Goal: Task Accomplishment & Management: Use online tool/utility

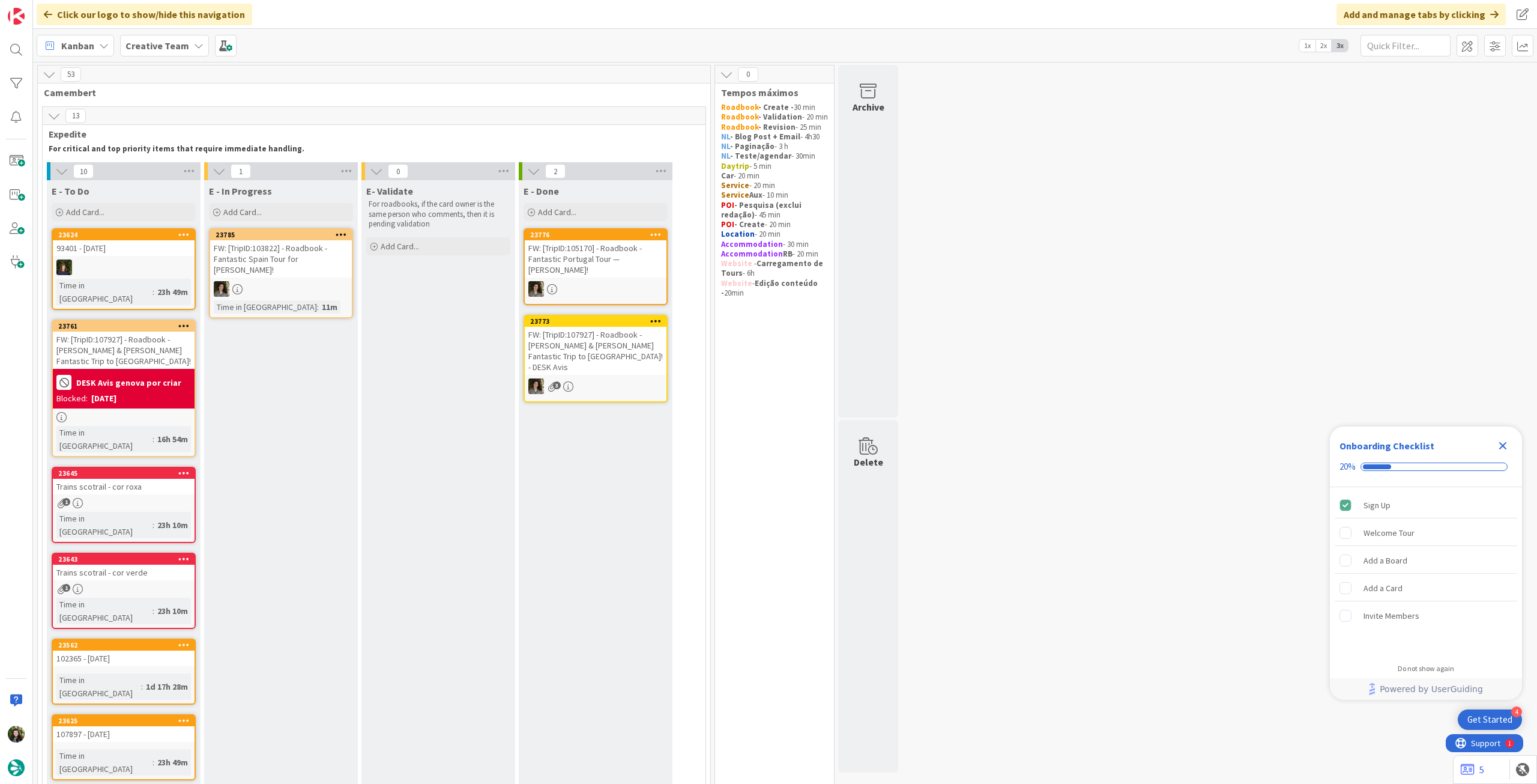
click at [1503, 442] on icon "Close Checklist" at bounding box center [1503, 445] width 14 height 14
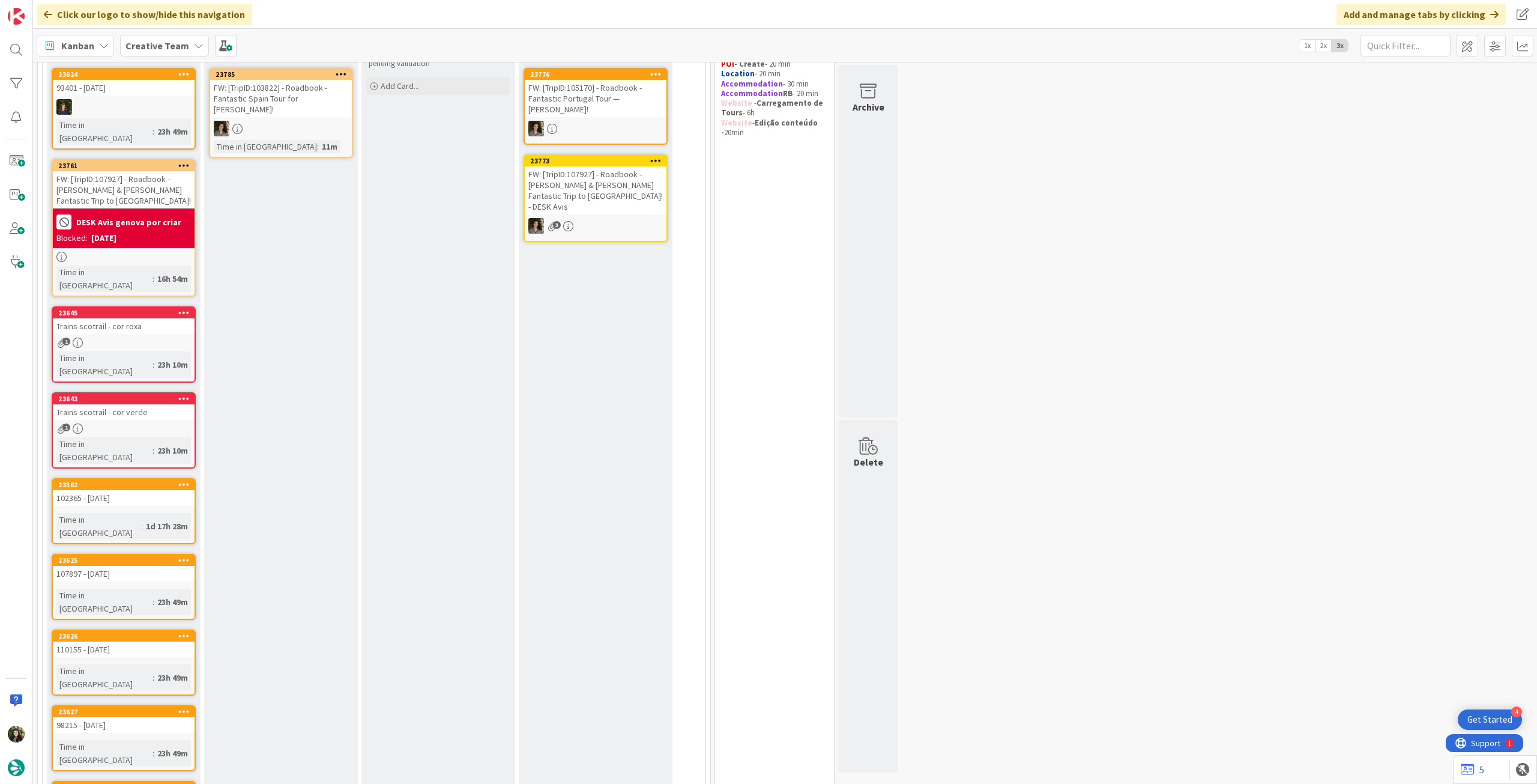
scroll to position [80, 0]
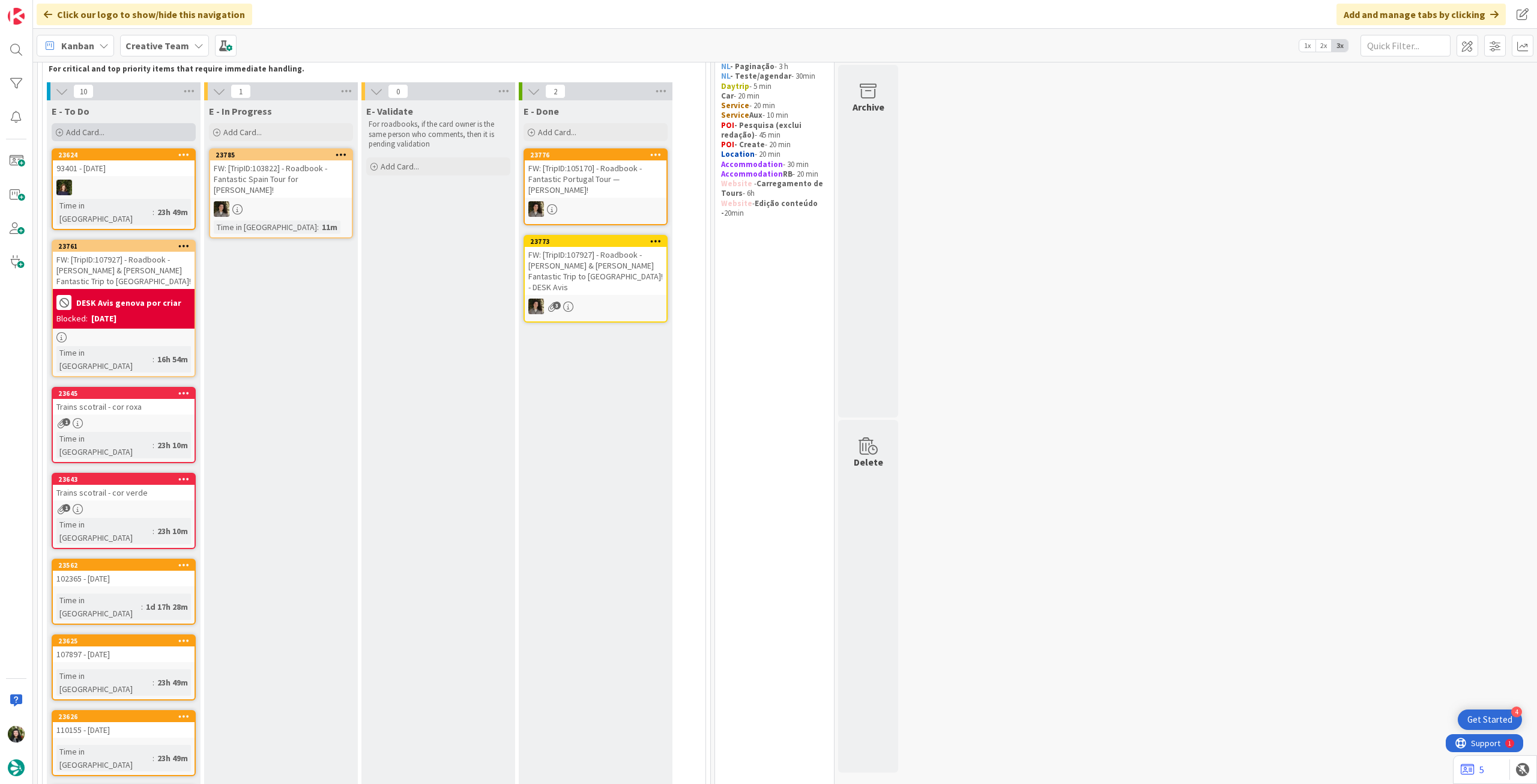
click at [155, 132] on div "Add Card..." at bounding box center [123, 132] width 144 height 18
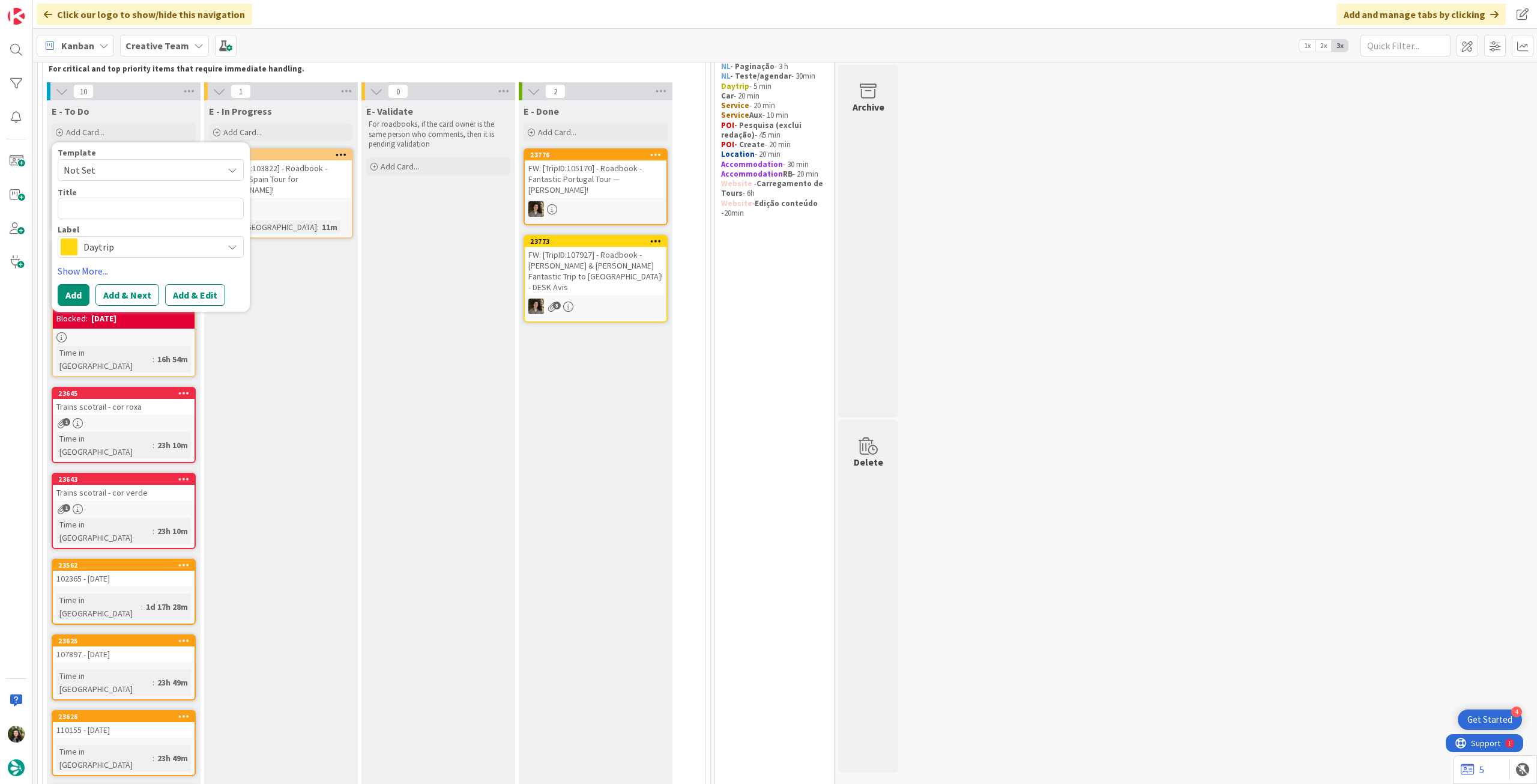
click at [141, 249] on span "Daytrip" at bounding box center [150, 246] width 133 height 17
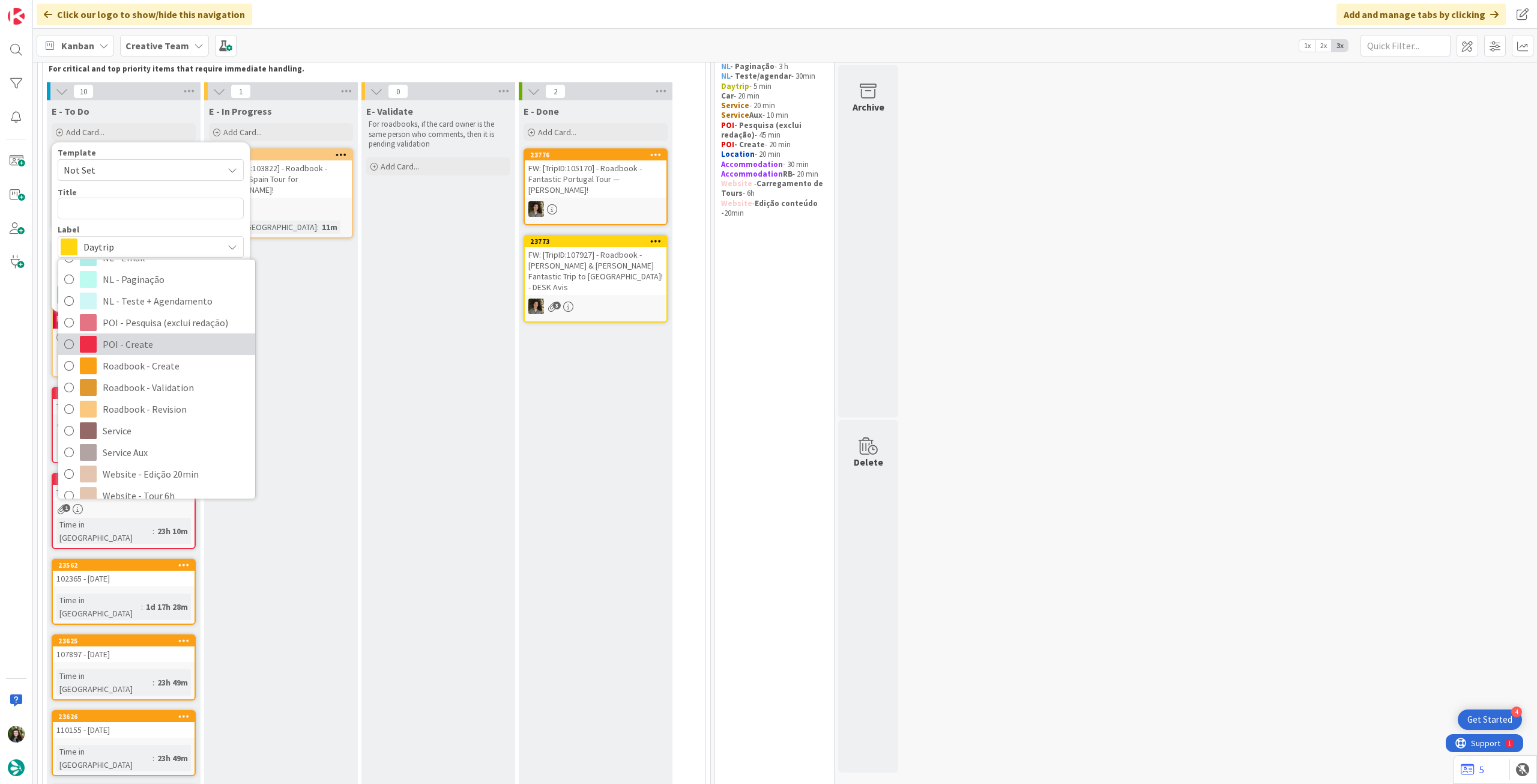
scroll to position [160, 0]
click at [170, 350] on span "Roadbook - Create" at bounding box center [176, 352] width 147 height 18
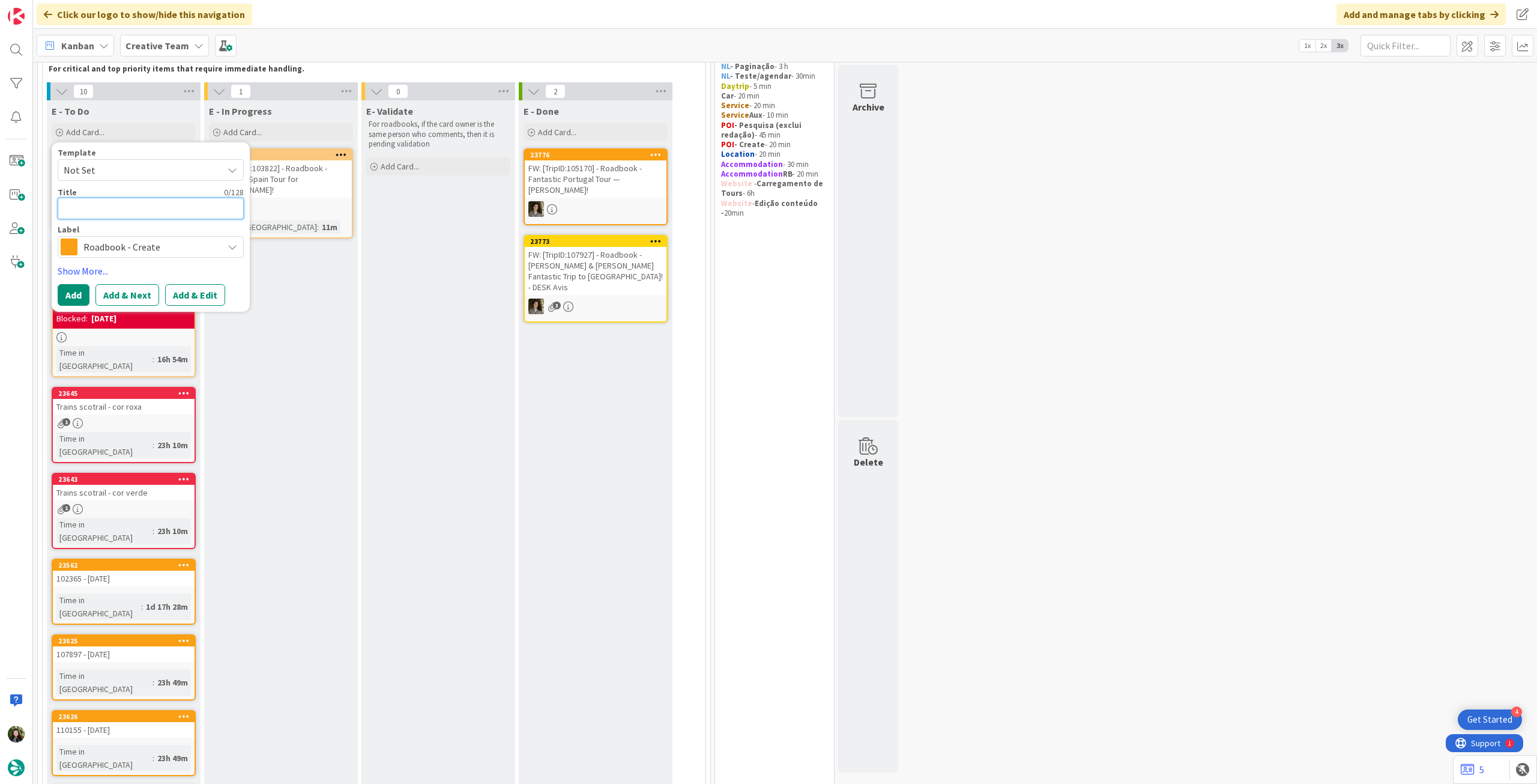
click at [170, 209] on textarea at bounding box center [150, 208] width 186 height 22
paste textarea "111672"
type textarea "x"
type textarea "111672"
type textarea "x"
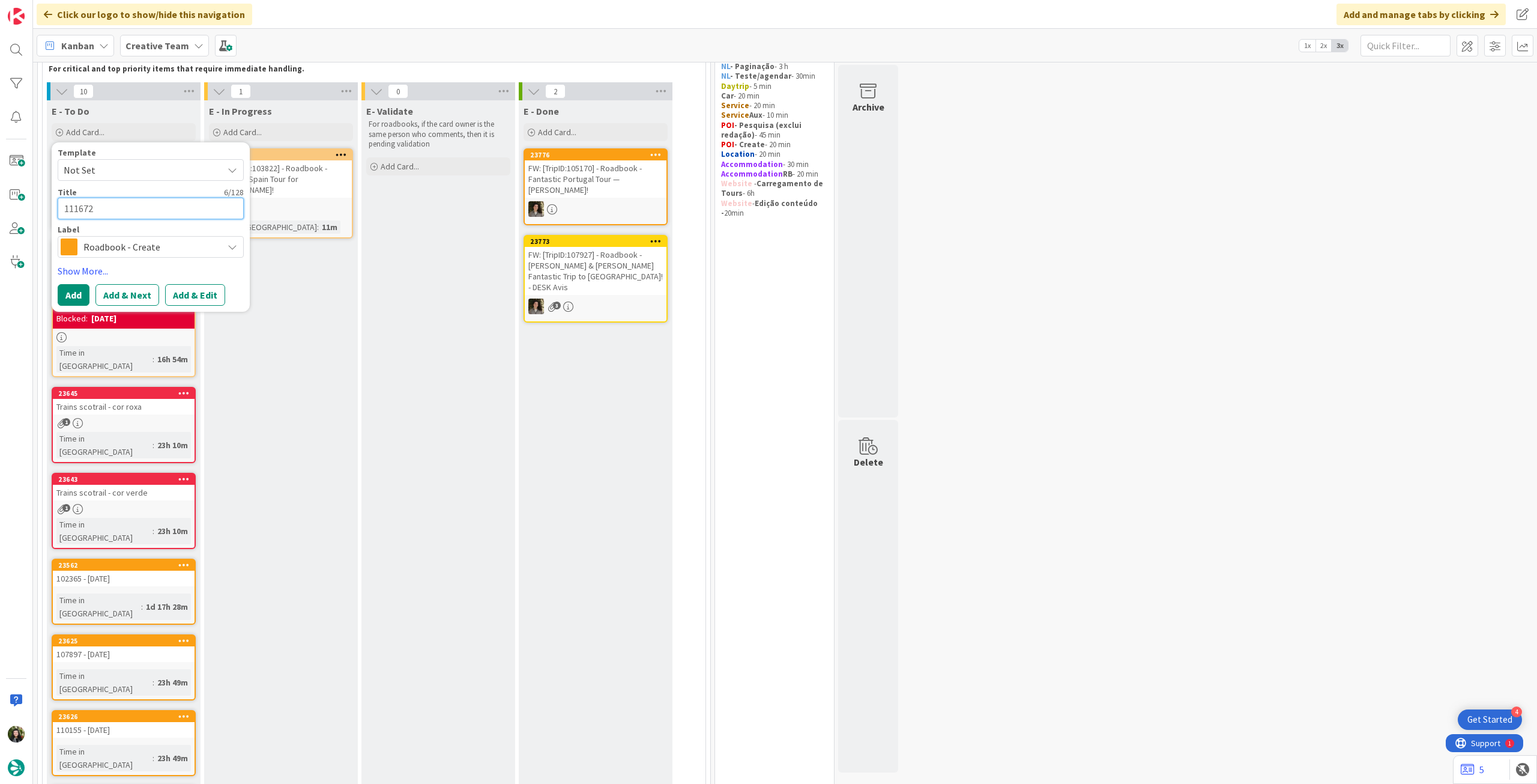
type textarea "111672"
type textarea "x"
type textarea "111672 -"
type textarea "x"
type textarea "111672 - 1"
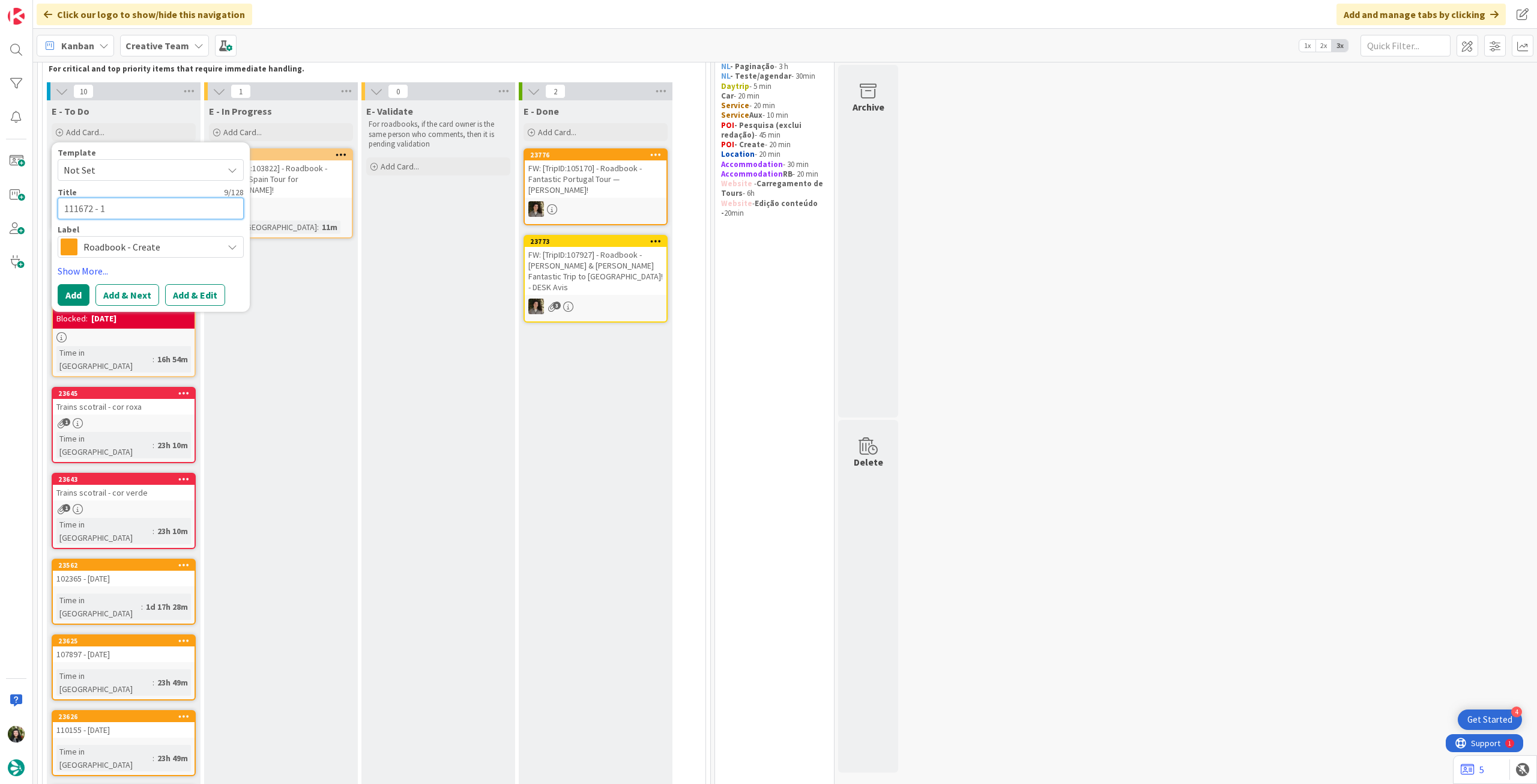
type textarea "x"
type textarea "111672 - 11"
type textarea "x"
type textarea "111672 - 11"
type textarea "x"
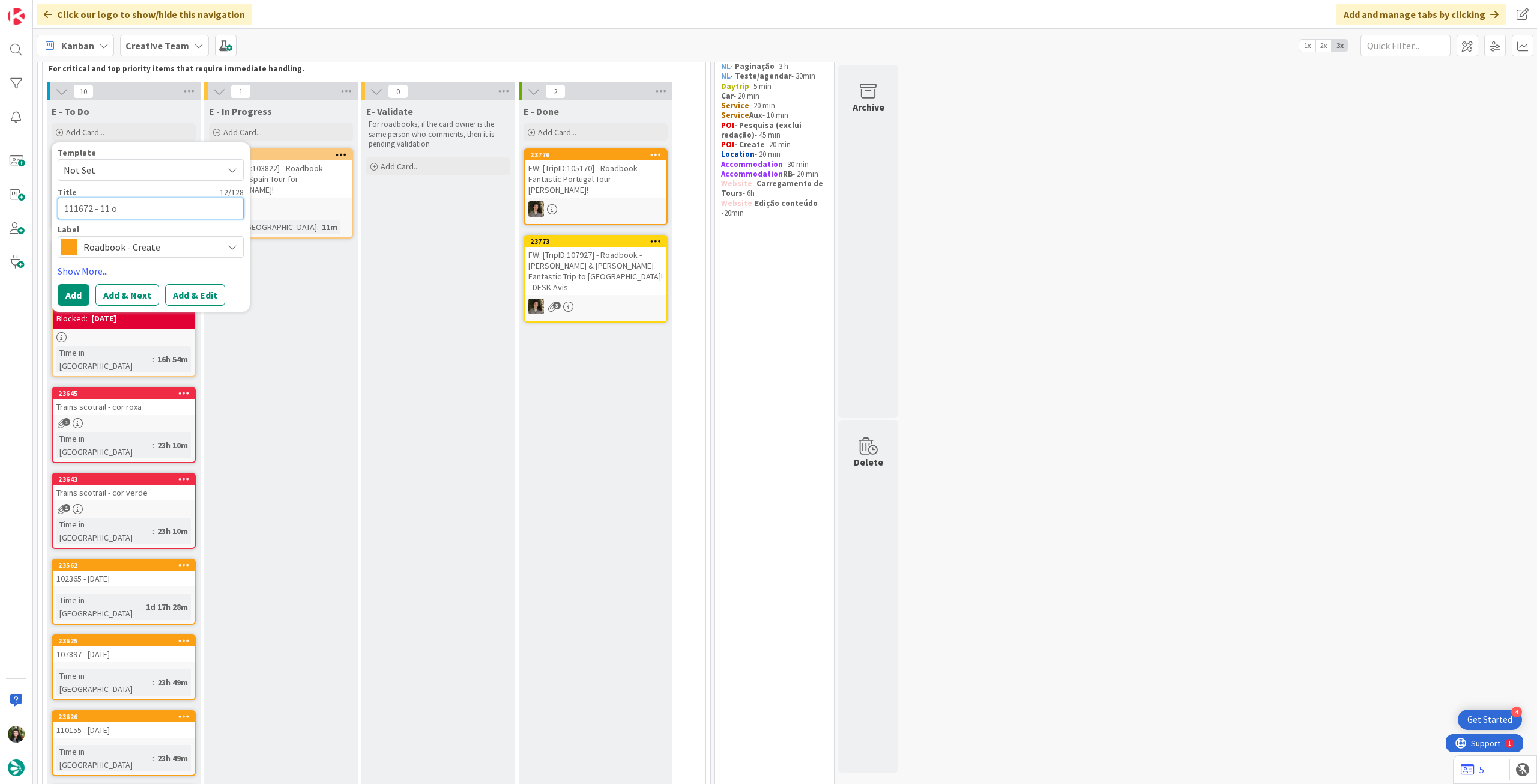
type textarea "111672 - 11 oc"
type textarea "x"
type textarea "111672 - 11 oct"
click at [60, 304] on button "Add" at bounding box center [73, 295] width 32 height 22
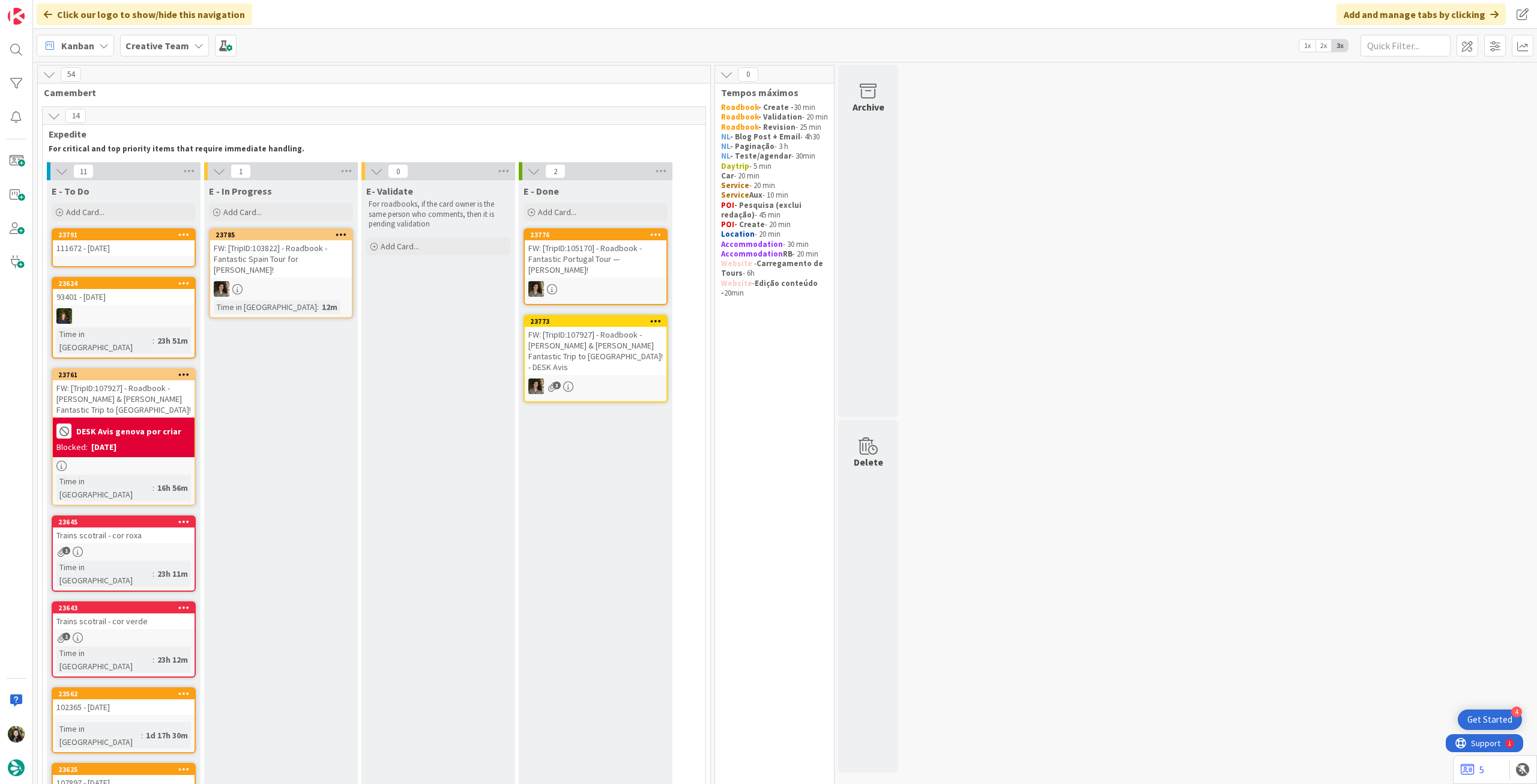
scroll to position [80, 0]
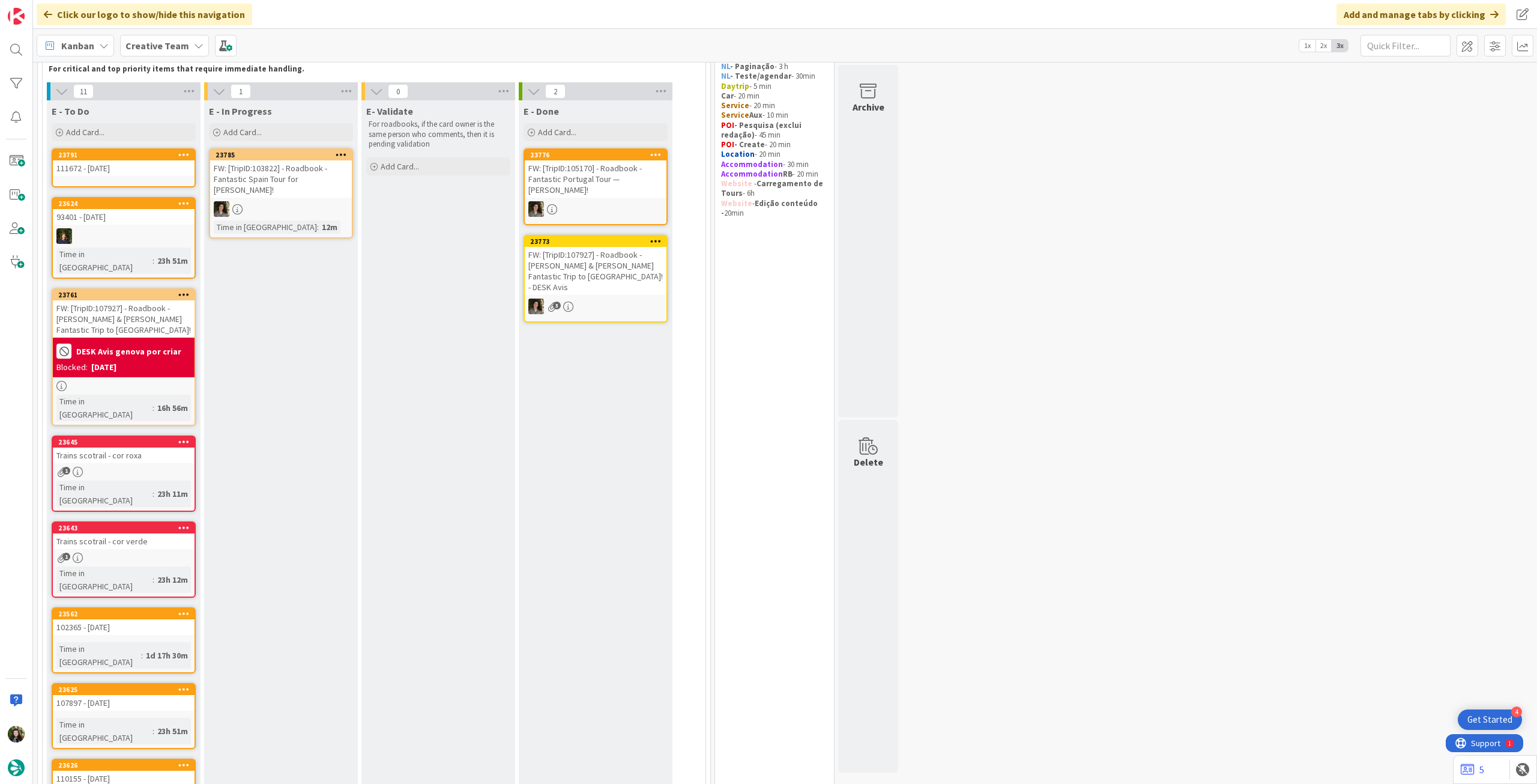
click at [134, 122] on div "E - To Do Add Card... Template Not Set Title 0 / 128 Label Daytrip Accommodatio…" at bounding box center [123, 122] width 153 height 43
click at [138, 126] on div "Add Card..." at bounding box center [123, 132] width 144 height 18
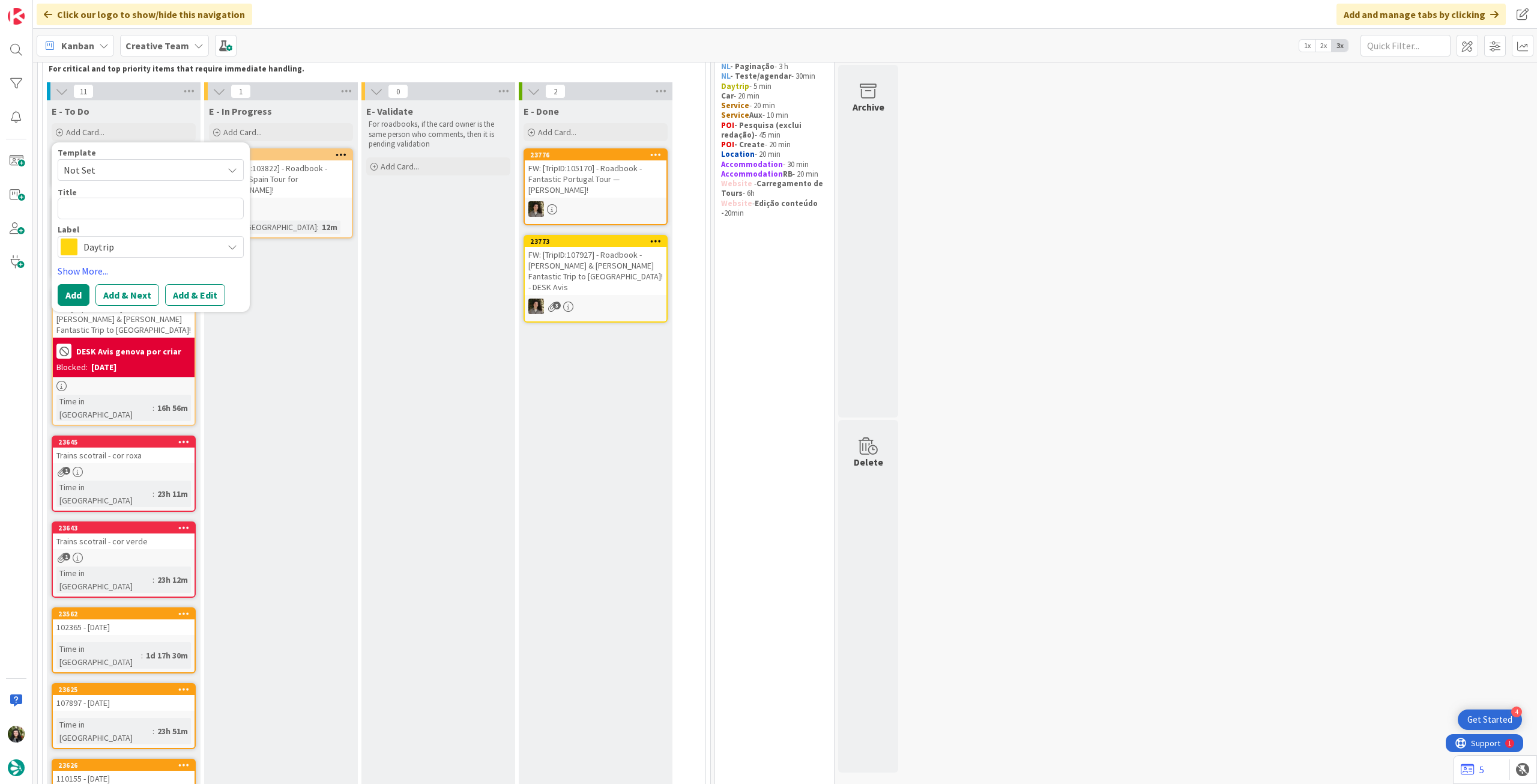
click at [101, 244] on span "Daytrip" at bounding box center [150, 246] width 133 height 17
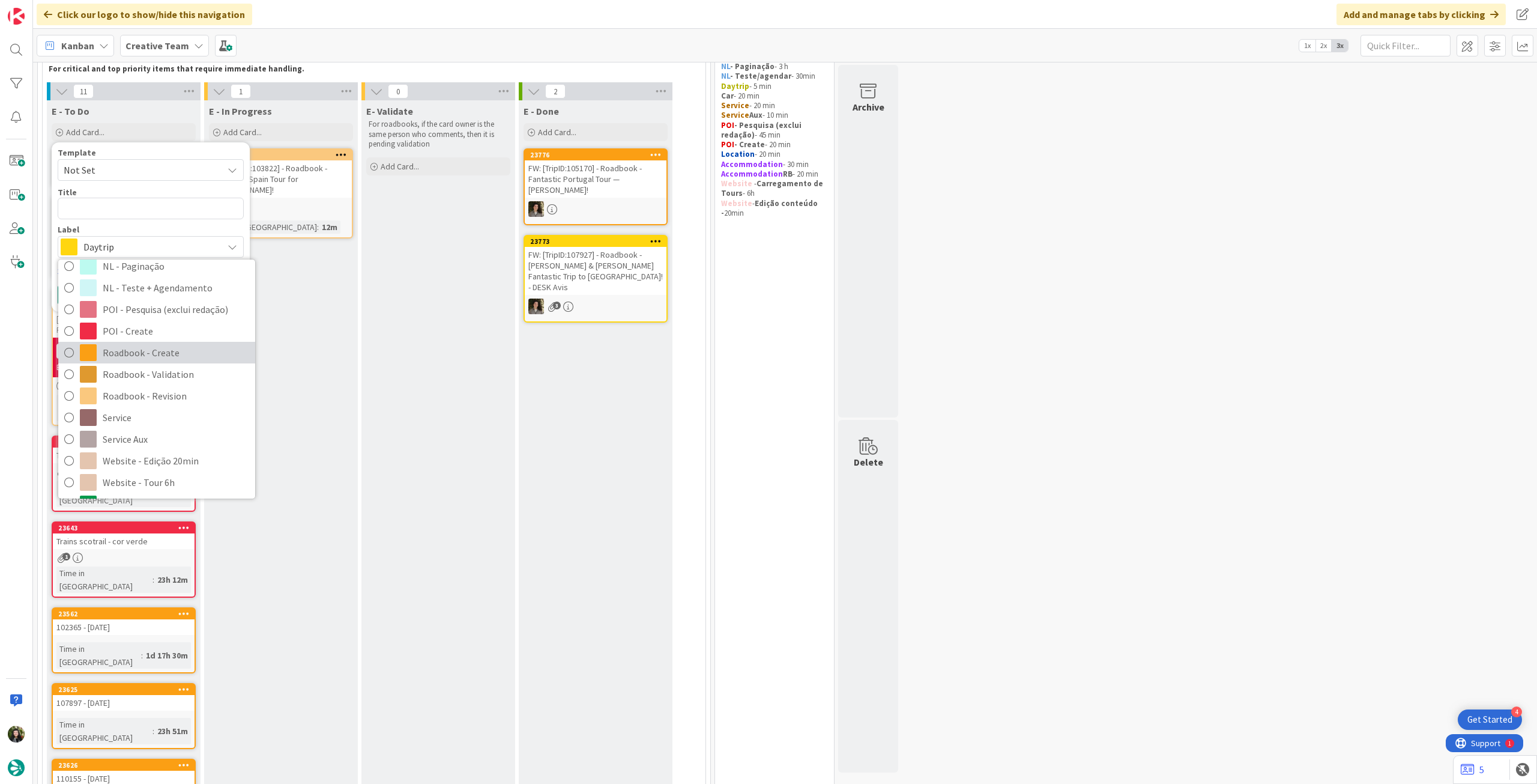
click at [142, 352] on span "Roadbook - Create" at bounding box center [176, 352] width 147 height 18
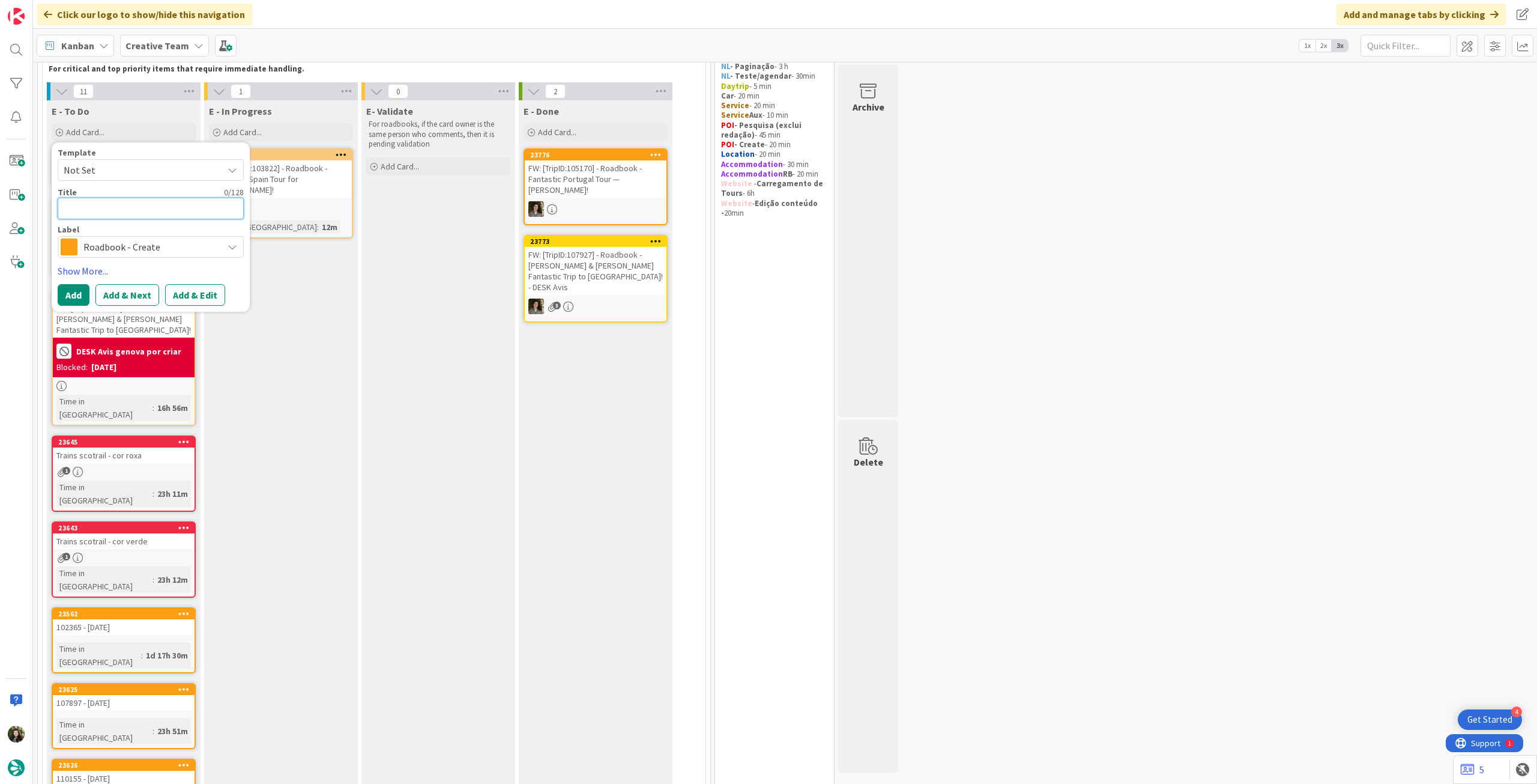
click at [156, 209] on textarea at bounding box center [150, 208] width 186 height 22
paste textarea "104812"
type textarea "x"
type textarea "104812"
type textarea "x"
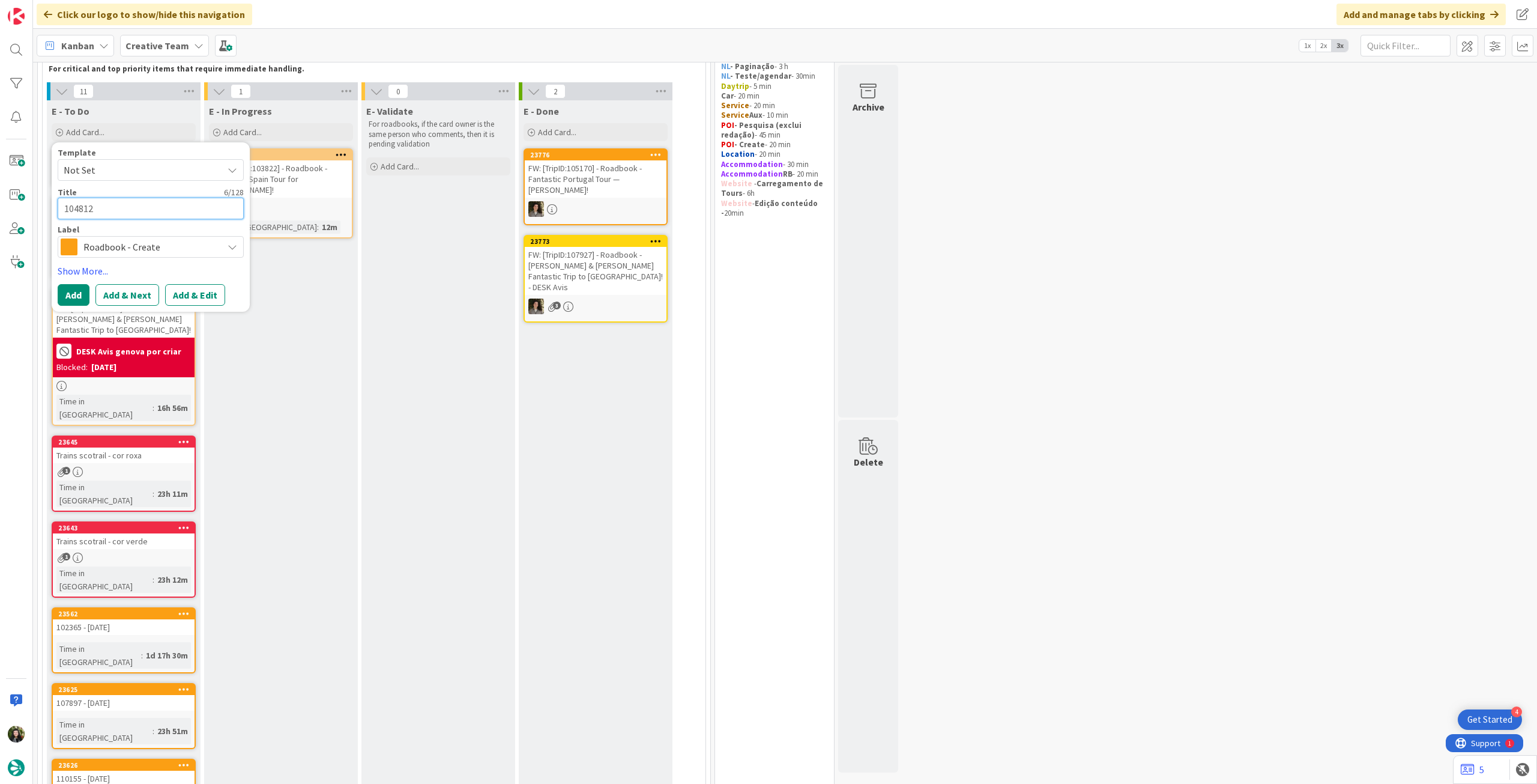
type textarea "104812"
type textarea "x"
type textarea "104812 -"
type textarea "x"
type textarea "104812 -"
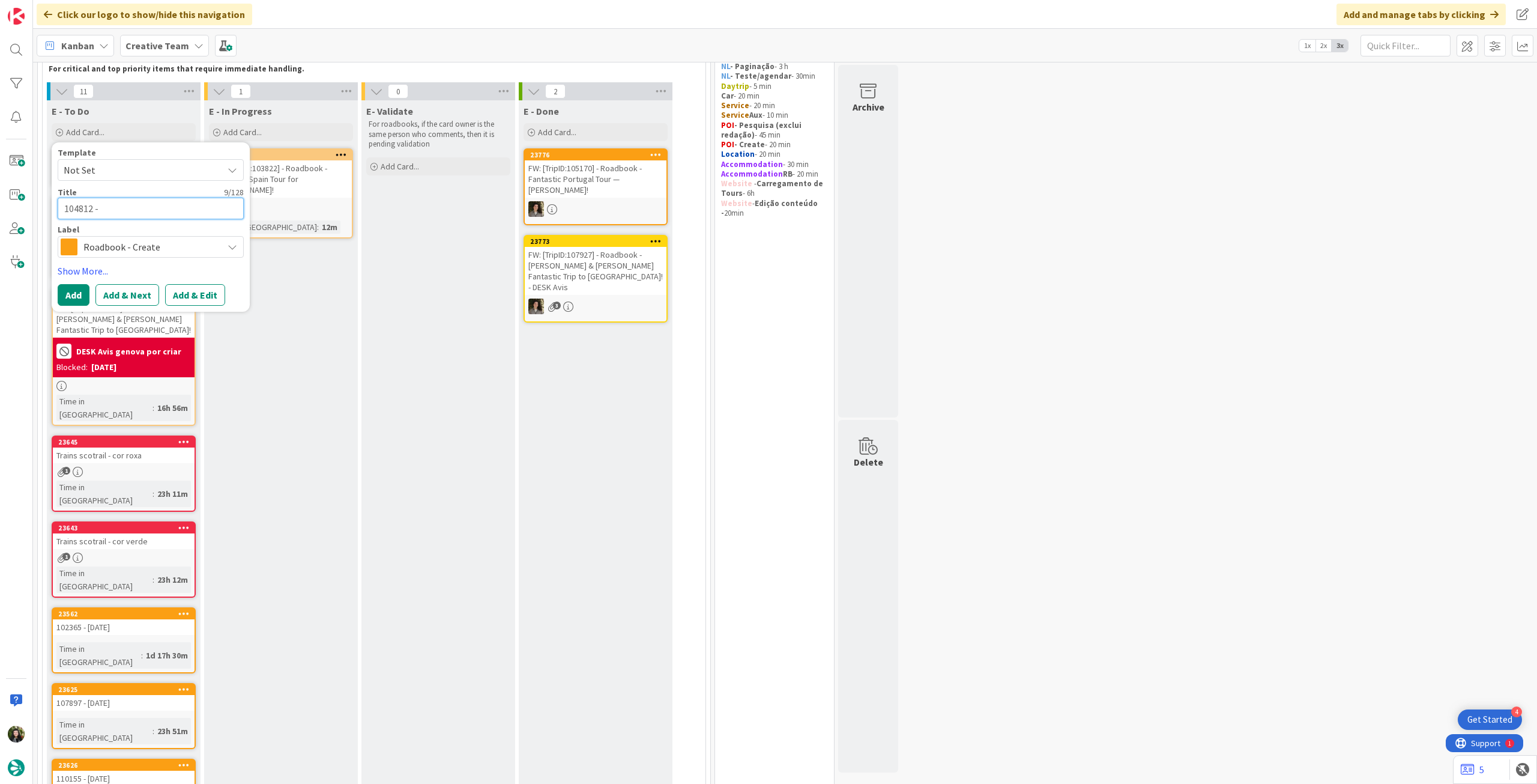
type textarea "x"
type textarea "104812 - 2"
type textarea "x"
type textarea "104812 - 22"
type textarea "x"
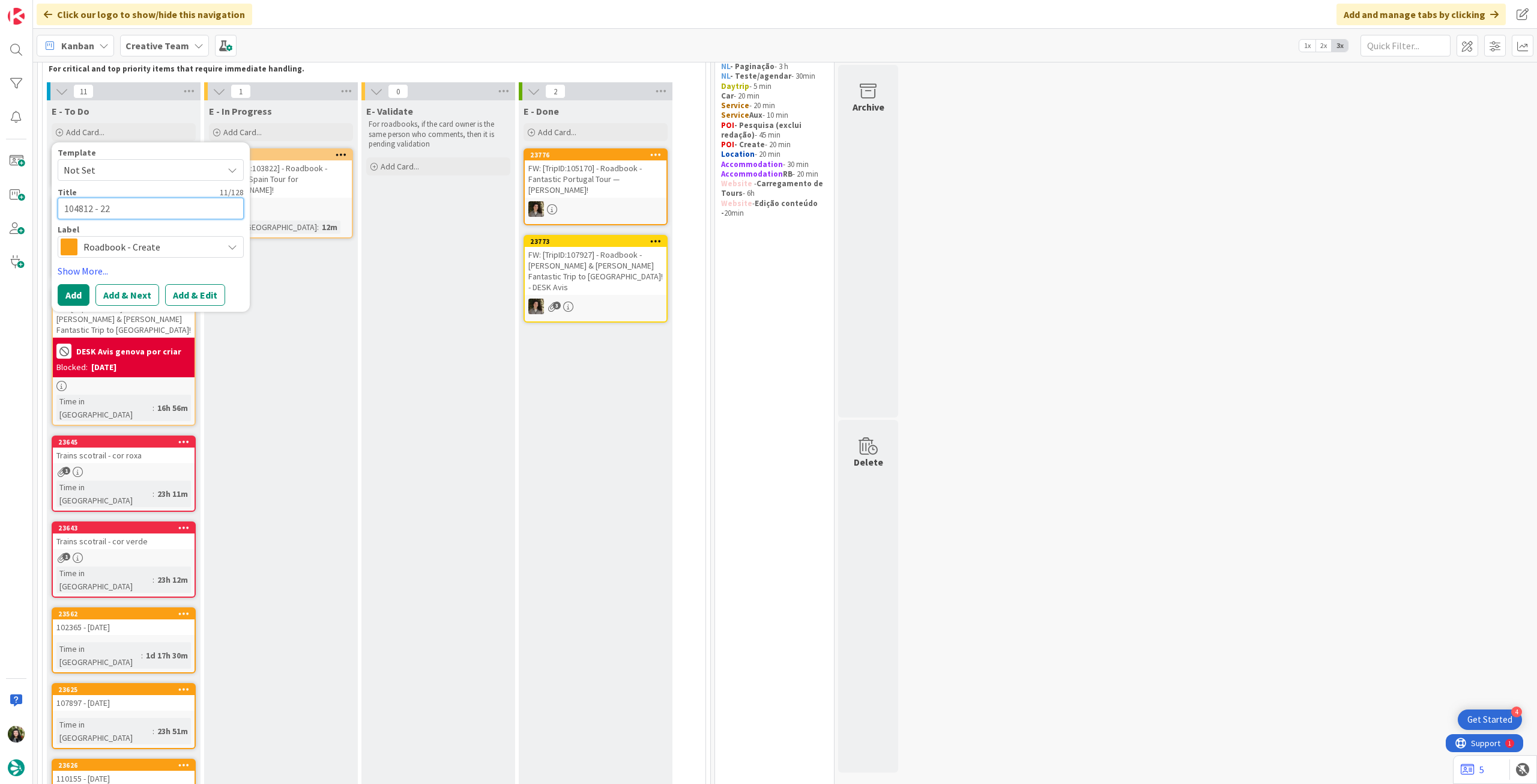
type textarea "104812 - 22"
type textarea "x"
type textarea "104812 - 22 o"
type textarea "x"
type textarea "104812 - 22 oc"
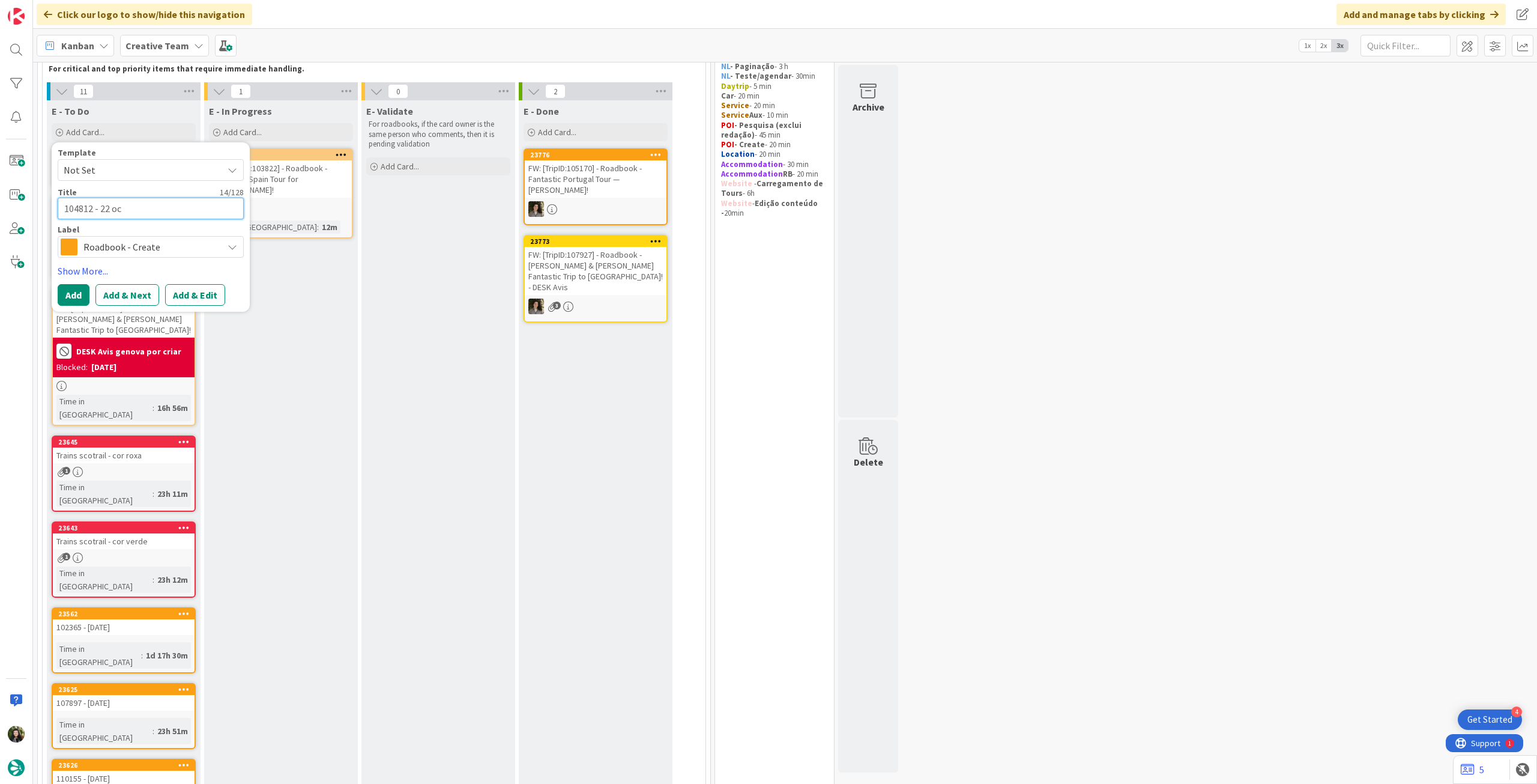
type textarea "x"
type textarea "104812 - [DATE]"
click at [64, 292] on button "Add" at bounding box center [73, 295] width 32 height 22
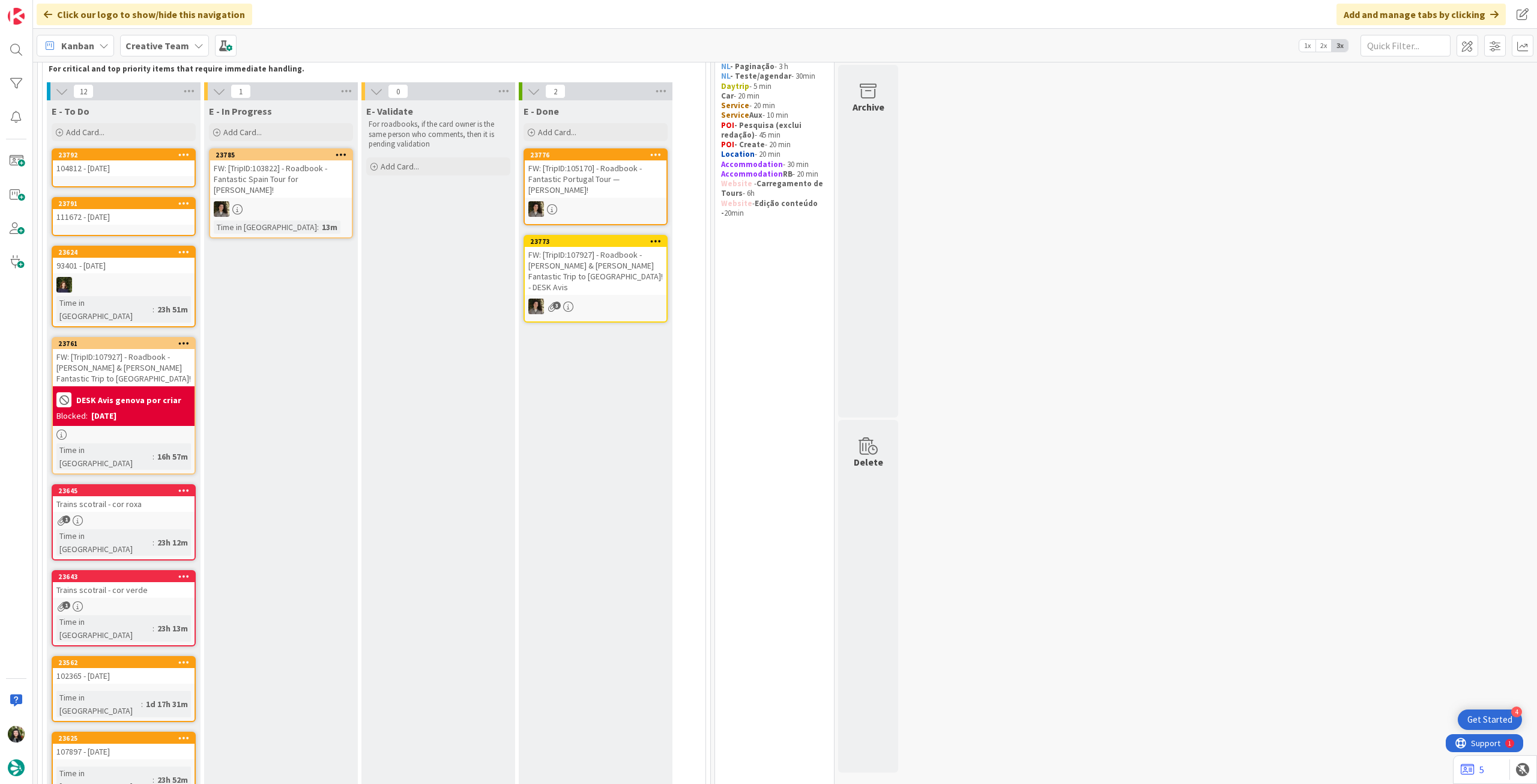
click at [185, 154] on icon at bounding box center [184, 154] width 11 height 8
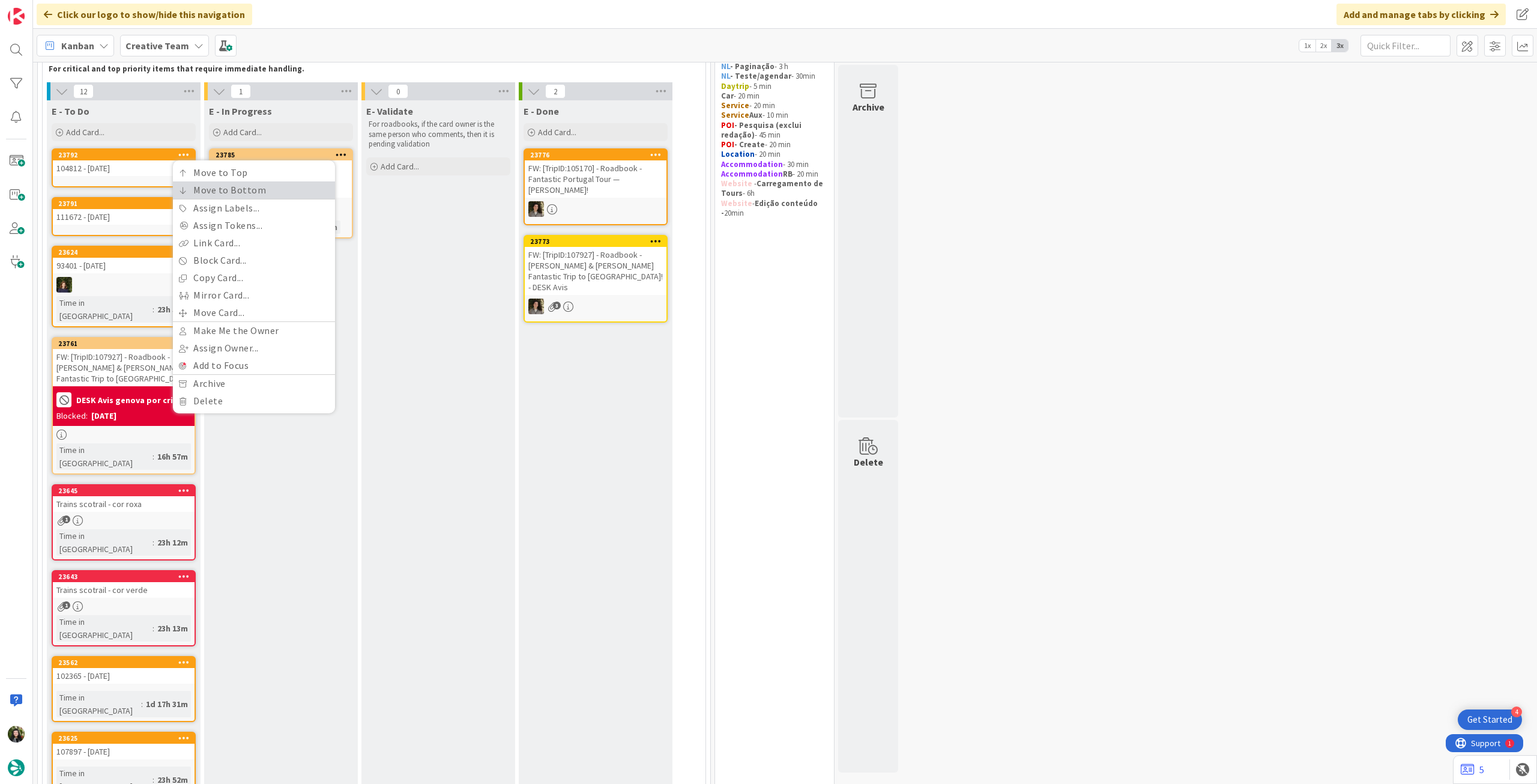
click at [184, 194] on icon at bounding box center [183, 191] width 8 height 8
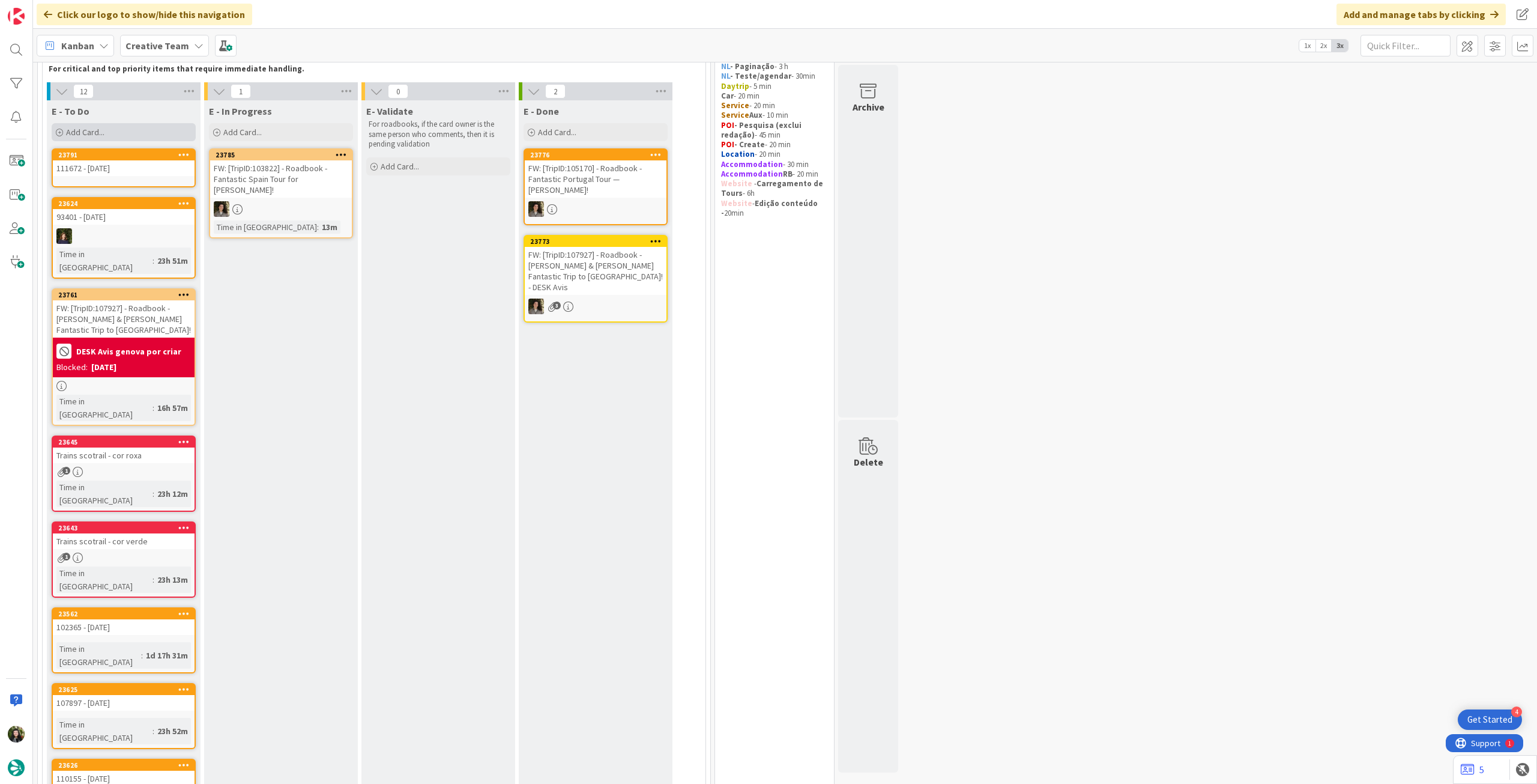
click at [83, 129] on span "Add Card..." at bounding box center [85, 132] width 39 height 11
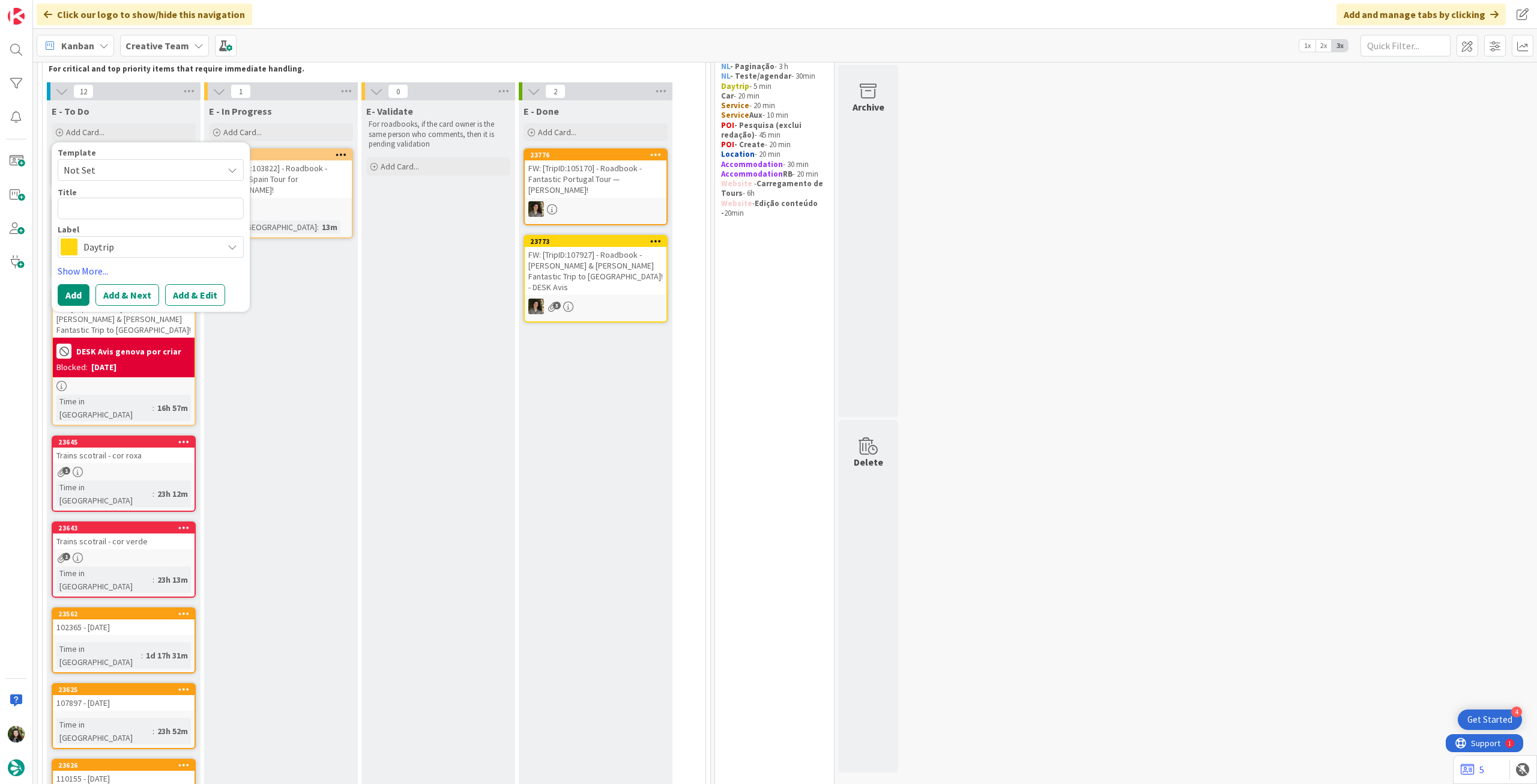
click at [147, 256] on div "Daytrip" at bounding box center [150, 246] width 186 height 22
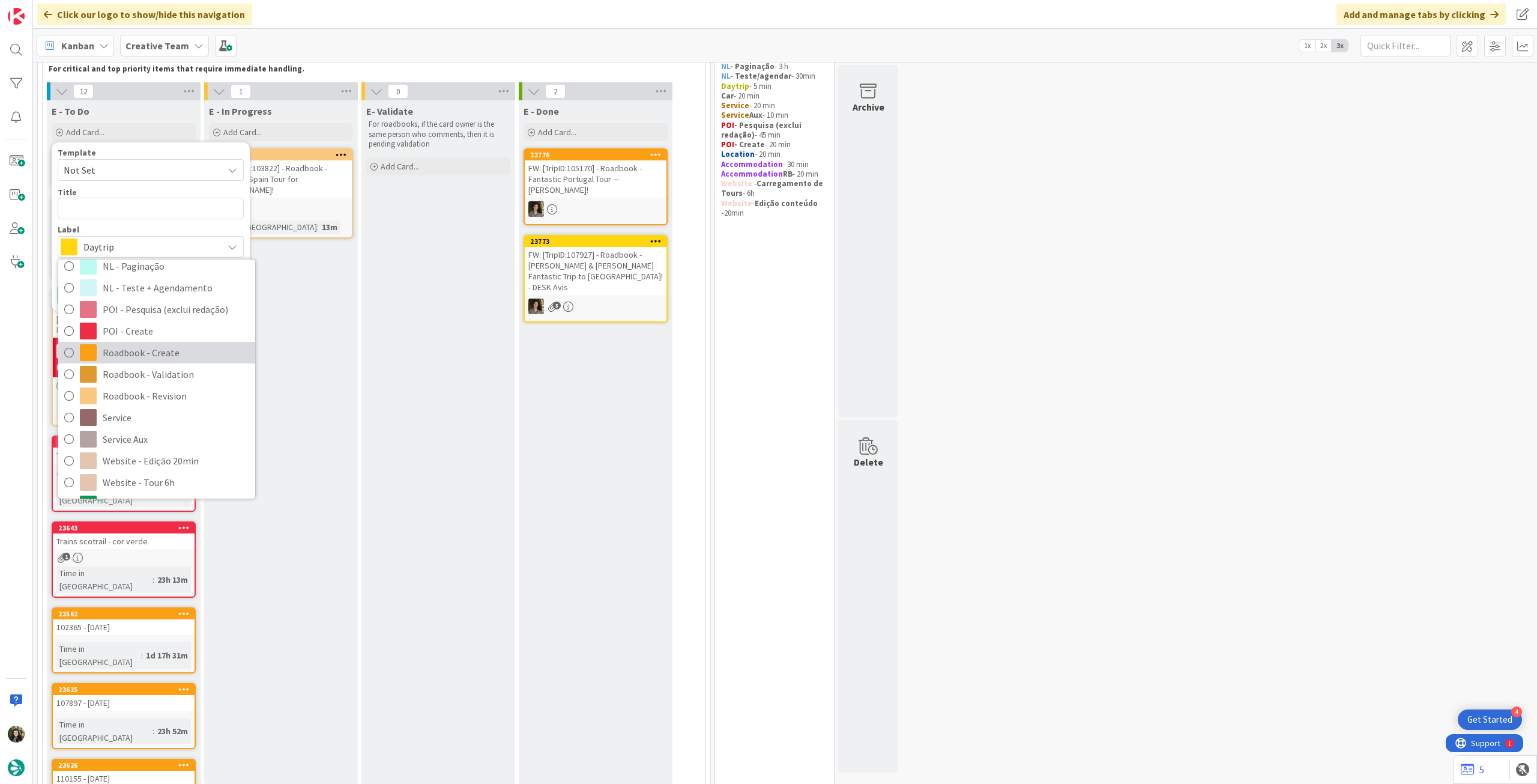
drag, startPoint x: 187, startPoint y: 351, endPoint x: 174, endPoint y: 285, distance: 67.3
click at [187, 350] on span "Roadbook - Create" at bounding box center [176, 352] width 147 height 18
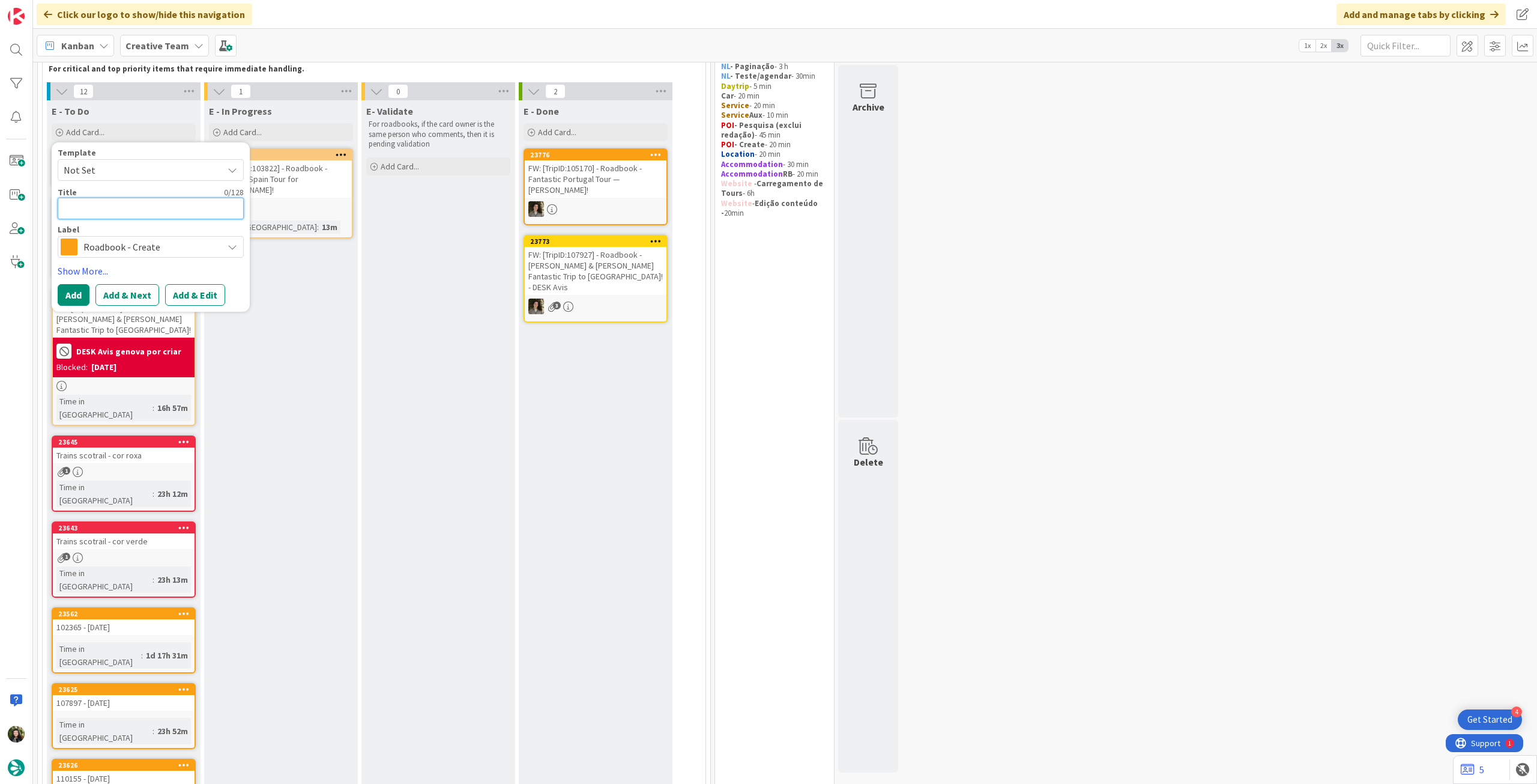
click at [162, 208] on textarea at bounding box center [150, 208] width 186 height 22
paste textarea "104575"
type textarea "x"
type textarea "104575"
type textarea "x"
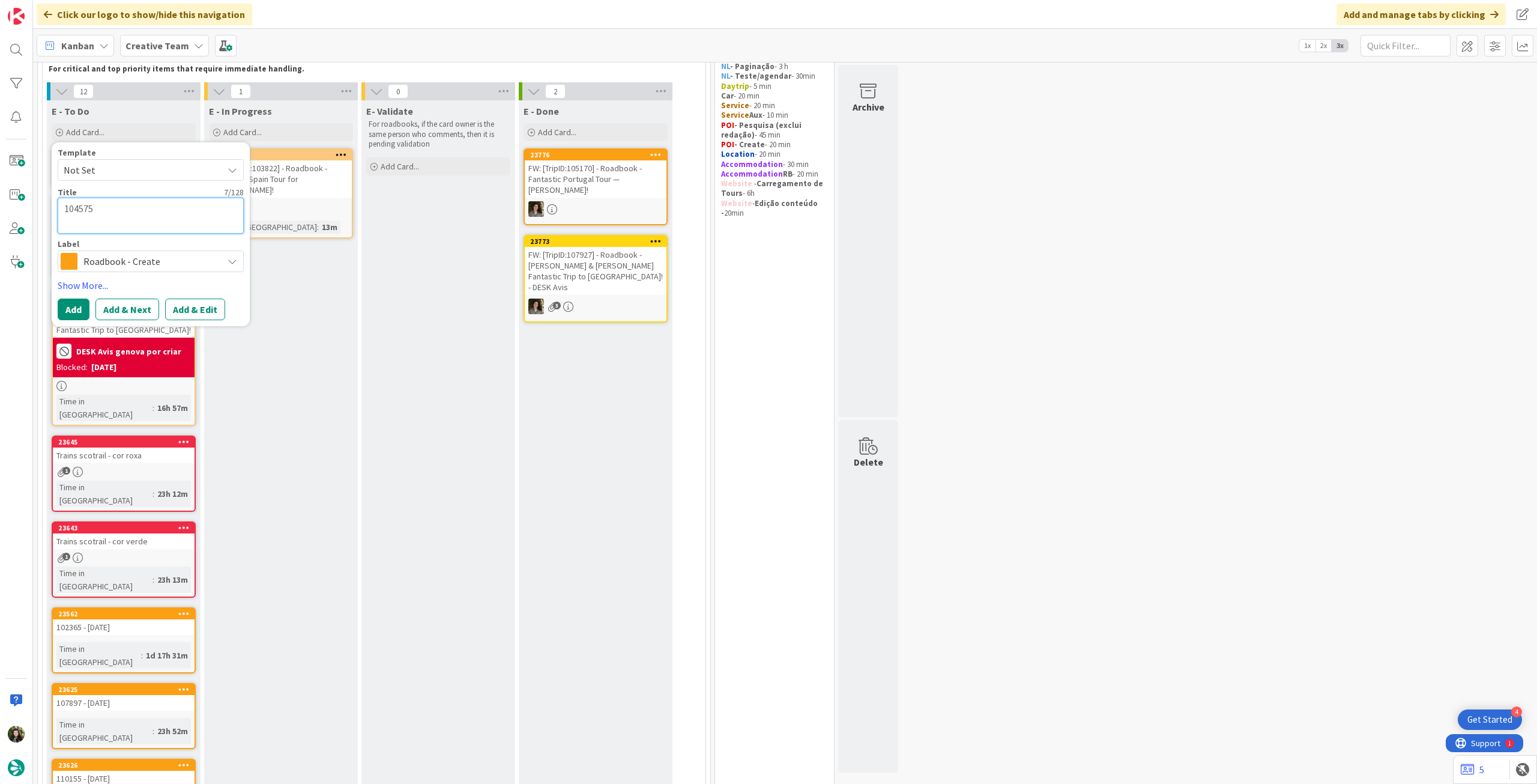
type textarea "104575"
type textarea "x"
type textarea "104575"
type textarea "x"
type textarea "104575 -"
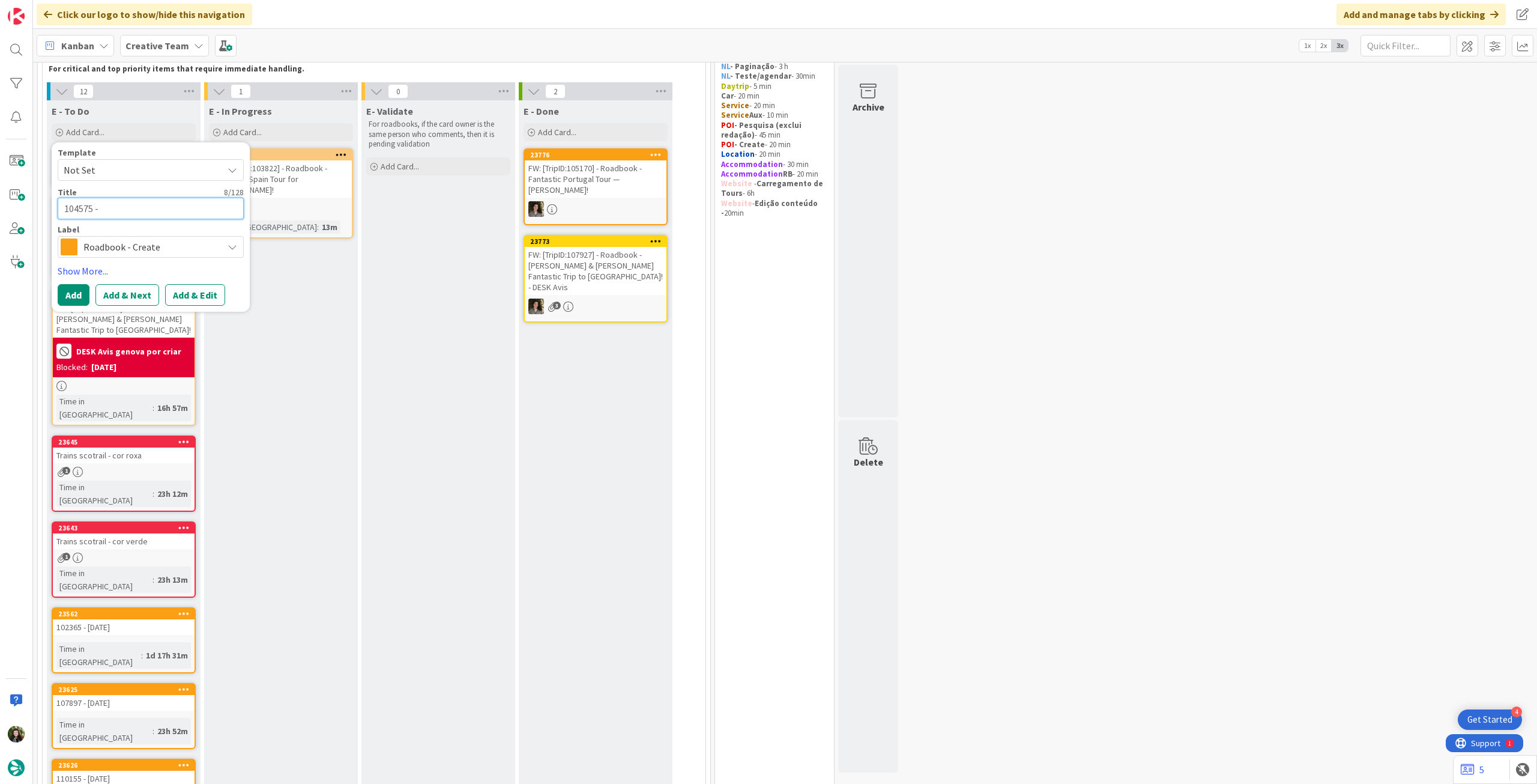
type textarea "x"
type textarea "104575 -"
type textarea "x"
type textarea "104575 - 2"
type textarea "x"
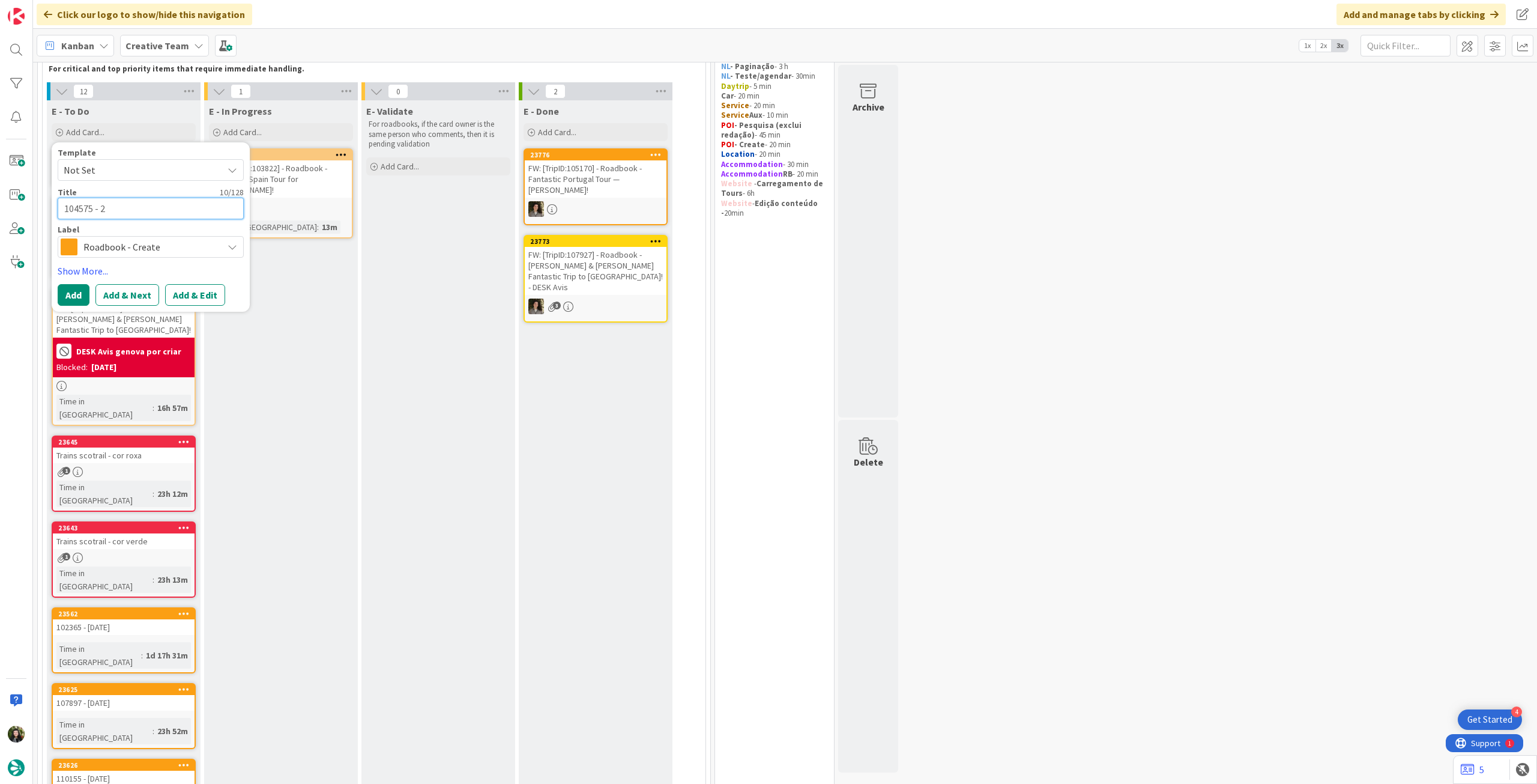
type textarea "104575 - 23"
type textarea "x"
type textarea "104575 - 23"
type textarea "x"
type textarea "104575 - 23 o"
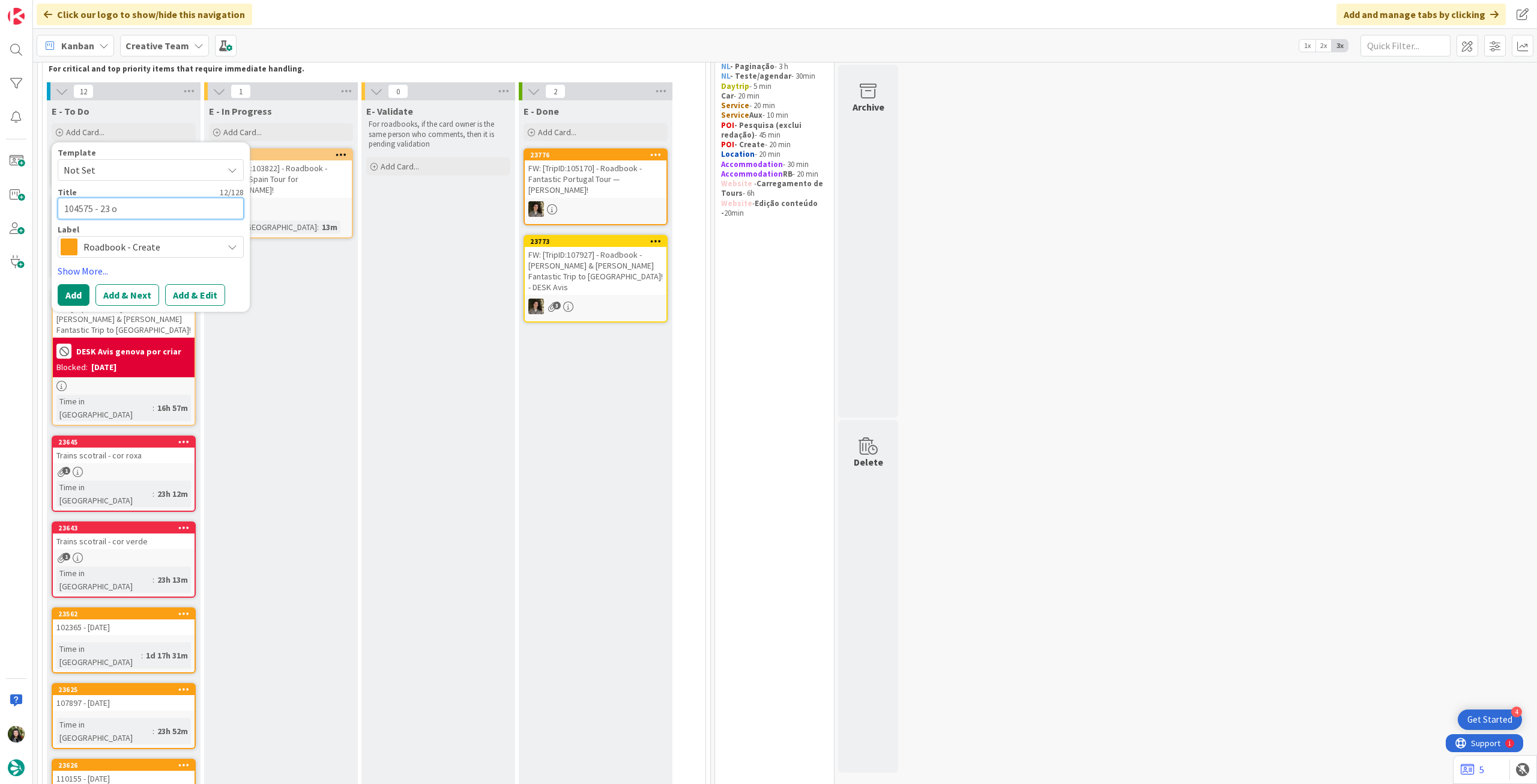
type textarea "x"
type textarea "104575 - 23 oc"
type textarea "x"
type textarea "104575 - [DATE]"
click at [64, 291] on button "Add" at bounding box center [73, 295] width 32 height 22
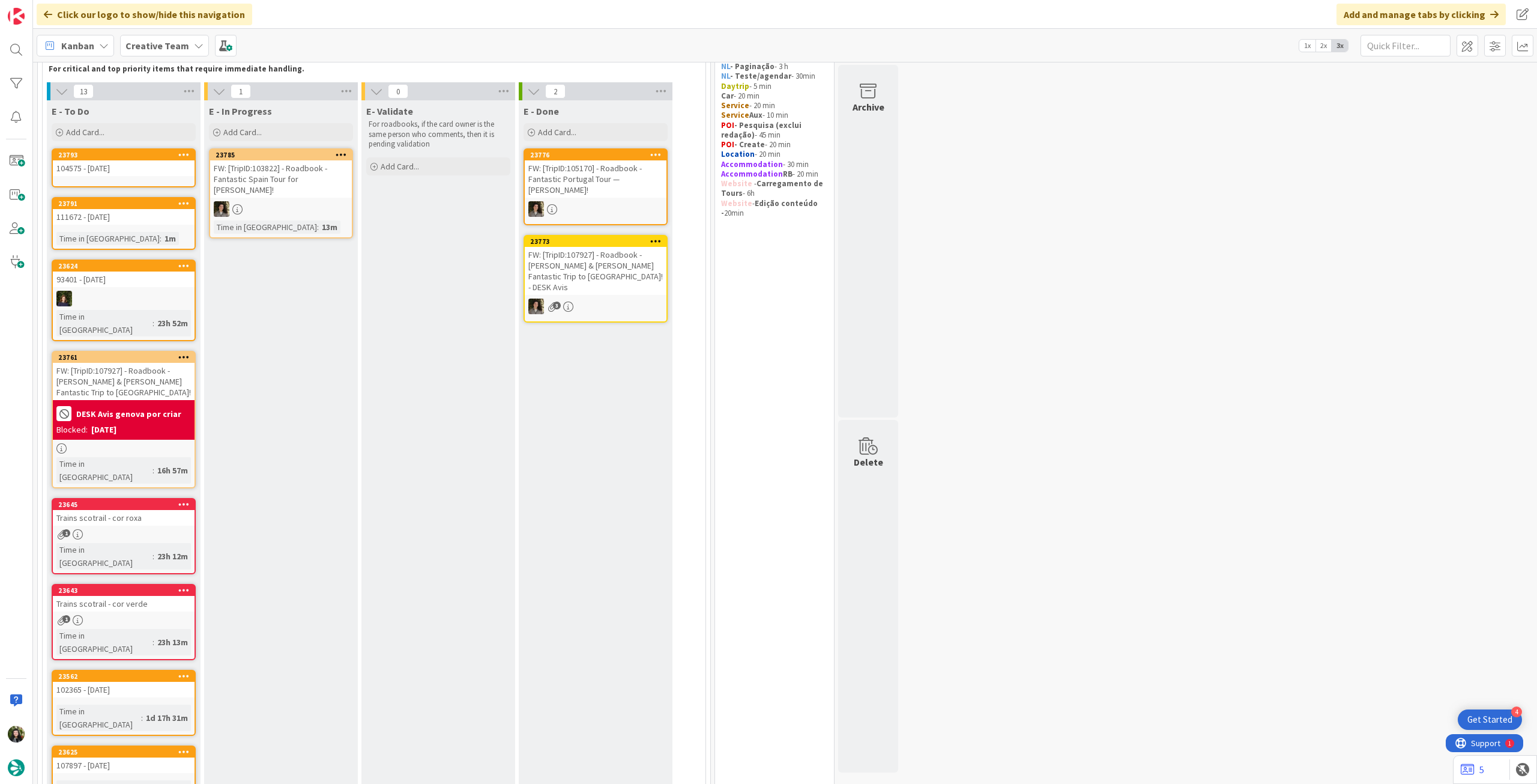
click at [184, 156] on icon at bounding box center [184, 154] width 11 height 8
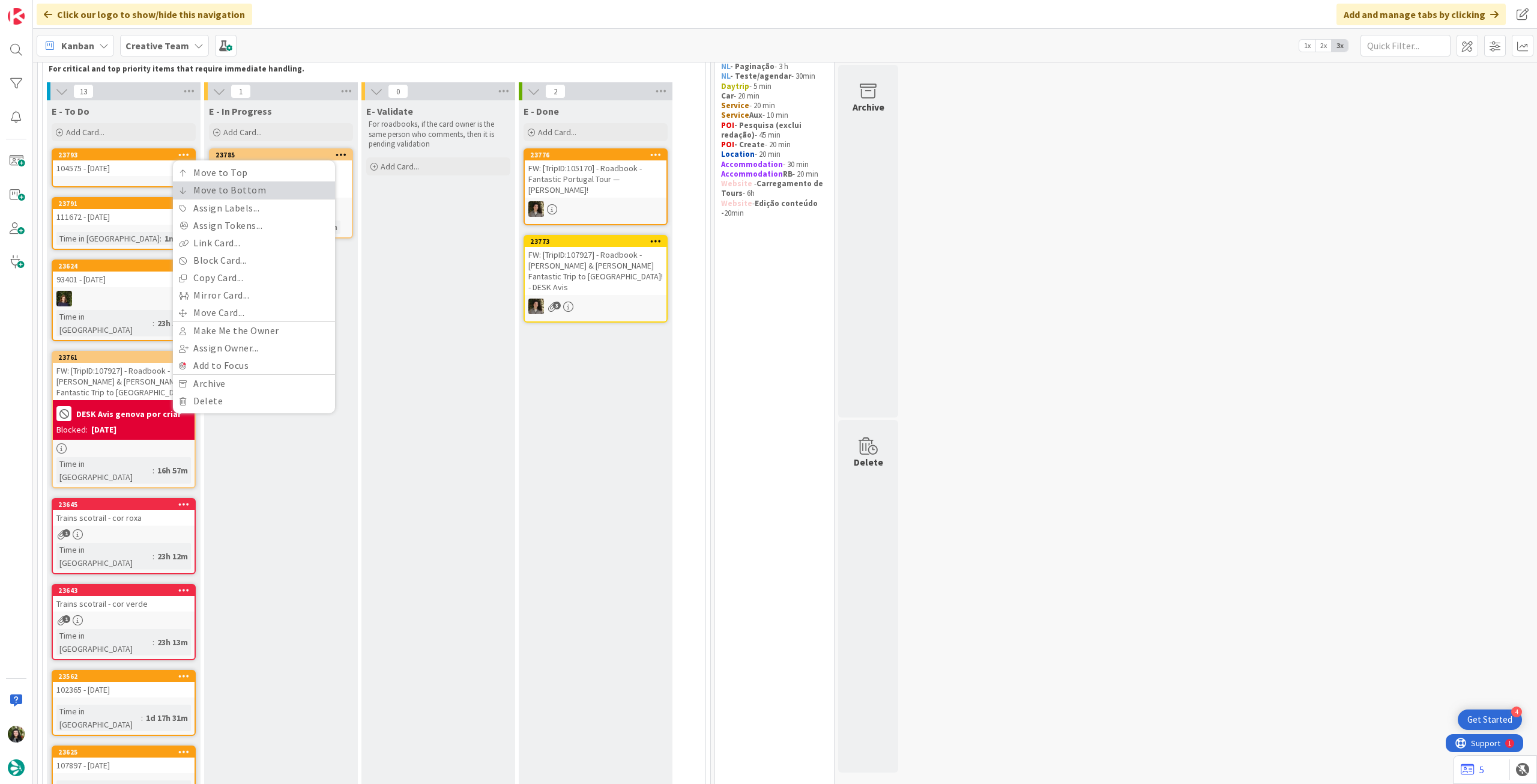
click at [188, 185] on link "Move to Bottom" at bounding box center [254, 190] width 162 height 17
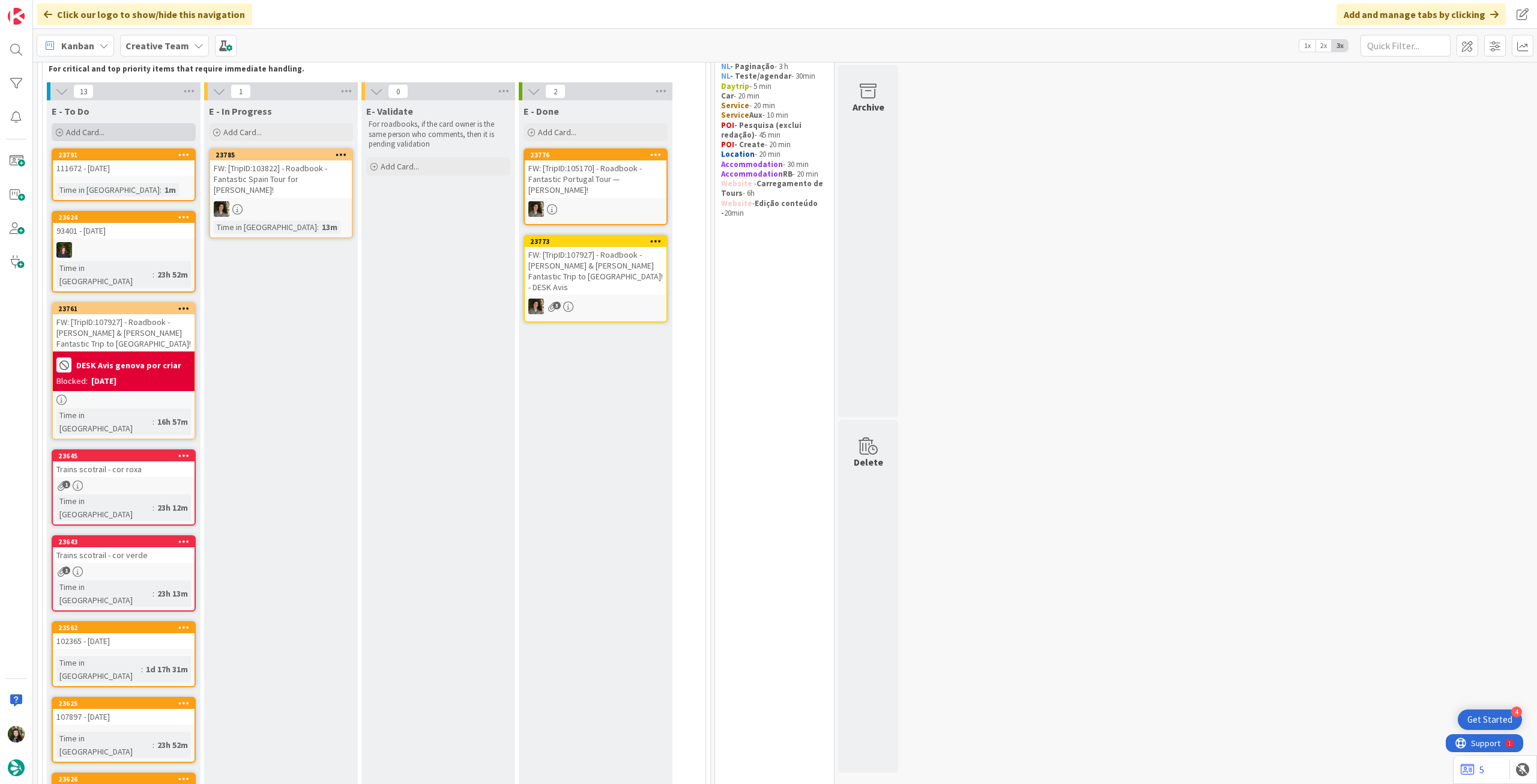
click at [119, 139] on div "Add Card..." at bounding box center [123, 132] width 144 height 18
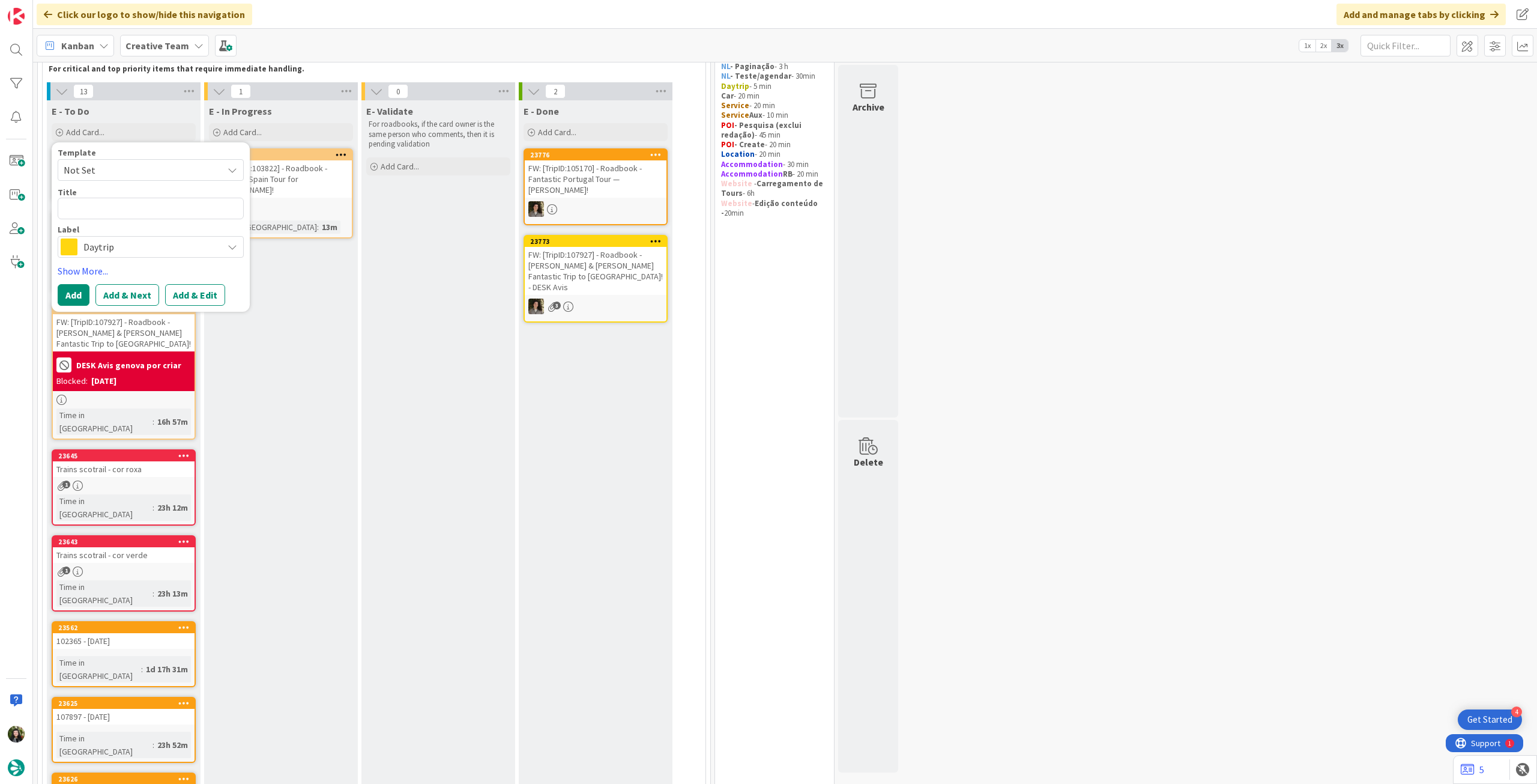
click at [114, 241] on span "Daytrip" at bounding box center [150, 246] width 133 height 17
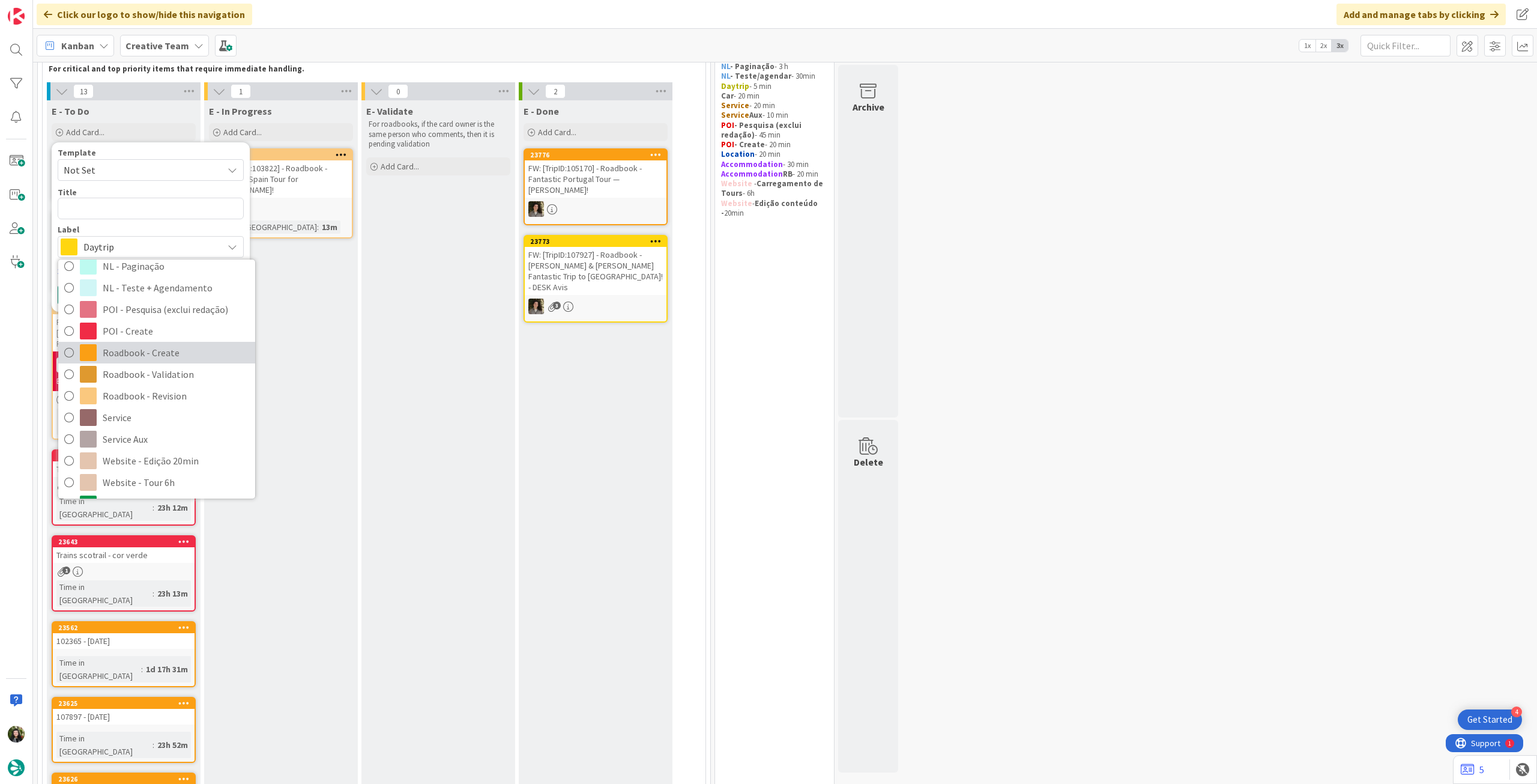
drag, startPoint x: 165, startPoint y: 361, endPoint x: 160, endPoint y: 304, distance: 57.2
click at [165, 361] on span "Roadbook - Create" at bounding box center [176, 352] width 147 height 18
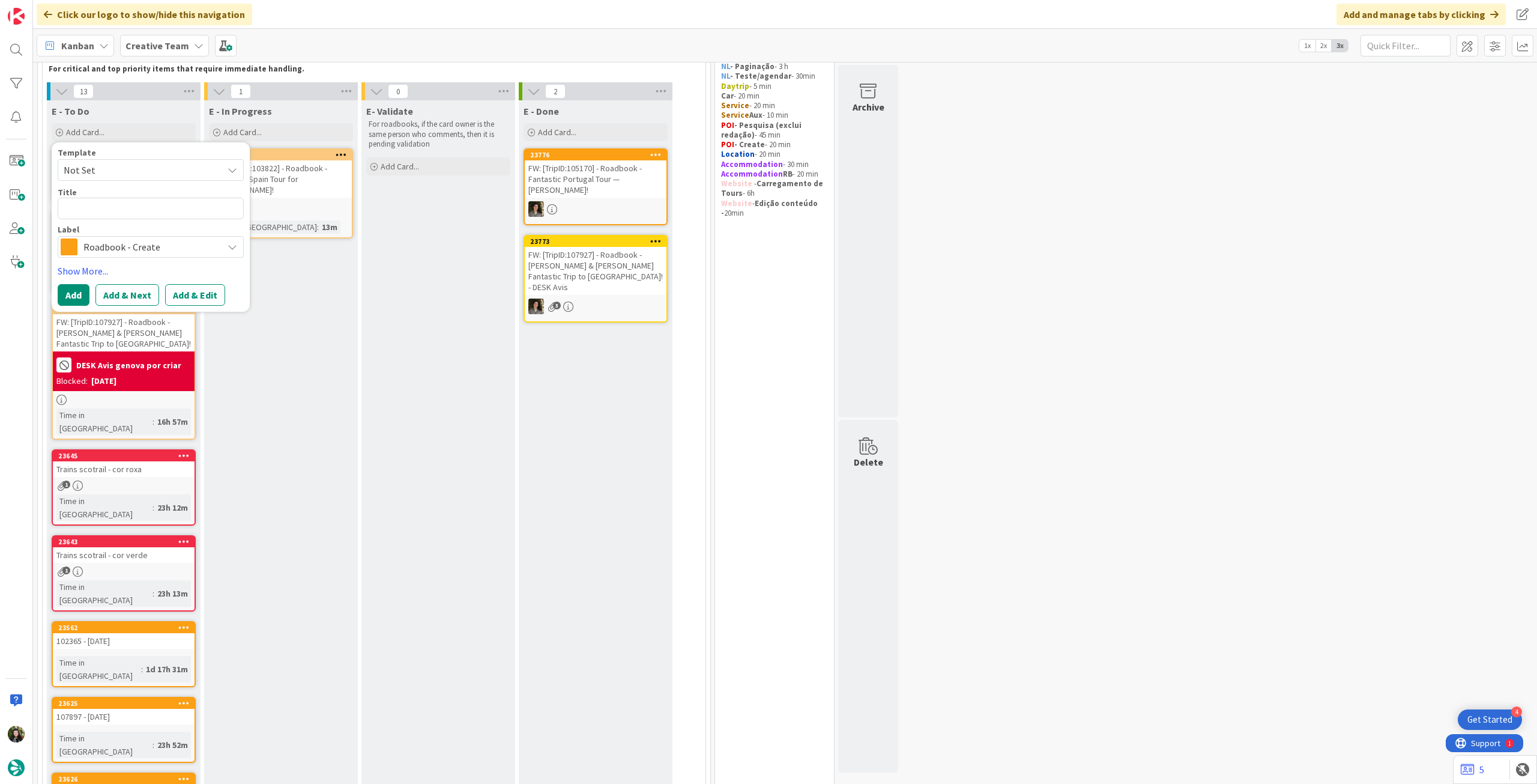
click at [172, 197] on div "Title 0 / 128" at bounding box center [150, 192] width 186 height 11
click at [167, 204] on textarea at bounding box center [150, 208] width 186 height 22
paste textarea "105545"
type textarea "x"
type textarea "105545"
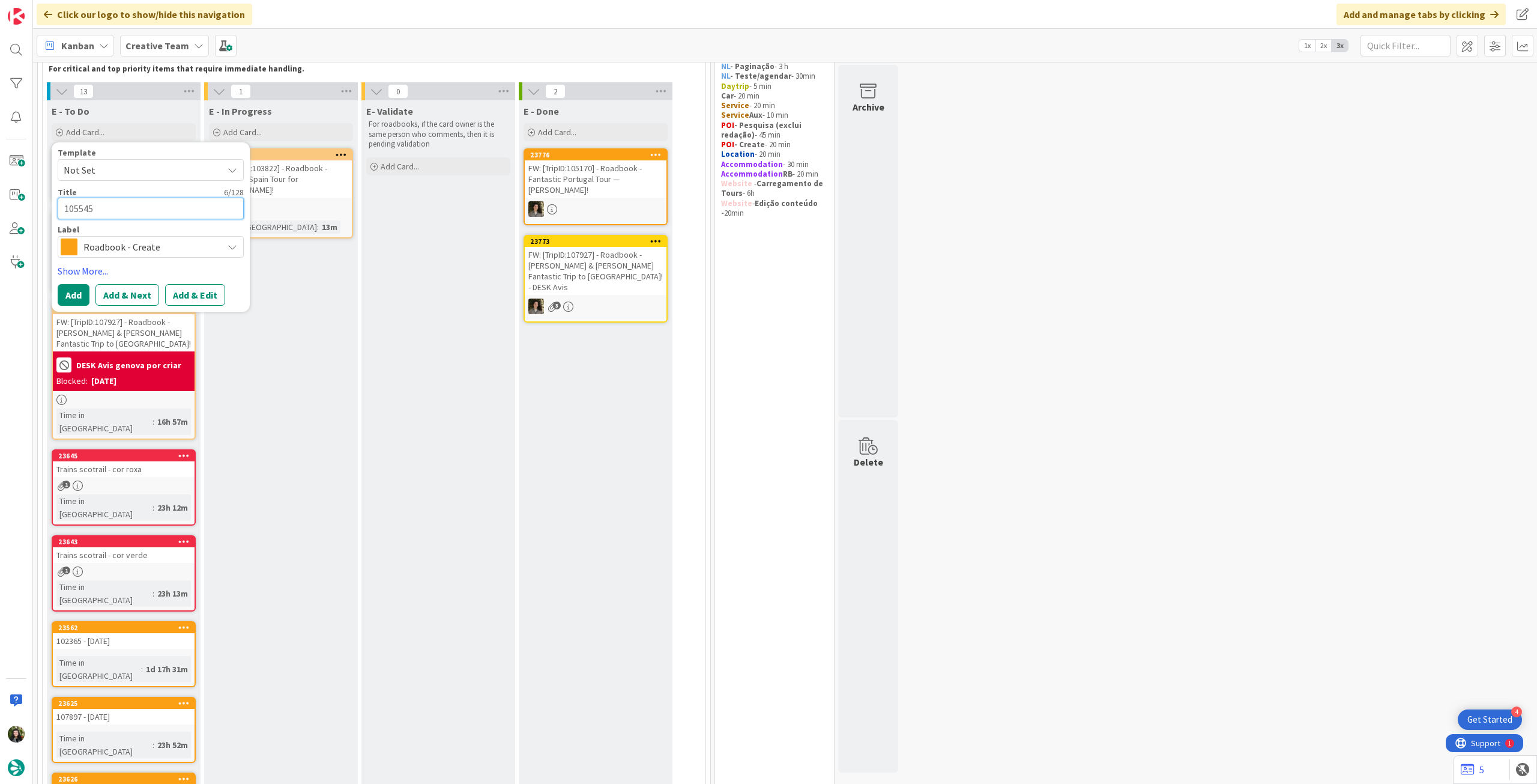
type textarea "x"
type textarea "105545"
type textarea "x"
type textarea "105545 -"
type textarea "x"
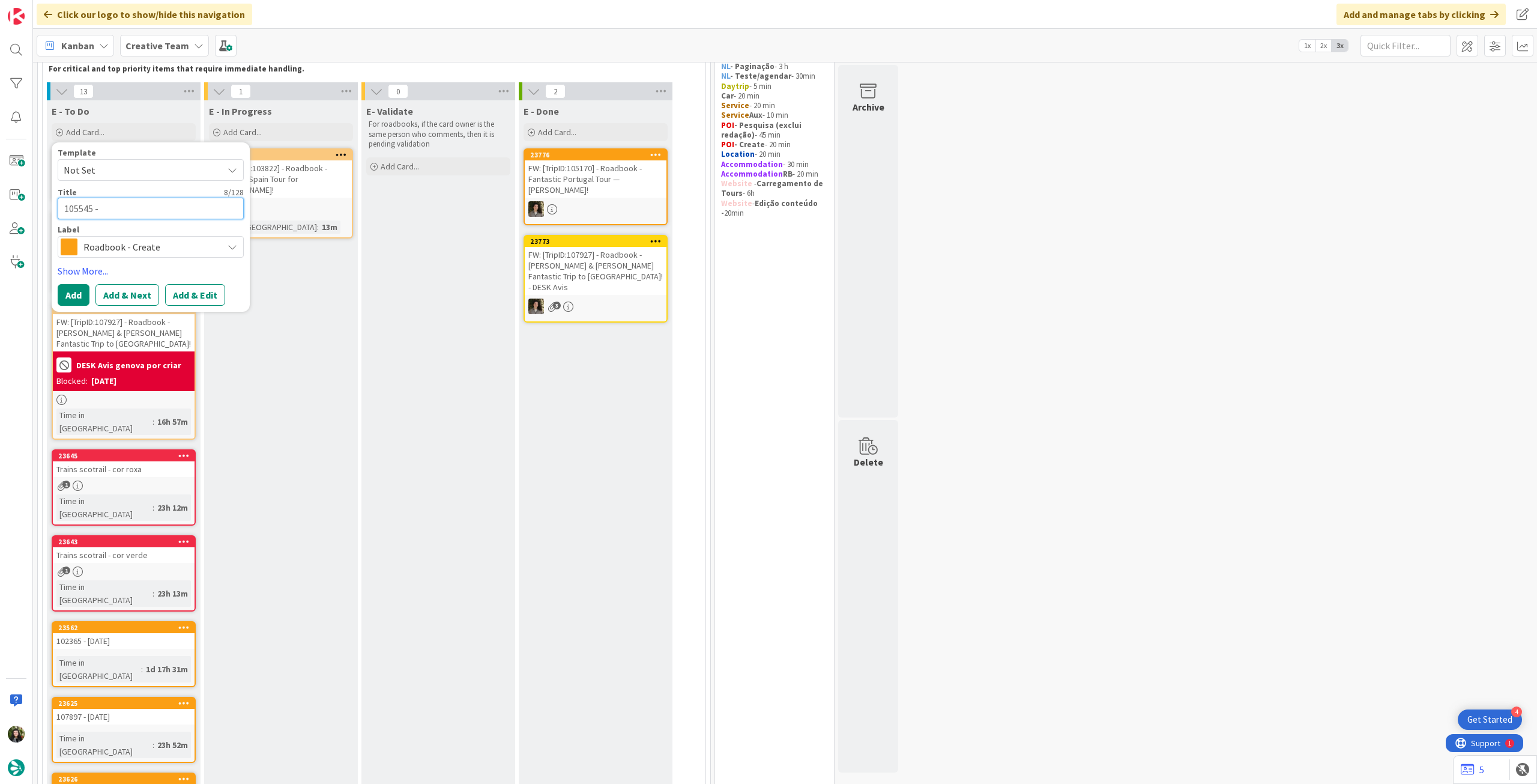
type textarea "105545 - 1"
type textarea "x"
type textarea "105545 - 13"
type textarea "x"
type textarea "105545 - 1"
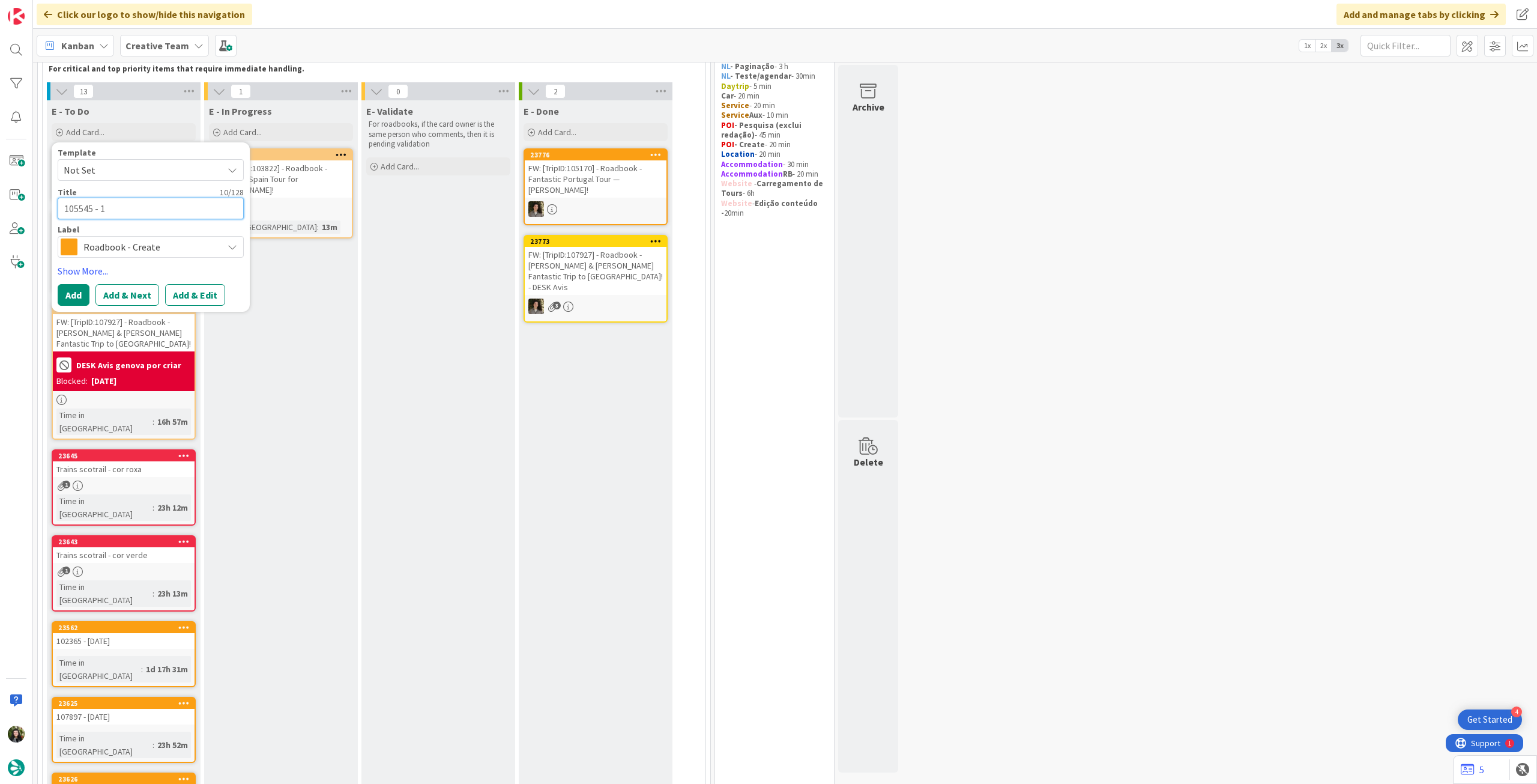
type textarea "x"
type textarea "105545 -"
type textarea "x"
type textarea "105545 - 2"
type textarea "x"
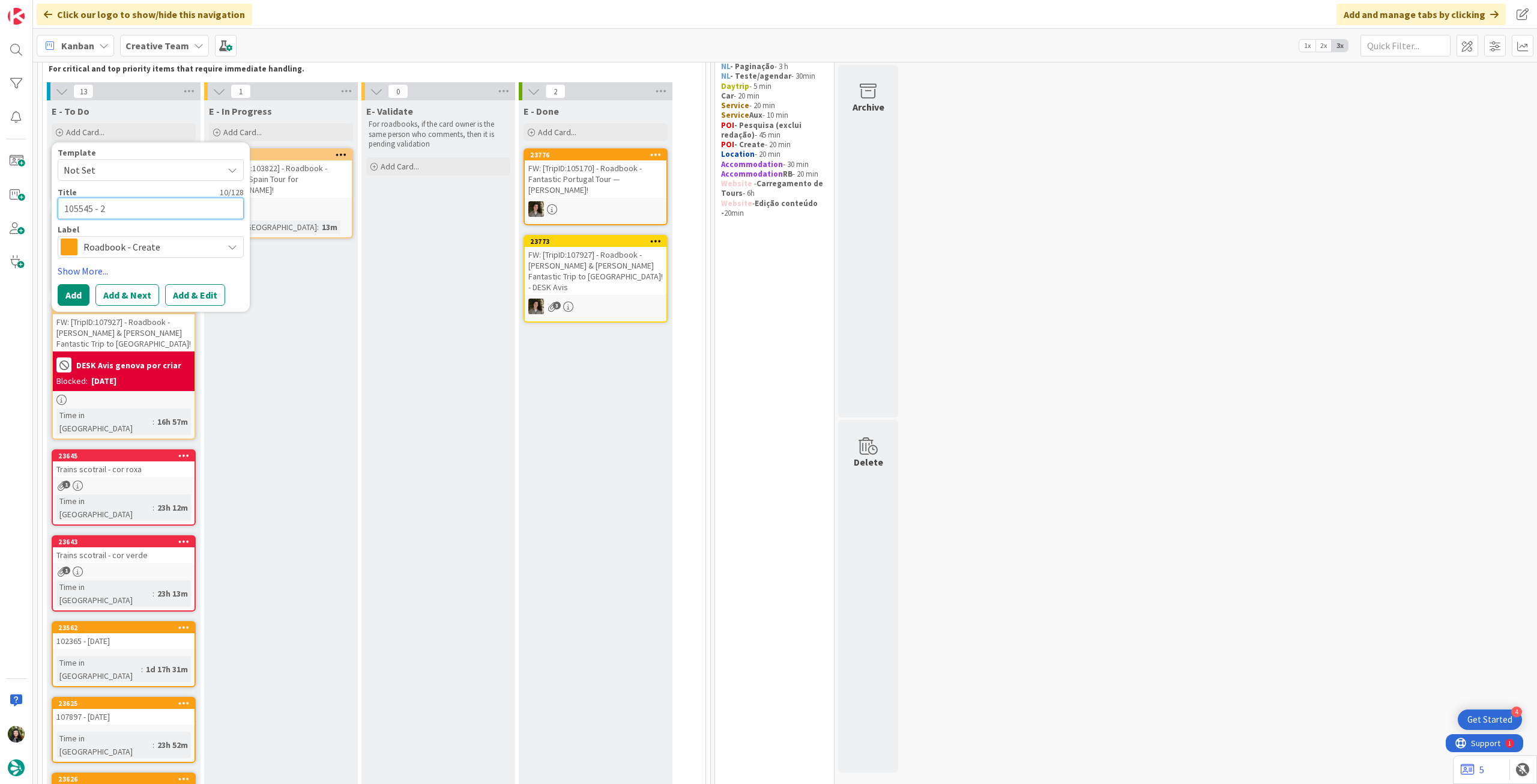
type textarea "105545 - 23"
type textarea "x"
type textarea "105545 - 23 o"
type textarea "x"
type textarea "105545 - 23 op"
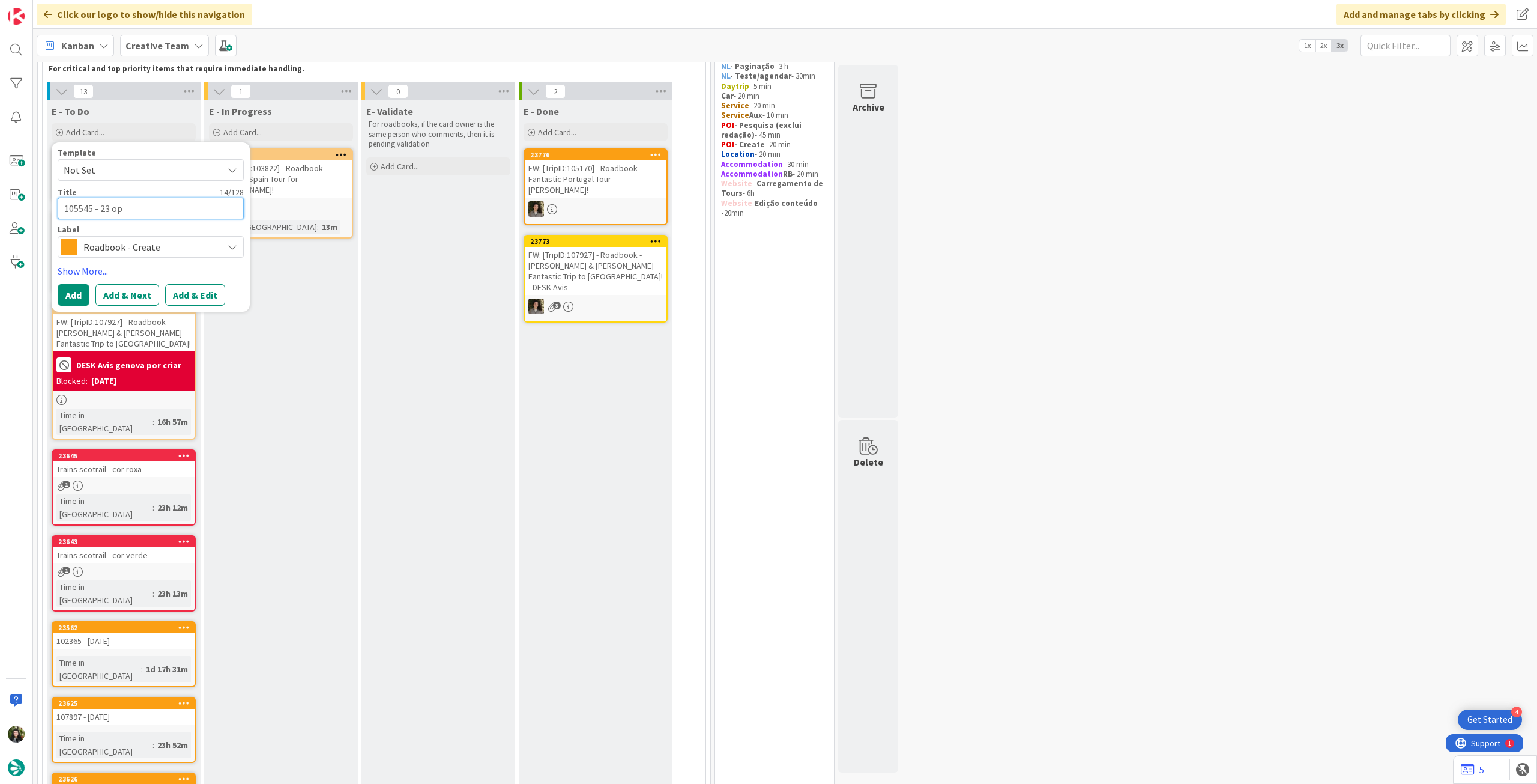
type textarea "x"
type textarea "105545 - 23 opc"
type textarea "x"
type textarea "105545 - 23 opct"
type textarea "x"
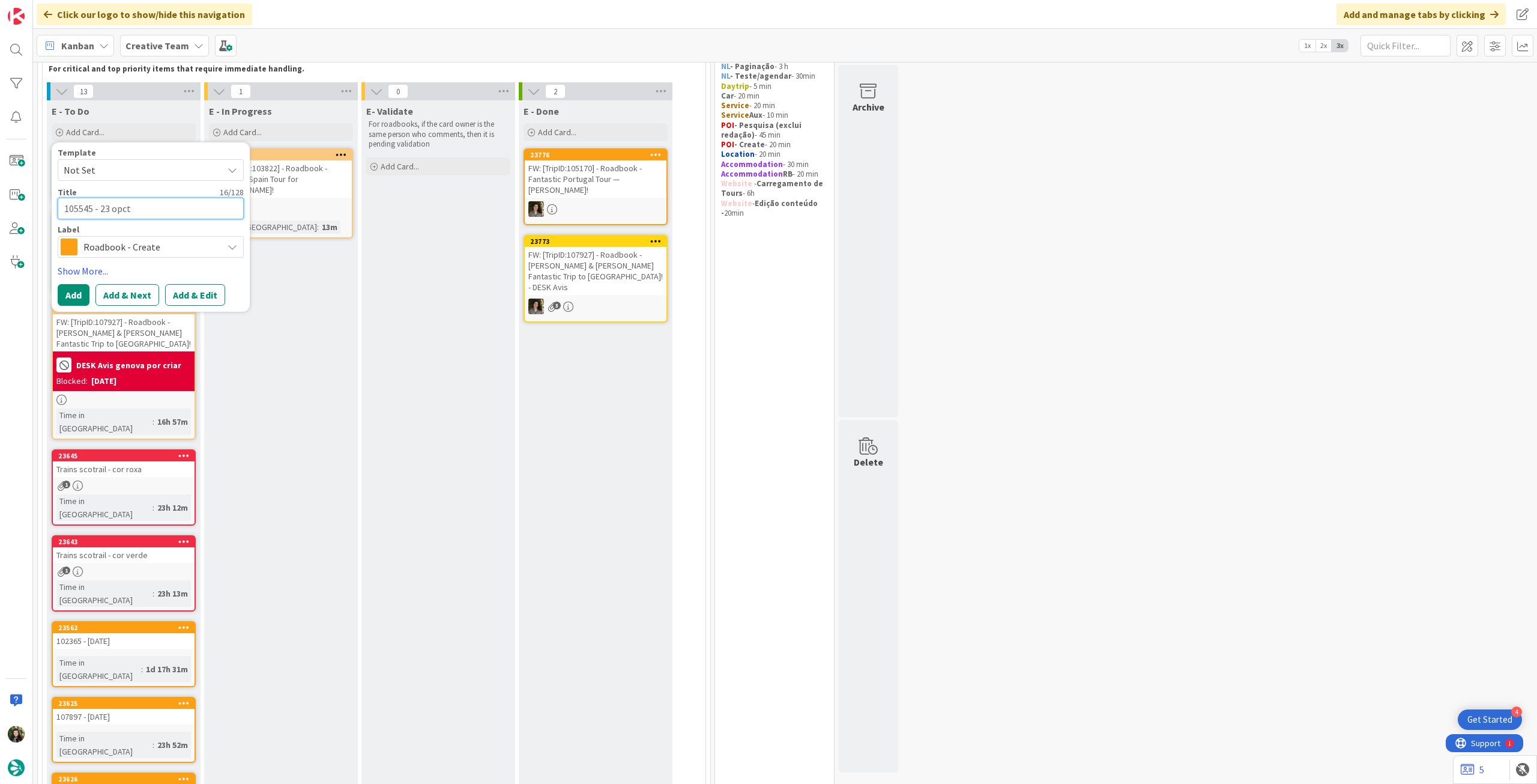
type textarea "105545 - 23 opc"
type textarea "x"
type textarea "105545 - 23 op"
type textarea "x"
type textarea "105545 - 23 o"
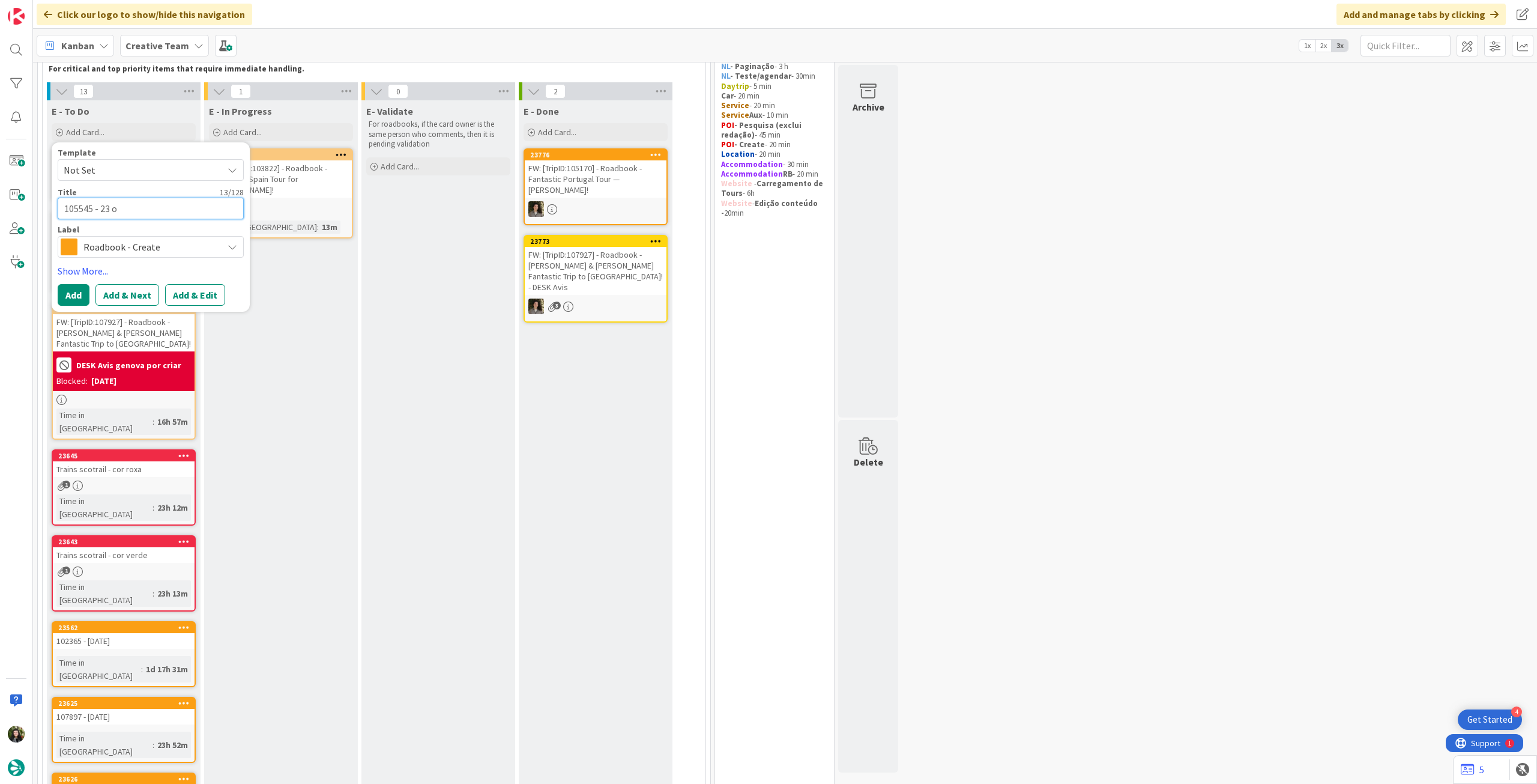
type textarea "x"
type textarea "105545 - 23 oc"
type textarea "x"
type textarea "105545 - [DATE]"
click at [83, 294] on button "Add" at bounding box center [73, 295] width 32 height 22
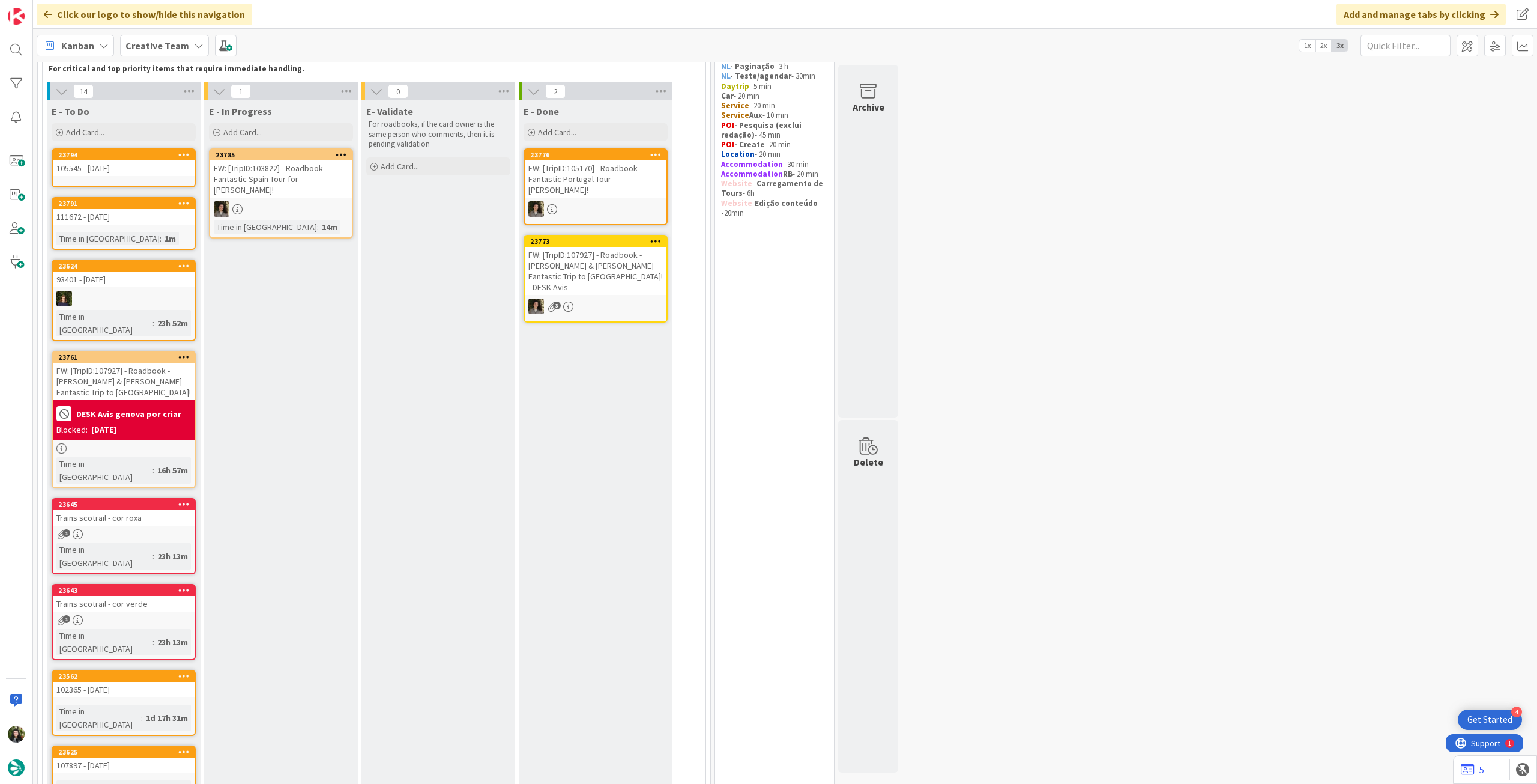
click at [185, 152] on icon at bounding box center [184, 154] width 11 height 8
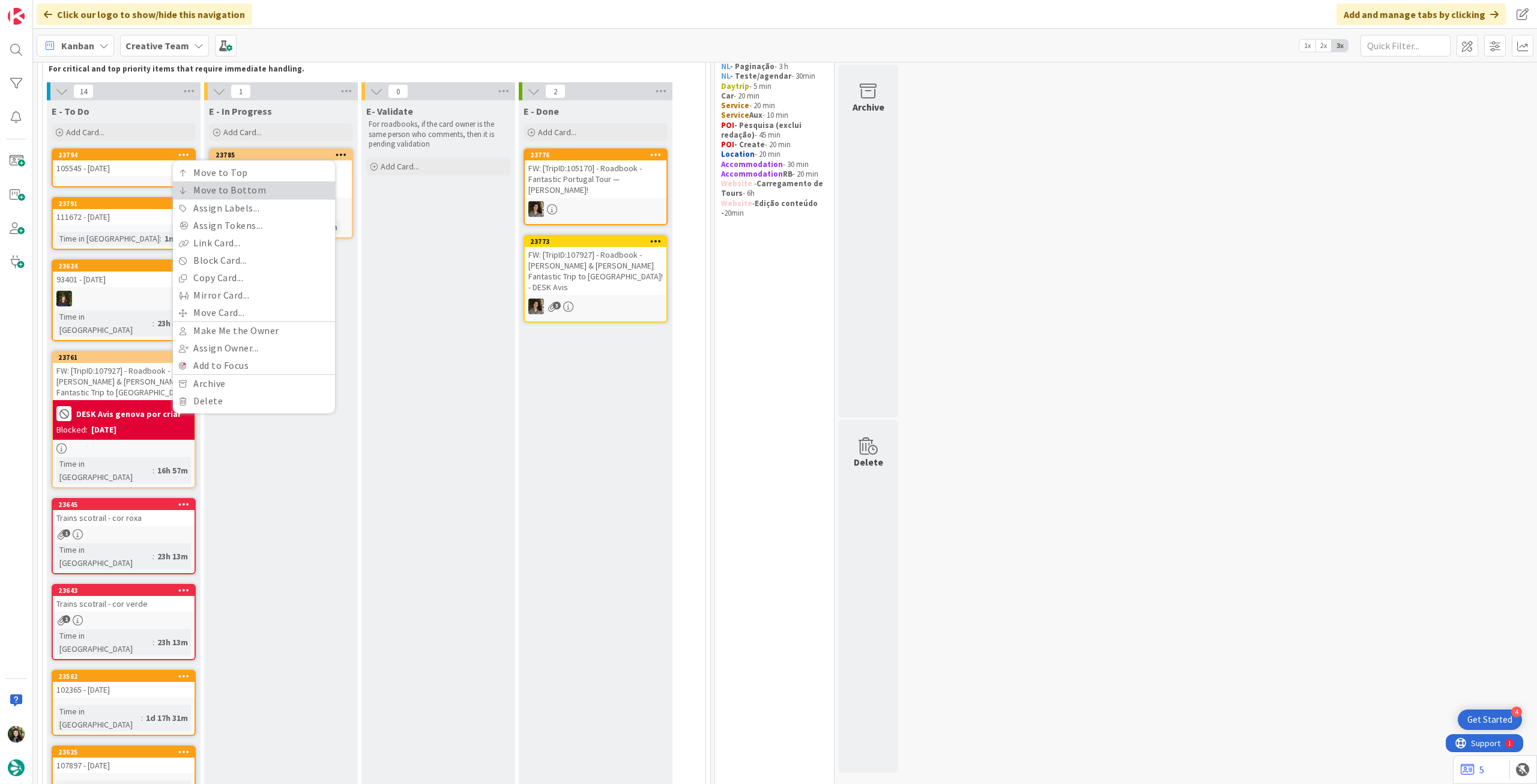
click at [186, 185] on link "Move to Bottom" at bounding box center [254, 190] width 162 height 17
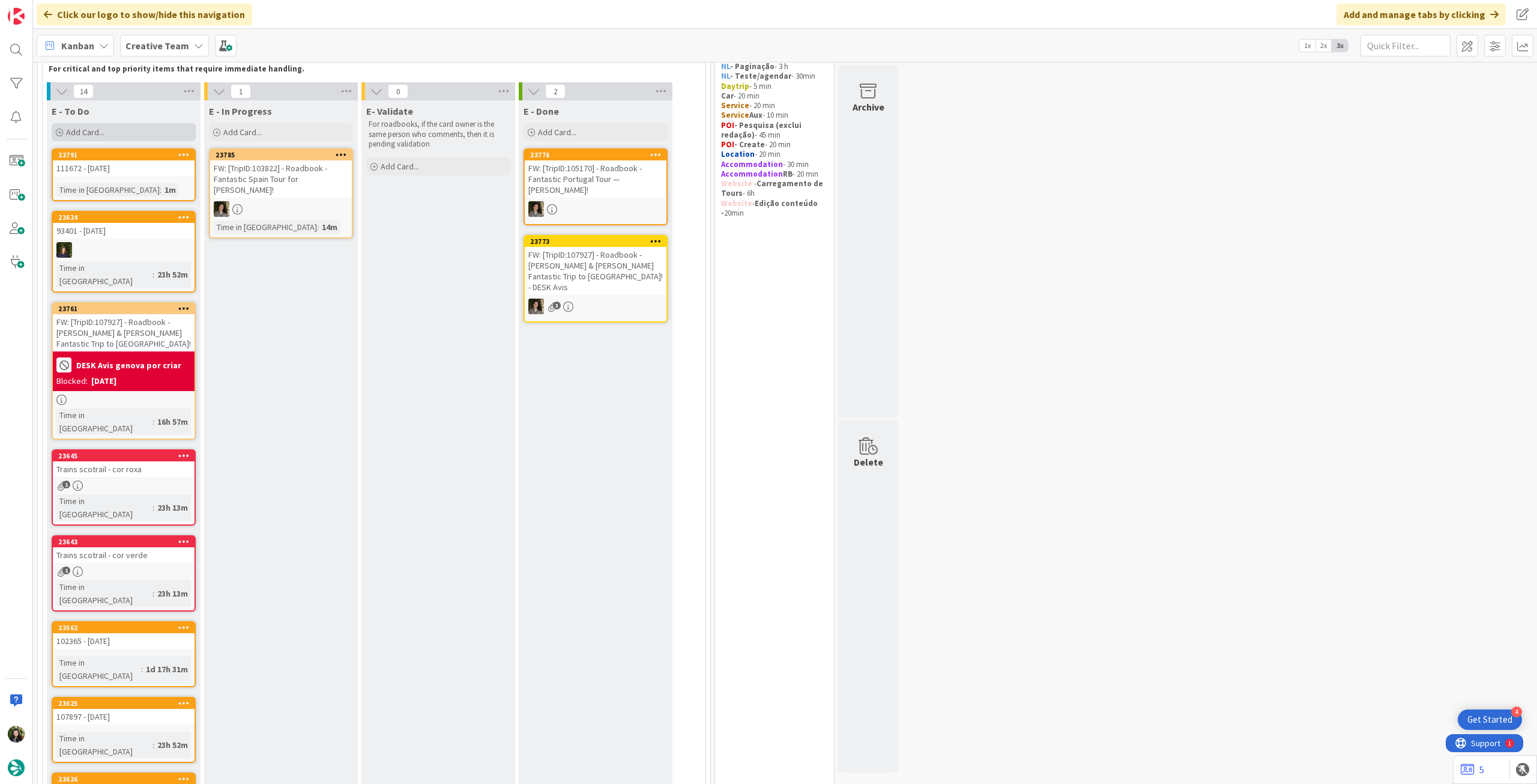
click at [104, 129] on span "Add Card..." at bounding box center [85, 132] width 39 height 11
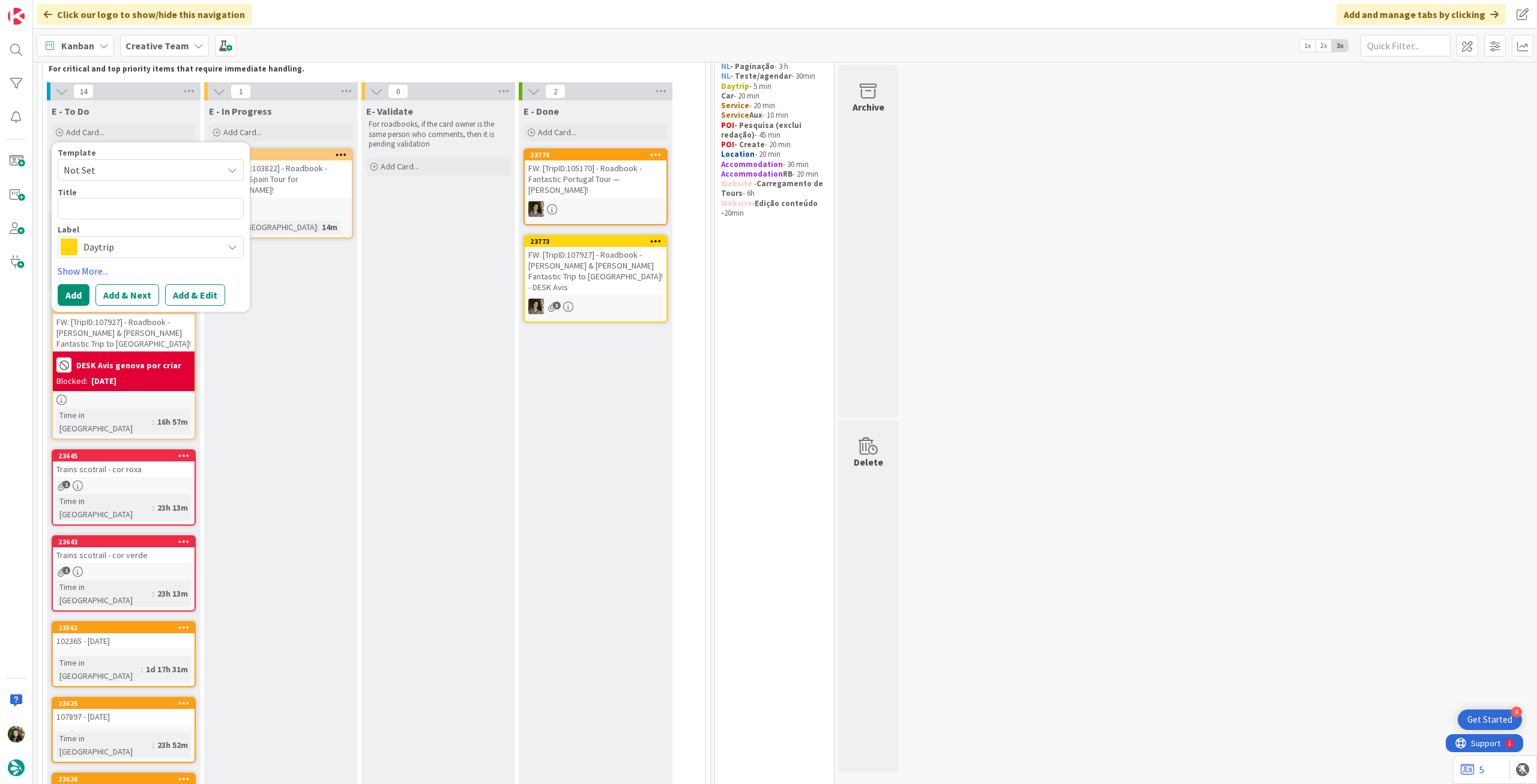
click at [144, 243] on span "Daytrip" at bounding box center [150, 246] width 133 height 17
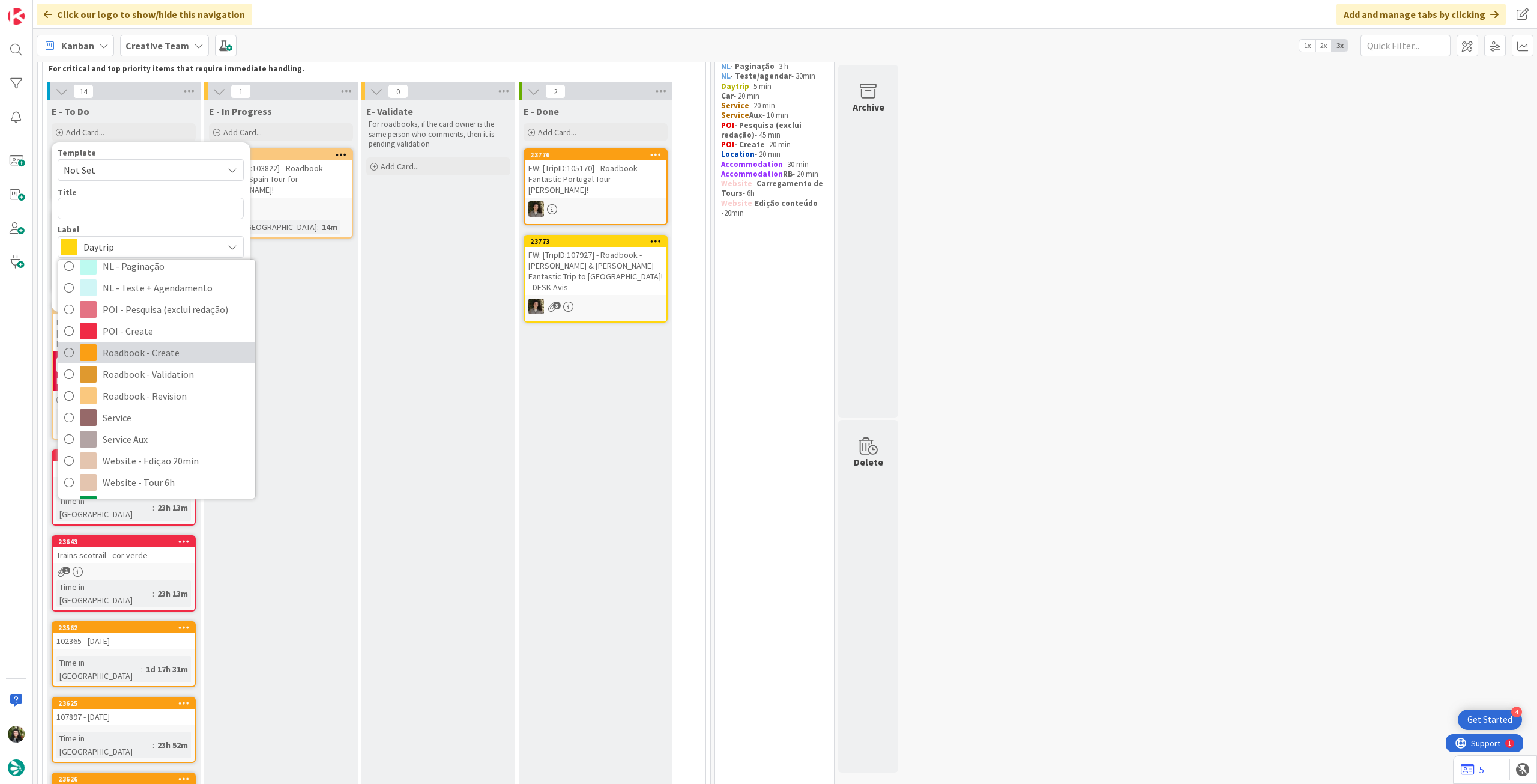
click at [133, 349] on span "Roadbook - Create" at bounding box center [176, 352] width 147 height 18
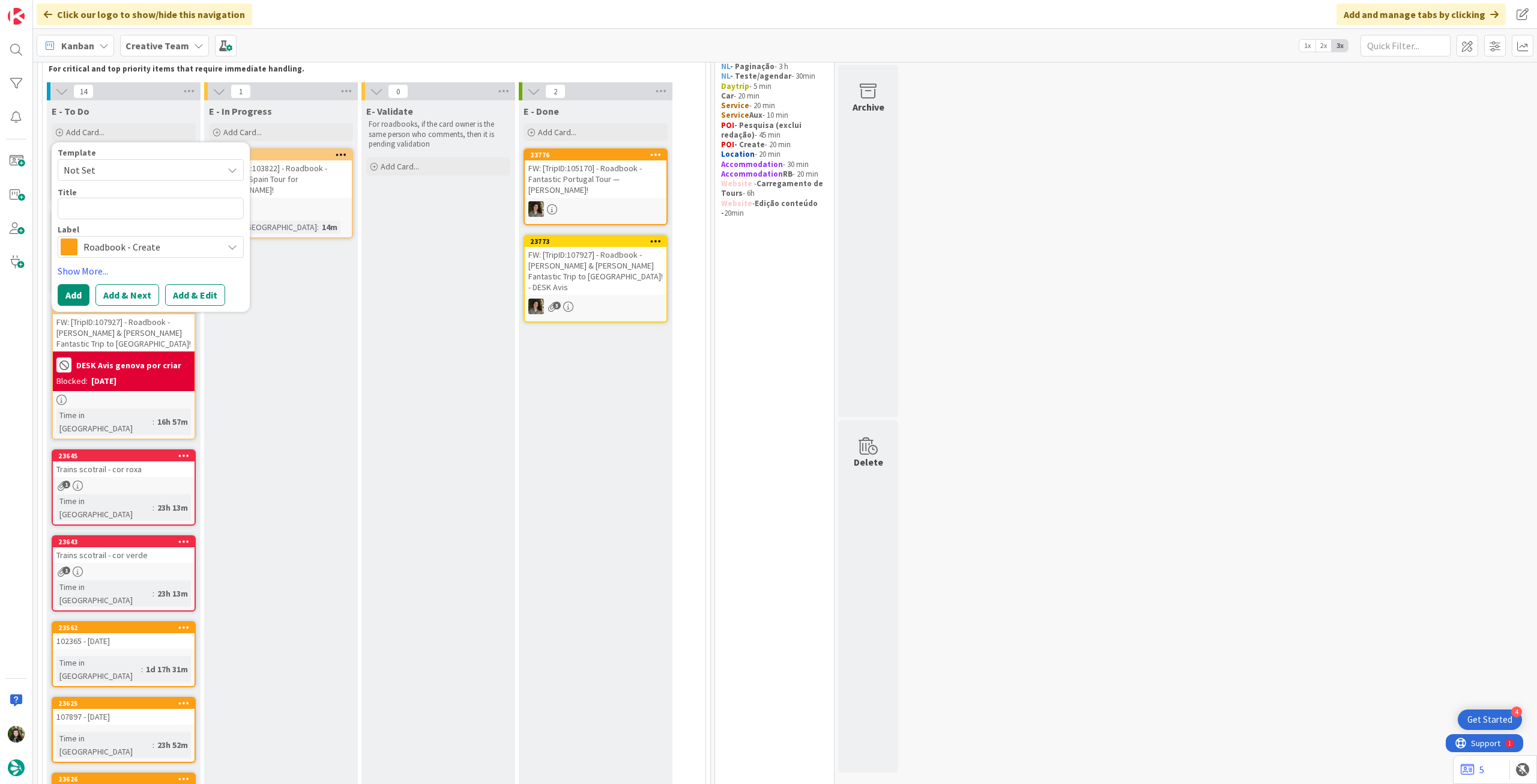
click at [146, 197] on div "Title 0 / 128" at bounding box center [150, 192] width 186 height 11
drag, startPoint x: 147, startPoint y: 200, endPoint x: 153, endPoint y: 197, distance: 6.7
click at [147, 200] on textarea at bounding box center [150, 208] width 186 height 22
paste textarea "93953"
type textarea "x"
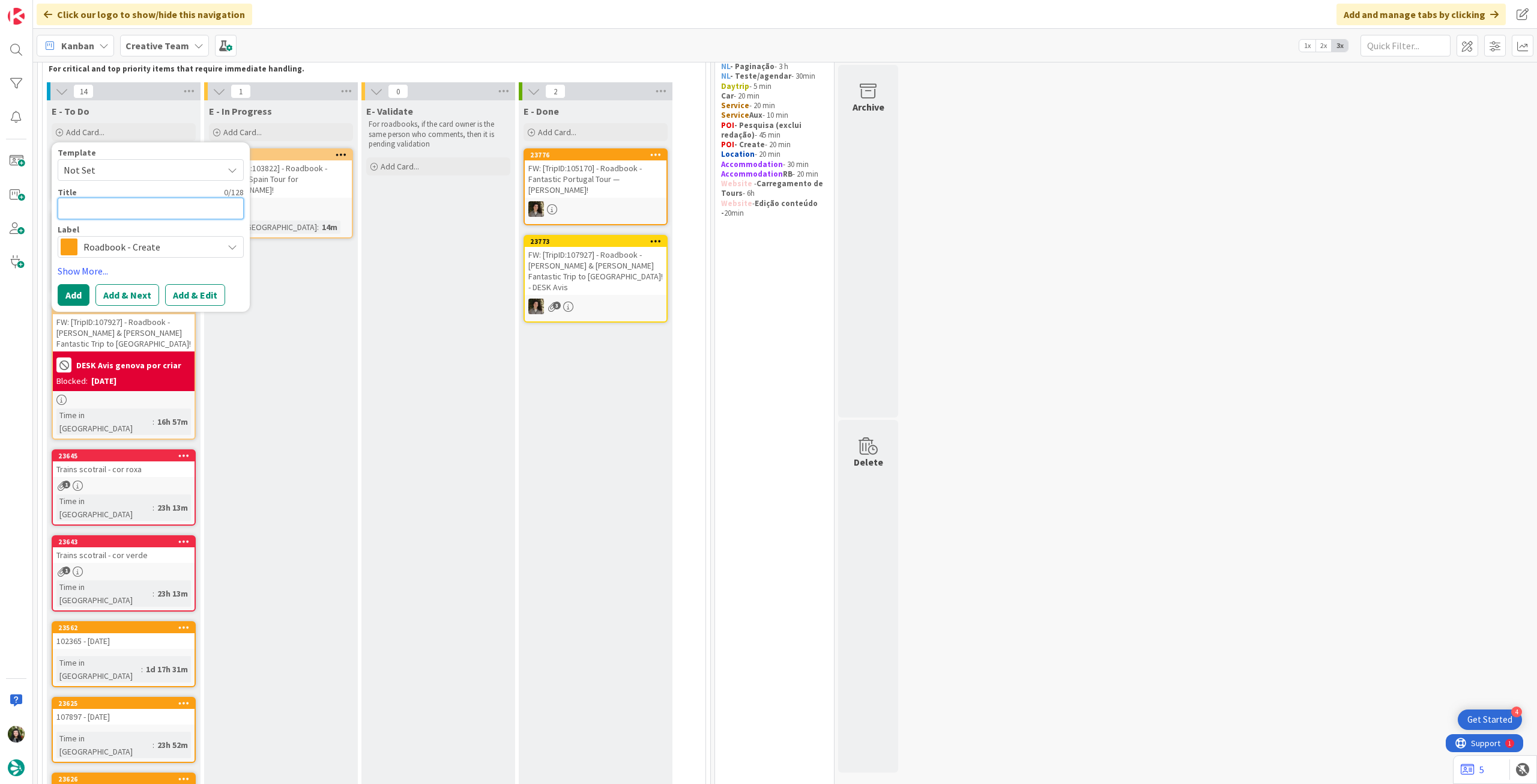
type textarea "93953"
type textarea "x"
type textarea "93953"
type textarea "x"
type textarea "93953 -"
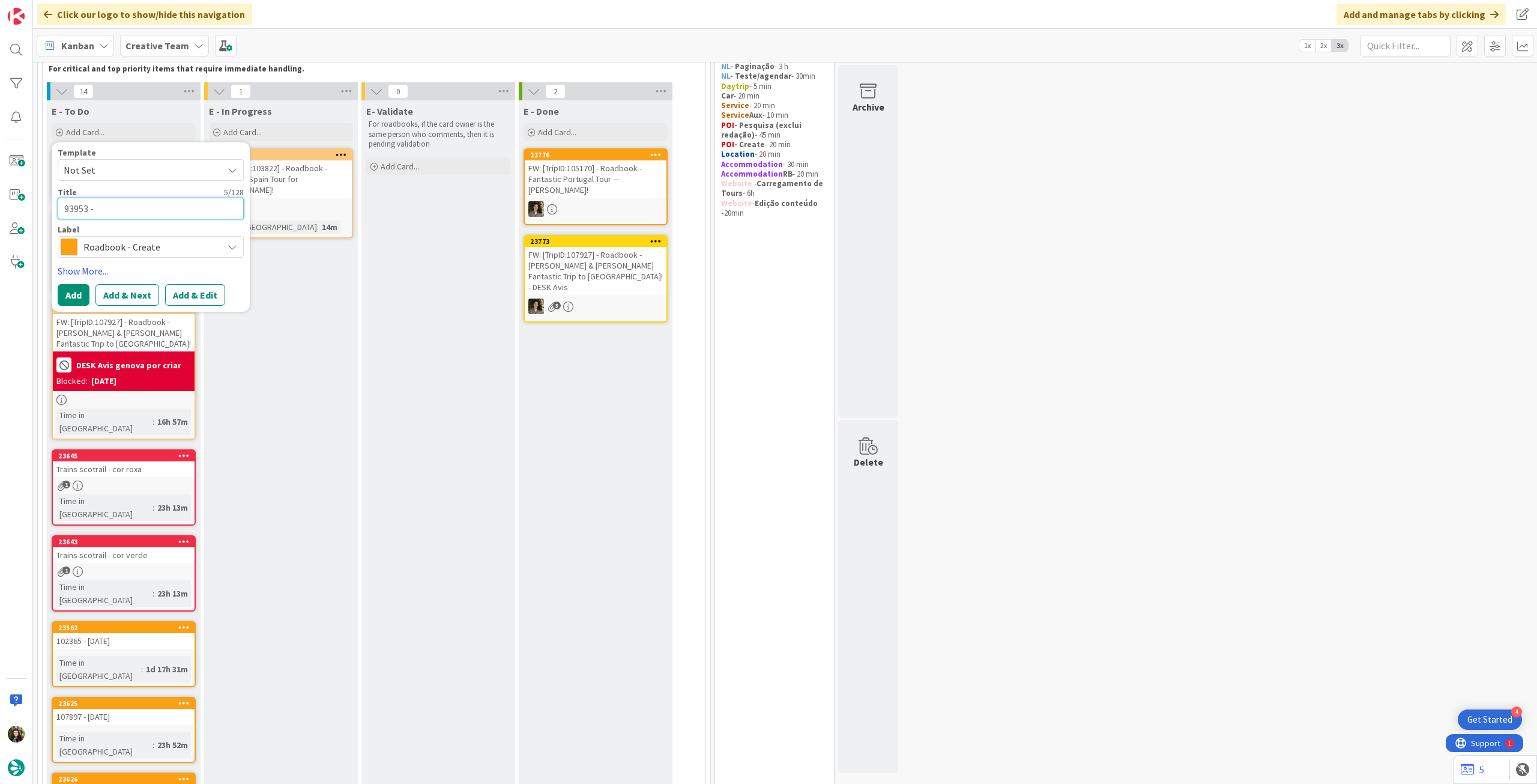
type textarea "x"
type textarea "93953 -"
type textarea "x"
type textarea "93953 - 1"
type textarea "x"
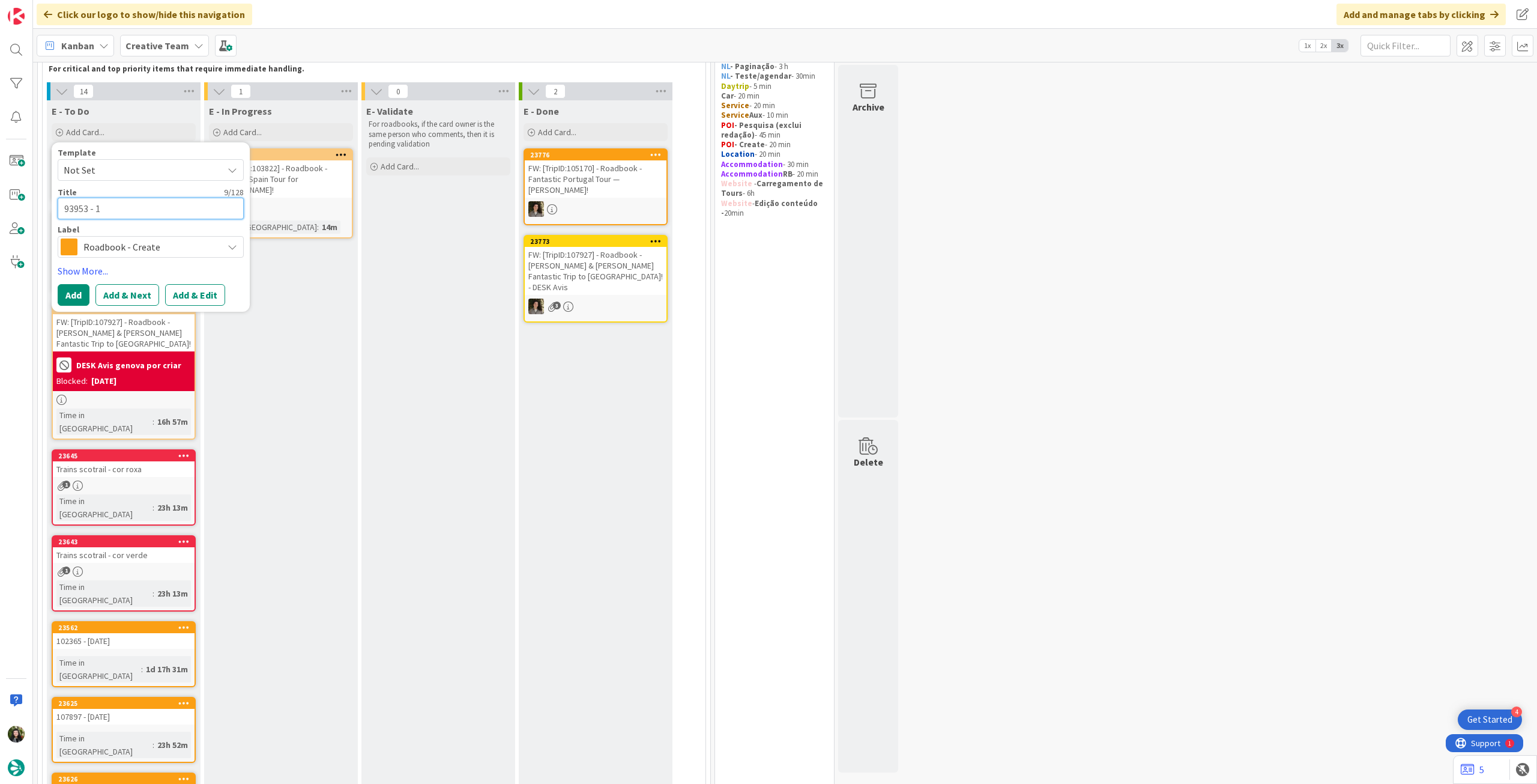
type textarea "93953 - 13"
type textarea "x"
type textarea "93953 - 1"
type textarea "x"
type textarea "93953 -"
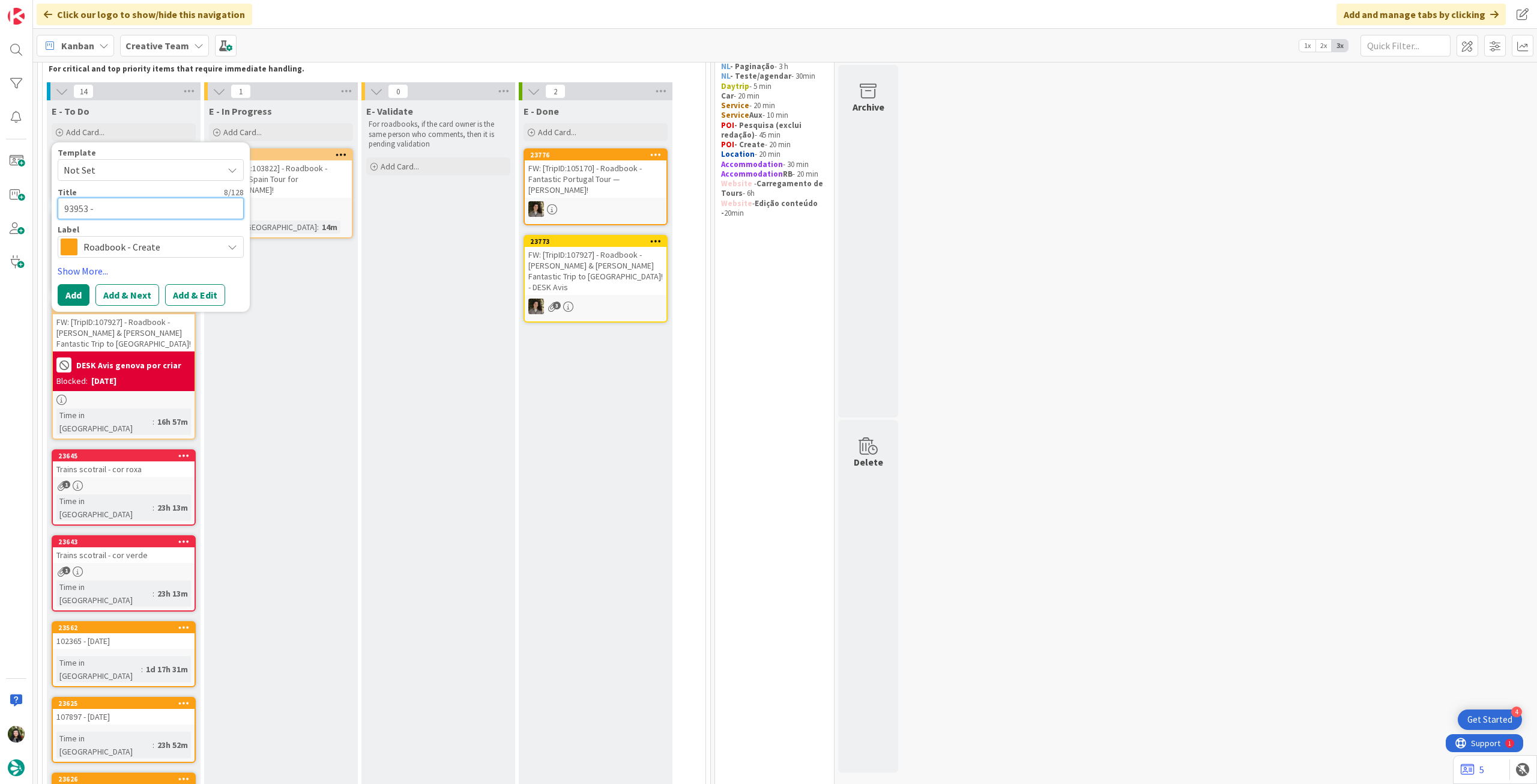
type textarea "x"
type textarea "93953 - 2"
type textarea "x"
type textarea "93953 - 23"
type textarea "x"
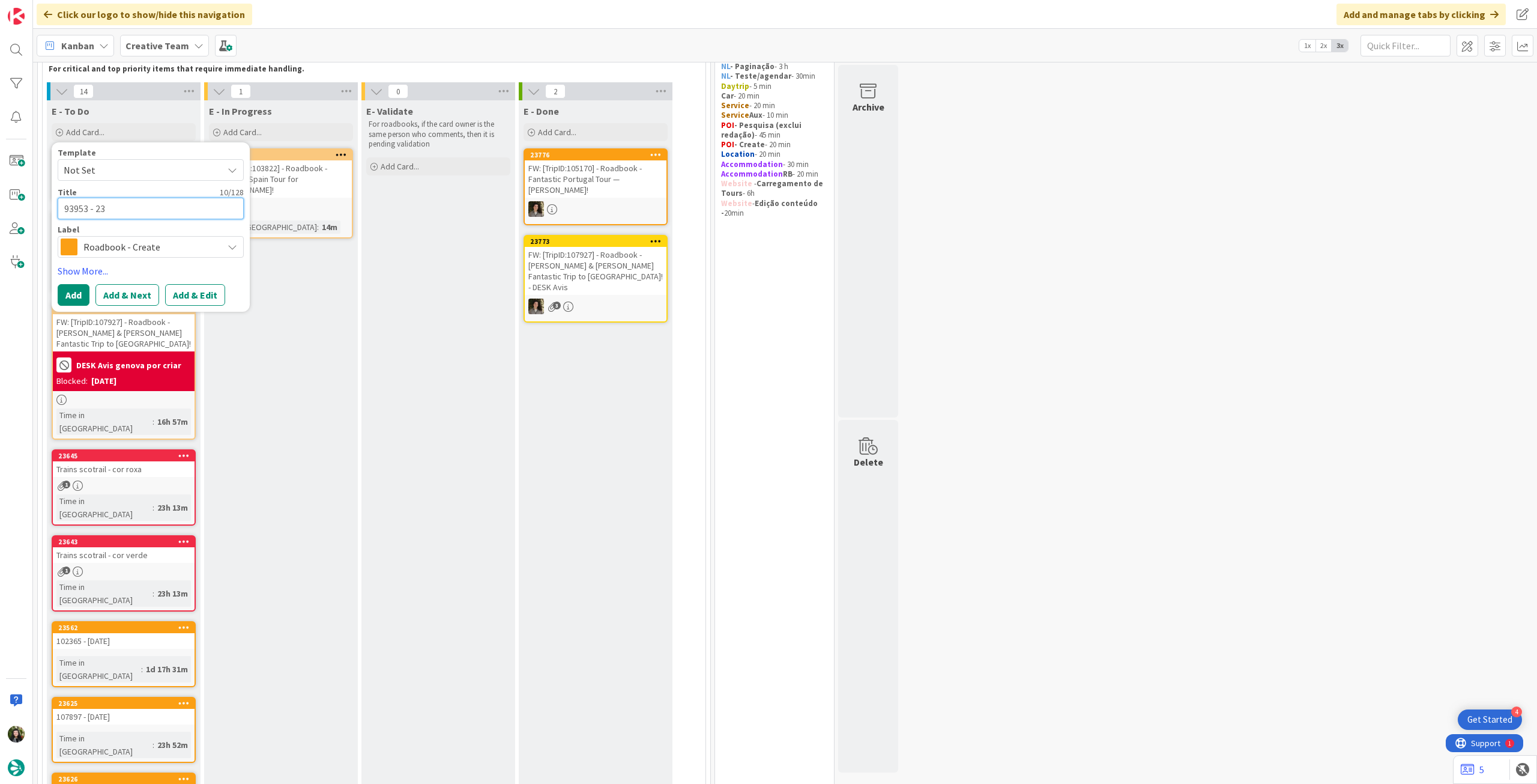
type textarea "93953 - 23"
type textarea "x"
type textarea "93953 - 23 o"
type textarea "x"
type textarea "93953 - 23 oc"
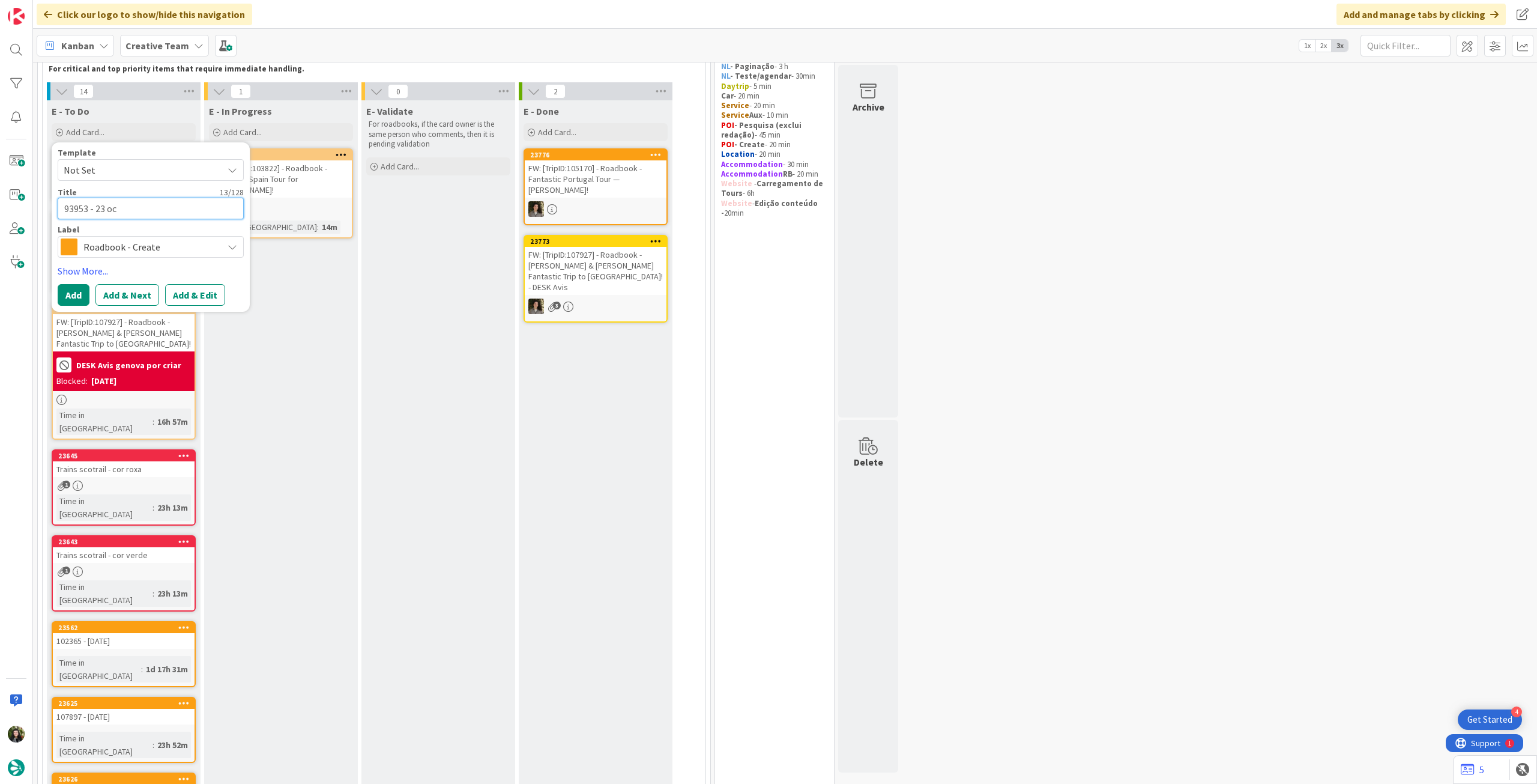
type textarea "x"
type textarea "93953 - [DATE]"
click at [77, 292] on button "Add" at bounding box center [73, 295] width 32 height 22
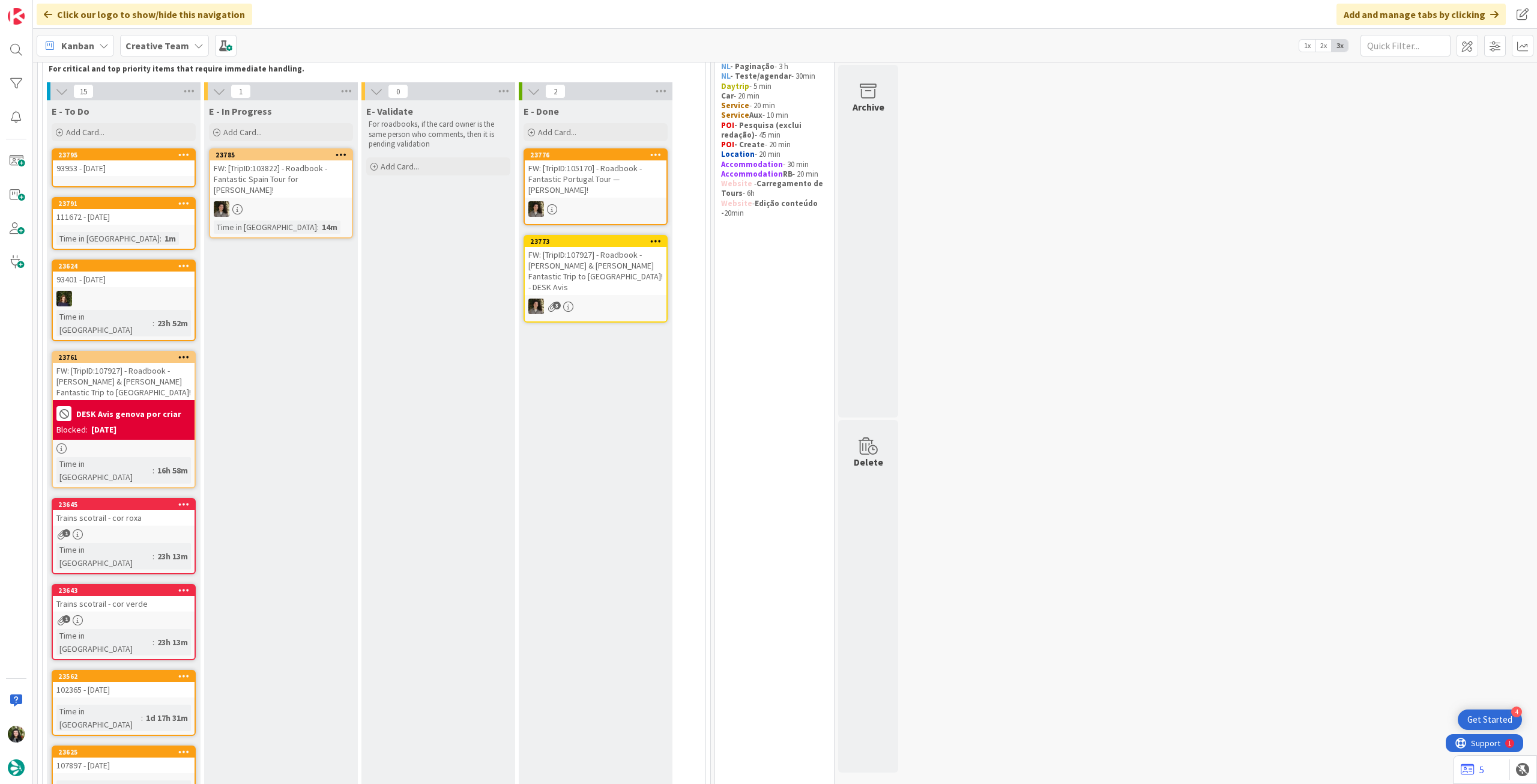
click at [181, 155] on icon at bounding box center [184, 154] width 11 height 8
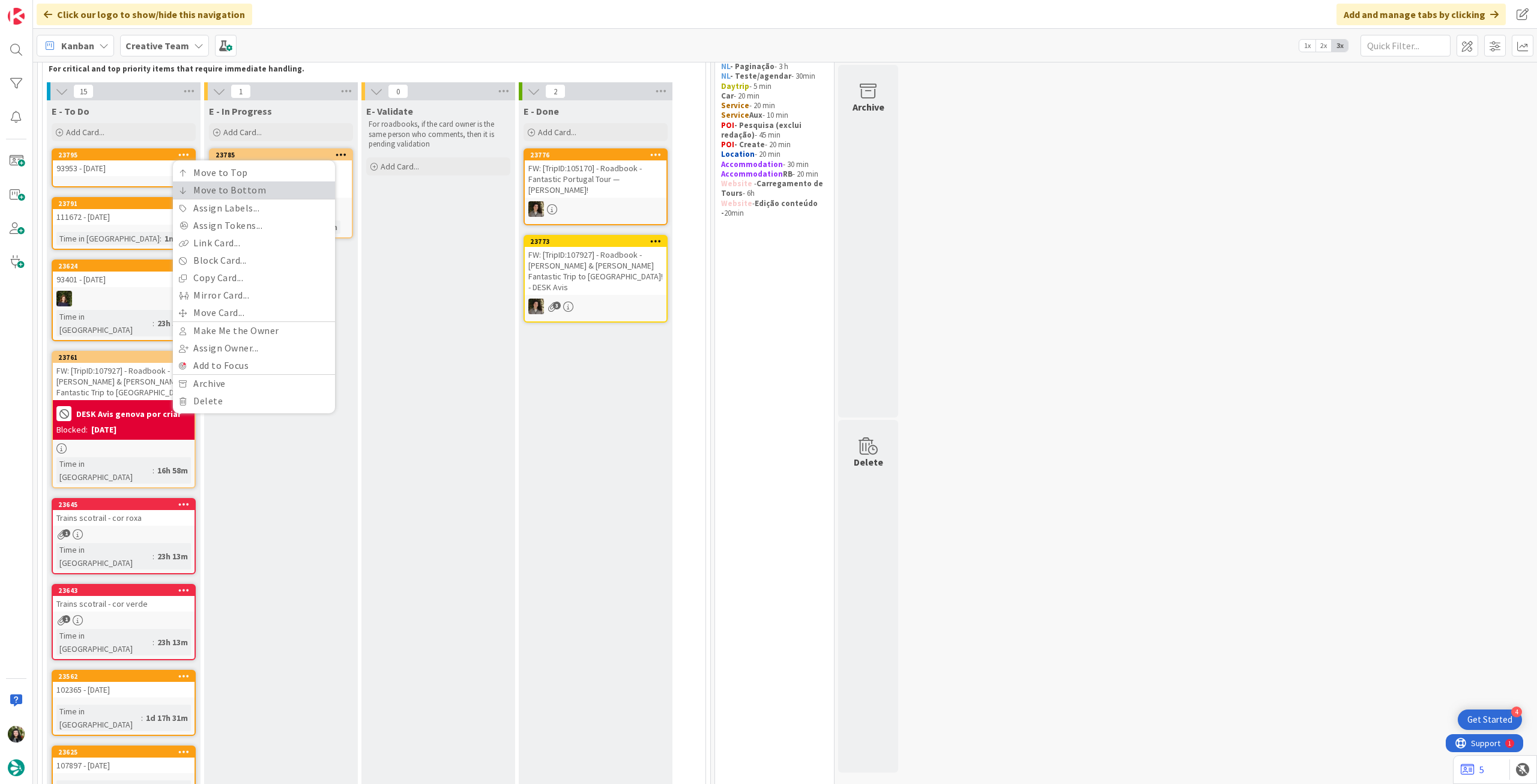
click at [183, 188] on icon at bounding box center [183, 191] width 8 height 8
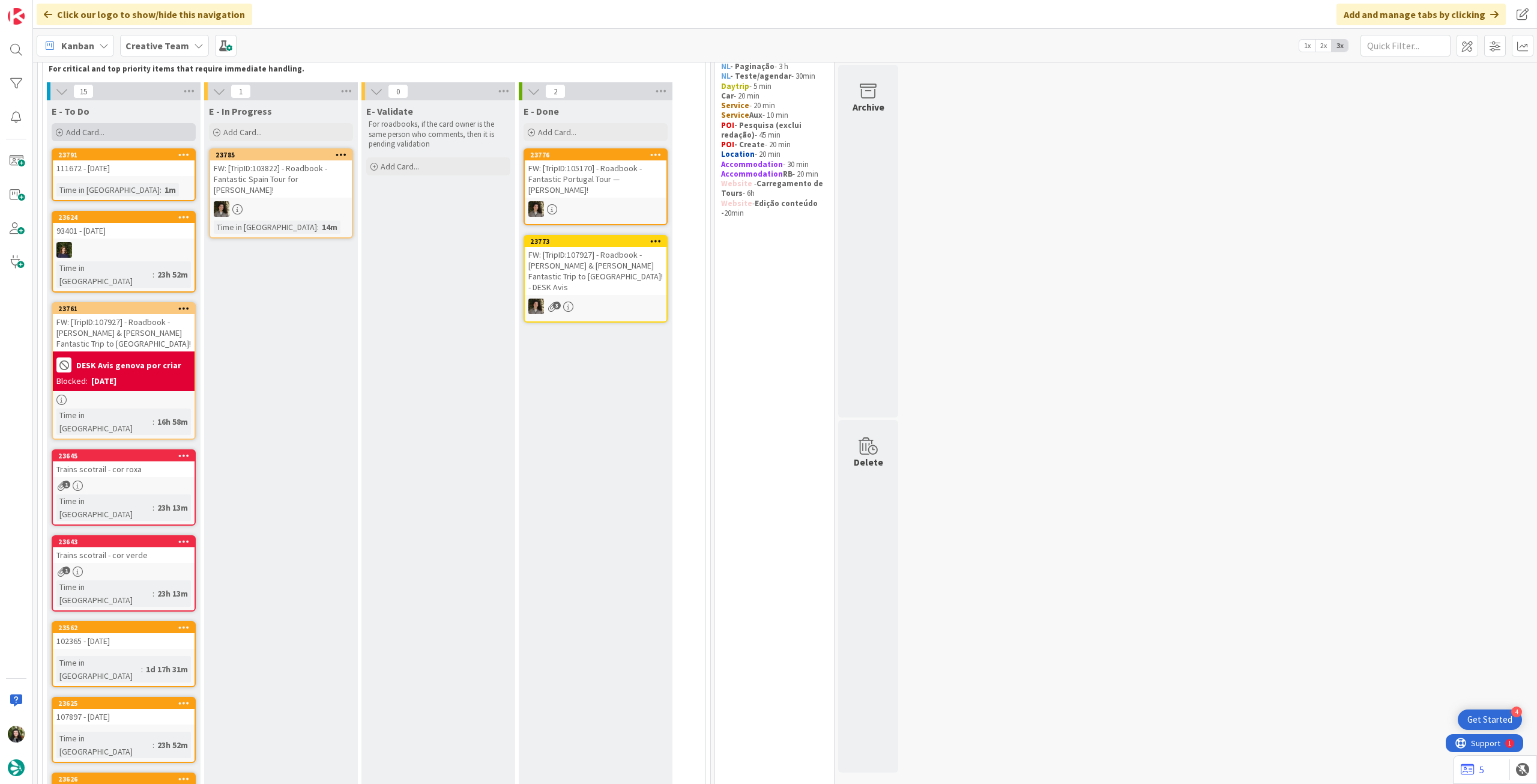
click at [129, 132] on div "Add Card..." at bounding box center [123, 132] width 144 height 18
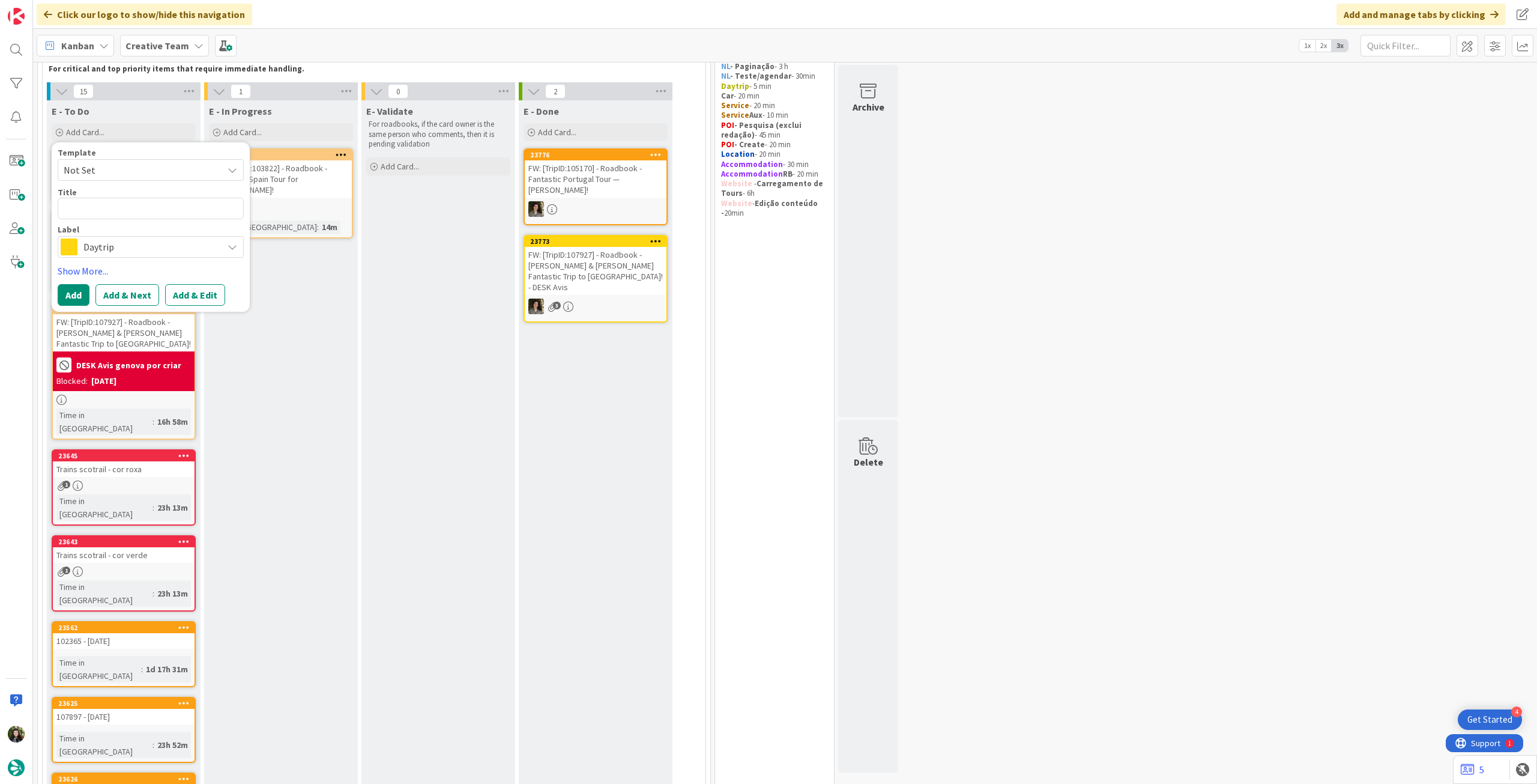
click at [119, 252] on span "Daytrip" at bounding box center [150, 246] width 133 height 17
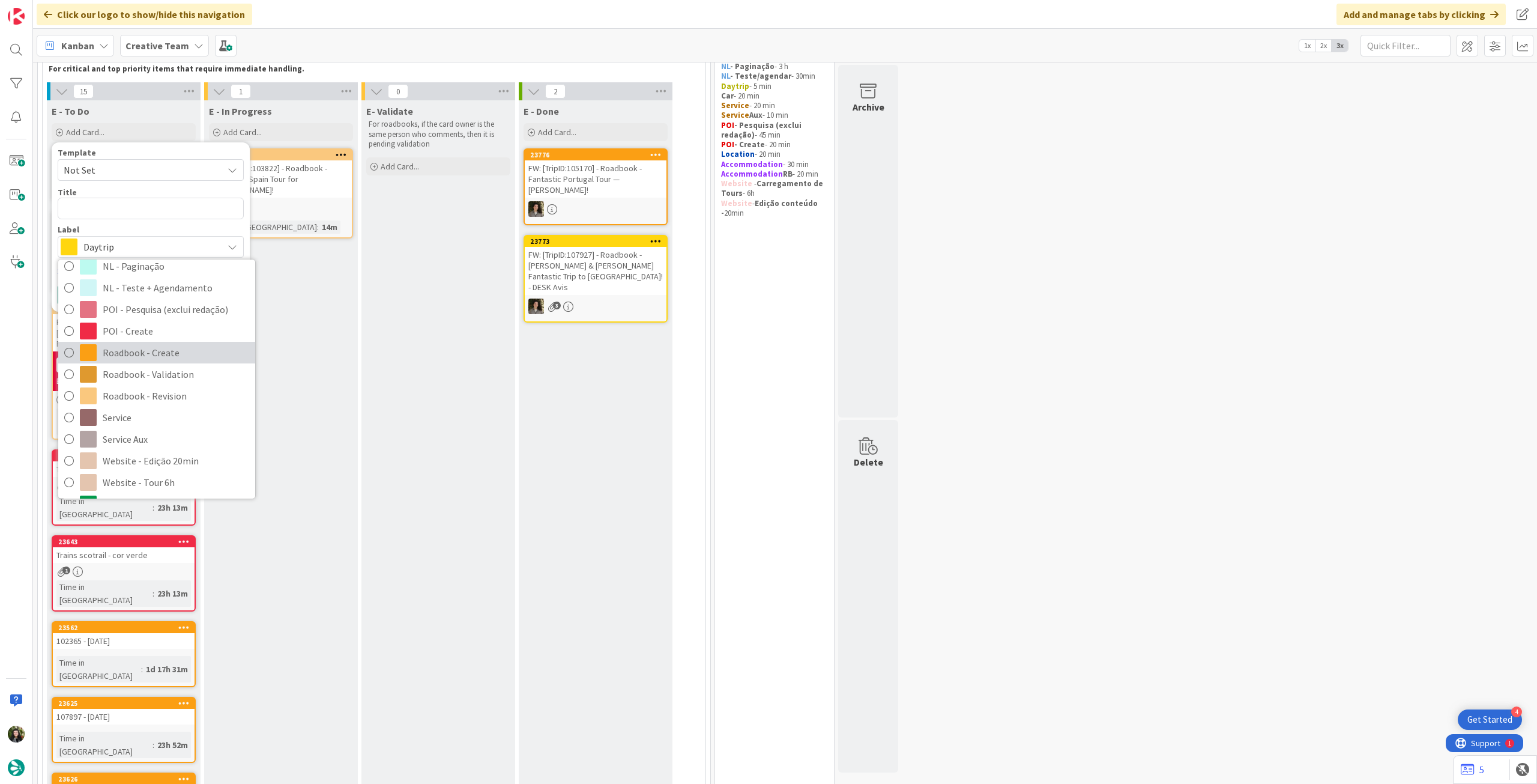
click at [135, 359] on span "Roadbook - Create" at bounding box center [176, 352] width 147 height 18
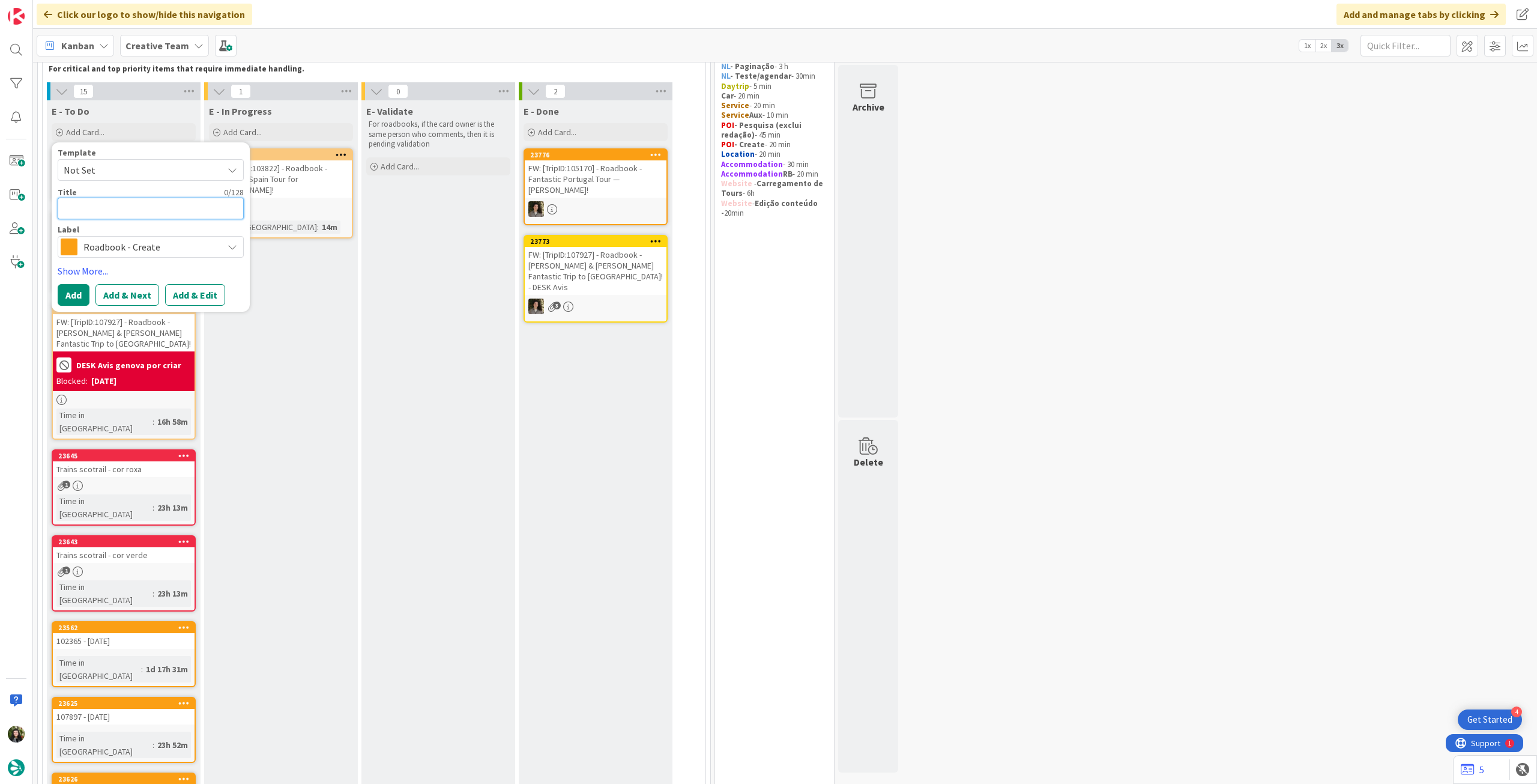
click at [147, 203] on textarea at bounding box center [150, 208] width 186 height 22
paste textarea "108426"
type textarea "x"
type textarea "108426"
type textarea "x"
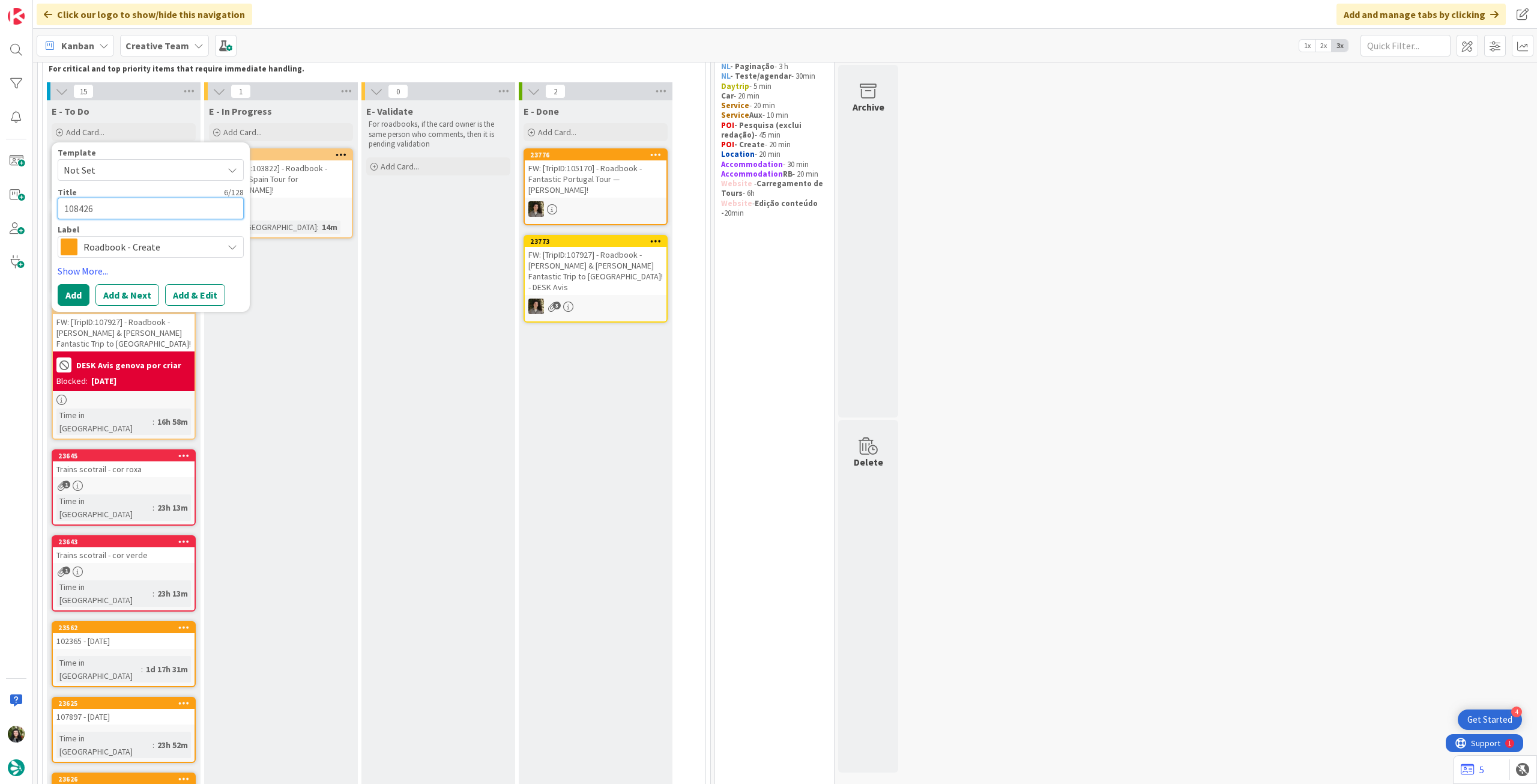
type textarea "108426"
type textarea "x"
type textarea "108426 -"
type textarea "x"
type textarea "108426 -"
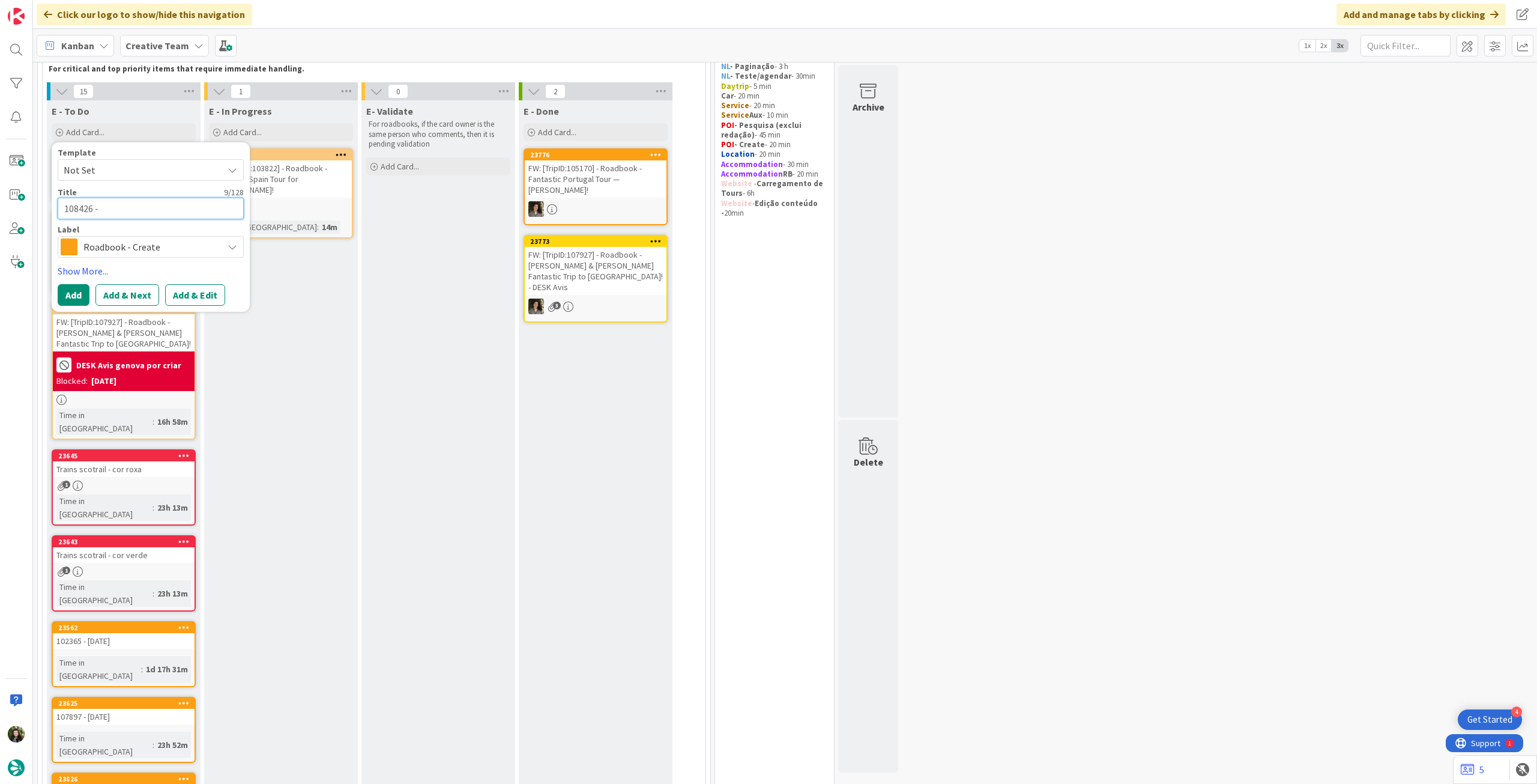
type textarea "x"
type textarea "108426 - 1"
type textarea "x"
type textarea "108426 - 13"
type textarea "x"
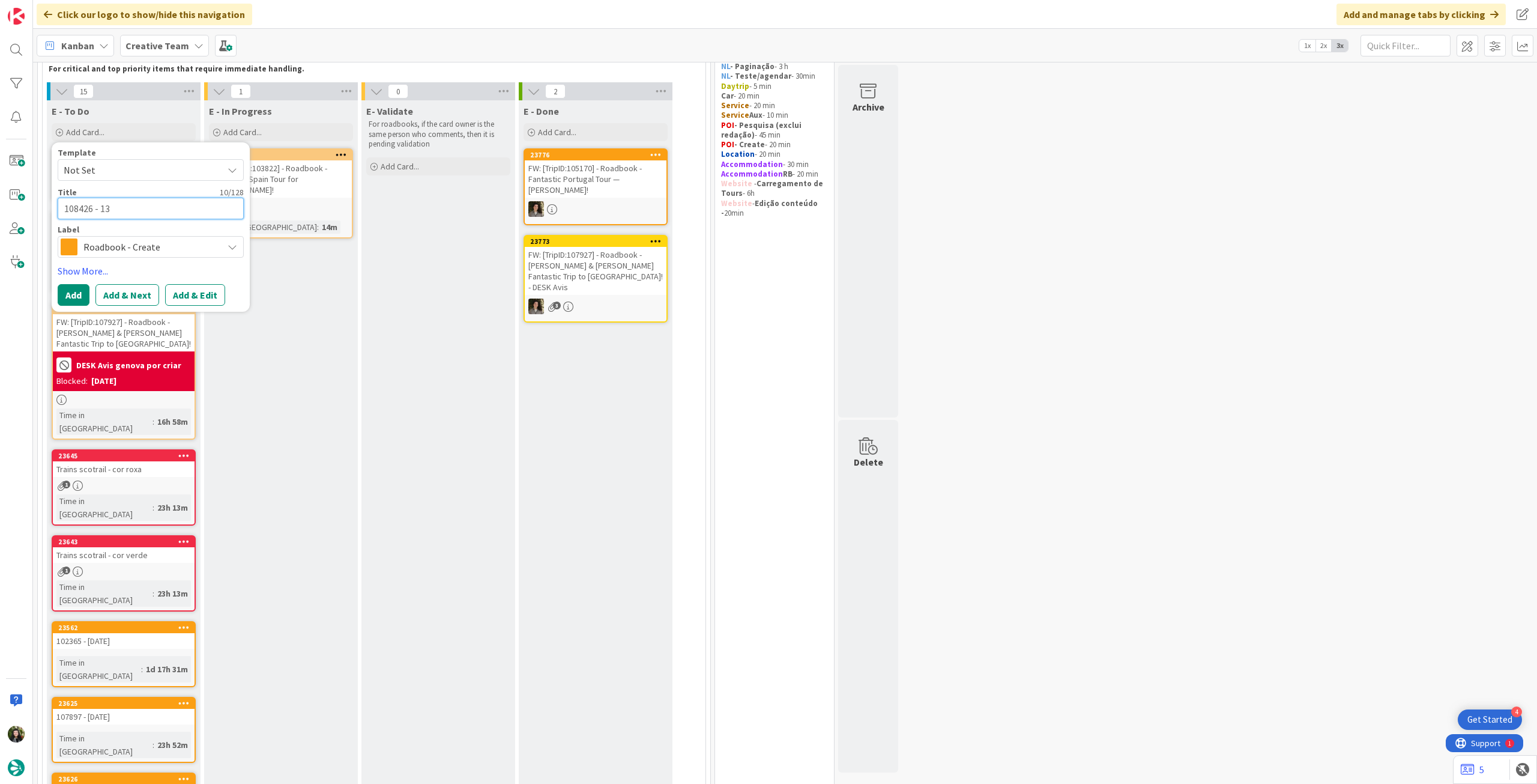
type textarea "108426 - 1"
type textarea "x"
type textarea "108426 -"
type textarea "x"
type textarea "108426 - 2"
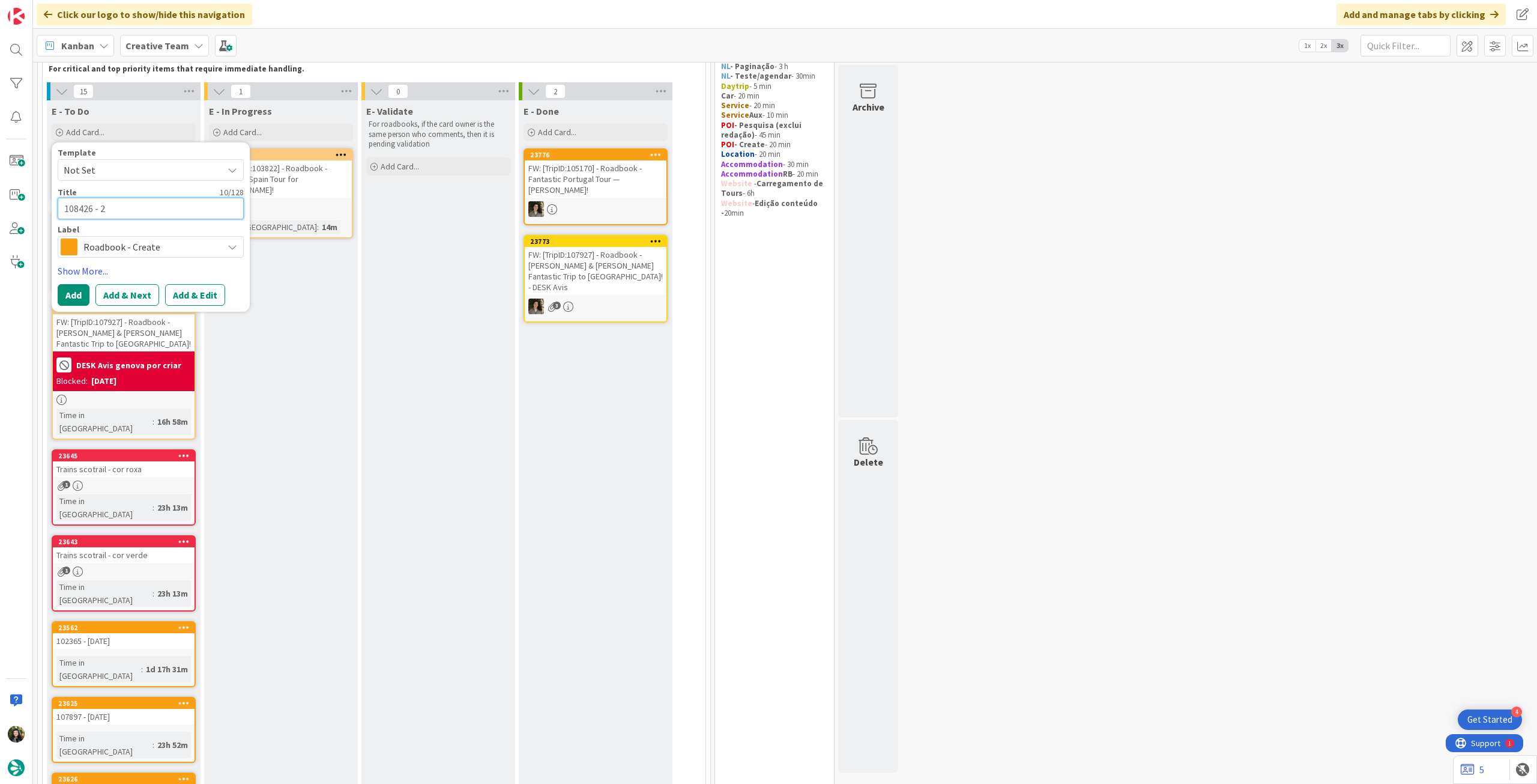
type textarea "x"
type textarea "108426 - 23"
type textarea "x"
type textarea "108426 - 23"
type textarea "x"
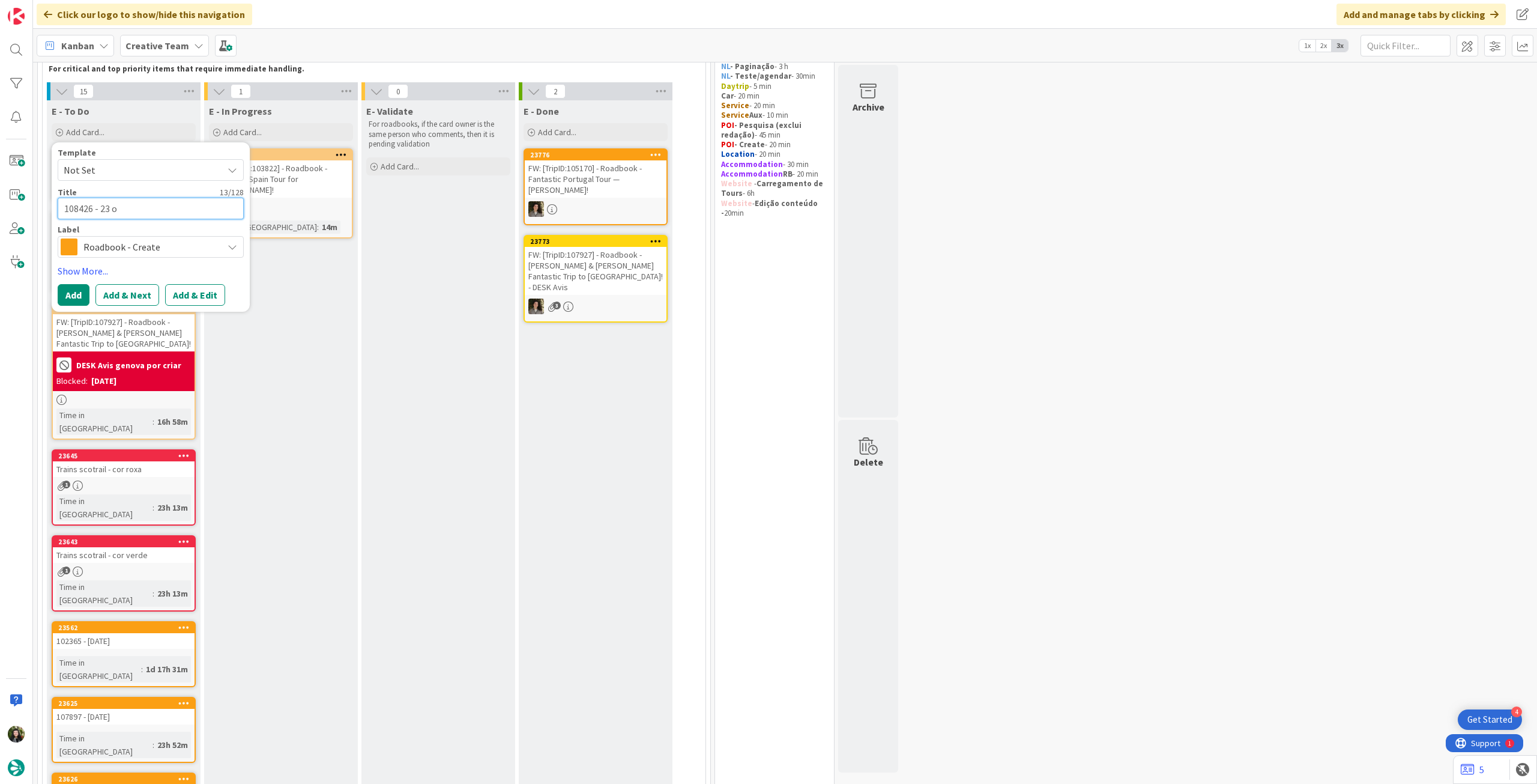
type textarea "108426 - 23 oc"
type textarea "x"
type textarea "108426 - [DATE]"
click at [81, 291] on button "Add" at bounding box center [73, 295] width 32 height 22
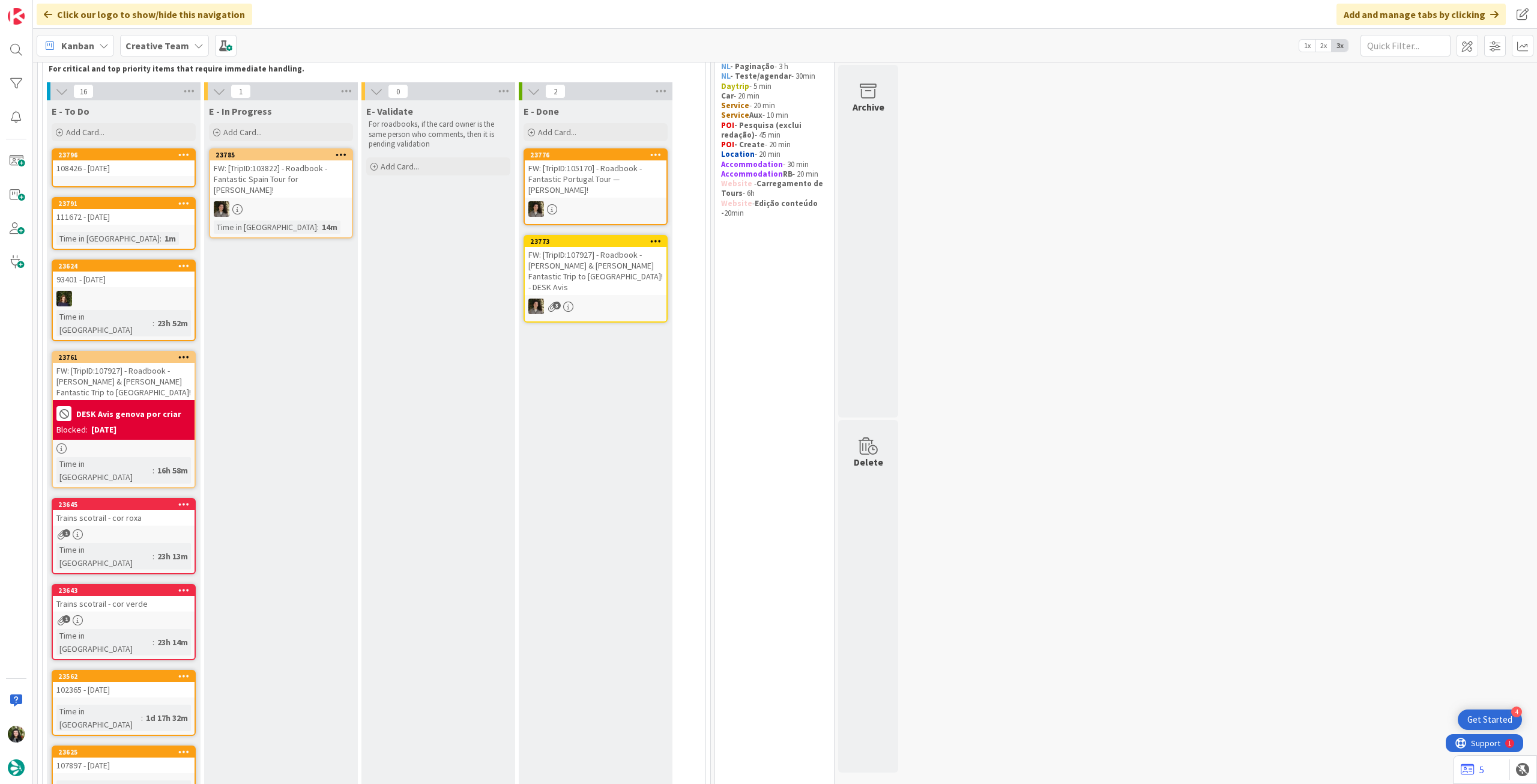
click at [182, 153] on icon at bounding box center [184, 154] width 11 height 8
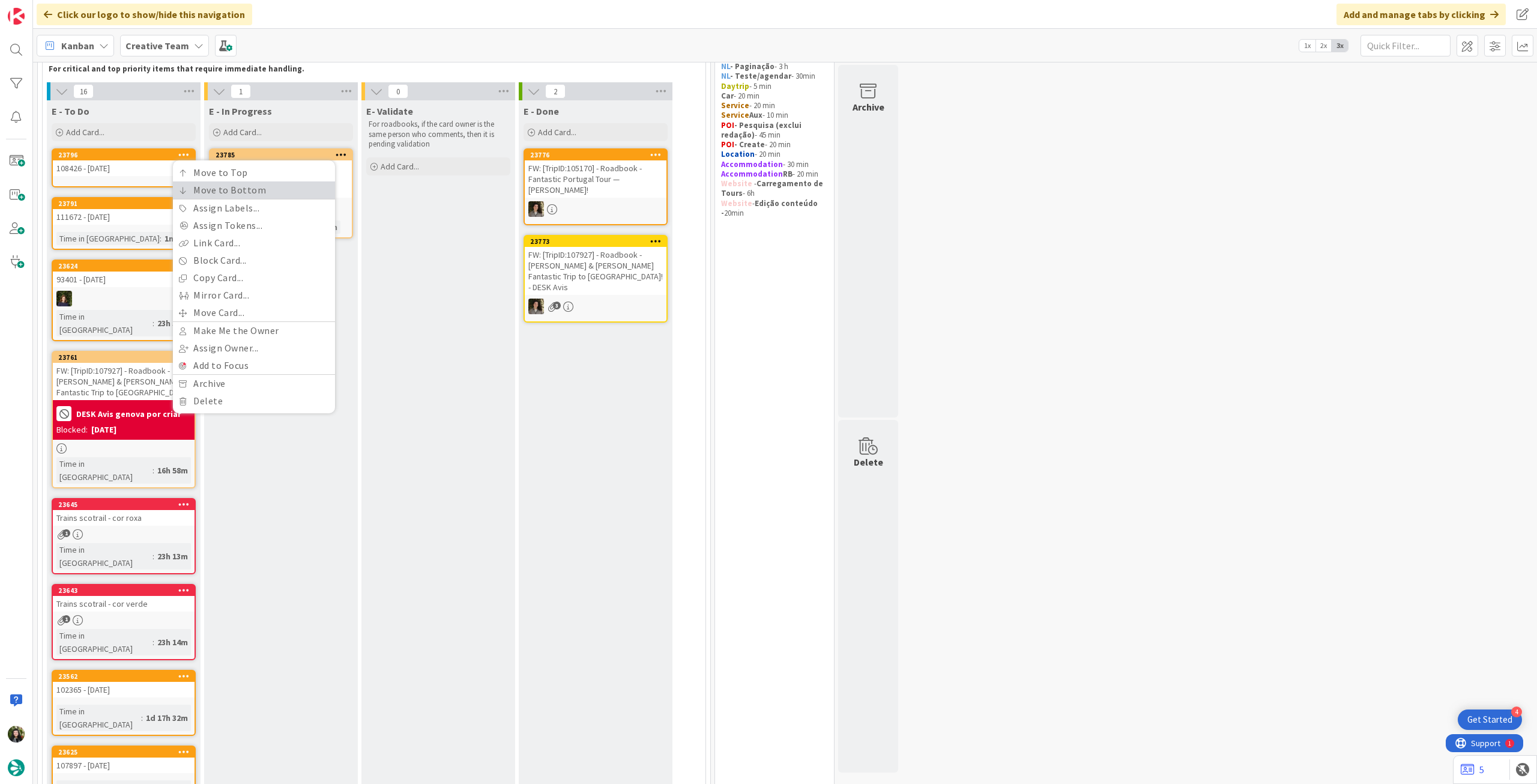
click at [206, 191] on link "Move to Bottom" at bounding box center [254, 190] width 162 height 17
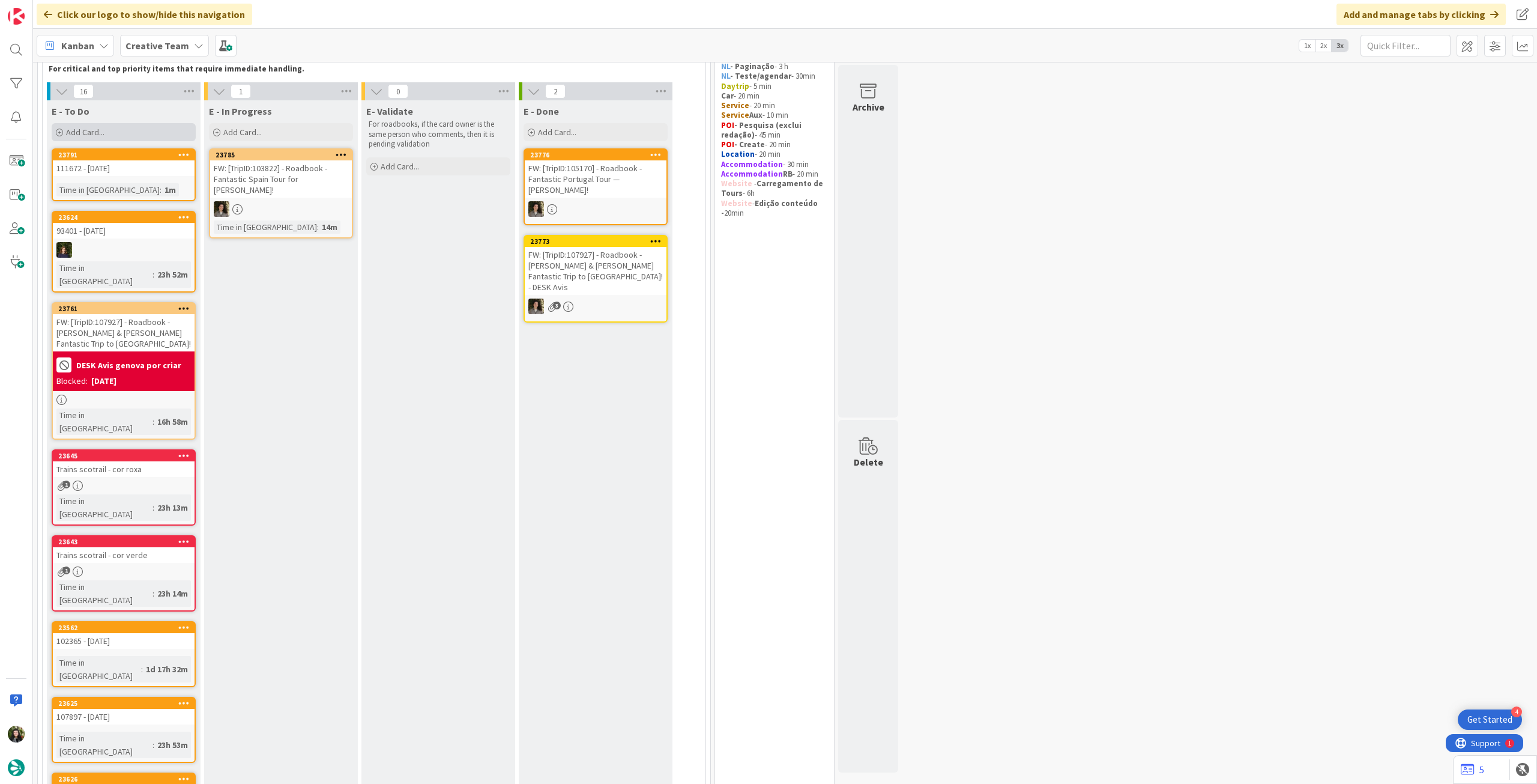
click at [107, 138] on div "Add Card..." at bounding box center [123, 132] width 144 height 18
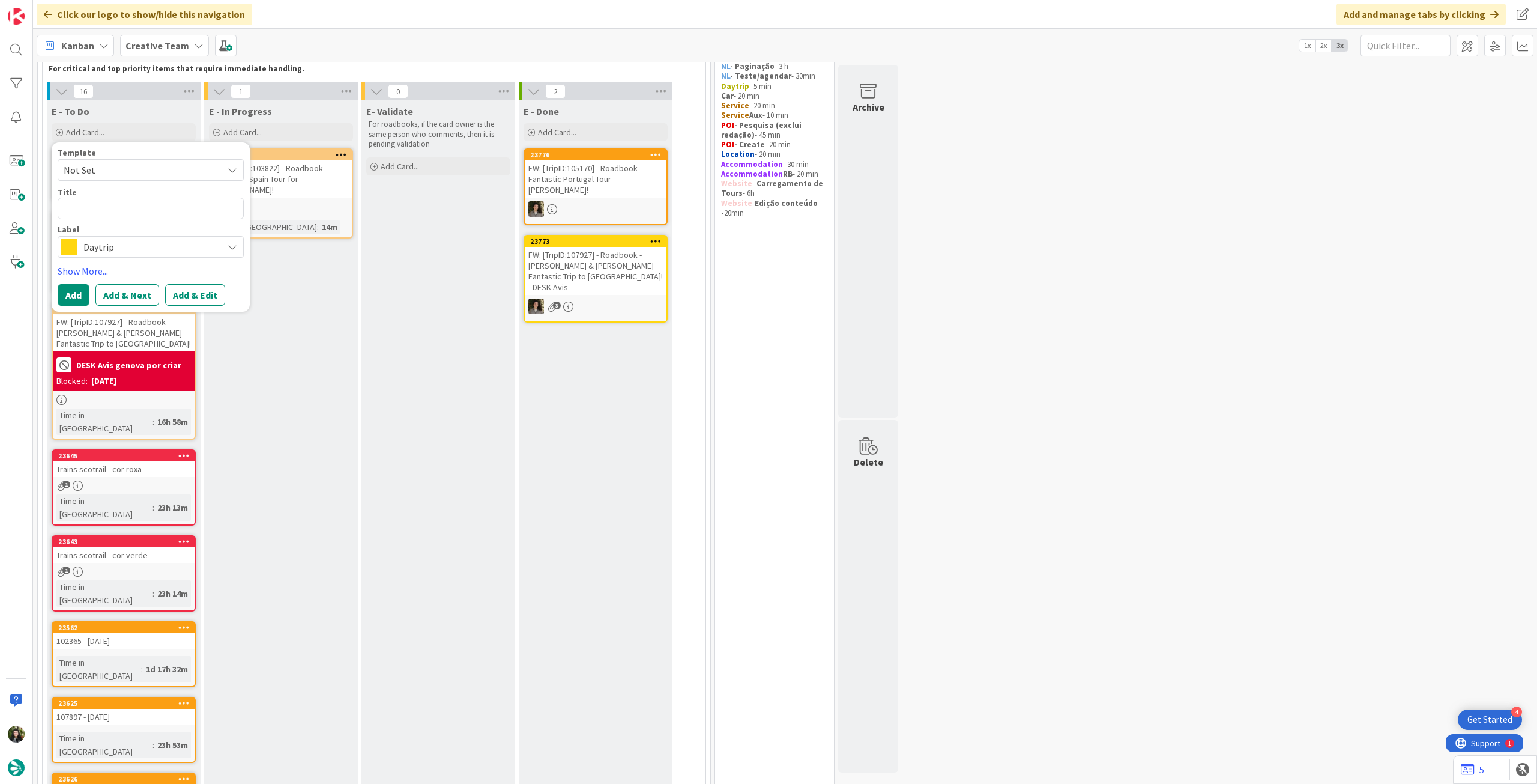
click at [141, 242] on span "Daytrip" at bounding box center [150, 246] width 133 height 17
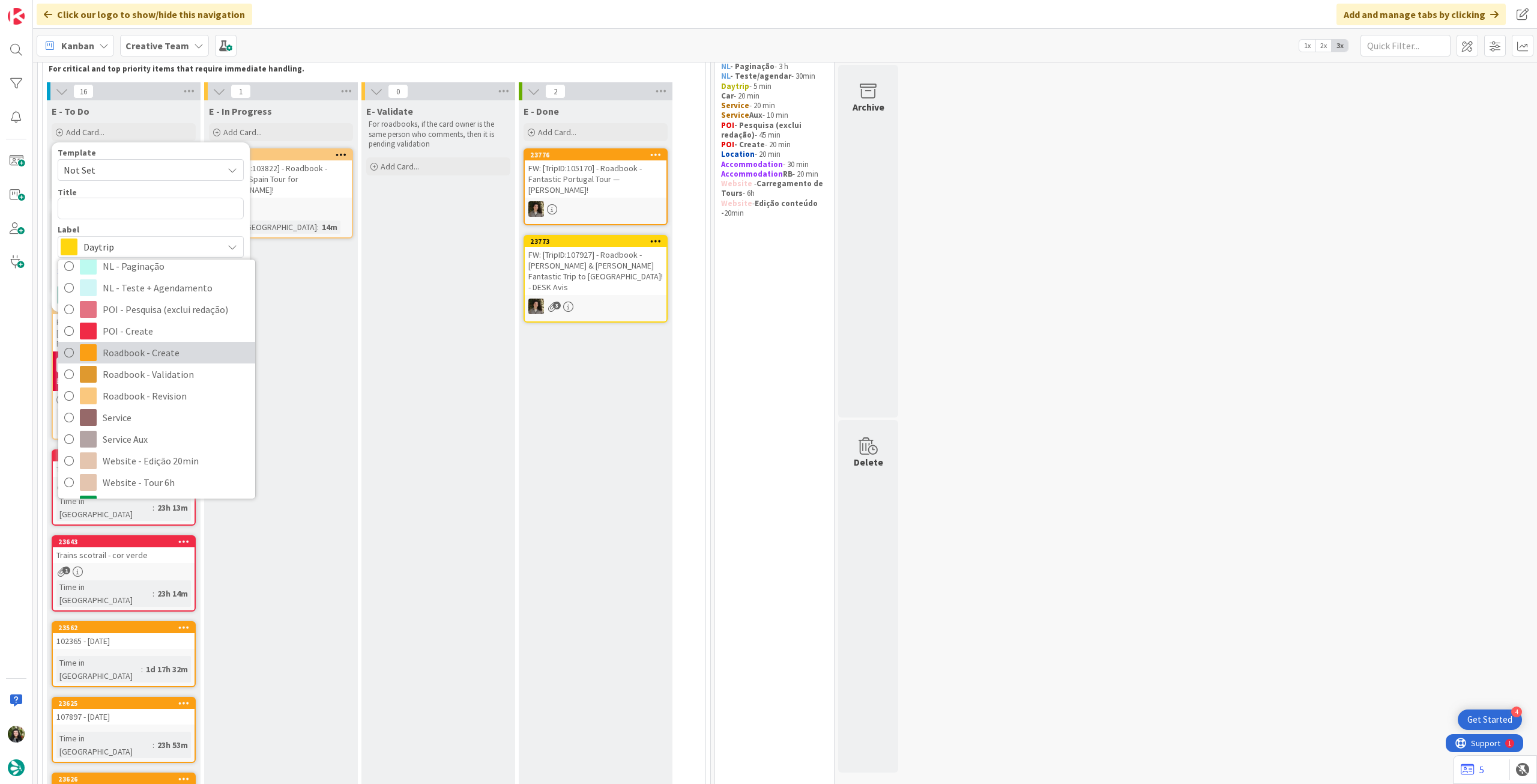
drag, startPoint x: 182, startPoint y: 347, endPoint x: 179, endPoint y: 327, distance: 20.2
click at [182, 347] on span "Roadbook - Create" at bounding box center [176, 352] width 147 height 18
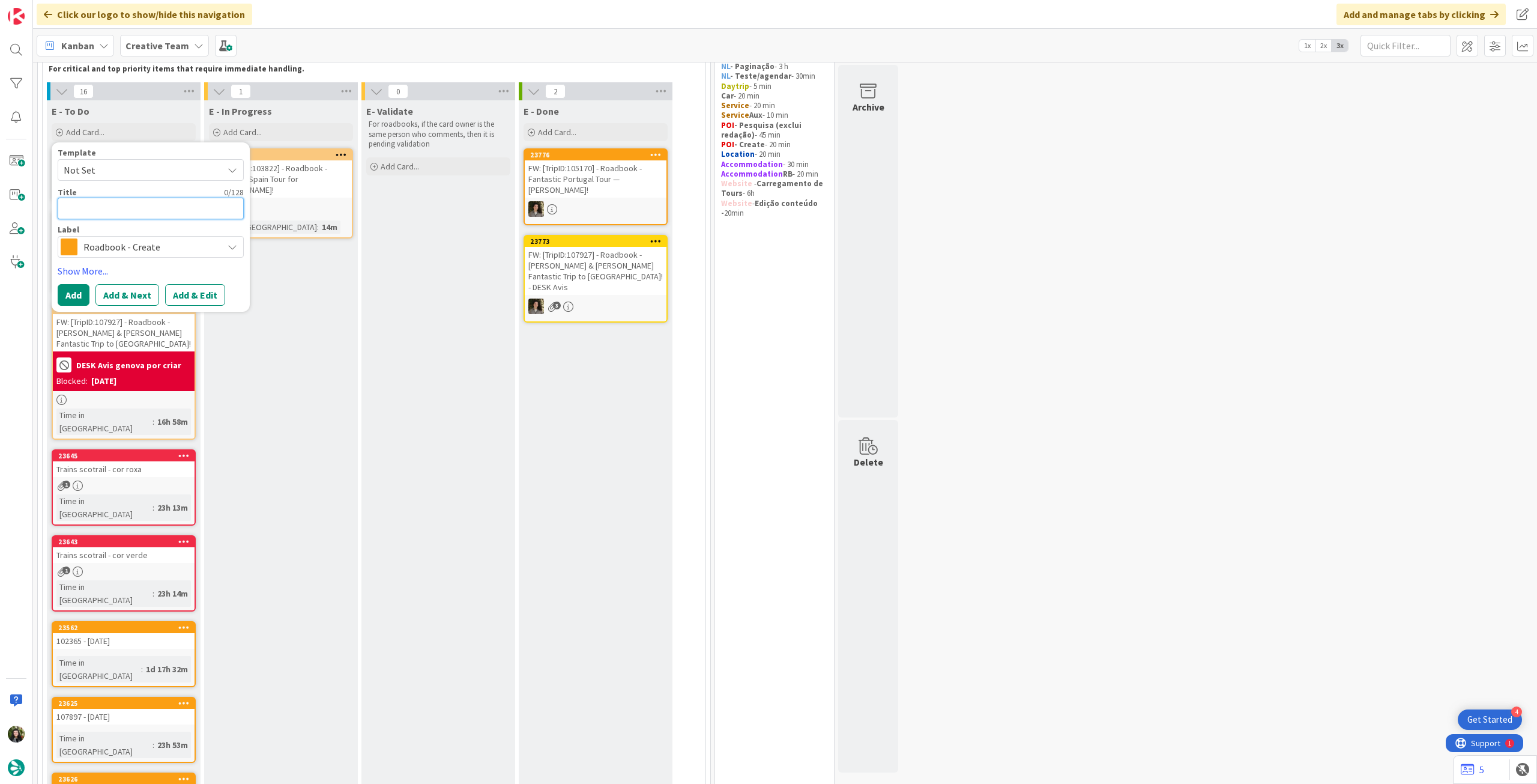
click at [165, 206] on textarea at bounding box center [150, 208] width 186 height 22
paste textarea "110850"
type textarea "x"
type textarea "110850"
type textarea "x"
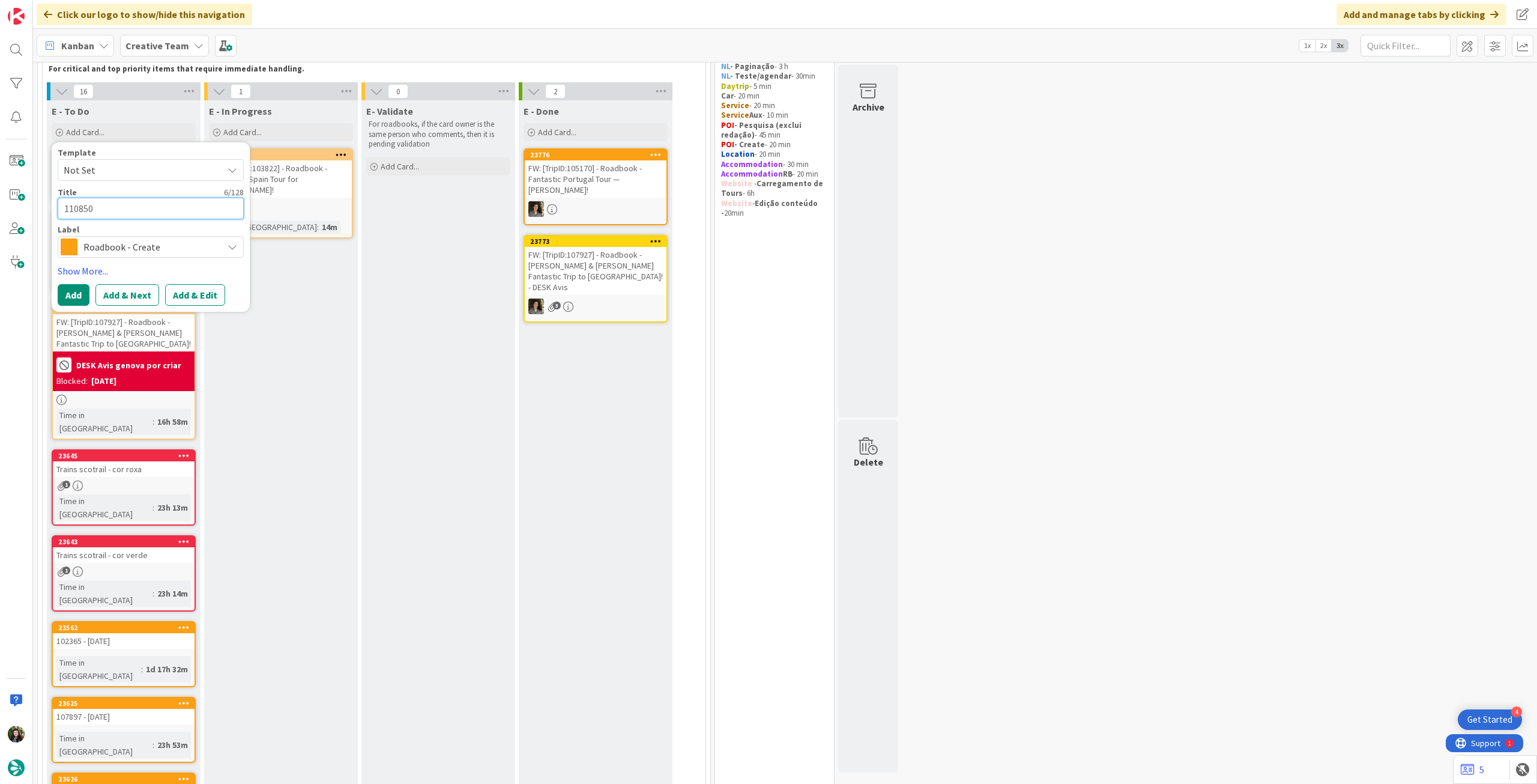
type textarea "110850"
type textarea "x"
type textarea "110850 -"
type textarea "x"
type textarea "110850 -"
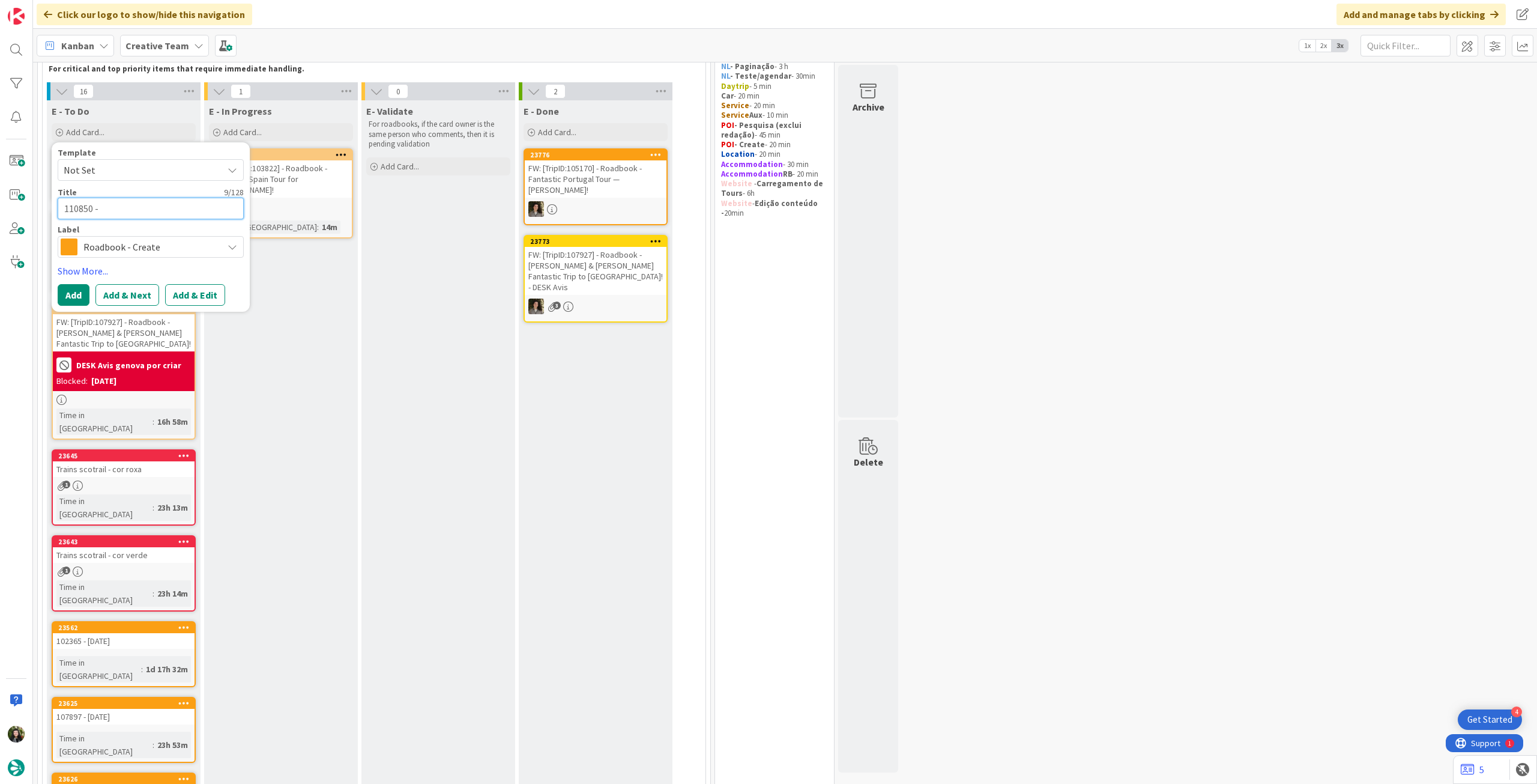
type textarea "x"
type textarea "110850 - 1"
type textarea "x"
type textarea "110850 - 13"
type textarea "x"
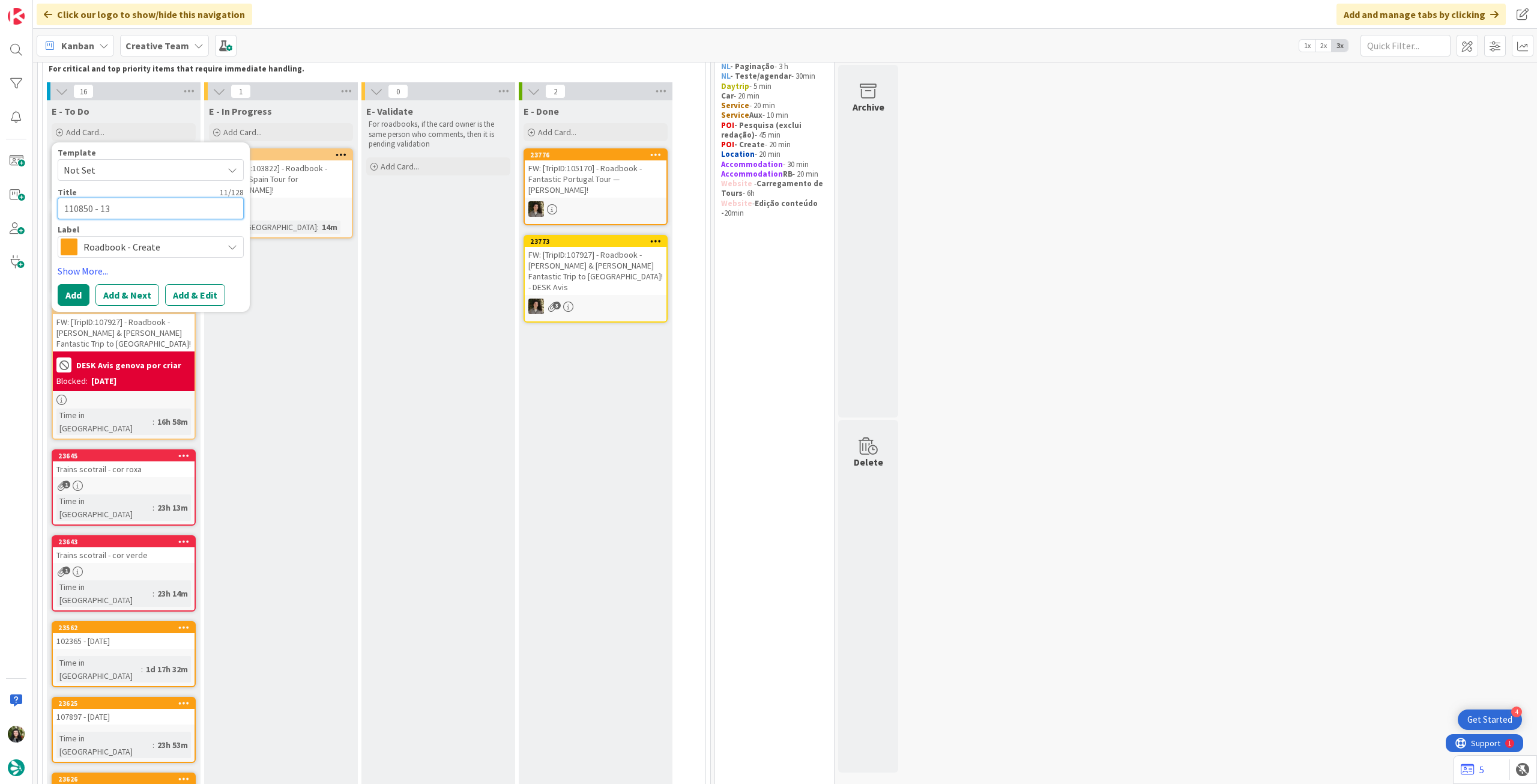
type textarea "110850 - 1"
type textarea "x"
type textarea "110850 -"
type textarea "x"
type textarea "110850 - 2"
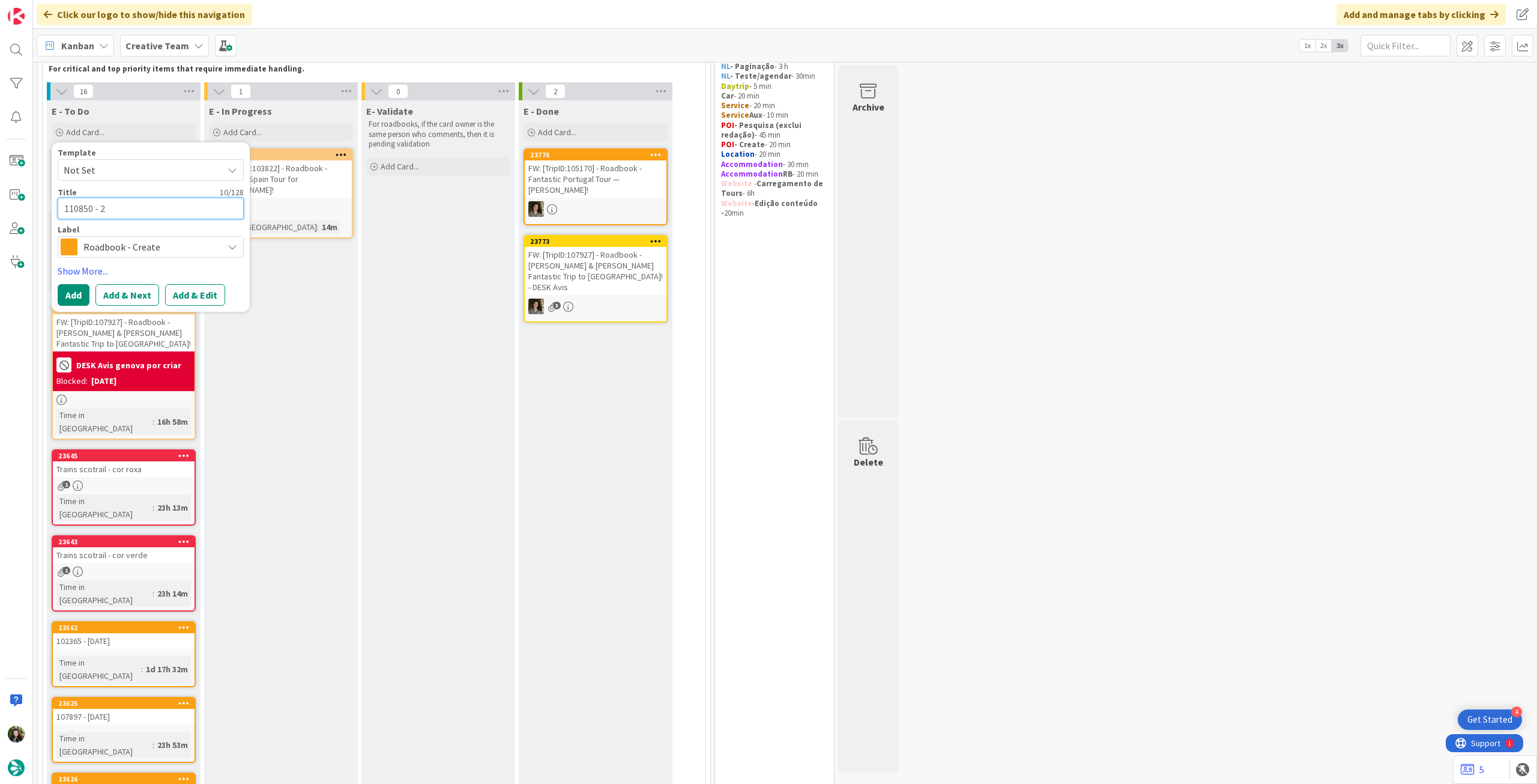
type textarea "x"
type textarea "110850 - 23"
type textarea "x"
type textarea "110850 - 23"
type textarea "x"
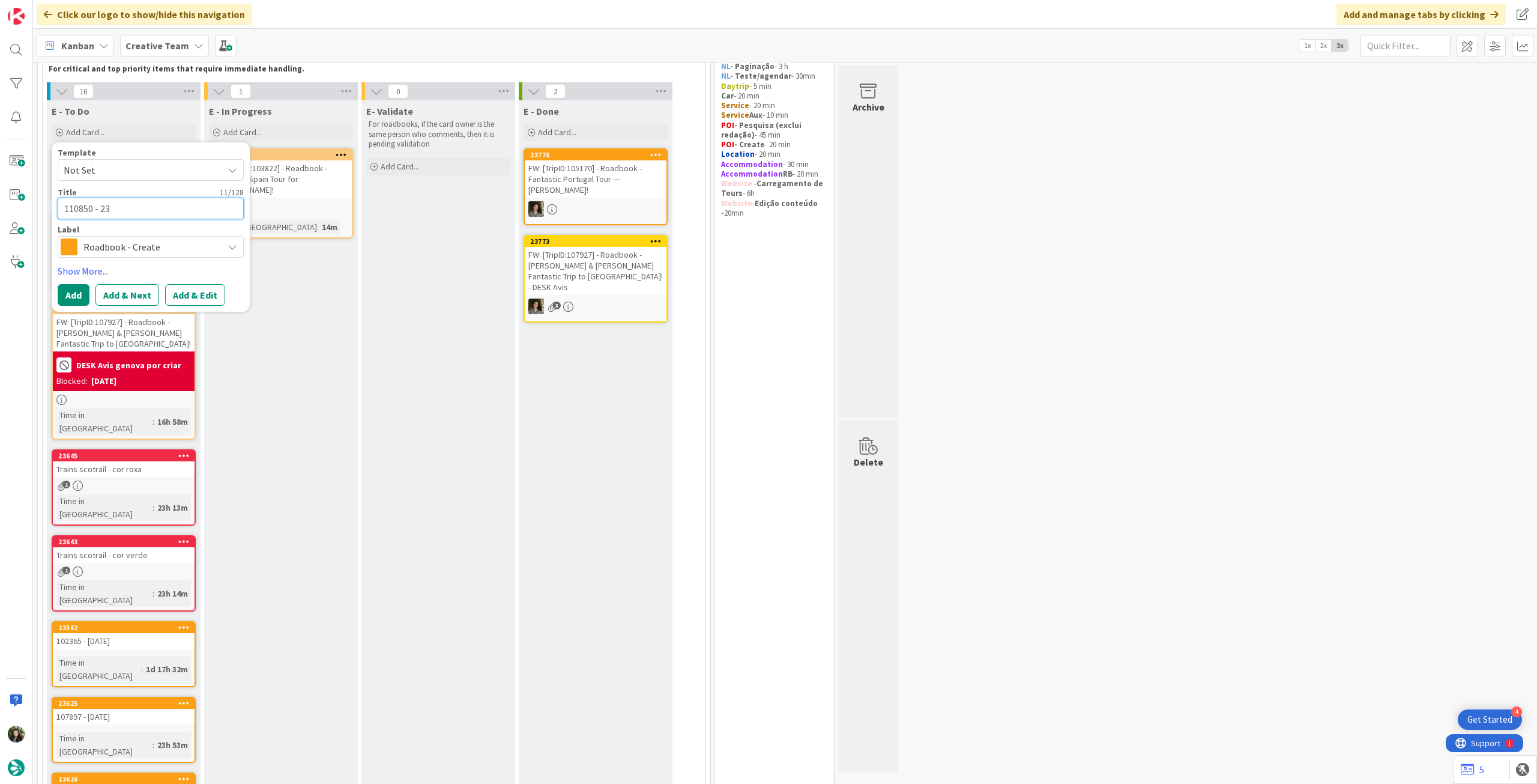
type textarea "110850 - 23 o"
type textarea "x"
type textarea "110850 - 23 oc"
type textarea "x"
type textarea "110850 - [DATE]"
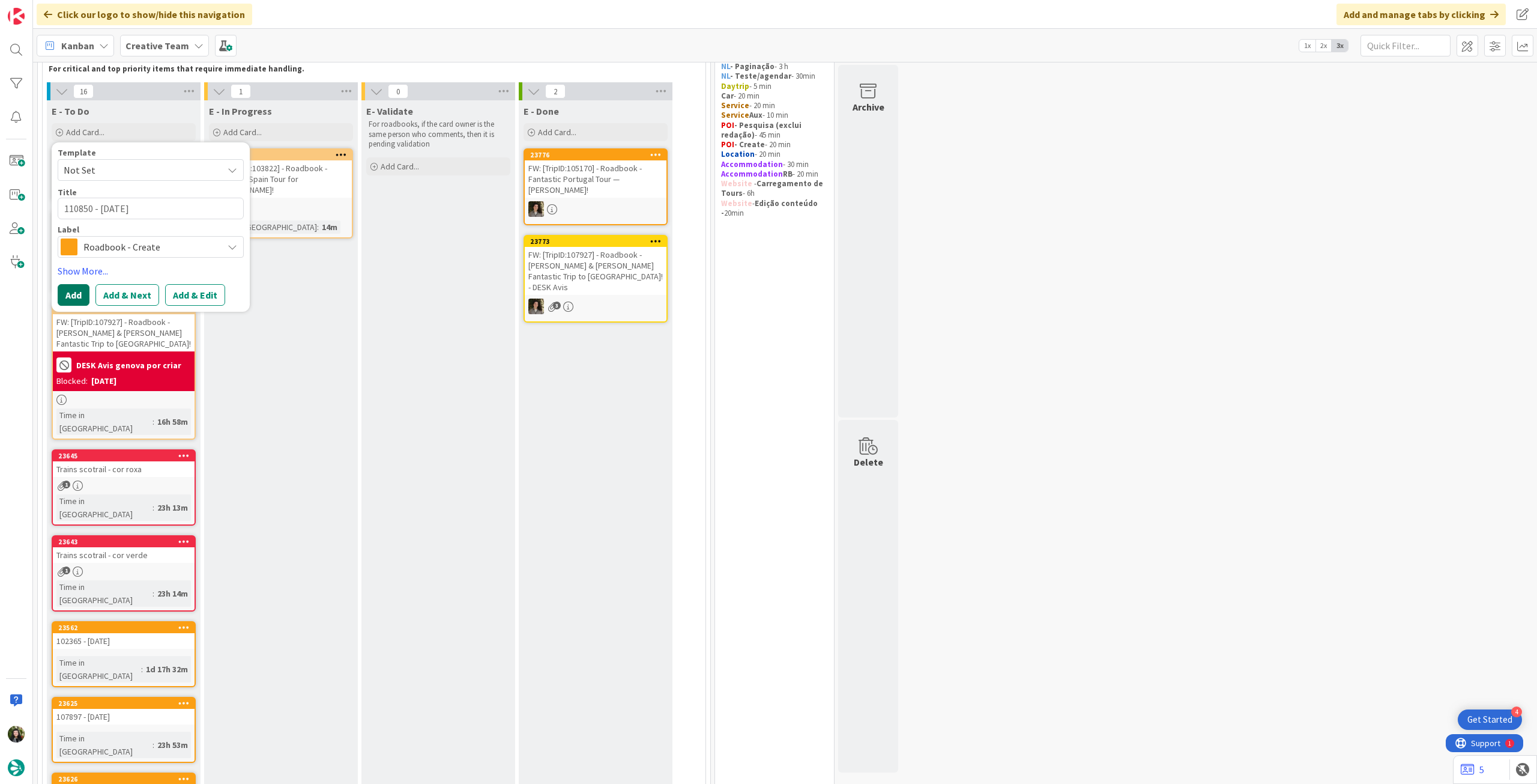
click at [76, 297] on button "Add" at bounding box center [73, 295] width 32 height 22
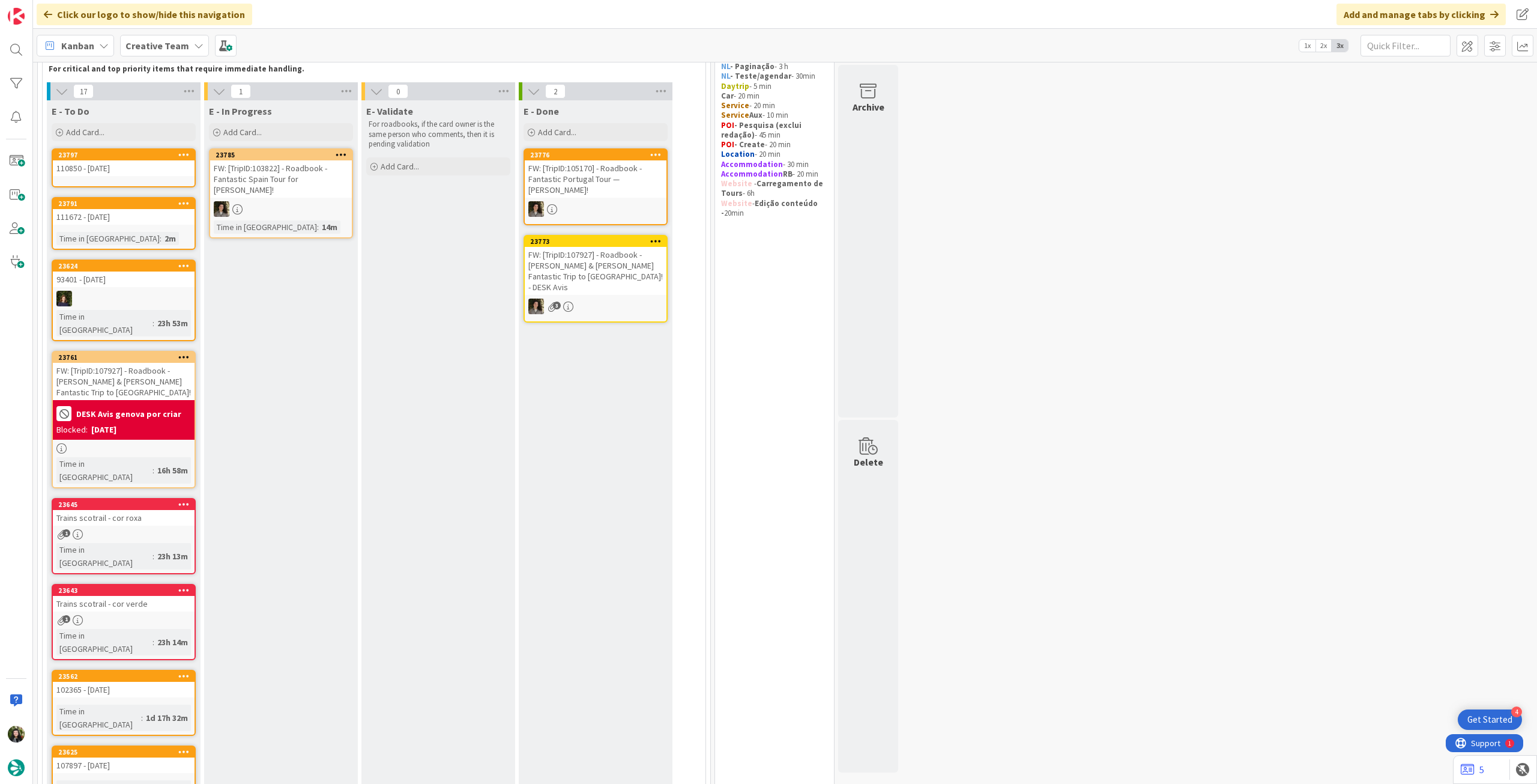
drag, startPoint x: 181, startPoint y: 152, endPoint x: 183, endPoint y: 159, distance: 7.3
click at [182, 152] on icon at bounding box center [184, 154] width 11 height 8
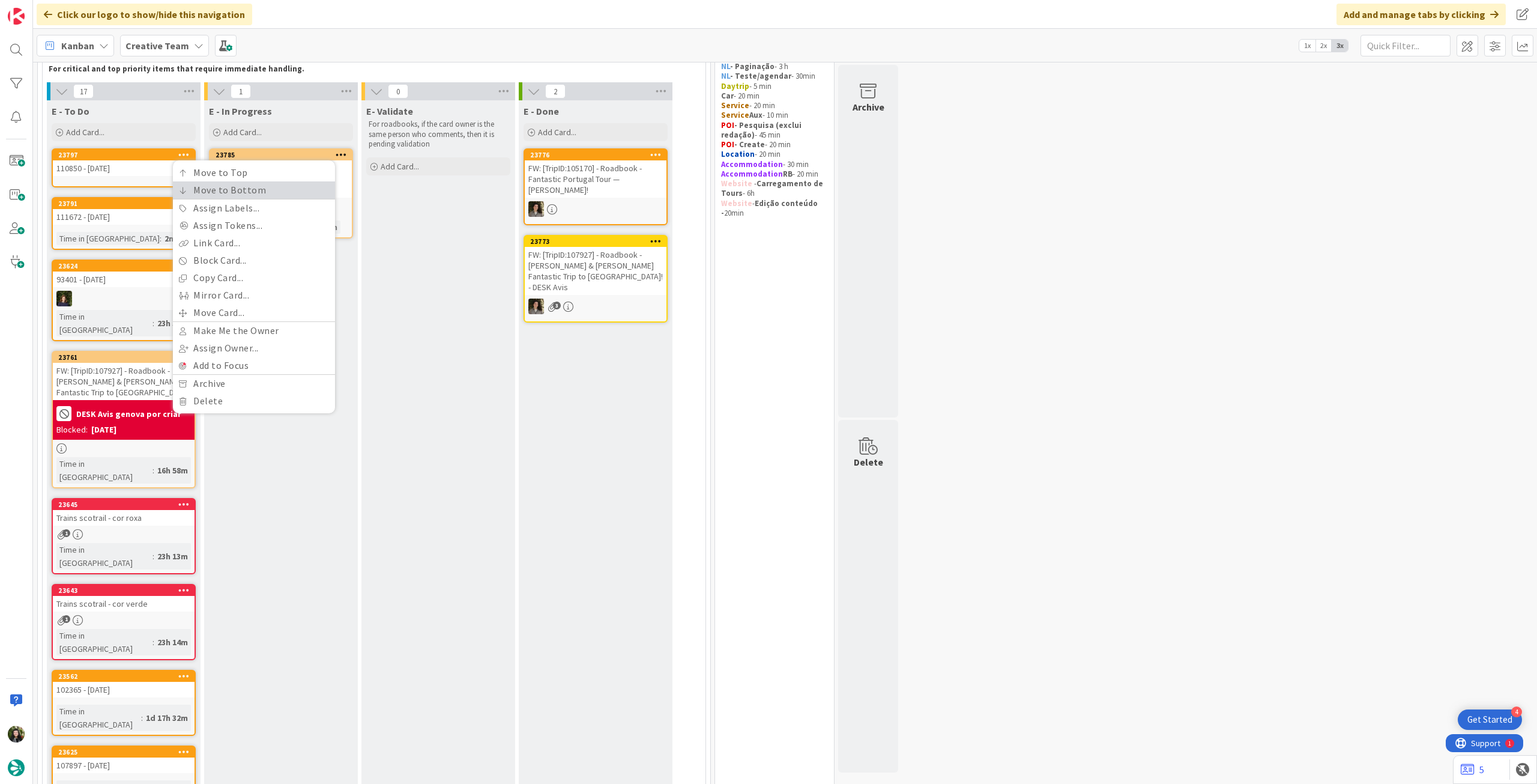
click at [187, 194] on icon at bounding box center [183, 191] width 8 height 8
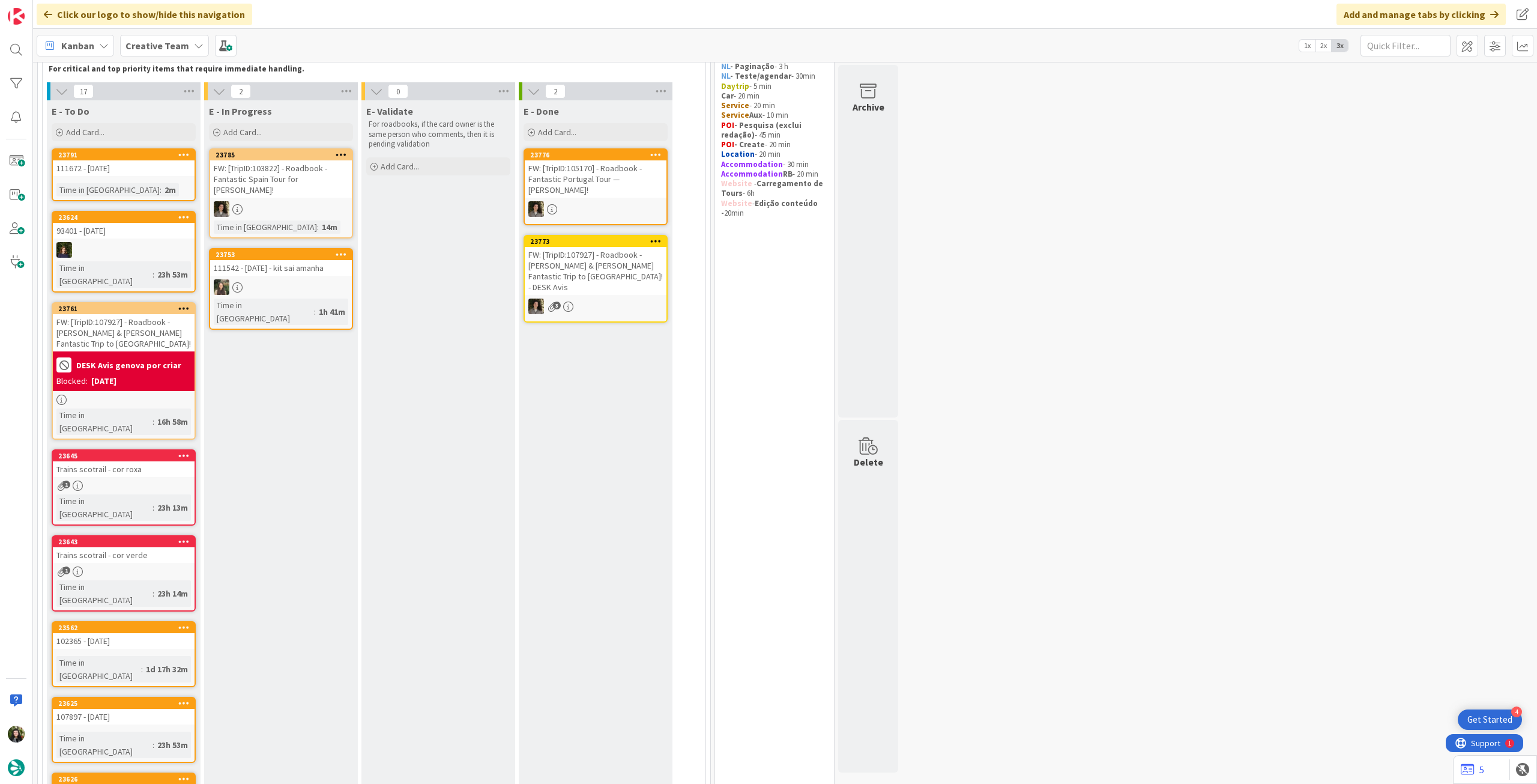
click at [107, 41] on icon at bounding box center [104, 45] width 10 height 10
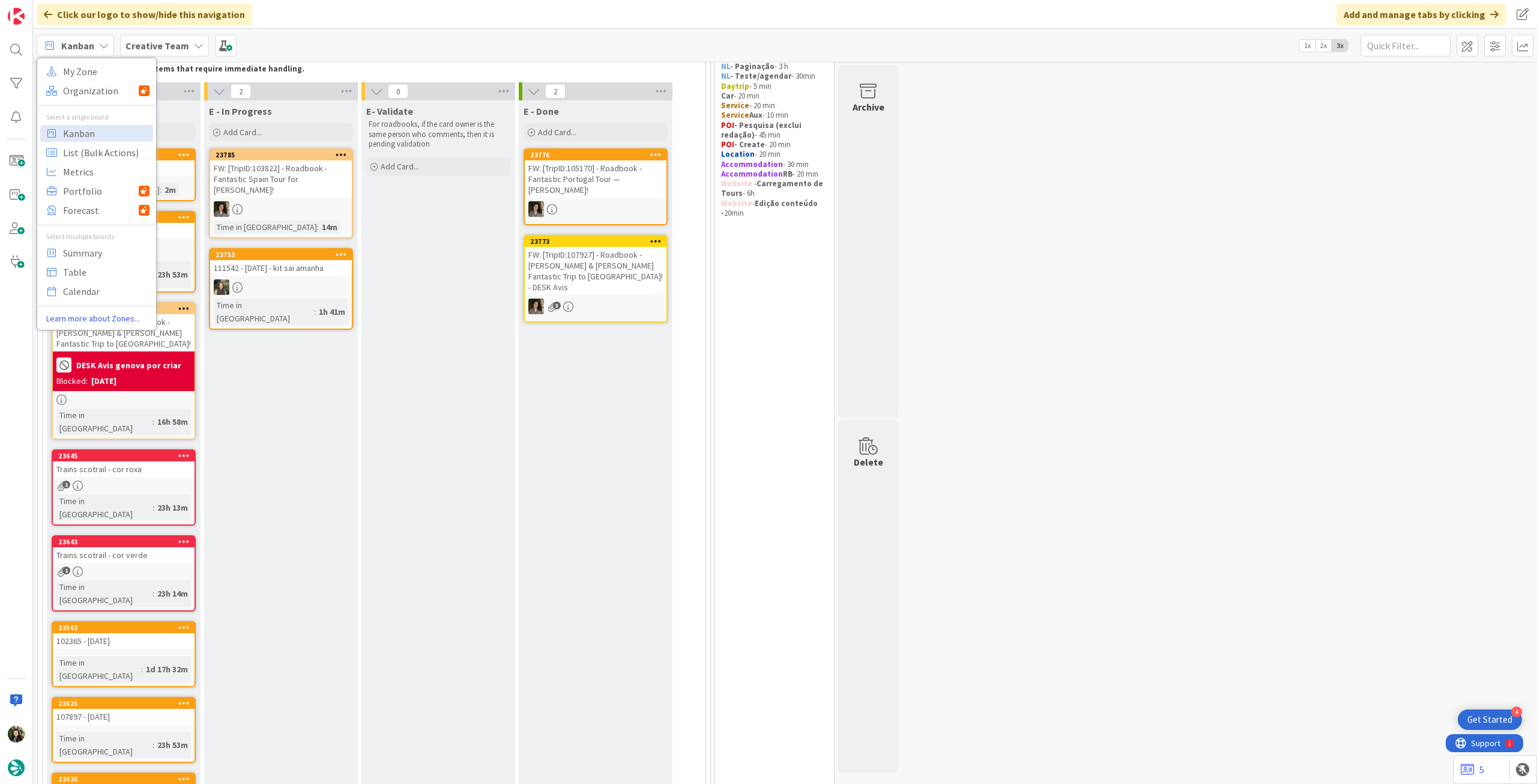
click at [129, 41] on b "Creative Team" at bounding box center [157, 45] width 64 height 12
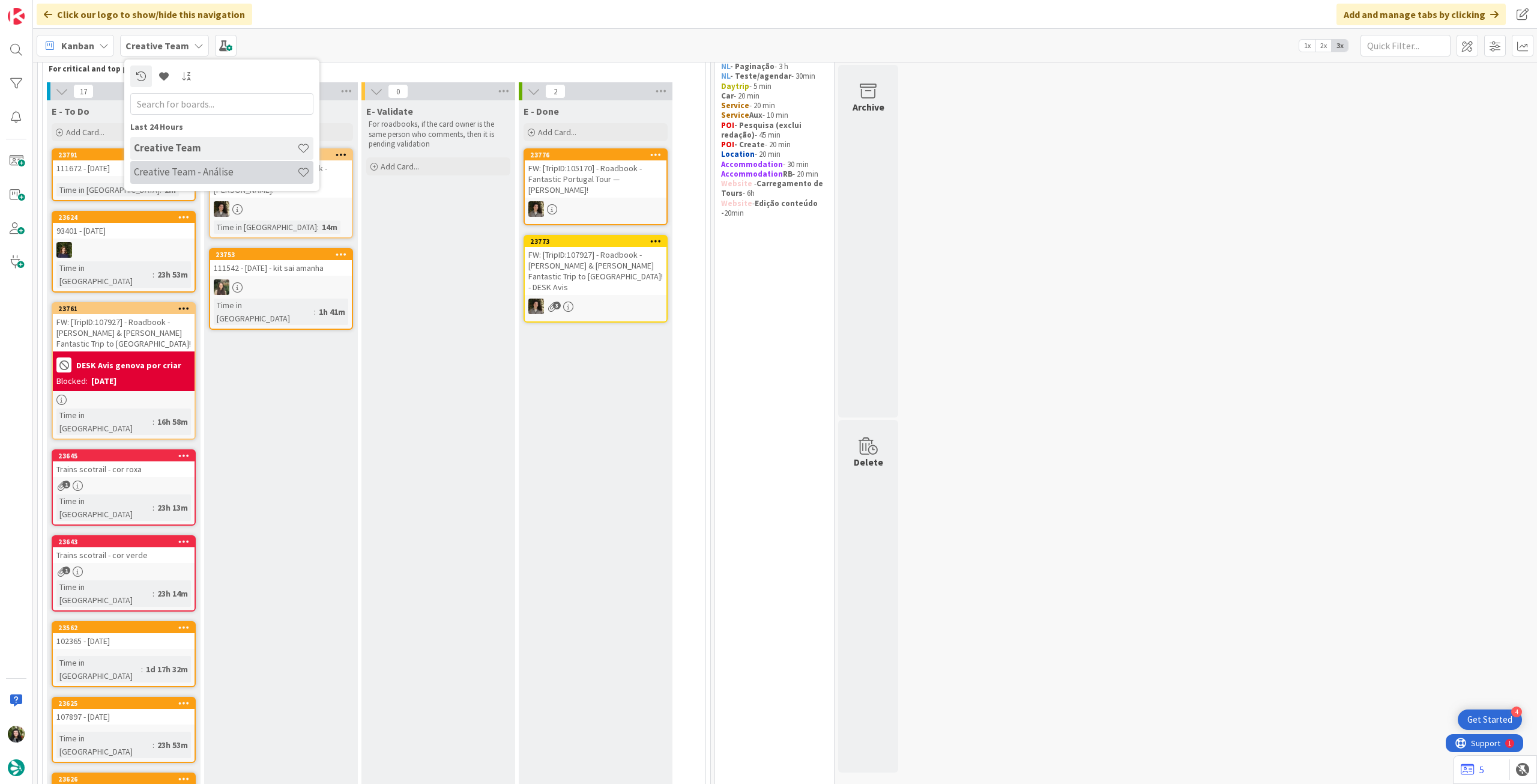
click at [189, 177] on h4 "Creative Team - Análise" at bounding box center [215, 172] width 163 height 12
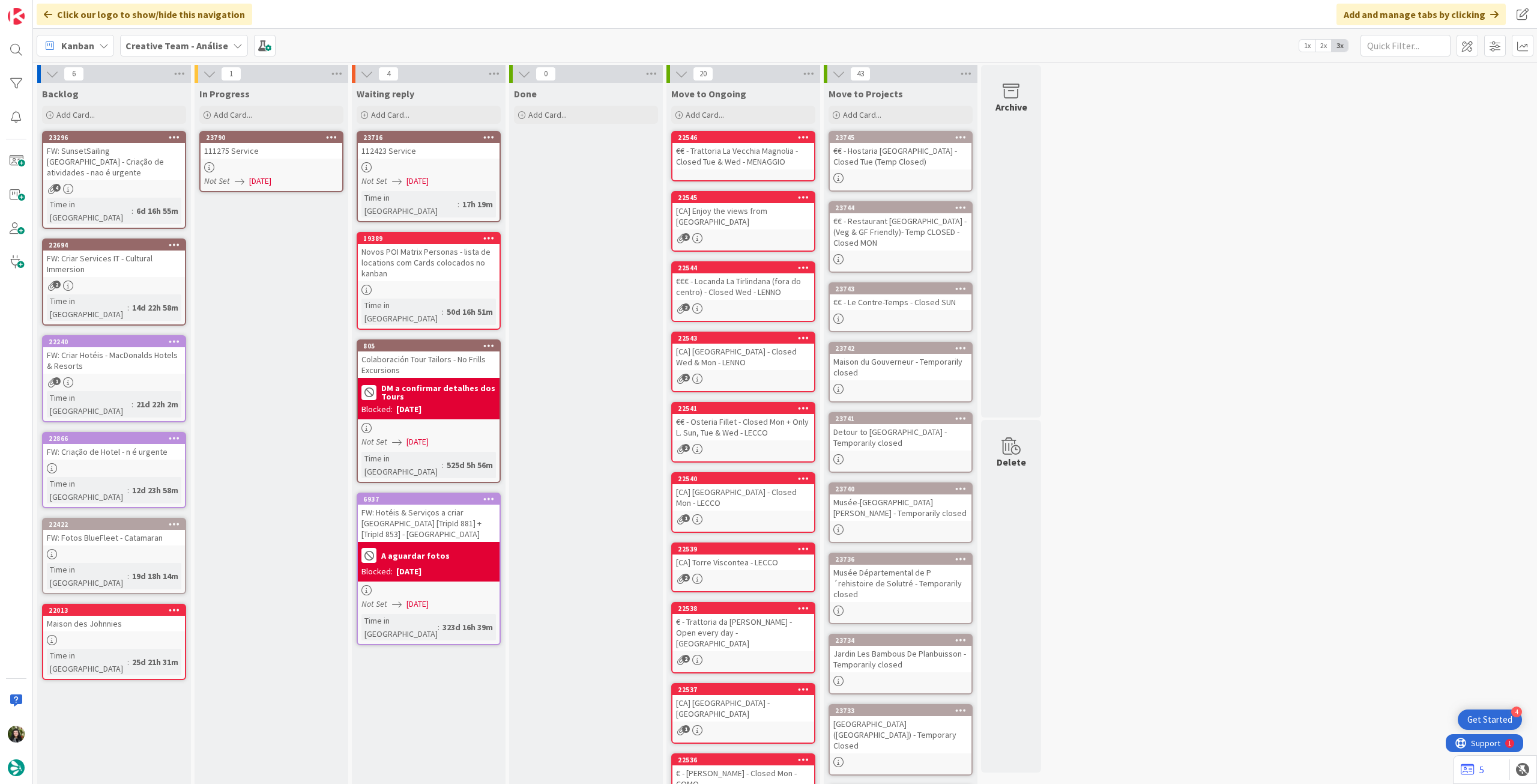
click at [305, 153] on div "111275 Service" at bounding box center [271, 150] width 141 height 16
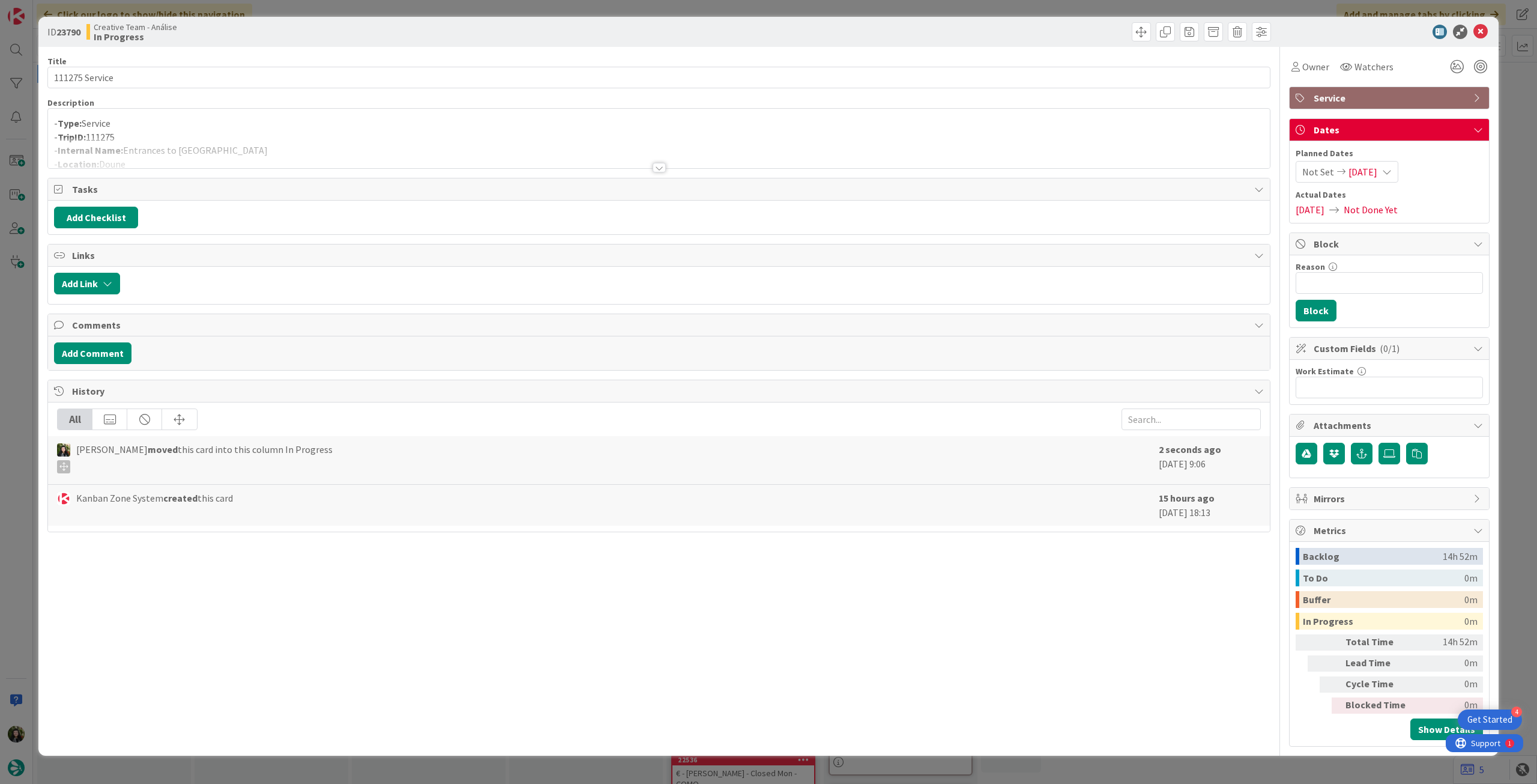
click at [320, 147] on div at bounding box center [659, 153] width 1222 height 31
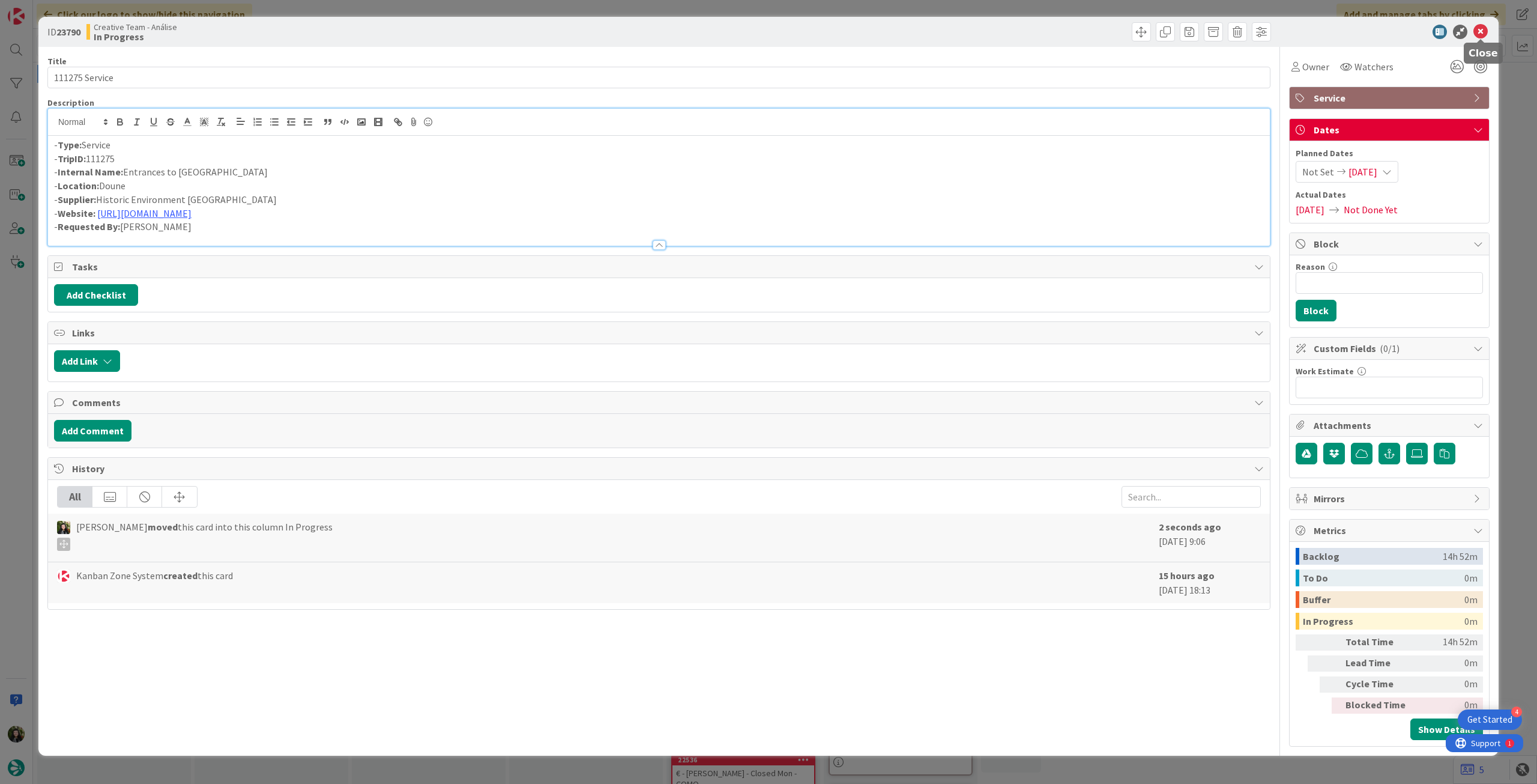
click at [1468, 31] on div at bounding box center [1384, 32] width 212 height 14
drag, startPoint x: 1484, startPoint y: 33, endPoint x: 1330, endPoint y: 54, distance: 155.4
click at [1480, 36] on icon at bounding box center [1480, 32] width 14 height 14
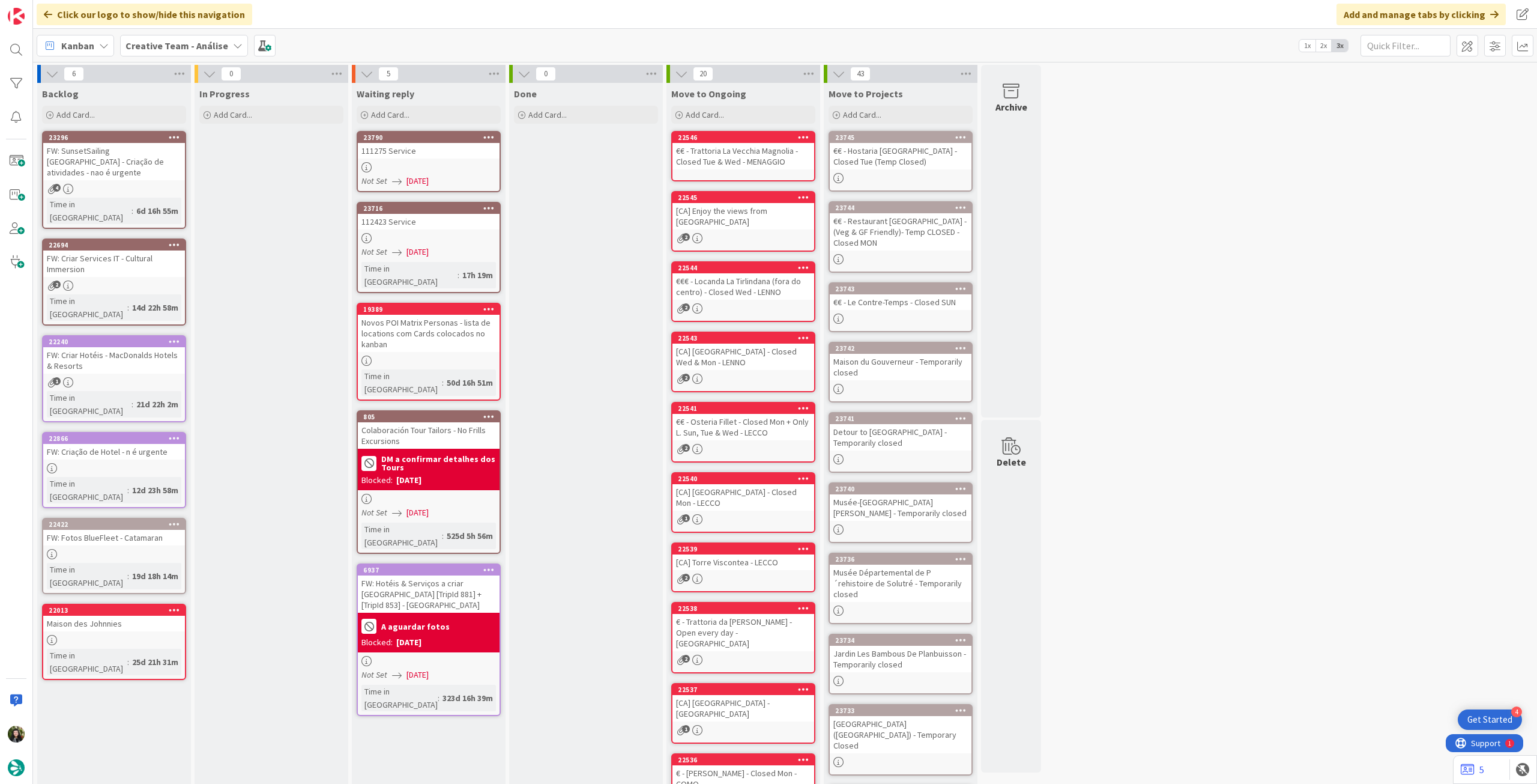
click at [426, 215] on div "112423 Service" at bounding box center [428, 222] width 141 height 16
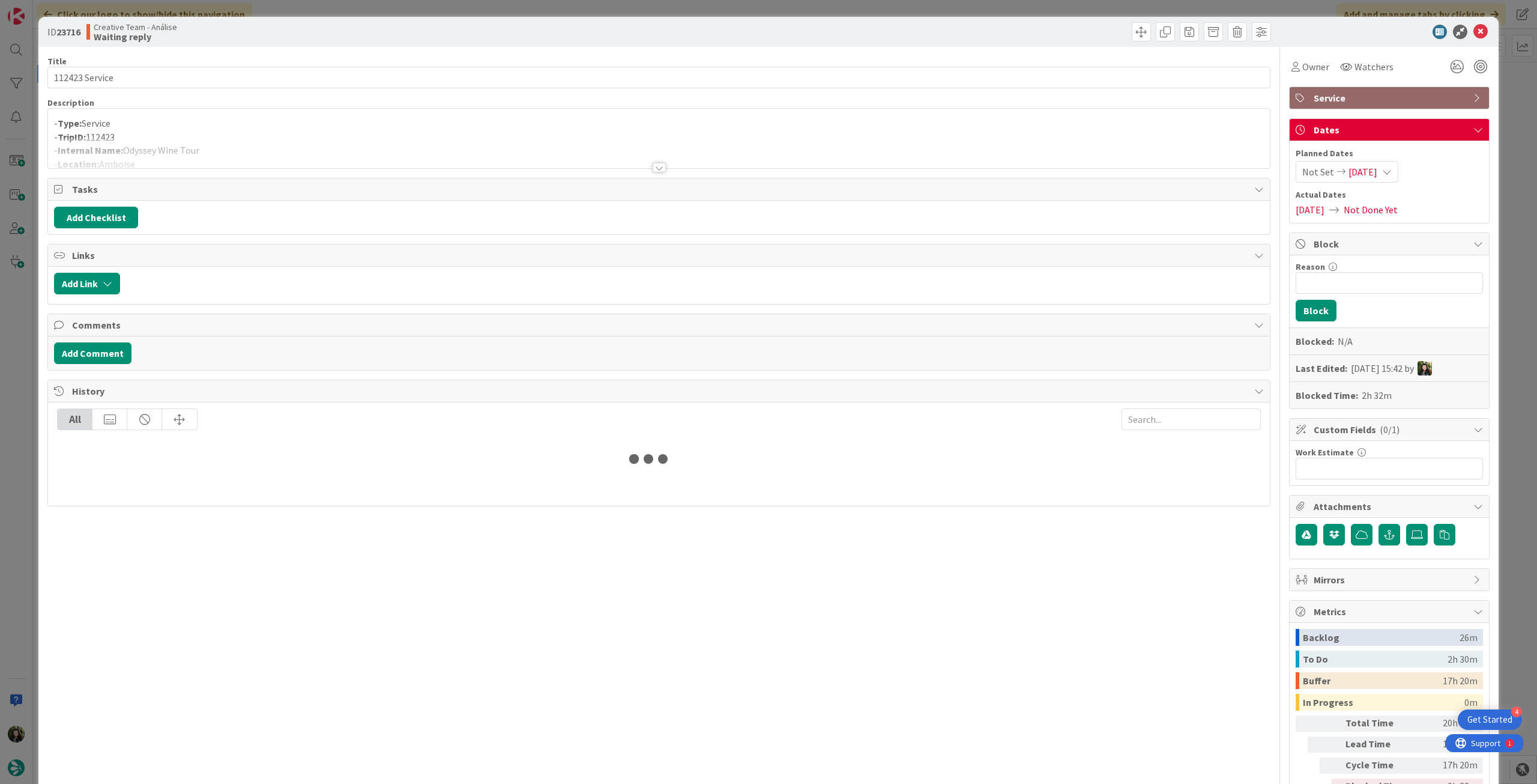
click at [426, 153] on div at bounding box center [659, 153] width 1222 height 31
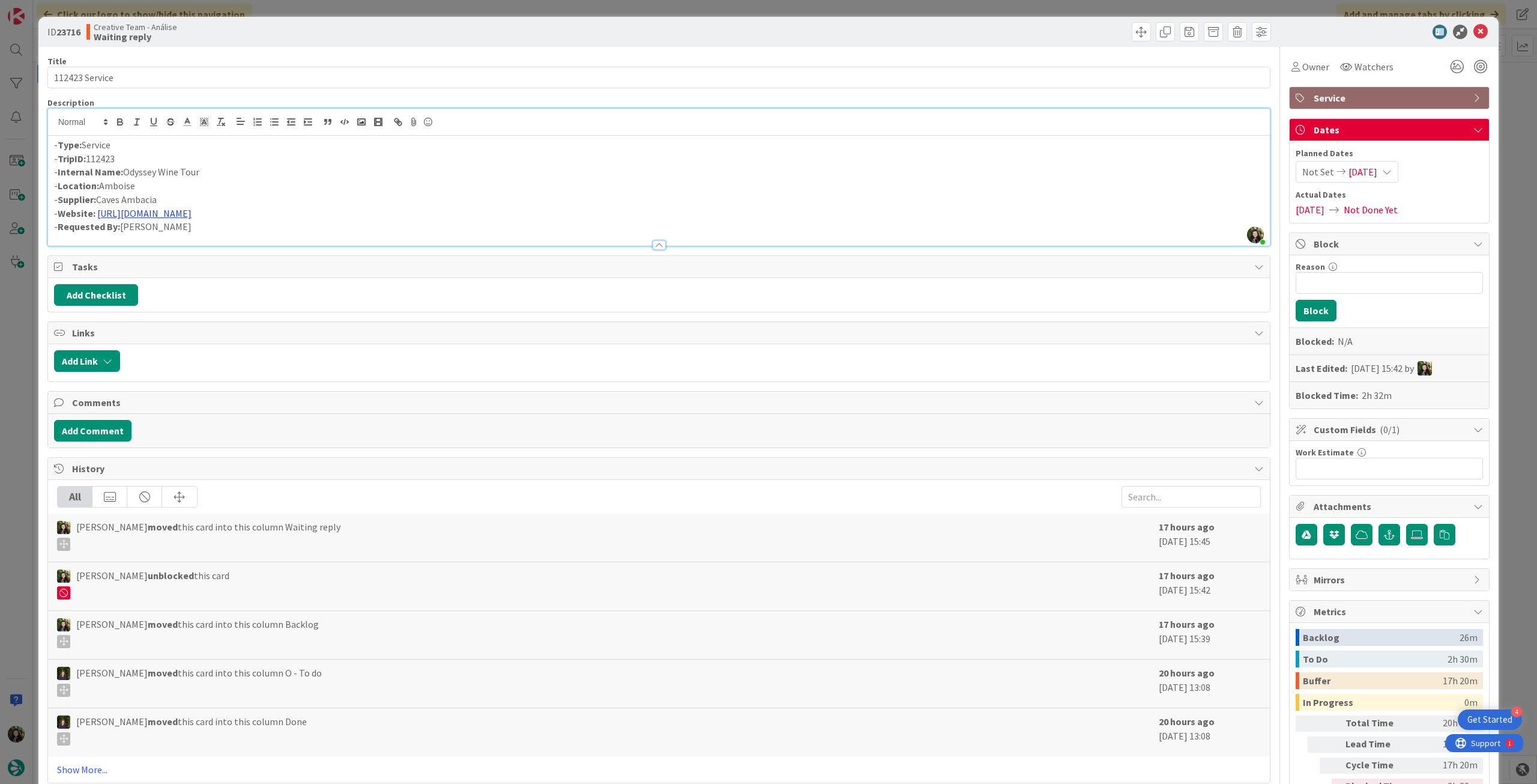
click at [191, 214] on link "https://caves-ambacia.fr/index.php?id_product=118&rewrite=visite-decouverte-des…" at bounding box center [144, 213] width 95 height 12
click at [382, 238] on link "https://caves-ambacia.fr/index.php?controller=product&id_lang=2&id_product=118&…" at bounding box center [346, 237] width 82 height 16
click at [1473, 33] on icon at bounding box center [1480, 32] width 14 height 14
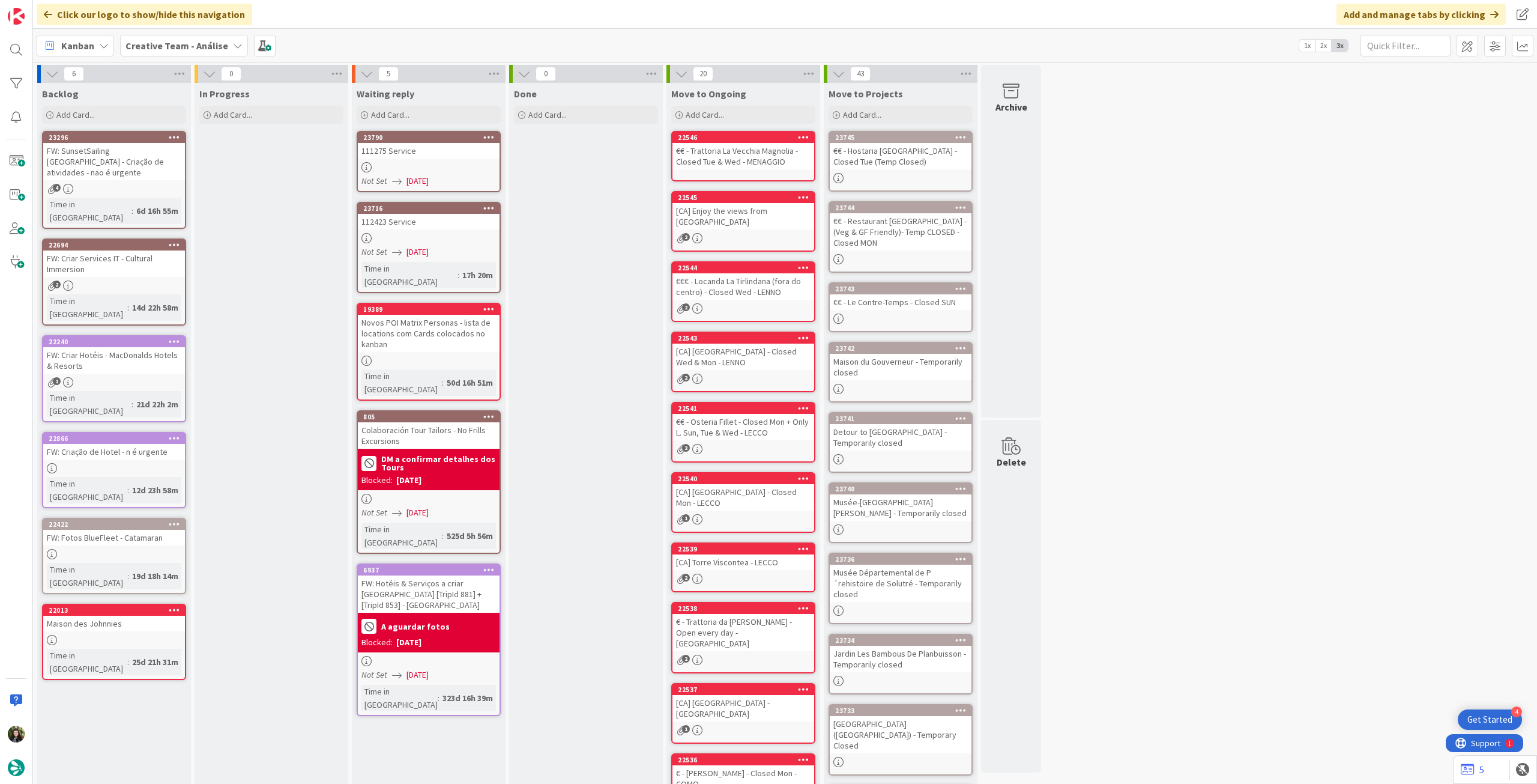
click at [162, 44] on b "Creative Team - Análise" at bounding box center [177, 45] width 103 height 12
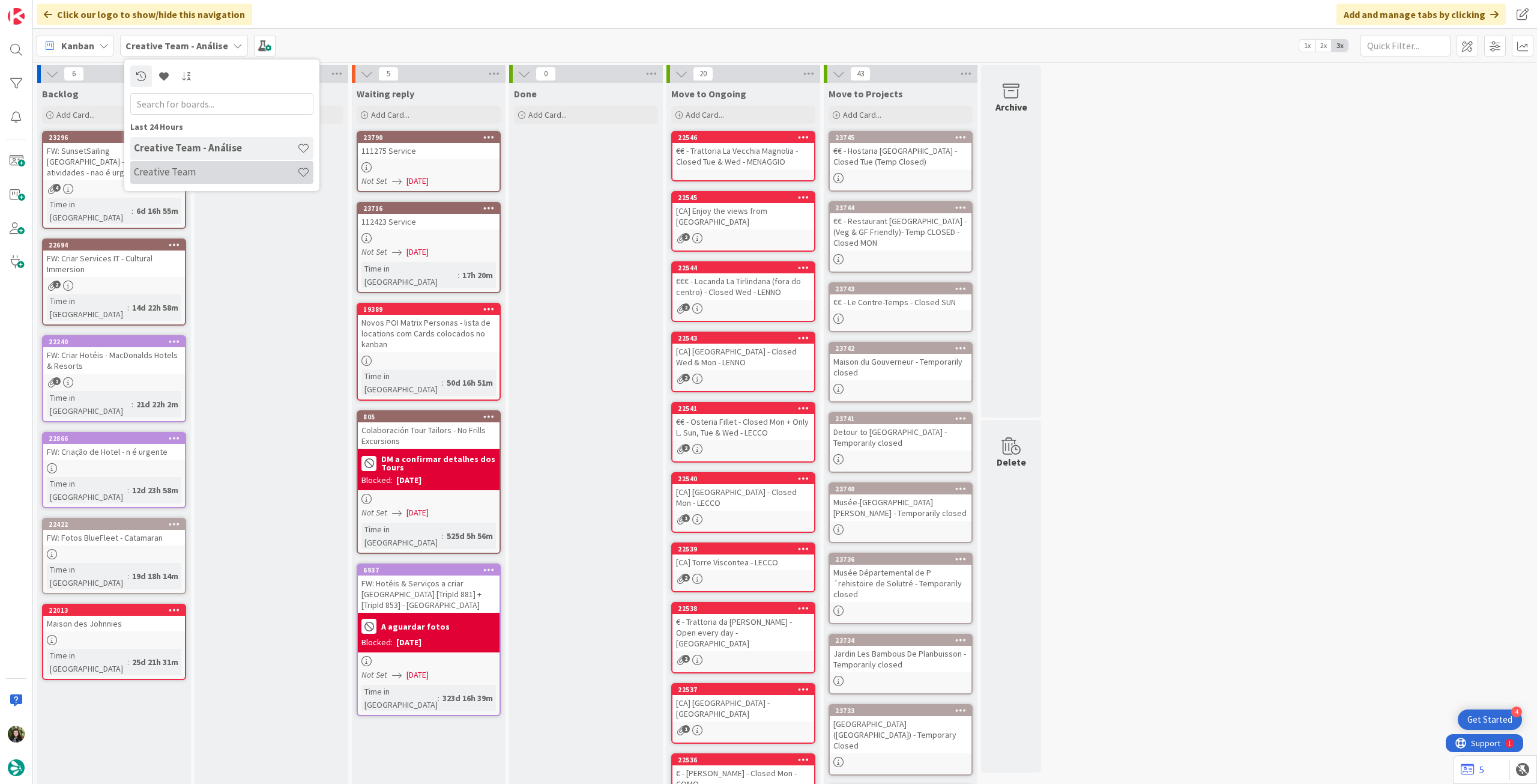
click at [207, 167] on h4 "Creative Team" at bounding box center [215, 172] width 163 height 12
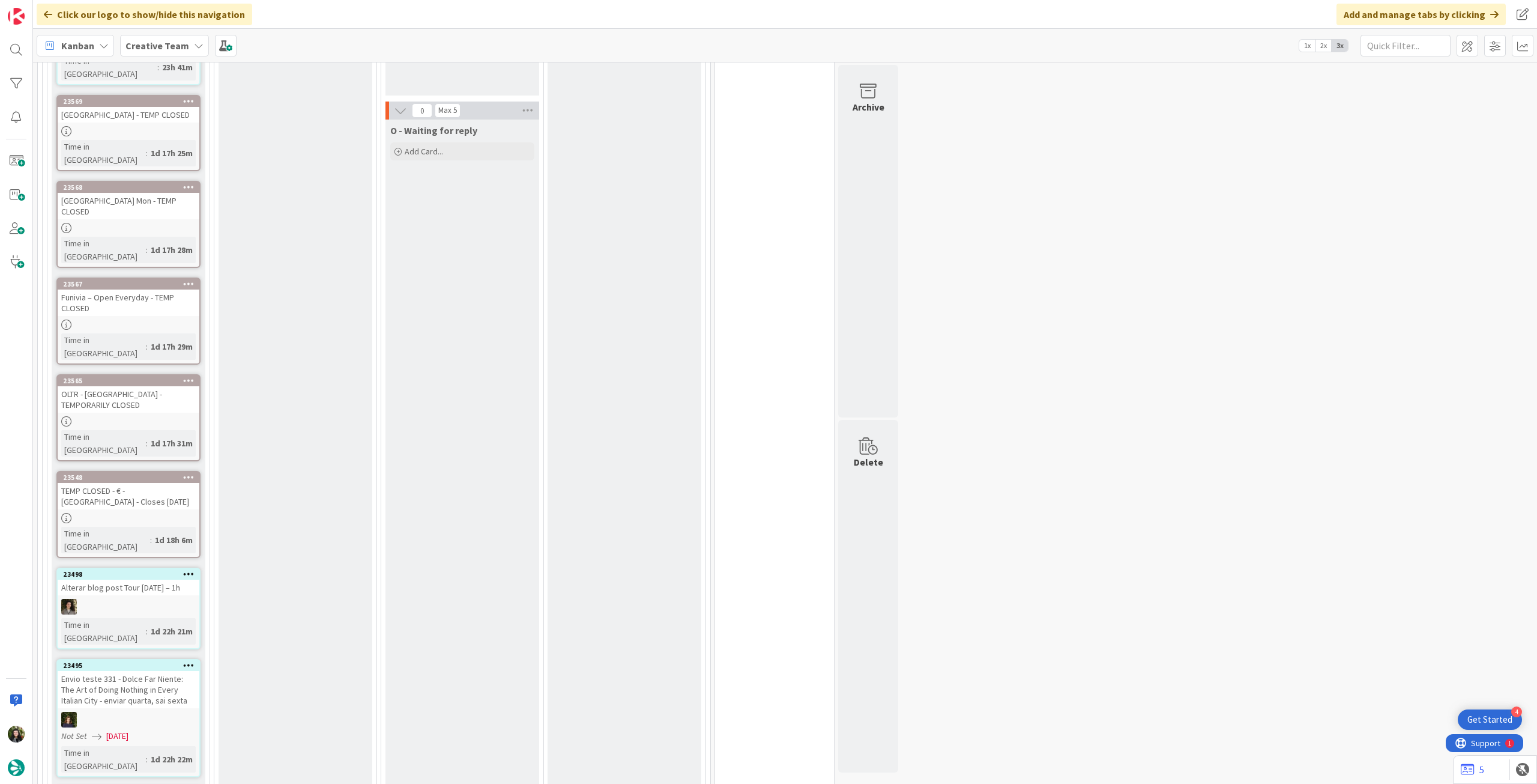
scroll to position [1922, 0]
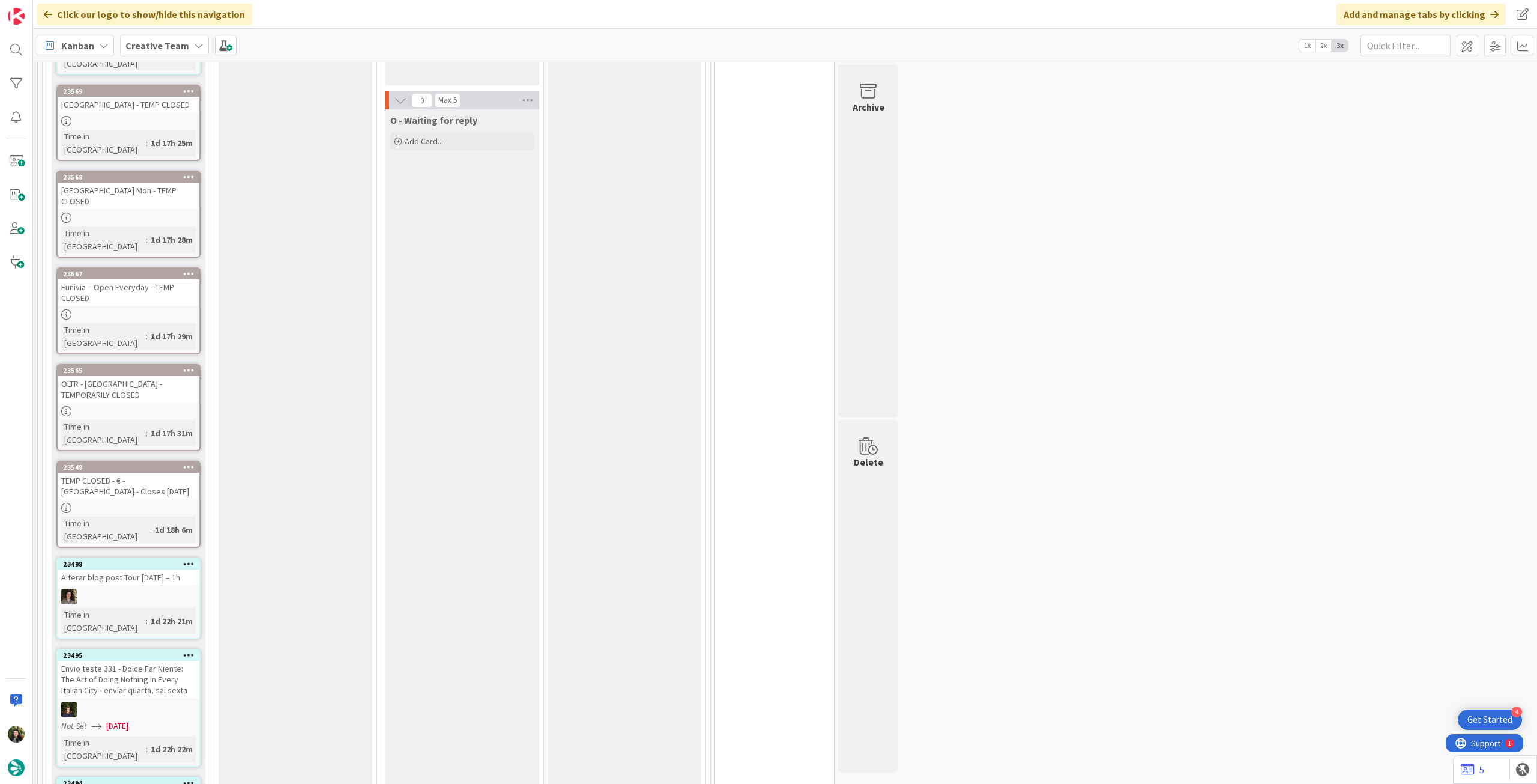
click at [191, 650] on icon at bounding box center [188, 654] width 11 height 8
click at [192, 665] on link "Move to Top" at bounding box center [118, 673] width 162 height 17
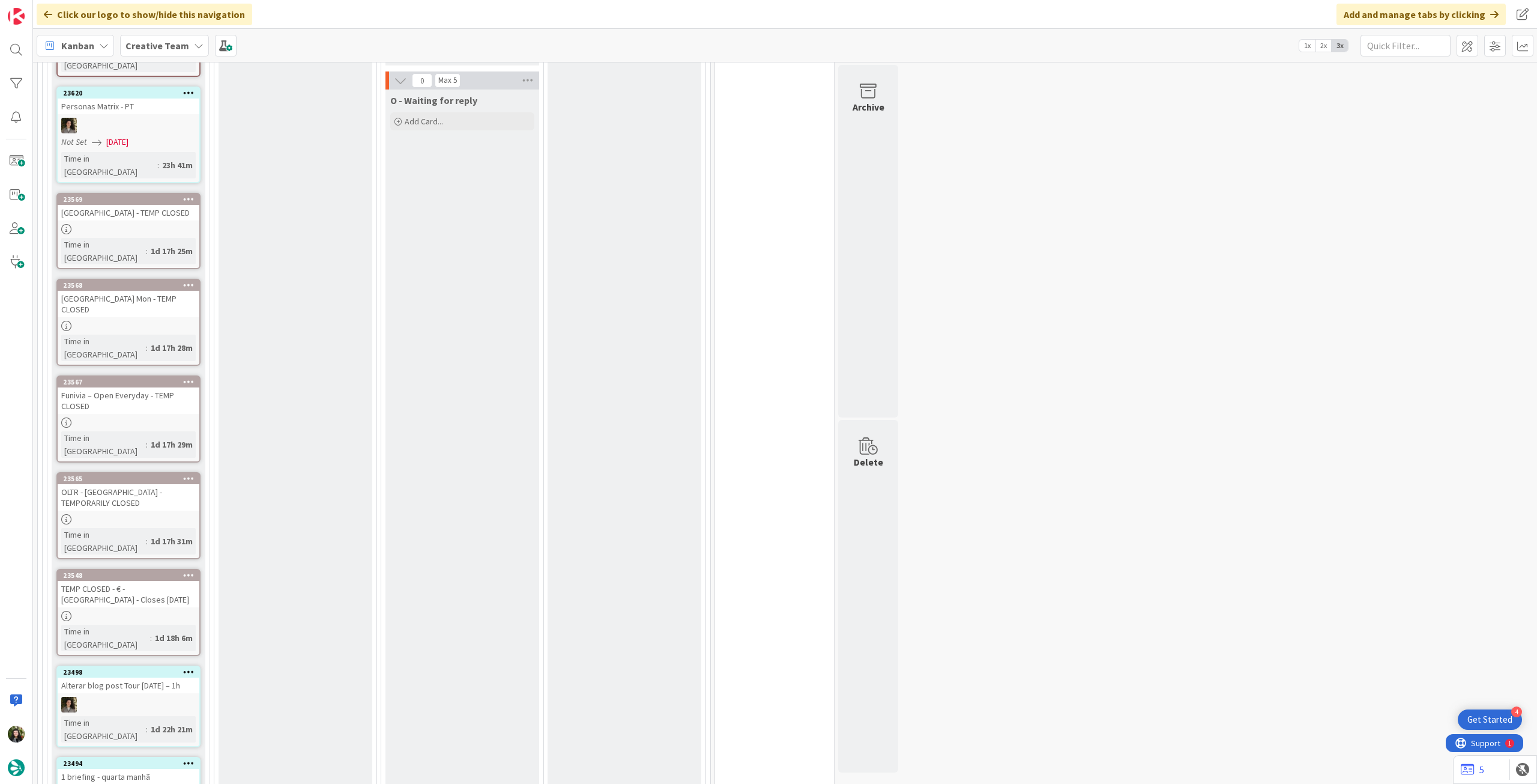
scroll to position [2058, 0]
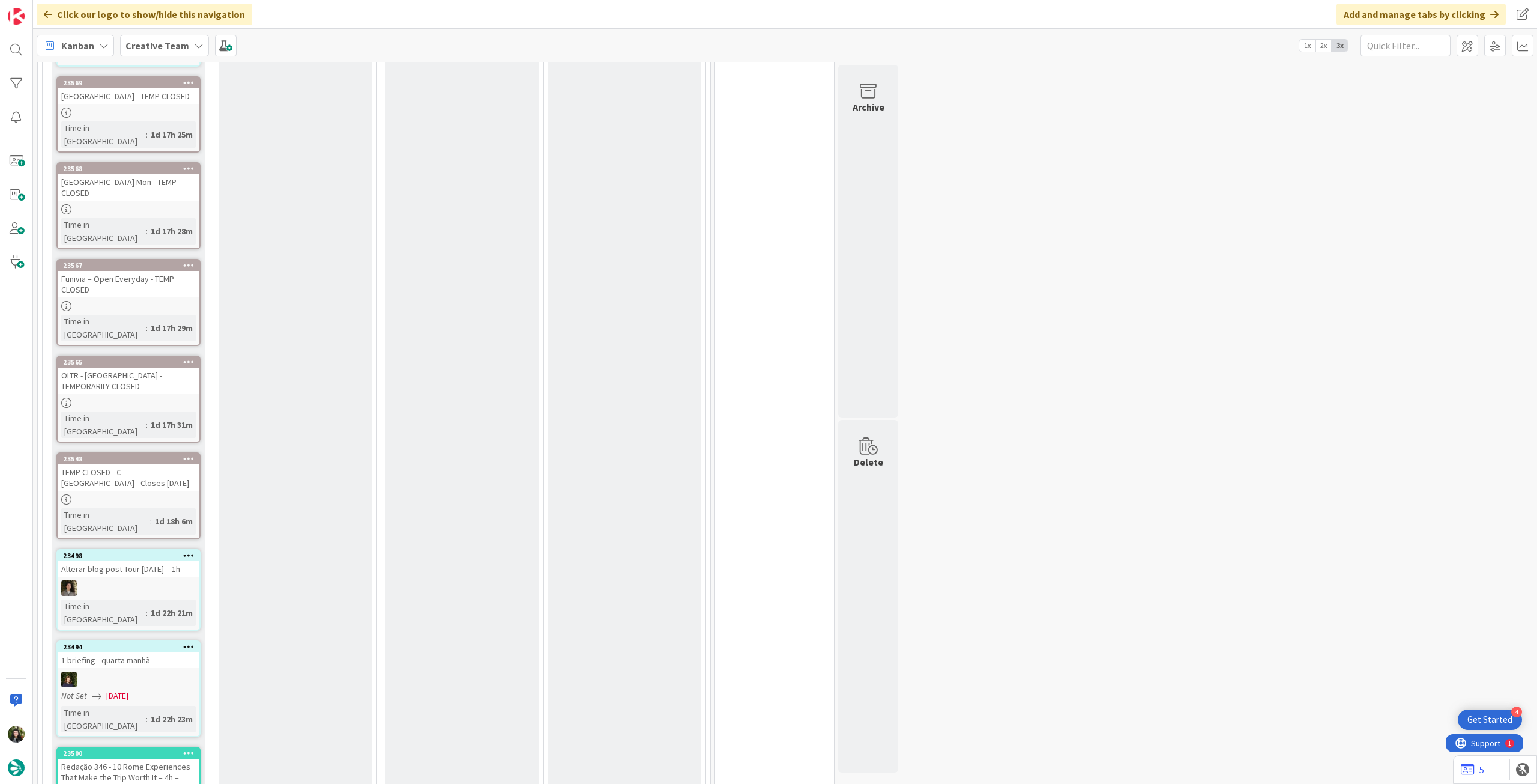
click at [194, 642] on icon at bounding box center [188, 646] width 11 height 8
click at [181, 655] on link "Move to Top" at bounding box center [118, 664] width 162 height 17
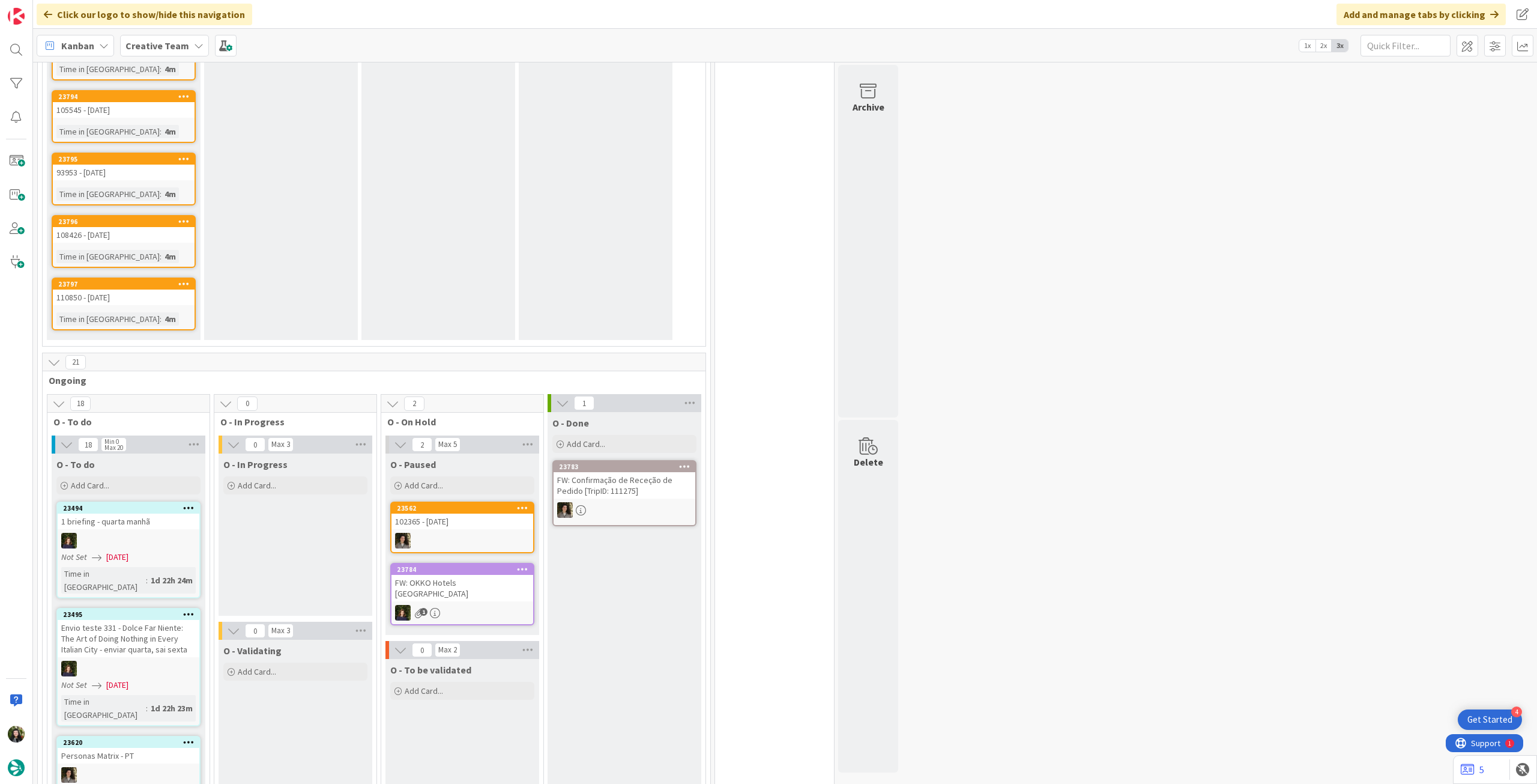
scroll to position [961, 0]
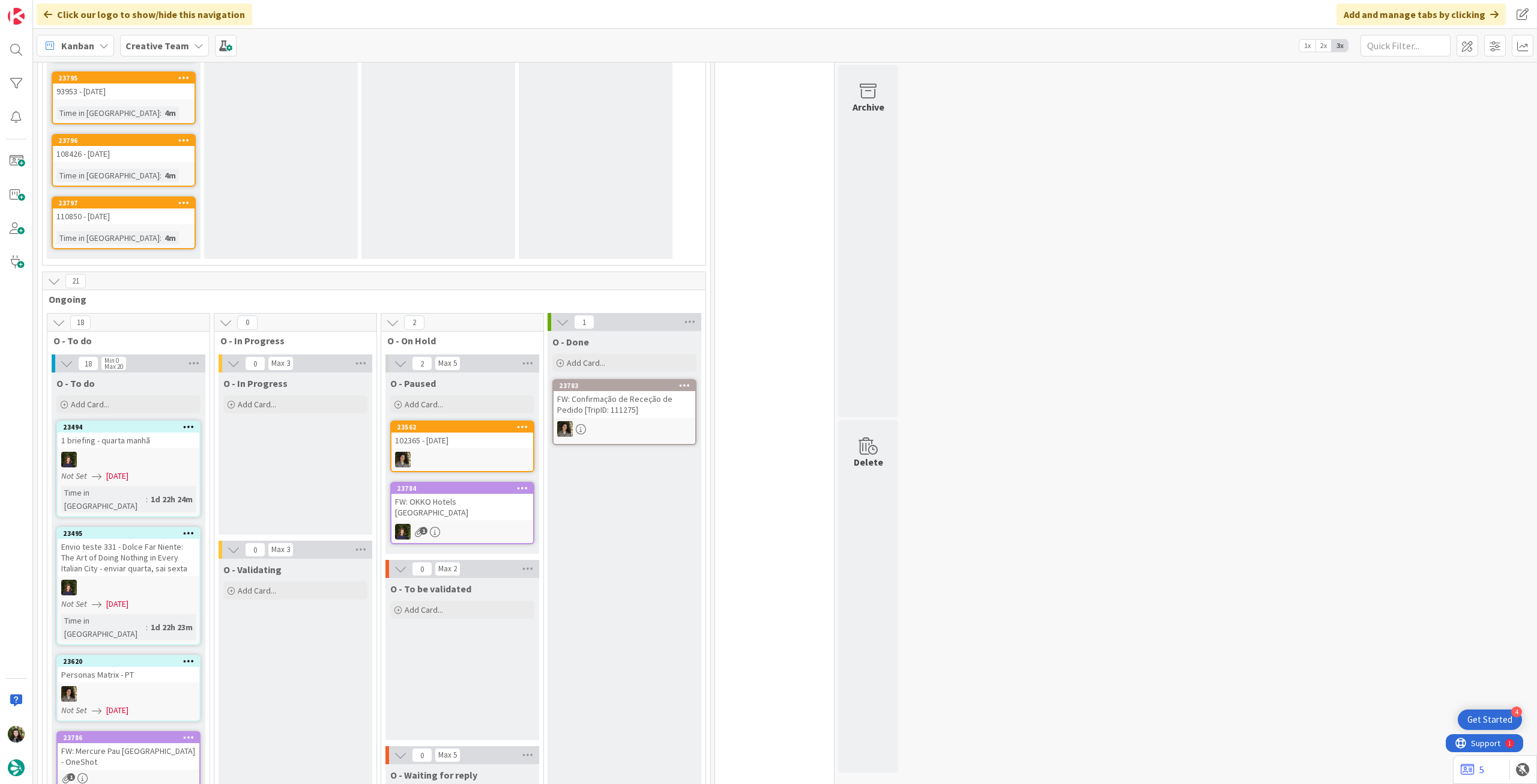
click at [163, 743] on div "FW: Mercure Pau [GEOGRAPHIC_DATA] - OneShot" at bounding box center [128, 756] width 141 height 26
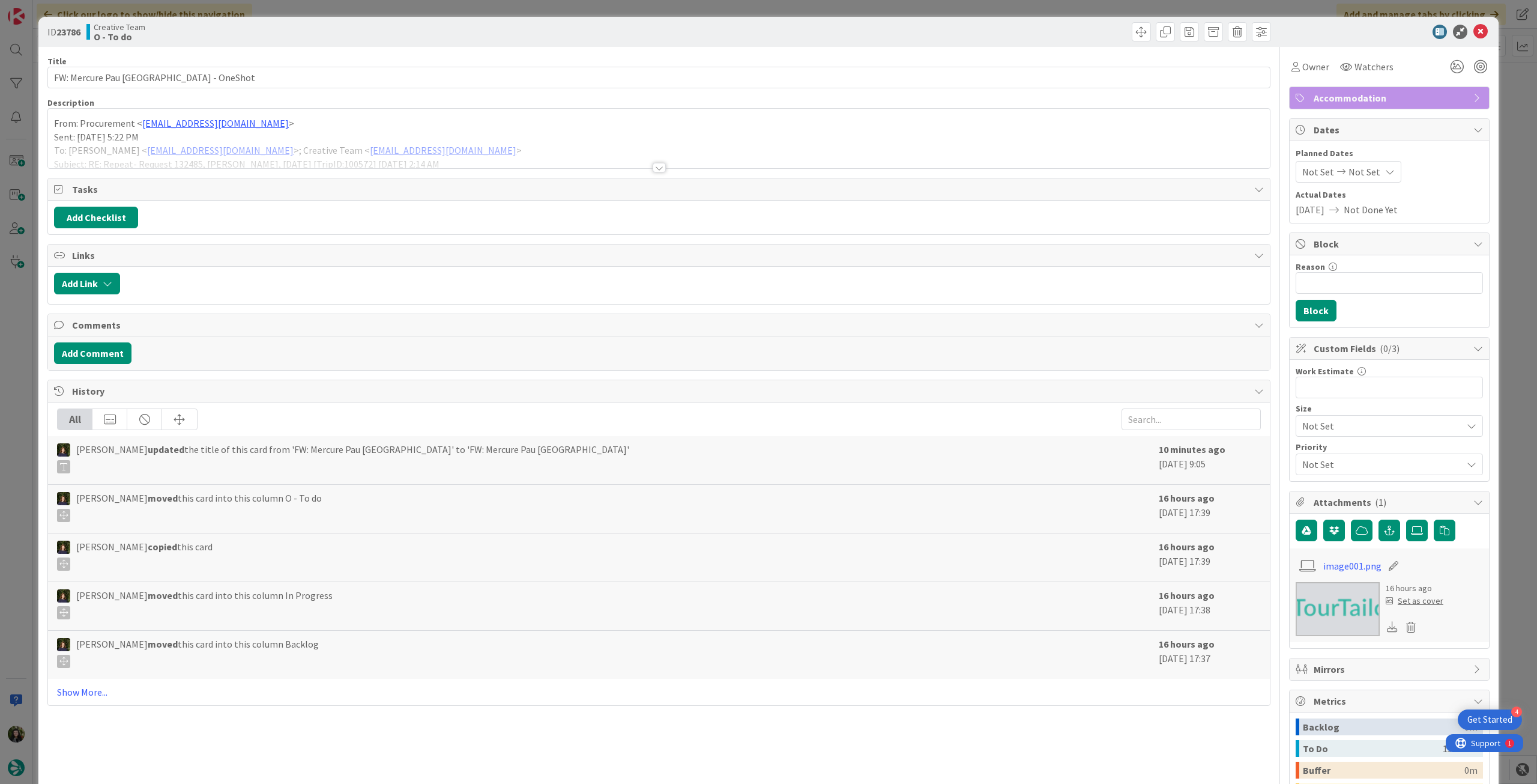
click at [587, 159] on div at bounding box center [659, 153] width 1222 height 31
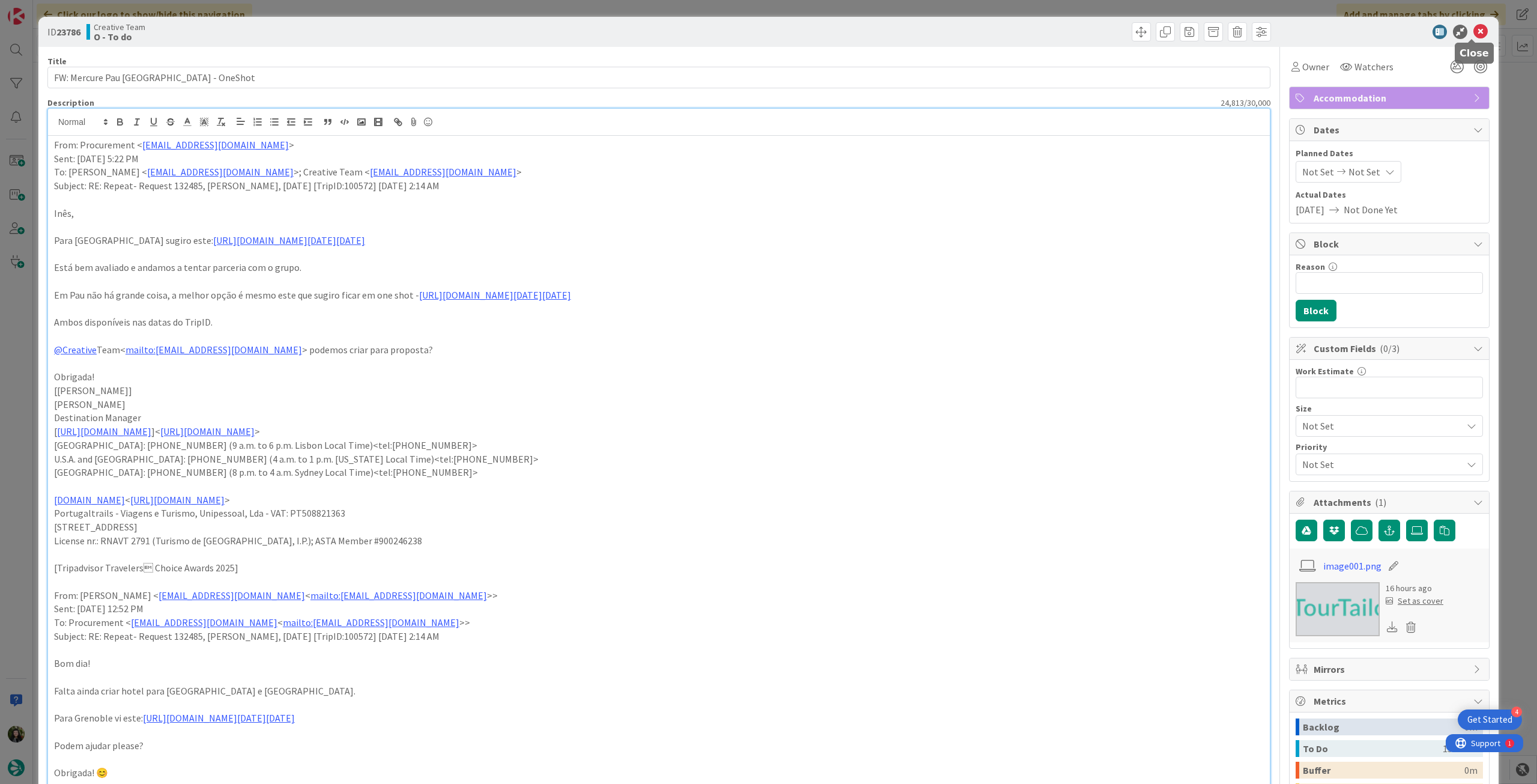
click at [1473, 38] on icon at bounding box center [1480, 32] width 14 height 14
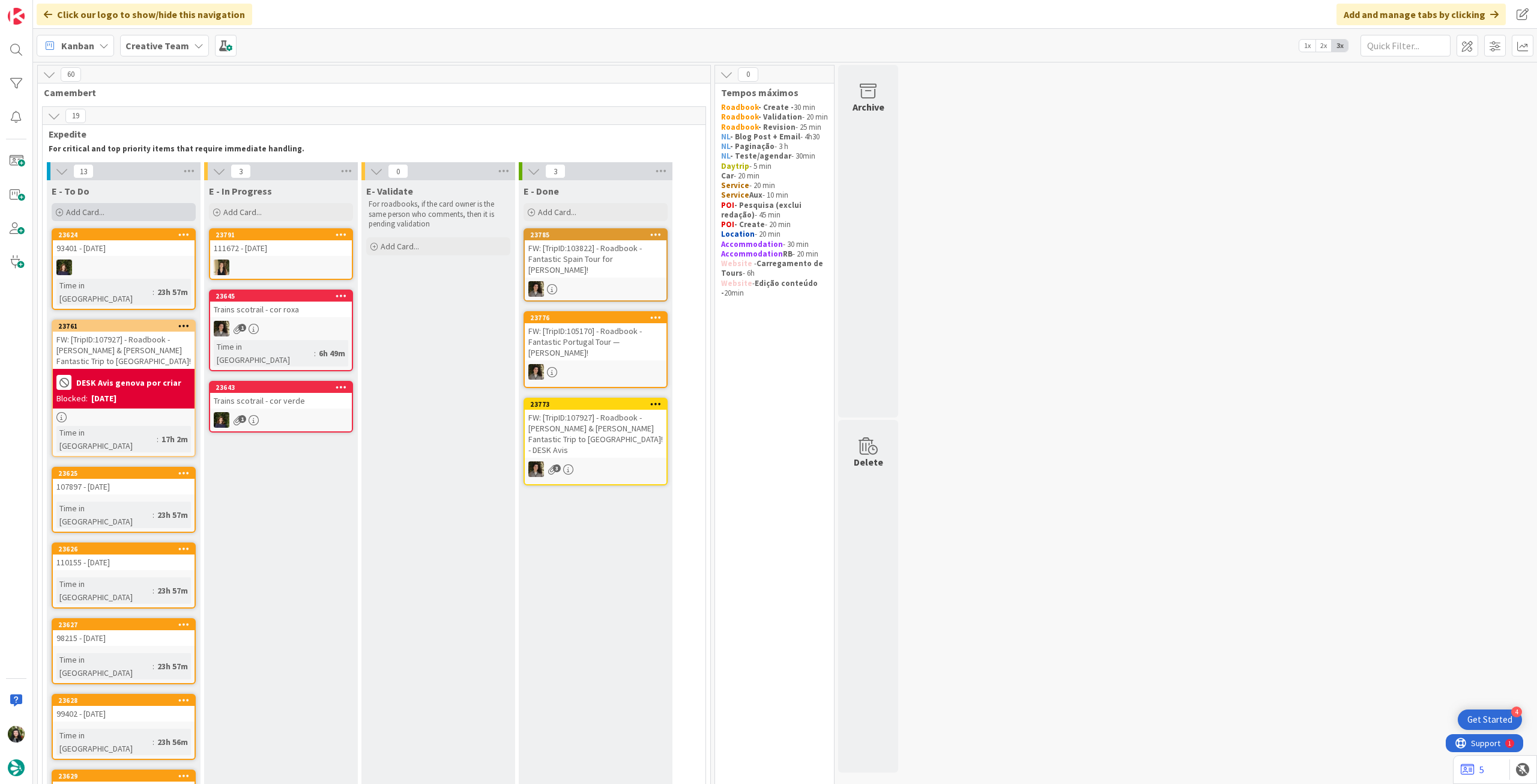
click at [116, 218] on div "Add Card..." at bounding box center [123, 212] width 144 height 18
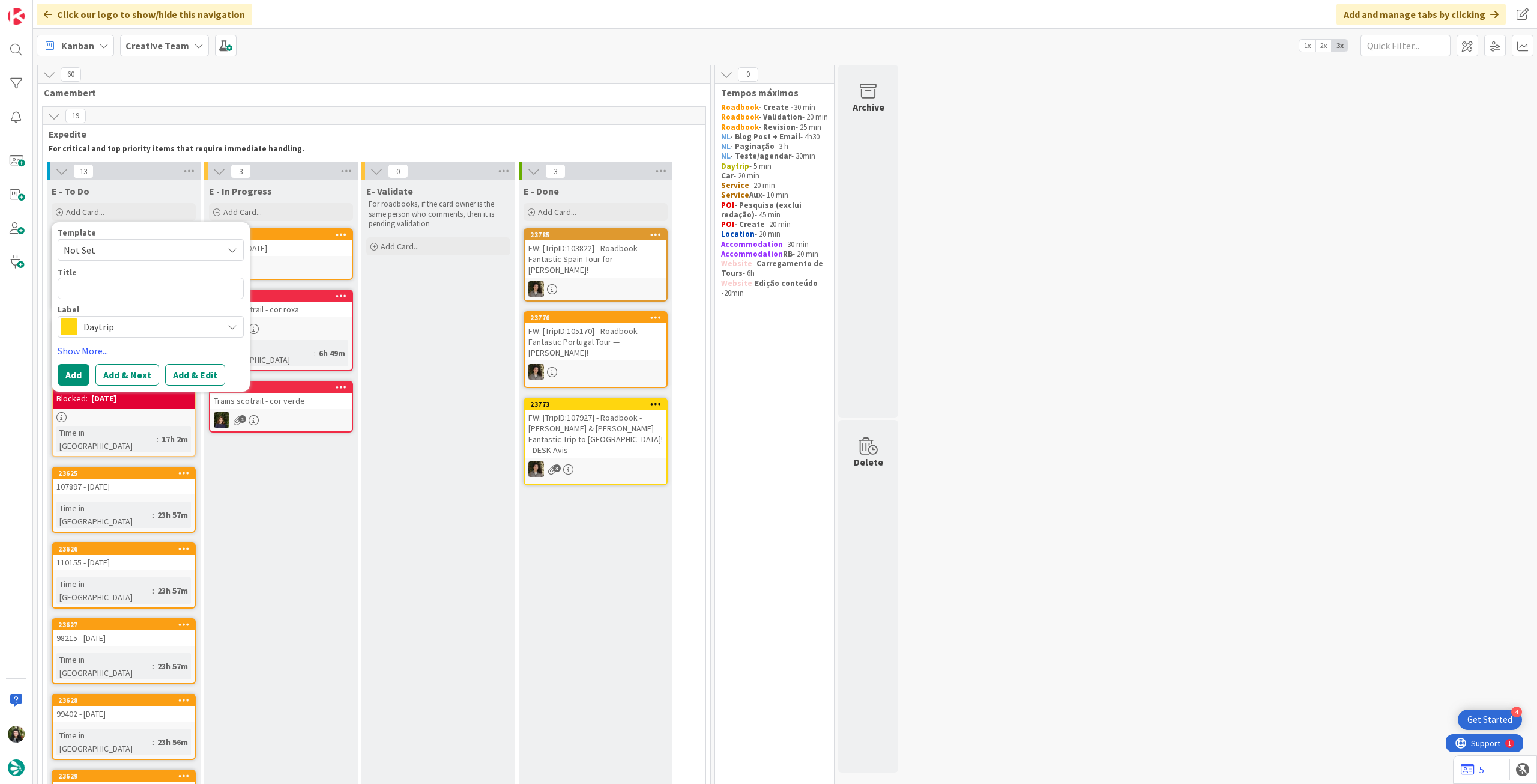
click at [104, 337] on div "Daytrip" at bounding box center [150, 327] width 186 height 22
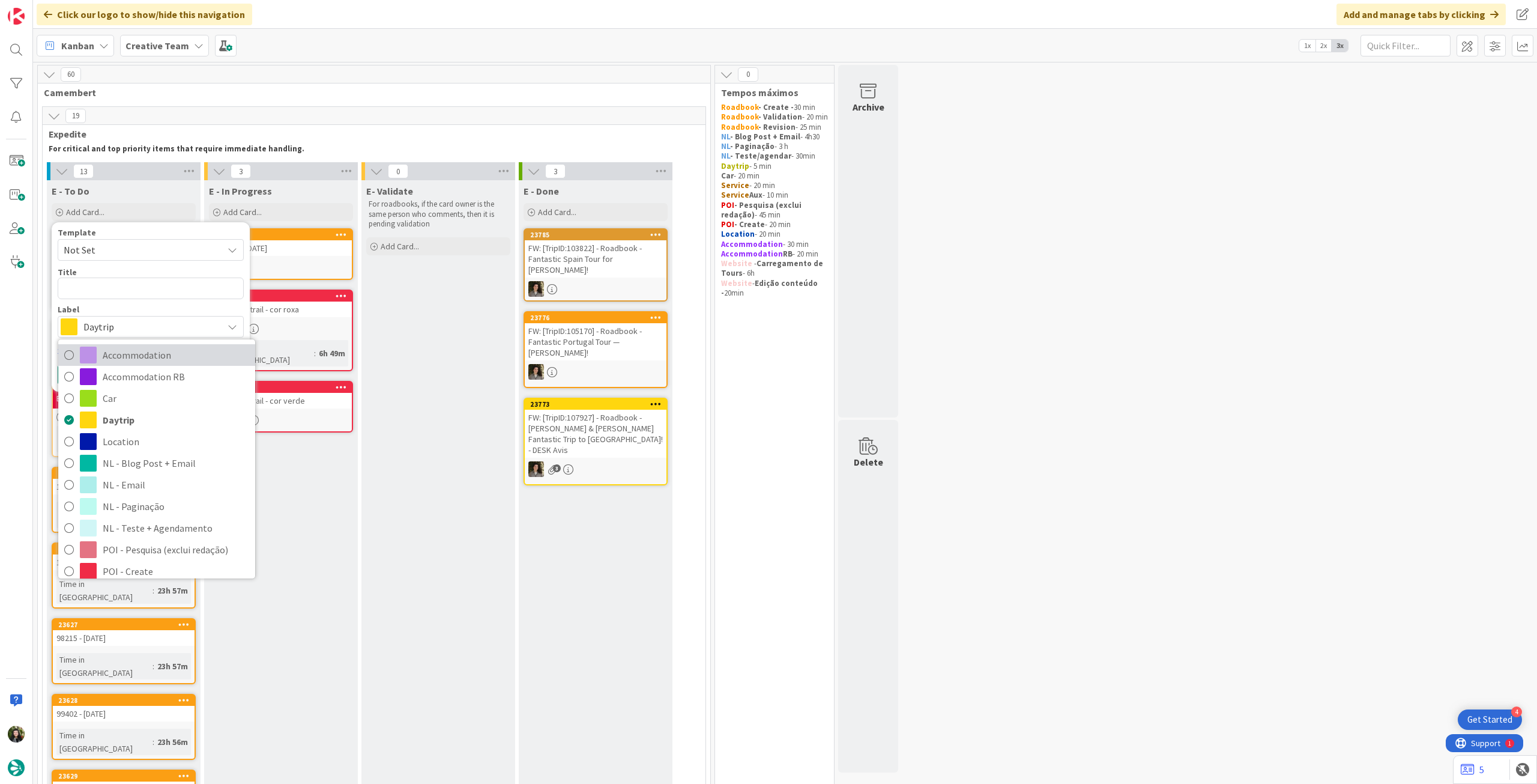
click at [101, 352] on link "Accommodation" at bounding box center [156, 355] width 197 height 22
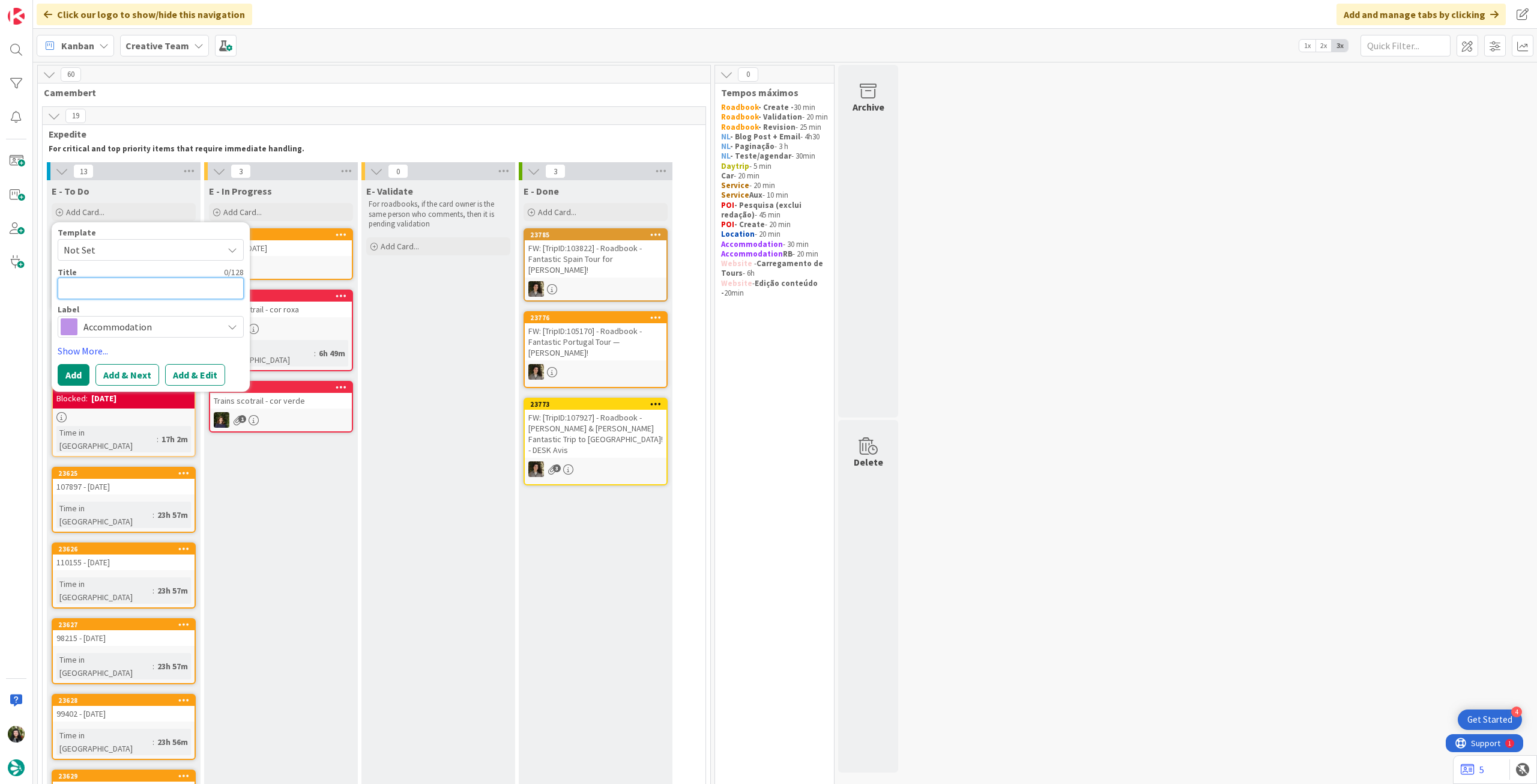
click at [123, 293] on textarea at bounding box center [150, 288] width 186 height 22
paste textarea "B&B Hotel Roma Tuscolana San Giovanni"
type textarea "x"
type textarea "B&B Hotel Roma Tuscolana San Giovanni"
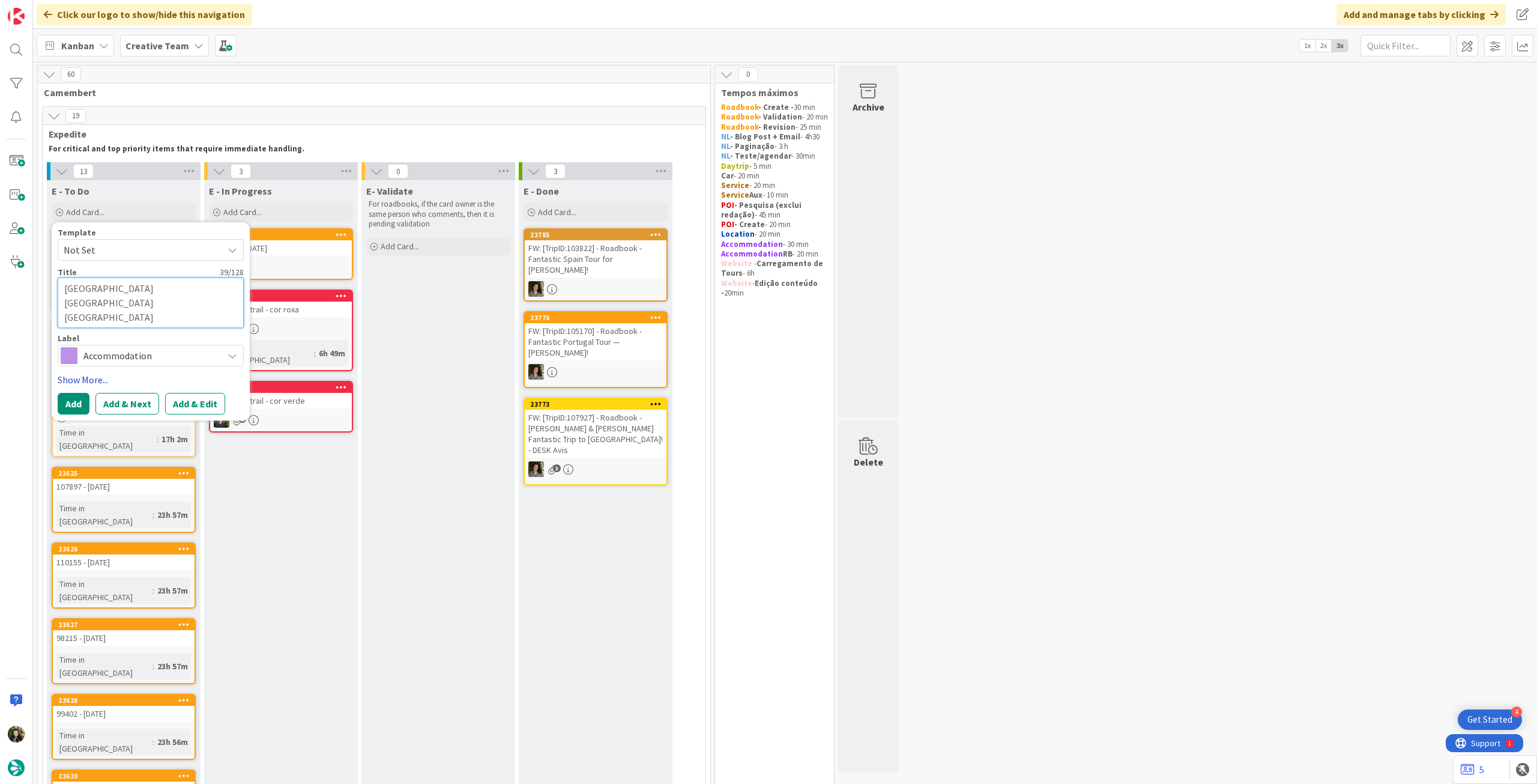
type textarea "x"
type textarea "B&B Hotel Roma Tuscolana San Giovanni"
type textarea "x"
type textarea "B&B Hotel Roma Tuscolana San Giovanni"
click at [73, 372] on button "Add" at bounding box center [73, 374] width 32 height 22
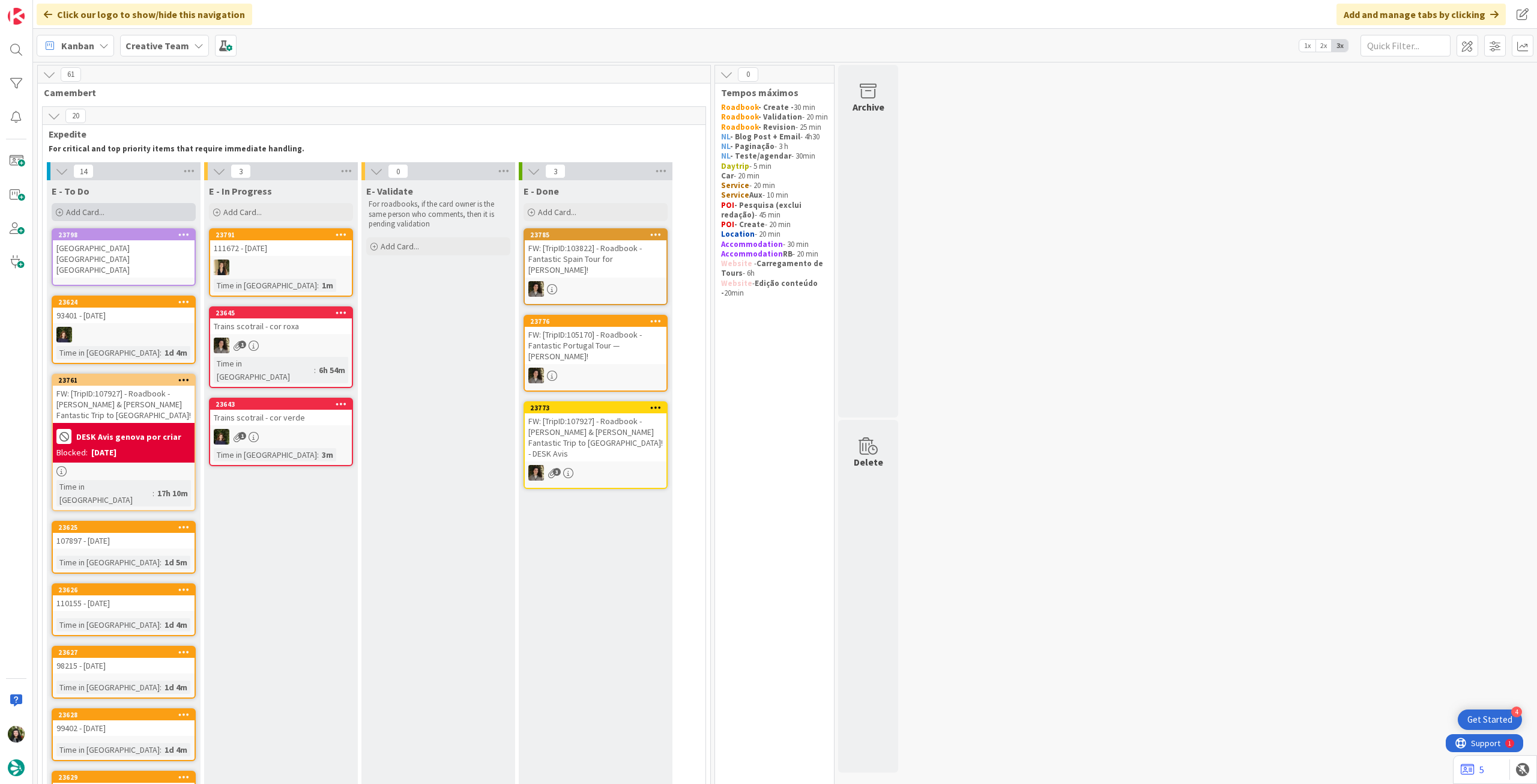
click at [156, 214] on div "Add Card..." at bounding box center [123, 212] width 144 height 18
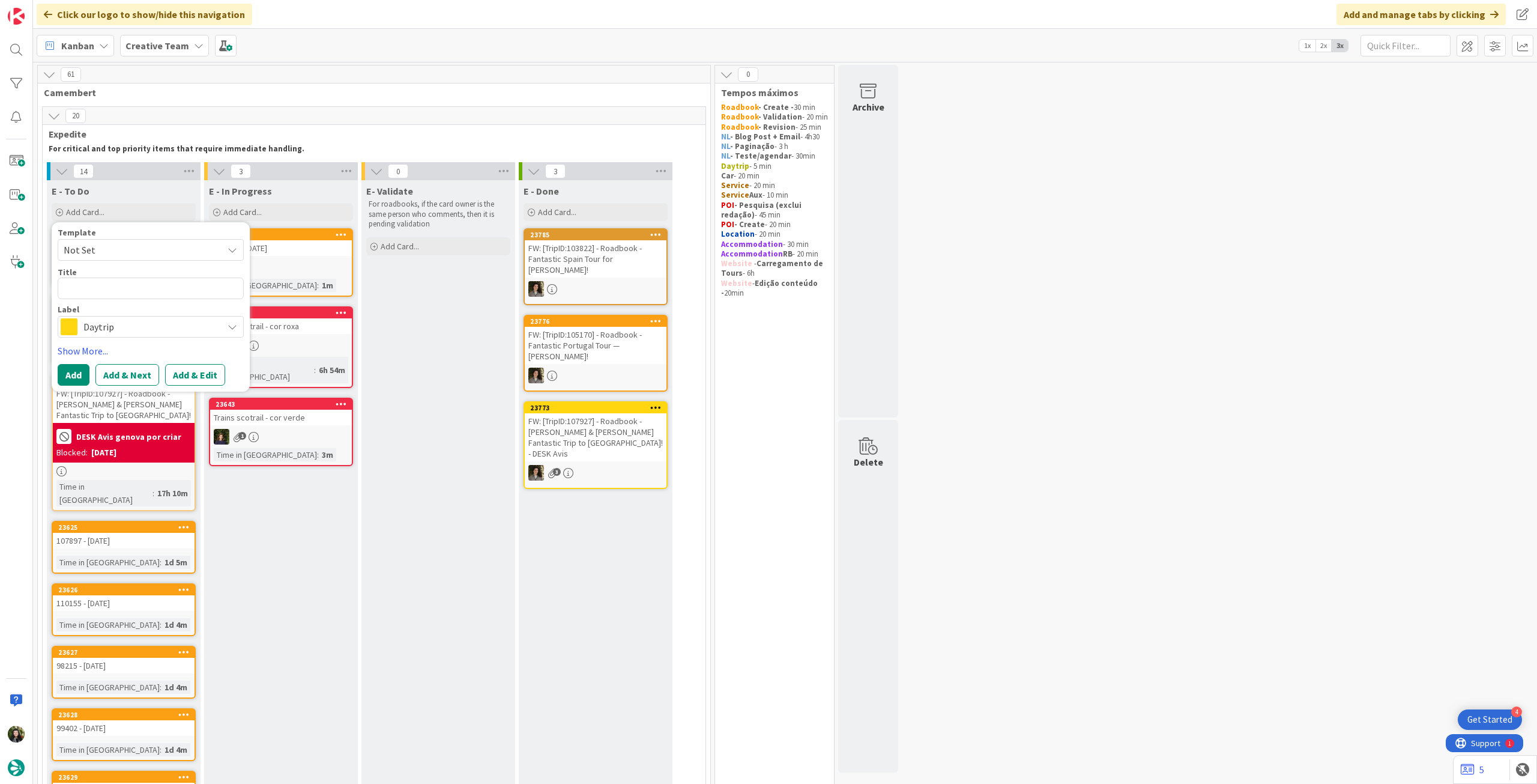
click at [110, 331] on span "Daytrip" at bounding box center [150, 327] width 133 height 17
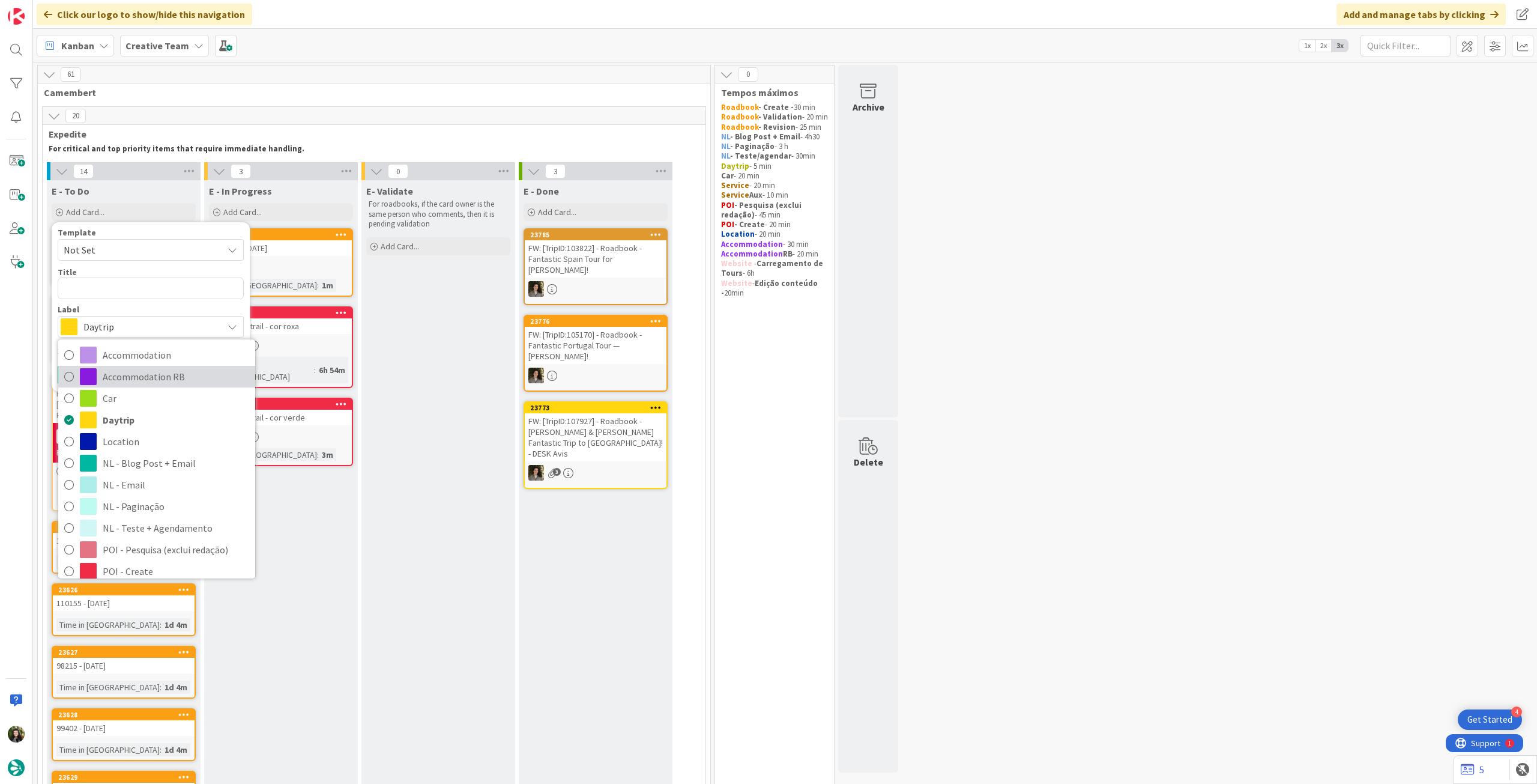
click at [97, 383] on link "Accommodation RB" at bounding box center [156, 377] width 197 height 22
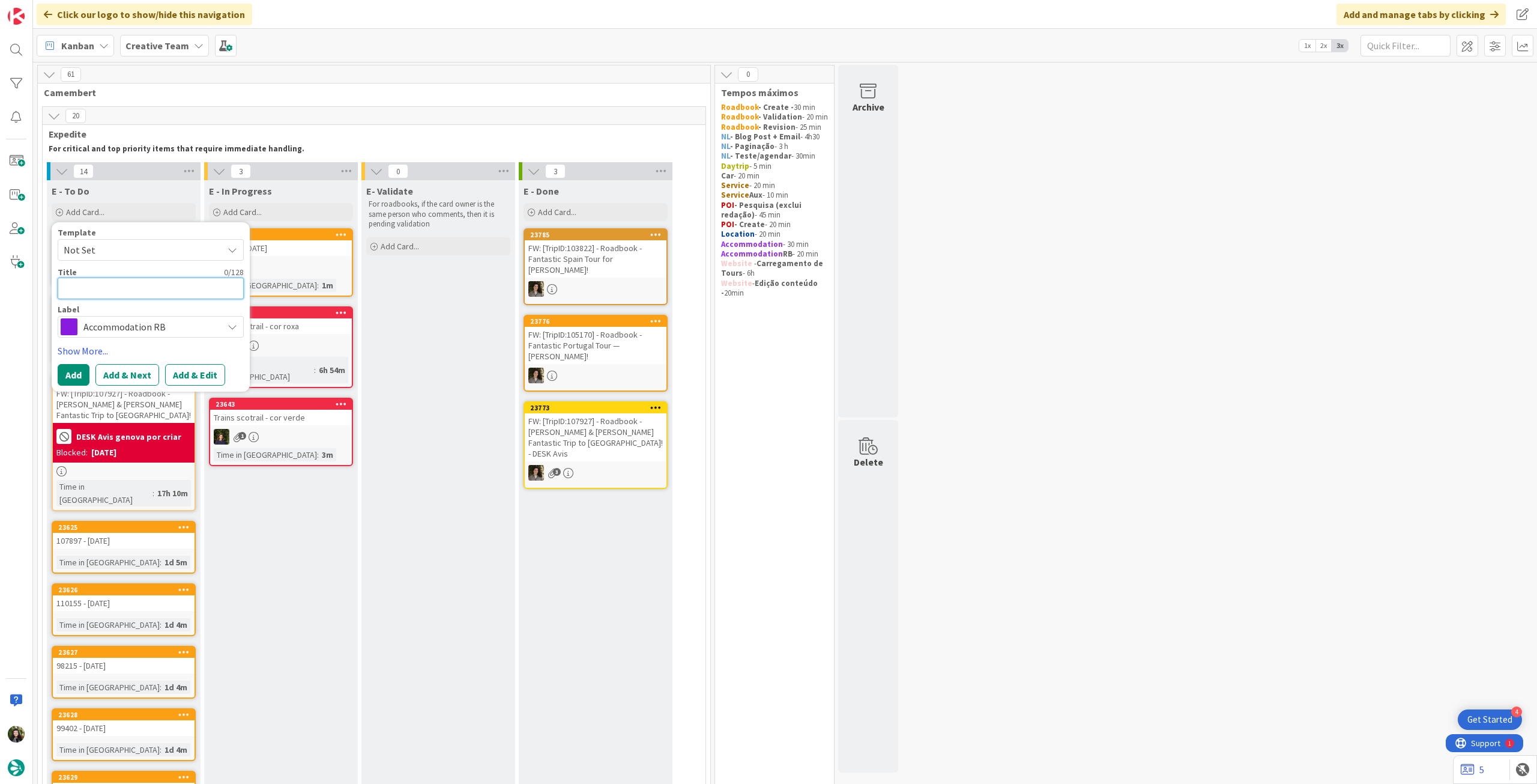
click at [123, 290] on textarea at bounding box center [150, 288] width 186 height 22
paste textarea "B&B Hotel Roma Tuscolana San Giovanni"
type textarea "x"
type textarea "B&B Hotel Roma Tuscolana San Giovanni"
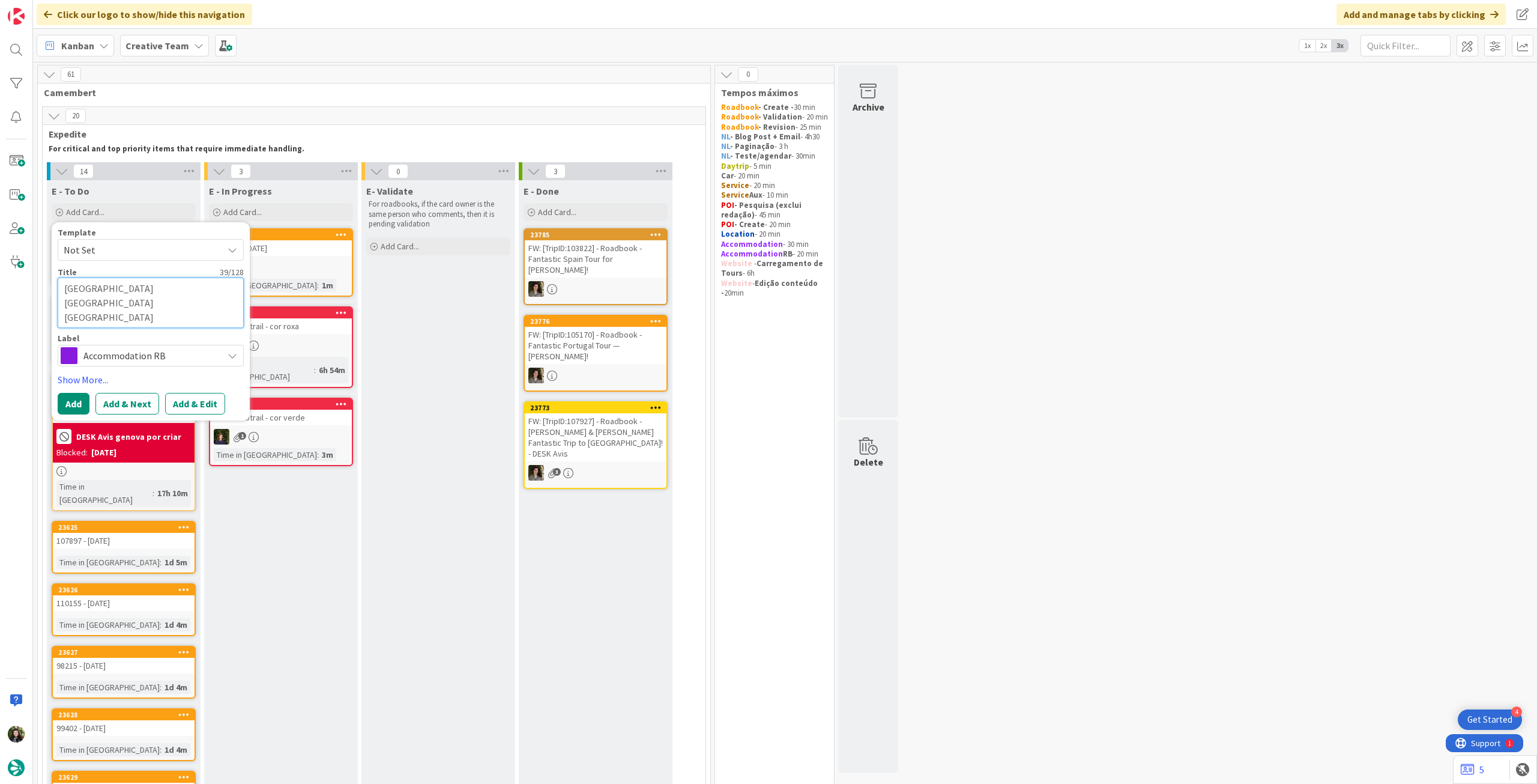
type textarea "x"
type textarea "B&B Hotel Roma Tuscolana San Giovanni"
type textarea "x"
type textarea "B&B Hotel Roma Tuscolana San Giovanni"
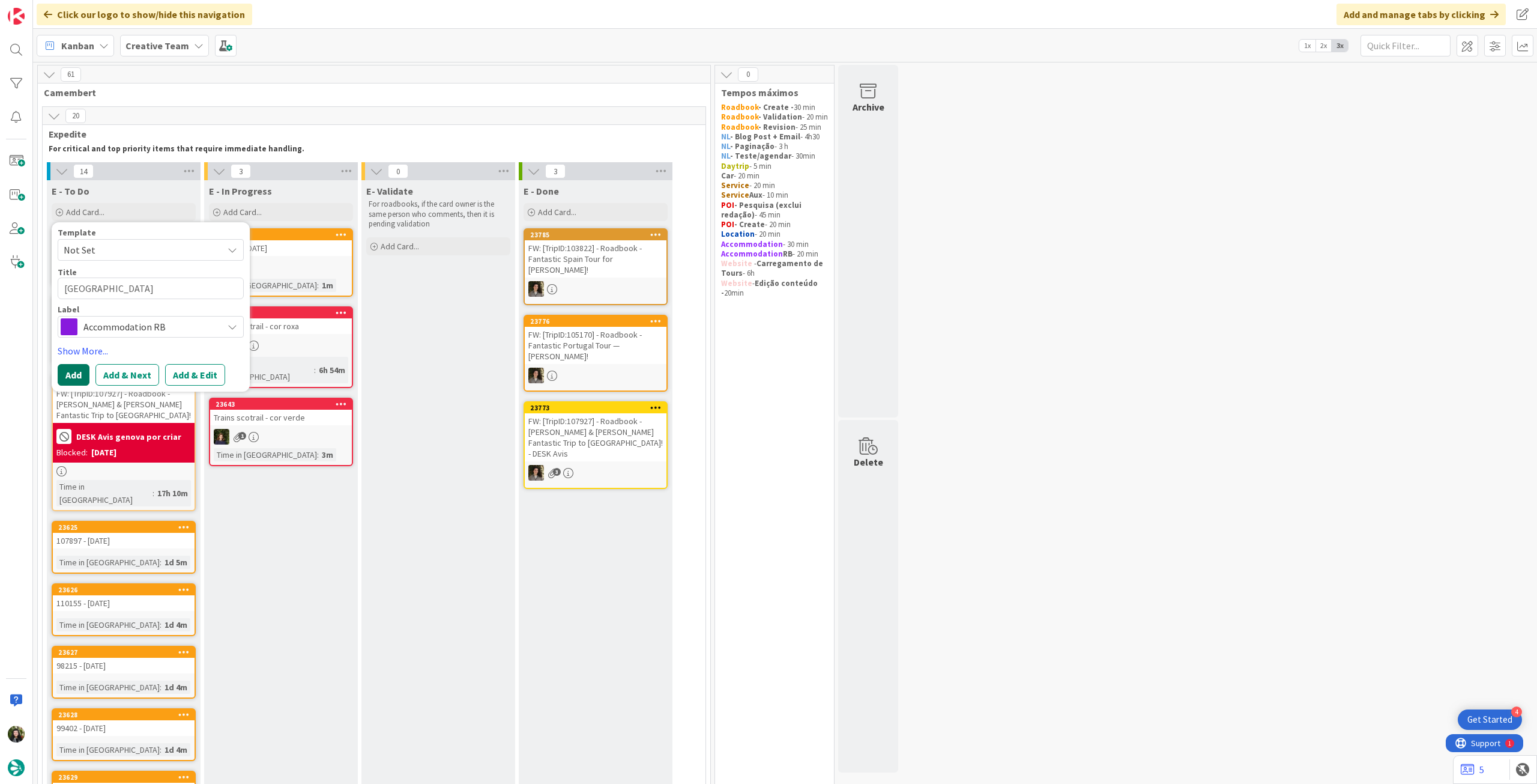
click at [69, 377] on button "Add" at bounding box center [73, 374] width 32 height 22
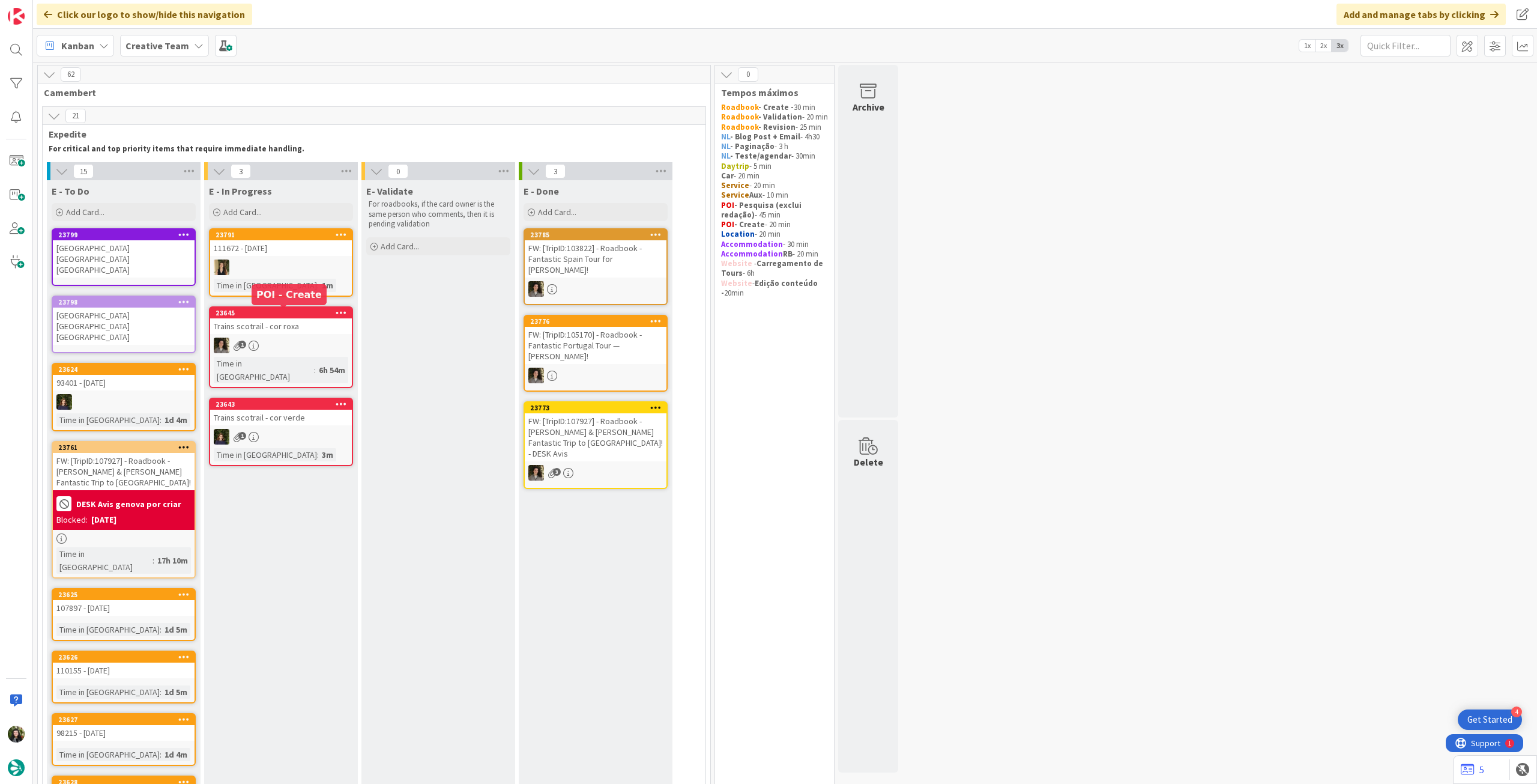
click at [305, 270] on div at bounding box center [280, 267] width 141 height 16
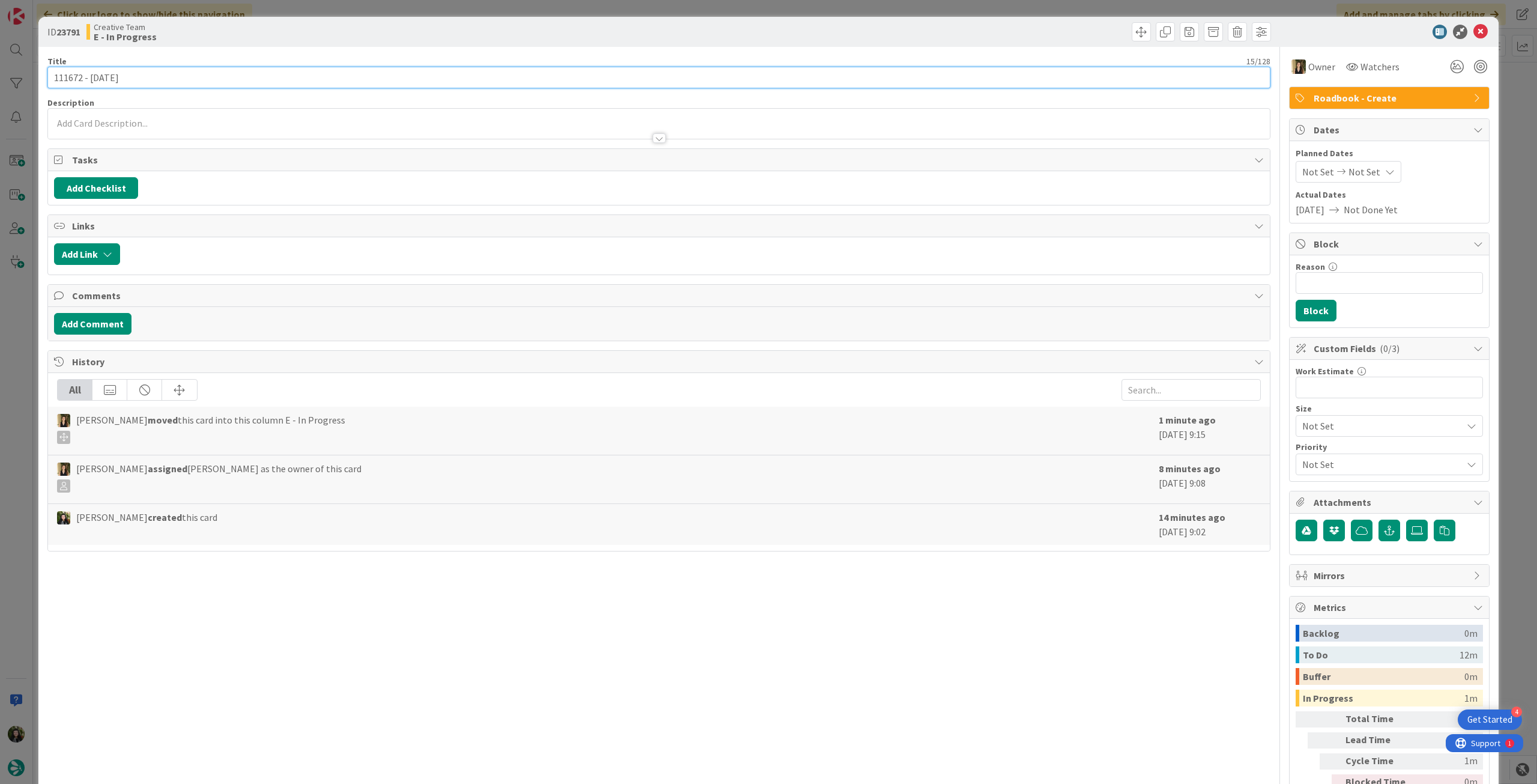
drag, startPoint x: 82, startPoint y: 77, endPoint x: 29, endPoint y: 72, distance: 53.2
click at [29, 72] on div "ID 23791 Creative Team E - In Progress Title 15 / 128 111672 - 11 oct Descripti…" at bounding box center [768, 392] width 1537 height 784
click at [1479, 33] on icon at bounding box center [1480, 32] width 14 height 14
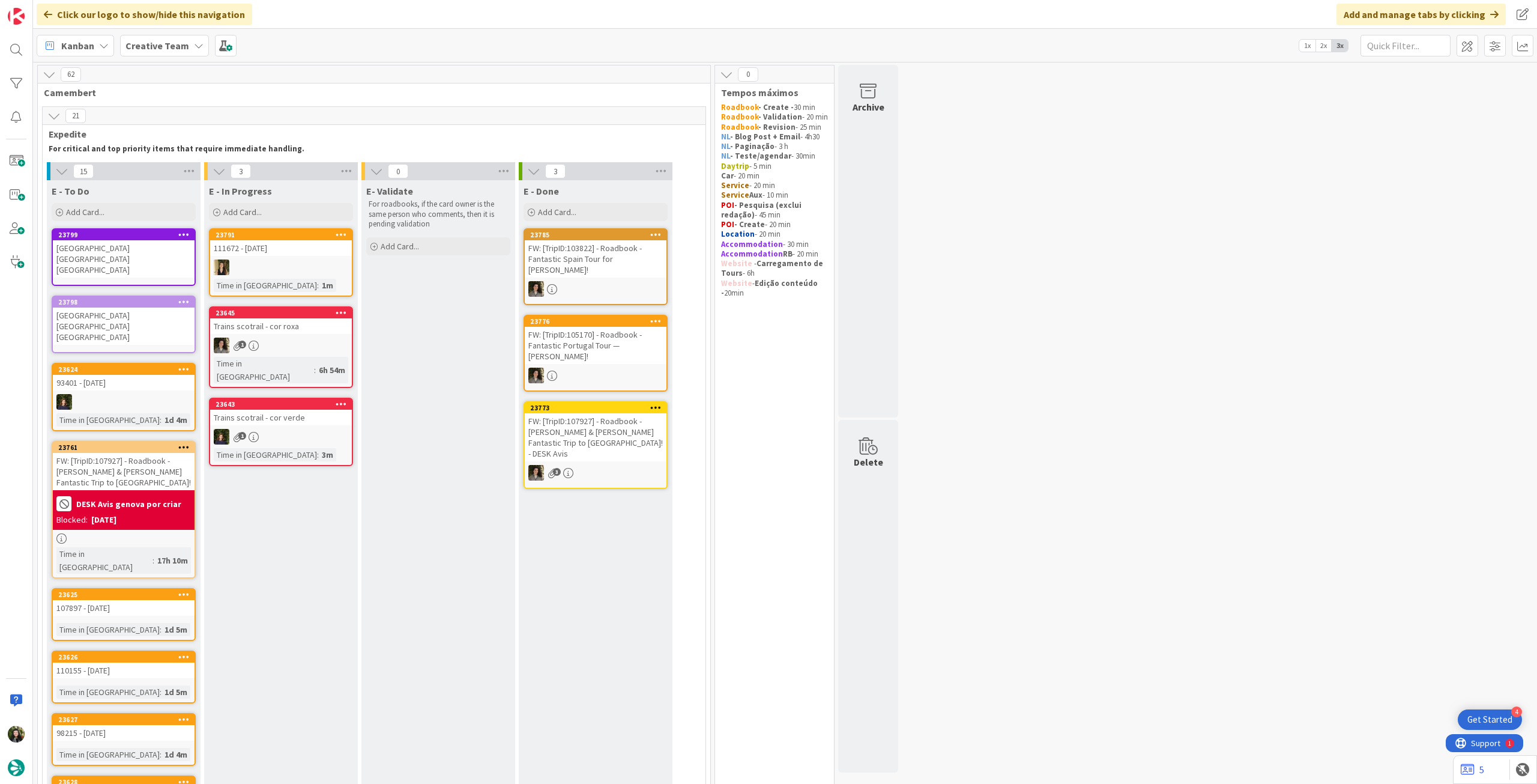
click at [125, 252] on div "B&B Hotel Roma Tuscolana San Giovanni" at bounding box center [123, 259] width 141 height 37
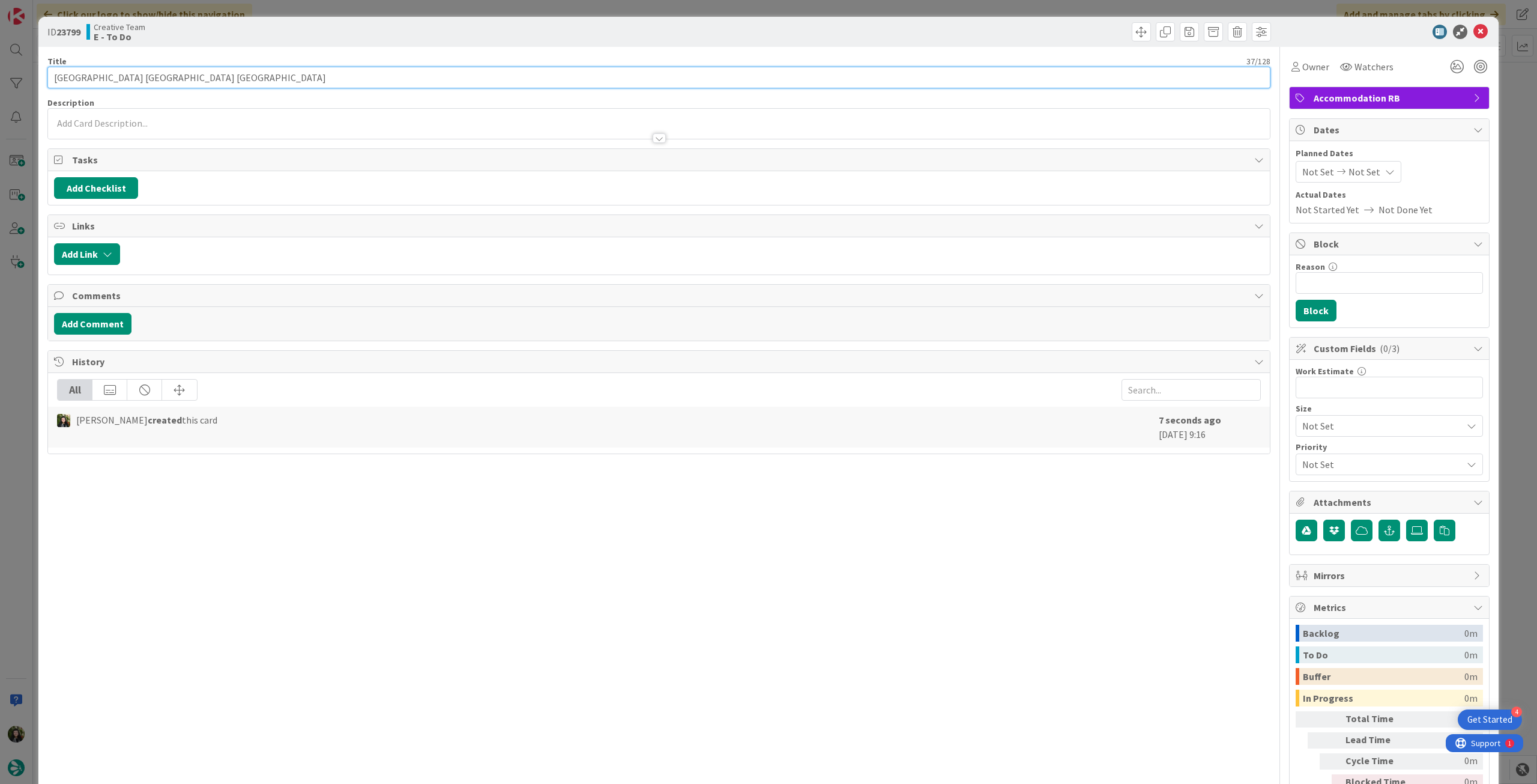
click at [274, 71] on input "B&B Hotel Roma Tuscolana San Giovanni" at bounding box center [659, 77] width 1223 height 22
paste input "111672"
drag, startPoint x: 223, startPoint y: 81, endPoint x: 414, endPoint y: 80, distance: 191.0
click at [373, 83] on input "[GEOGRAPHIC_DATA] [GEOGRAPHIC_DATA] [GEOGRAPHIC_DATA] - 111672 - [DATE]" at bounding box center [659, 77] width 1223 height 22
type input "[GEOGRAPHIC_DATA] [GEOGRAPHIC_DATA] [GEOGRAPHIC_DATA] - 111672 - [DATE]"
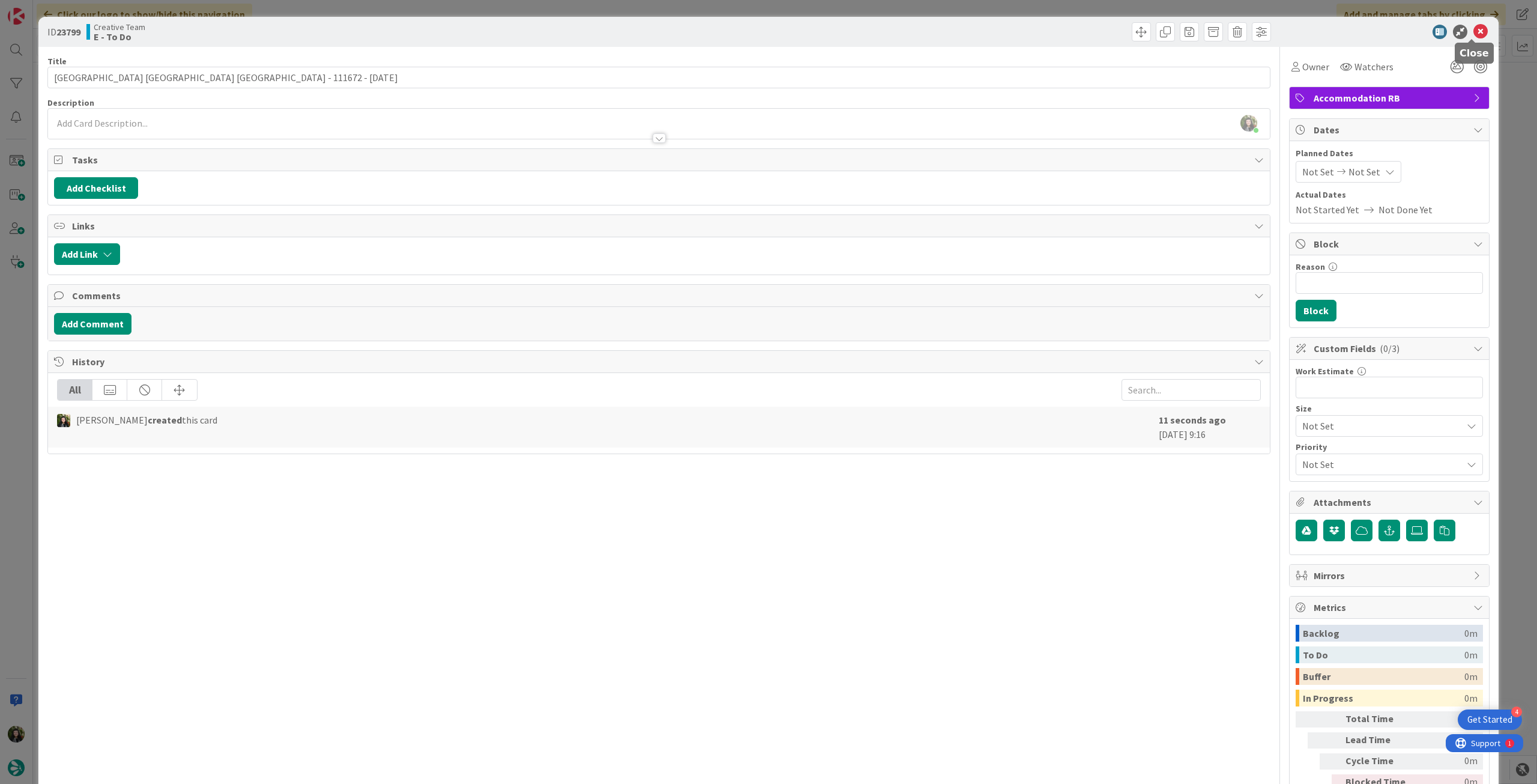
click at [1473, 31] on icon at bounding box center [1480, 32] width 14 height 14
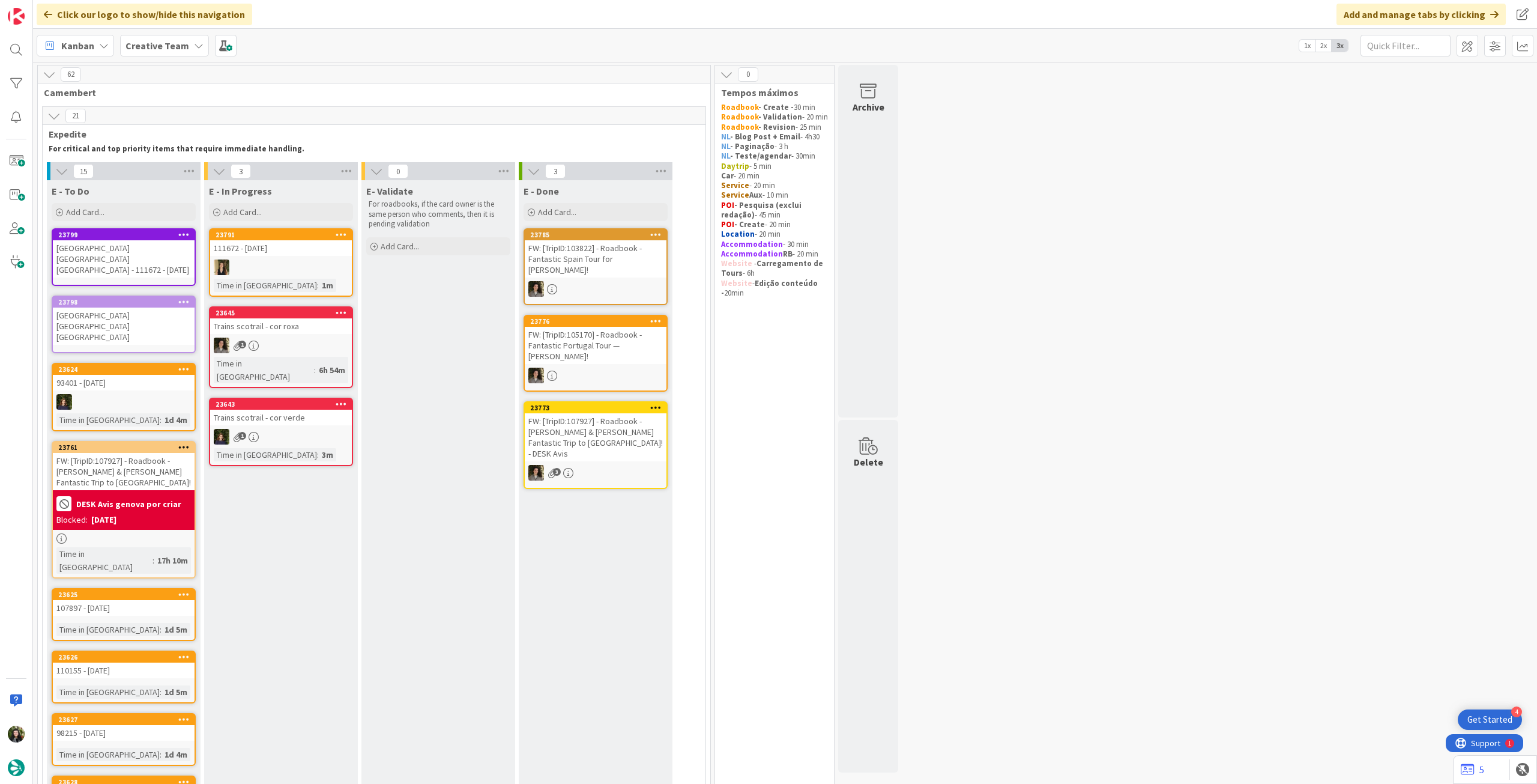
click at [123, 308] on div "B&B Hotel Roma Tuscolana San Giovanni" at bounding box center [123, 326] width 141 height 37
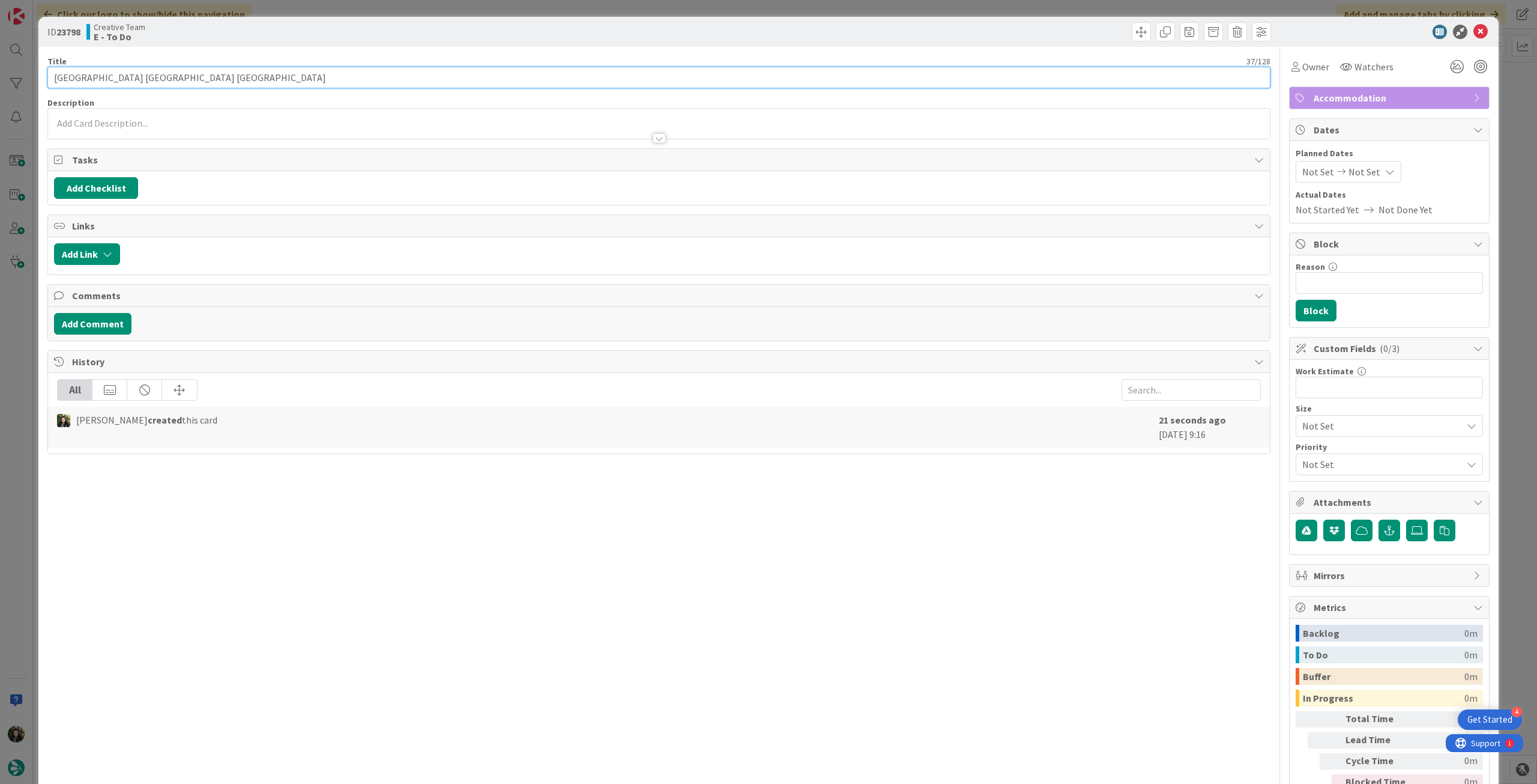
click at [252, 81] on input "B&B Hotel Roma Tuscolana San Giovanni" at bounding box center [659, 77] width 1223 height 22
paste input "111672 - 1 oct"
type input "B&B Hotel Roma Tuscolana San Giovanni - 111672 - 1 oct"
click at [1473, 36] on icon at bounding box center [1480, 32] width 14 height 14
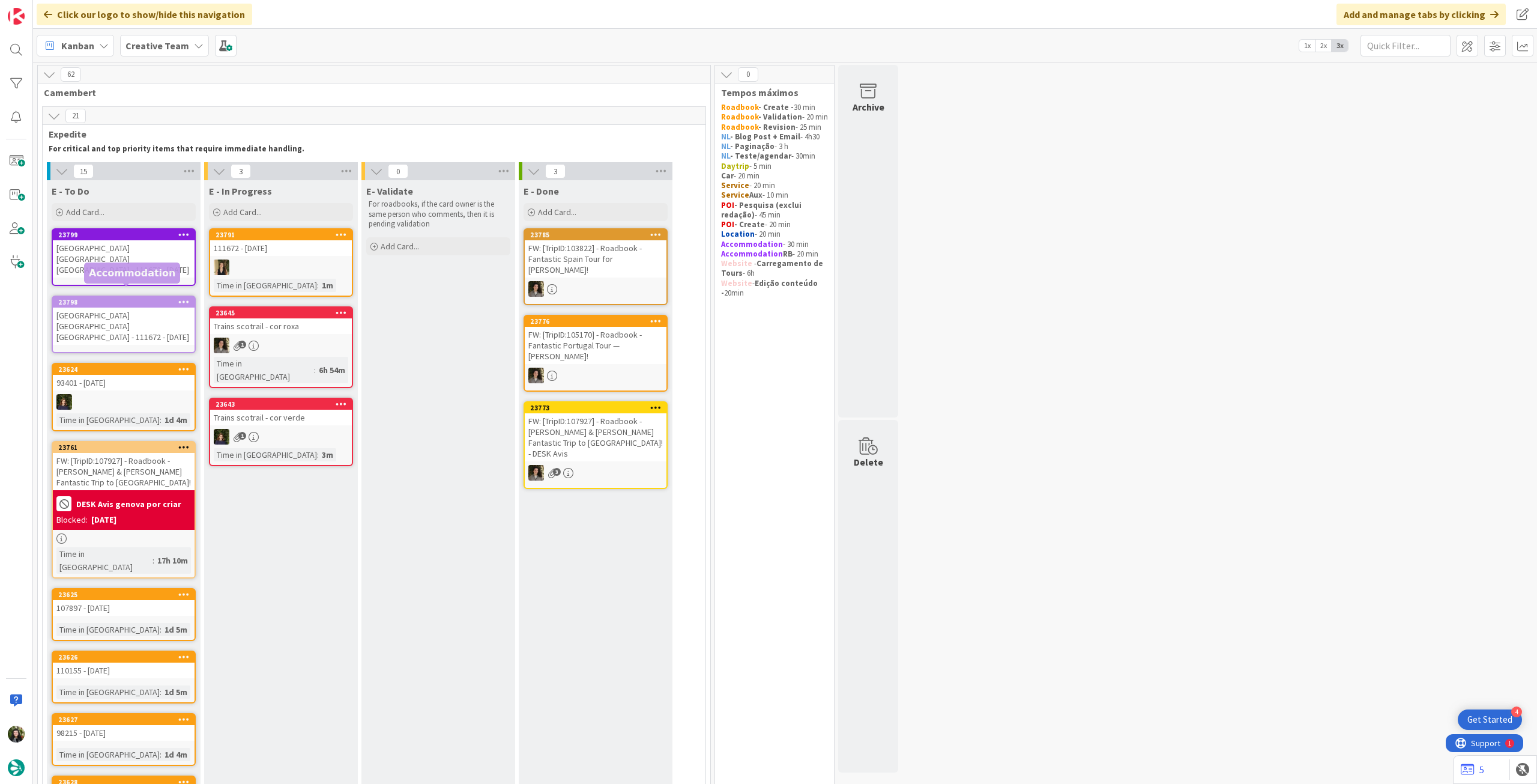
click at [96, 308] on div "B&B Hotel Roma Tuscolana San Giovanni - 111672 - 1 oct" at bounding box center [123, 326] width 141 height 37
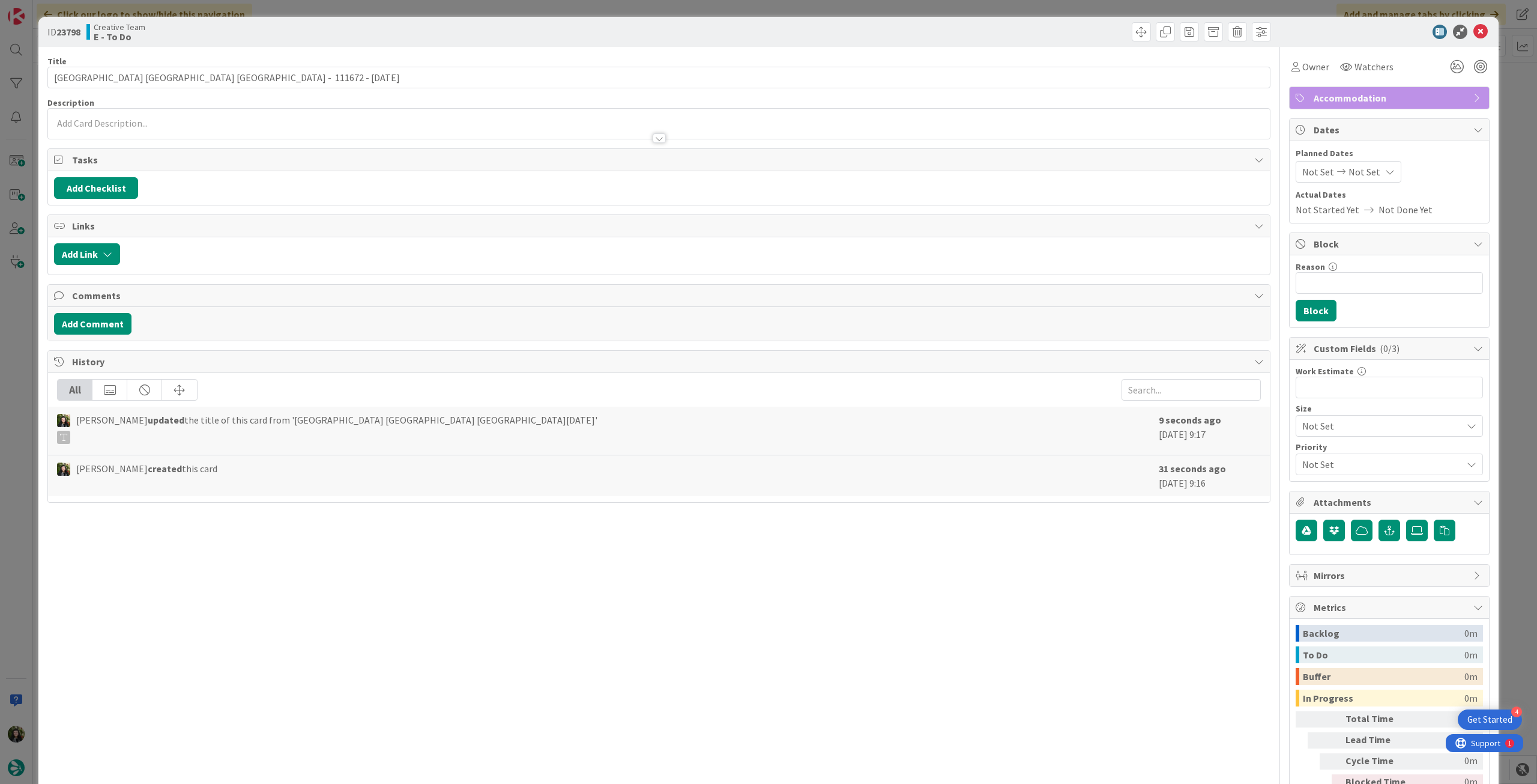
click at [169, 130] on div at bounding box center [659, 132] width 1222 height 13
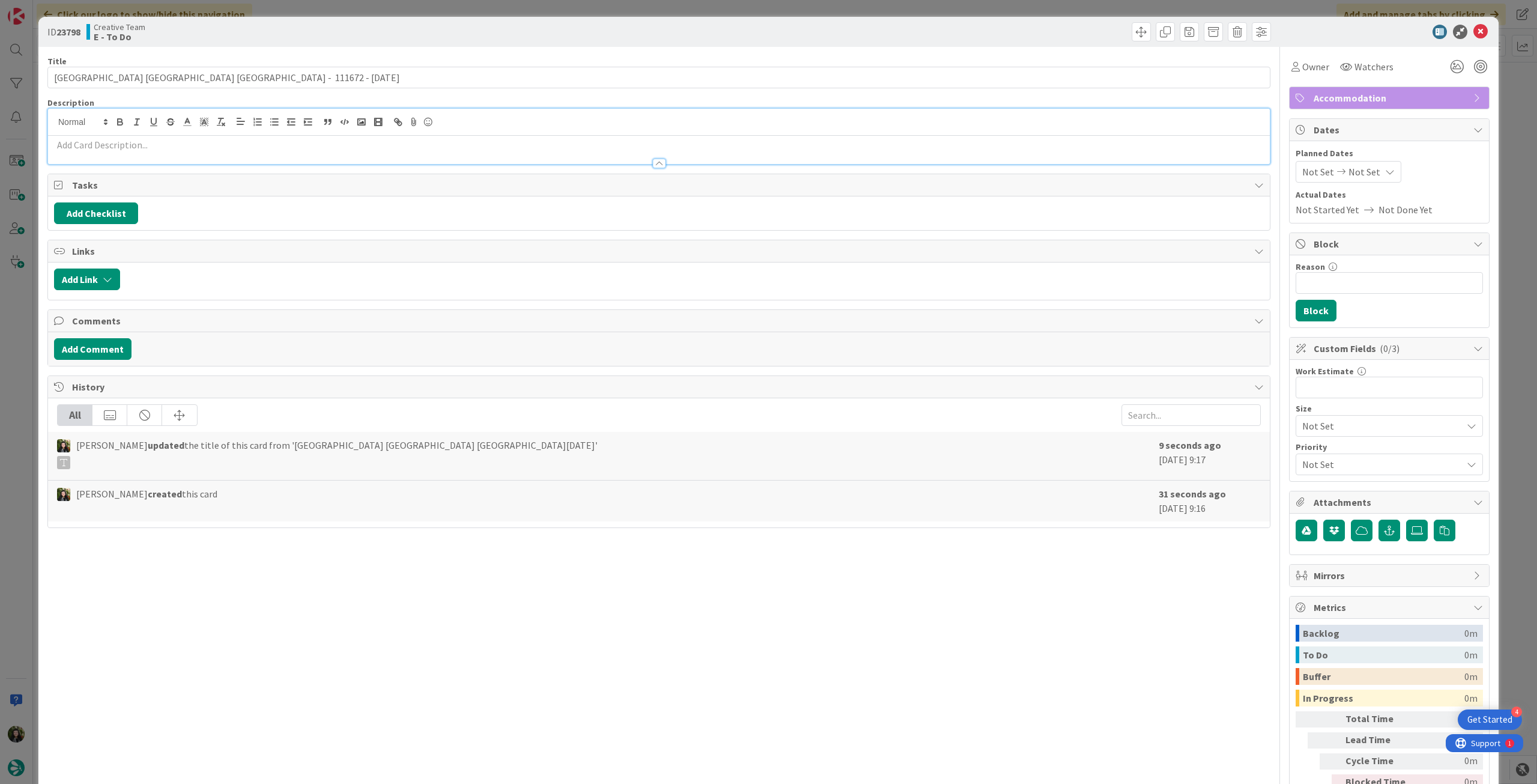
click at [167, 144] on p at bounding box center [658, 145] width 1210 height 14
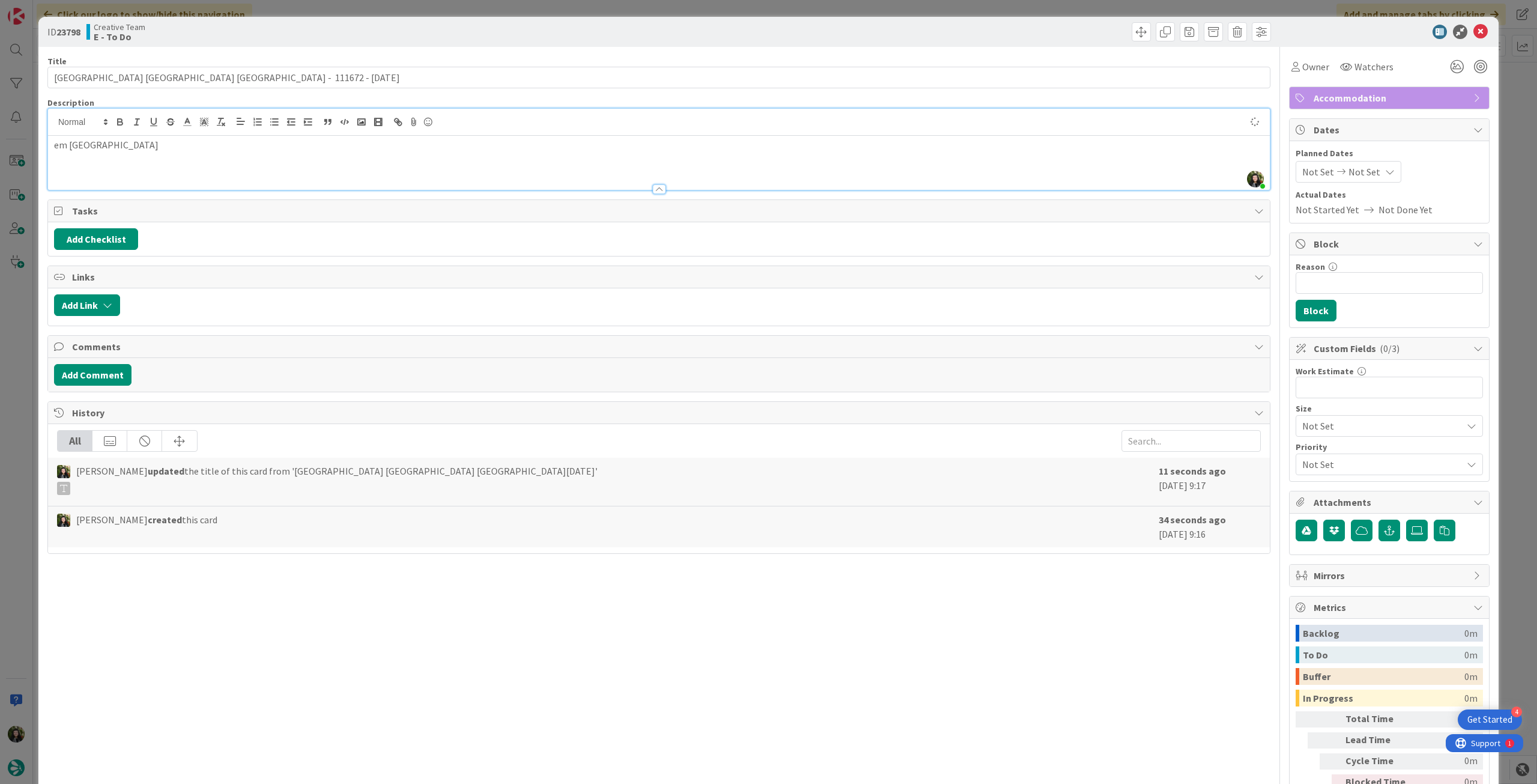
click at [1473, 32] on icon at bounding box center [1480, 32] width 14 height 14
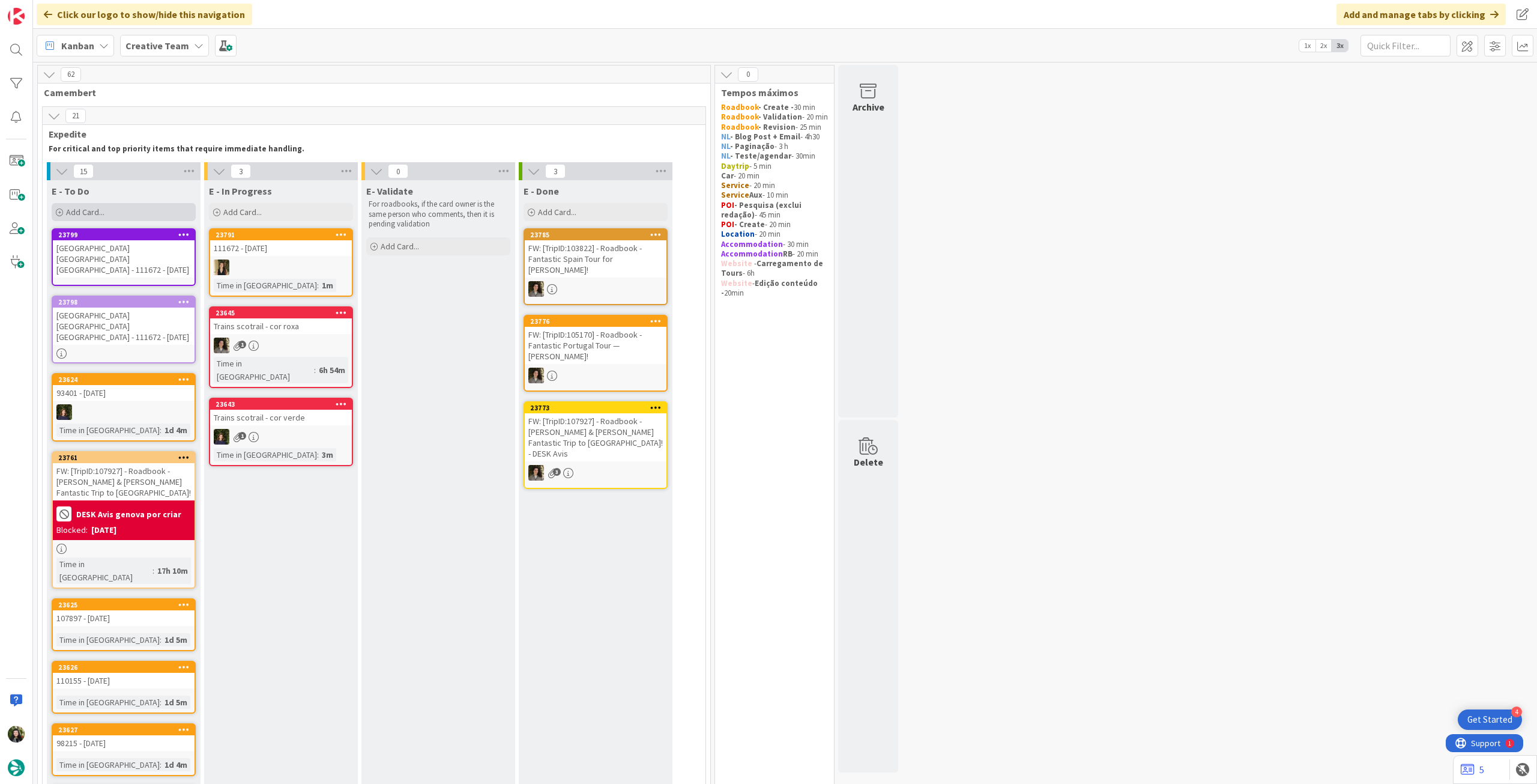
click at [114, 209] on div "Add Card..." at bounding box center [123, 212] width 144 height 18
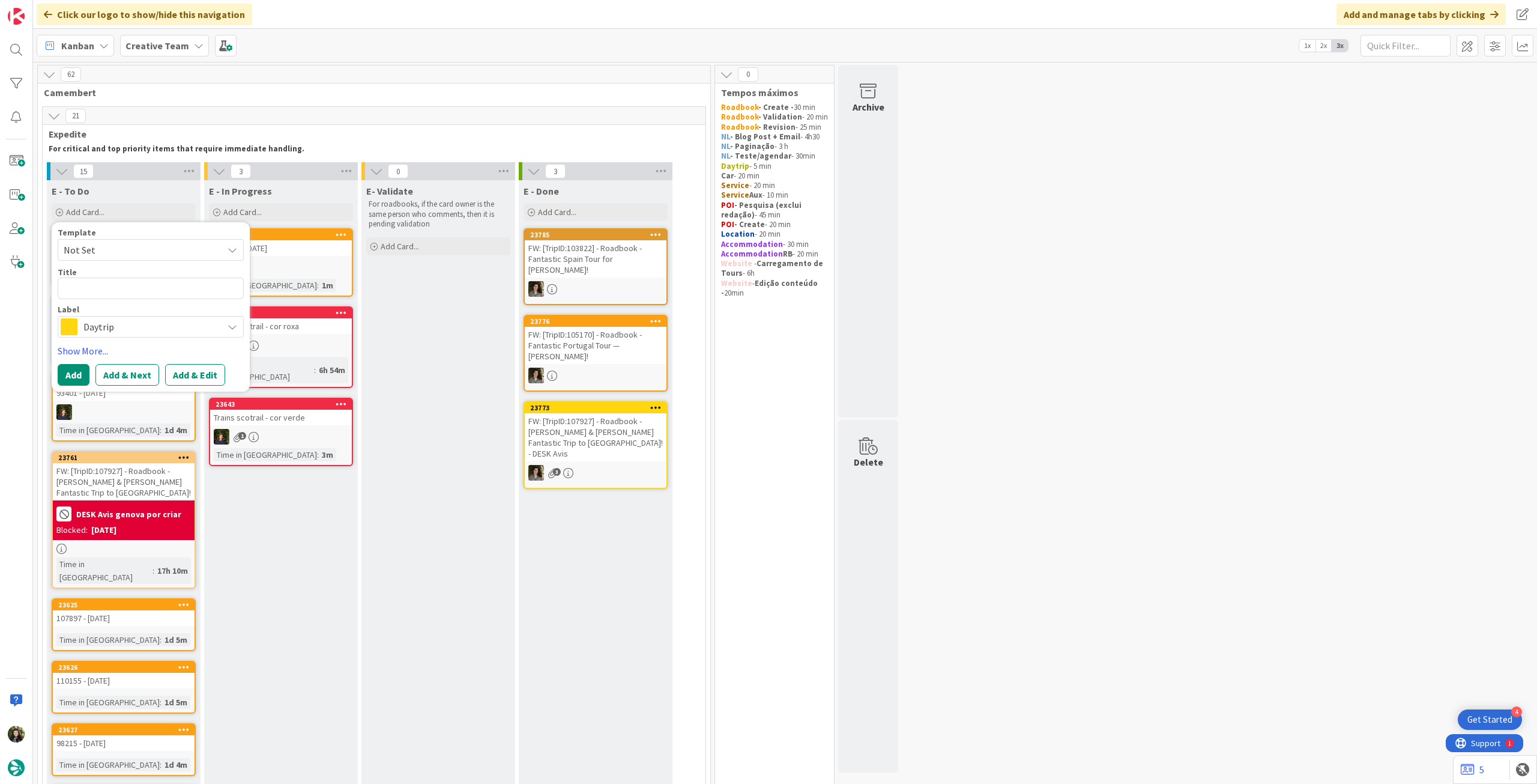
click at [113, 329] on span "Daytrip" at bounding box center [150, 327] width 133 height 17
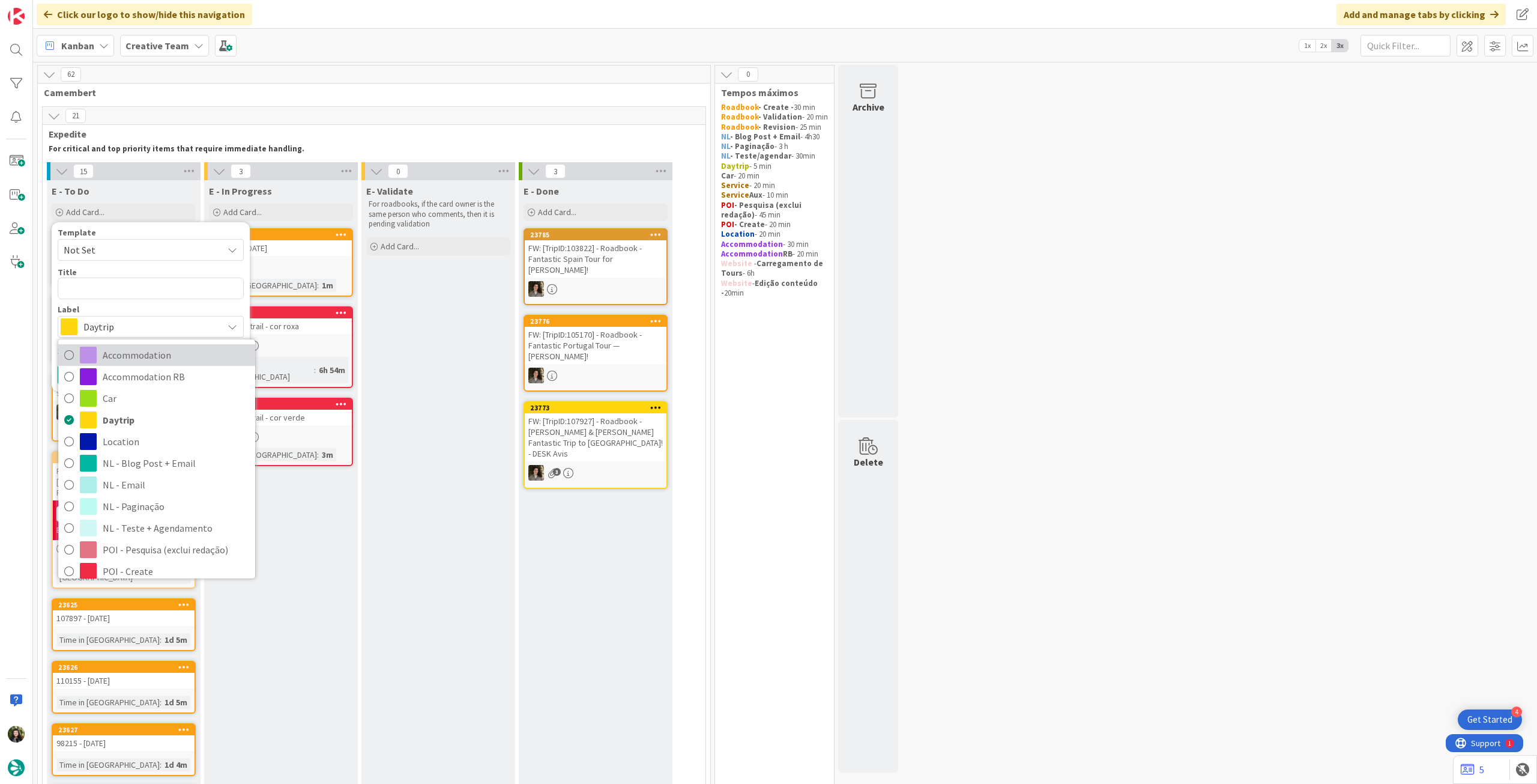
click at [150, 359] on span "Accommodation" at bounding box center [176, 355] width 147 height 18
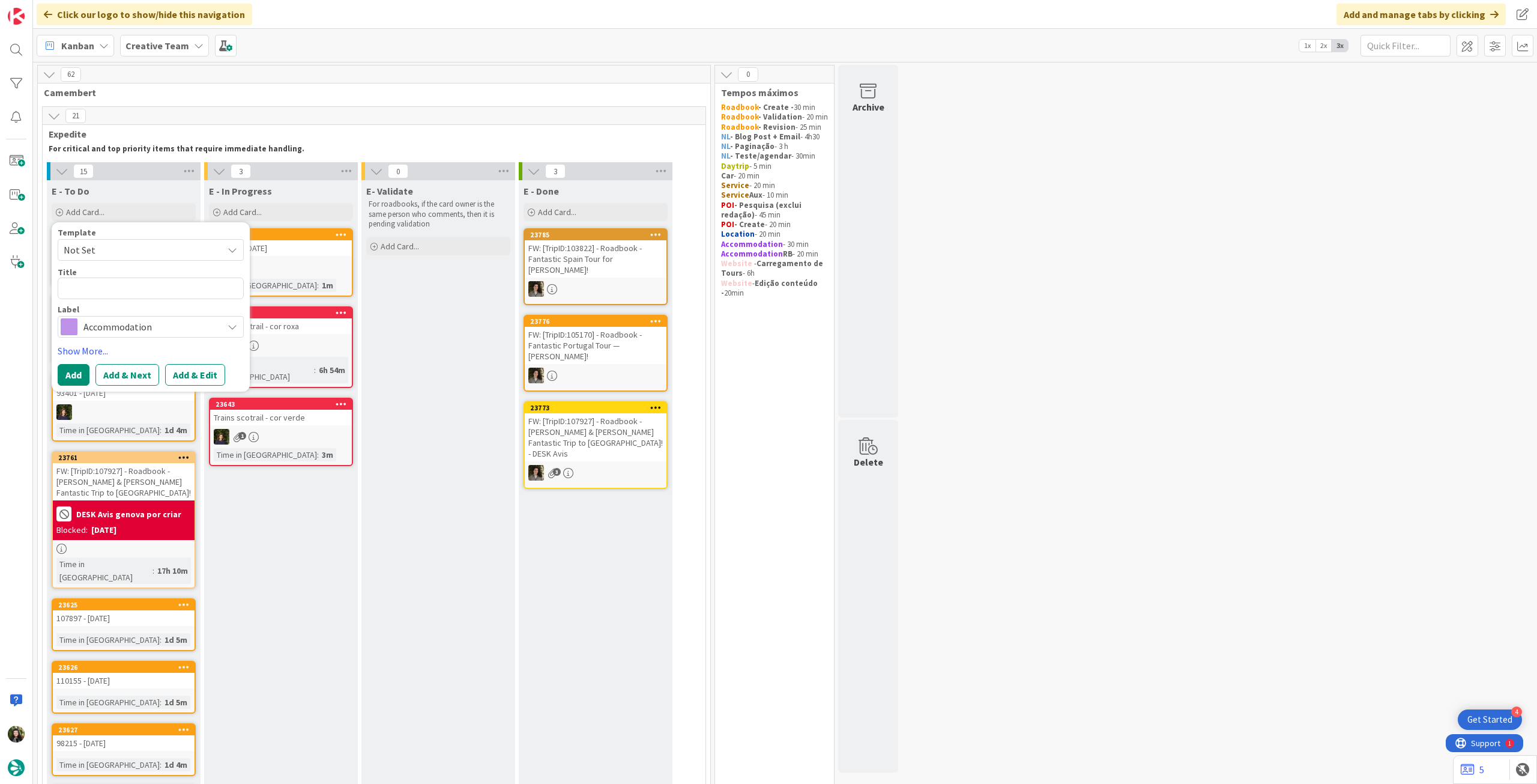
click at [159, 274] on div "Title 0 / 128" at bounding box center [150, 272] width 186 height 11
click at [138, 301] on div "Template Not Set Title 0 / 128 Label Accommodation Accommodation Accommodation …" at bounding box center [150, 283] width 186 height 110
paste textarea "Hotel Boston"
type textarea "x"
type textarea "Hotel Boston"
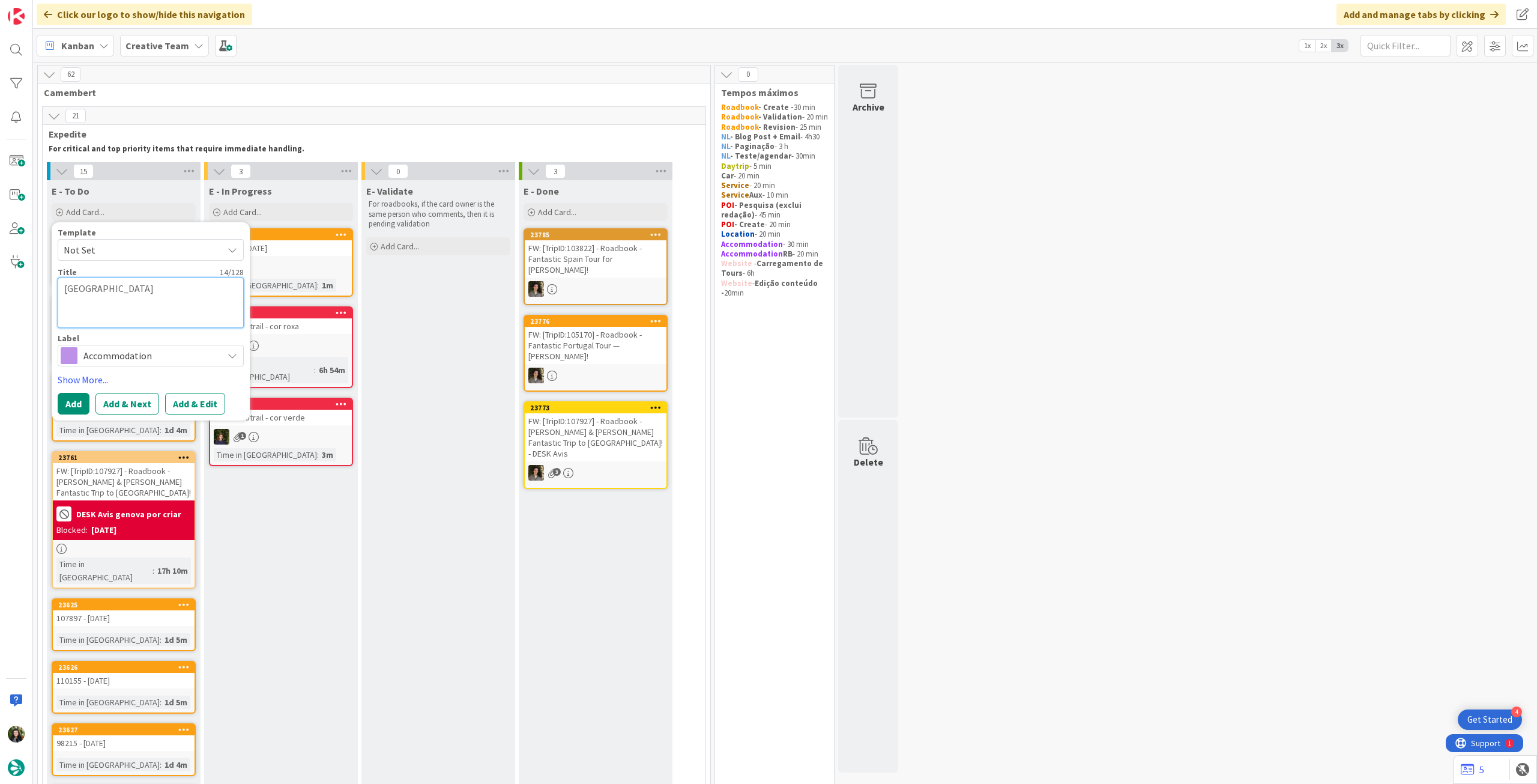
type textarea "x"
type textarea "Hotel Boston"
type textarea "x"
type textarea "Hotel Boston"
click at [66, 370] on button "Add" at bounding box center [73, 374] width 32 height 22
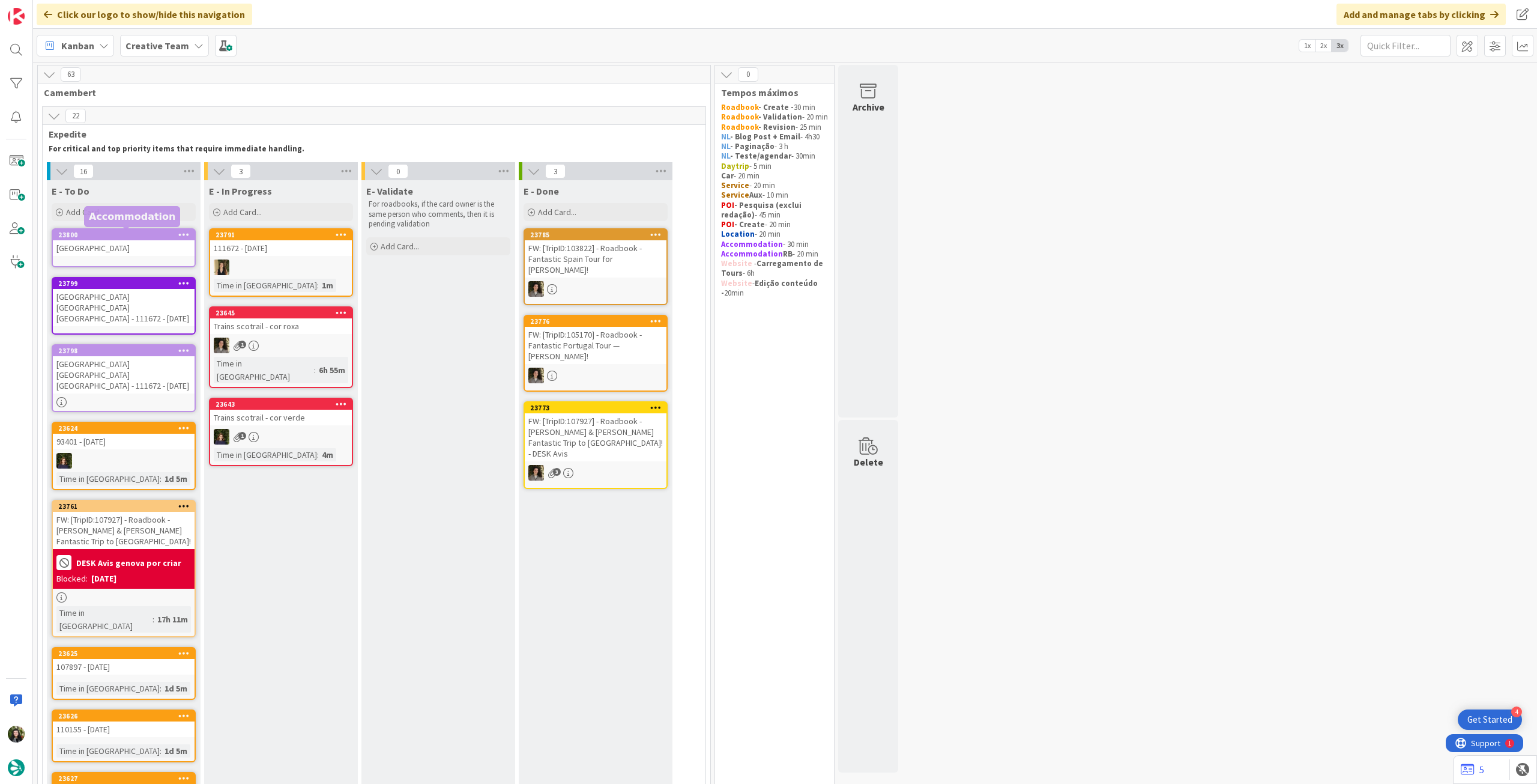
click at [88, 255] on div "Hotel Boston" at bounding box center [123, 248] width 141 height 16
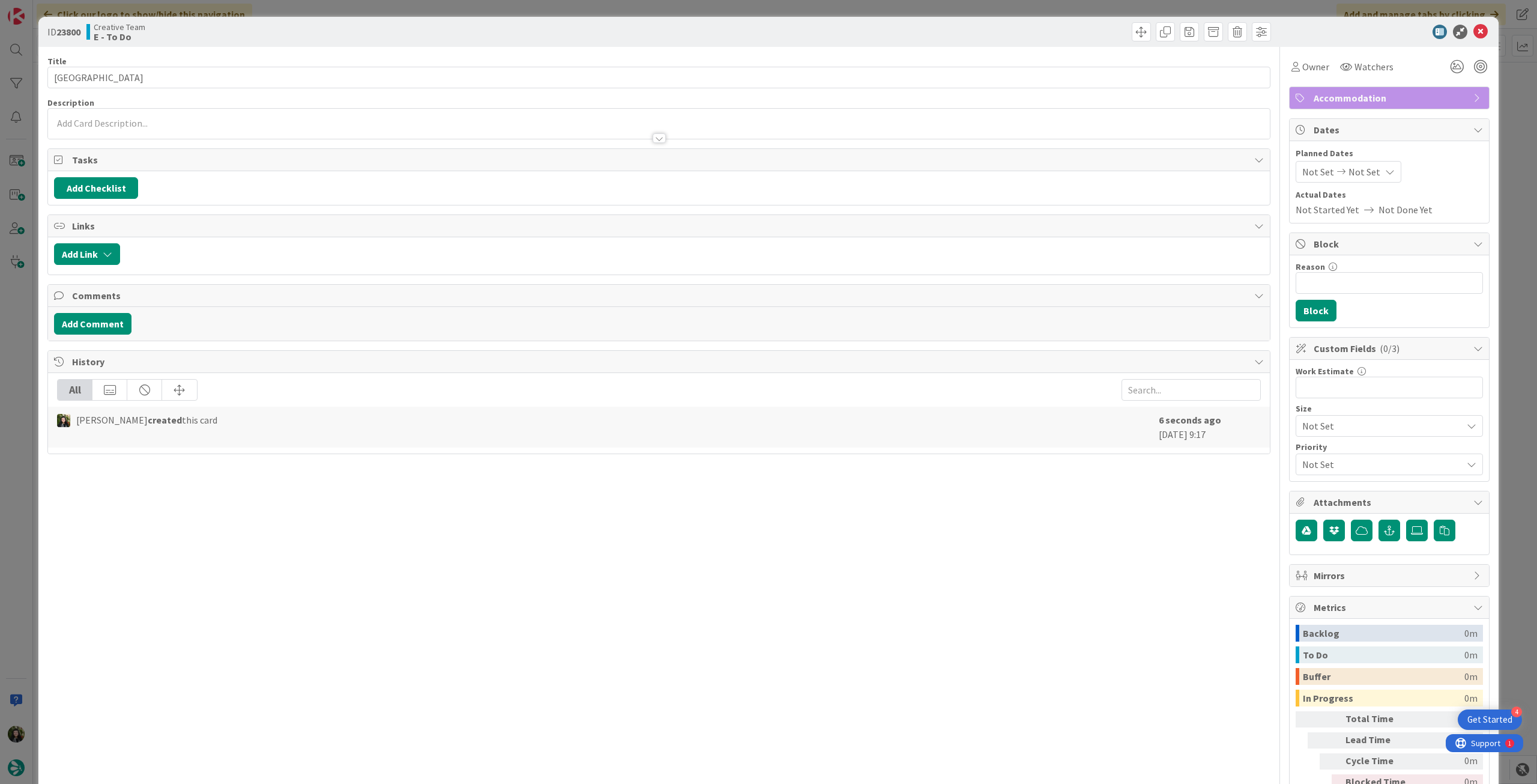
click at [162, 120] on p at bounding box center [658, 123] width 1210 height 14
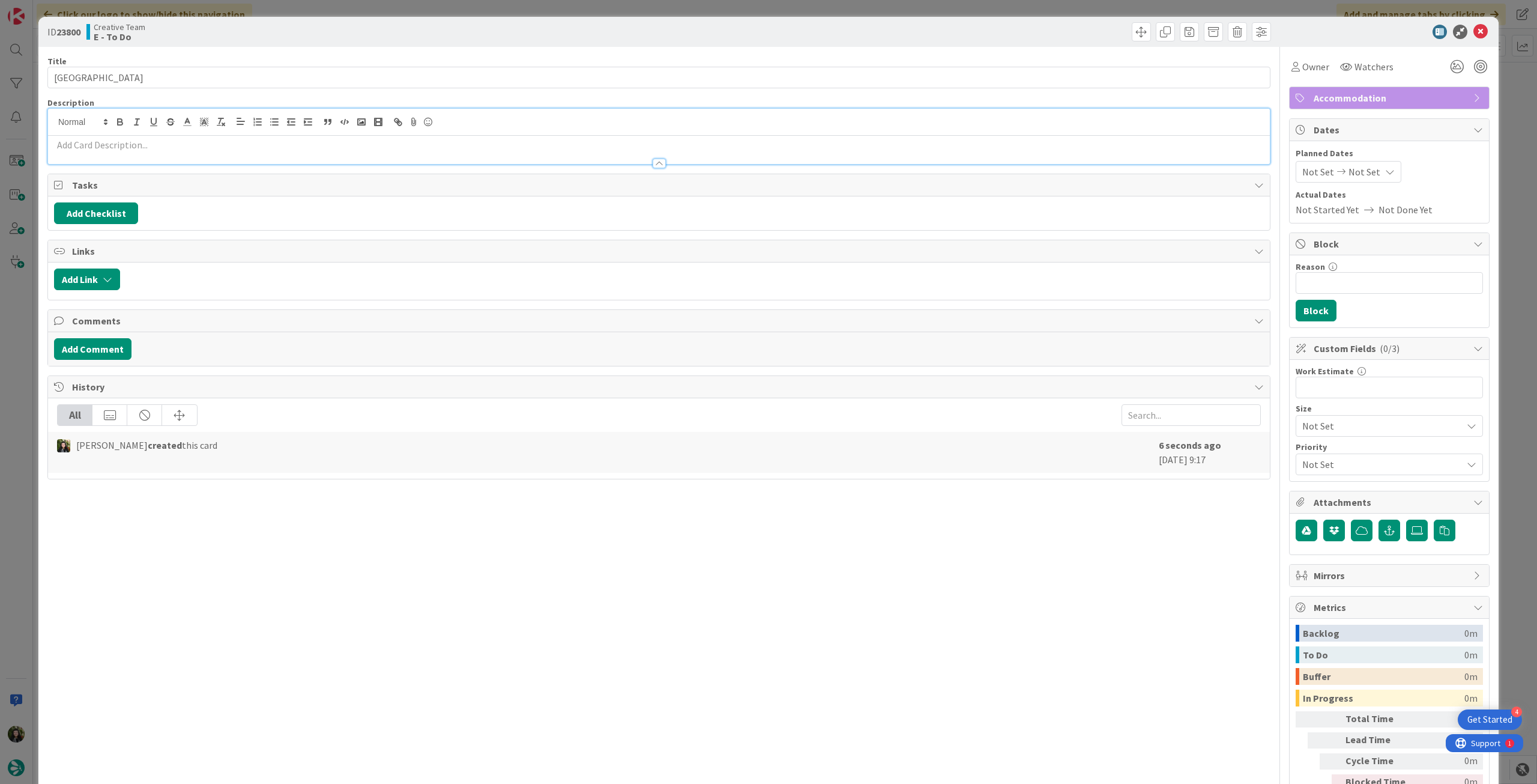
click at [156, 138] on p at bounding box center [658, 145] width 1210 height 14
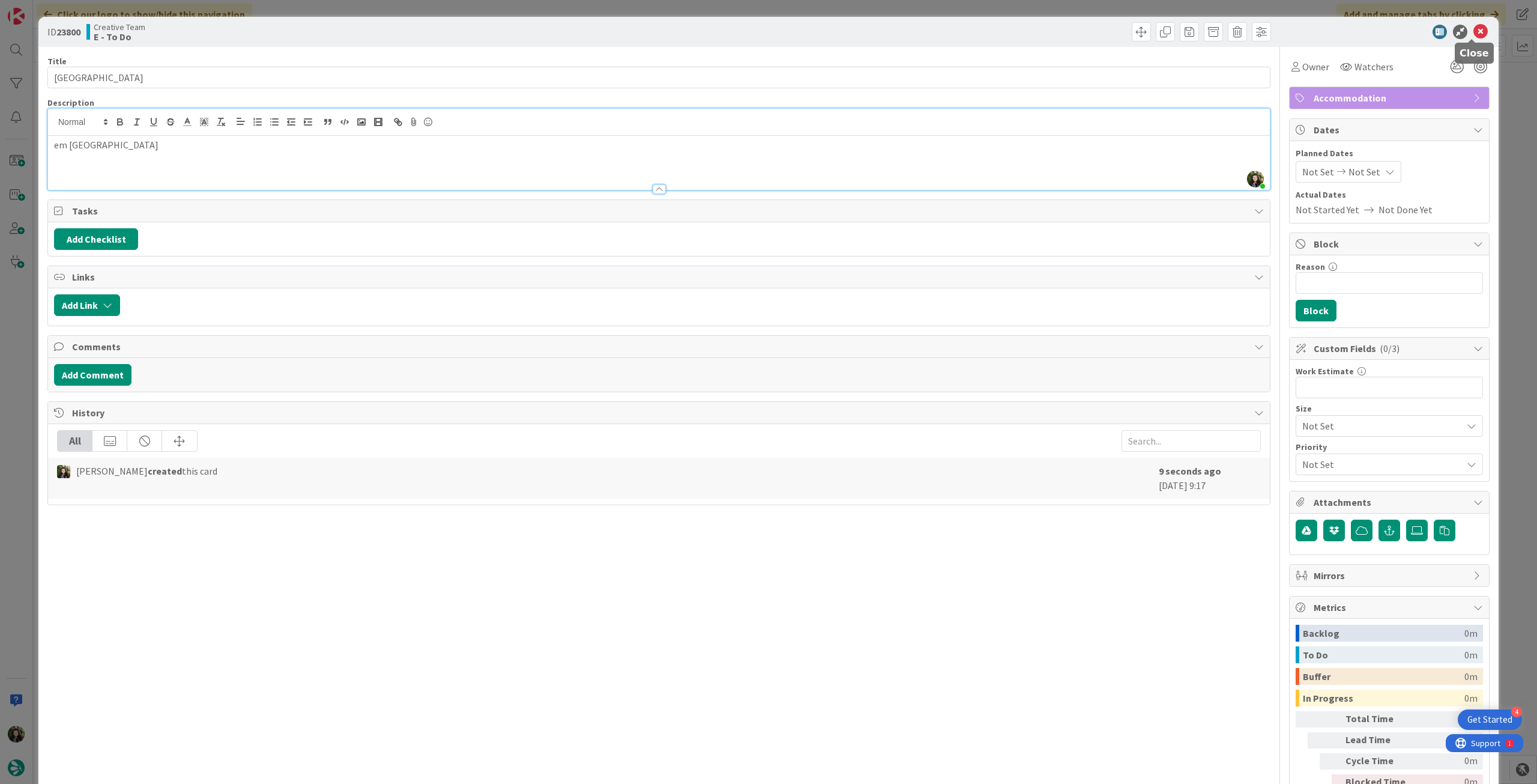
click at [1475, 31] on icon at bounding box center [1480, 32] width 14 height 14
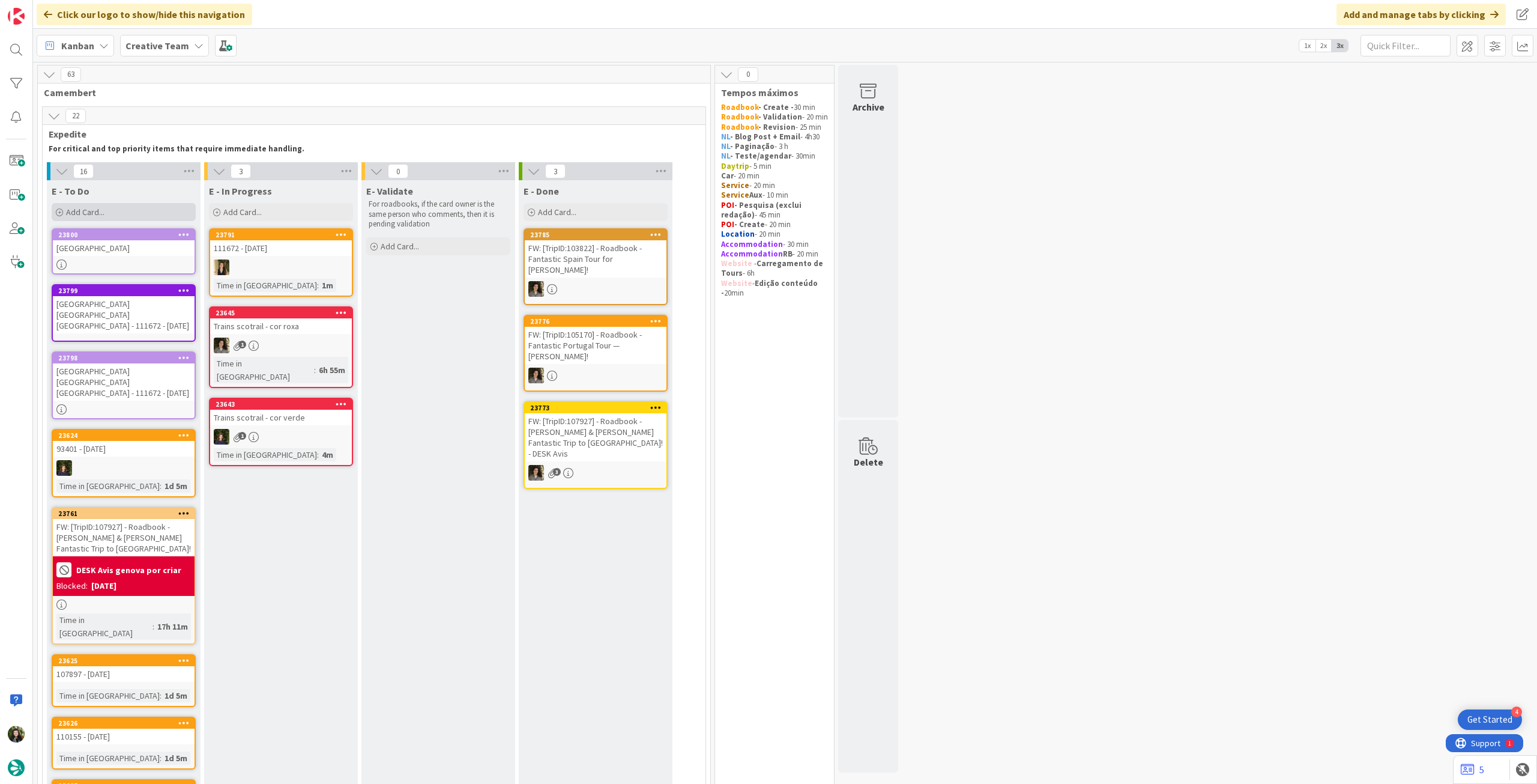
click at [136, 221] on div "Add Card..." at bounding box center [123, 212] width 144 height 18
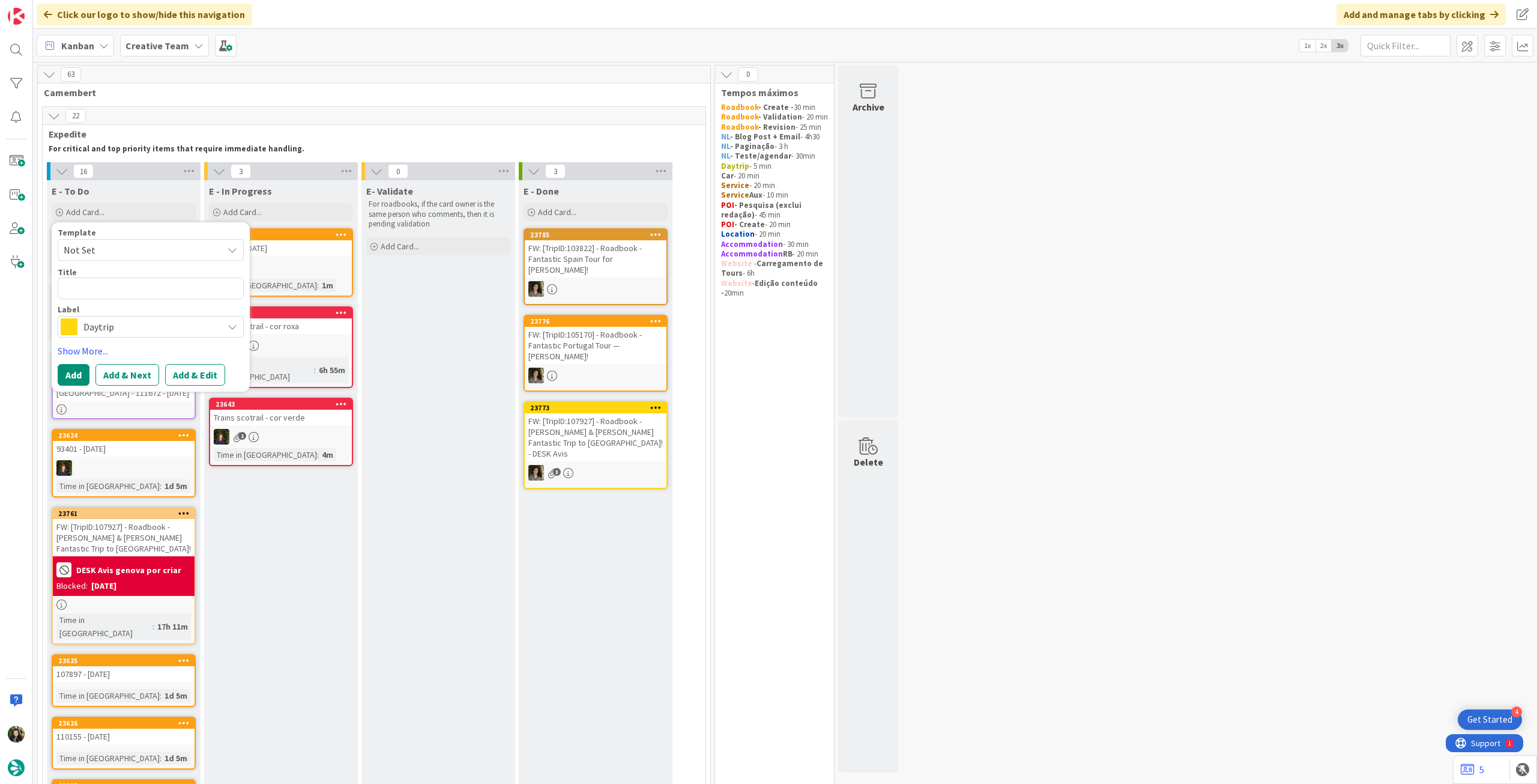
click at [119, 330] on span "Daytrip" at bounding box center [150, 327] width 133 height 17
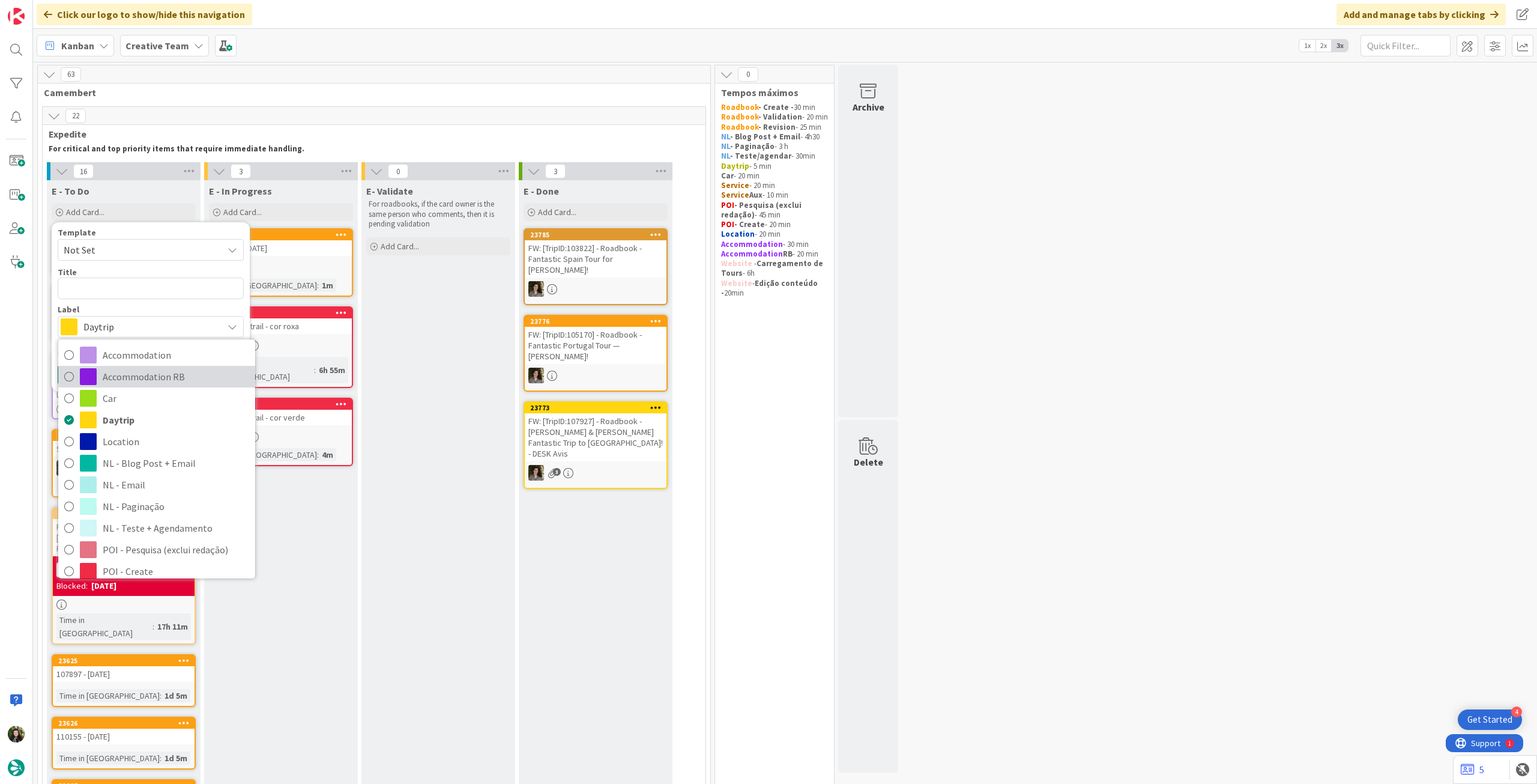
drag, startPoint x: 101, startPoint y: 370, endPoint x: 109, endPoint y: 311, distance: 59.5
click at [101, 370] on link "Accommodation RB" at bounding box center [156, 377] width 197 height 22
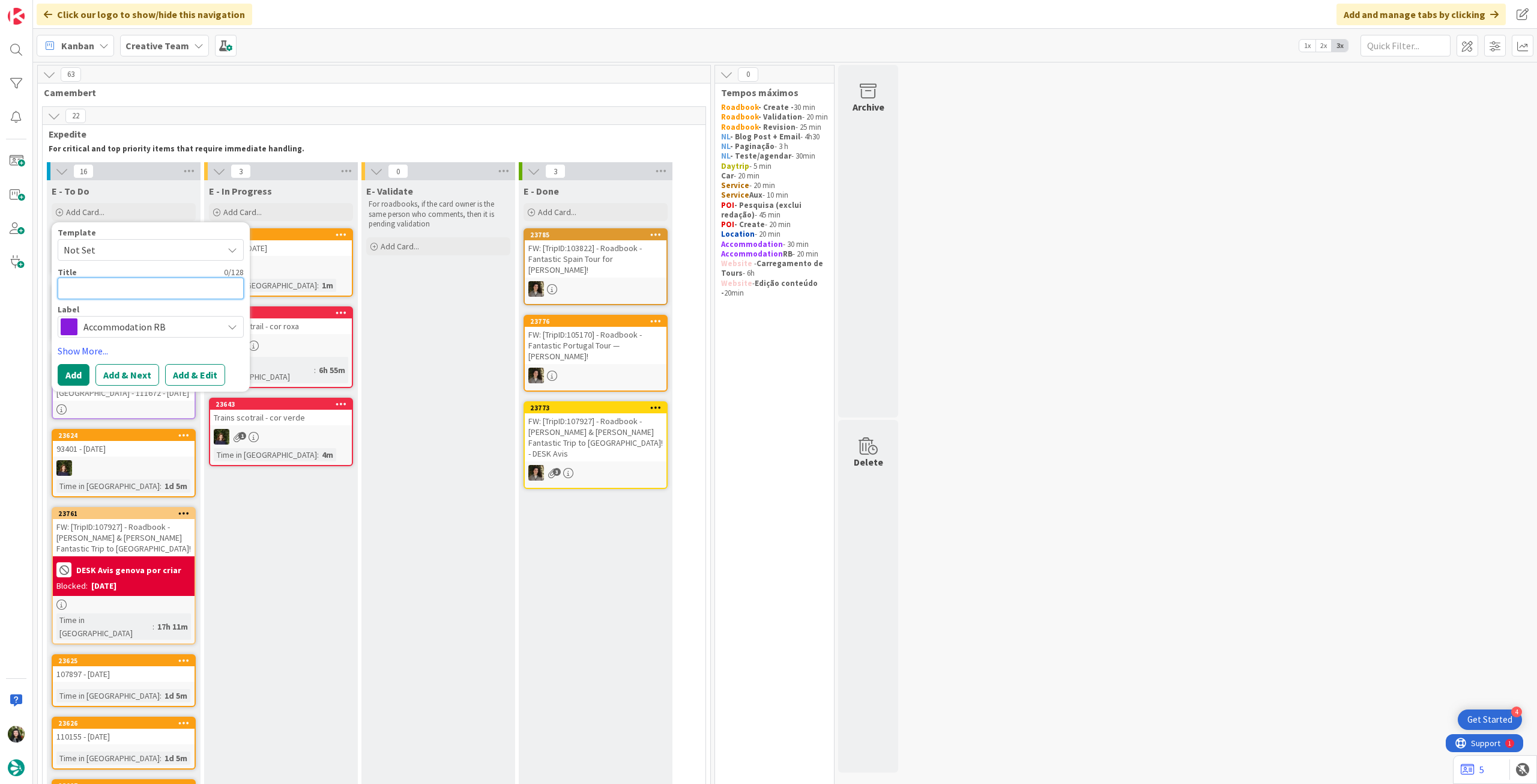
click at [114, 288] on textarea at bounding box center [150, 288] width 186 height 22
paste textarea "Hotel Boston"
type textarea "x"
click at [70, 361] on div "Template Not Set Title 12 / 128 Hotel Boston Label Accommodation RB Accommodati…" at bounding box center [150, 307] width 186 height 157
click at [70, 370] on button "Add" at bounding box center [73, 374] width 32 height 22
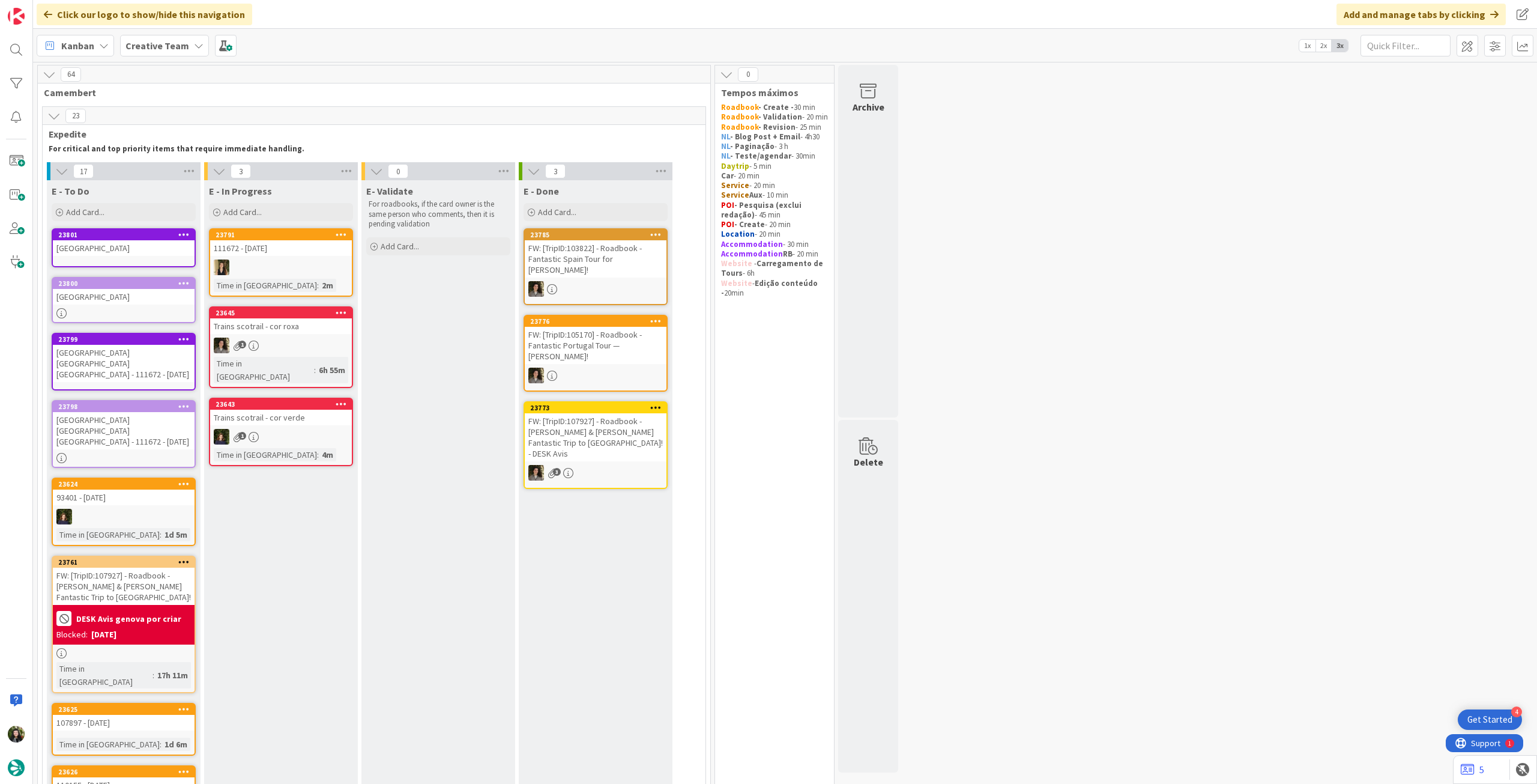
click at [136, 355] on div "[GEOGRAPHIC_DATA] [GEOGRAPHIC_DATA] [GEOGRAPHIC_DATA] - 111672 - [DATE]" at bounding box center [123, 363] width 141 height 37
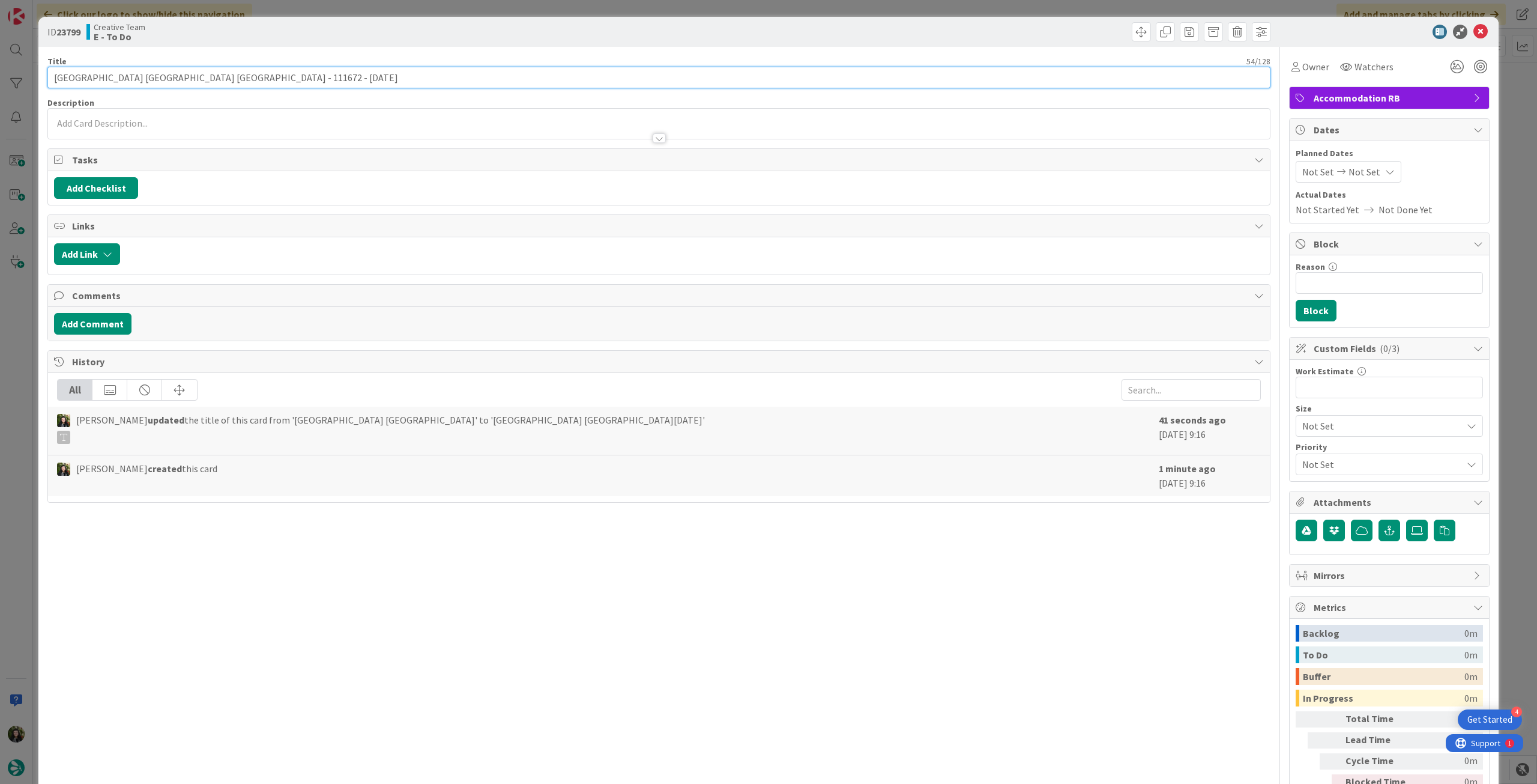
drag, startPoint x: 225, startPoint y: 80, endPoint x: 575, endPoint y: 77, distance: 350.0
click at [367, 79] on input "[GEOGRAPHIC_DATA] [GEOGRAPHIC_DATA] [GEOGRAPHIC_DATA] - 111672 - [DATE]" at bounding box center [659, 77] width 1223 height 22
click at [1473, 32] on icon at bounding box center [1480, 32] width 14 height 14
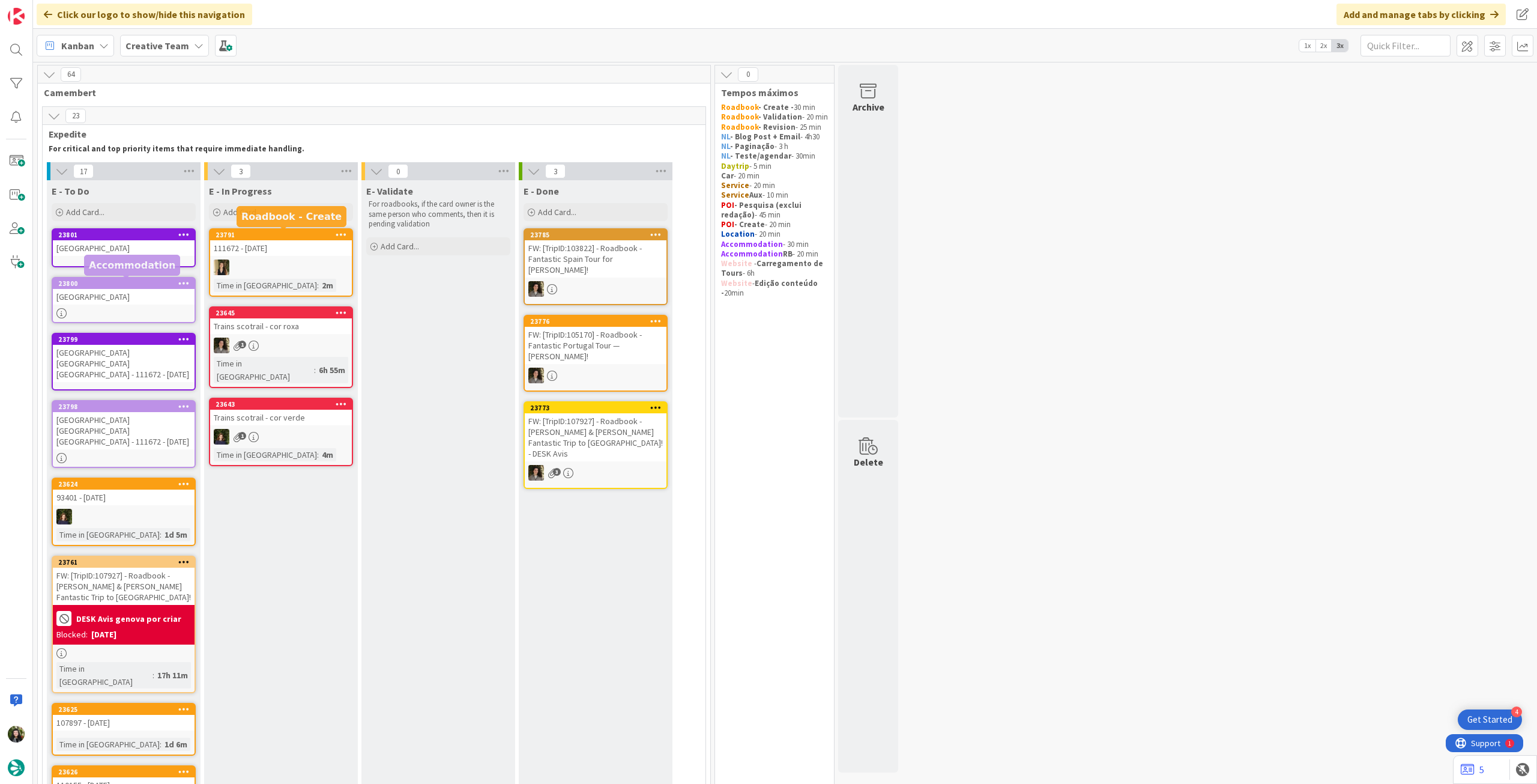
click at [104, 293] on div "Hotel Boston" at bounding box center [123, 296] width 141 height 16
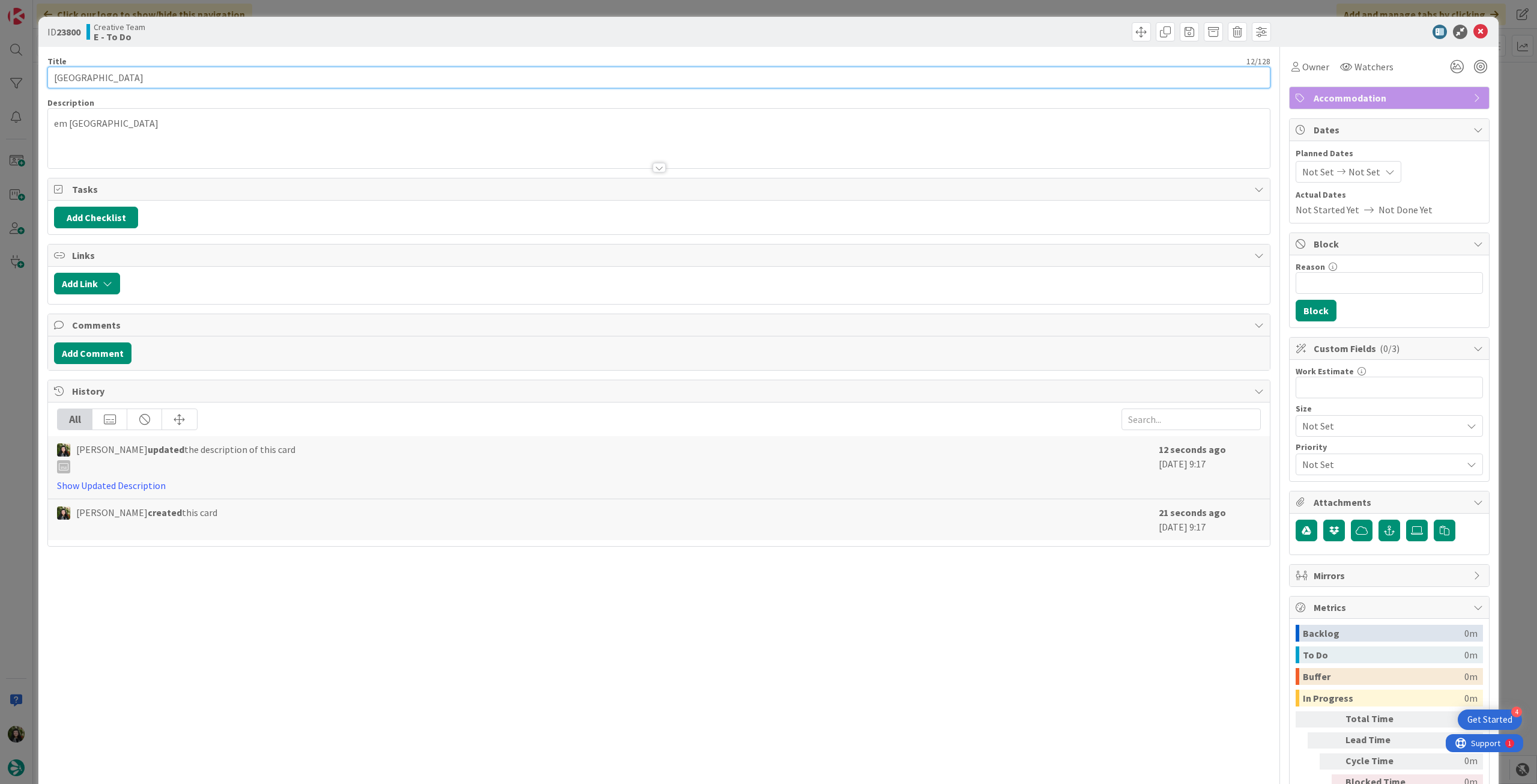
click at [271, 82] on input "Hotel Boston" at bounding box center [659, 77] width 1223 height 22
paste input "111672 - 1 oct"
click at [1473, 33] on icon at bounding box center [1480, 32] width 14 height 14
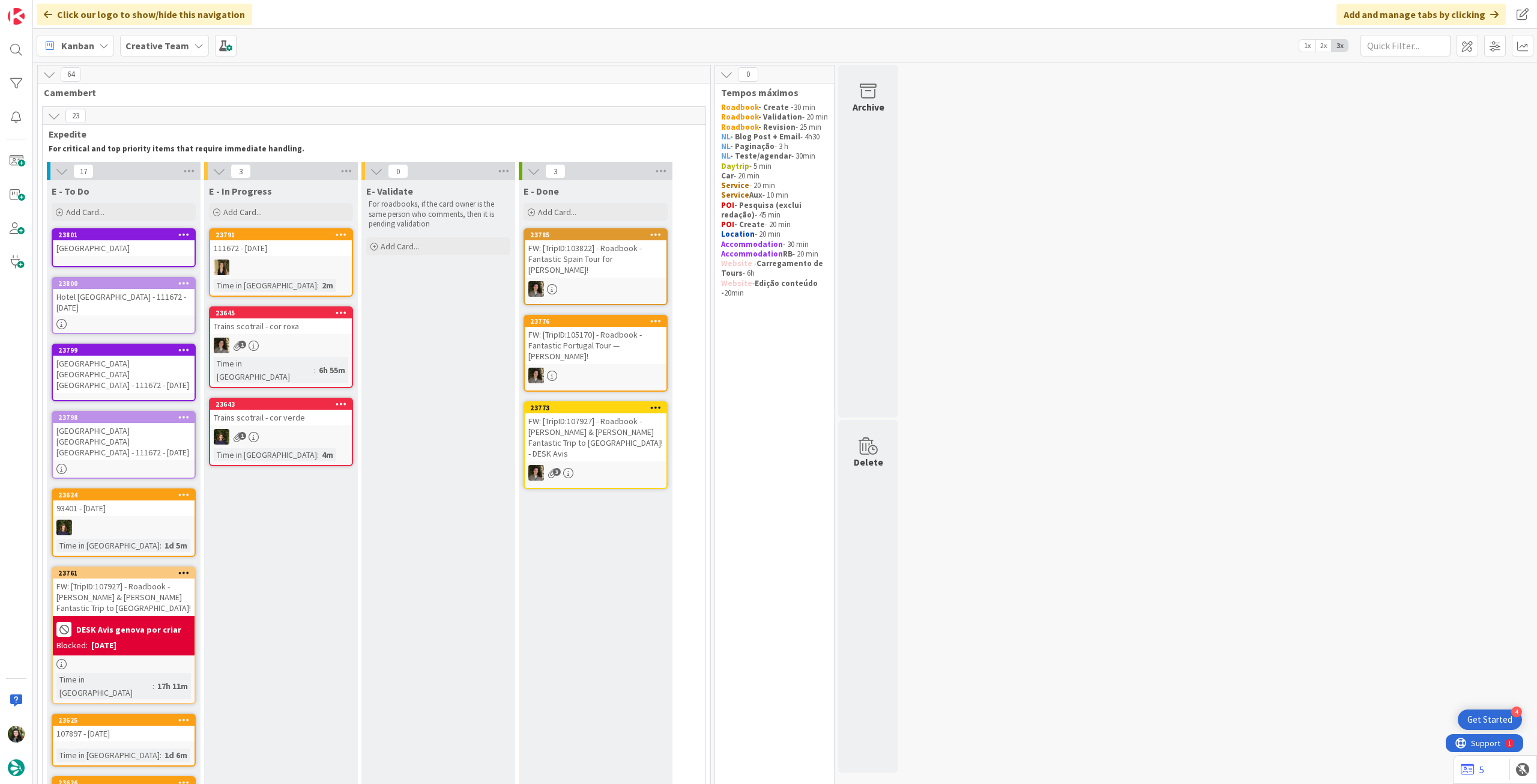
click at [113, 246] on div "Hotel Boston" at bounding box center [123, 248] width 141 height 16
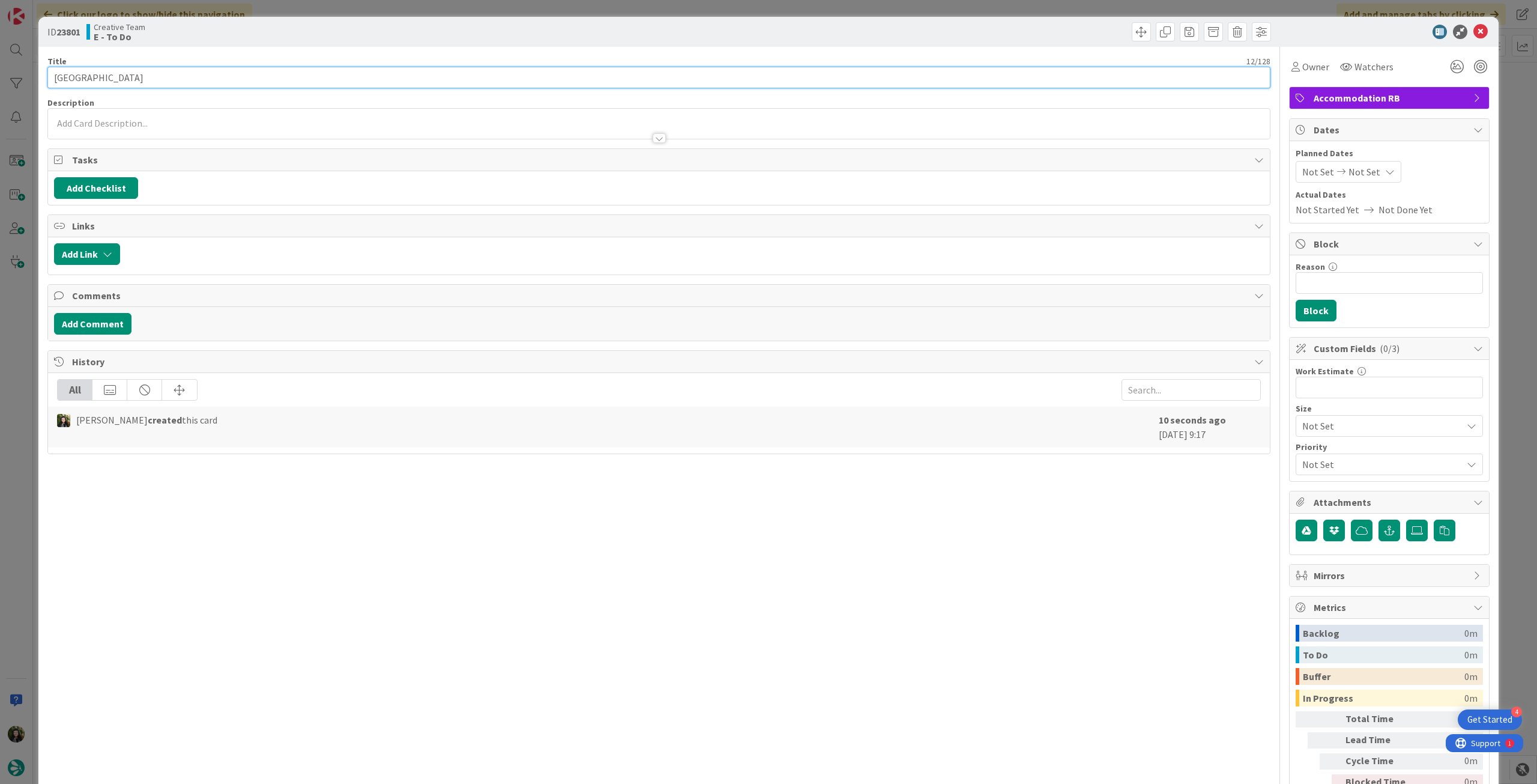
click at [242, 69] on input "Hotel Boston" at bounding box center [659, 77] width 1223 height 22
paste input "111672 - 1 oct"
click at [1473, 37] on icon at bounding box center [1480, 32] width 14 height 14
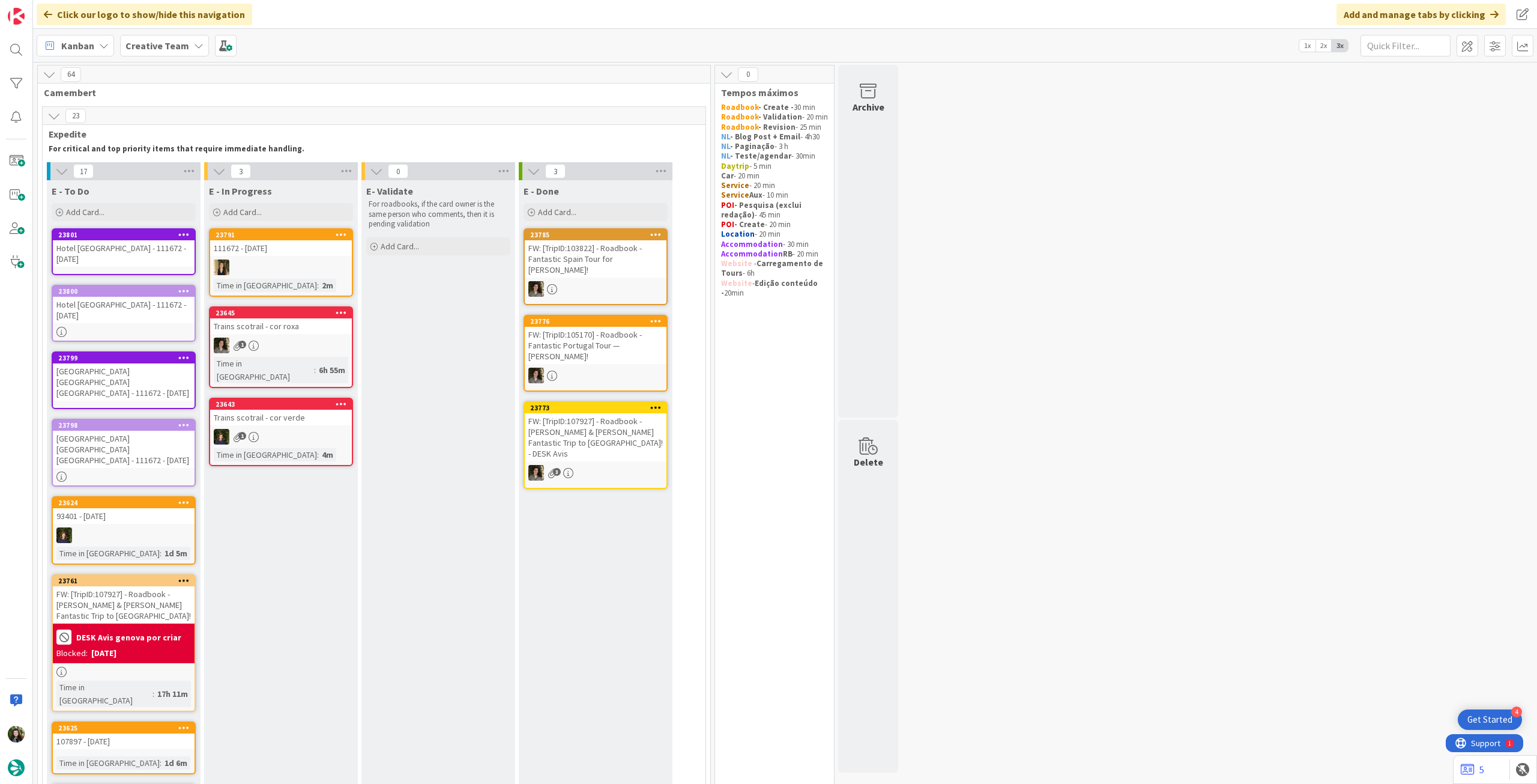
click at [341, 448] on div "Time in Column : 4m" at bounding box center [281, 454] width 135 height 13
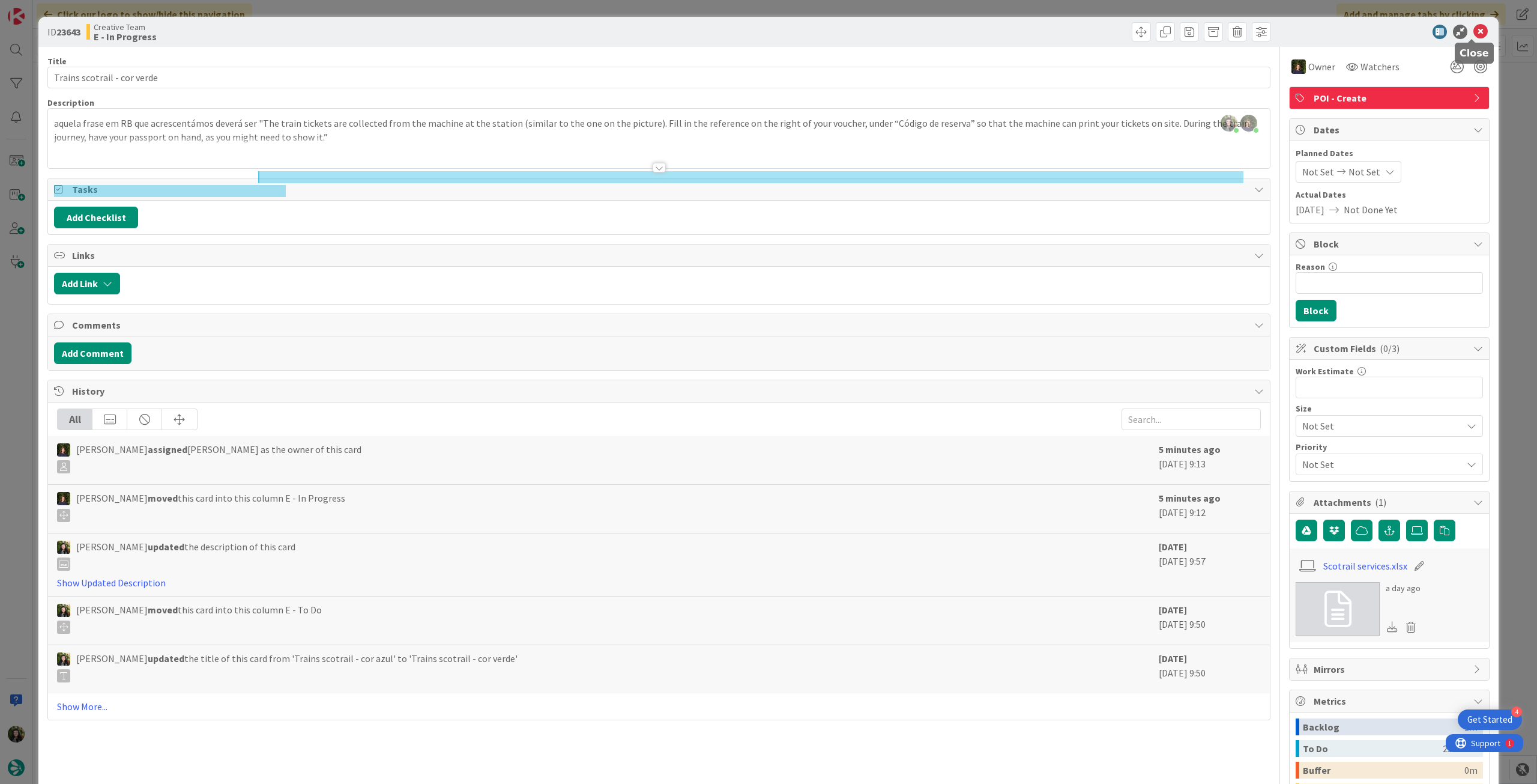
click at [1473, 28] on icon at bounding box center [1480, 32] width 14 height 14
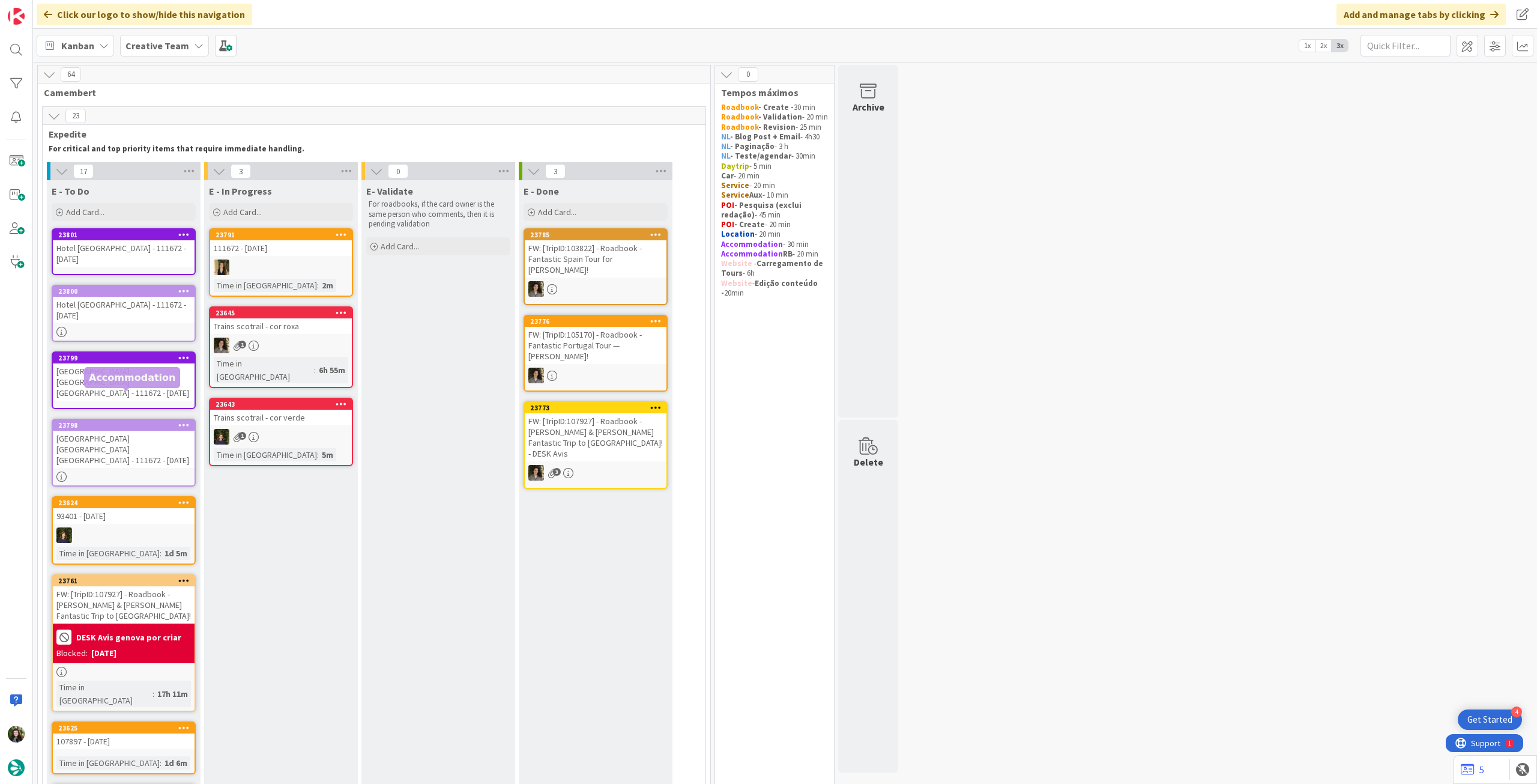
click at [98, 431] on div "B&B Hotel Roma Tuscolana San Giovanni - 111672 - 1 oct" at bounding box center [123, 449] width 141 height 37
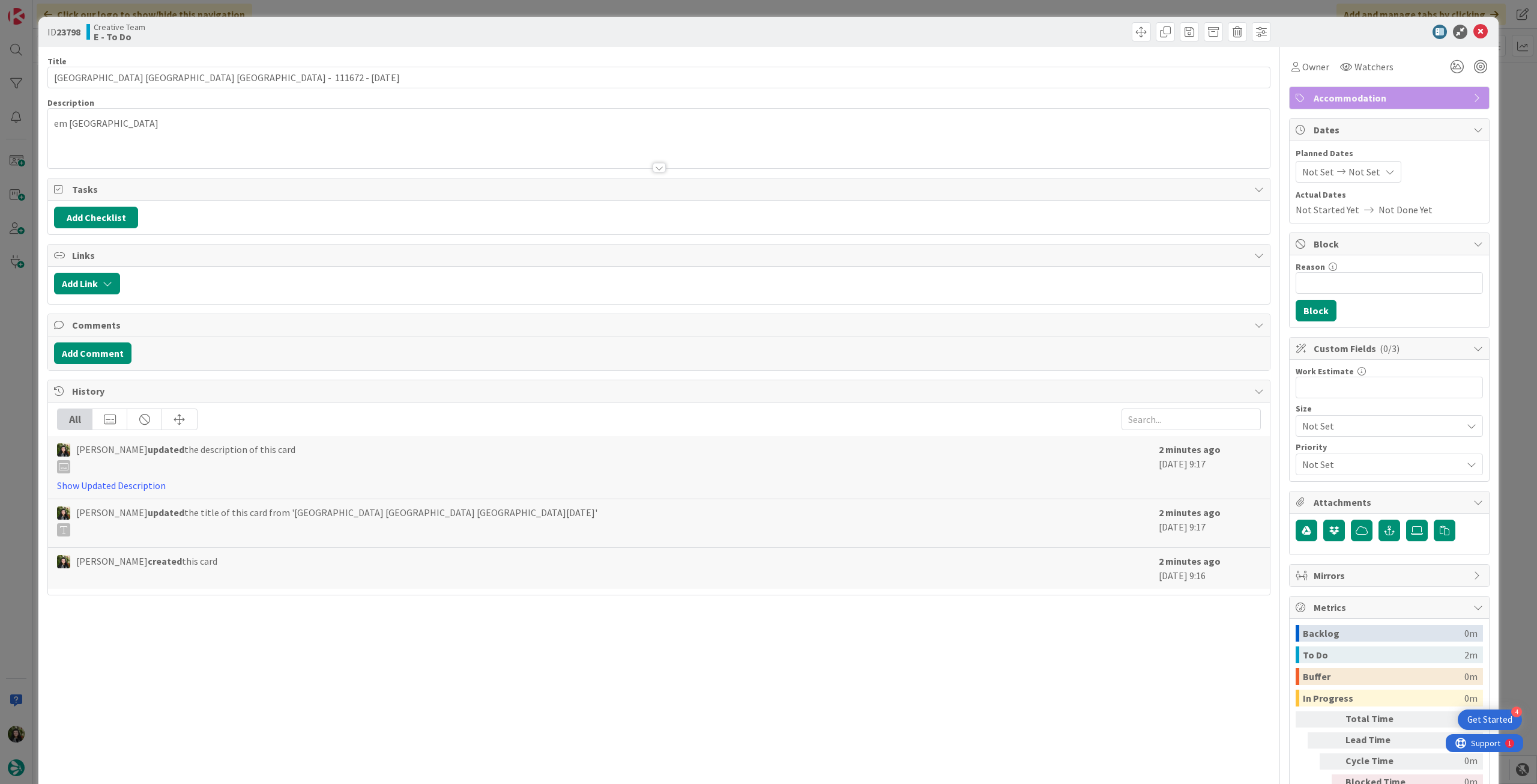
click at [133, 118] on p "em roma" at bounding box center [658, 123] width 1210 height 14
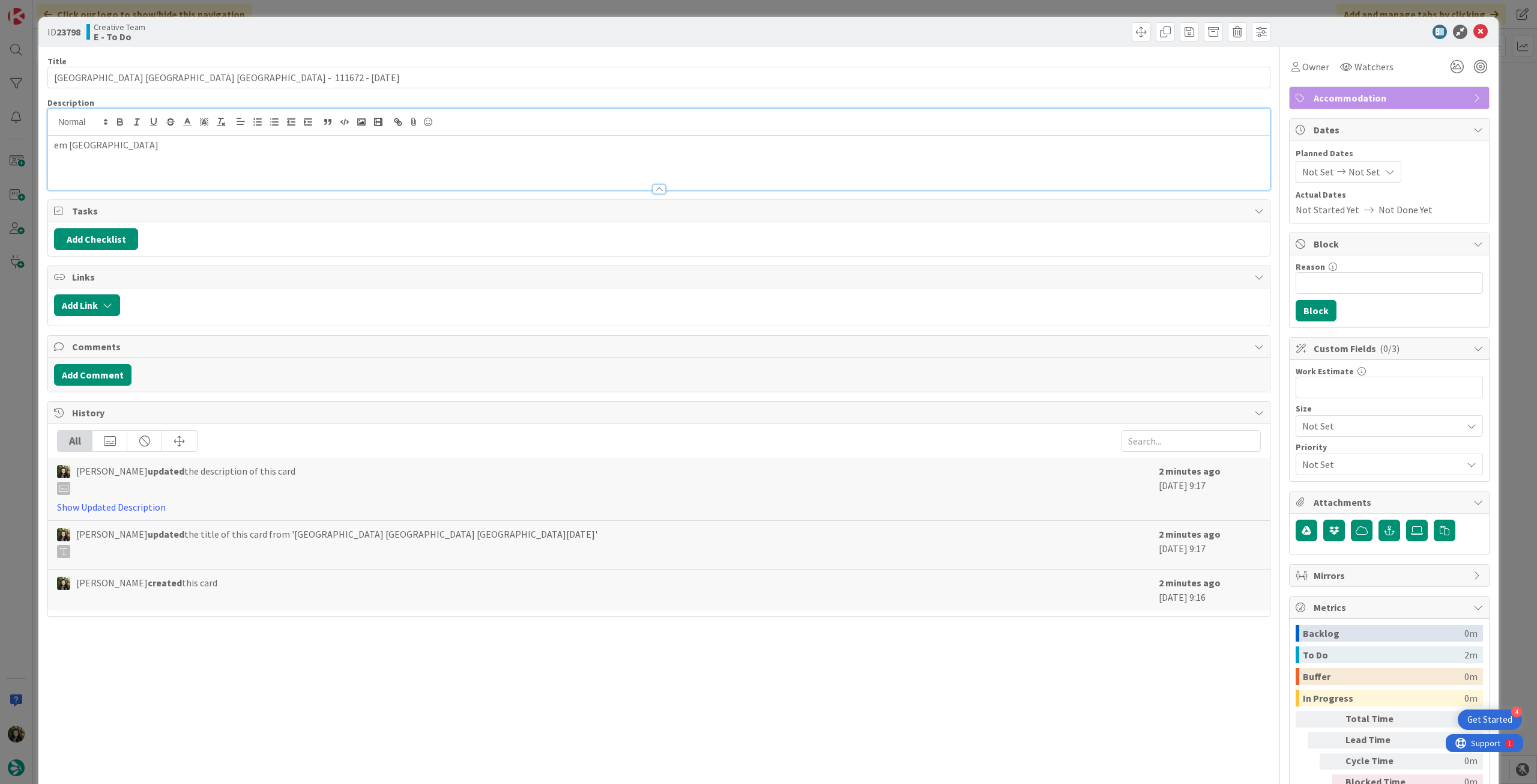
click at [116, 160] on div "em roma" at bounding box center [659, 163] width 1222 height 54
drag, startPoint x: 171, startPoint y: 156, endPoint x: -22, endPoint y: 148, distance: 193.2
click at [0, 148] on html "4 Get Started Click our logo to show/hide this navigation Add and manage tabs b…" at bounding box center [768, 392] width 1537 height 784
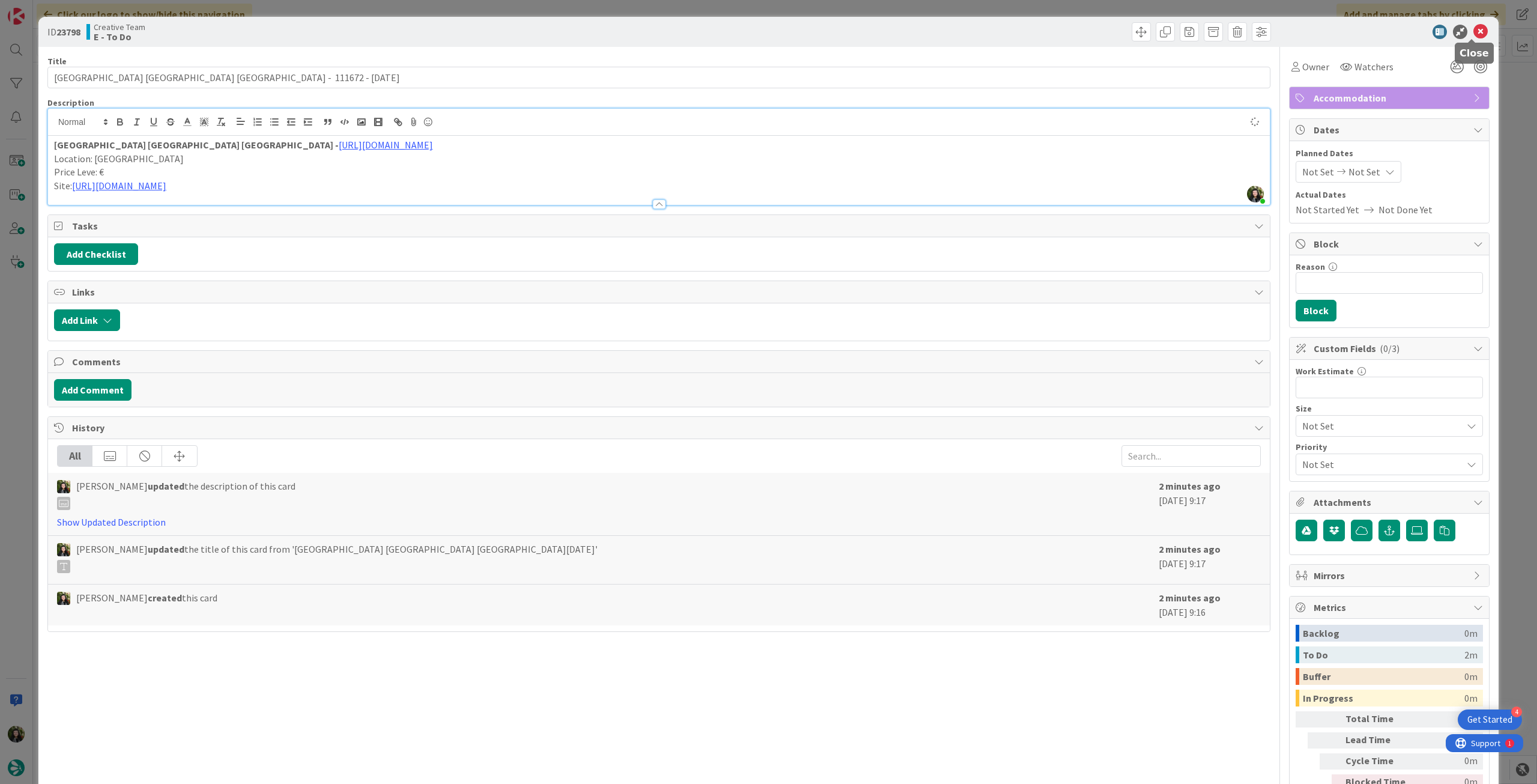
click at [1473, 31] on icon at bounding box center [1480, 32] width 14 height 14
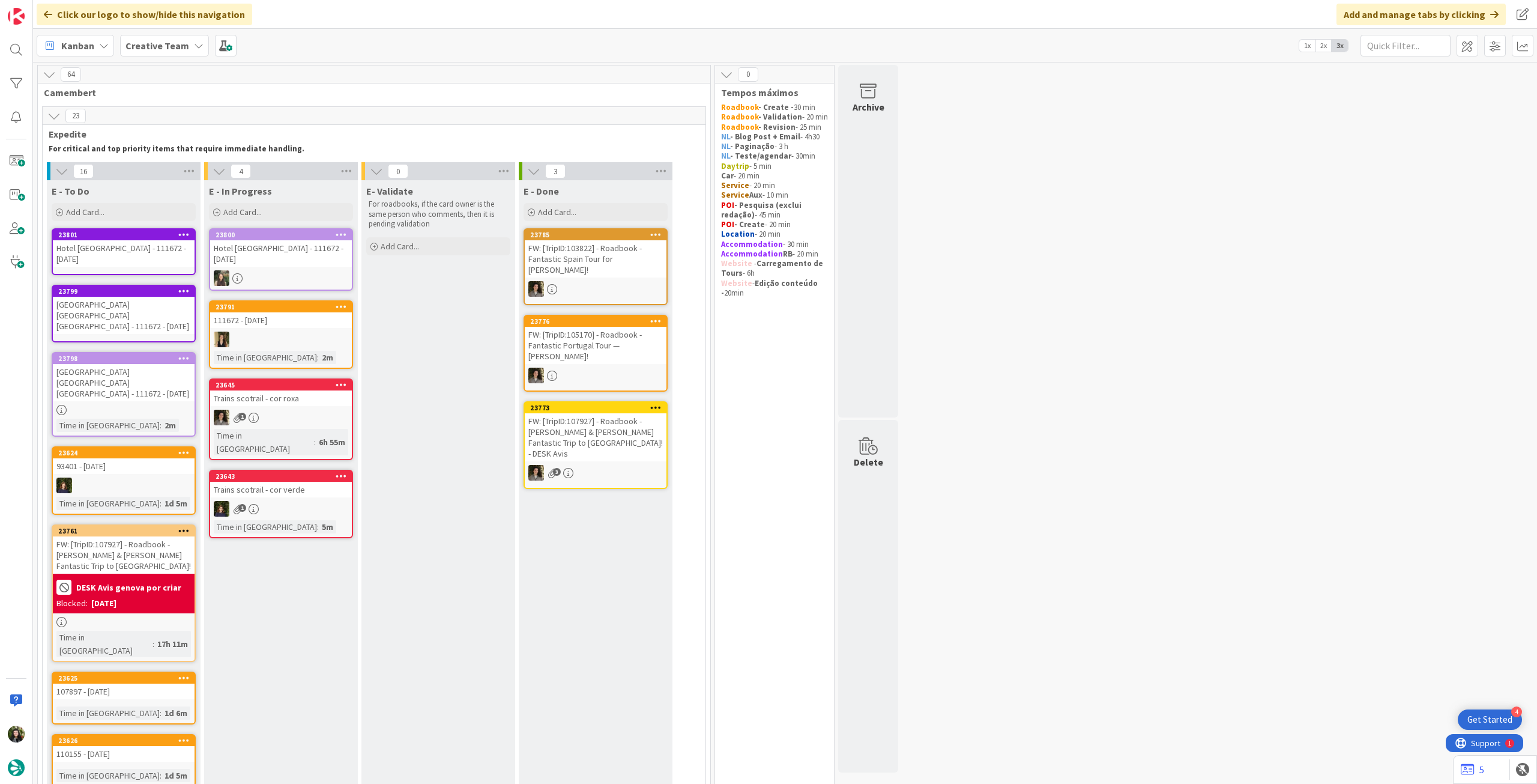
click at [279, 270] on div at bounding box center [280, 277] width 141 height 16
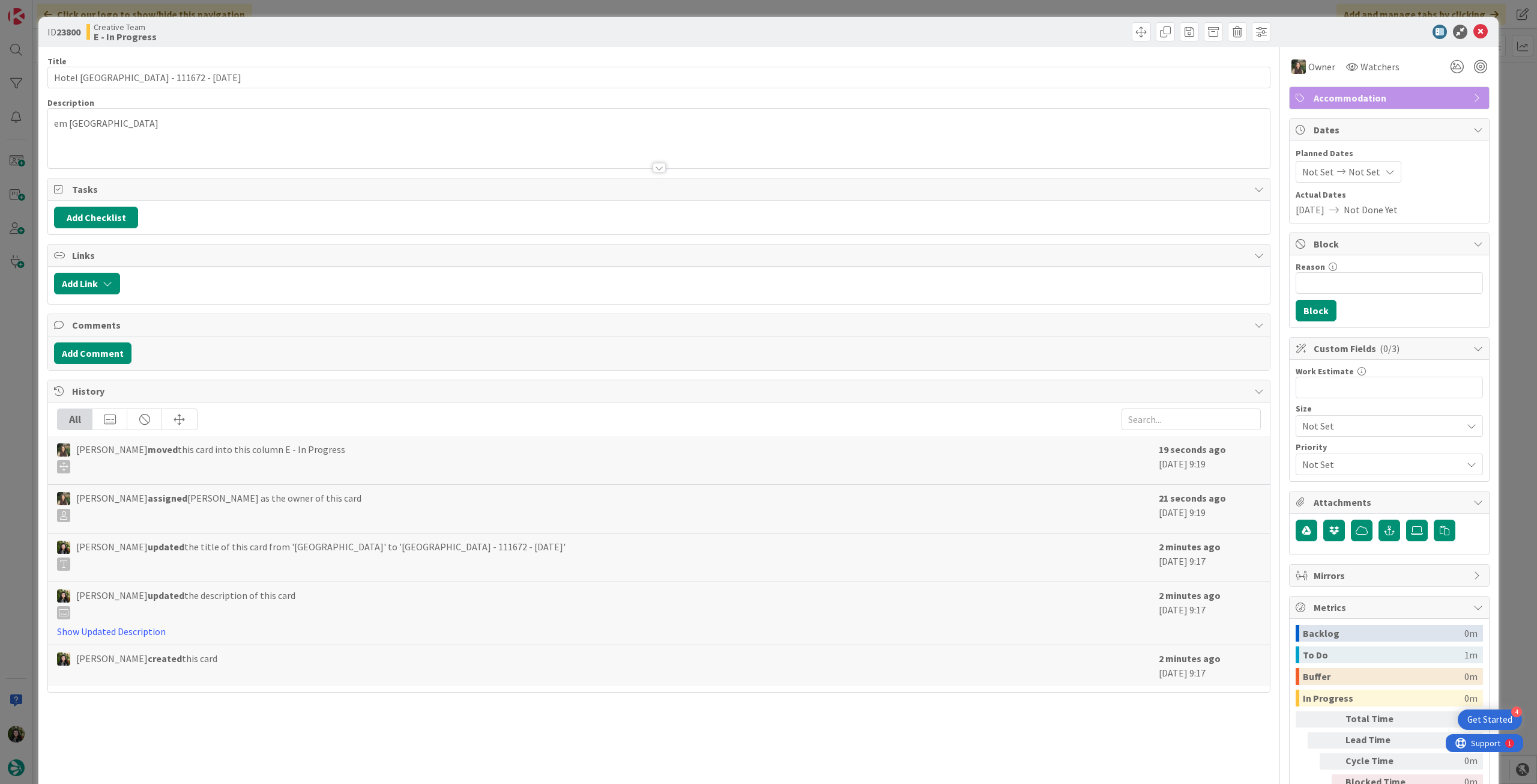
click at [130, 143] on div at bounding box center [659, 153] width 1222 height 31
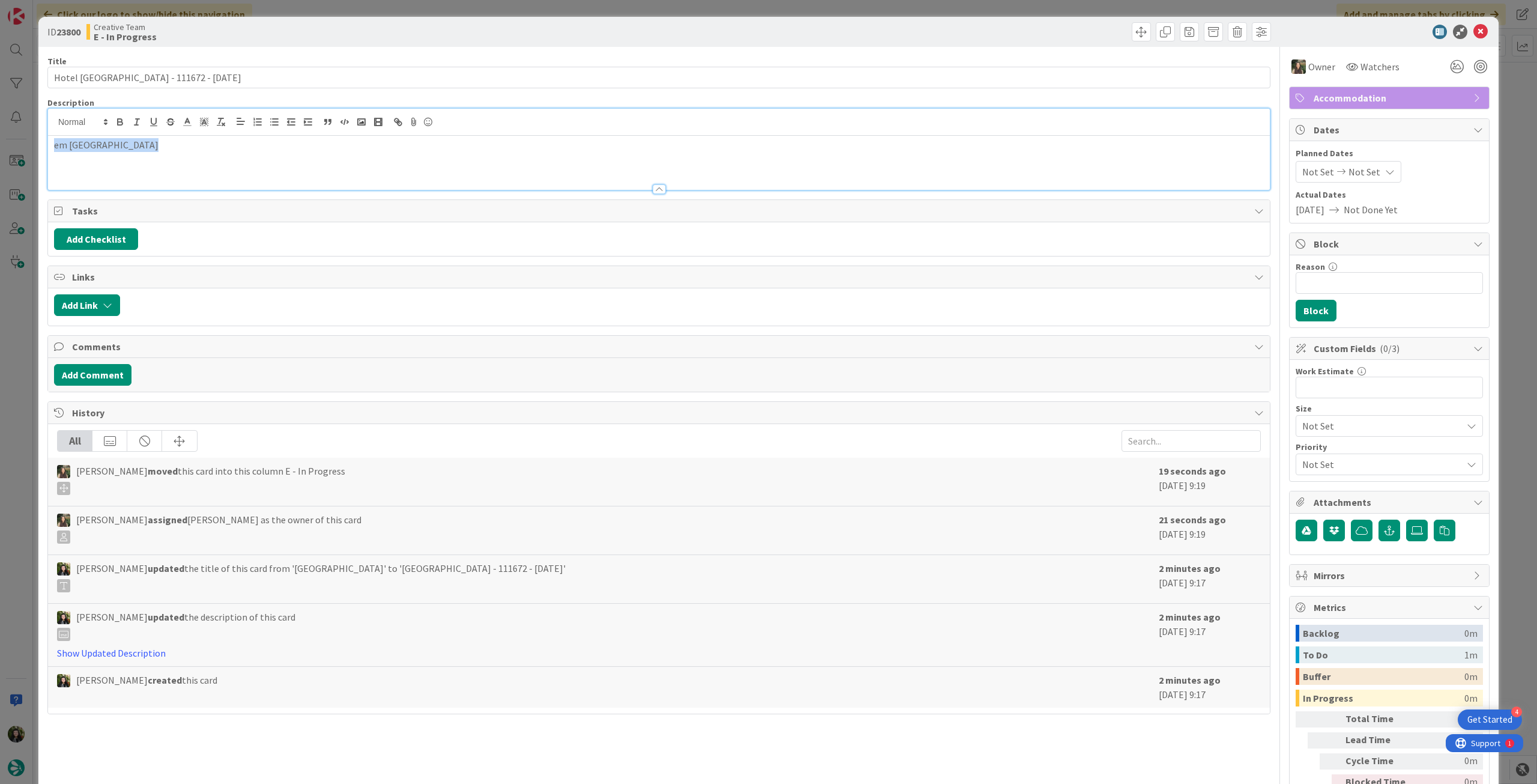
drag, startPoint x: 23, startPoint y: 143, endPoint x: 42, endPoint y: 115, distance: 33.8
click at [0, 136] on html "4 Get Started Click our logo to show/hide this navigation Add and manage tabs b…" at bounding box center [768, 392] width 1537 height 784
drag, startPoint x: 138, startPoint y: 144, endPoint x: 54, endPoint y: 141, distance: 84.1
click at [48, 141] on div "em florence" at bounding box center [659, 149] width 1223 height 82
click at [92, 150] on p "em florence" at bounding box center [658, 145] width 1210 height 14
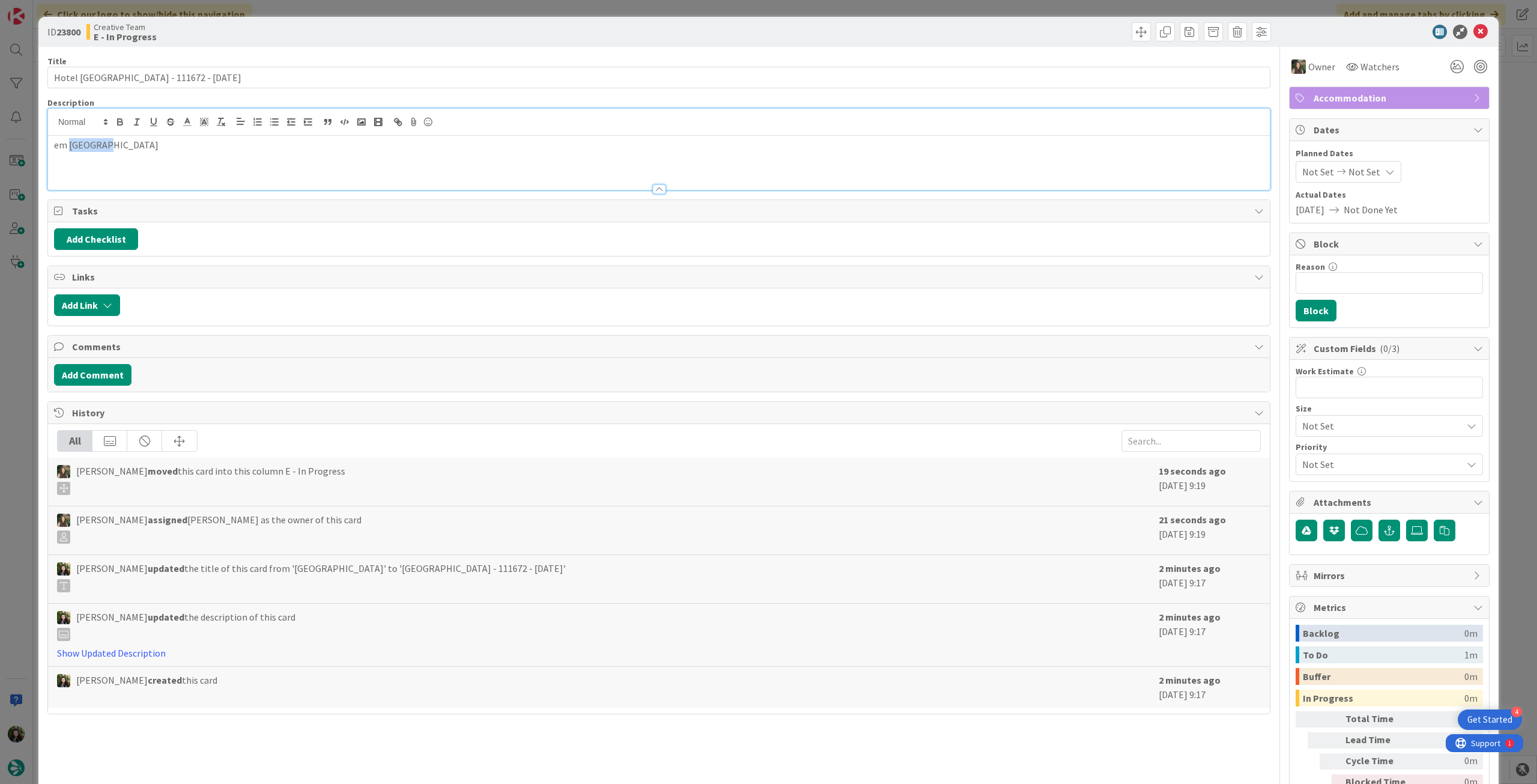
click at [92, 150] on p "em florence" at bounding box center [658, 145] width 1210 height 14
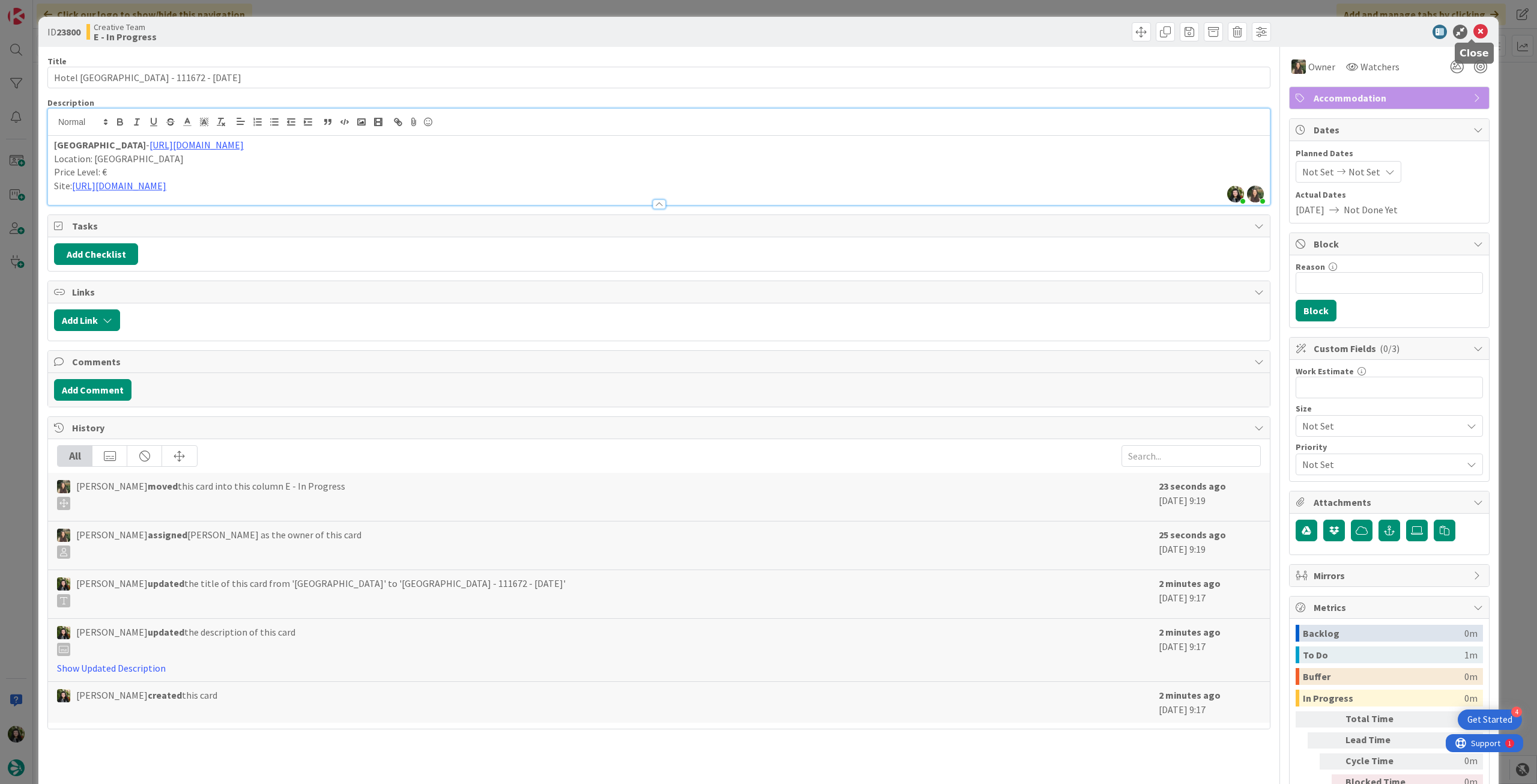
click at [1473, 33] on icon at bounding box center [1480, 32] width 14 height 14
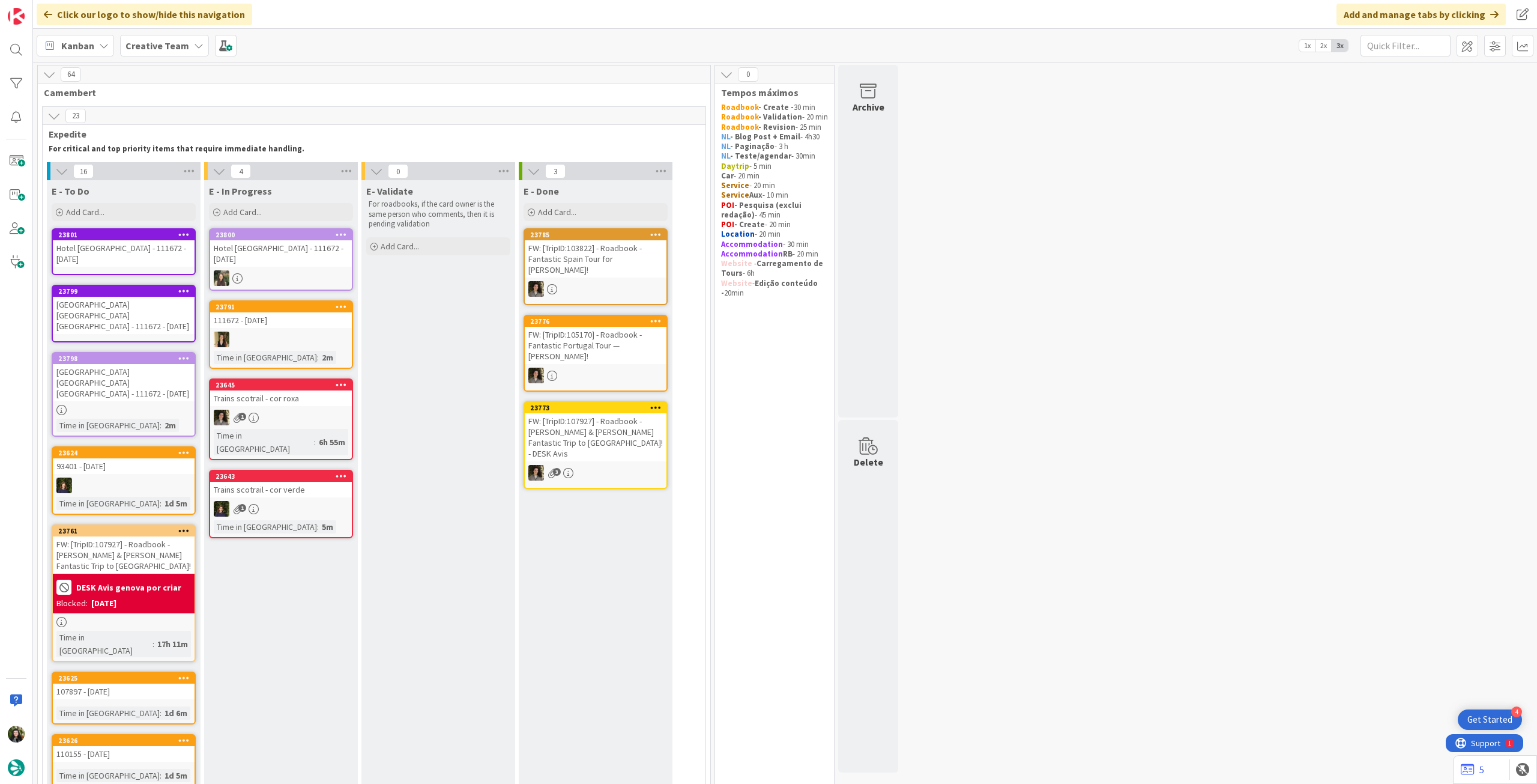
click at [142, 46] on b "Creative Team" at bounding box center [157, 45] width 64 height 12
click at [194, 171] on h4 "Creative Team - Análise" at bounding box center [215, 172] width 163 height 12
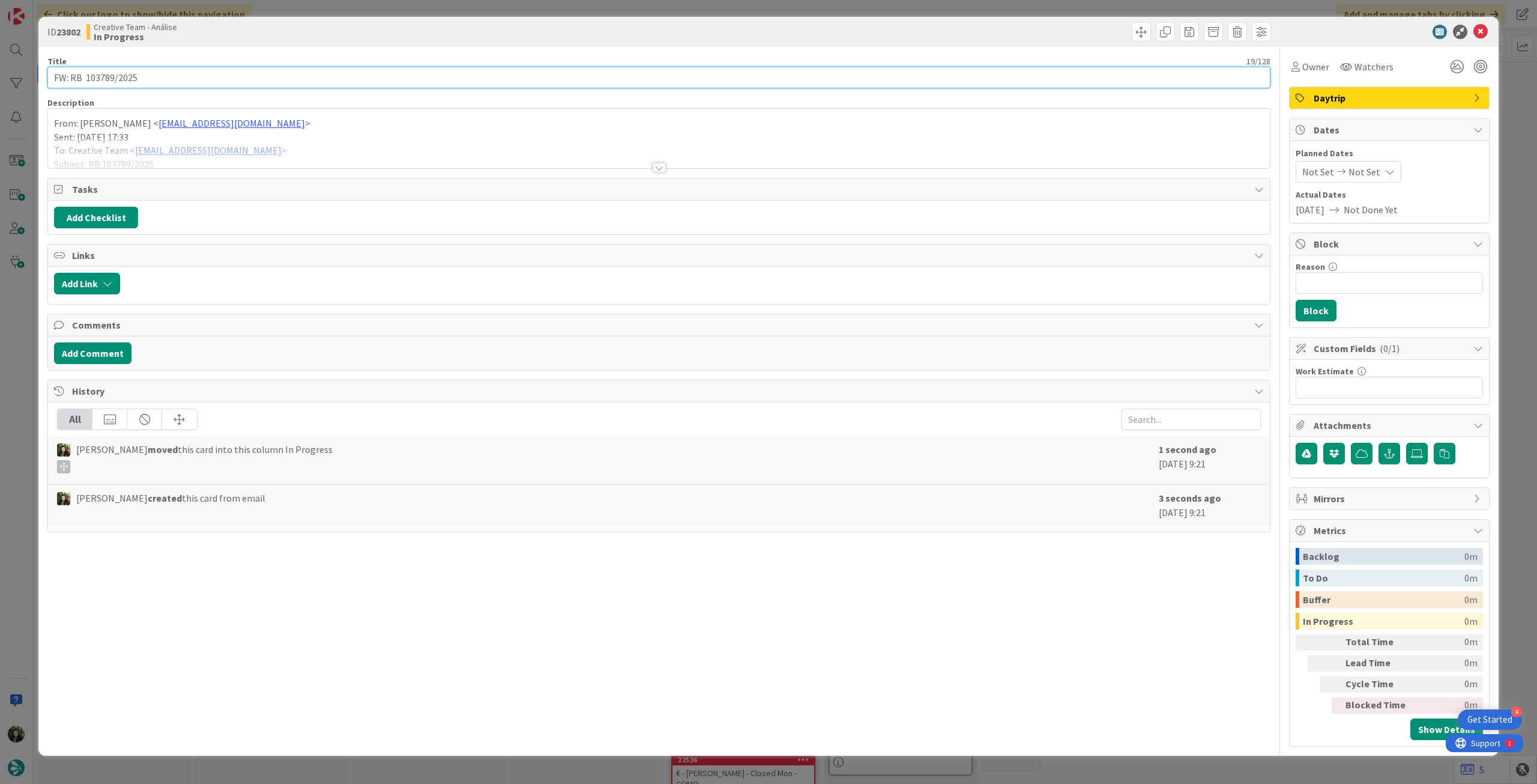
click at [261, 69] on input "FW: RB 103789/2025" at bounding box center [659, 77] width 1223 height 22
click at [539, 138] on div at bounding box center [659, 153] width 1222 height 31
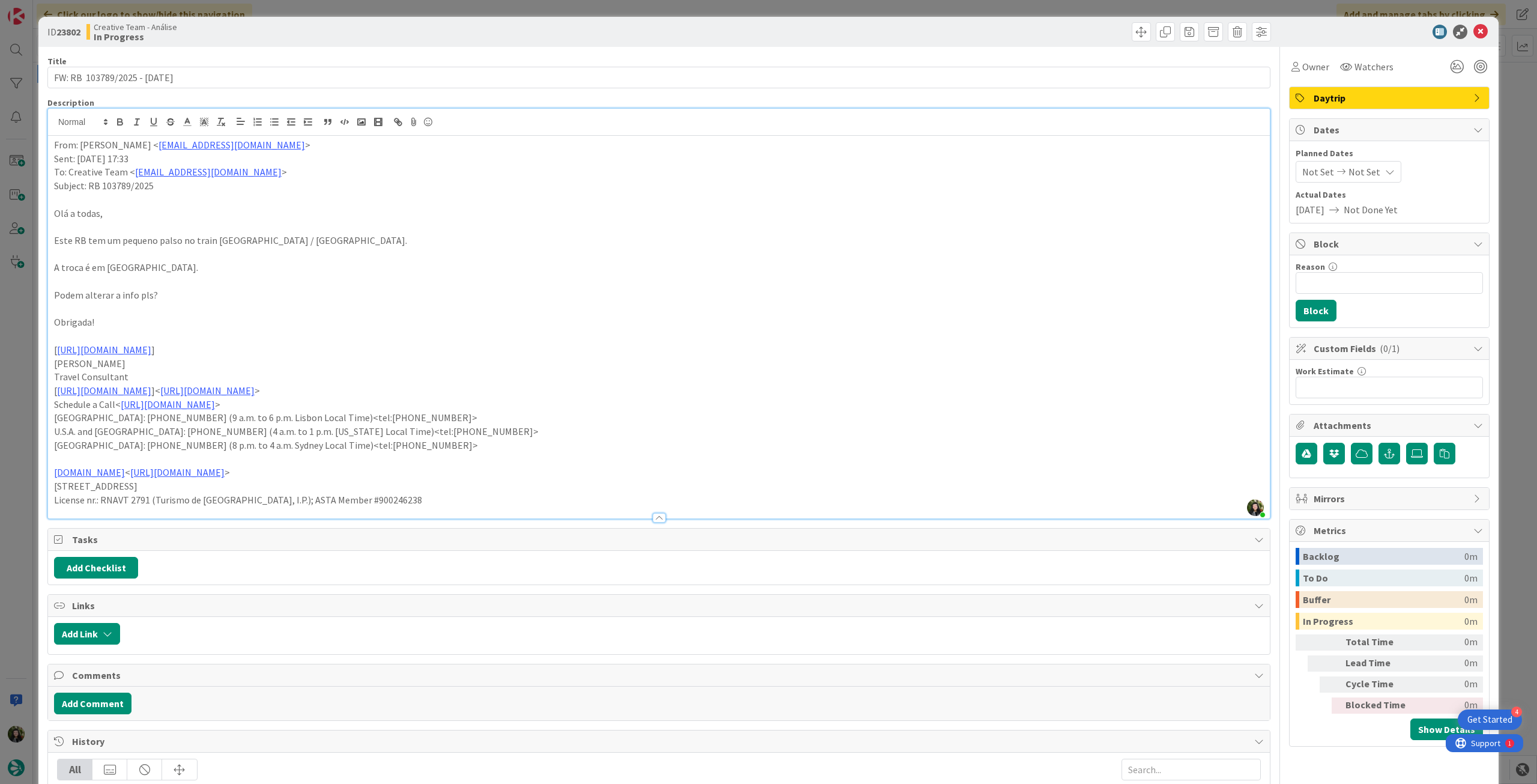
click at [53, 142] on div "From: Inês Martins < ines.martins@tourtailors.com > Sent: Tuesday, September 23…" at bounding box center [659, 327] width 1222 height 383
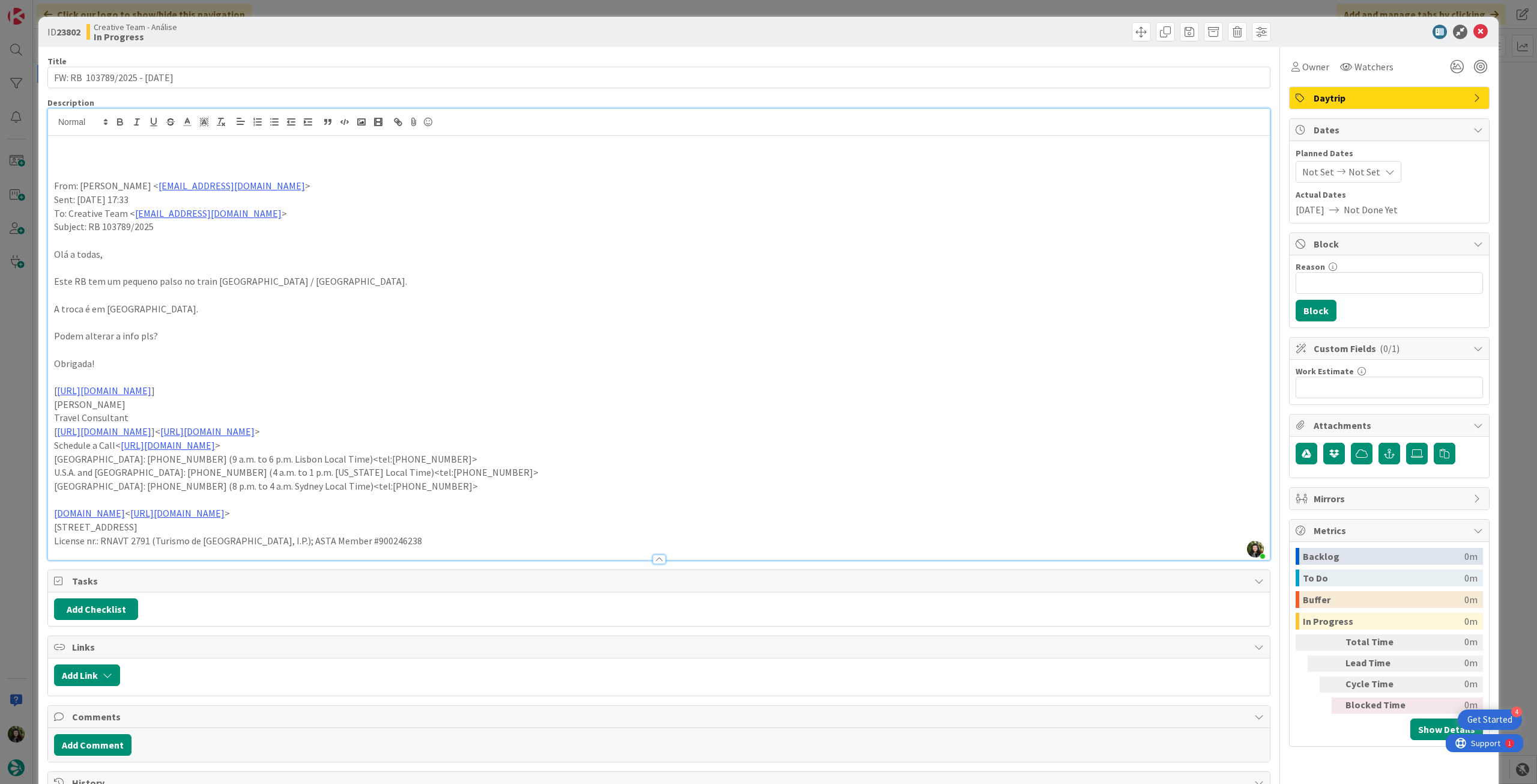
click at [249, 150] on p at bounding box center [658, 145] width 1210 height 14
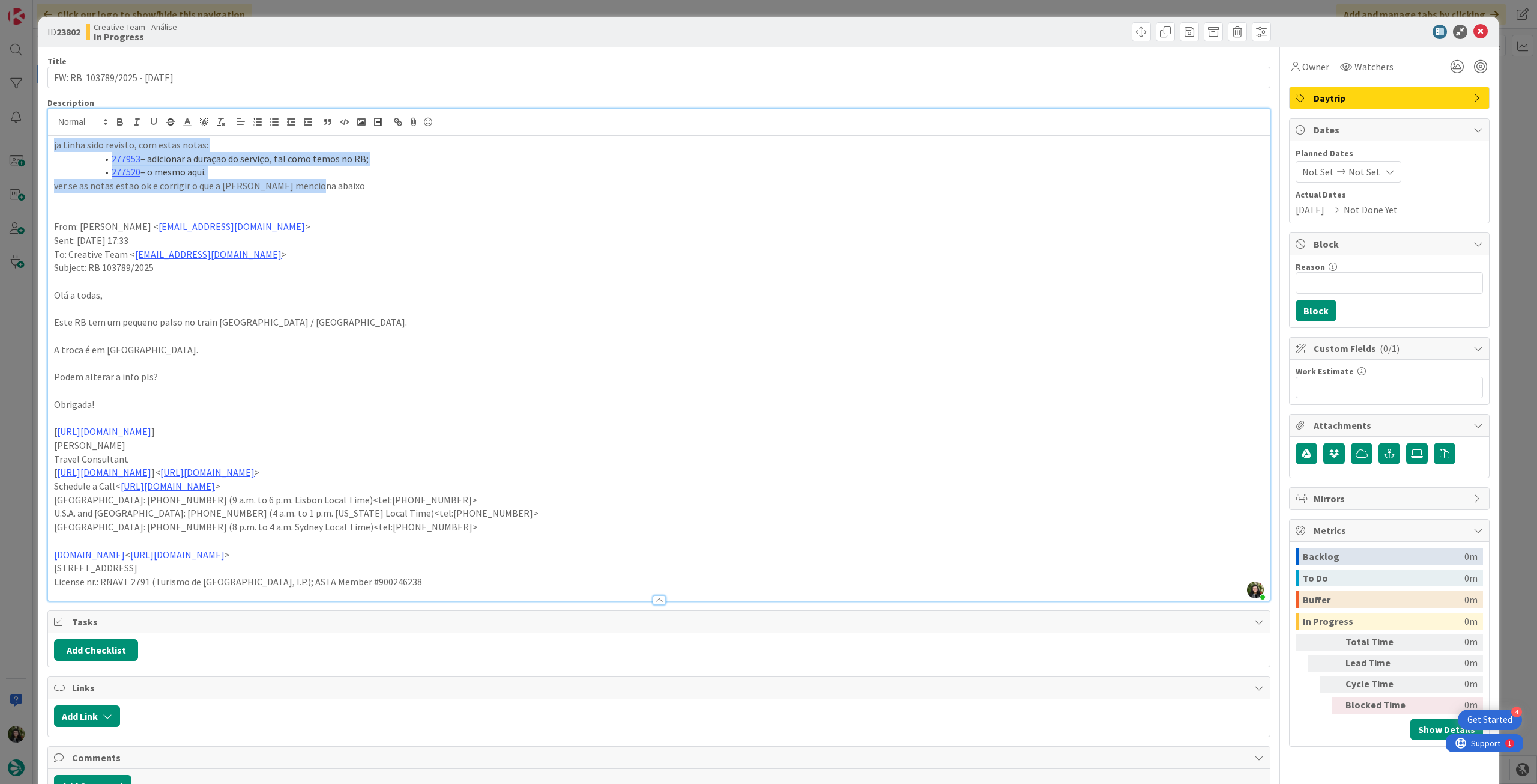
drag, startPoint x: 274, startPoint y: 180, endPoint x: 22, endPoint y: 126, distance: 257.7
click at [22, 126] on div "ID 23802 Creative Team - Análise In Progress Title 27 / 128 FW: RB 103789/2025 …" at bounding box center [768, 392] width 1537 height 784
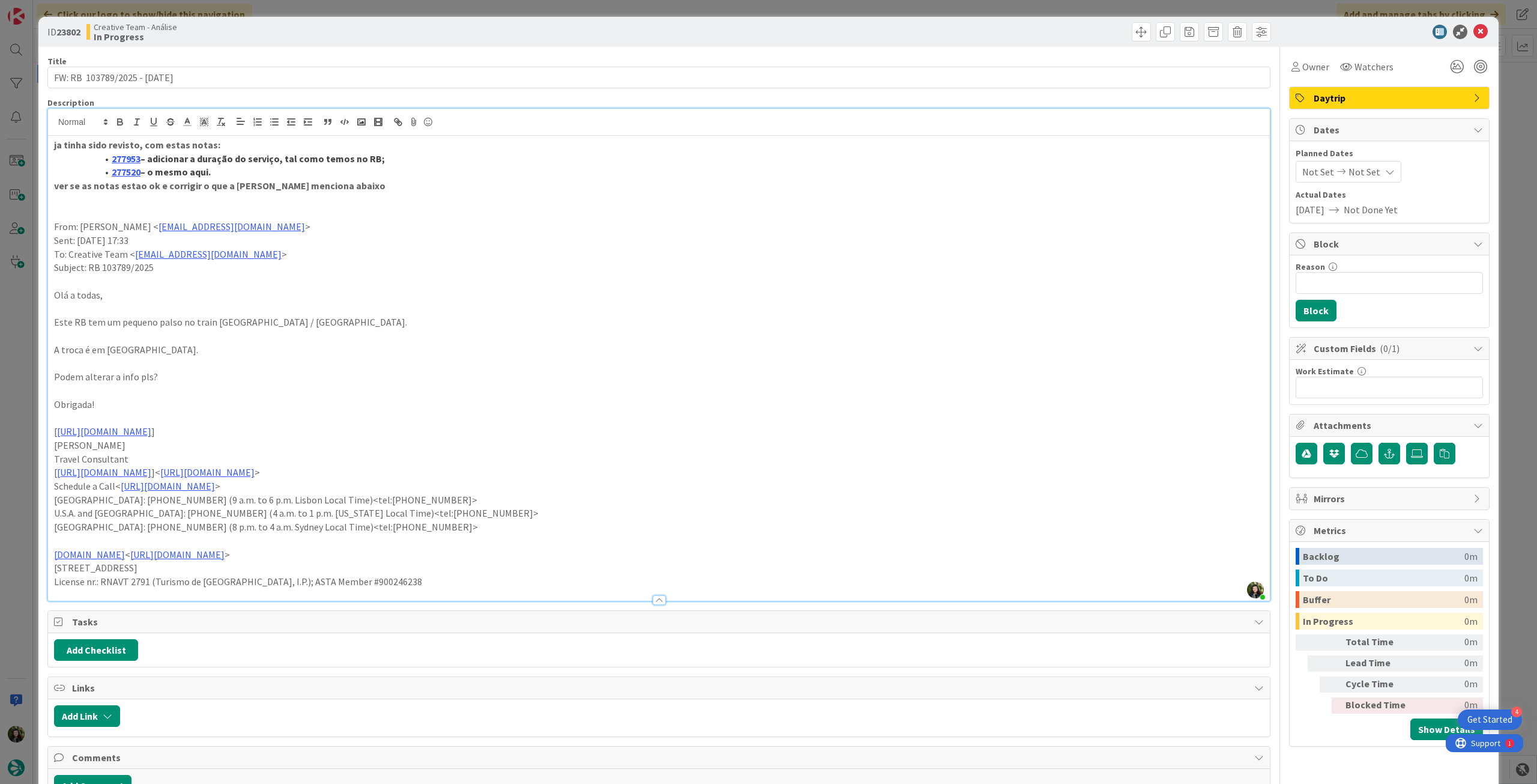
click at [449, 250] on p "To: Creative Team < product@tourtailors.com >" at bounding box center [658, 254] width 1210 height 14
click at [1476, 28] on icon at bounding box center [1480, 32] width 14 height 14
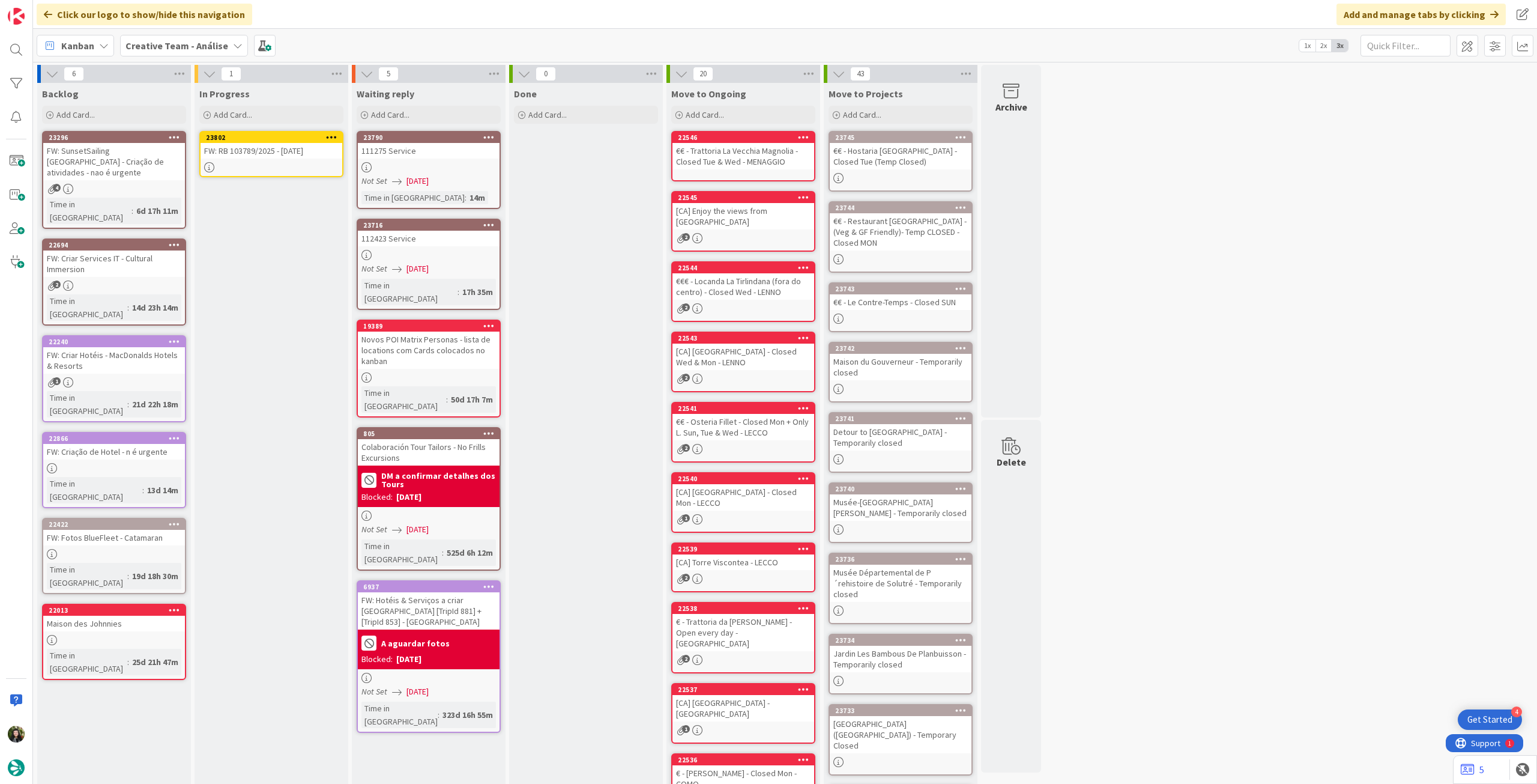
click at [330, 136] on icon at bounding box center [331, 137] width 11 height 8
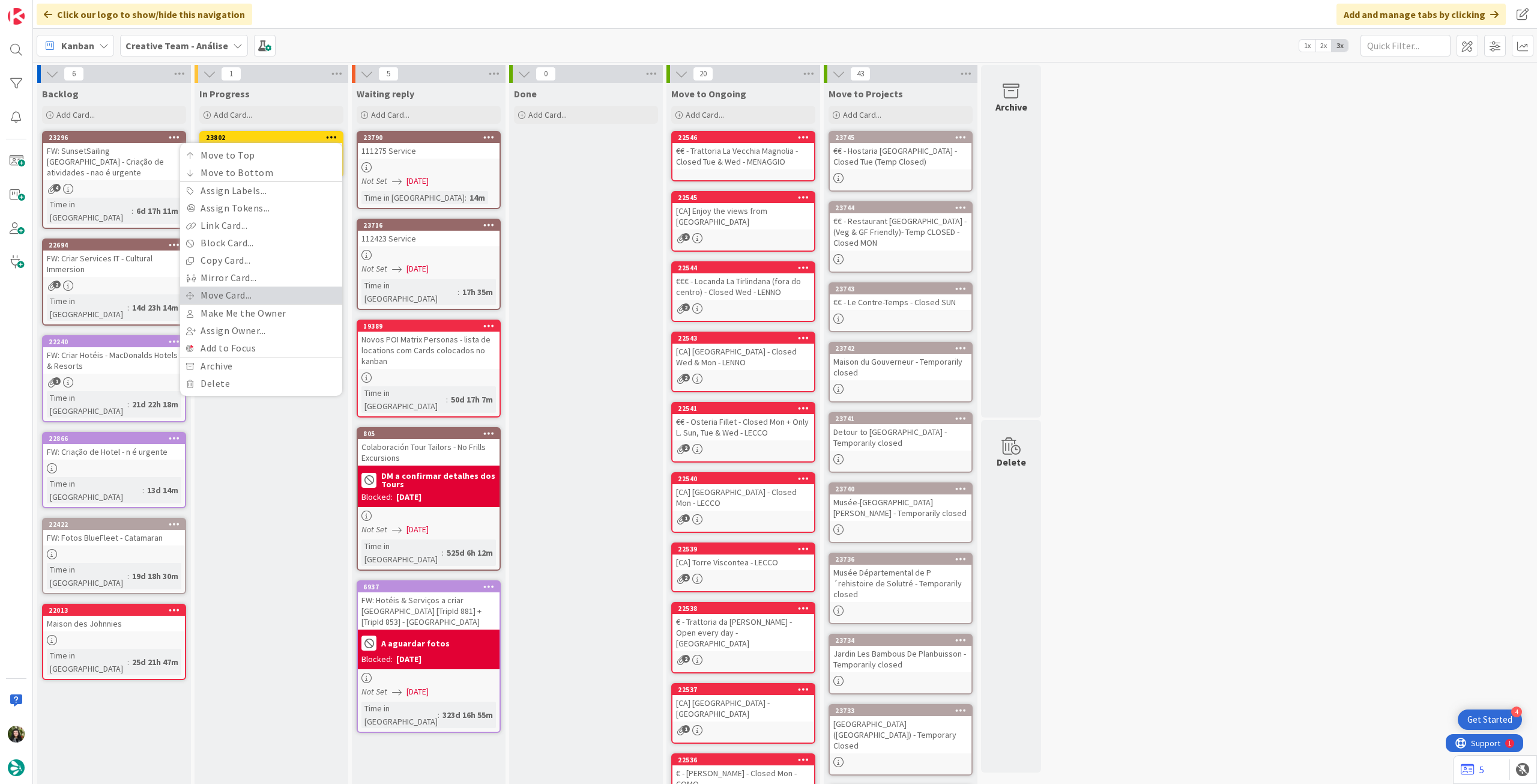
click at [267, 295] on link "Move Card..." at bounding box center [261, 295] width 162 height 17
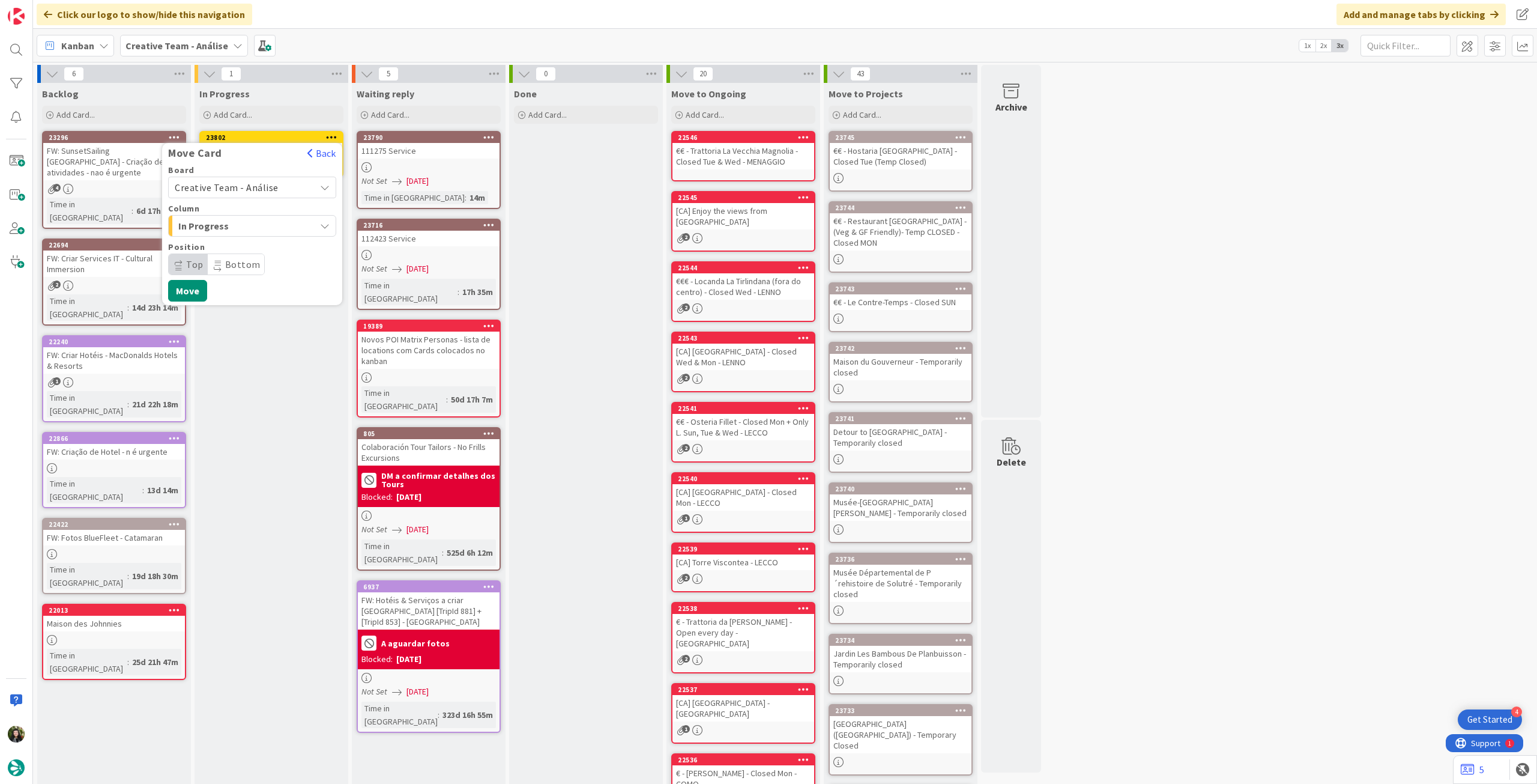
click at [280, 190] on span "Creative Team - Análise" at bounding box center [242, 187] width 135 height 17
click at [267, 238] on span "Creative Team" at bounding box center [260, 244] width 139 height 18
click at [252, 259] on span "Daytrip" at bounding box center [252, 264] width 116 height 17
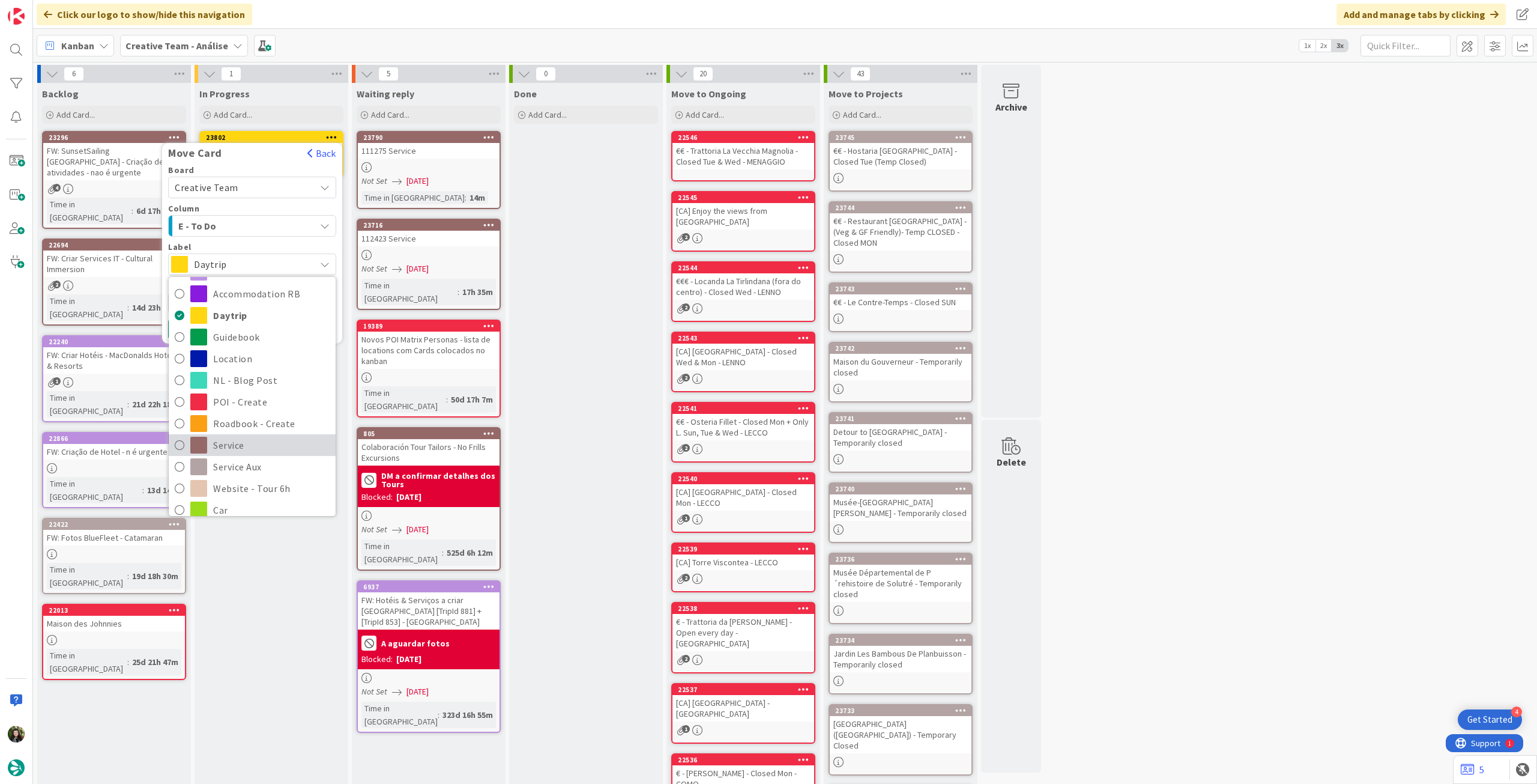
scroll to position [80, 0]
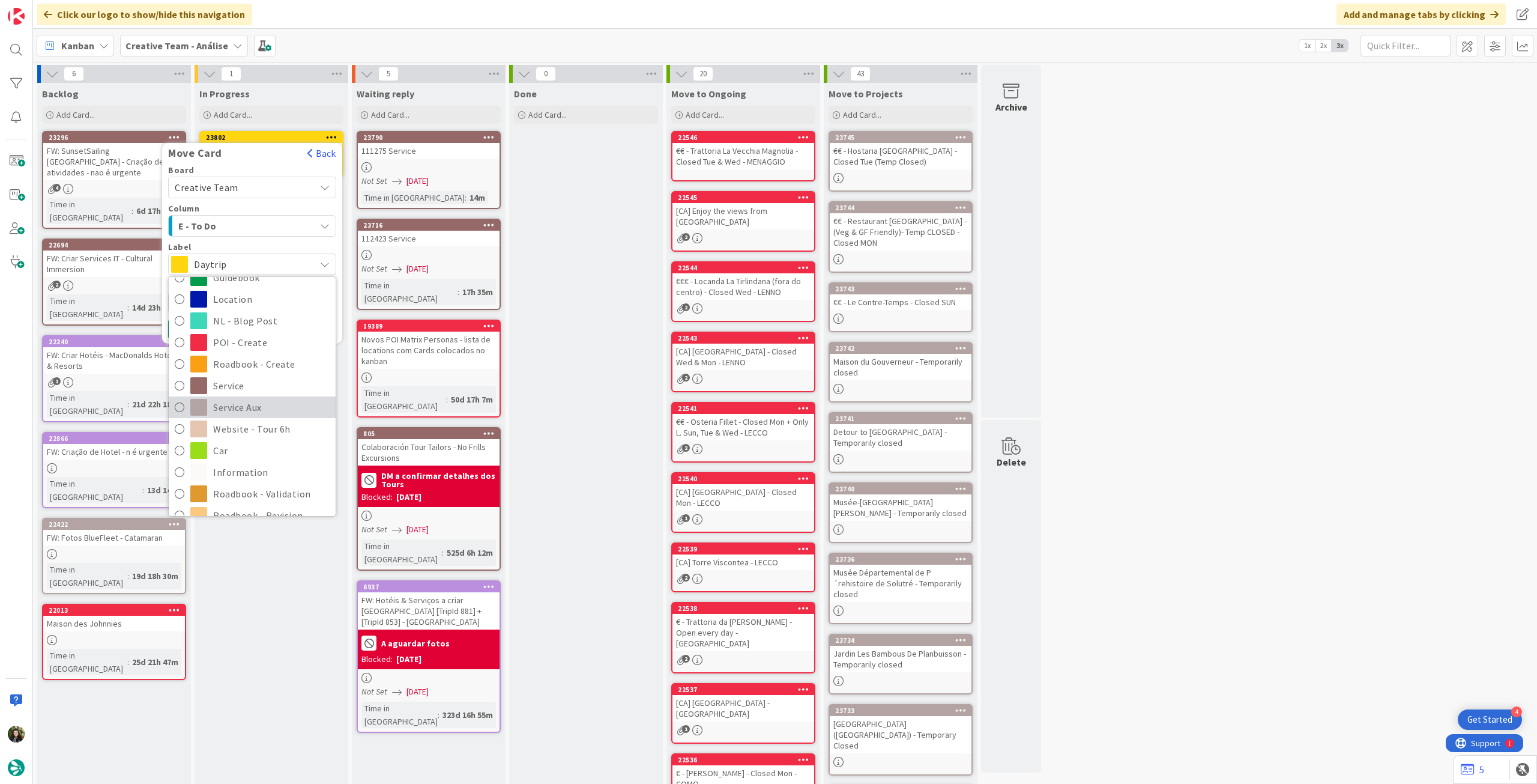
click at [249, 398] on span "Service Aux" at bounding box center [271, 407] width 116 height 18
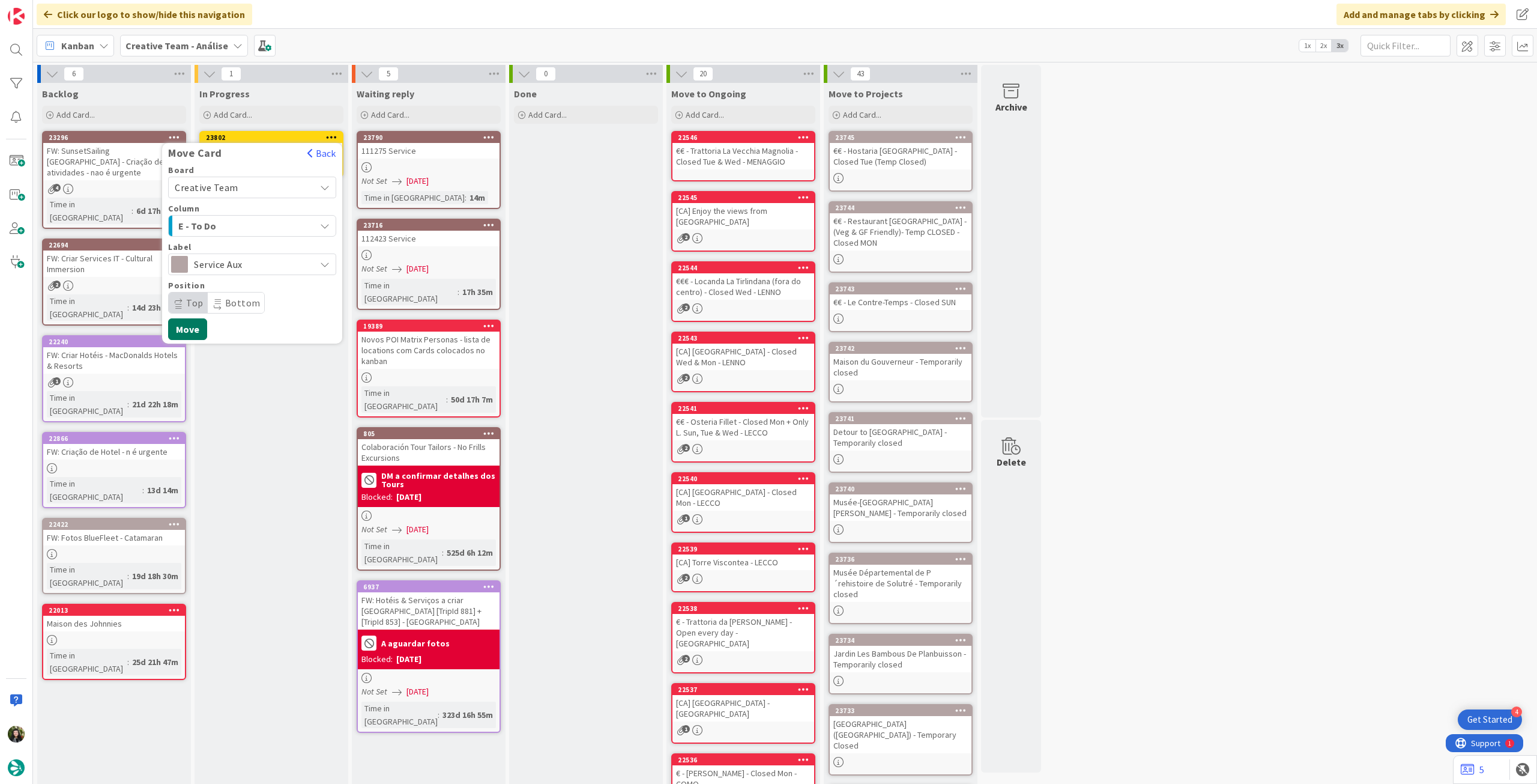
click at [197, 326] on button "Move" at bounding box center [187, 329] width 39 height 22
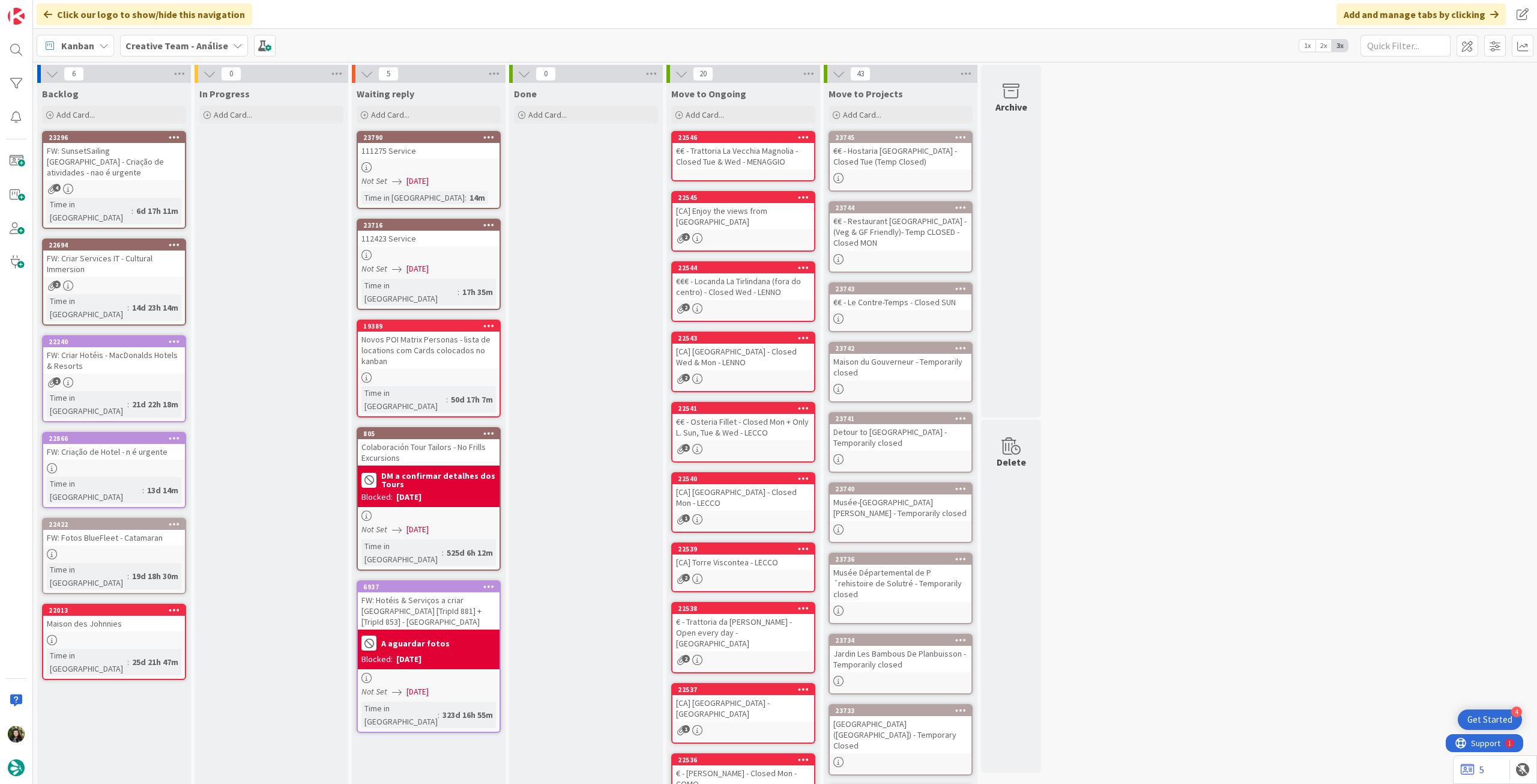
click at [184, 35] on div "Creative Team - Análise" at bounding box center [184, 45] width 128 height 22
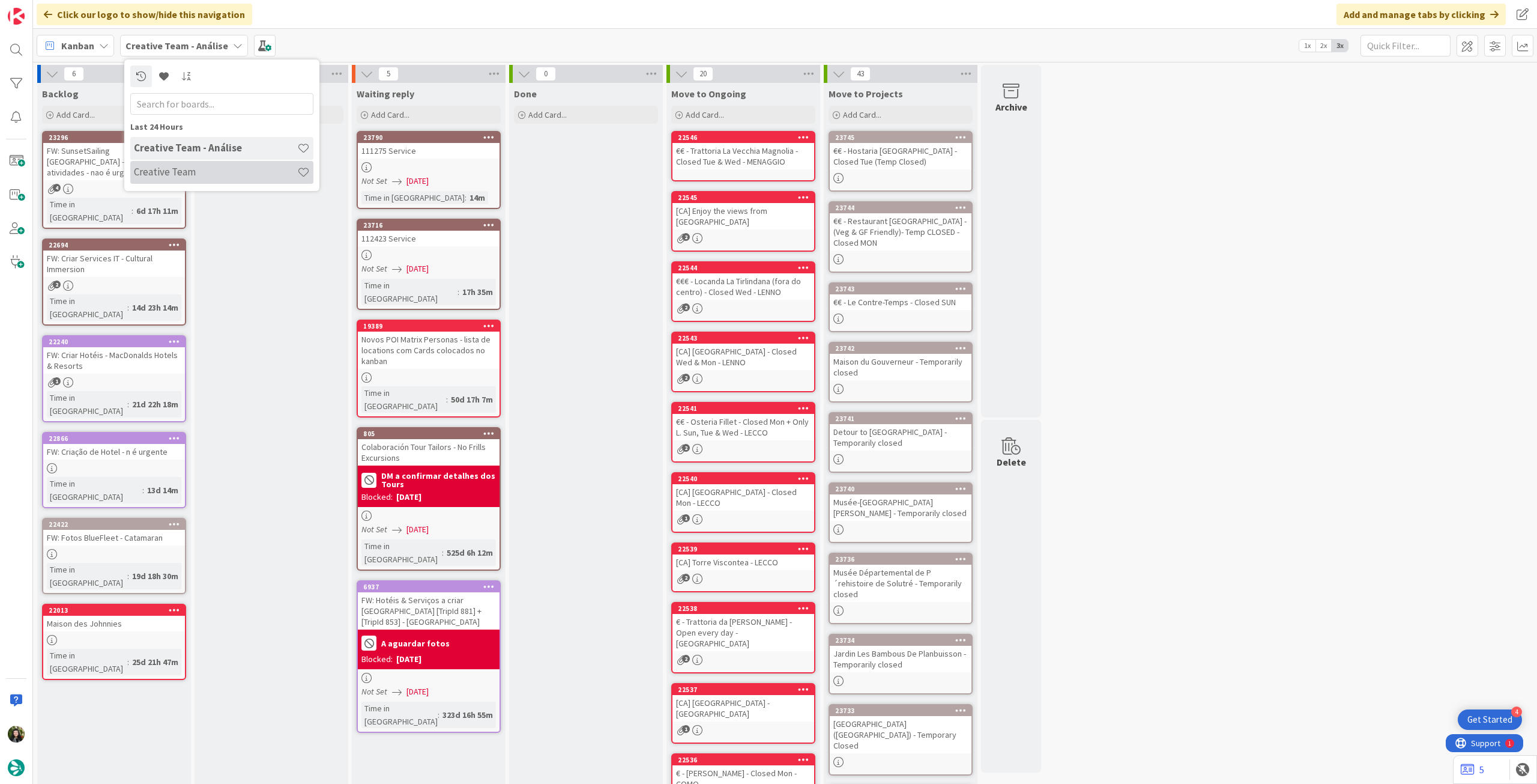
click at [214, 171] on h4 "Creative Team" at bounding box center [215, 172] width 163 height 12
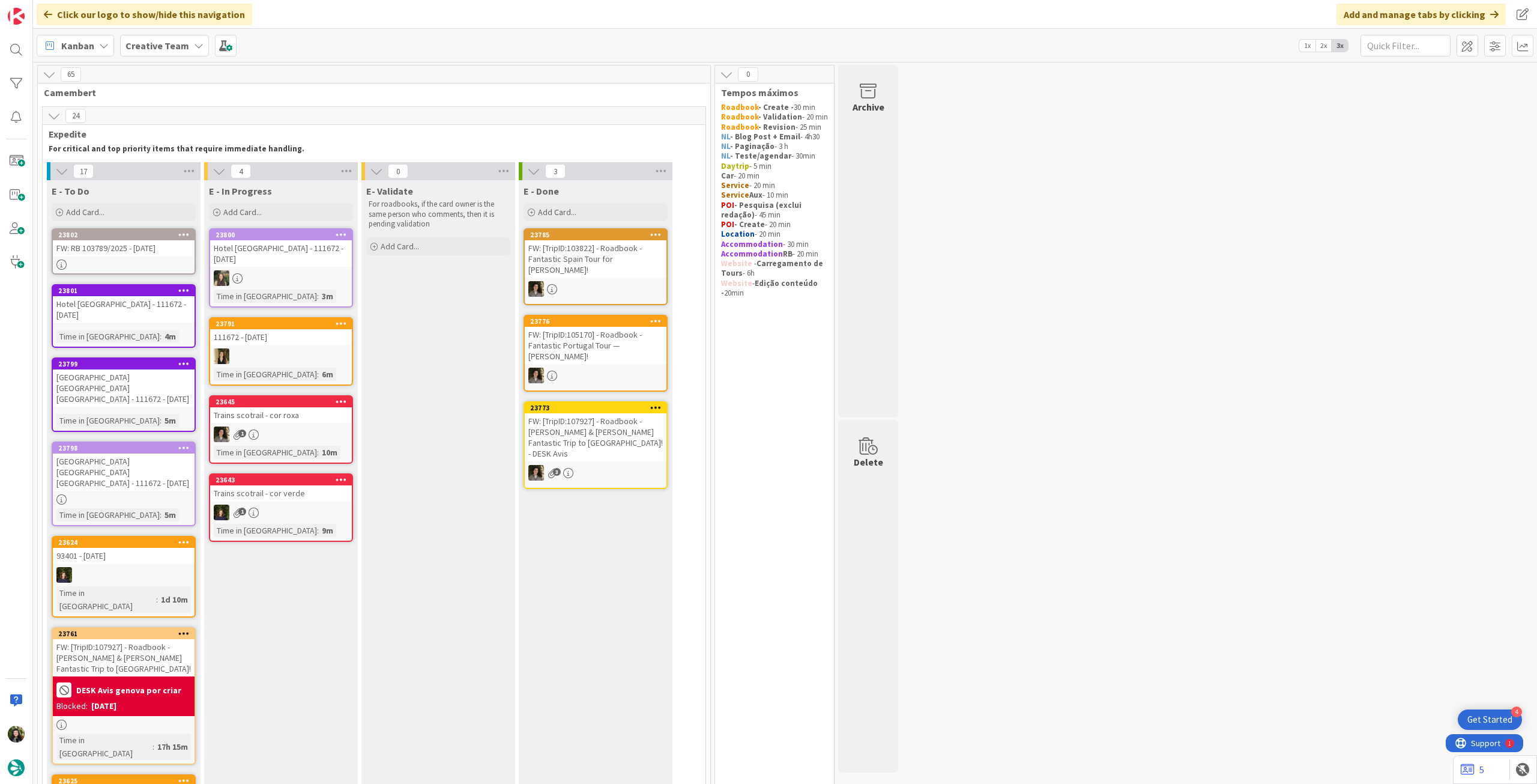
click at [129, 639] on div "FW: [TripID:107927] - Roadbook - Tom & Susan's Fantastic Trip to Italy!" at bounding box center [123, 657] width 141 height 37
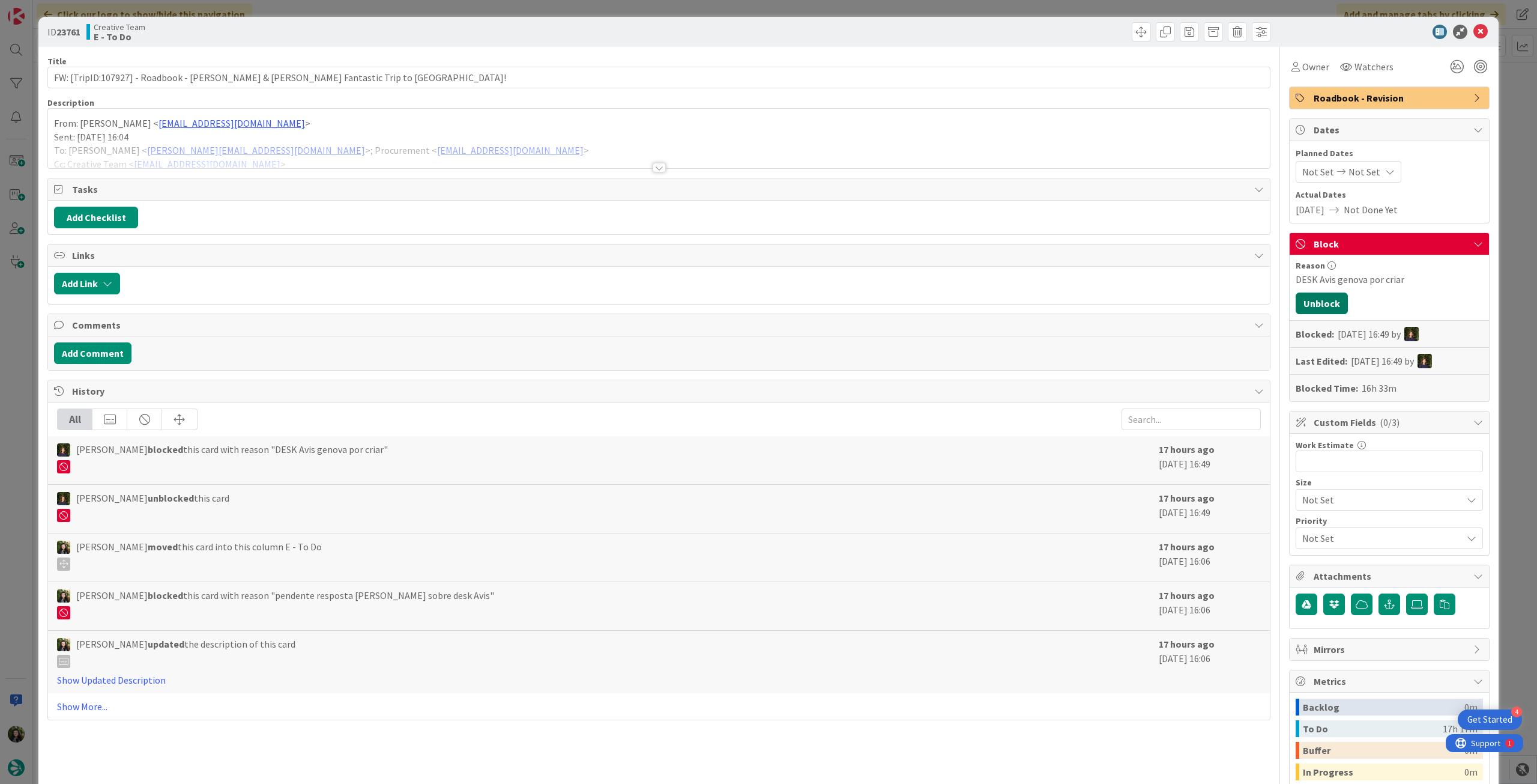
click at [1311, 308] on button "Unblock" at bounding box center [1322, 303] width 52 height 22
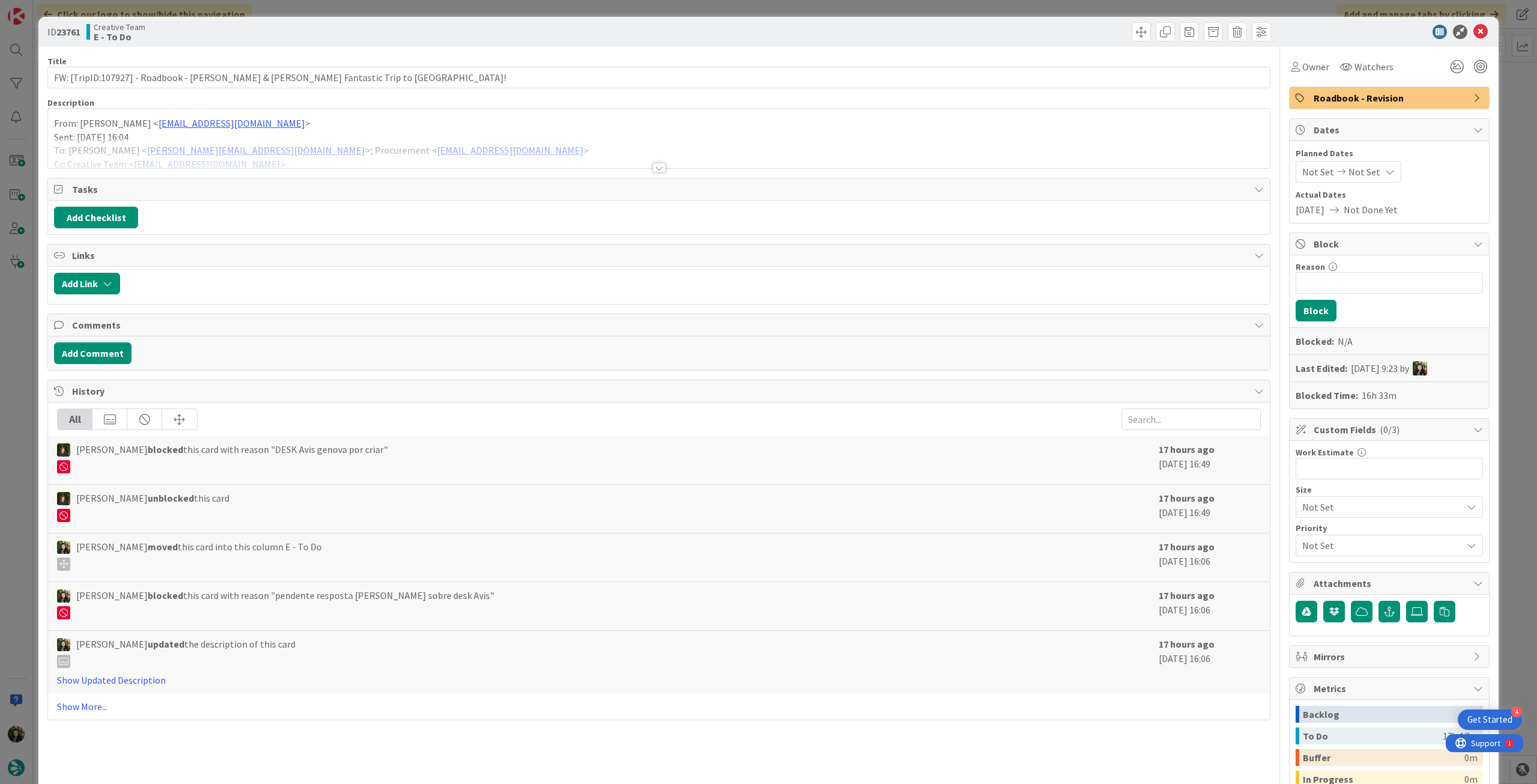
click at [232, 153] on div at bounding box center [659, 153] width 1222 height 31
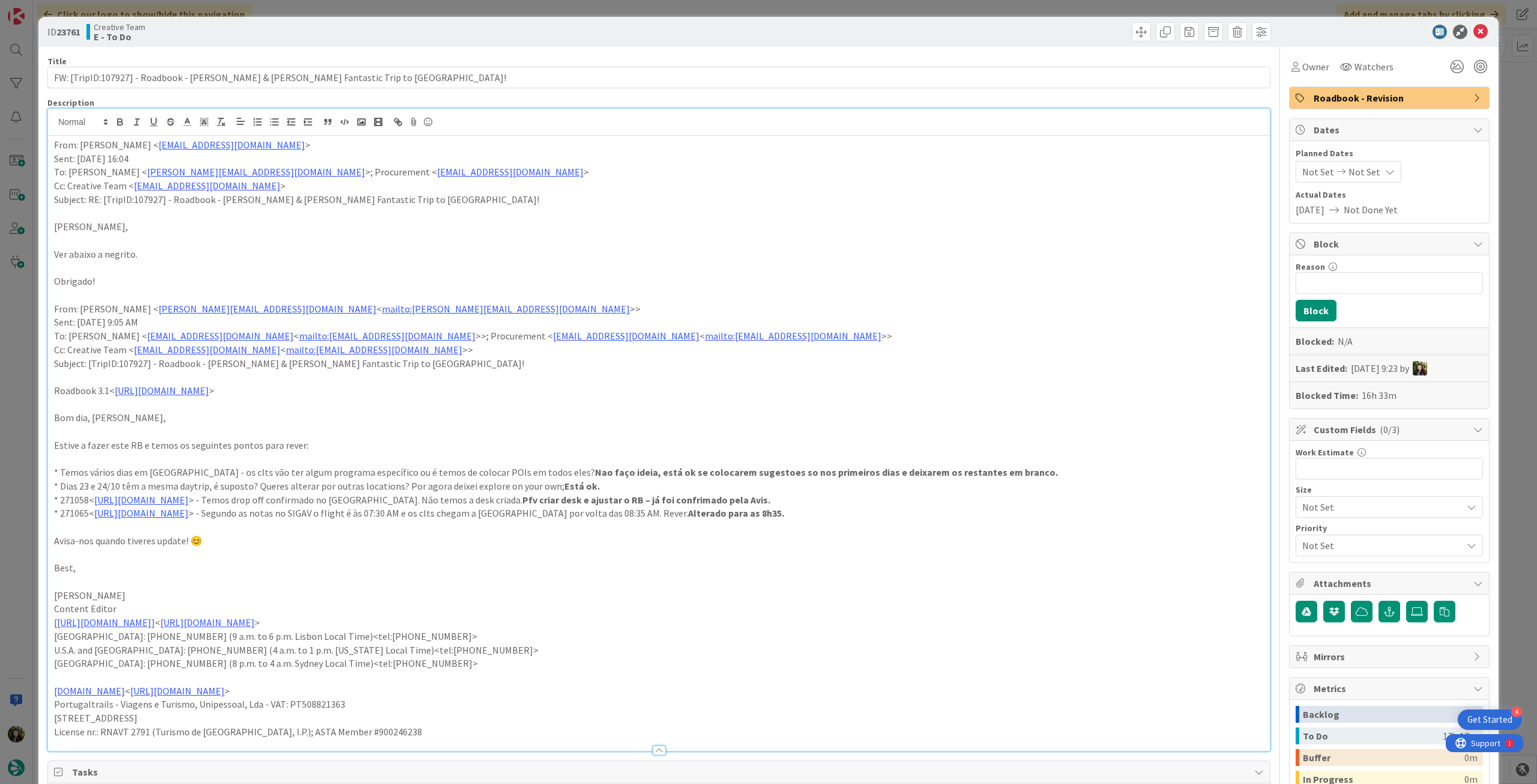
click at [53, 141] on div "From: Gonçalo Oliveira < goncalo.oliveira@tourtailors.com > Sent: Tuesday, Sept…" at bounding box center [659, 443] width 1222 height 615
drag, startPoint x: 903, startPoint y: 500, endPoint x: 650, endPoint y: 501, distance: 253.0
click at [650, 501] on p "* 271058< https://appweb.tourtailors.com/sigav/#Voucher/view/278840 > - Temos d…" at bounding box center [658, 500] width 1210 height 14
drag, startPoint x: 956, startPoint y: 497, endPoint x: 649, endPoint y: 496, distance: 307.0
click at [649, 496] on p "* 271058< https://appweb.tourtailors.com/sigav/#Voucher/view/278840 > - Temos d…" at bounding box center [658, 500] width 1210 height 14
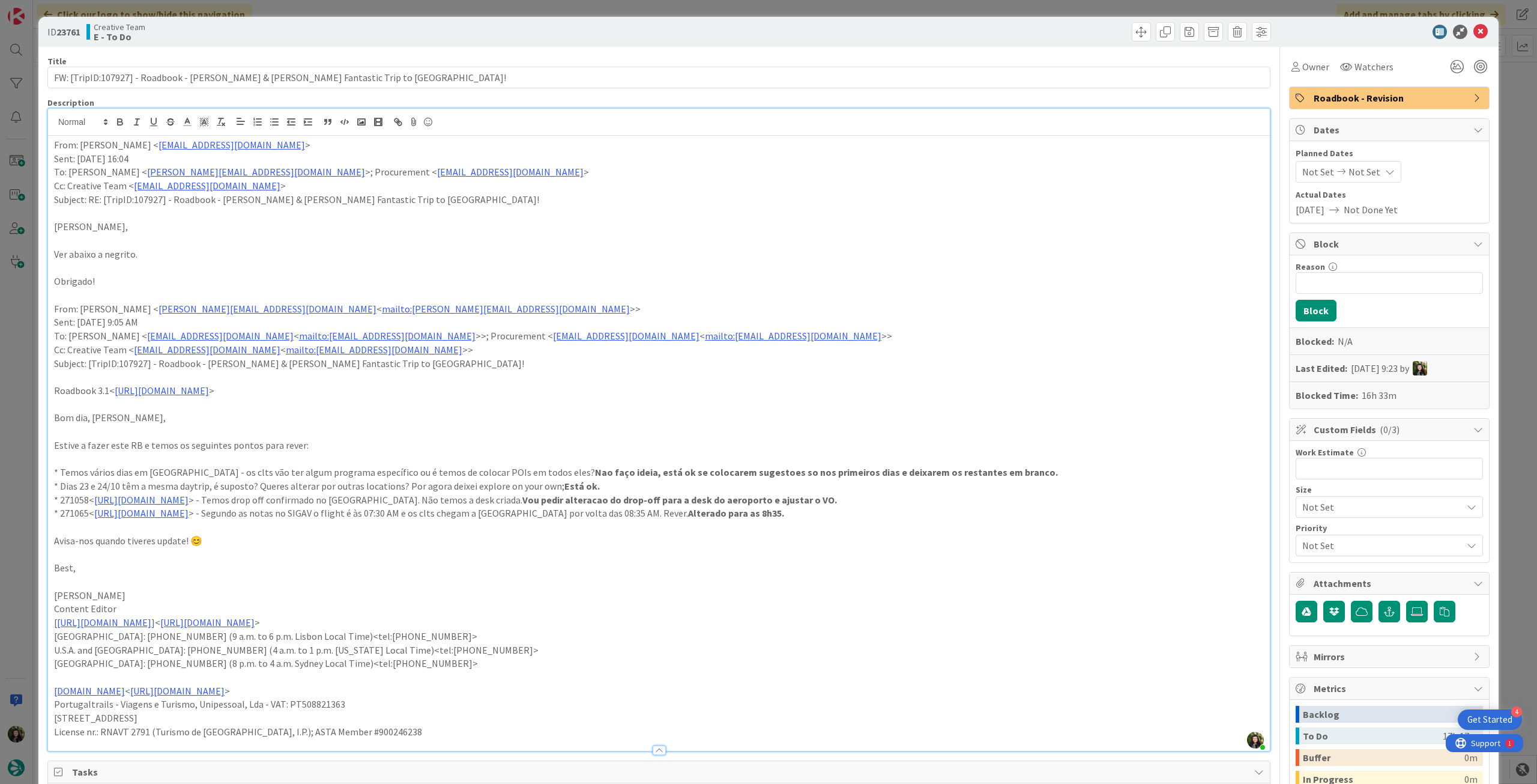
click at [823, 445] on p "Estive a fazer este RB e temos os seguintes pontos para rever:" at bounding box center [658, 445] width 1210 height 14
click at [1478, 29] on icon at bounding box center [1480, 32] width 14 height 14
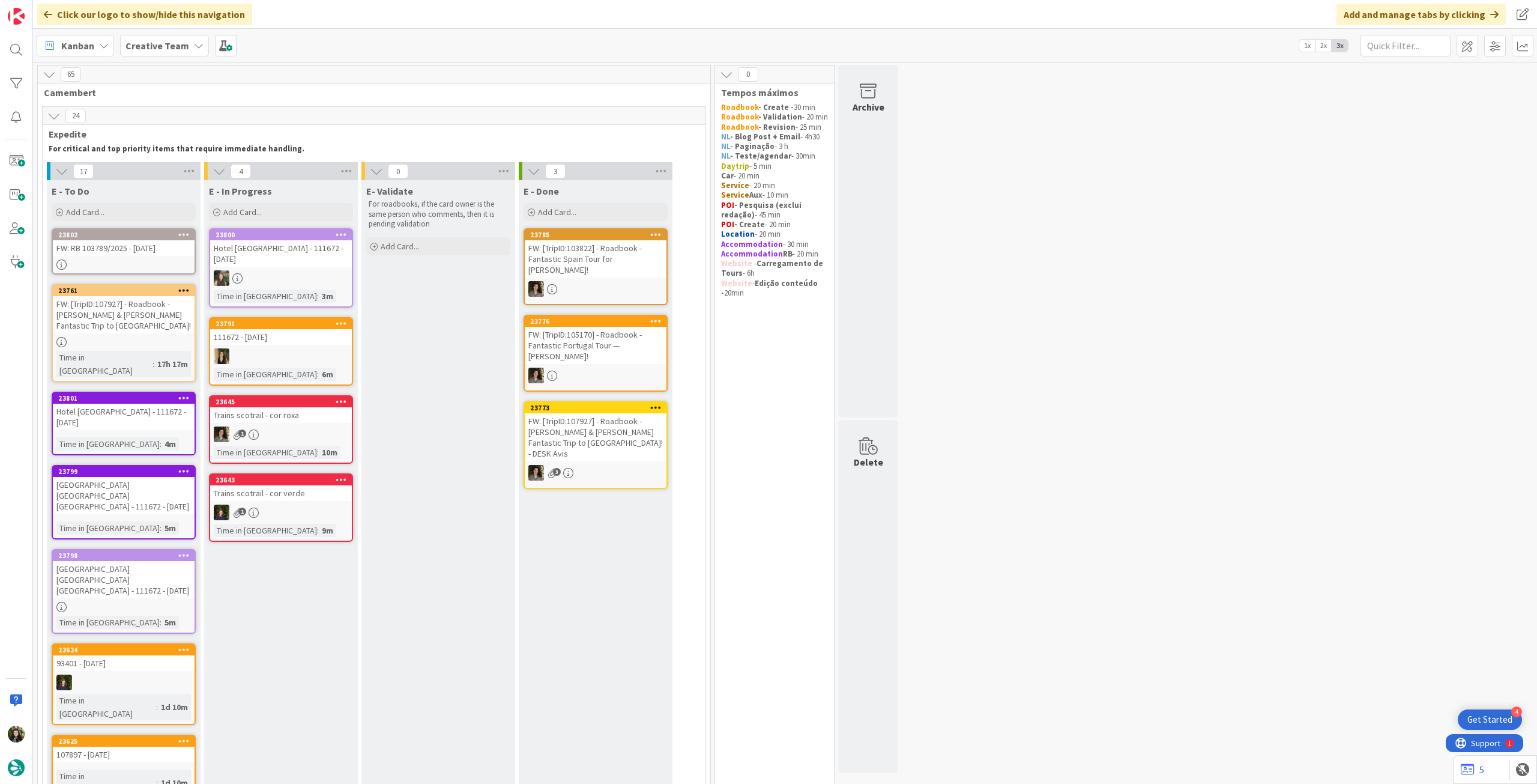
click at [166, 48] on b "Creative Team" at bounding box center [157, 45] width 64 height 12
click at [181, 168] on h4 "Creative Team - Análise" at bounding box center [215, 172] width 163 height 12
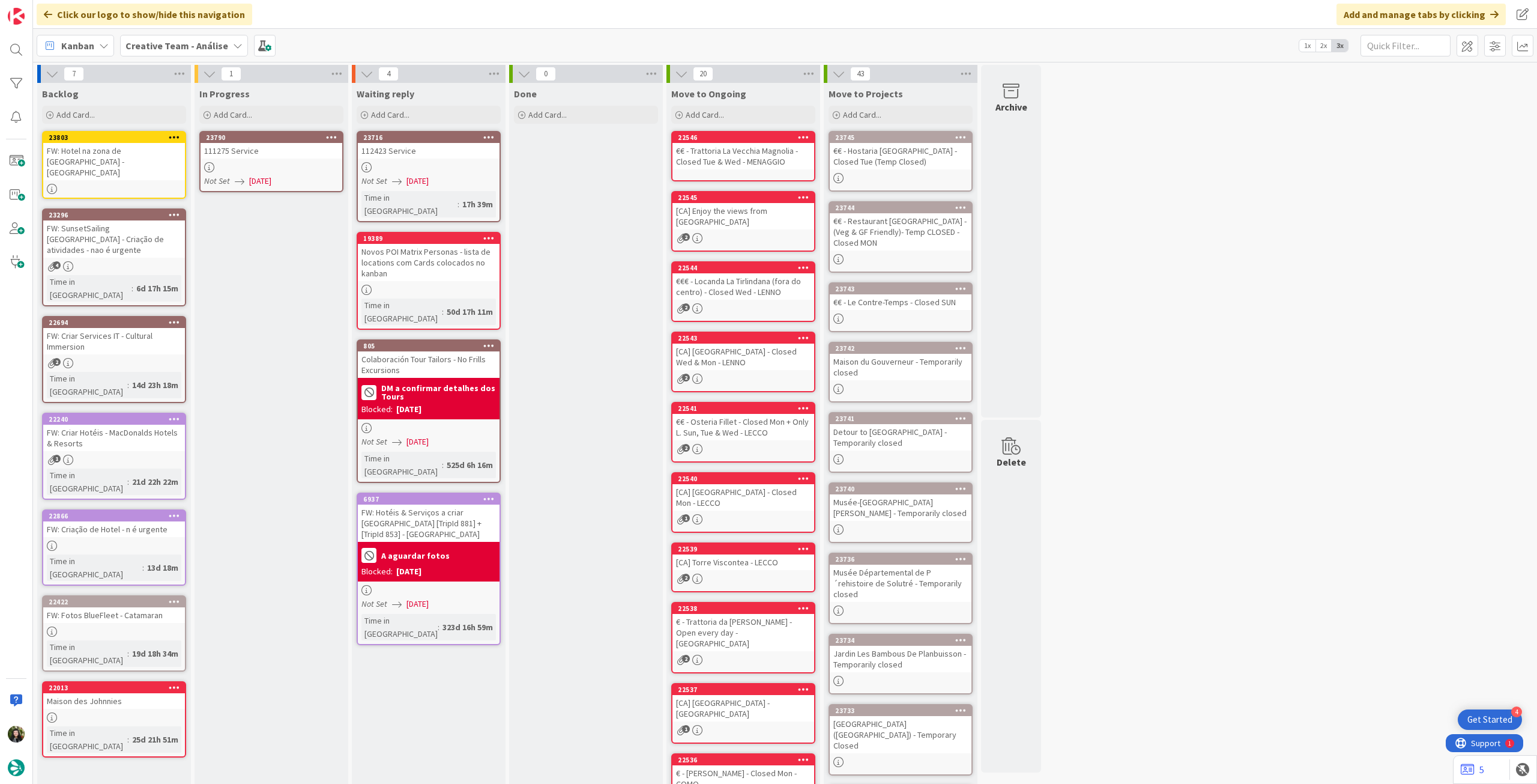
click at [231, 154] on div "111275 Service" at bounding box center [271, 150] width 141 height 16
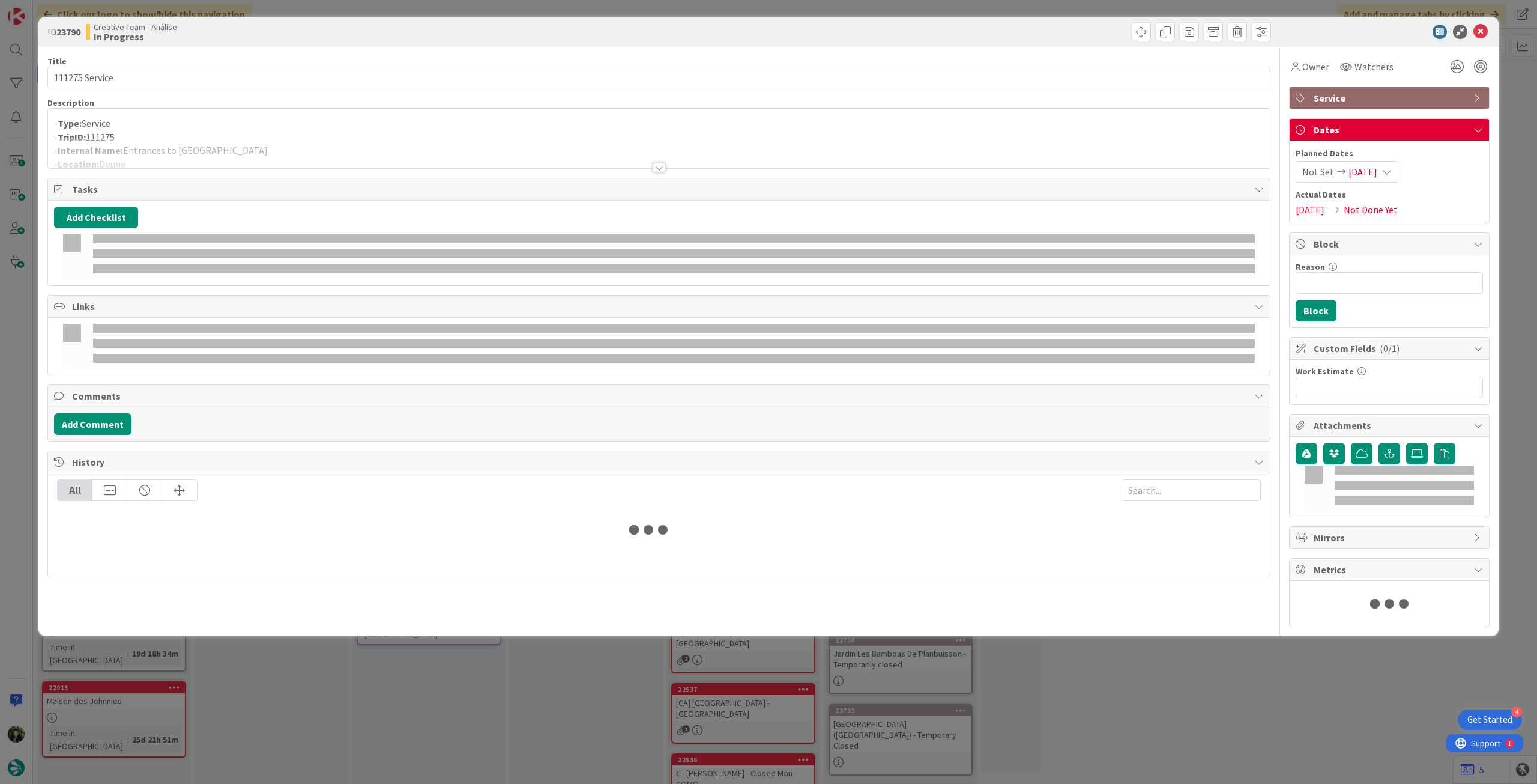
click at [231, 155] on div at bounding box center [659, 153] width 1222 height 31
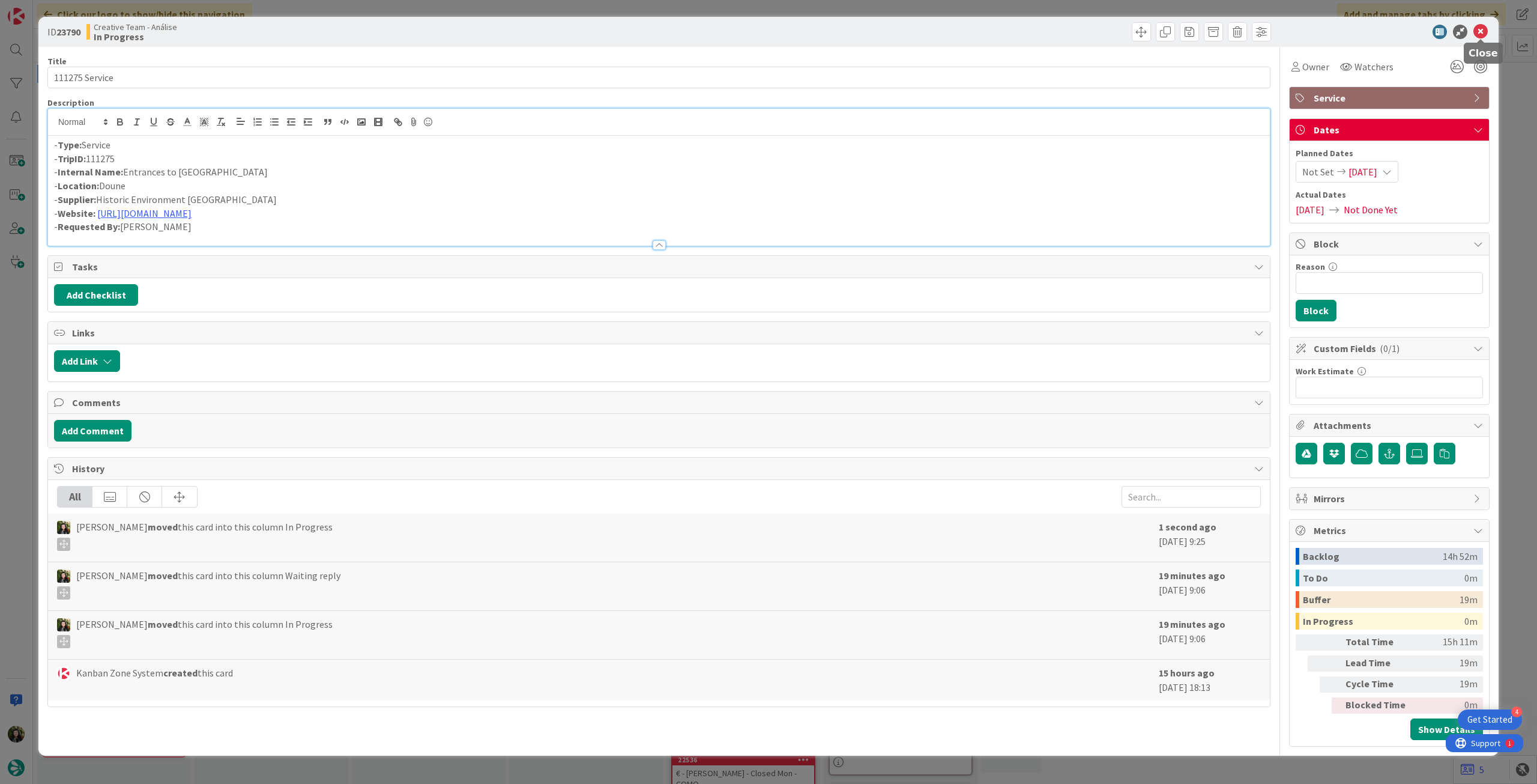
click at [1476, 26] on icon at bounding box center [1480, 32] width 14 height 14
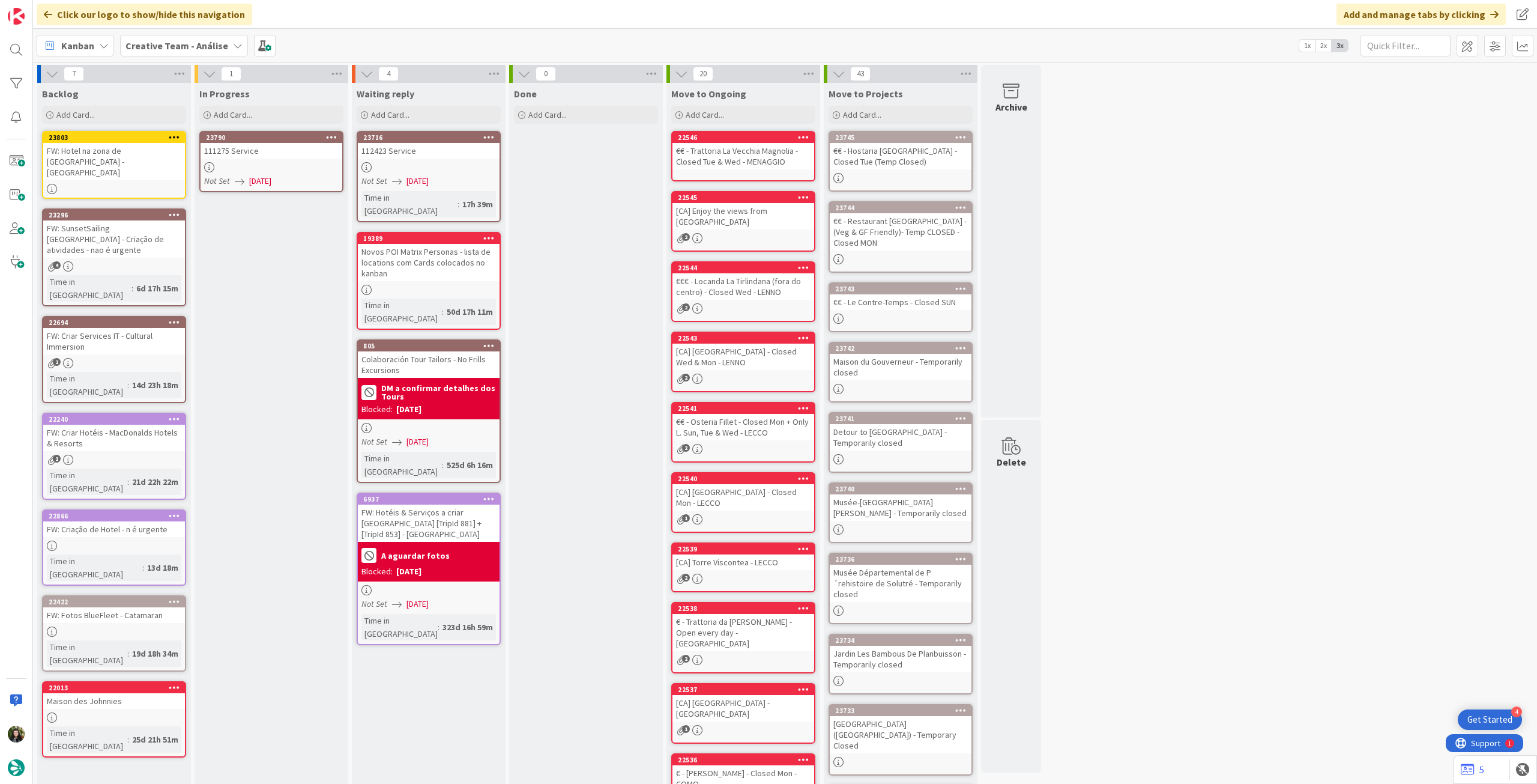
click at [330, 138] on icon at bounding box center [331, 137] width 11 height 8
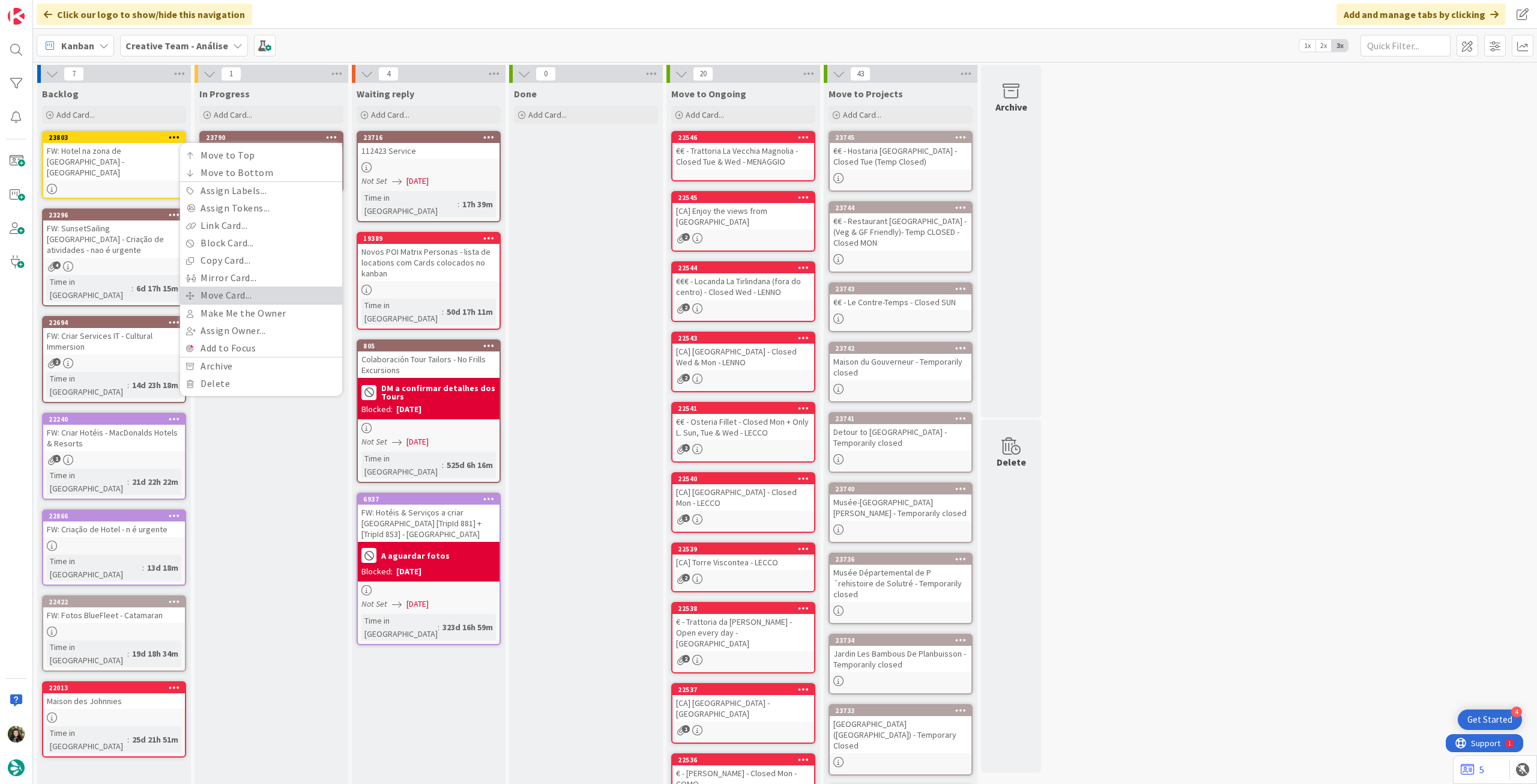
click at [258, 298] on link "Move Card..." at bounding box center [261, 295] width 162 height 17
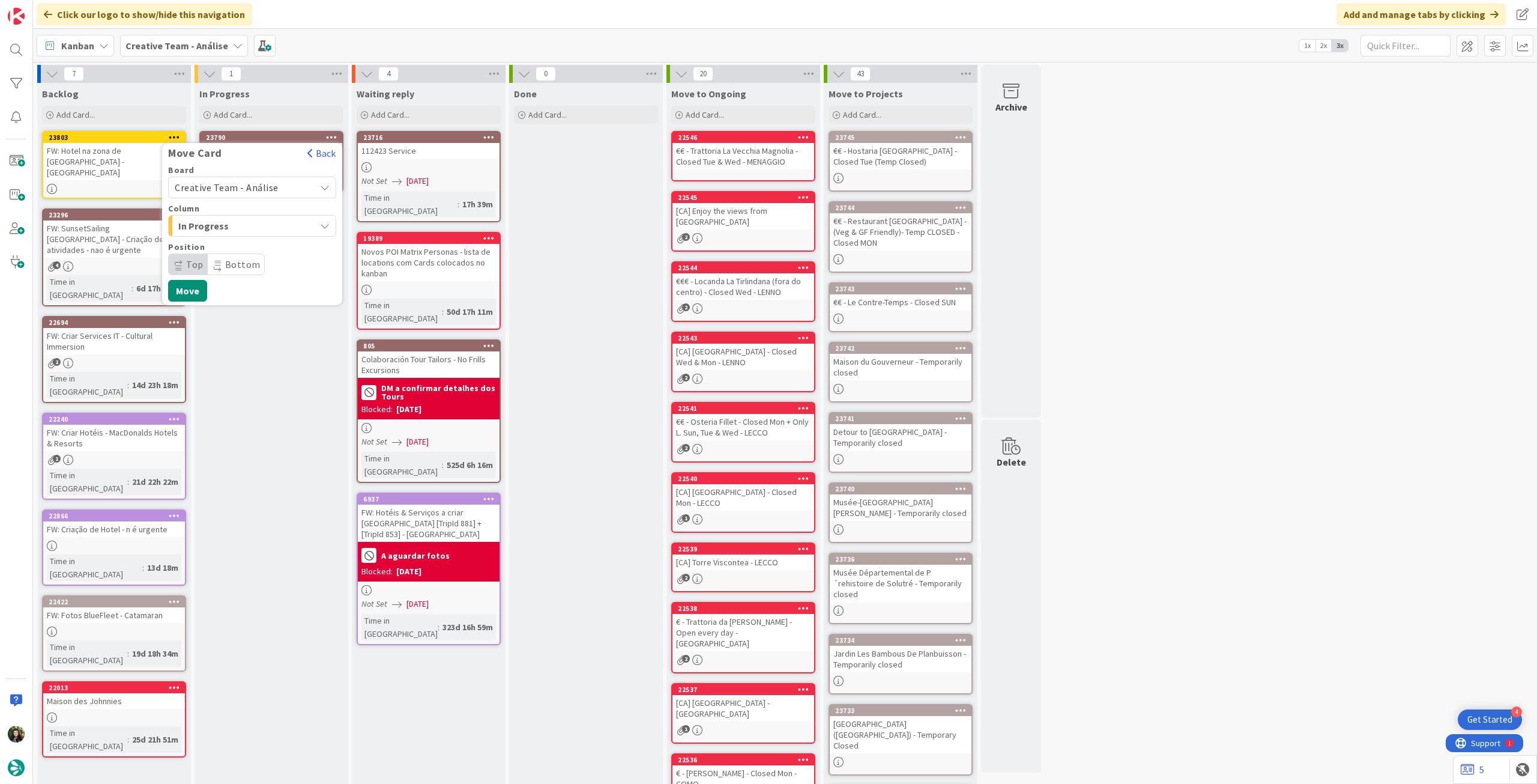
click at [268, 185] on span "Creative Team - Análise" at bounding box center [226, 187] width 104 height 12
click at [249, 240] on span "Creative Team" at bounding box center [260, 244] width 139 height 18
click at [191, 327] on button "Move" at bounding box center [187, 329] width 39 height 22
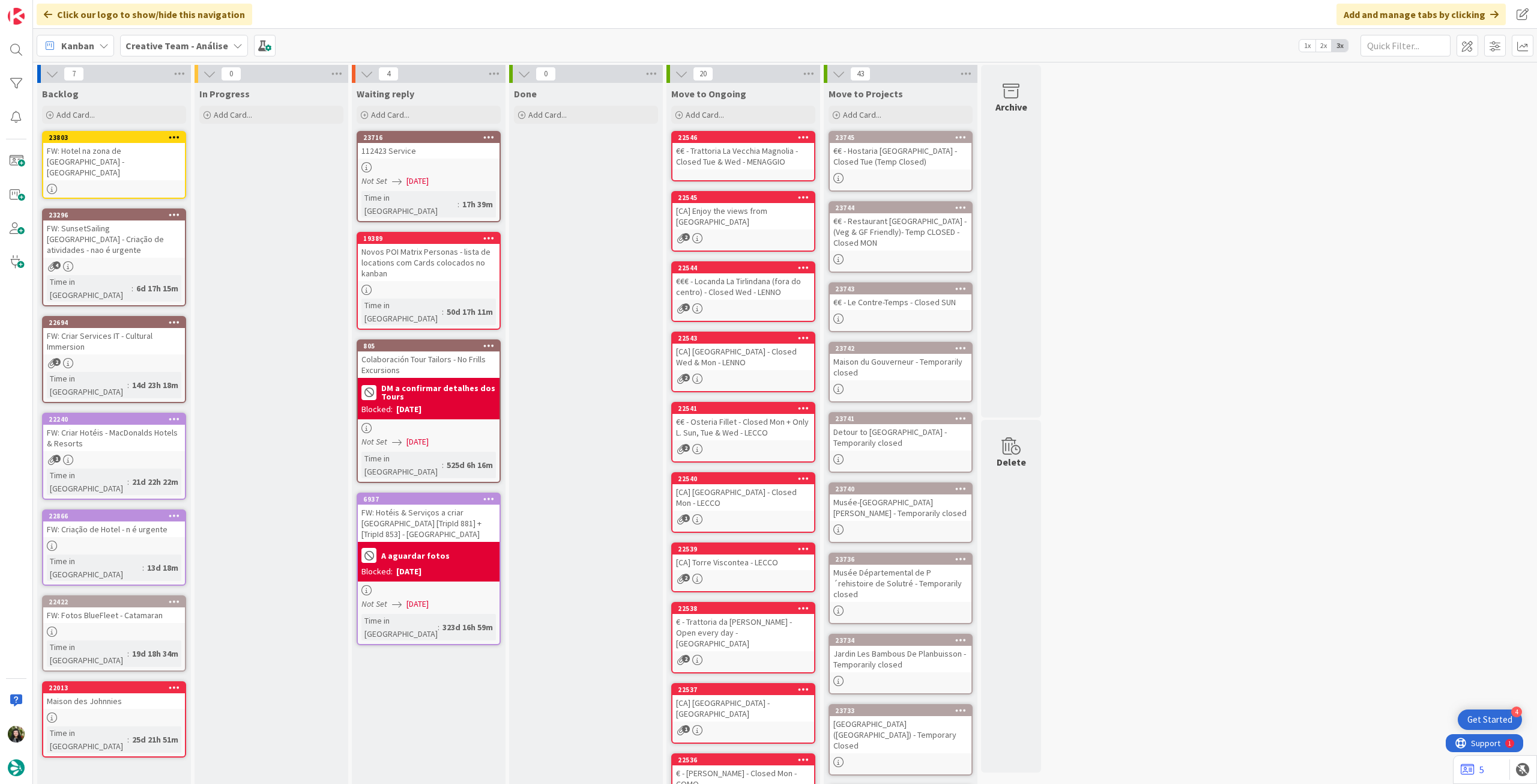
click at [159, 39] on b "Creative Team - Análise" at bounding box center [177, 45] width 103 height 12
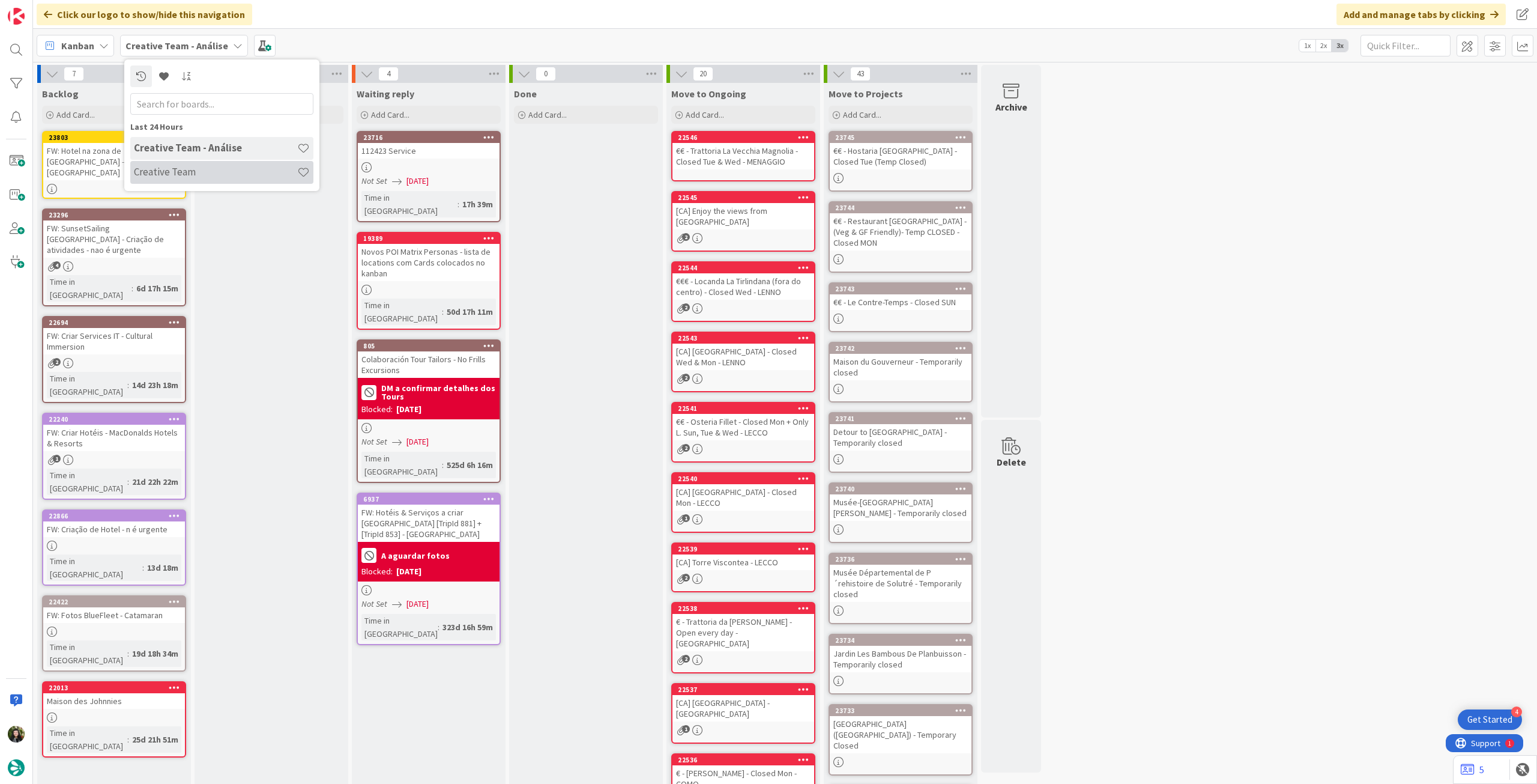
click at [176, 172] on h4 "Creative Team" at bounding box center [215, 172] width 163 height 12
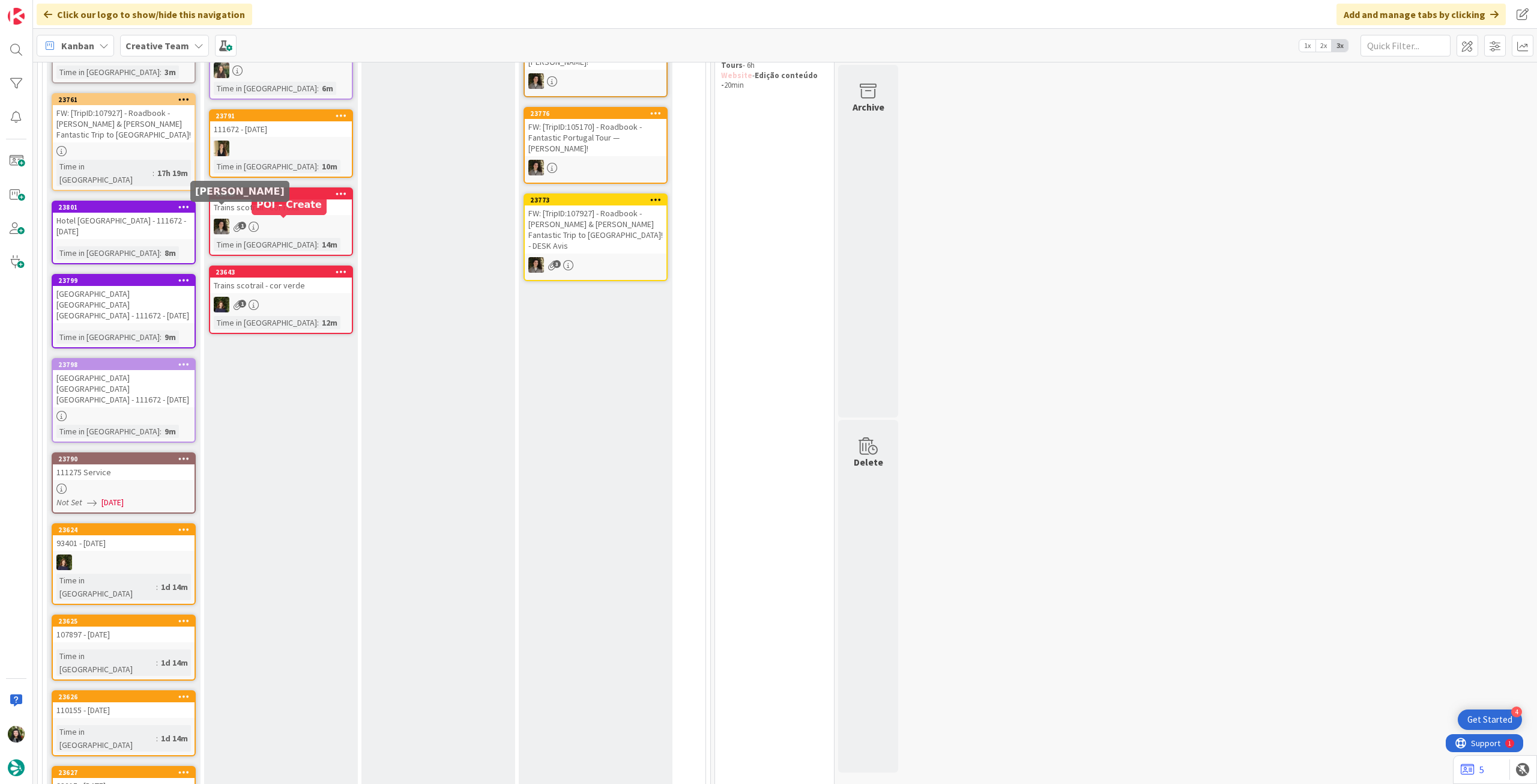
scroll to position [85, 0]
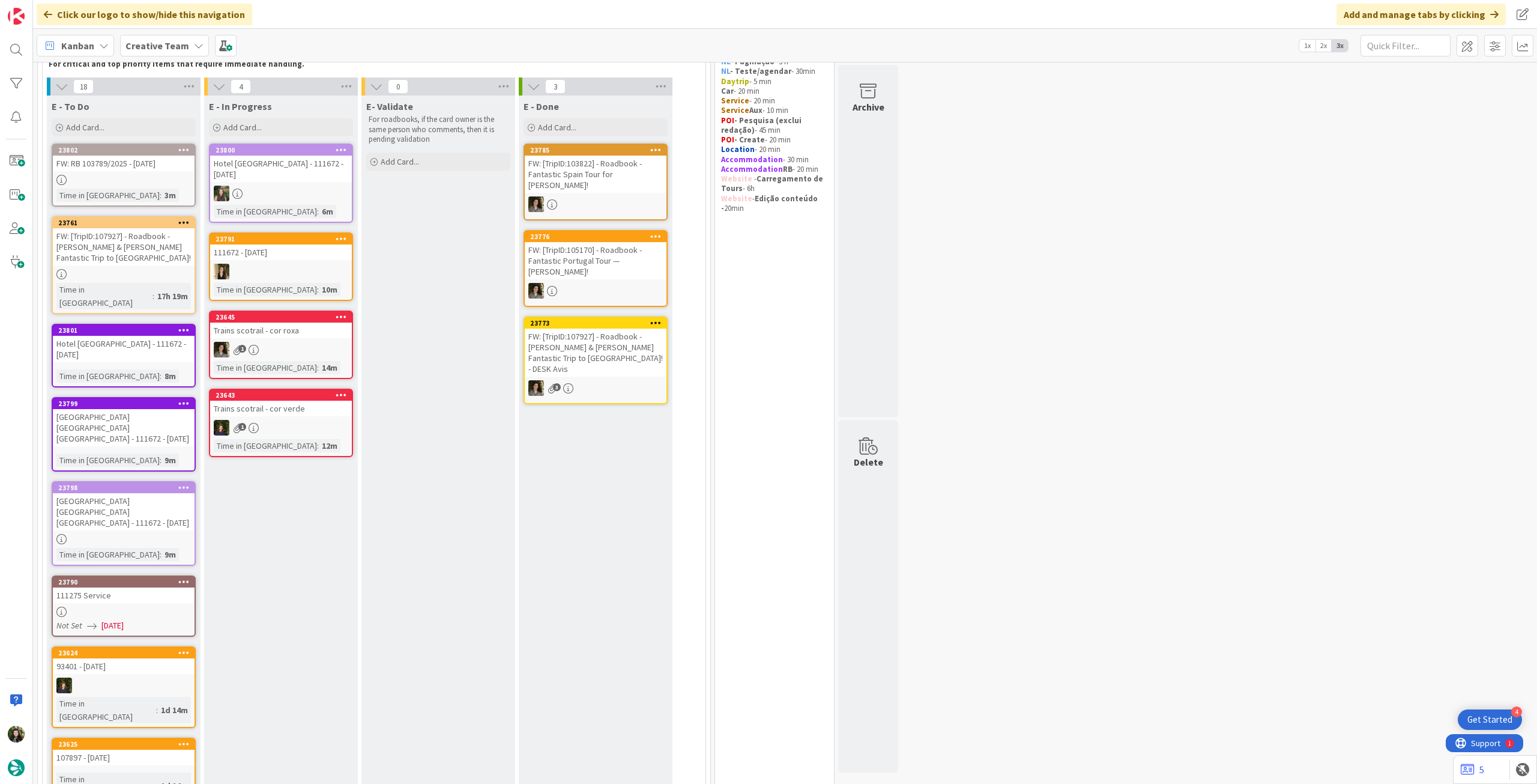
drag, startPoint x: 185, startPoint y: 51, endPoint x: 188, endPoint y: 64, distance: 13.3
click at [185, 51] on div "Creative Team" at bounding box center [165, 45] width 89 height 22
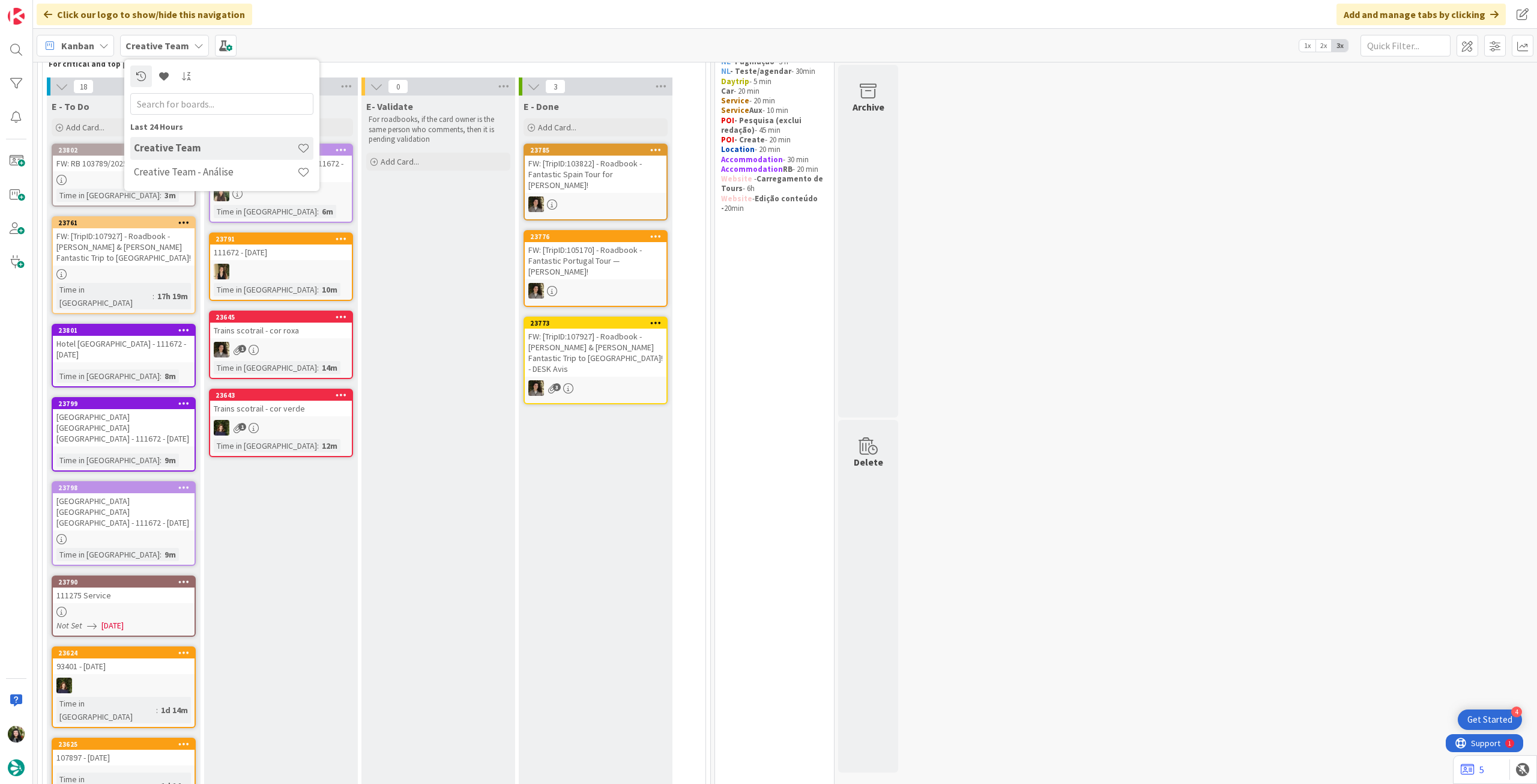
click at [176, 188] on div "Last 24 Hours Creative Team Creative Team - Análise" at bounding box center [222, 126] width 195 height 132
click at [178, 174] on h4 "Creative Team - Análise" at bounding box center [215, 172] width 163 height 12
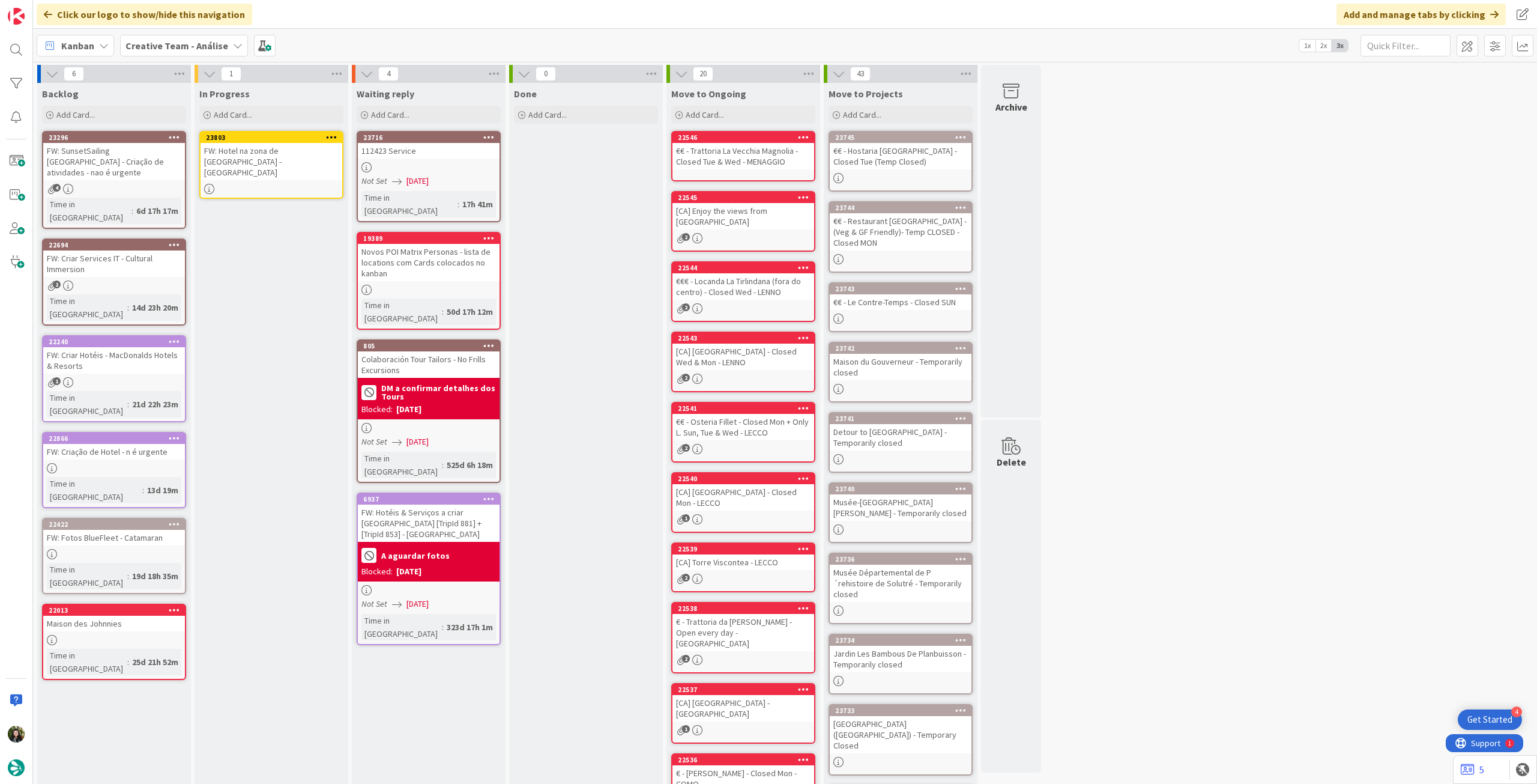
click at [262, 184] on div at bounding box center [271, 189] width 141 height 11
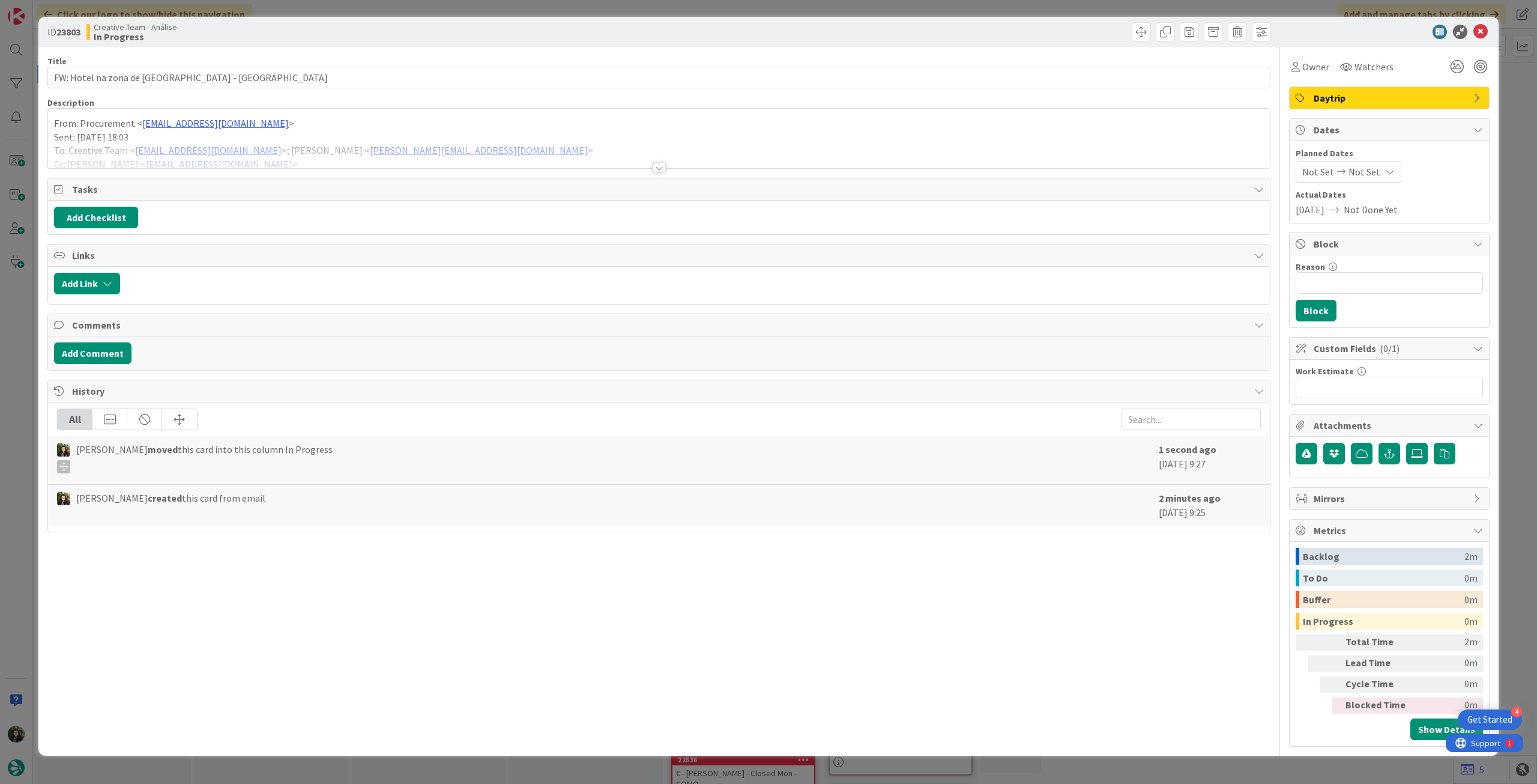
click at [191, 130] on p "Sent: Tuesday, September 23, 2025 18:03" at bounding box center [658, 137] width 1210 height 14
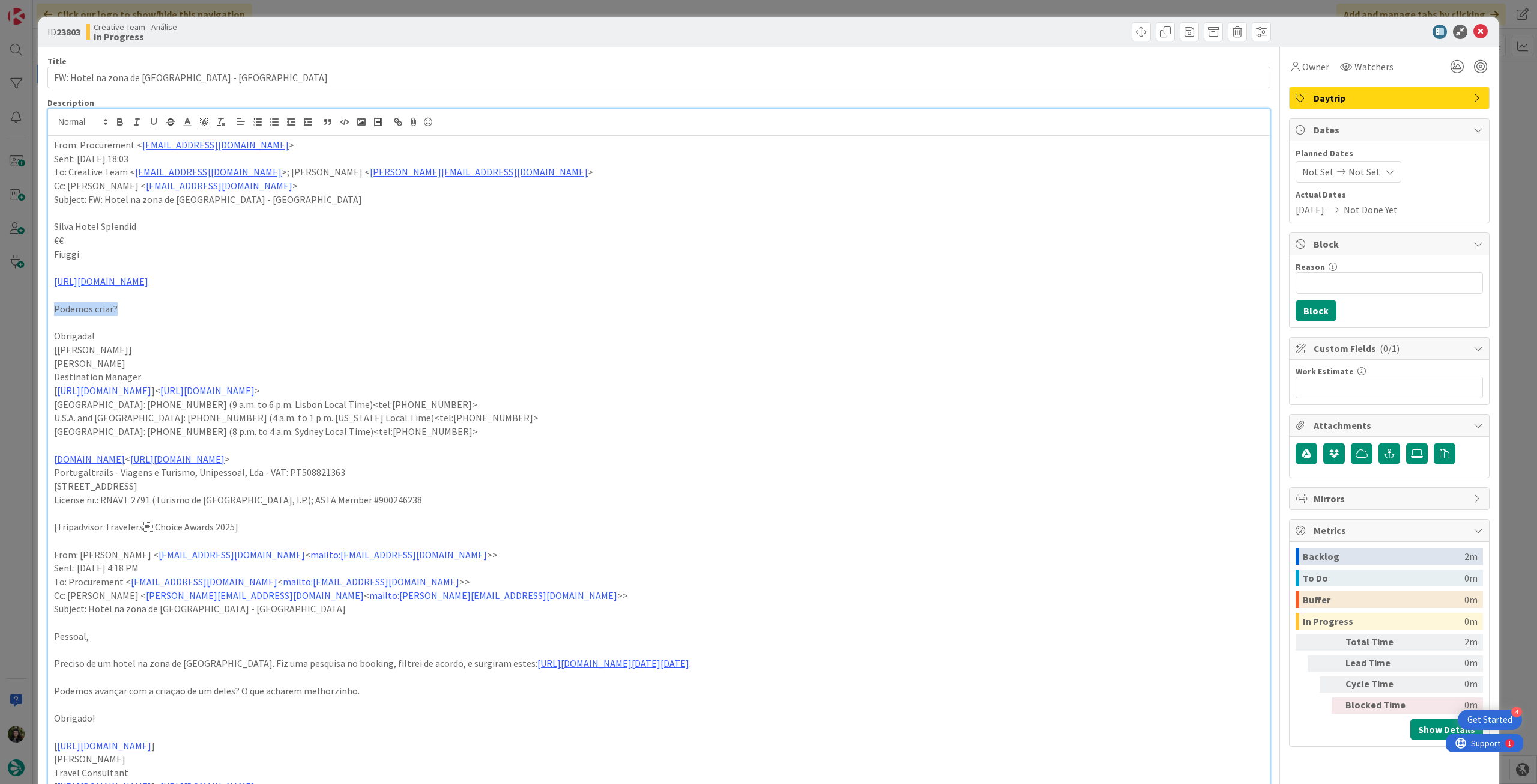
drag, startPoint x: 130, startPoint y: 312, endPoint x: 48, endPoint y: 310, distance: 82.0
click at [48, 310] on div "From: Procurement < procurement@tourtailors.com > Sent: Tuesday, September 23, …" at bounding box center [659, 525] width 1222 height 778
click at [82, 266] on p at bounding box center [658, 268] width 1210 height 14
click at [61, 271] on p "ONE SHOT" at bounding box center [658, 268] width 1210 height 14
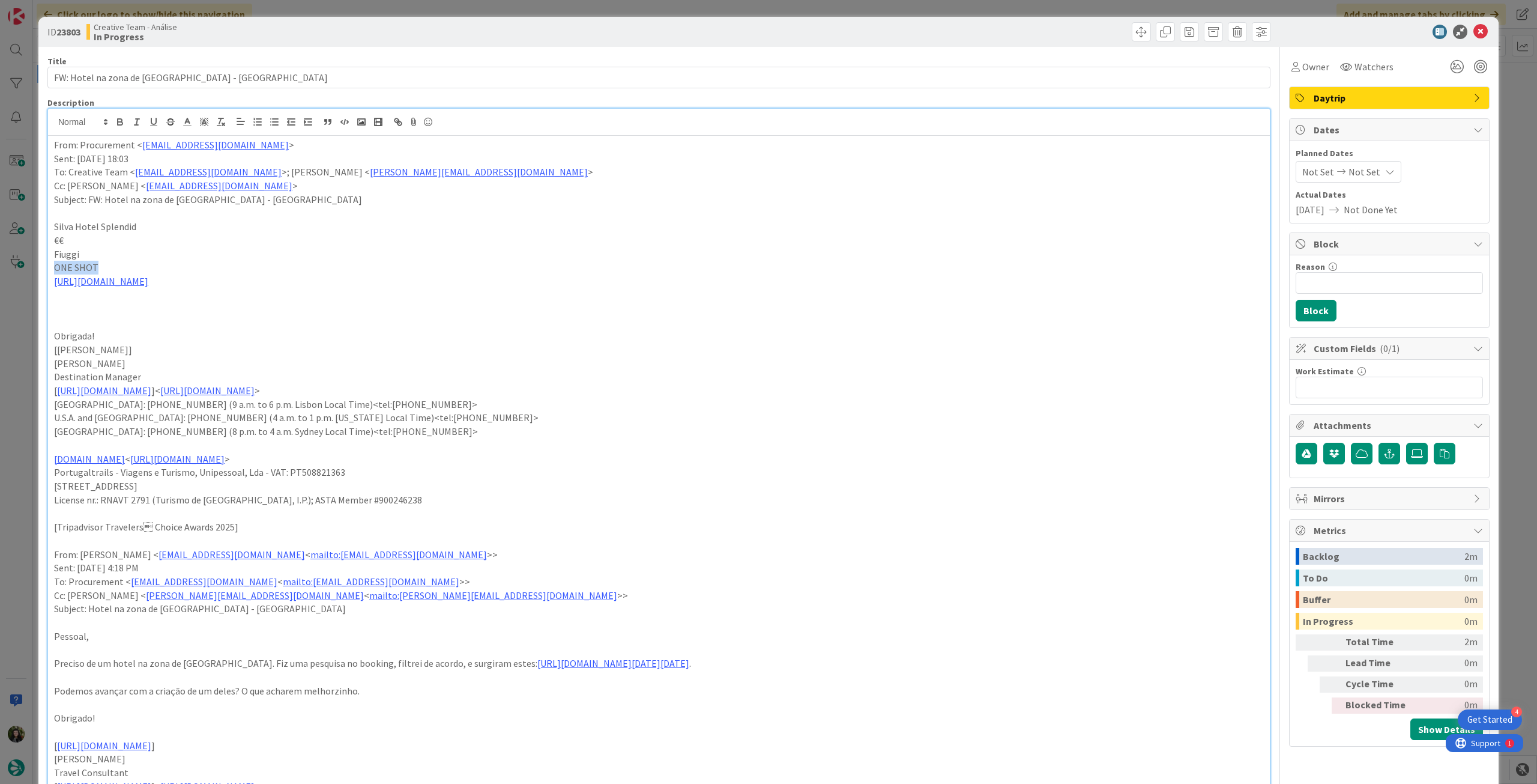
click at [61, 271] on p "ONE SHOT" at bounding box center [658, 268] width 1210 height 14
drag, startPoint x: 225, startPoint y: 277, endPoint x: 249, endPoint y: 282, distance: 24.5
click at [225, 277] on p "https://www.silvasplendid.it/en" at bounding box center [658, 281] width 1210 height 14
click at [1476, 28] on icon at bounding box center [1480, 32] width 14 height 14
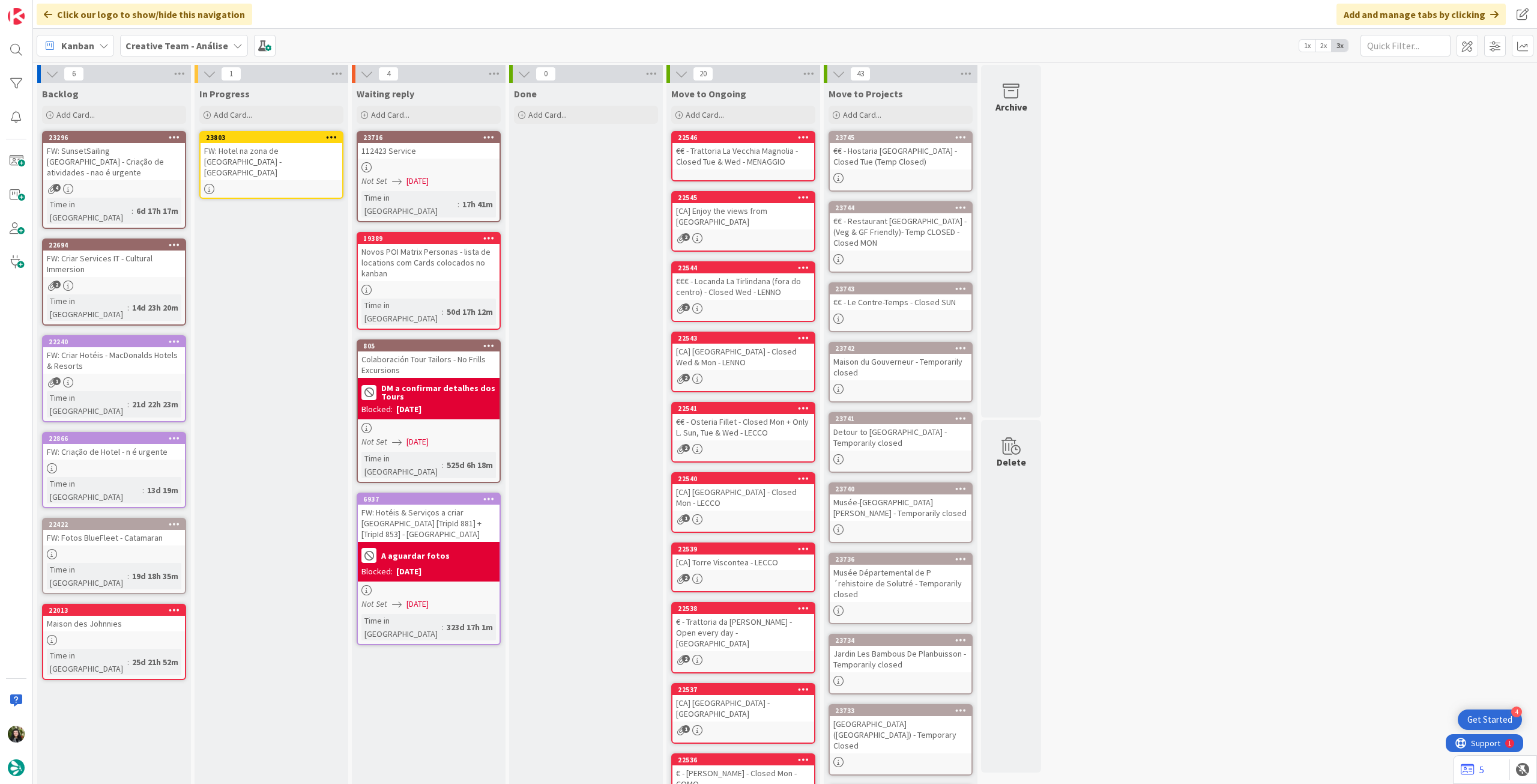
click at [334, 135] on icon at bounding box center [331, 137] width 11 height 8
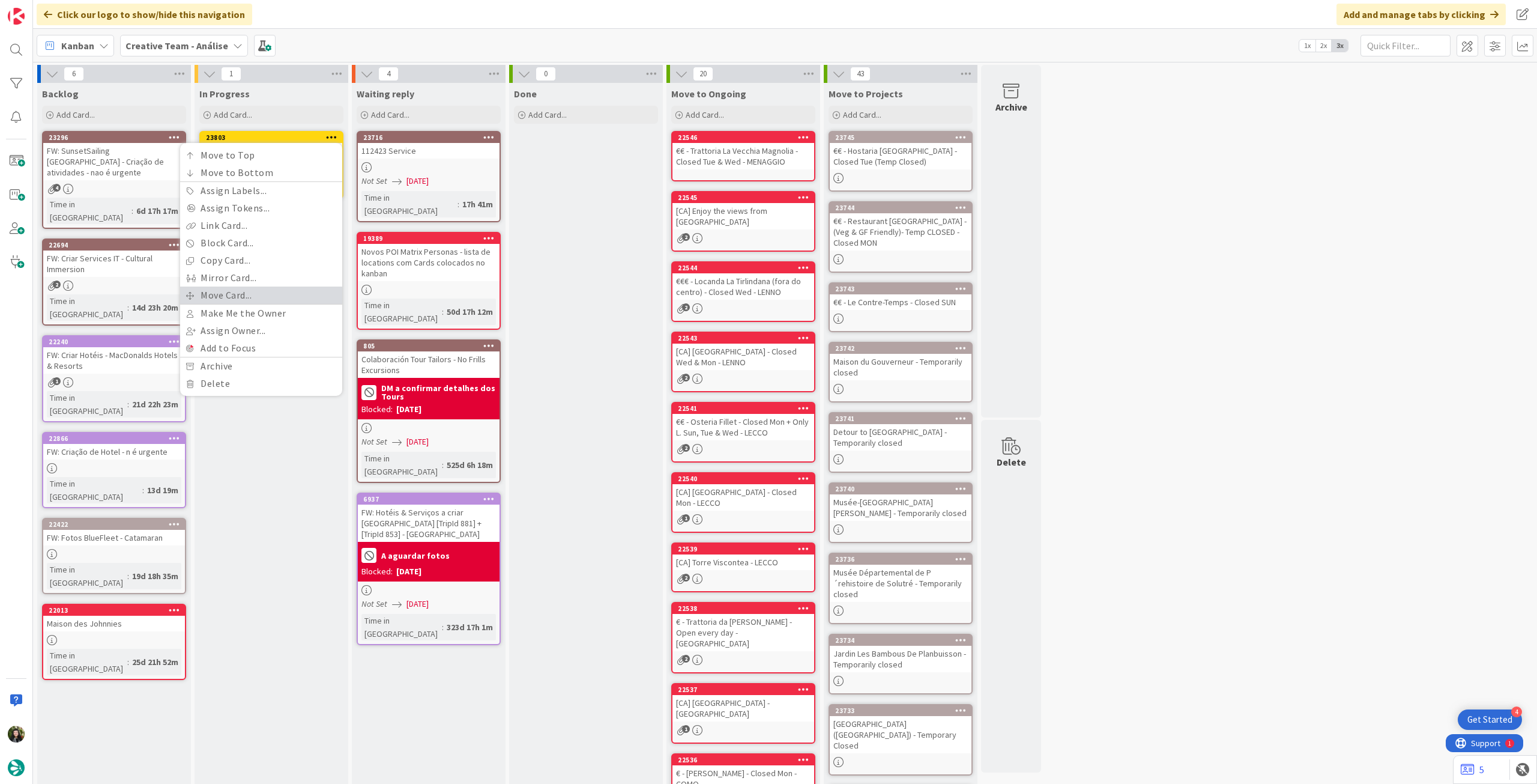
click at [283, 290] on link "Move Card..." at bounding box center [261, 295] width 162 height 17
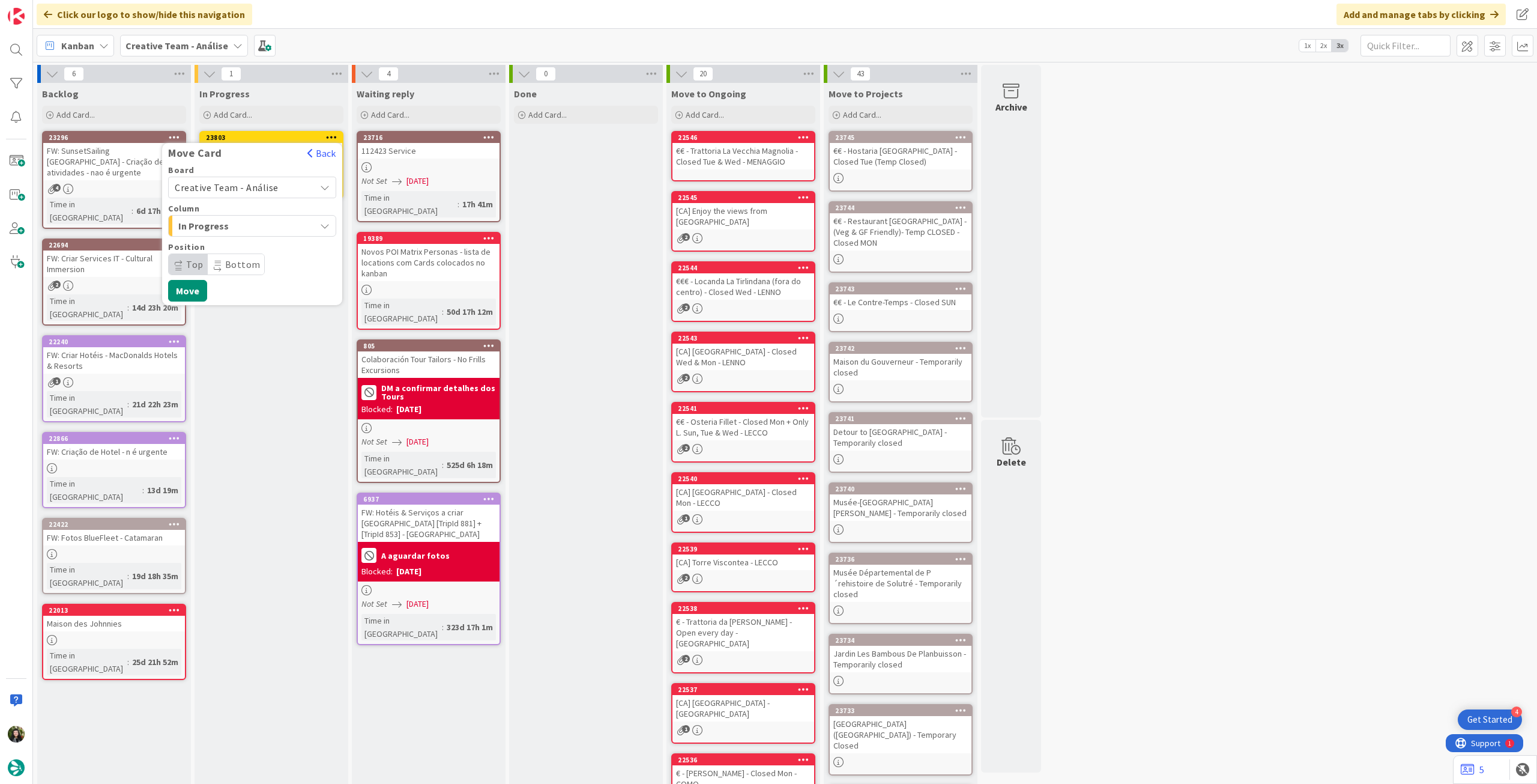
click at [276, 189] on span "Creative Team - Análise" at bounding box center [242, 187] width 135 height 17
click at [270, 242] on span "Creative Team" at bounding box center [260, 244] width 139 height 18
click at [268, 222] on span "E - To Do" at bounding box center [223, 225] width 90 height 16
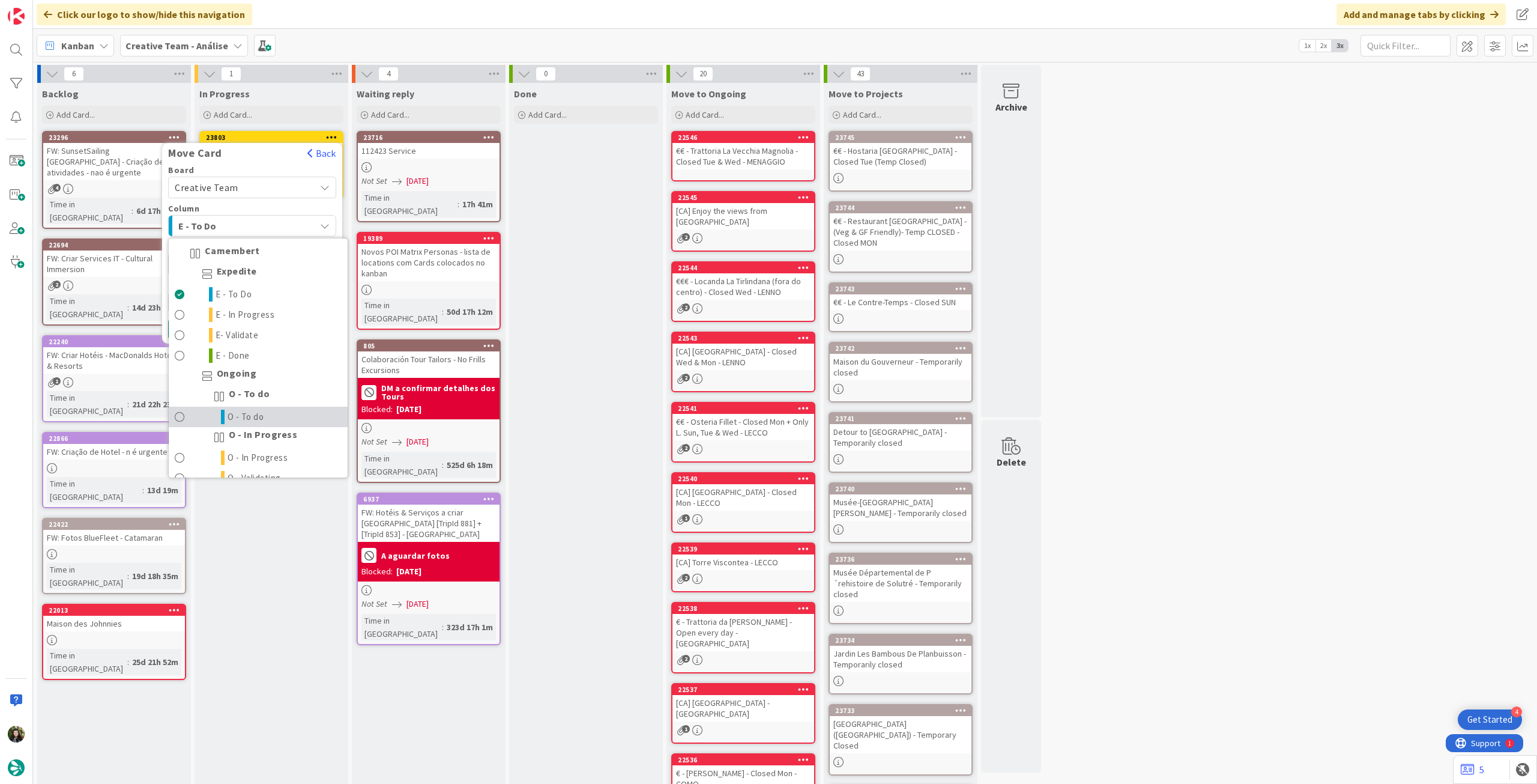
click at [256, 411] on span "O - To do" at bounding box center [246, 417] width 36 height 14
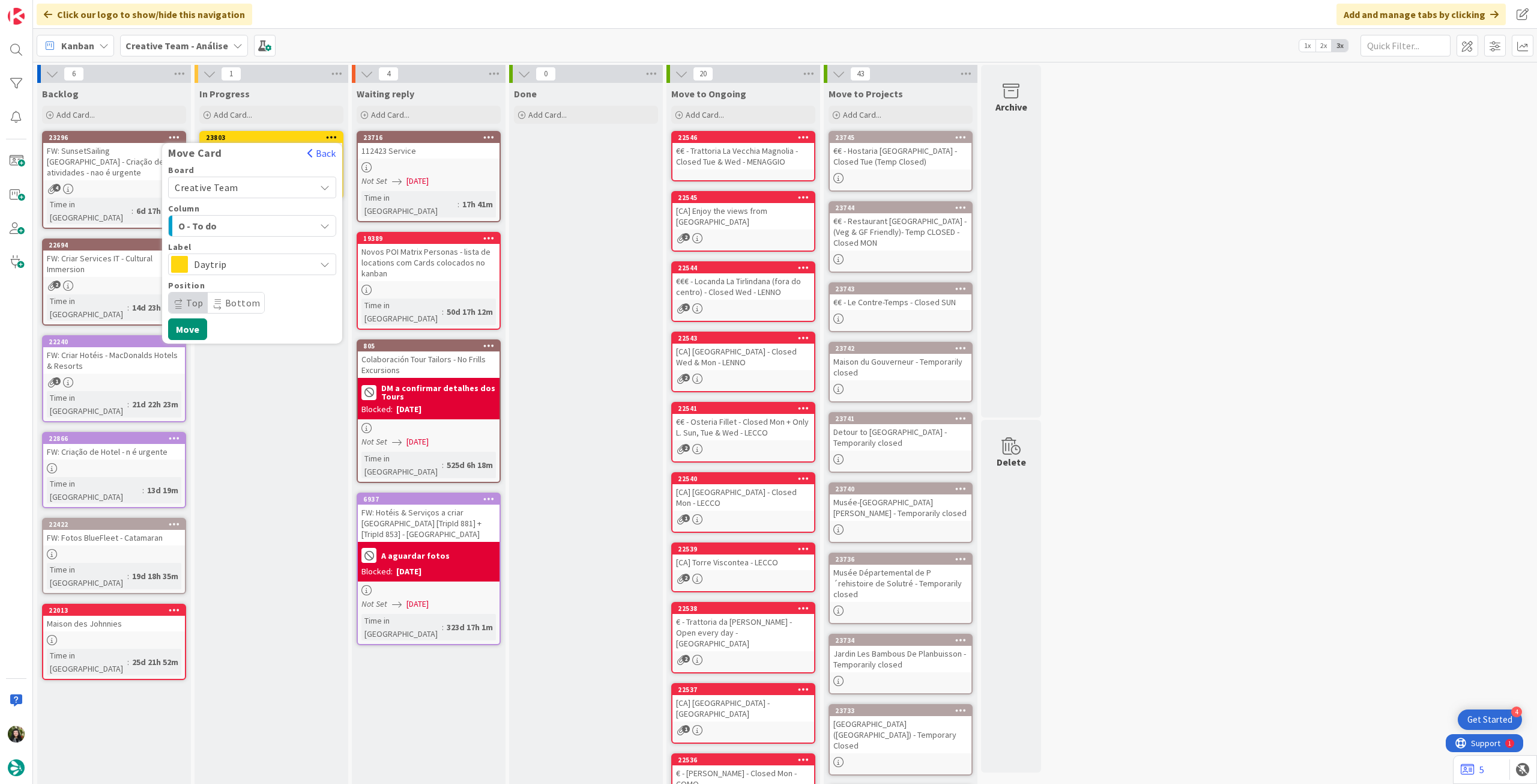
click at [255, 262] on span "Daytrip" at bounding box center [252, 264] width 116 height 17
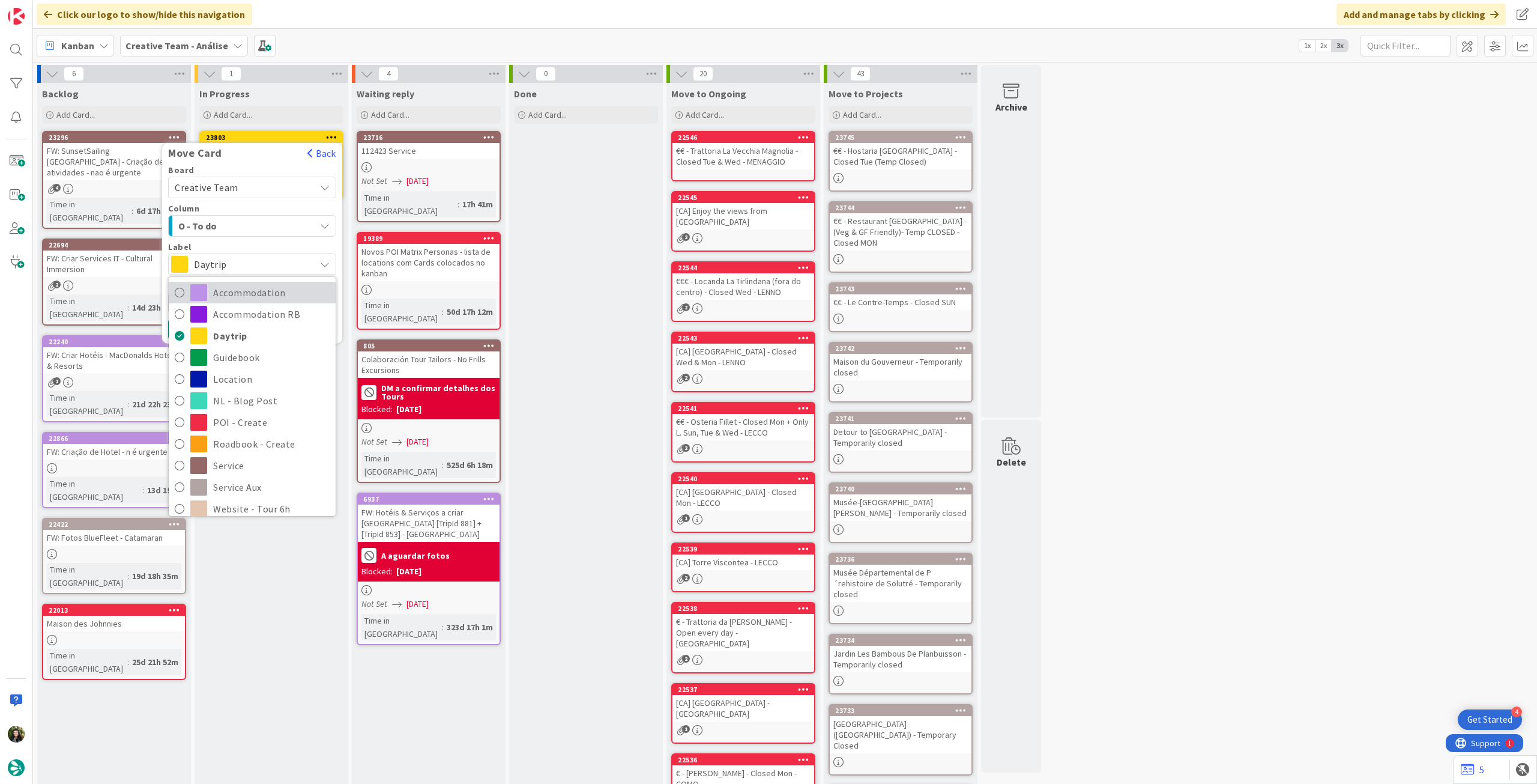
click at [243, 294] on span "Accommodation" at bounding box center [271, 293] width 116 height 18
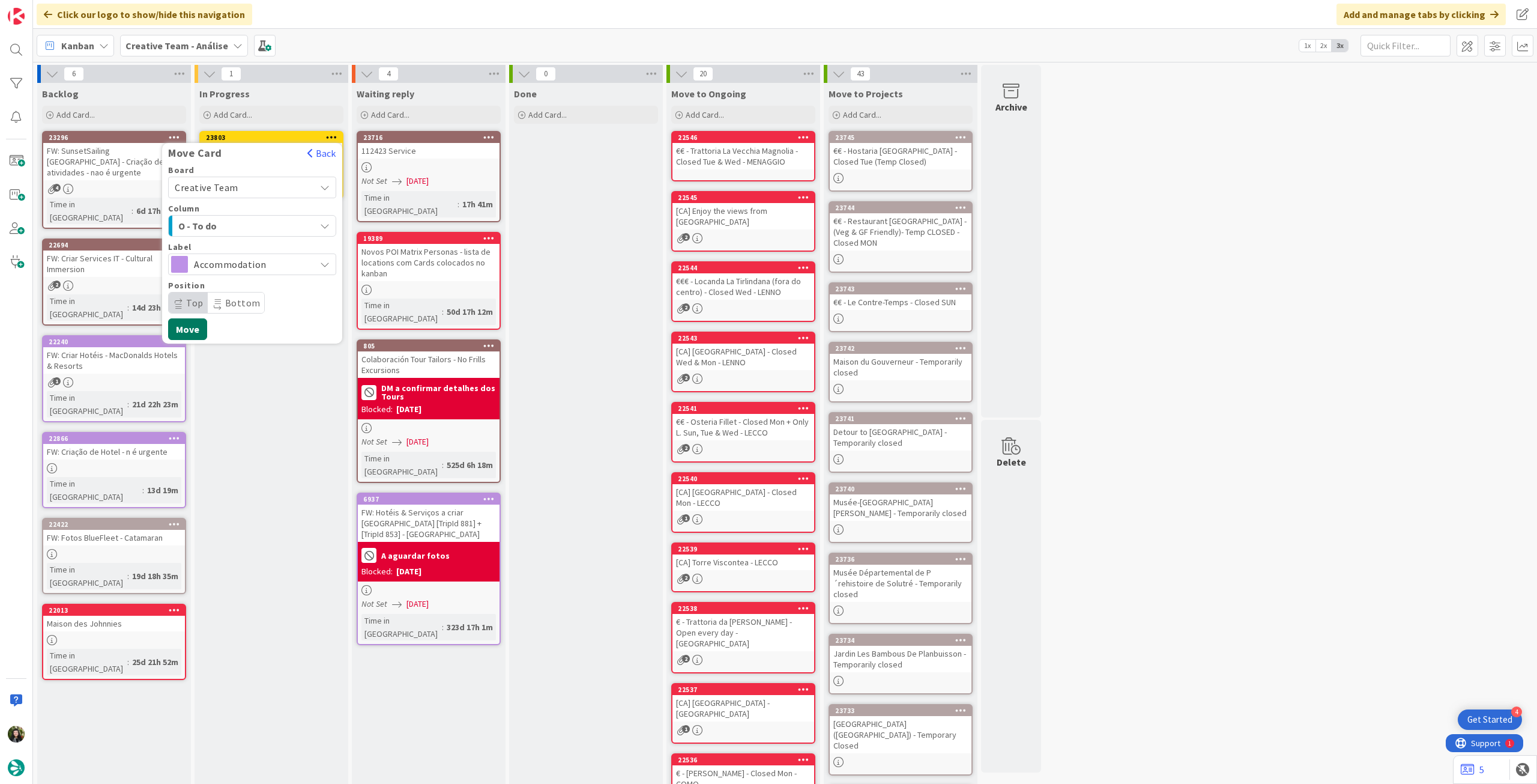
click at [202, 331] on button "Move" at bounding box center [187, 329] width 39 height 22
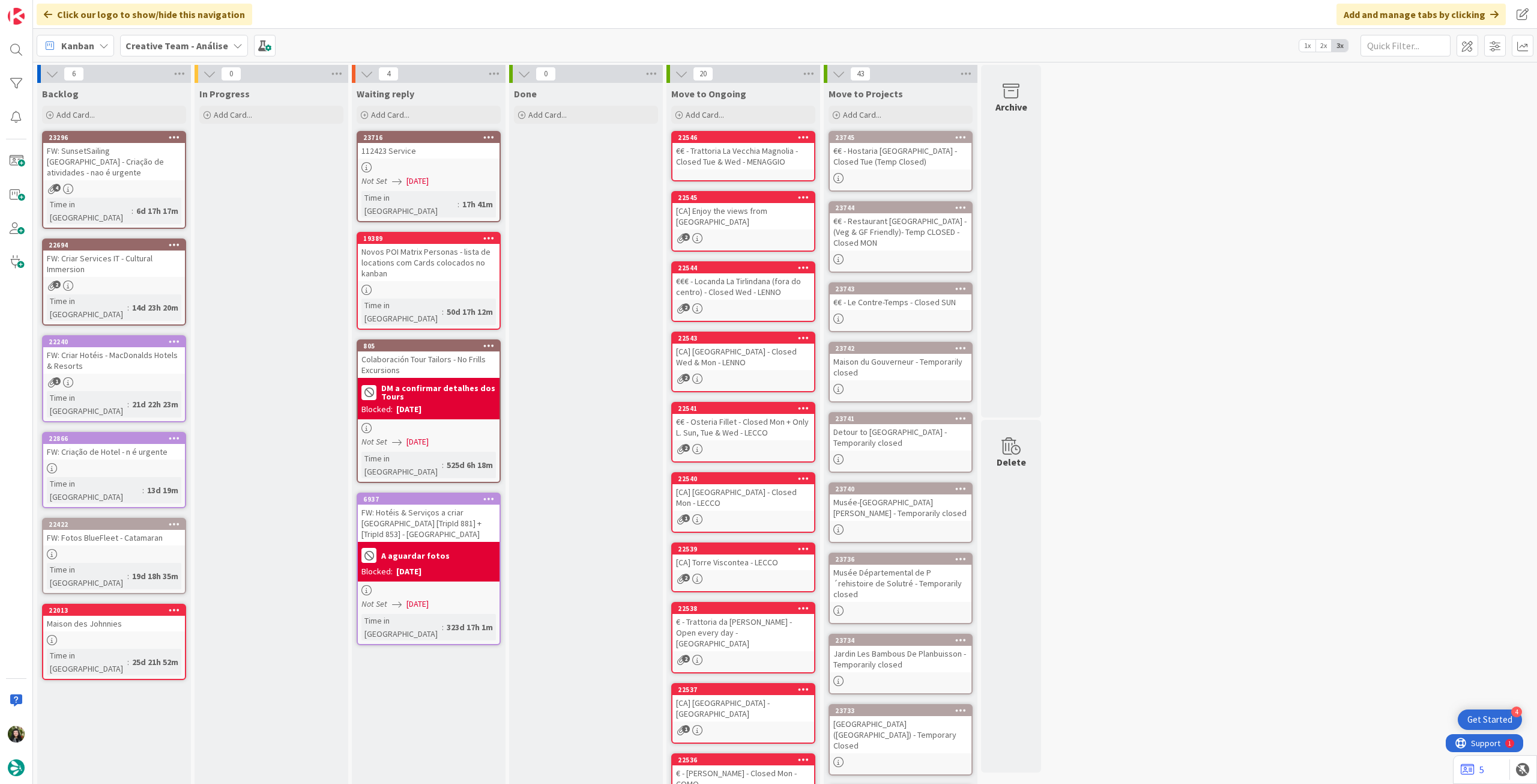
drag, startPoint x: 163, startPoint y: 48, endPoint x: 165, endPoint y: 57, distance: 9.2
click at [163, 49] on b "Creative Team - Análise" at bounding box center [177, 45] width 103 height 12
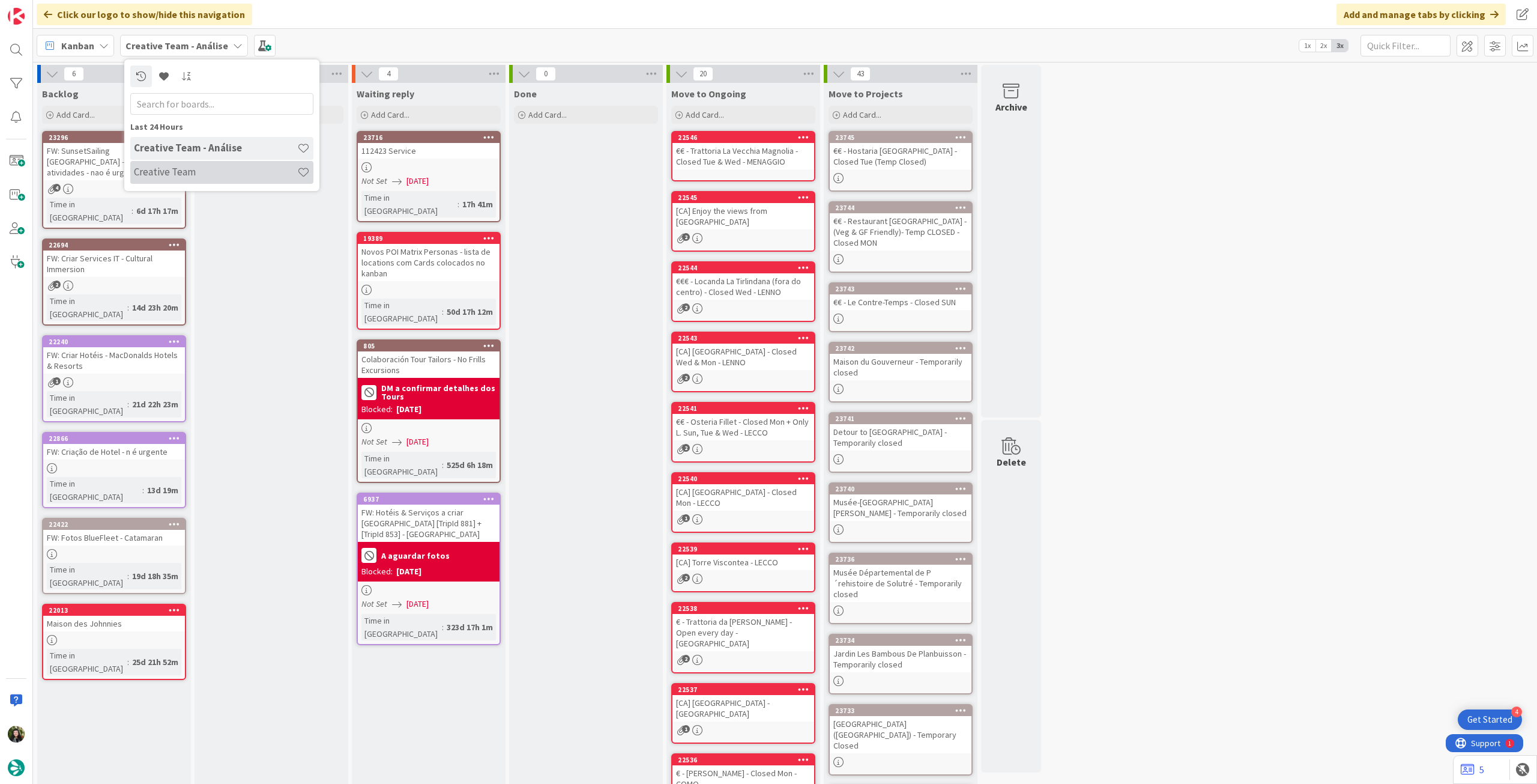
click at [178, 171] on h4 "Creative Team" at bounding box center [215, 172] width 163 height 12
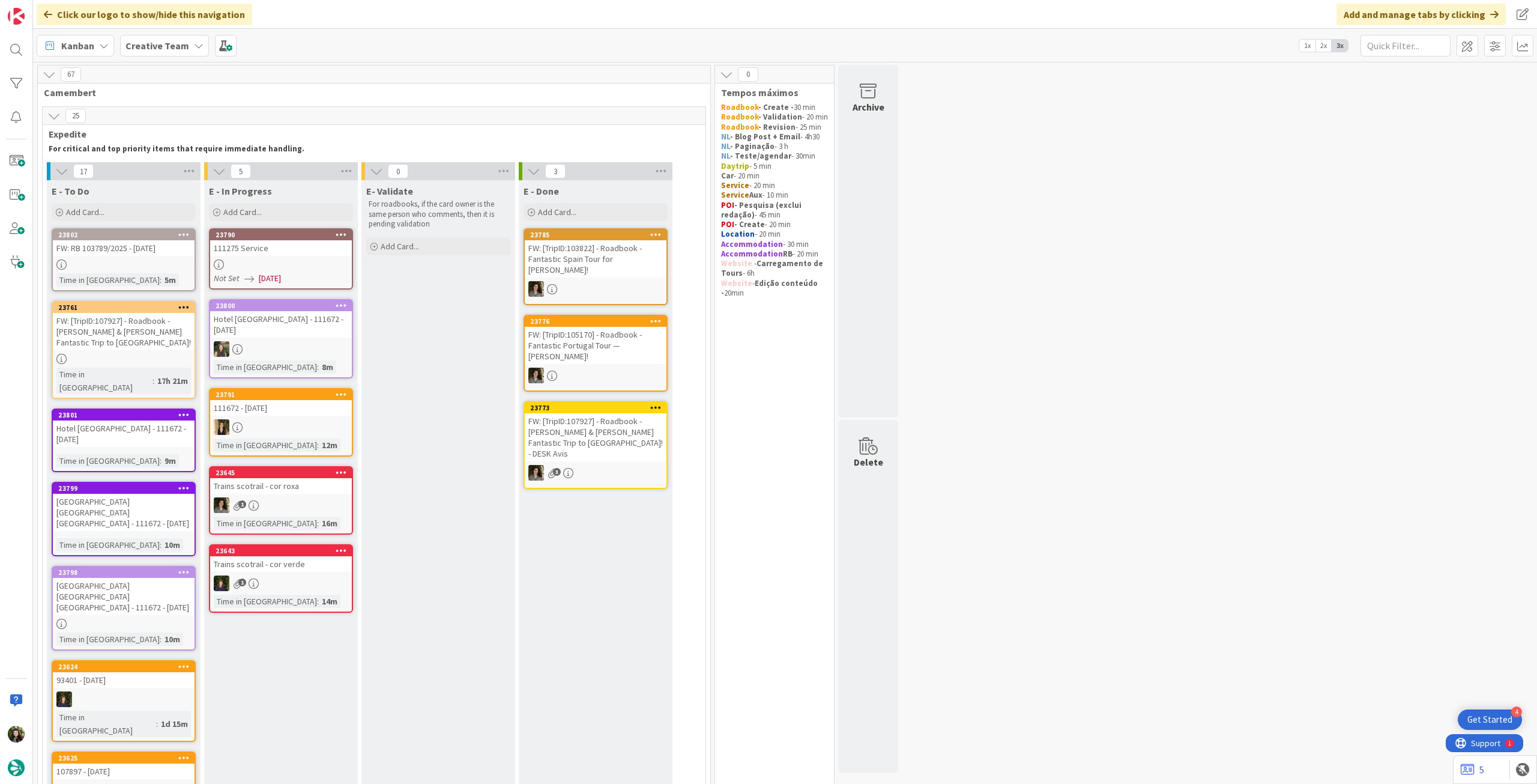
click at [293, 263] on div at bounding box center [280, 265] width 141 height 11
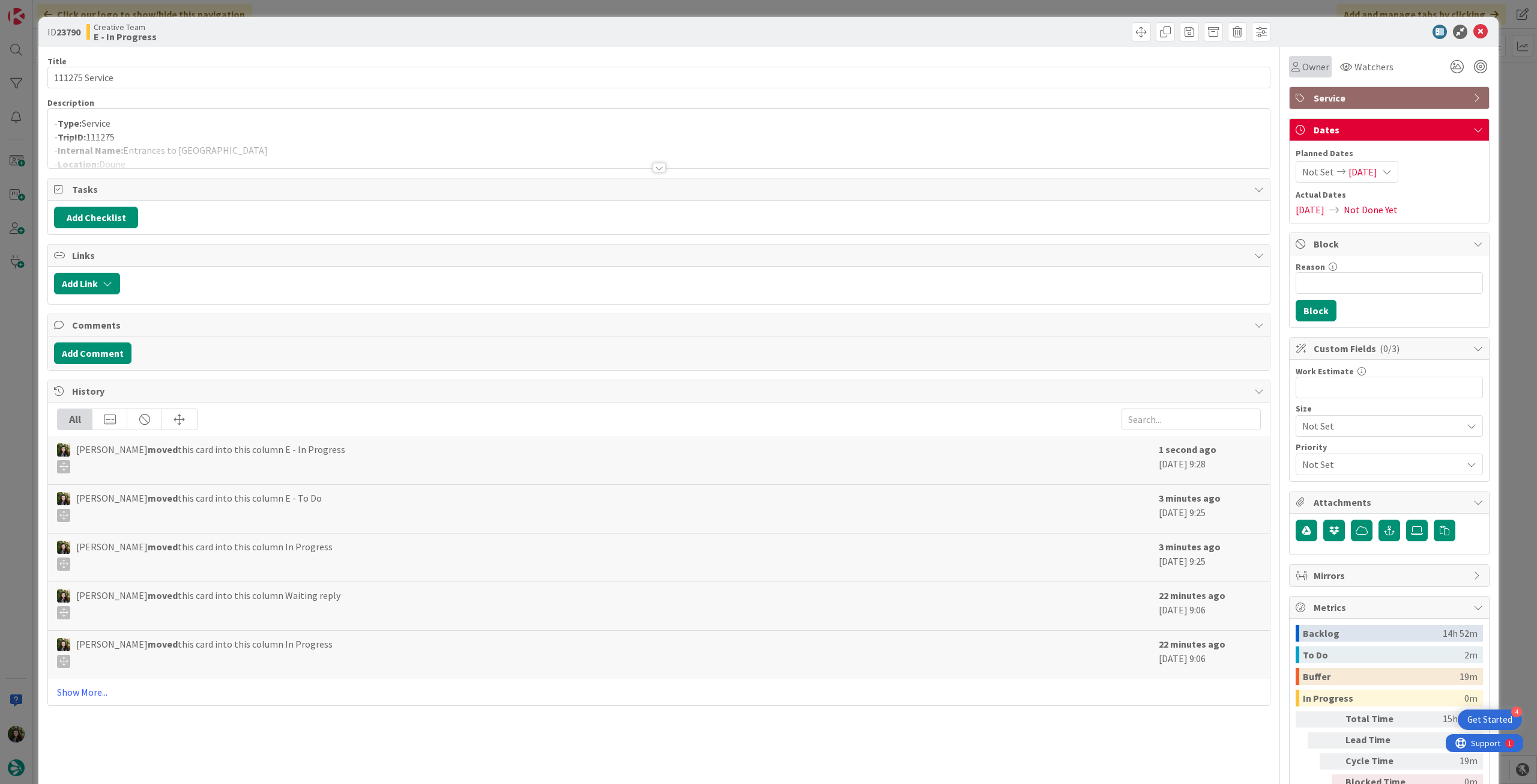
click at [1295, 74] on div "Owner" at bounding box center [1310, 67] width 42 height 22
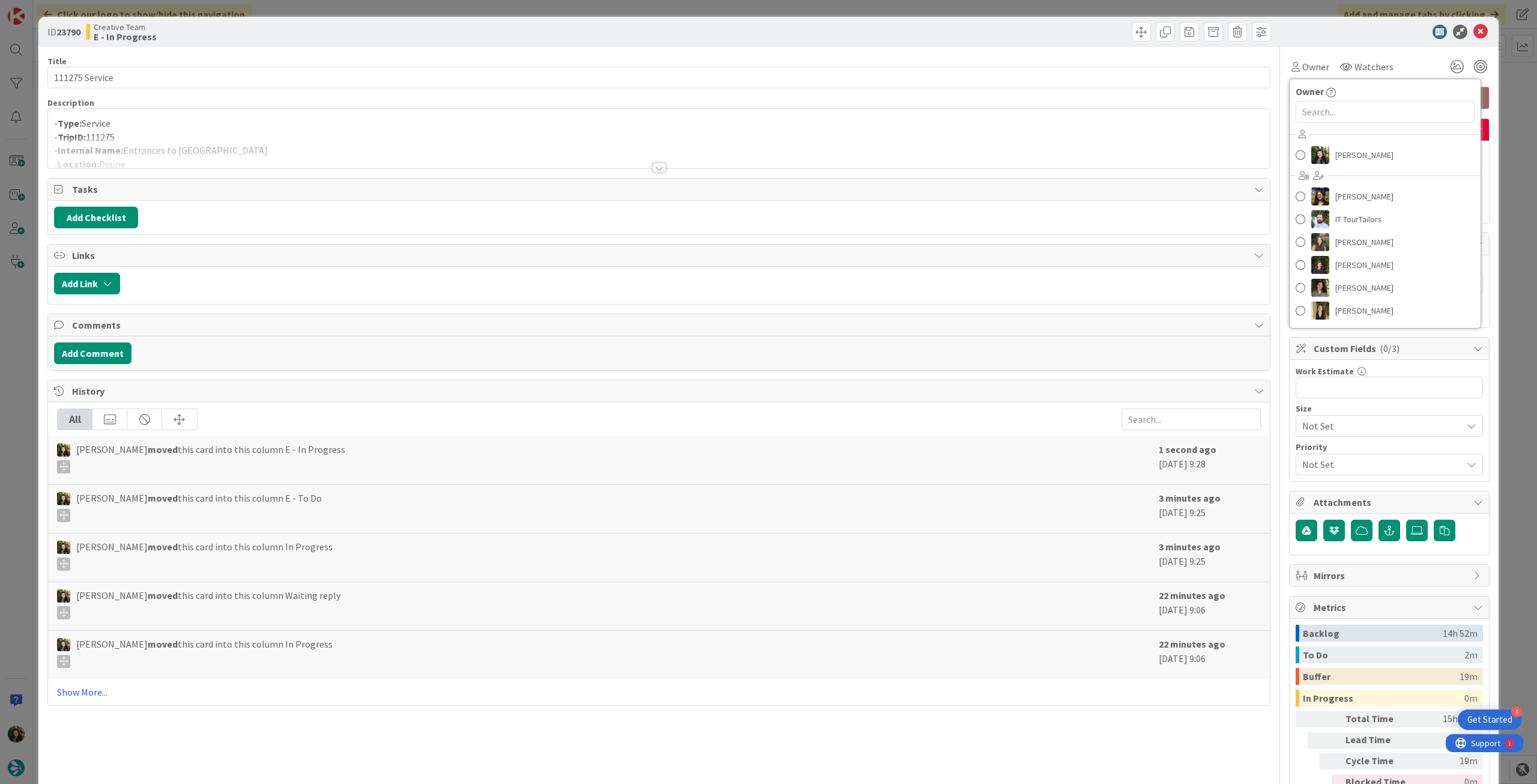
click at [1328, 166] on div "Beatriz Cassona Diana Ramos IT TourTailors Inês Gonçalves Margarida Carvalho Me…" at bounding box center [1385, 224] width 191 height 198
click at [1328, 165] on link "[PERSON_NAME]" at bounding box center [1385, 155] width 191 height 23
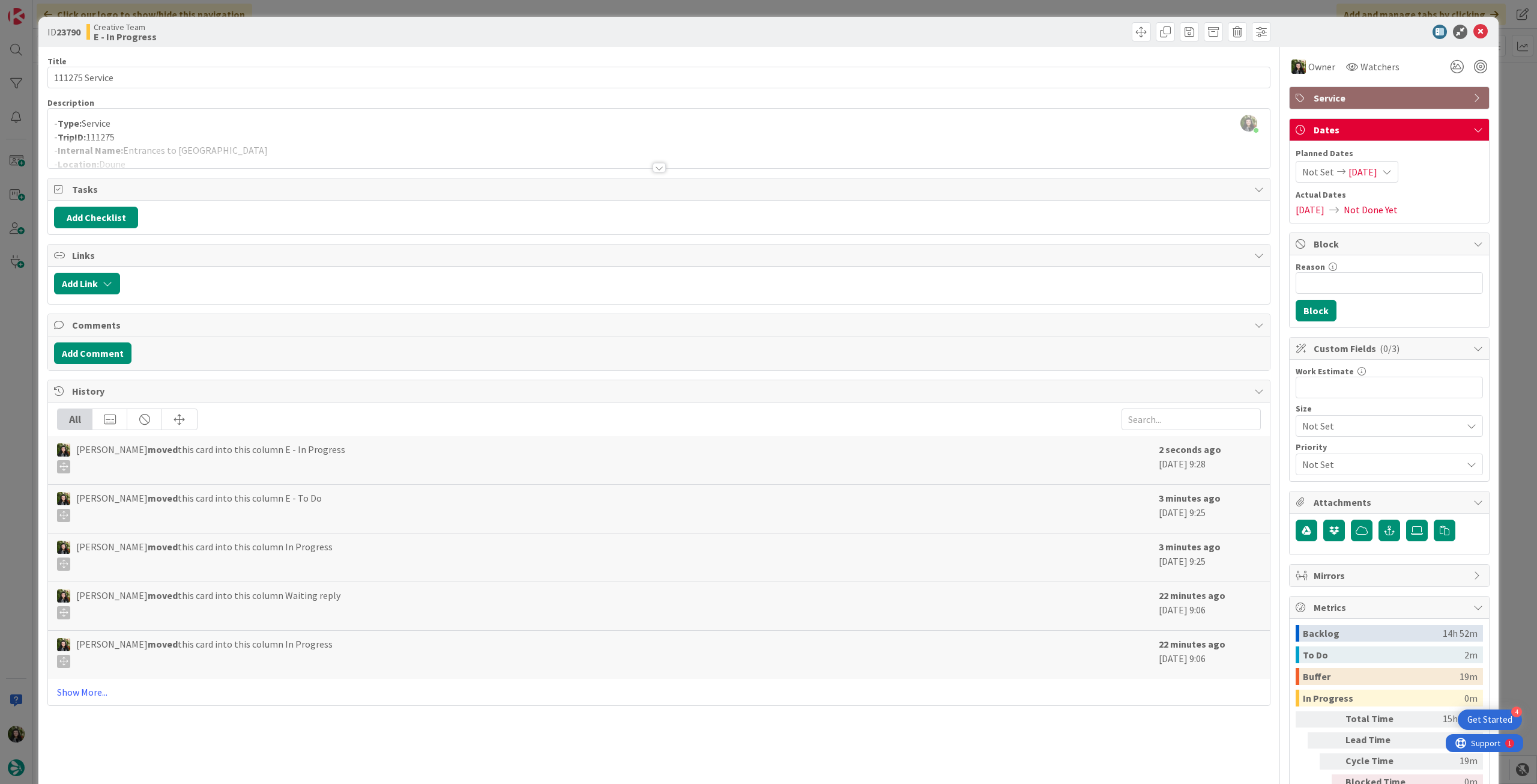
click at [238, 163] on div at bounding box center [659, 153] width 1222 height 31
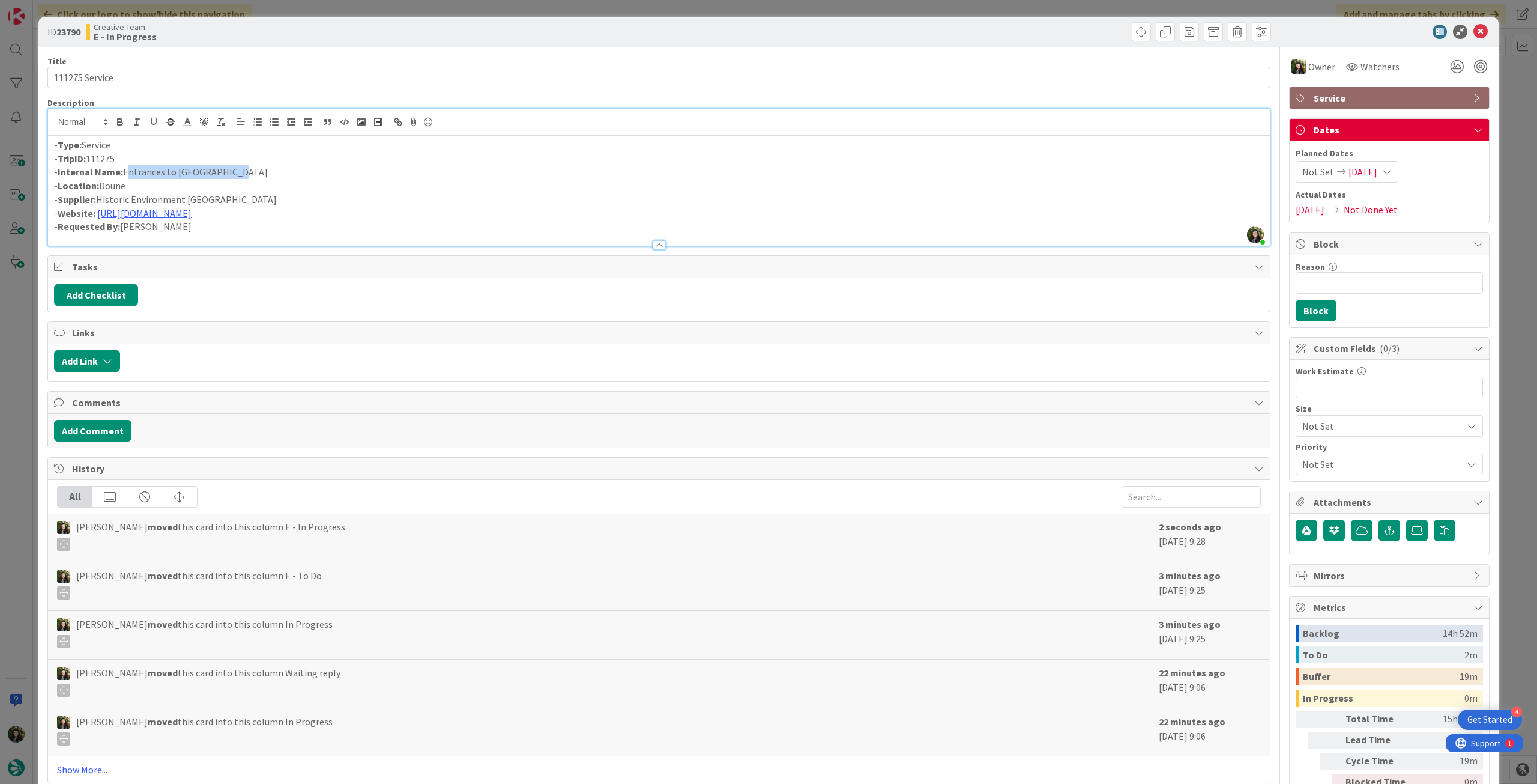
drag, startPoint x: 245, startPoint y: 171, endPoint x: 124, endPoint y: 170, distance: 121.0
click at [124, 170] on p "- Internal Name: Entrances to Doune Castle" at bounding box center [658, 172] width 1210 height 14
click at [181, 172] on p "- Internal Name: Entrances to Doune Castle" at bounding box center [658, 172] width 1210 height 14
click at [178, 173] on p "- Internal Name: Entrances to Doune Castle" at bounding box center [658, 172] width 1210 height 14
click at [179, 173] on p "- Internal Name: Entrances to Doune Castle" at bounding box center [658, 172] width 1210 height 14
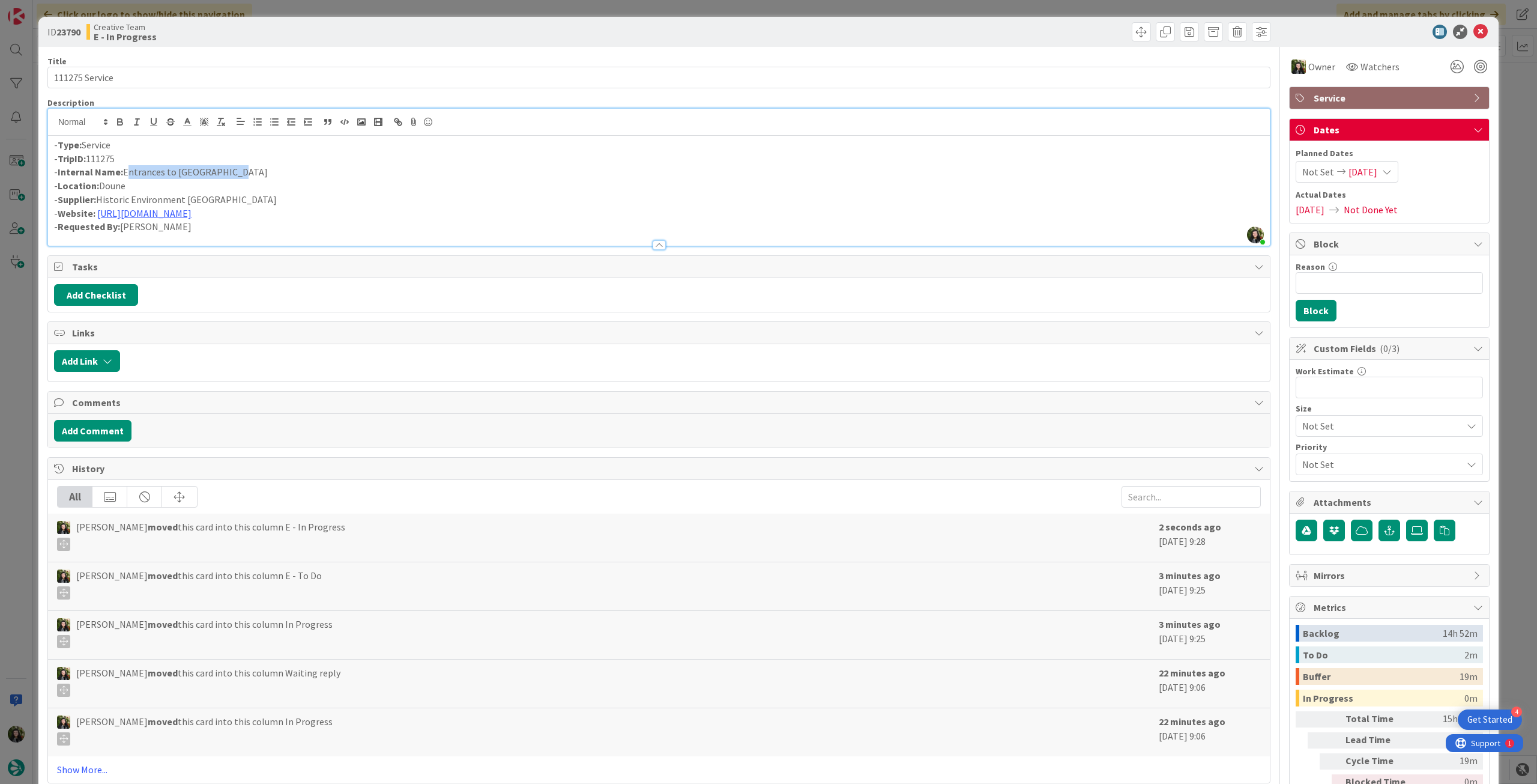
drag, startPoint x: 198, startPoint y: 174, endPoint x: 209, endPoint y: 172, distance: 11.2
click at [198, 176] on p "- Internal Name: Entrances to Doune Castle" at bounding box center [658, 172] width 1210 height 14
click at [240, 169] on p "- Internal Name: Entrances to Doune Castle" at bounding box center [658, 172] width 1210 height 14
drag, startPoint x: 197, startPoint y: 174, endPoint x: 178, endPoint y: 170, distance: 19.4
click at [178, 170] on p "- Internal Name: Entrances to Doune Castle" at bounding box center [658, 172] width 1210 height 14
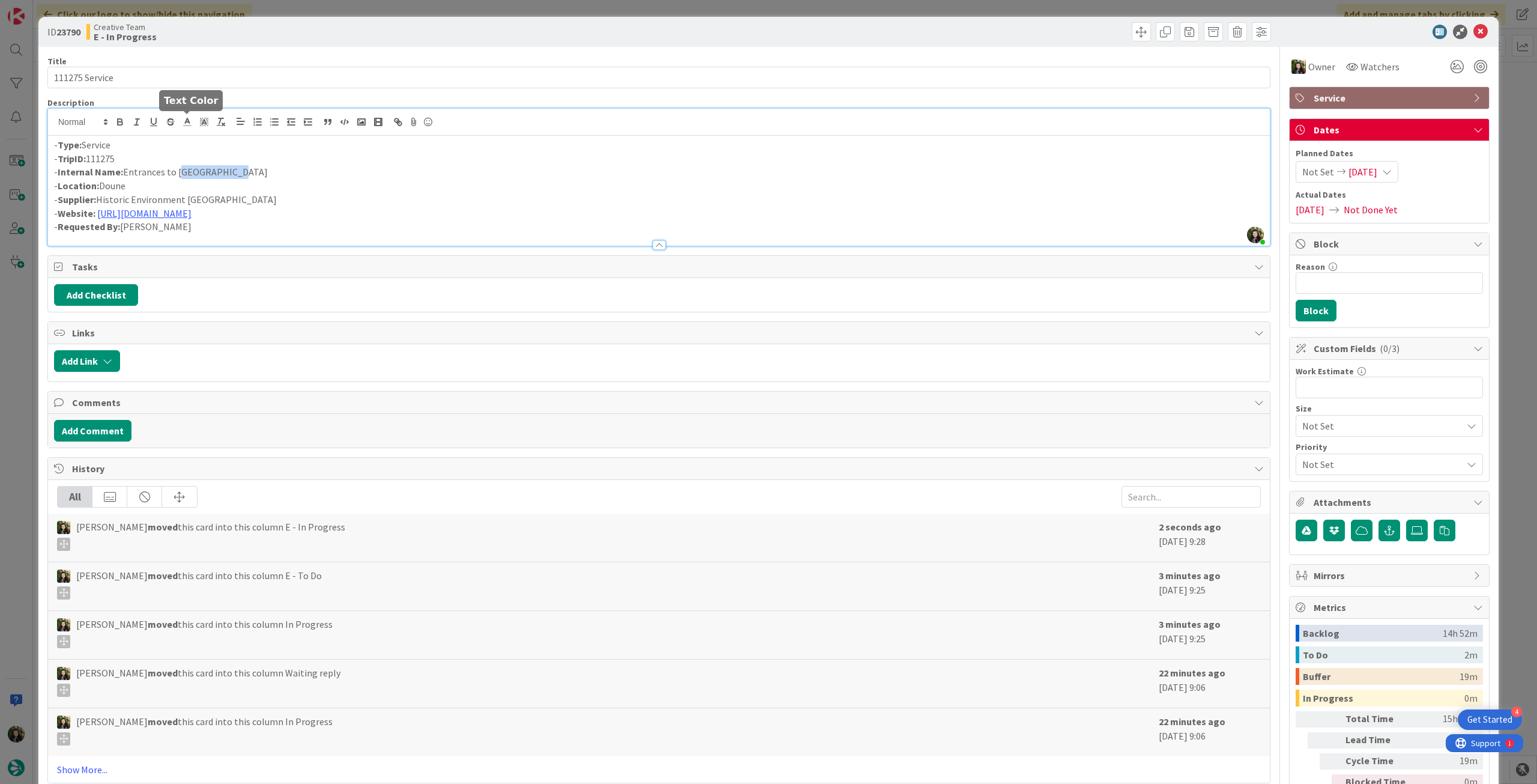
copy p "Doune Castle"
drag, startPoint x: 228, startPoint y: 177, endPoint x: 233, endPoint y: 174, distance: 5.8
click at [228, 177] on p "- Internal Name: Entrances to Doune Castle" at bounding box center [658, 172] width 1210 height 14
click at [236, 168] on p "- Internal Name: Entrances to Doune Castle" at bounding box center [658, 172] width 1210 height 14
drag, startPoint x: 236, startPoint y: 171, endPoint x: 126, endPoint y: 170, distance: 110.0
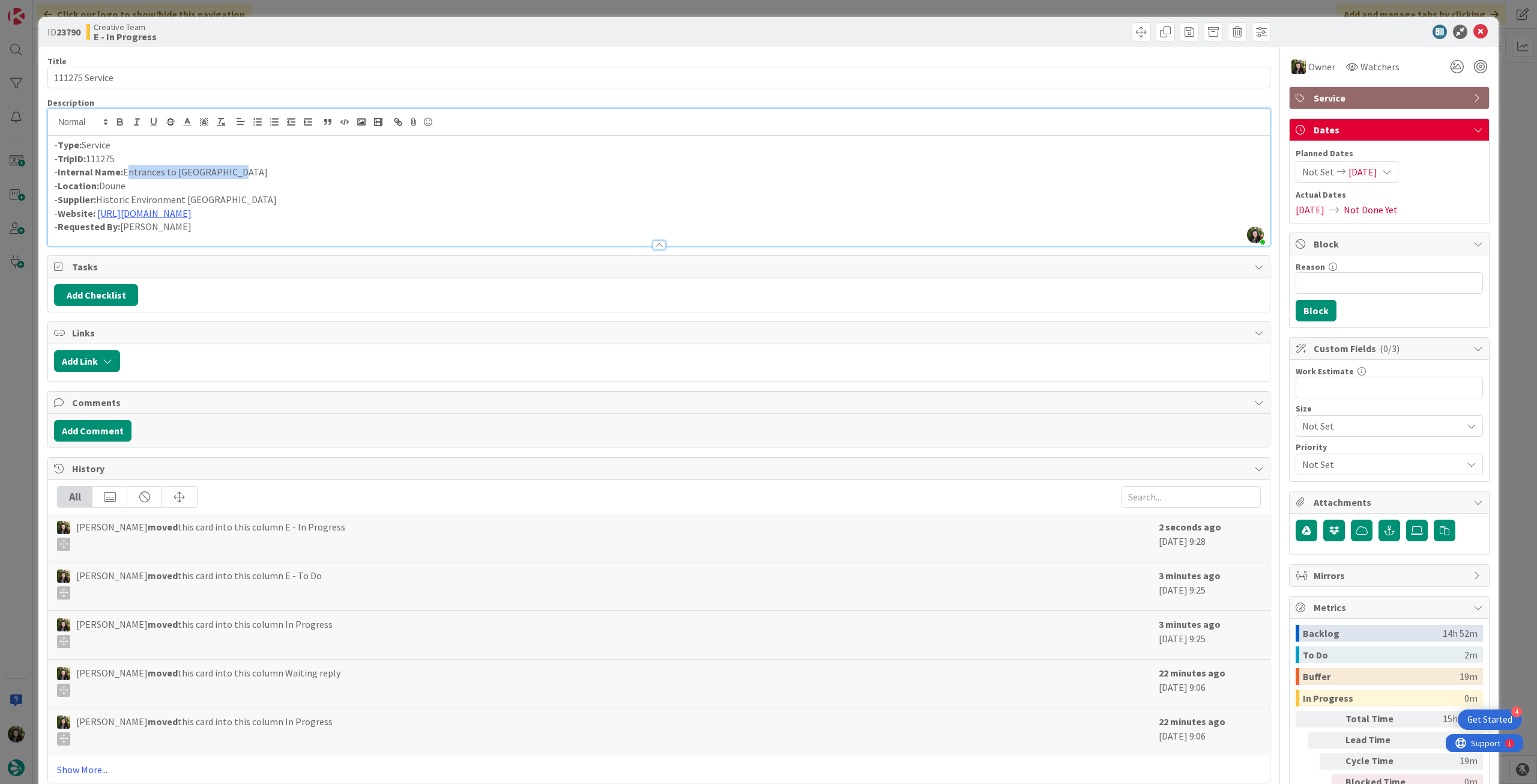
click at [126, 170] on p "- Internal Name: Entrances to Doune Castle" at bounding box center [658, 172] width 1210 height 14
copy p "Entrances to Doune Castle"
drag, startPoint x: 223, startPoint y: 197, endPoint x: 101, endPoint y: 193, distance: 122.1
click at [101, 193] on p "- Supplier: Historic Environment Scotland" at bounding box center [658, 200] width 1210 height 14
copy p "Historic Environment Scotland"
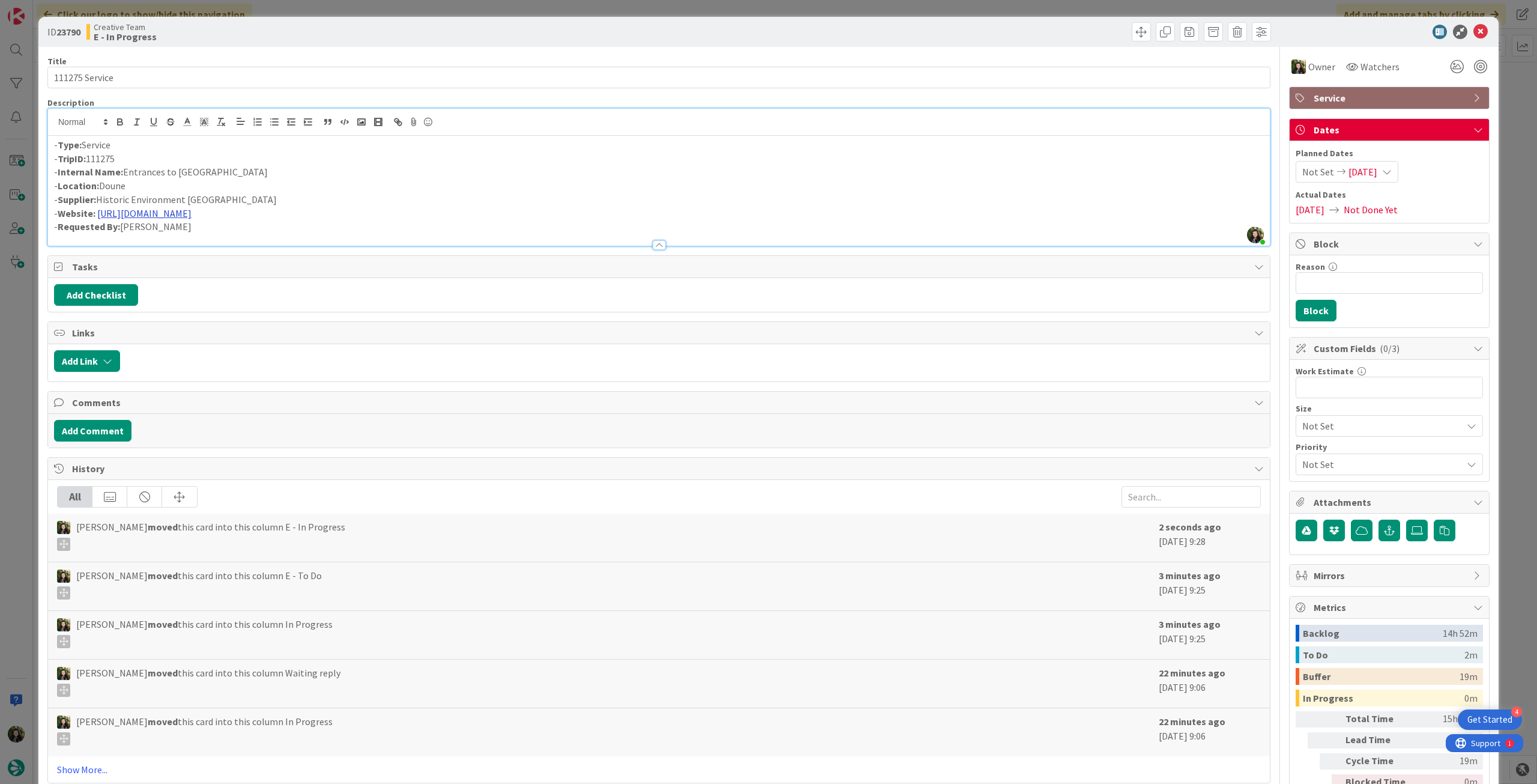
click at [191, 212] on link "https://www.historicenvironment.scot/visit-a-place/places/doune-castle/" at bounding box center [144, 213] width 95 height 12
click at [198, 238] on link "https://www.historicenvironment.scot/visit-a-place/places/doune-castle" at bounding box center [213, 237] width 82 height 16
drag, startPoint x: 132, startPoint y: 189, endPoint x: 100, endPoint y: 183, distance: 32.6
click at [100, 183] on p "- Location: Doune" at bounding box center [658, 186] width 1210 height 14
drag, startPoint x: 225, startPoint y: 201, endPoint x: 101, endPoint y: 198, distance: 124.0
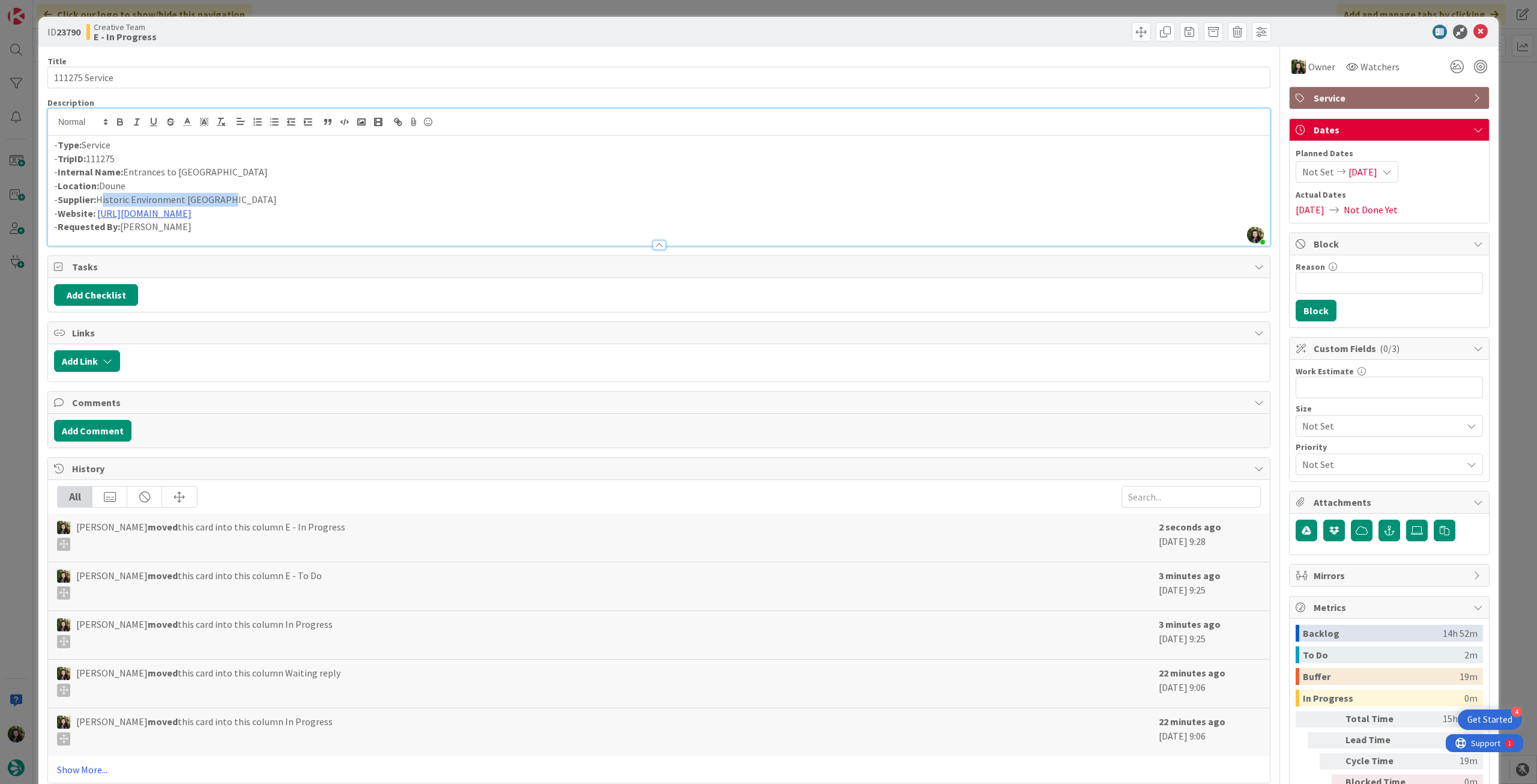
click at [101, 198] on p "- Supplier: Historic Environment Scotland" at bounding box center [658, 200] width 1210 height 14
copy p "Historic Environment Scotland"
drag, startPoint x: 160, startPoint y: 174, endPoint x: 124, endPoint y: 174, distance: 36.0
click at [124, 174] on p "- Internal Name: Entrances to Doune Castle" at bounding box center [658, 172] width 1210 height 14
copy p "Entrances to Doune Castle"
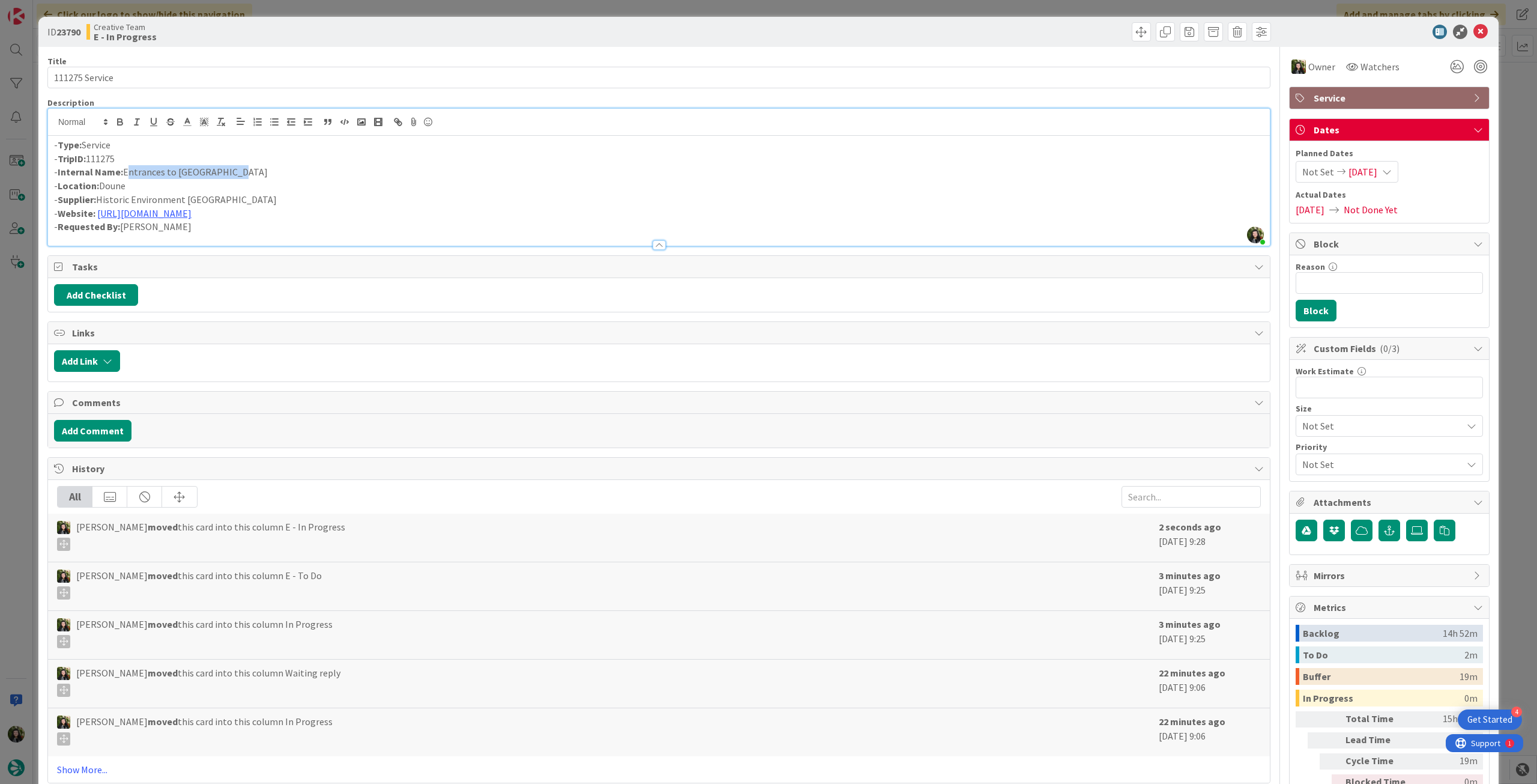
copy p "Entrances to Doune Castle"
click at [1473, 25] on icon at bounding box center [1480, 32] width 14 height 14
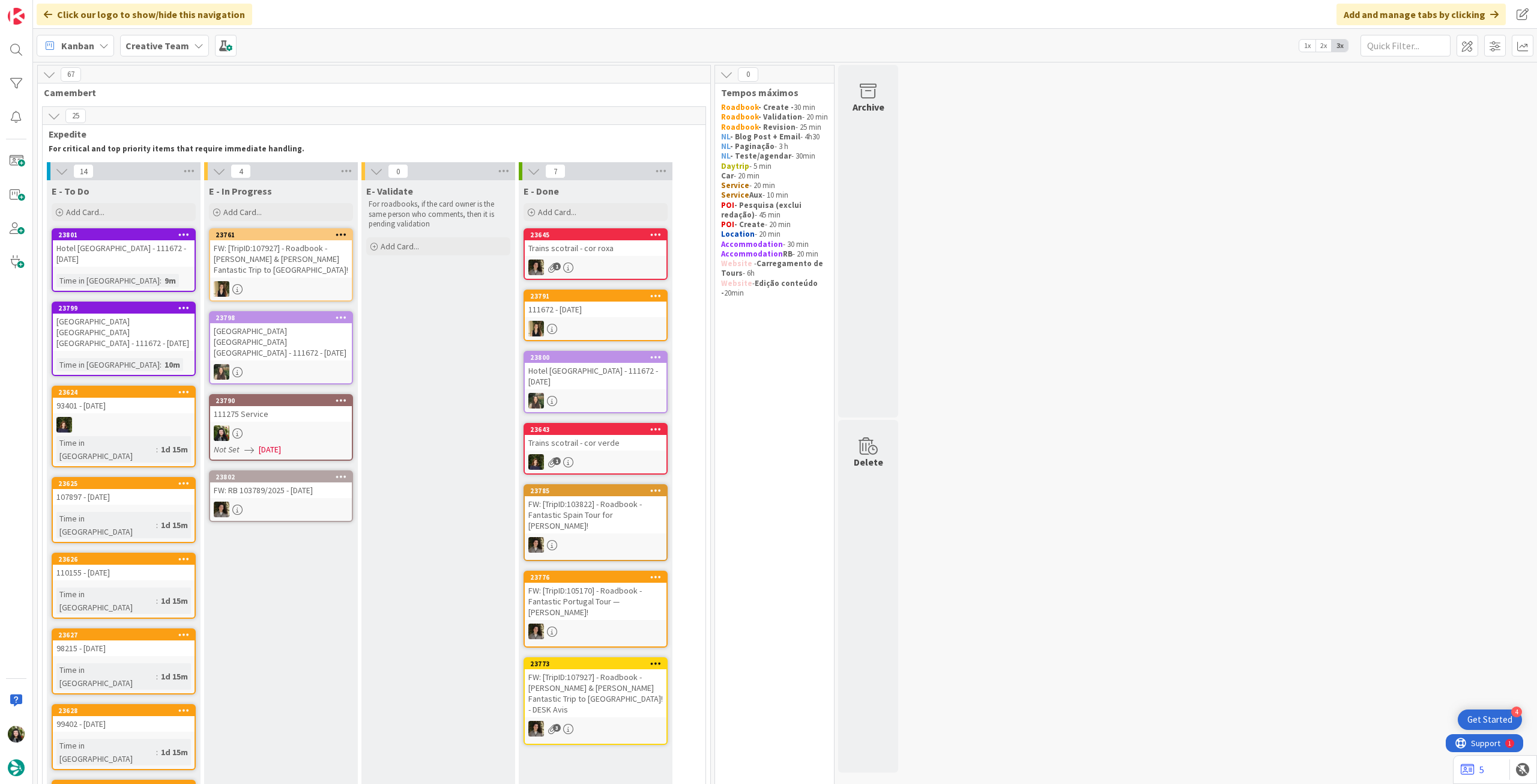
drag, startPoint x: 158, startPoint y: 45, endPoint x: 164, endPoint y: 52, distance: 9.2
click at [158, 45] on b "Creative Team" at bounding box center [157, 45] width 64 height 12
click at [203, 172] on h4 "Creative Team - Análise" at bounding box center [215, 172] width 163 height 12
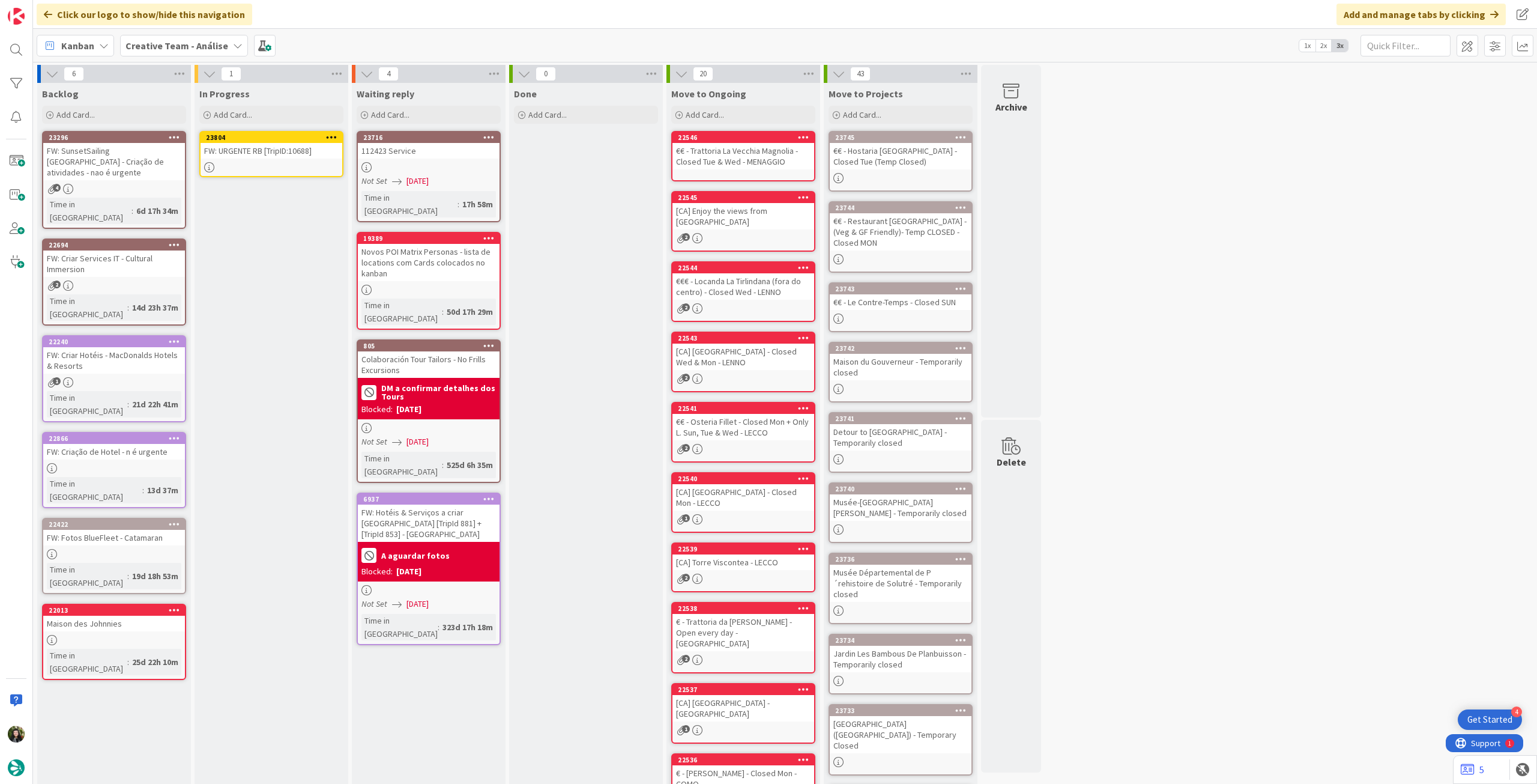
click at [328, 136] on icon at bounding box center [331, 137] width 11 height 8
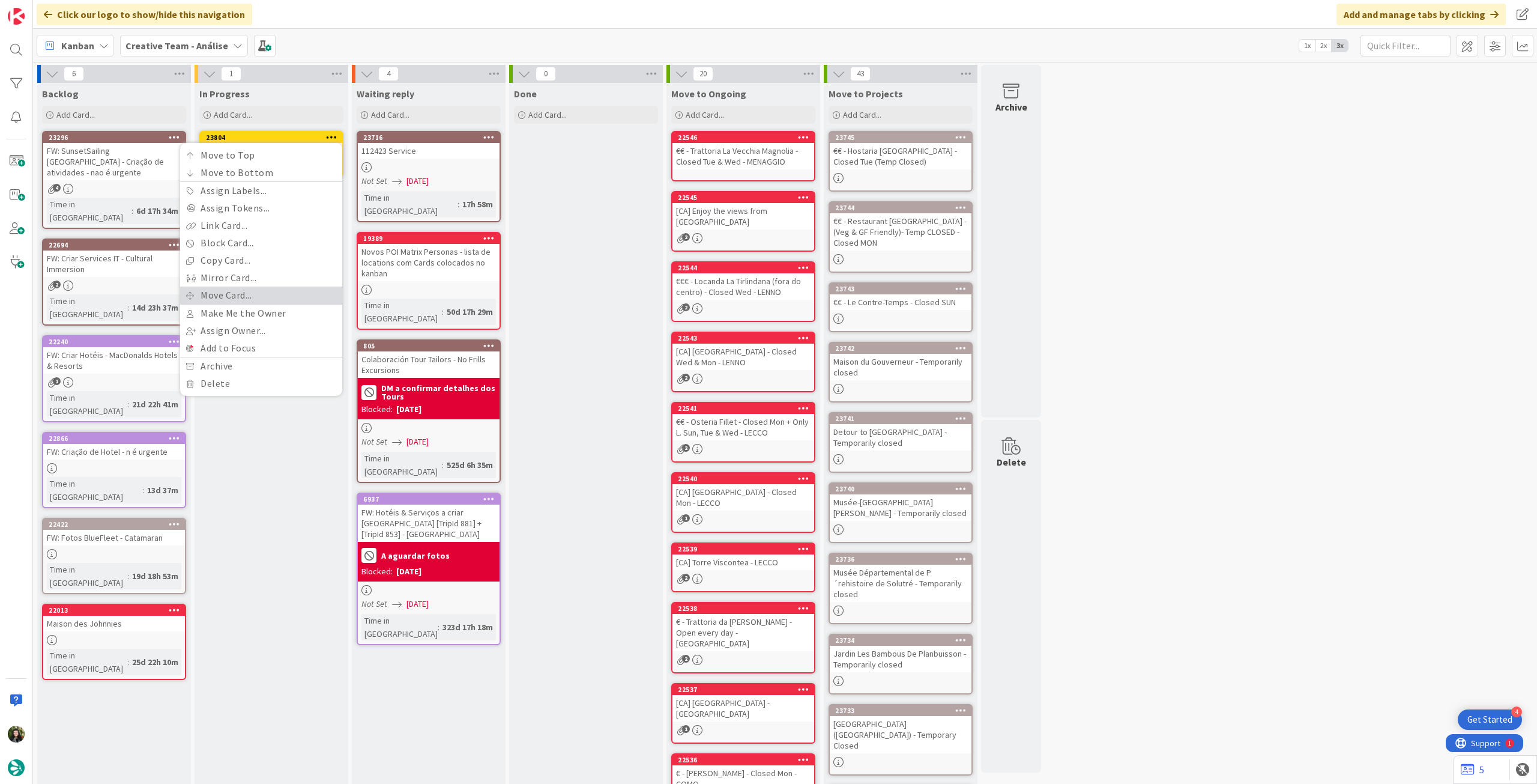
click at [280, 296] on link "Move Card..." at bounding box center [261, 295] width 162 height 17
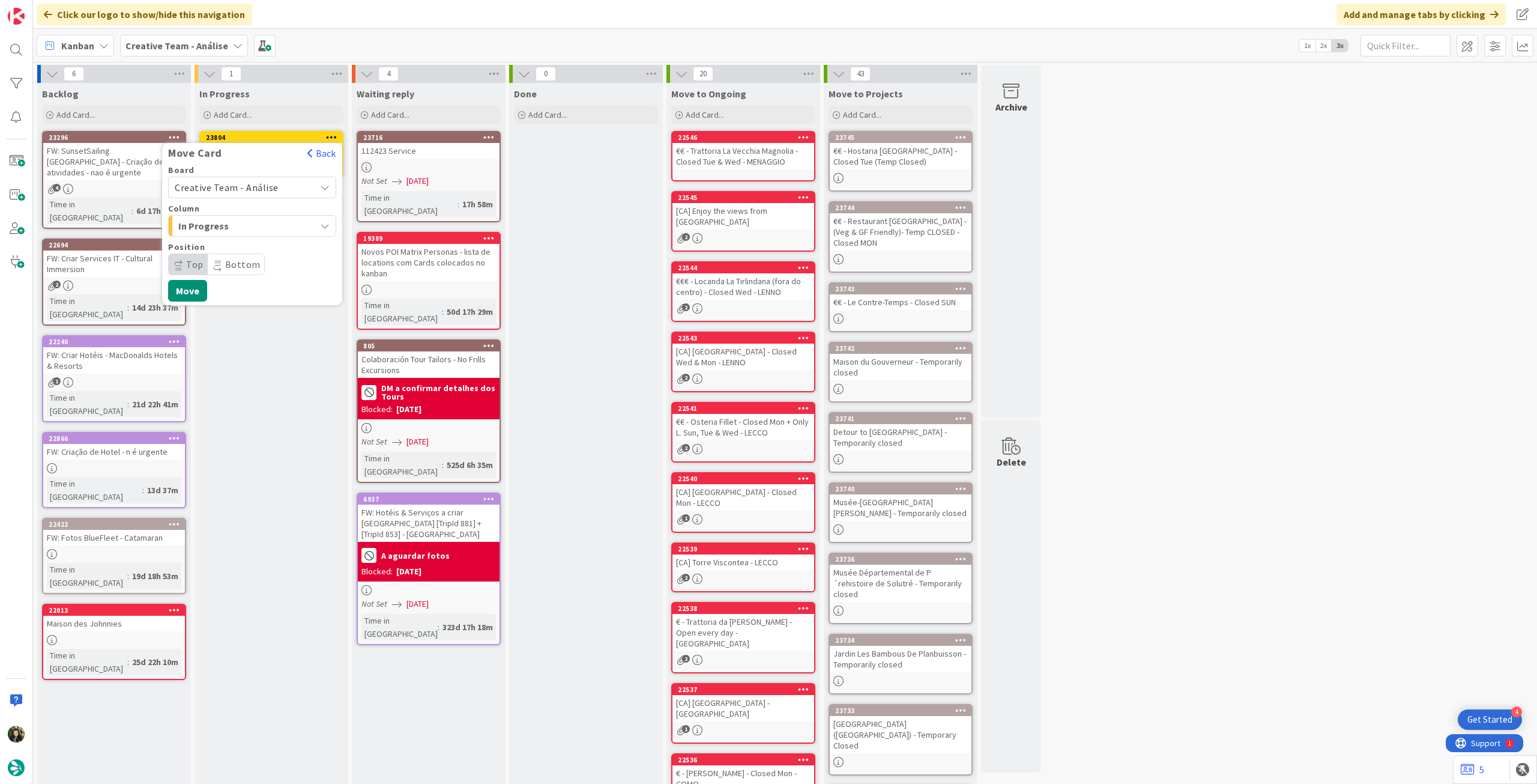
click at [250, 185] on span "Creative Team - Análise" at bounding box center [226, 187] width 104 height 12
click at [249, 243] on span "Creative Team" at bounding box center [260, 244] width 139 height 18
click at [251, 224] on span "E - To Do" at bounding box center [223, 225] width 90 height 16
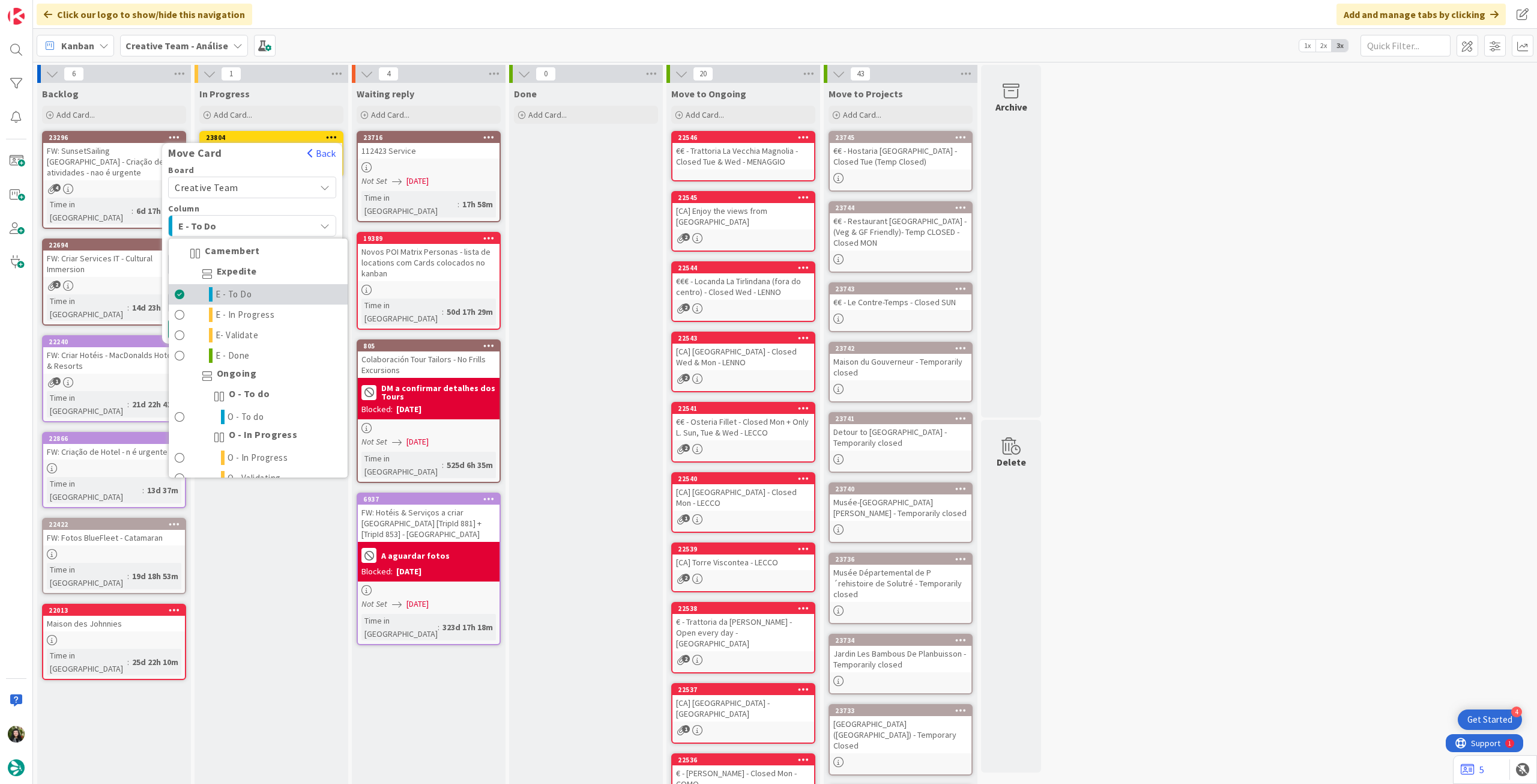
click at [265, 293] on link "E - To Do" at bounding box center [258, 294] width 179 height 20
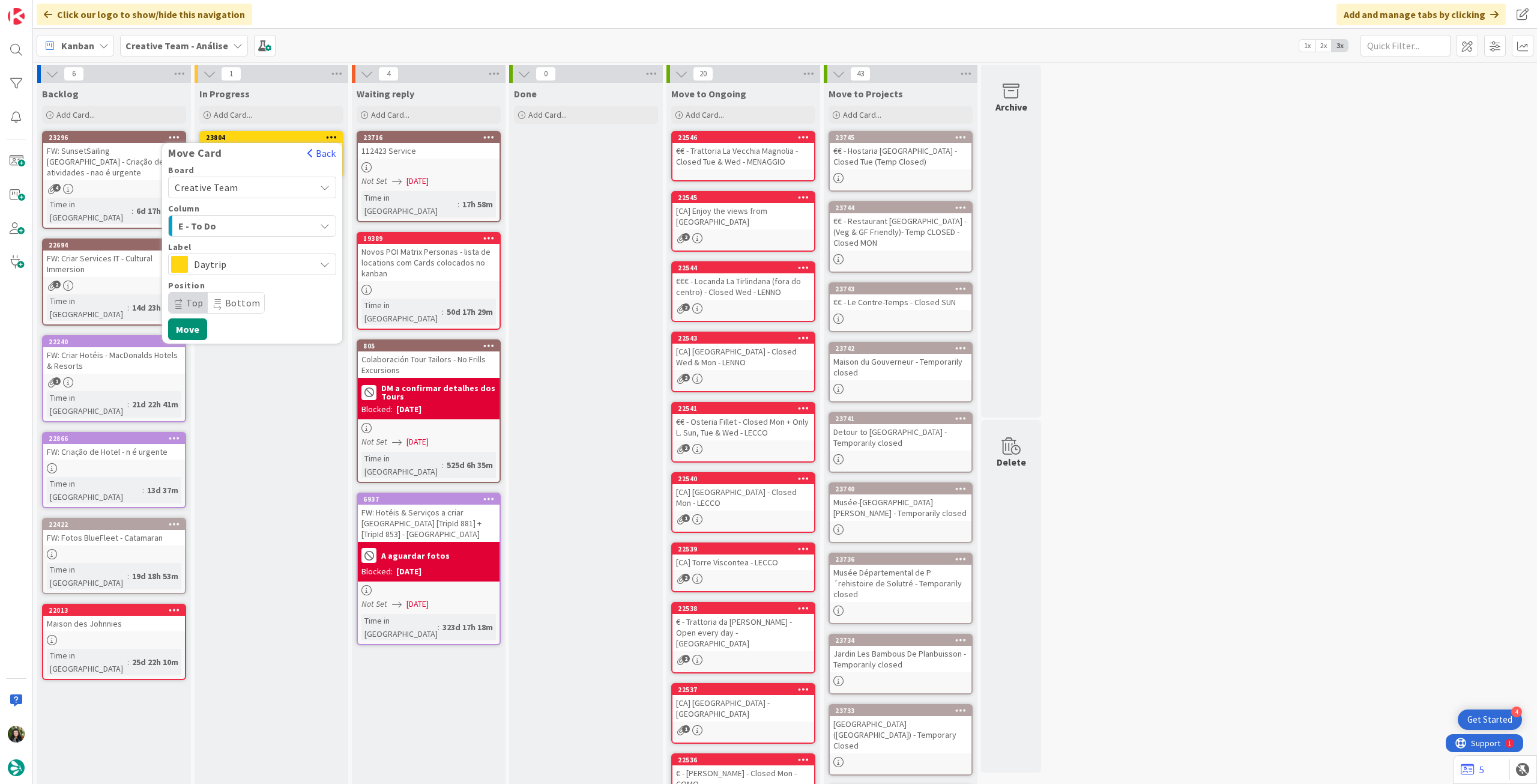
drag, startPoint x: 264, startPoint y: 260, endPoint x: 264, endPoint y: 271, distance: 11.0
click at [264, 262] on span "Daytrip" at bounding box center [252, 264] width 116 height 17
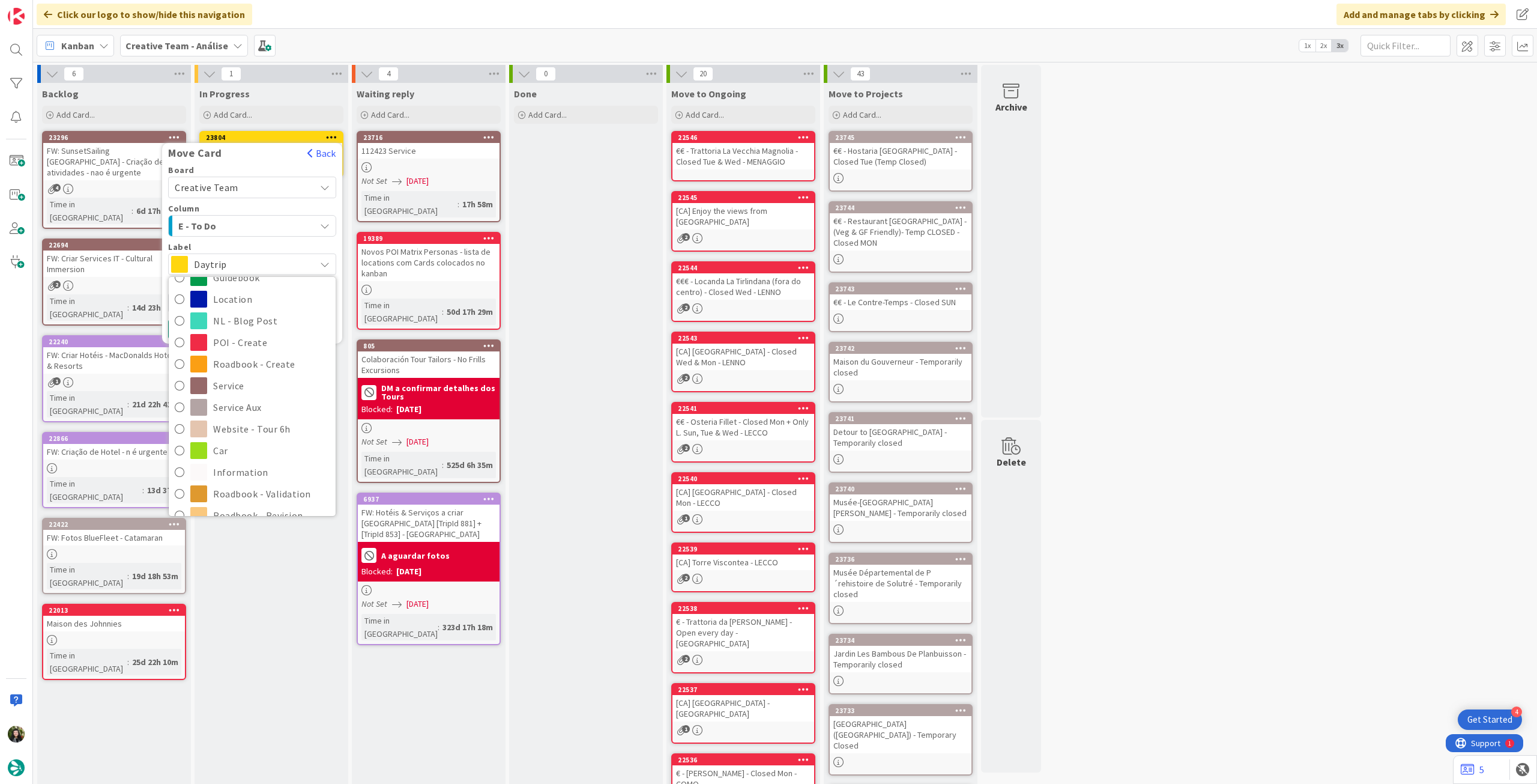
scroll to position [240, 0]
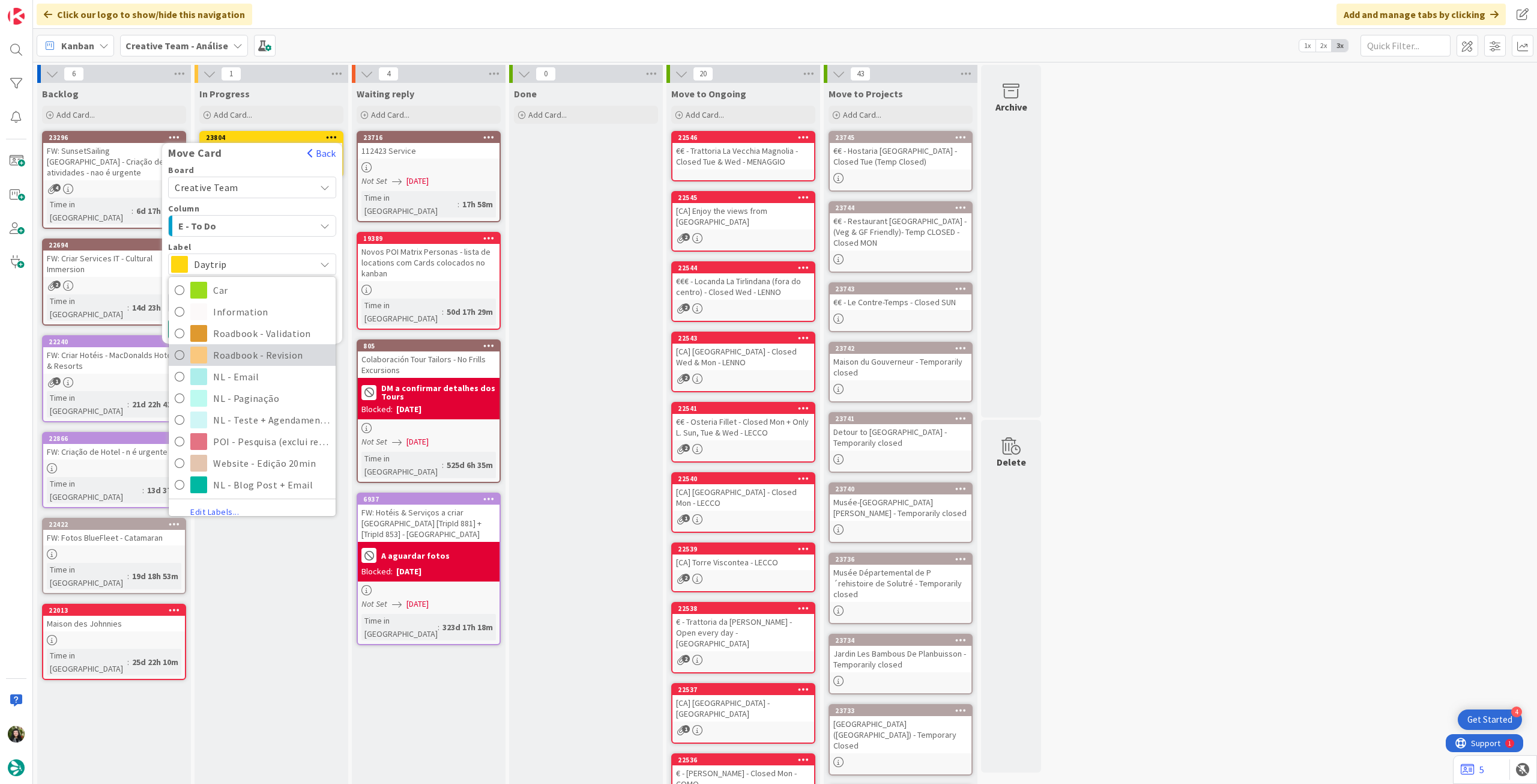
click at [265, 358] on span "Roadbook - Revision" at bounding box center [271, 355] width 116 height 18
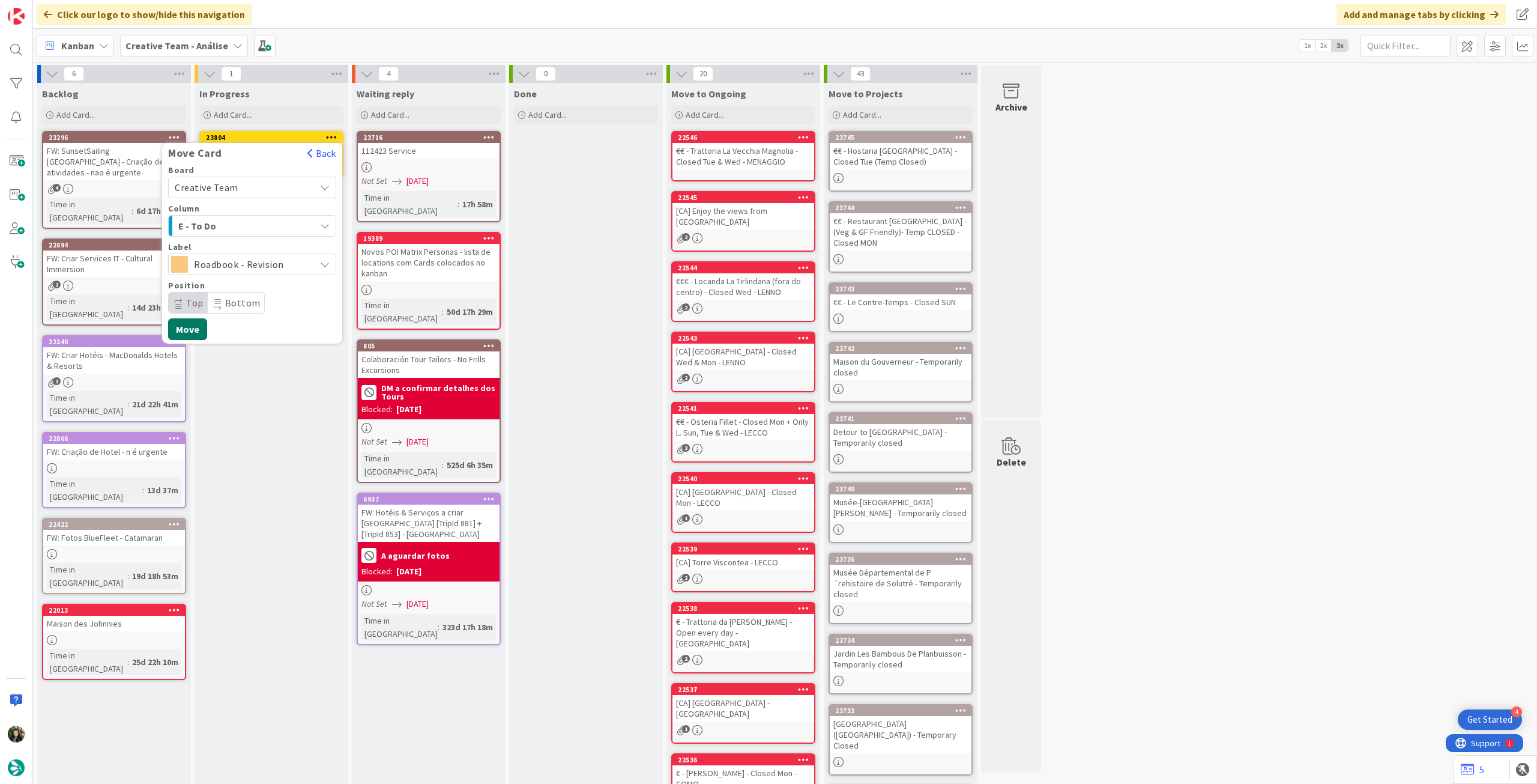
click at [188, 328] on button "Move" at bounding box center [187, 329] width 39 height 22
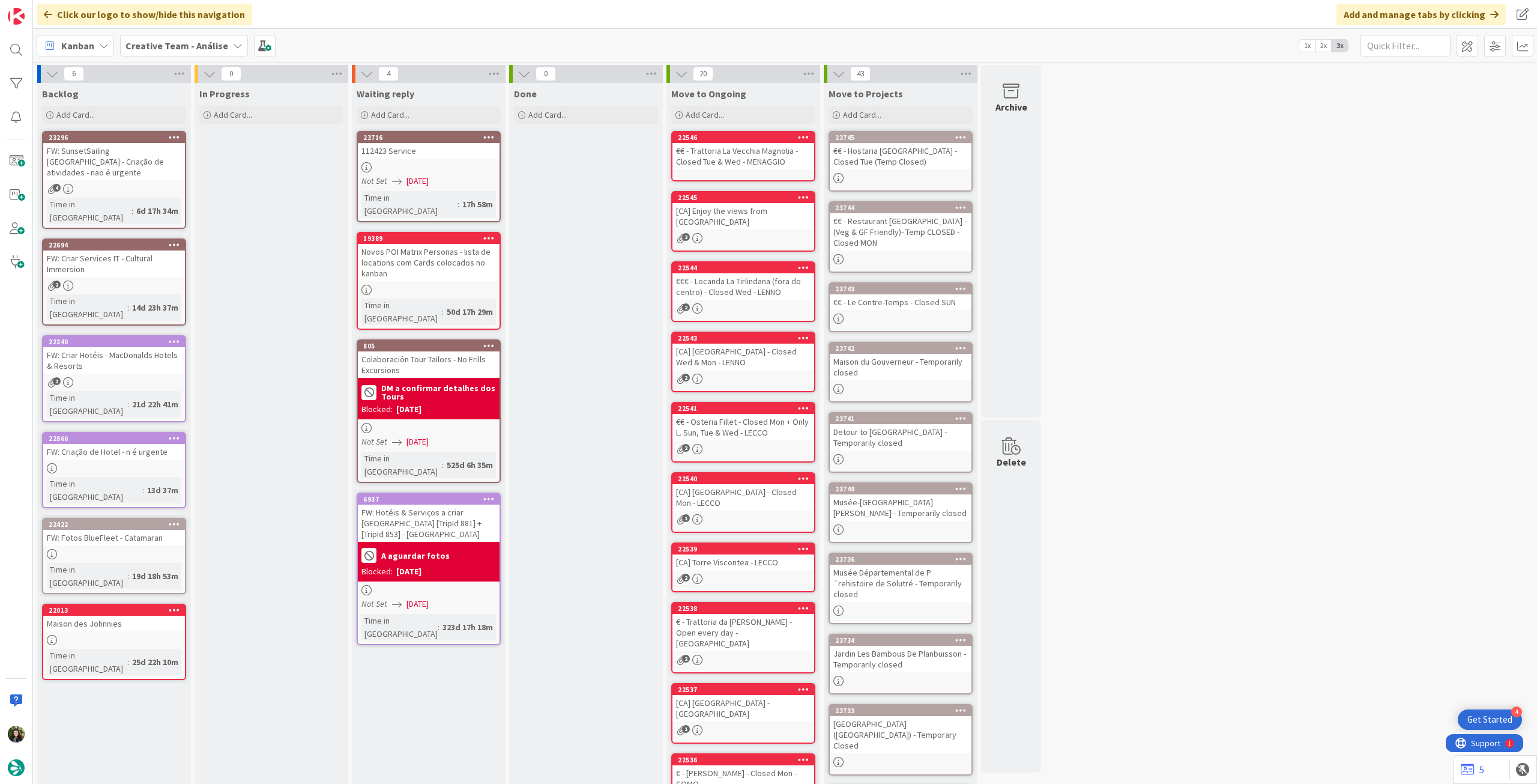
drag, startPoint x: 172, startPoint y: 48, endPoint x: 176, endPoint y: 56, distance: 8.9
click at [172, 48] on b "Creative Team - Análise" at bounding box center [177, 45] width 103 height 12
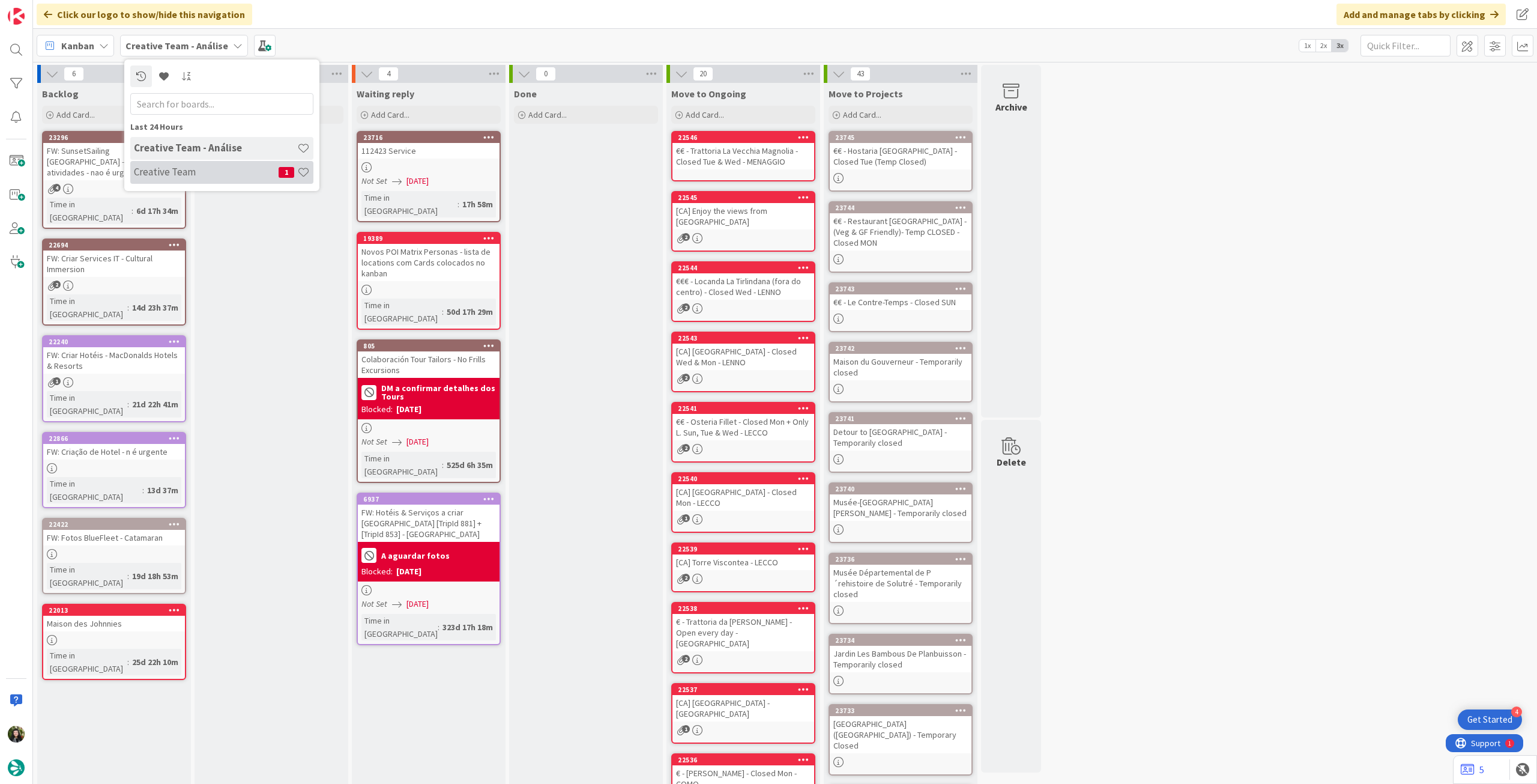
click at [196, 170] on h4 "Creative Team" at bounding box center [206, 172] width 144 height 12
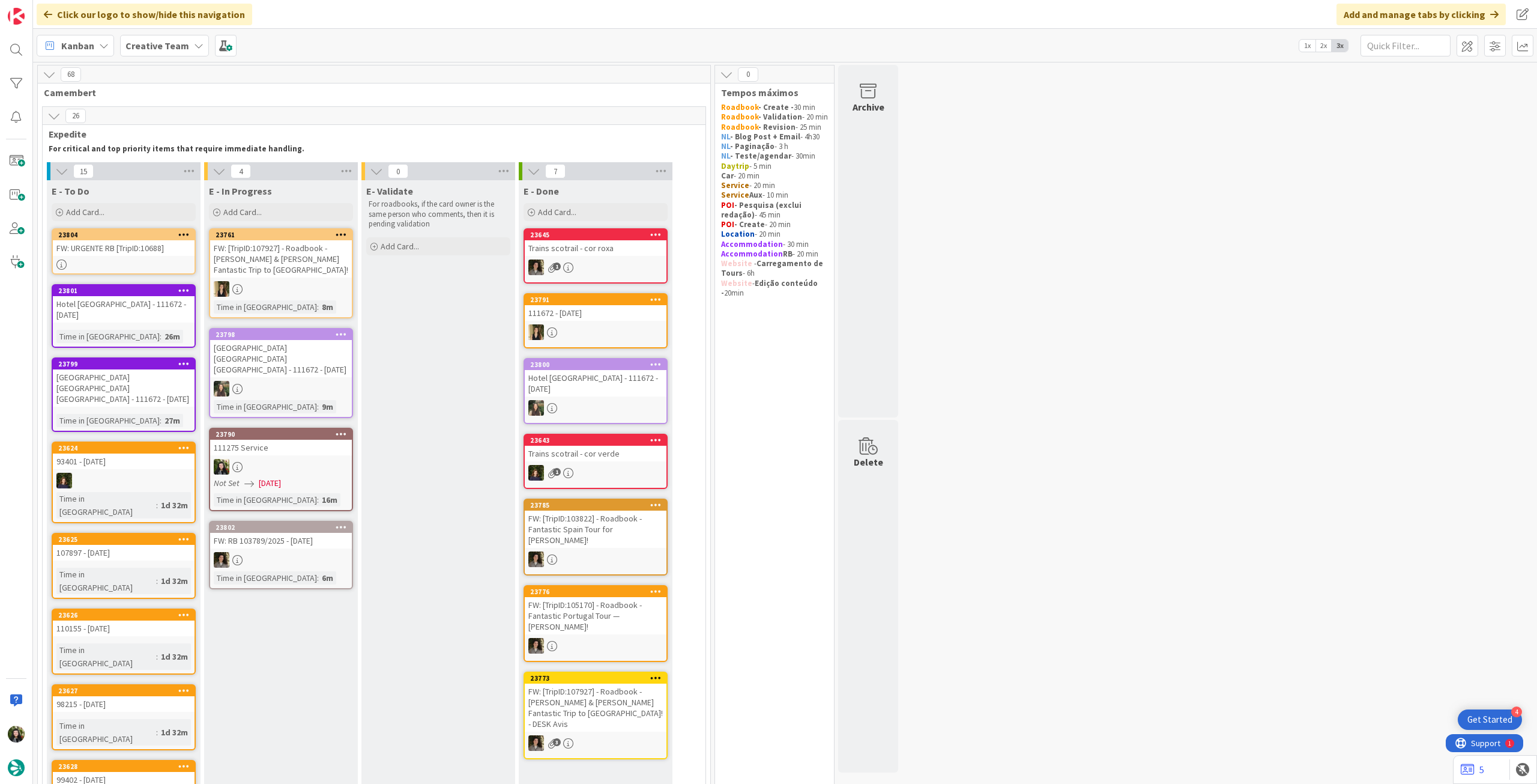
click at [142, 33] on div "Kanban My Zone Organization Select a single board Kanban List (Bulk Actions) Me…" at bounding box center [786, 45] width 1504 height 33
click at [146, 45] on b "Creative Team" at bounding box center [157, 45] width 64 height 12
click at [177, 174] on h4 "Creative Team - Análise" at bounding box center [215, 172] width 163 height 12
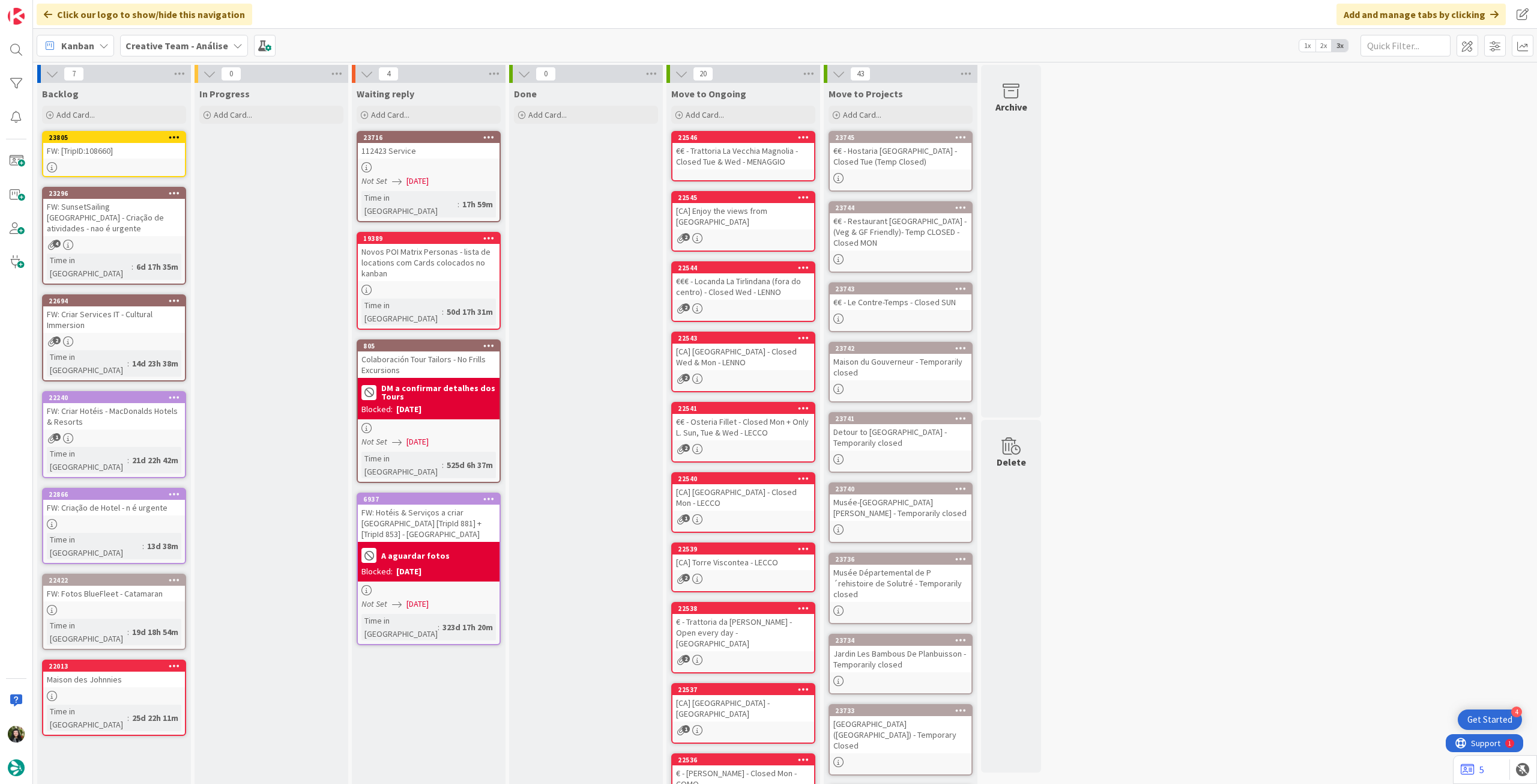
drag, startPoint x: 138, startPoint y: 156, endPoint x: 267, endPoint y: 156, distance: 129.0
drag, startPoint x: 164, startPoint y: 155, endPoint x: 442, endPoint y: 135, distance: 278.7
drag, startPoint x: 149, startPoint y: 151, endPoint x: 426, endPoint y: 141, distance: 277.2
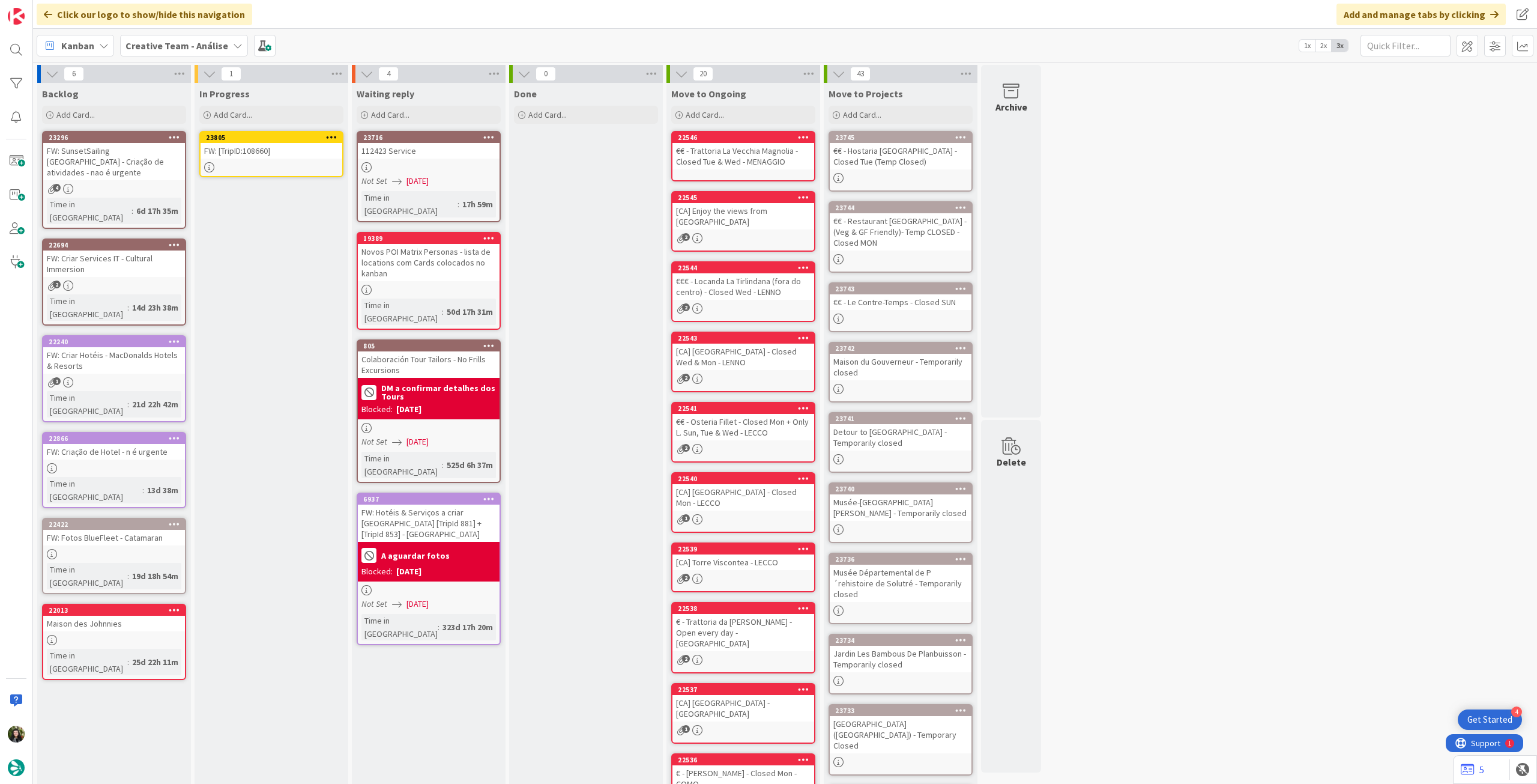
click at [281, 172] on div at bounding box center [271, 167] width 141 height 11
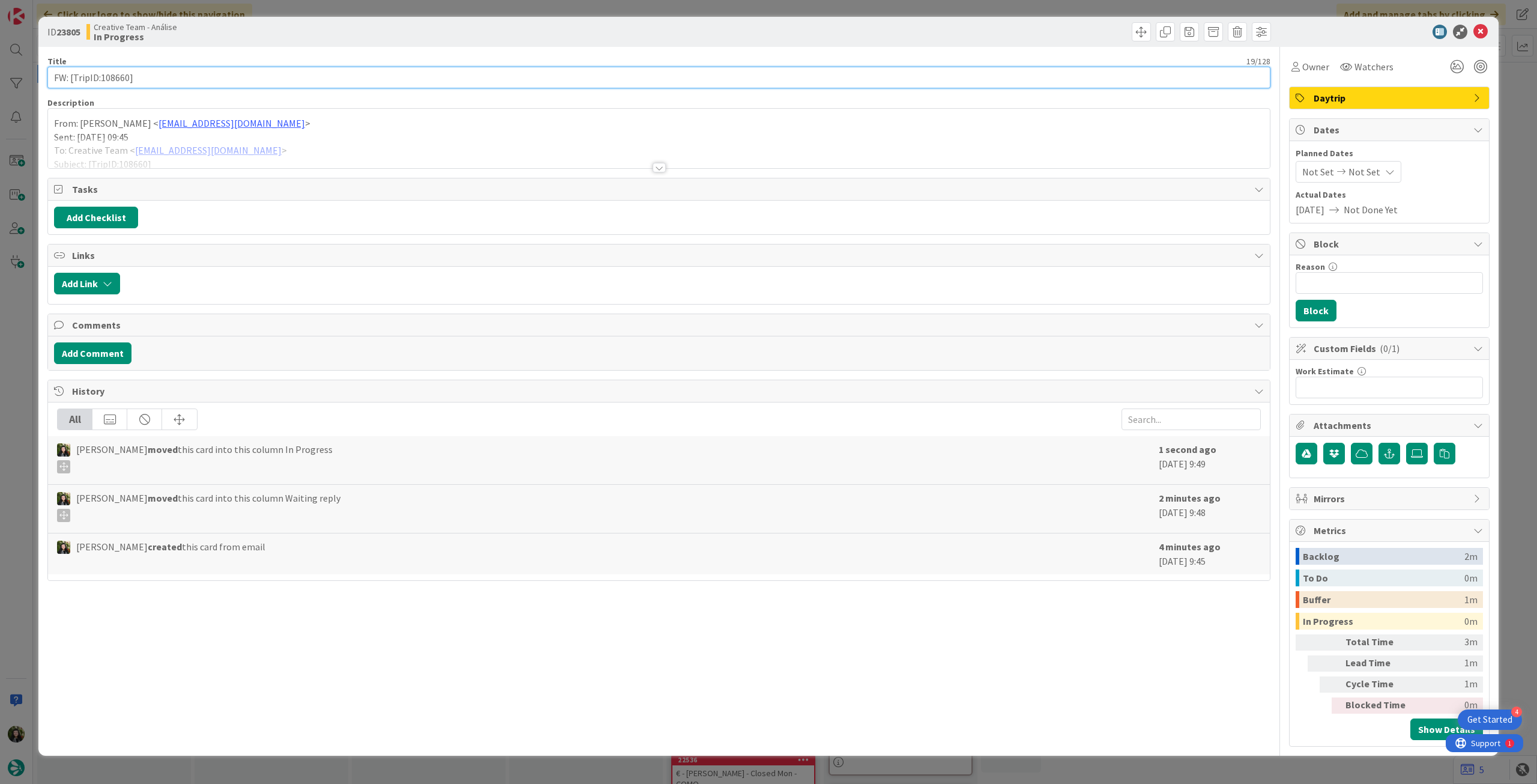
click at [233, 74] on input "FW: [TripID:108660]" at bounding box center [659, 77] width 1223 height 22
click at [220, 143] on div at bounding box center [659, 153] width 1222 height 31
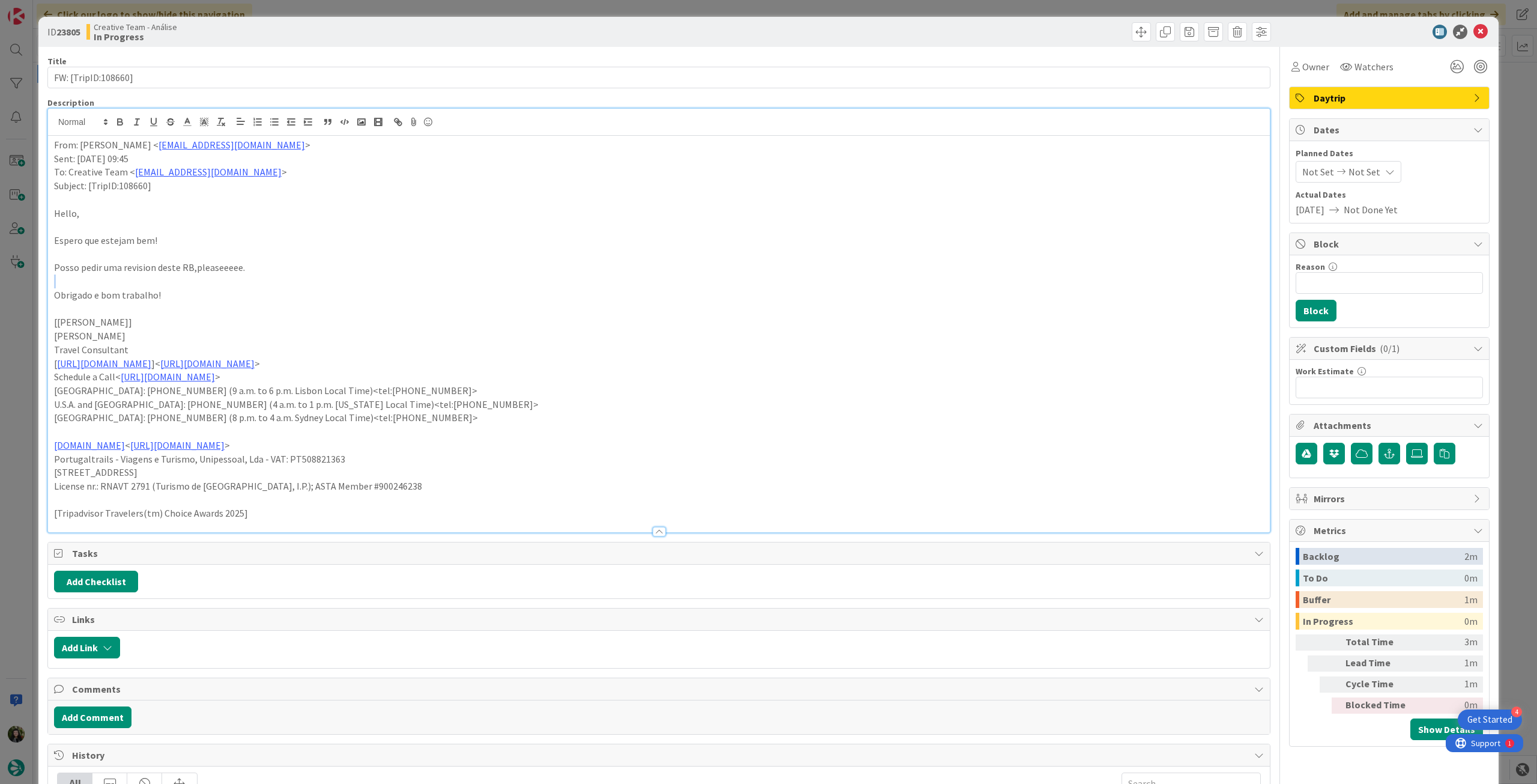
drag, startPoint x: 153, startPoint y: 275, endPoint x: 39, endPoint y: 276, distance: 114.0
click at [39, 276] on div "ID 23805 Creative Team - Análise In Progress Title 19 / 128 FW: [TripID:108660]…" at bounding box center [769, 485] width 1461 height 937
click at [61, 269] on p "Posso pedir uma revision deste RB,pleaseeeee." at bounding box center [658, 268] width 1210 height 14
click at [54, 143] on p "From: Sebastião Oliveira < sebastiao.oliveira@tourtailors.com >" at bounding box center [658, 145] width 1210 height 14
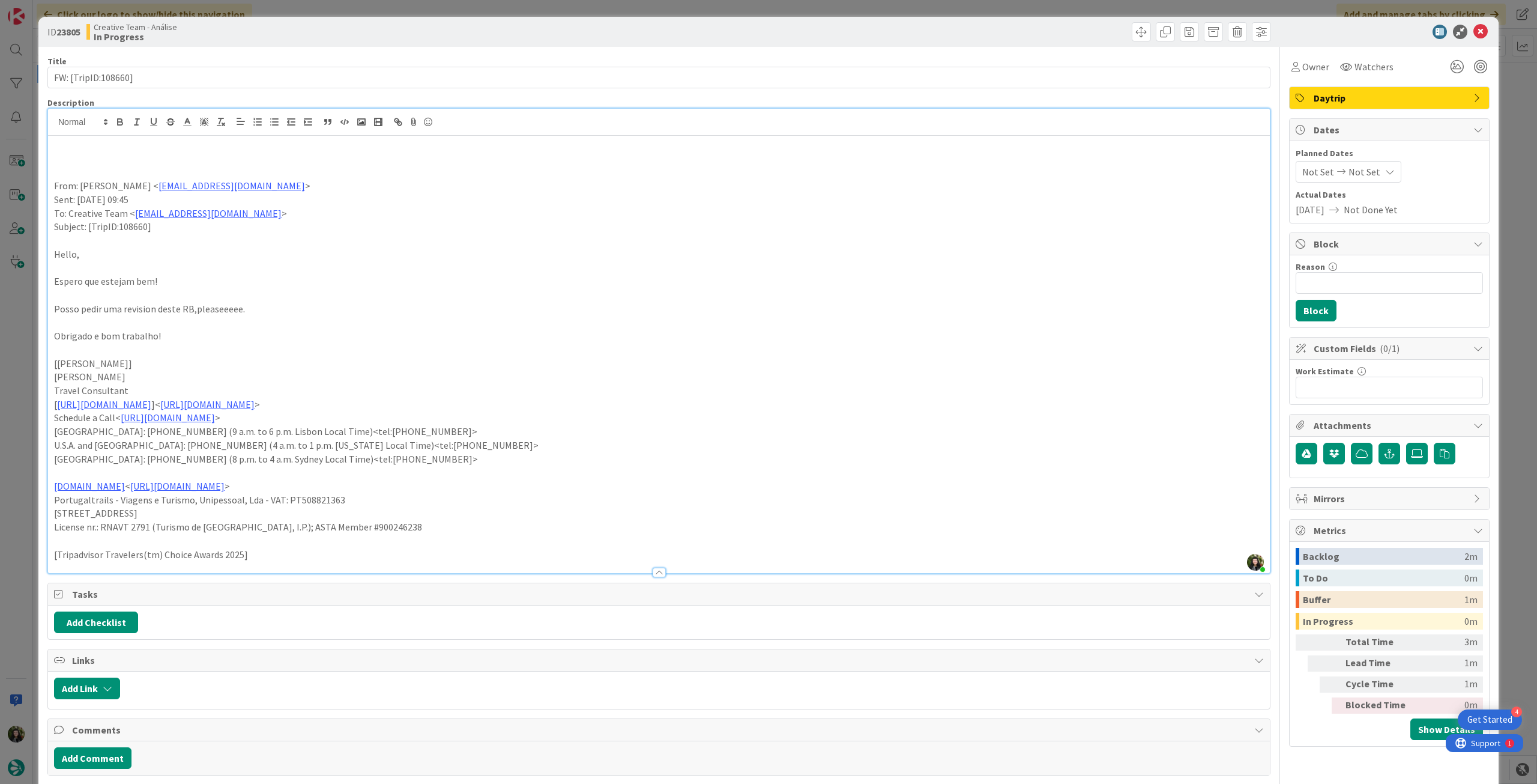
click at [114, 162] on p at bounding box center [658, 159] width 1210 height 14
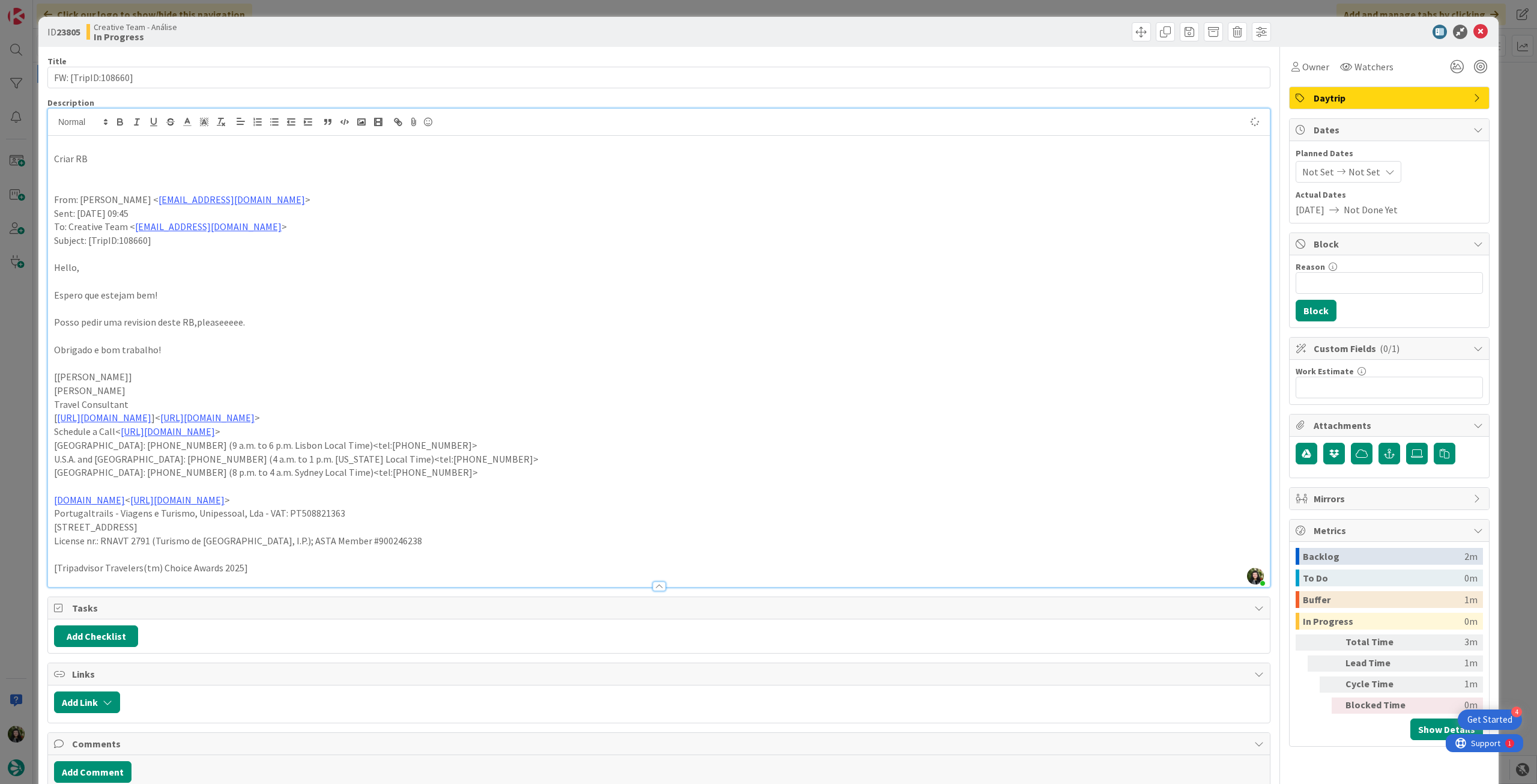
click at [72, 165] on p "Criar RB" at bounding box center [658, 159] width 1210 height 14
click at [75, 163] on p "Criar RB" at bounding box center [658, 159] width 1210 height 14
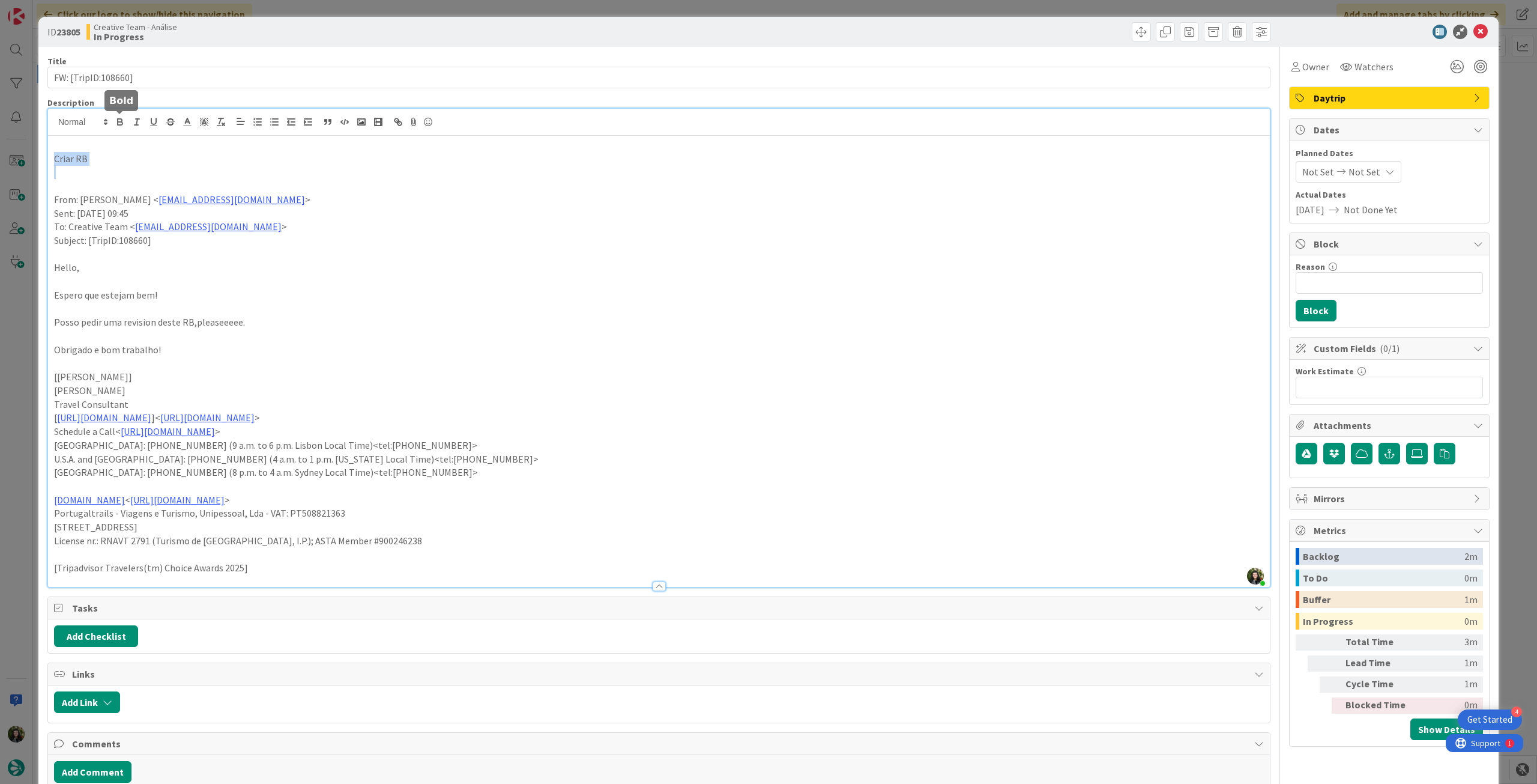
click at [118, 126] on icon "button" at bounding box center [120, 122] width 11 height 11
click at [165, 77] on input "FW: [TripID:108660]" at bounding box center [659, 77] width 1223 height 22
click at [1473, 29] on icon at bounding box center [1480, 32] width 14 height 14
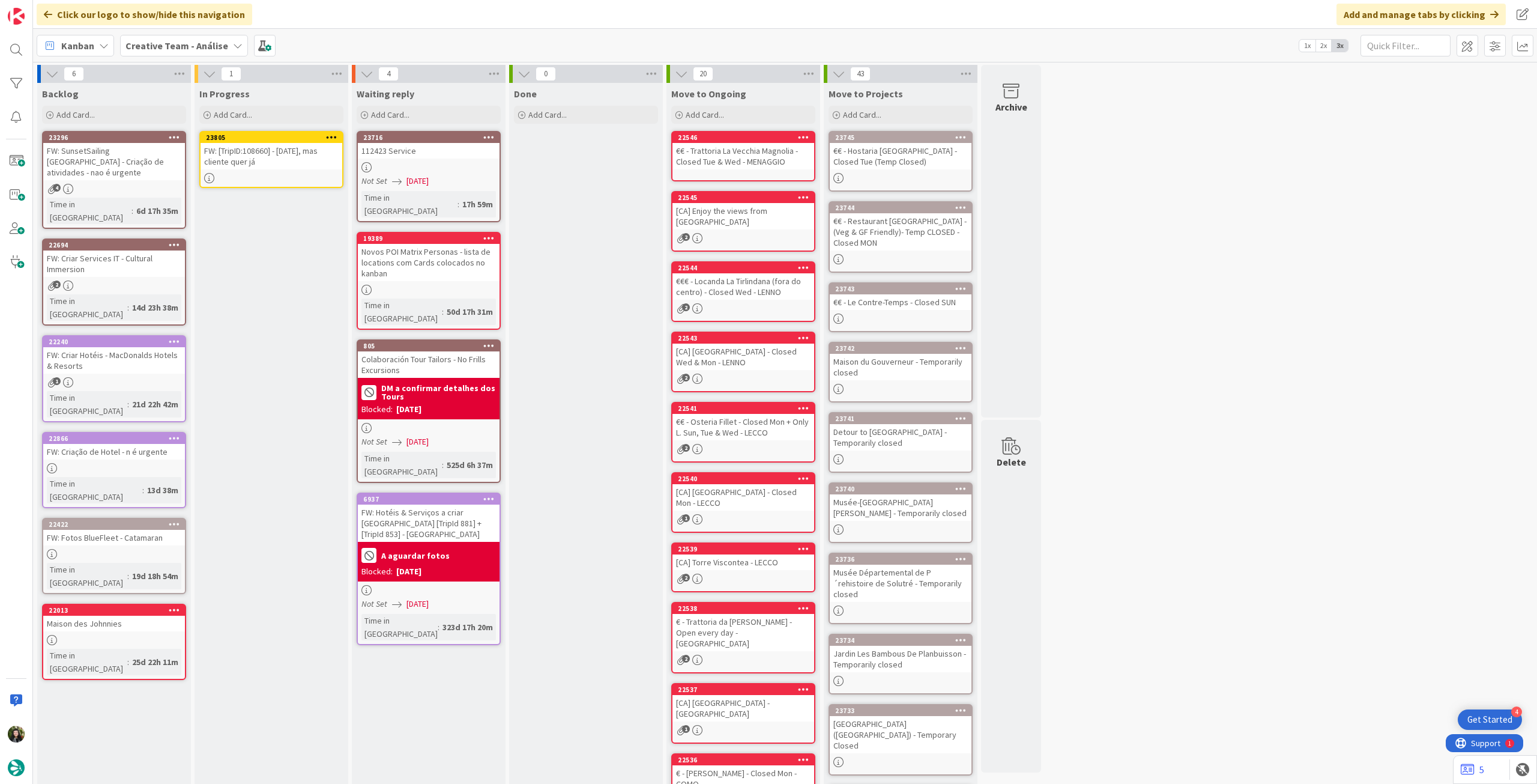
click at [330, 136] on icon at bounding box center [331, 137] width 11 height 8
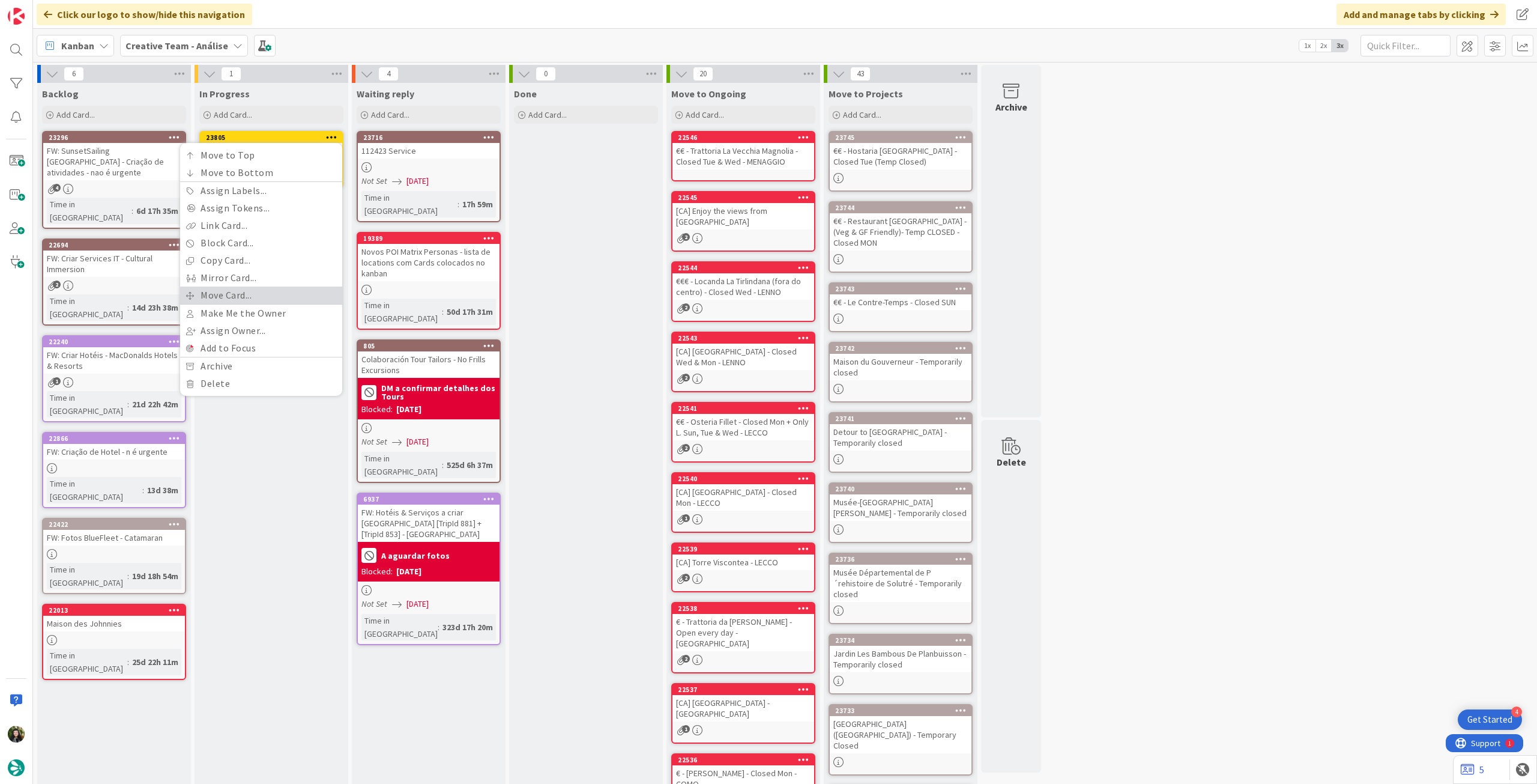
click at [274, 293] on link "Move Card..." at bounding box center [261, 295] width 162 height 17
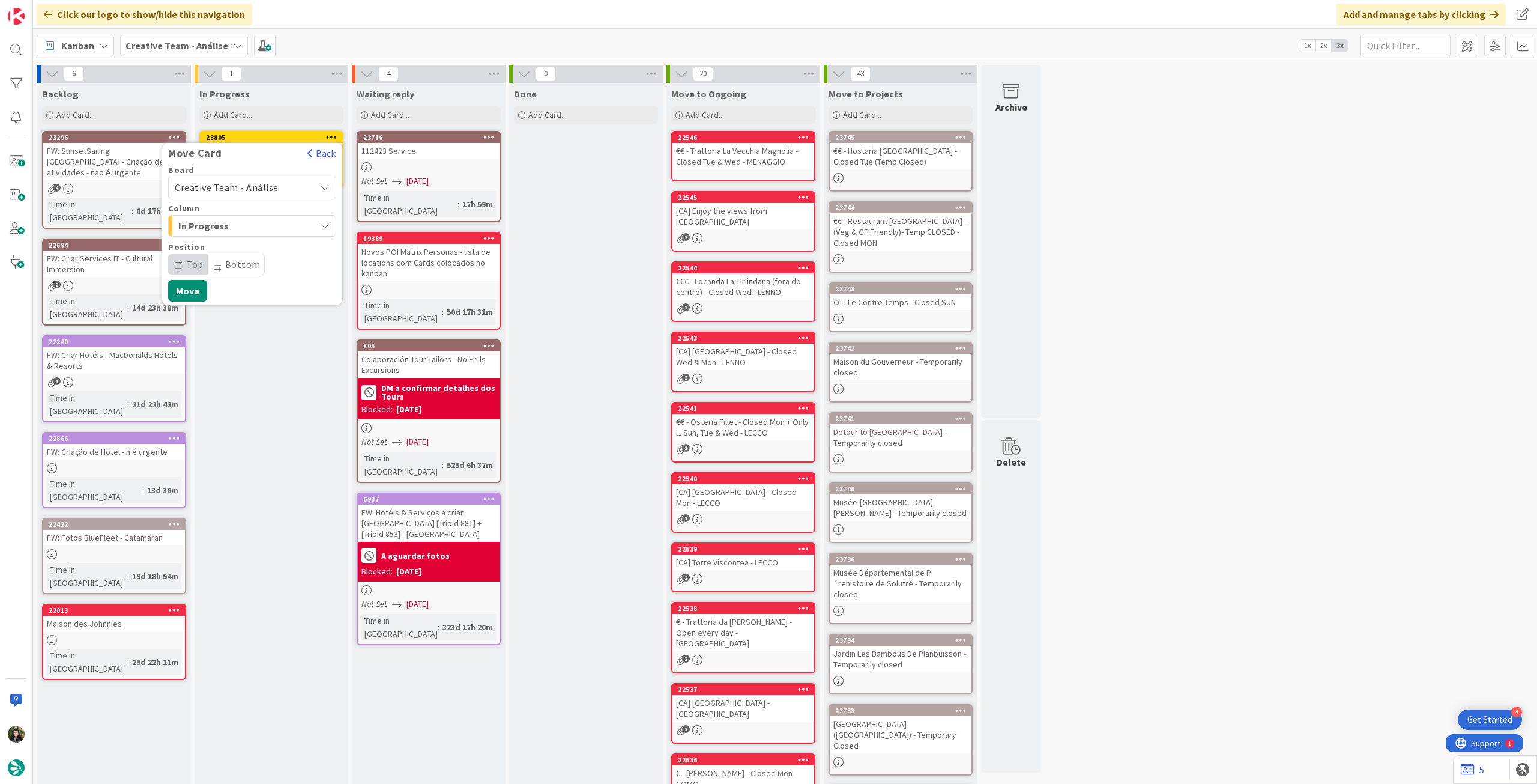
click at [282, 182] on span "Creative Team - Análise" at bounding box center [242, 187] width 135 height 17
click at [253, 249] on span "Creative Team" at bounding box center [260, 244] width 139 height 18
click at [241, 260] on span "Daytrip" at bounding box center [252, 264] width 116 height 17
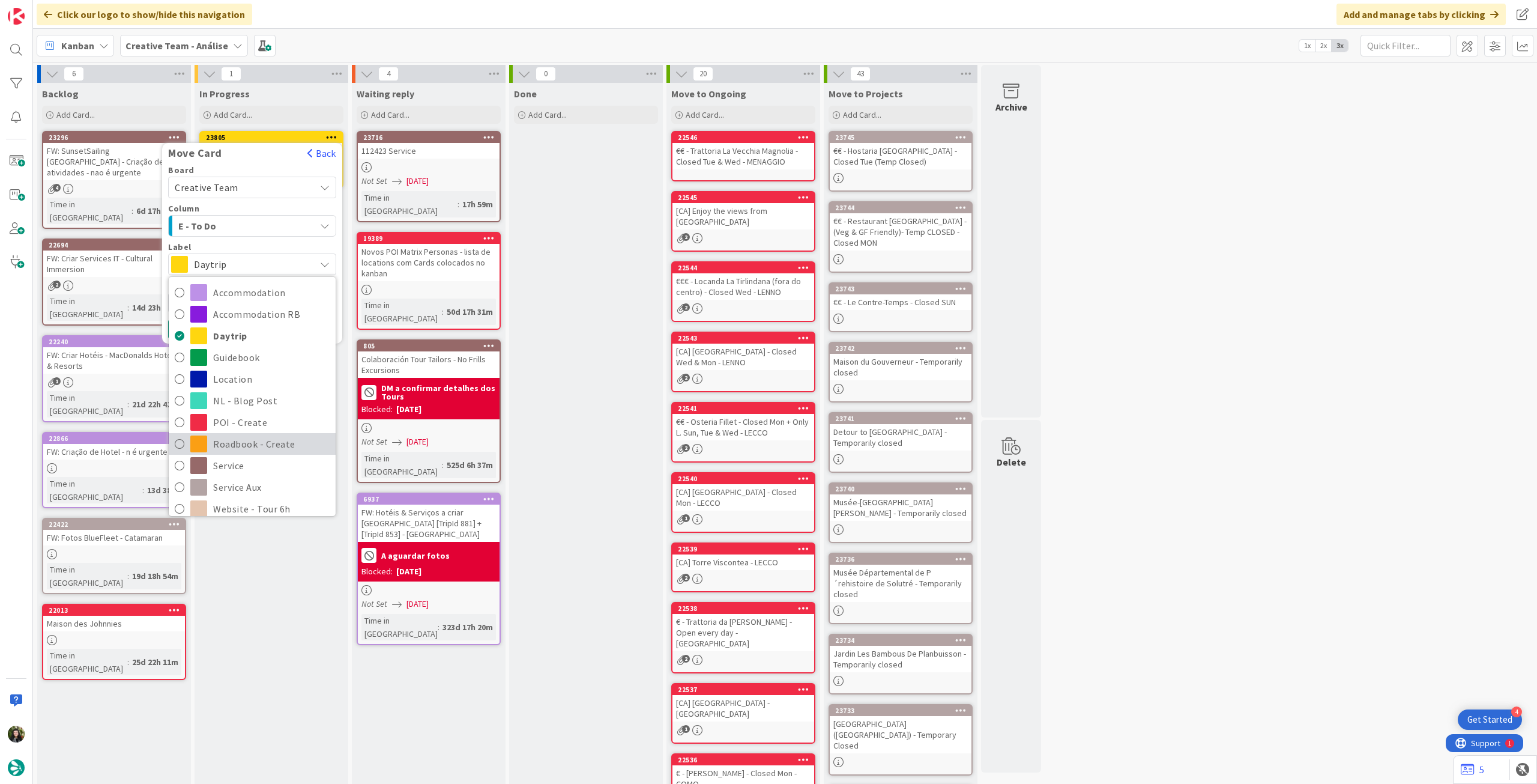
click at [274, 439] on span "Roadbook - Create" at bounding box center [271, 444] width 116 height 18
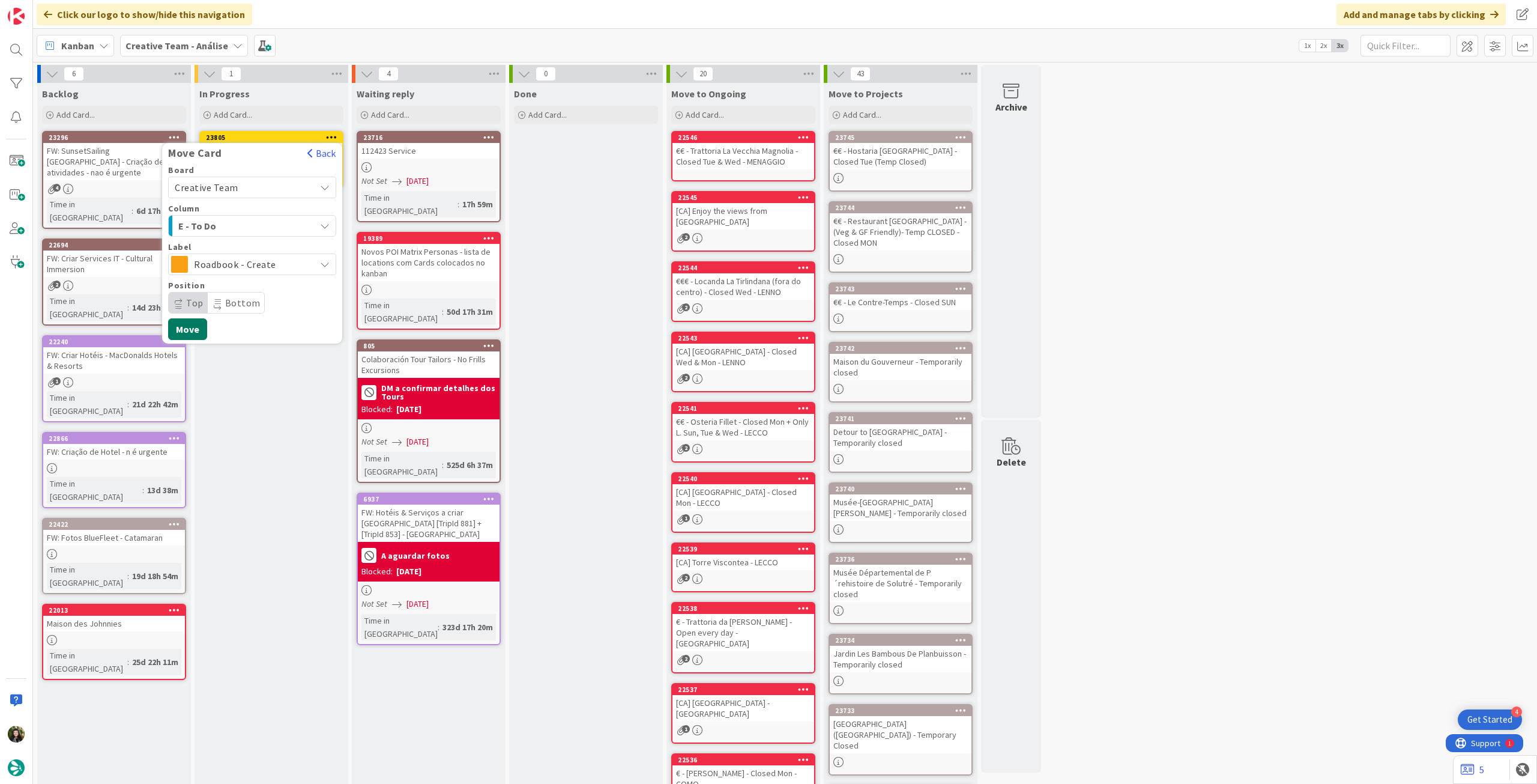
drag, startPoint x: 192, startPoint y: 326, endPoint x: 169, endPoint y: 216, distance: 112.4
click at [191, 326] on button "Move" at bounding box center [187, 329] width 39 height 22
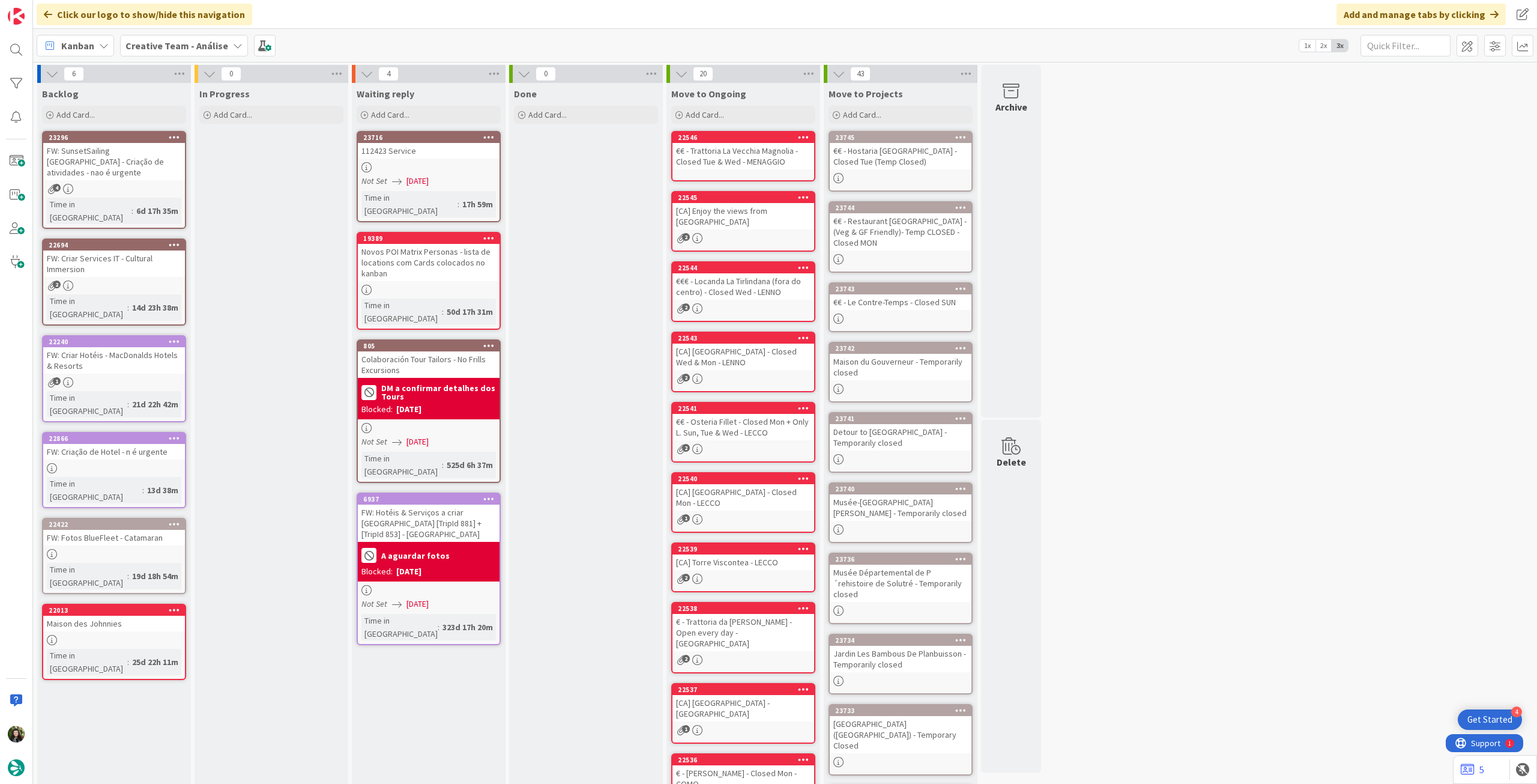
click at [153, 45] on b "Creative Team - Análise" at bounding box center [177, 45] width 103 height 12
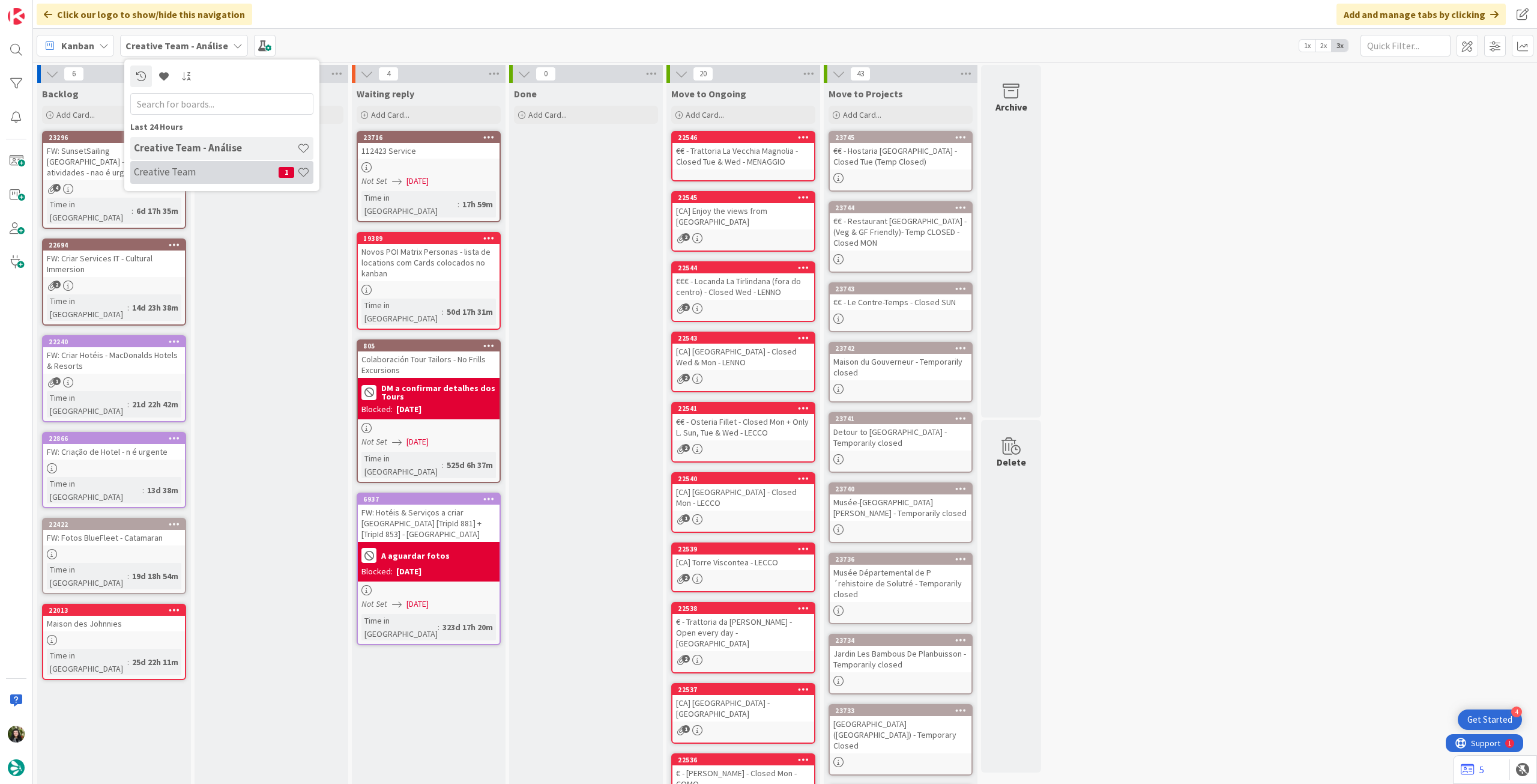
click at [159, 177] on h4 "Creative Team" at bounding box center [206, 172] width 144 height 12
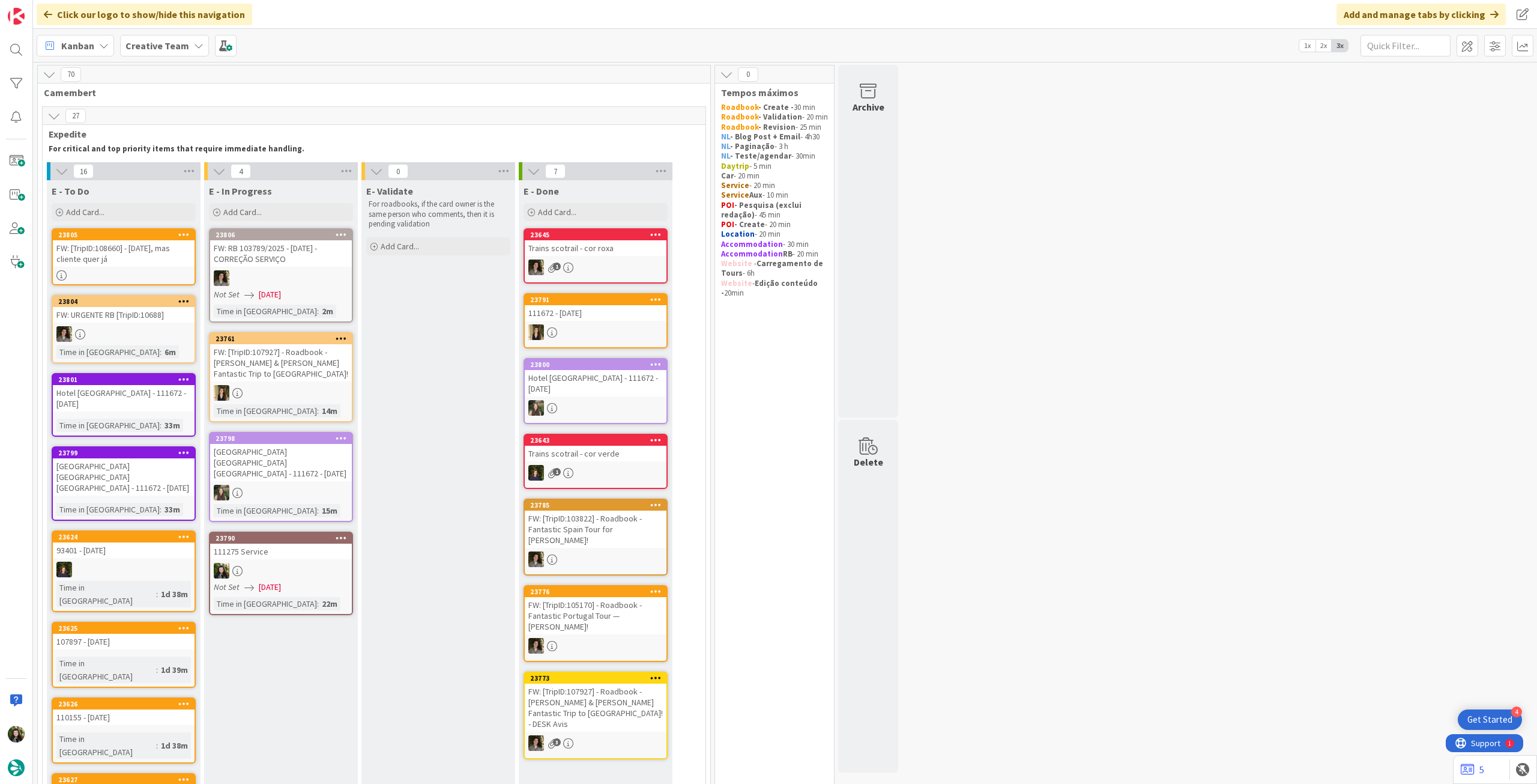
click at [147, 256] on div "FW: [TripID:108660] - 24 de oct, mas cliente quer já" at bounding box center [123, 253] width 141 height 26
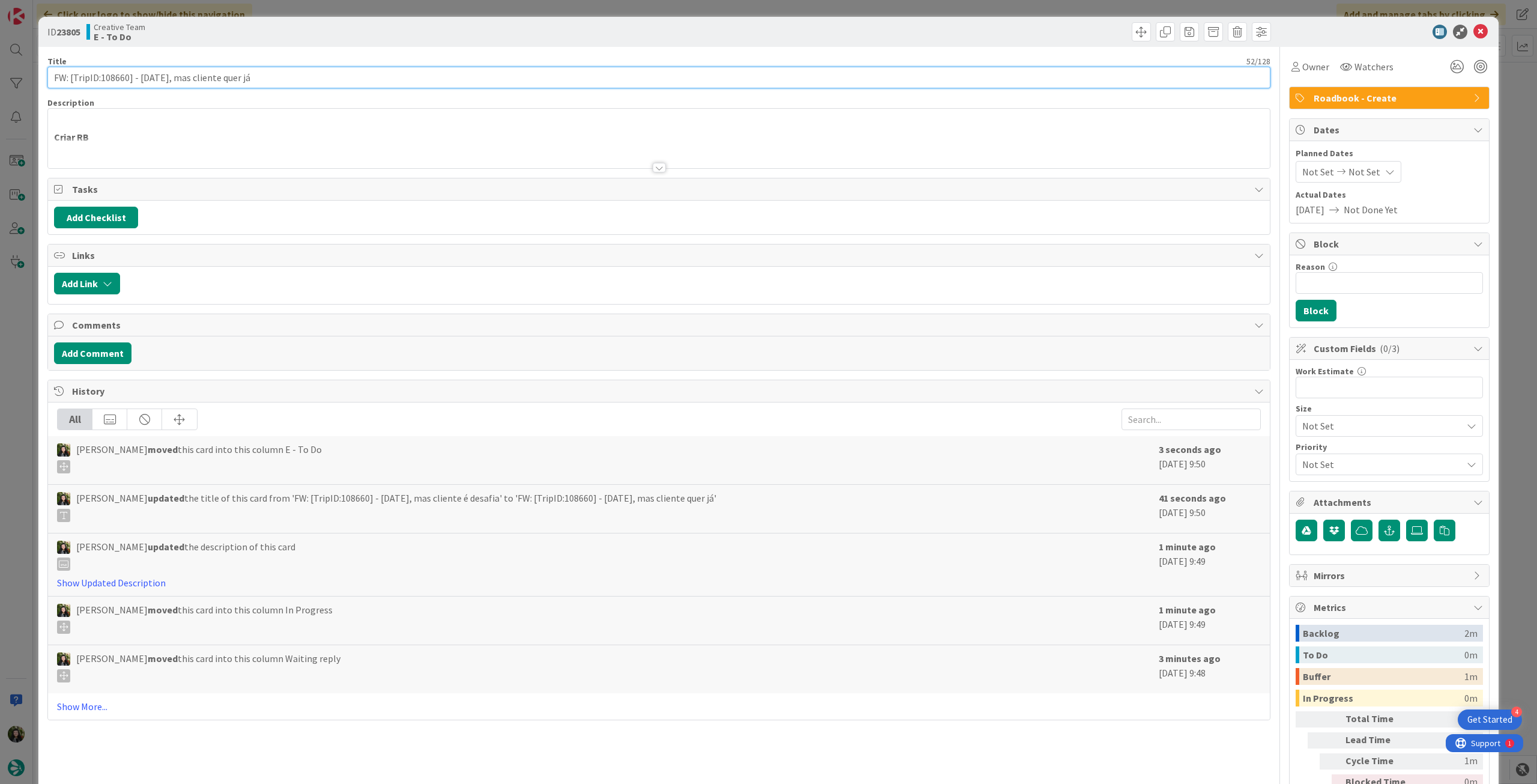
drag, startPoint x: 248, startPoint y: 79, endPoint x: 383, endPoint y: 75, distance: 135.1
click at [301, 77] on input "FW: [TripID:108660] - 24 de oct, mas cliente quer já" at bounding box center [659, 77] width 1223 height 22
click at [1476, 26] on icon at bounding box center [1480, 32] width 14 height 14
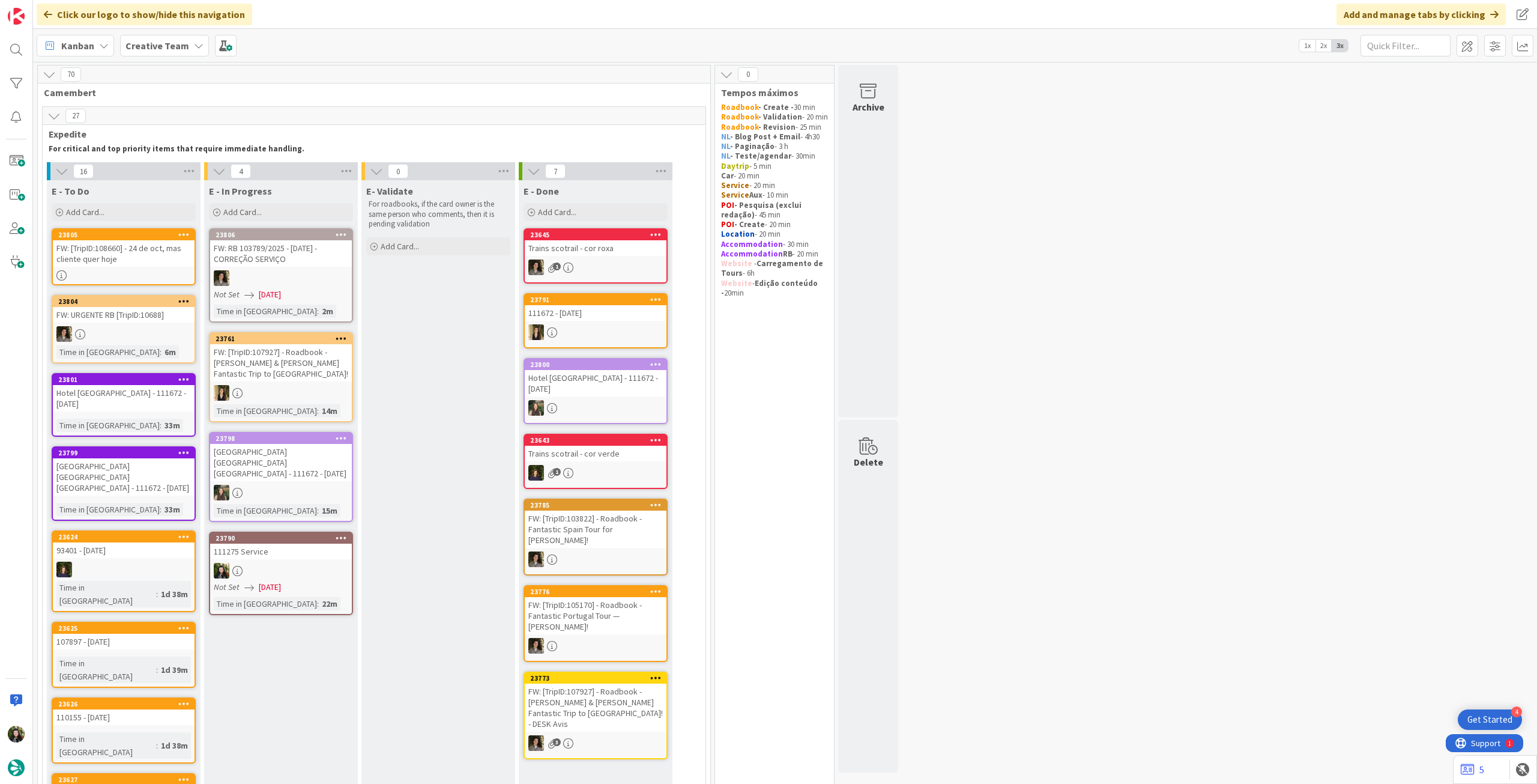
click at [300, 296] on div "Not Set [DATE]" at bounding box center [283, 294] width 138 height 13
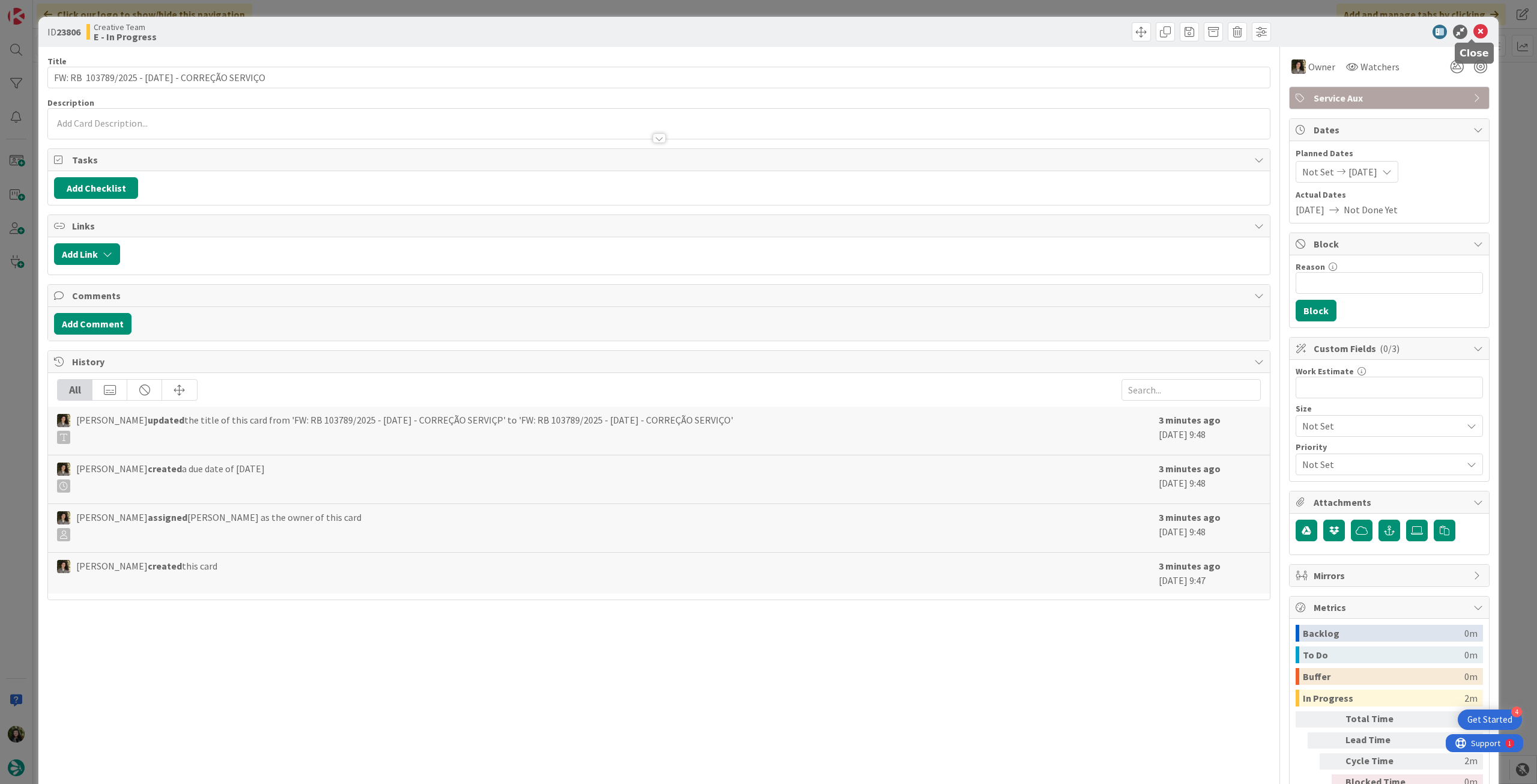
click at [1473, 31] on icon at bounding box center [1480, 32] width 14 height 14
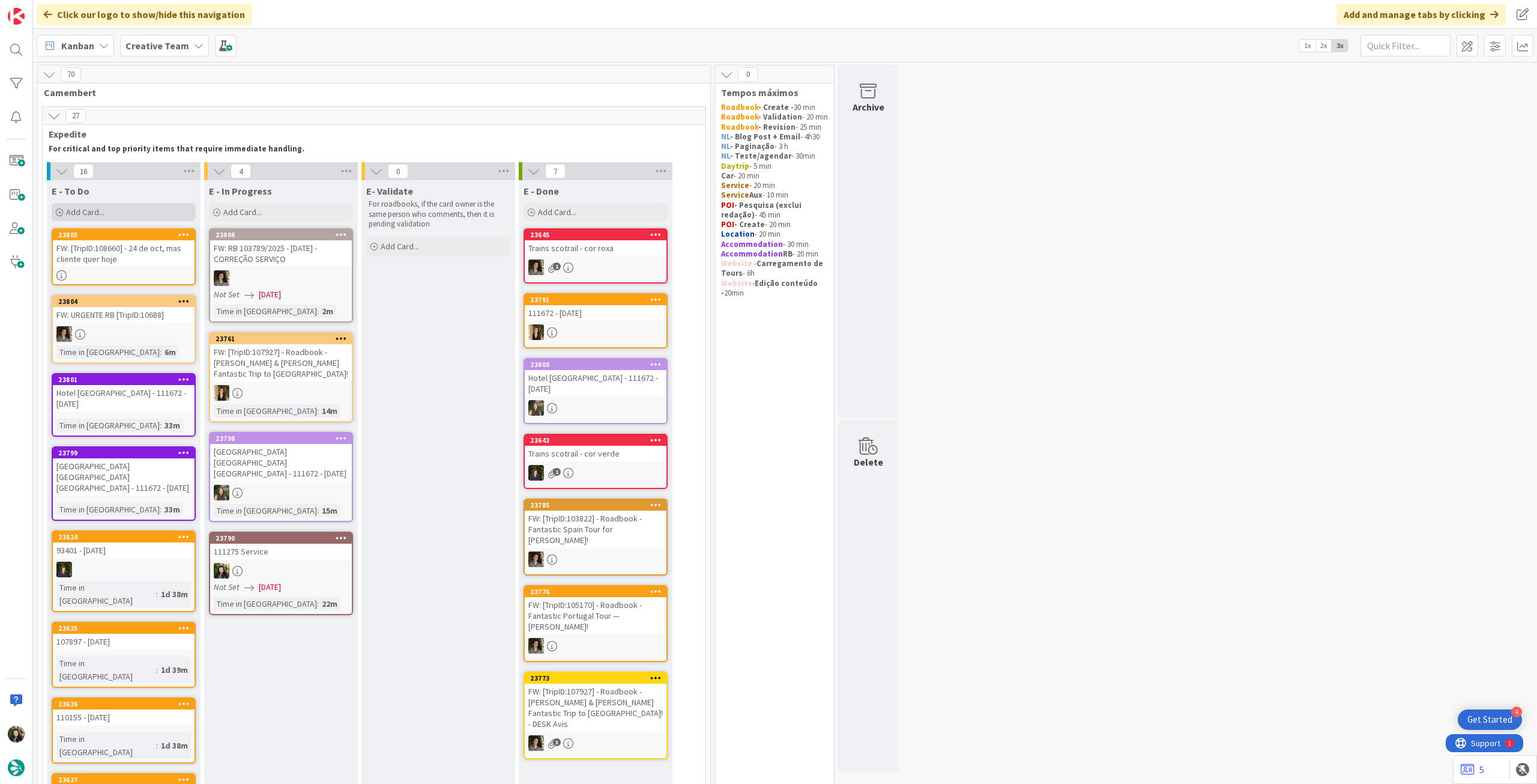
click at [144, 212] on div "Add Card..." at bounding box center [123, 212] width 144 height 18
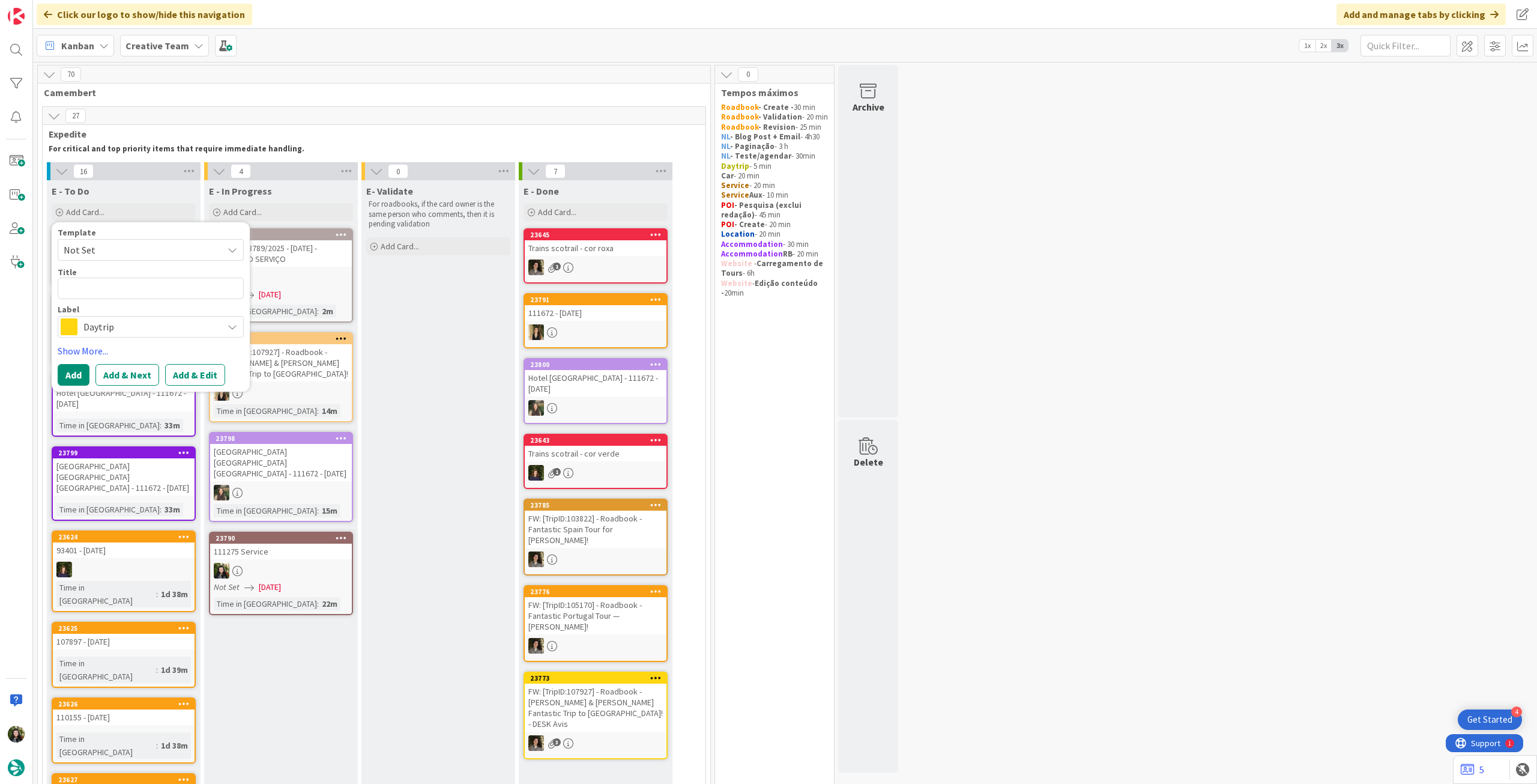
click at [128, 328] on span "Daytrip" at bounding box center [150, 327] width 133 height 17
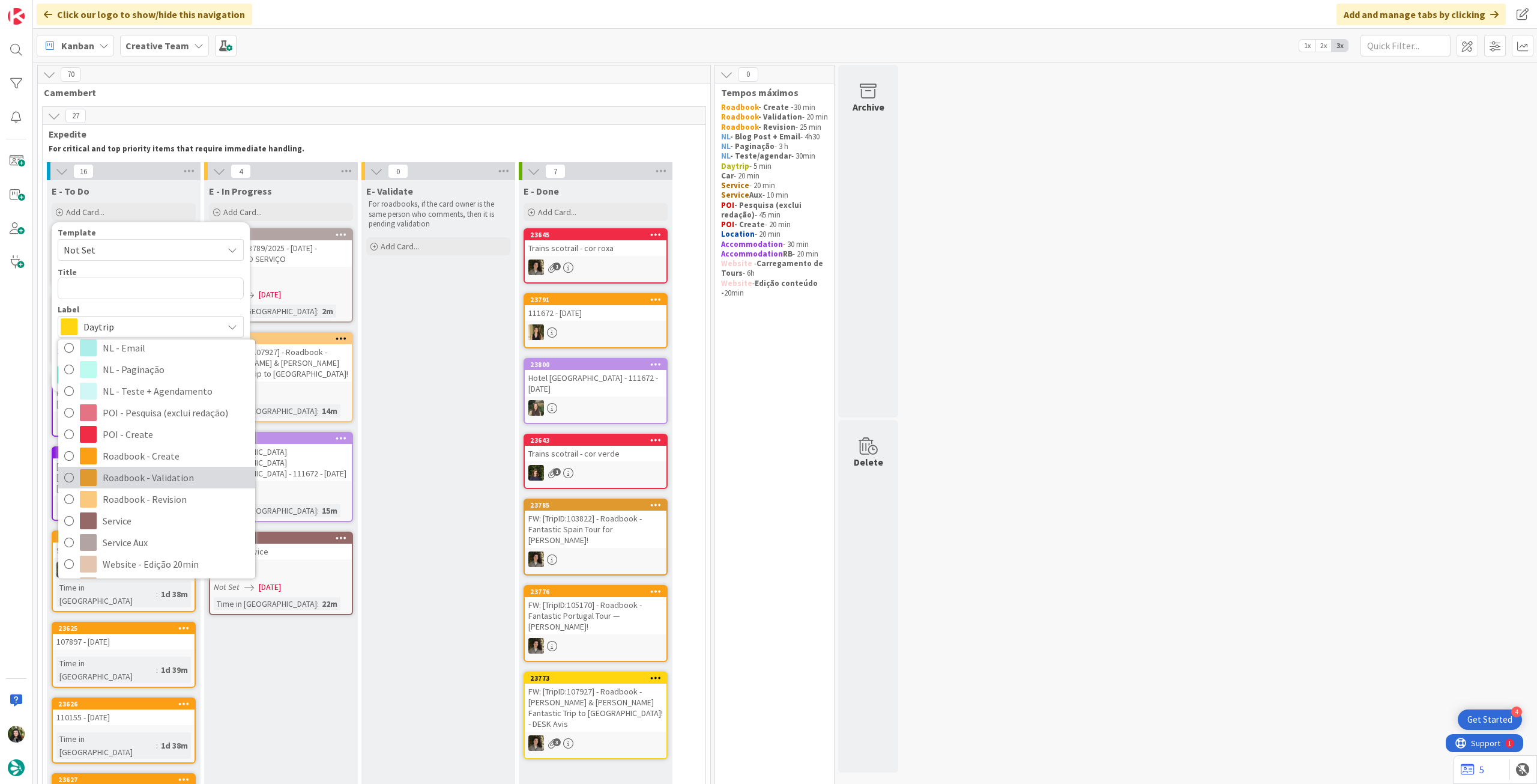
scroll to position [160, 0]
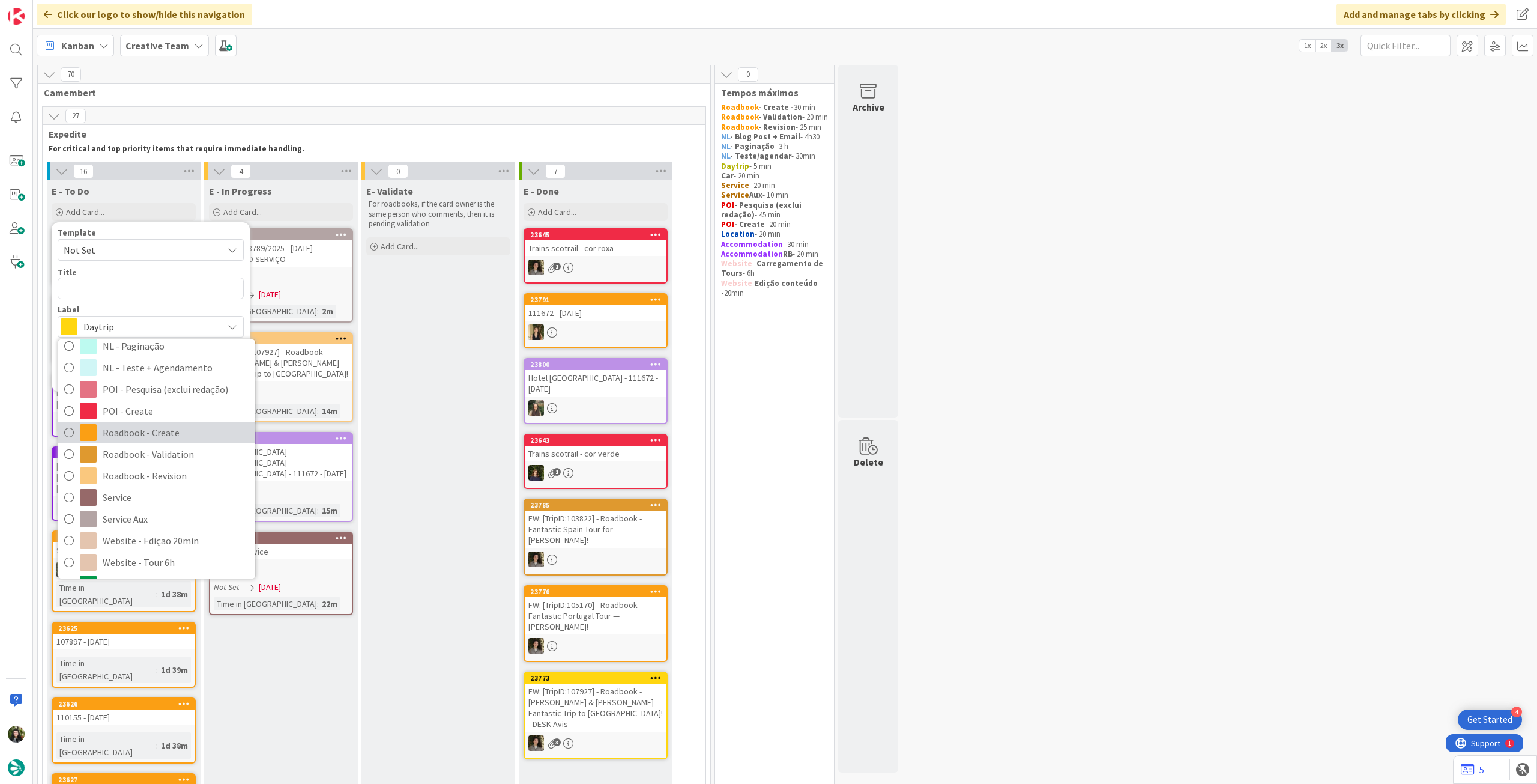
click at [177, 438] on span "Roadbook - Create" at bounding box center [176, 432] width 147 height 18
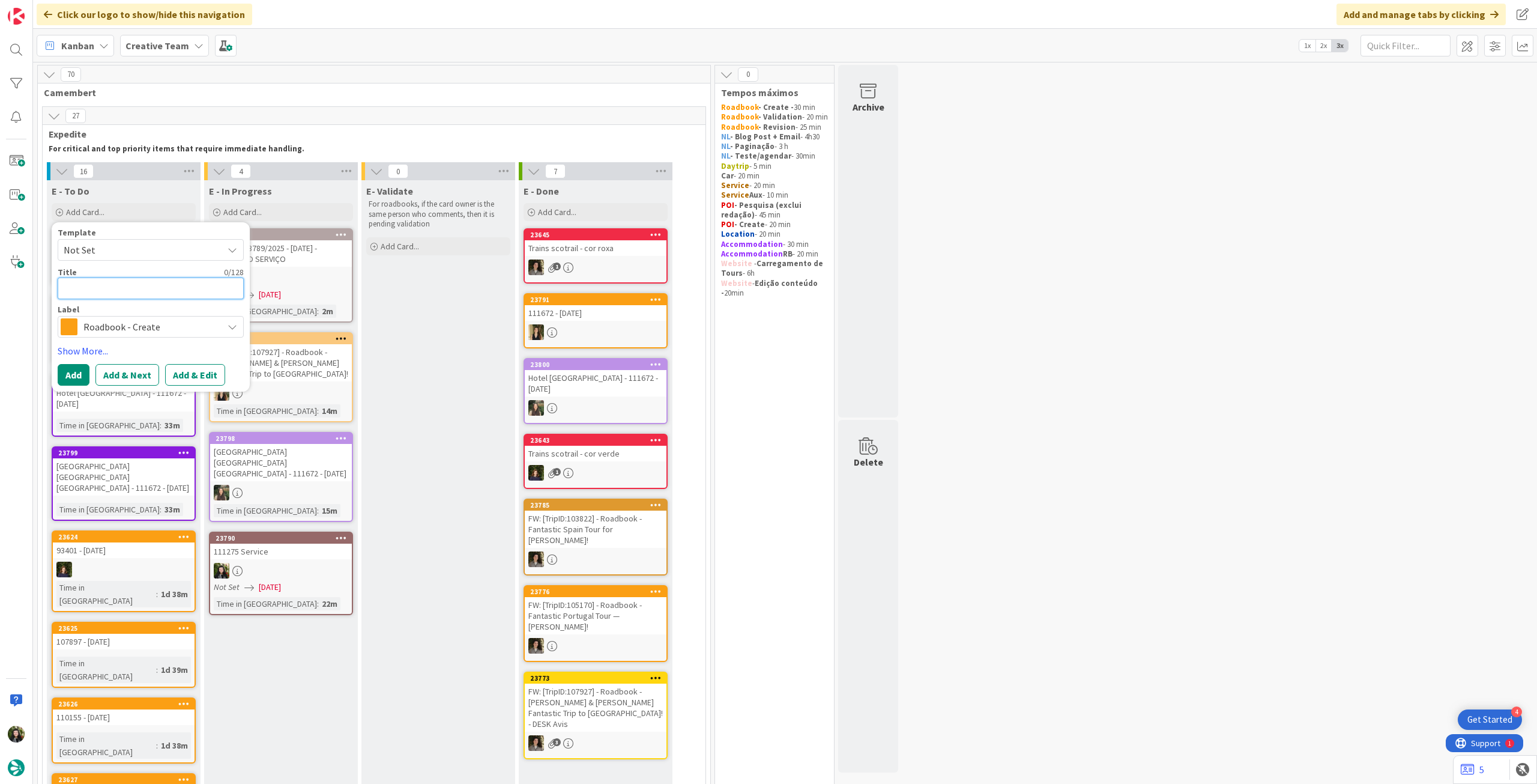
click at [193, 296] on textarea at bounding box center [150, 288] width 186 height 22
paste textarea "112262"
click at [67, 367] on button "Add" at bounding box center [73, 374] width 32 height 22
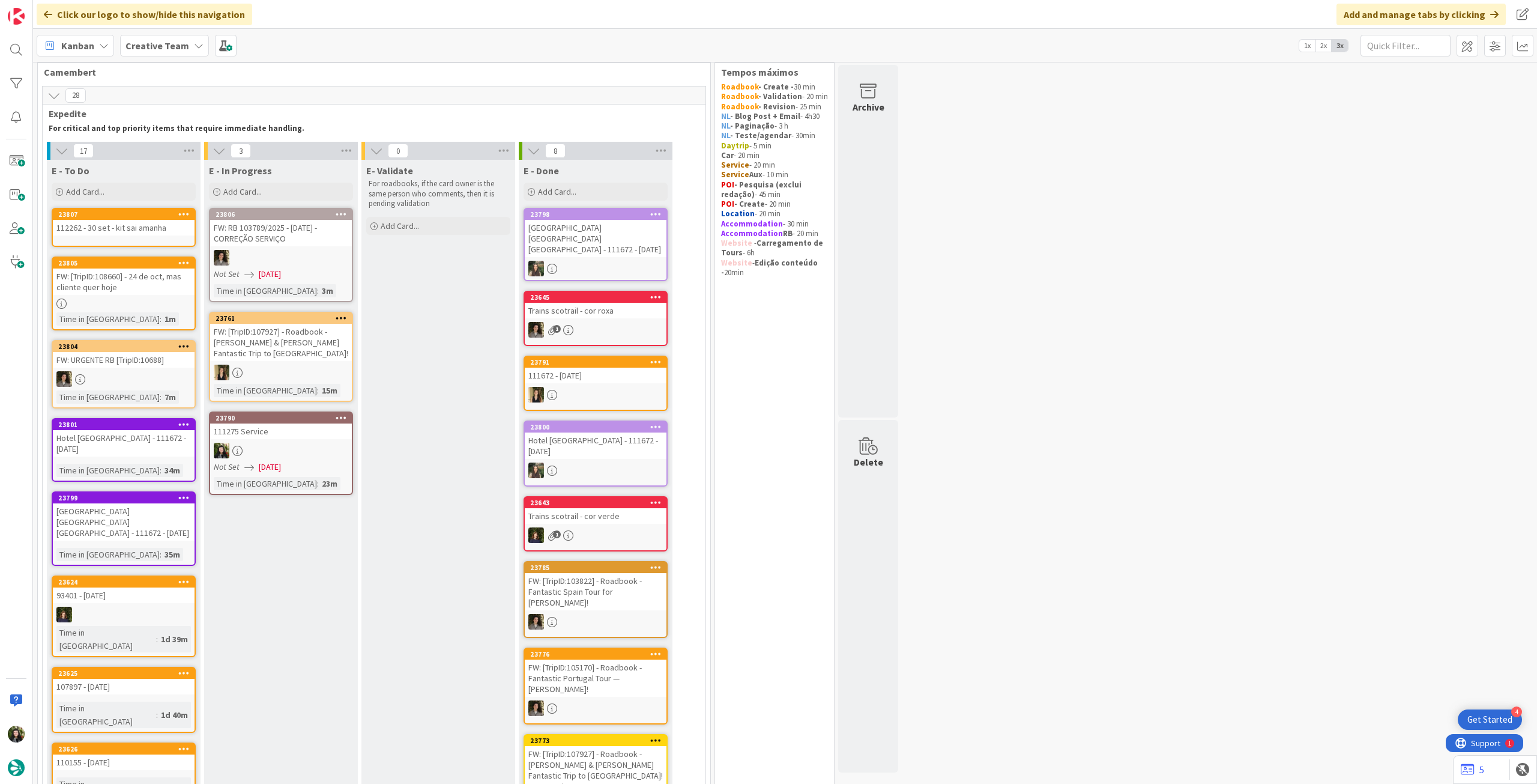
scroll to position [80, 0]
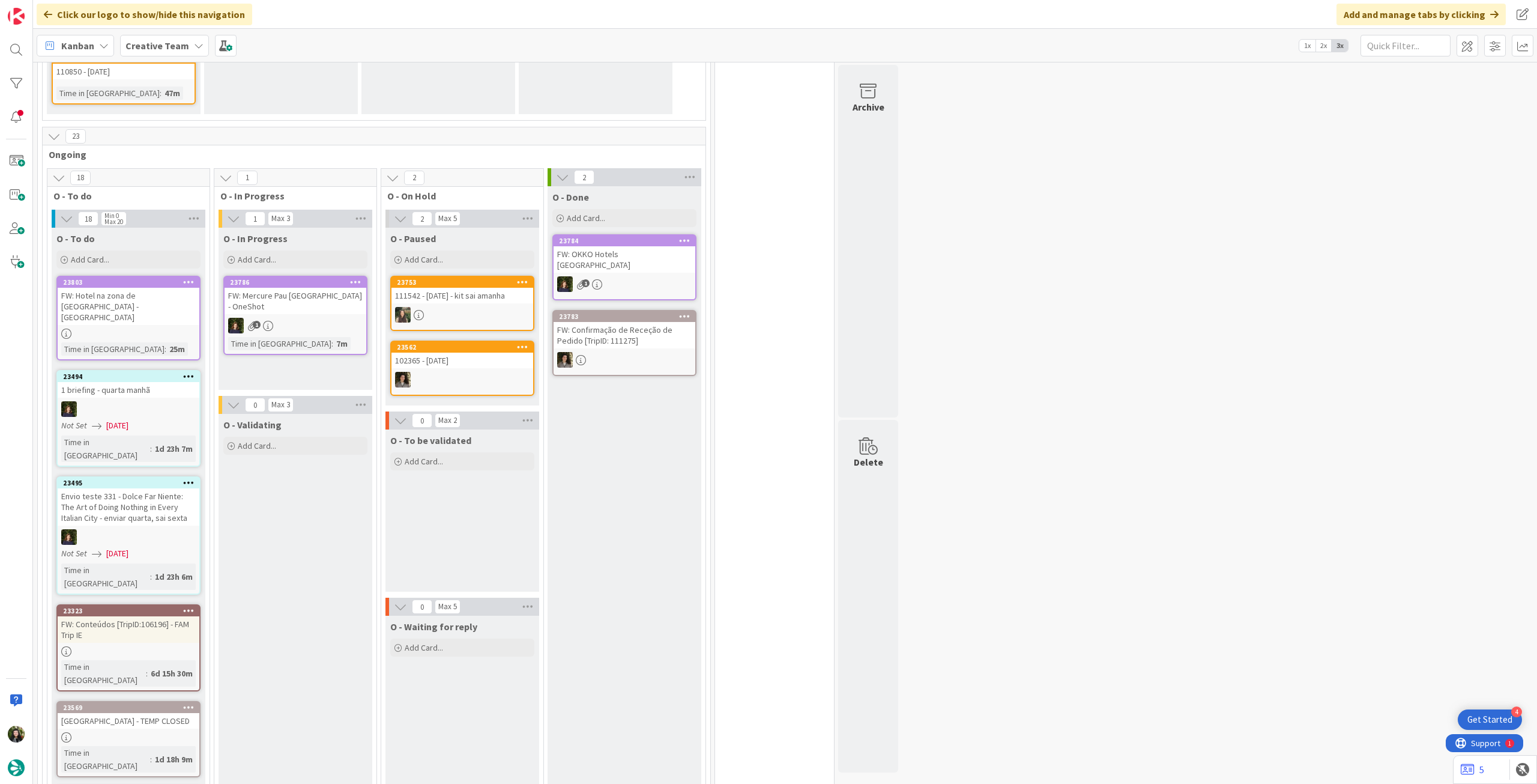
scroll to position [1281, 0]
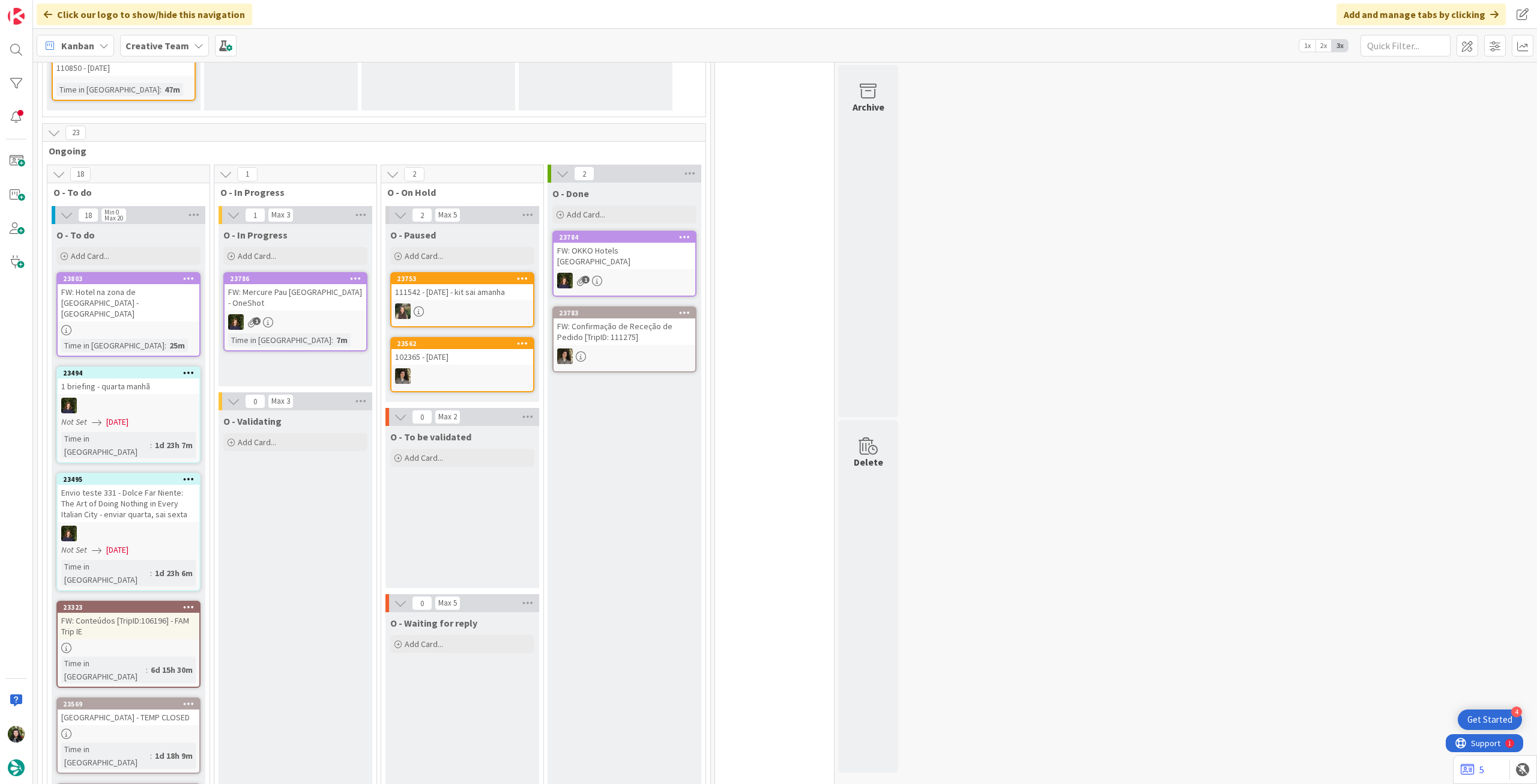
click at [163, 54] on div "Creative Team" at bounding box center [165, 45] width 89 height 22
click at [203, 172] on h4 "Creative Team - Análise" at bounding box center [215, 172] width 163 height 12
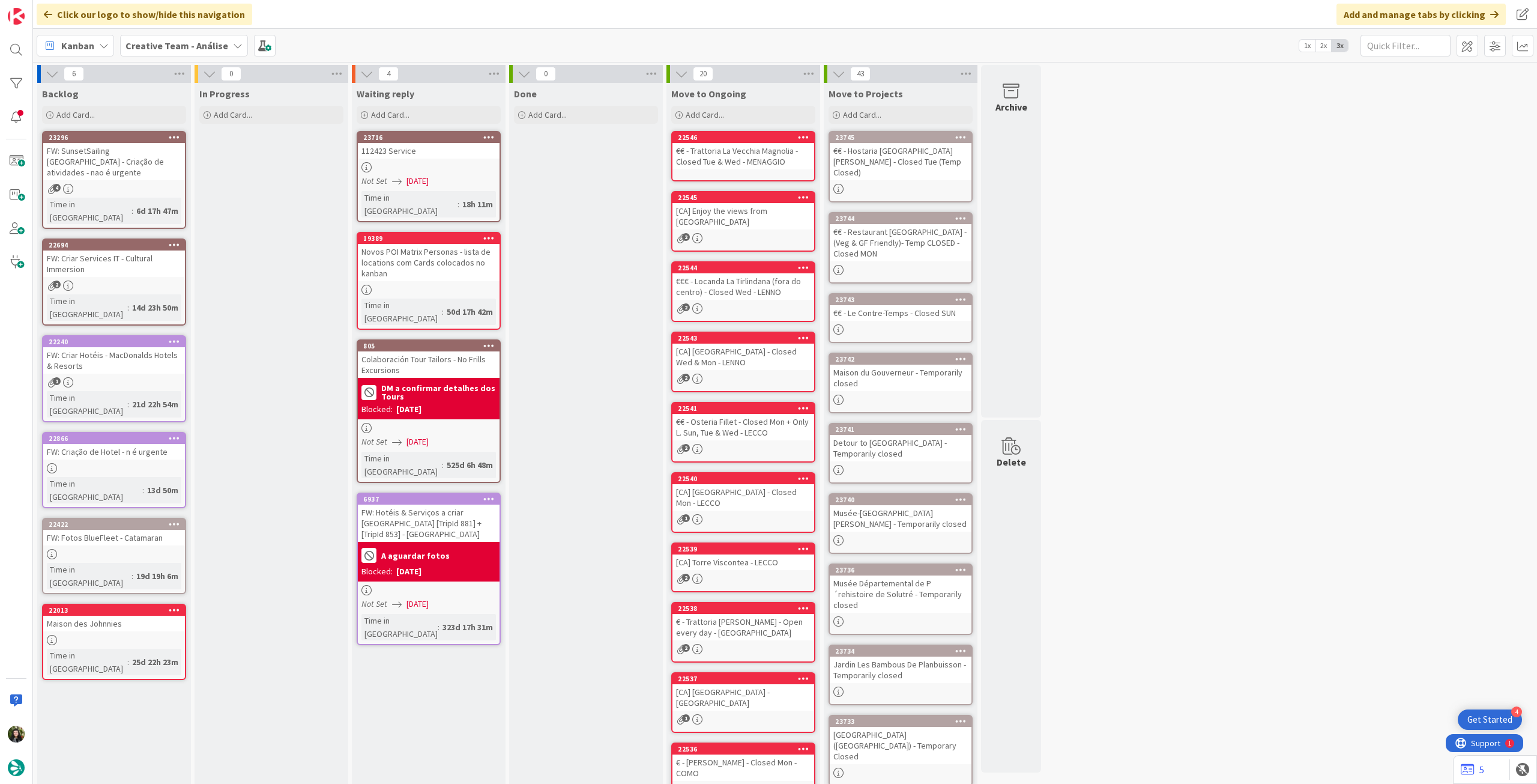
click at [195, 49] on b "Creative Team - Análise" at bounding box center [177, 45] width 103 height 12
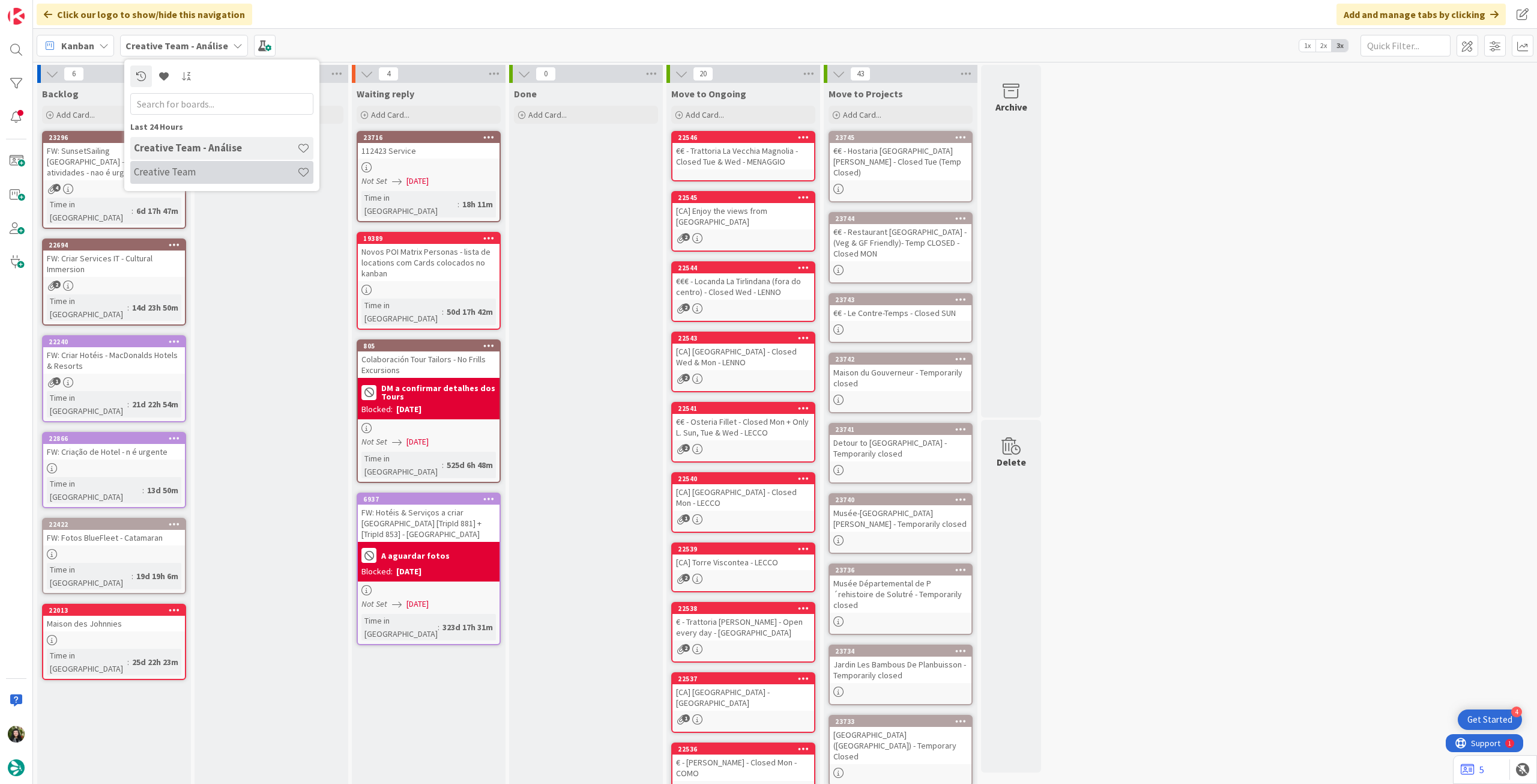
click at [230, 172] on h4 "Creative Team" at bounding box center [215, 172] width 163 height 12
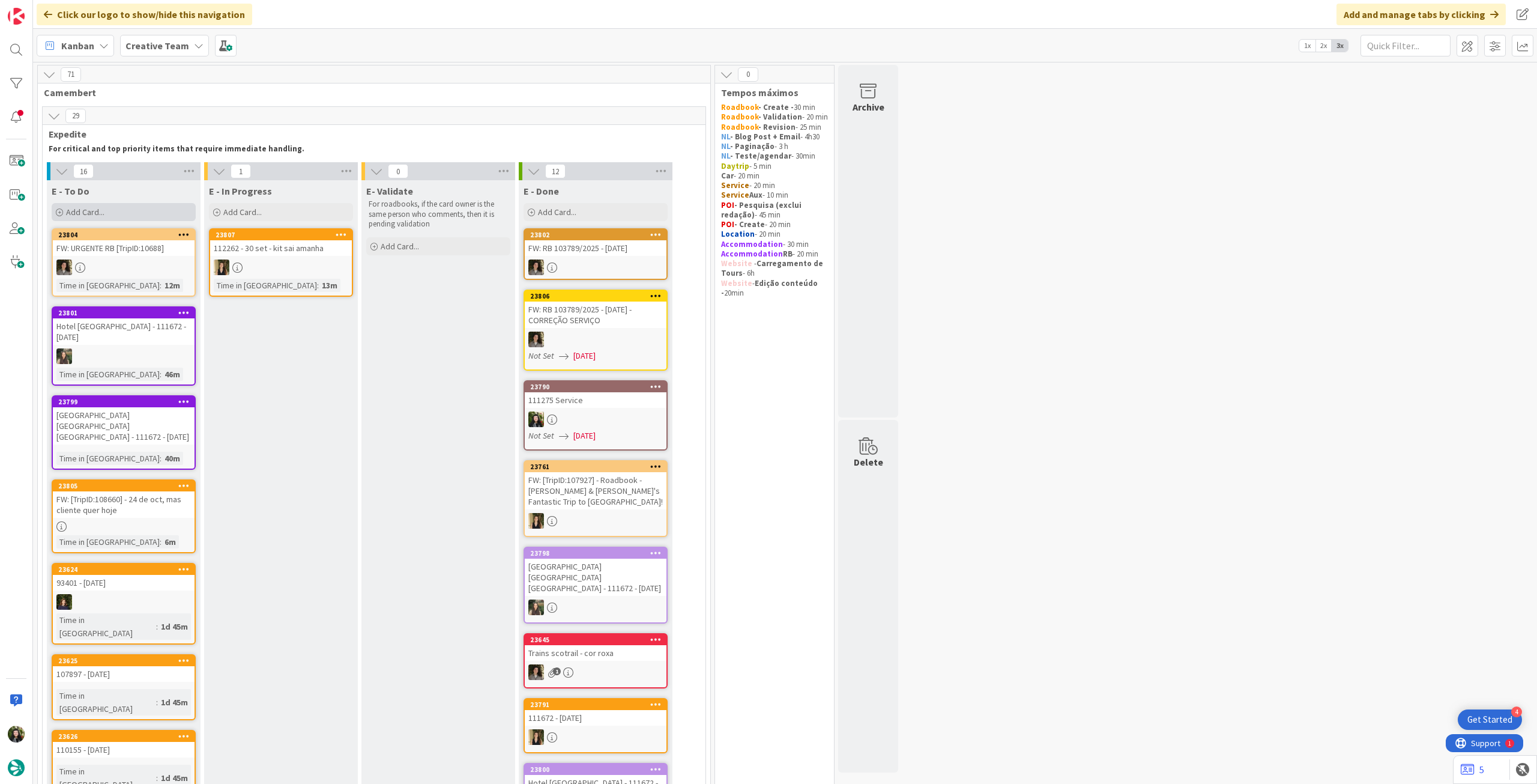
click at [88, 209] on span "Add Card..." at bounding box center [85, 212] width 39 height 11
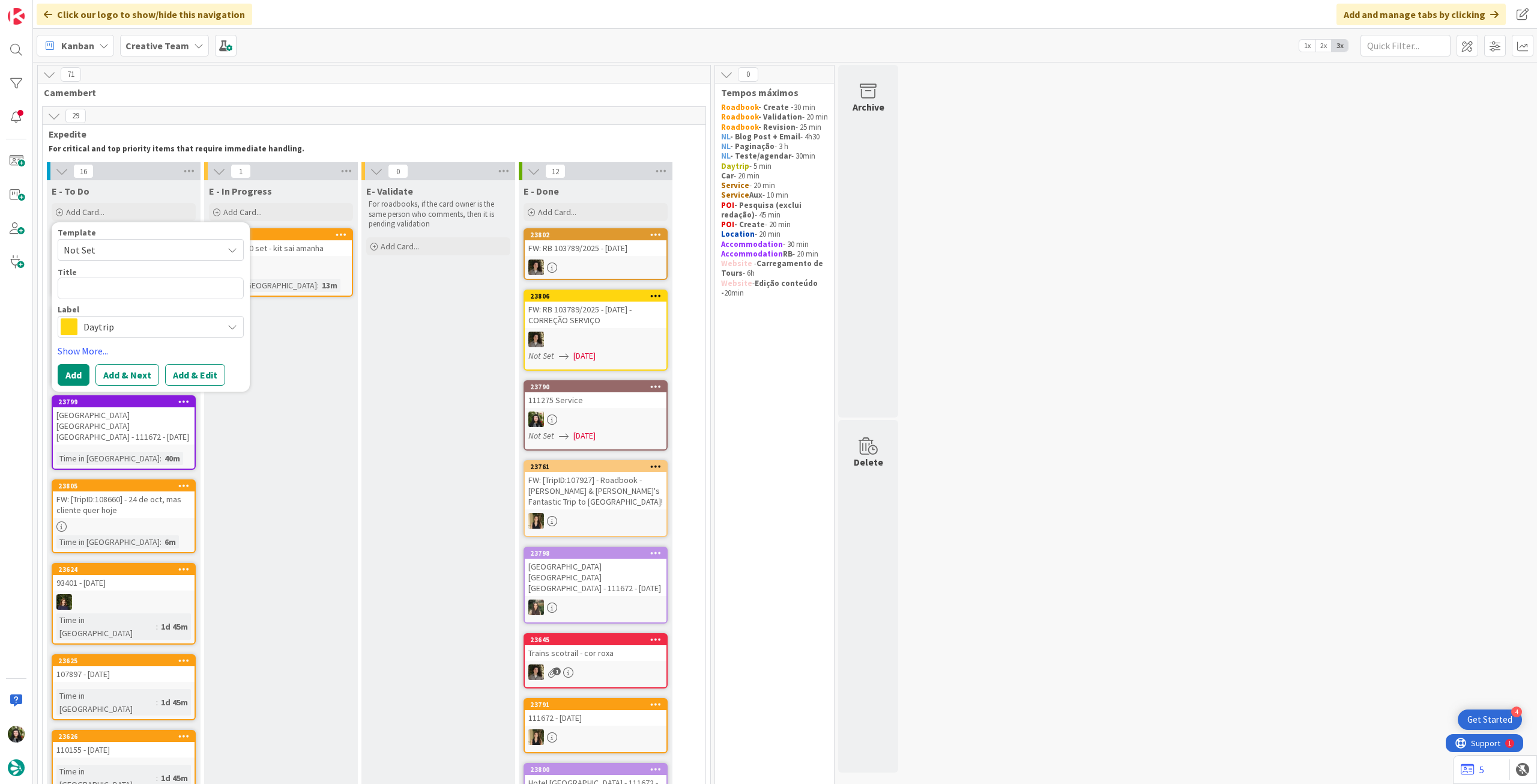
click at [124, 325] on span "Daytrip" at bounding box center [150, 327] width 133 height 17
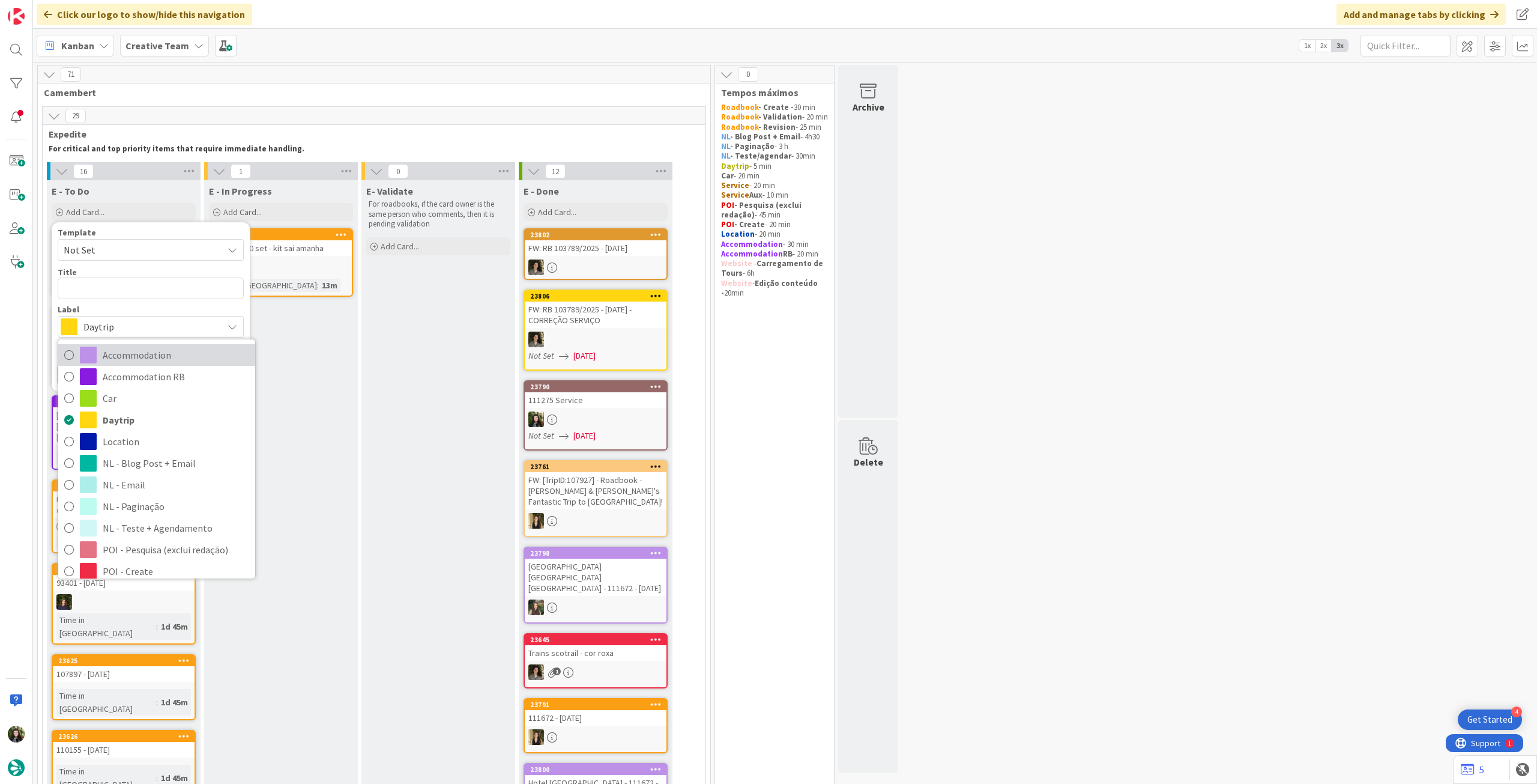
click at [122, 363] on span "Accommodation" at bounding box center [176, 355] width 147 height 18
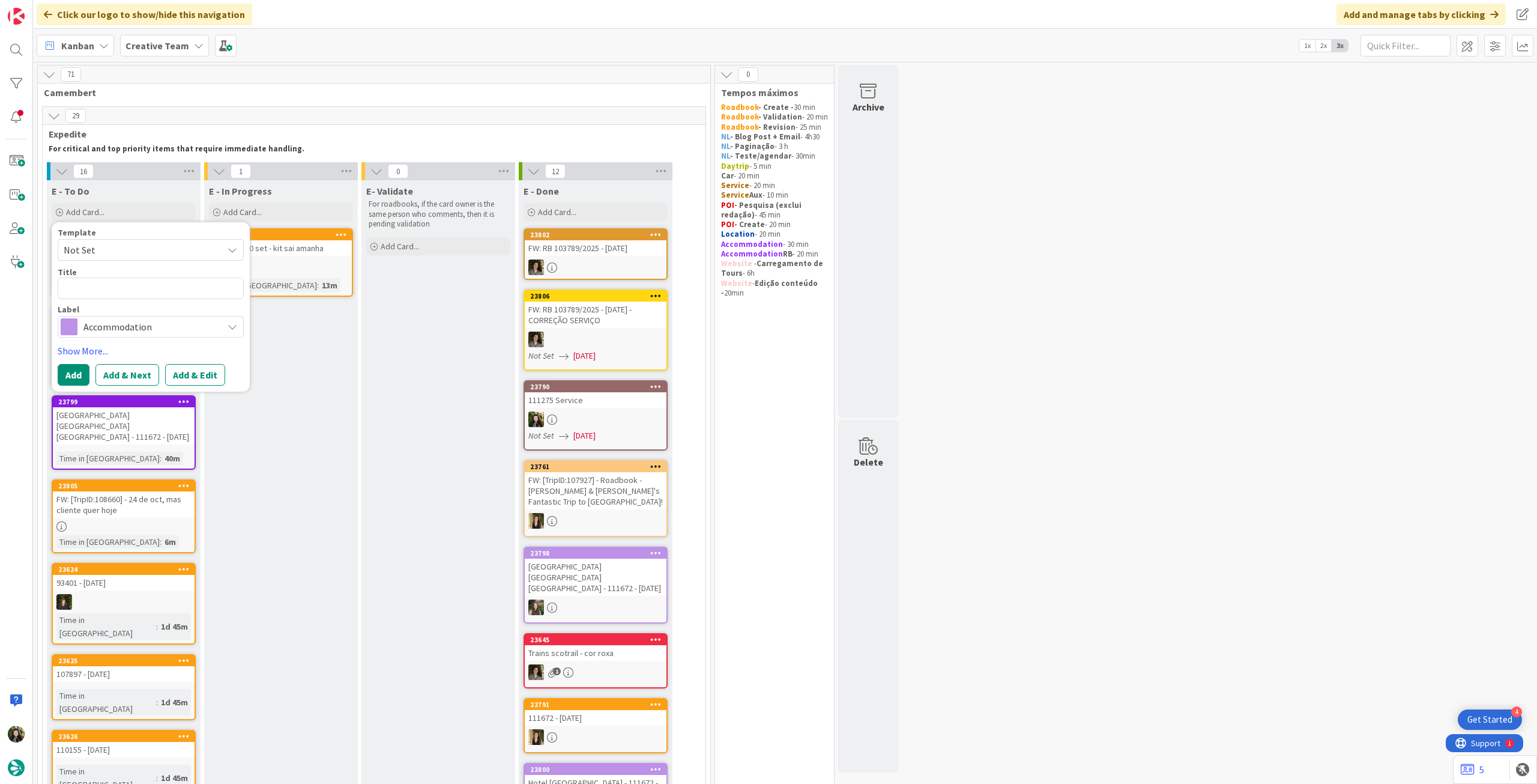
click at [127, 314] on div "Label" at bounding box center [150, 309] width 186 height 8
click at [127, 328] on span "Accommodation" at bounding box center [150, 327] width 133 height 17
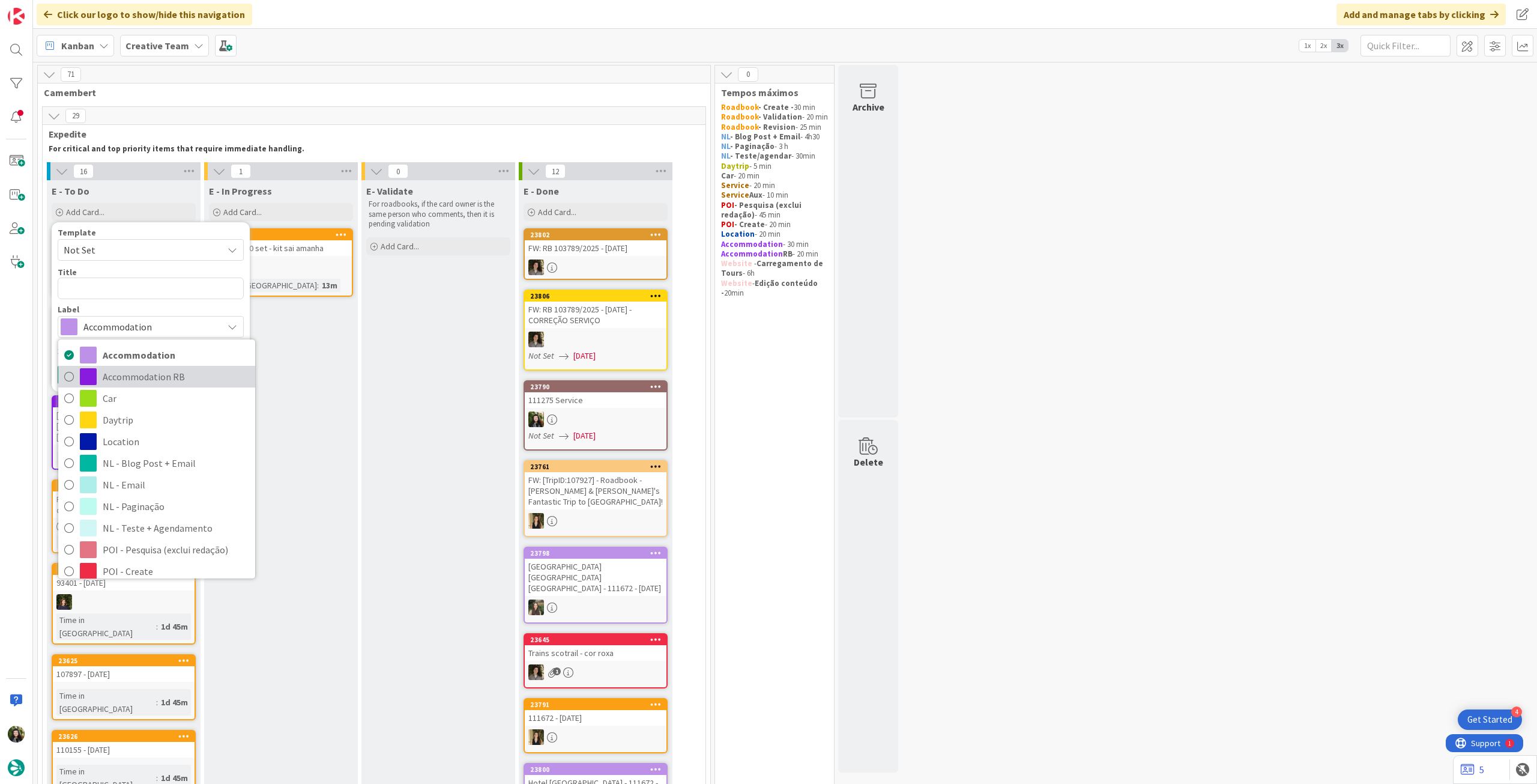
click at [110, 370] on span "Accommodation RB" at bounding box center [176, 377] width 147 height 18
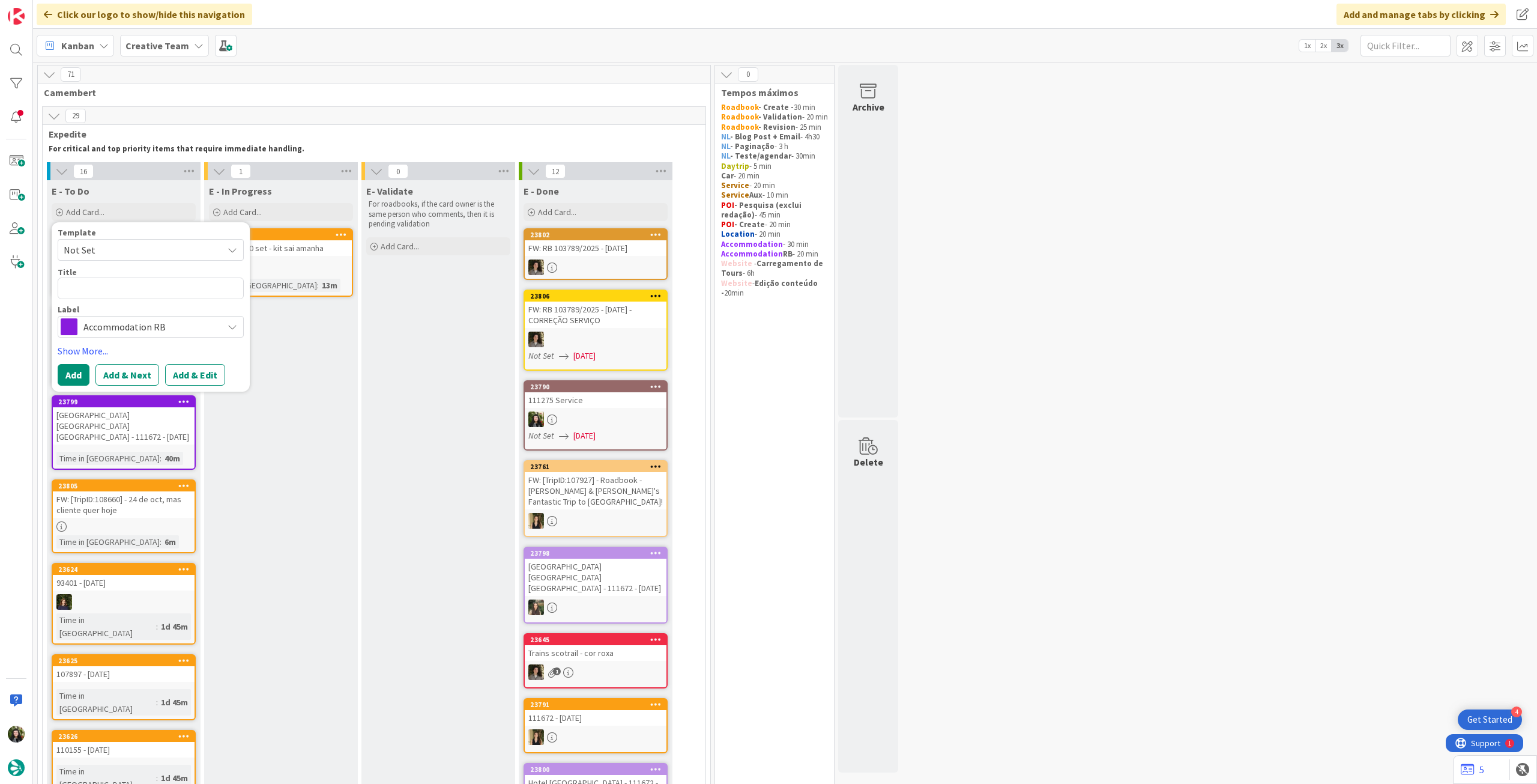
click at [125, 274] on div "Title 0 / 128" at bounding box center [150, 272] width 186 height 11
click at [120, 290] on textarea at bounding box center [150, 288] width 186 height 22
paste textarea "Hotel Palazzo Piccolomini"
type textarea "x"
type textarea "Hotel Palazzo Piccolomini"
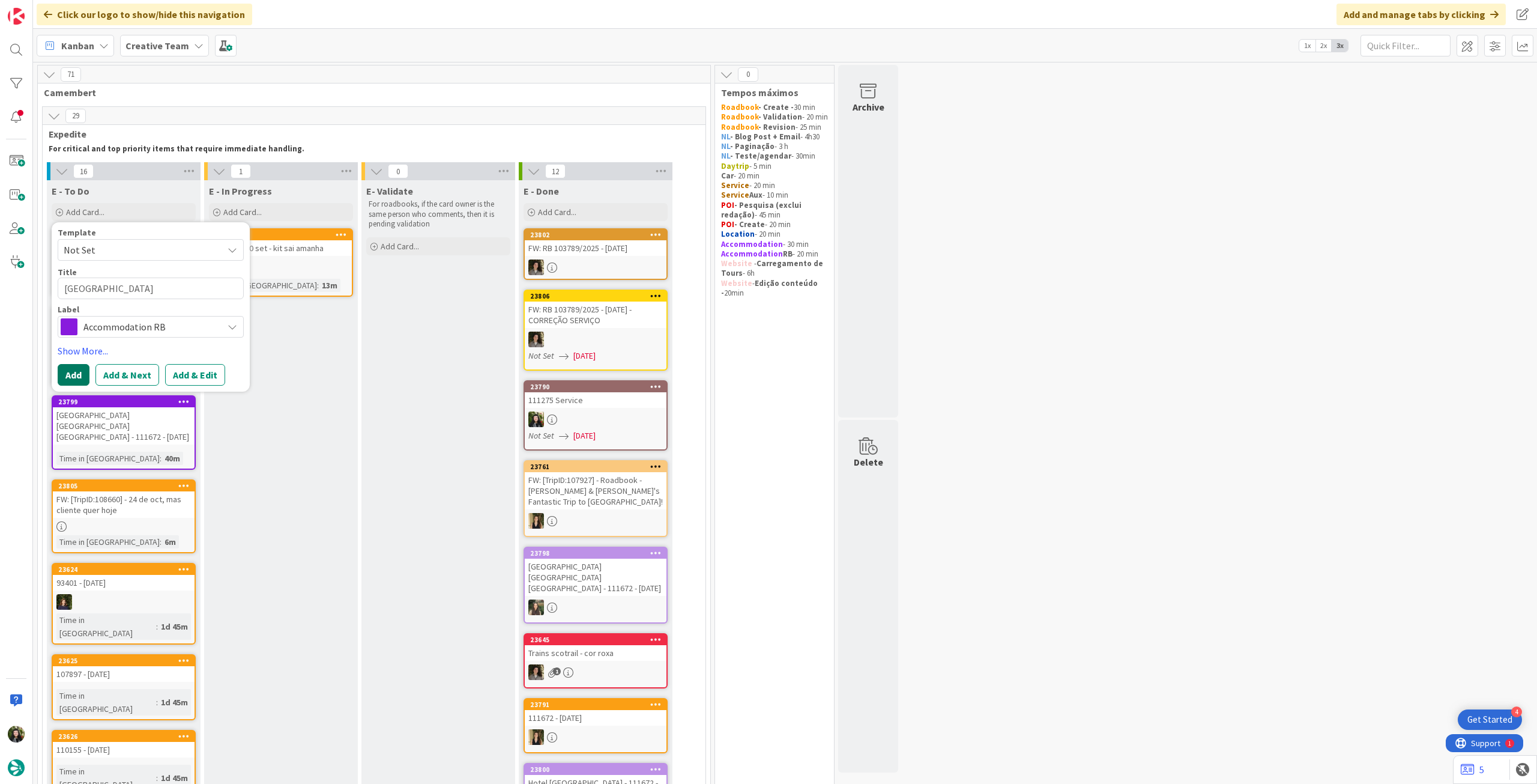
click at [73, 373] on button "Add" at bounding box center [73, 374] width 32 height 22
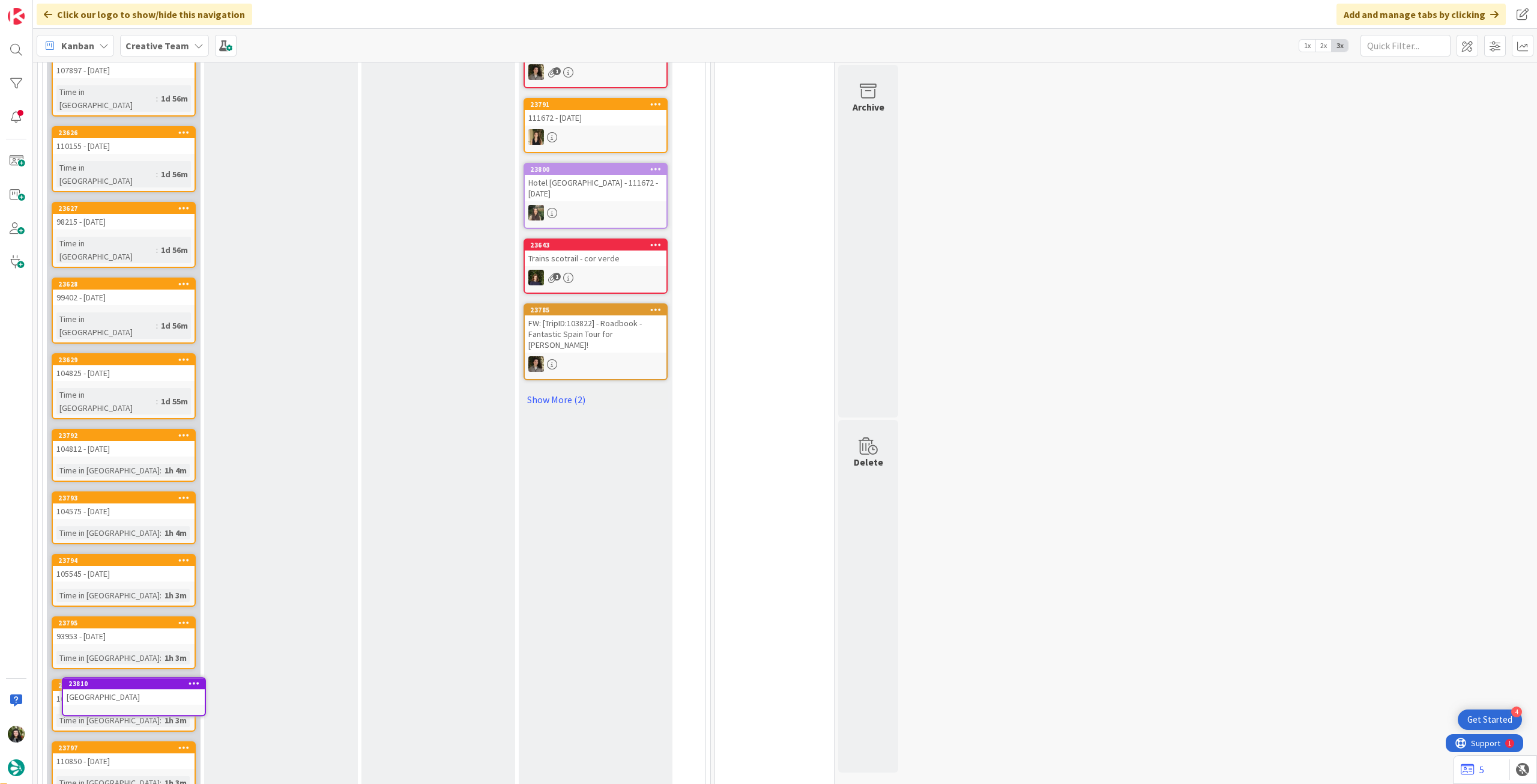
scroll to position [655, 0]
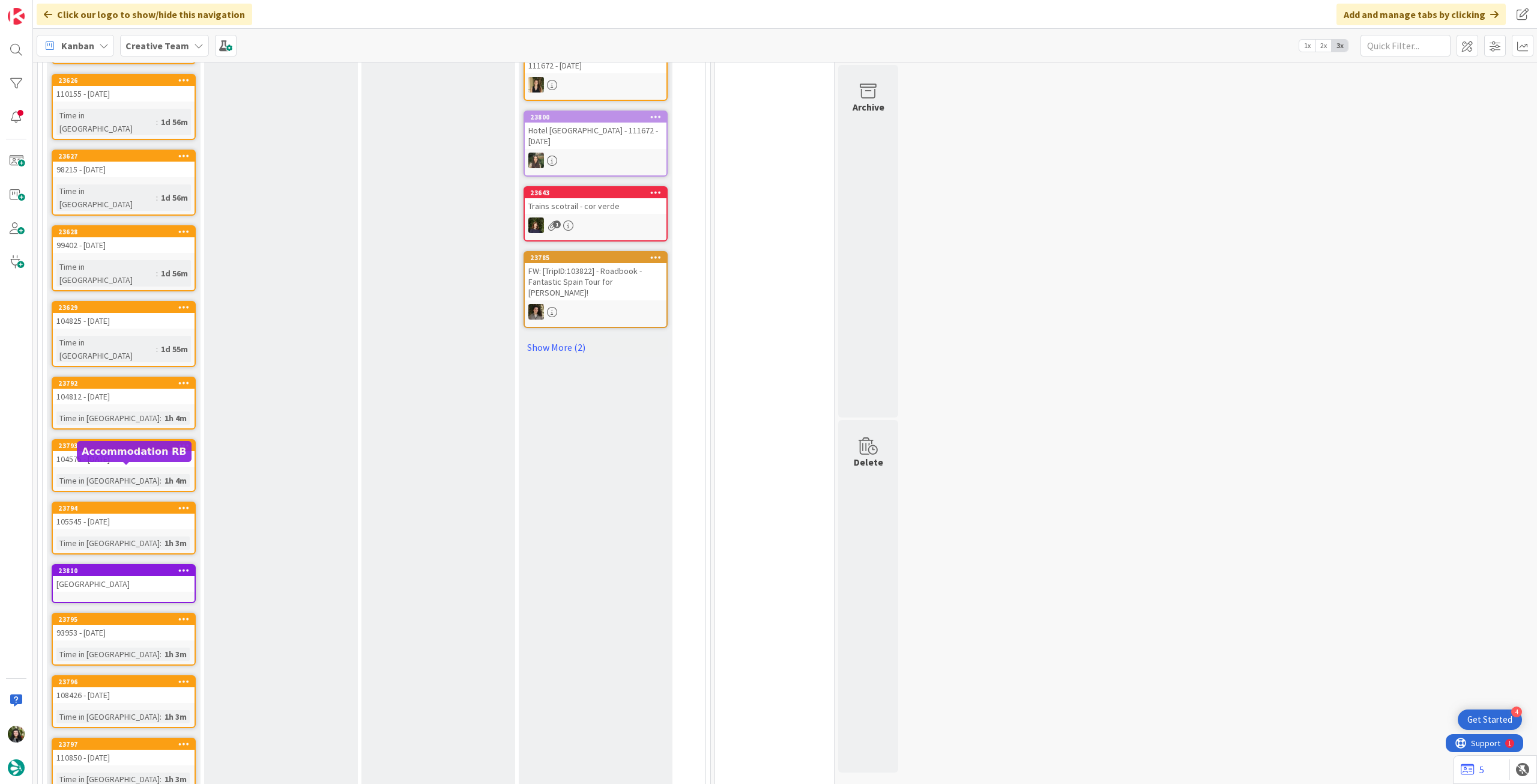
click at [129, 513] on div "105545 - [DATE]" at bounding box center [123, 521] width 141 height 16
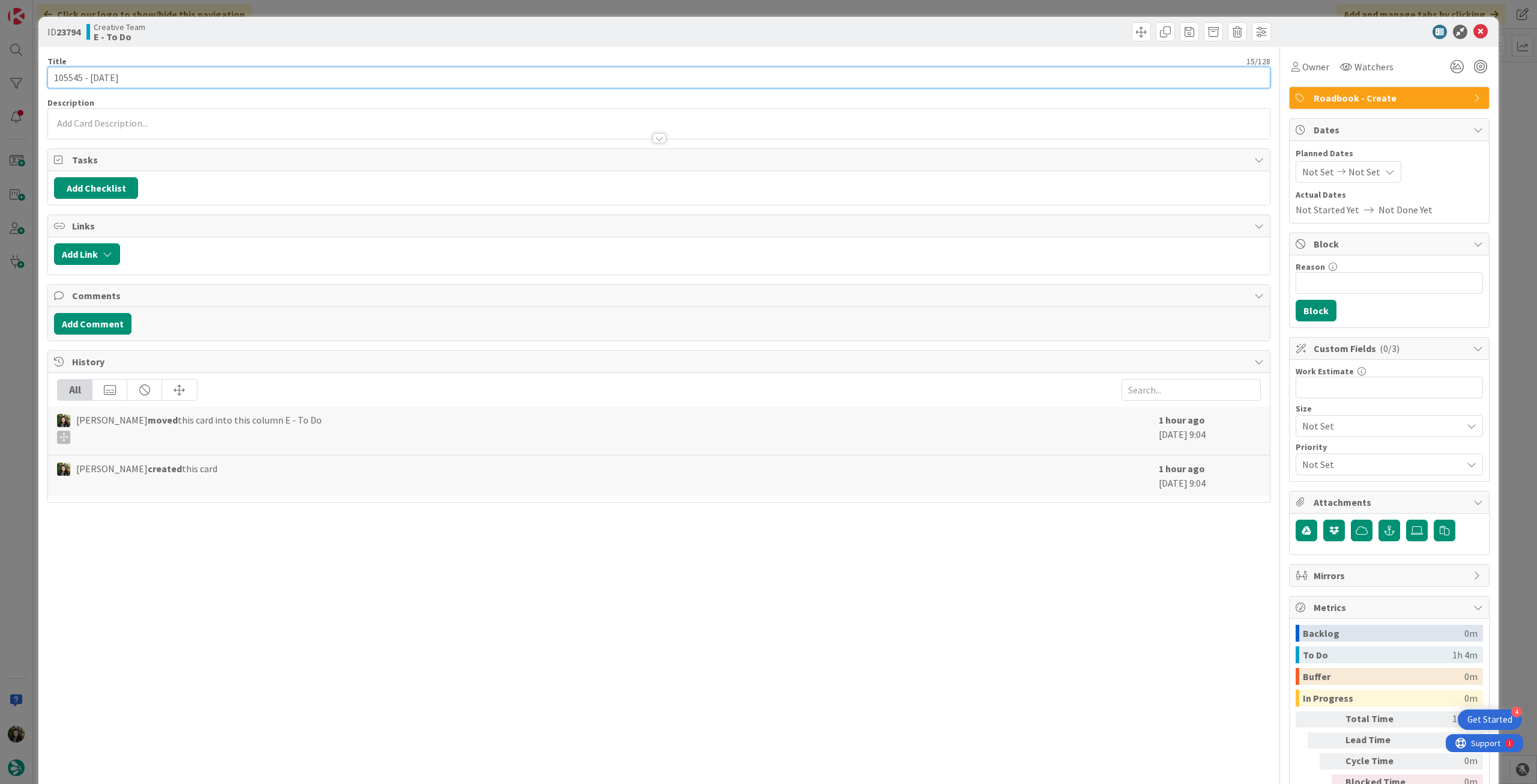
drag, startPoint x: 81, startPoint y: 78, endPoint x: 279, endPoint y: 94, distance: 198.6
click at [20, 83] on div "ID 23794 Creative Team E - To Do Title 15 / 128 105545 - 23 oct Description Own…" at bounding box center [768, 392] width 1537 height 784
click at [1473, 32] on icon at bounding box center [1480, 32] width 14 height 14
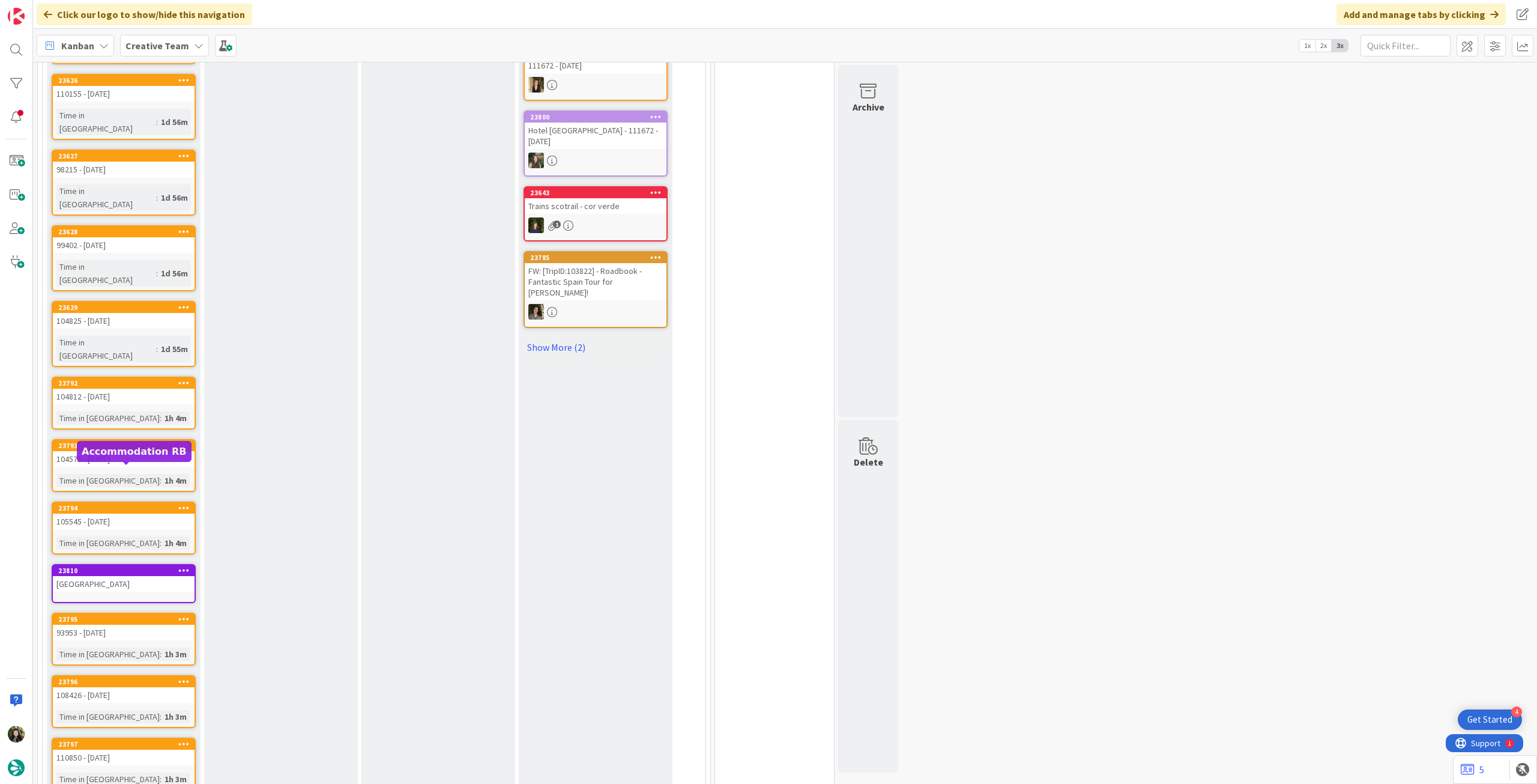
click at [113, 564] on link "23810 Hotel Palazzo Piccolomini" at bounding box center [123, 584] width 144 height 39
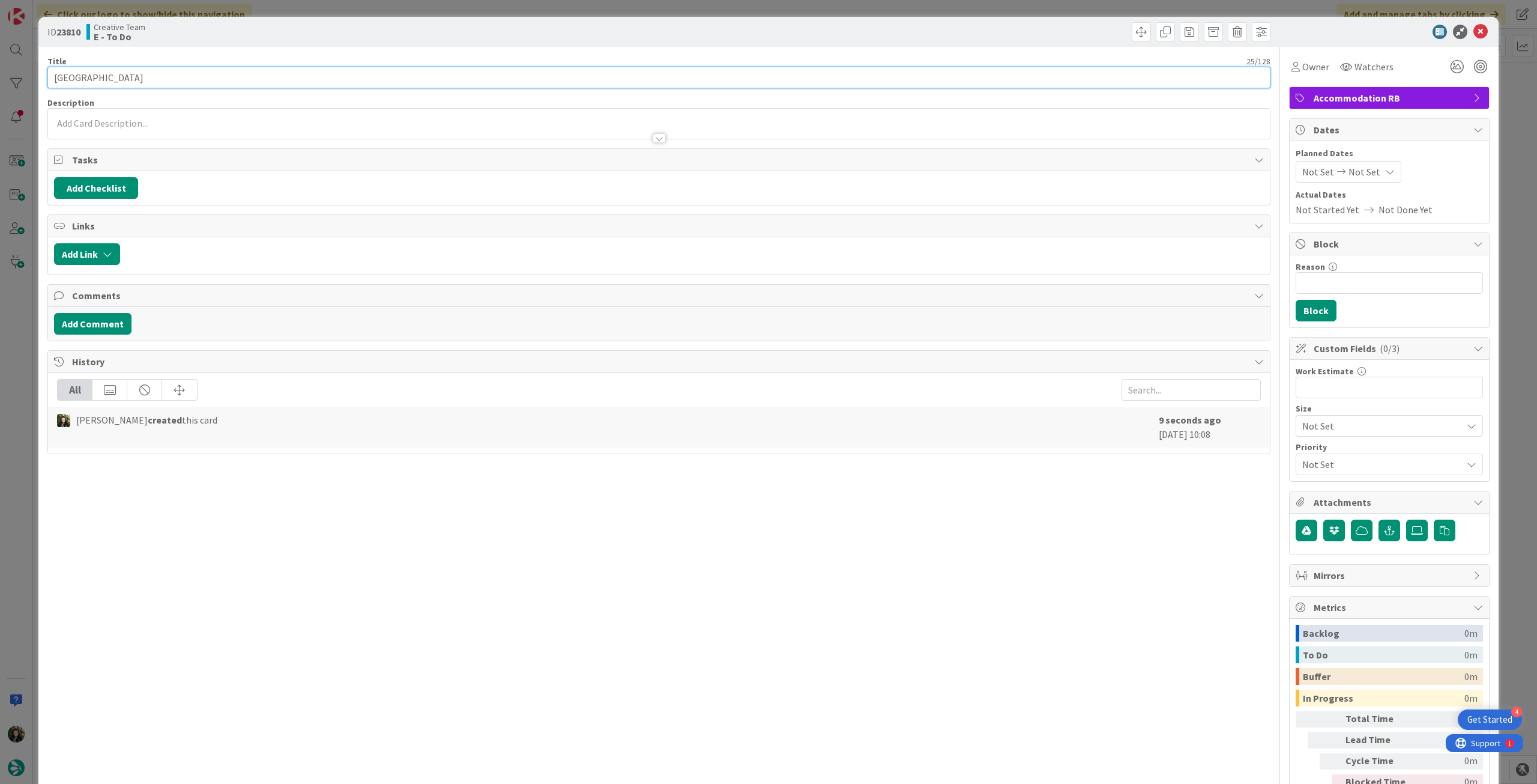
click at [175, 78] on input "Hotel Palazzo Piccolomini" at bounding box center [659, 77] width 1223 height 22
paste input "105545"
type input "Hotel [GEOGRAPHIC_DATA] - 105545"
click at [1474, 28] on icon at bounding box center [1480, 32] width 14 height 14
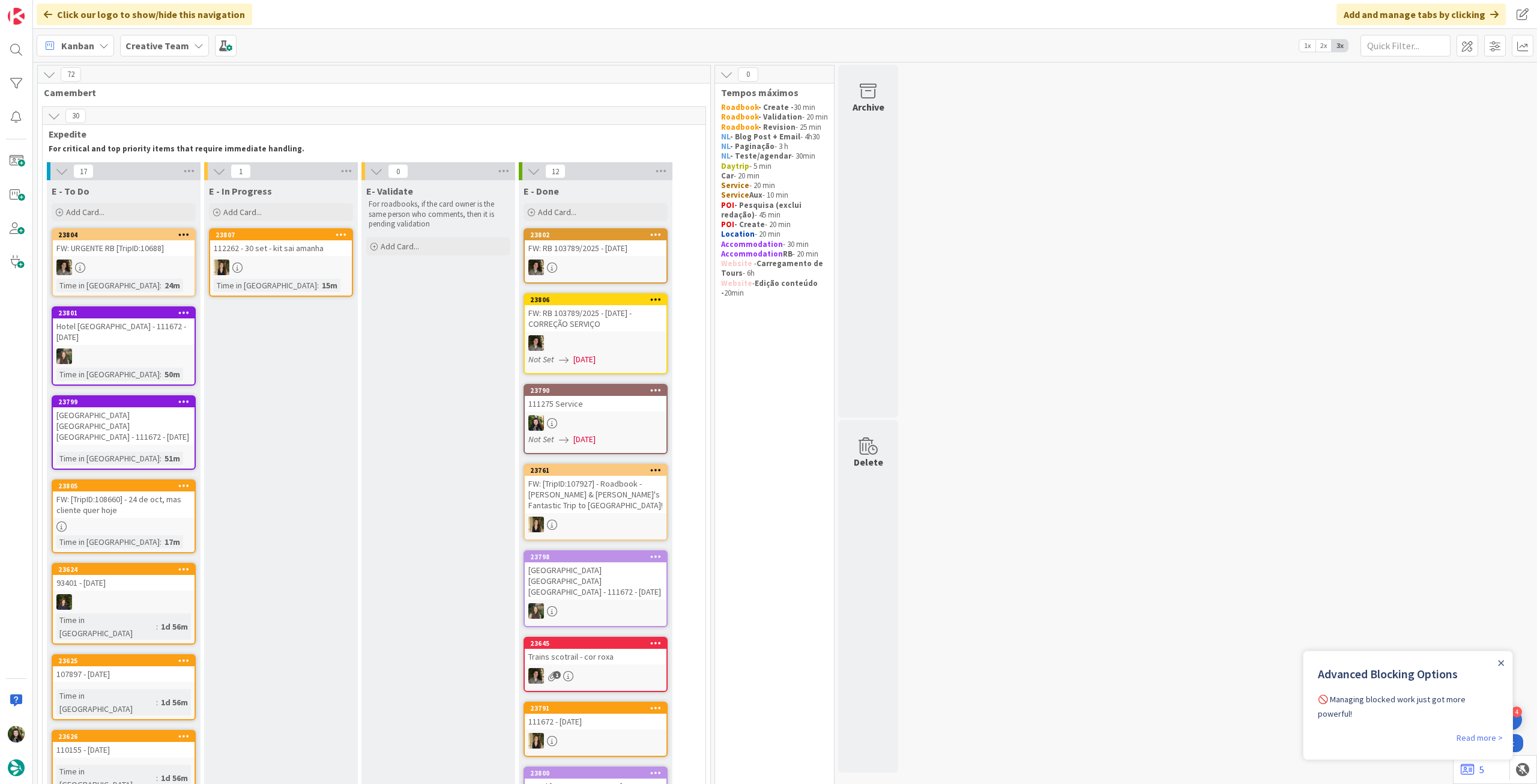
click at [1502, 658] on div "Close Announcement" at bounding box center [1501, 662] width 6 height 12
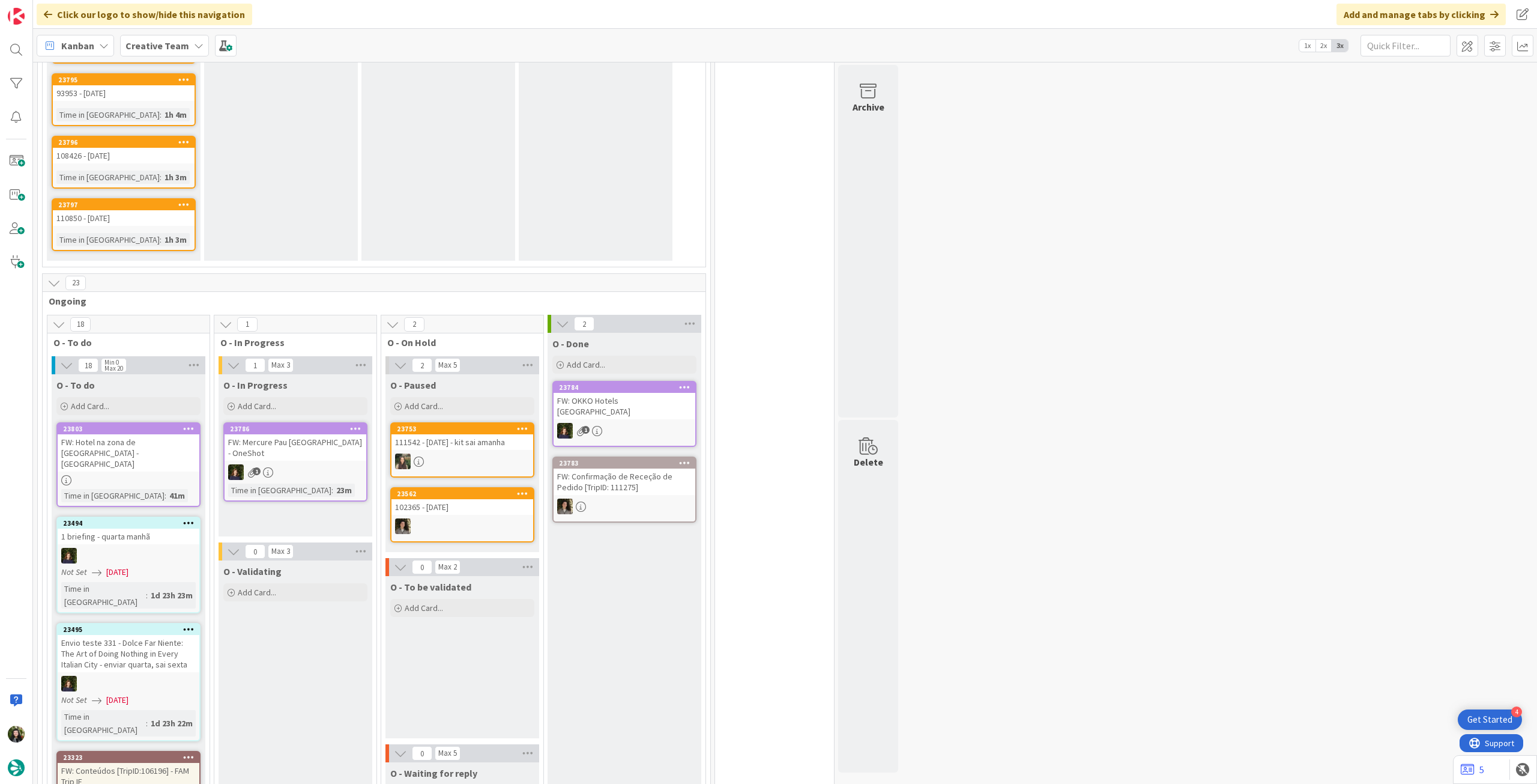
scroll to position [1201, 0]
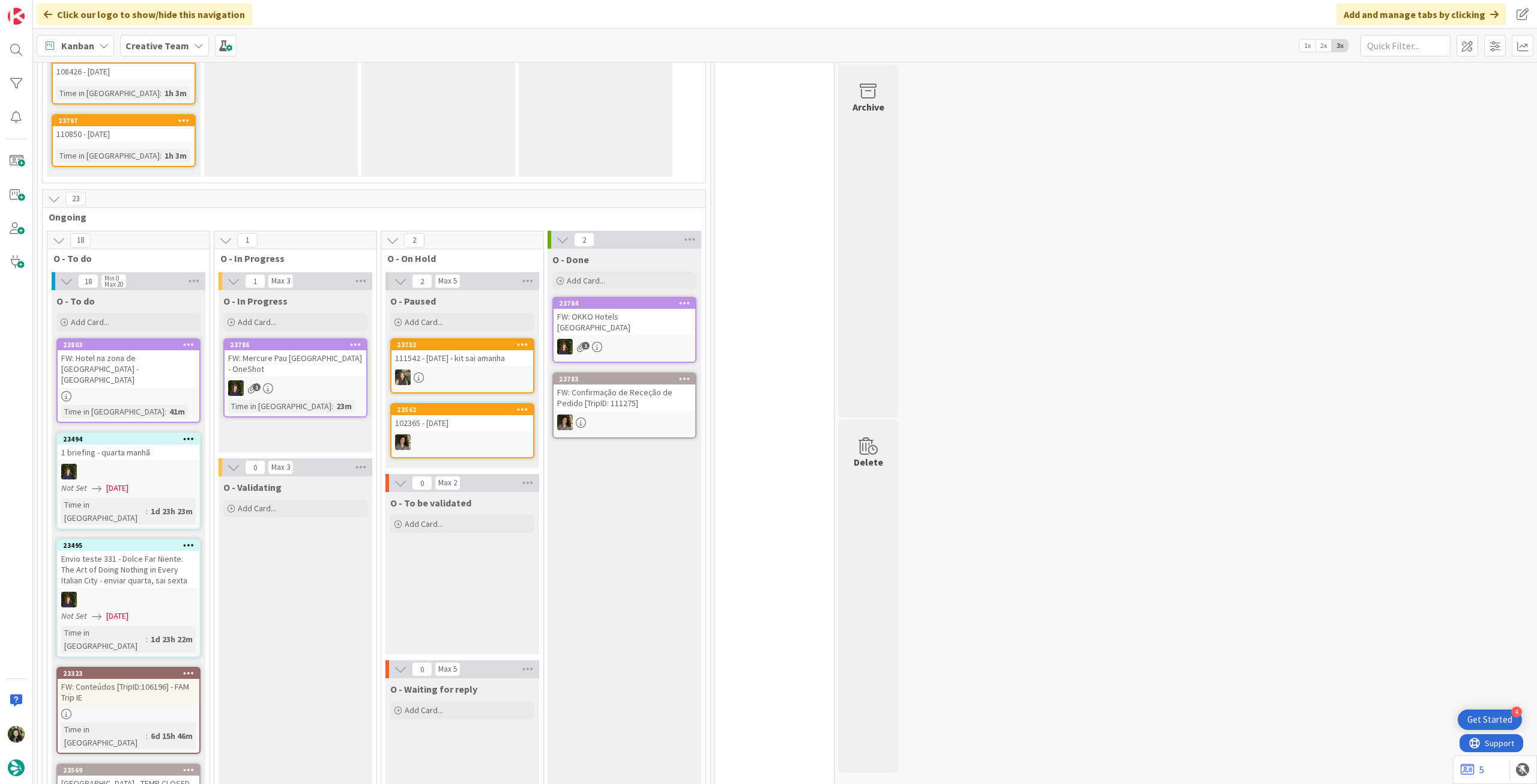
click at [179, 338] on link "23803 FW: Hotel na zona de Frosinone - Cassino Time in Column : 41m" at bounding box center [129, 380] width 144 height 85
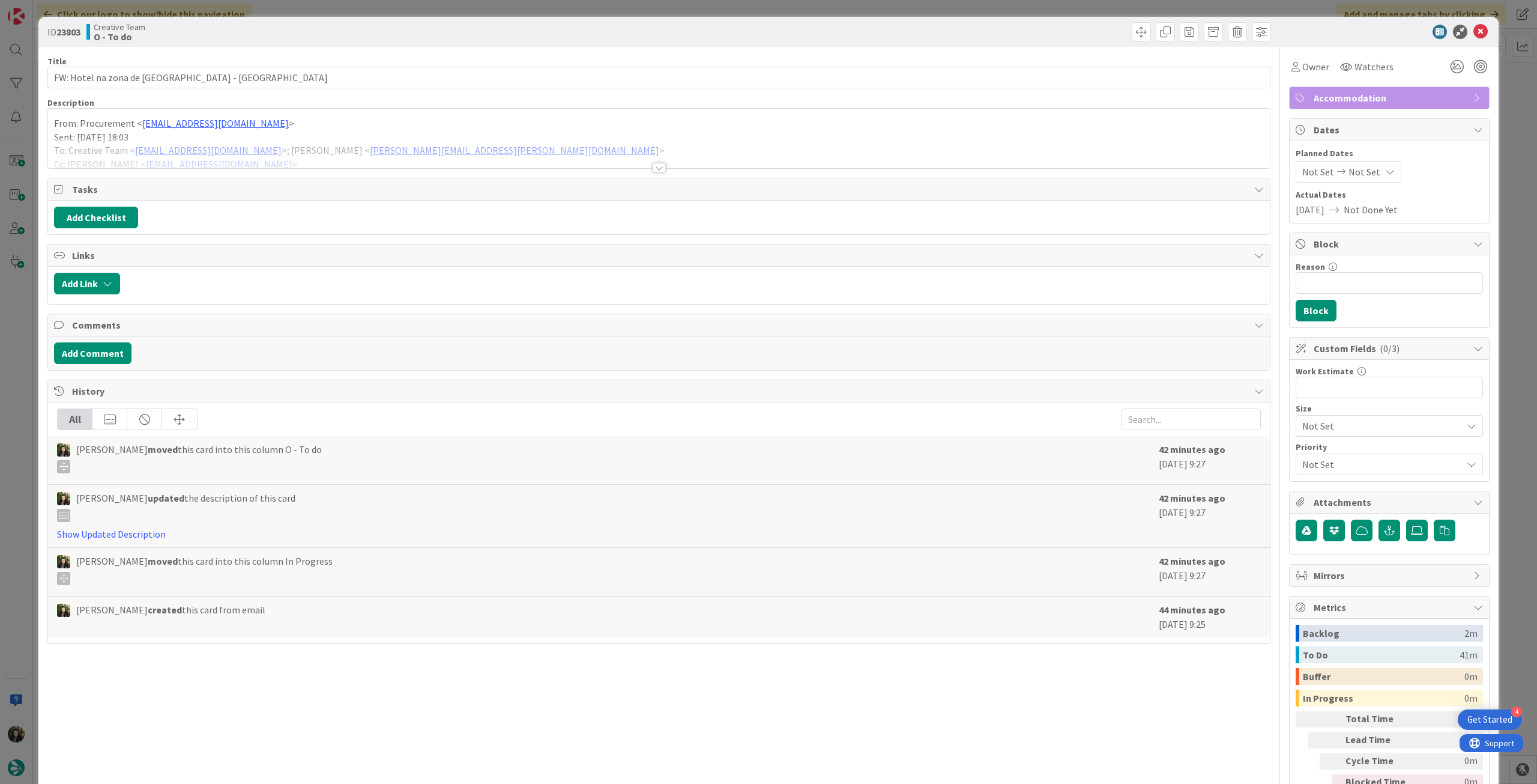
click at [363, 156] on div at bounding box center [659, 153] width 1222 height 31
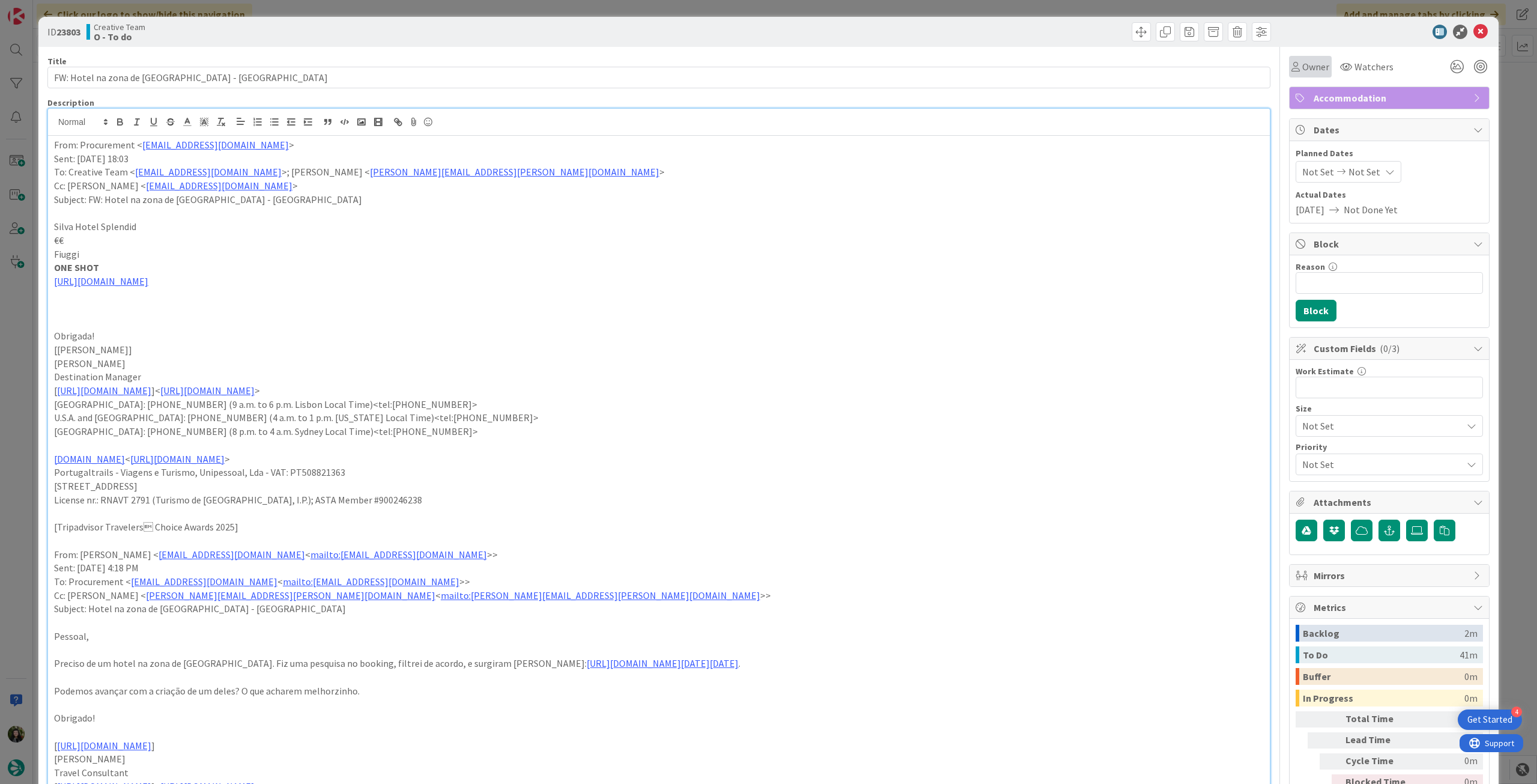
click at [1311, 67] on span "Owner" at bounding box center [1316, 67] width 27 height 14
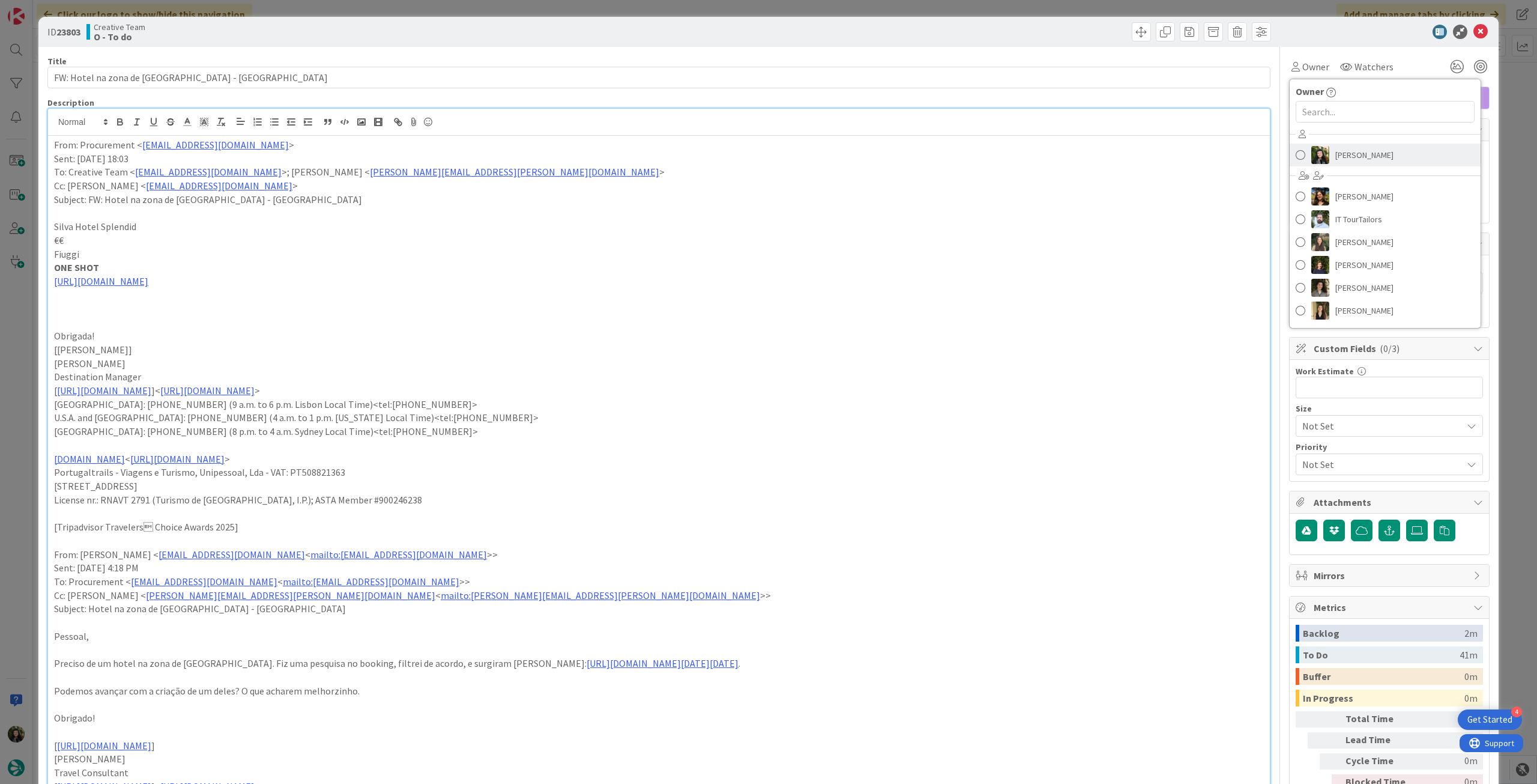
click at [1363, 153] on span "[PERSON_NAME]" at bounding box center [1365, 155] width 58 height 18
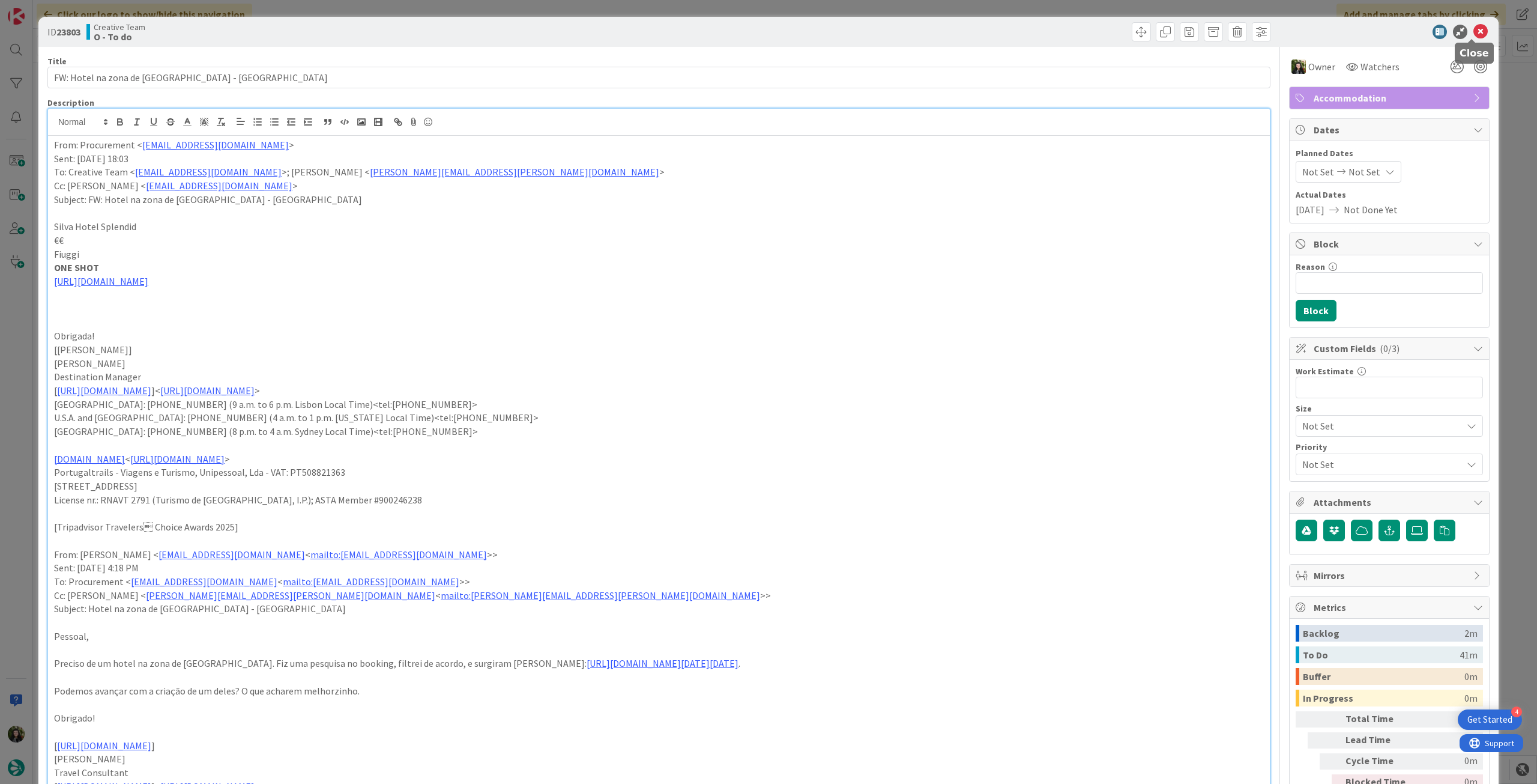
click at [1473, 30] on icon at bounding box center [1480, 32] width 14 height 14
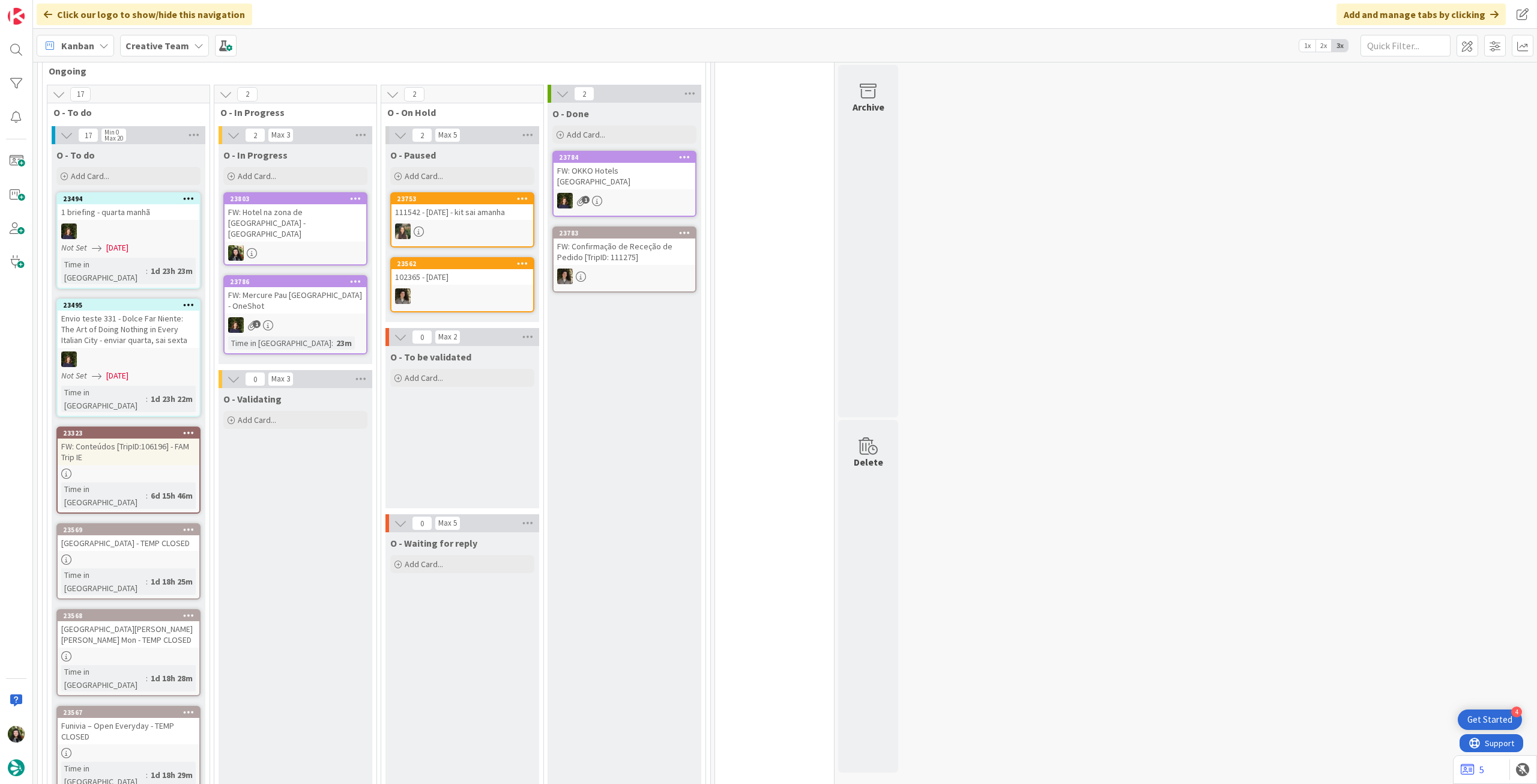
scroll to position [1281, 0]
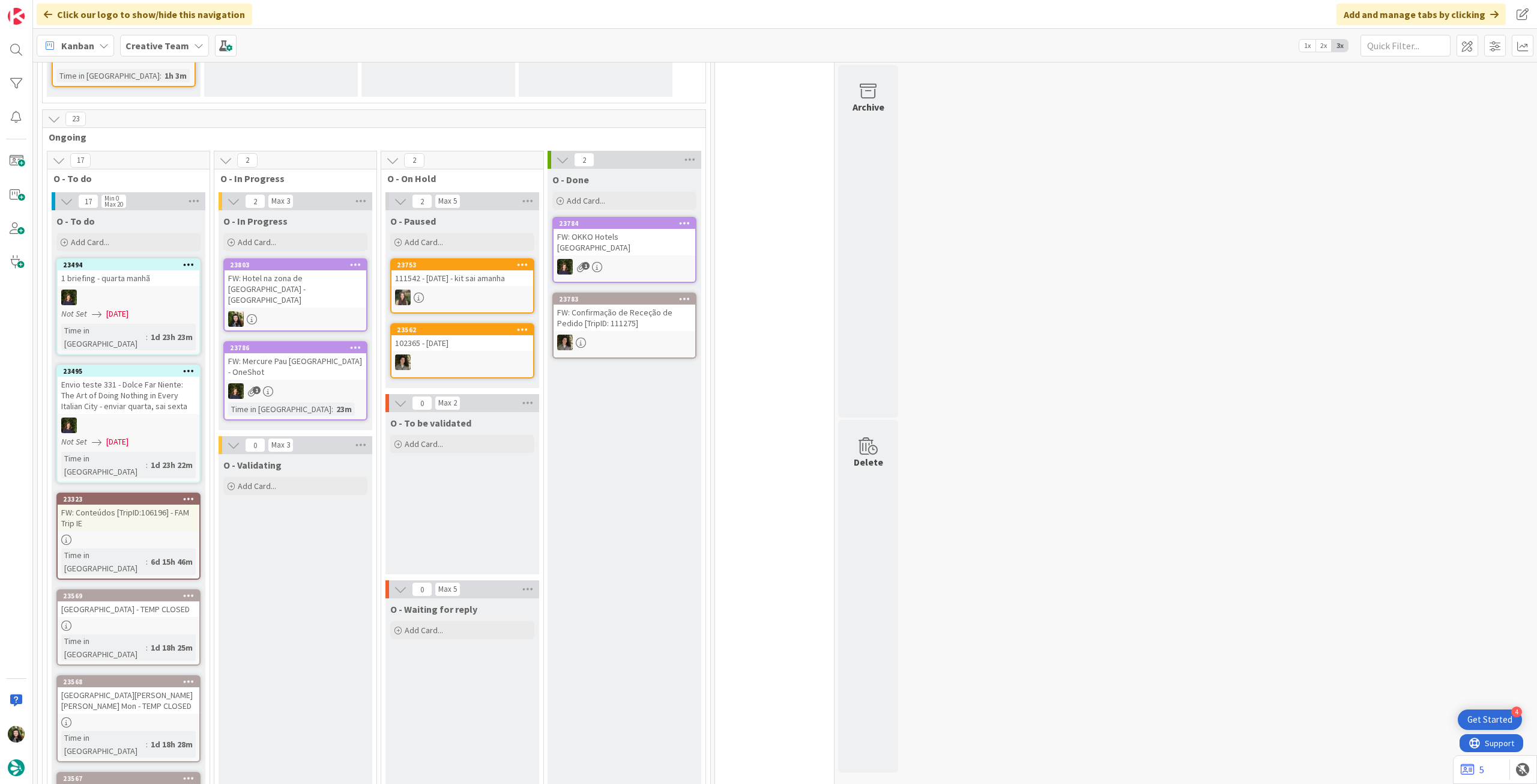
click at [304, 270] on div "FW: Hotel na zona de [GEOGRAPHIC_DATA] - [GEOGRAPHIC_DATA]" at bounding box center [295, 288] width 141 height 37
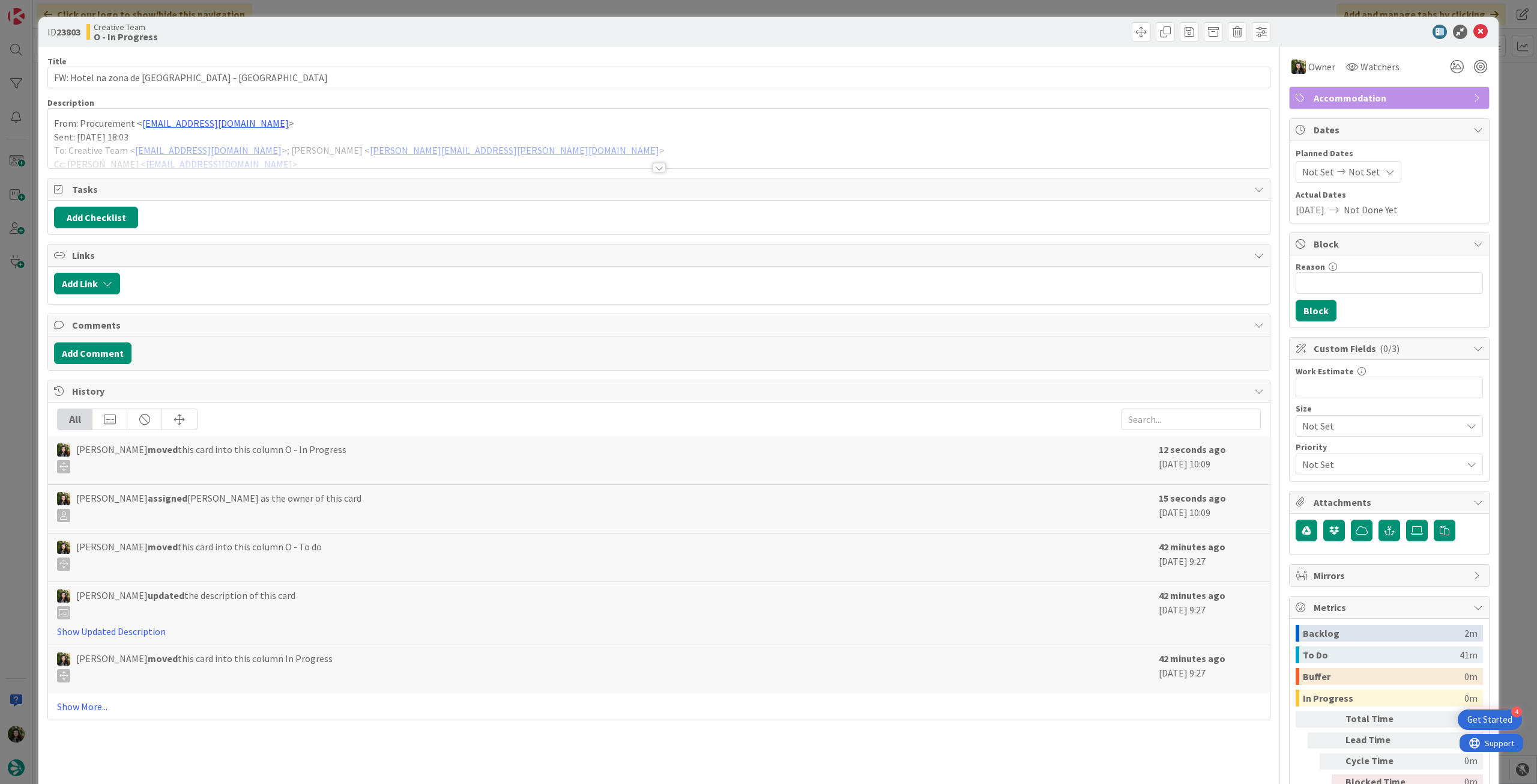
click at [191, 154] on div at bounding box center [659, 153] width 1222 height 31
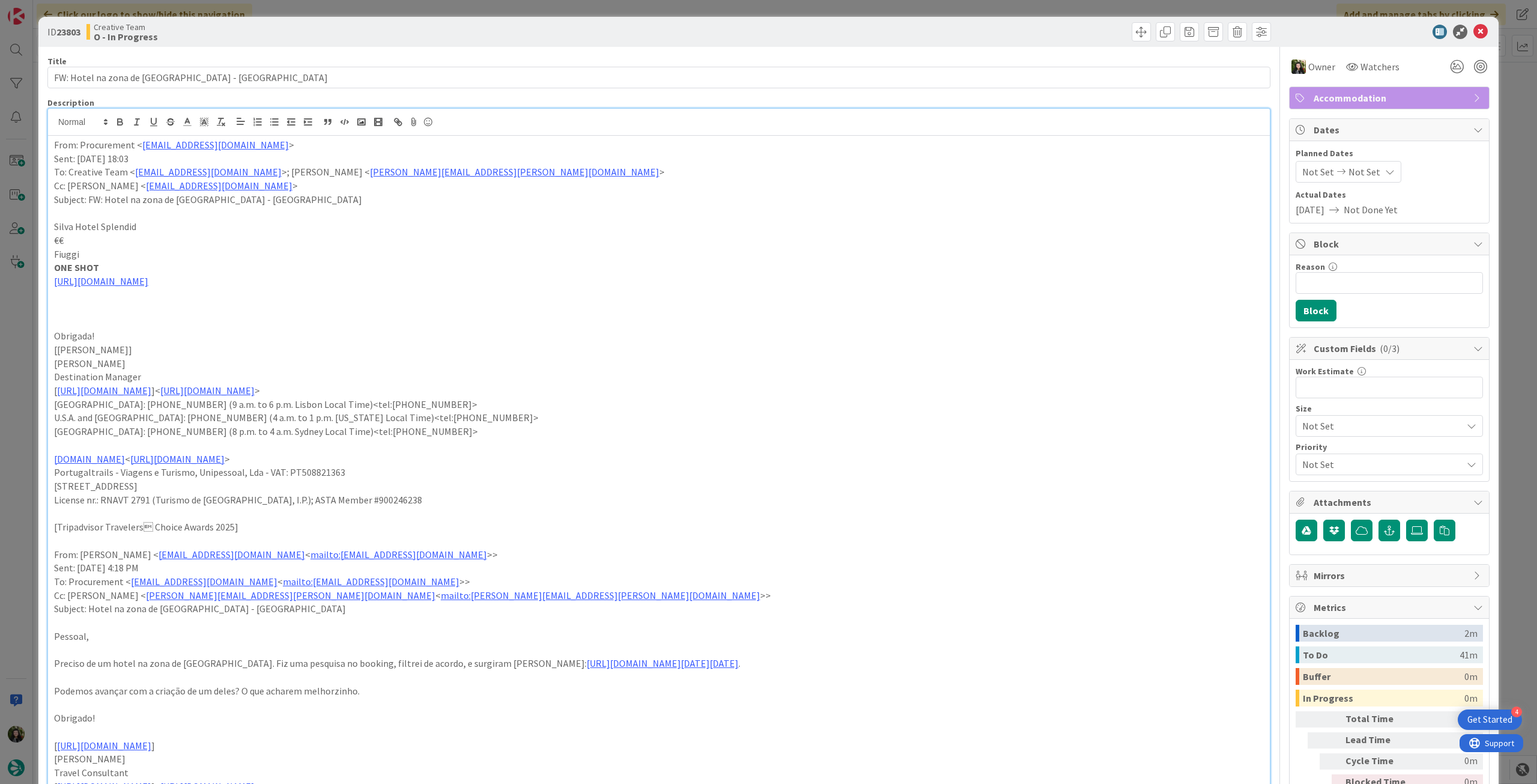
drag, startPoint x: 145, startPoint y: 219, endPoint x: 48, endPoint y: 215, distance: 97.1
click at [44, 218] on div "ID 23803 Creative Team O - In Progress Title 40 / 128 FW: Hotel na zona de Fros…" at bounding box center [769, 745] width 1461 height 1458
click at [169, 225] on p "Silva Hotel Splendid" at bounding box center [658, 227] width 1210 height 14
drag, startPoint x: 144, startPoint y: 230, endPoint x: 54, endPoint y: 205, distance: 93.4
click at [42, 228] on div "ID 23803 Creative Team O - In Progress Title 40 / 128 FW: Hotel na zona de Fros…" at bounding box center [769, 745] width 1461 height 1458
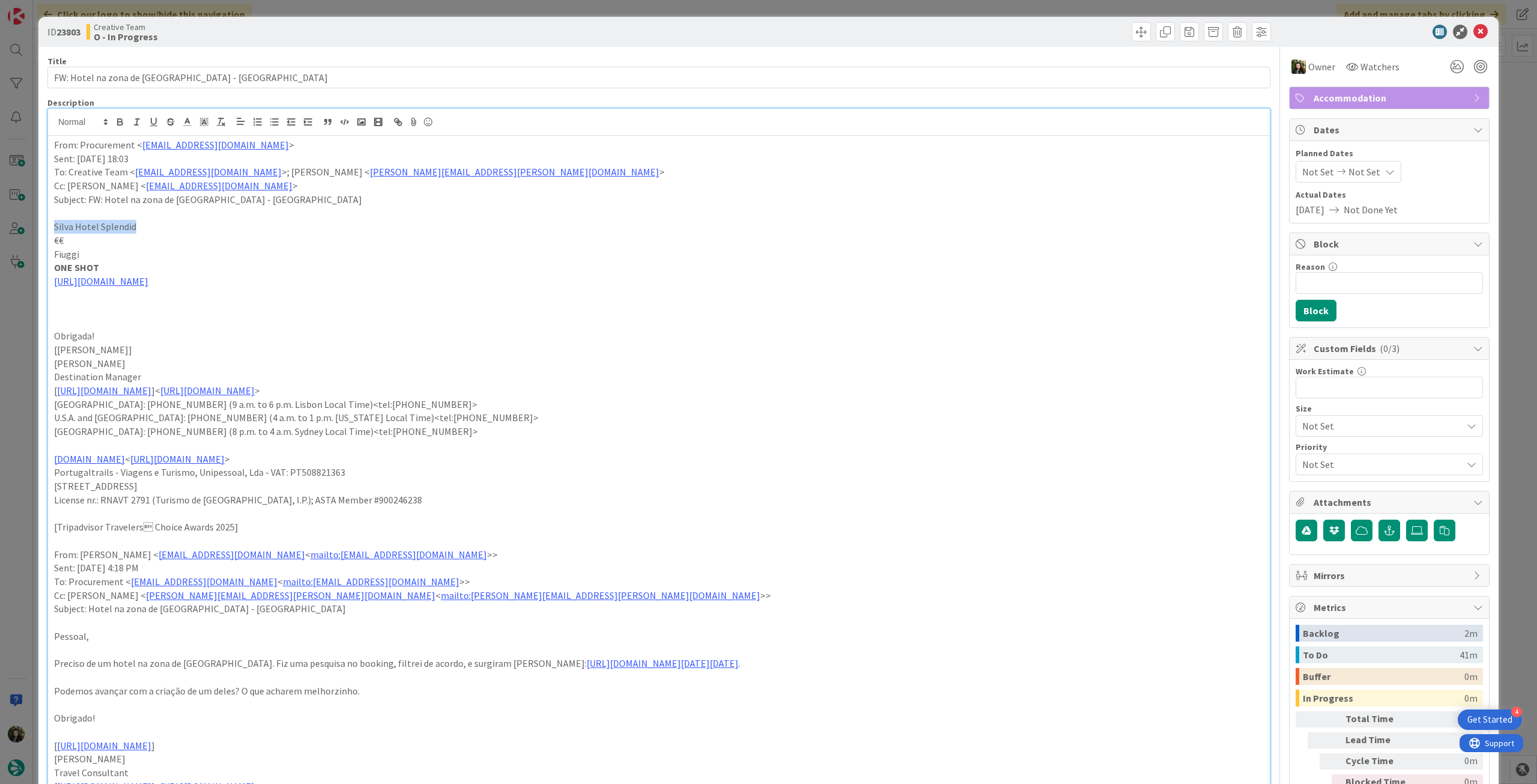
copy p "Silva Hotel Splendid"
drag, startPoint x: 83, startPoint y: 250, endPoint x: 49, endPoint y: 253, distance: 34.1
click at [49, 253] on div "From: Procurement < procurement@tourtailors.com > Sent: Tuesday, September 23, …" at bounding box center [659, 525] width 1222 height 778
drag, startPoint x: 140, startPoint y: 227, endPoint x: 48, endPoint y: 217, distance: 92.5
click at [33, 228] on div "ID 23803 Creative Team O - In Progress Title 40 / 128 FW: Hotel na zona de Fros…" at bounding box center [768, 392] width 1537 height 784
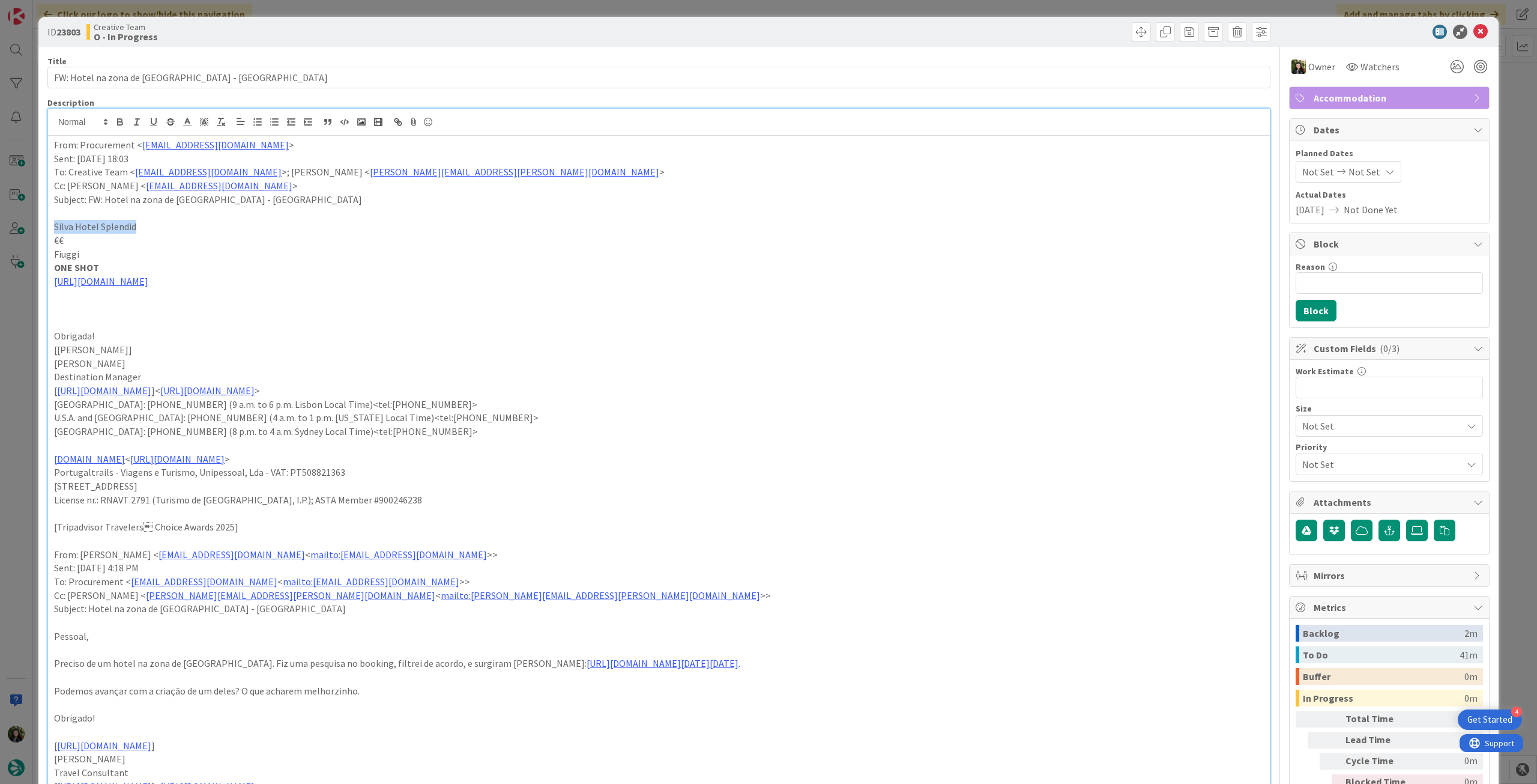
copy p "Silva Hotel Splendid"
drag, startPoint x: 82, startPoint y: 253, endPoint x: 50, endPoint y: 250, distance: 32.1
click at [49, 256] on div "From: Procurement < procurement@tourtailors.com > Sent: Tuesday, September 23, …" at bounding box center [659, 525] width 1222 height 778
copy p "Fiuggi"
click at [1382, 287] on input "Reason" at bounding box center [1390, 283] width 187 height 22
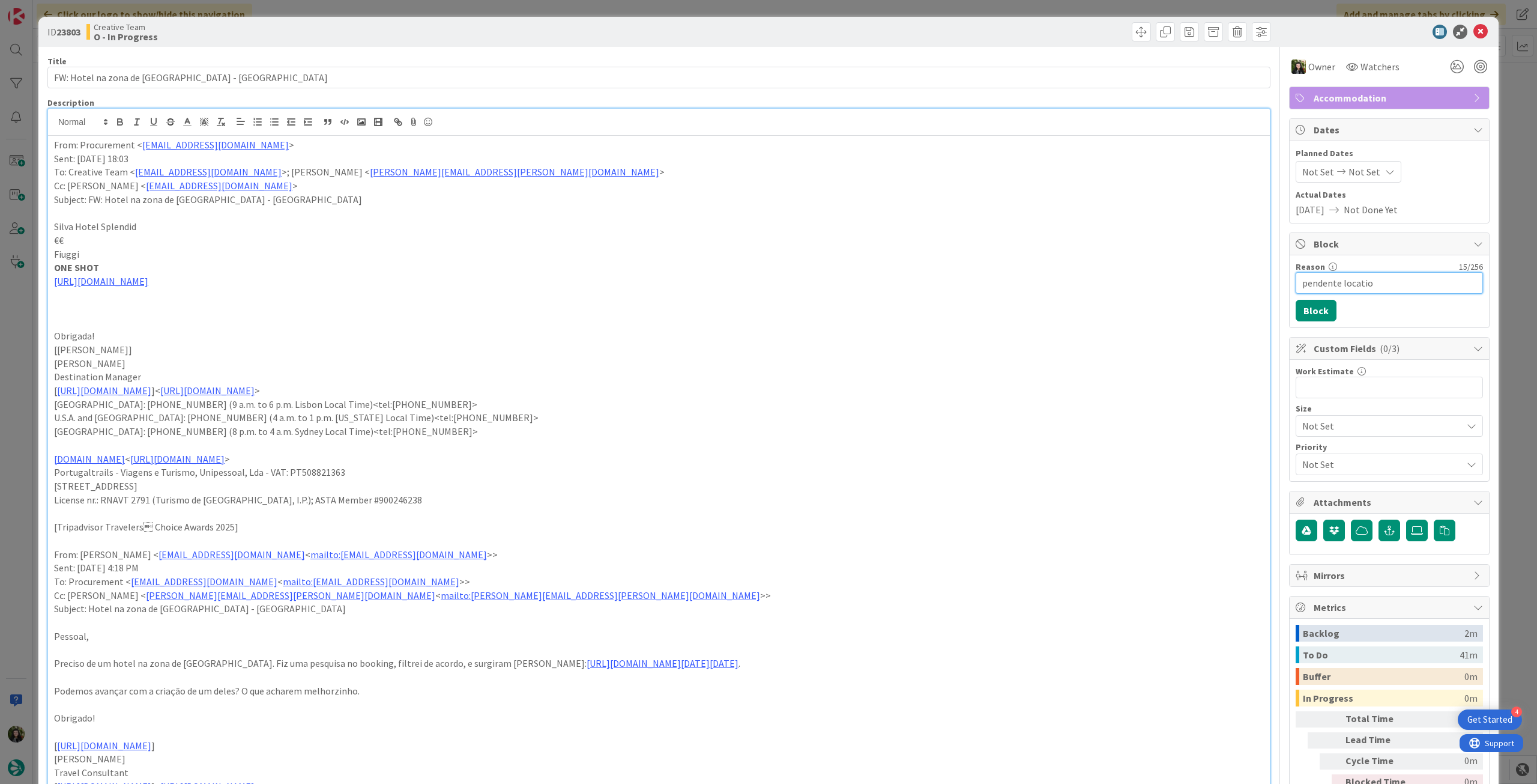
type input "pendente location"
click at [1298, 305] on button "Block" at bounding box center [1316, 310] width 41 height 22
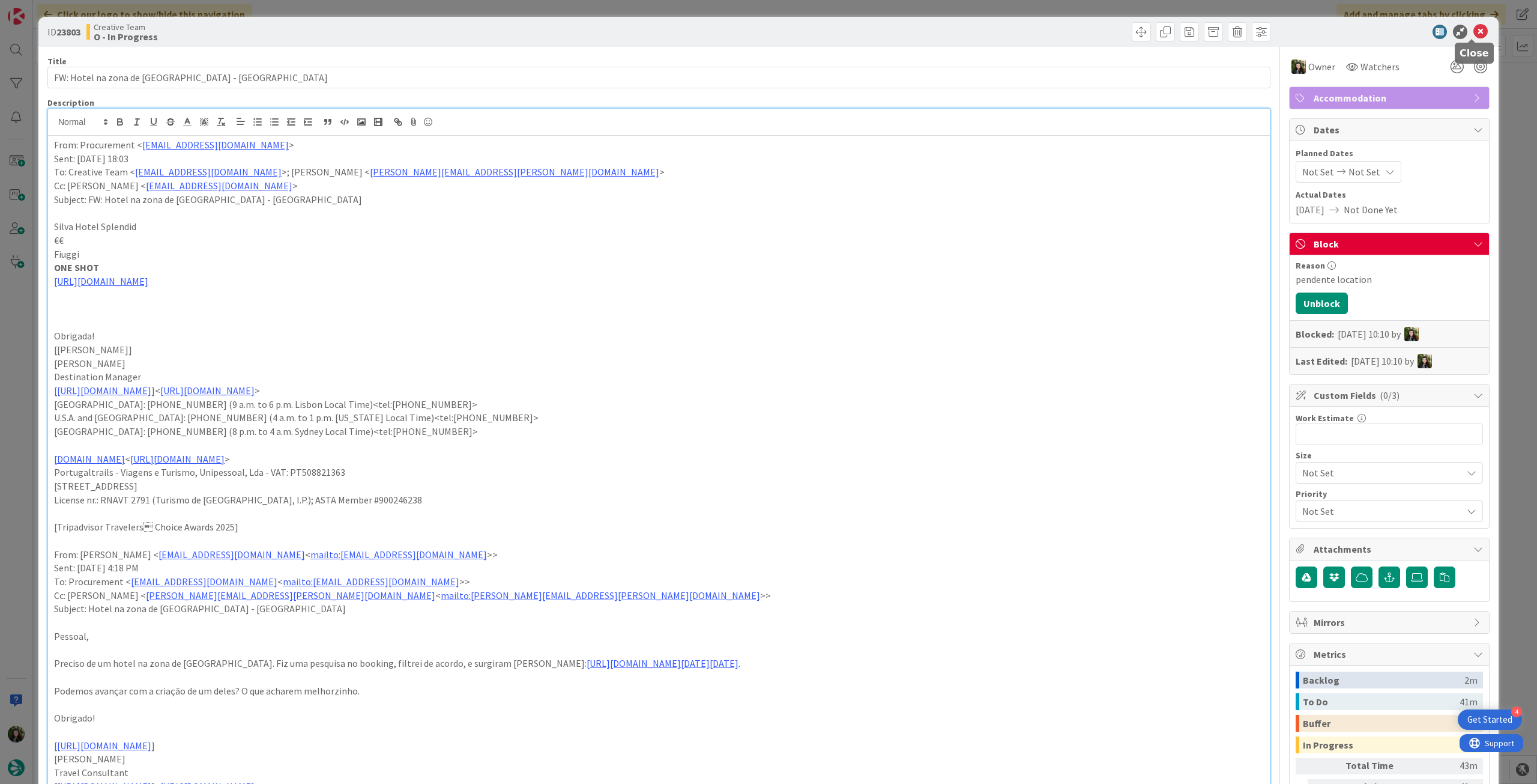
click at [1479, 29] on icon at bounding box center [1480, 32] width 14 height 14
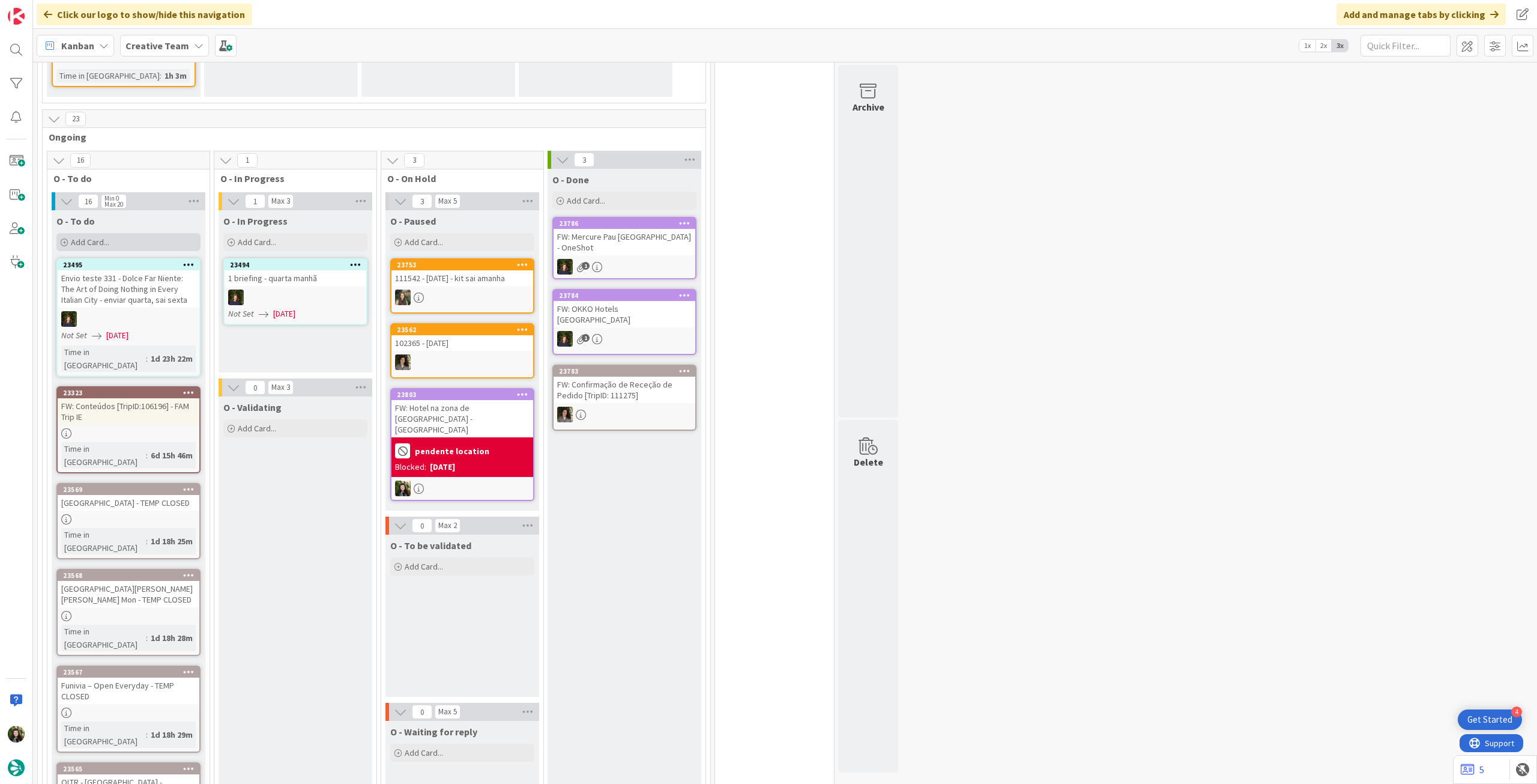
click at [149, 233] on div "Add Card..." at bounding box center [129, 242] width 144 height 18
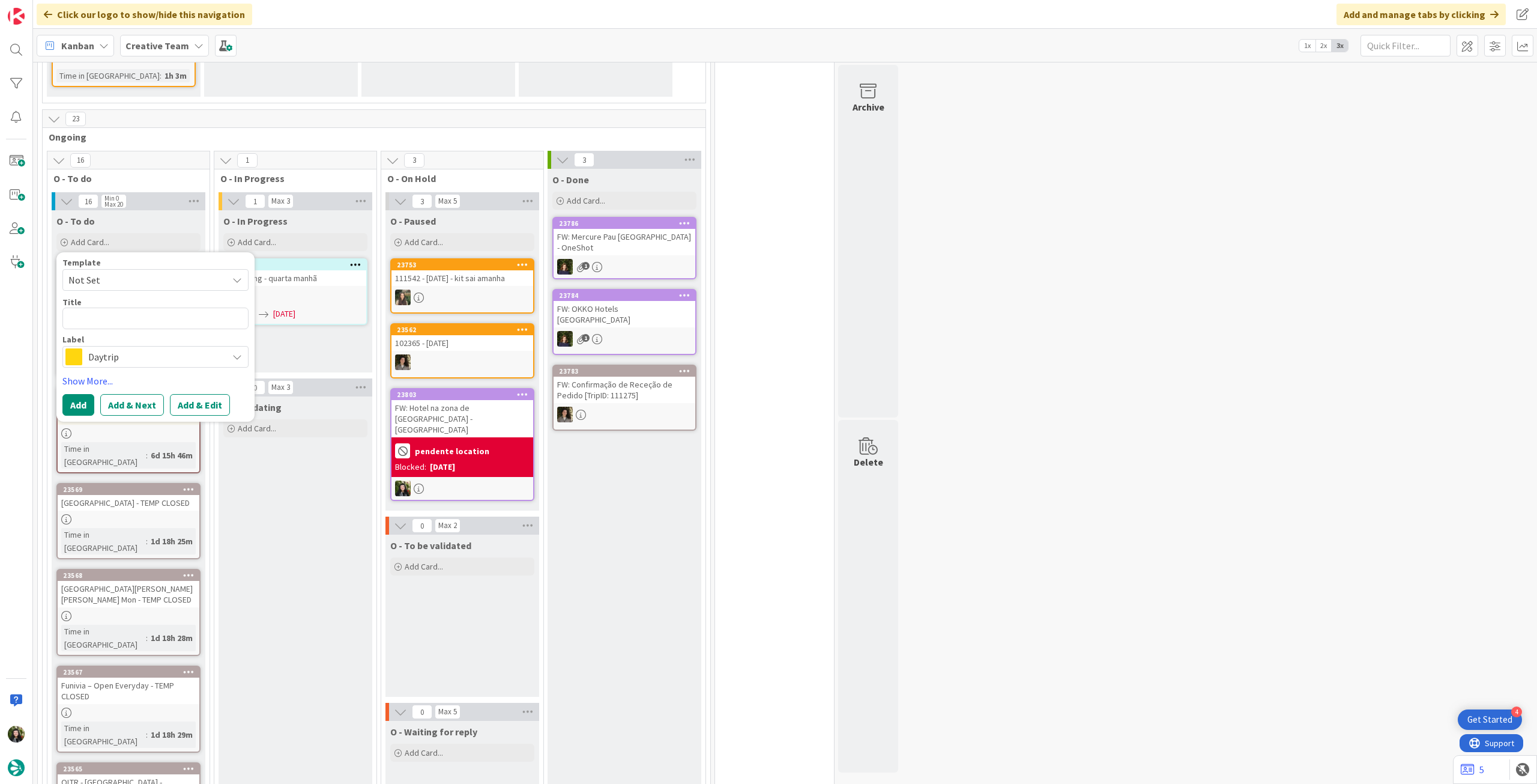
click at [133, 349] on span "Daytrip" at bounding box center [155, 357] width 133 height 17
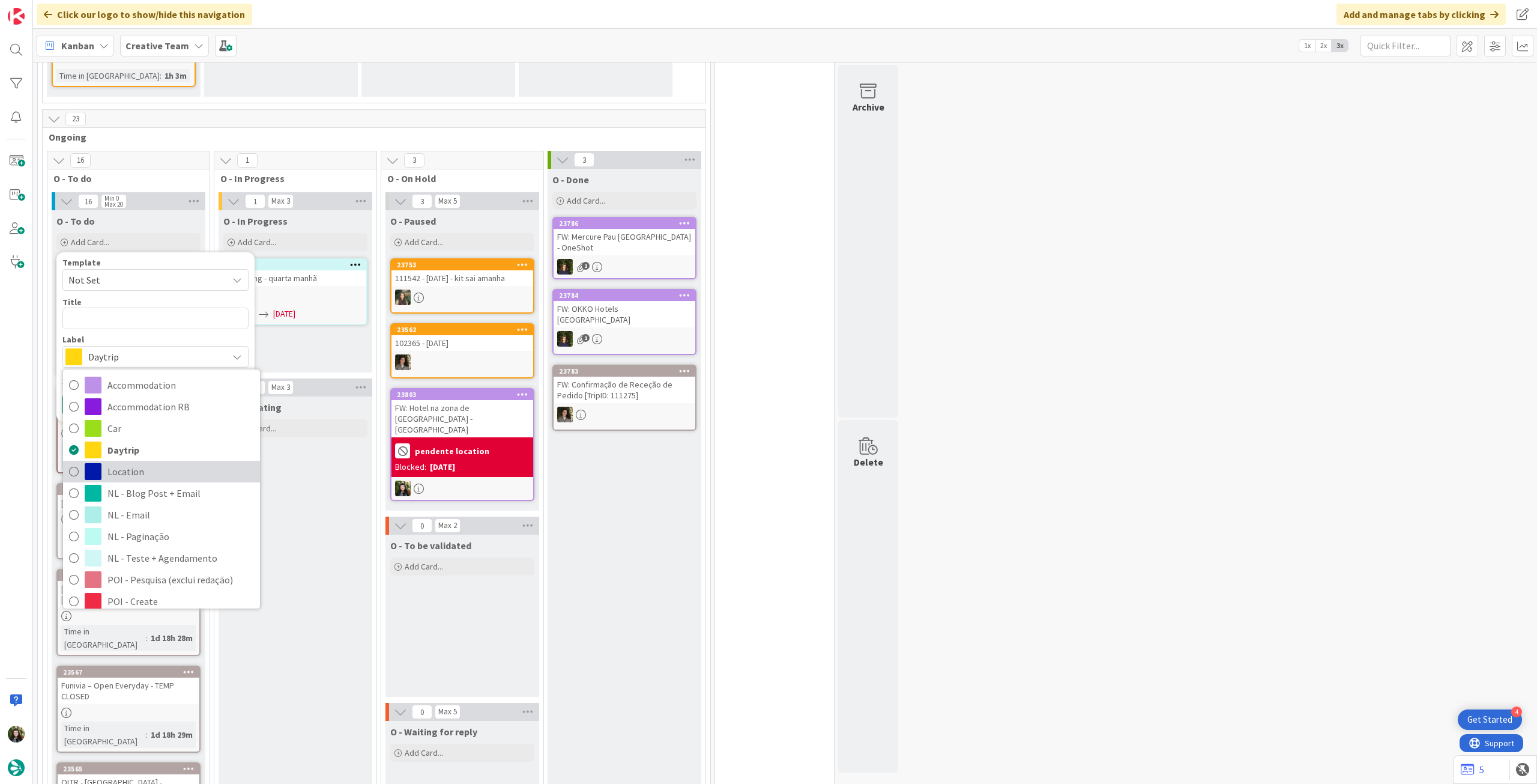
drag, startPoint x: 131, startPoint y: 367, endPoint x: 131, endPoint y: 360, distance: 7.0
click at [131, 463] on span "Location" at bounding box center [181, 472] width 147 height 18
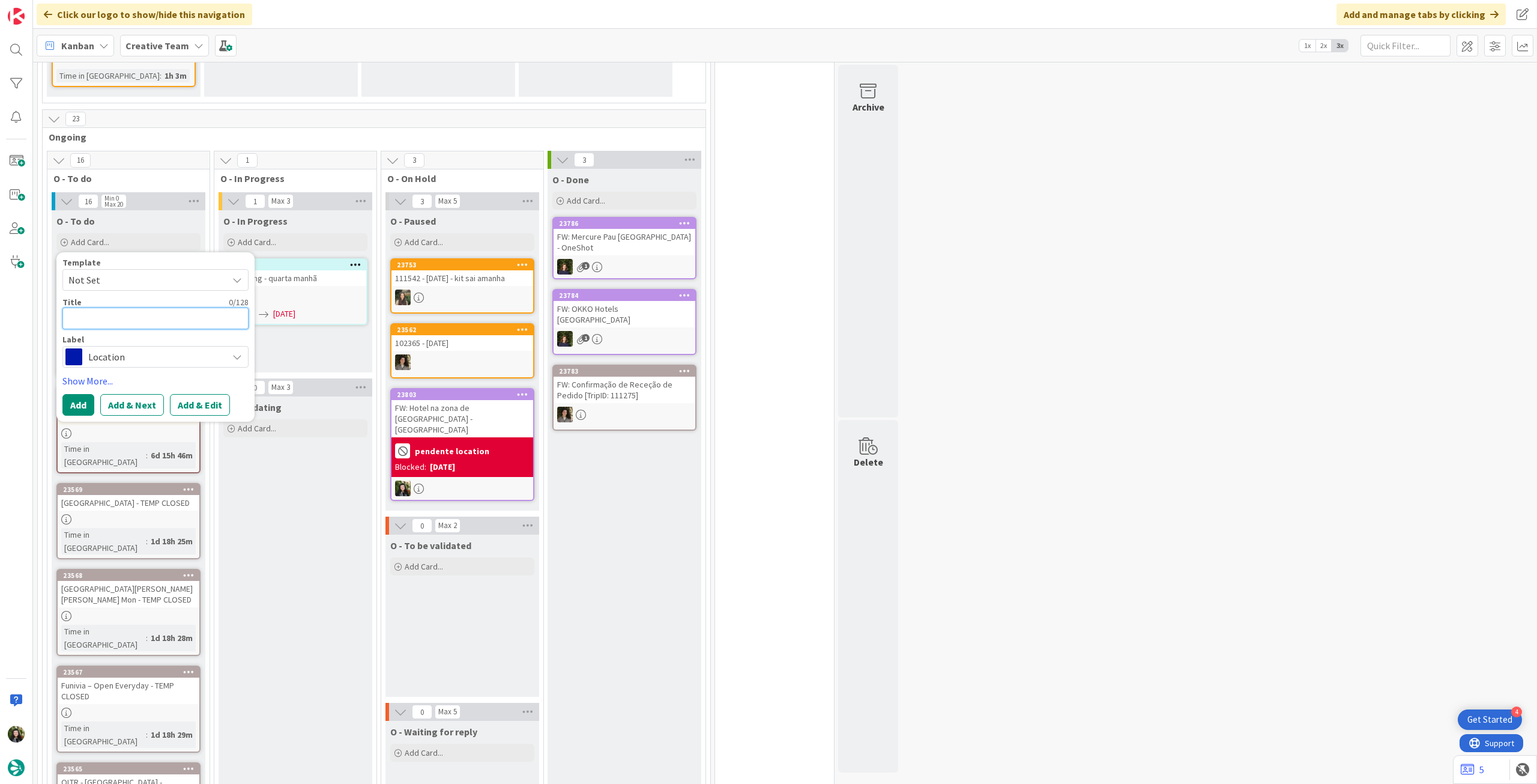
click at [122, 308] on textarea at bounding box center [156, 318] width 186 height 22
paste textarea "Fiuggi"
type textarea "x"
type textarea "Fiuggi"
click at [84, 394] on button "Add" at bounding box center [79, 404] width 32 height 22
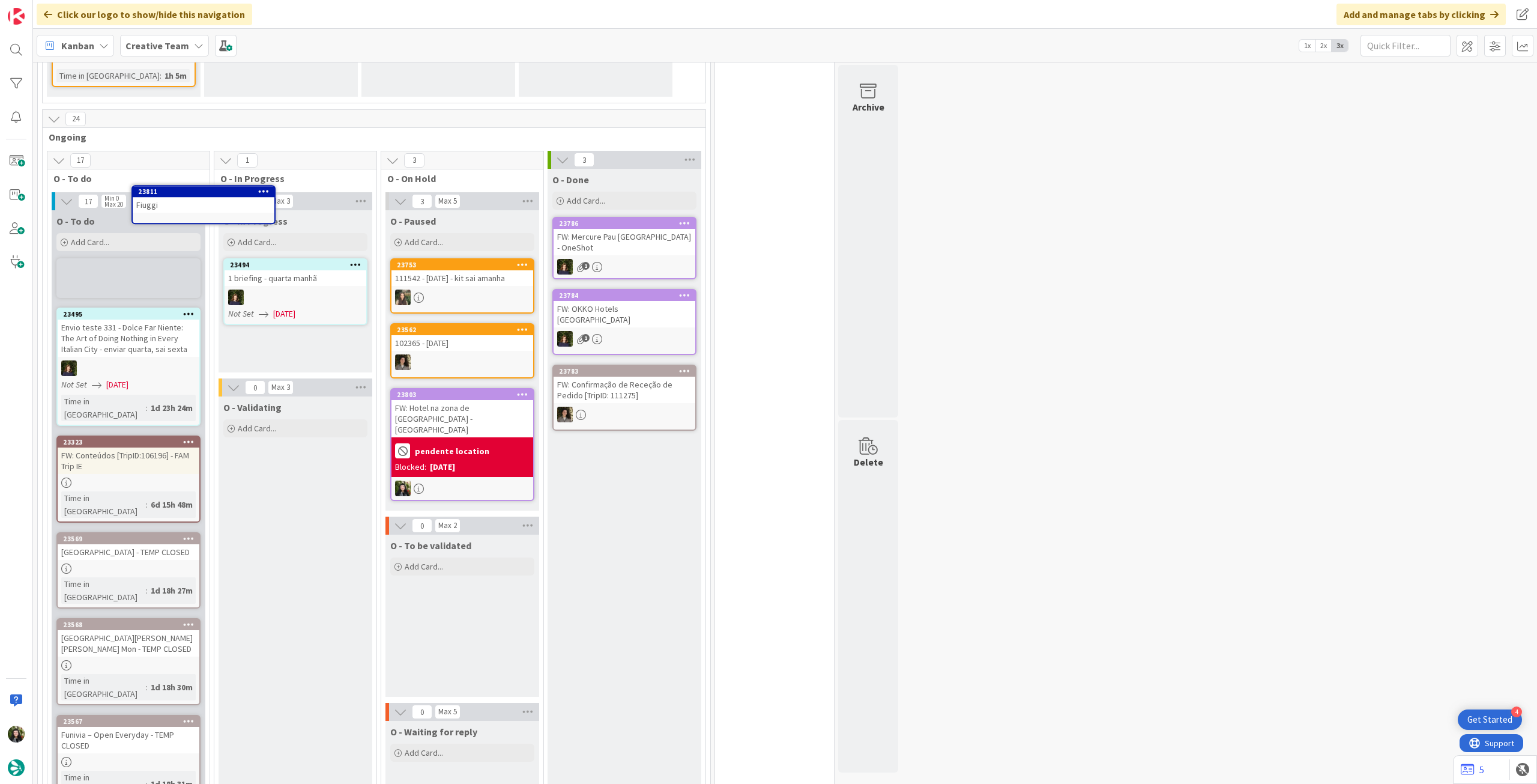
scroll to position [1284, 0]
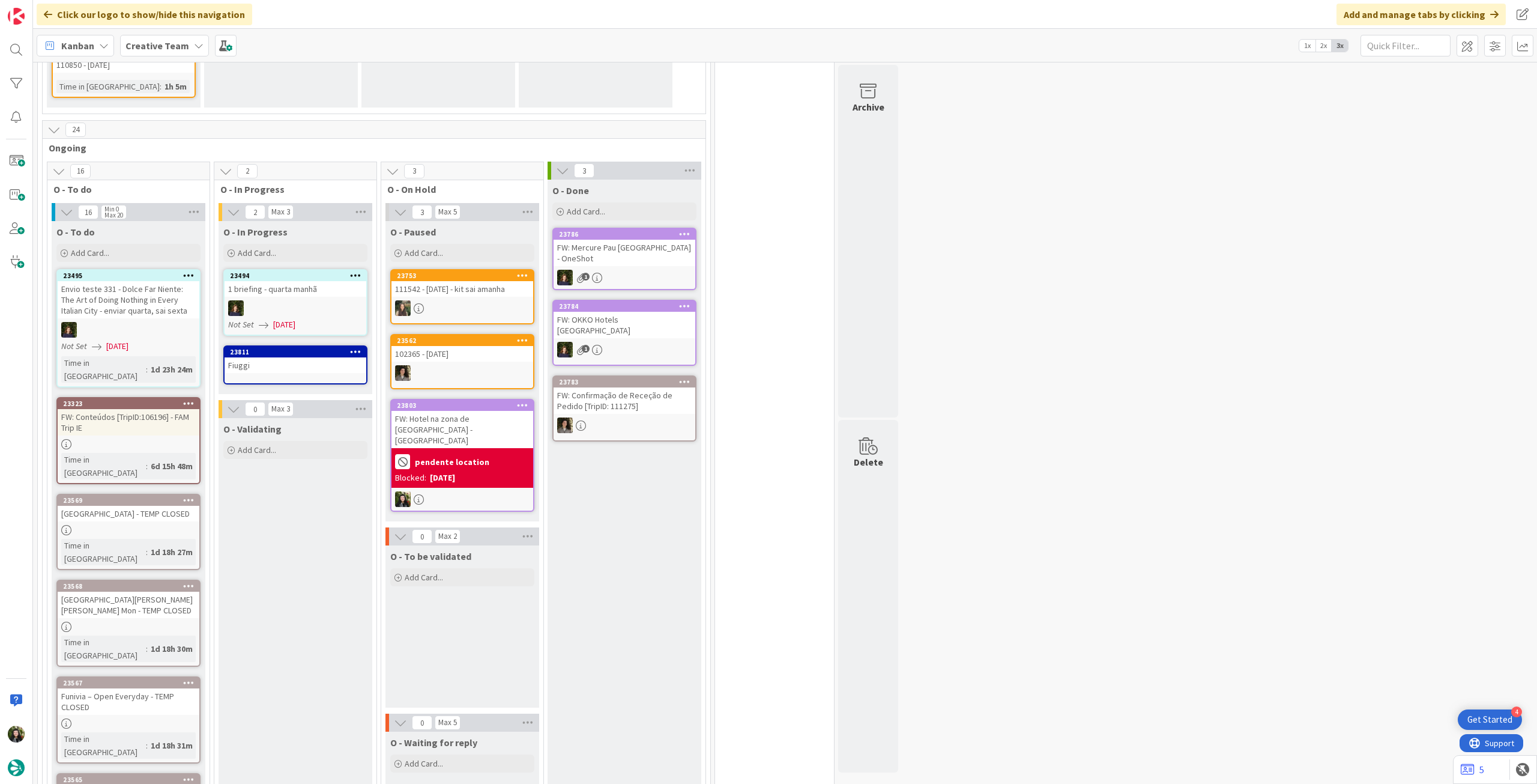
click at [293, 358] on div "Fiuggi" at bounding box center [295, 365] width 141 height 16
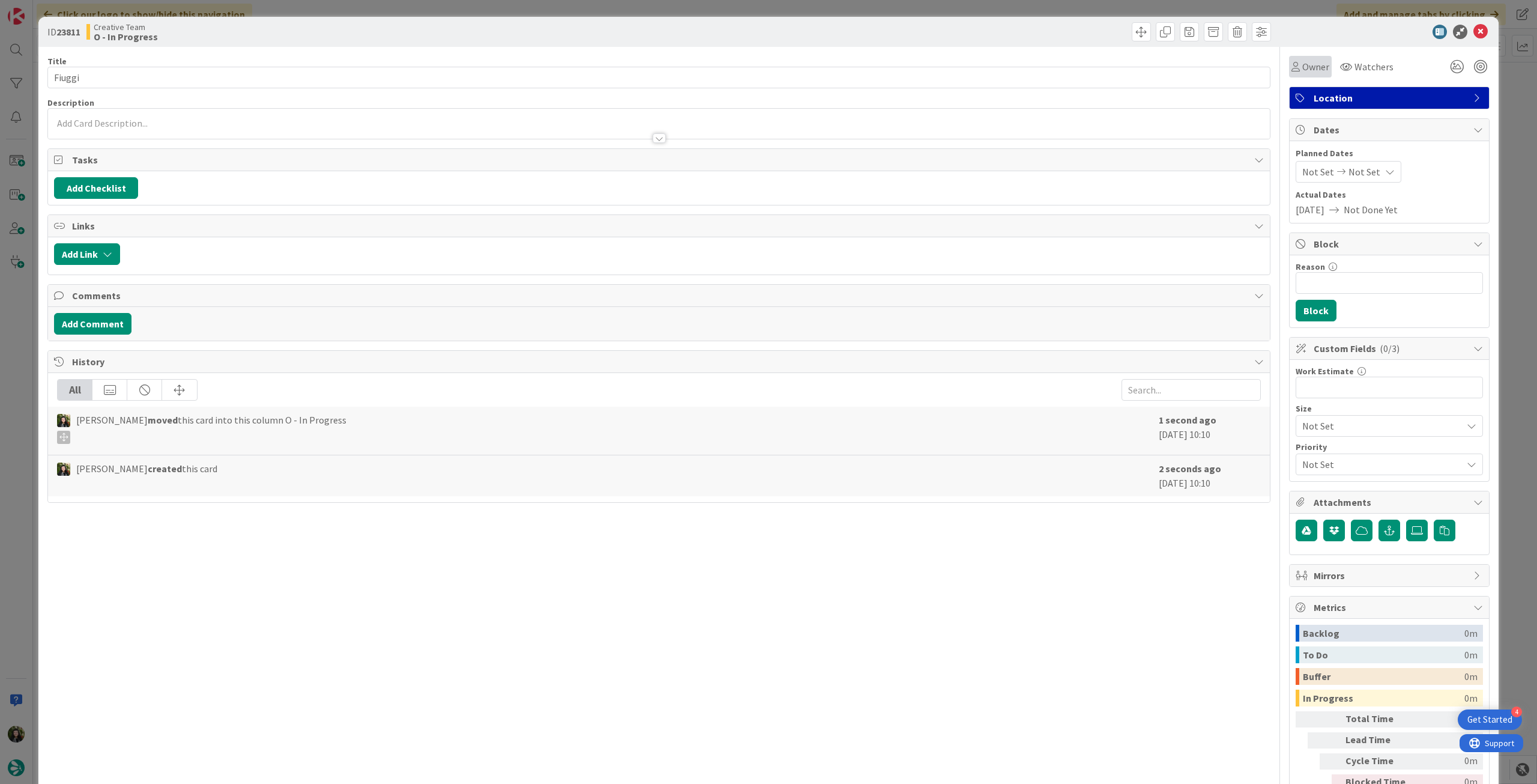
click at [1312, 60] on span "Owner" at bounding box center [1316, 67] width 27 height 14
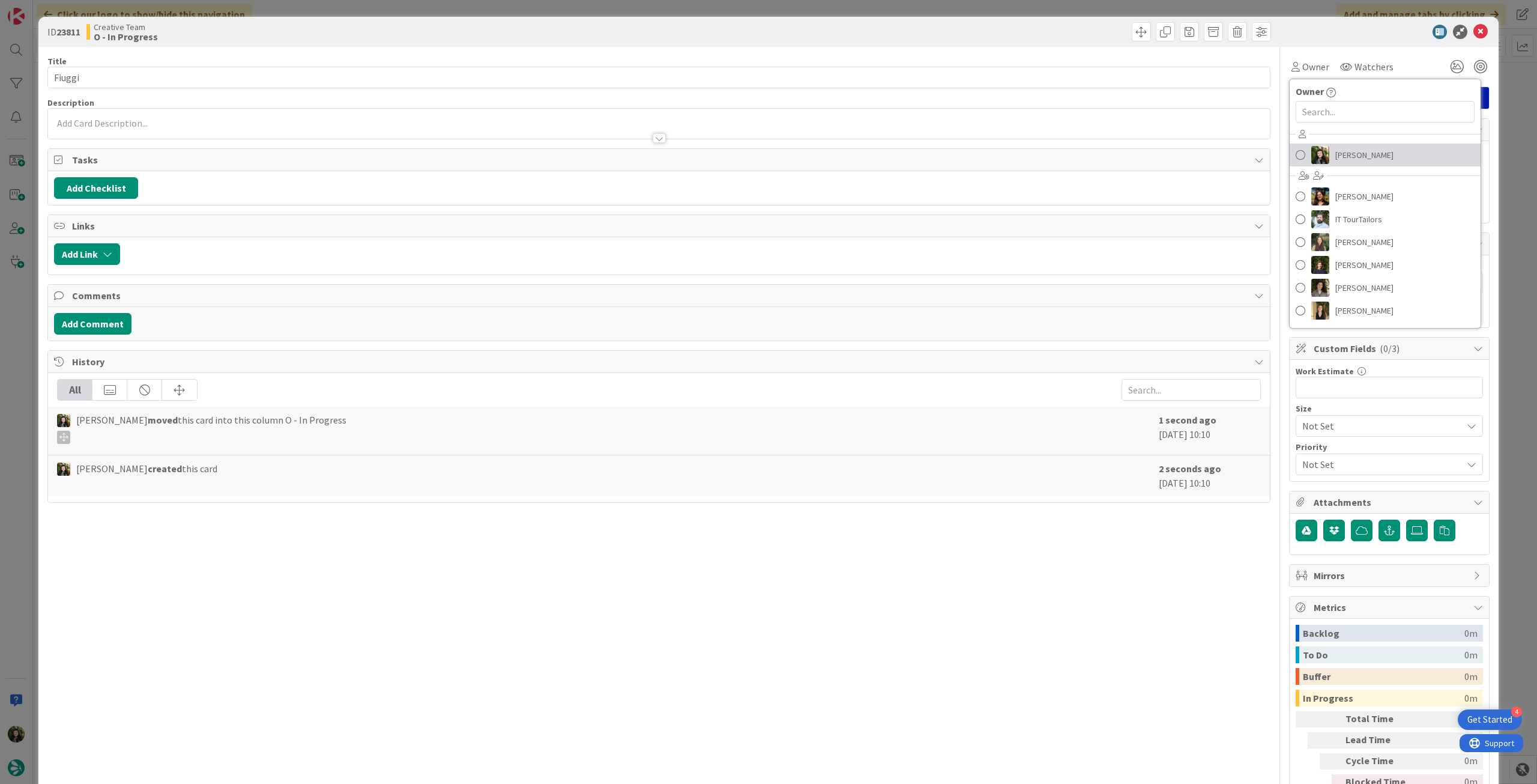
drag, startPoint x: 1362, startPoint y: 153, endPoint x: 1377, endPoint y: 135, distance: 23.4
click at [1362, 154] on span "[PERSON_NAME]" at bounding box center [1365, 155] width 58 height 18
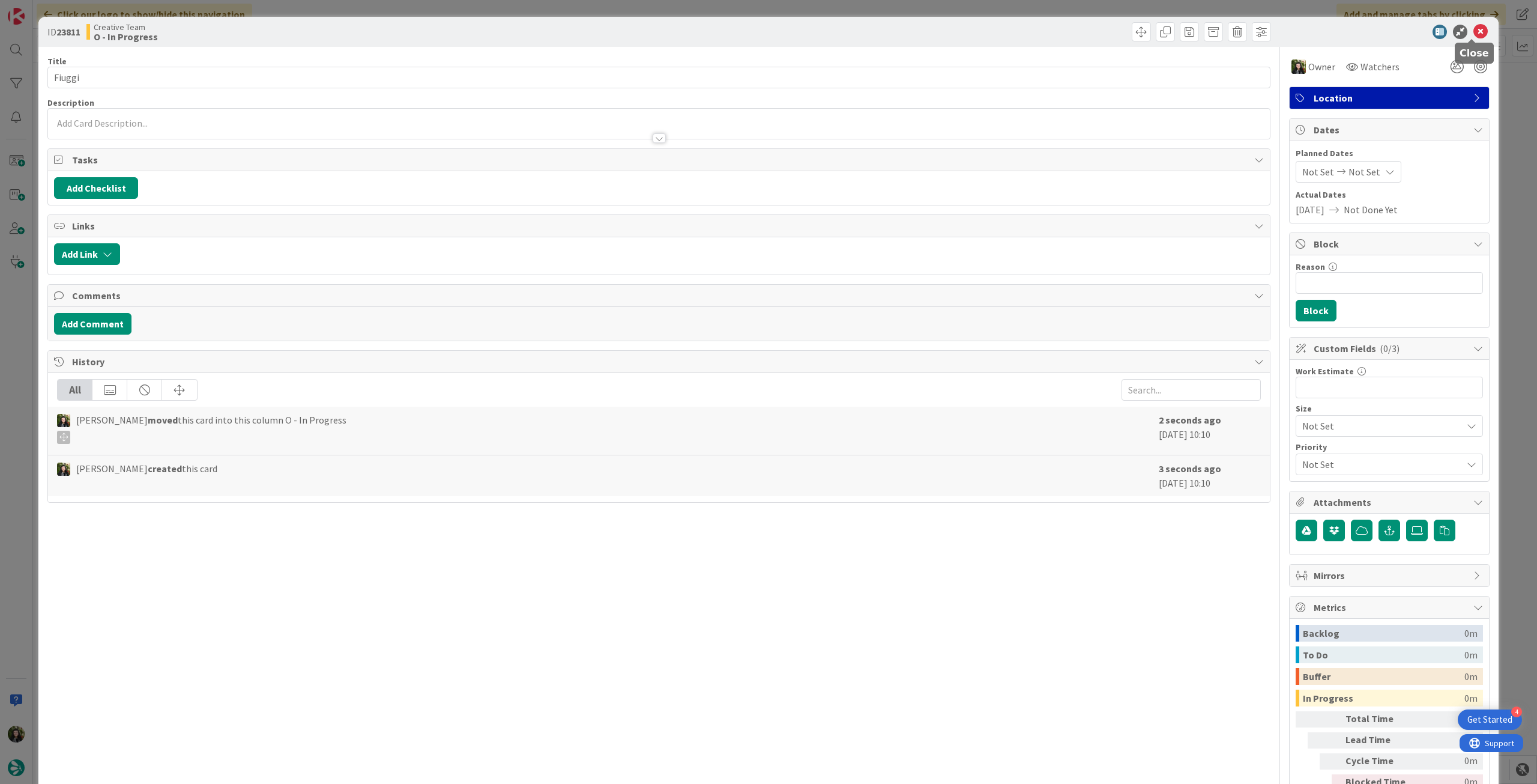
click at [1474, 28] on icon at bounding box center [1480, 32] width 14 height 14
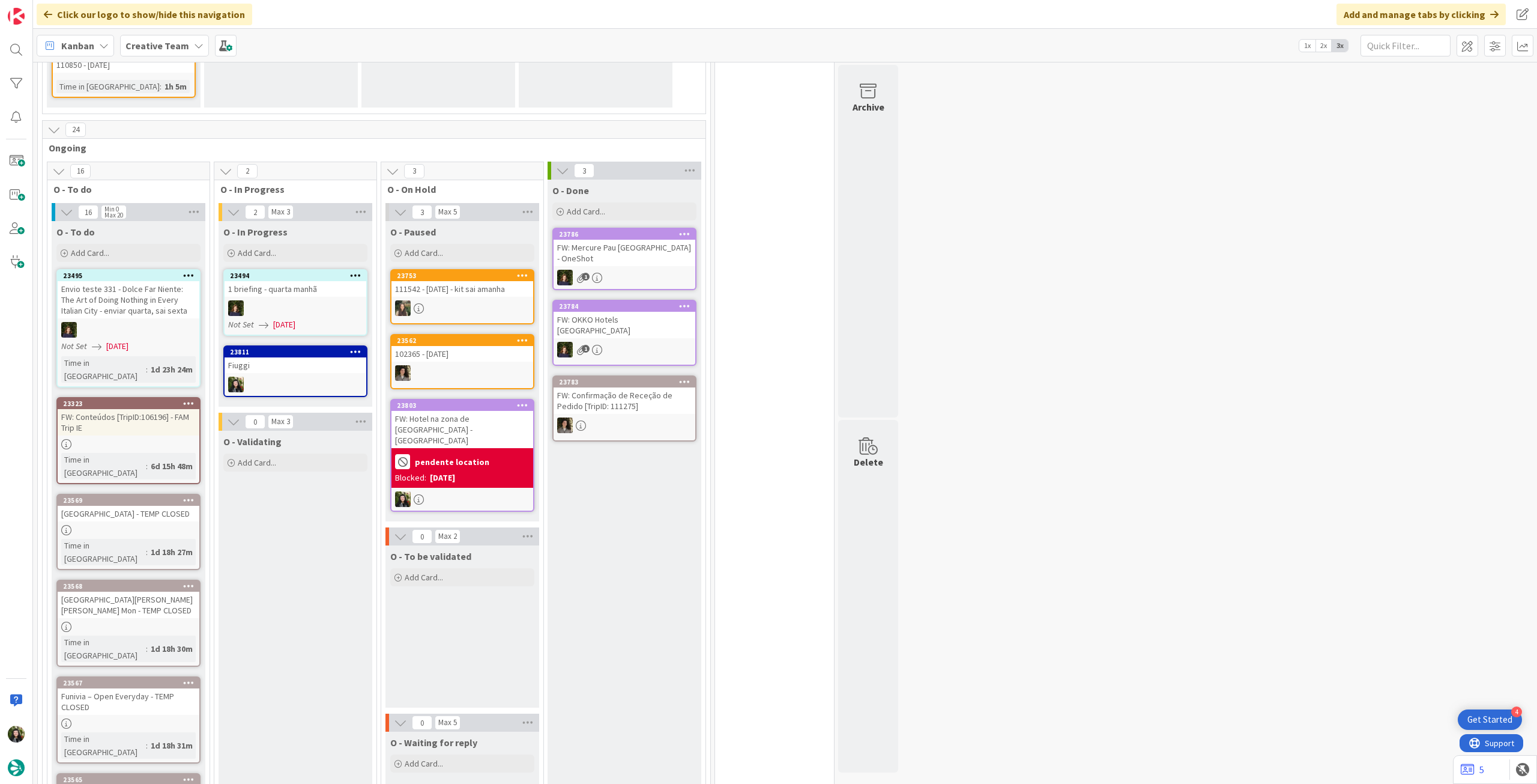
click at [470, 448] on div "pendente location Blocked: 24/09/2025" at bounding box center [462, 468] width 141 height 39
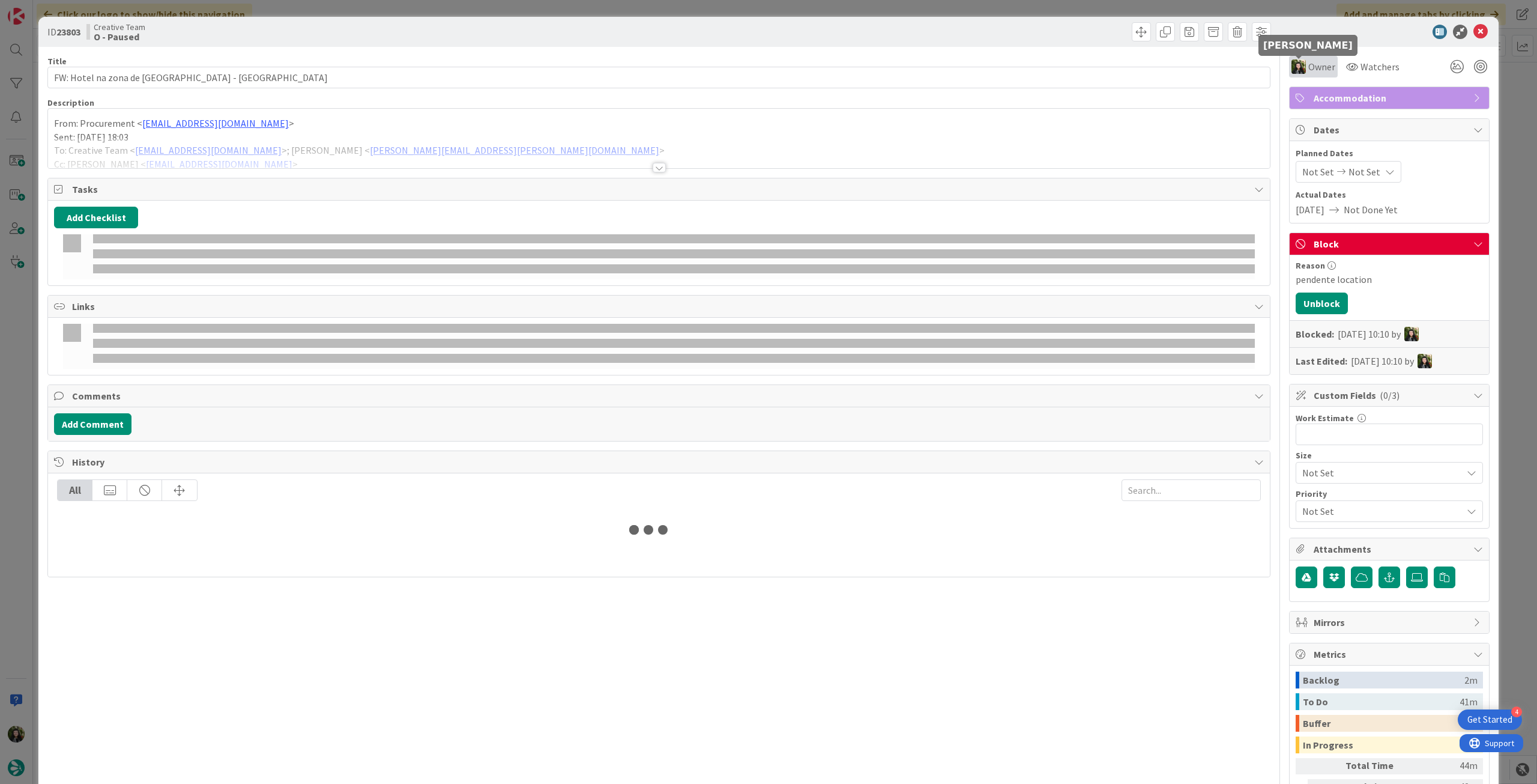
click at [1309, 63] on span "Owner" at bounding box center [1322, 67] width 27 height 14
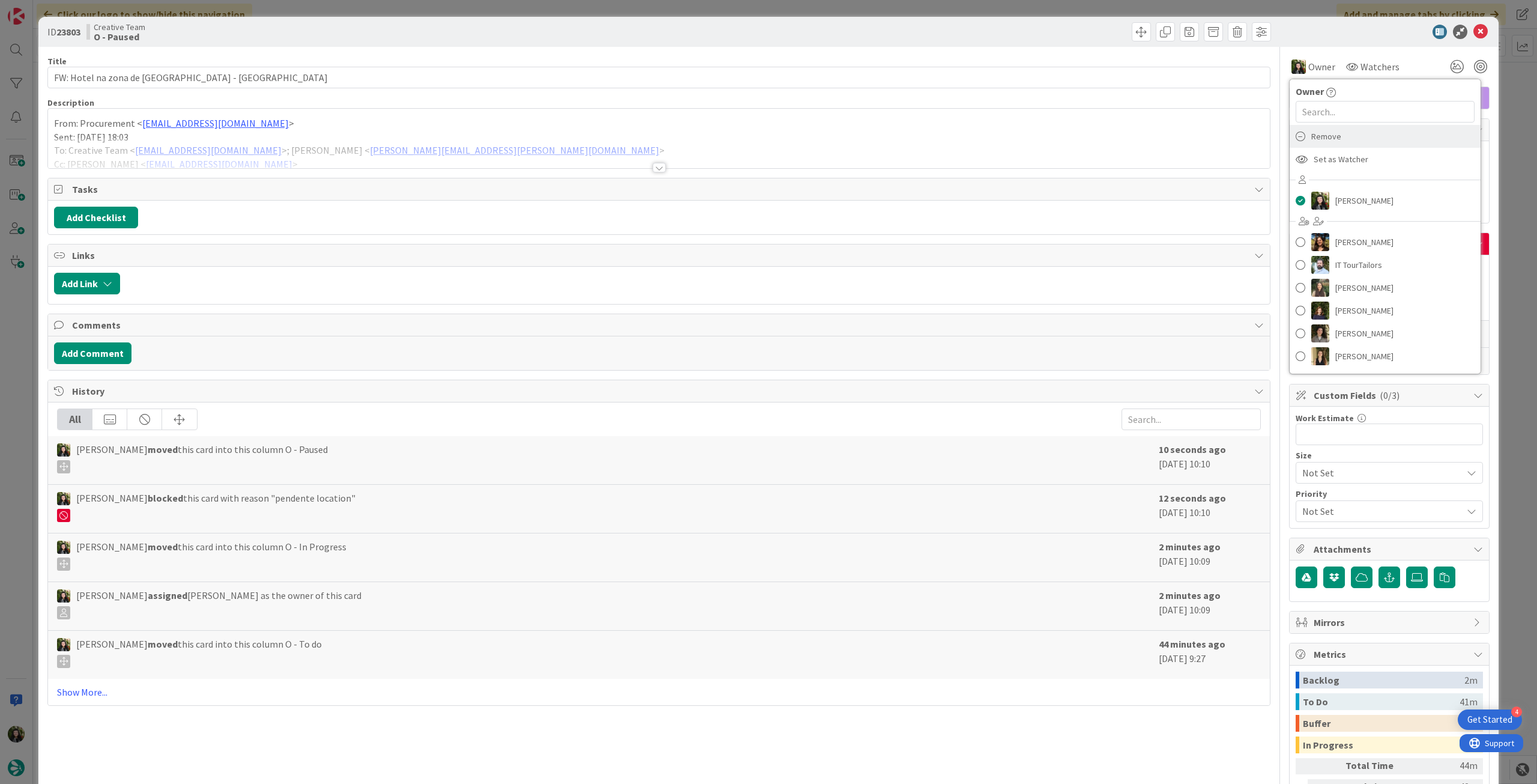
click at [1342, 145] on div "Remove" at bounding box center [1385, 136] width 191 height 23
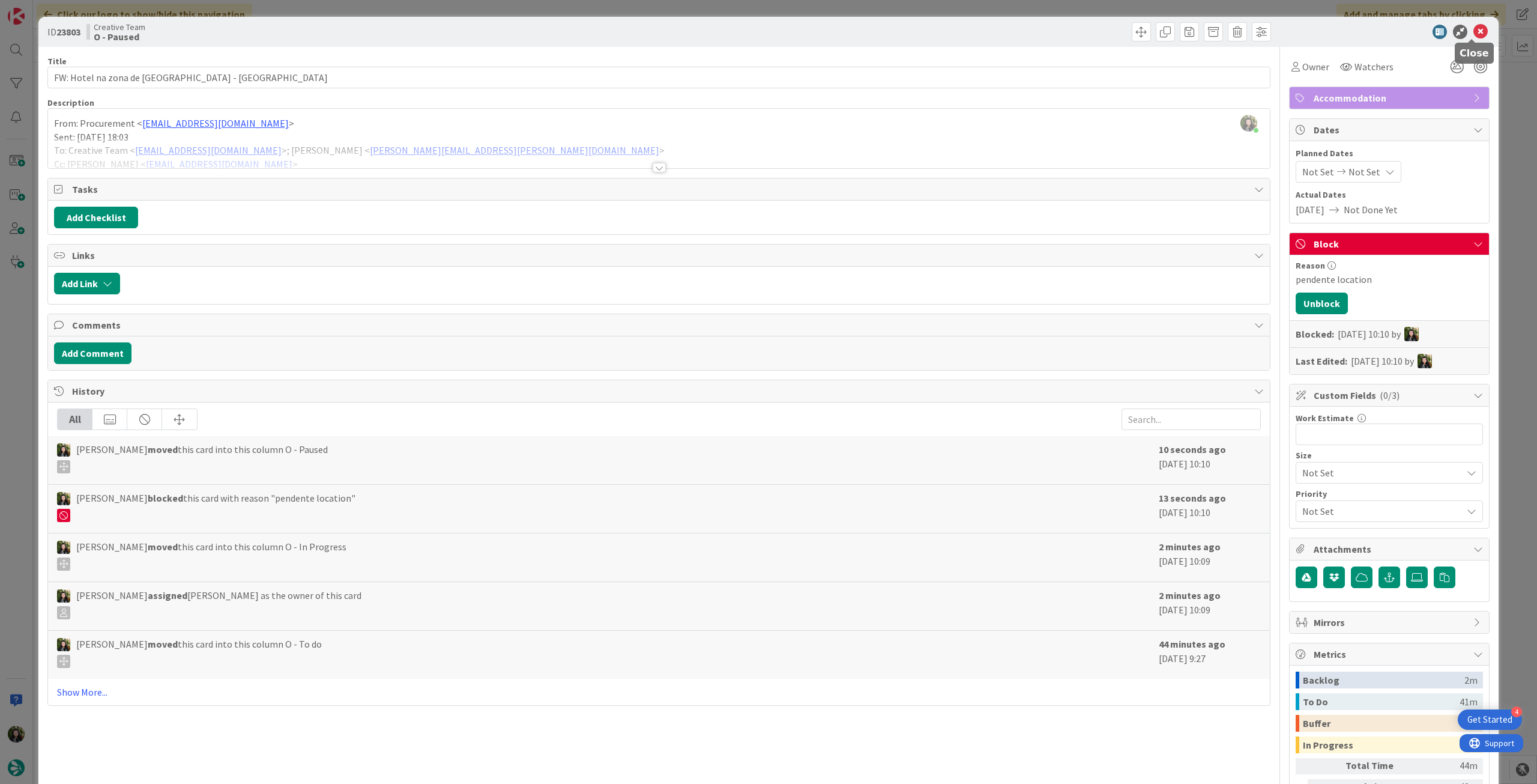
click at [1476, 30] on icon at bounding box center [1480, 32] width 14 height 14
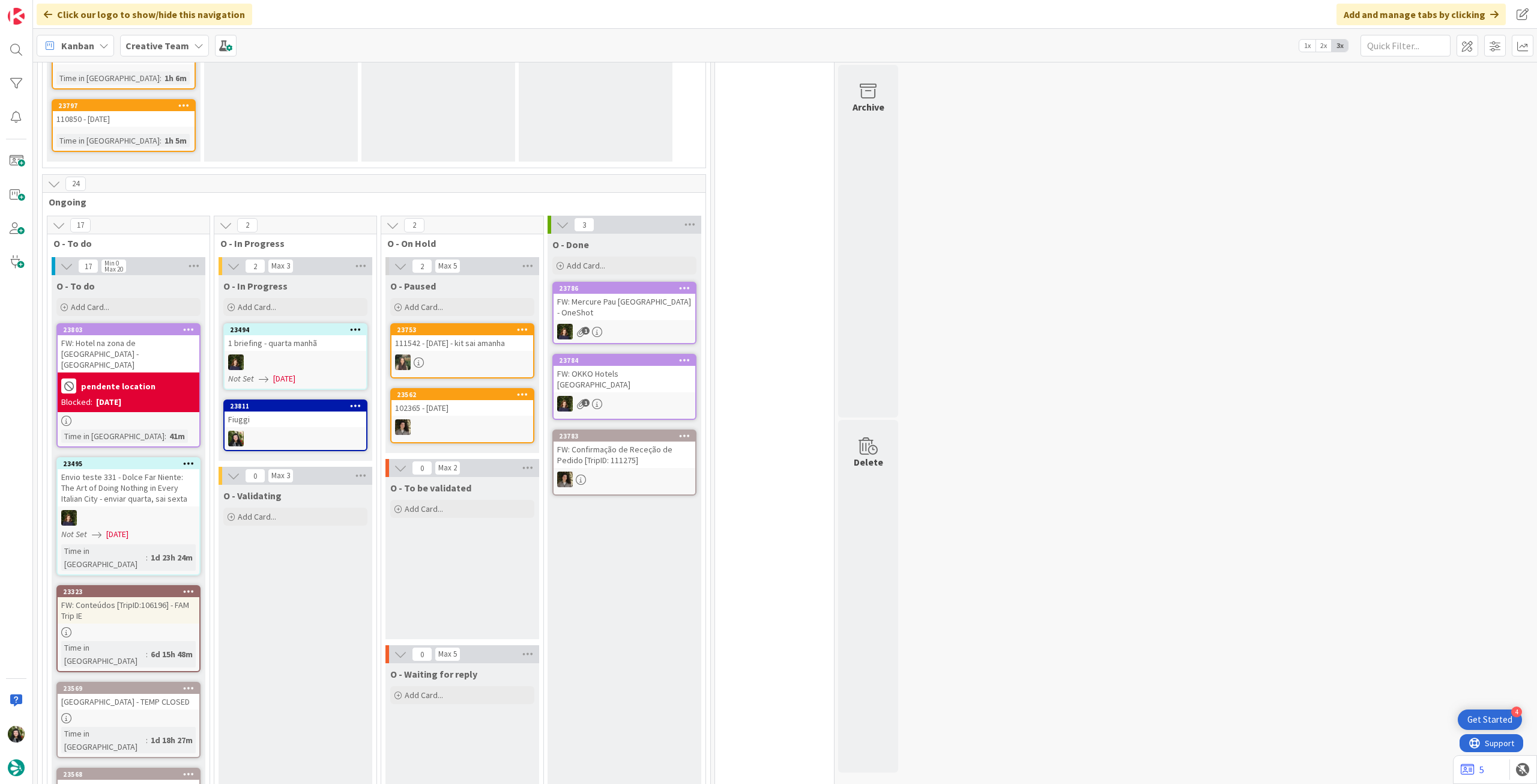
scroll to position [1117, 0]
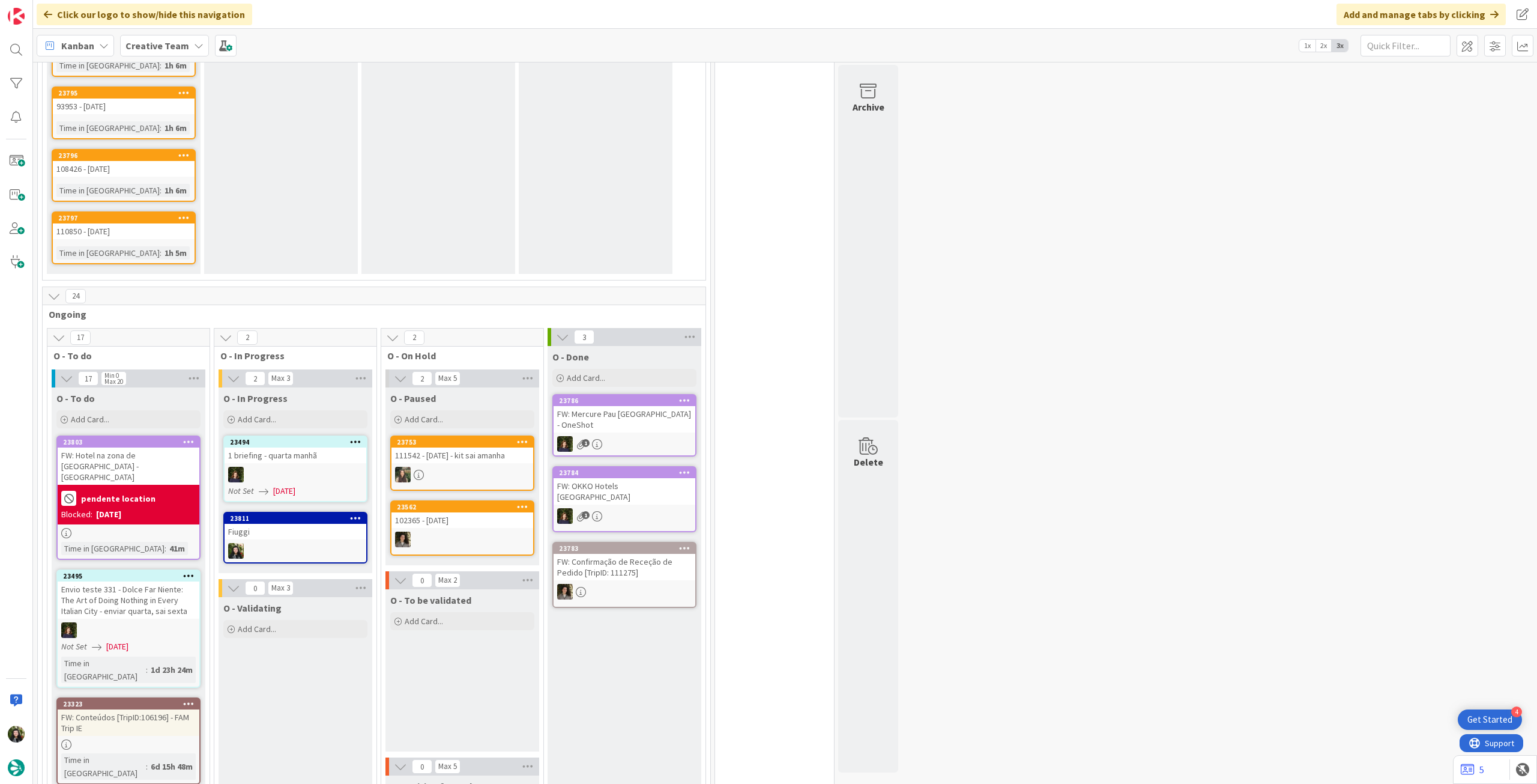
click at [318, 543] on div at bounding box center [295, 550] width 141 height 16
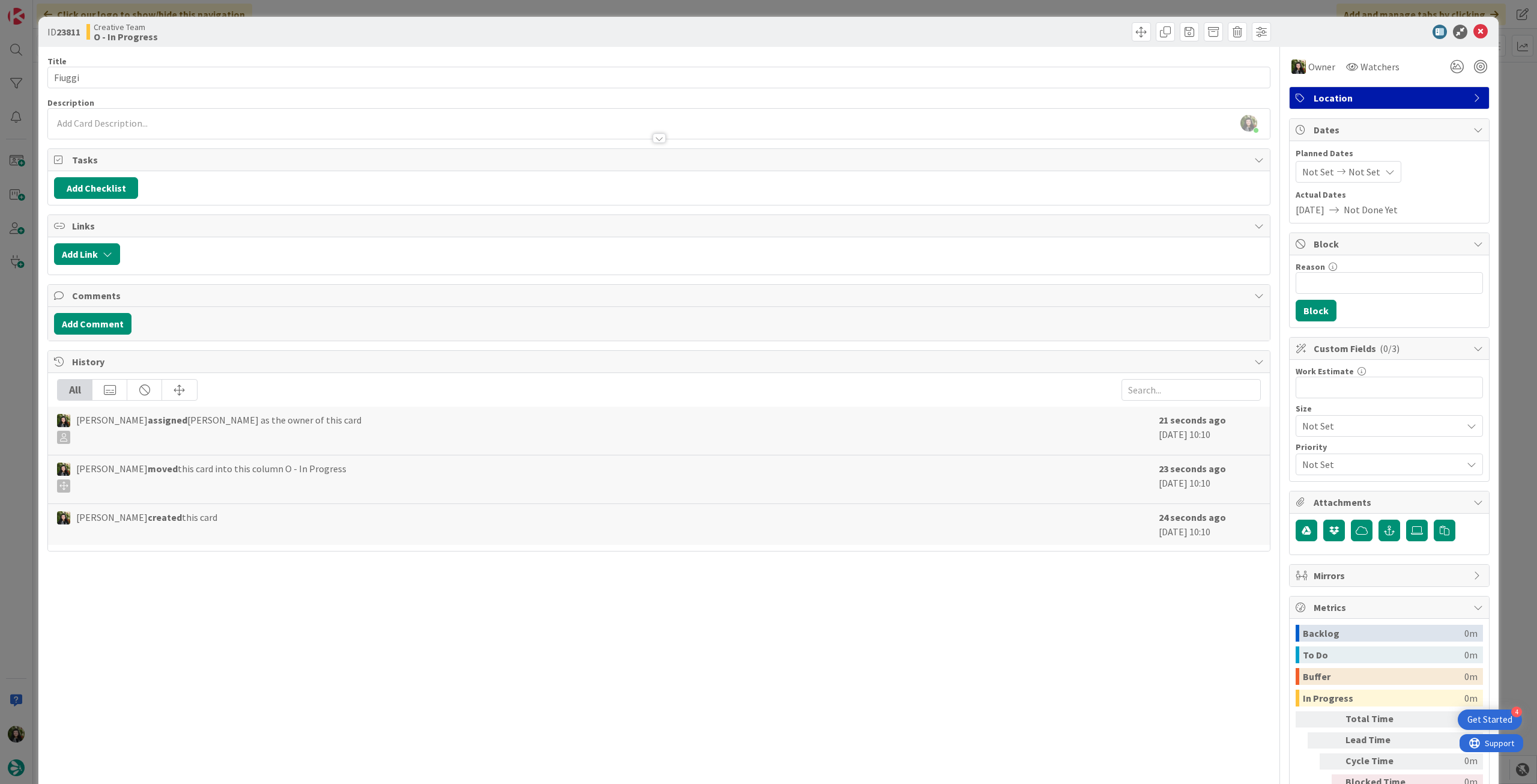
scroll to position [1045, 0]
drag, startPoint x: 88, startPoint y: 78, endPoint x: 33, endPoint y: 80, distance: 55.0
click at [18, 80] on div "ID 23811 Creative Team O - In Progress Title 6 / 128 Fiuggi Description Beatriz…" at bounding box center [768, 392] width 1537 height 784
click at [1474, 28] on icon at bounding box center [1480, 32] width 14 height 14
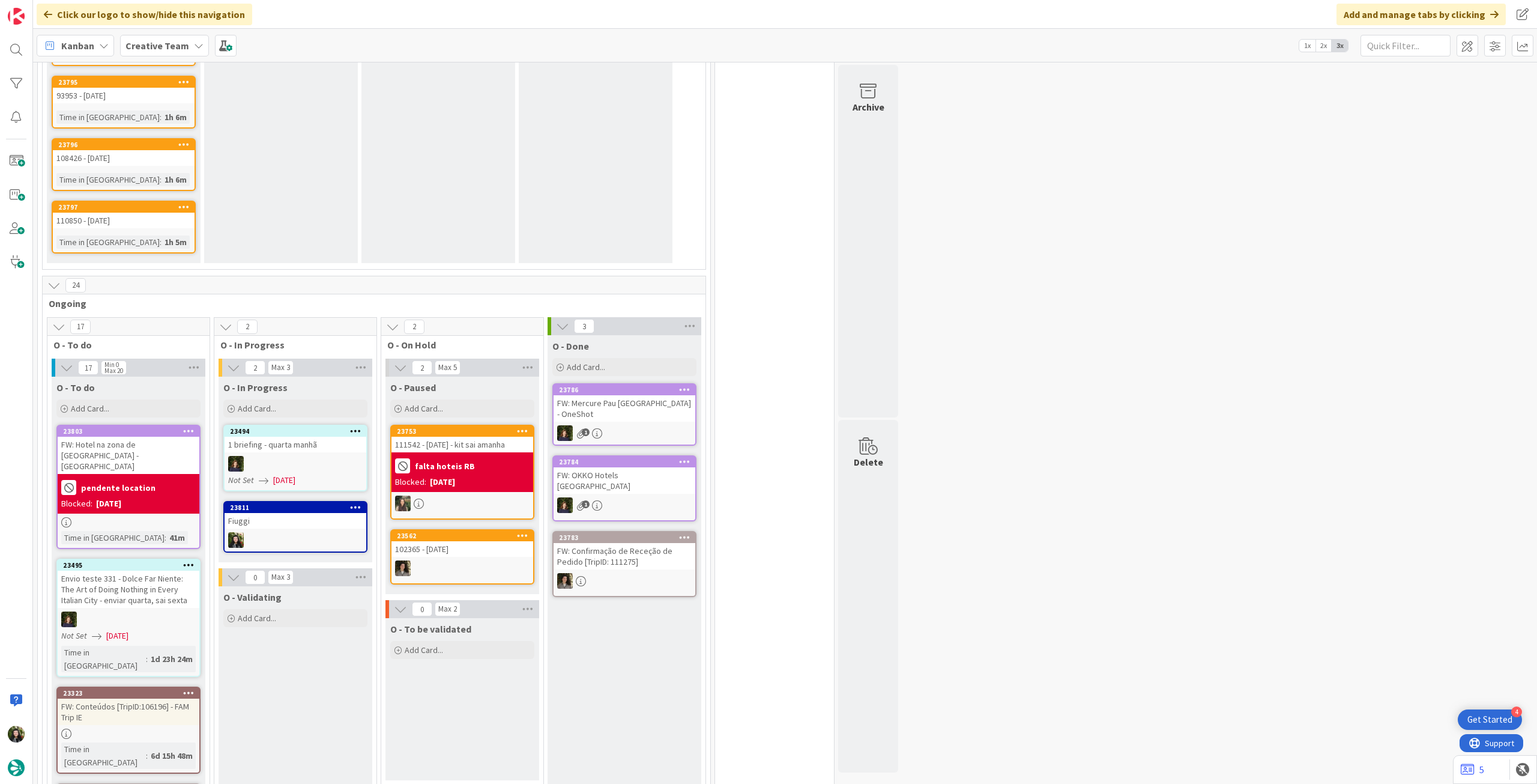
click at [158, 50] on b "Creative Team" at bounding box center [157, 45] width 64 height 12
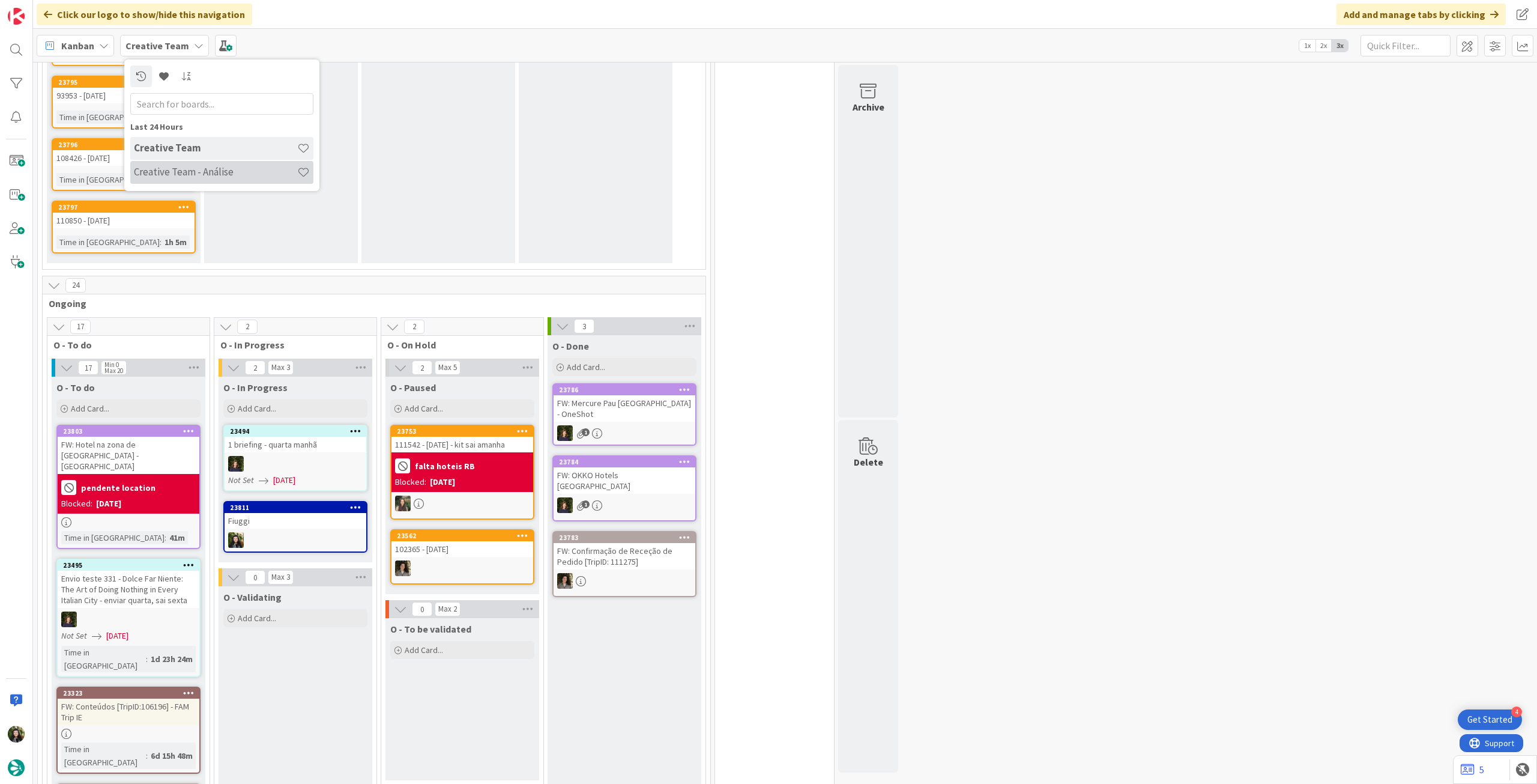
click at [194, 168] on h4 "Creative Team - Análise" at bounding box center [215, 172] width 163 height 12
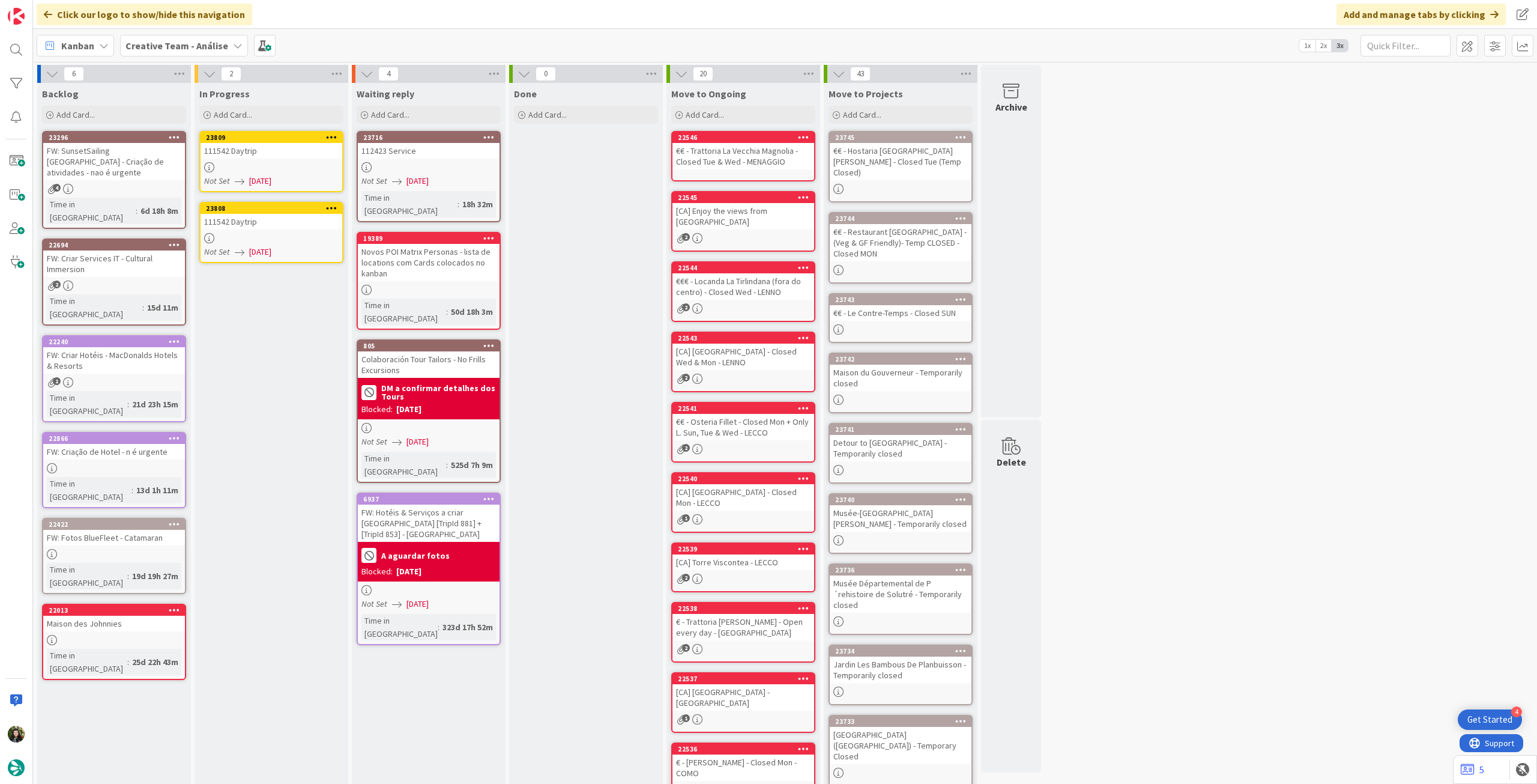
click at [251, 171] on div at bounding box center [271, 167] width 141 height 11
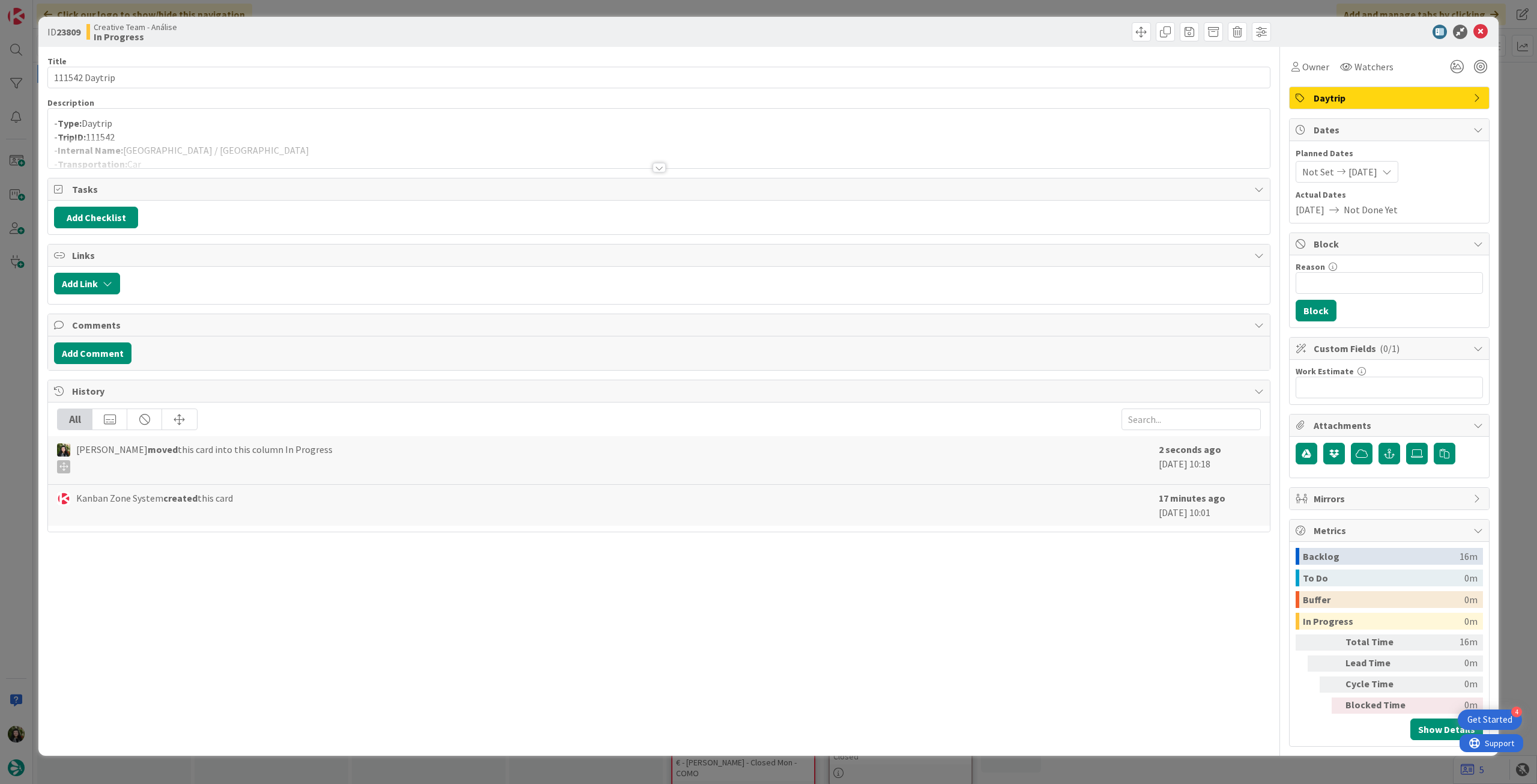
click at [387, 144] on div at bounding box center [659, 153] width 1222 height 31
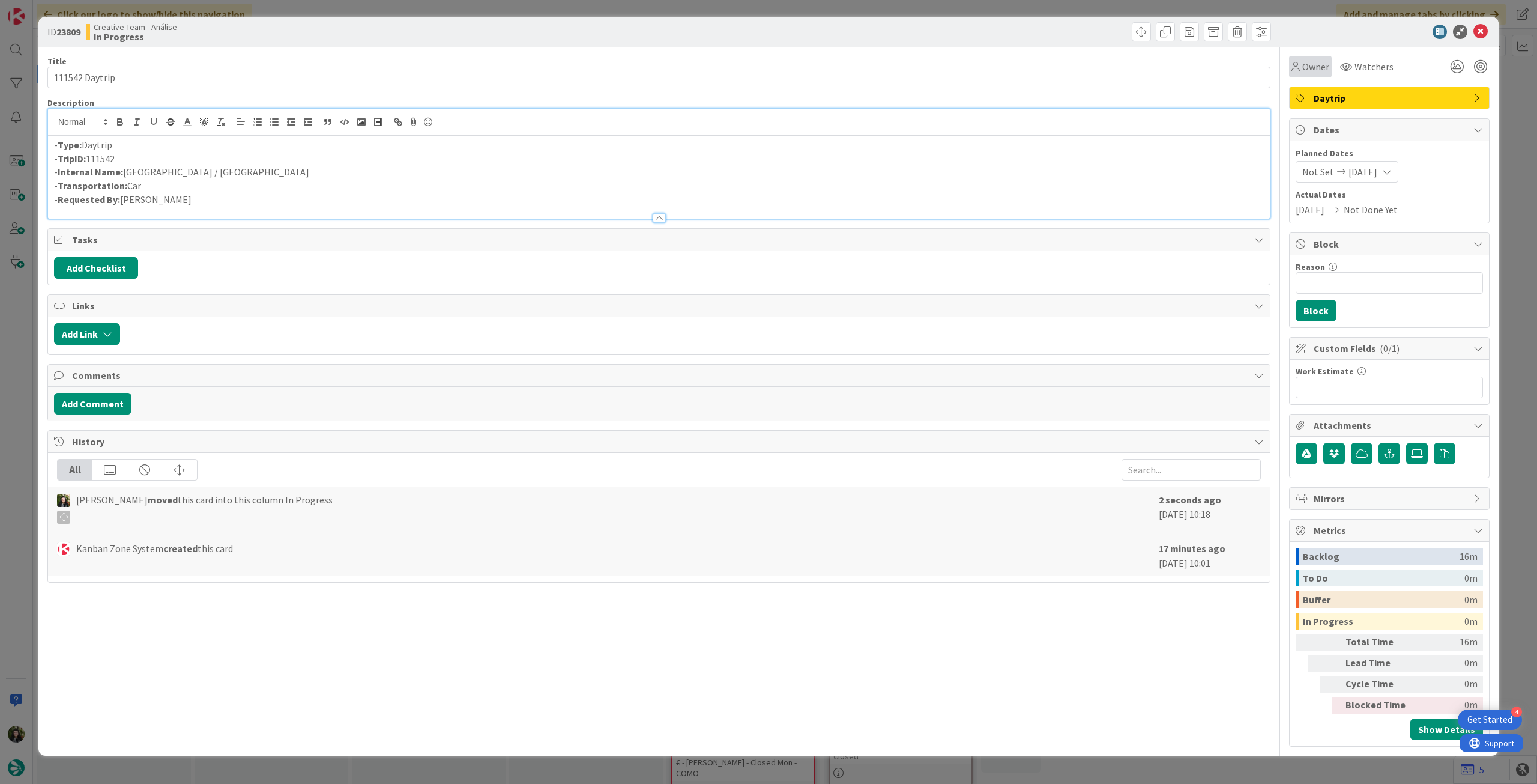
click at [1321, 71] on span "Owner" at bounding box center [1316, 67] width 27 height 14
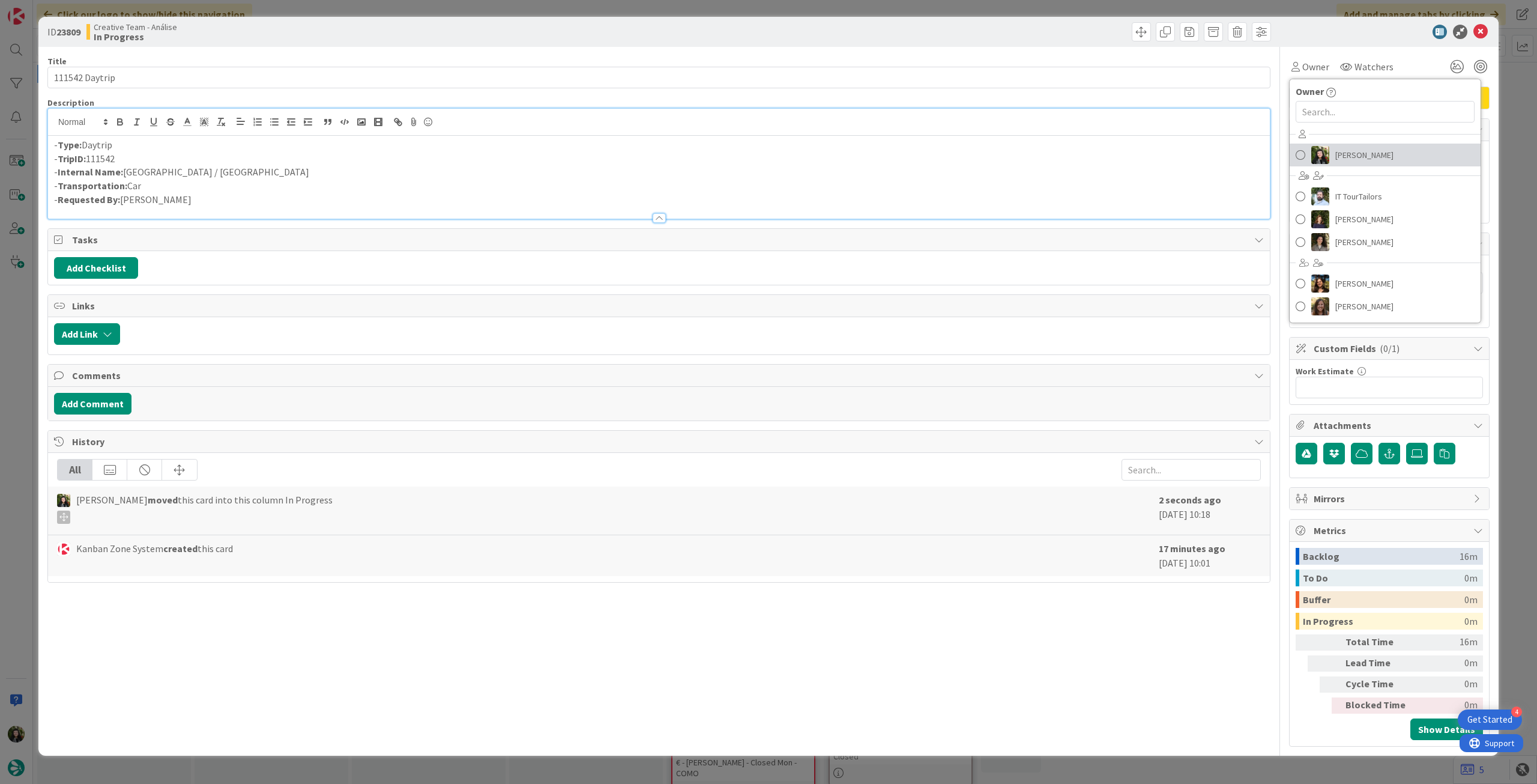
click at [1344, 157] on span "[PERSON_NAME]" at bounding box center [1365, 155] width 58 height 18
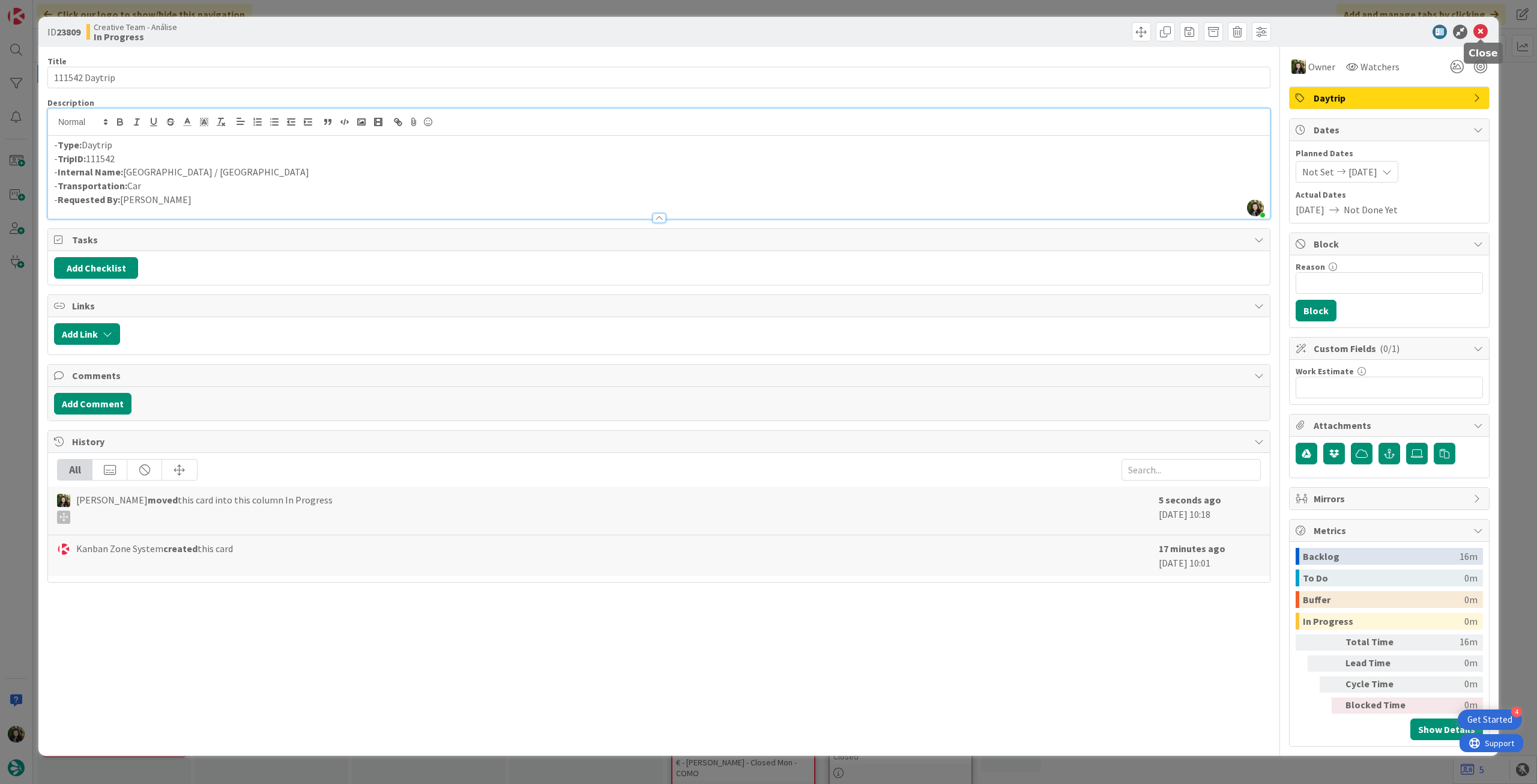
click at [1481, 33] on icon at bounding box center [1480, 32] width 14 height 14
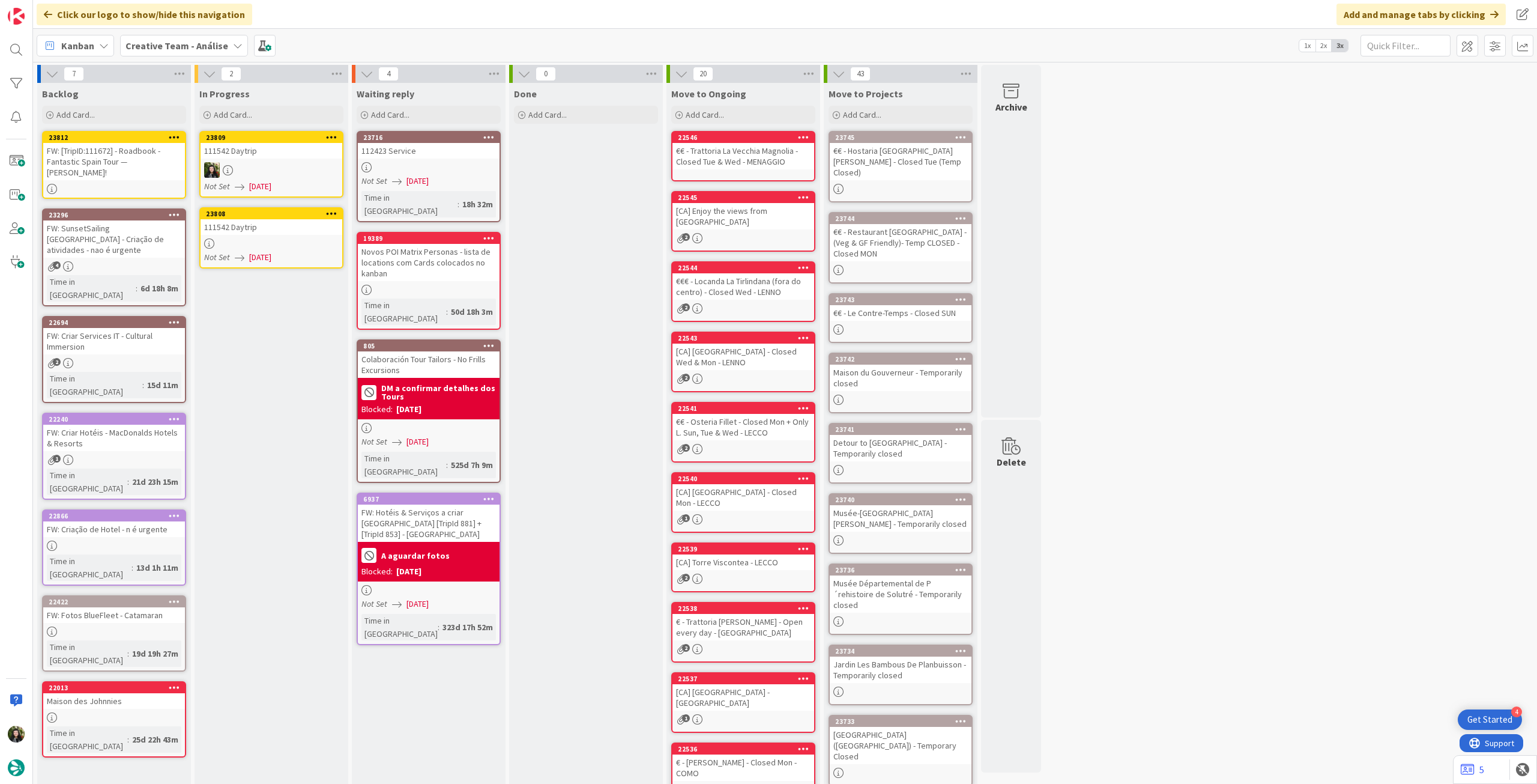
click at [273, 234] on div "111542 Daytrip" at bounding box center [271, 227] width 141 height 16
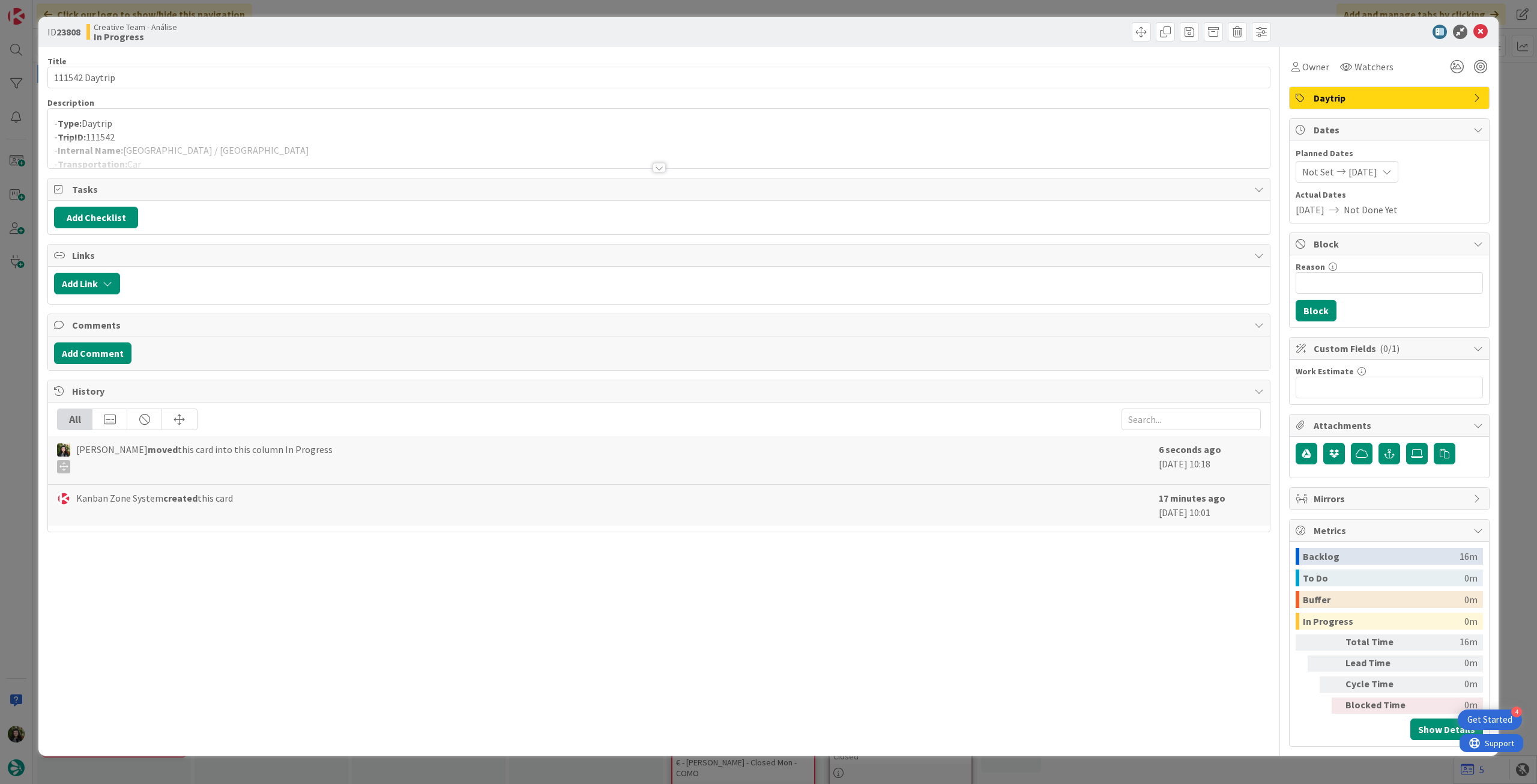
click at [411, 140] on div at bounding box center [659, 153] width 1222 height 31
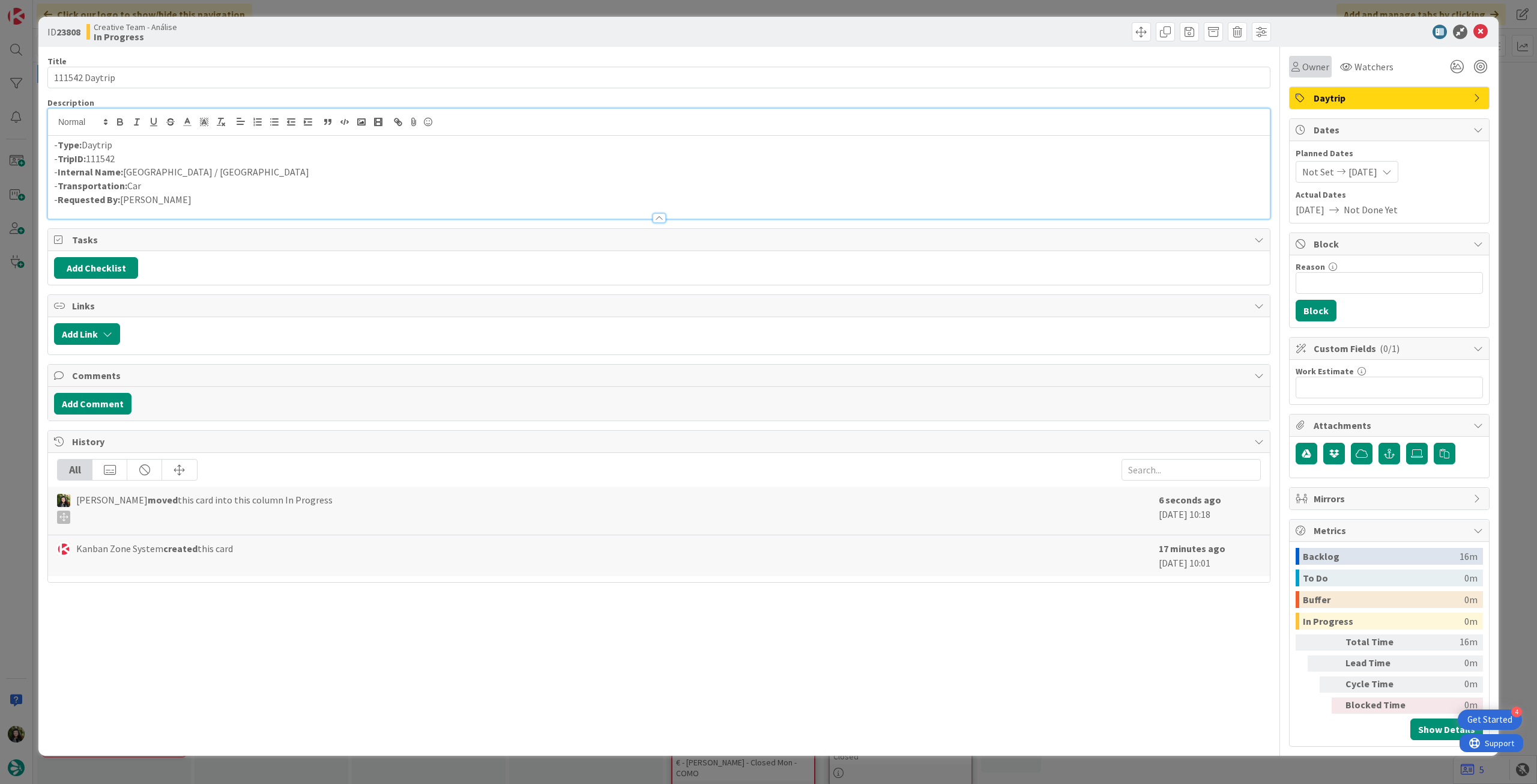
click at [1315, 72] on span "Owner" at bounding box center [1316, 67] width 27 height 14
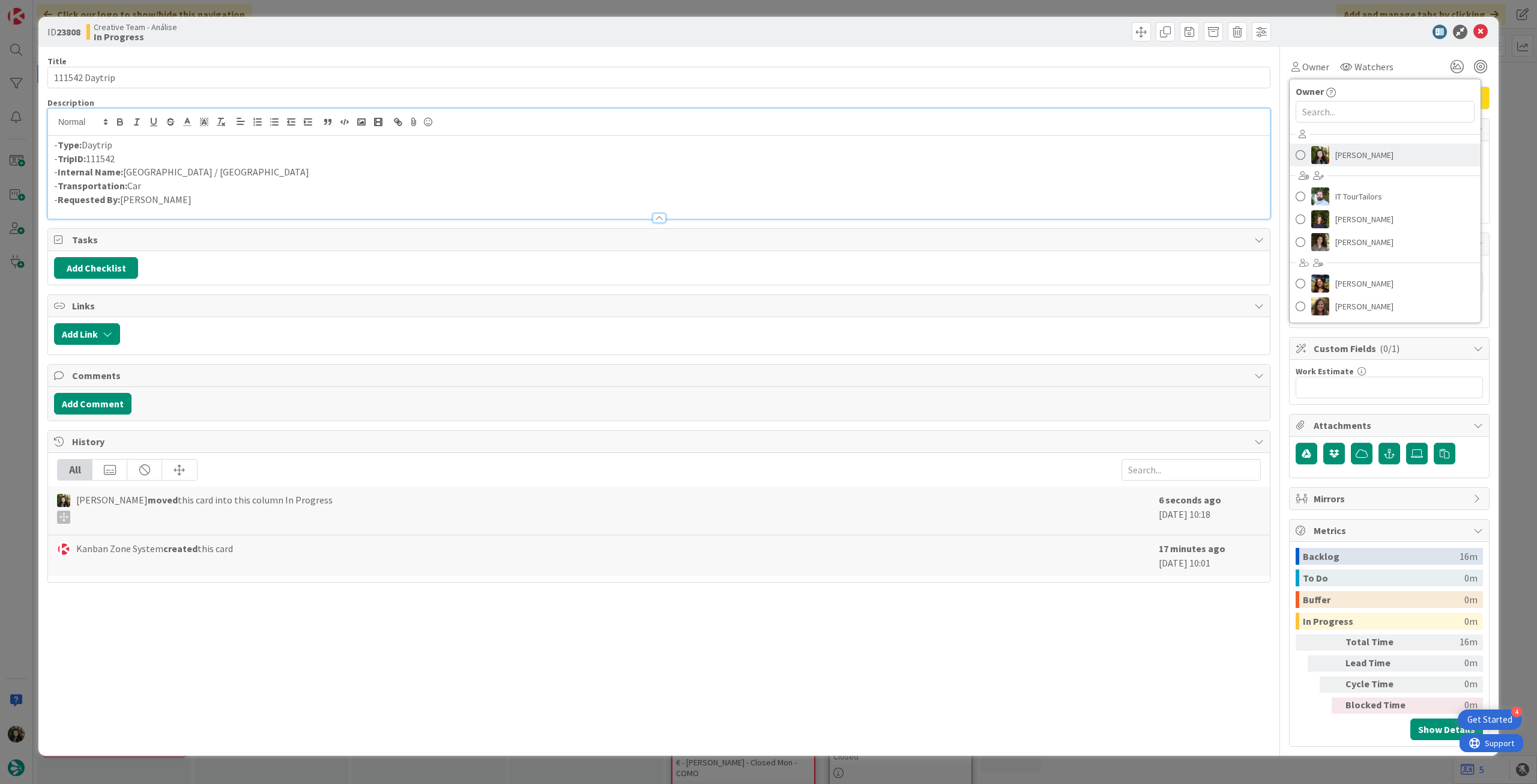
click at [1343, 153] on span "[PERSON_NAME]" at bounding box center [1365, 155] width 58 height 18
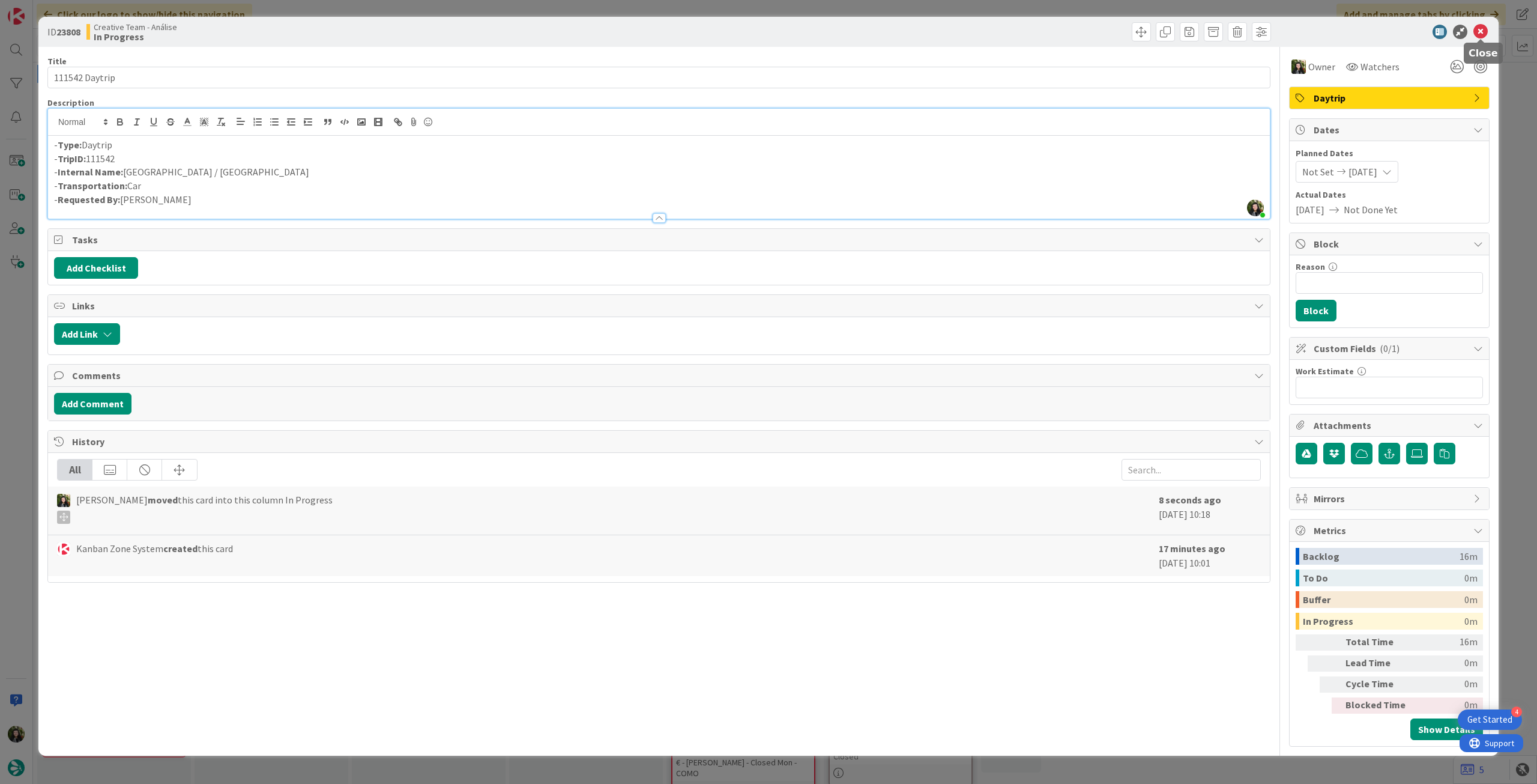
click at [1480, 28] on icon at bounding box center [1480, 32] width 14 height 14
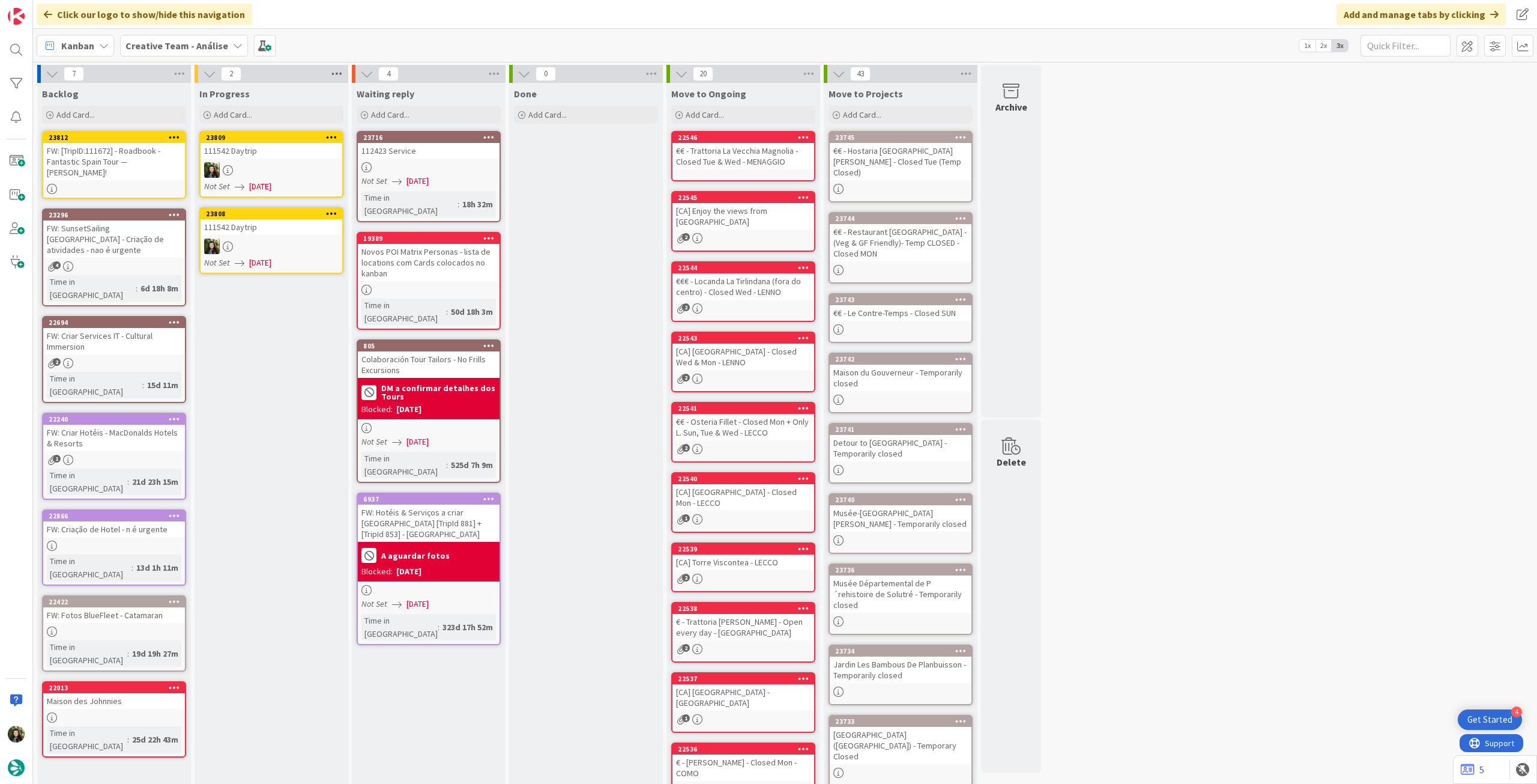
click at [339, 74] on icon at bounding box center [336, 74] width 16 height 18
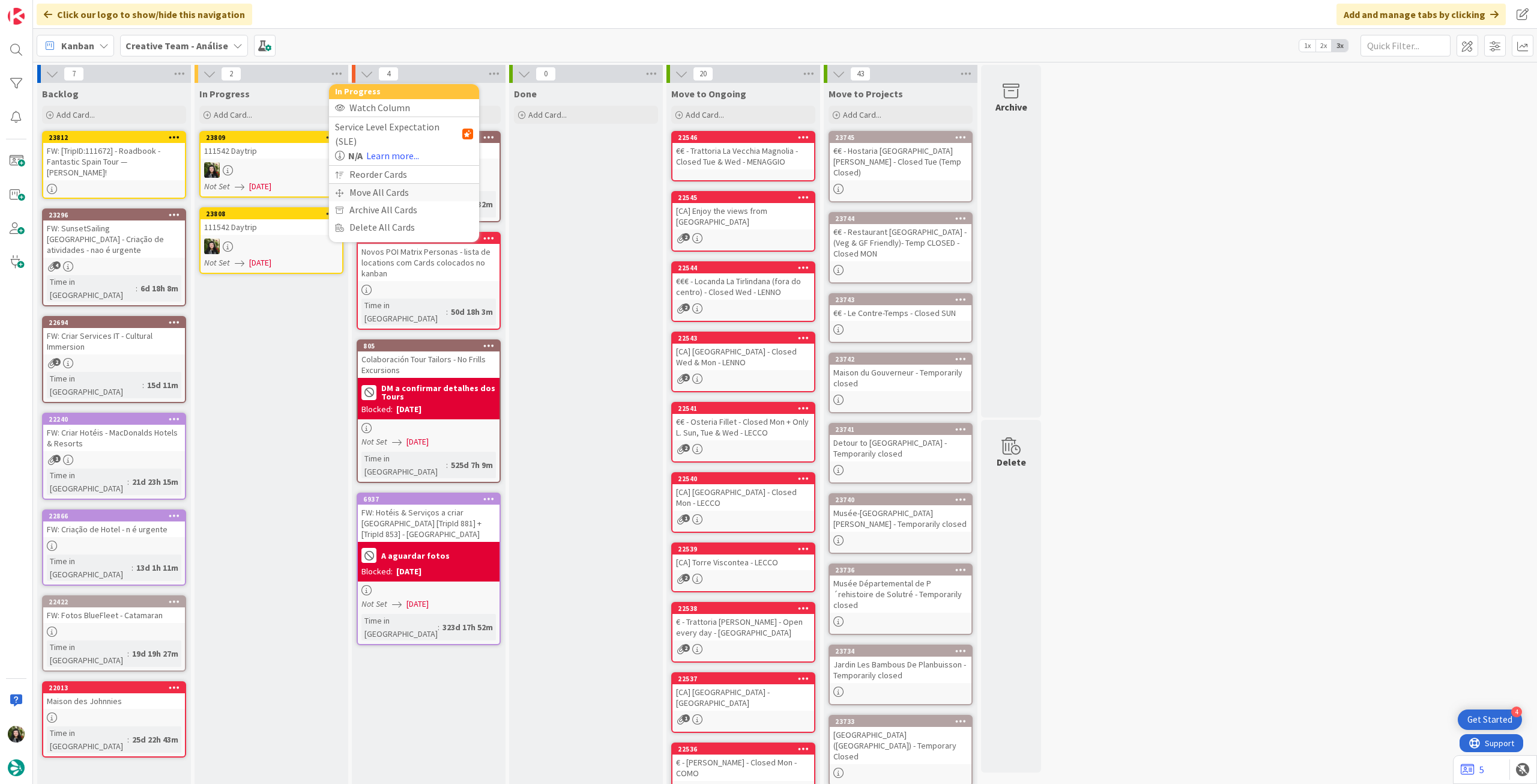
click at [352, 184] on div "Move All Cards" at bounding box center [404, 192] width 150 height 17
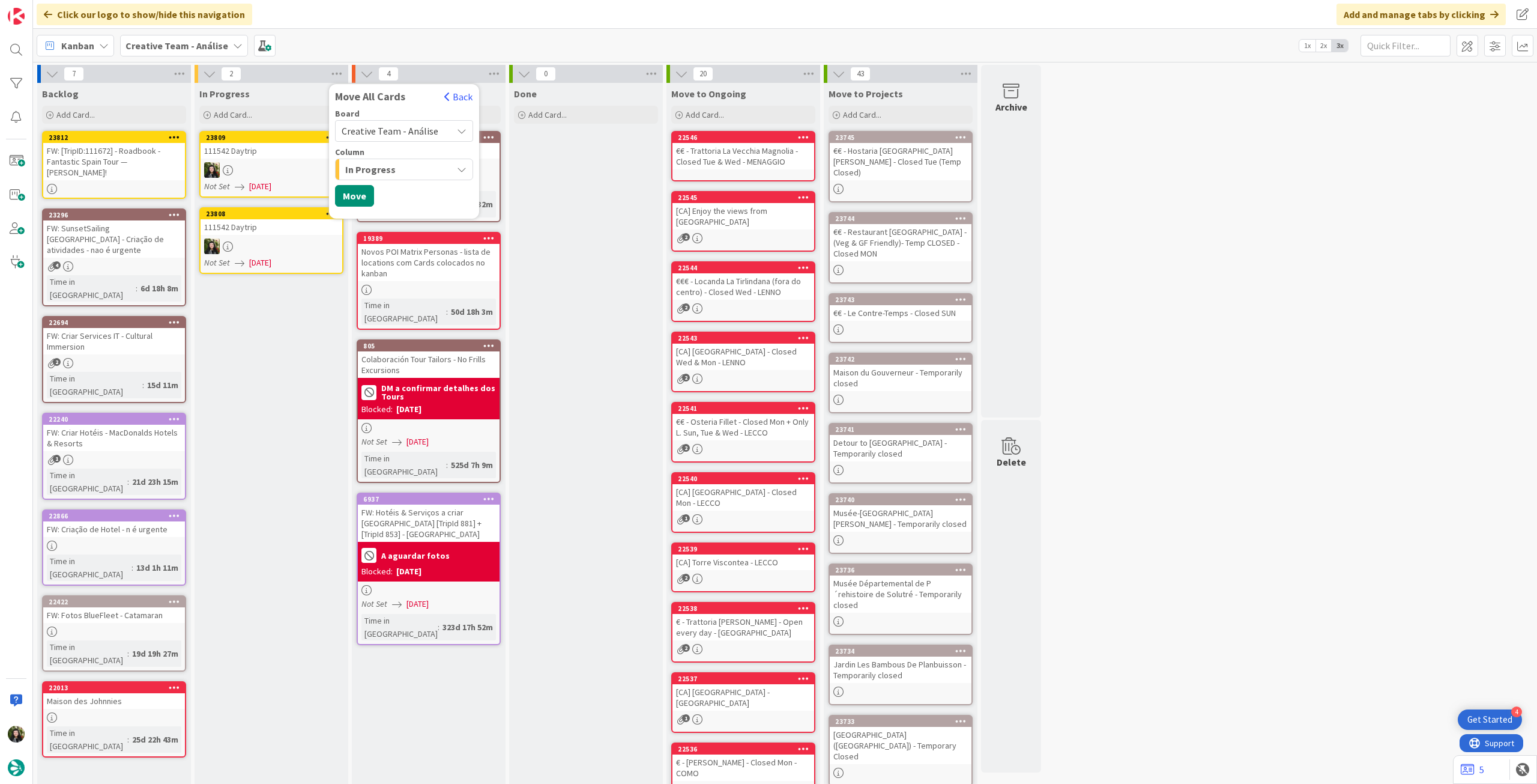
click at [392, 138] on span "Creative Team - Análise" at bounding box center [394, 131] width 104 height 17
drag, startPoint x: 375, startPoint y: 187, endPoint x: 378, endPoint y: 174, distance: 13.3
click at [374, 187] on span "Creative Team" at bounding box center [412, 189] width 110 height 18
click at [380, 169] on span "Select a Column..." at bounding box center [381, 169] width 79 height 16
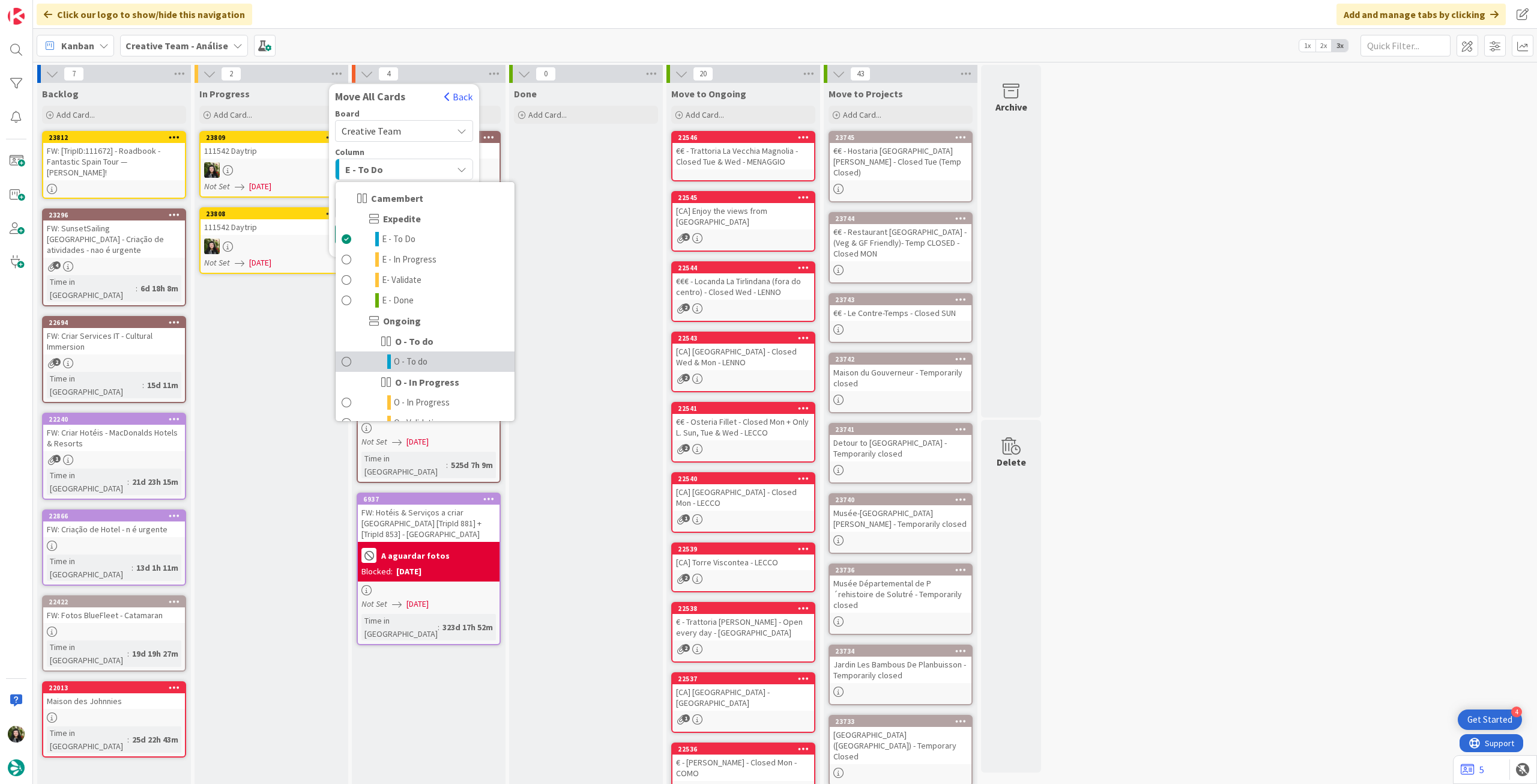
click at [401, 364] on span "O - To do" at bounding box center [411, 361] width 33 height 14
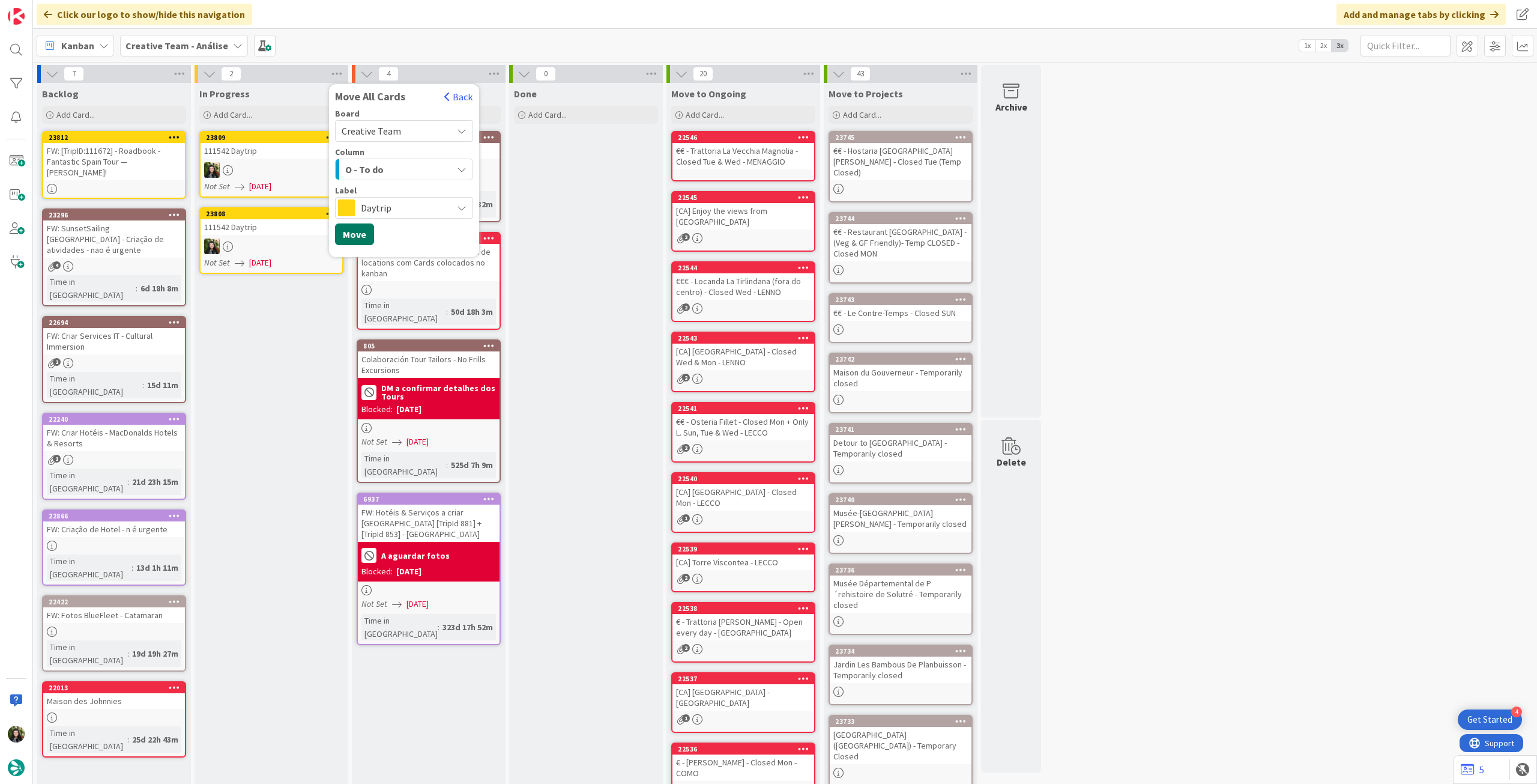
drag, startPoint x: 346, startPoint y: 234, endPoint x: 224, endPoint y: 181, distance: 133.0
click at [346, 234] on button "Move" at bounding box center [355, 234] width 39 height 22
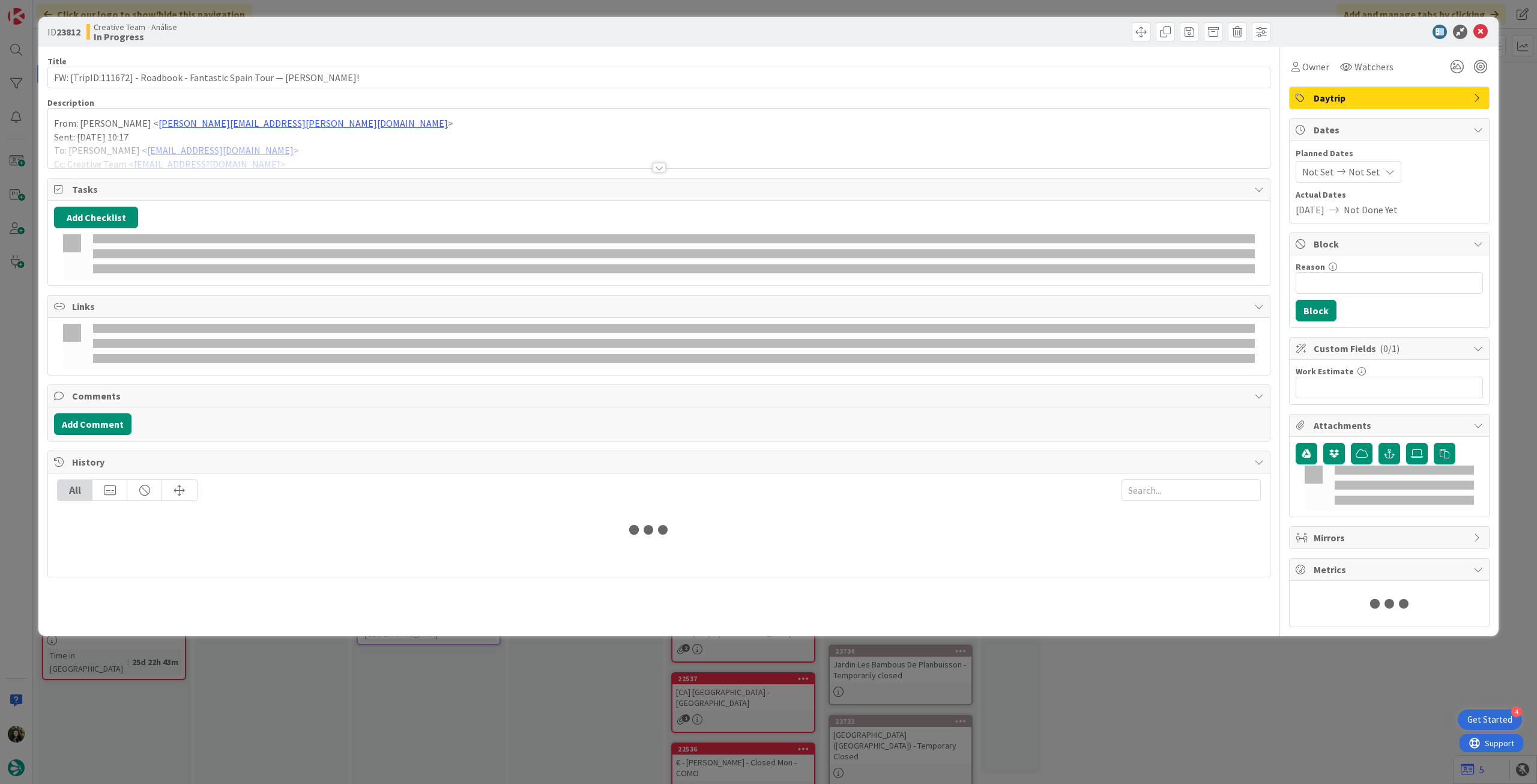
click at [143, 156] on div at bounding box center [659, 153] width 1222 height 31
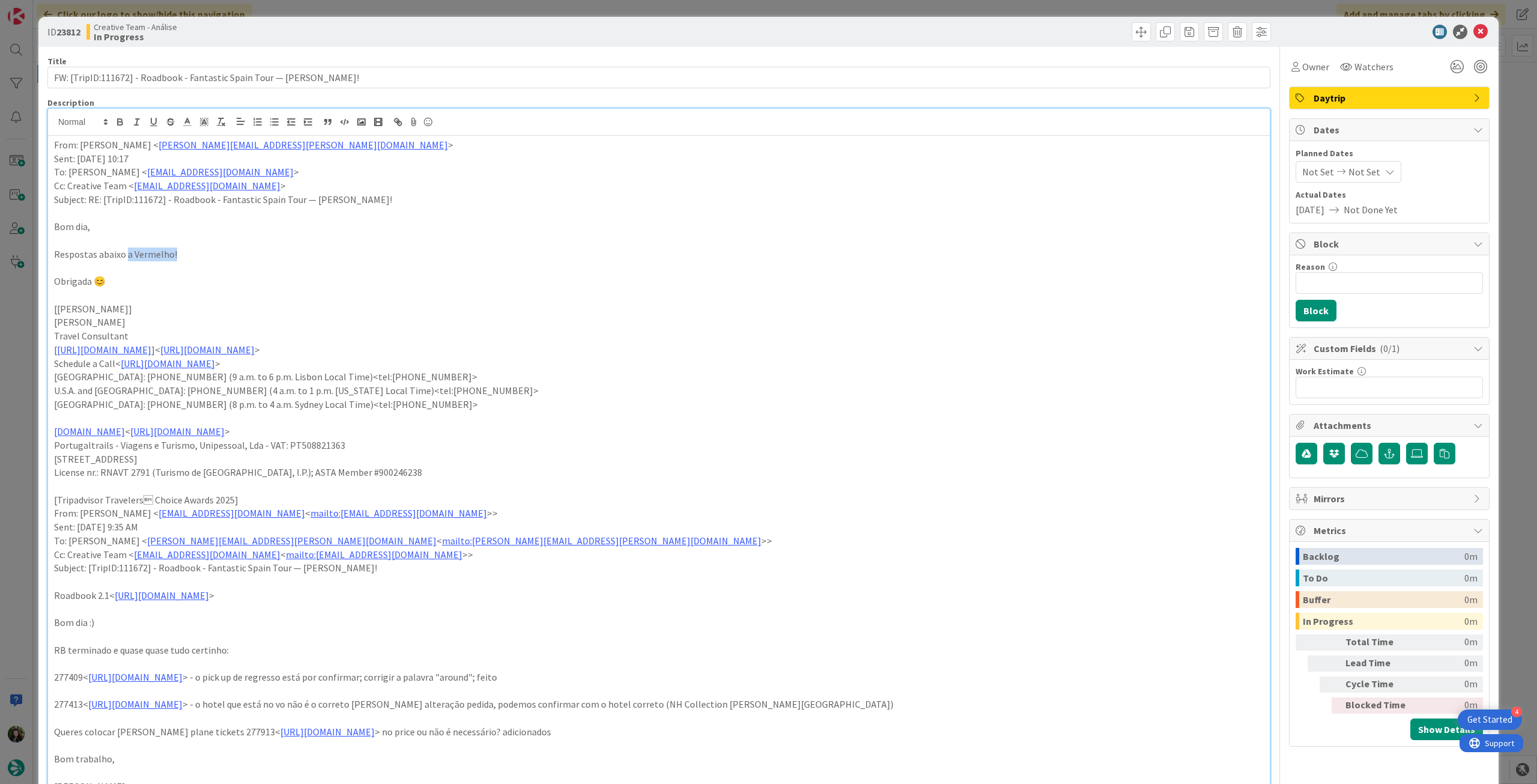
drag, startPoint x: 147, startPoint y: 254, endPoint x: 127, endPoint y: 254, distance: 20.0
click at [127, 254] on div "From: Maria Henriques < maria.henriques@tourtailors.com > Sent: Wednesday, Sept…" at bounding box center [659, 553] width 1222 height 833
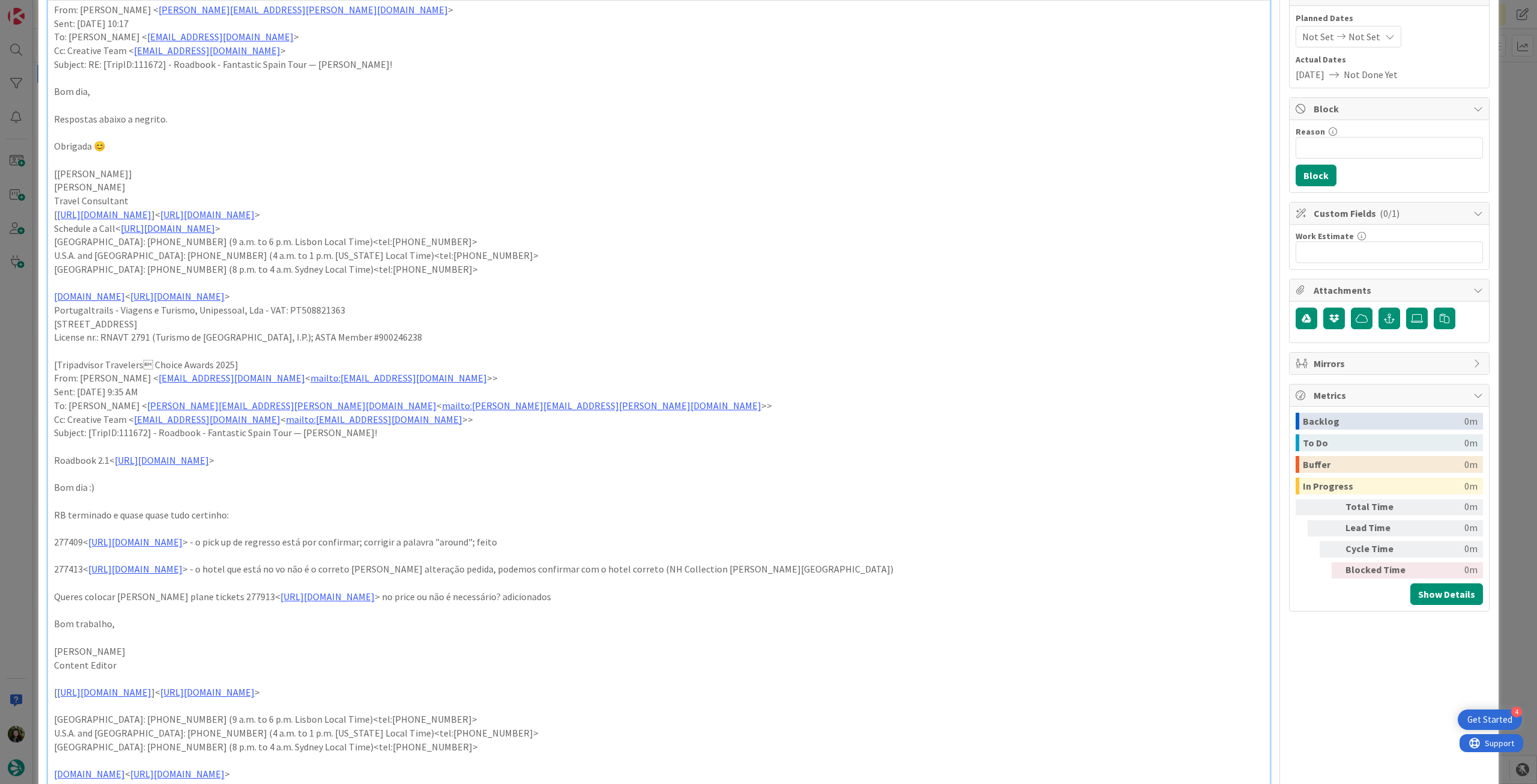
scroll to position [160, 0]
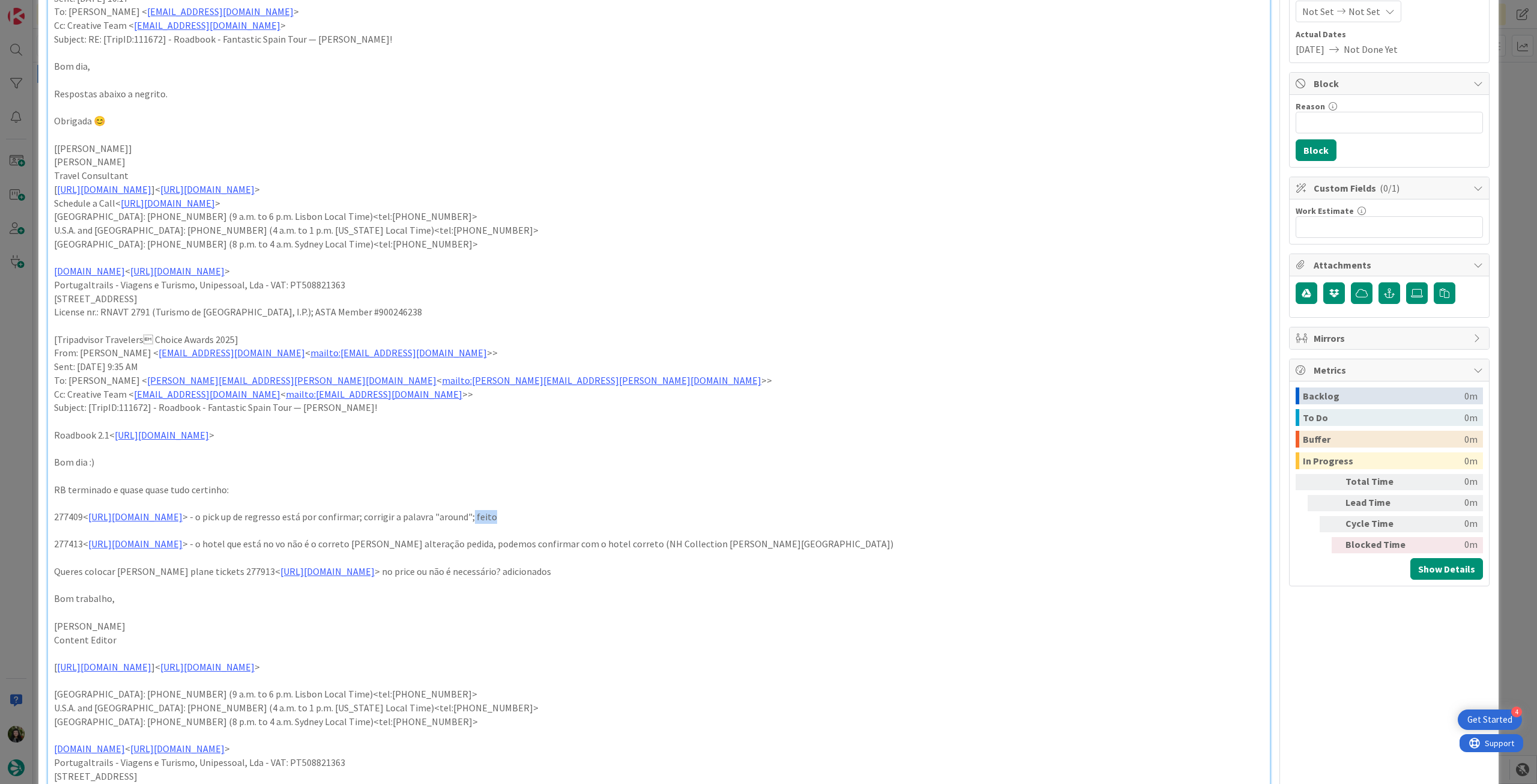
drag, startPoint x: 639, startPoint y: 519, endPoint x: 616, endPoint y: 517, distance: 23.1
click at [616, 517] on p "277409< https://appweb.tourtailors.com/sigav/#Voucher/view/285235 > - o pick up…" at bounding box center [658, 516] width 1210 height 14
click at [771, 507] on p at bounding box center [658, 503] width 1210 height 14
drag, startPoint x: 952, startPoint y: 539, endPoint x: 547, endPoint y: 544, distance: 405.0
click at [547, 544] on p "277413< https://appweb.tourtailors.com/sigav/#Voucher/view/285239 > - o hotel q…" at bounding box center [658, 544] width 1210 height 14
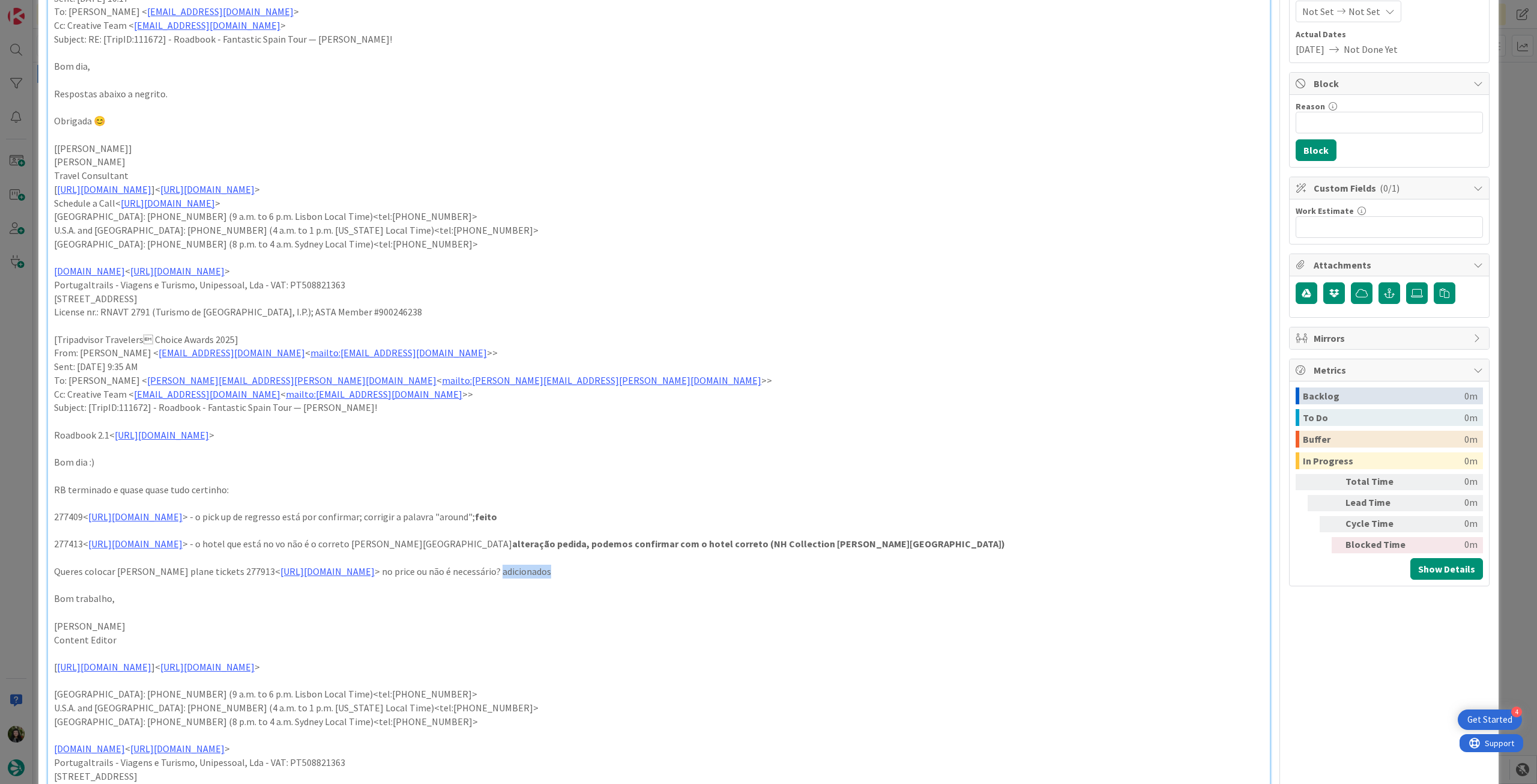
drag, startPoint x: 652, startPoint y: 575, endPoint x: 594, endPoint y: 574, distance: 58.0
click at [594, 574] on p "Queres colocar estes plane tickets 277913< https://appweb.tourtailors.com/sigav…" at bounding box center [658, 572] width 1210 height 14
click at [737, 507] on p at bounding box center [658, 503] width 1210 height 14
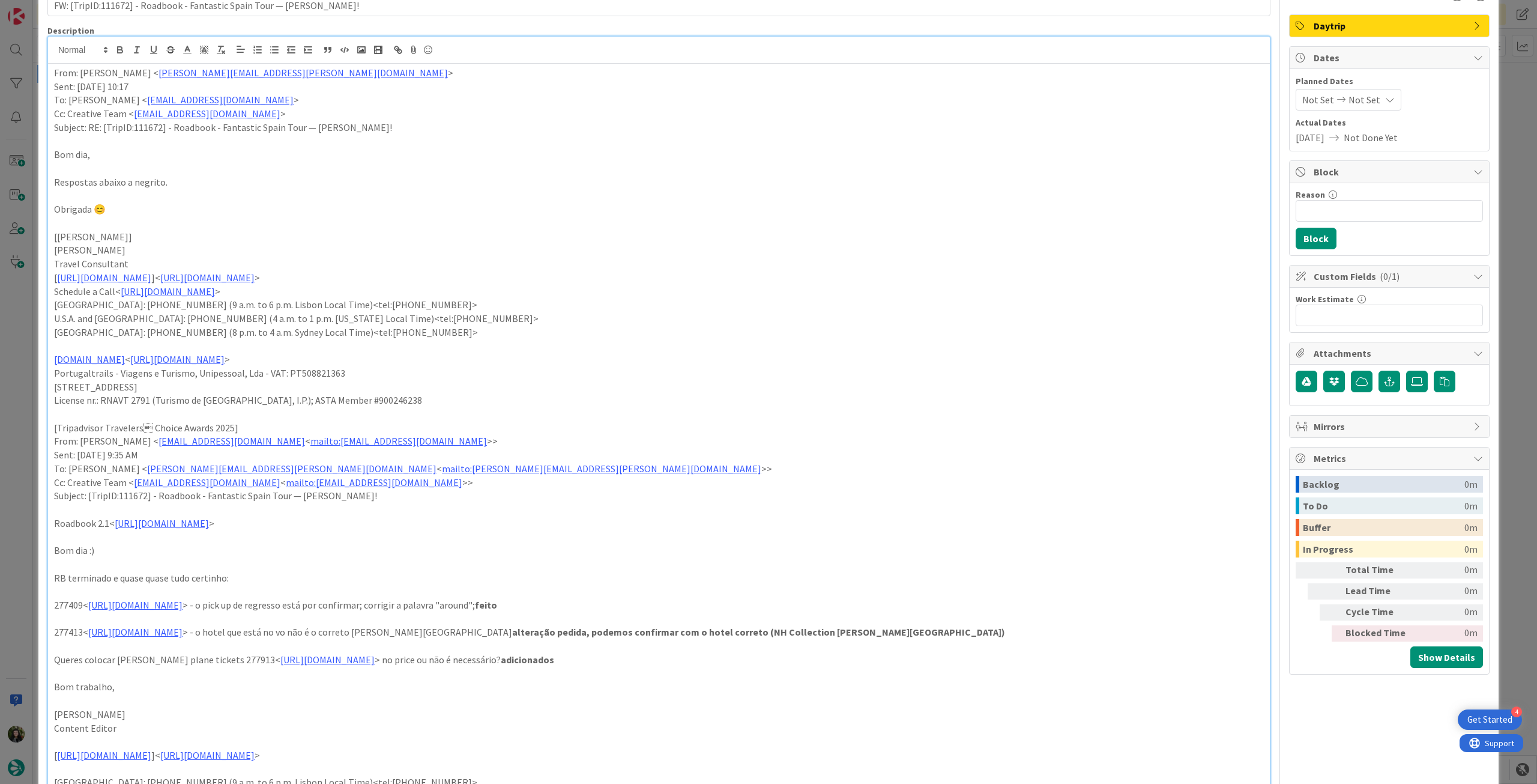
scroll to position [0, 0]
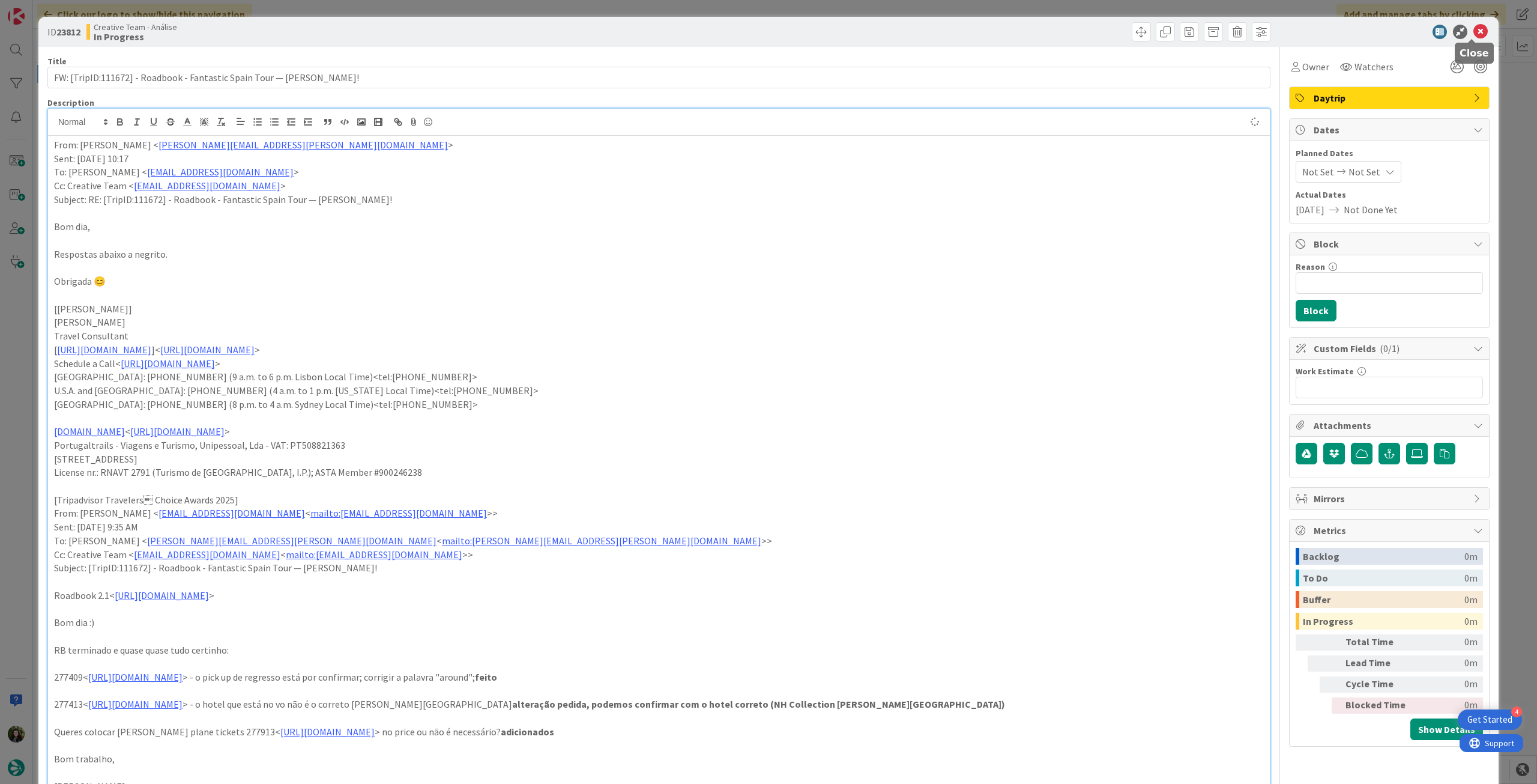
click at [1473, 29] on icon at bounding box center [1480, 32] width 14 height 14
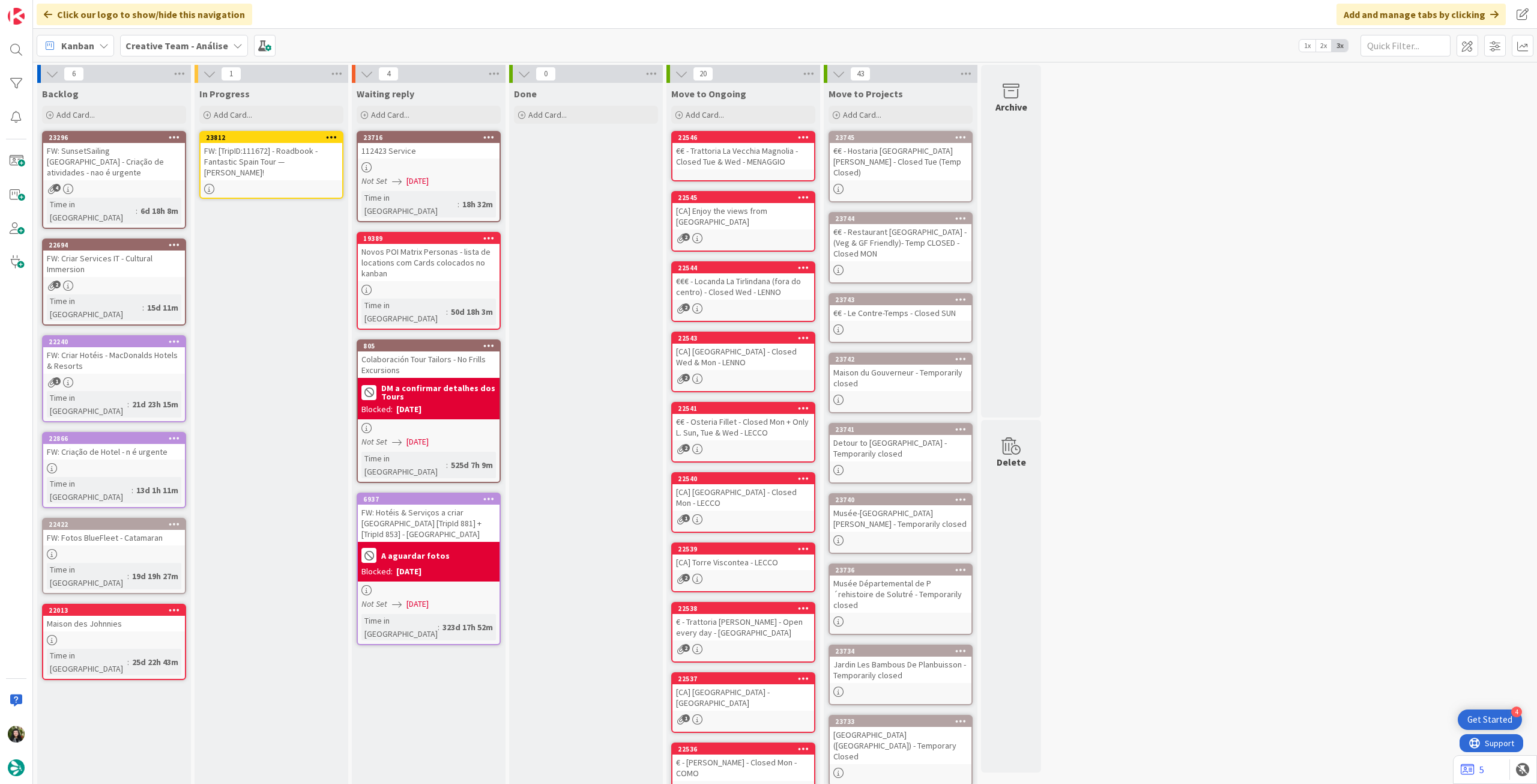
click at [332, 135] on icon at bounding box center [331, 137] width 11 height 8
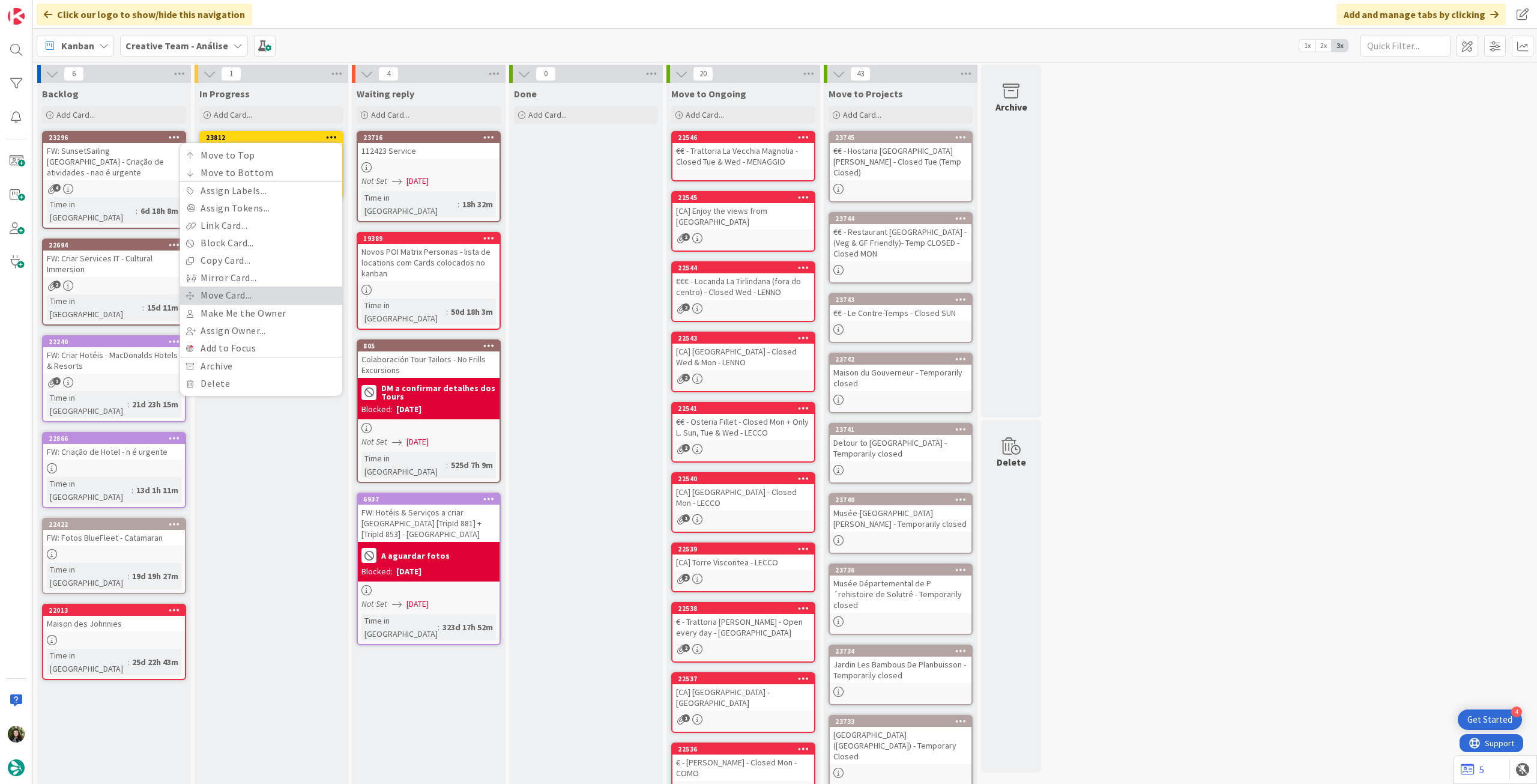
click at [254, 287] on link "Move Card..." at bounding box center [261, 295] width 162 height 17
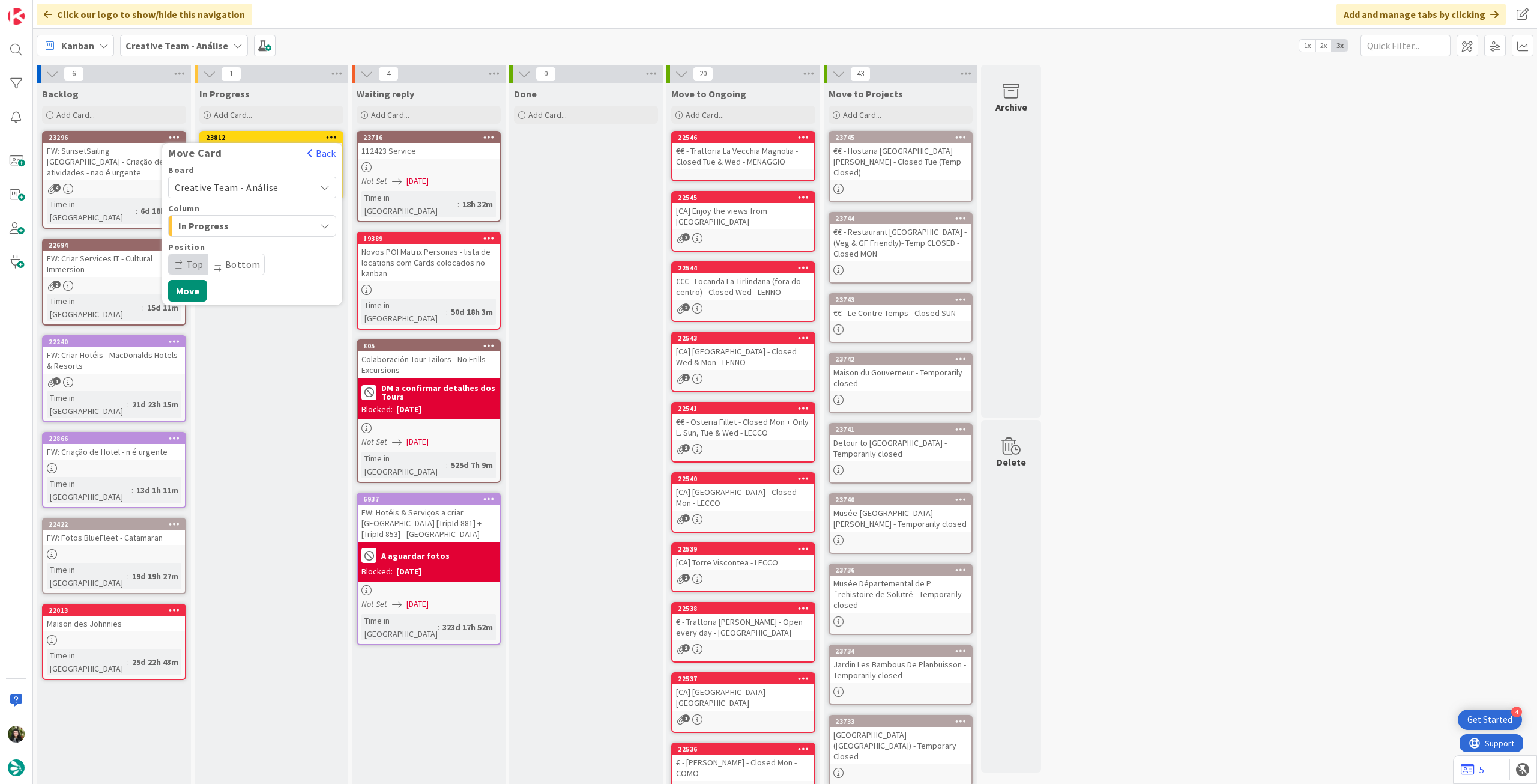
click at [255, 185] on span "Creative Team - Análise" at bounding box center [226, 187] width 104 height 12
click at [233, 238] on span "Creative Team" at bounding box center [260, 244] width 139 height 18
click at [223, 259] on span "Daytrip" at bounding box center [252, 264] width 116 height 17
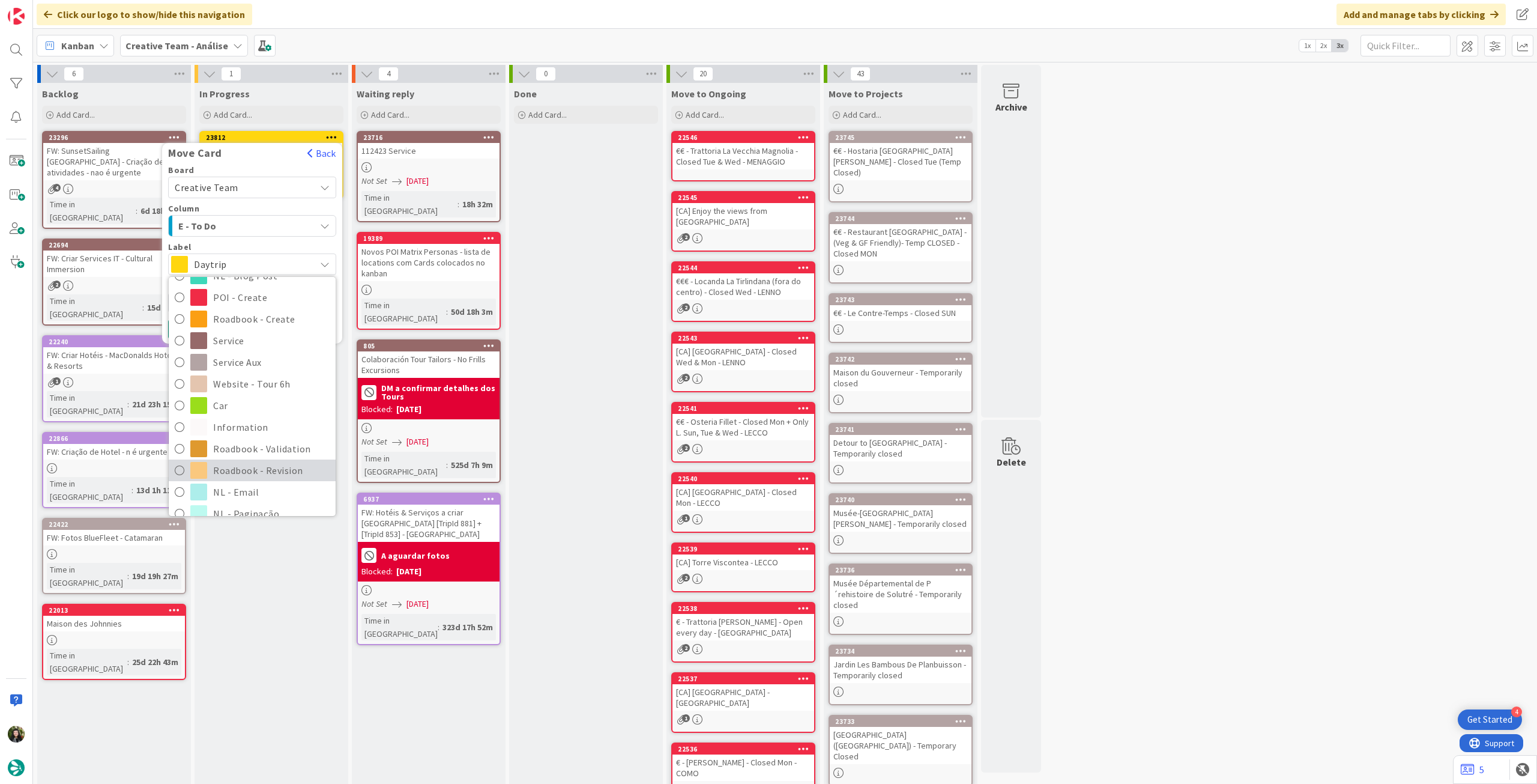
scroll to position [160, 0]
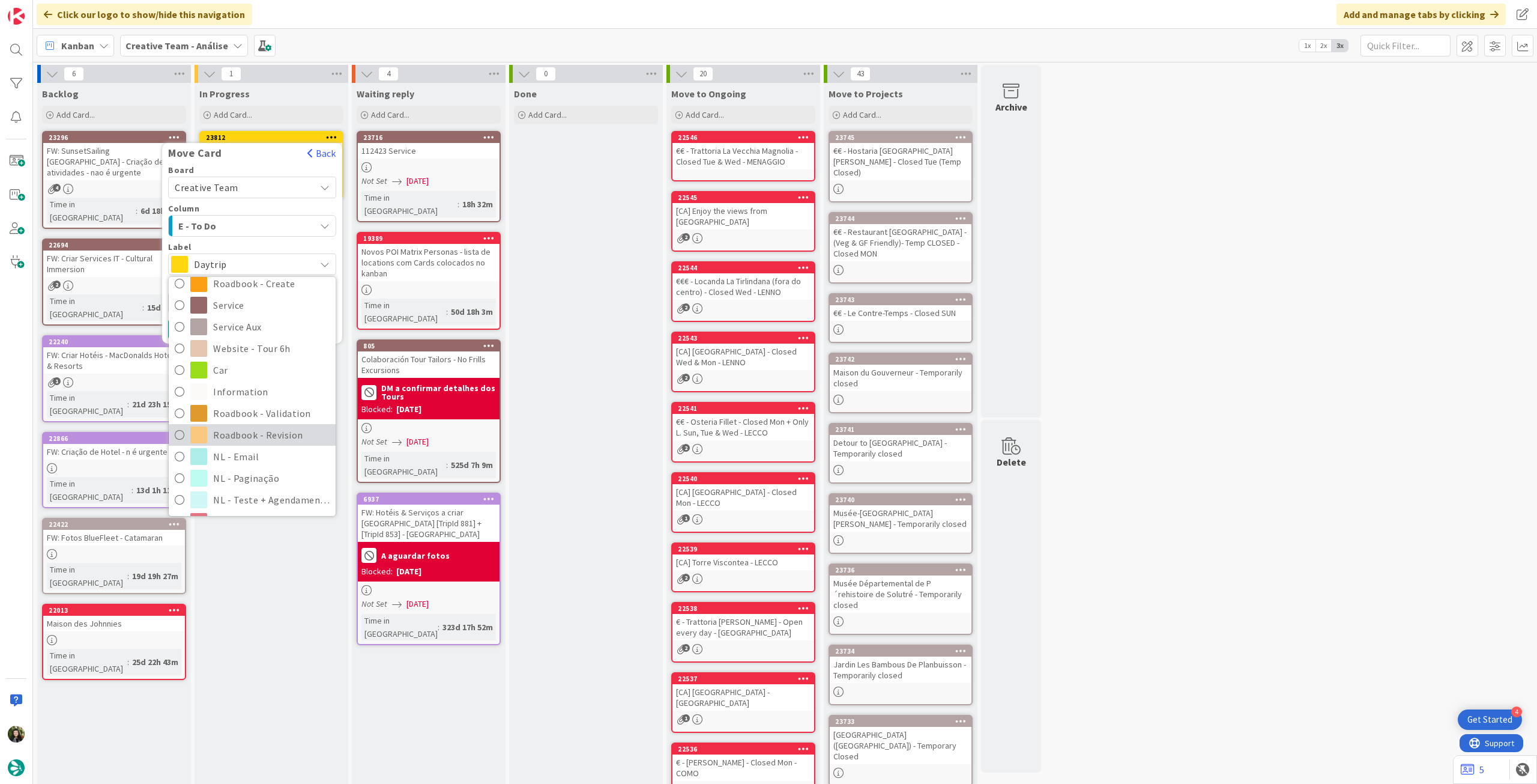
click at [238, 426] on span "Roadbook - Revision" at bounding box center [271, 435] width 116 height 18
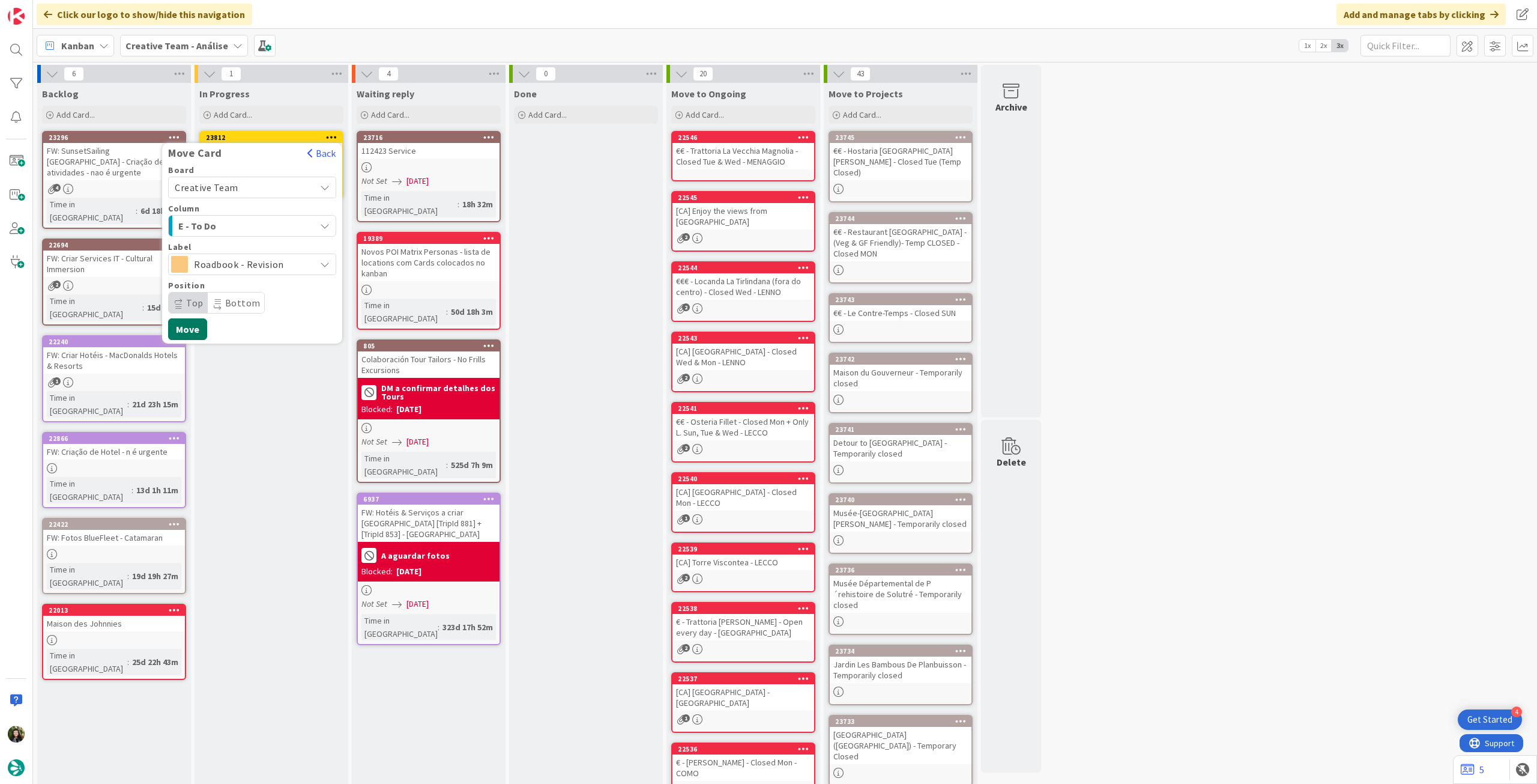
click at [192, 333] on button "Move" at bounding box center [187, 329] width 39 height 22
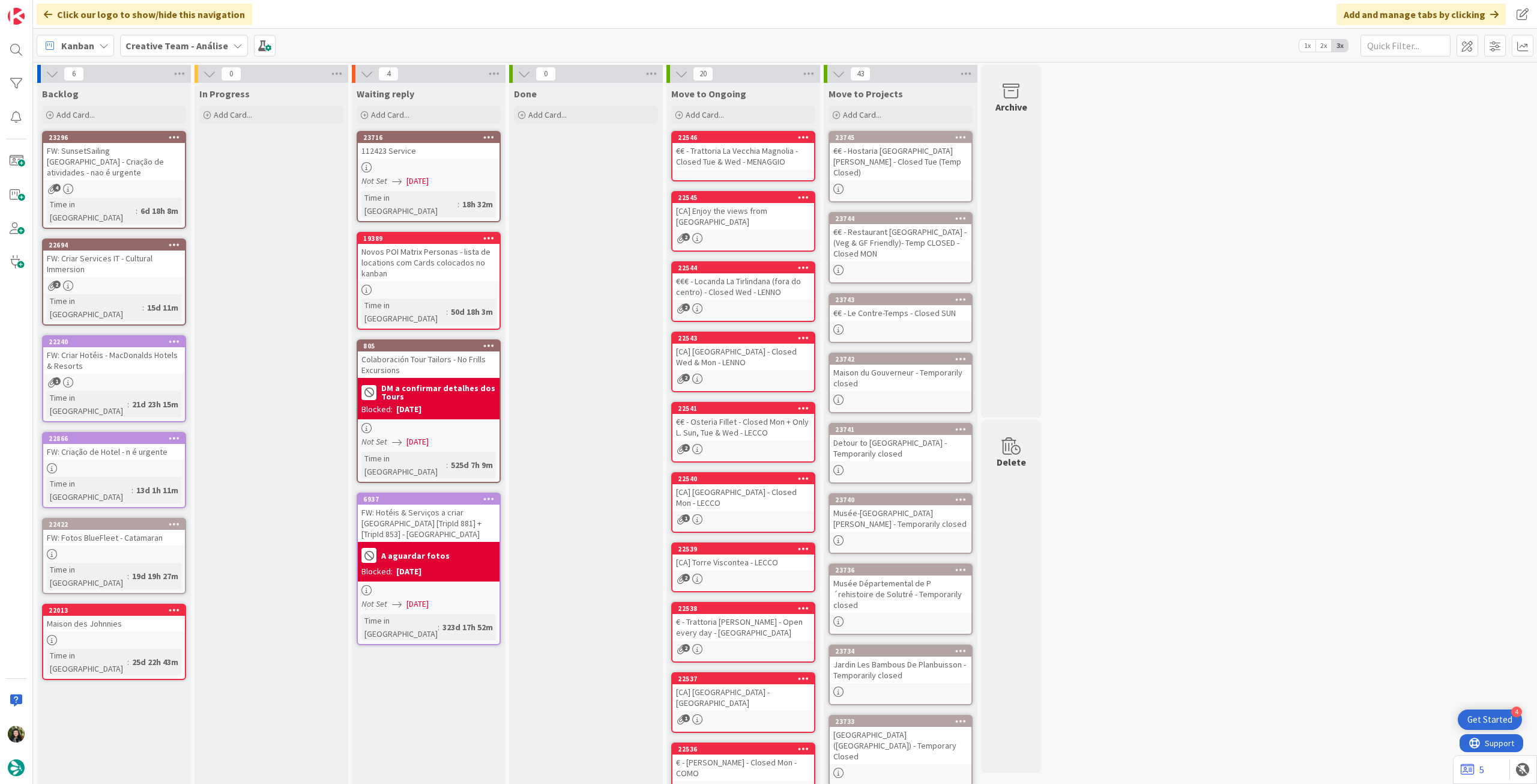
click at [169, 40] on b "Creative Team - Análise" at bounding box center [177, 45] width 103 height 12
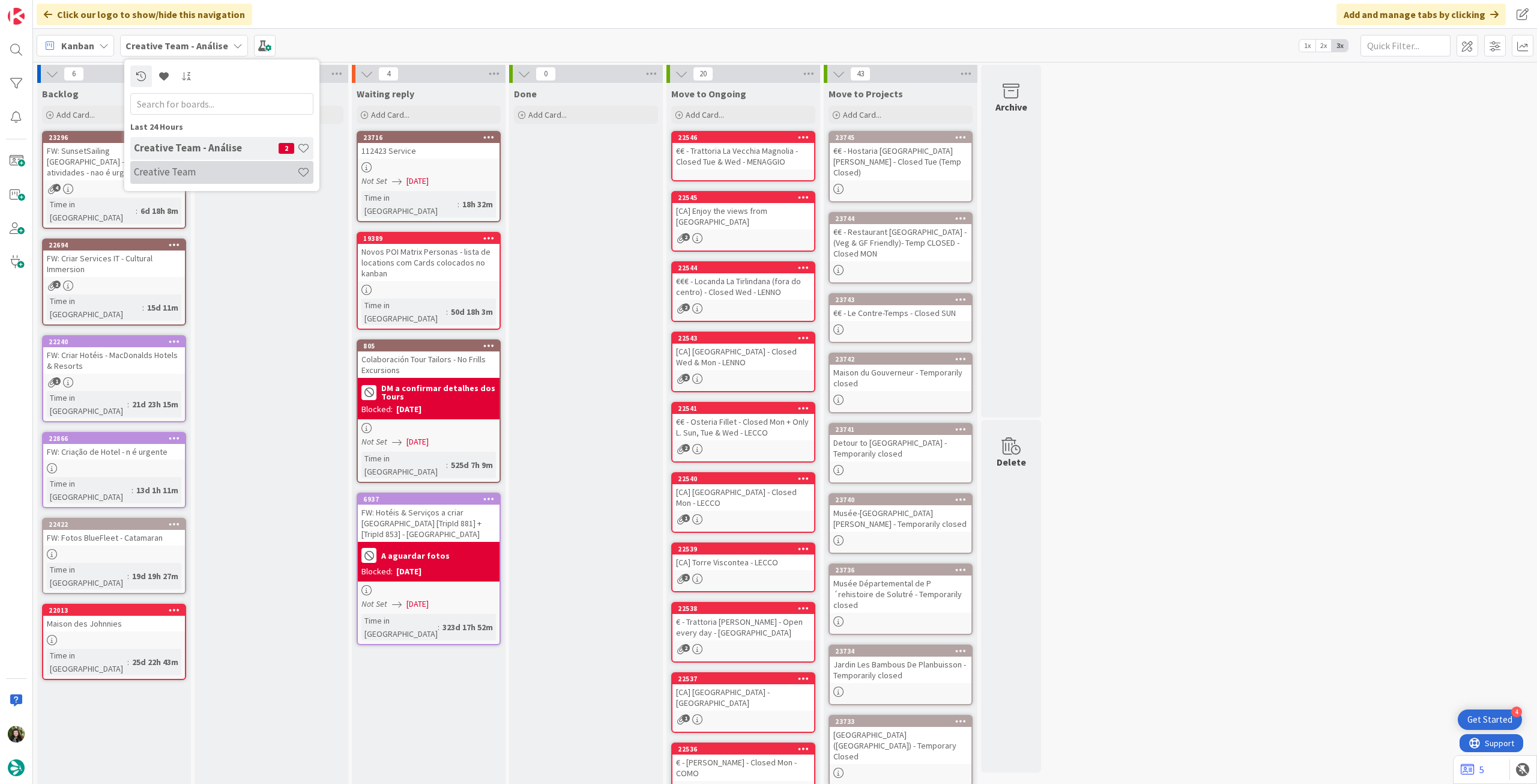
click at [179, 180] on div "Creative Team" at bounding box center [222, 172] width 183 height 23
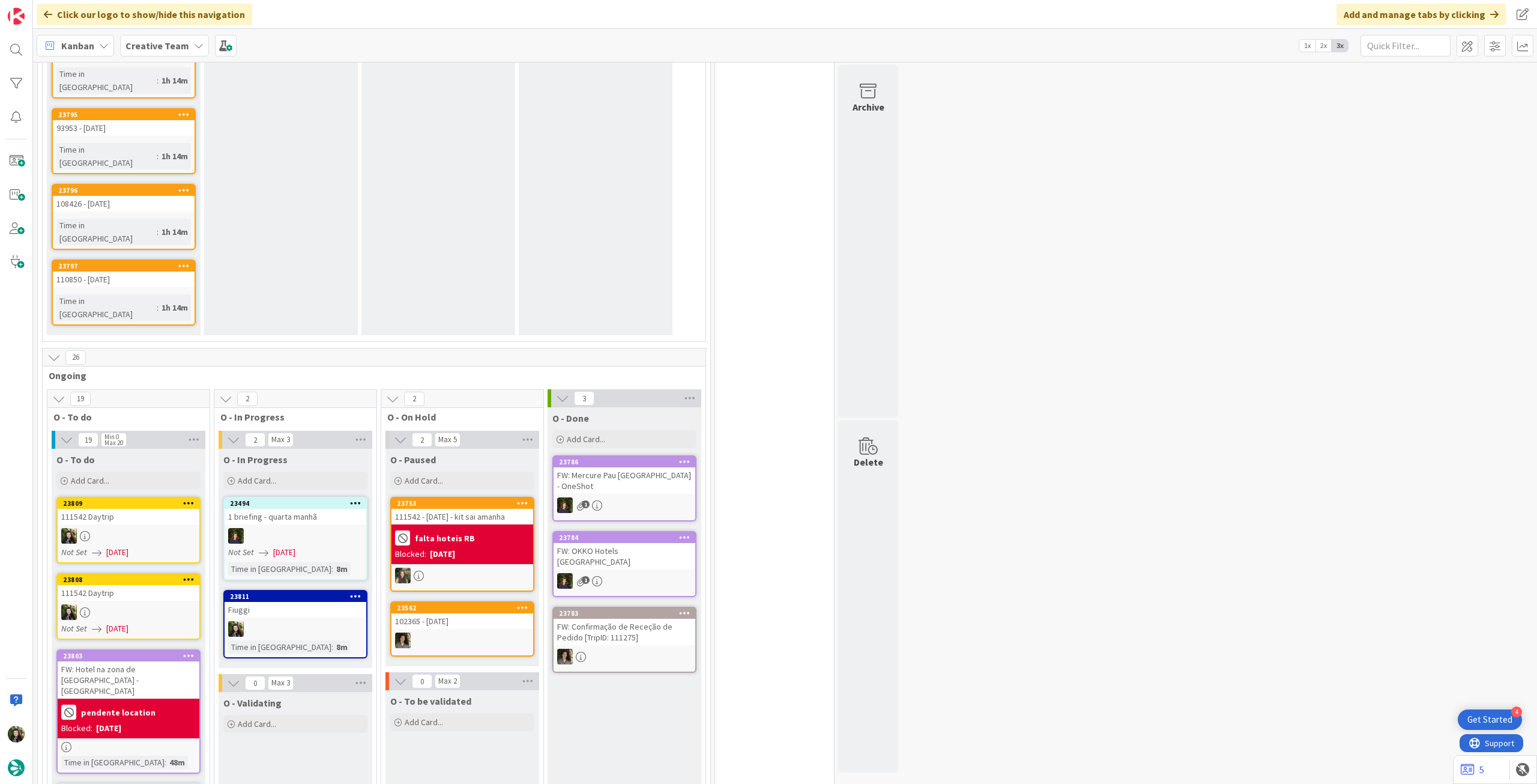
scroll to position [720, 0]
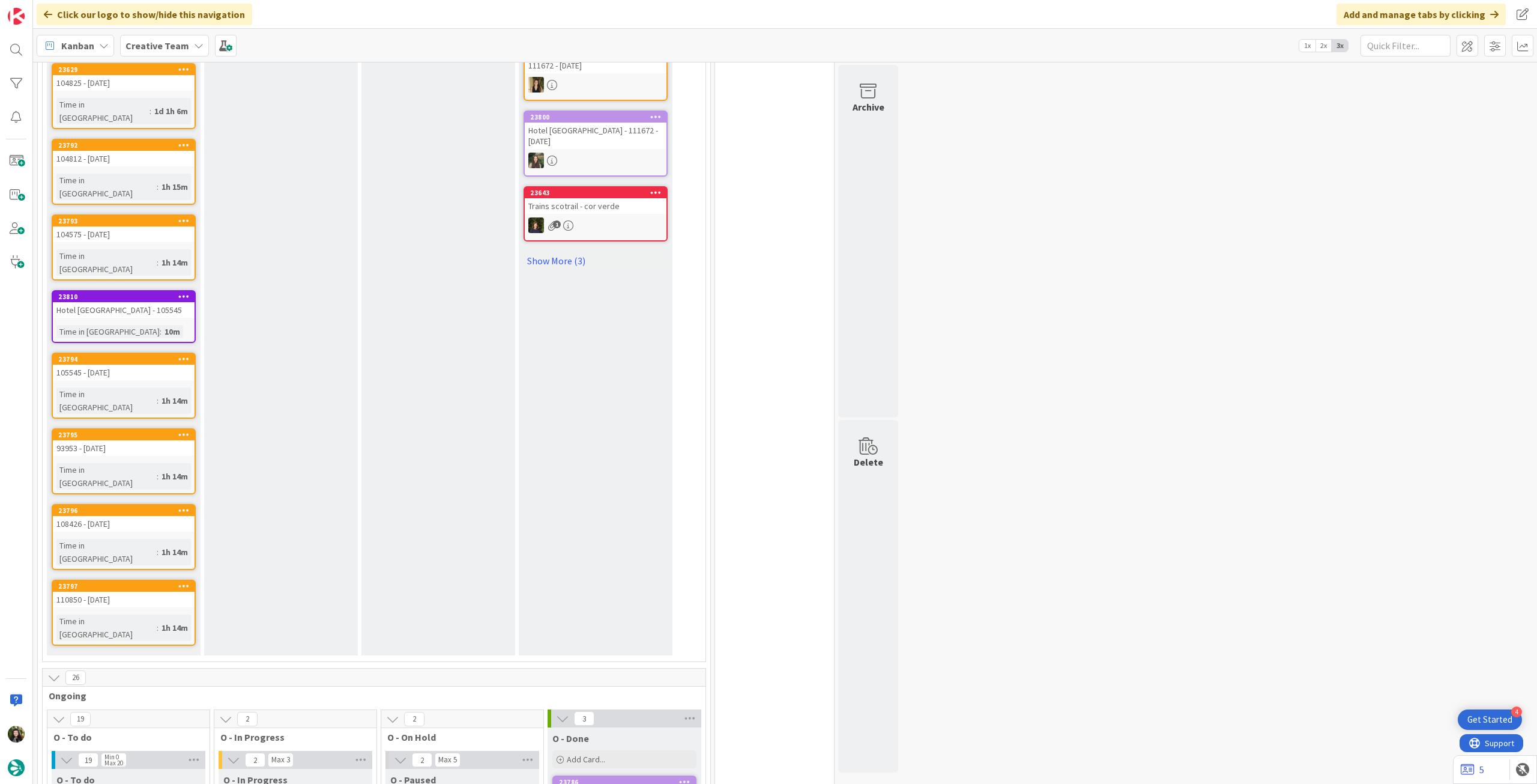
click at [187, 56] on div "Creative Team" at bounding box center [165, 45] width 89 height 22
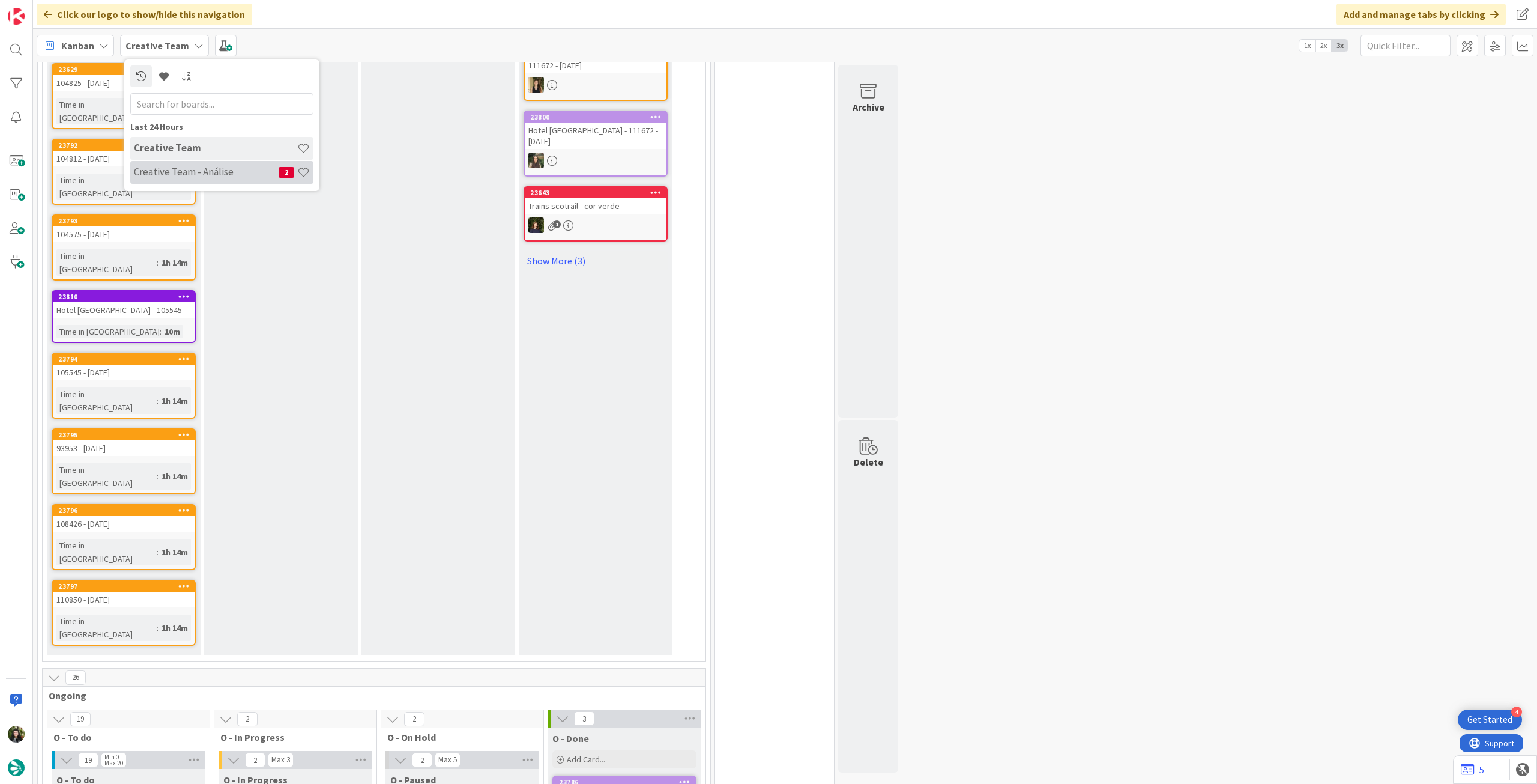
click at [177, 165] on div "Creative Team - Análise 2" at bounding box center [222, 172] width 183 height 23
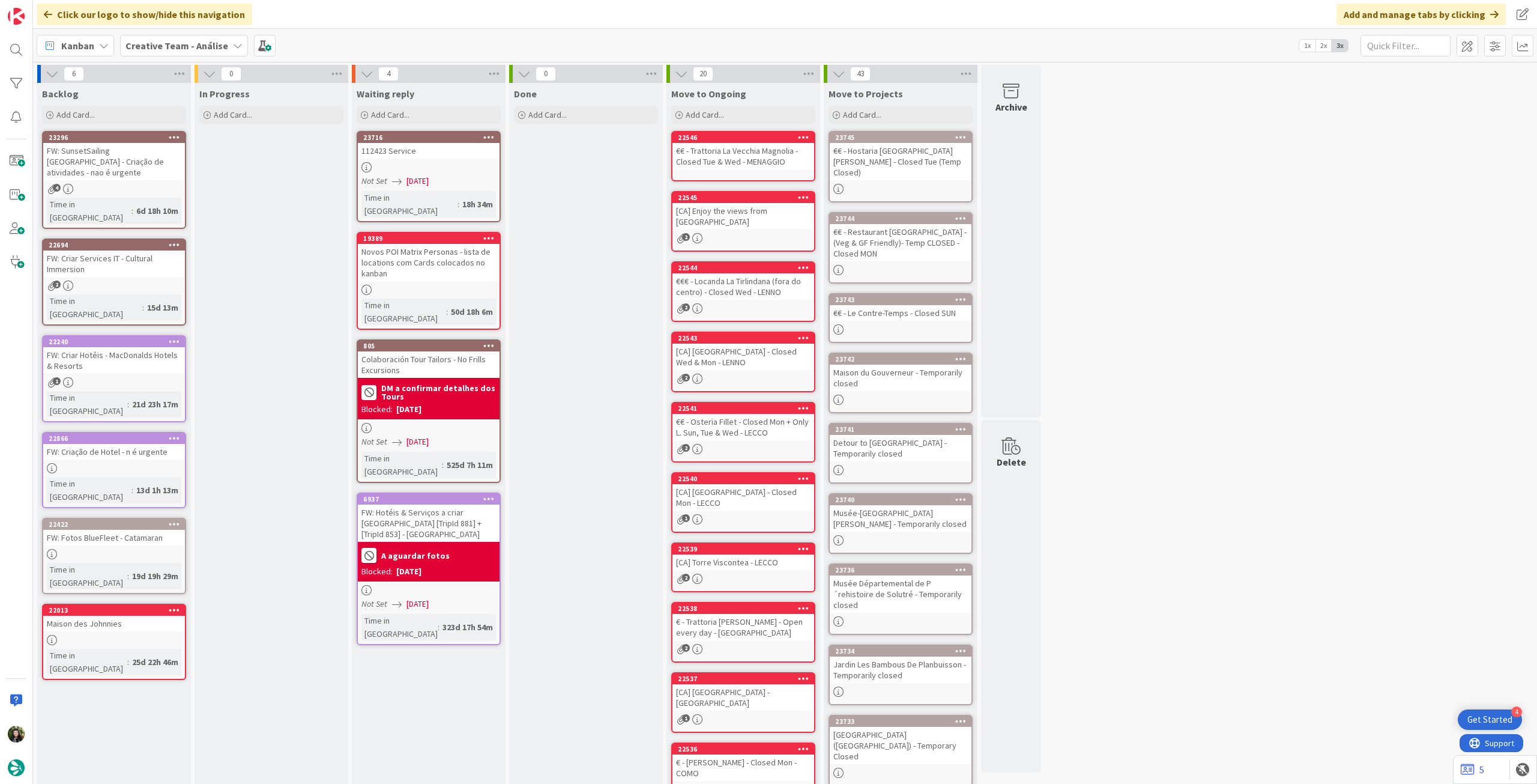
click at [165, 41] on b "Creative Team - Análise" at bounding box center [177, 45] width 103 height 12
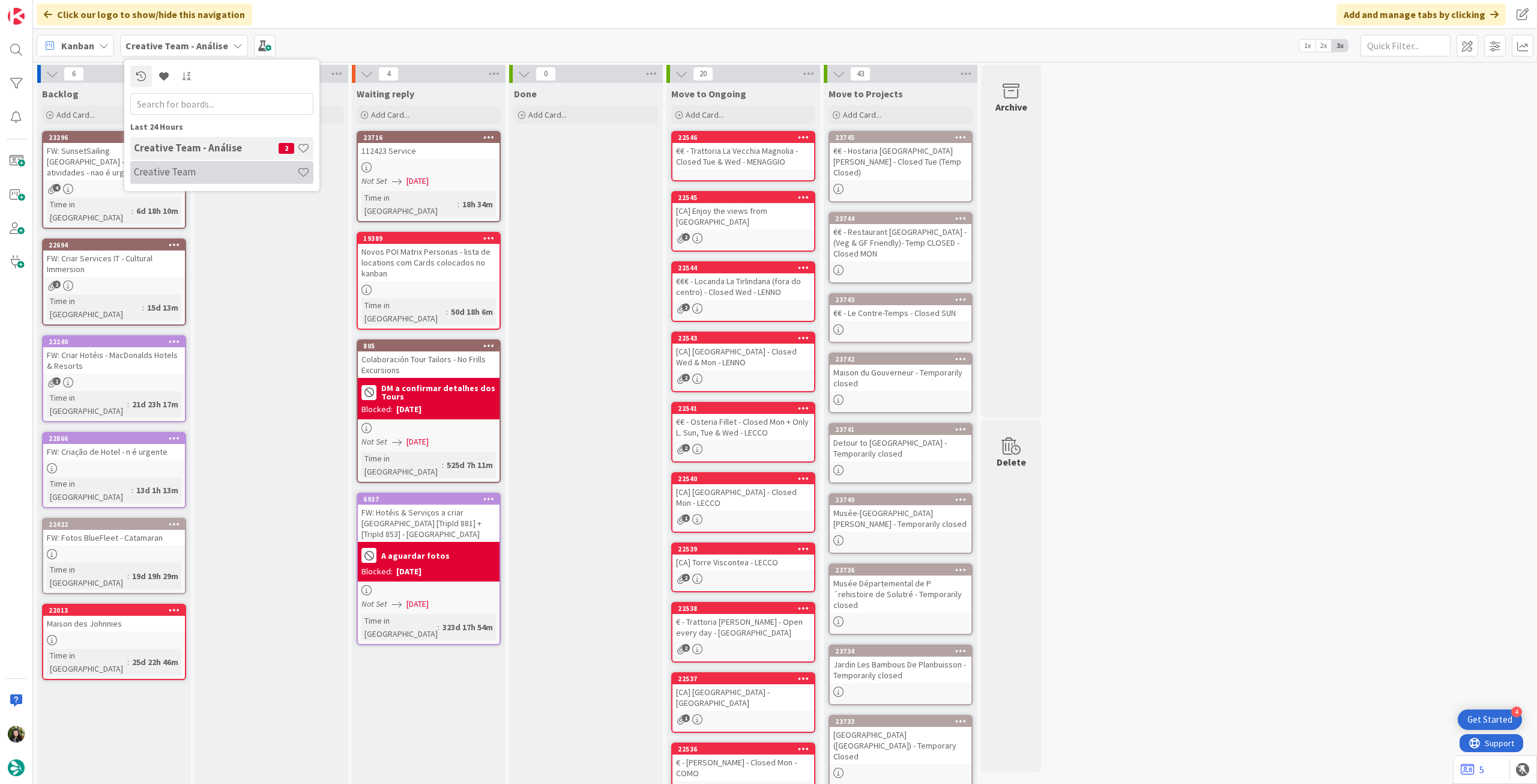
click at [169, 172] on h4 "Creative Team" at bounding box center [215, 172] width 163 height 12
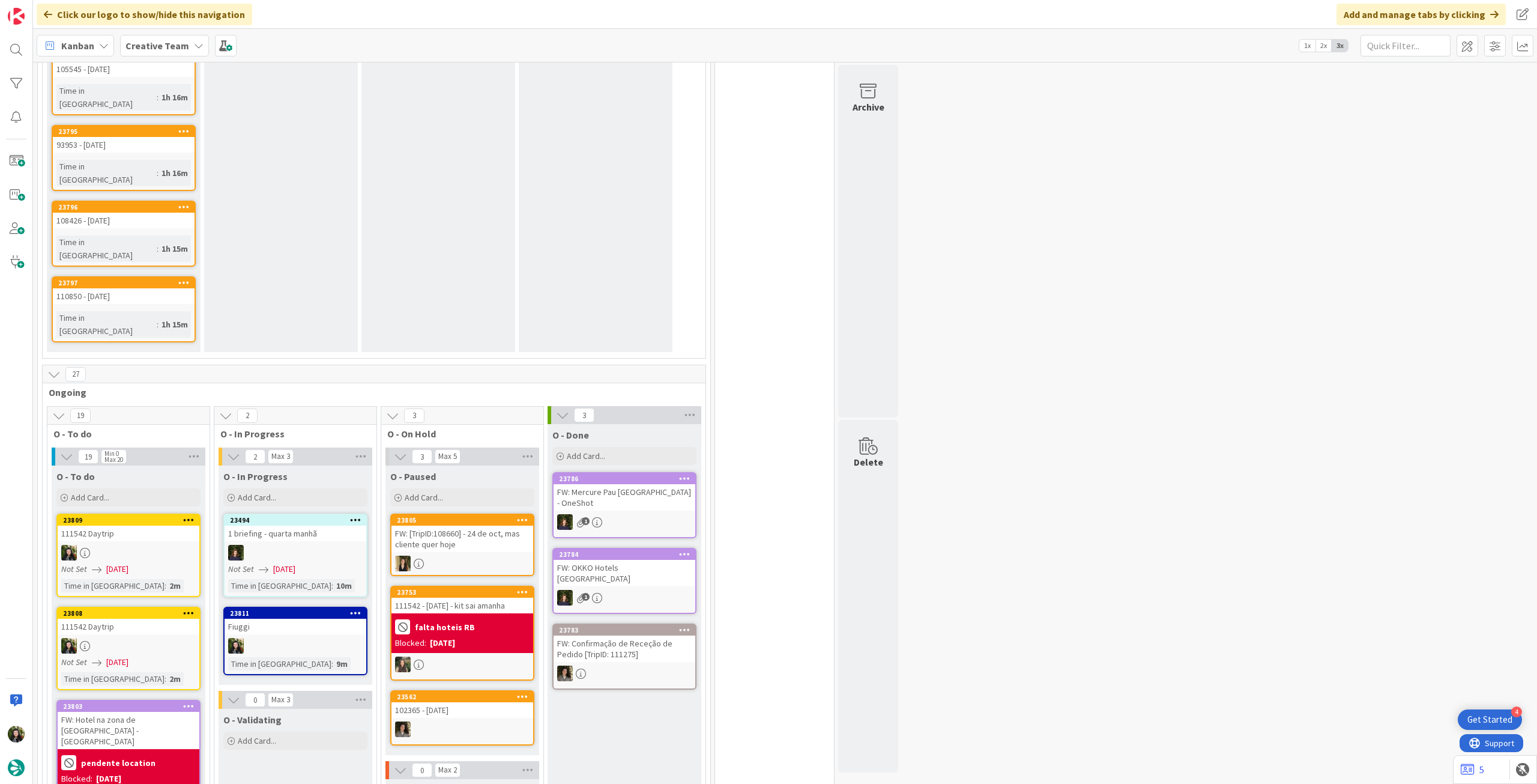
scroll to position [947, 0]
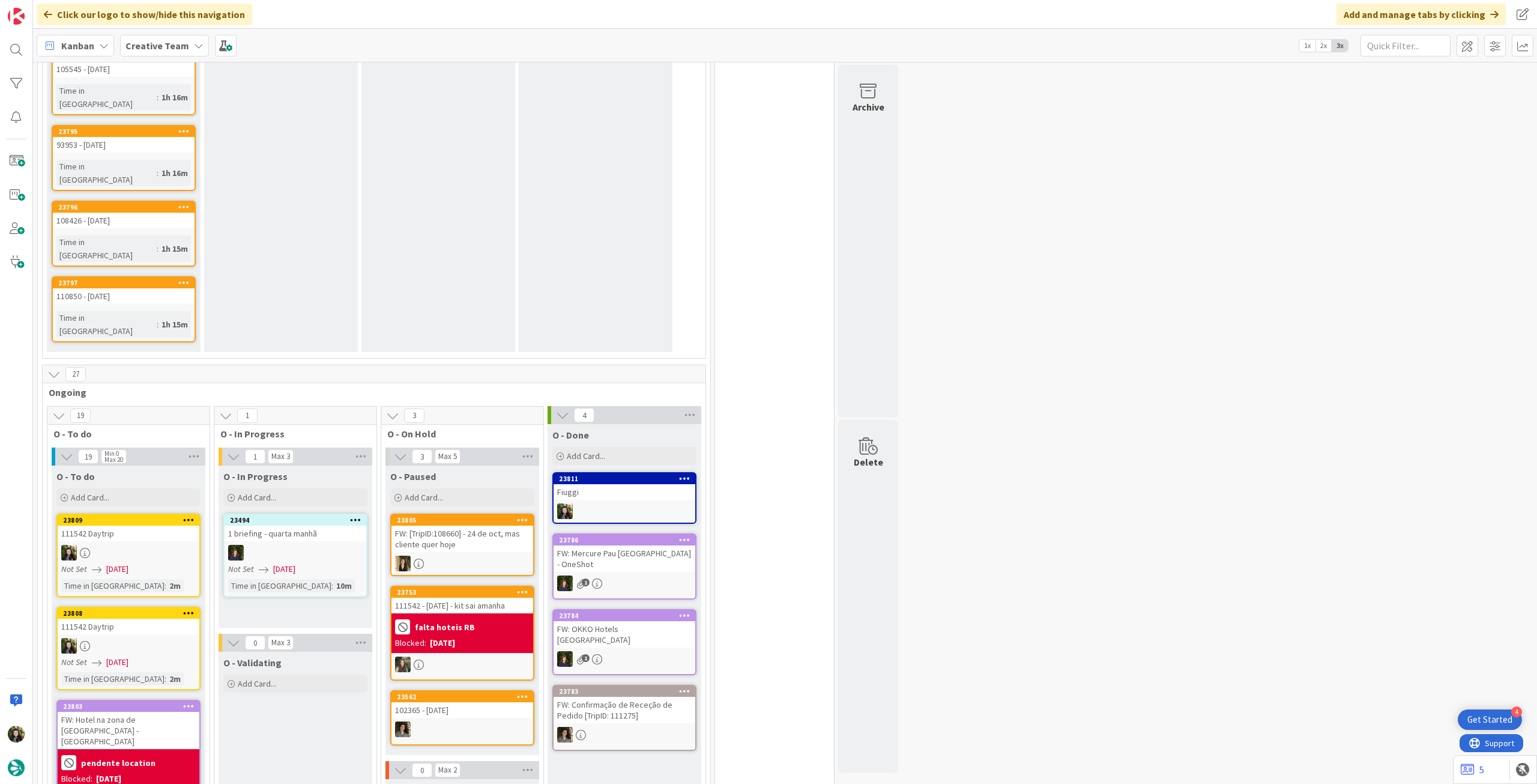
click at [651, 484] on div "Fiuggi" at bounding box center [624, 491] width 141 height 16
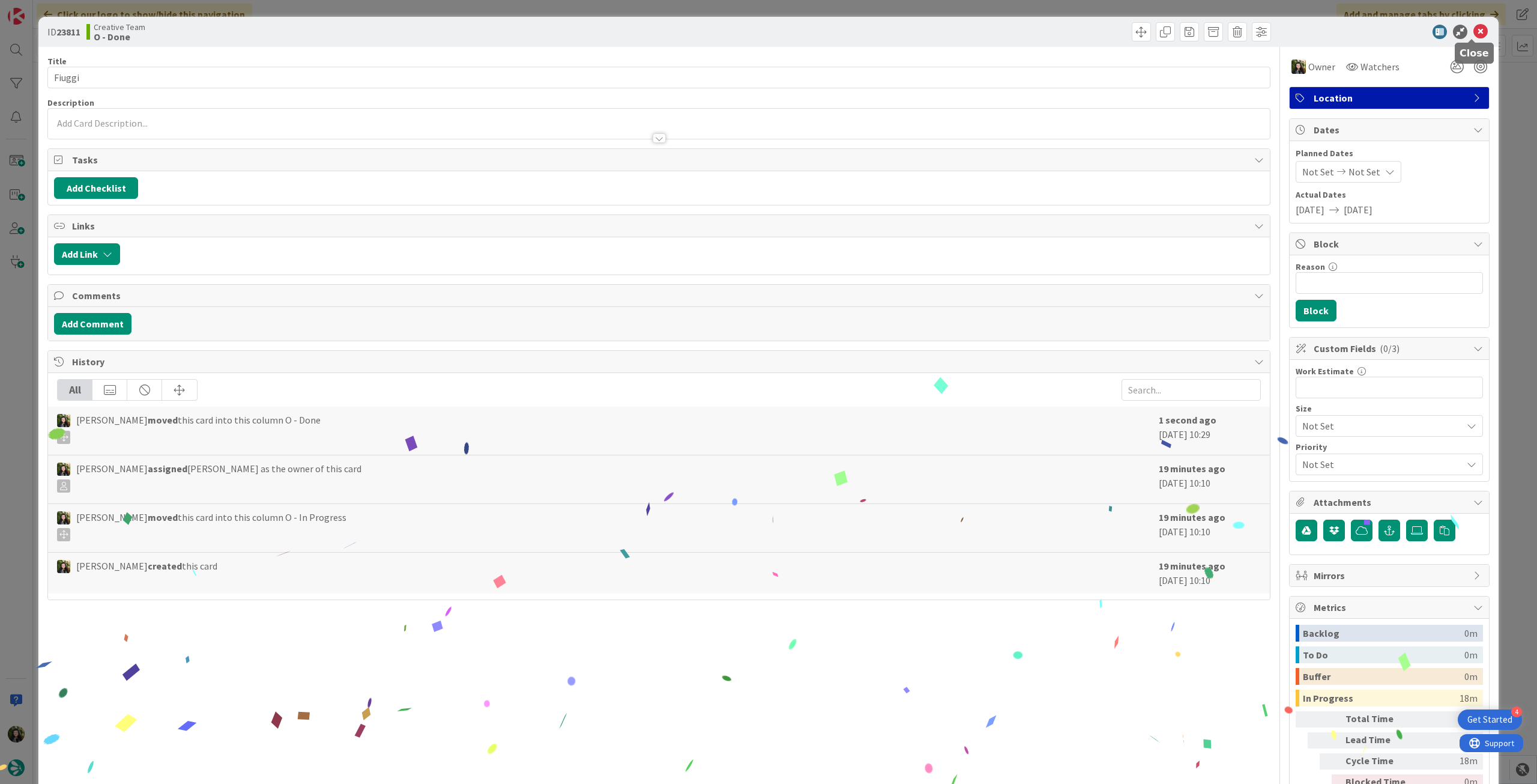
click at [1473, 33] on icon at bounding box center [1480, 32] width 14 height 14
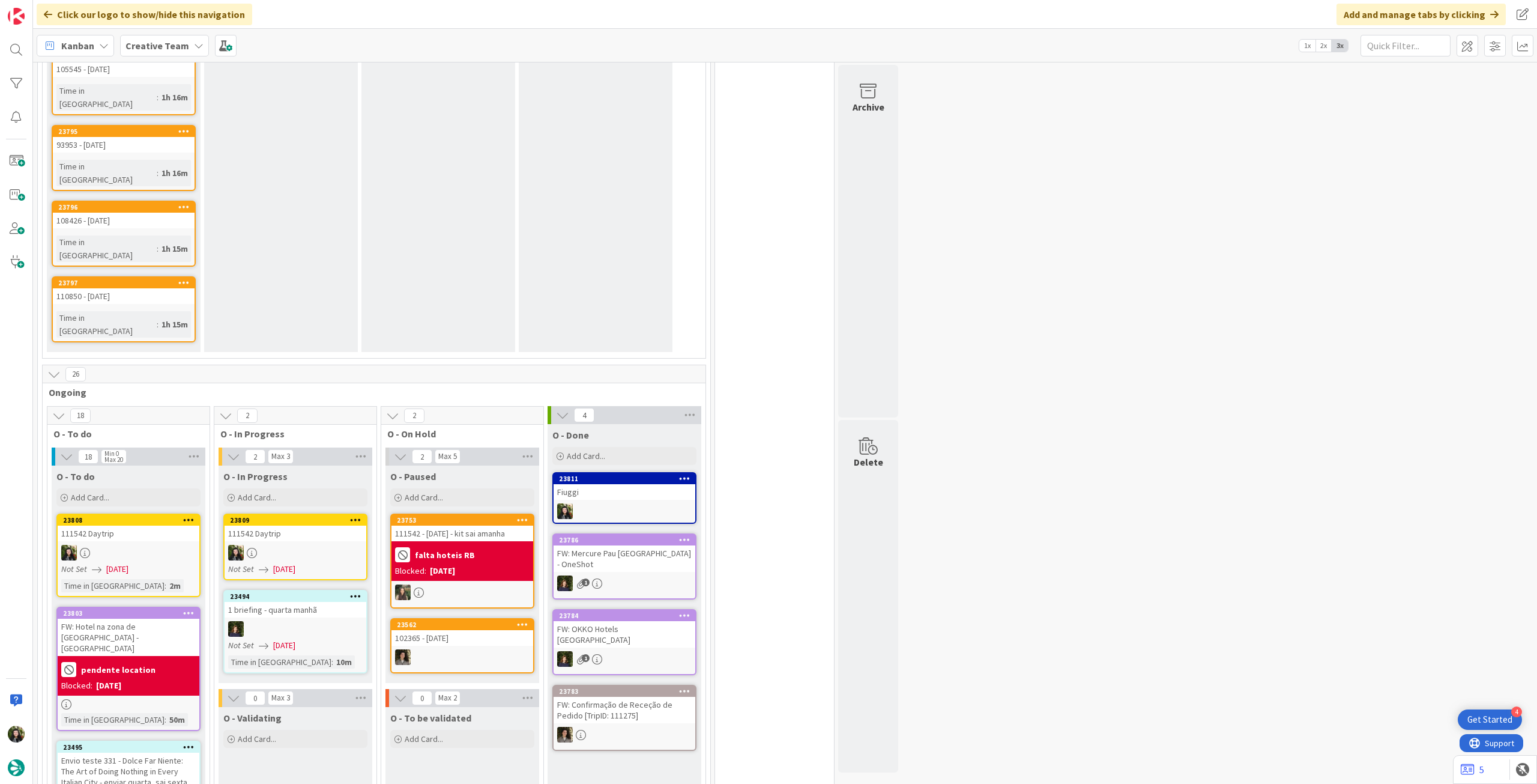
click at [312, 544] on div at bounding box center [295, 552] width 141 height 16
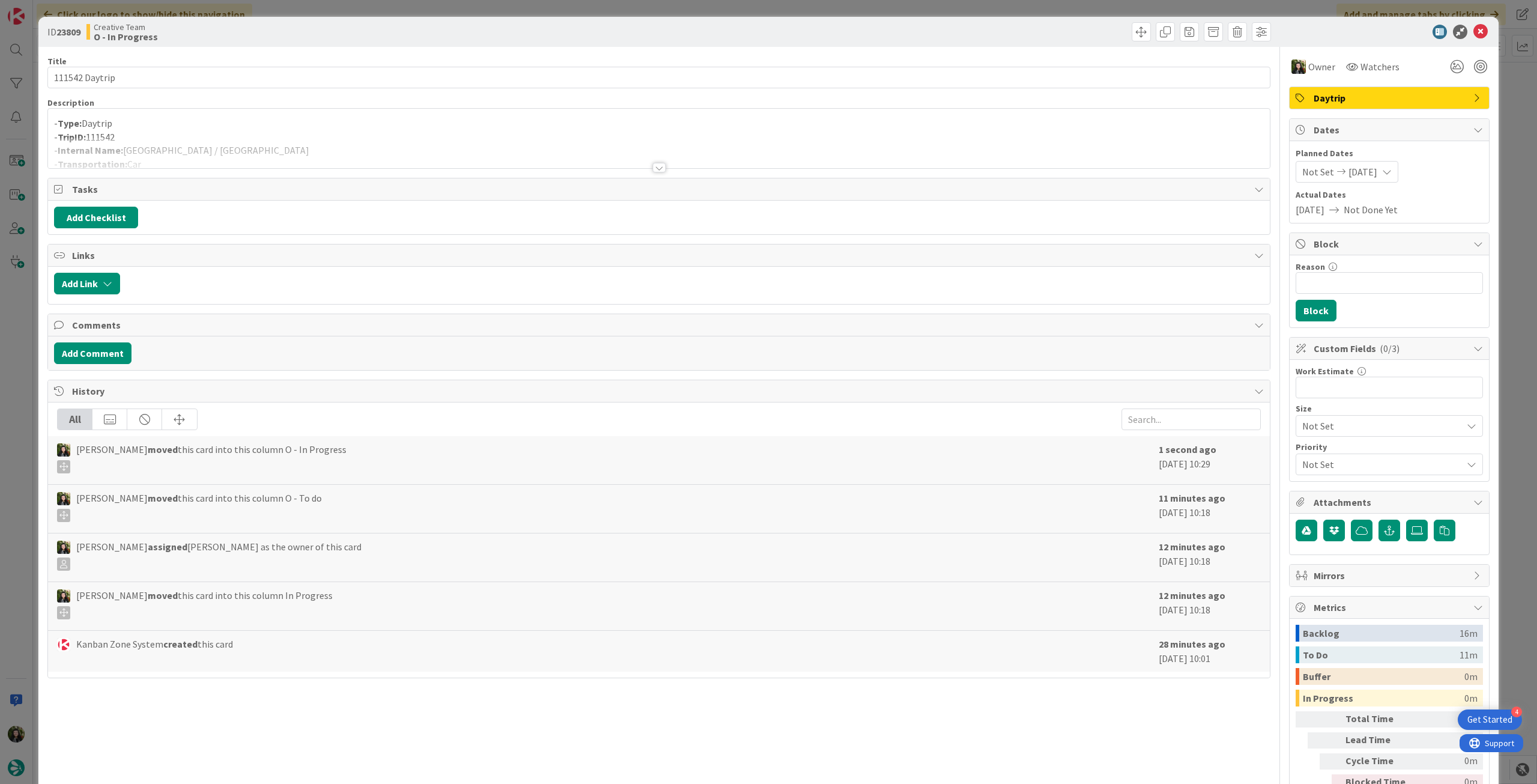
drag, startPoint x: 194, startPoint y: 147, endPoint x: 187, endPoint y: 152, distance: 8.6
click at [187, 152] on div at bounding box center [659, 153] width 1222 height 31
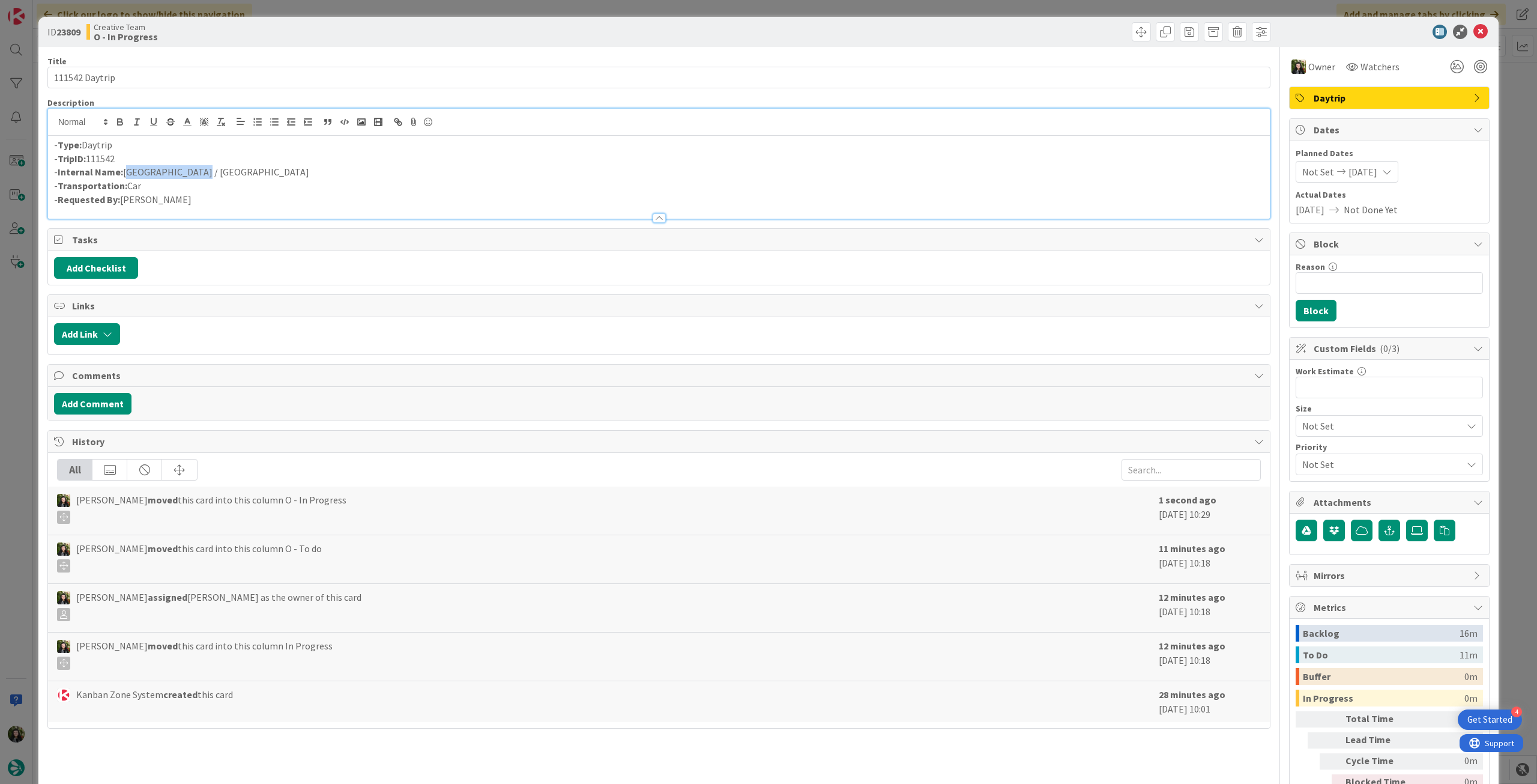
drag, startPoint x: 195, startPoint y: 174, endPoint x: 126, endPoint y: 171, distance: 69.1
click at [126, 171] on p "- Internal Name: Pesaro / Ravenna" at bounding box center [658, 172] width 1210 height 14
copy p "Pesaro / Ravenna"
click at [1473, 34] on icon at bounding box center [1480, 32] width 14 height 14
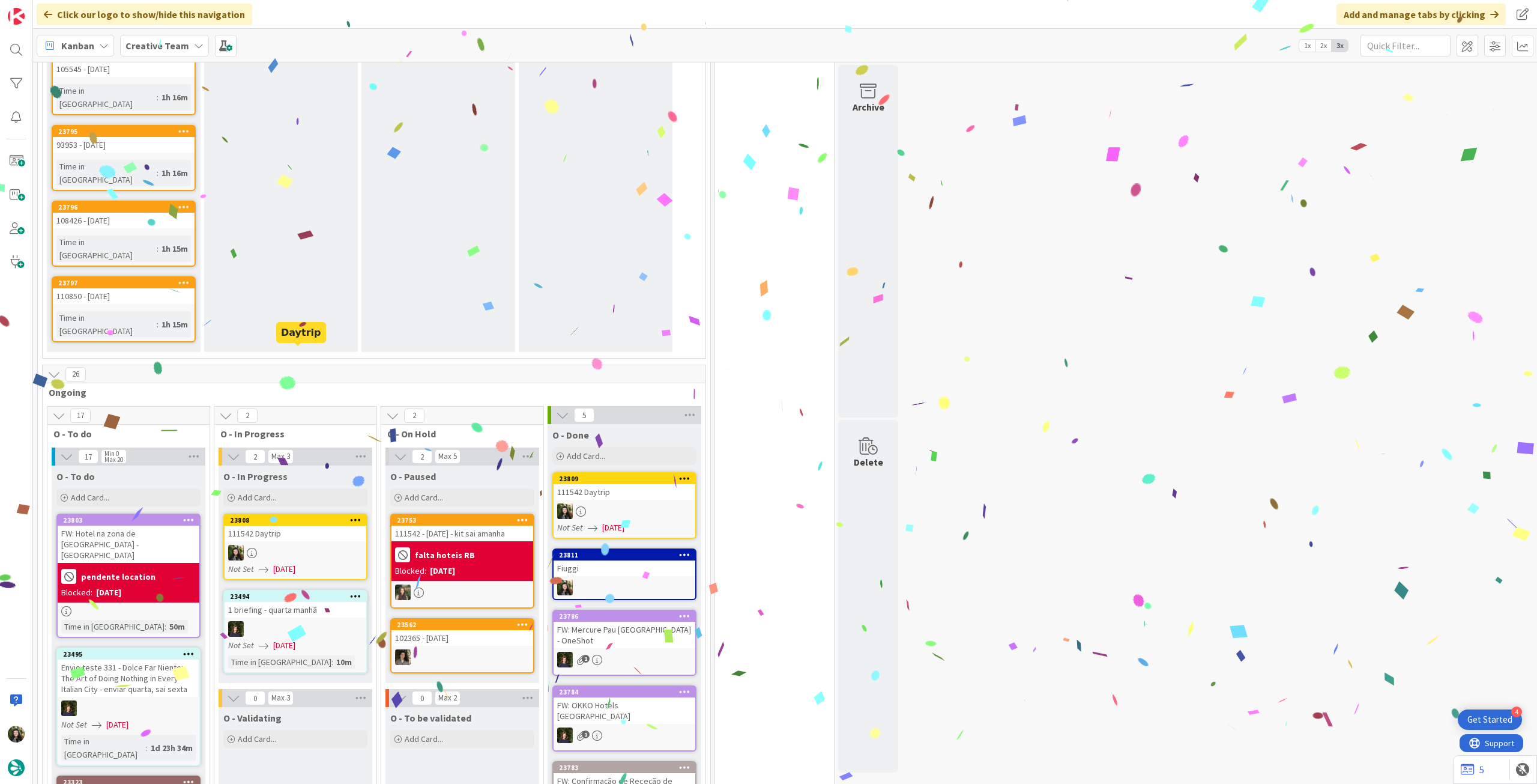
click at [293, 525] on div "111542 Daytrip" at bounding box center [295, 533] width 141 height 16
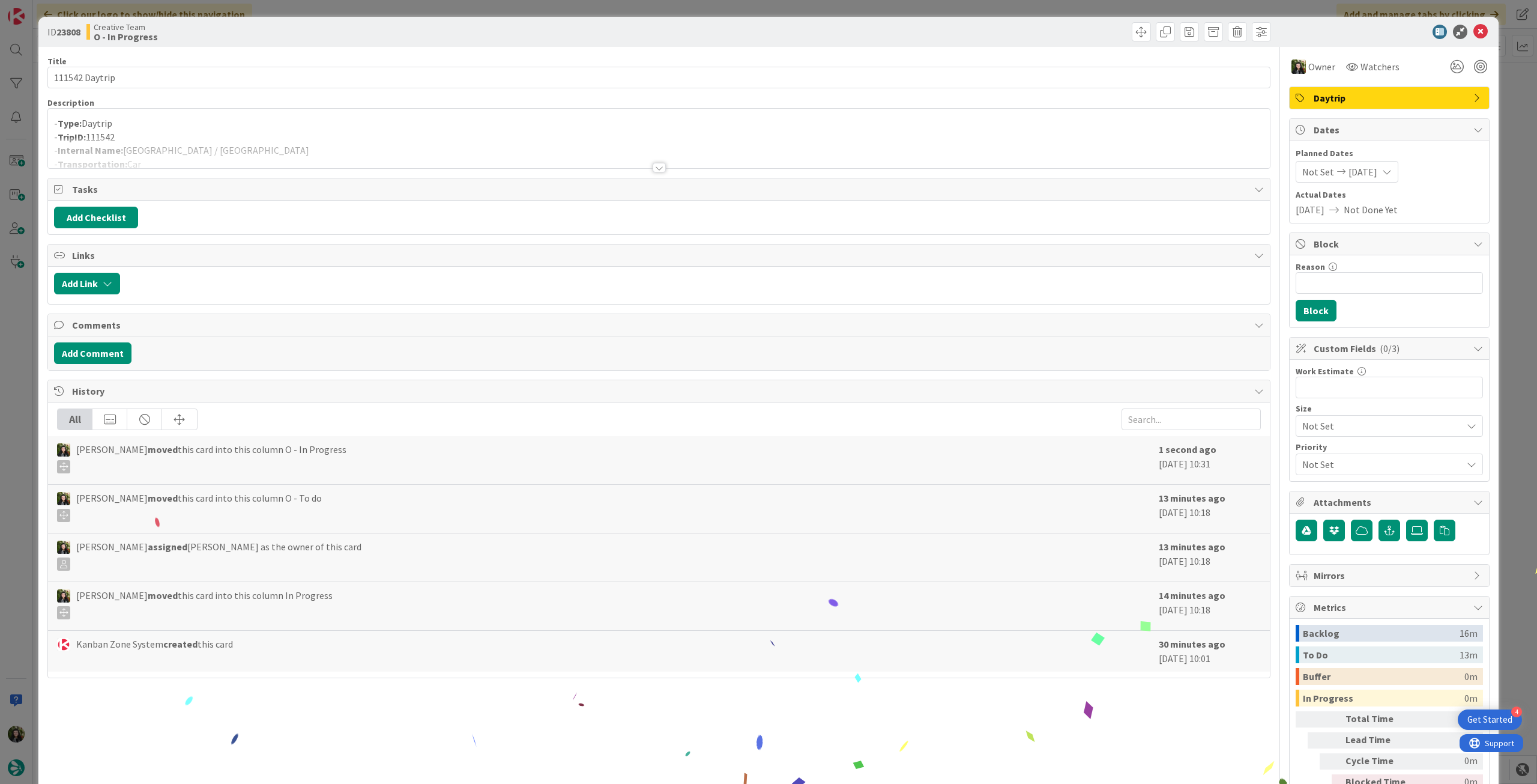
drag, startPoint x: 146, startPoint y: 144, endPoint x: 161, endPoint y: 141, distance: 15.3
click at [146, 144] on div at bounding box center [659, 153] width 1222 height 31
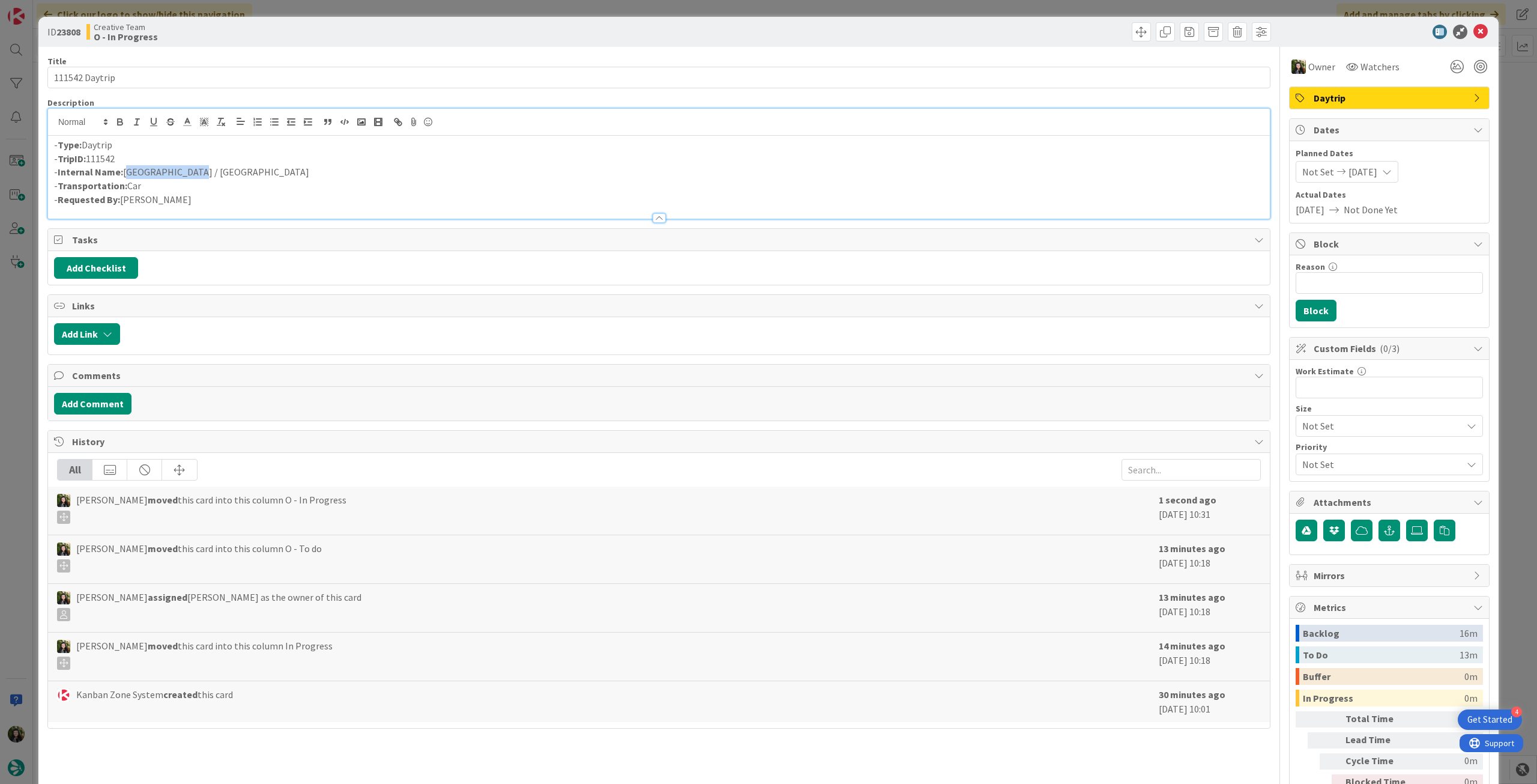
drag, startPoint x: 197, startPoint y: 173, endPoint x: 124, endPoint y: 171, distance: 73.0
click at [124, 171] on p "- Internal Name: Arezzo / Pesaro" at bounding box center [658, 172] width 1210 height 14
copy p "Arezzo / Pesaro"
click at [1473, 32] on icon at bounding box center [1480, 32] width 14 height 14
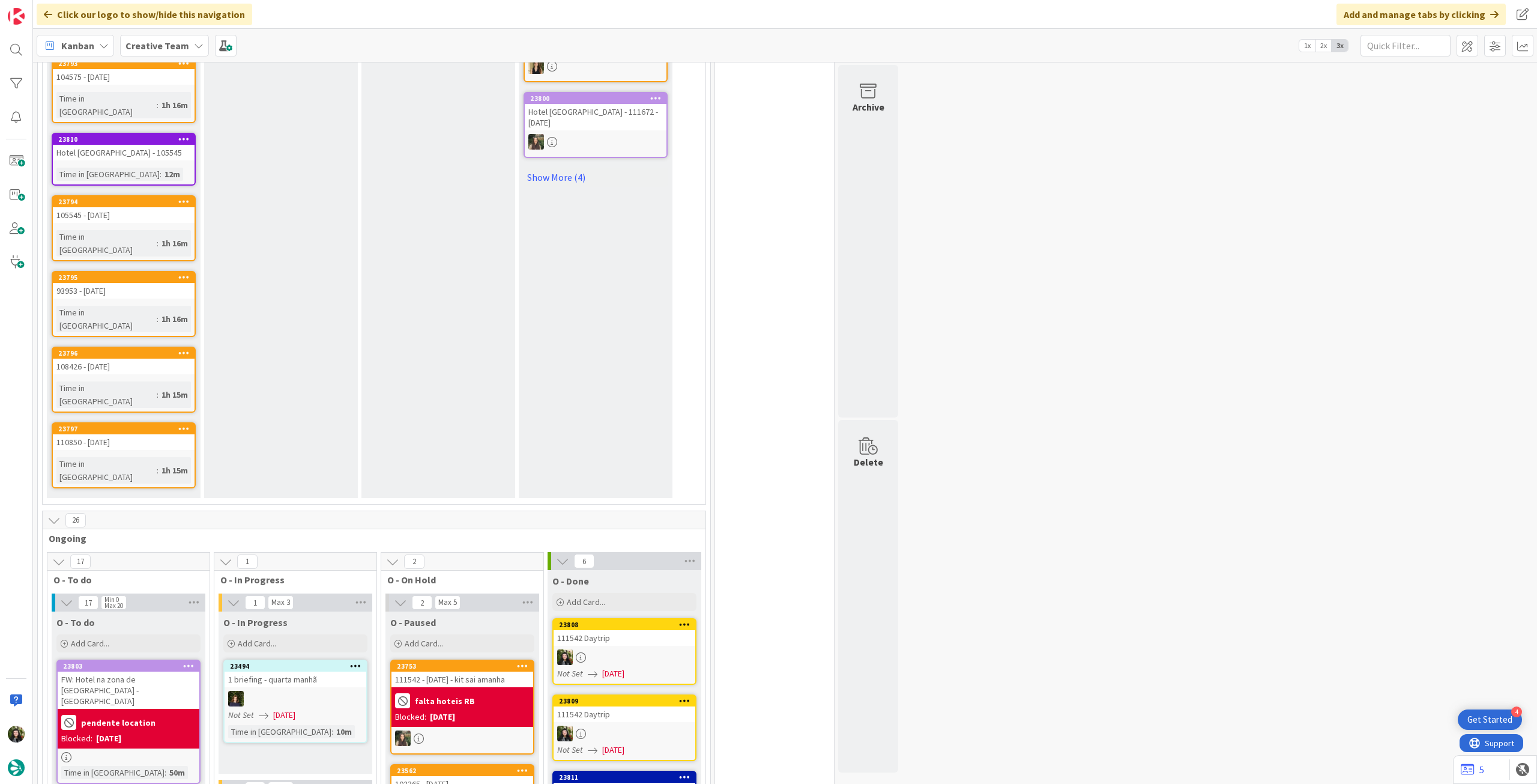
scroll to position [881, 0]
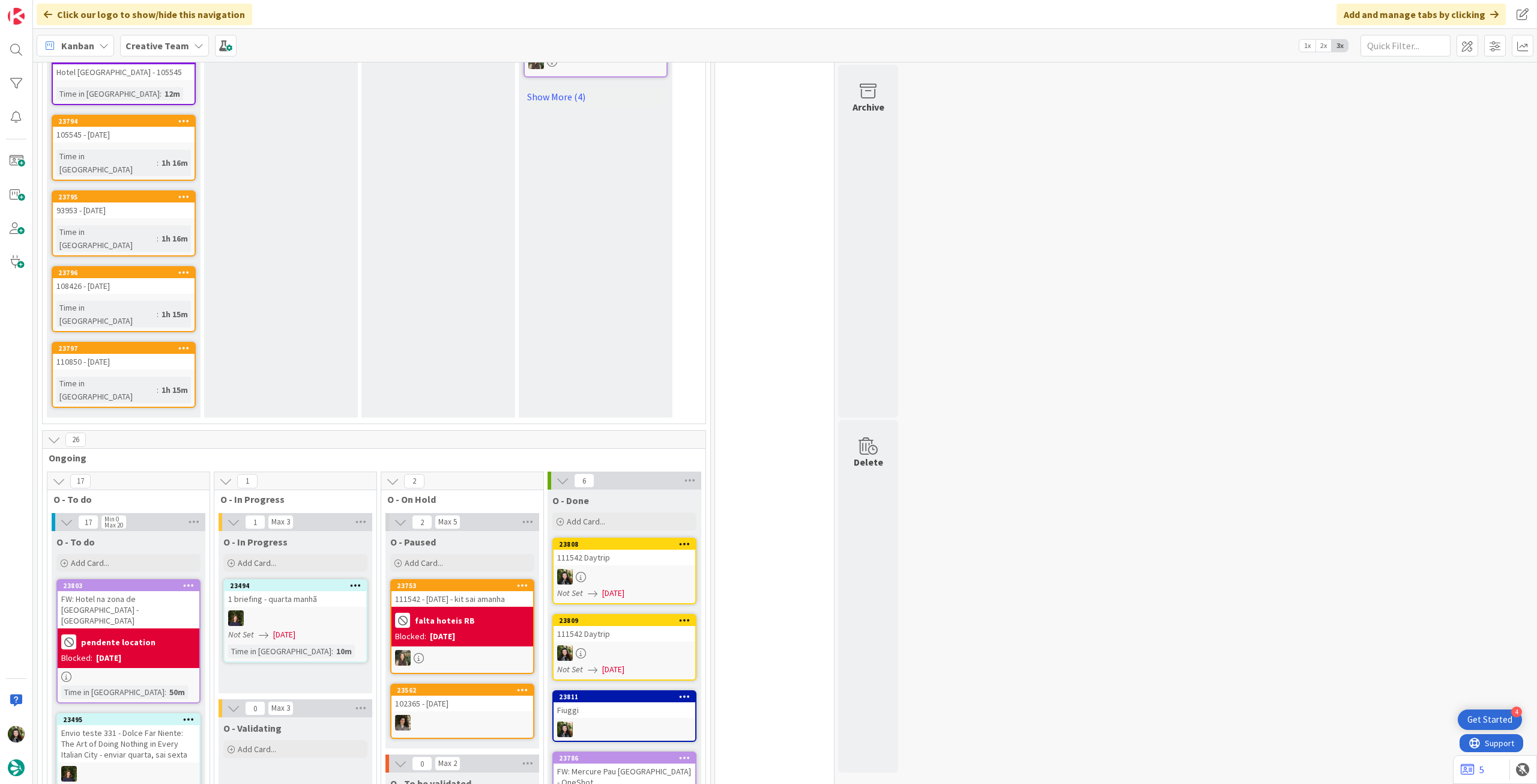
click at [187, 45] on div "Creative Team" at bounding box center [165, 45] width 89 height 22
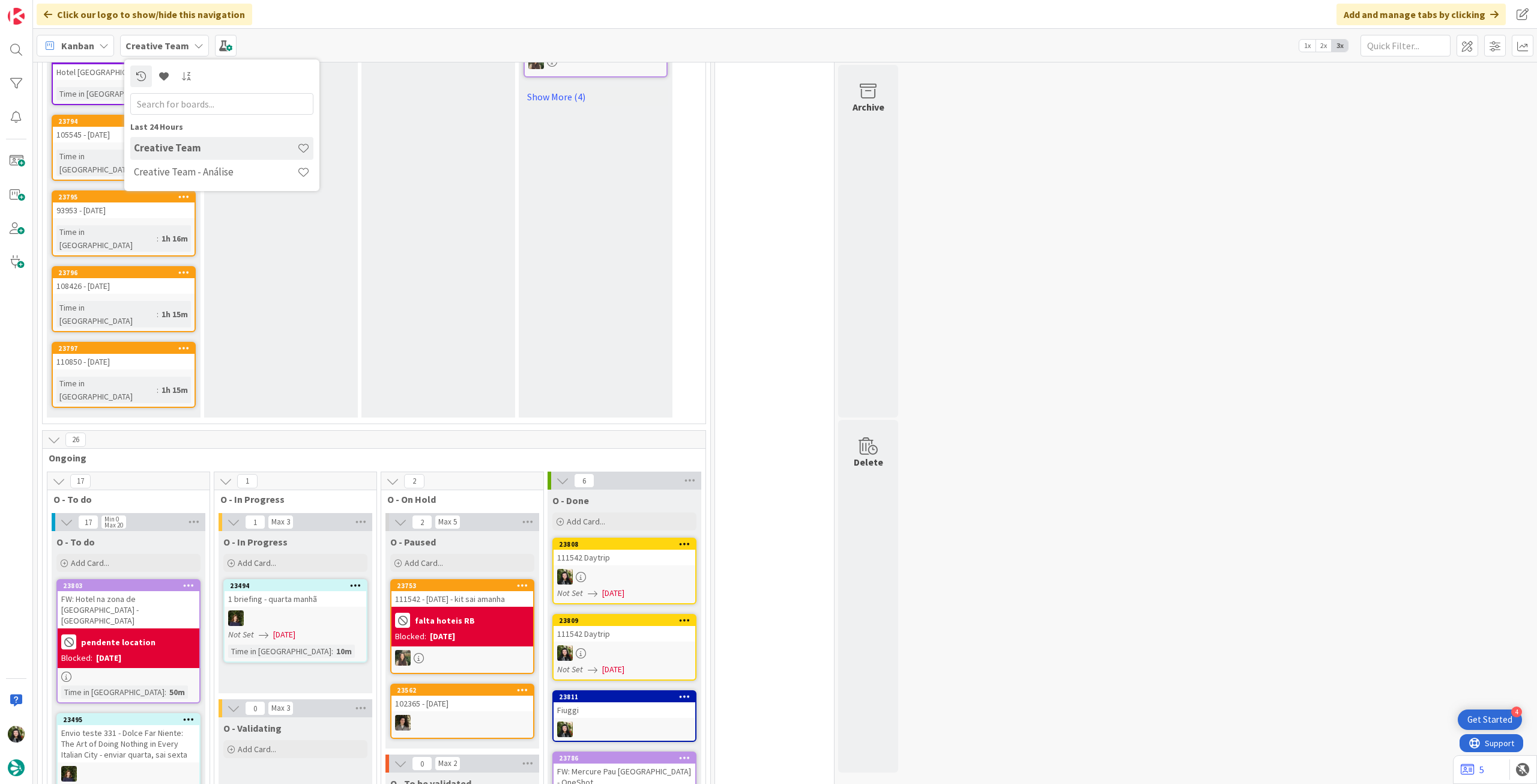
click at [218, 171] on h4 "Creative Team - Análise" at bounding box center [215, 172] width 163 height 12
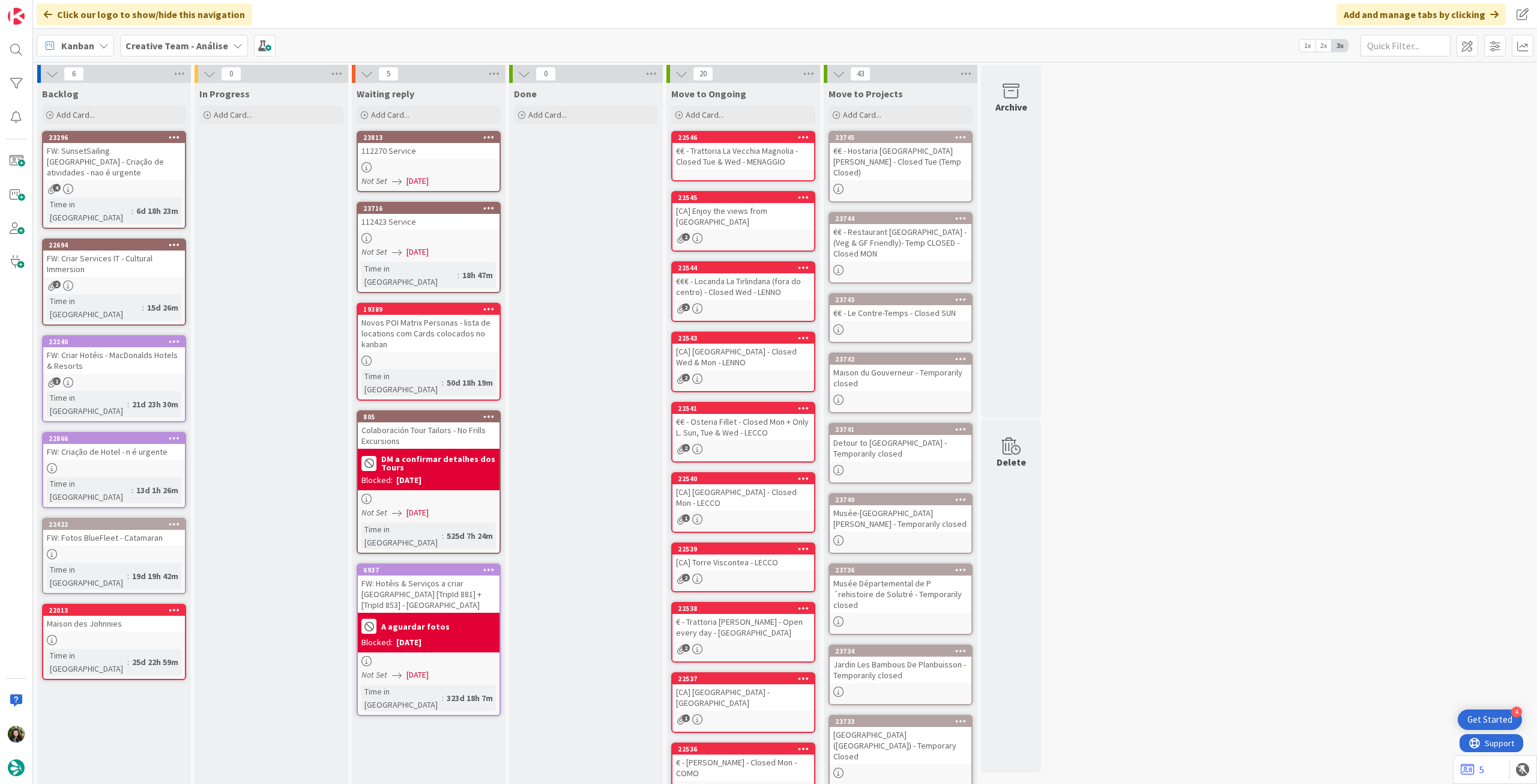
click at [429, 153] on div "112270 Service" at bounding box center [428, 150] width 141 height 16
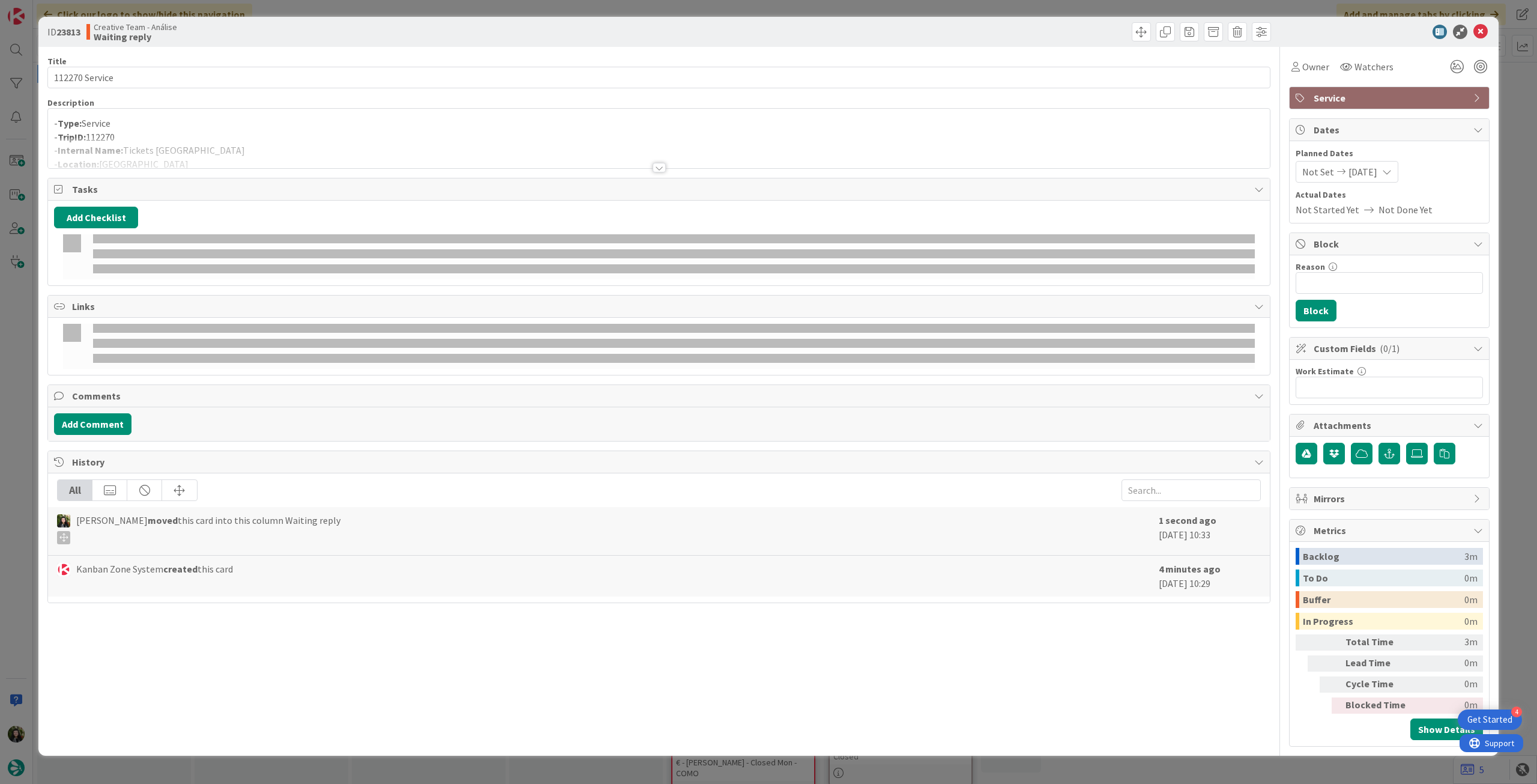
drag, startPoint x: 358, startPoint y: 144, endPoint x: 398, endPoint y: 142, distance: 40.0
click at [360, 144] on div at bounding box center [659, 153] width 1222 height 31
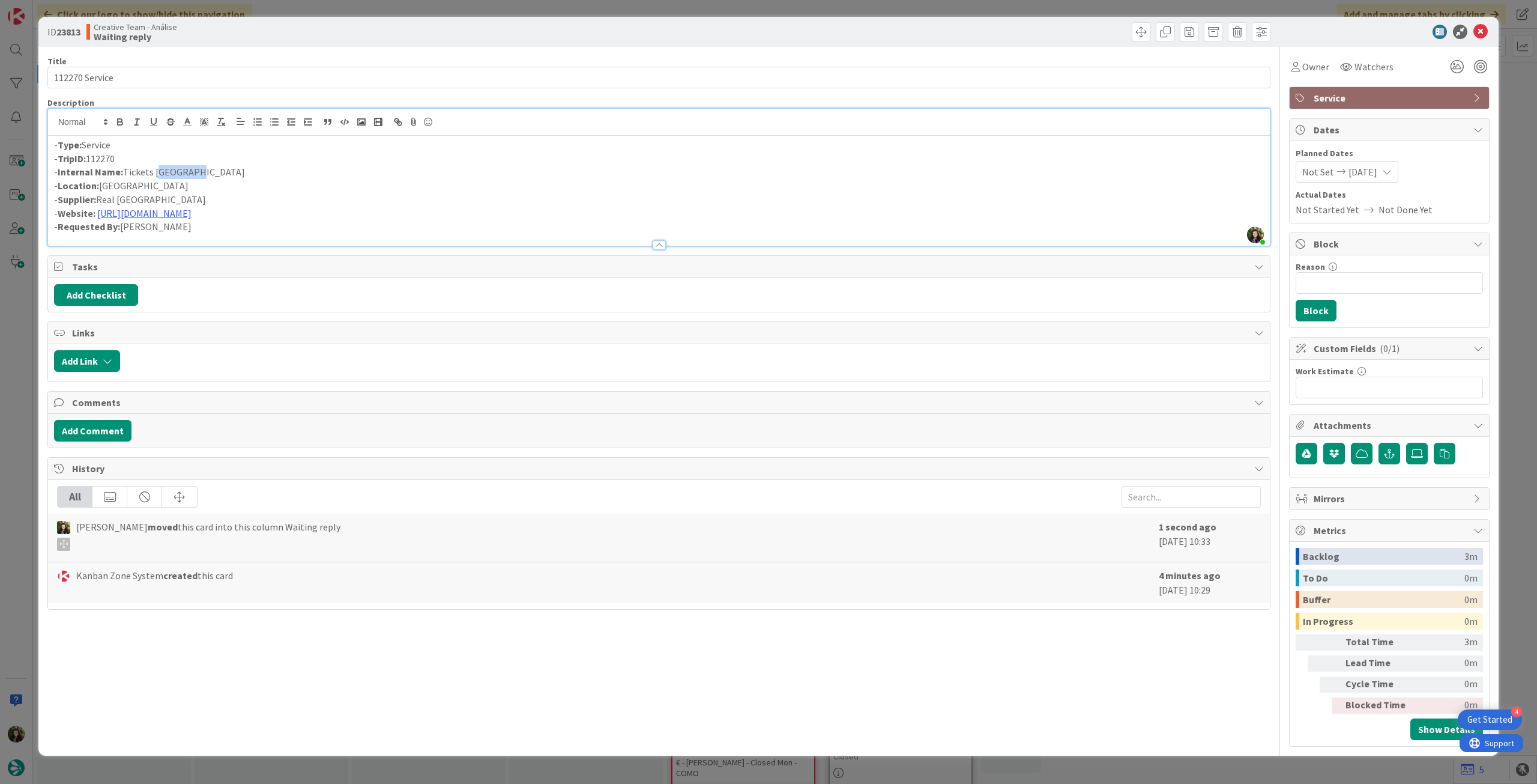
drag, startPoint x: 154, startPoint y: 170, endPoint x: 193, endPoint y: 169, distance: 39.0
click at [193, 169] on p "- Internal Name: Tickets Barnabéu Stadium" at bounding box center [658, 172] width 1210 height 14
copy p "Barnabéu"
drag, startPoint x: 197, startPoint y: 174, endPoint x: 265, endPoint y: 172, distance: 68.0
click at [265, 172] on p "- Internal Name: Tickets Barnabéu Stadium" at bounding box center [658, 172] width 1210 height 14
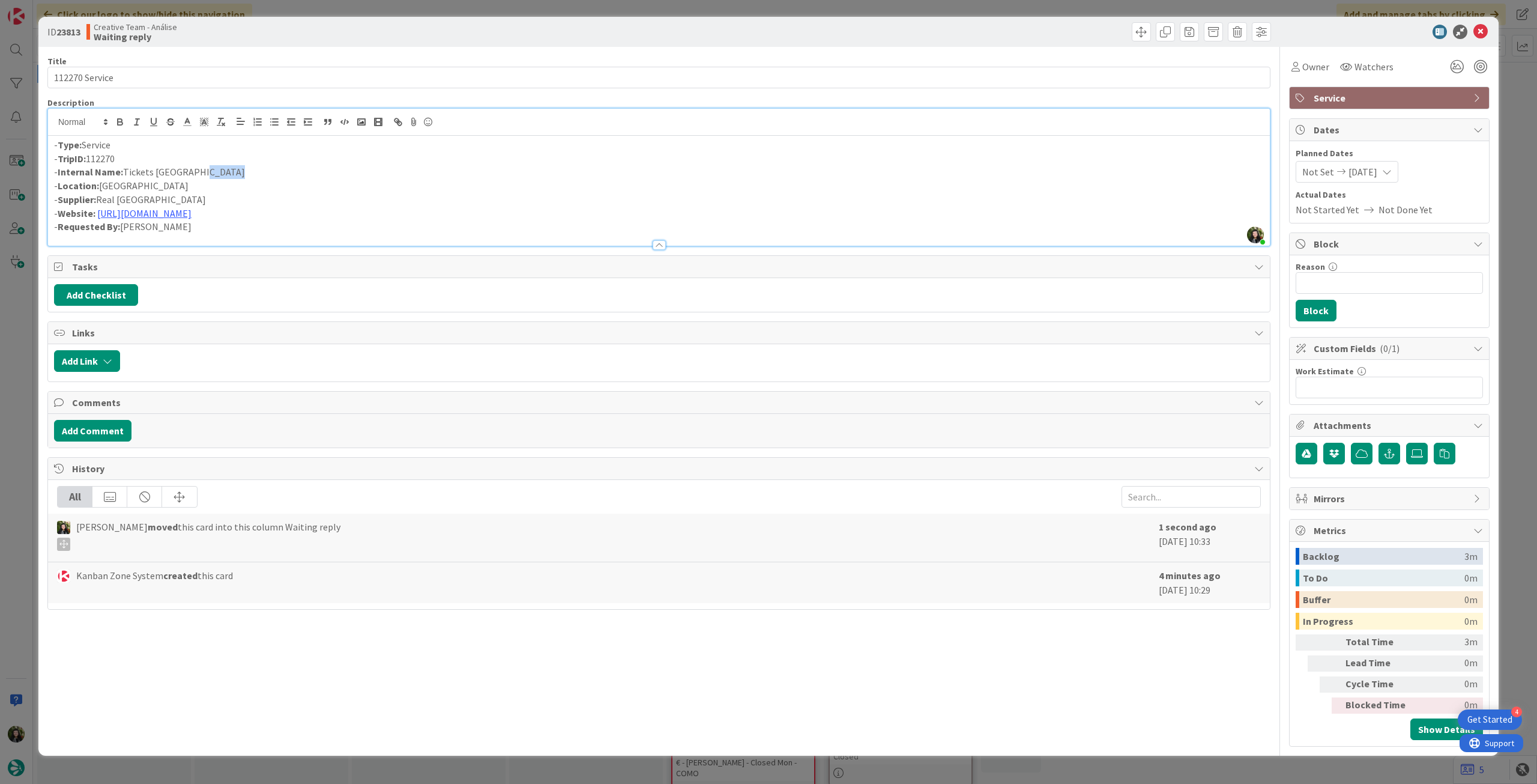
copy p "Stadium"
click at [1478, 36] on icon at bounding box center [1480, 32] width 14 height 14
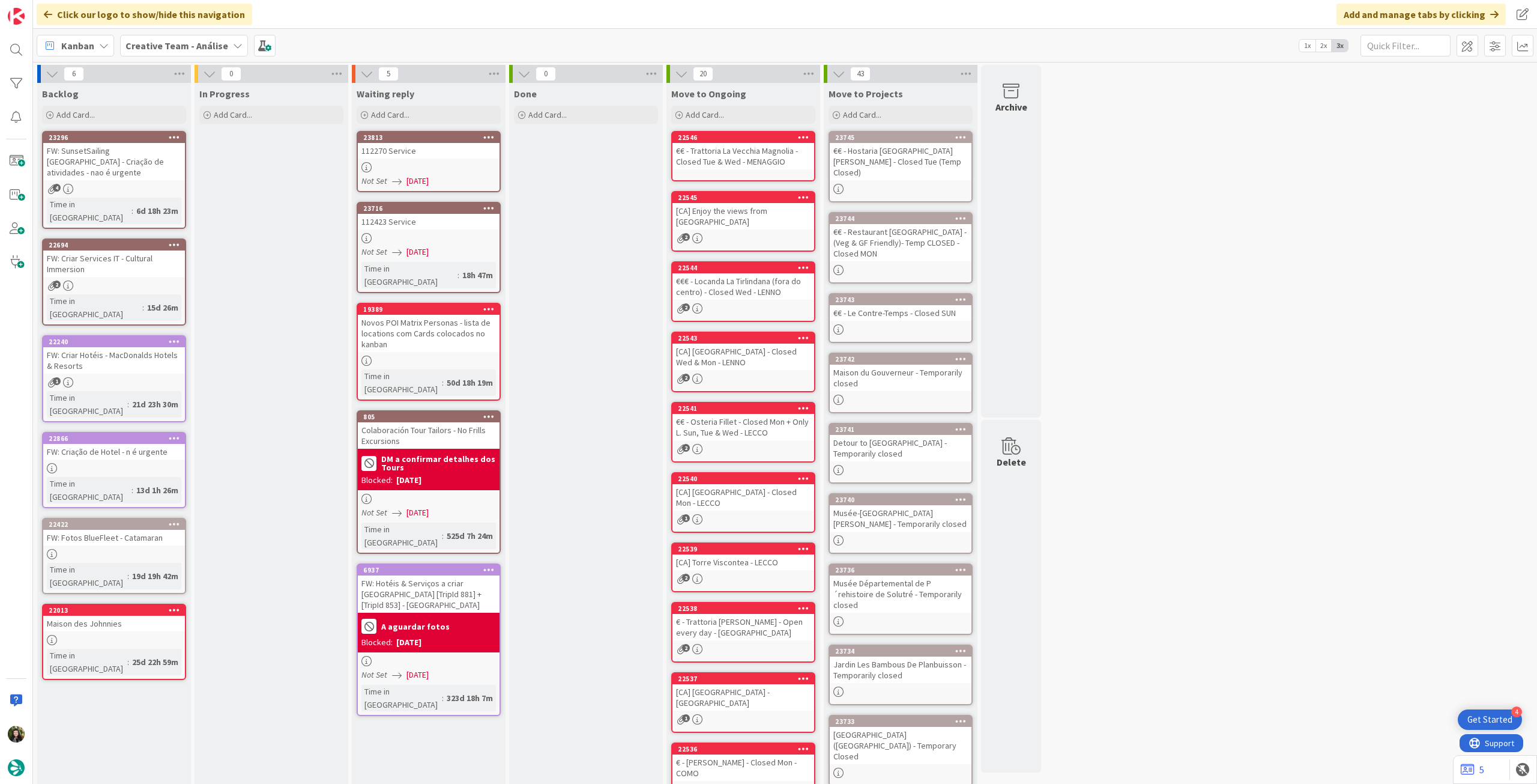
drag, startPoint x: 172, startPoint y: 42, endPoint x: 178, endPoint y: 57, distance: 16.2
click at [172, 42] on b "Creative Team - Análise" at bounding box center [177, 45] width 103 height 12
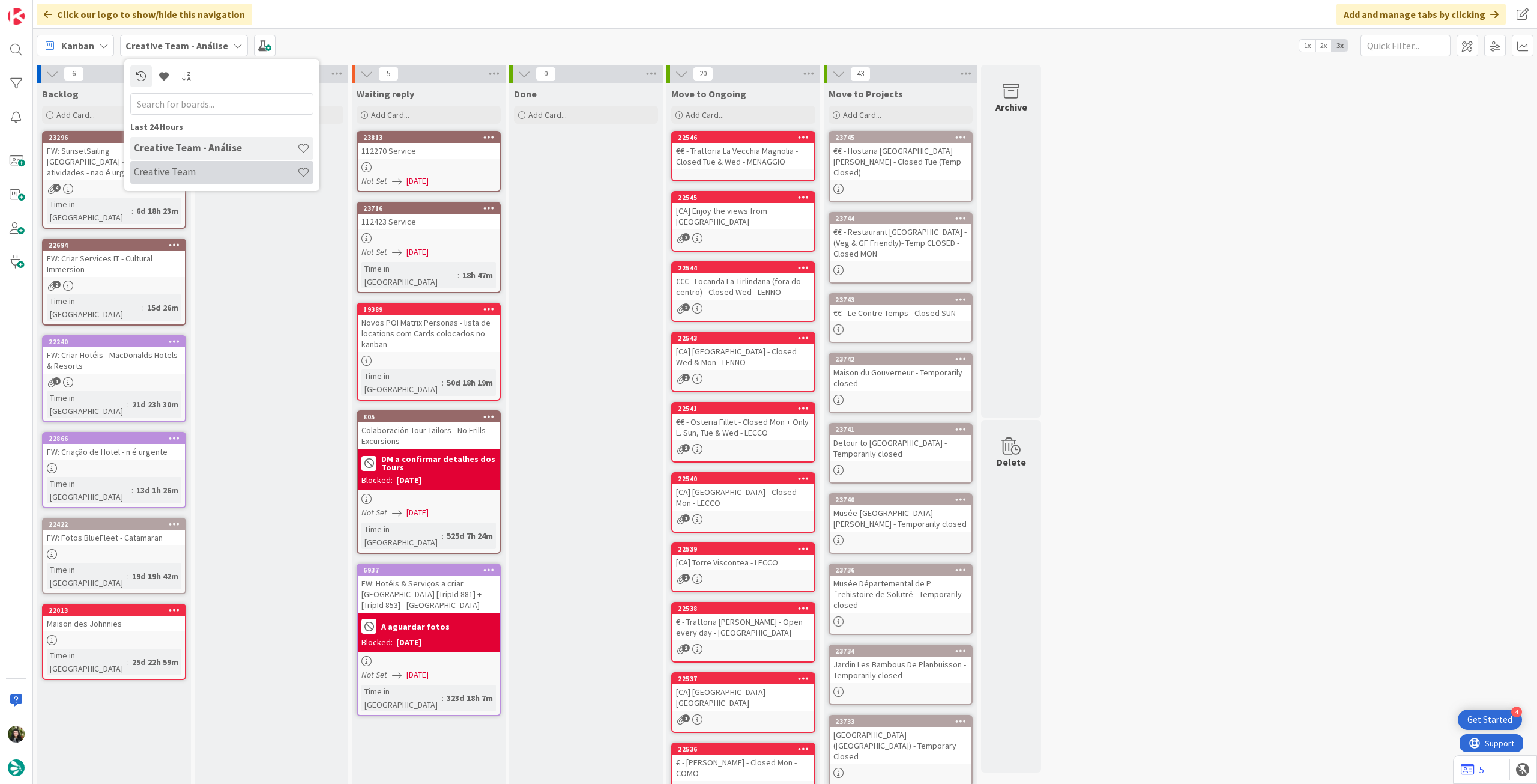
click at [212, 172] on h4 "Creative Team" at bounding box center [215, 172] width 163 height 12
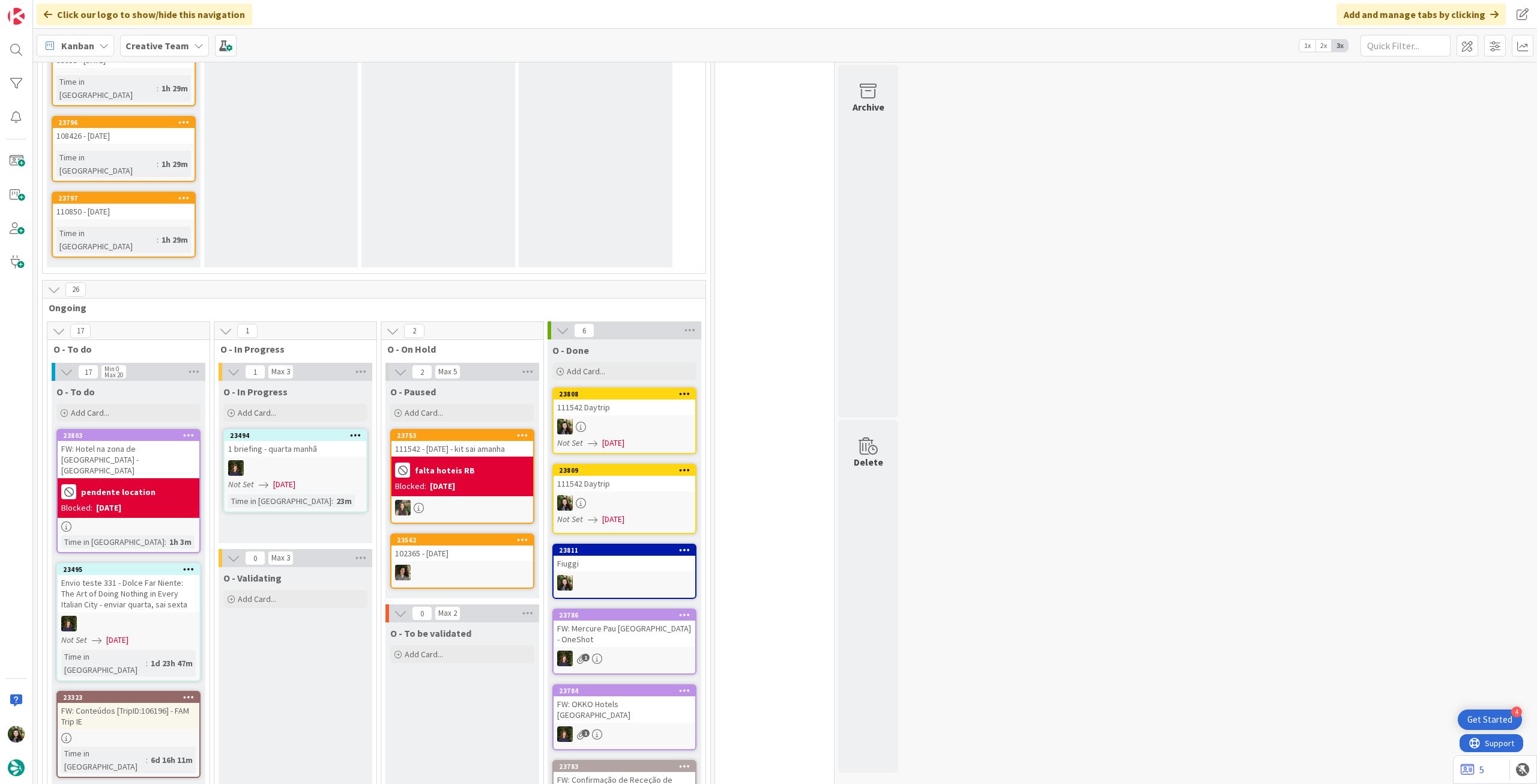
scroll to position [1041, 0]
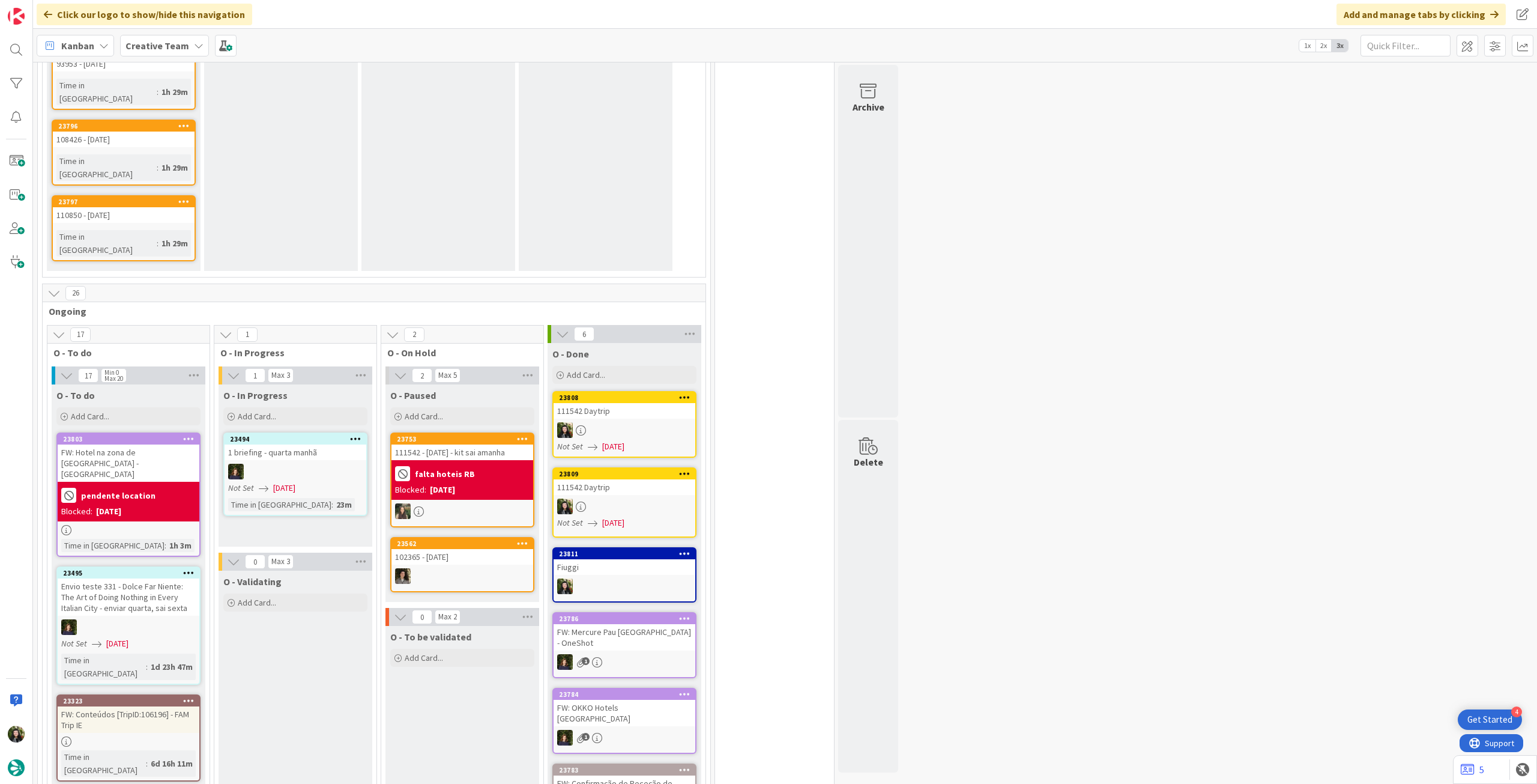
click at [161, 505] on div "Blocked: 24/09/2025" at bounding box center [129, 511] width 135 height 13
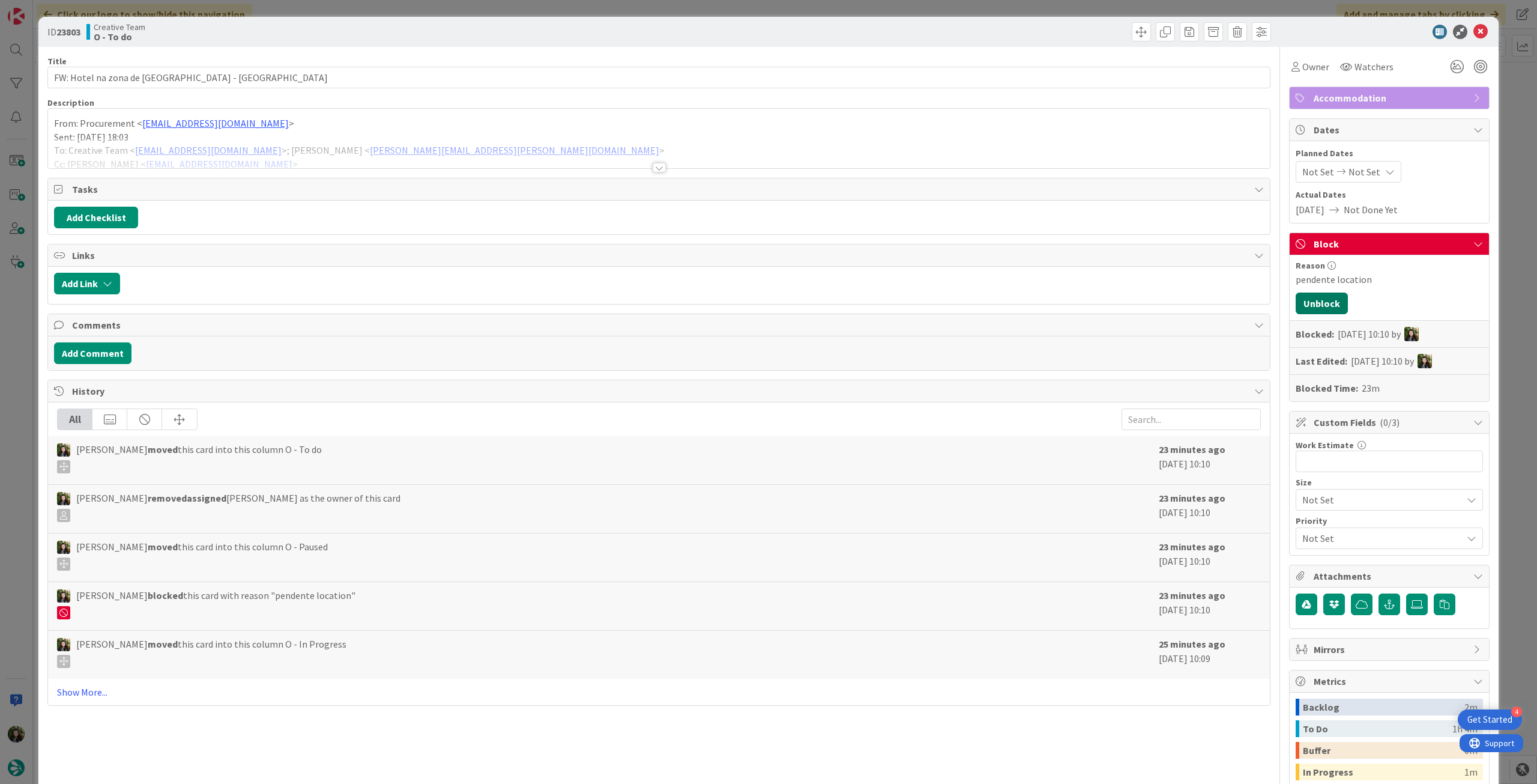
click at [1296, 302] on button "Unblock" at bounding box center [1322, 303] width 52 height 22
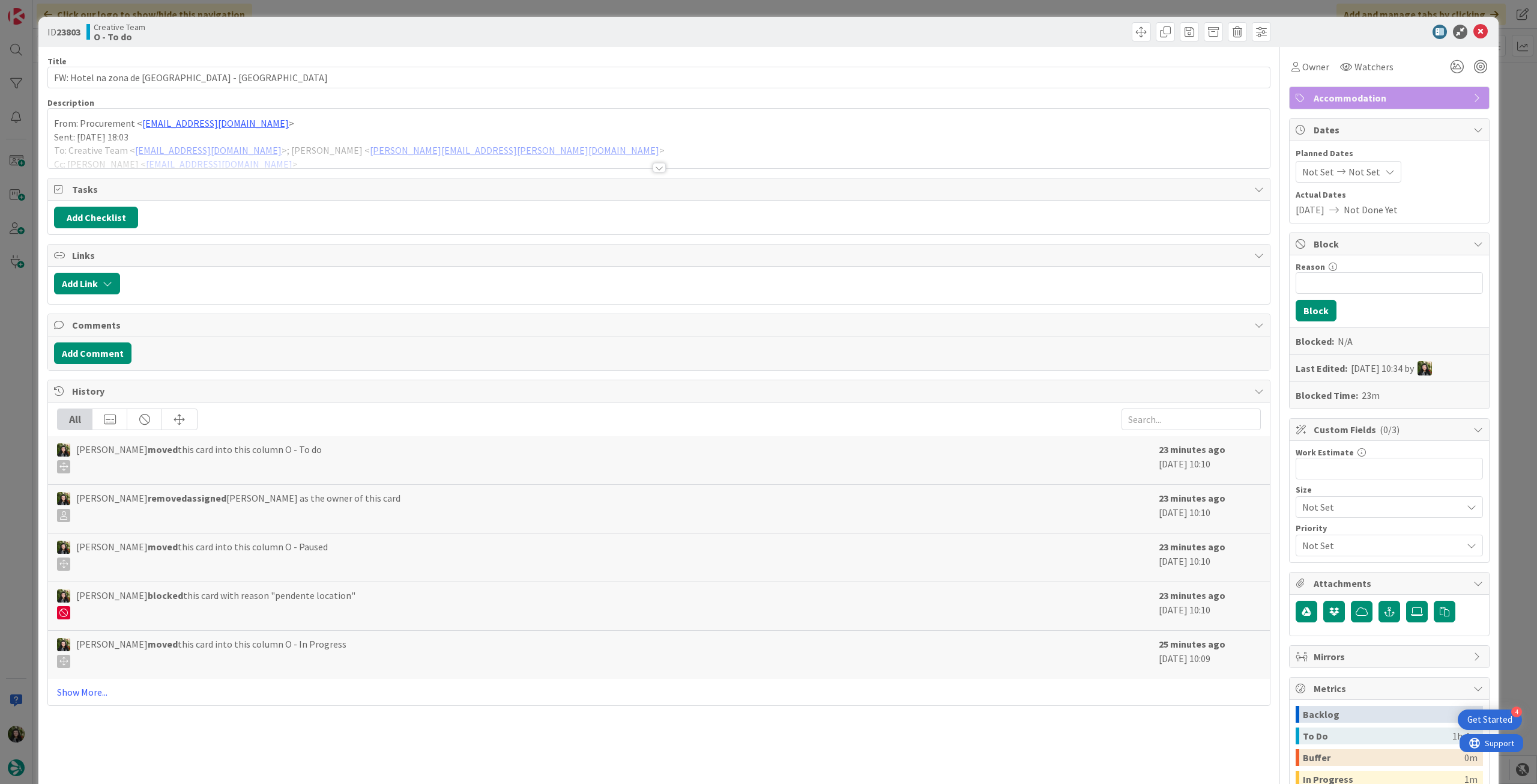
click at [1475, 23] on div "ID 23803 Creative Team O - To do" at bounding box center [769, 32] width 1461 height 30
click at [1473, 27] on icon at bounding box center [1480, 32] width 14 height 14
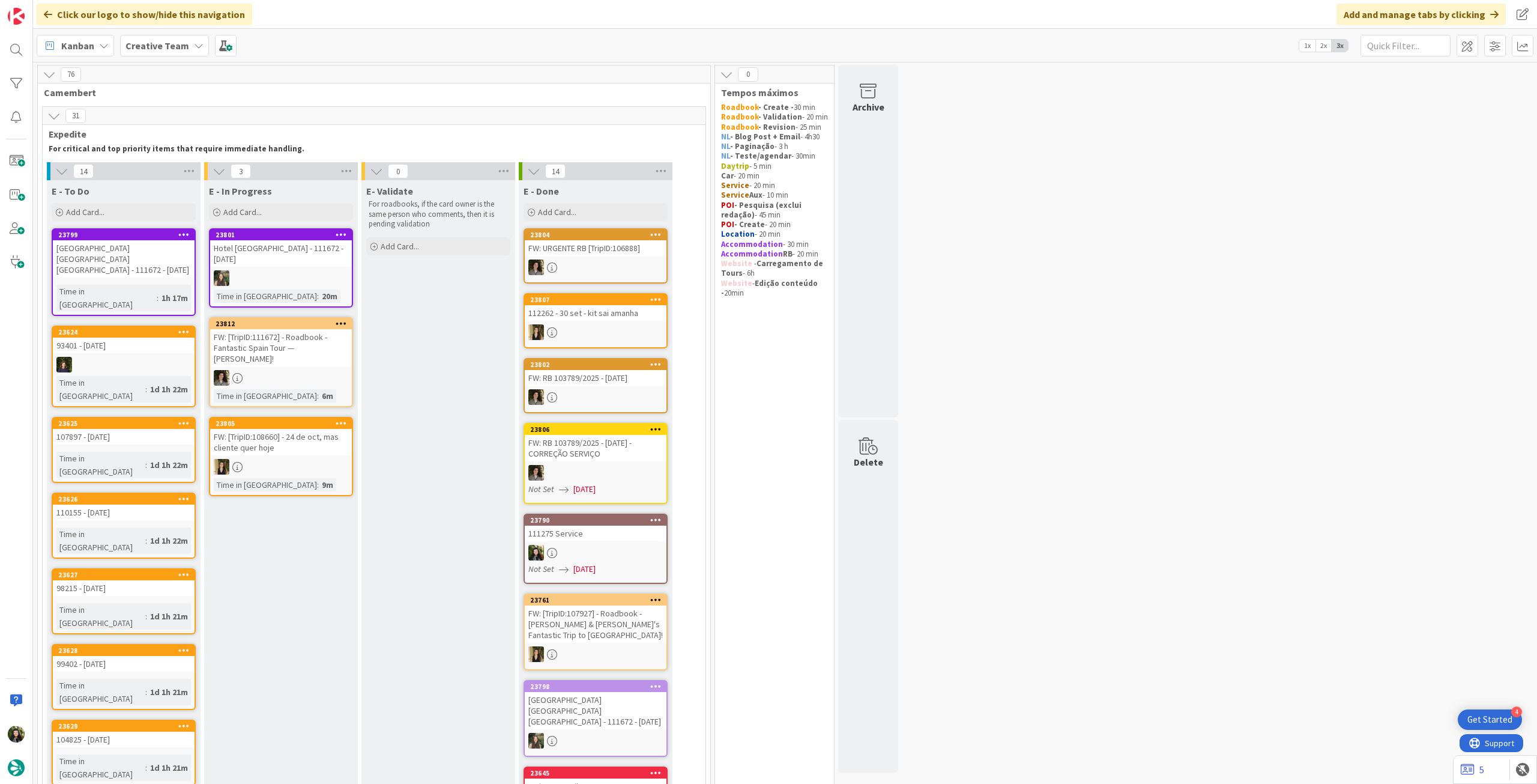
click at [175, 49] on b "Creative Team" at bounding box center [157, 45] width 64 height 12
click at [196, 169] on h4 "Creative Team - Análise" at bounding box center [215, 172] width 163 height 12
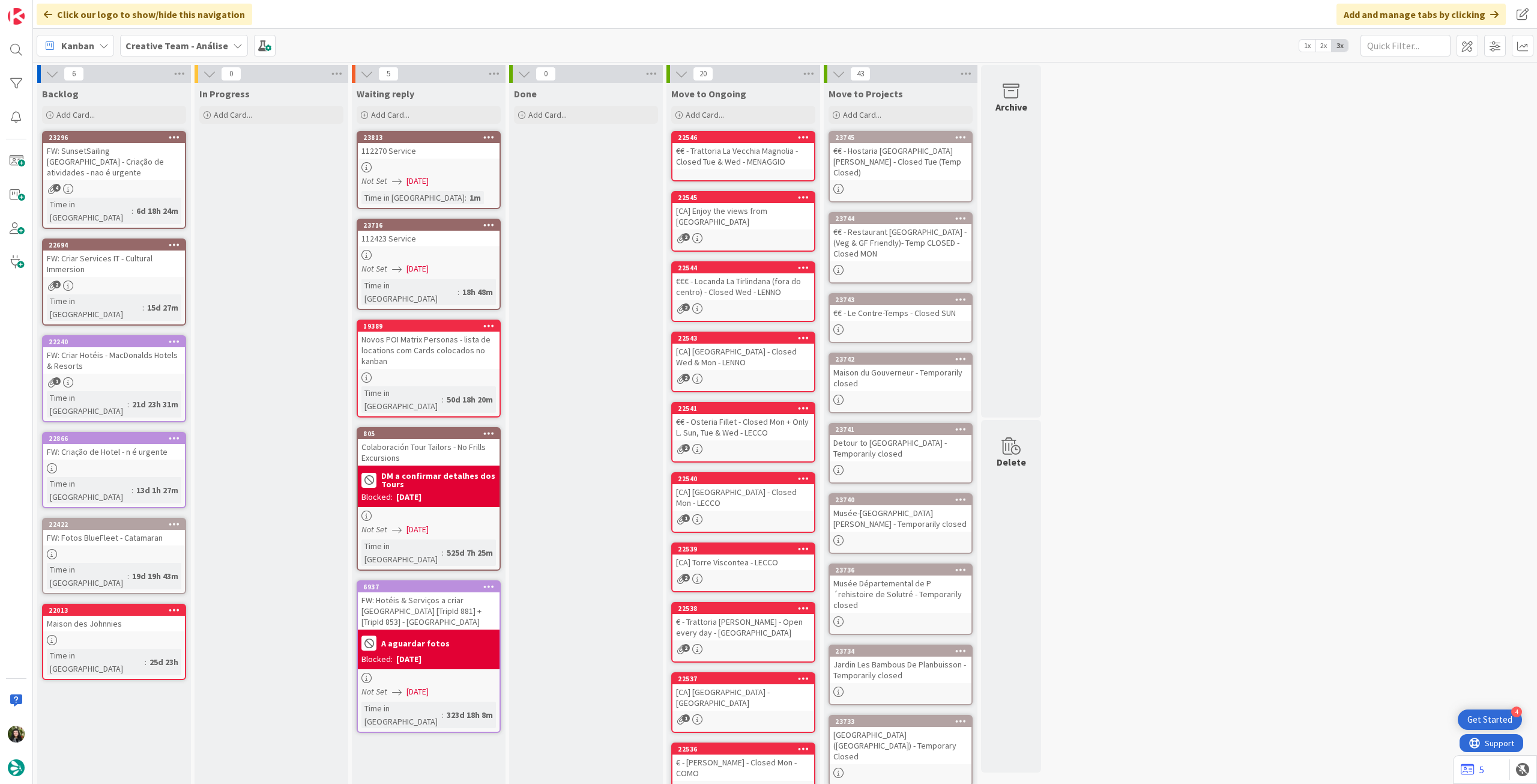
click at [121, 250] on div "FW: Criar Services IT - Cultural Immersion" at bounding box center [113, 263] width 141 height 26
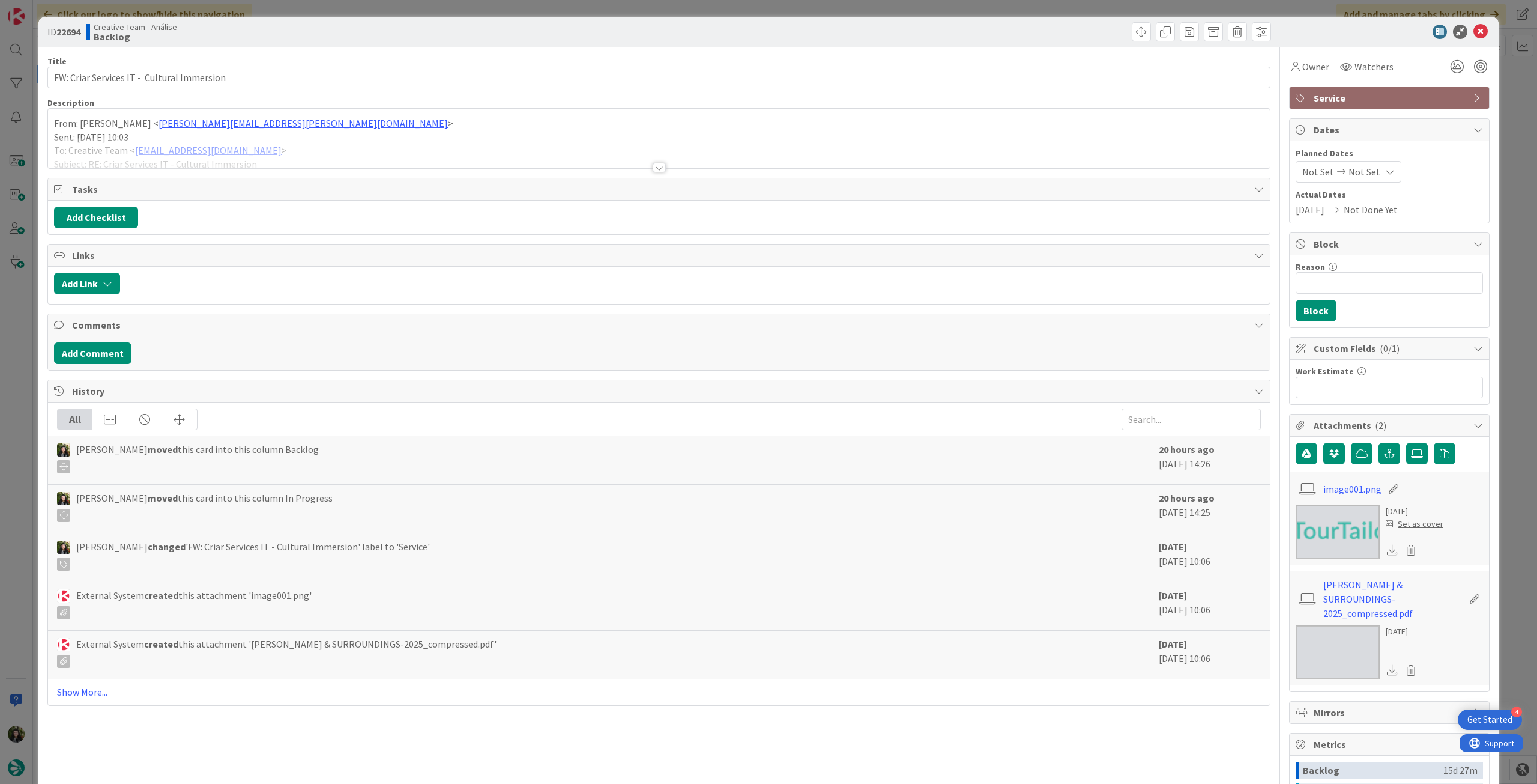
click at [169, 154] on div at bounding box center [659, 153] width 1222 height 31
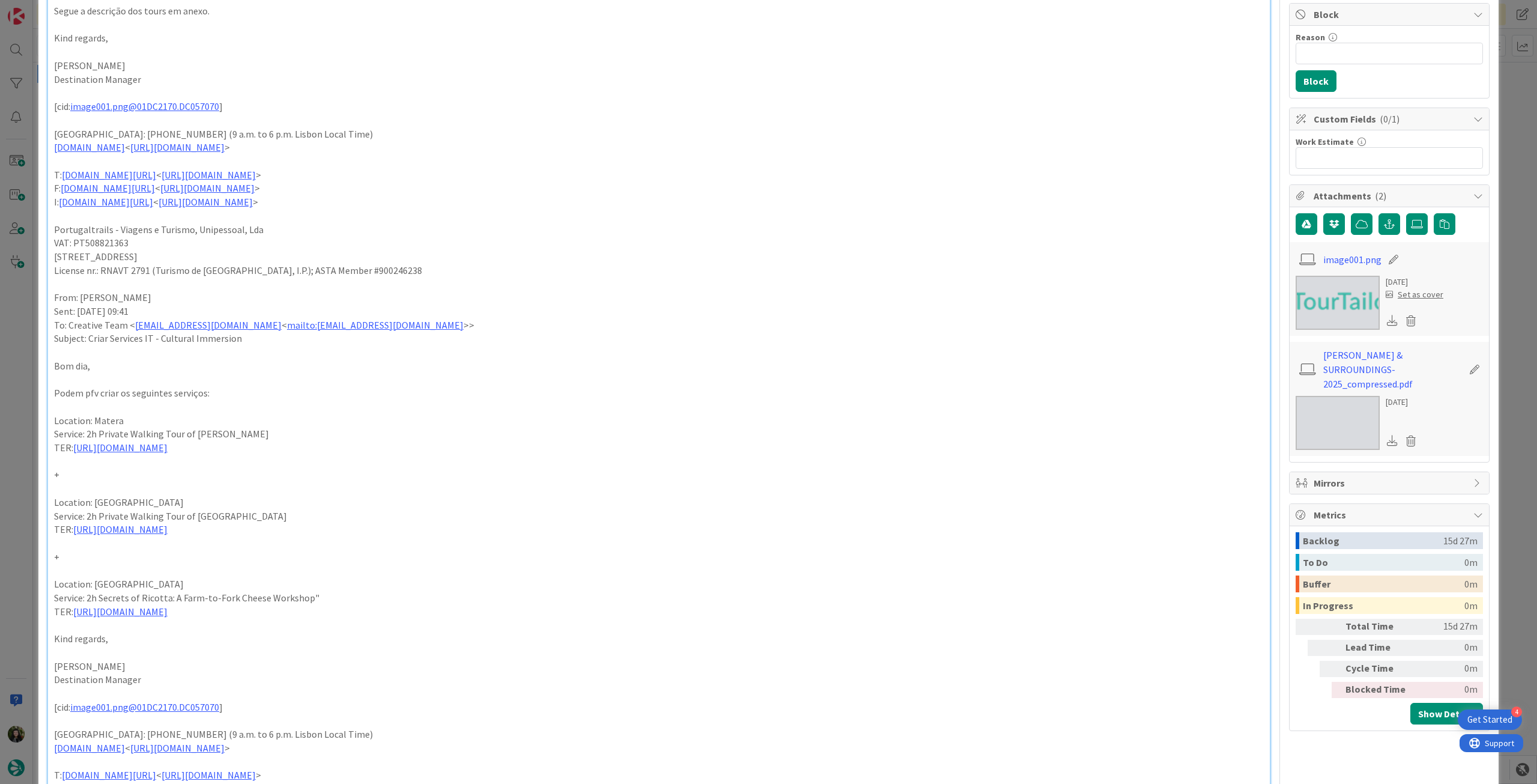
scroll to position [240, 0]
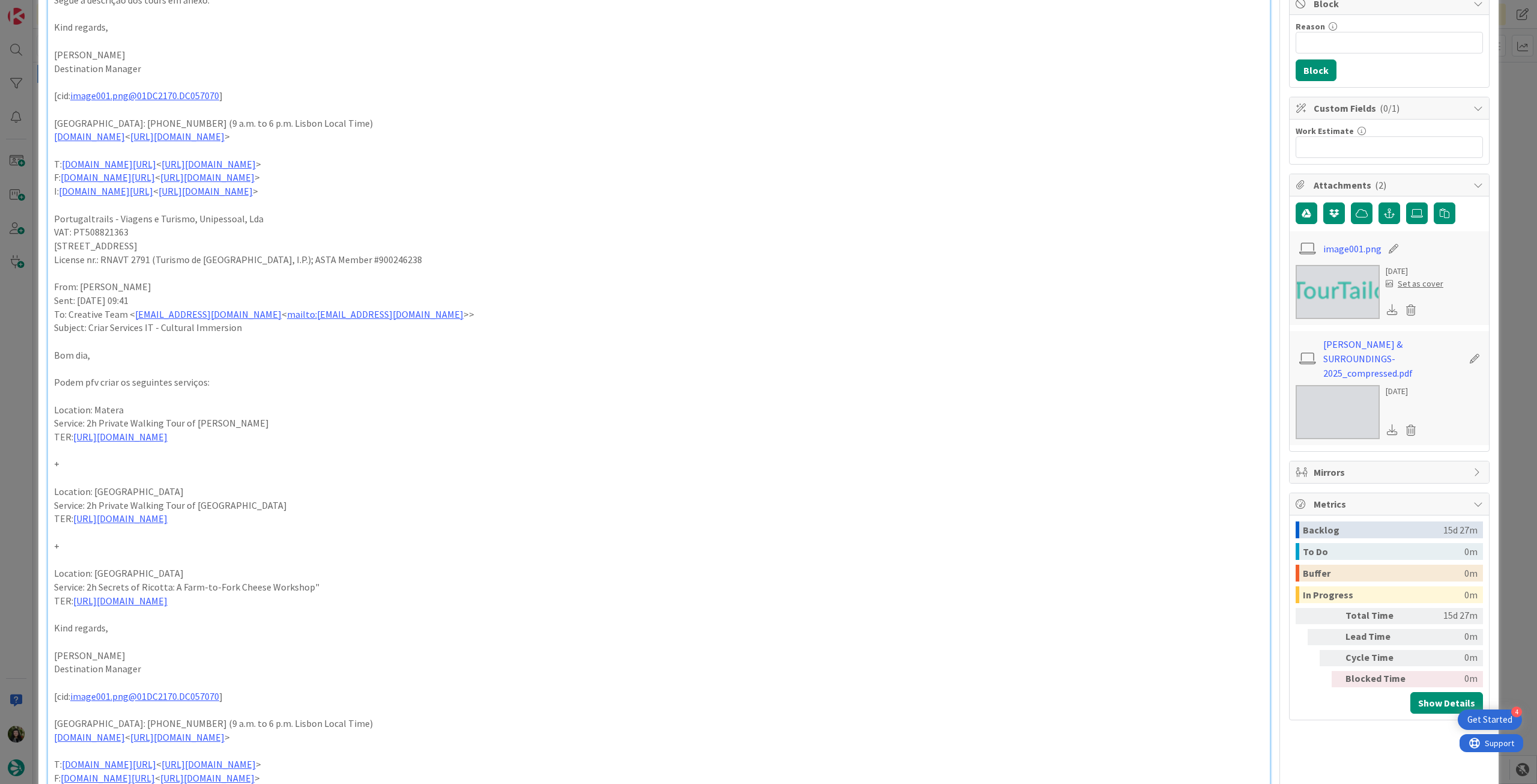
drag, startPoint x: 51, startPoint y: 404, endPoint x: 290, endPoint y: 436, distance: 241.1
click at [290, 436] on div "From: Frederico Rodrigues < frederico.rodrigues@tourtailors.com > Sent: Tuesday…" at bounding box center [659, 387] width 1222 height 983
drag, startPoint x: 222, startPoint y: 460, endPoint x: 215, endPoint y: 461, distance: 7.1
click at [221, 460] on p "+" at bounding box center [658, 463] width 1210 height 14
drag, startPoint x: 51, startPoint y: 492, endPoint x: 296, endPoint y: 519, distance: 246.5
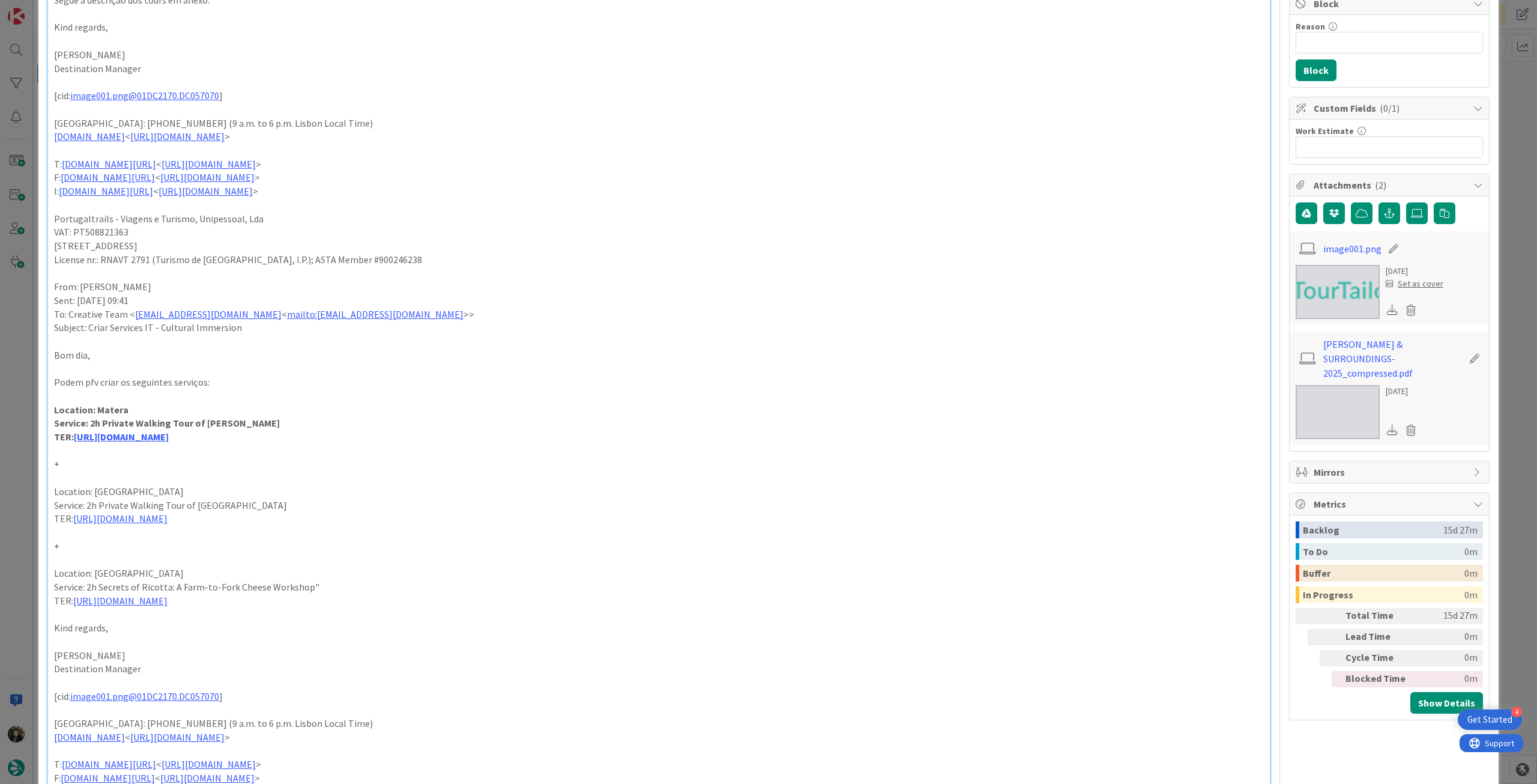
click at [296, 519] on div "From: Frederico Rodrigues < frederico.rodrigues@tourtailors.com > Sent: Tuesday…" at bounding box center [659, 387] width 1222 height 983
click at [271, 494] on p "Location: Alberobello" at bounding box center [658, 491] width 1210 height 14
drag, startPoint x: 51, startPoint y: 578, endPoint x: 290, endPoint y: 595, distance: 239.6
click at [290, 595] on div "From: Frederico Rodrigues < frederico.rodrigues@tourtailors.com > Sent: Tuesday…" at bounding box center [659, 387] width 1222 height 983
click at [707, 464] on p "+" at bounding box center [658, 463] width 1210 height 14
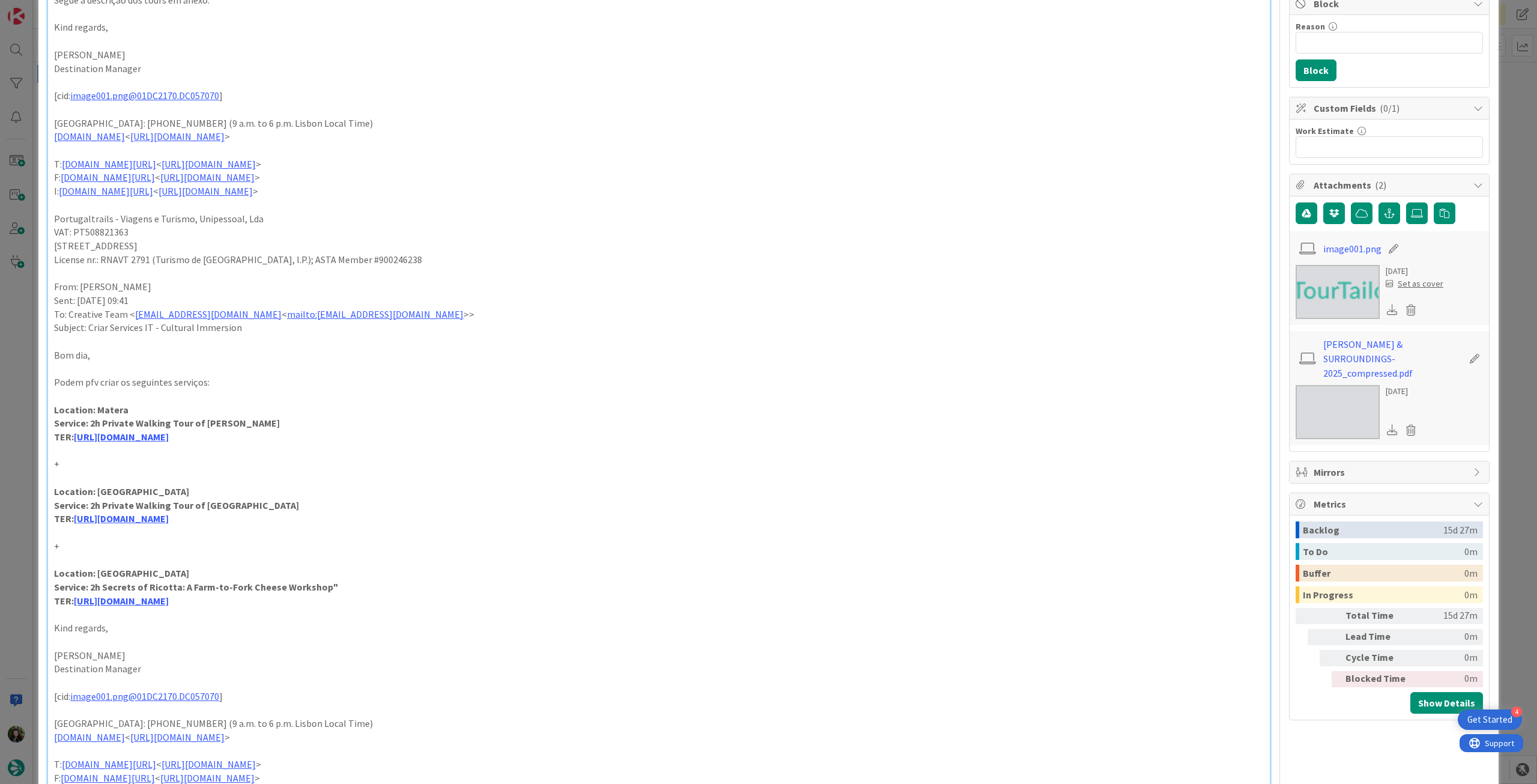
scroll to position [0, 0]
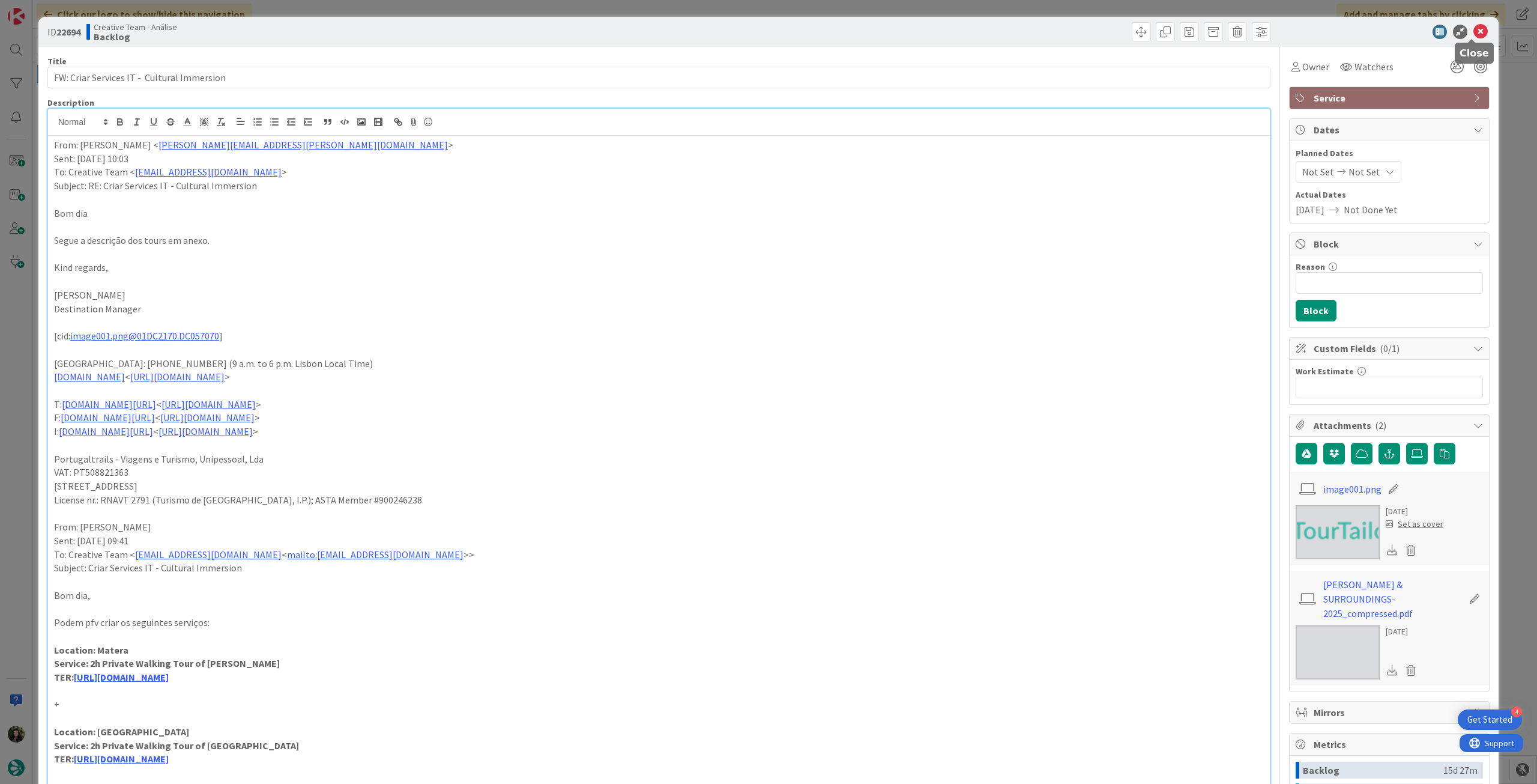
click at [1473, 29] on icon at bounding box center [1480, 32] width 14 height 14
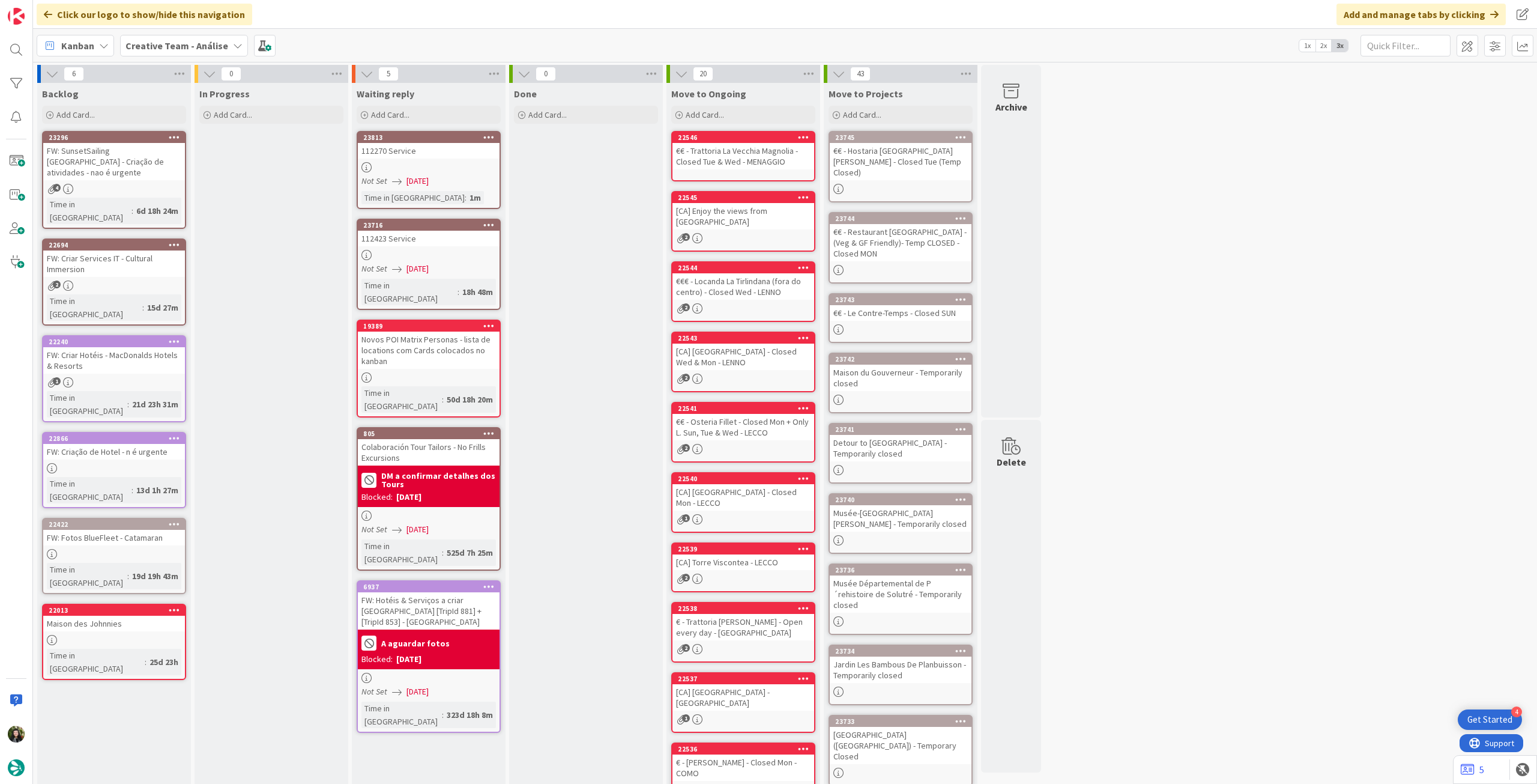
click at [153, 48] on b "Creative Team - Análise" at bounding box center [177, 45] width 103 height 12
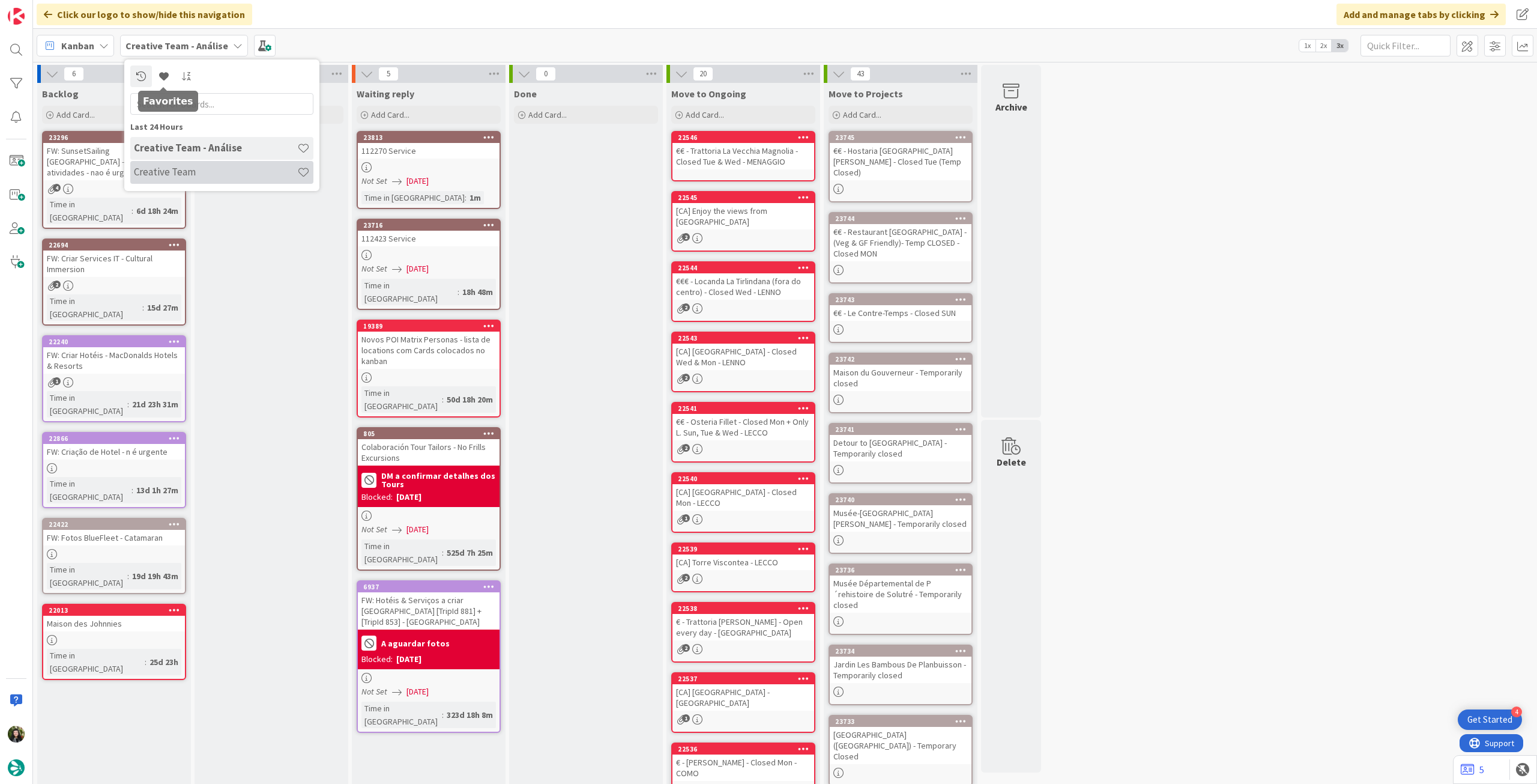
click at [179, 163] on div "Creative Team" at bounding box center [222, 172] width 183 height 23
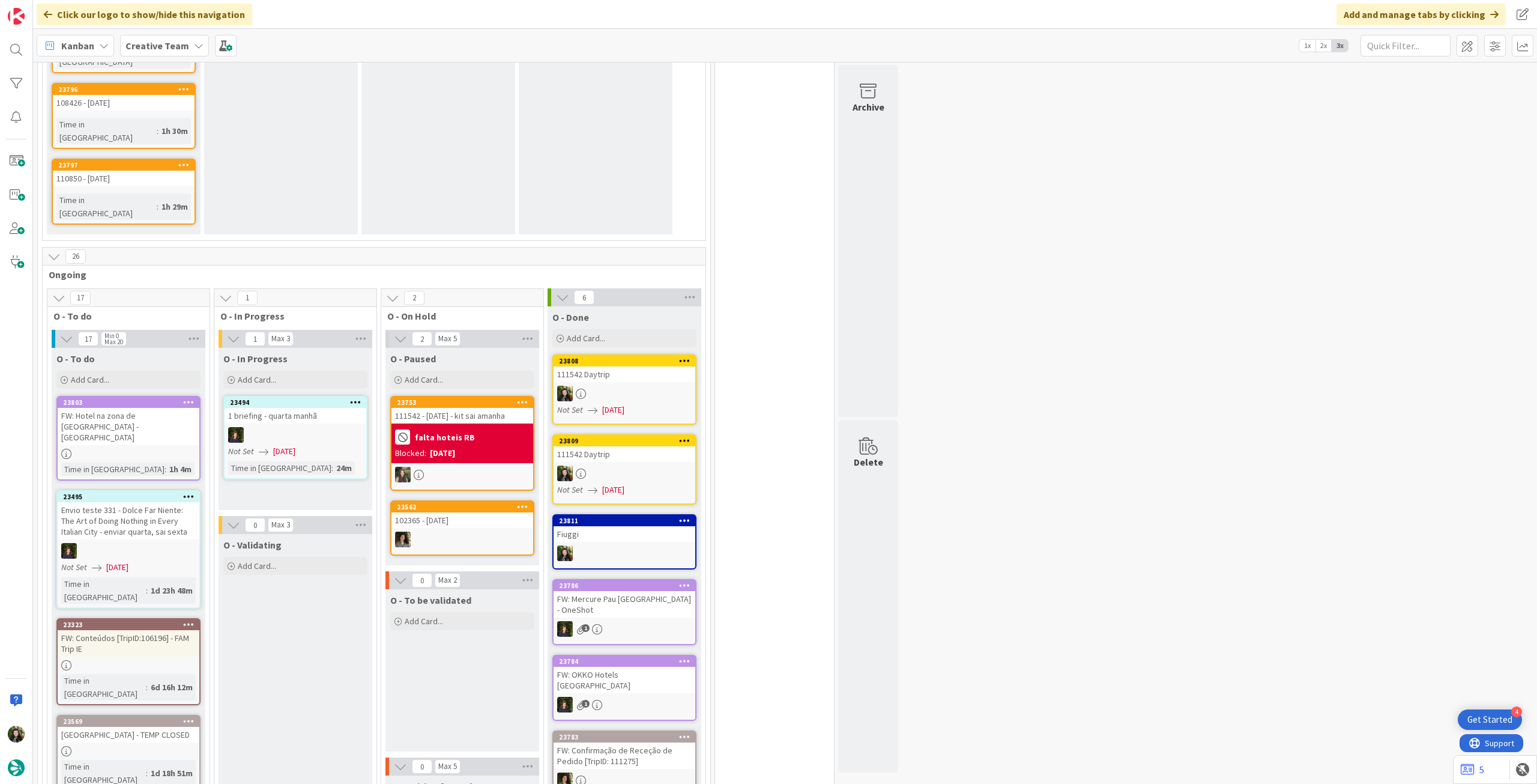
scroll to position [1041, 0]
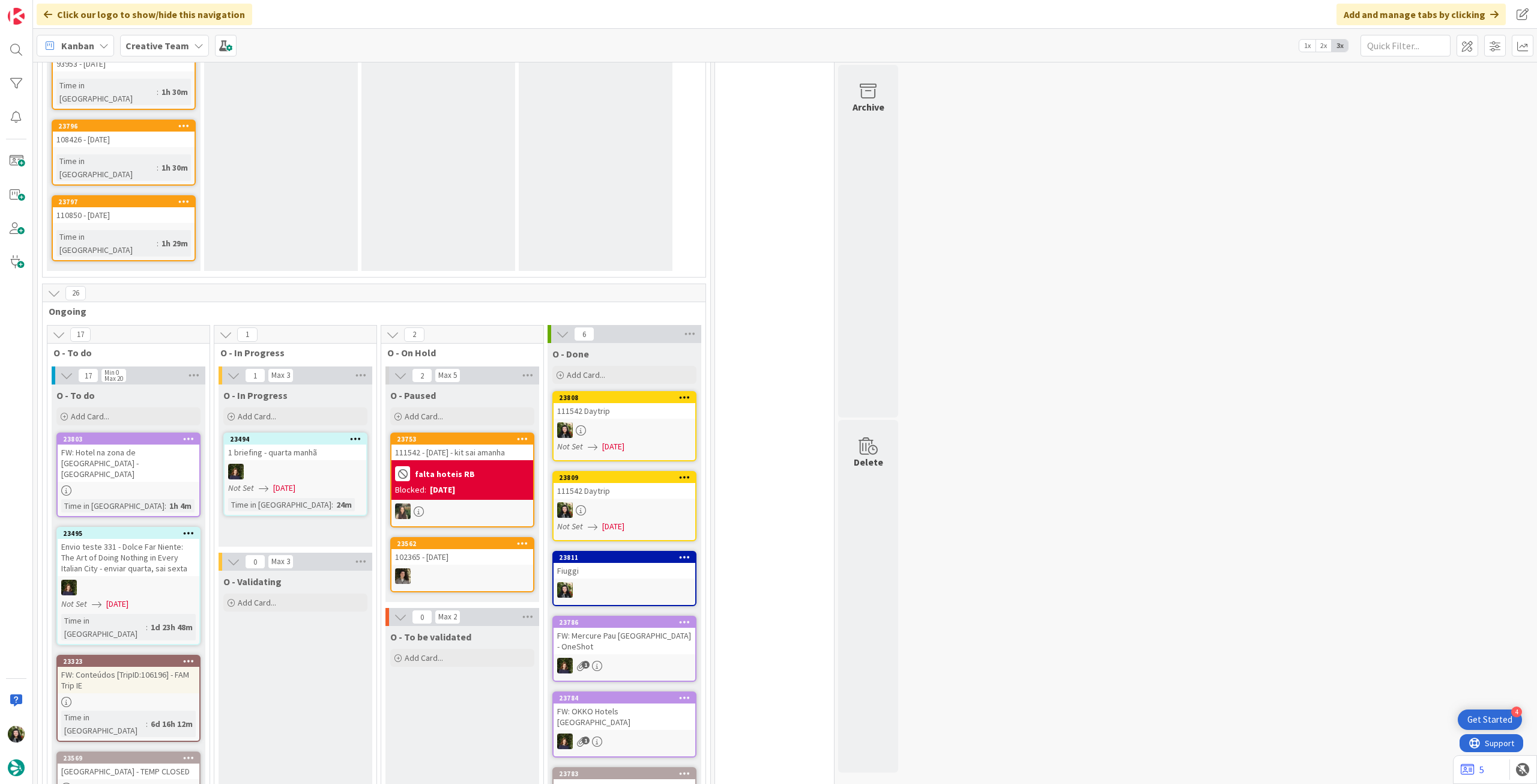
click at [110, 764] on div "[GEOGRAPHIC_DATA] - TEMP CLOSED" at bounding box center [128, 771] width 141 height 16
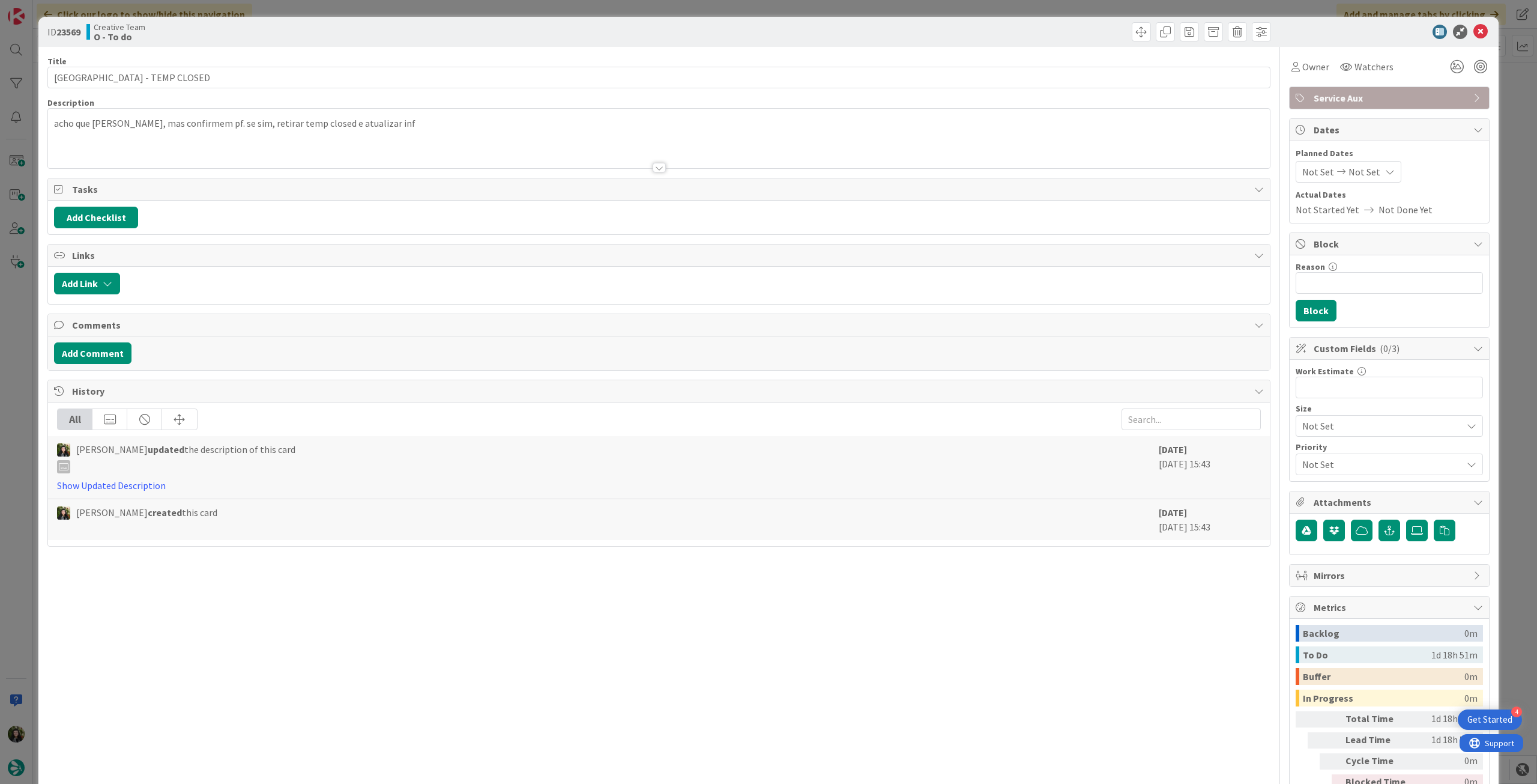
click at [260, 142] on div at bounding box center [659, 153] width 1222 height 31
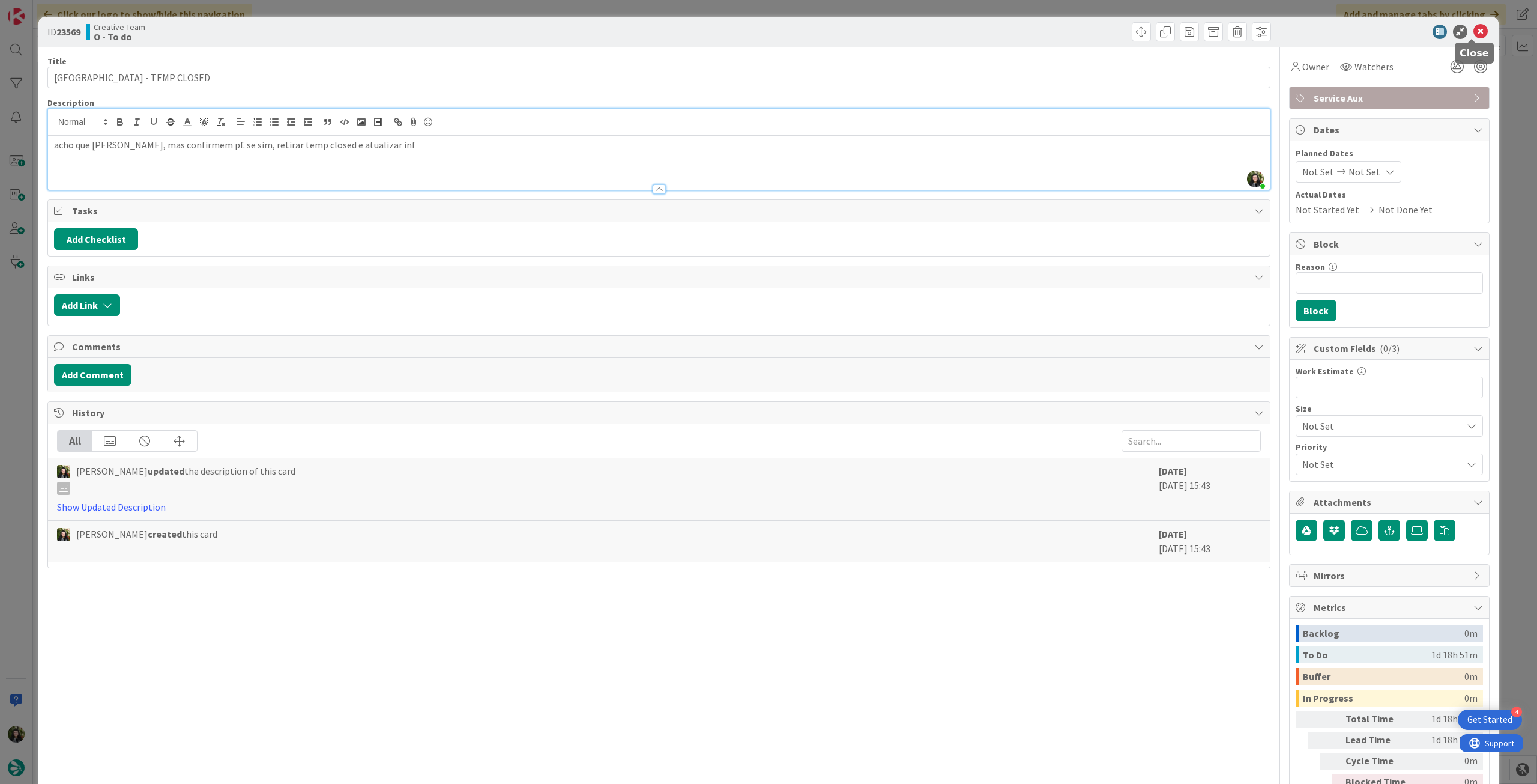
click at [1473, 33] on icon at bounding box center [1480, 32] width 14 height 14
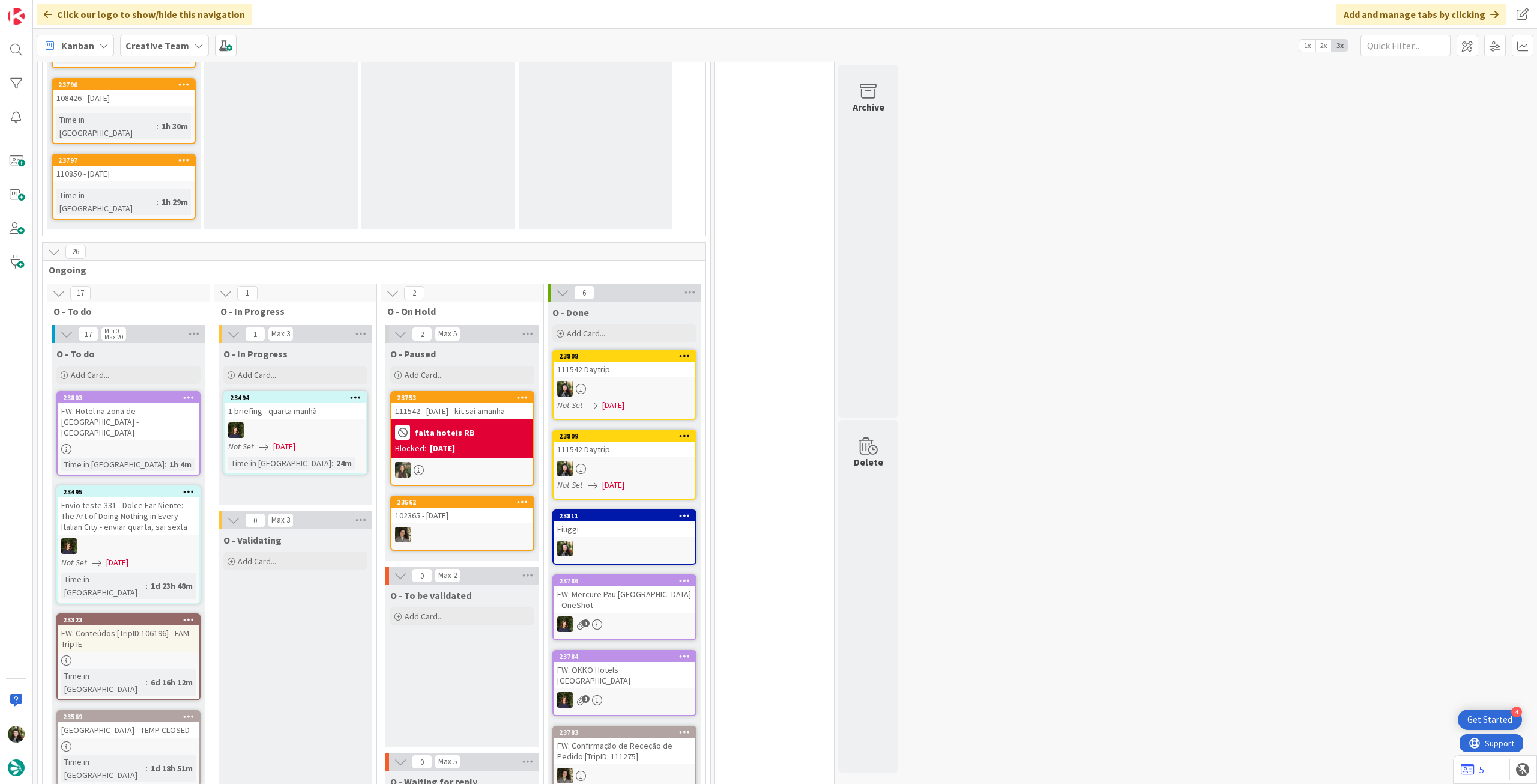
scroll to position [1041, 0]
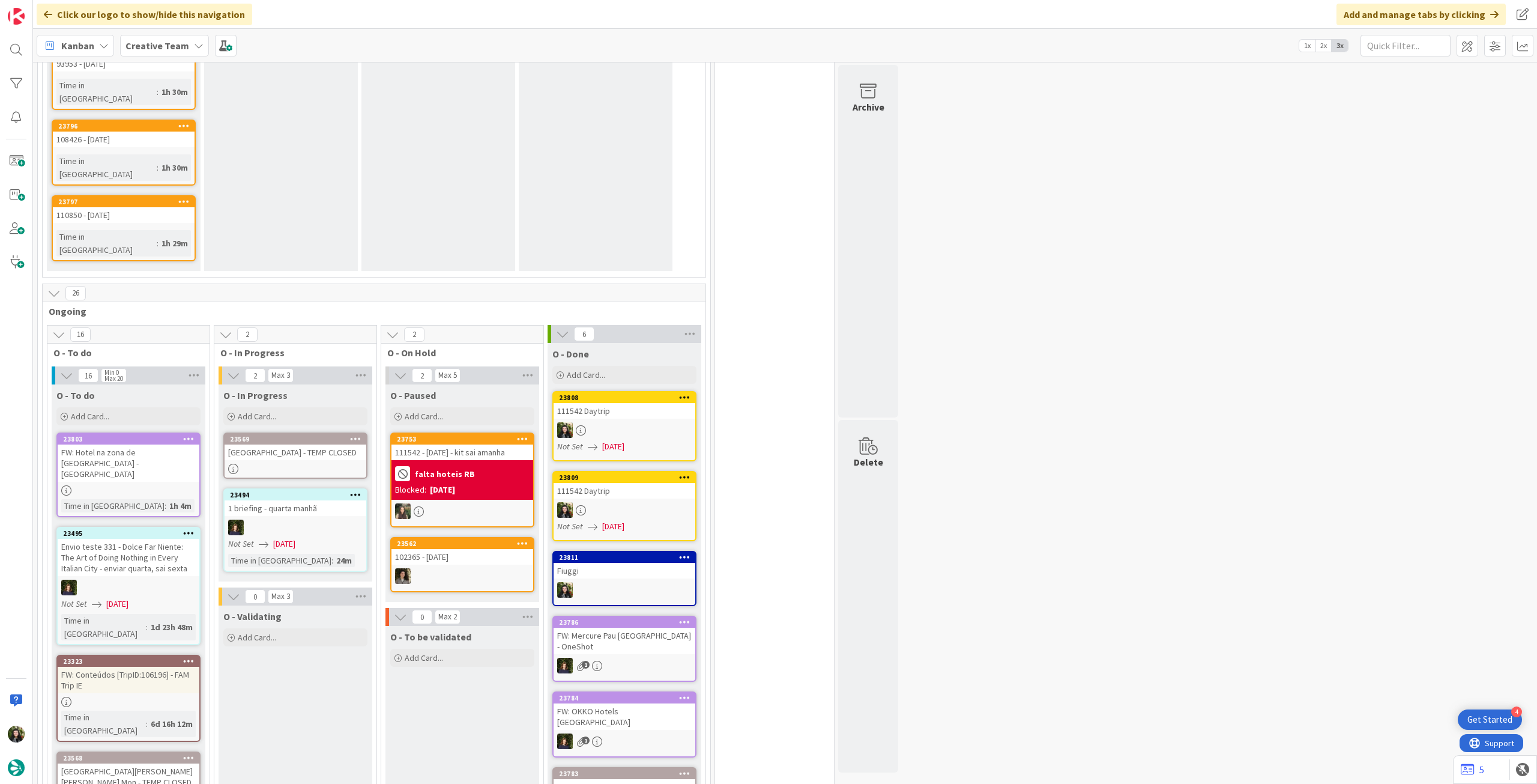
click at [328, 445] on div "[GEOGRAPHIC_DATA] - TEMP CLOSED" at bounding box center [295, 452] width 141 height 16
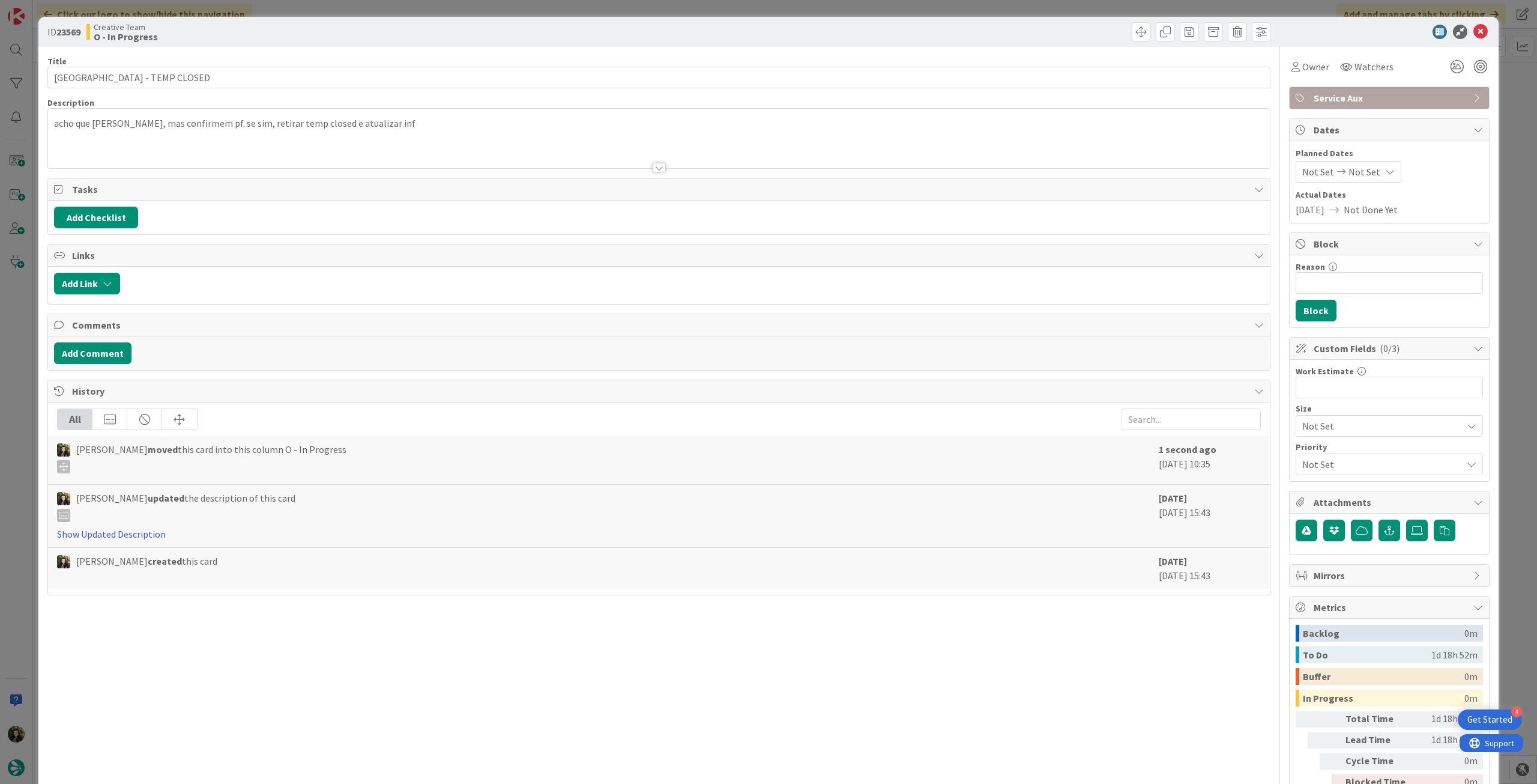
click at [1309, 76] on div "Owner" at bounding box center [1310, 67] width 42 height 22
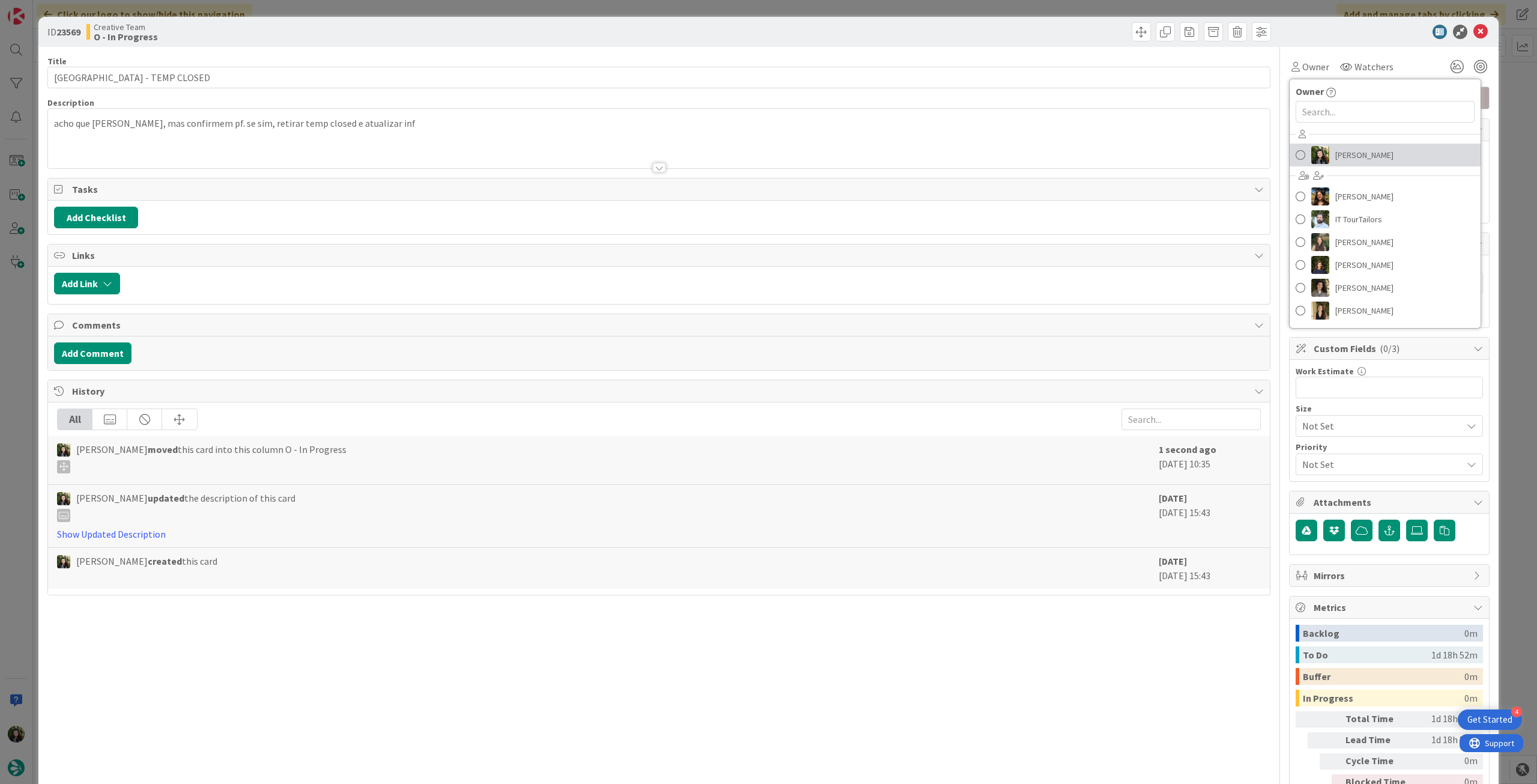
click at [1315, 160] on img at bounding box center [1321, 155] width 18 height 18
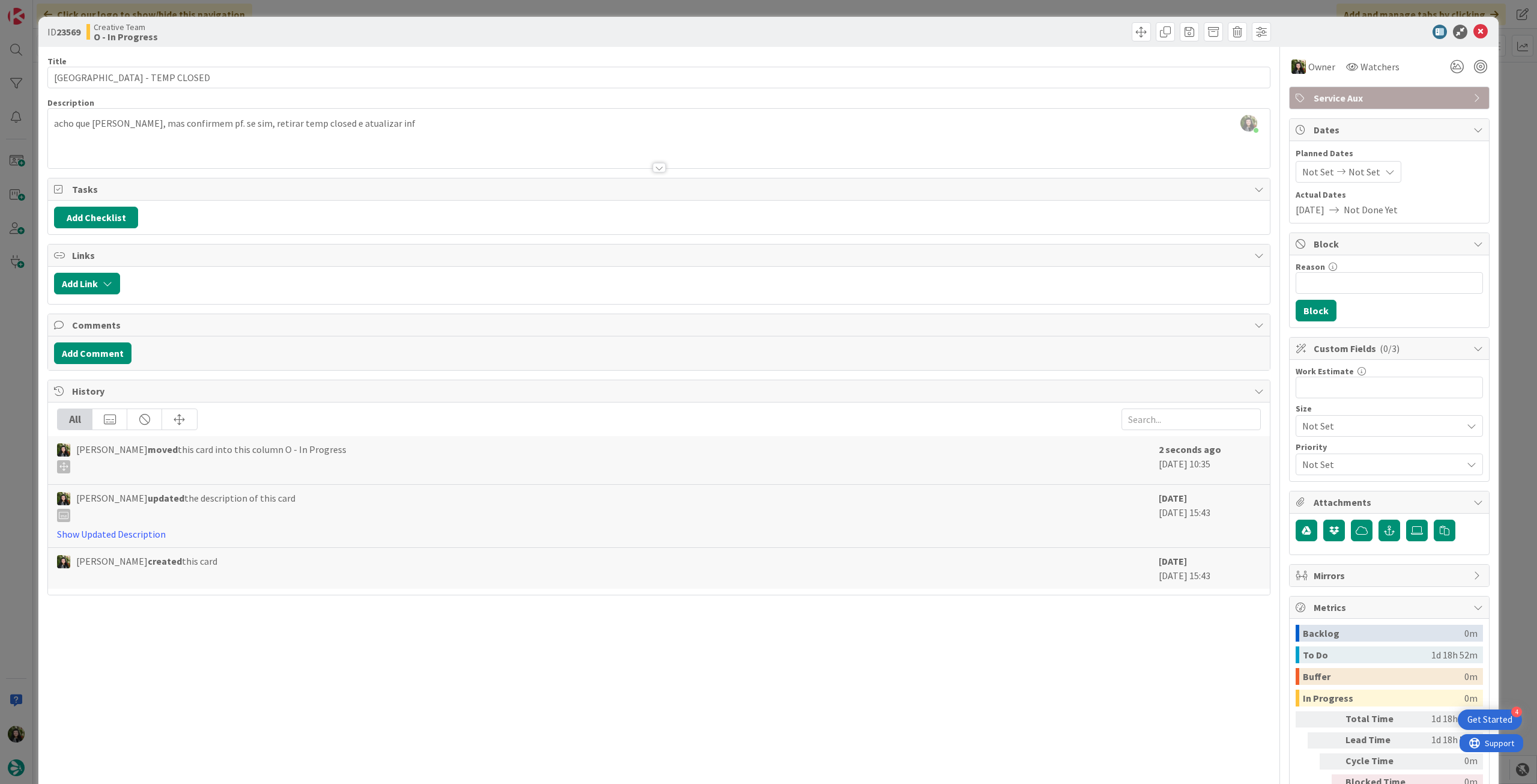
click at [200, 139] on div at bounding box center [659, 153] width 1222 height 31
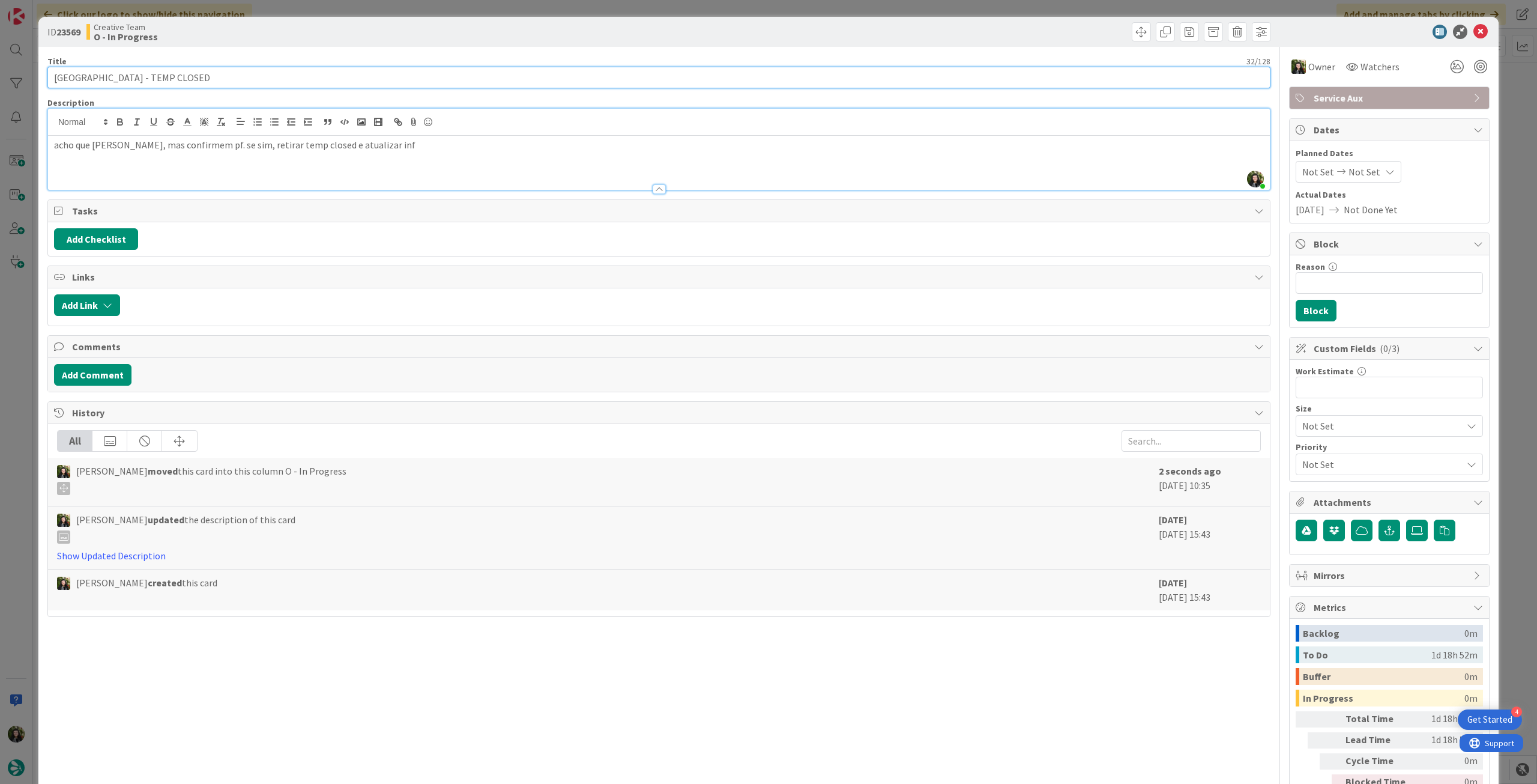
drag, startPoint x: 129, startPoint y: 75, endPoint x: -2, endPoint y: 79, distance: 131.1
click at [0, 79] on html "4 Get Started Click our logo to show/hide this navigation Add and manage tabs b…" at bounding box center [768, 392] width 1537 height 784
click at [1473, 28] on icon at bounding box center [1480, 32] width 14 height 14
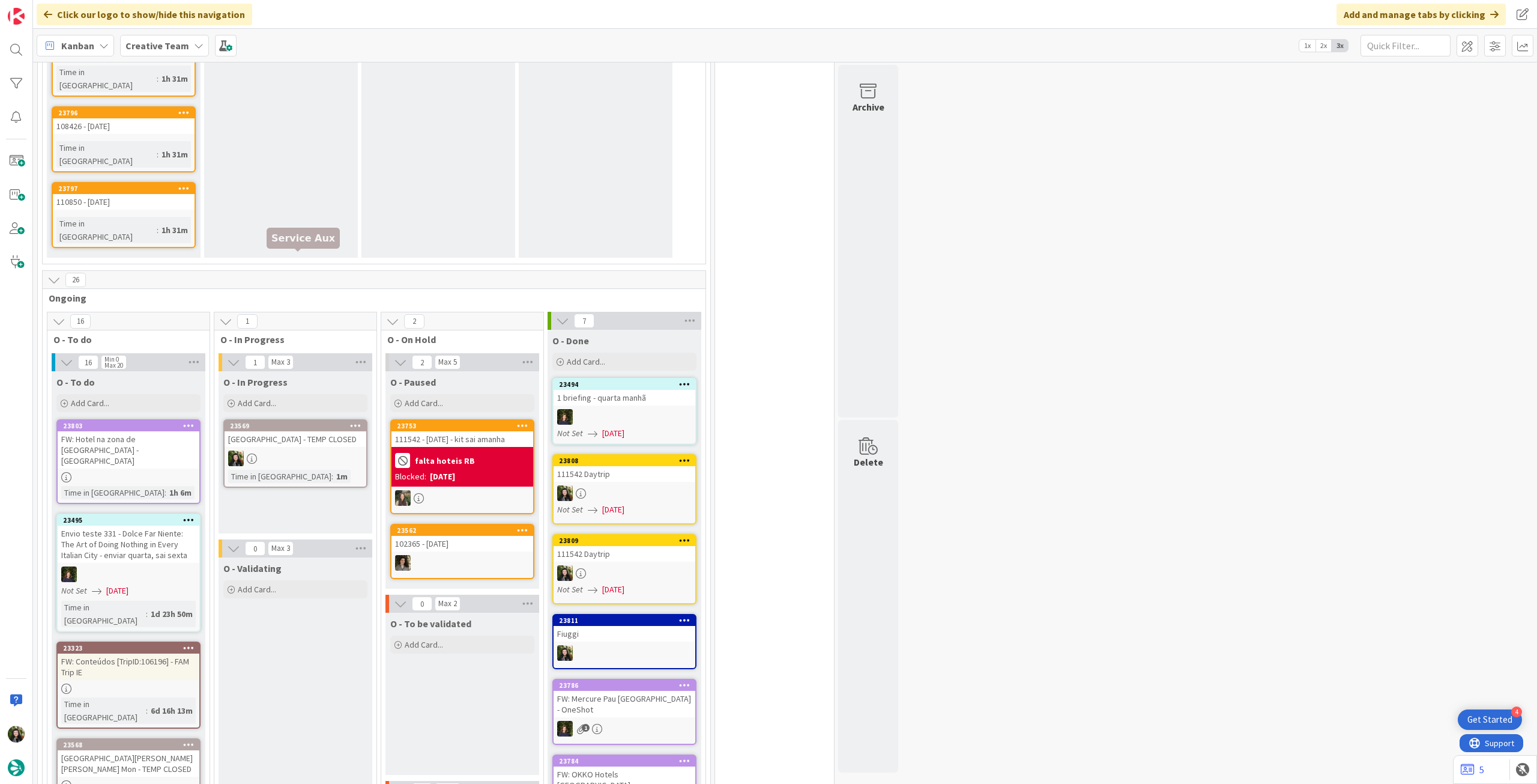
click at [308, 431] on div "[GEOGRAPHIC_DATA] - TEMP CLOSED" at bounding box center [295, 438] width 141 height 16
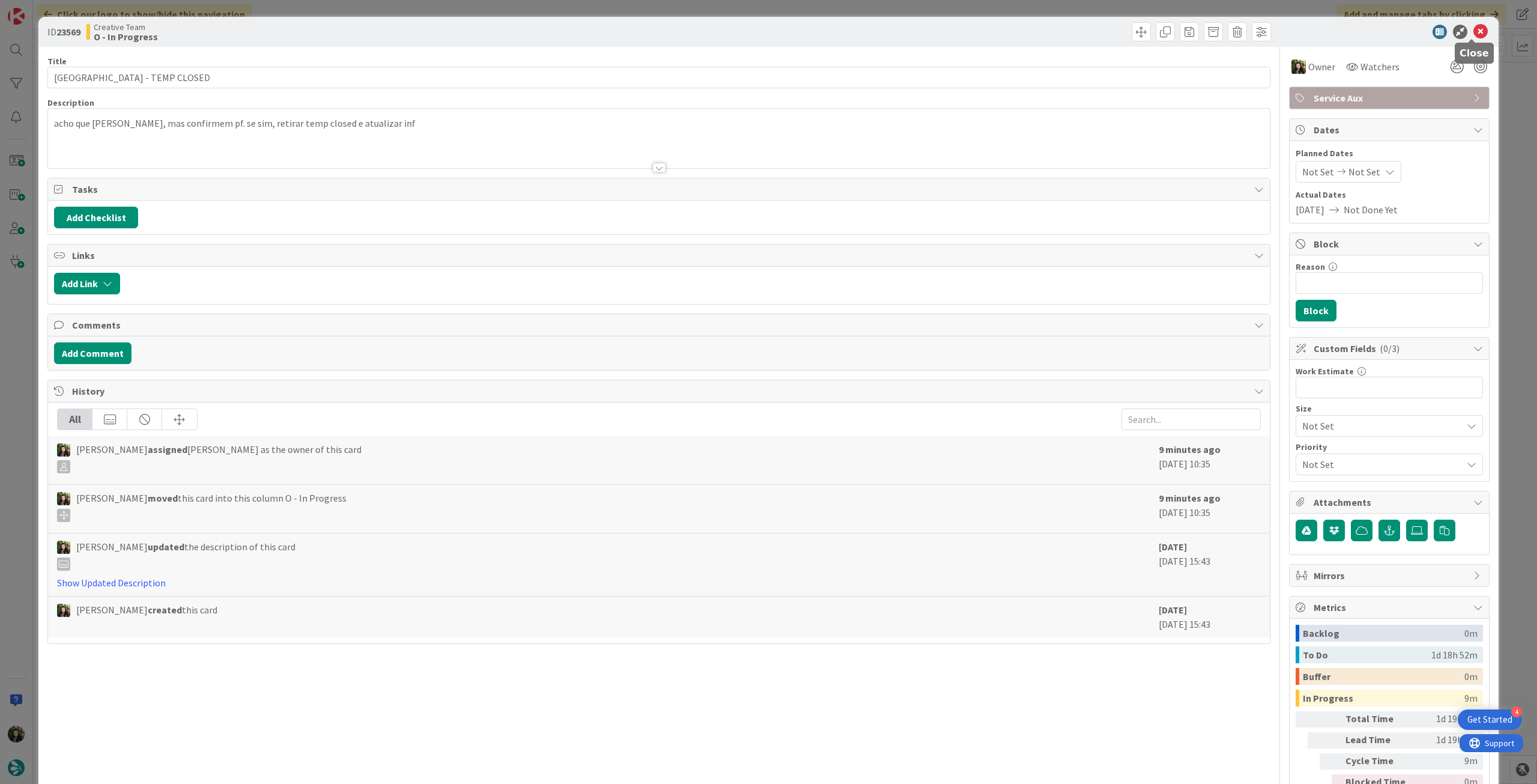
click at [1473, 31] on icon at bounding box center [1480, 32] width 14 height 14
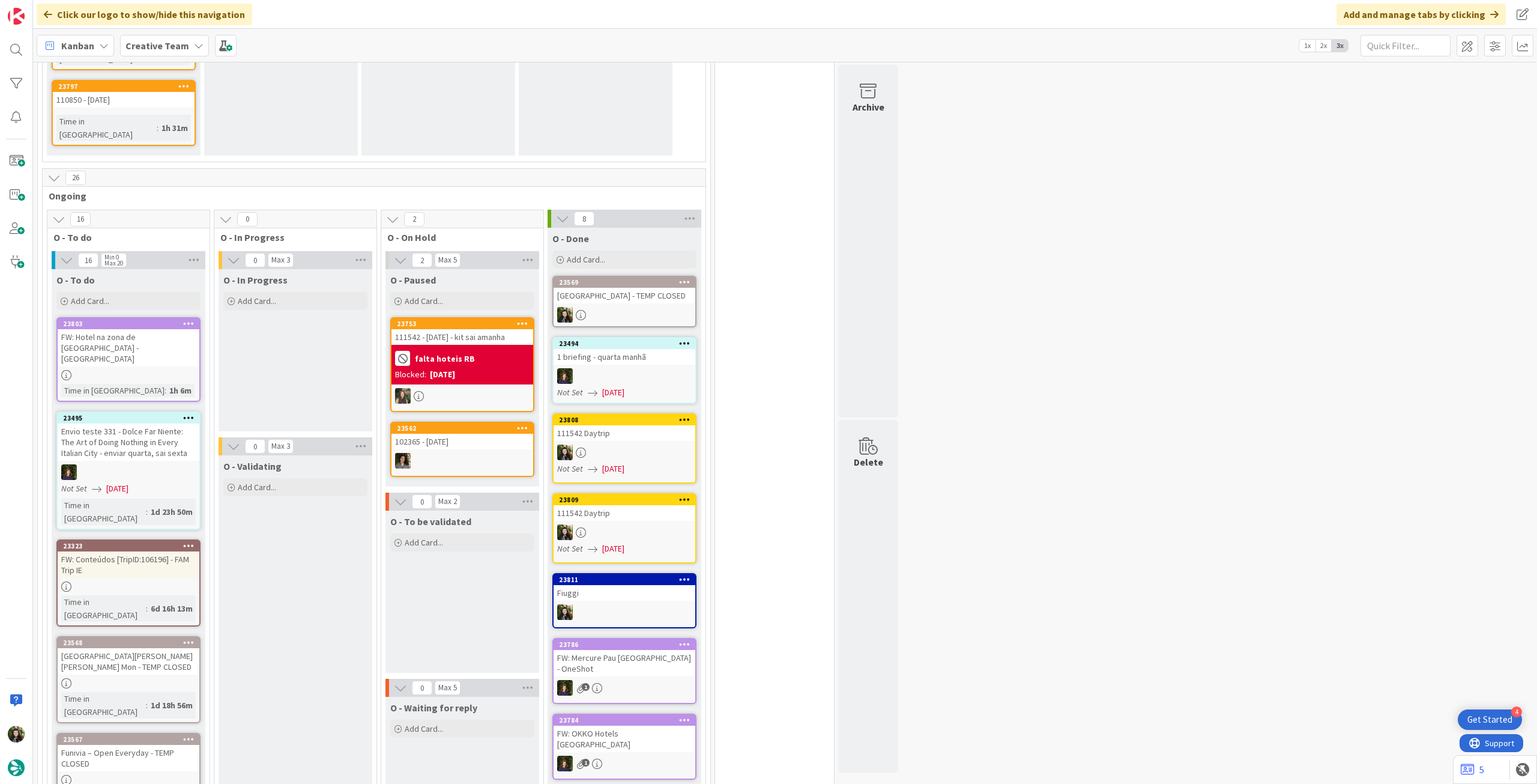
scroll to position [968, 0]
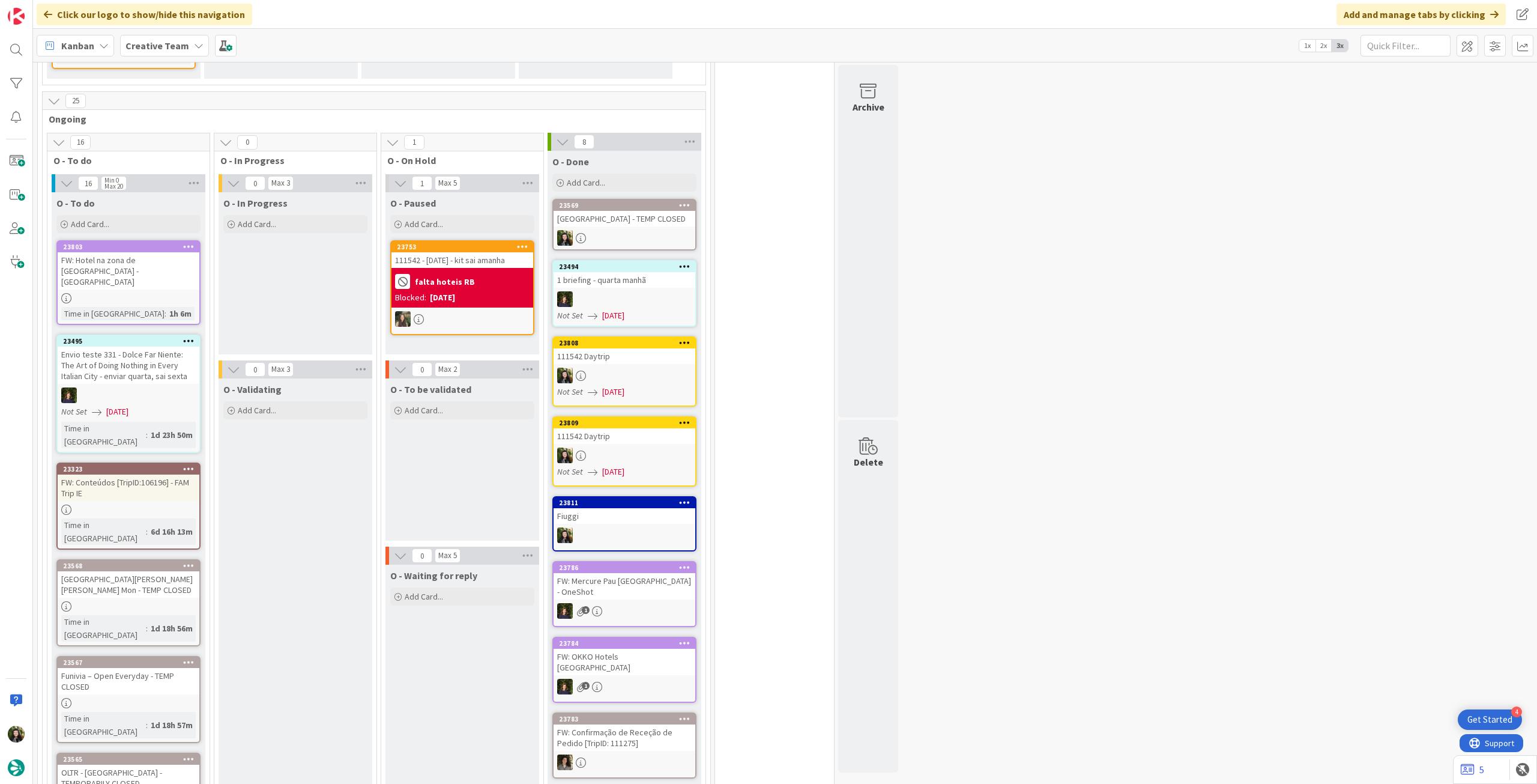
click at [123, 33] on div "Kanban Creative Team 1x 2x 3x" at bounding box center [786, 45] width 1504 height 33
click at [126, 48] on b "Creative Team" at bounding box center [157, 45] width 64 height 12
click at [151, 173] on h4 "Creative Team - Análise" at bounding box center [215, 172] width 163 height 12
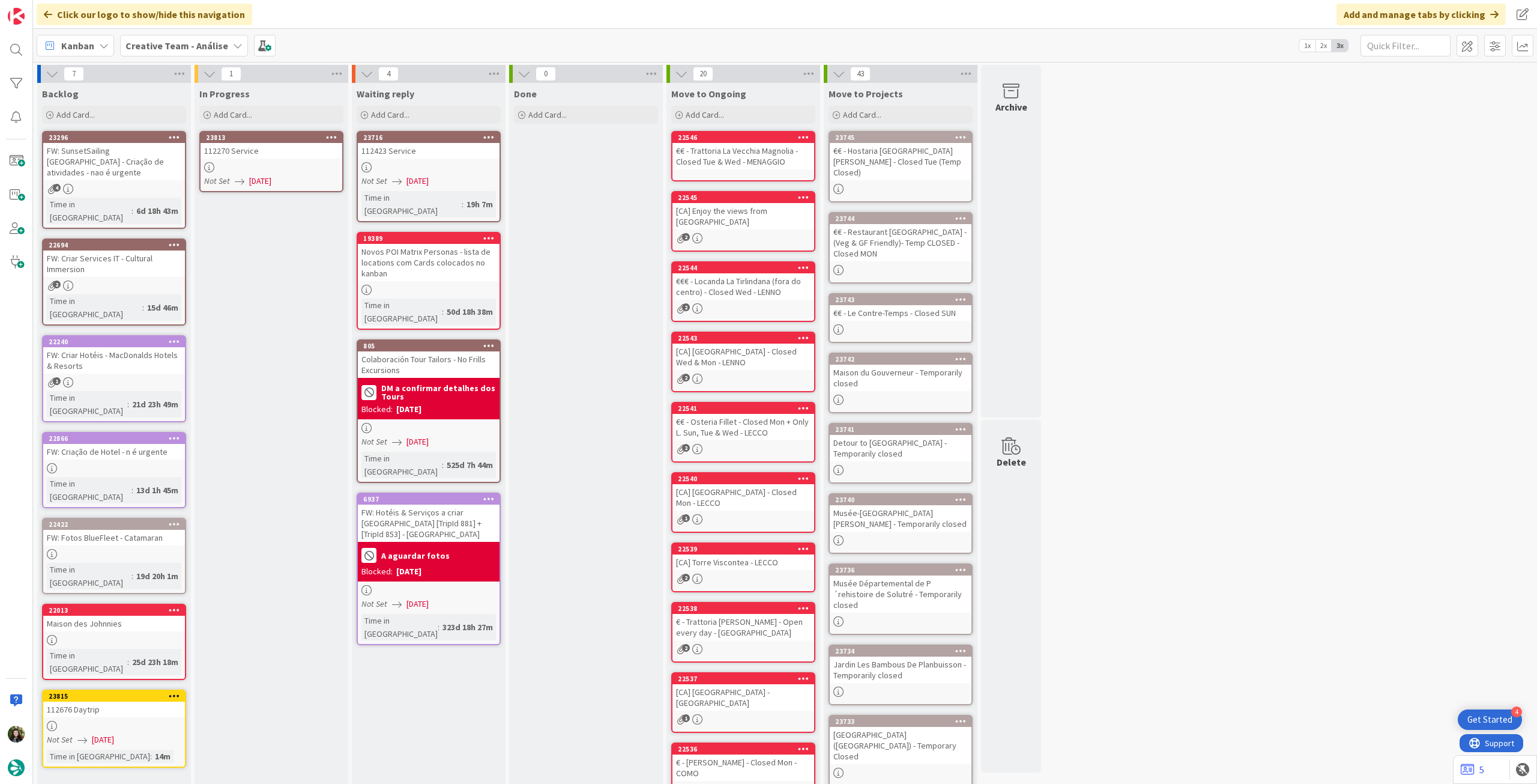
click at [271, 181] on span "[DATE]" at bounding box center [260, 181] width 22 height 13
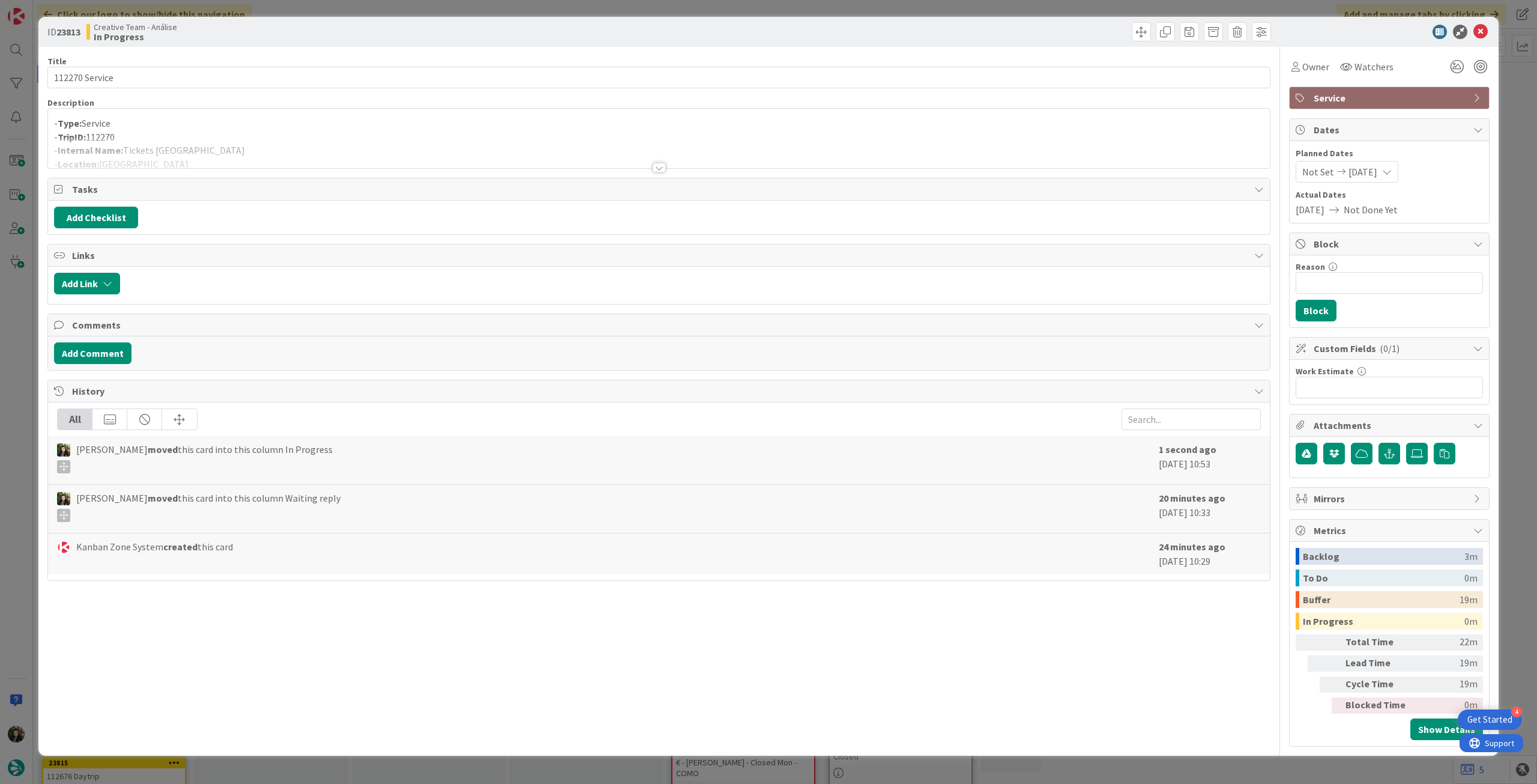
click at [259, 156] on div at bounding box center [659, 153] width 1222 height 31
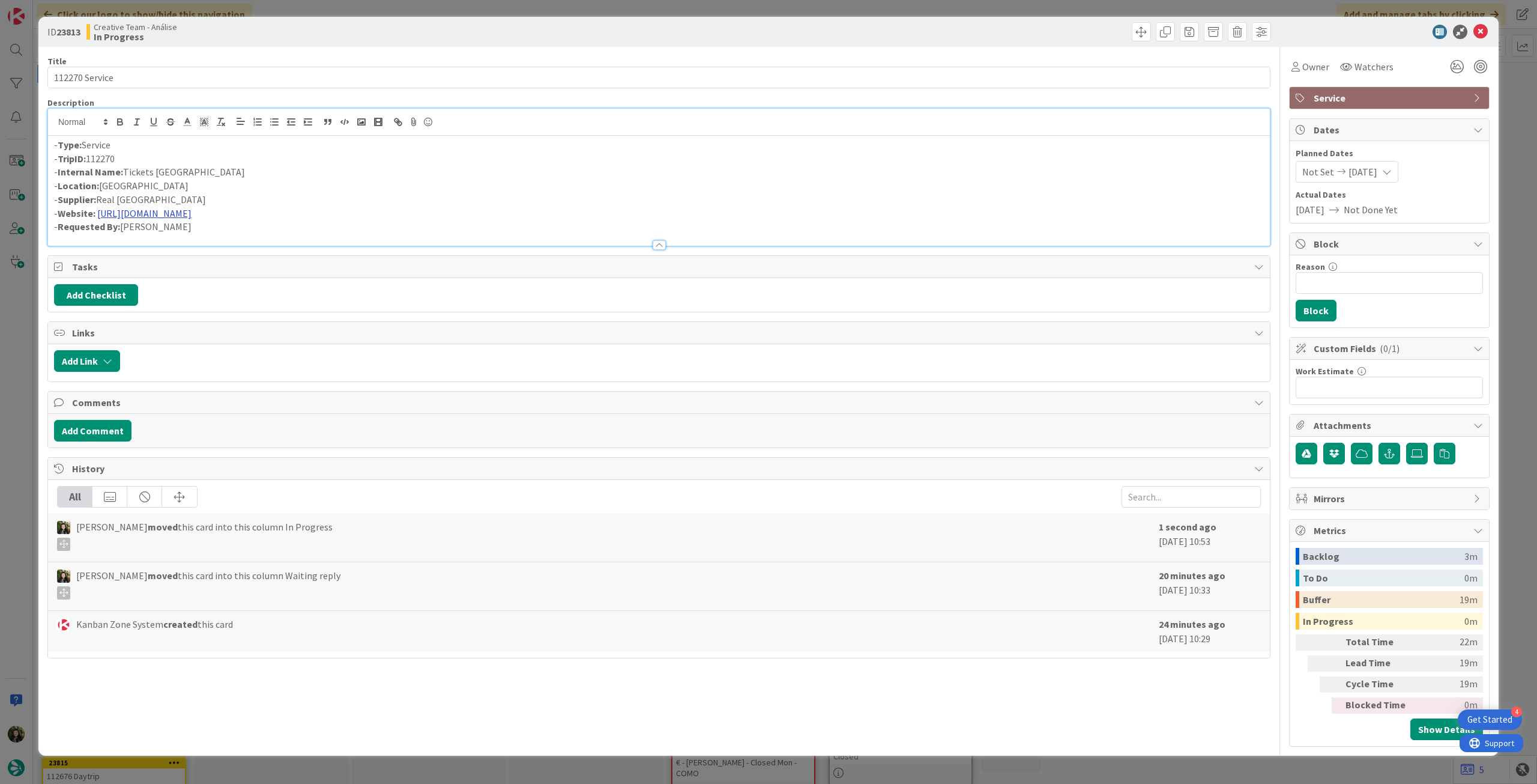
drag, startPoint x: 275, startPoint y: 215, endPoint x: 98, endPoint y: 211, distance: 177.0
click at [98, 211] on p "- Website: https://bernabeu.realmadrid.com/en-US" at bounding box center [658, 213] width 1210 height 14
paste div
click at [52, 144] on div "- Type: Service - TripID: 112270 - Internal Name: Tickets Barnabéu Stadium - Lo…" at bounding box center [659, 191] width 1222 height 110
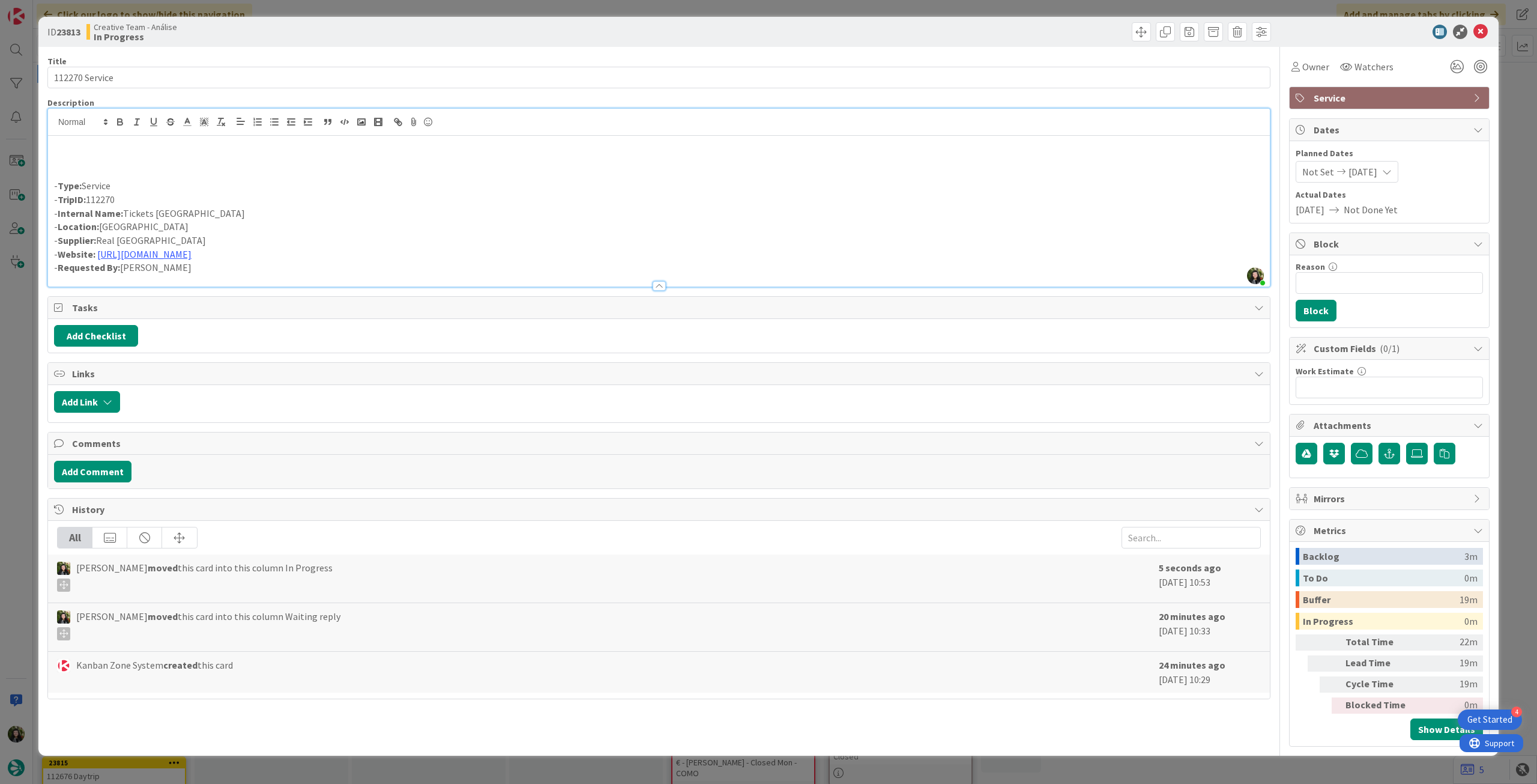
click at [76, 156] on p at bounding box center [658, 159] width 1210 height 14
click at [1482, 28] on icon at bounding box center [1480, 32] width 14 height 14
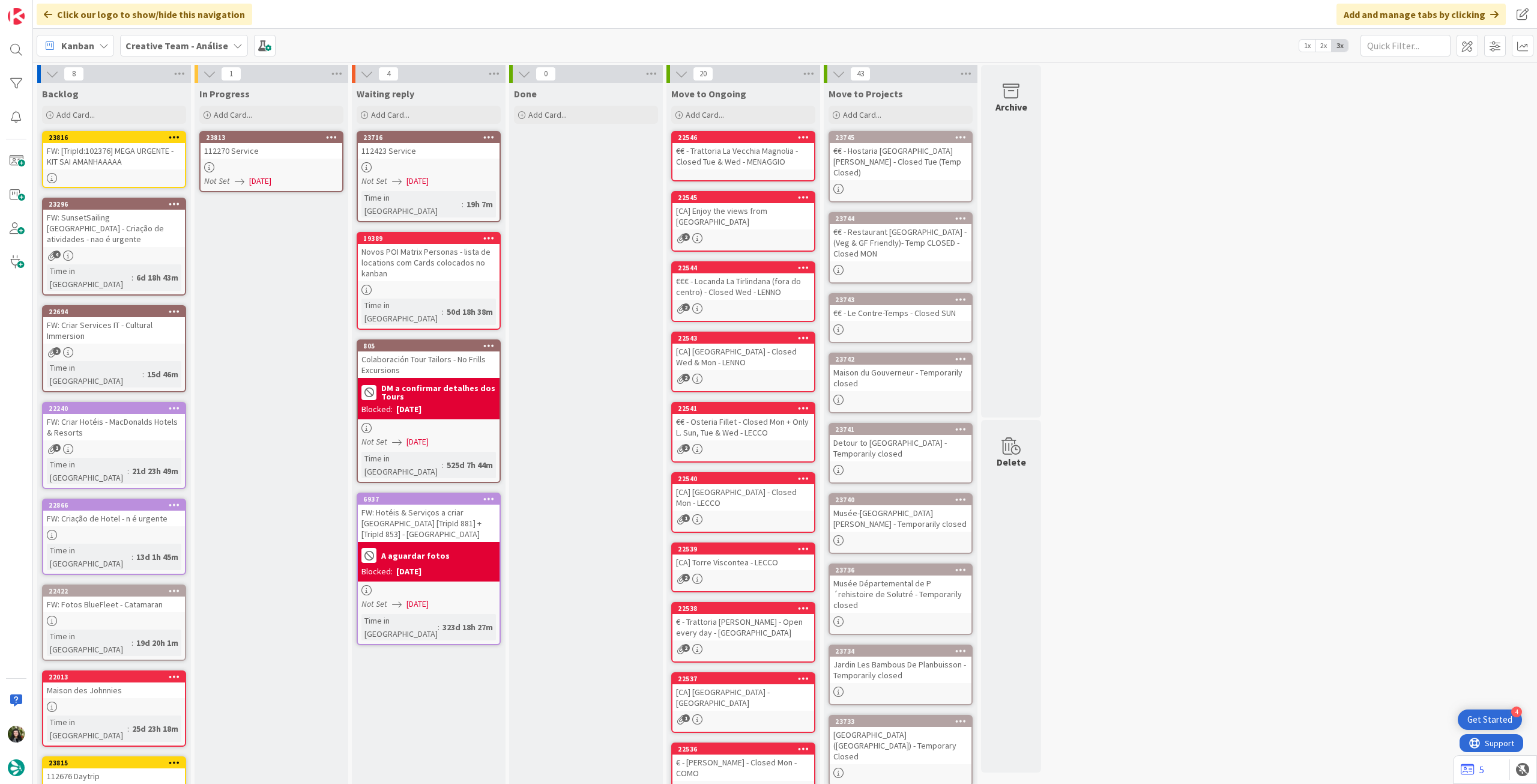
click at [333, 135] on icon at bounding box center [331, 137] width 11 height 8
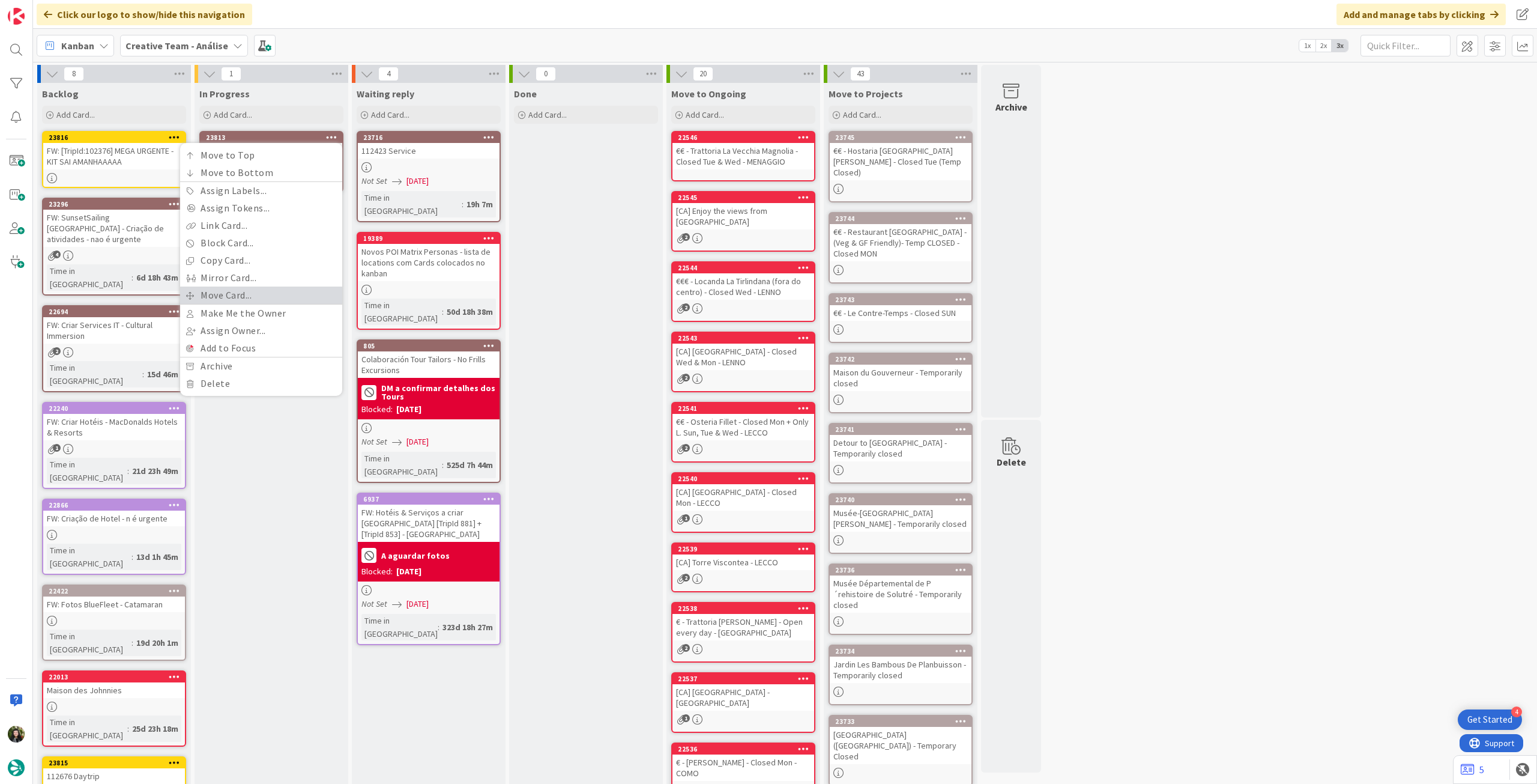
click at [255, 293] on link "Move Card..." at bounding box center [261, 295] width 162 height 17
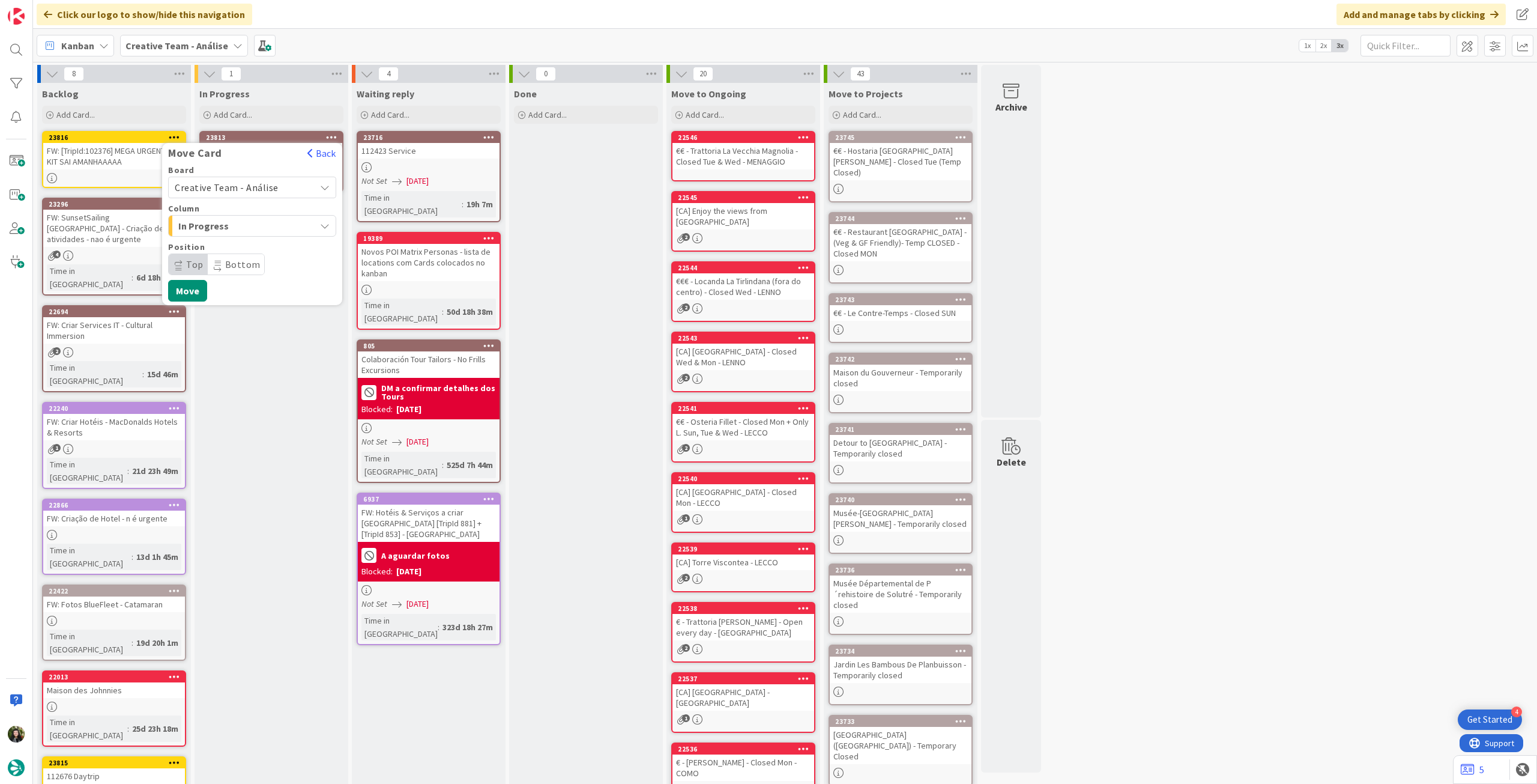
click at [265, 188] on span "Creative Team - Análise" at bounding box center [226, 187] width 104 height 12
click at [246, 244] on span "Creative Team" at bounding box center [260, 244] width 139 height 18
click at [250, 231] on span "Select a Column..." at bounding box center [219, 225] width 90 height 16
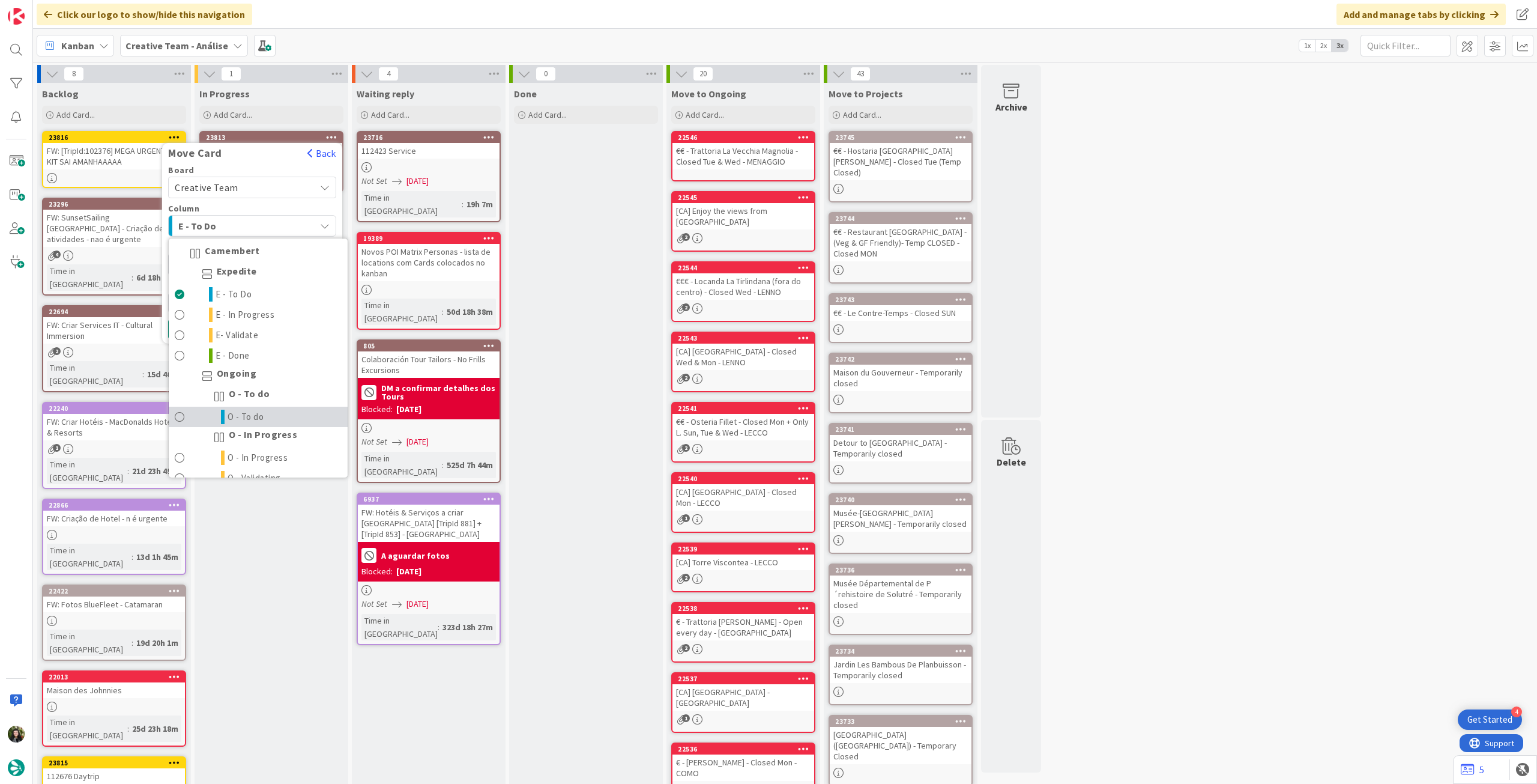
click at [246, 412] on span "O - To do" at bounding box center [246, 417] width 36 height 14
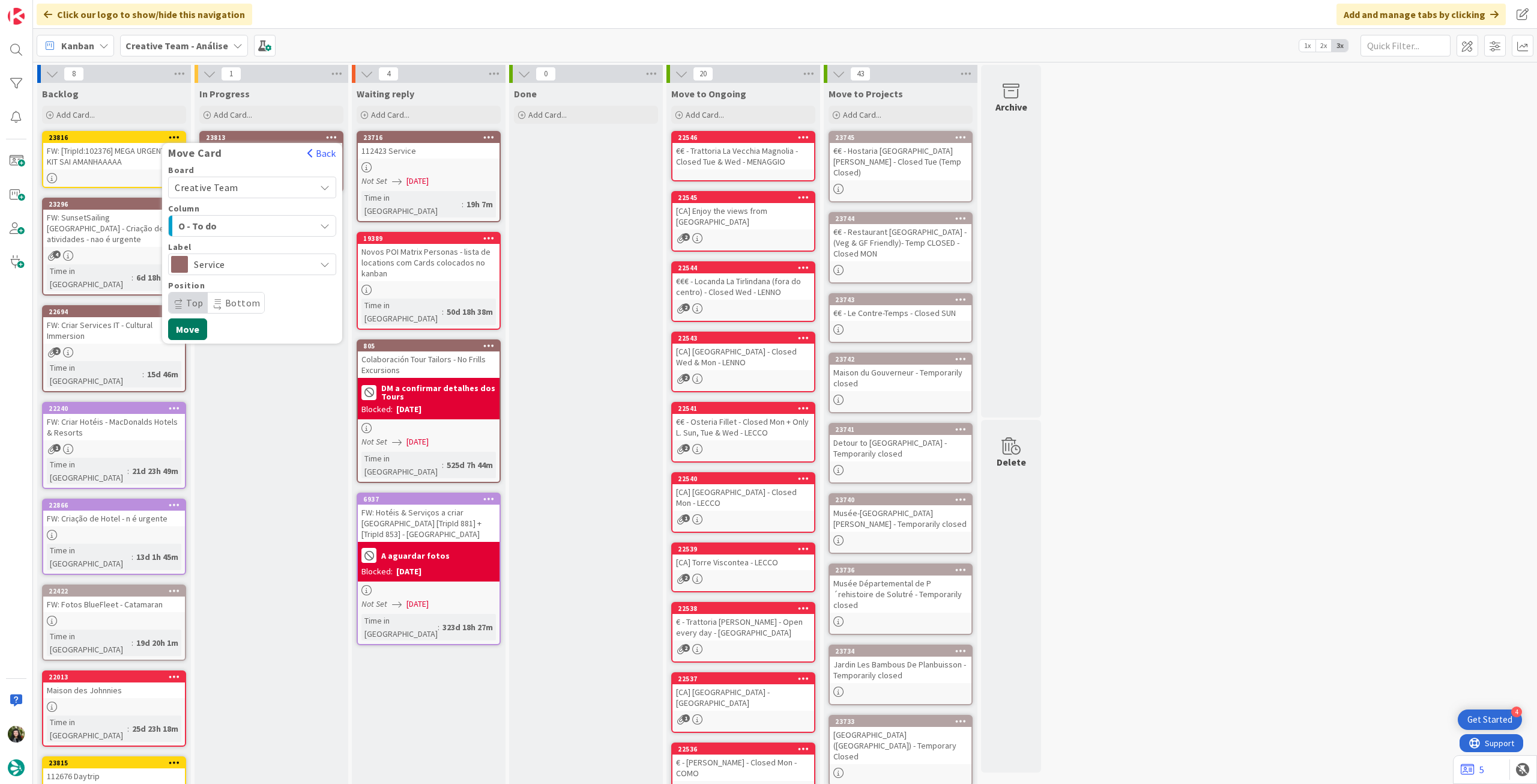
click at [187, 326] on button "Move" at bounding box center [187, 329] width 39 height 22
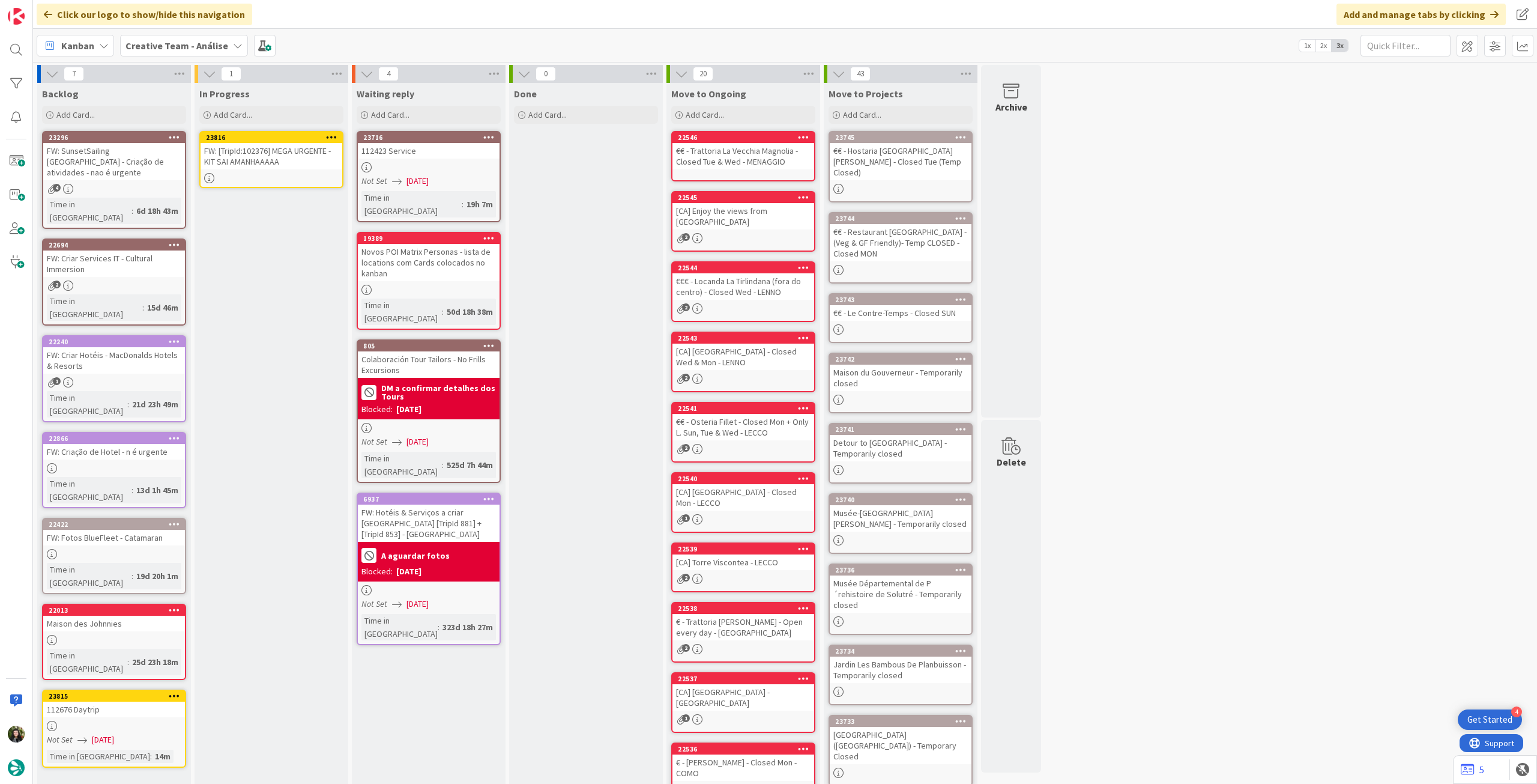
click at [268, 168] on div "FW: [TripId:102376] MEGA URGENTE - KIT SAI AMANHAAAAA" at bounding box center [271, 156] width 141 height 26
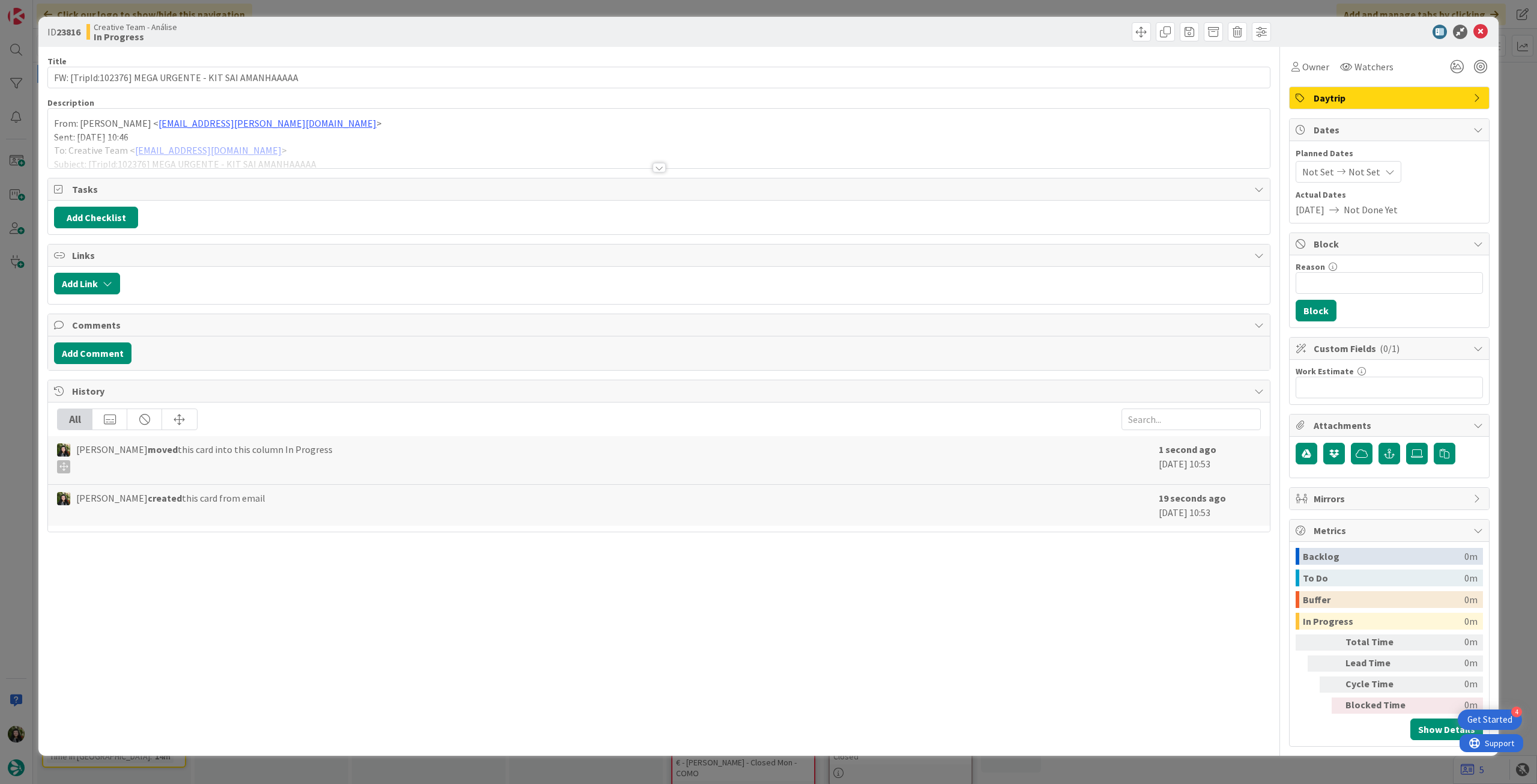
drag, startPoint x: 346, startPoint y: 159, endPoint x: 339, endPoint y: 165, distance: 9.2
click at [339, 165] on div at bounding box center [659, 153] width 1222 height 31
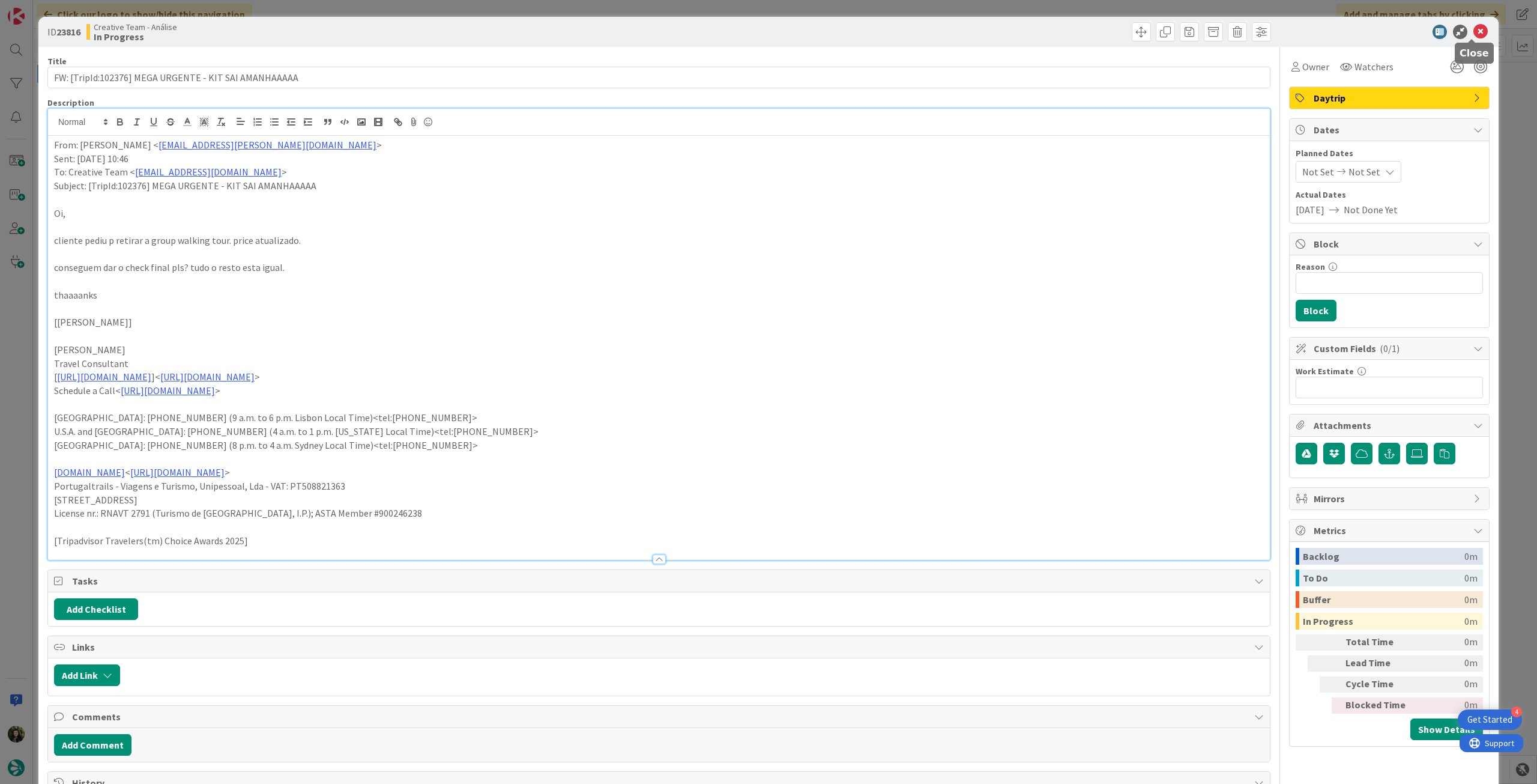
click at [1473, 29] on icon at bounding box center [1480, 32] width 14 height 14
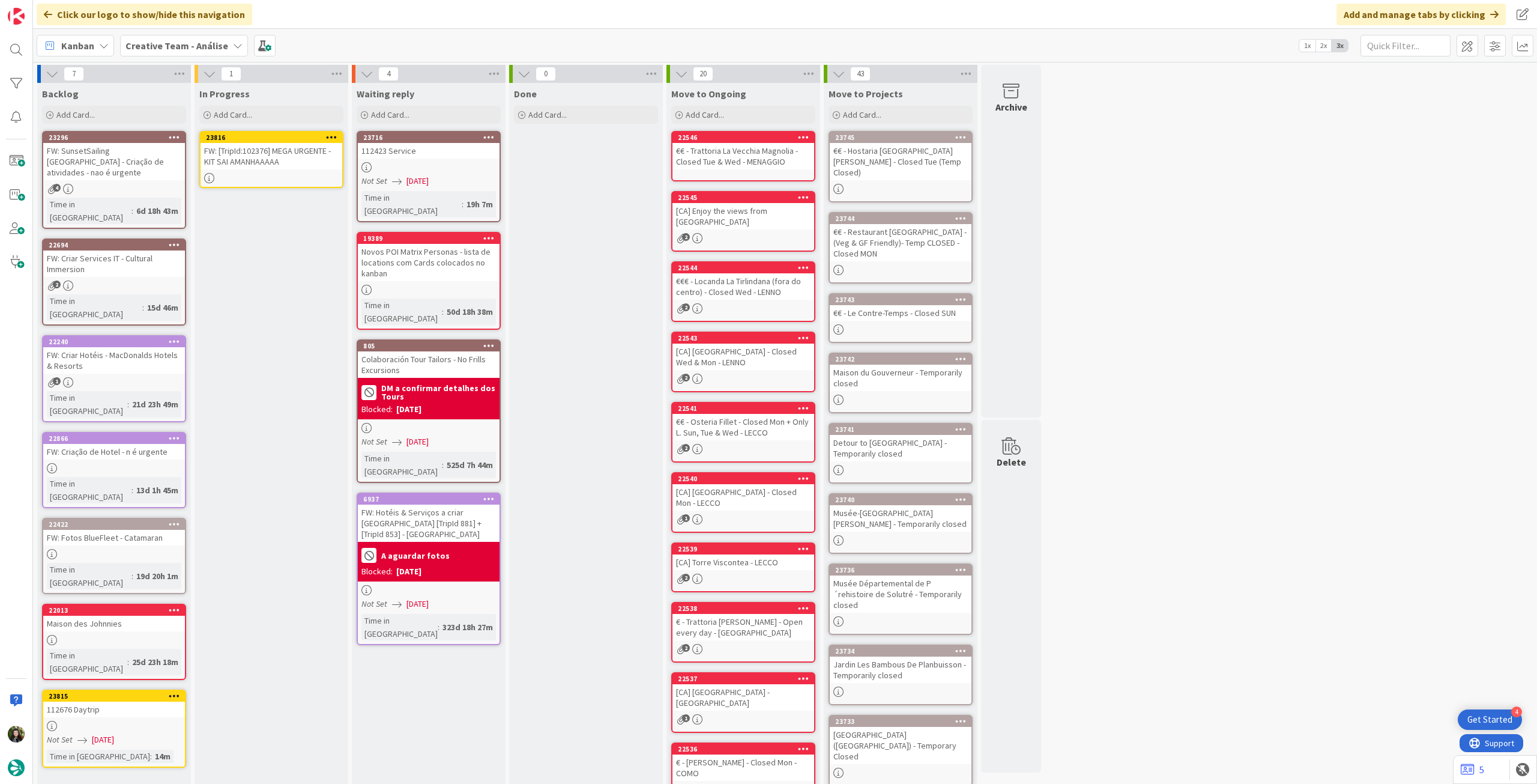
click at [335, 135] on icon at bounding box center [331, 137] width 11 height 8
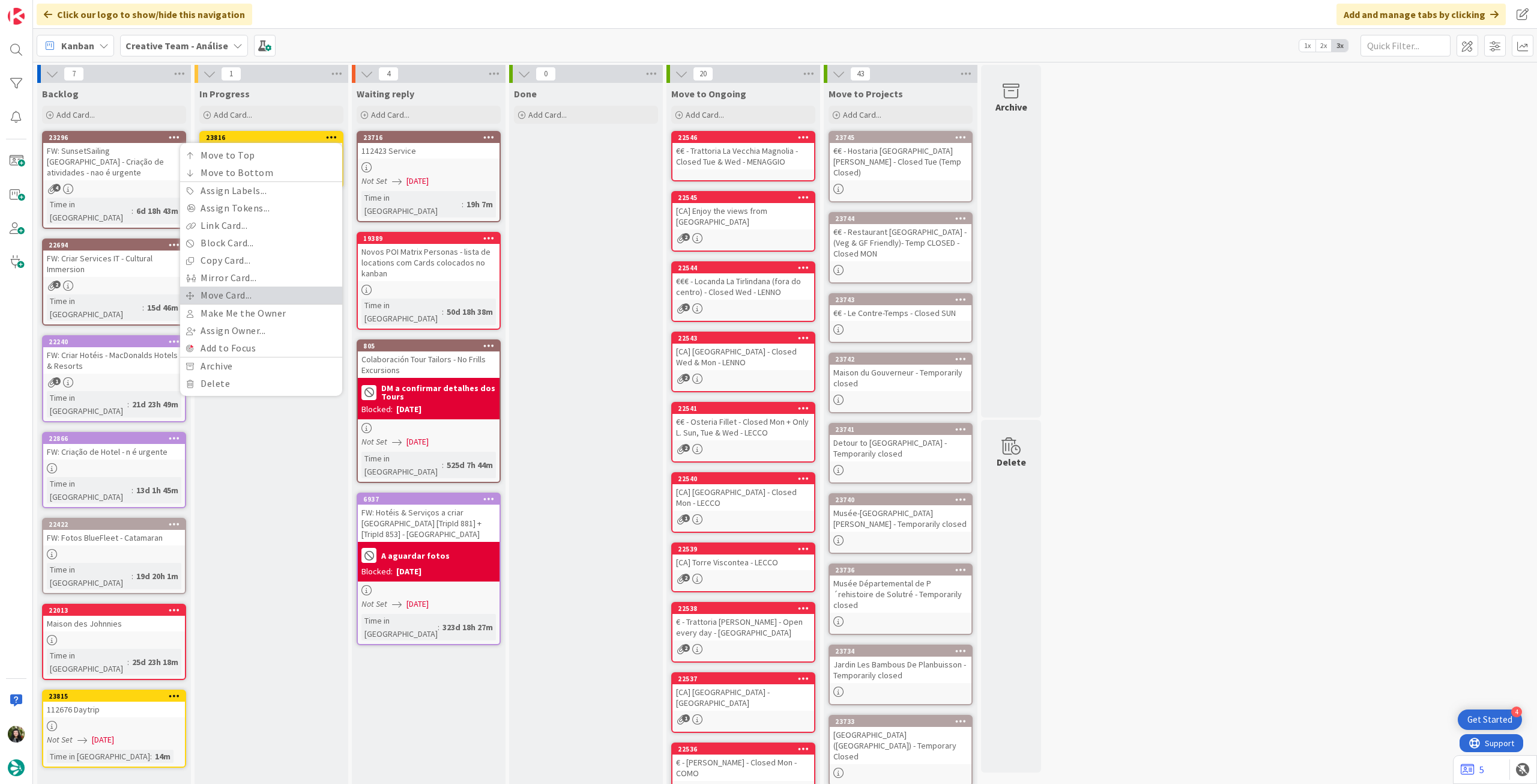
click at [229, 291] on link "Move Card..." at bounding box center [261, 295] width 162 height 17
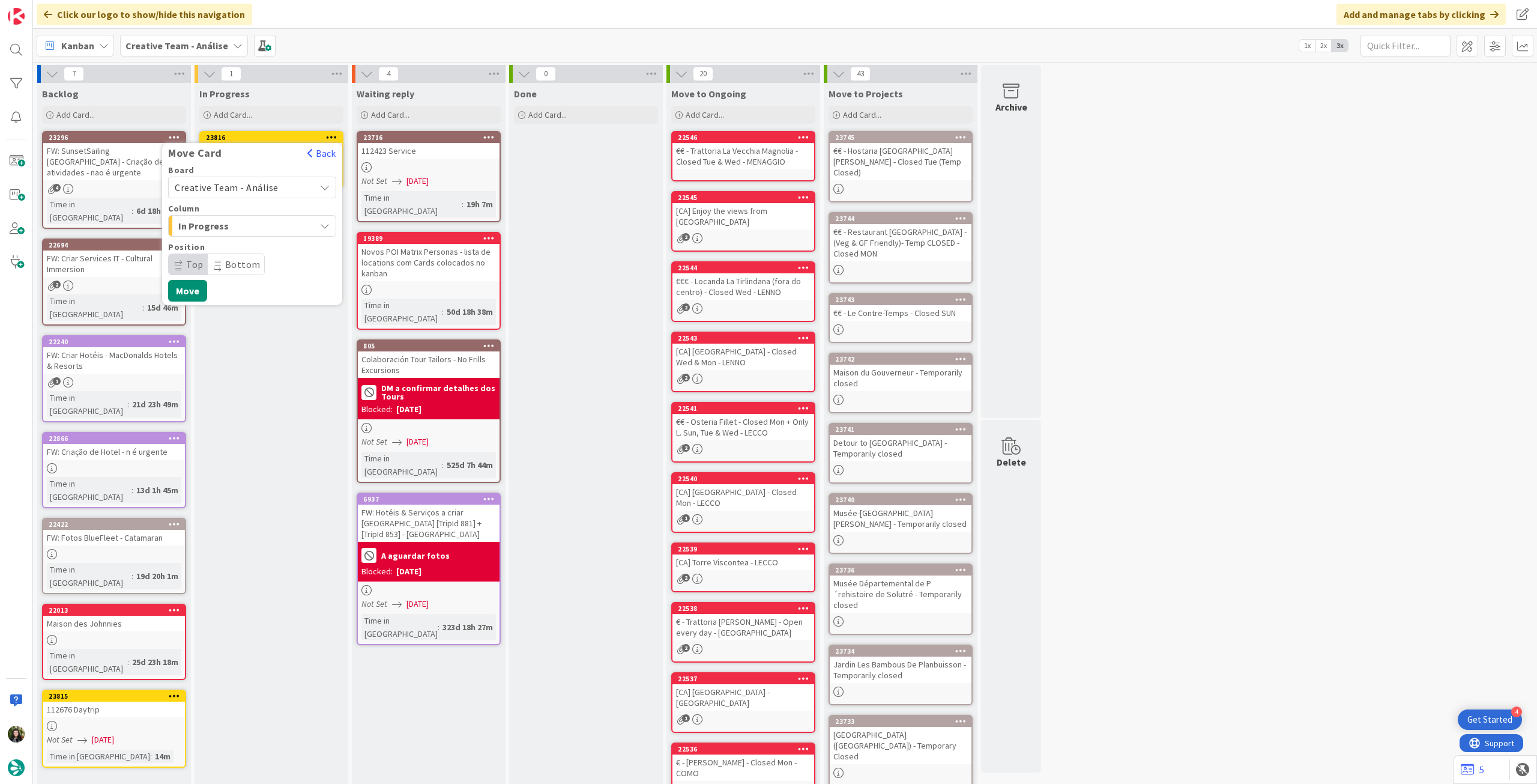
click at [243, 185] on span "Creative Team - Análise" at bounding box center [226, 187] width 104 height 12
click at [219, 242] on span "Creative Team" at bounding box center [260, 244] width 139 height 18
click at [212, 265] on span "Daytrip" at bounding box center [252, 264] width 116 height 17
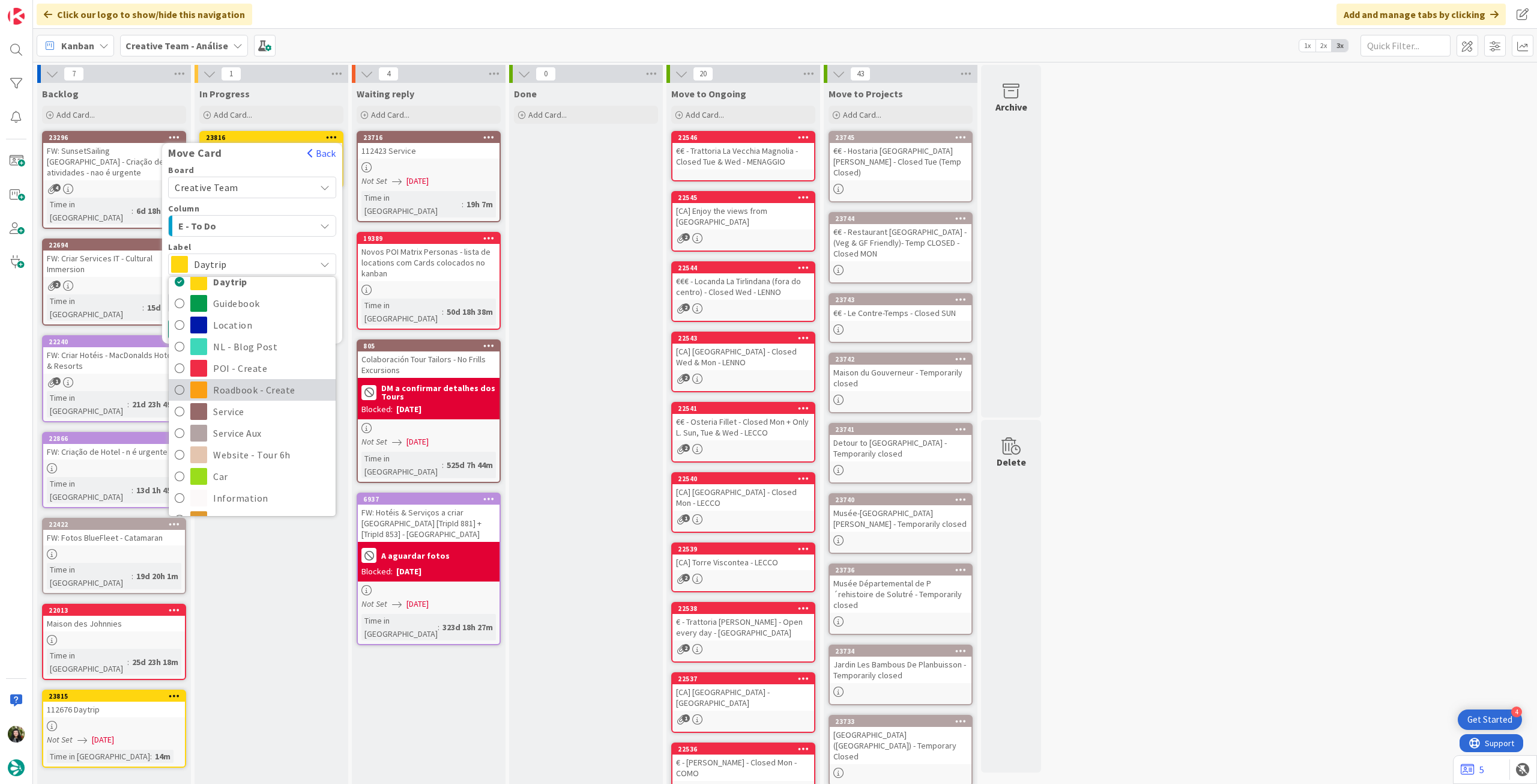
scroll to position [80, 0]
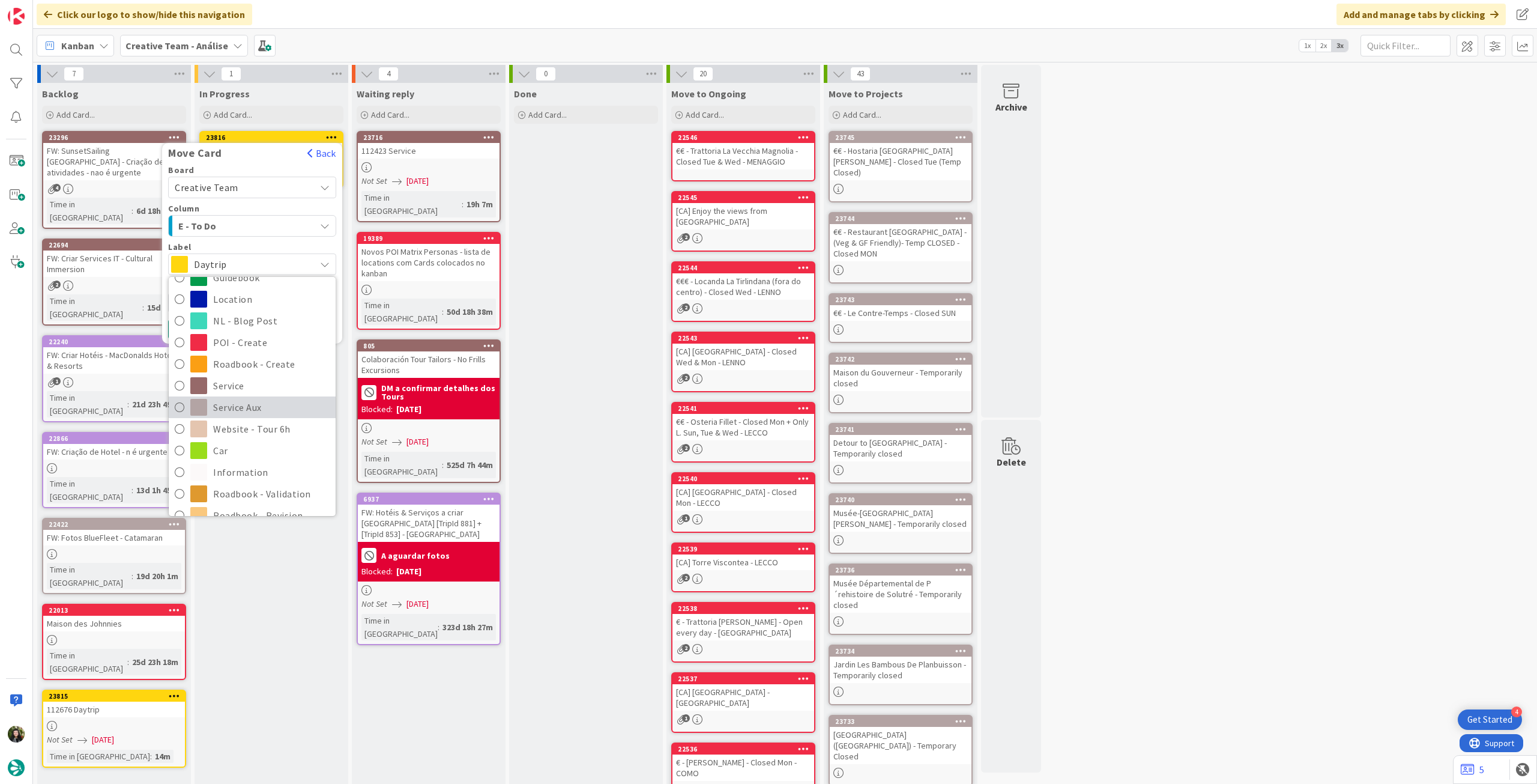
click at [226, 401] on span "Service Aux" at bounding box center [271, 407] width 116 height 18
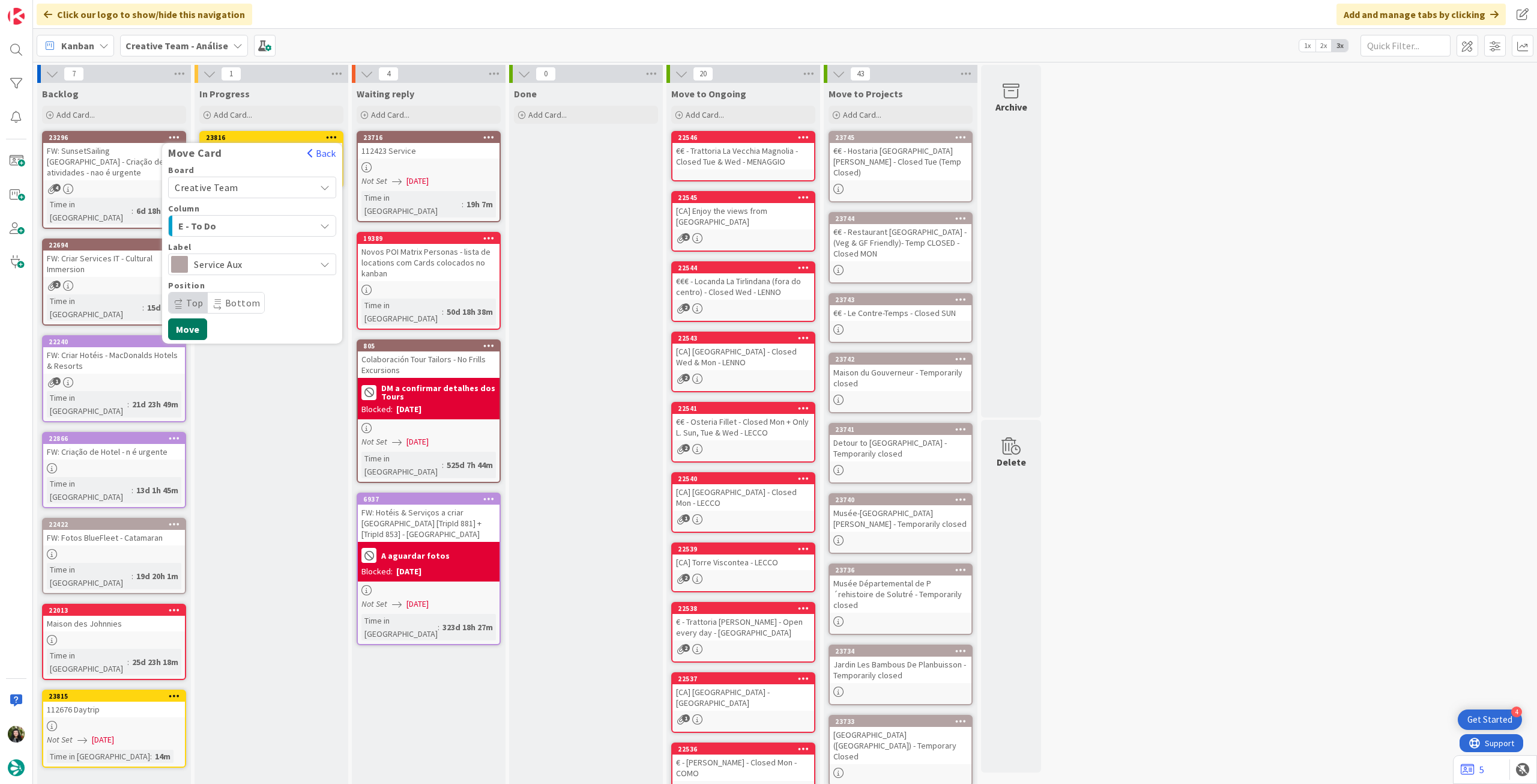
click at [197, 321] on button "Move" at bounding box center [187, 329] width 39 height 22
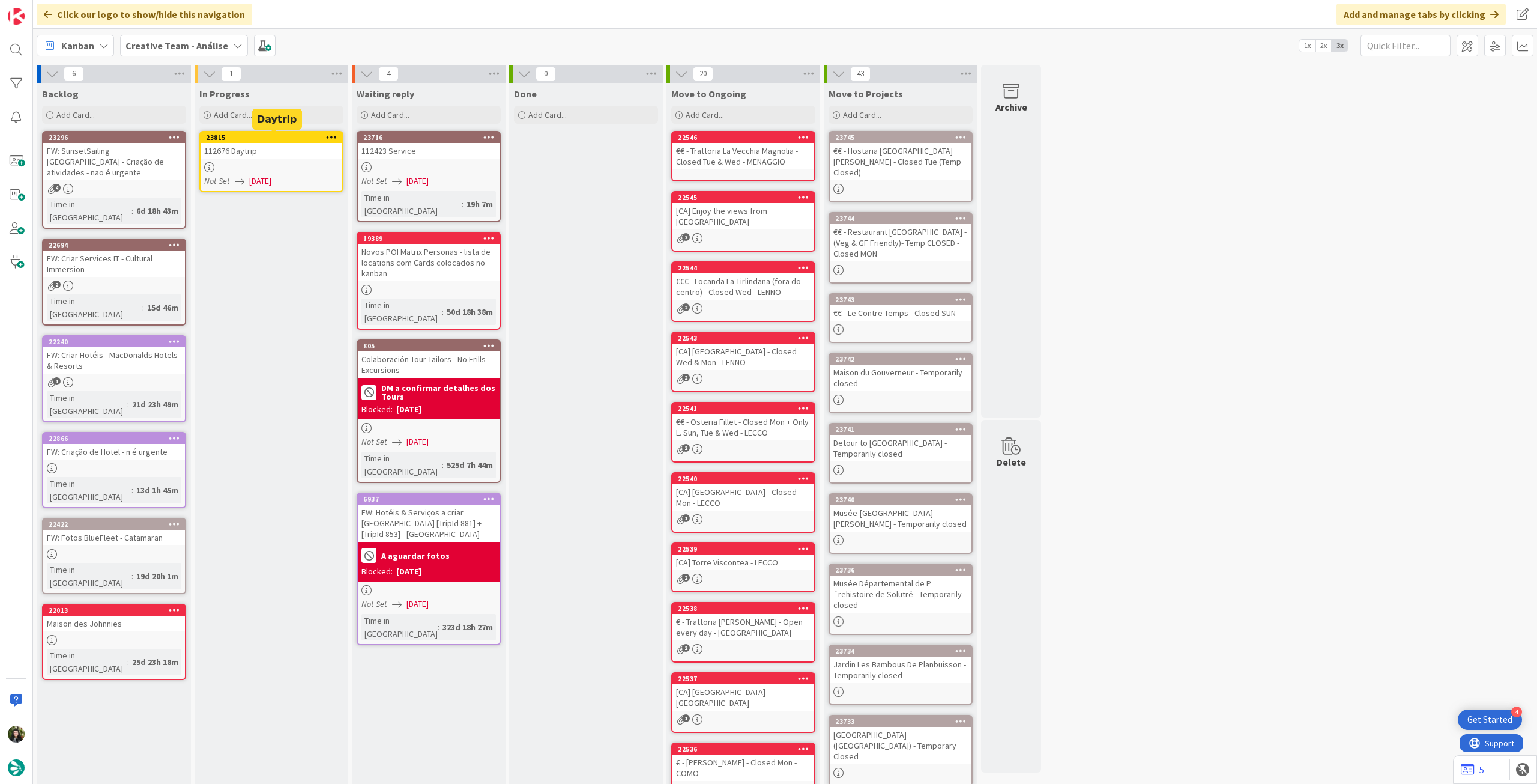
click at [290, 167] on div at bounding box center [271, 167] width 141 height 11
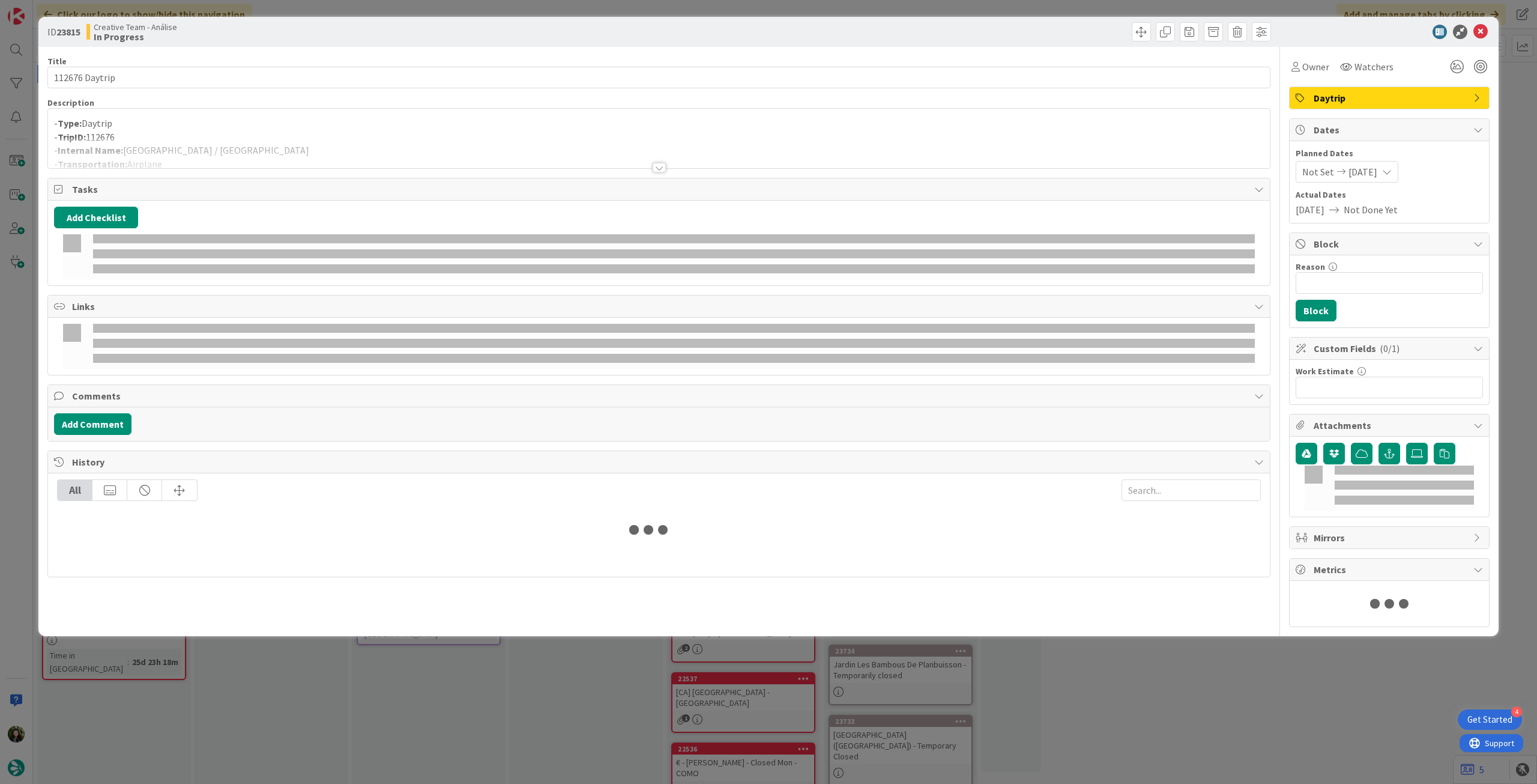
click at [296, 145] on div at bounding box center [659, 153] width 1222 height 31
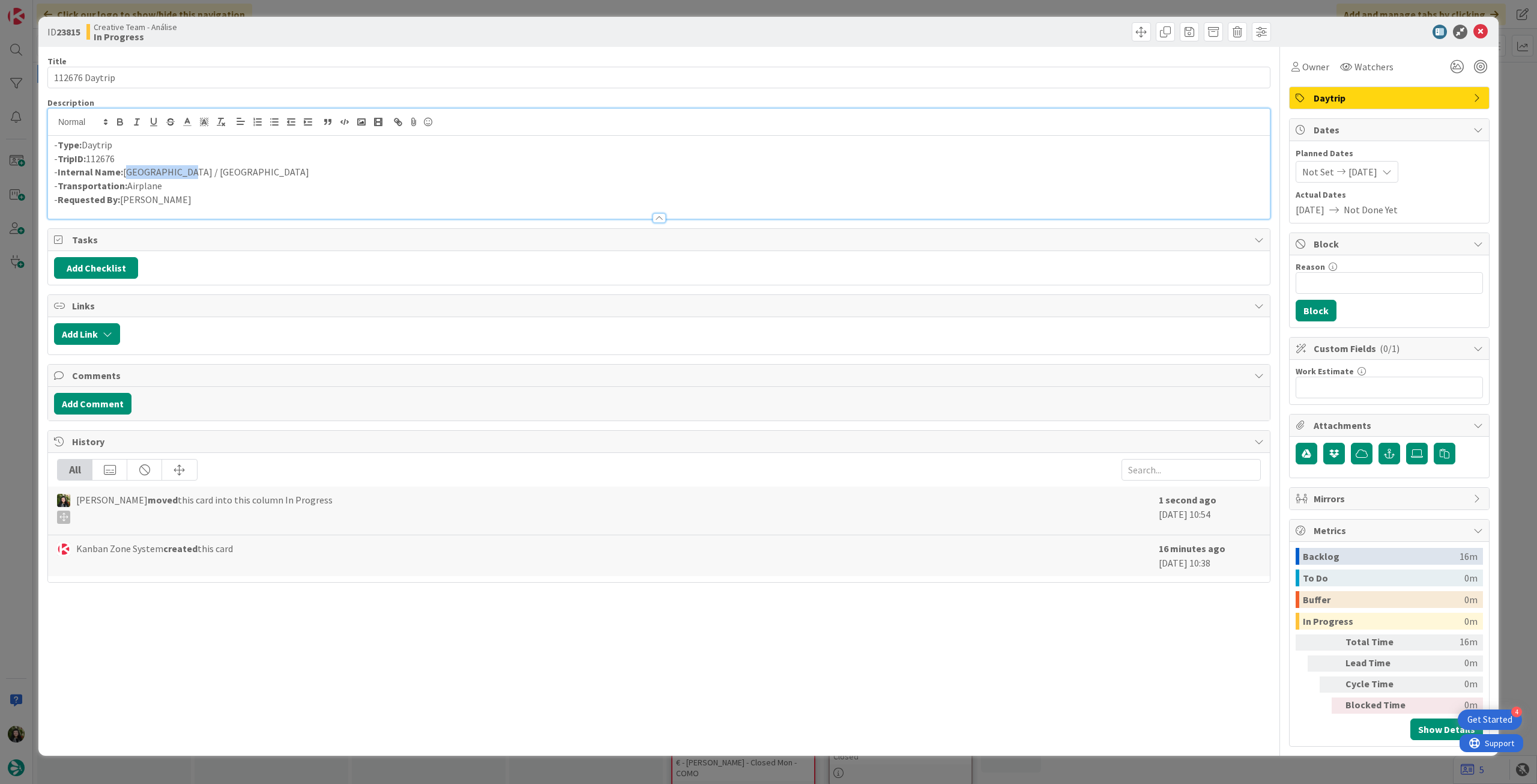
drag, startPoint x: 188, startPoint y: 171, endPoint x: 125, endPoint y: 166, distance: 63.2
click at [125, 166] on p "- Internal Name: Dublin / Rome" at bounding box center [658, 172] width 1210 height 14
click at [1479, 33] on icon at bounding box center [1480, 32] width 14 height 14
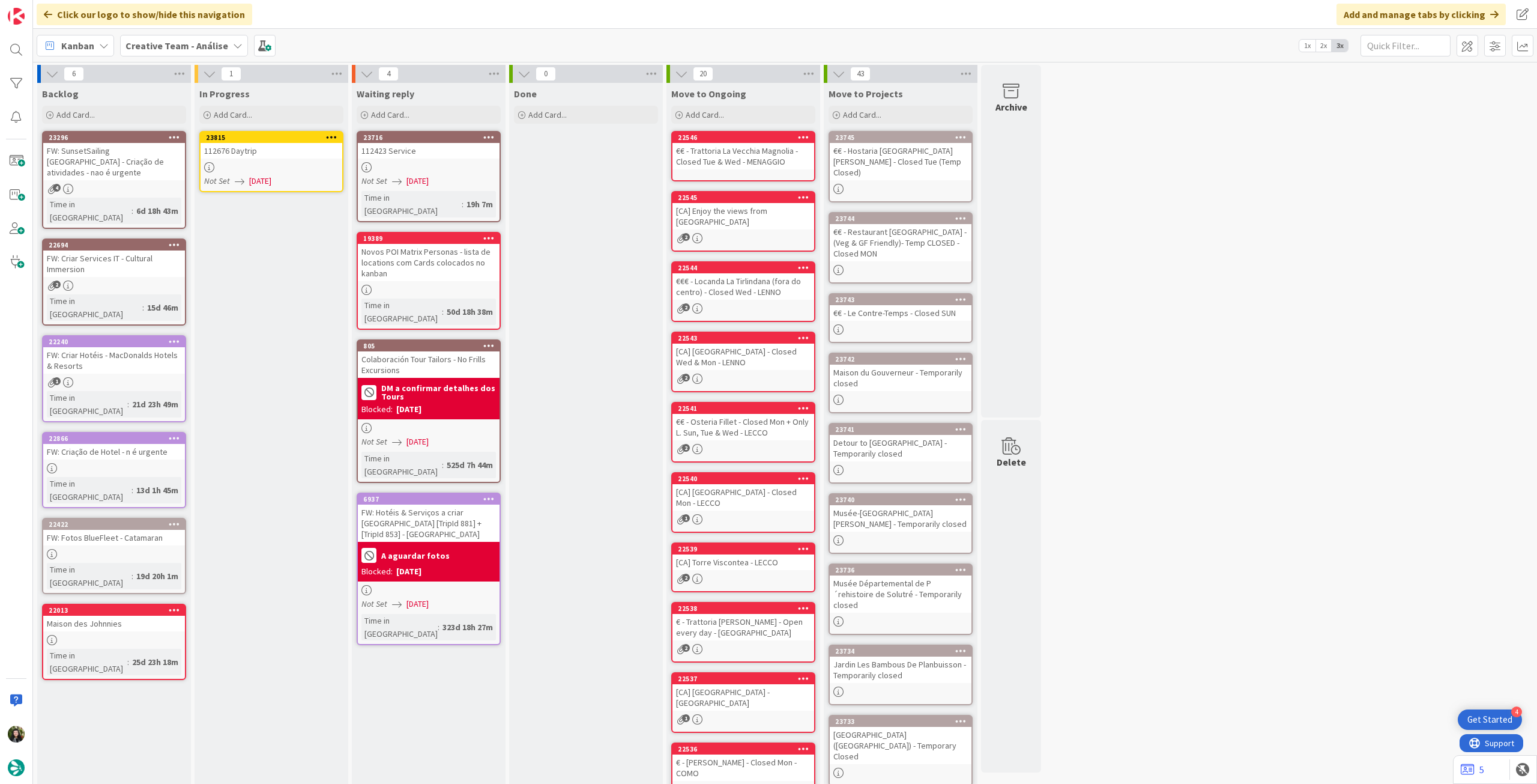
click at [336, 135] on icon at bounding box center [331, 137] width 11 height 8
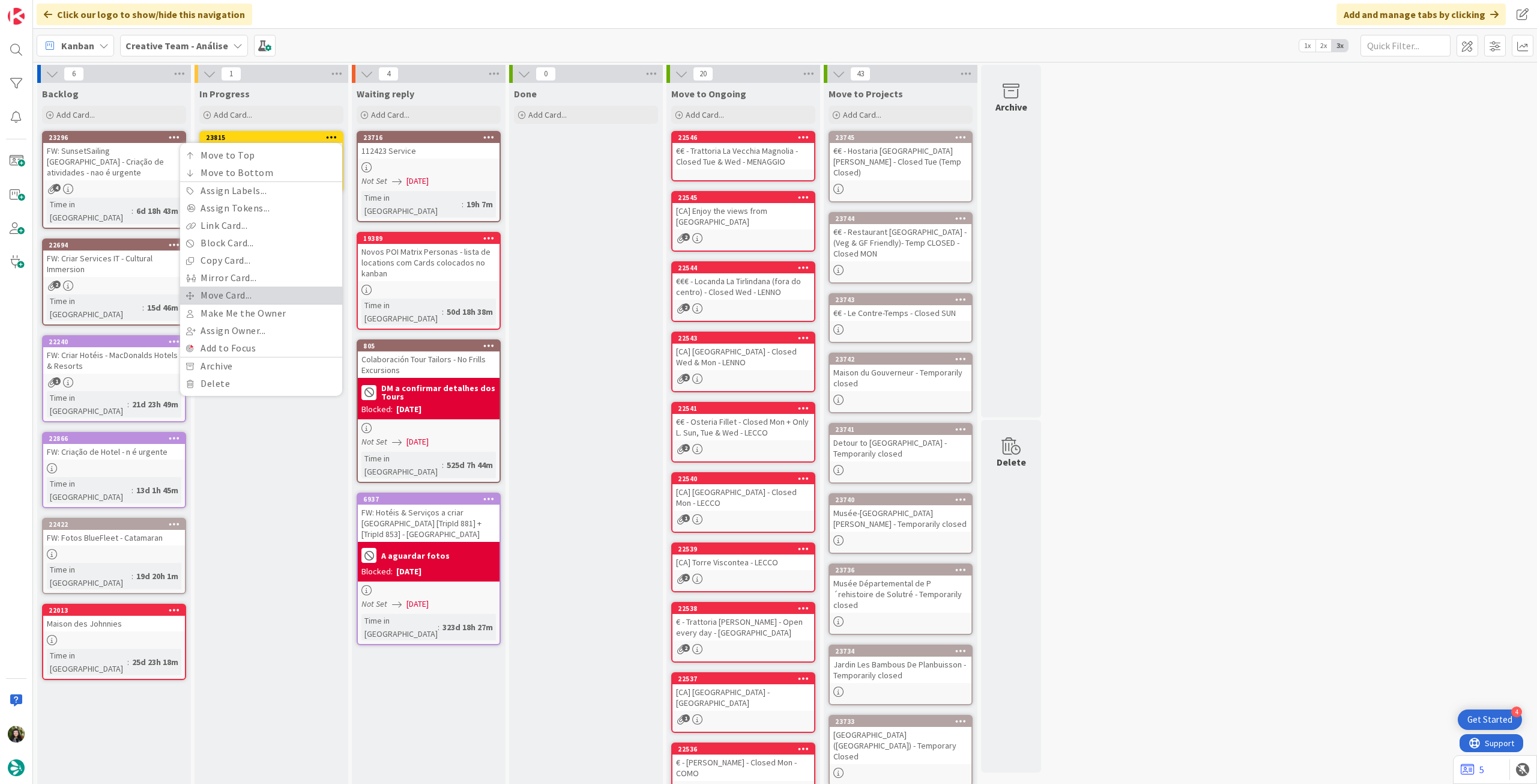
click at [251, 296] on link "Move Card..." at bounding box center [261, 295] width 162 height 17
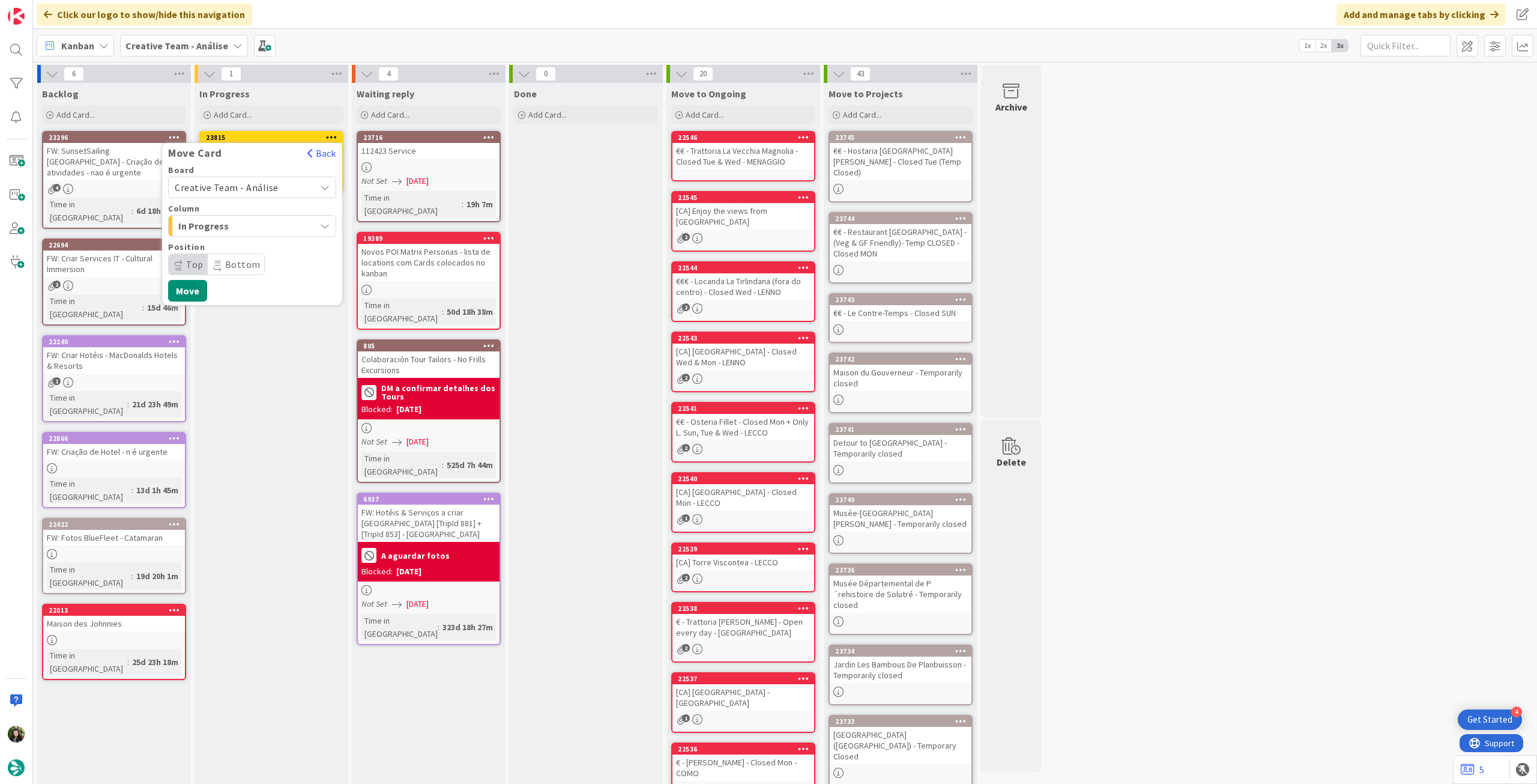
click at [251, 188] on span "Creative Team - Análise" at bounding box center [226, 187] width 104 height 12
drag, startPoint x: 232, startPoint y: 243, endPoint x: 259, endPoint y: 241, distance: 27.1
click at [232, 243] on span "Creative Team" at bounding box center [260, 244] width 139 height 18
click at [256, 229] on span "E - To Do" at bounding box center [223, 225] width 90 height 16
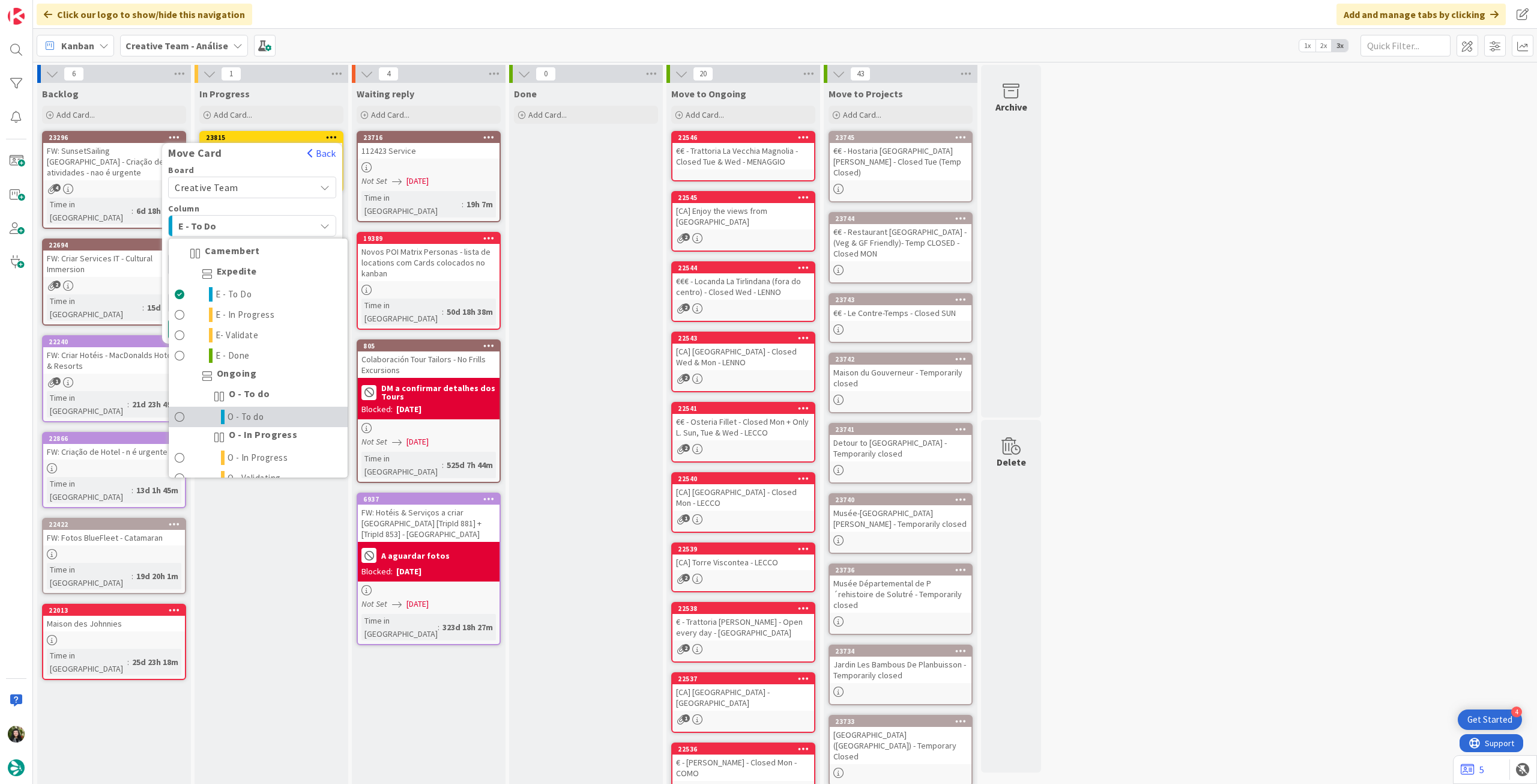
click at [261, 414] on span "O - To do" at bounding box center [246, 417] width 36 height 14
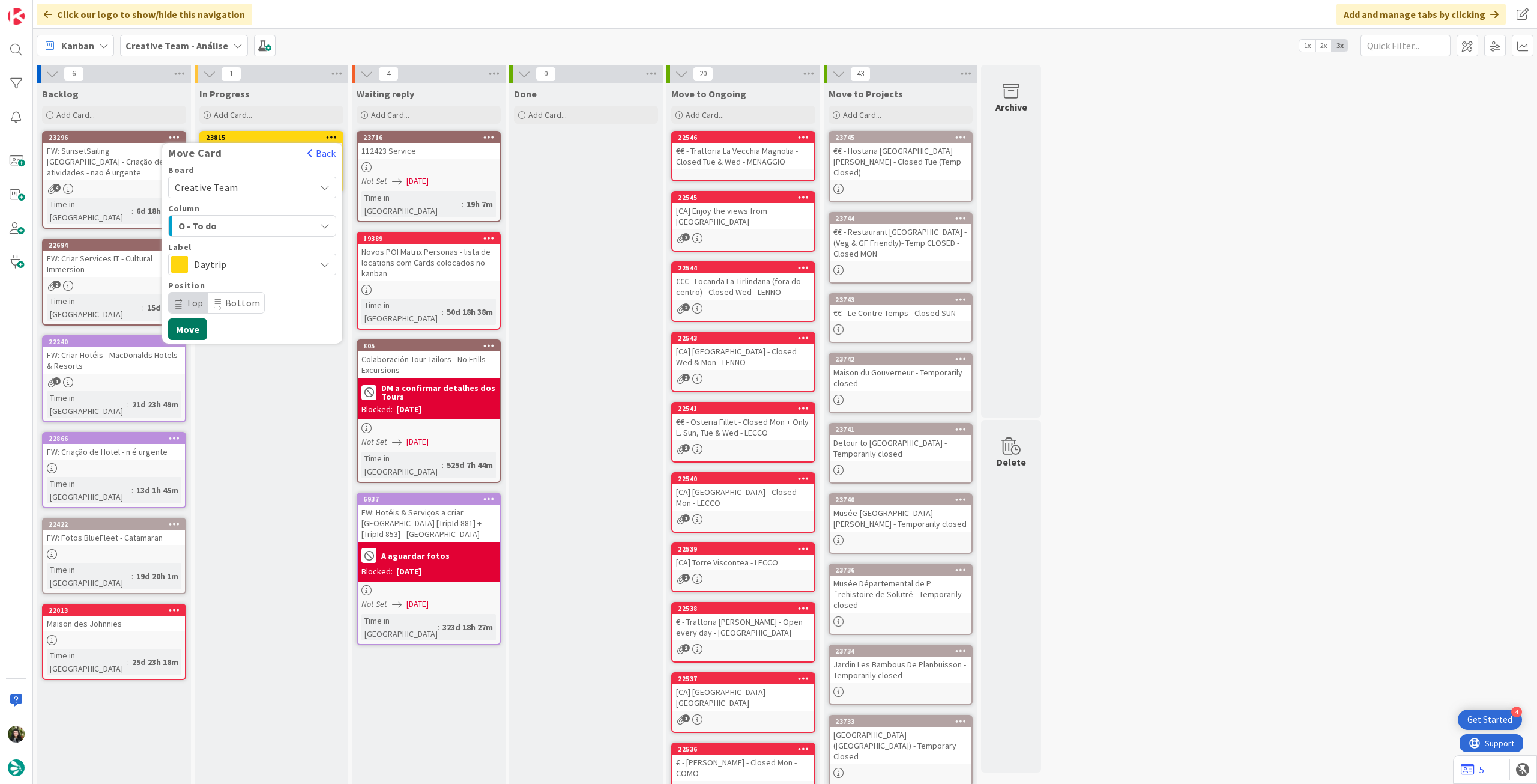
click at [196, 326] on button "Move" at bounding box center [187, 329] width 39 height 22
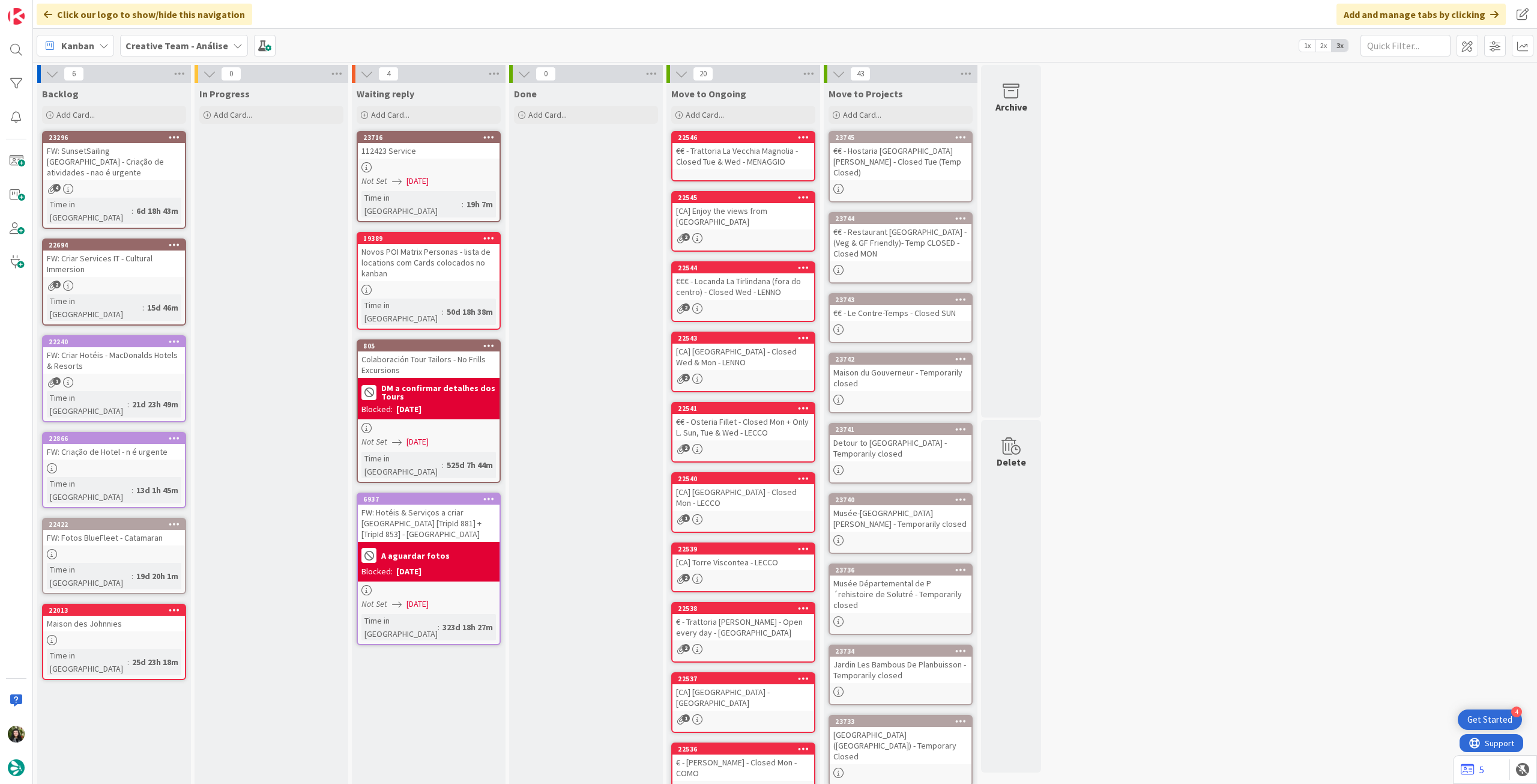
click at [166, 48] on b "Creative Team - Análise" at bounding box center [177, 45] width 103 height 12
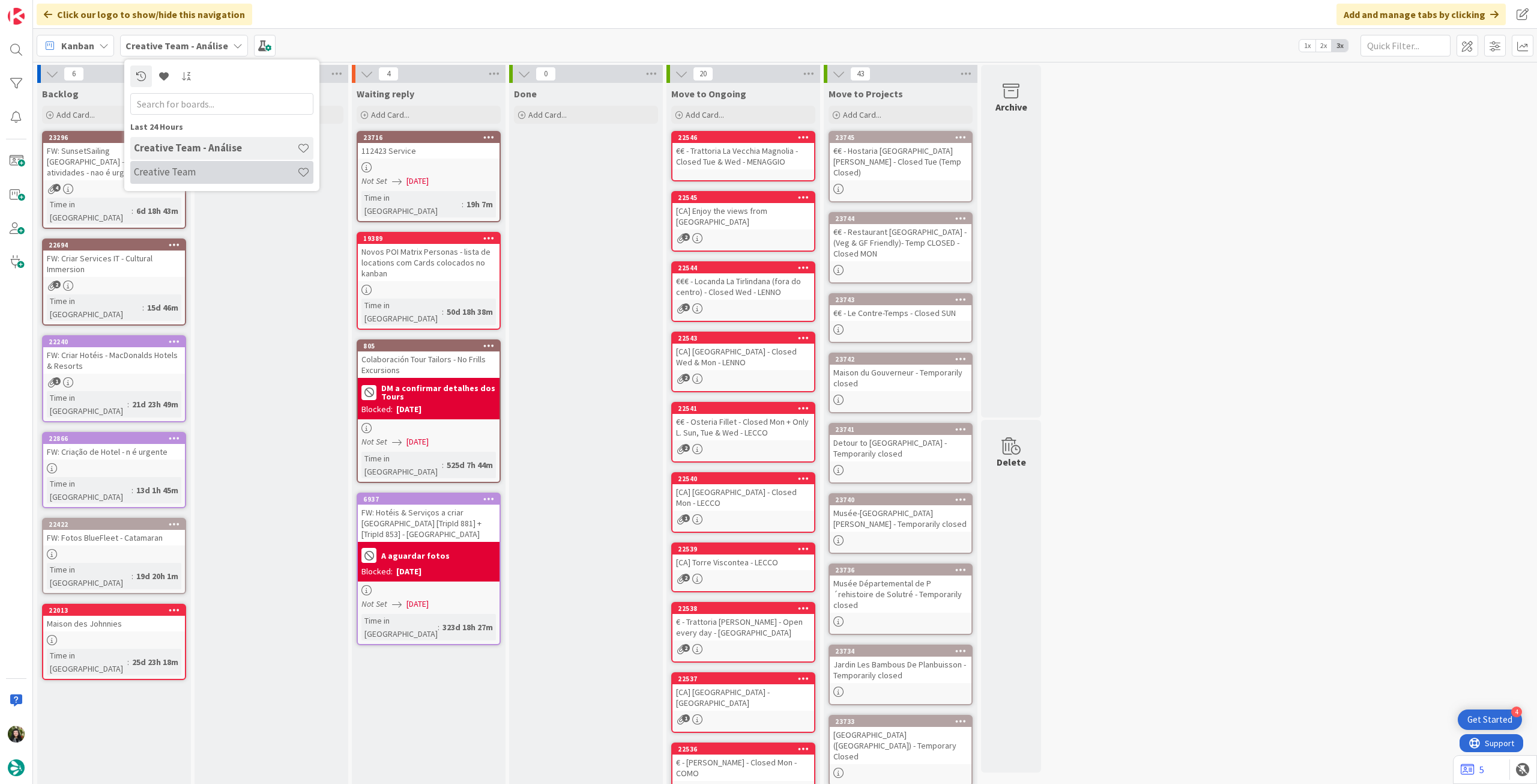
click at [170, 168] on h4 "Creative Team" at bounding box center [215, 172] width 163 height 12
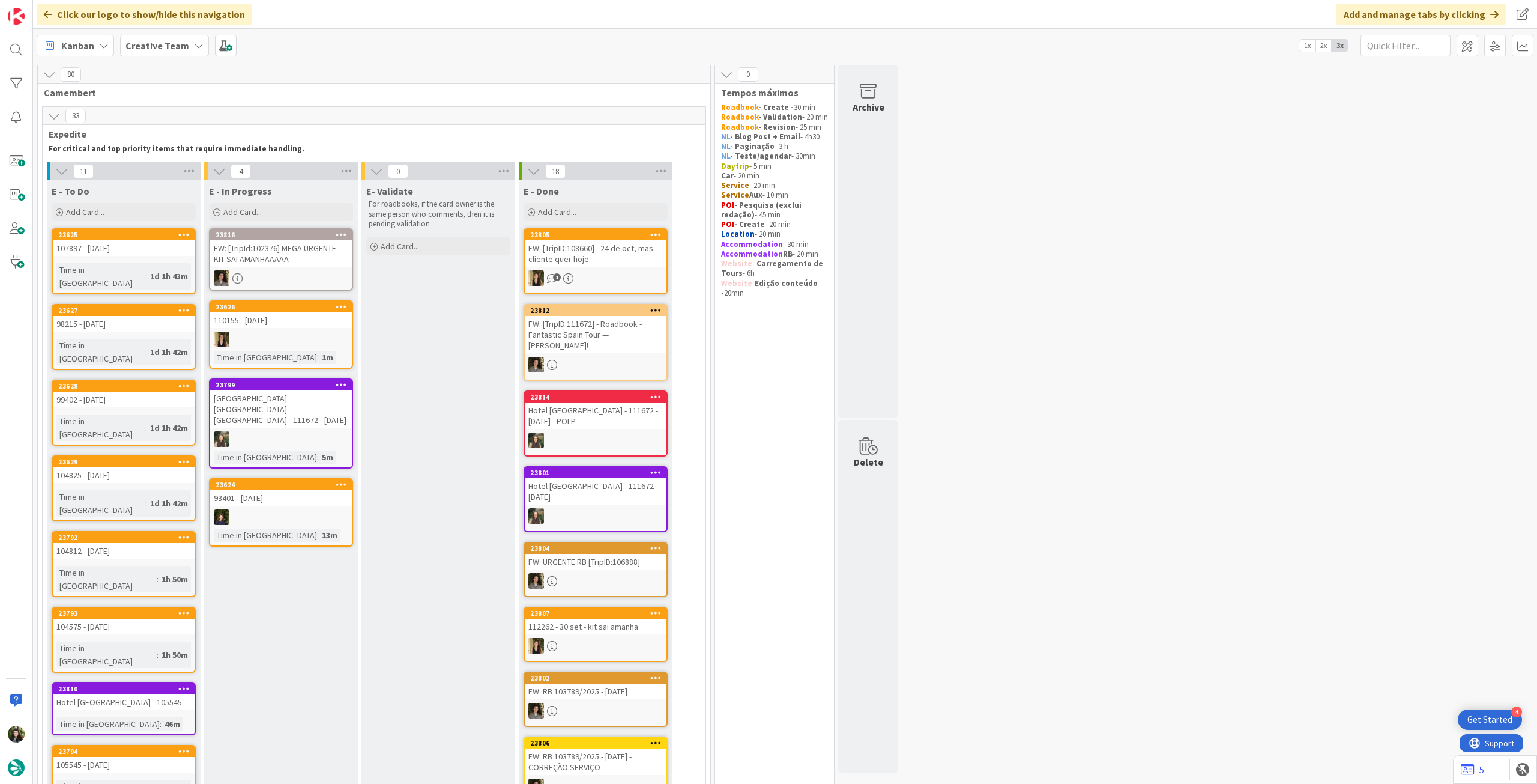
click at [183, 46] on b "Creative Team" at bounding box center [157, 45] width 64 height 12
click at [190, 167] on h4 "Creative Team - Análise" at bounding box center [215, 172] width 163 height 12
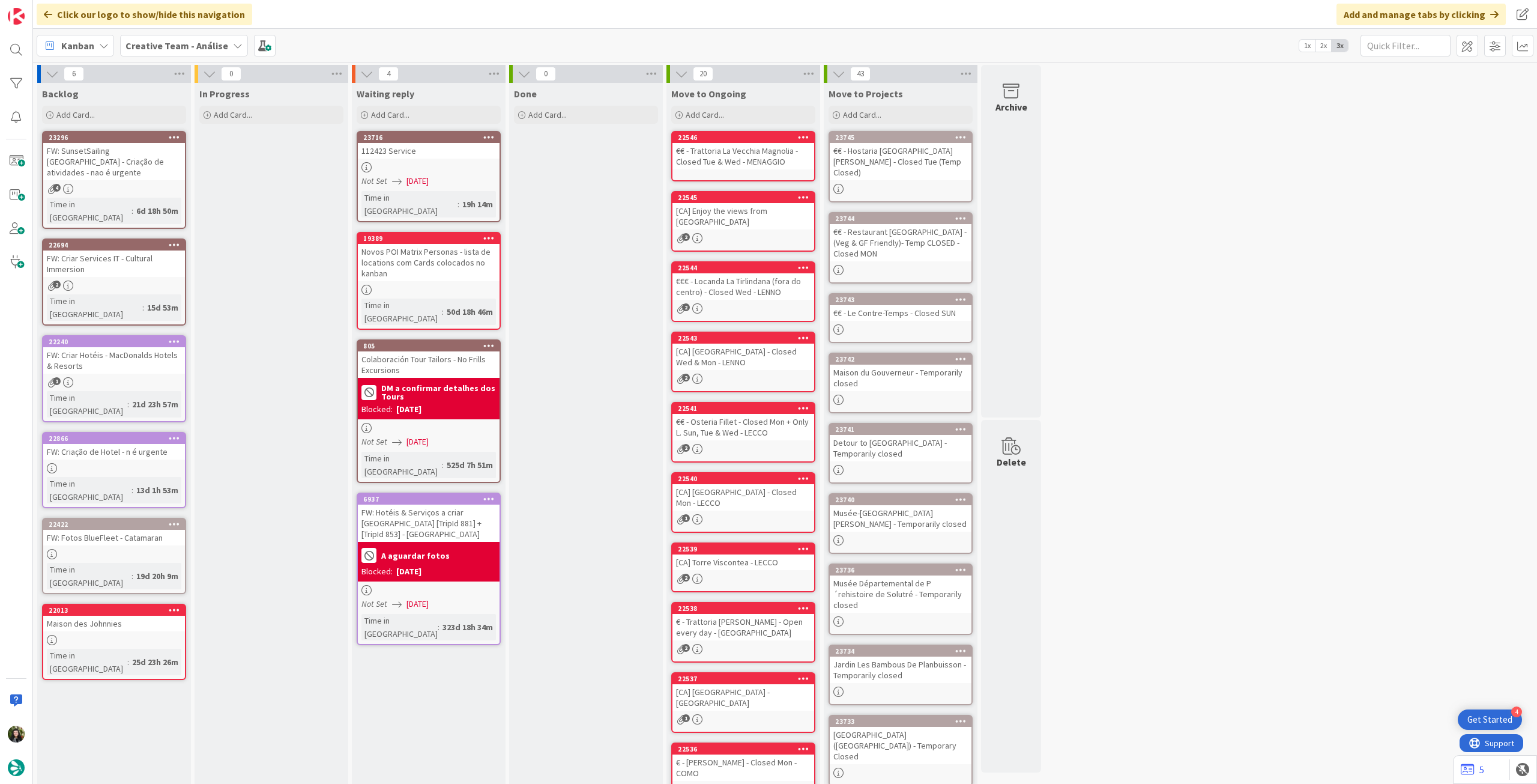
click at [156, 44] on b "Creative Team - Análise" at bounding box center [177, 45] width 103 height 12
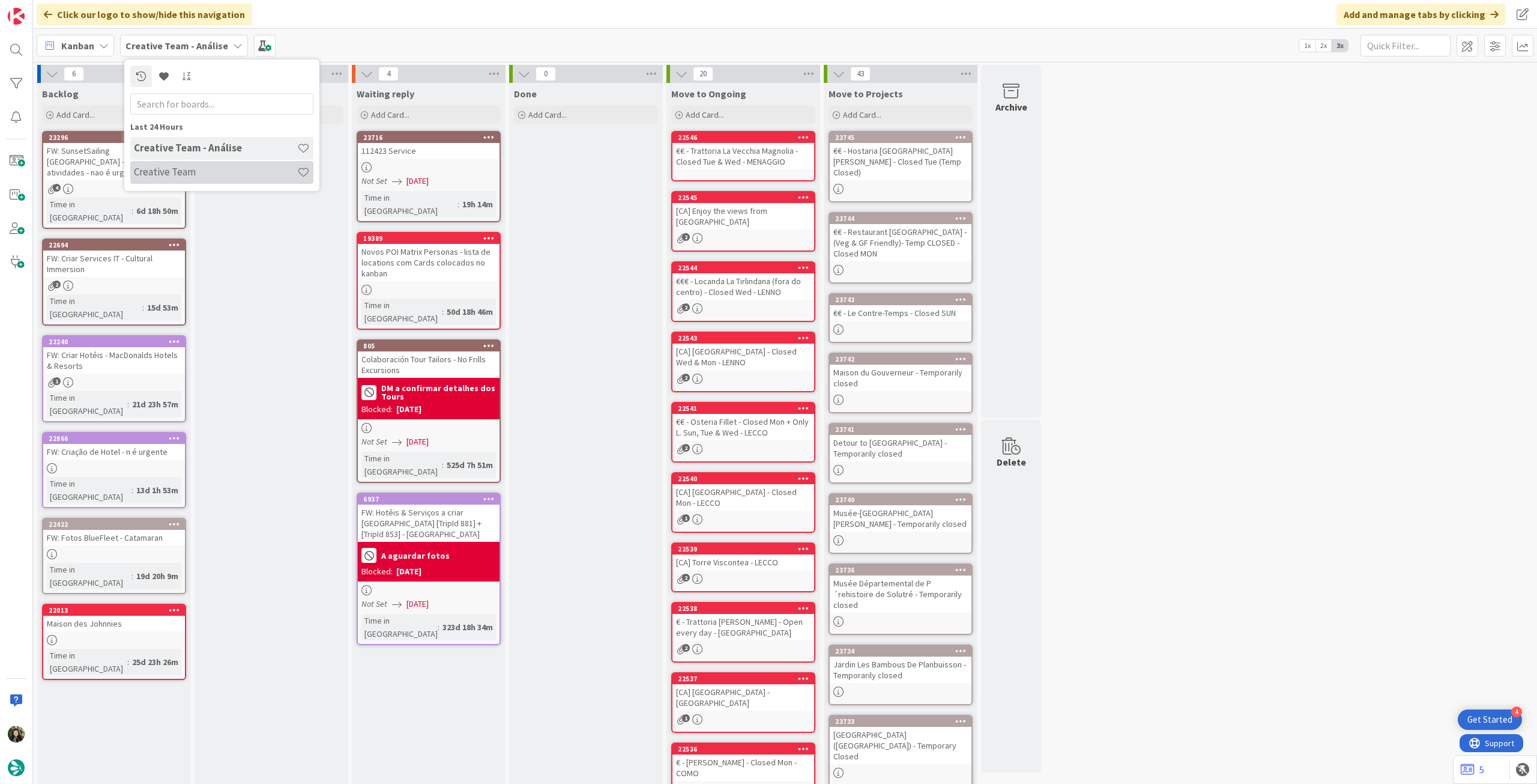
click at [206, 169] on h4 "Creative Team" at bounding box center [215, 172] width 163 height 12
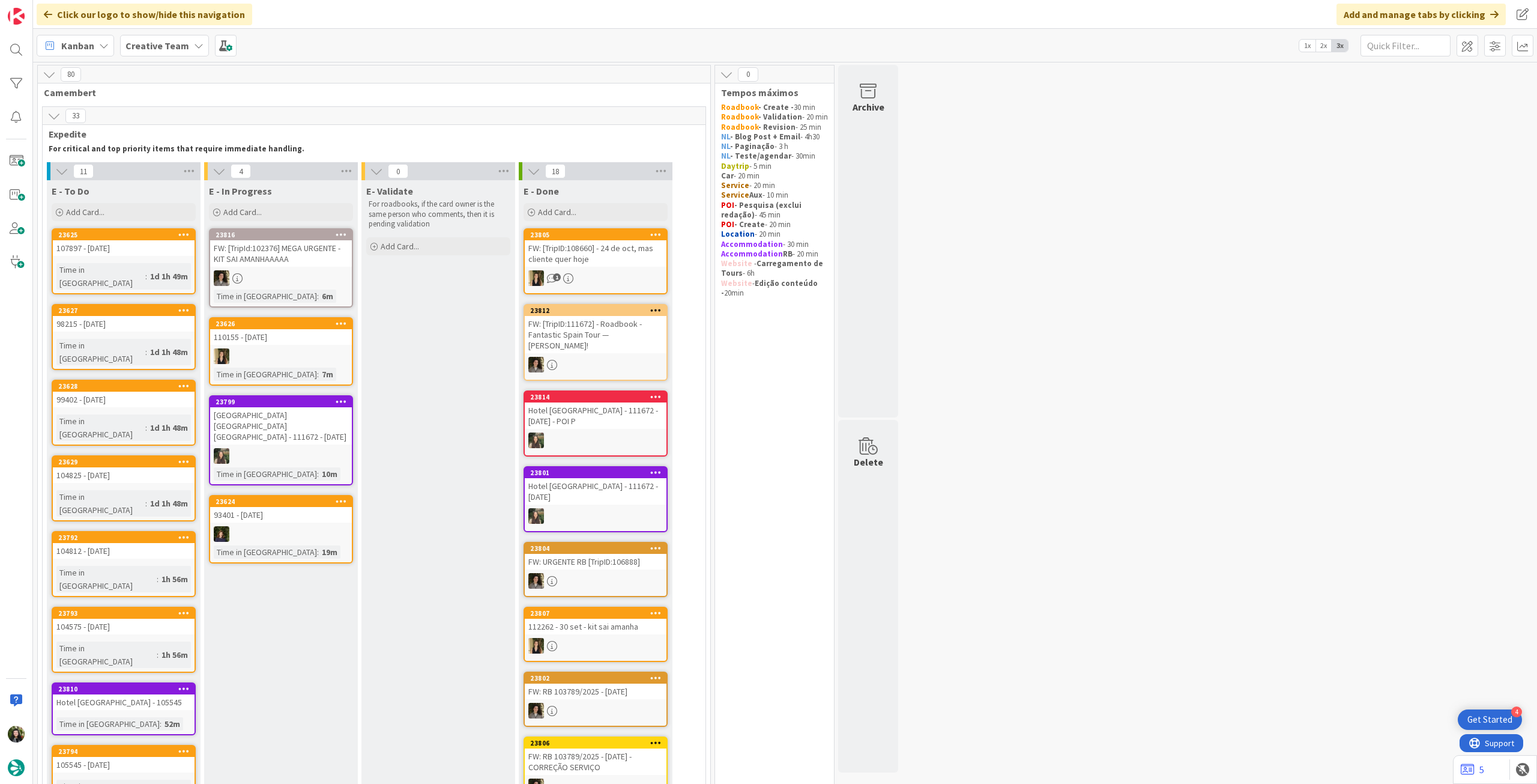
click at [176, 46] on b "Creative Team" at bounding box center [157, 45] width 64 height 12
click at [202, 180] on div "Creative Team - Análise" at bounding box center [222, 172] width 183 height 23
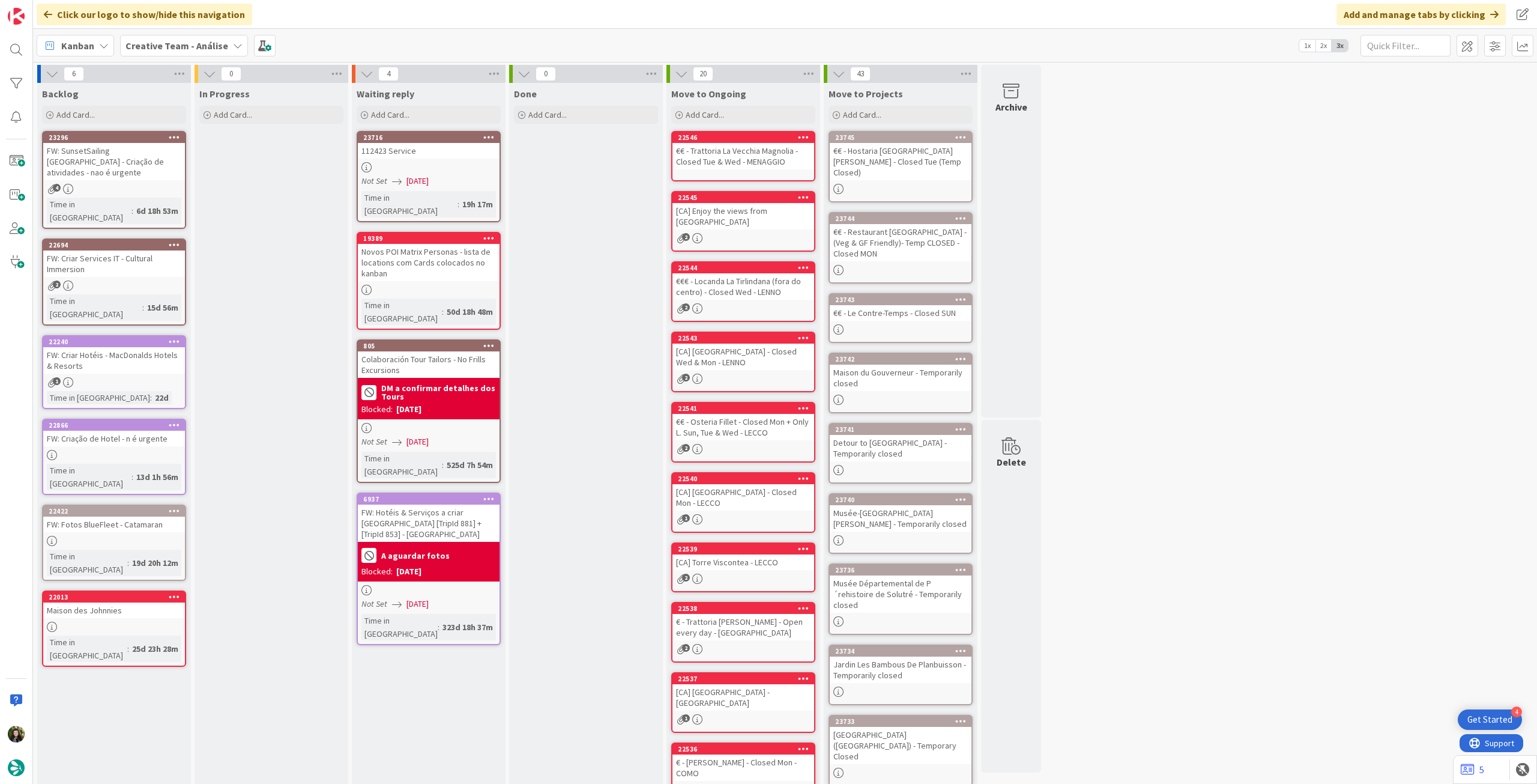
click at [162, 50] on b "Creative Team - Análise" at bounding box center [177, 45] width 103 height 12
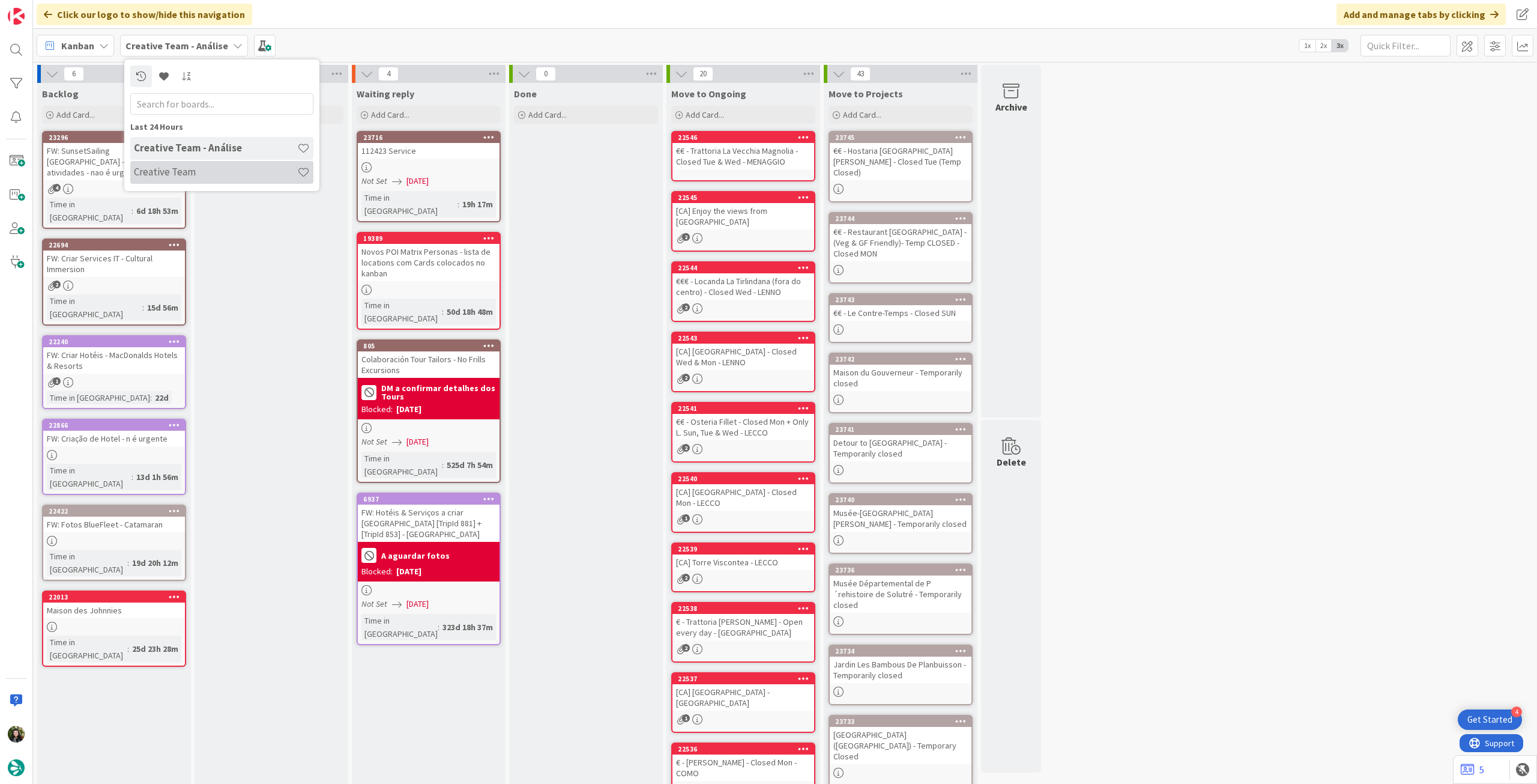
click at [212, 166] on h4 "Creative Team" at bounding box center [215, 172] width 163 height 12
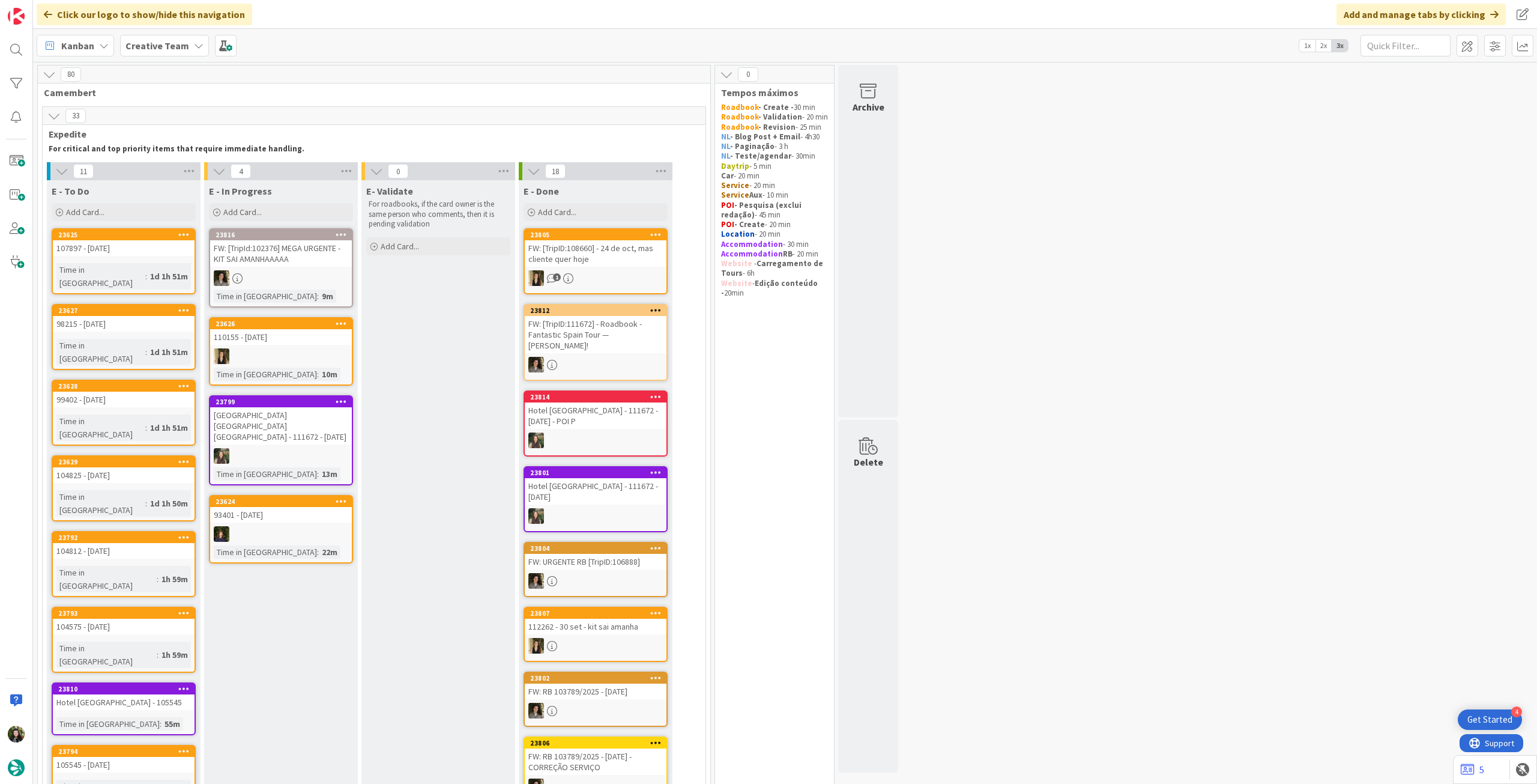
click at [194, 50] on icon at bounding box center [199, 45] width 10 height 10
click at [178, 166] on h4 "Creative Team - Análise" at bounding box center [215, 172] width 163 height 12
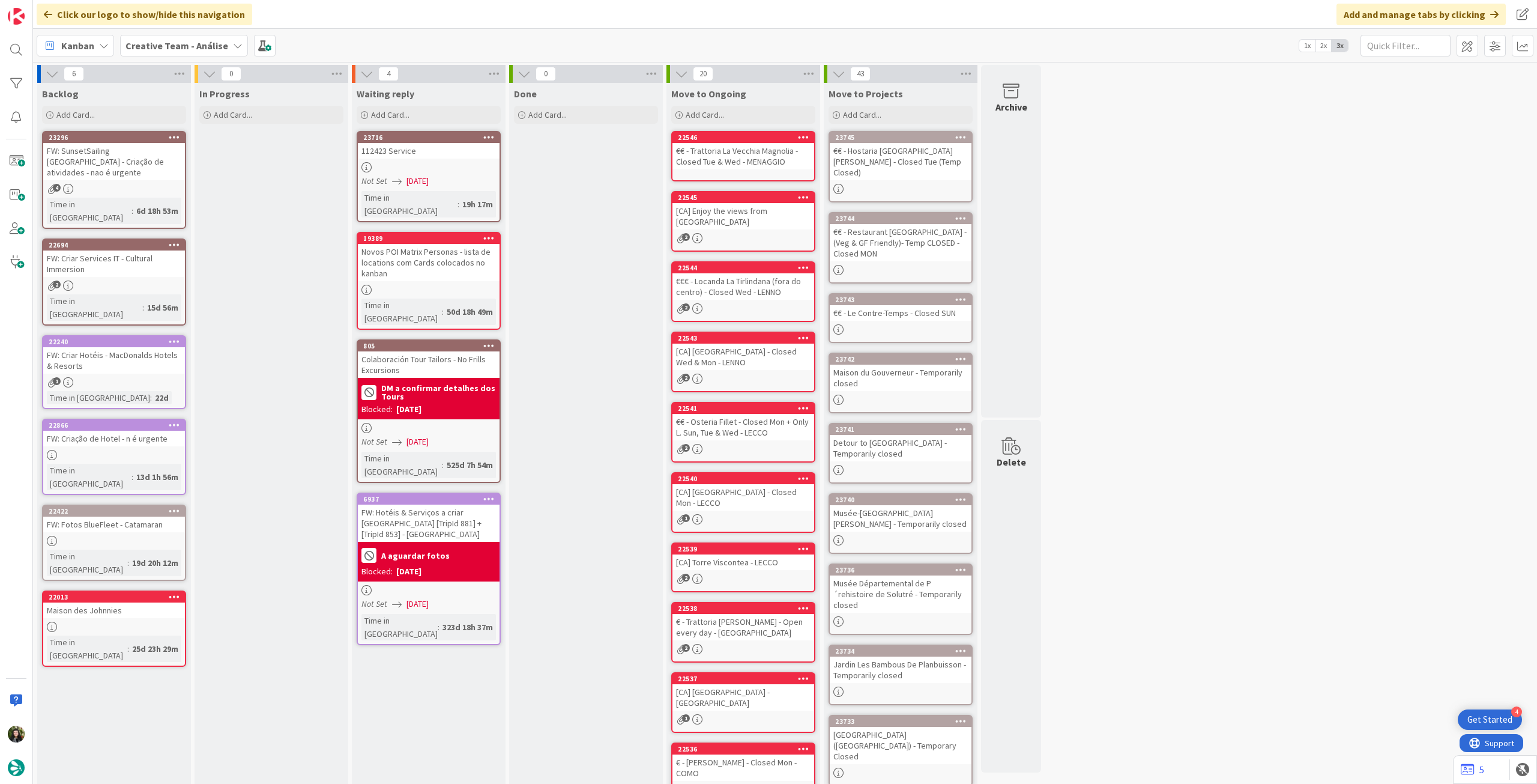
click at [159, 54] on div "Creative Team - Análise" at bounding box center [184, 45] width 128 height 22
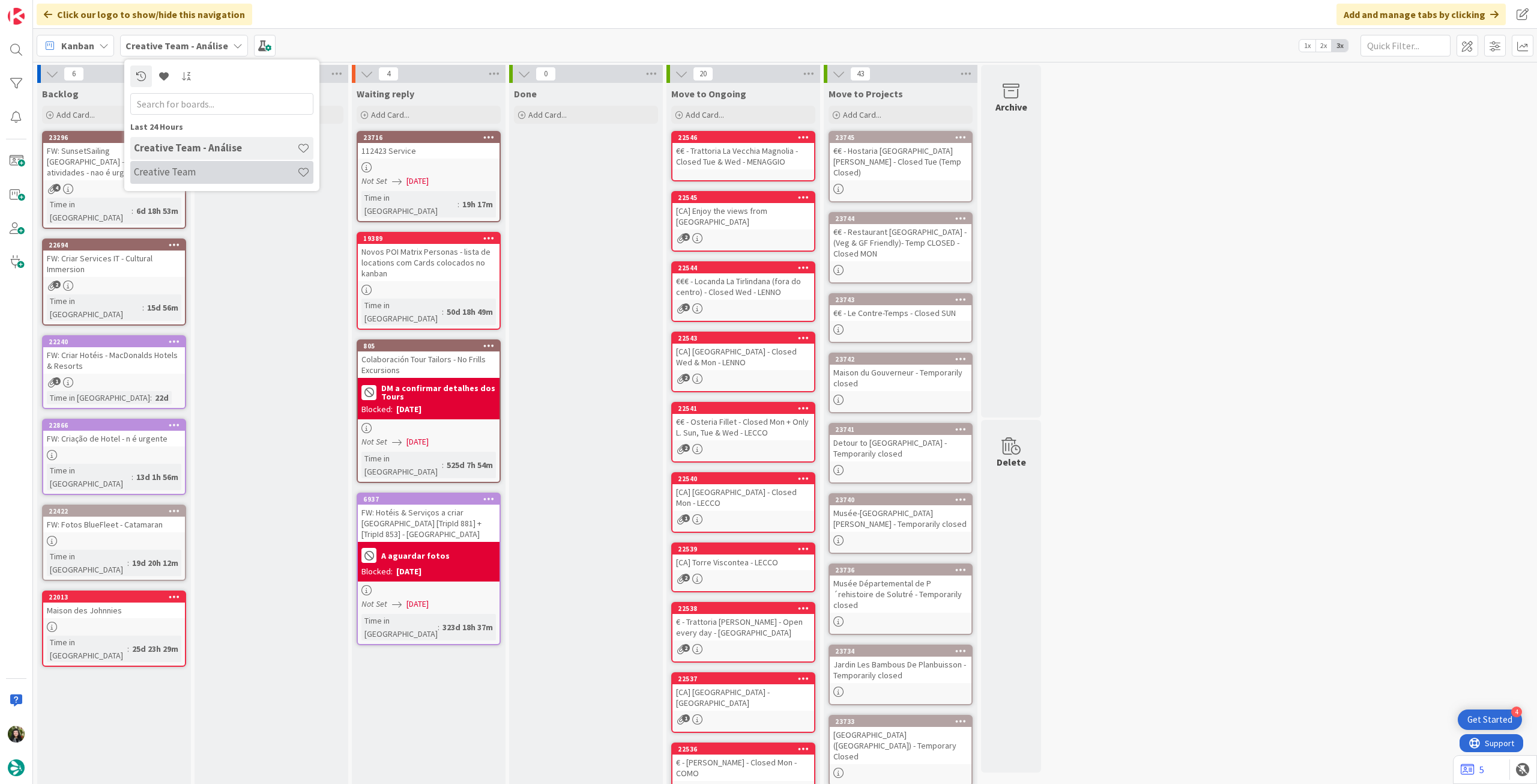
click at [201, 169] on h4 "Creative Team" at bounding box center [215, 172] width 163 height 12
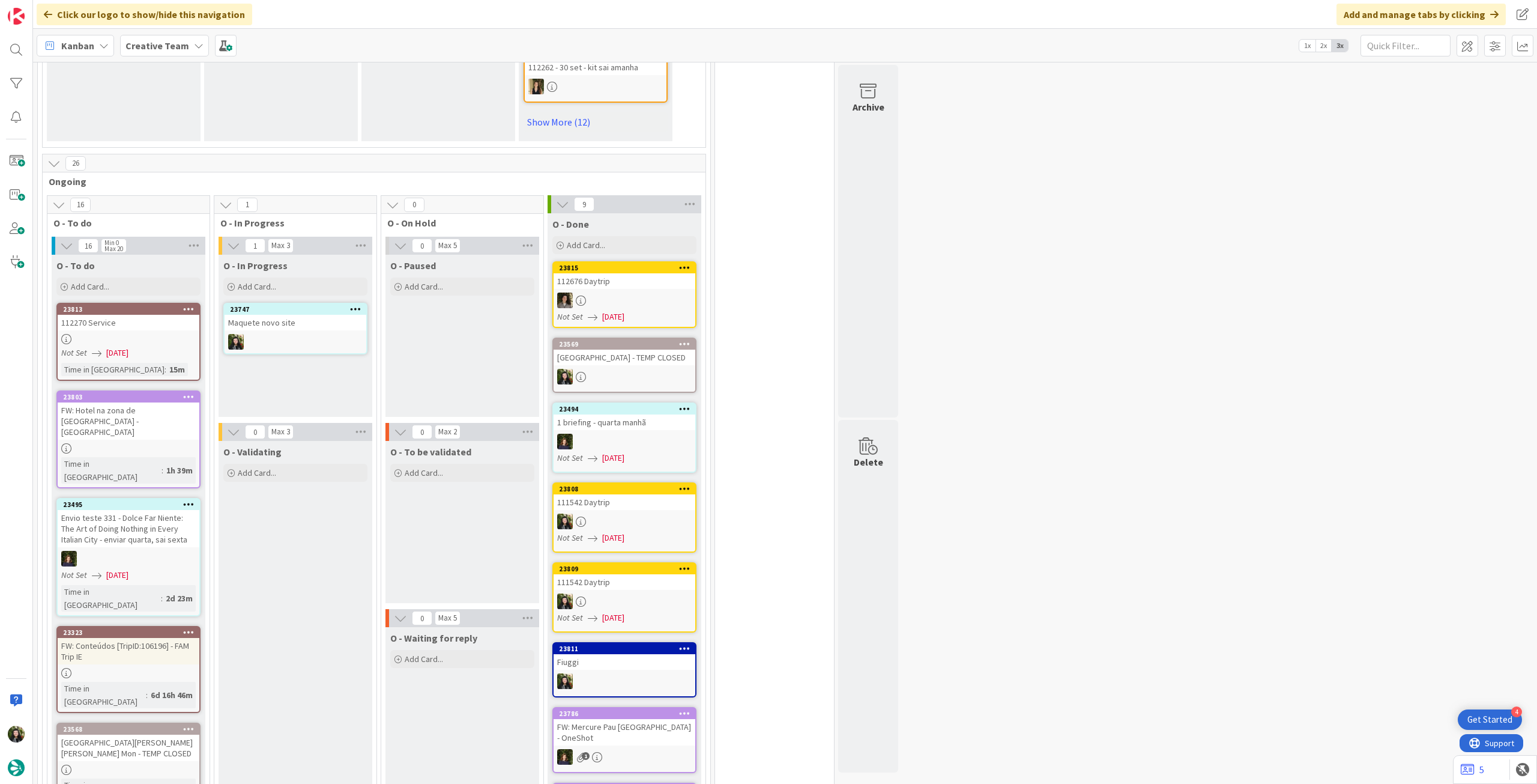
scroll to position [767, 0]
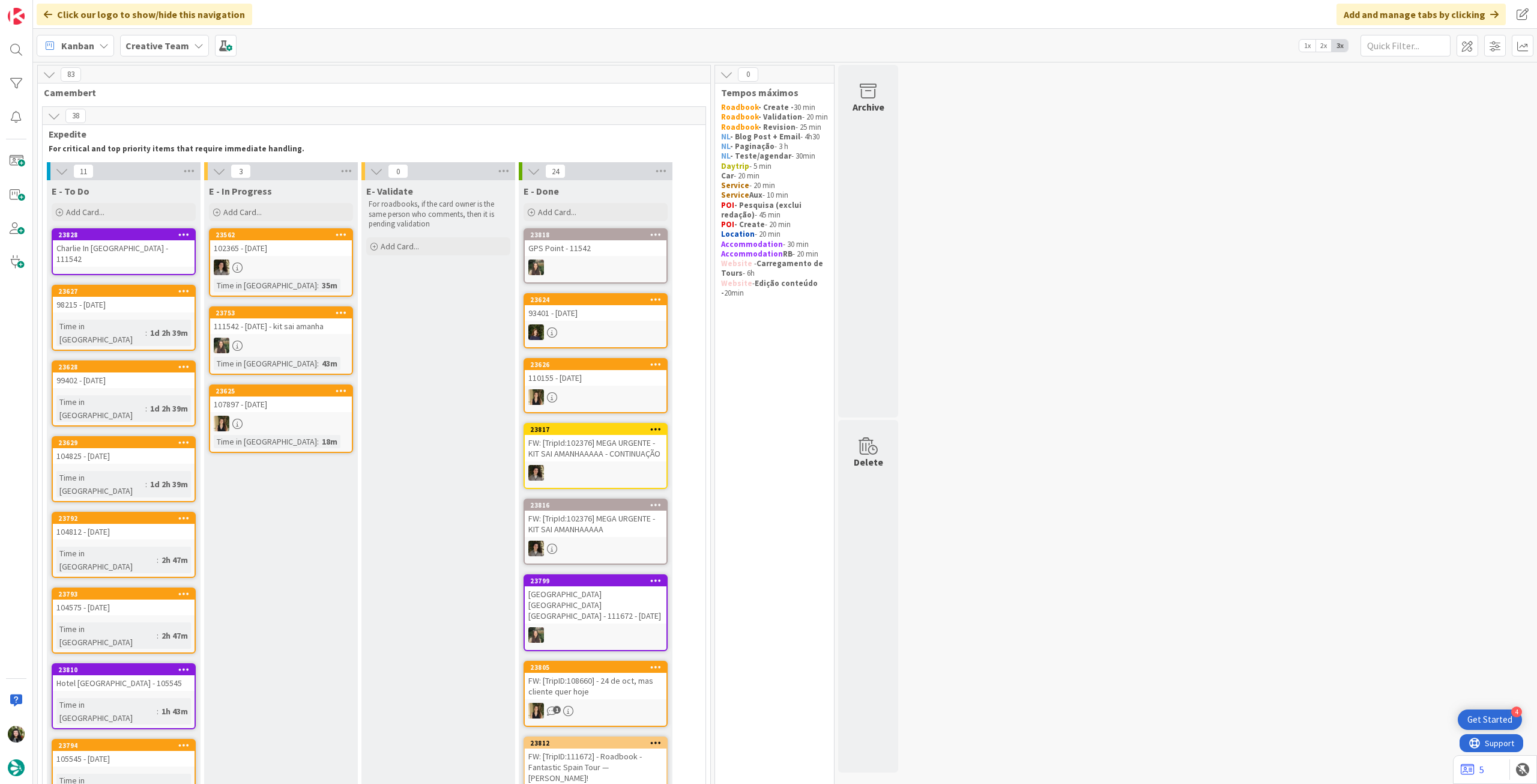
click at [296, 353] on div at bounding box center [280, 345] width 141 height 16
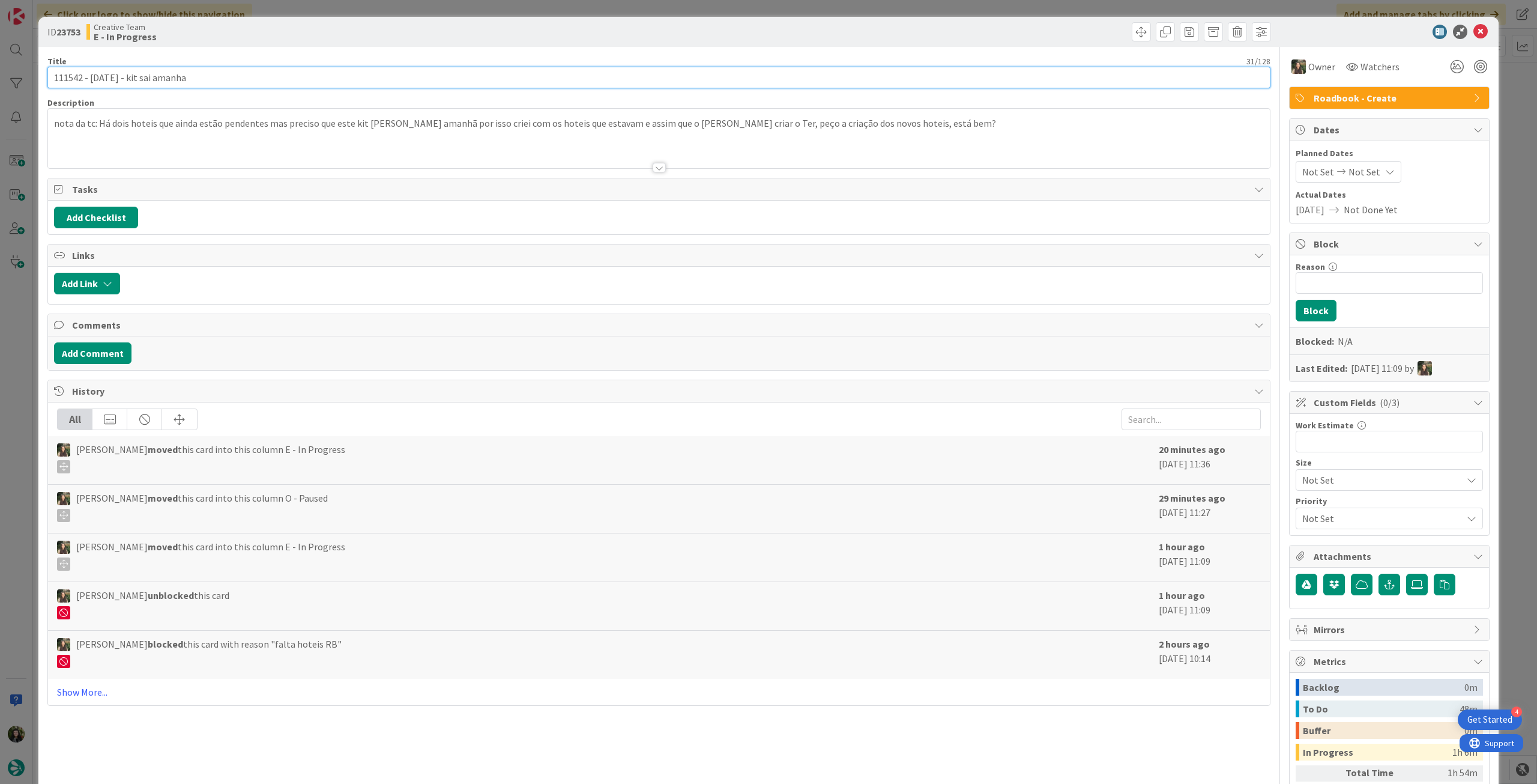
drag, startPoint x: 82, startPoint y: 79, endPoint x: 8, endPoint y: 77, distance: 74.0
click at [3, 80] on div "ID 23753 Creative Team E - In Progress Title 31 / 128 111542 - [DATE] - kit sai…" at bounding box center [768, 392] width 1537 height 784
click at [1476, 31] on icon at bounding box center [1480, 32] width 14 height 14
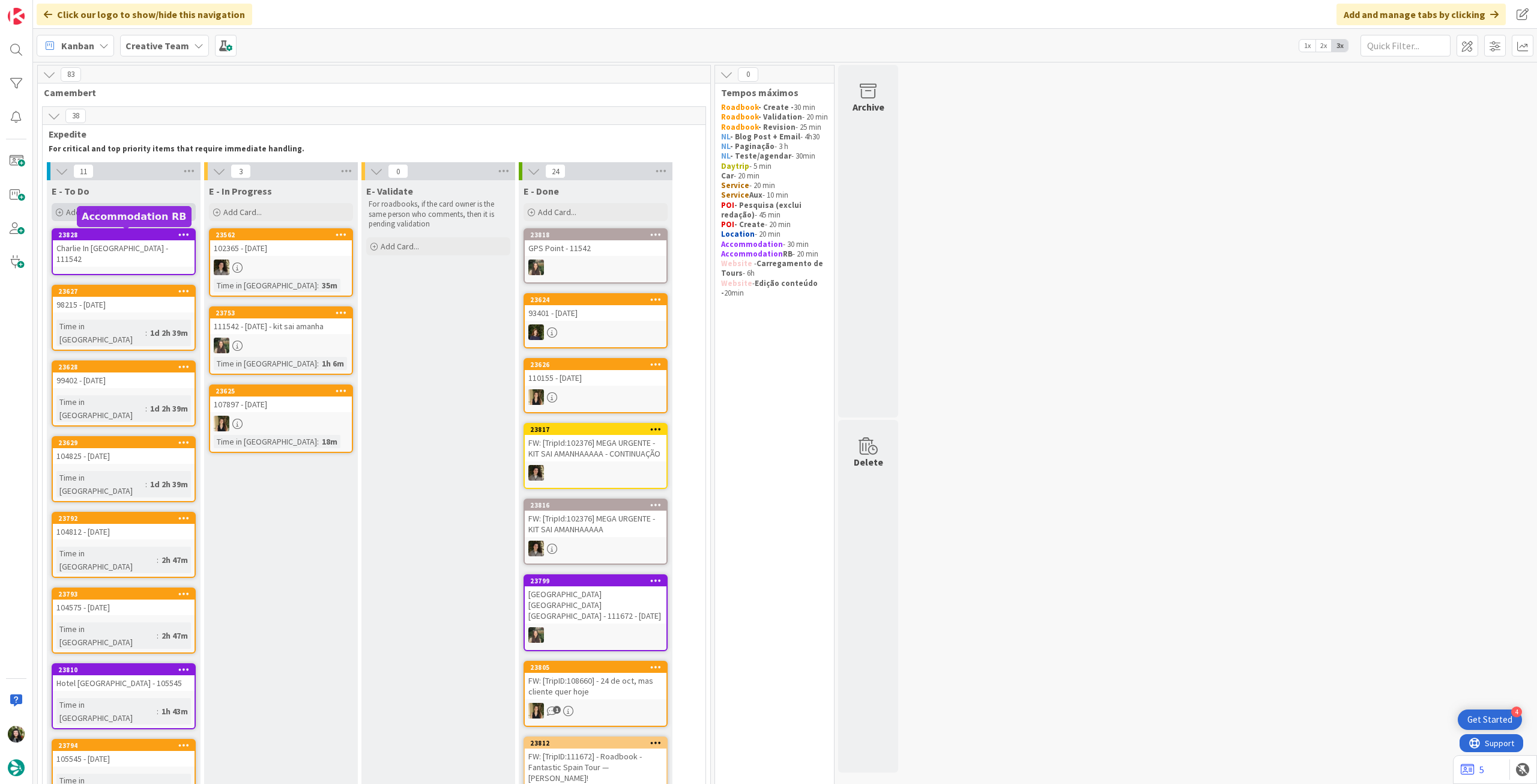
click at [125, 215] on div "Add Card..." at bounding box center [123, 212] width 144 height 18
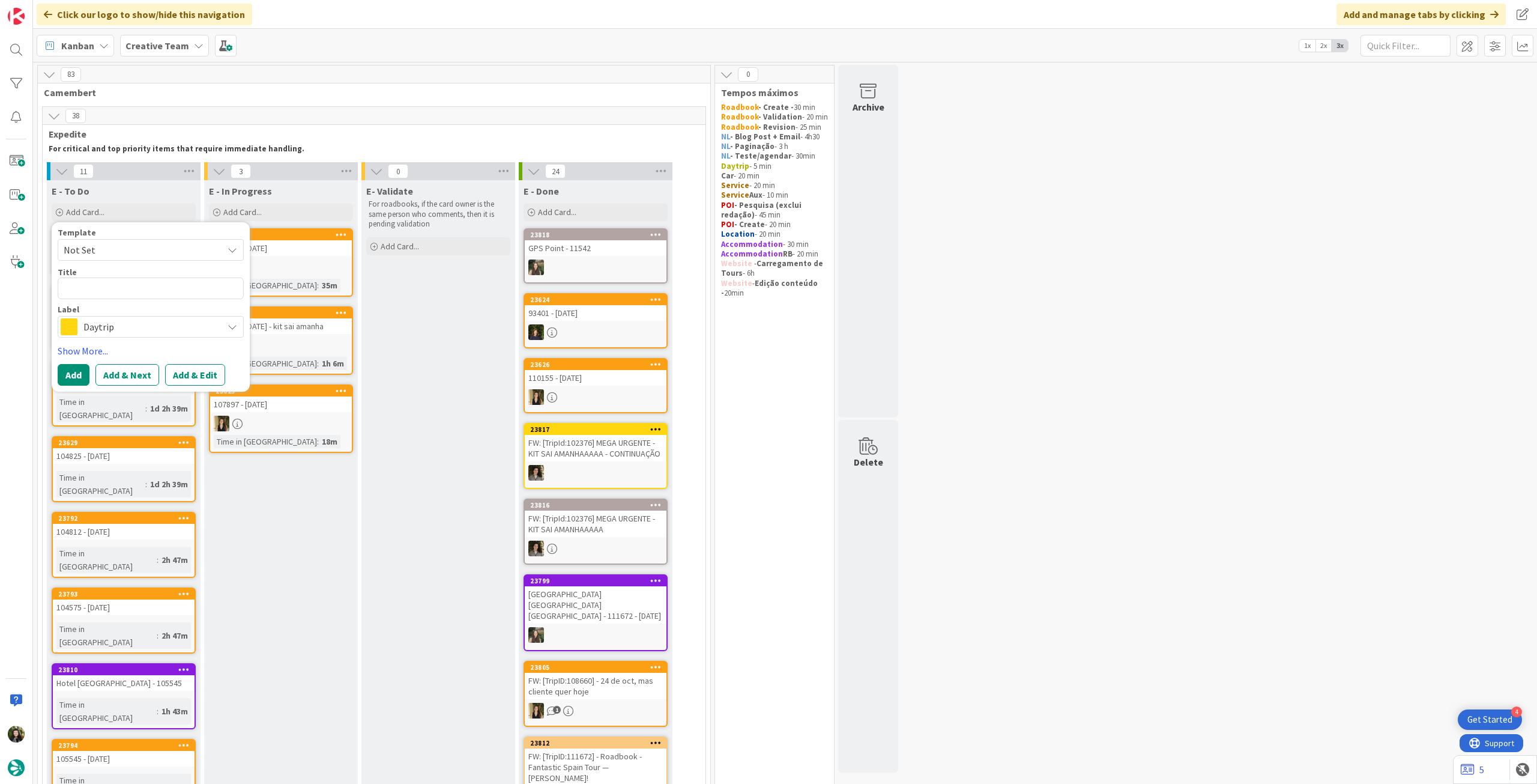
click at [129, 328] on span "Daytrip" at bounding box center [150, 327] width 133 height 17
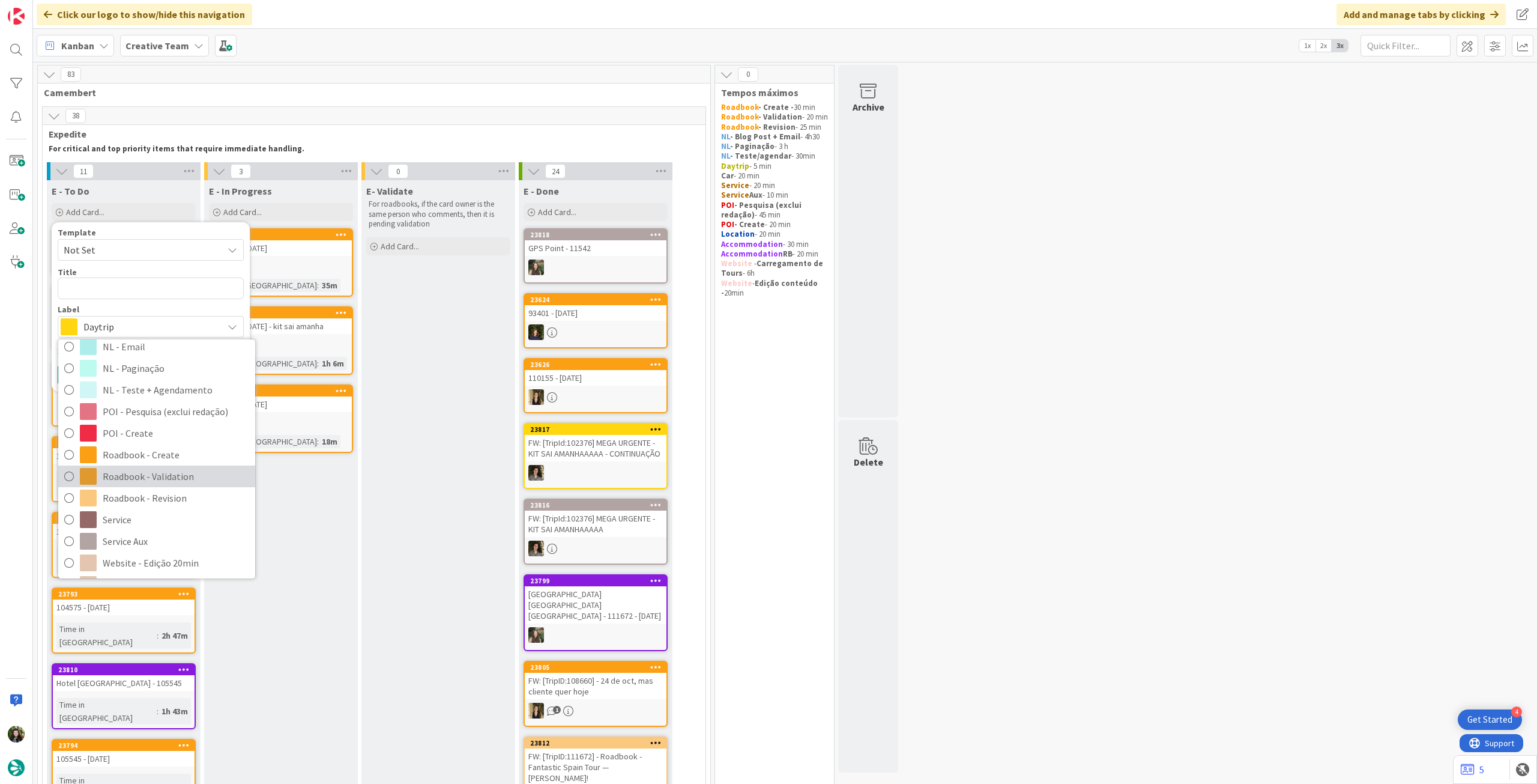
scroll to position [160, 0]
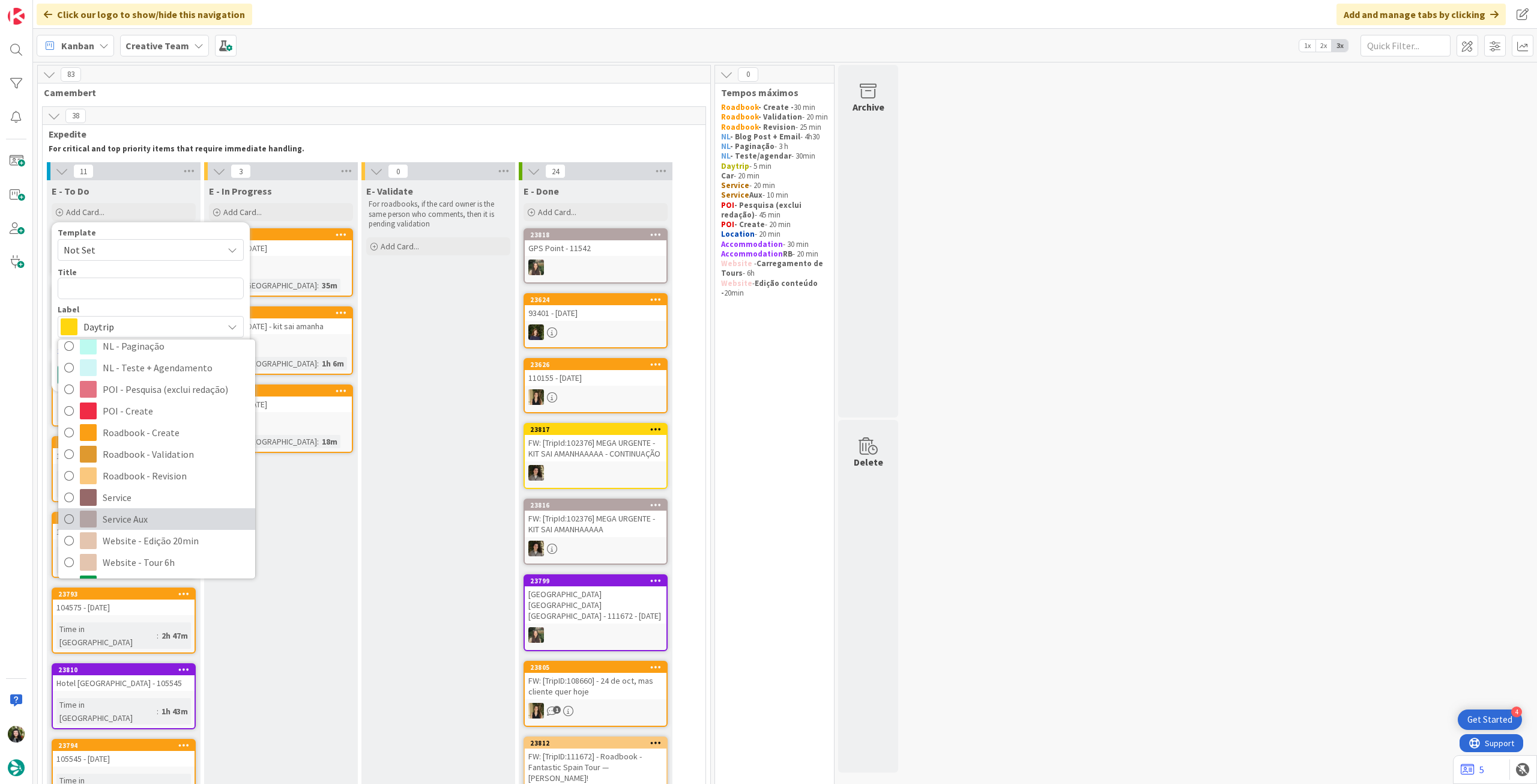
click at [164, 519] on span "Service Aux" at bounding box center [176, 519] width 147 height 18
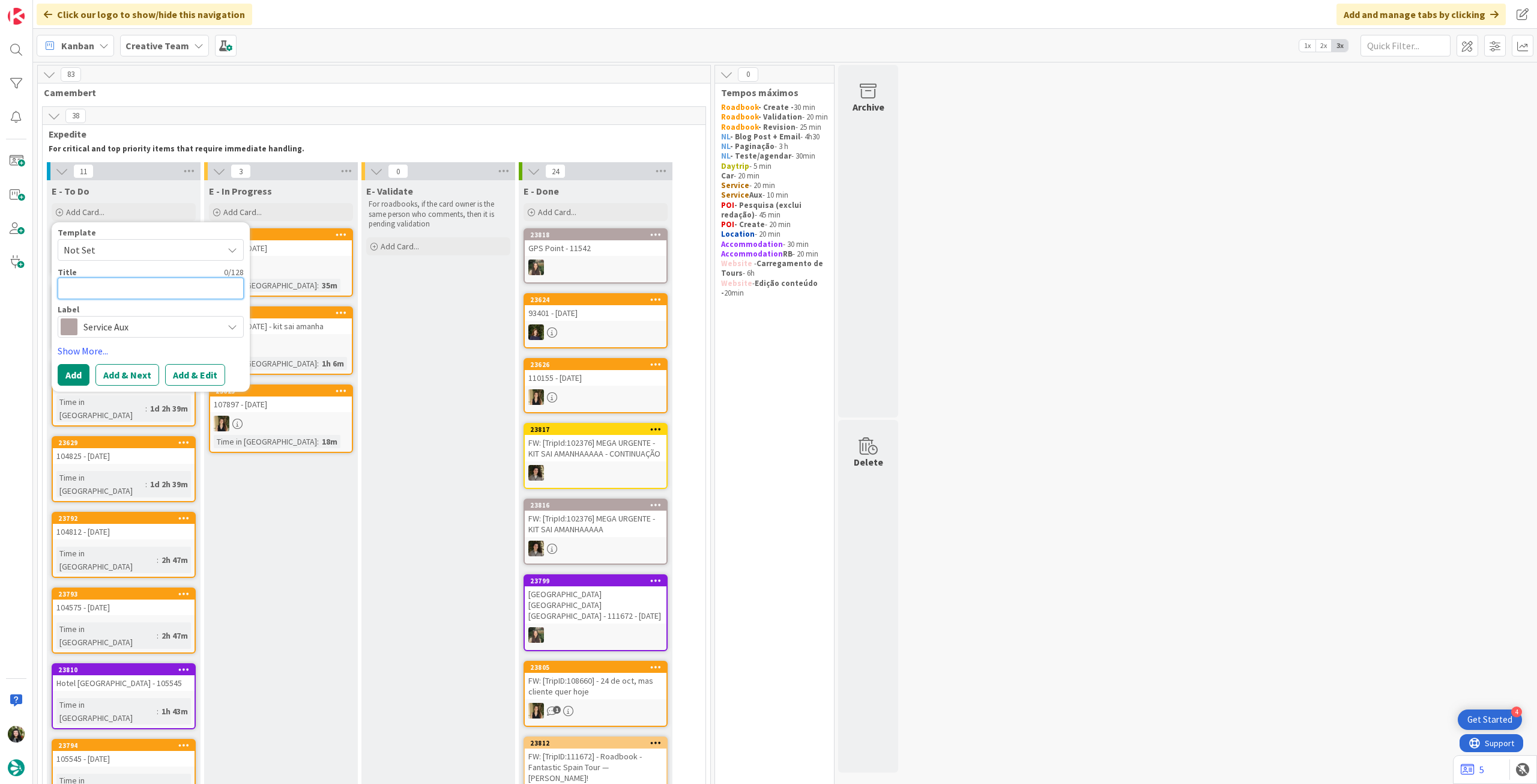
click at [178, 287] on textarea at bounding box center [150, 288] width 186 height 22
type textarea "x"
type textarea "P"
type textarea "x"
type textarea "Pe"
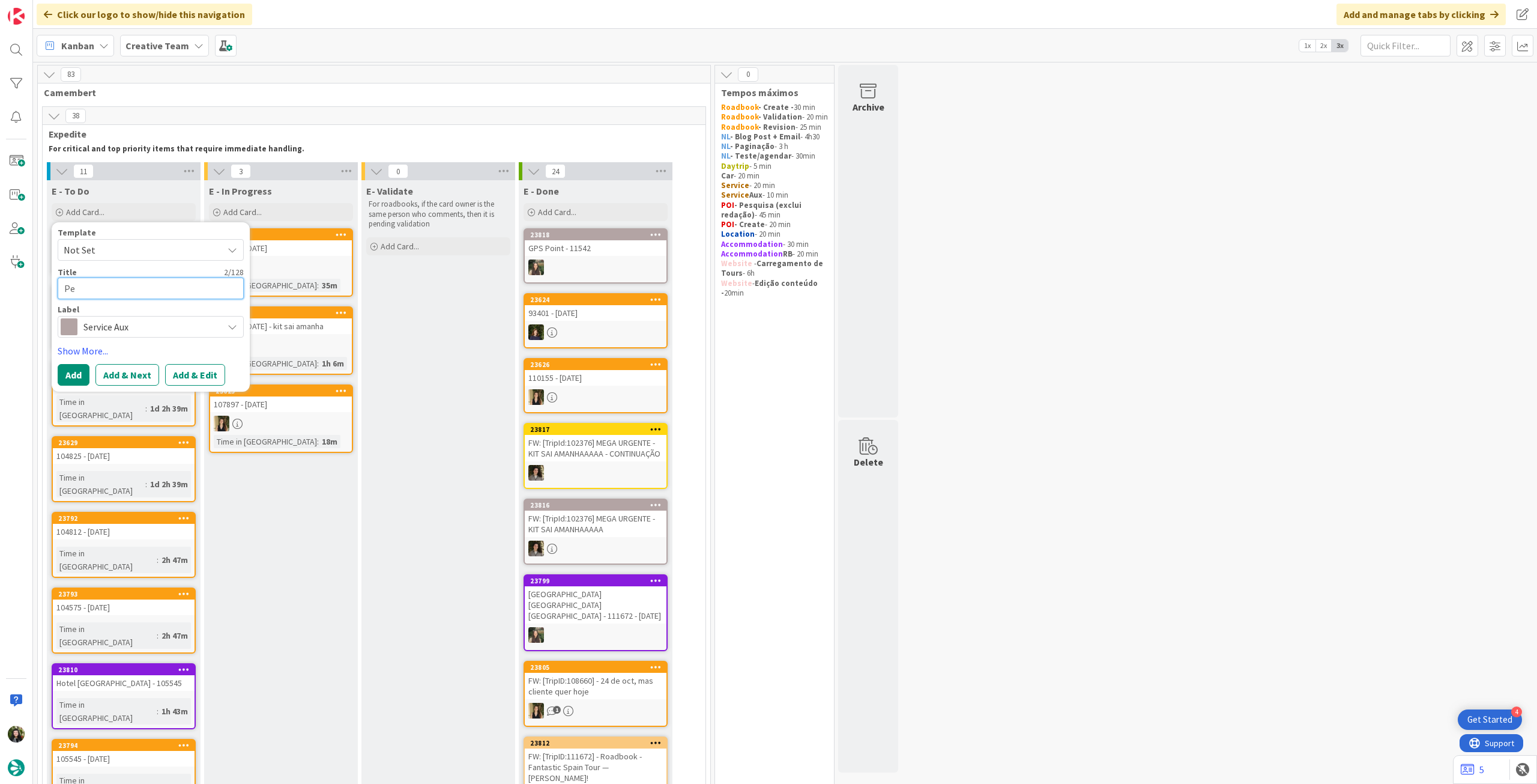
type textarea "x"
type textarea "Pes"
type textarea "x"
type textarea "Pesq"
type textarea "x"
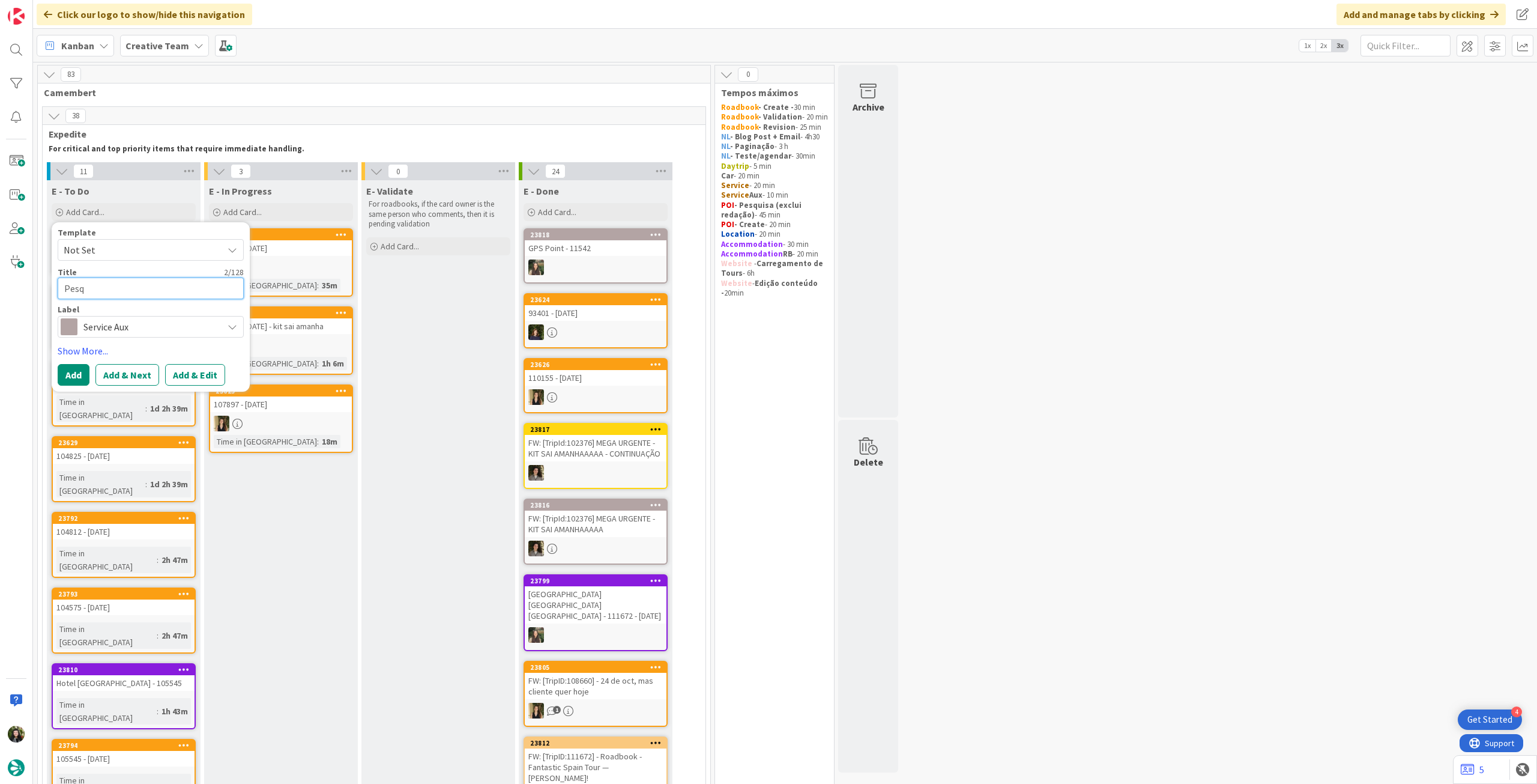
type textarea "Pesqu"
type textarea "x"
type textarea "Pesqui"
type textarea "x"
type textarea "Pesquia"
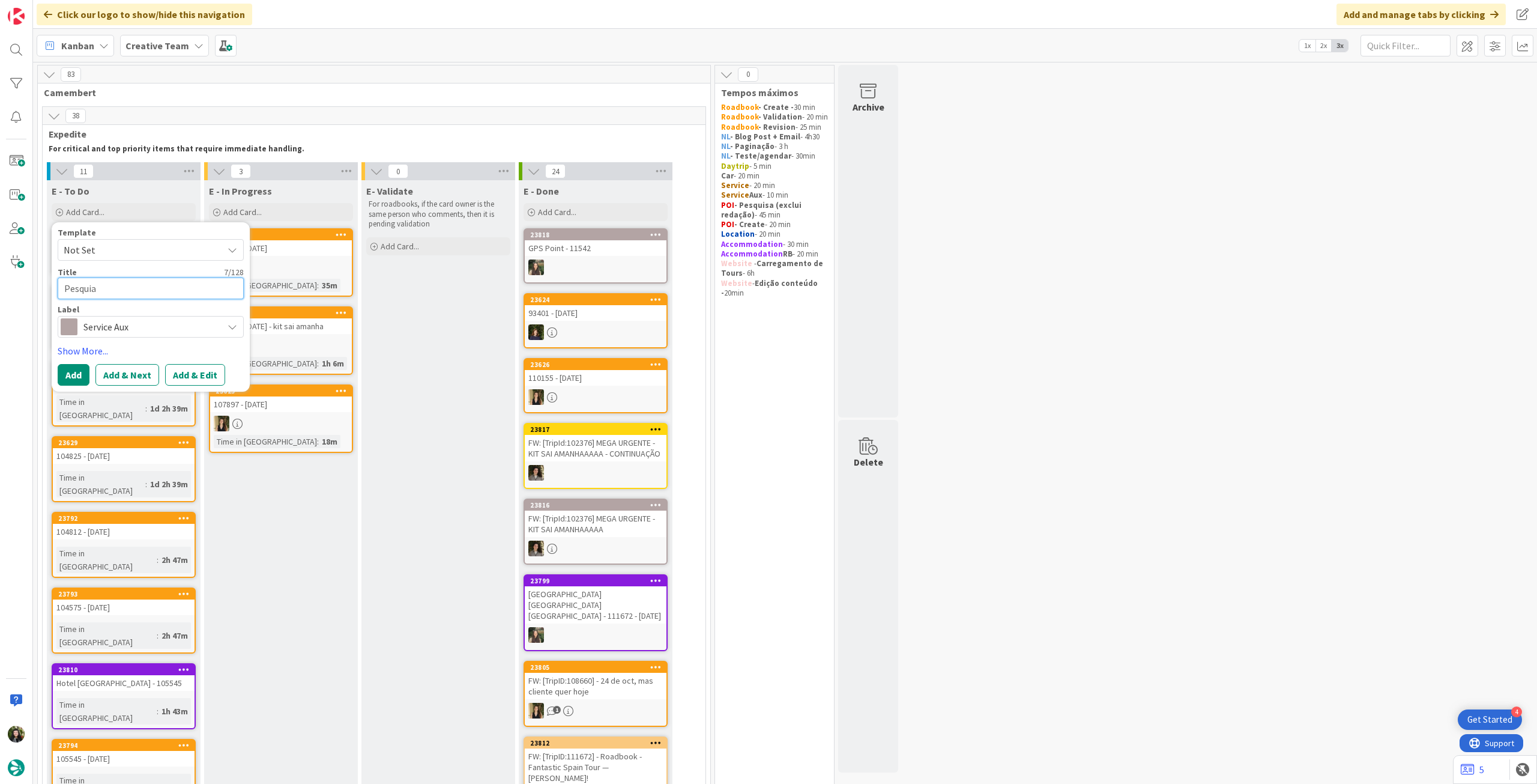
type textarea "x"
type textarea "Pesquia"
type textarea "x"
type textarea "Pesquia"
type textarea "x"
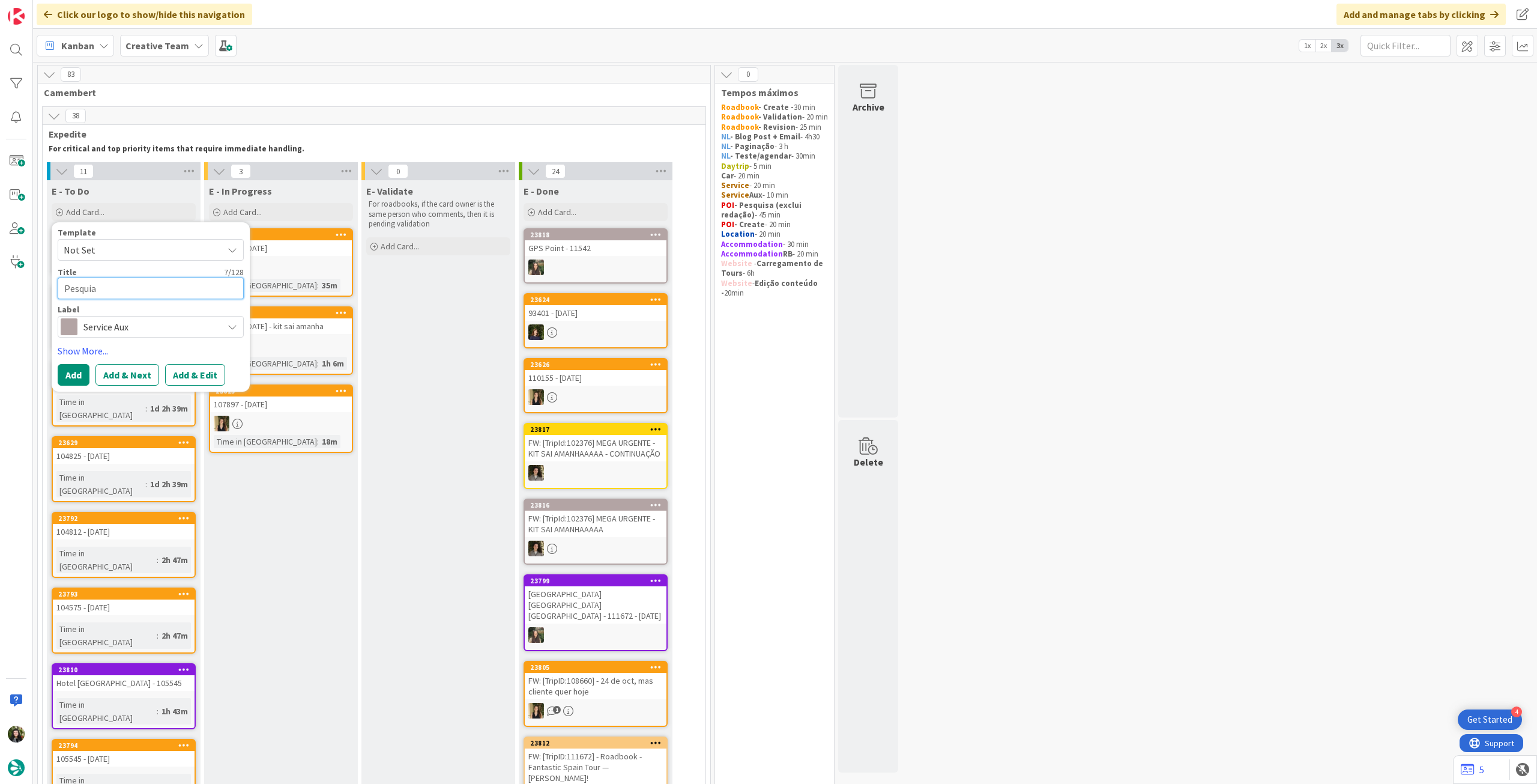
type textarea "Pesqui"
type textarea "x"
type textarea "Pesquis"
type textarea "x"
type textarea "Pesquisa"
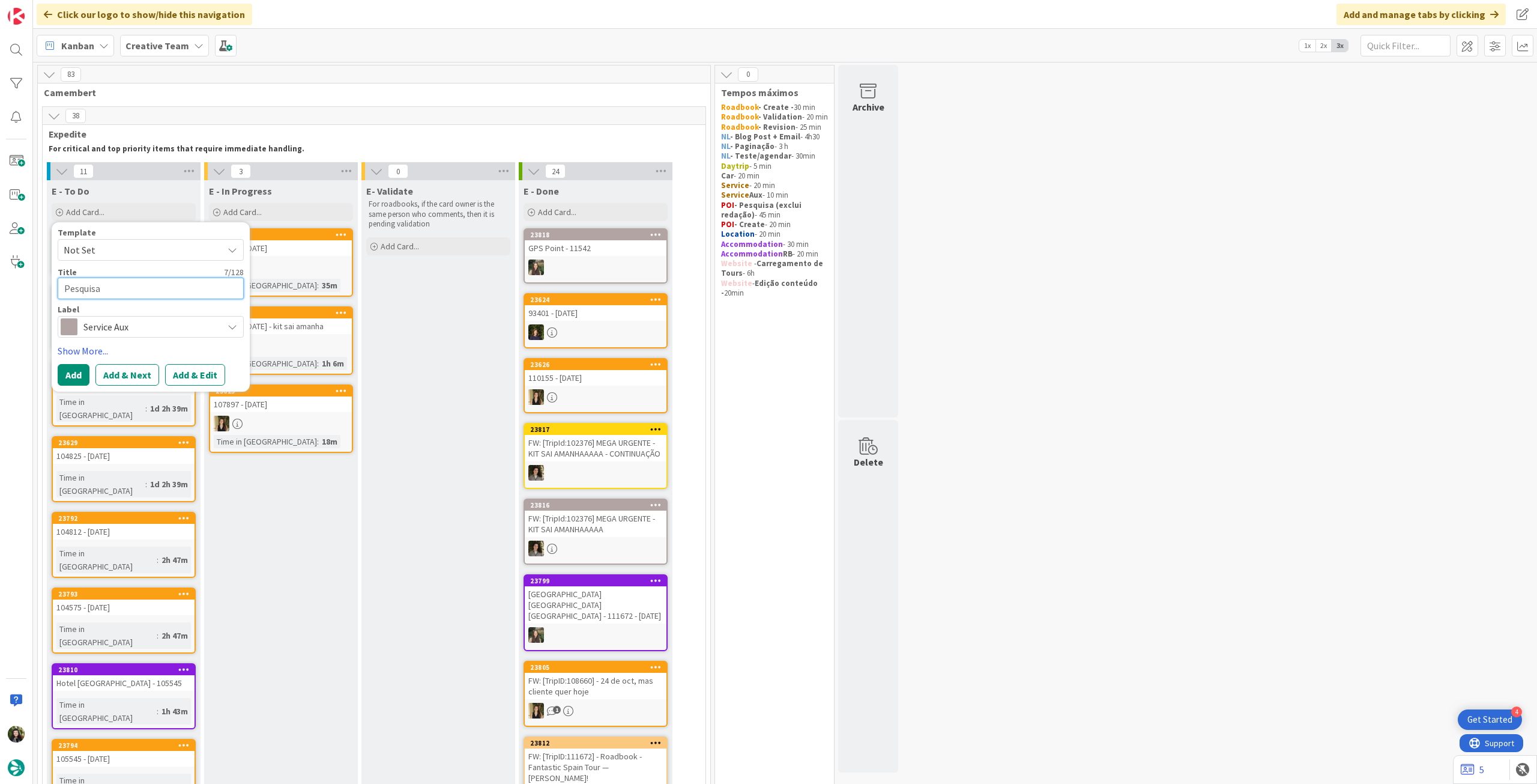
type textarea "x"
type textarea "Pesquisa"
type textarea "x"
type textarea "Pesquisa 1"
type textarea "x"
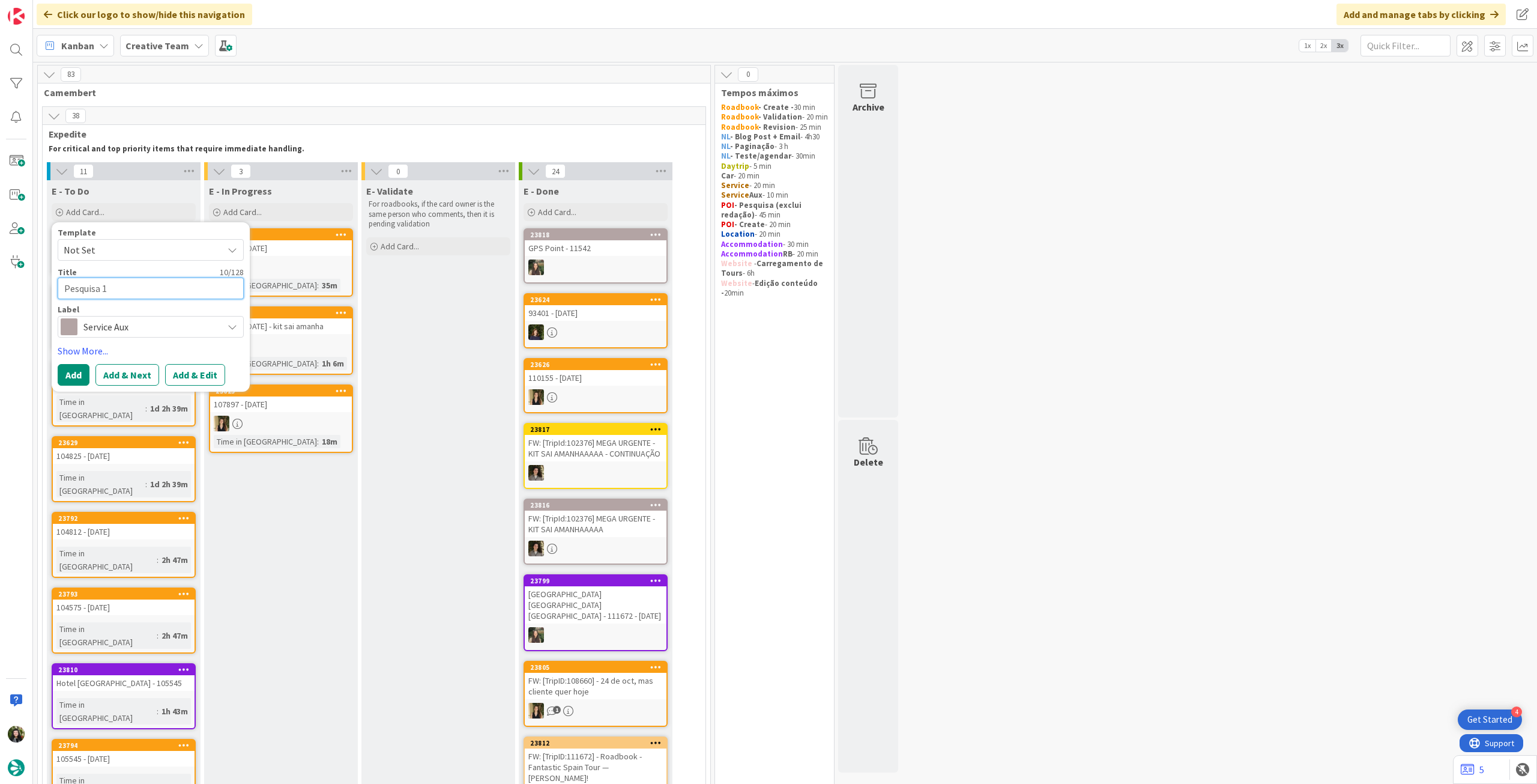
type textarea "Pesquisa 1"
type textarea "x"
type textarea "Pesquisa 1 r"
type textarea "x"
type textarea "Pesquisa 1 re"
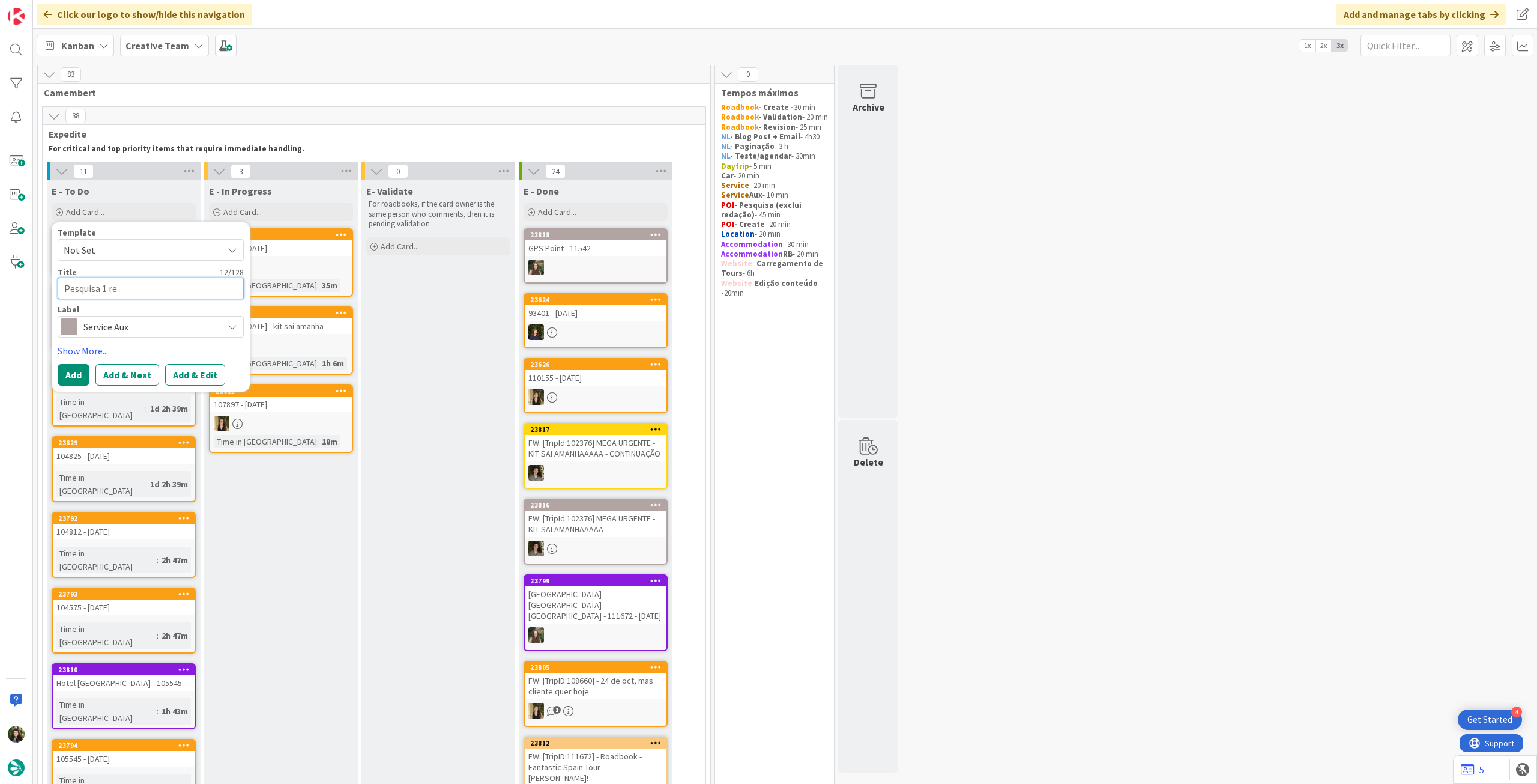
type textarea "x"
type textarea "Pesquisa 1 res"
type textarea "x"
type textarea "Pesquisa 1 rest"
type textarea "x"
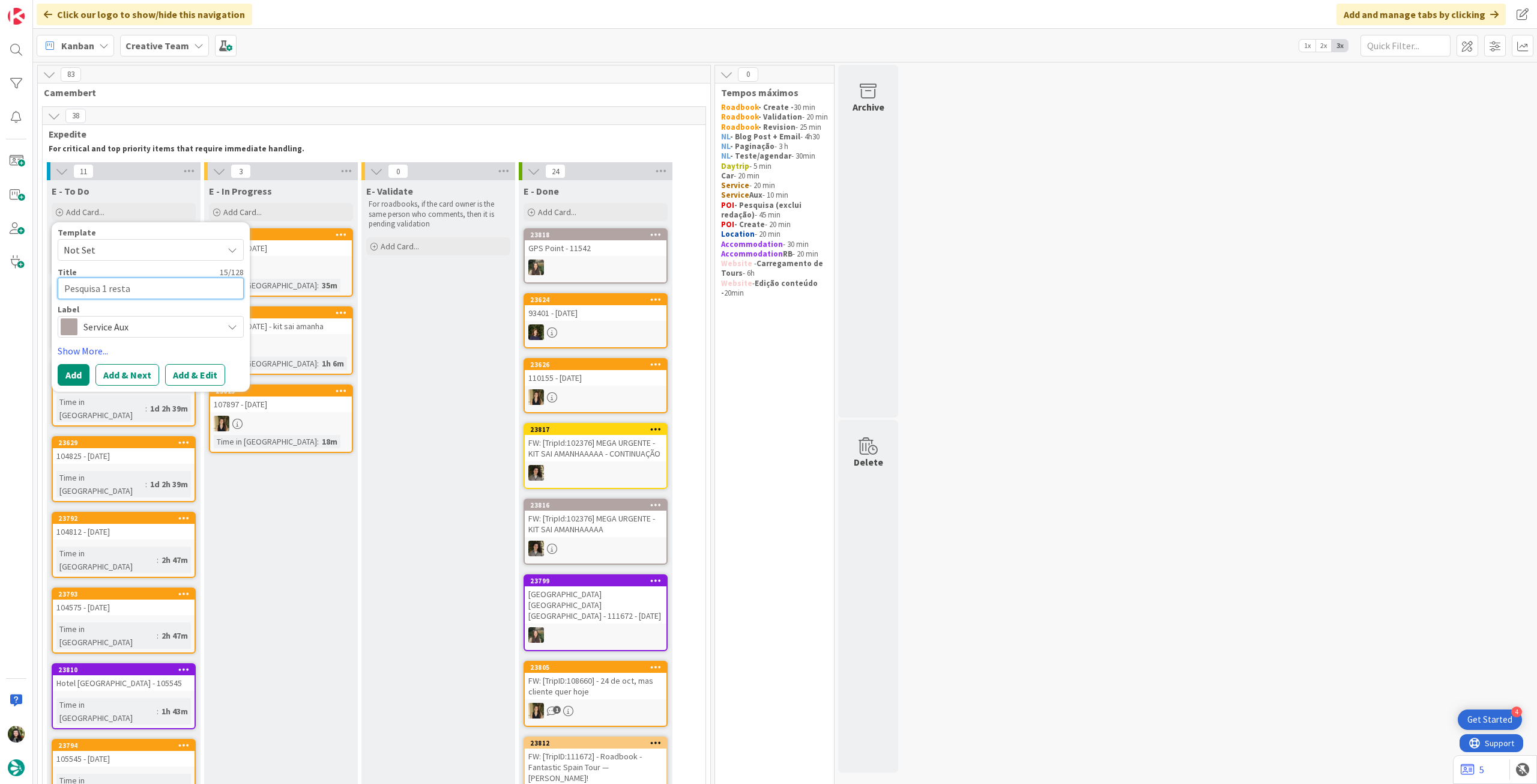
type textarea "Pesquisa 1 restau"
type textarea "x"
type textarea "Pesquisa 1 restaur"
type textarea "x"
type textarea "Pesquisa 1 restaura"
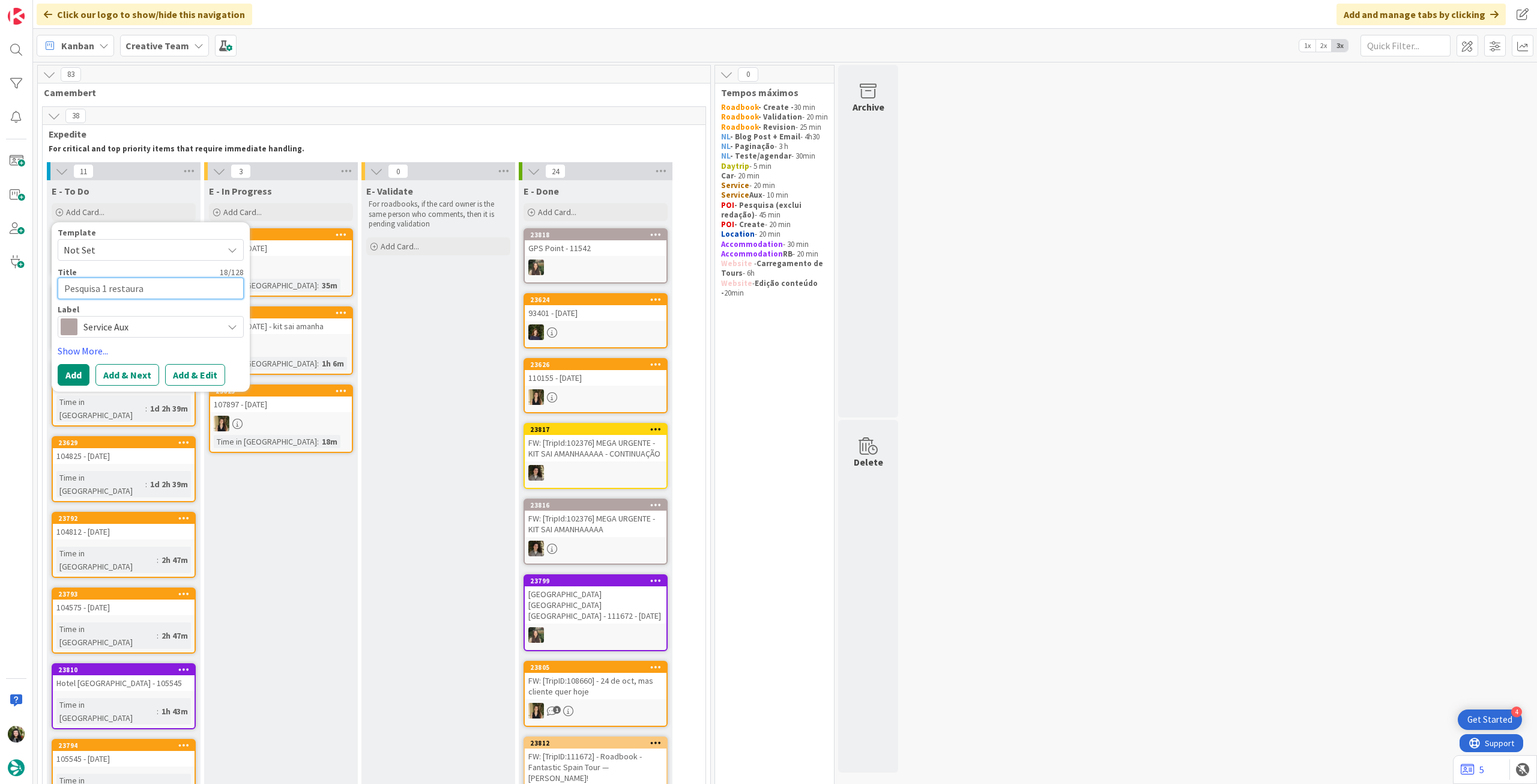
type textarea "x"
type textarea "Pesquisa 1 restauran"
type textarea "x"
type textarea "Pesquisa 1 restaurant"
type textarea "x"
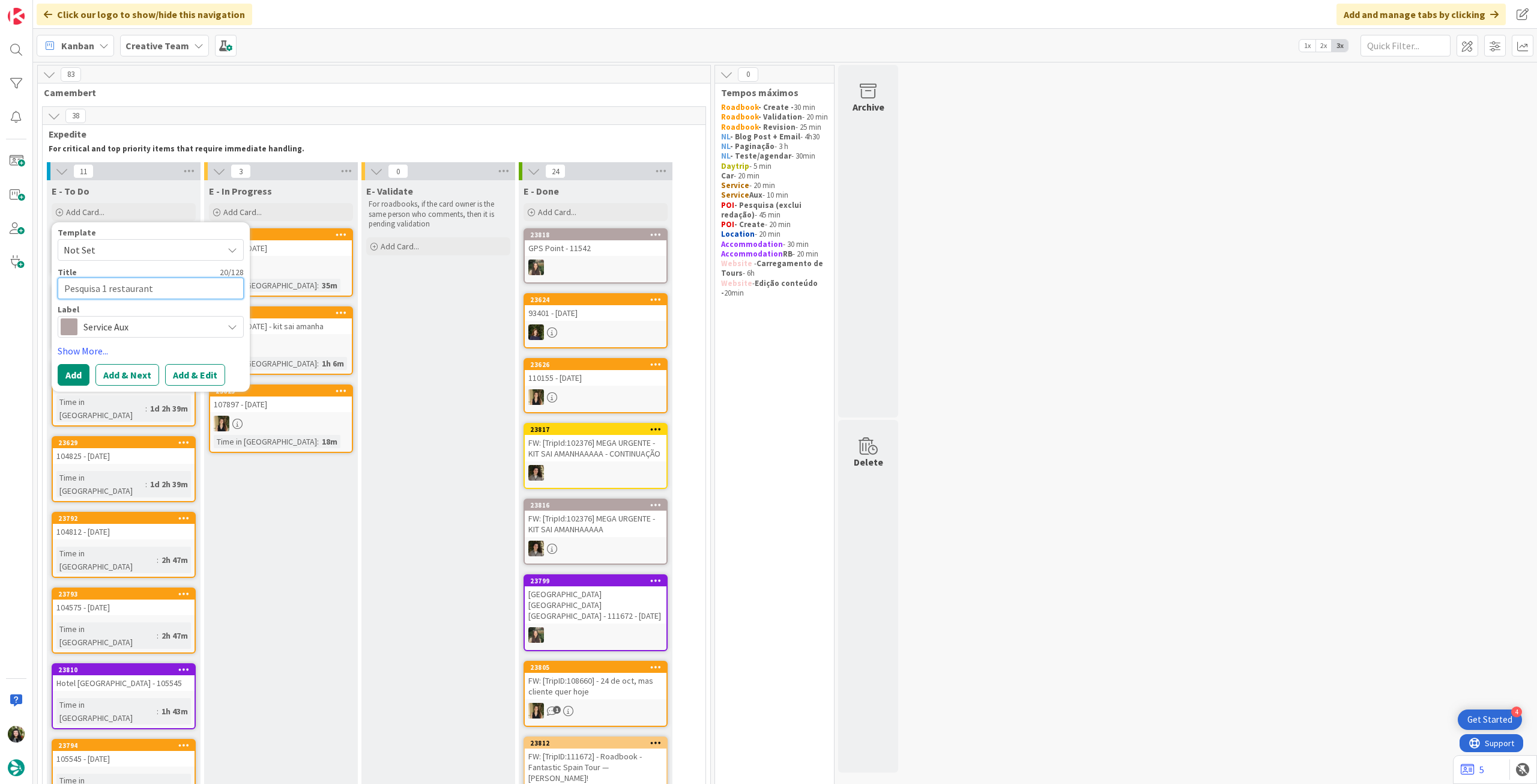
type textarea "Pesquisa 1 restaurante"
type textarea "x"
type textarea "Pesquisa 1 restaurante"
type textarea "x"
type textarea "Pesquisa 1 restaurante -"
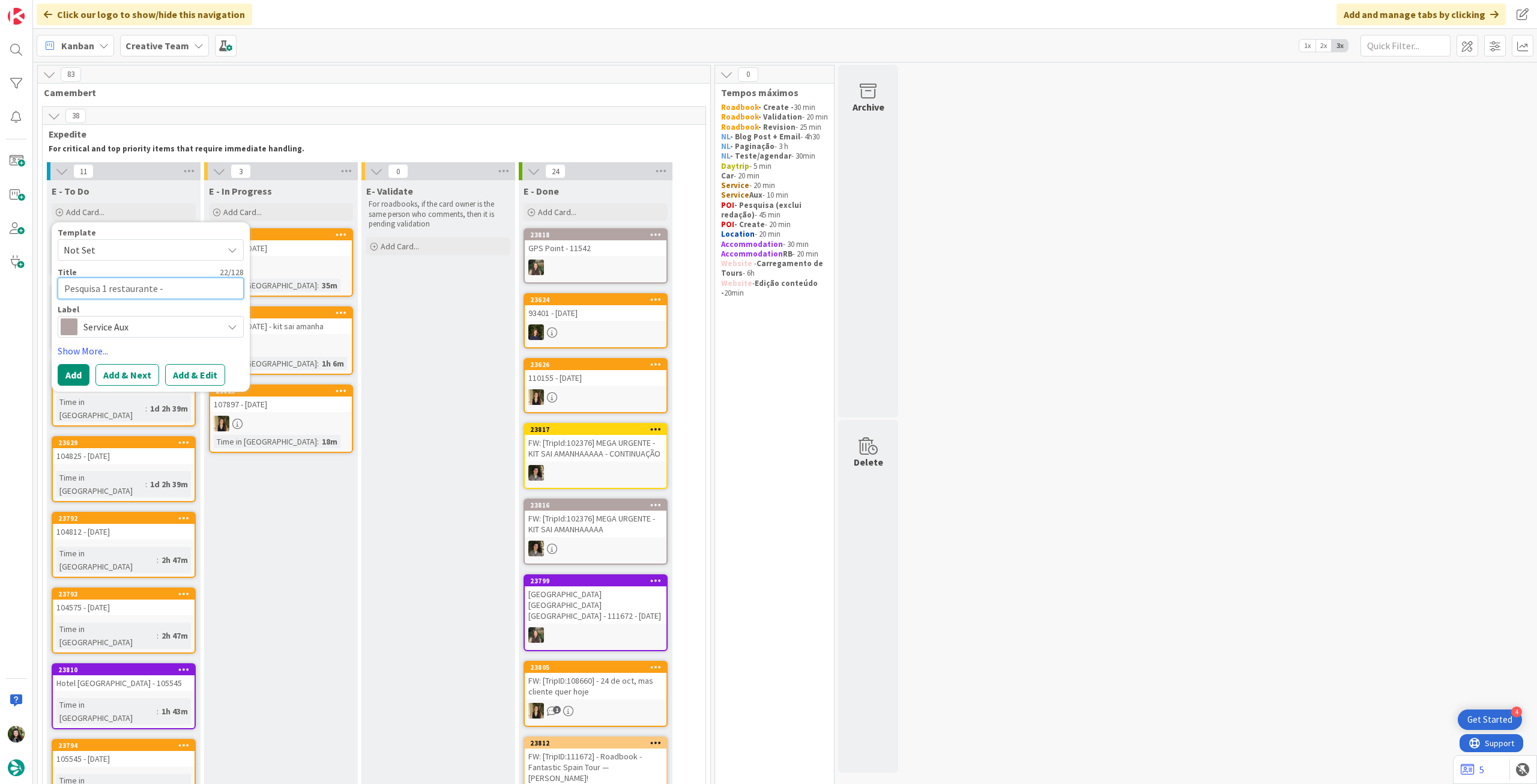
type textarea "x"
type textarea "Pesquisa 1 restaurante -"
paste textarea "111542"
type textarea "x"
type textarea "Pesquisa 1 restaurante - 111542"
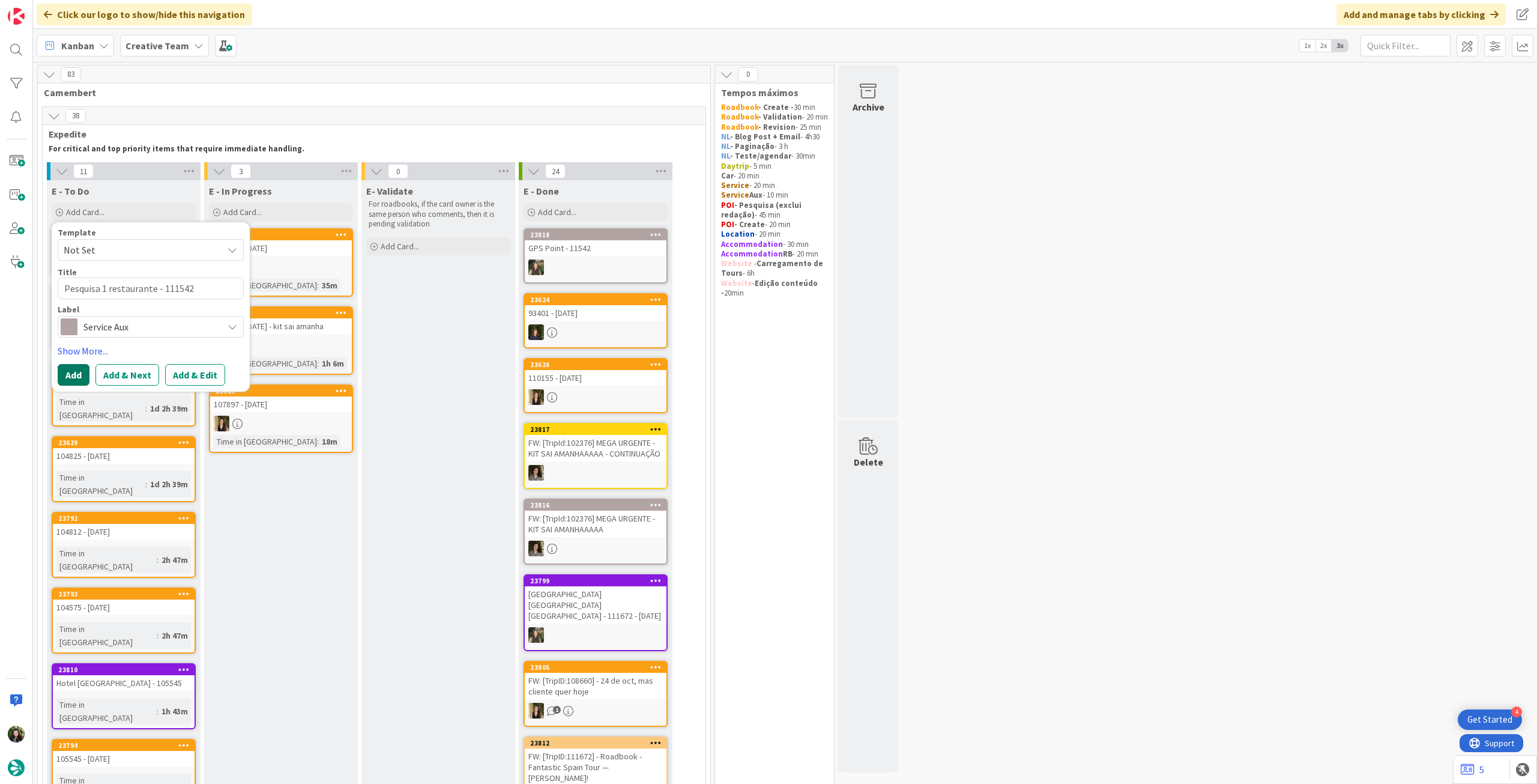
click at [68, 370] on button "Add" at bounding box center [73, 374] width 32 height 22
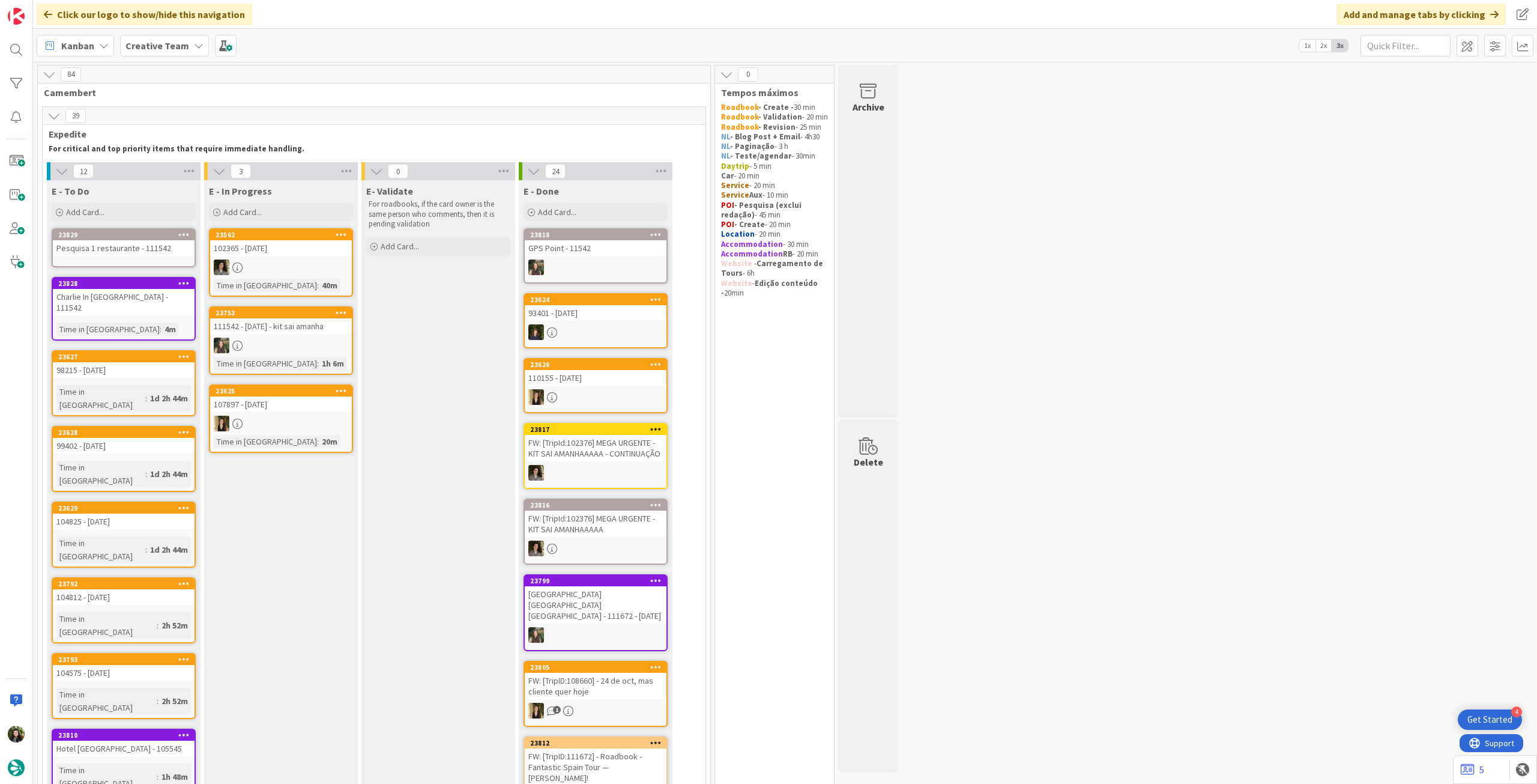
click at [158, 256] on div "Pesquisa 1 restaurante - 111542" at bounding box center [123, 248] width 141 height 16
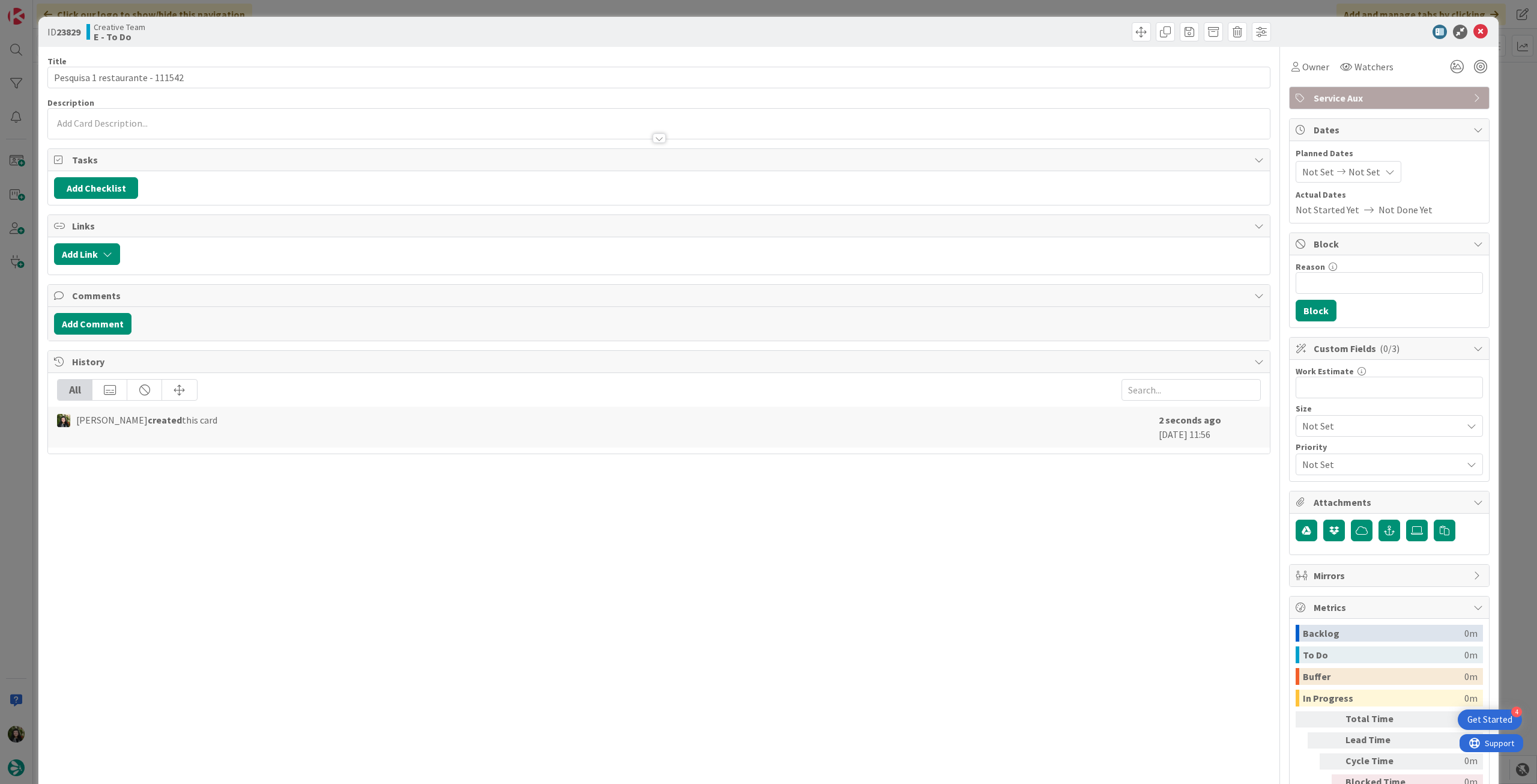
click at [141, 115] on div at bounding box center [659, 126] width 1222 height 25
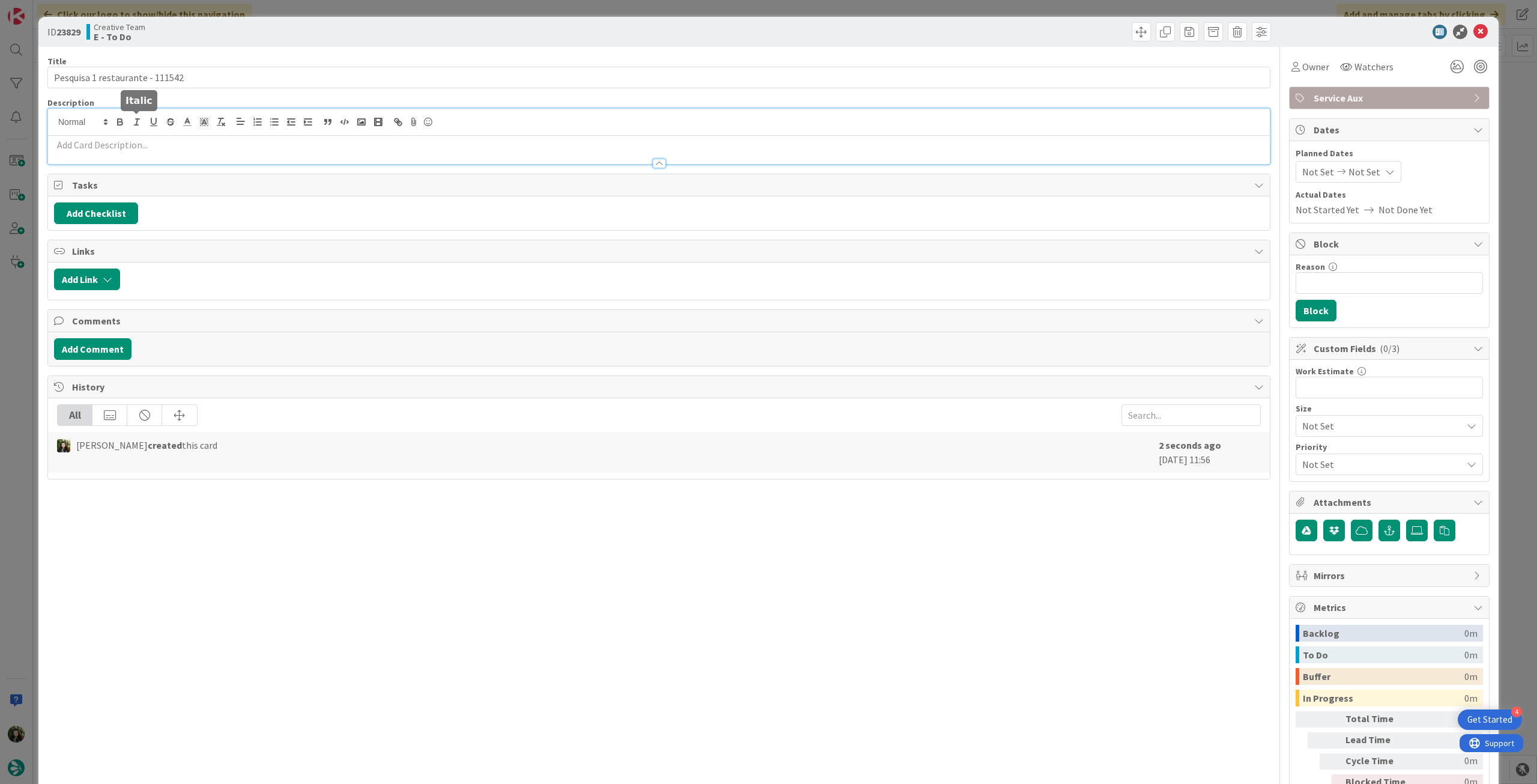
click at [133, 141] on p at bounding box center [658, 145] width 1210 height 14
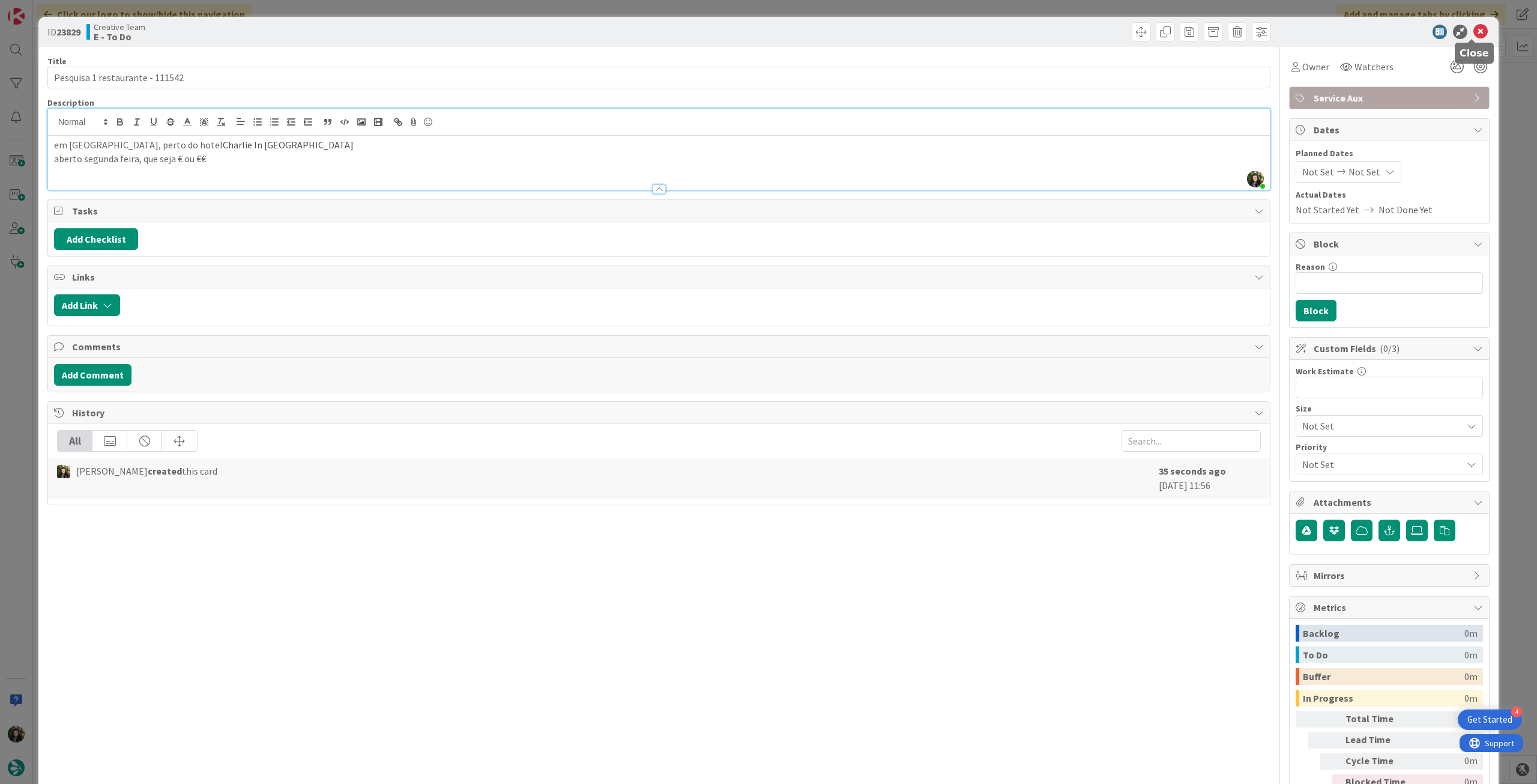
click at [1473, 29] on icon at bounding box center [1480, 32] width 14 height 14
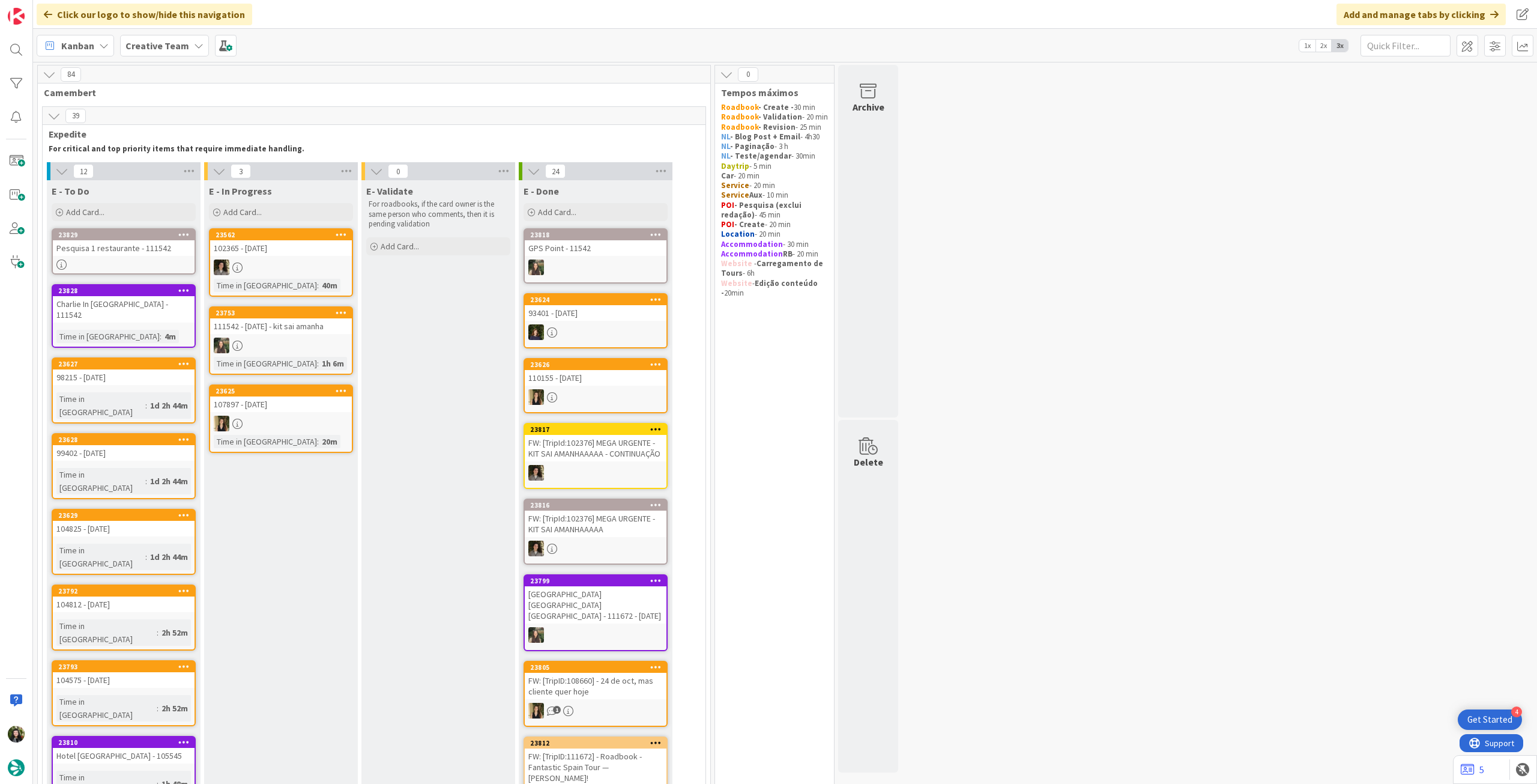
click at [164, 41] on b "Creative Team" at bounding box center [157, 45] width 64 height 12
click at [154, 172] on h4 "Creative Team - Análise" at bounding box center [215, 172] width 163 height 12
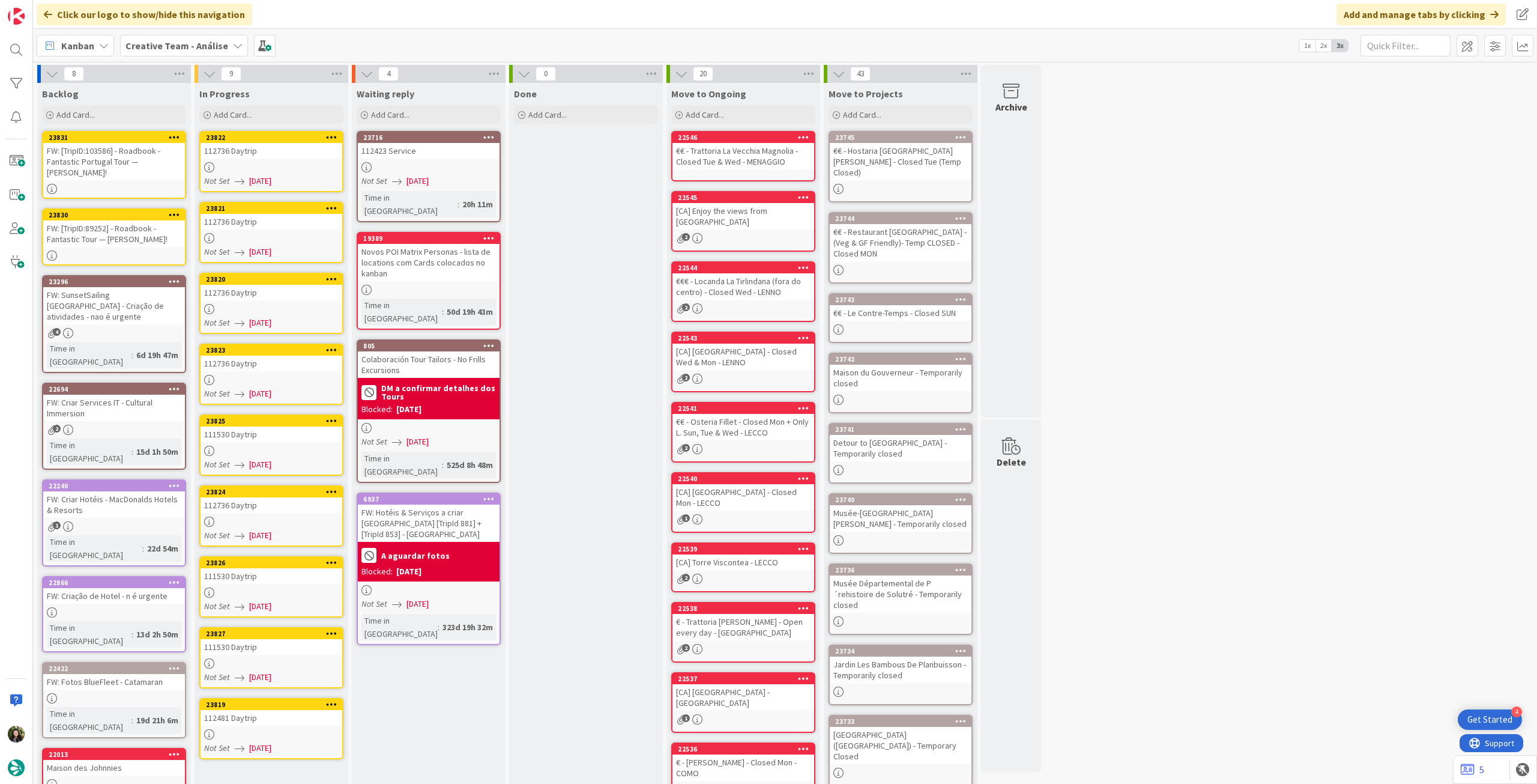
click at [121, 179] on div "FW: [TripID:103586] - Roadbook - Fantastic Portugal Tour — [PERSON_NAME]!" at bounding box center [113, 161] width 141 height 37
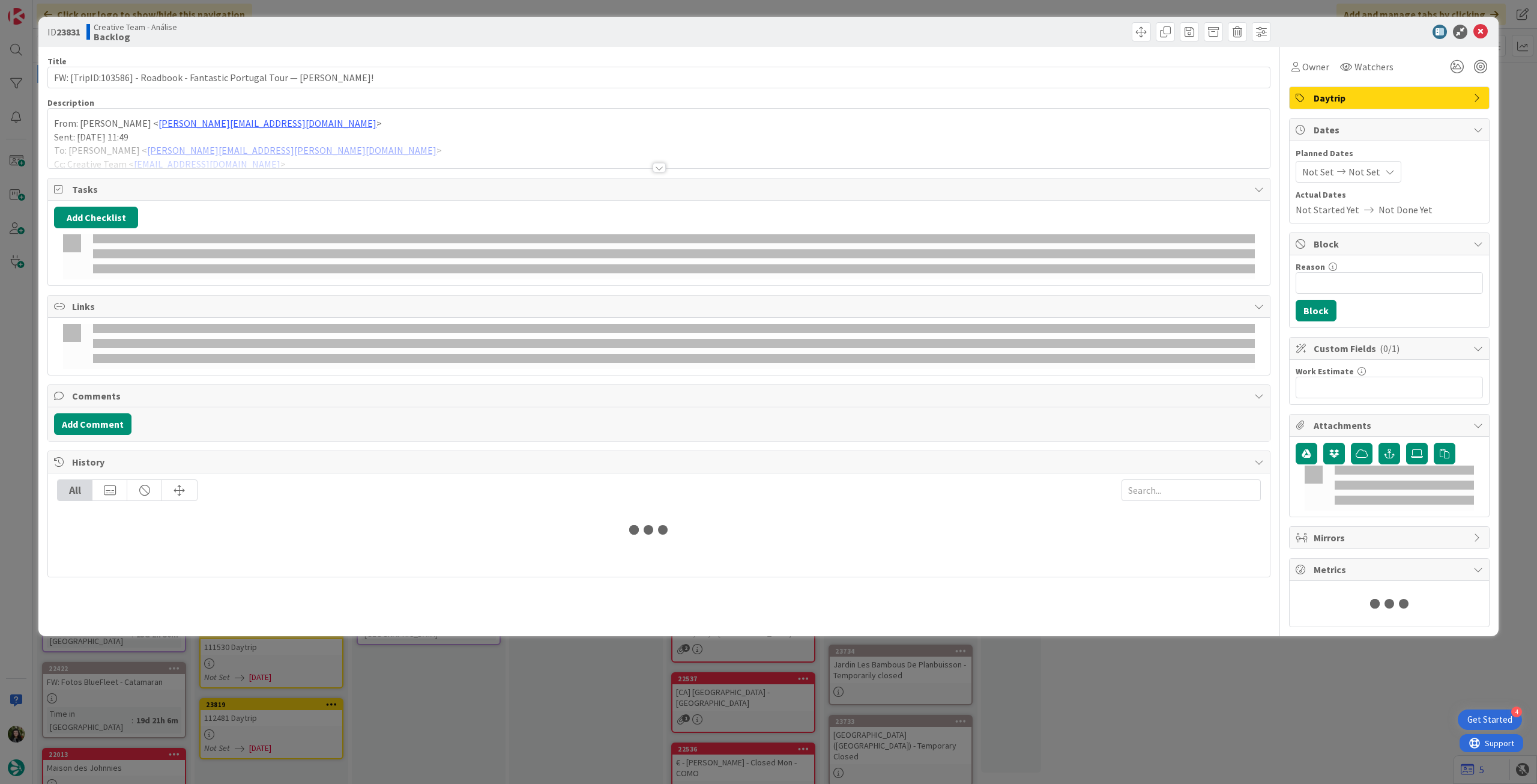
click at [168, 130] on p "Sent: [DATE] 11:49" at bounding box center [658, 137] width 1210 height 14
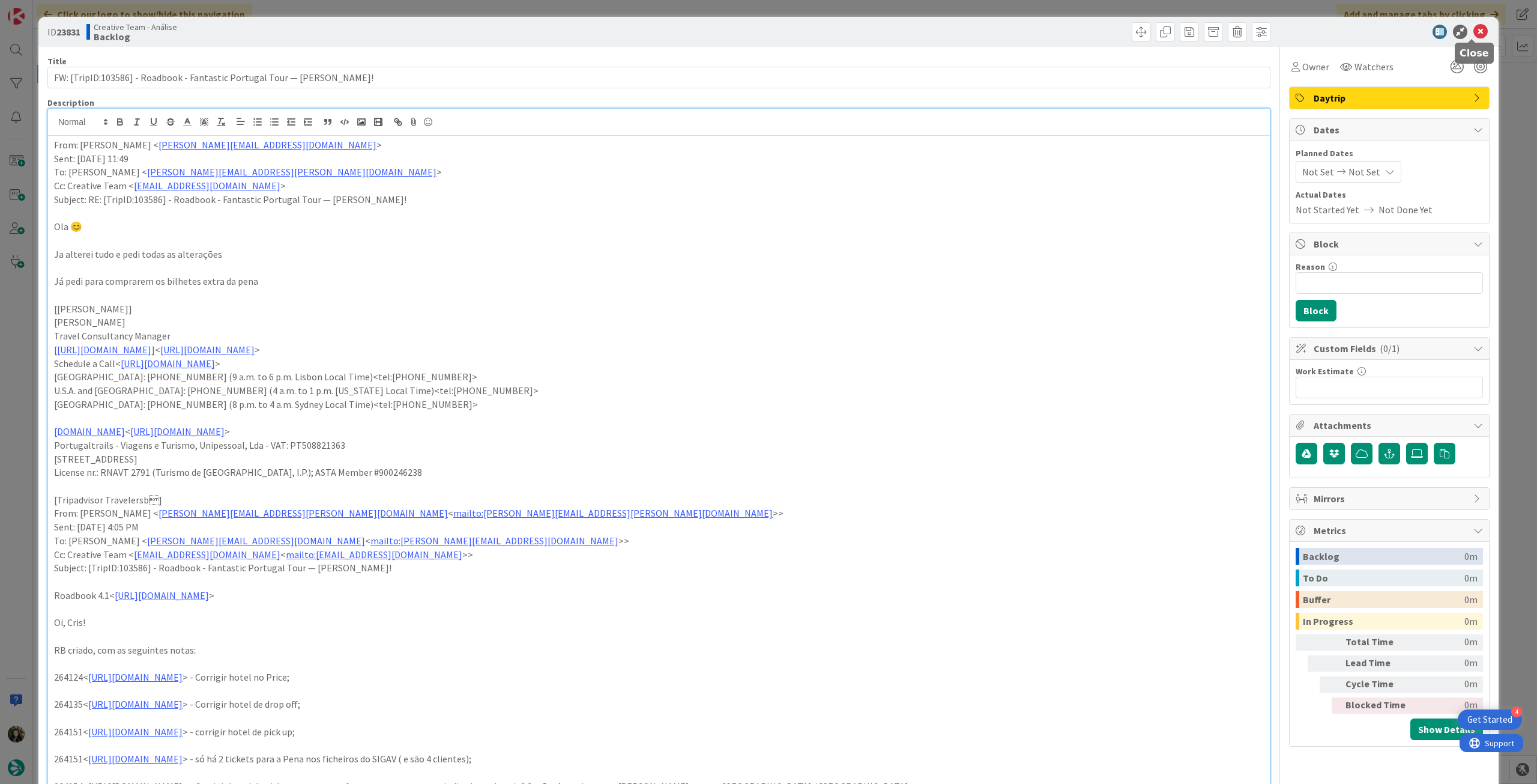
click at [1475, 36] on icon at bounding box center [1480, 32] width 14 height 14
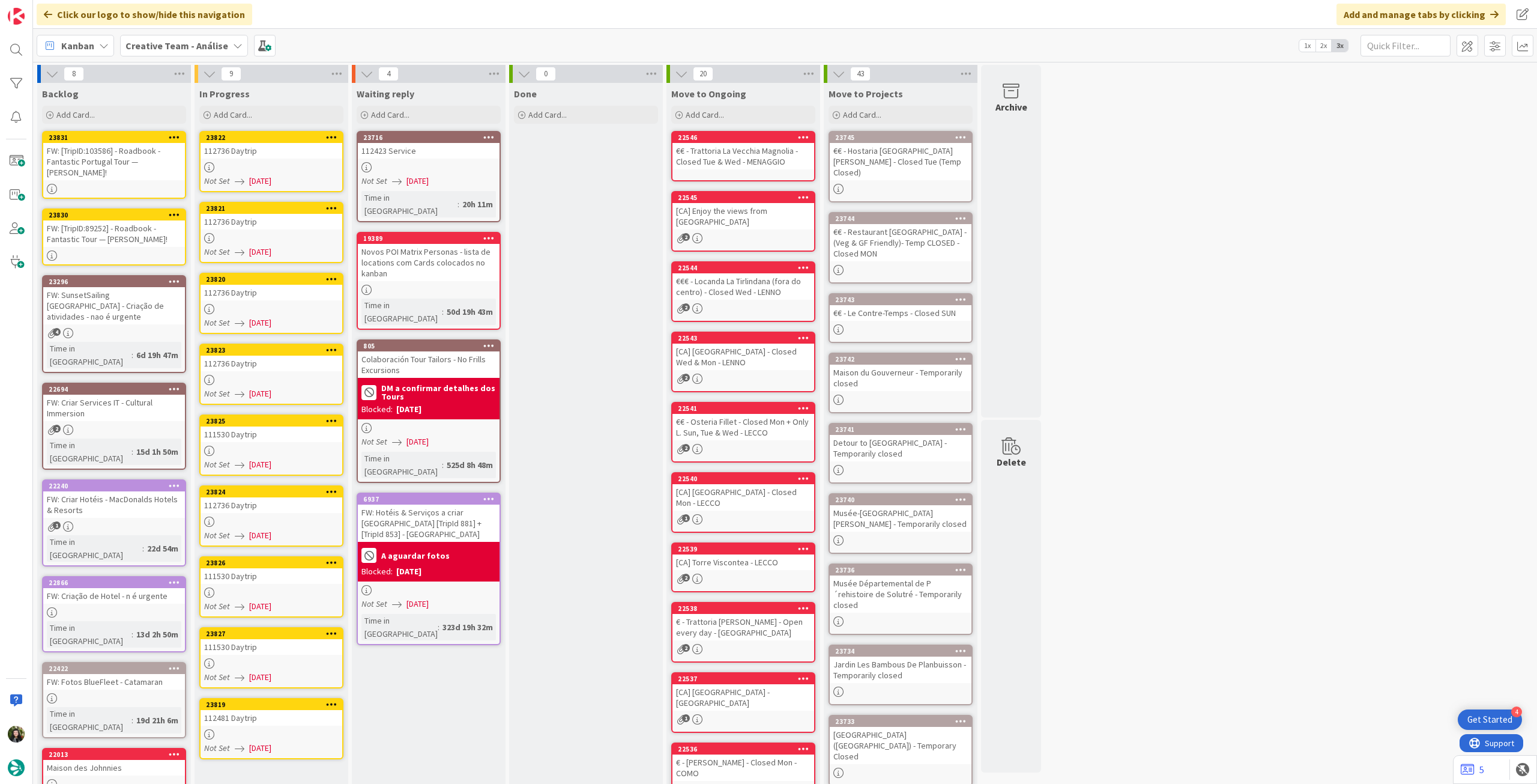
click at [174, 130] on div "Backlog Add Card... 23831 FW: [TripID:103586] - Roadbook - Fantastic Portugal T…" at bounding box center [113, 494] width 153 height 823
click at [172, 136] on icon at bounding box center [174, 137] width 11 height 8
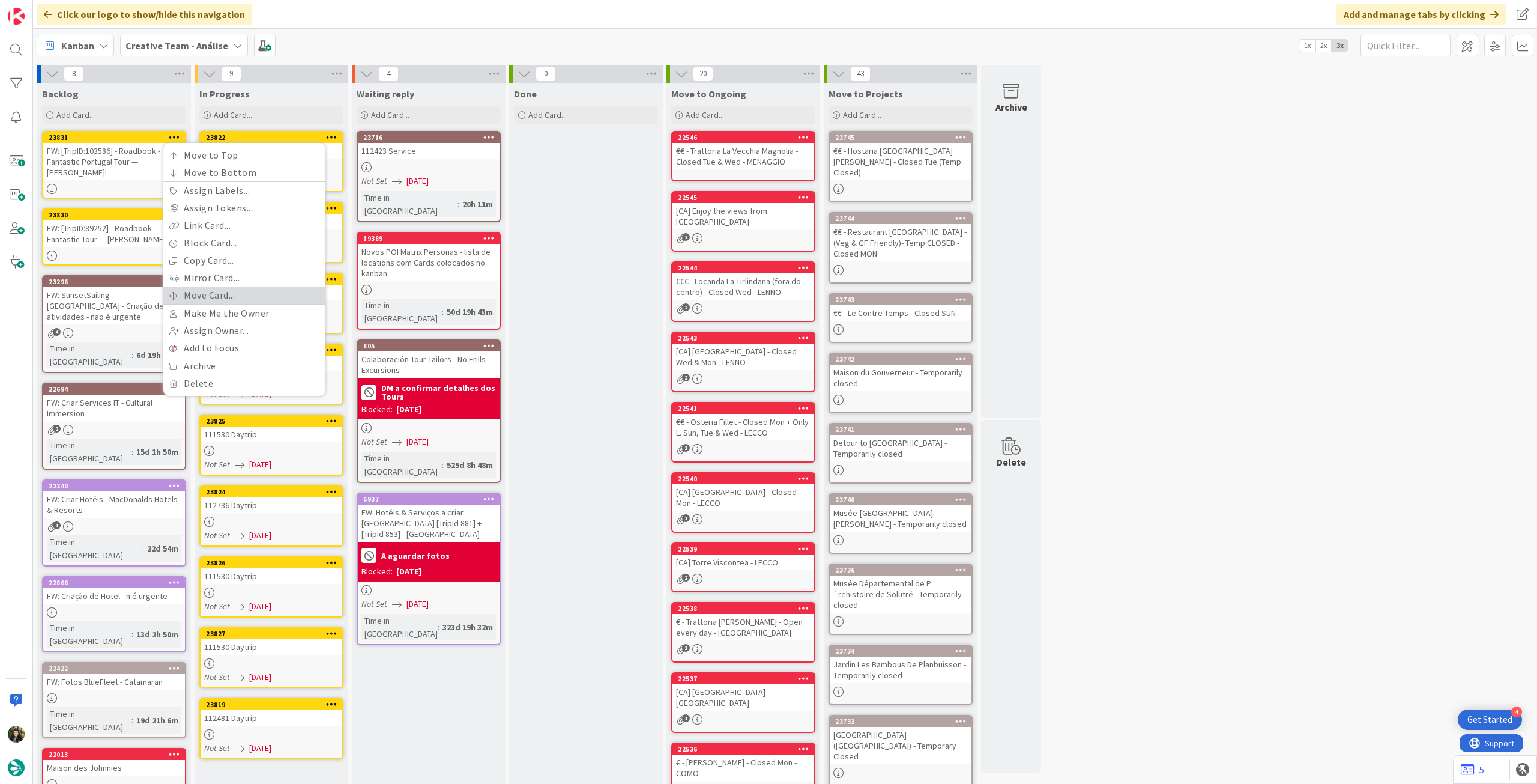
click at [200, 296] on link "Move Card..." at bounding box center [244, 295] width 162 height 17
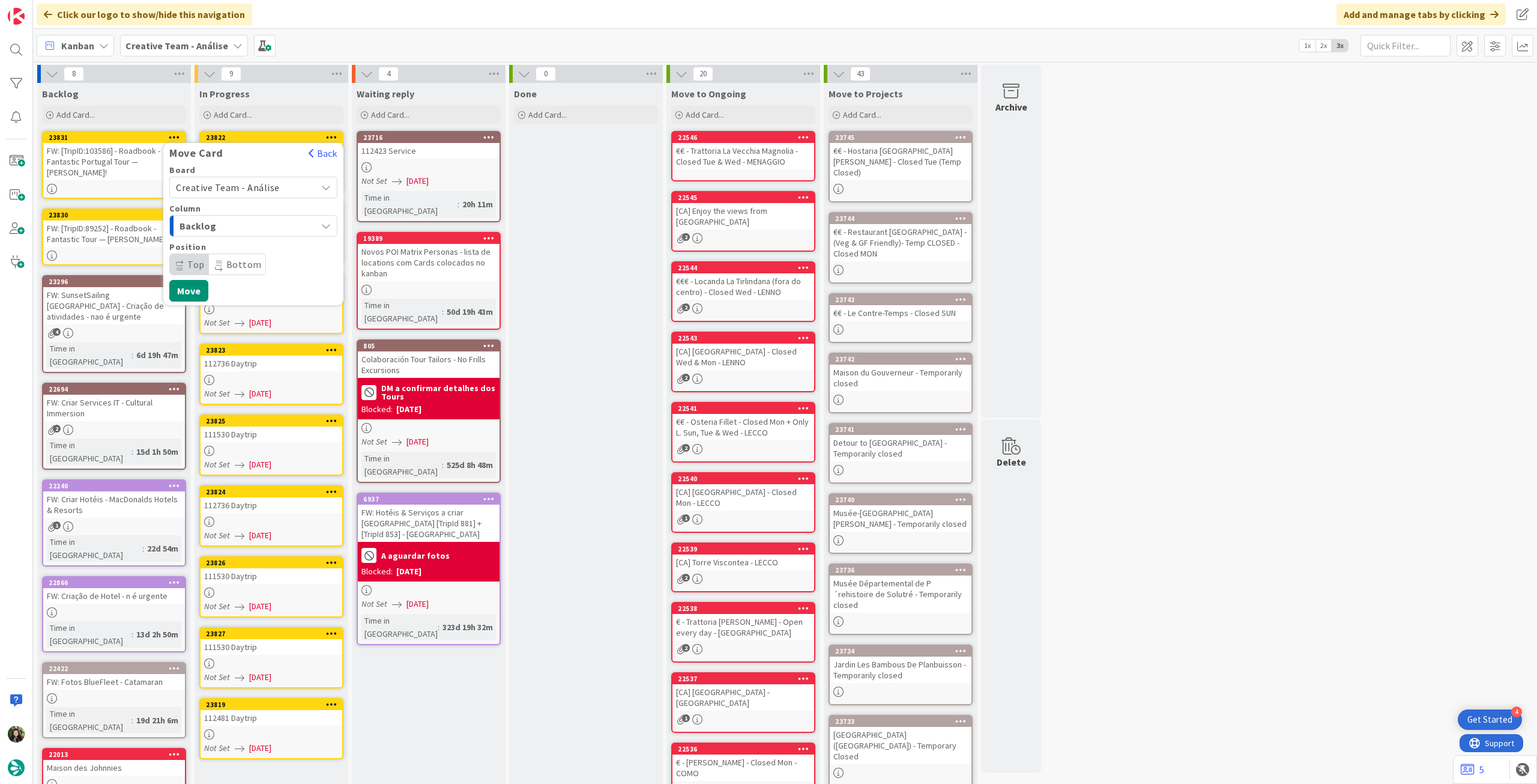
click at [247, 188] on span "Creative Team - Análise" at bounding box center [228, 187] width 104 height 12
click at [232, 243] on span "Creative Team" at bounding box center [261, 244] width 139 height 18
click at [240, 229] on span "Select a Column..." at bounding box center [221, 225] width 90 height 16
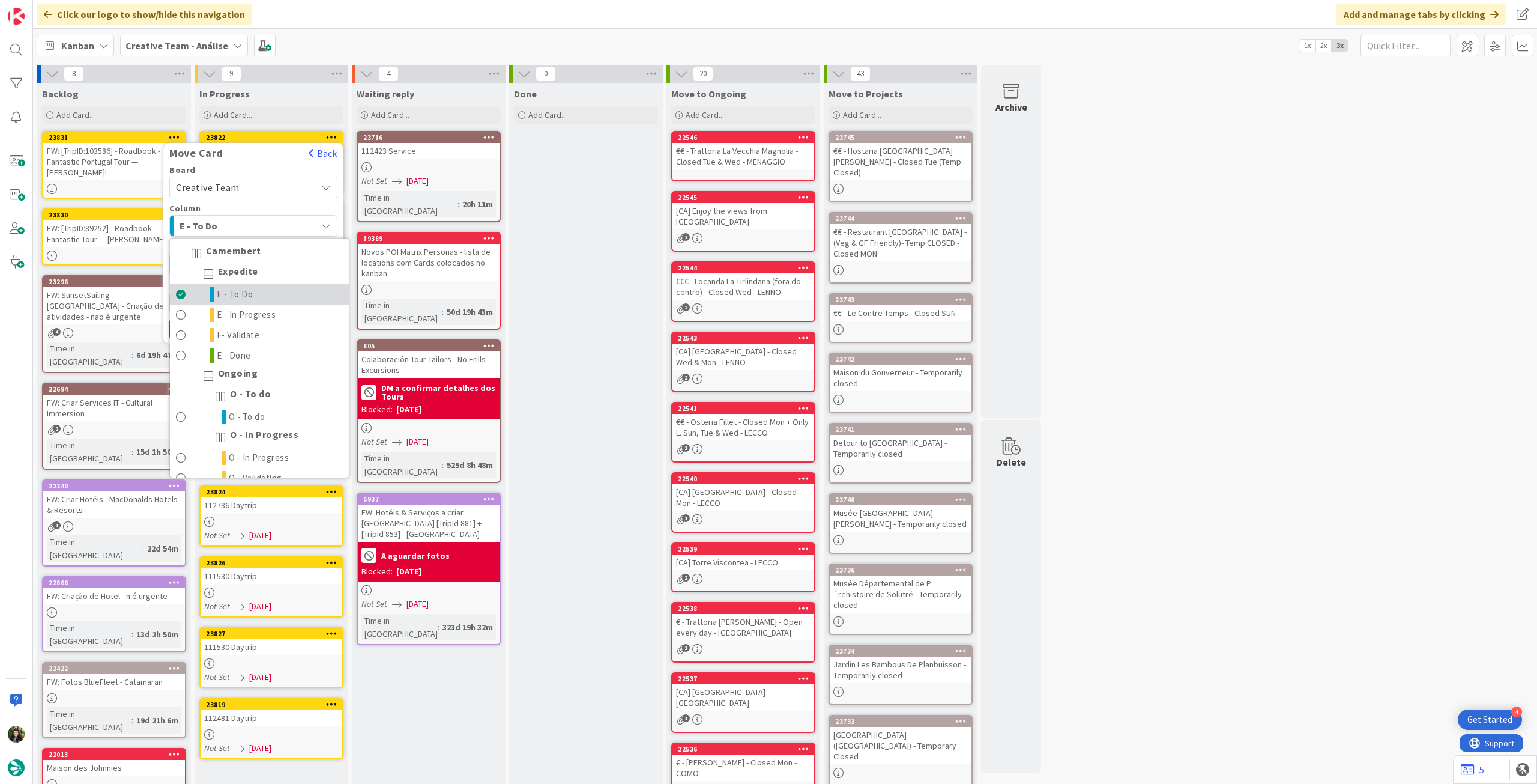
click at [249, 287] on link "E - To Do" at bounding box center [259, 294] width 179 height 20
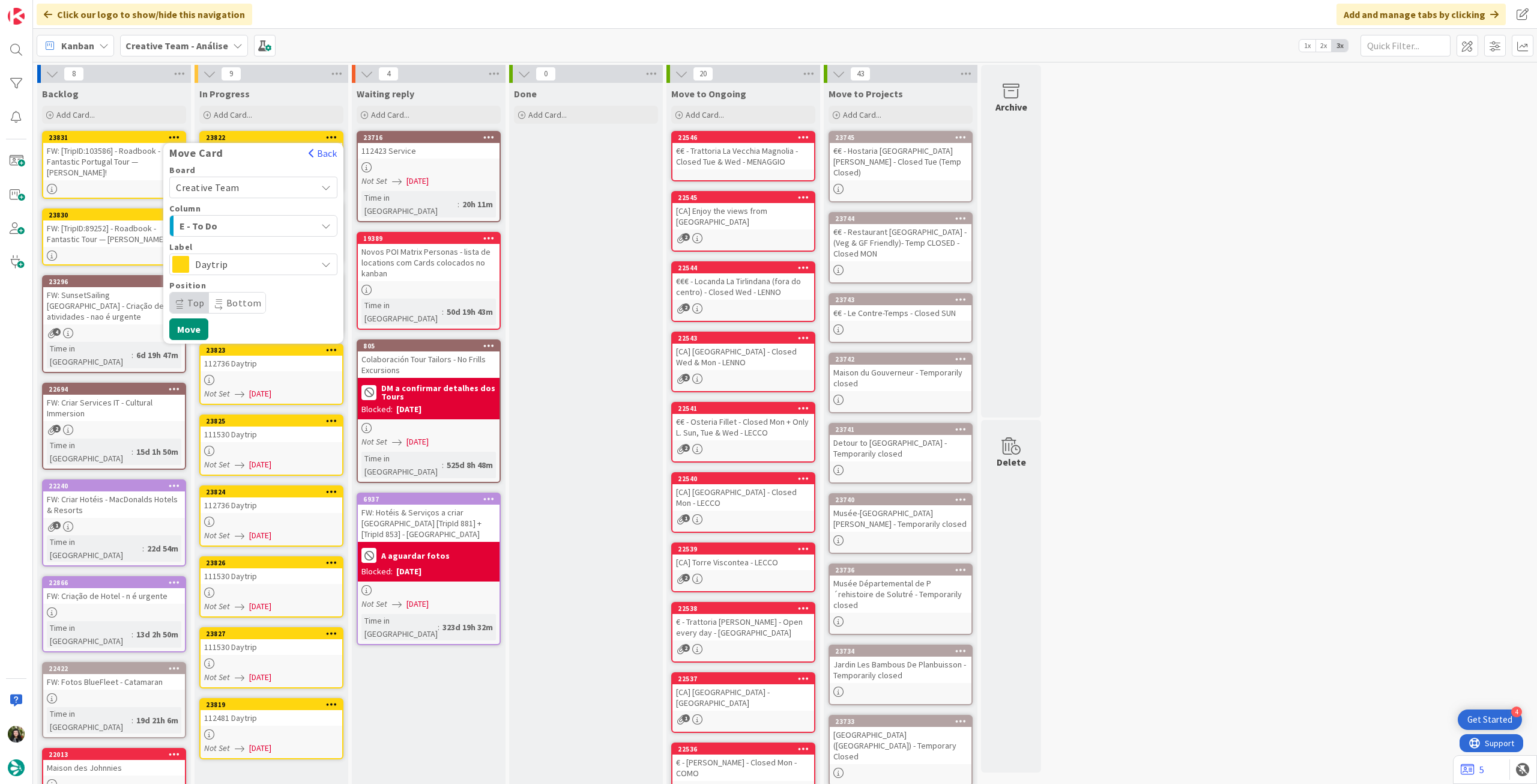
click at [249, 268] on span "Daytrip" at bounding box center [253, 264] width 116 height 17
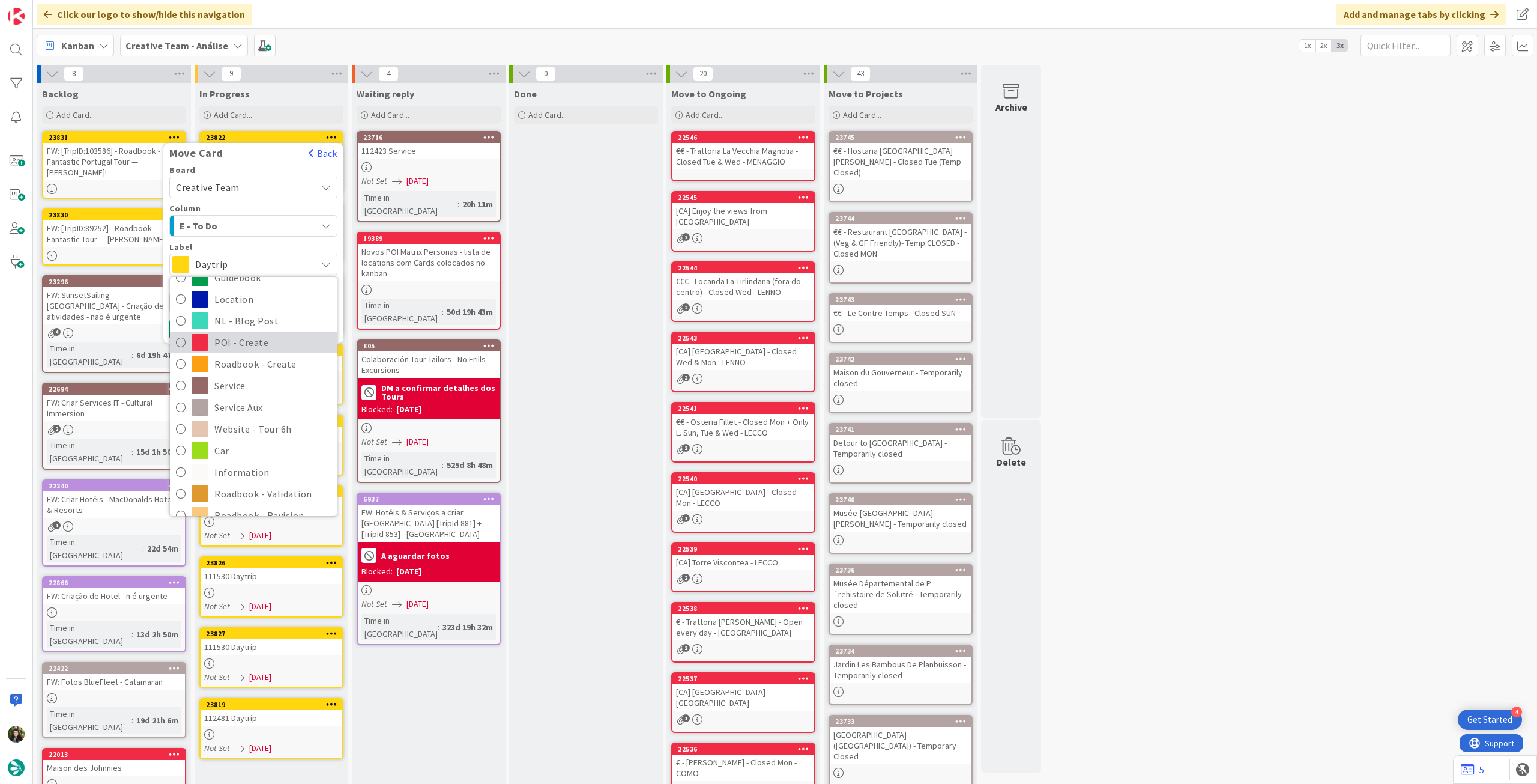
scroll to position [160, 0]
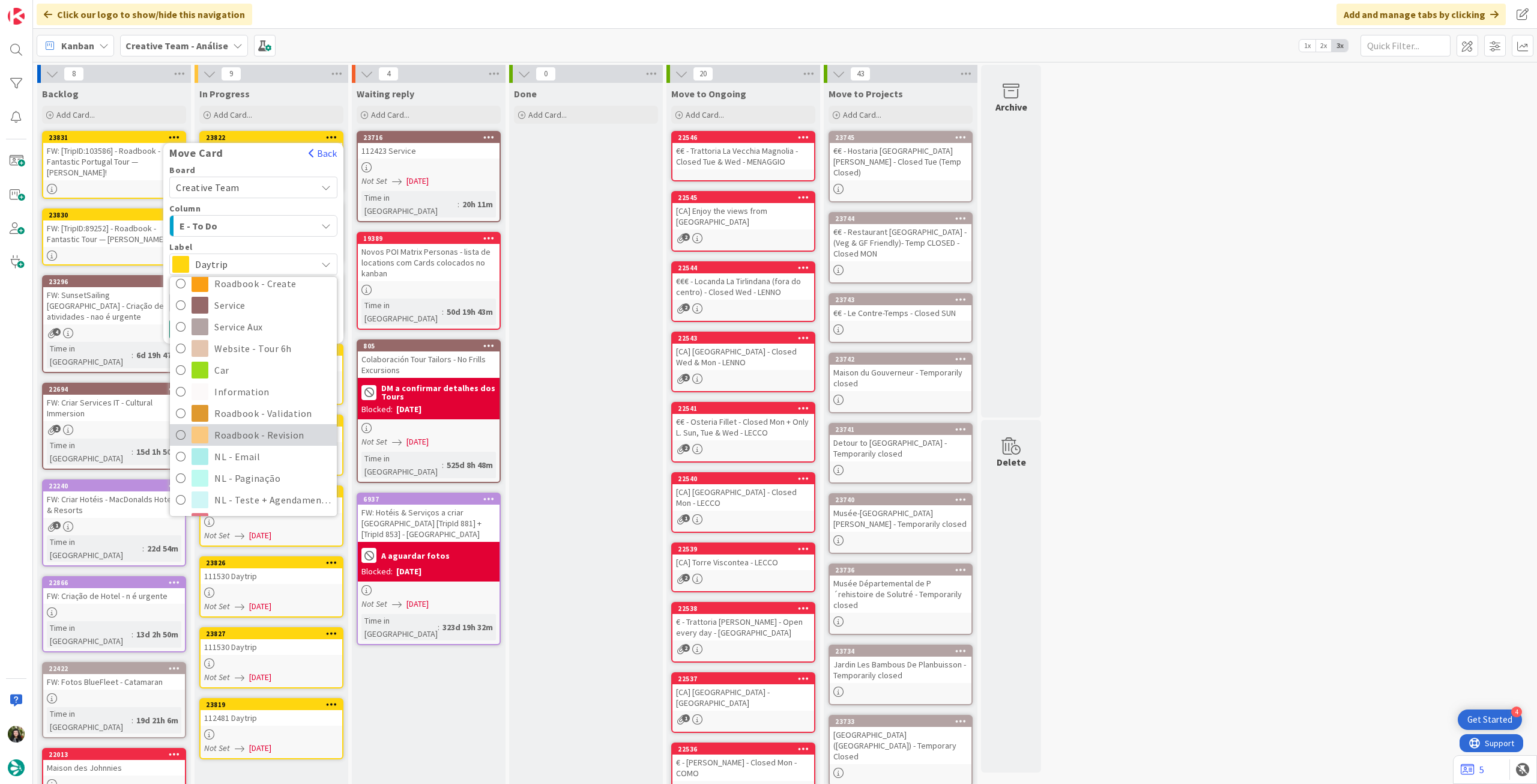
click at [272, 434] on span "Roadbook - Revision" at bounding box center [273, 435] width 116 height 18
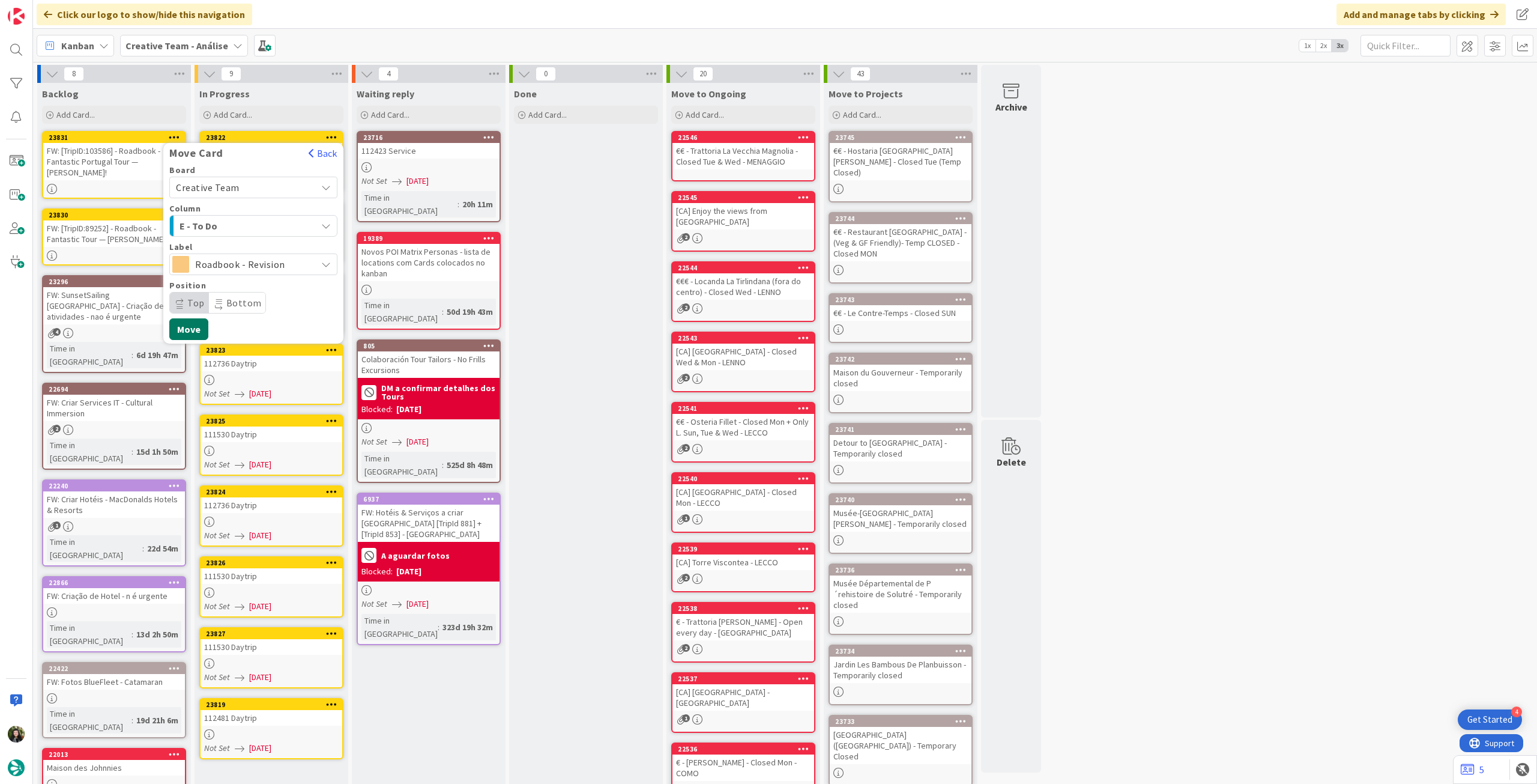
click at [200, 332] on button "Move" at bounding box center [189, 329] width 39 height 22
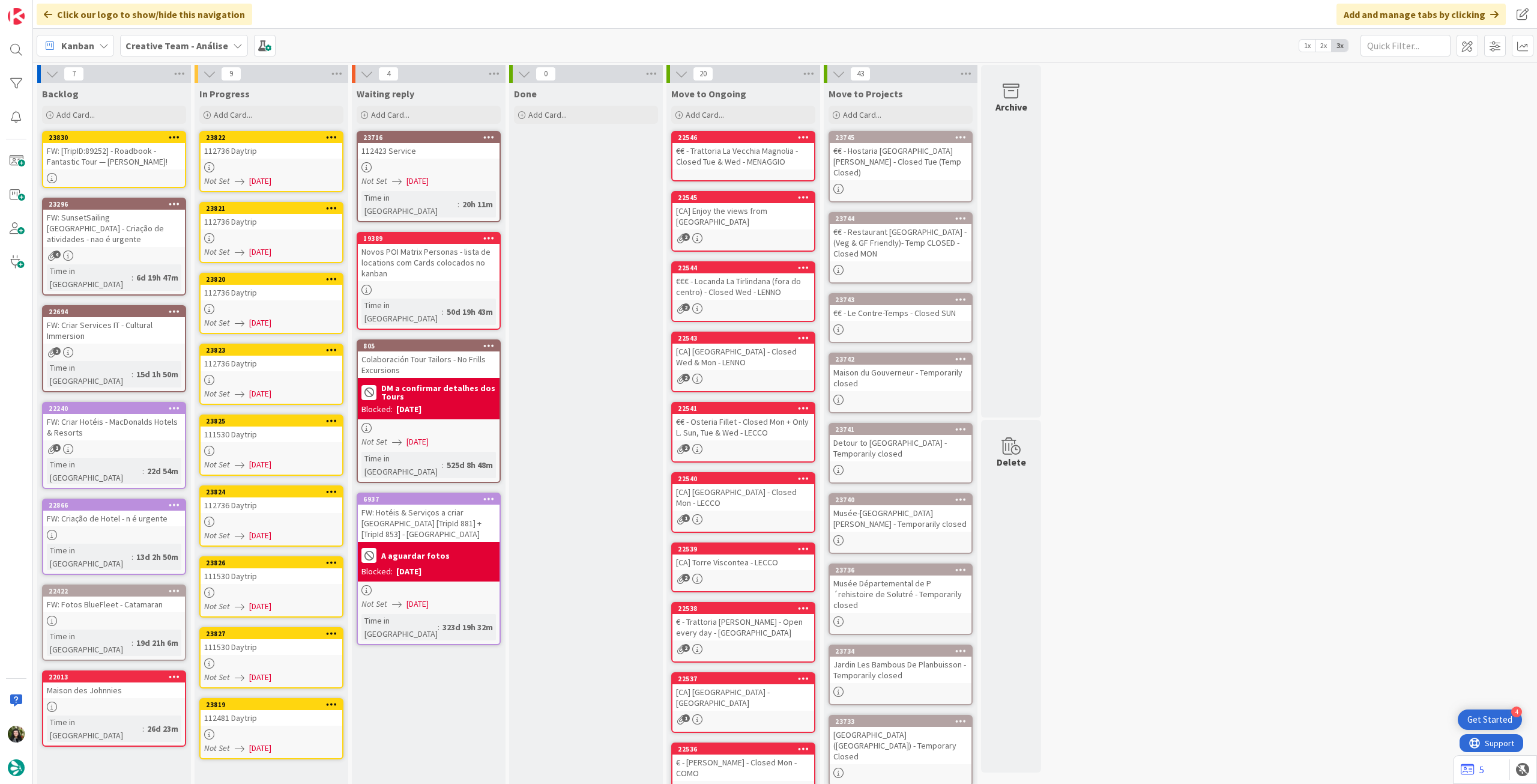
click at [147, 165] on div "FW: [TripID:89252] - Roadbook - Fantastic Tour — [PERSON_NAME]!" at bounding box center [113, 156] width 141 height 26
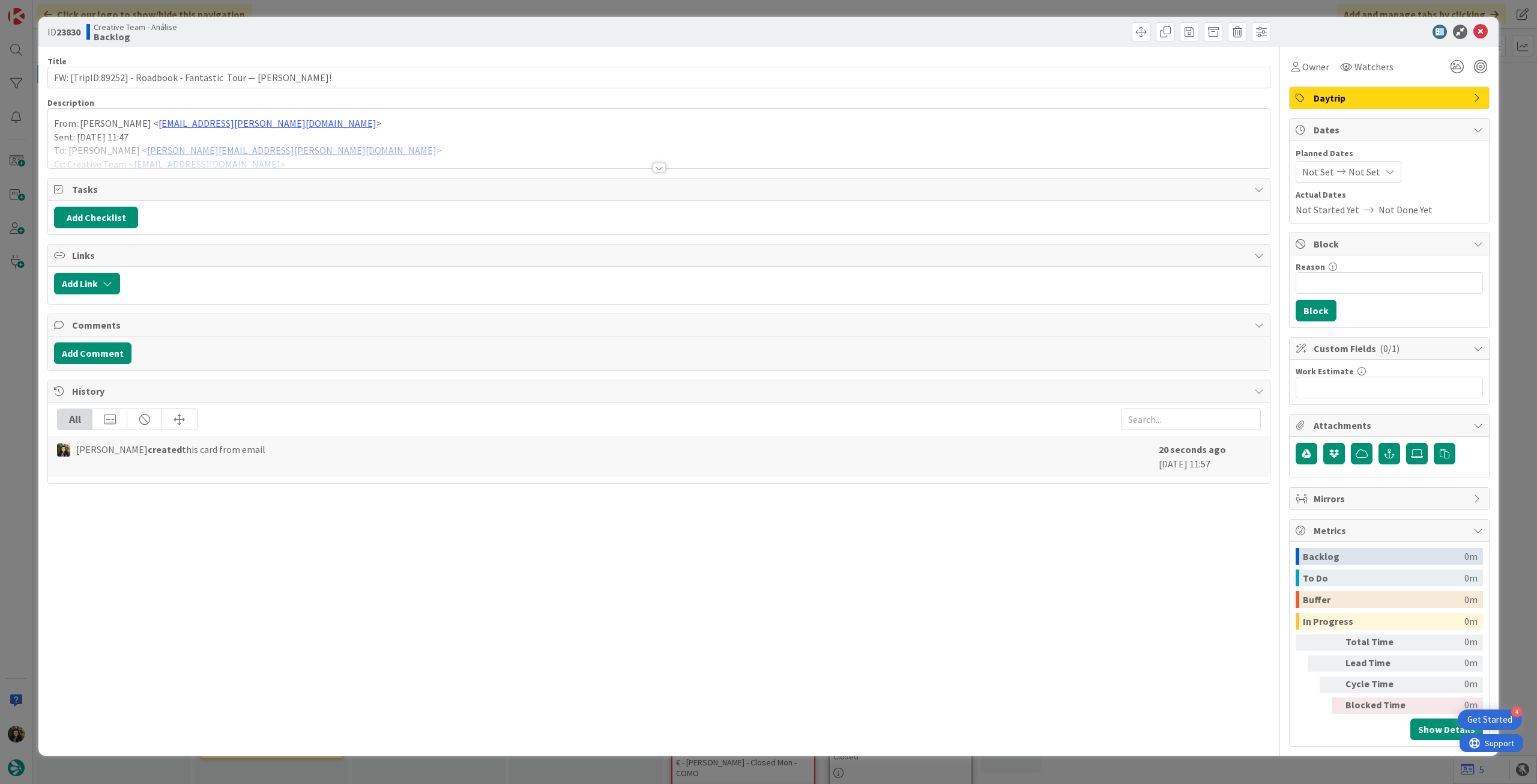
click at [167, 141] on div at bounding box center [659, 153] width 1222 height 31
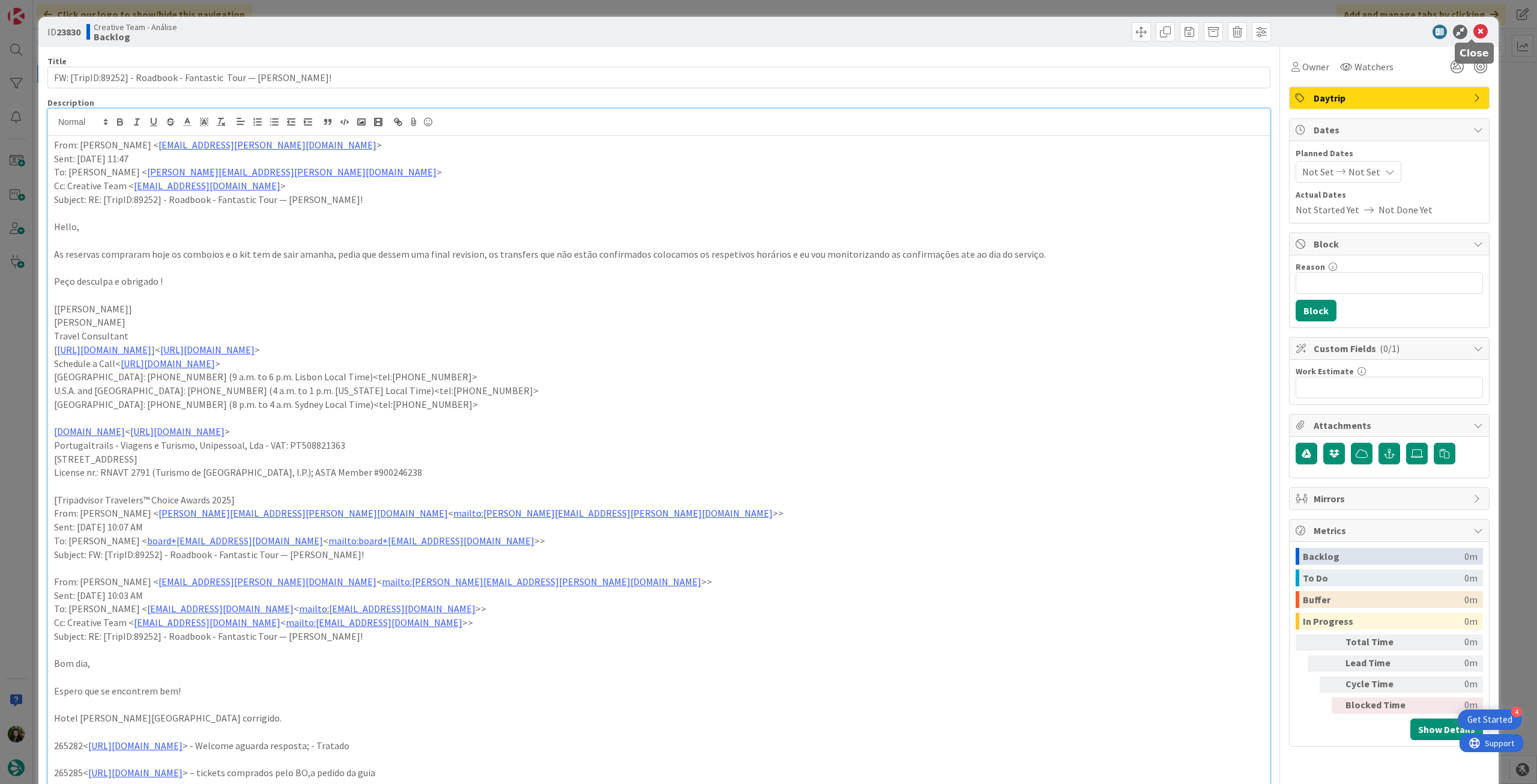
click at [1473, 30] on icon at bounding box center [1480, 32] width 14 height 14
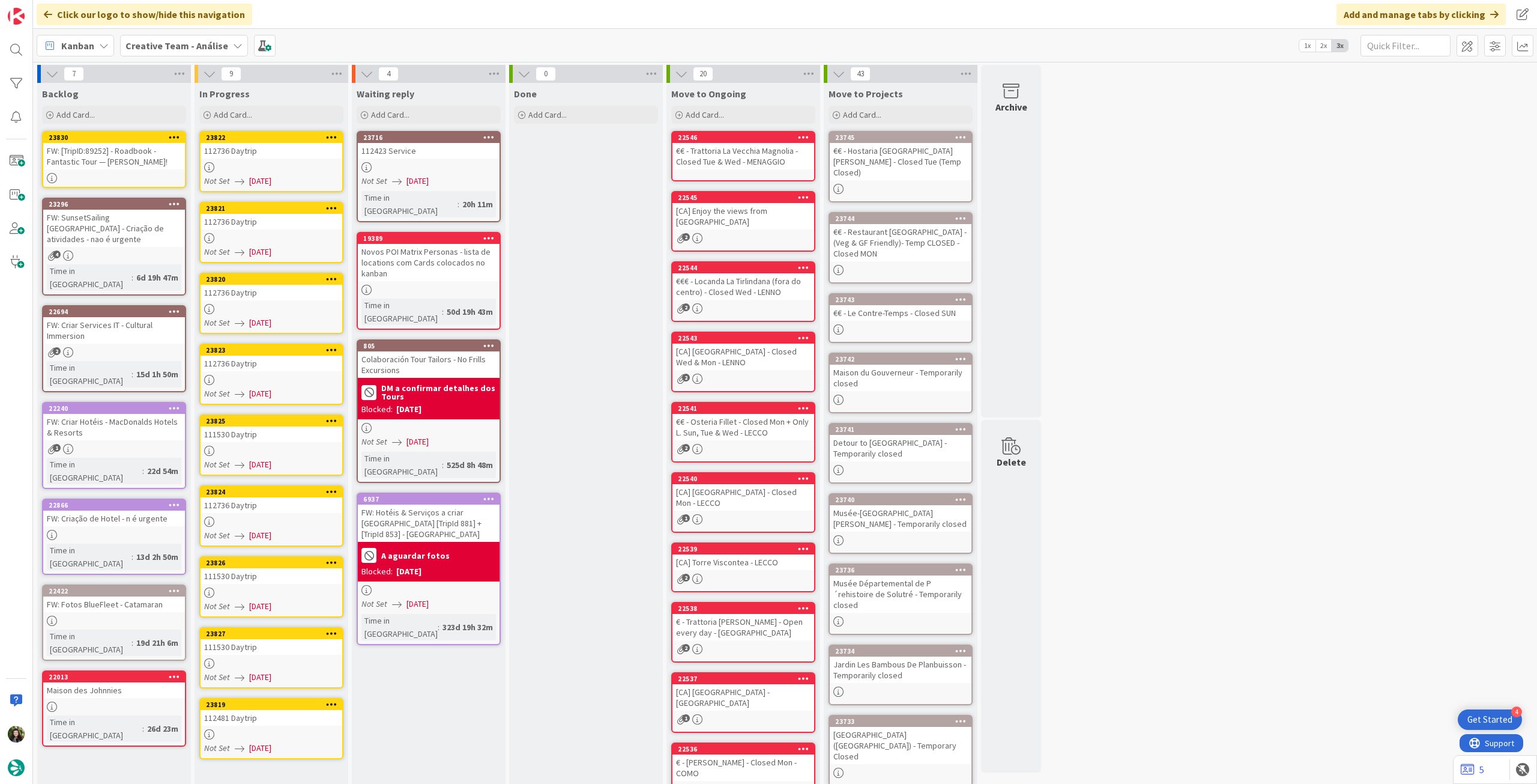
click at [171, 135] on icon at bounding box center [174, 137] width 11 height 8
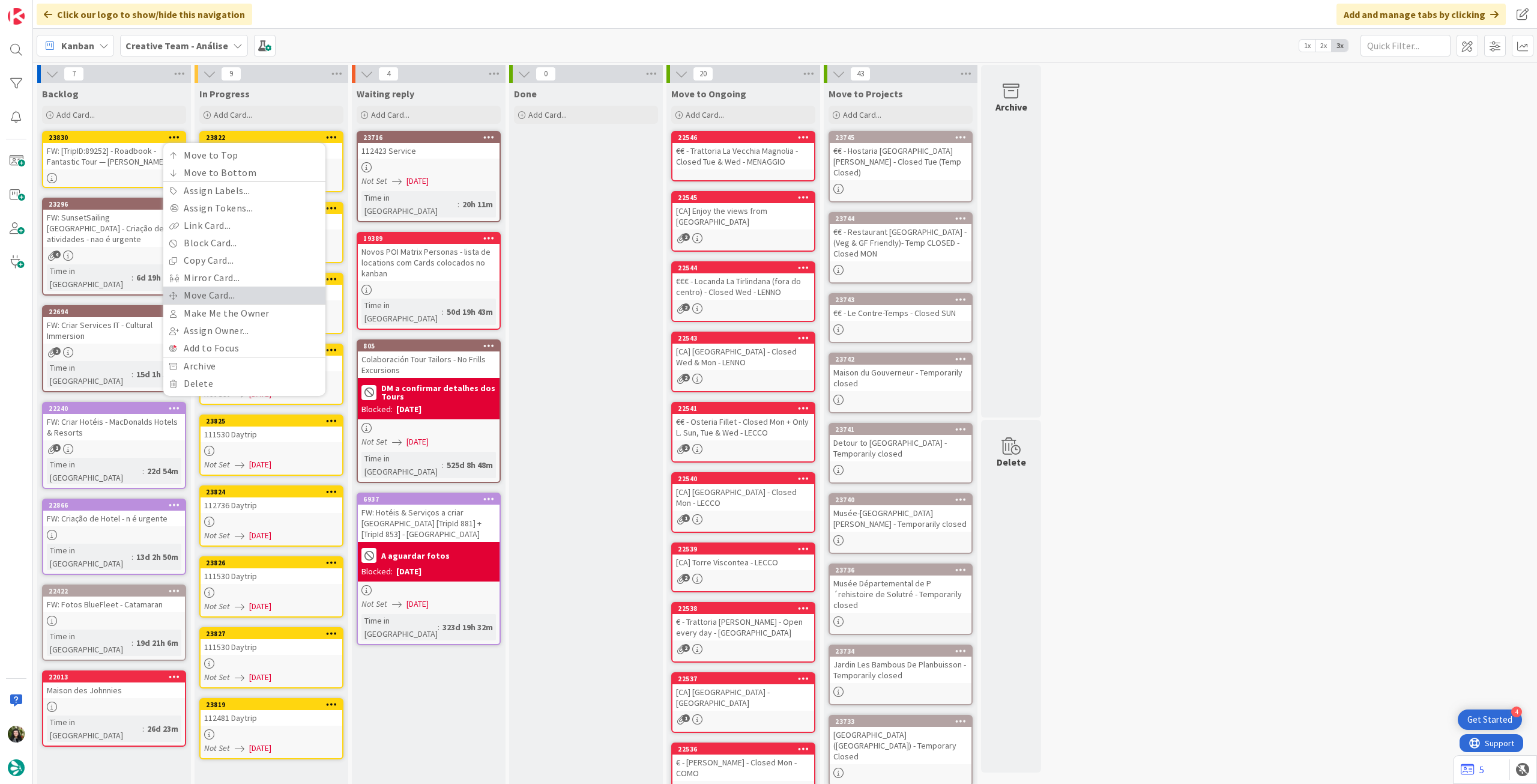
click at [188, 293] on link "Move Card..." at bounding box center [244, 295] width 162 height 17
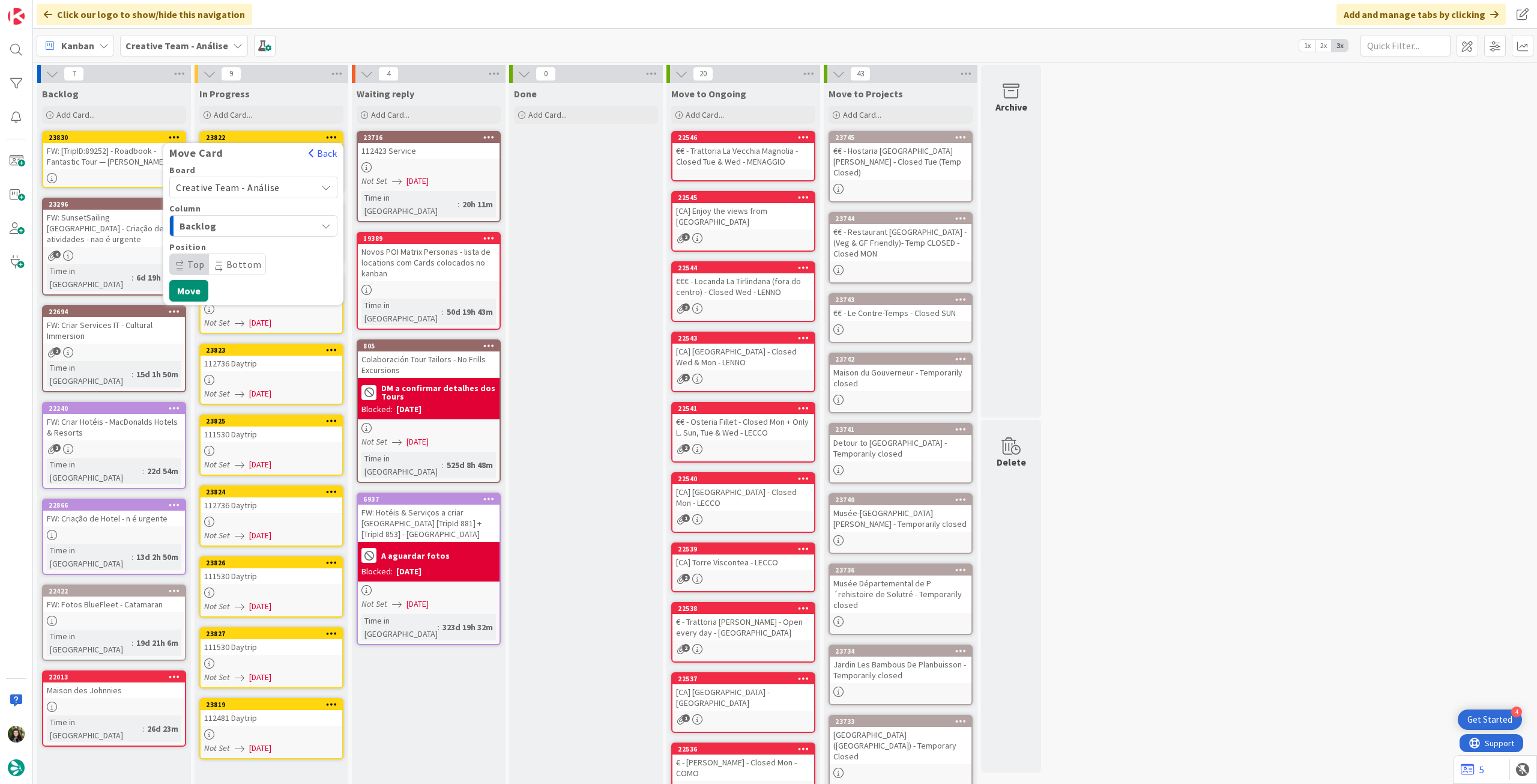
click at [223, 189] on span "Creative Team - Análise" at bounding box center [228, 187] width 104 height 12
click at [208, 243] on span "Creative Team" at bounding box center [261, 244] width 139 height 18
drag, startPoint x: 206, startPoint y: 260, endPoint x: 218, endPoint y: 271, distance: 16.3
click at [206, 261] on span "Daytrip" at bounding box center [253, 264] width 116 height 17
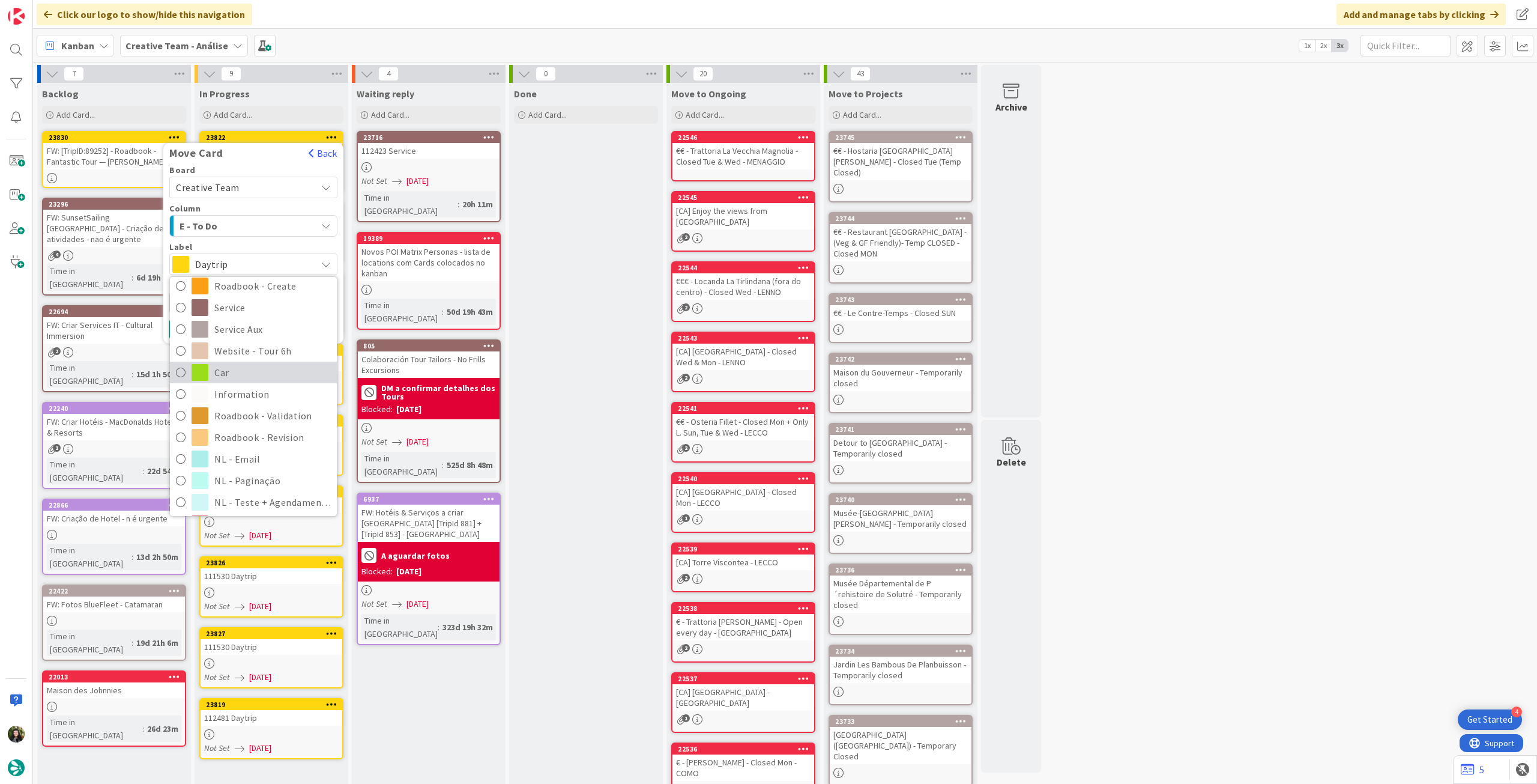
scroll to position [160, 0]
click at [218, 430] on span "Roadbook - Revision" at bounding box center [273, 435] width 116 height 18
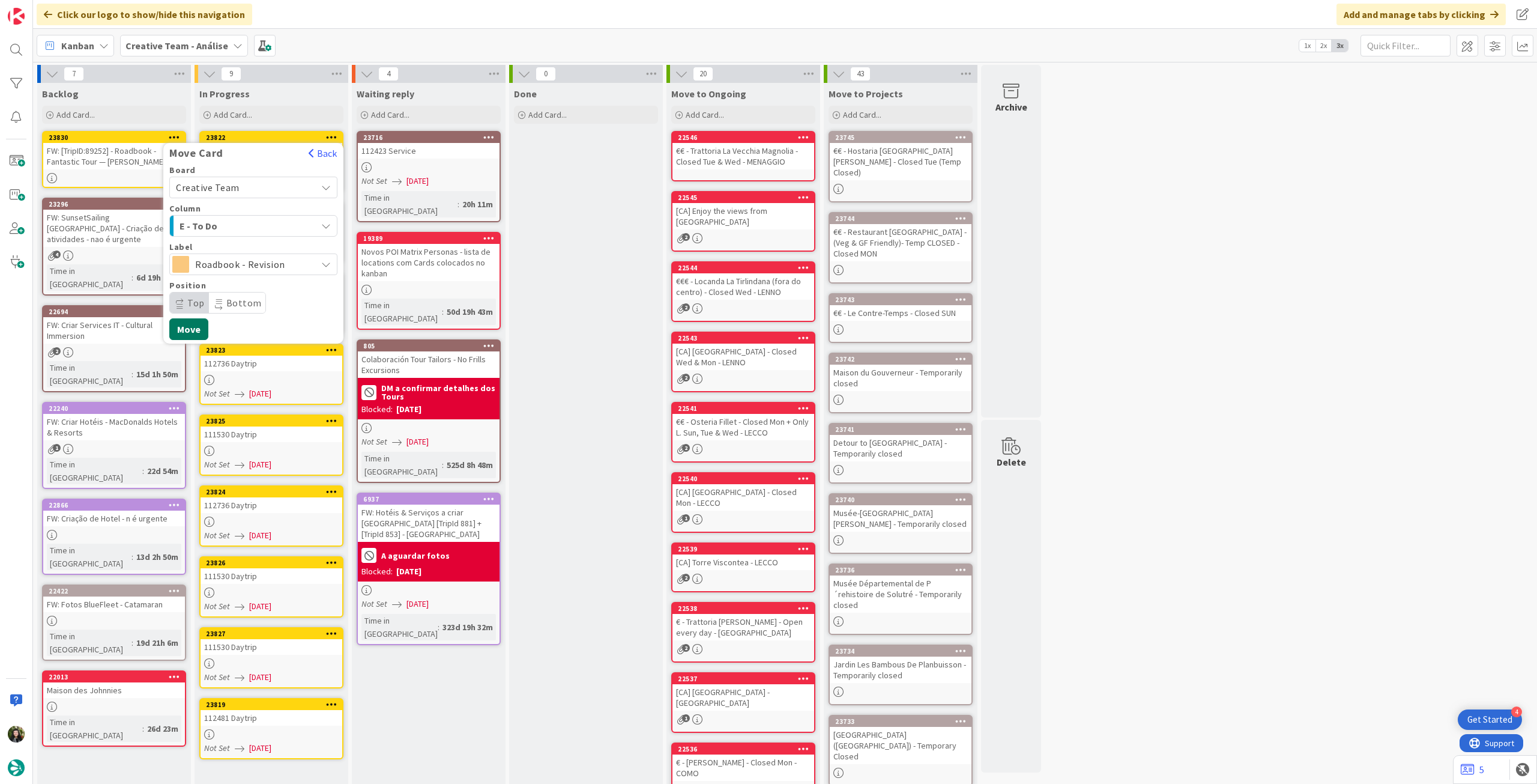
click at [185, 326] on button "Move" at bounding box center [189, 329] width 39 height 22
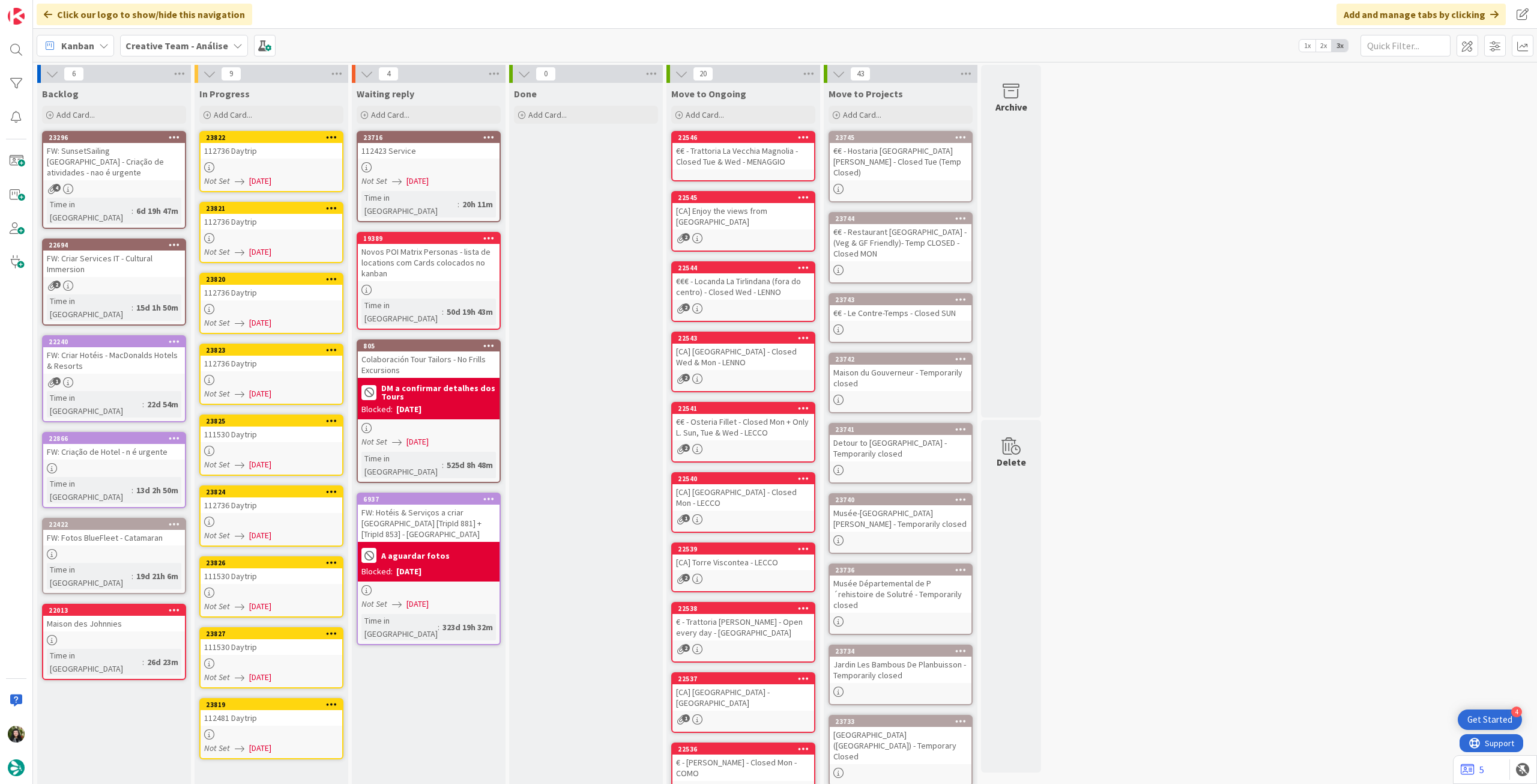
click at [252, 168] on div at bounding box center [271, 167] width 141 height 11
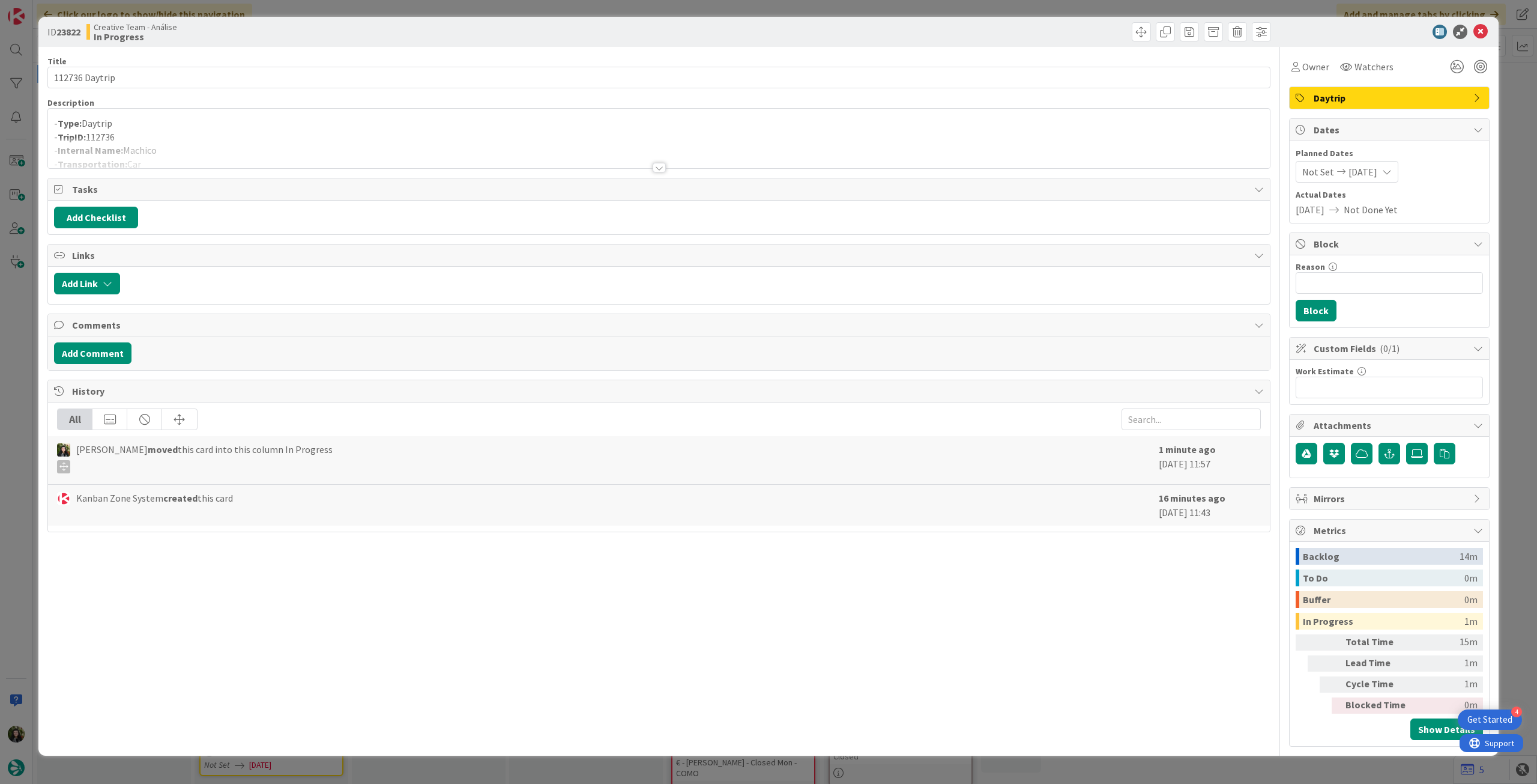
click at [268, 152] on div at bounding box center [659, 153] width 1222 height 31
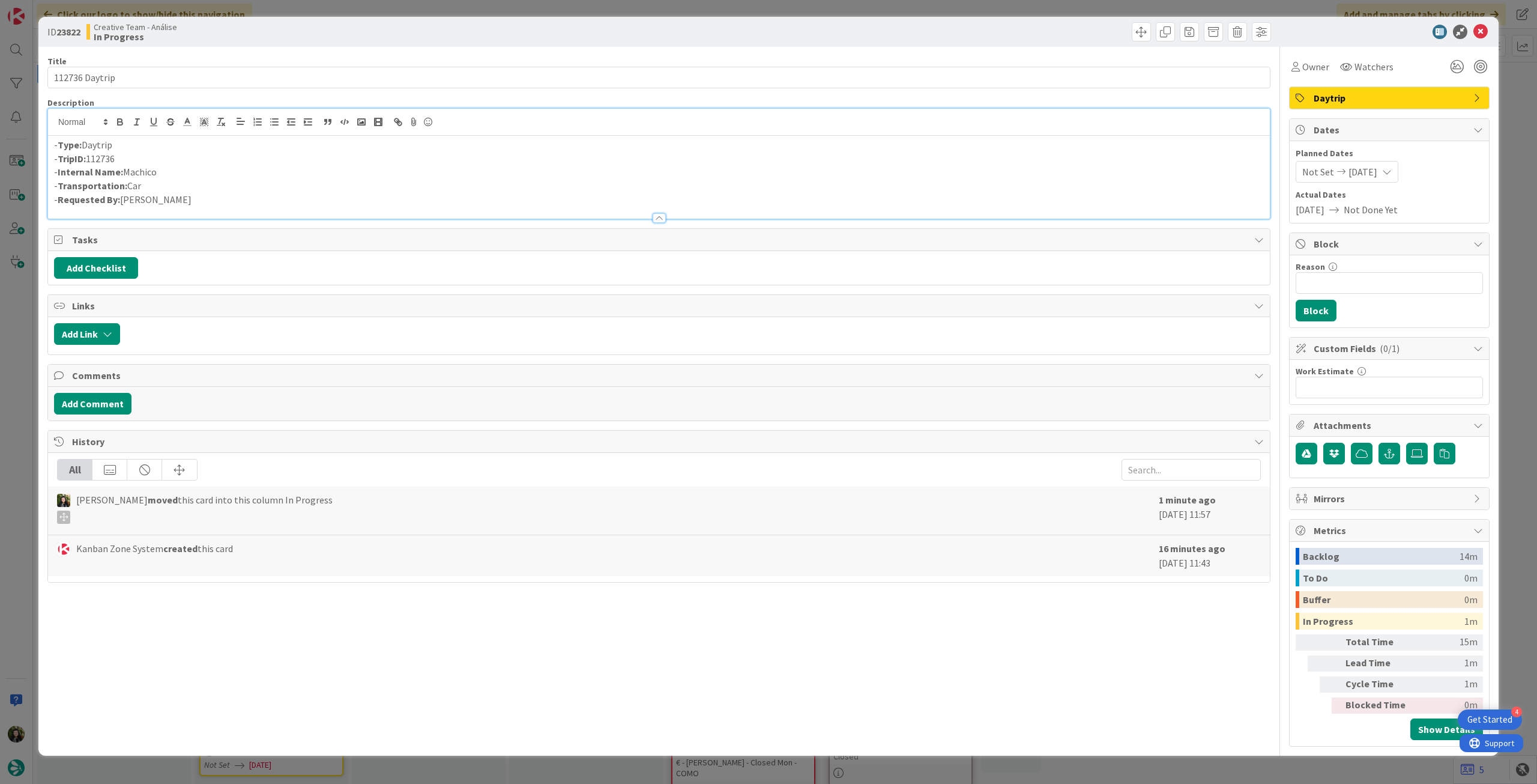
drag, startPoint x: 126, startPoint y: 177, endPoint x: 199, endPoint y: 169, distance: 73.4
click at [199, 169] on p "- Internal Name: [PERSON_NAME]" at bounding box center [658, 172] width 1210 height 14
copy p "Machico"
click at [1485, 32] on icon at bounding box center [1480, 32] width 14 height 14
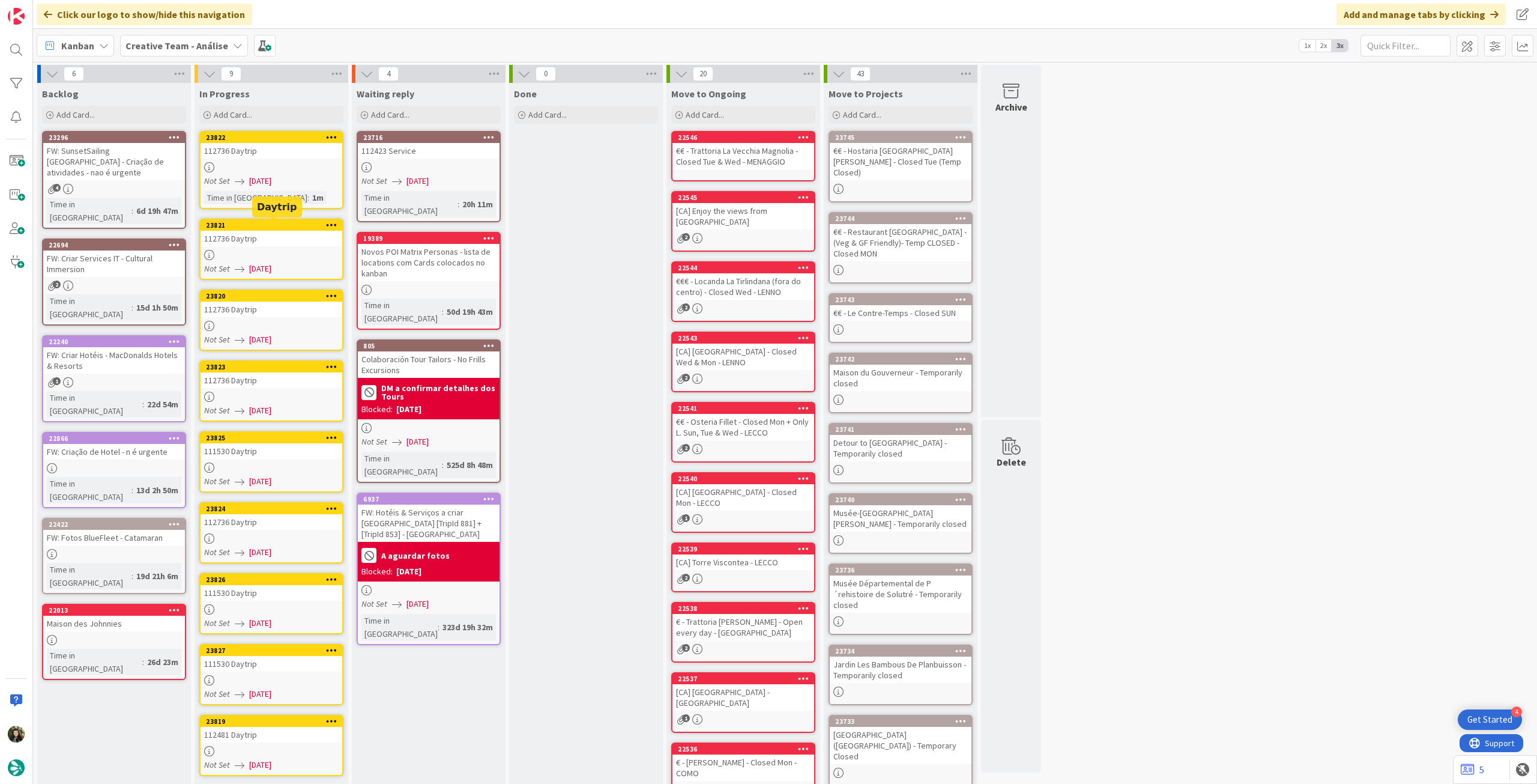
click at [282, 237] on div "112736 Daytrip" at bounding box center [271, 238] width 141 height 16
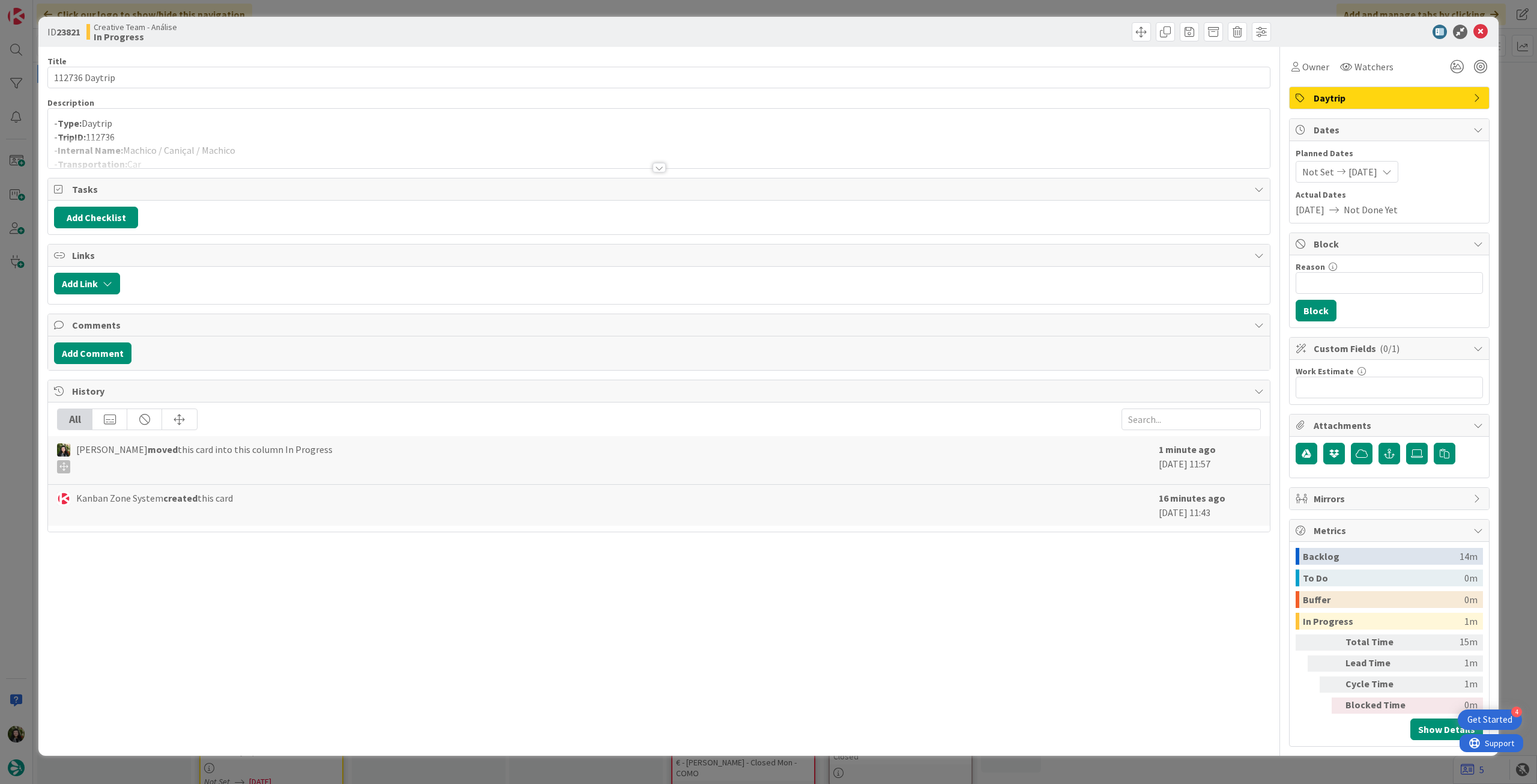
drag, startPoint x: 302, startPoint y: 147, endPoint x: 484, endPoint y: 147, distance: 182.0
click at [303, 147] on div at bounding box center [659, 153] width 1222 height 31
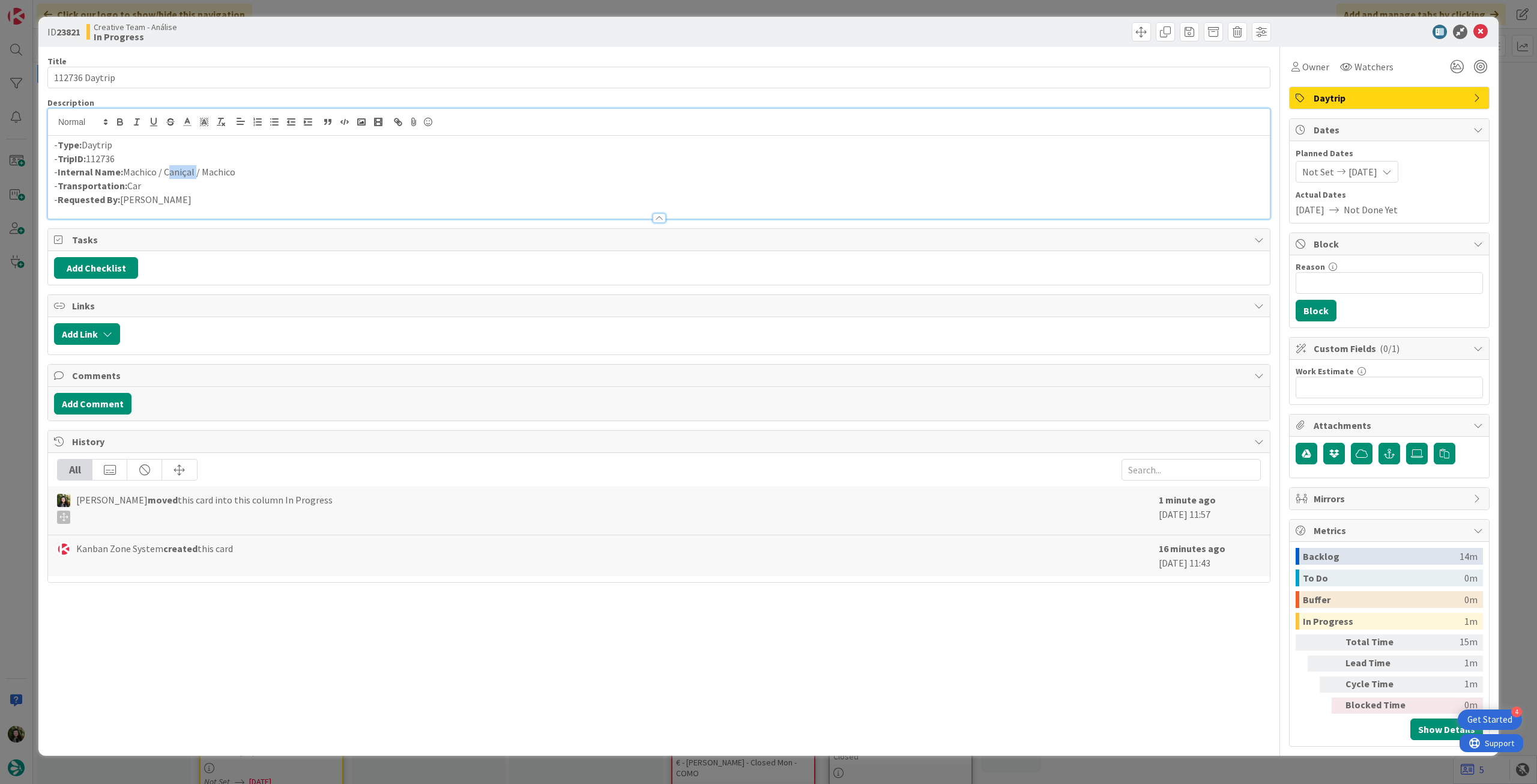
drag, startPoint x: 166, startPoint y: 172, endPoint x: 194, endPoint y: 173, distance: 28.0
click at [194, 174] on p "- Internal Name: [PERSON_NAME] / Caniçal / Machico" at bounding box center [658, 172] width 1210 height 14
copy p "Caniçal"
click at [1374, 279] on input "Reason" at bounding box center [1390, 283] width 187 height 22
type input "pendente location"
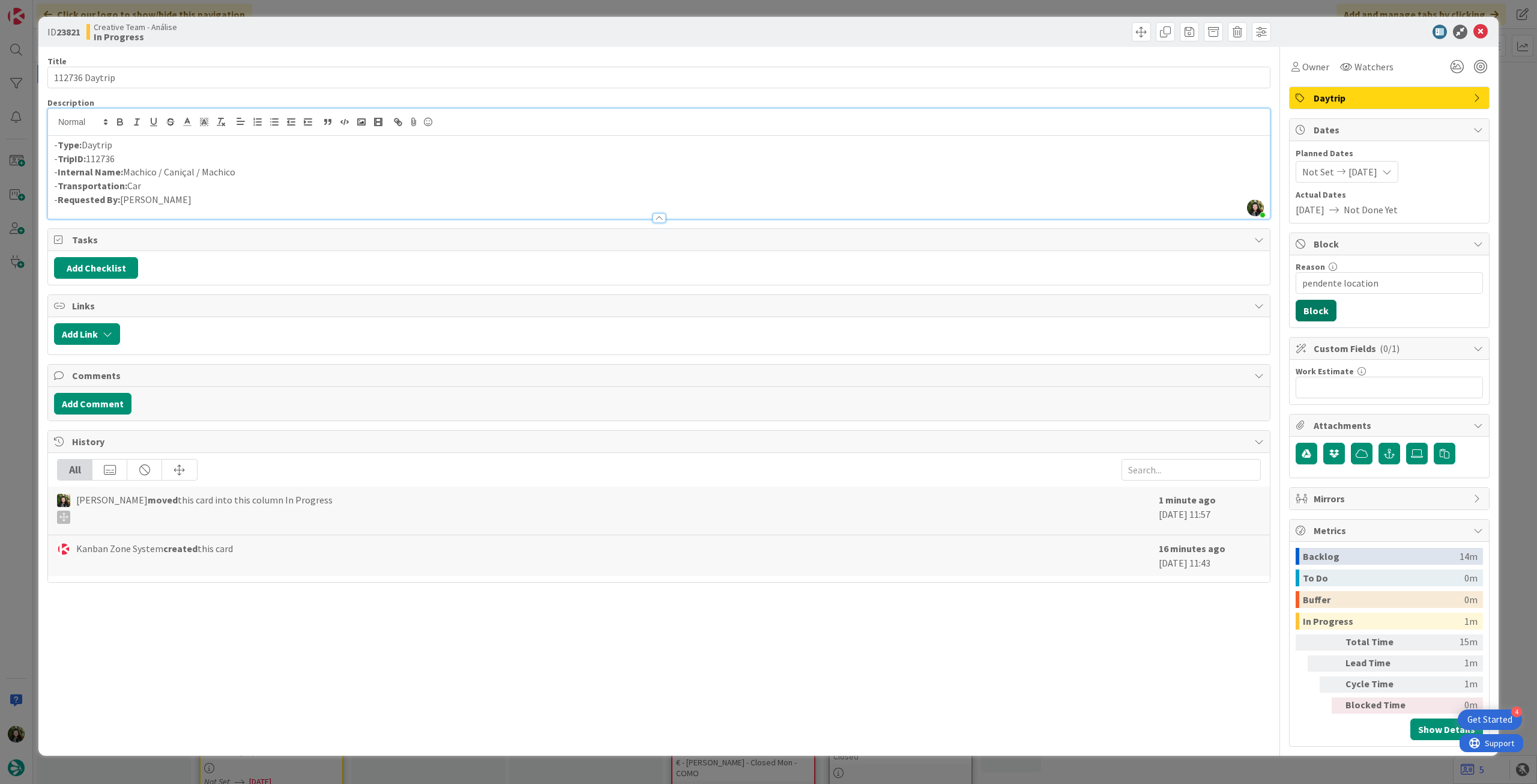
click at [1322, 308] on button "Block" at bounding box center [1316, 310] width 41 height 22
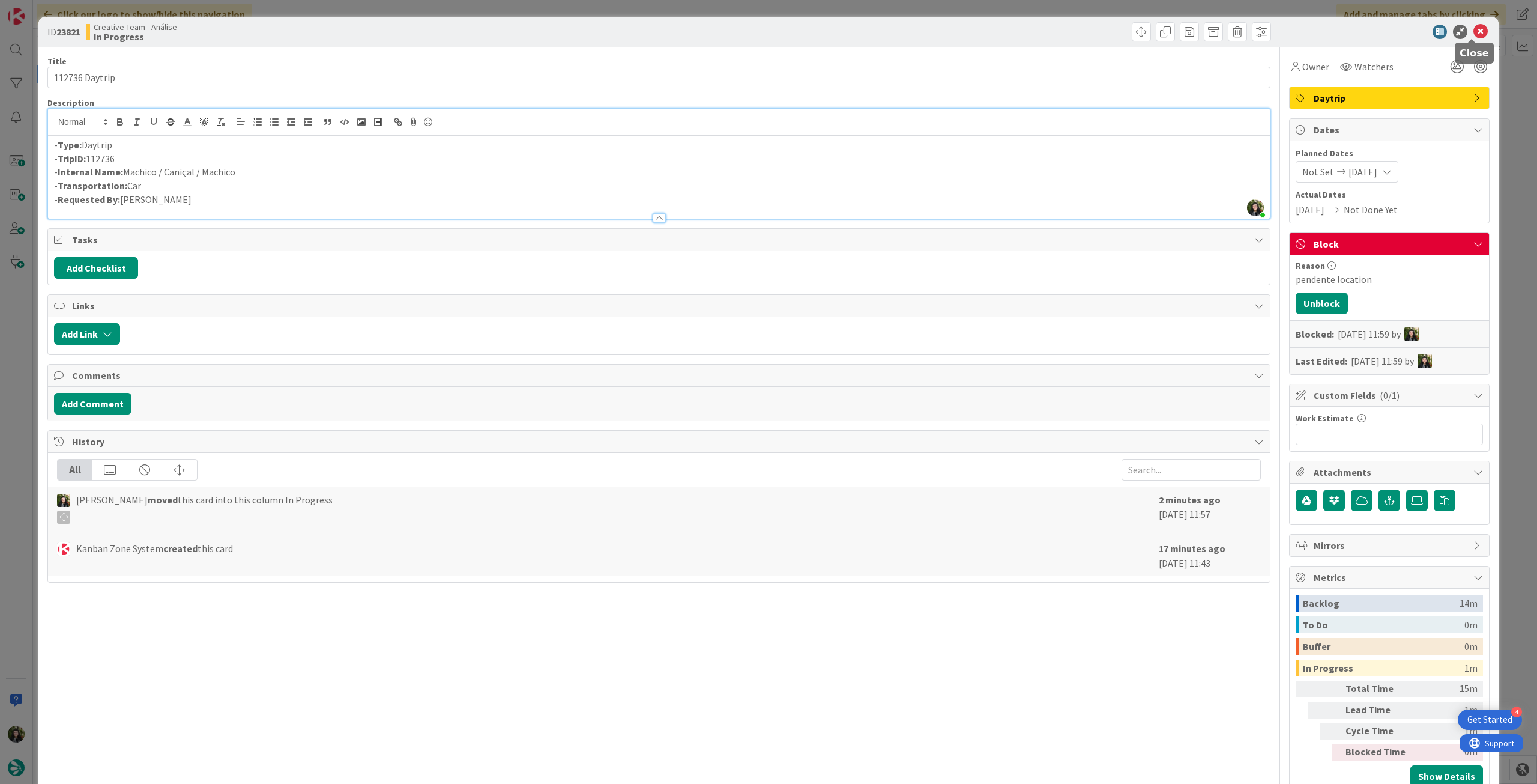
click at [1473, 31] on icon at bounding box center [1480, 32] width 14 height 14
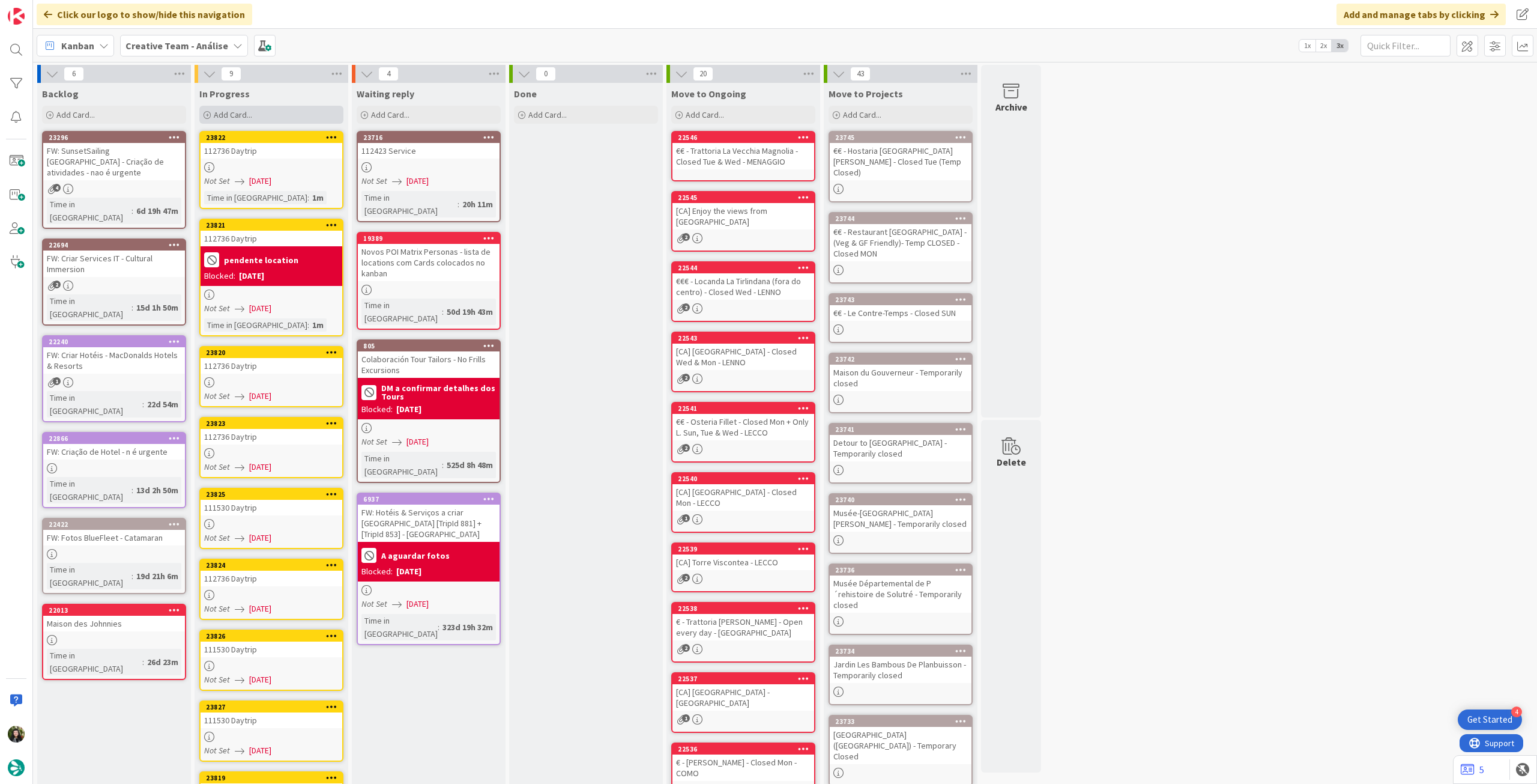
click at [228, 117] on span "Add Card..." at bounding box center [233, 115] width 39 height 11
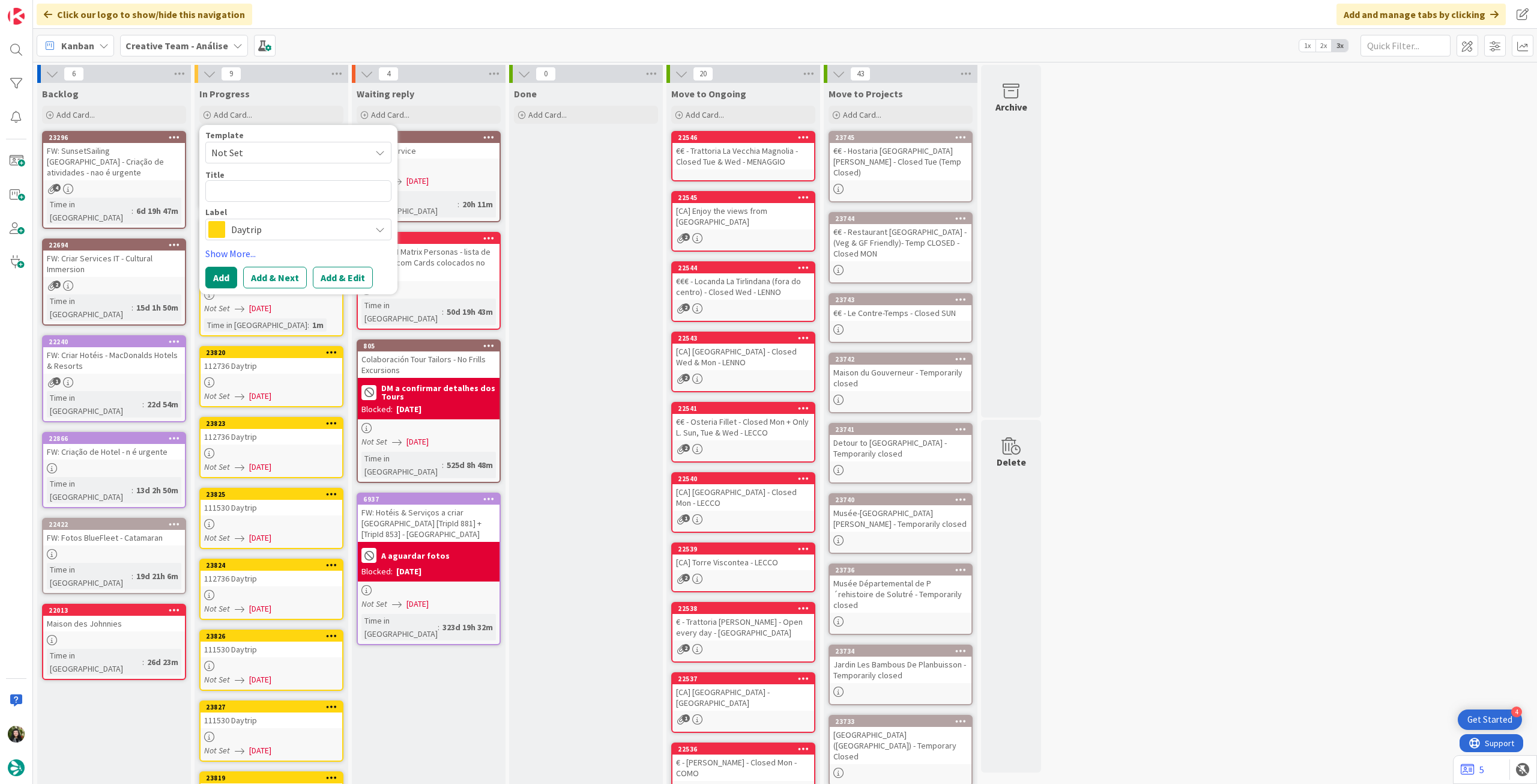
click at [261, 229] on span "Daytrip" at bounding box center [298, 229] width 133 height 17
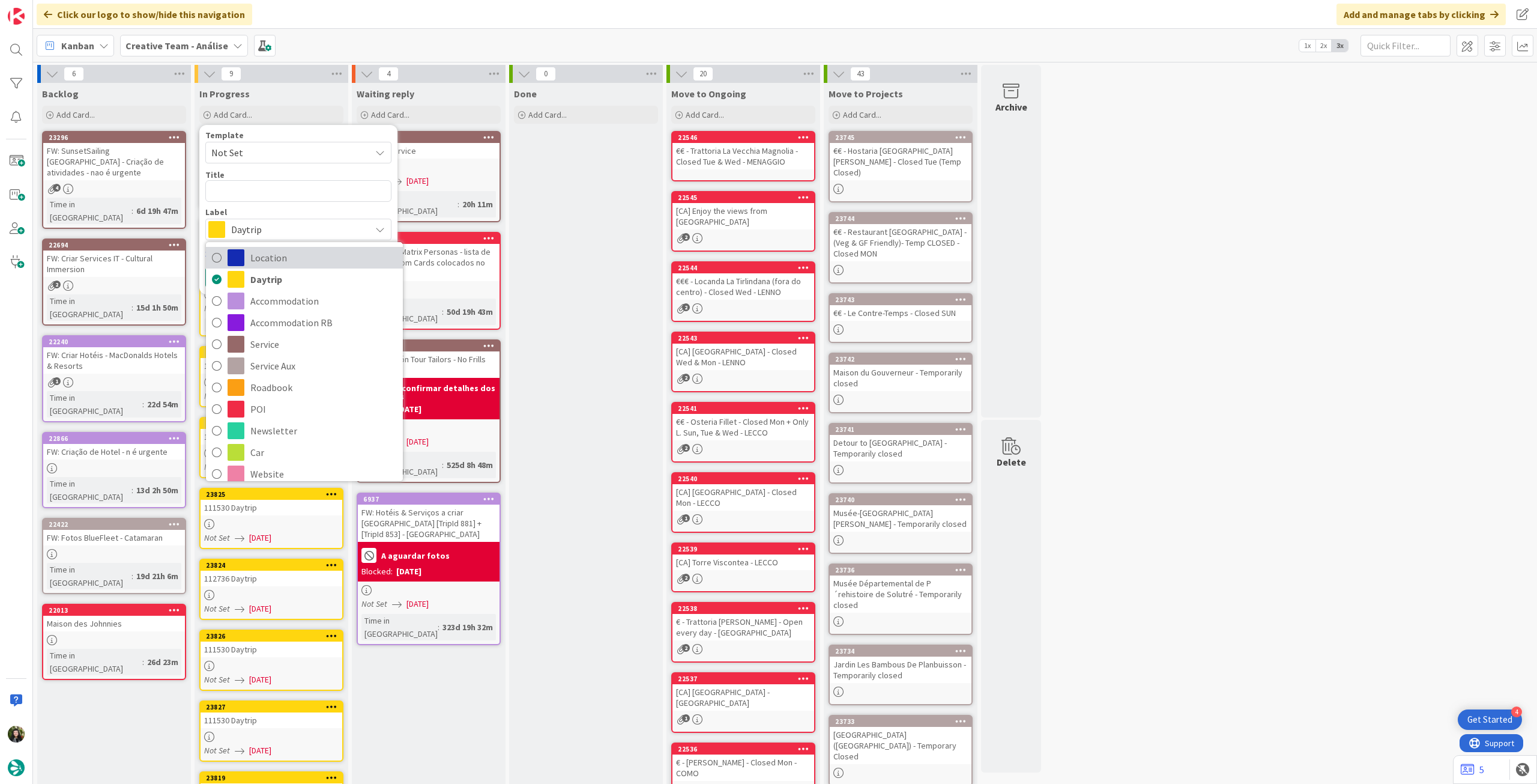
click at [320, 262] on span "Location" at bounding box center [324, 258] width 147 height 18
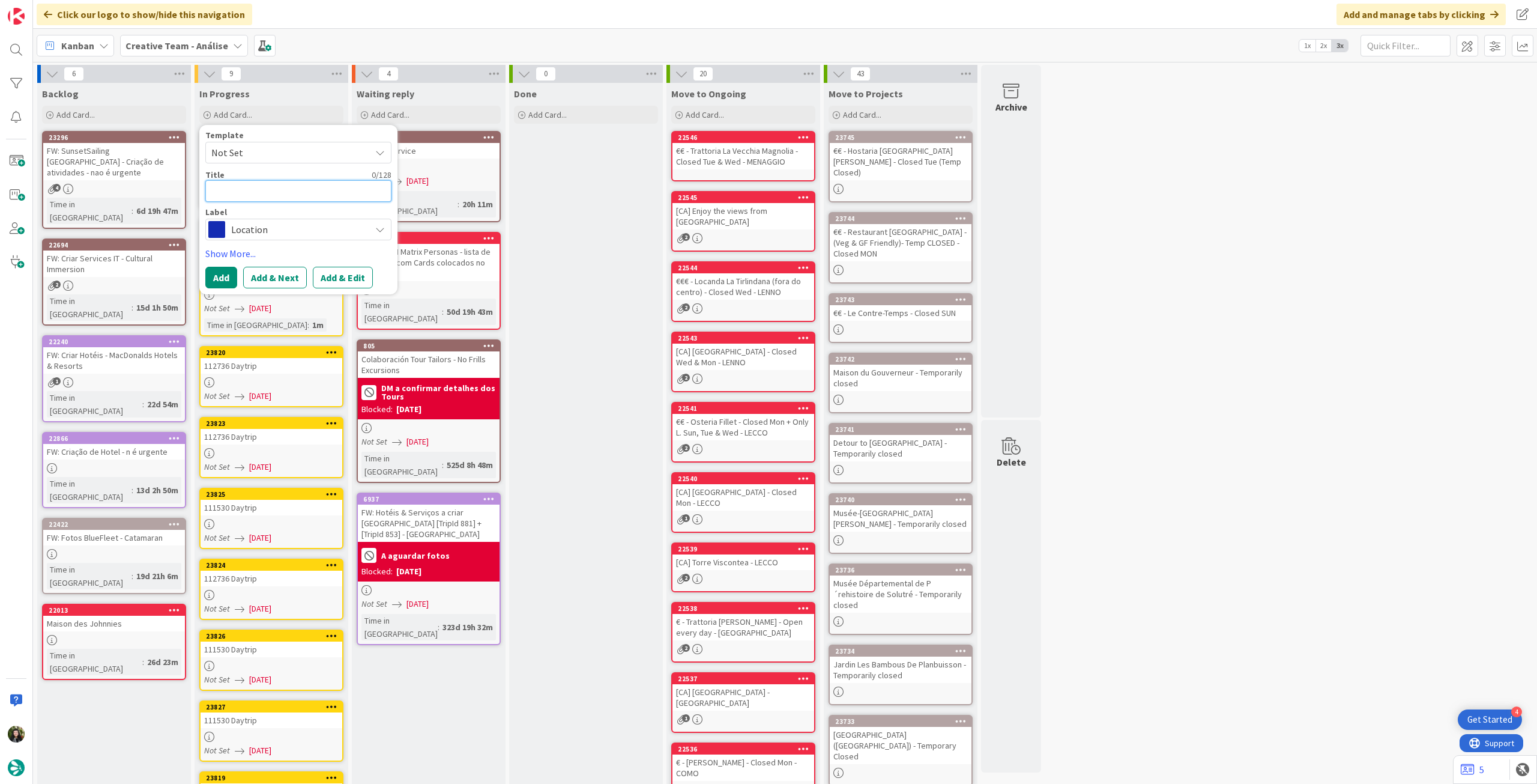
click at [299, 196] on textarea at bounding box center [299, 191] width 186 height 22
paste textarea "Caniçal"
type textarea "x"
type textarea "Caniçal"
click at [219, 270] on button "Add" at bounding box center [222, 277] width 32 height 22
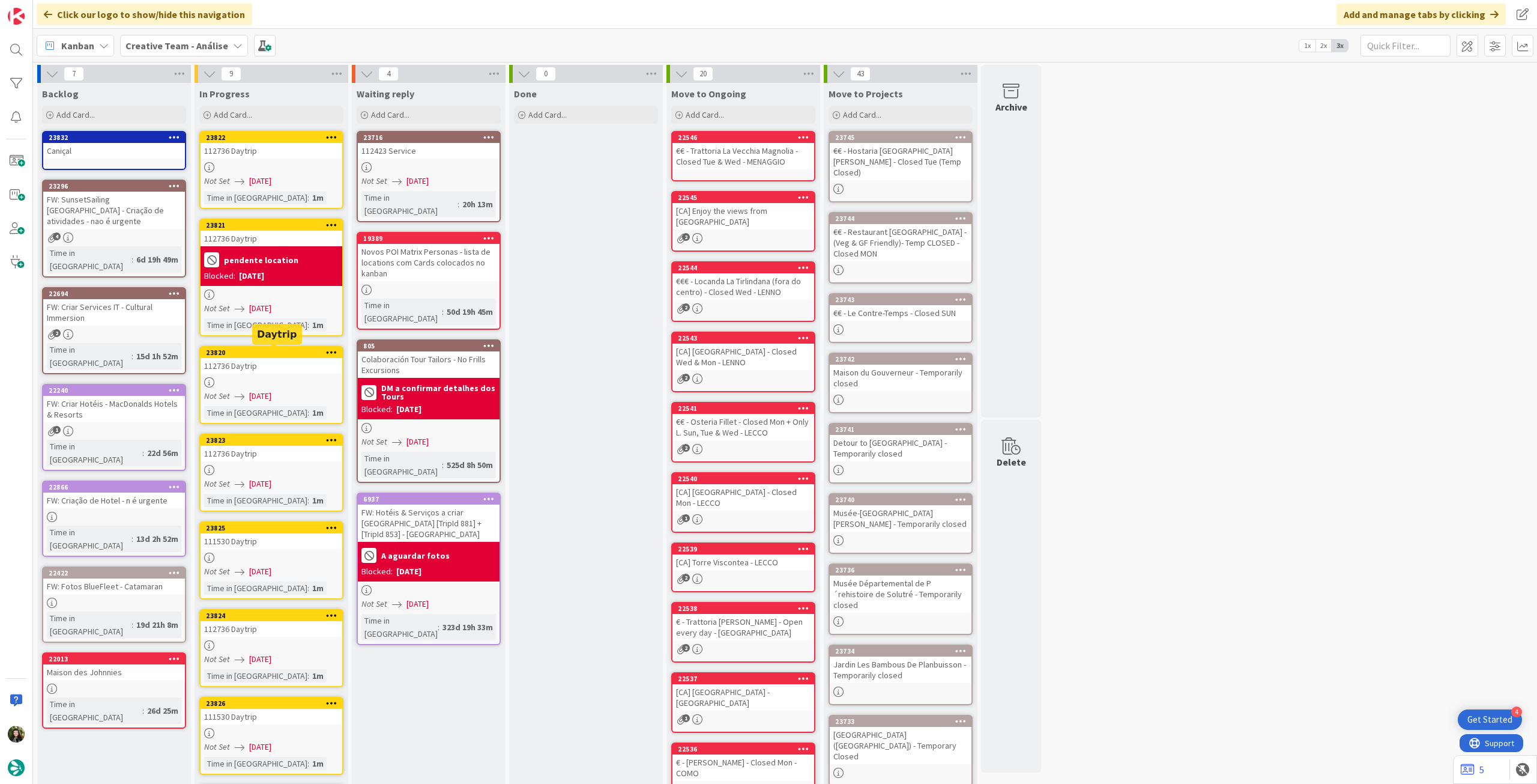
click at [271, 395] on span "[DATE]" at bounding box center [260, 396] width 22 height 13
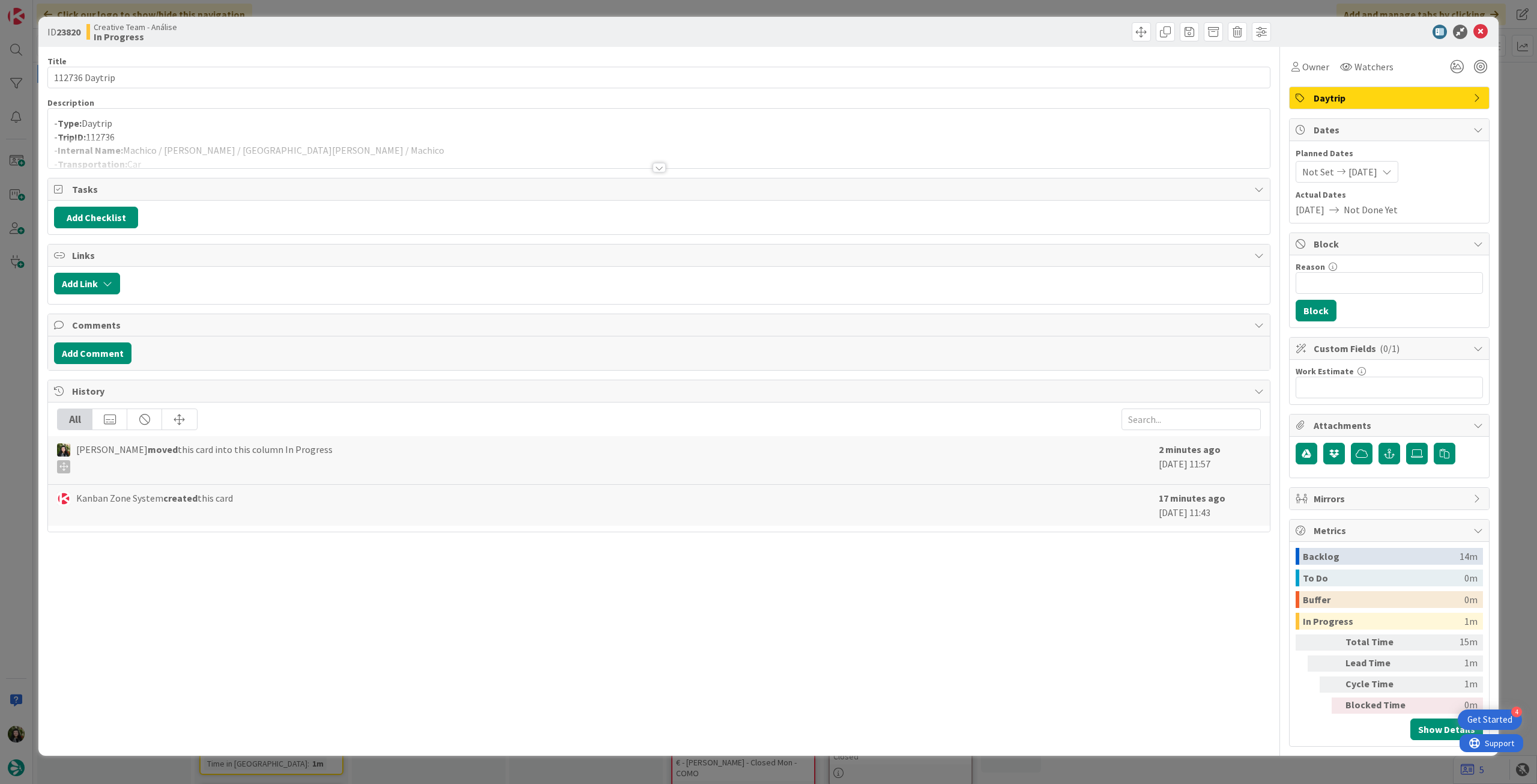
click at [287, 156] on div at bounding box center [659, 153] width 1222 height 31
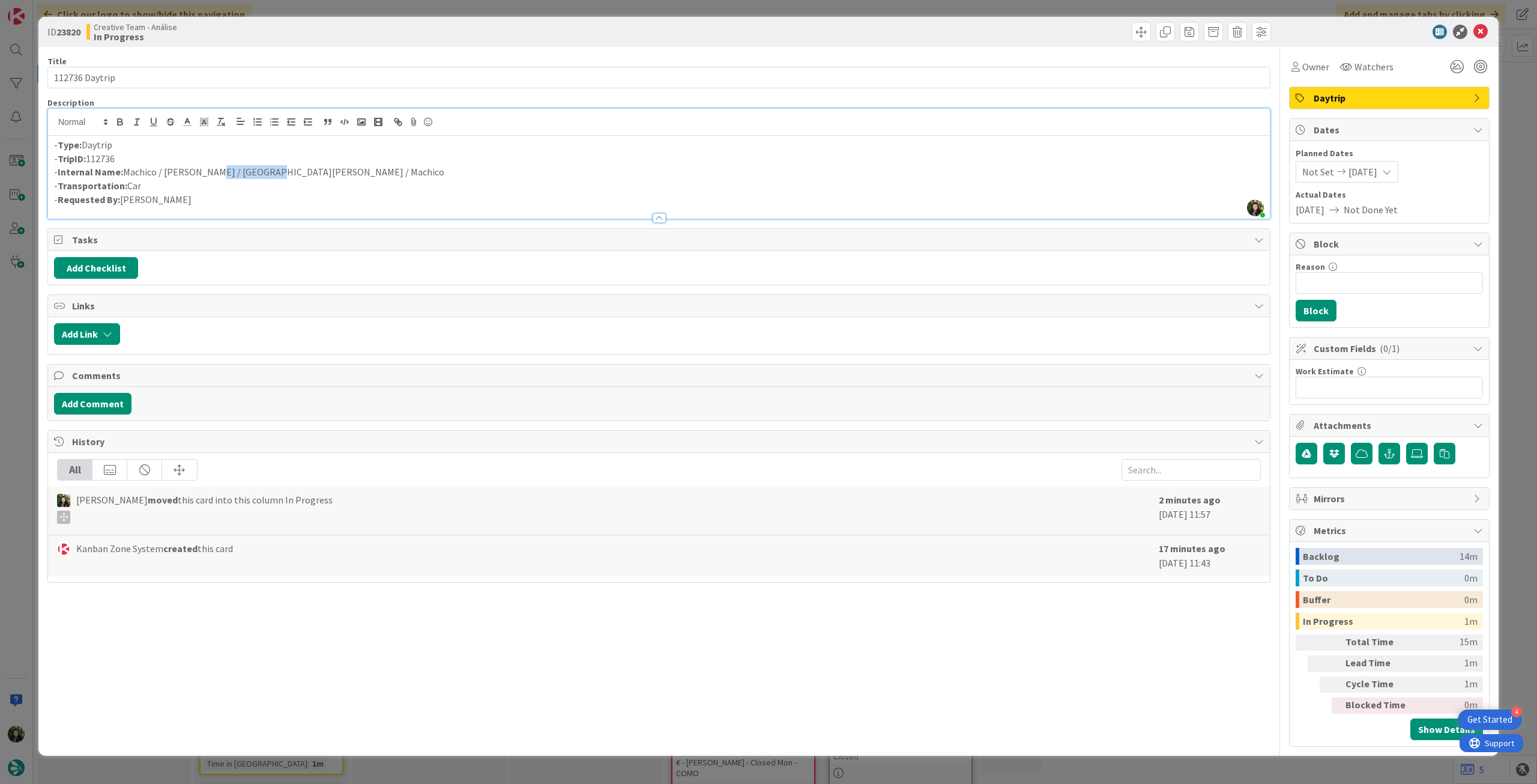
drag, startPoint x: 206, startPoint y: 169, endPoint x: 259, endPoint y: 168, distance: 53.0
click at [259, 168] on p "- Internal Name: [PERSON_NAME] / [PERSON_NAME] / [GEOGRAPHIC_DATA][PERSON_NAME]…" at bounding box center [658, 172] width 1210 height 14
copy p "[GEOGRAPHIC_DATA][PERSON_NAME]"
click at [1443, 282] on input "Reason" at bounding box center [1390, 283] width 187 height 22
type input "pendente location"
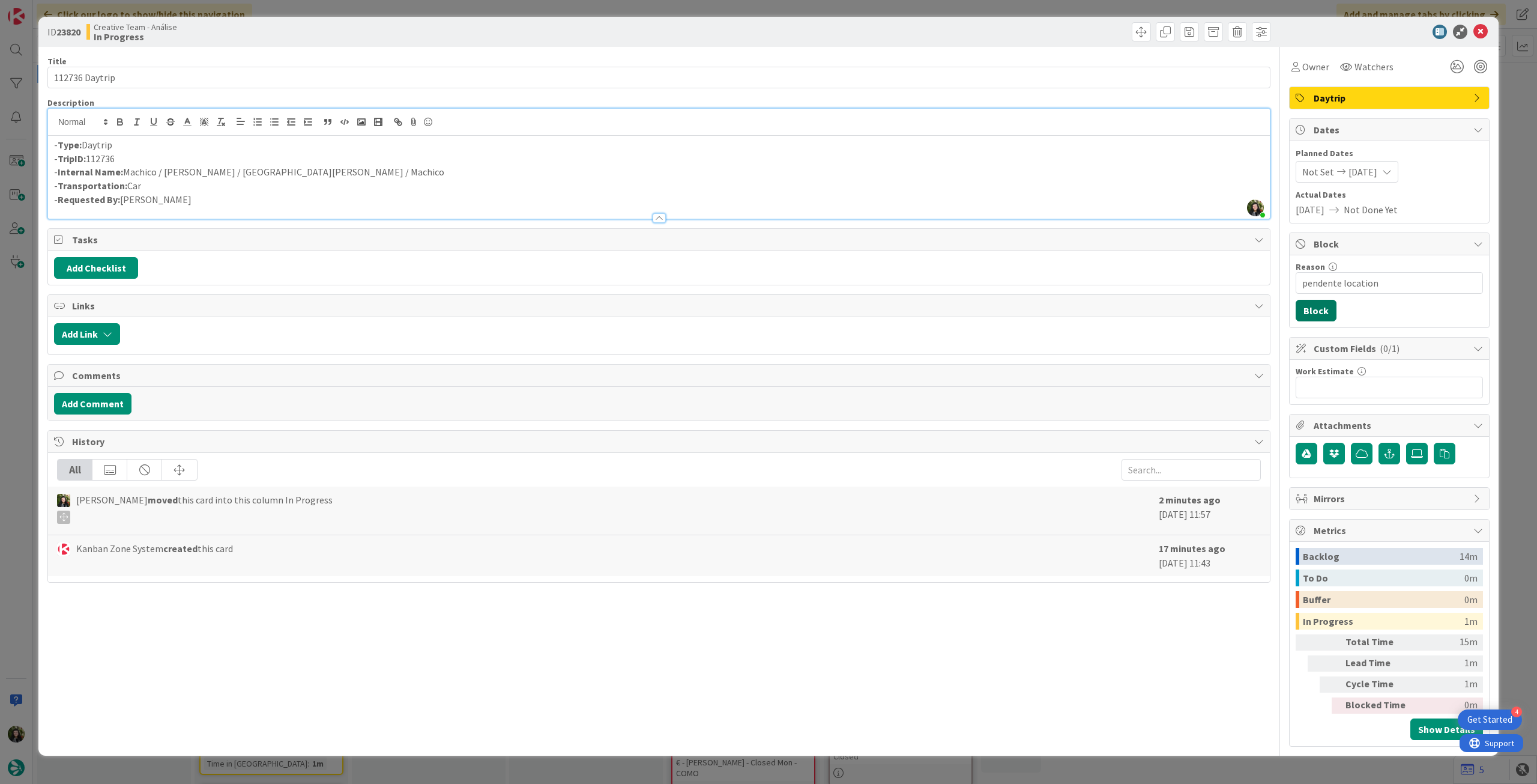
click at [1312, 318] on button "Block" at bounding box center [1316, 310] width 41 height 22
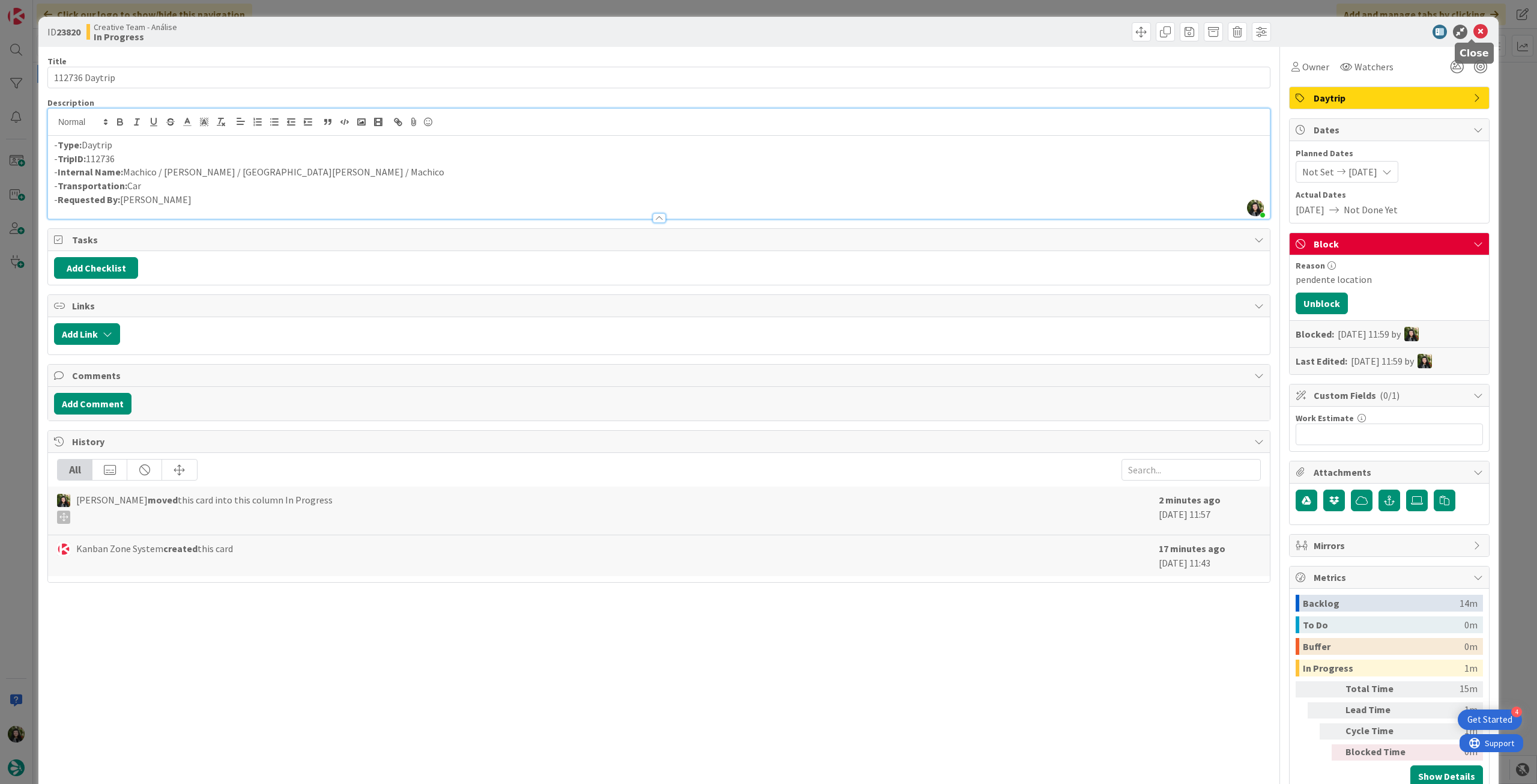
click at [1473, 30] on icon at bounding box center [1480, 32] width 14 height 14
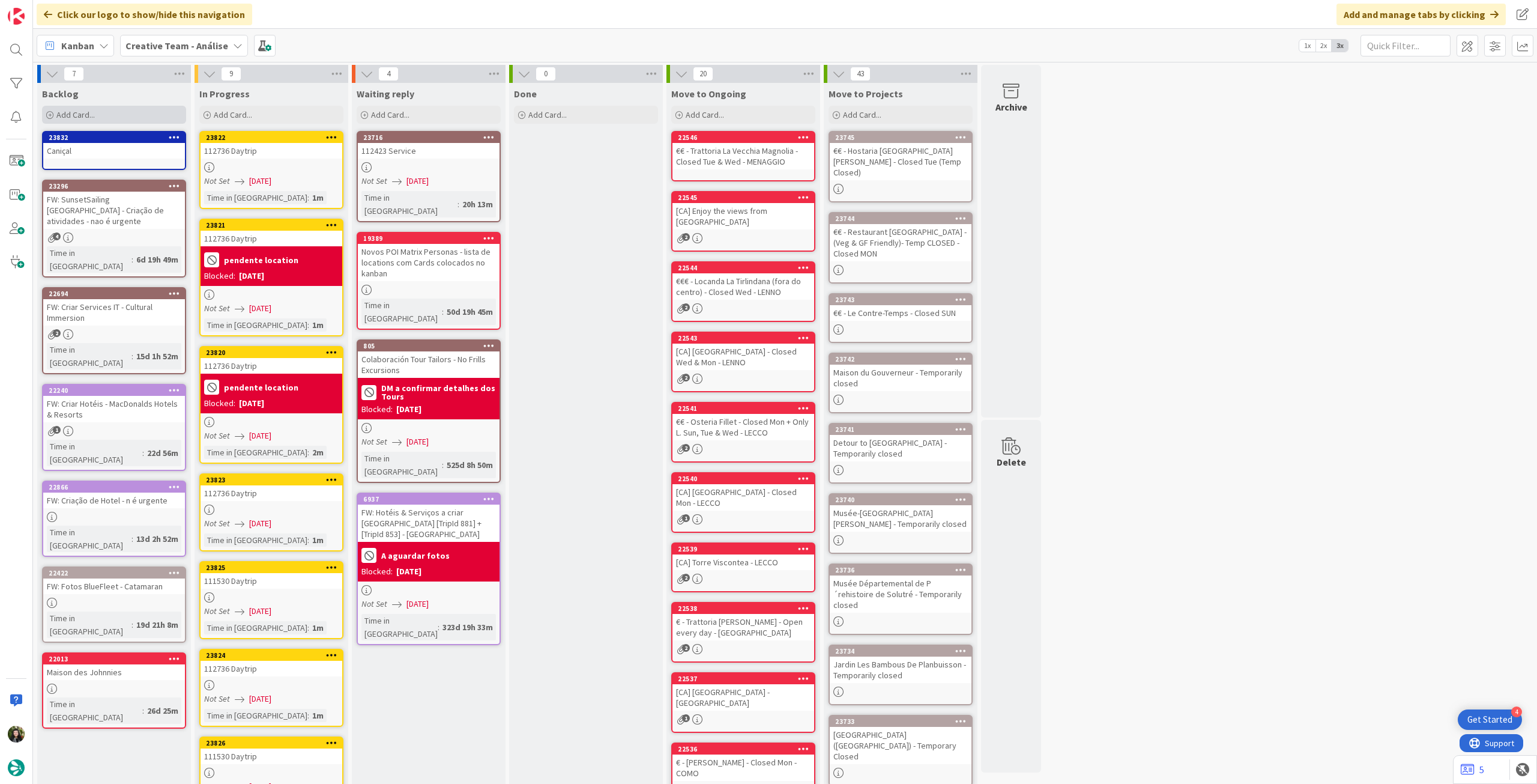
click at [122, 118] on div "Add Card..." at bounding box center [114, 115] width 144 height 18
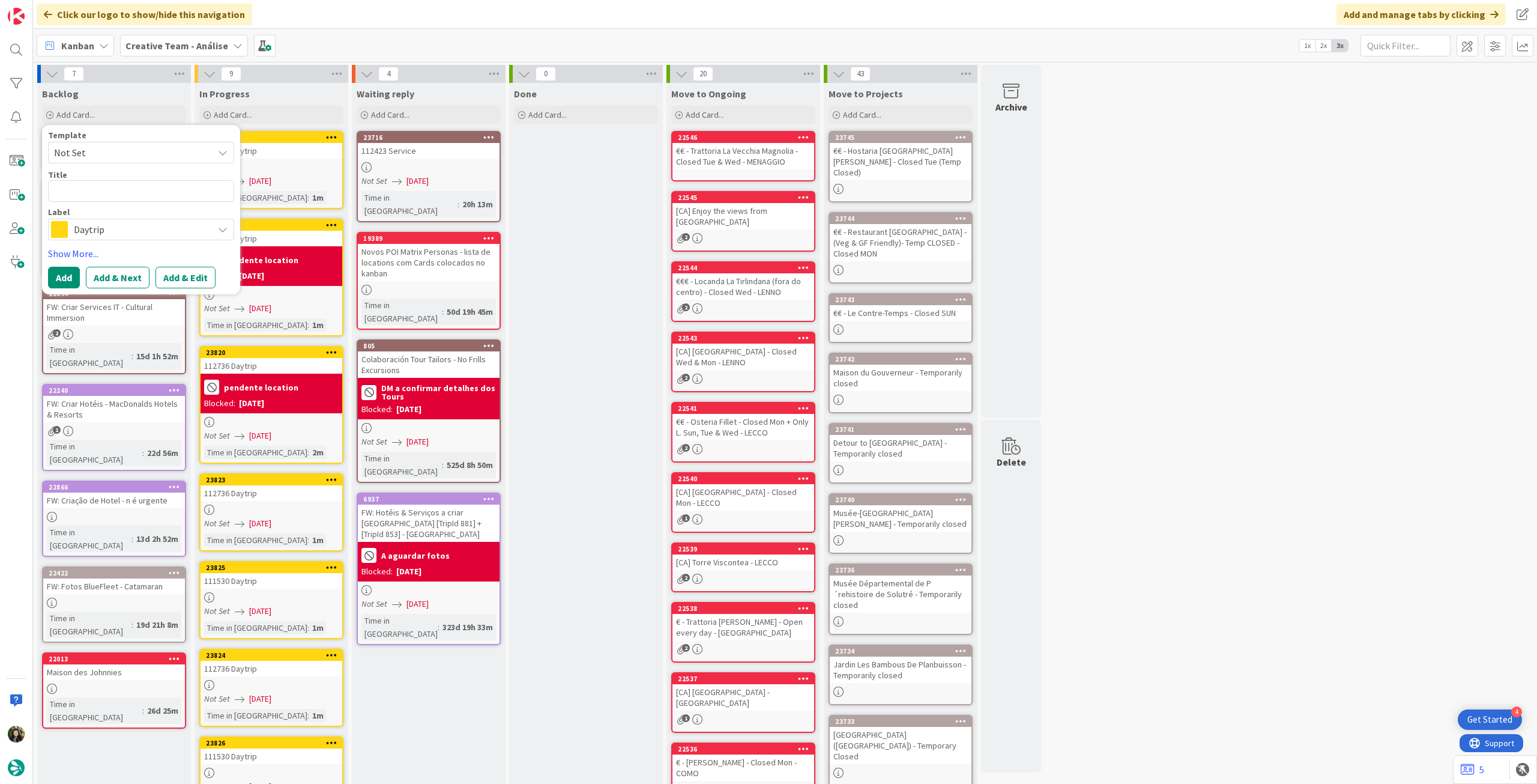
click at [110, 229] on span "Daytrip" at bounding box center [141, 229] width 133 height 17
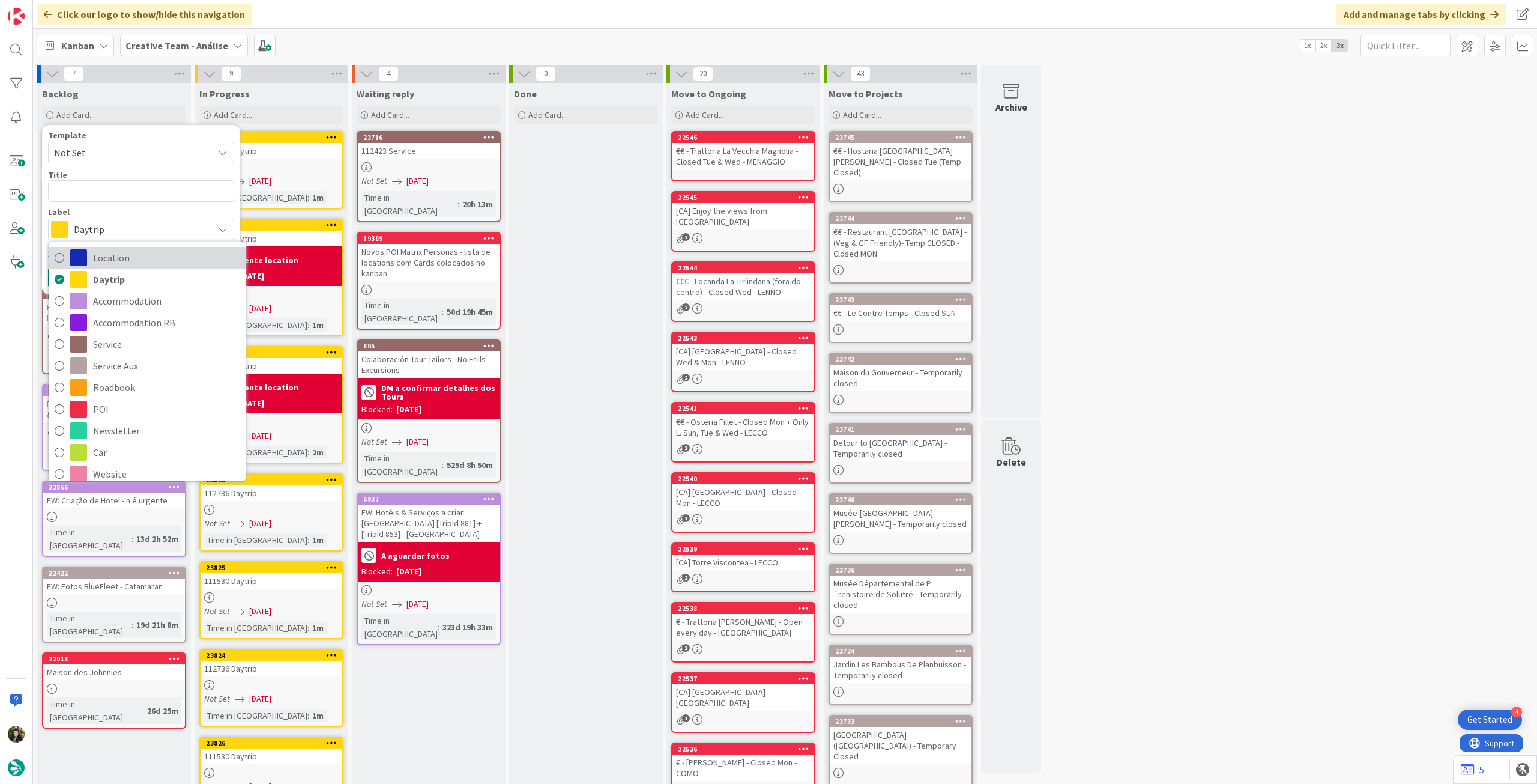
click at [120, 259] on span "Location" at bounding box center [166, 258] width 147 height 18
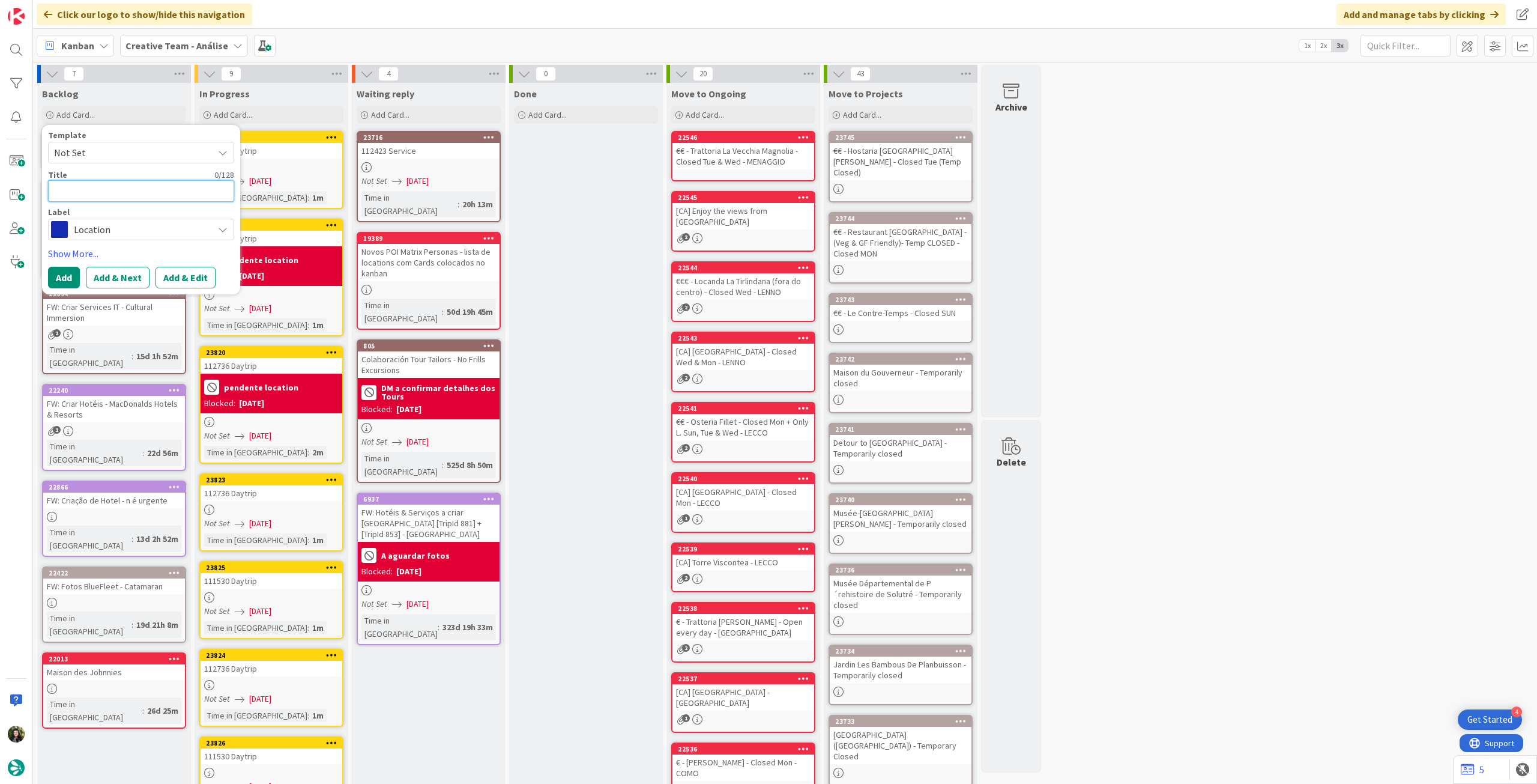
click at [133, 194] on textarea at bounding box center [141, 191] width 186 height 22
paste textarea "[GEOGRAPHIC_DATA][PERSON_NAME]"
type textarea "x"
type textarea "[GEOGRAPHIC_DATA][PERSON_NAME]"
click at [67, 275] on button "Add" at bounding box center [64, 277] width 32 height 22
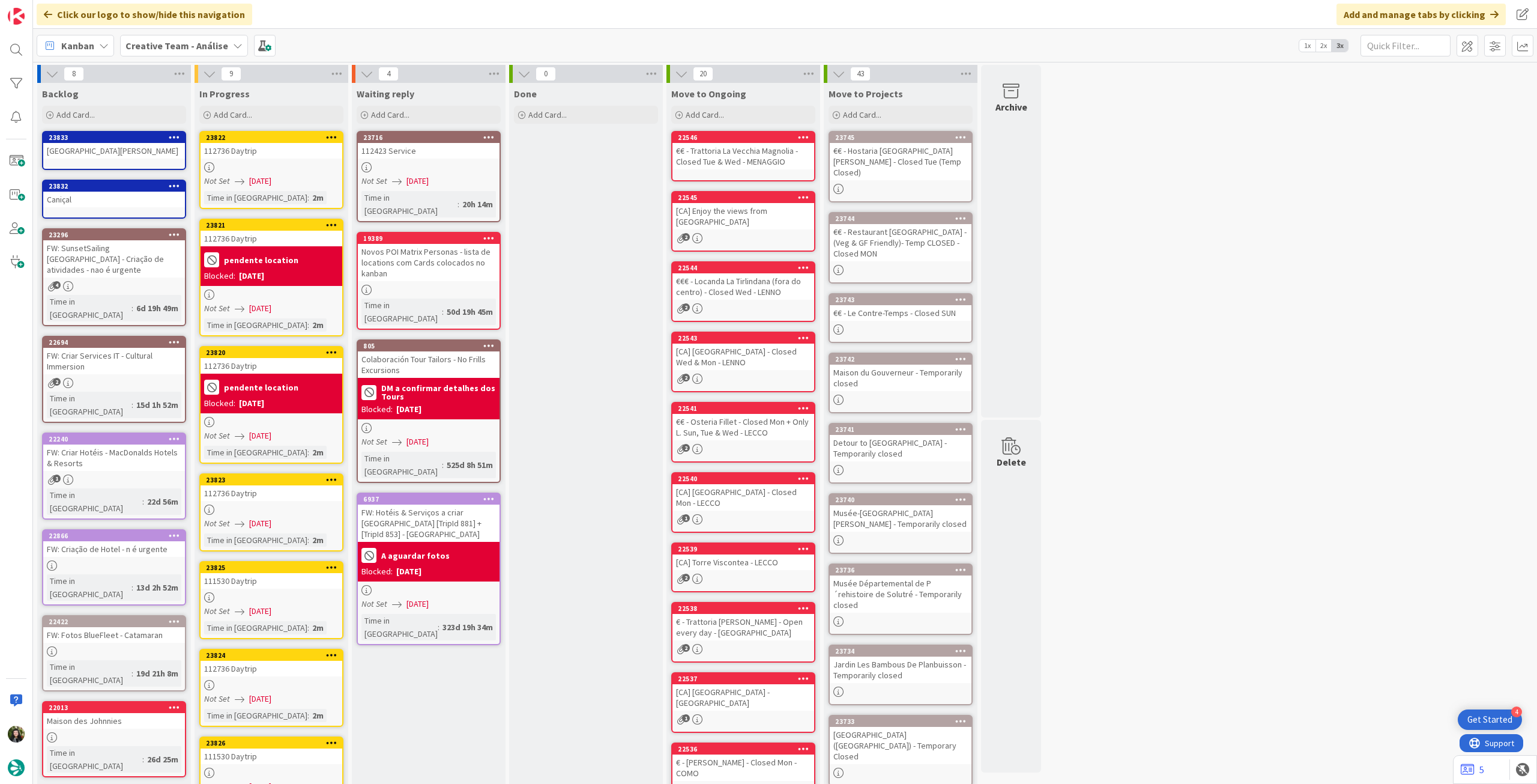
click at [258, 519] on span "[DATE]" at bounding box center [260, 523] width 22 height 13
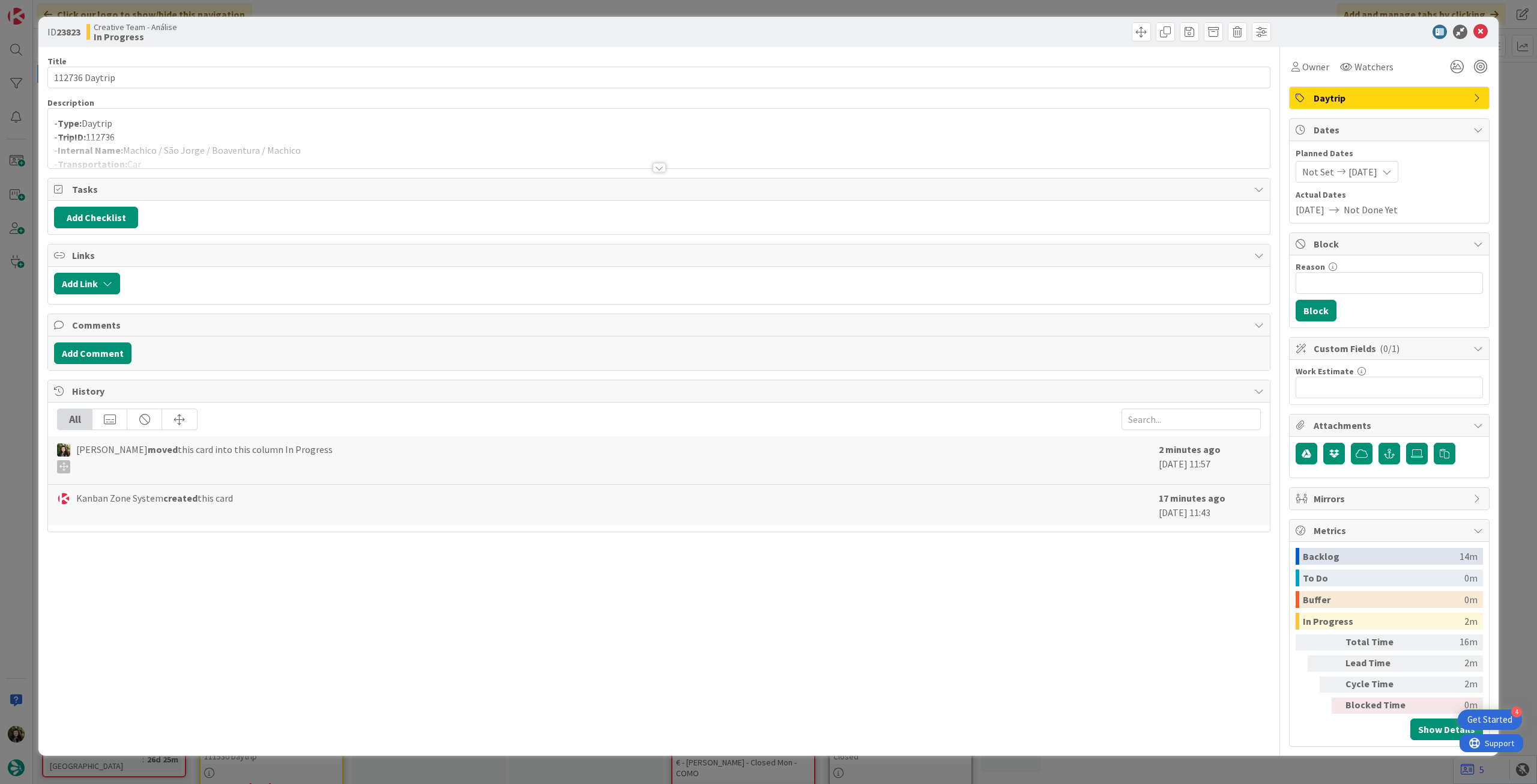
click at [359, 153] on div at bounding box center [659, 153] width 1222 height 31
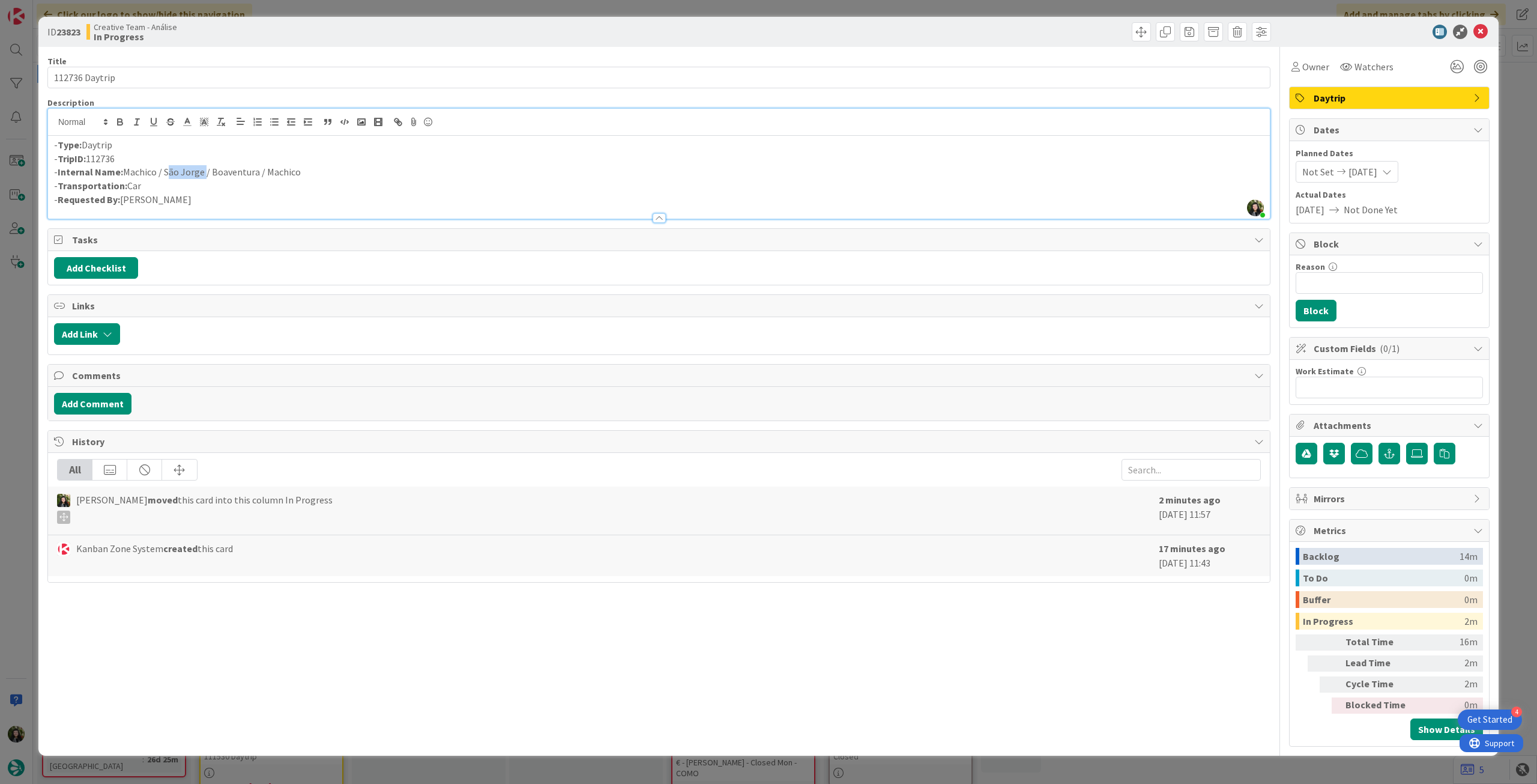
drag, startPoint x: 164, startPoint y: 167, endPoint x: 203, endPoint y: 172, distance: 39.3
click at [203, 172] on p "- Internal Name: [PERSON_NAME] / [GEOGRAPHIC_DATA][PERSON_NAME] / Boaventura / …" at bounding box center [658, 172] width 1210 height 14
copy p "São Jorge"
drag, startPoint x: 212, startPoint y: 174, endPoint x: 256, endPoint y: 174, distance: 44.0
click at [256, 174] on p "- Internal Name: [PERSON_NAME] / [GEOGRAPHIC_DATA][PERSON_NAME] / Boaventura / …" at bounding box center [658, 172] width 1210 height 14
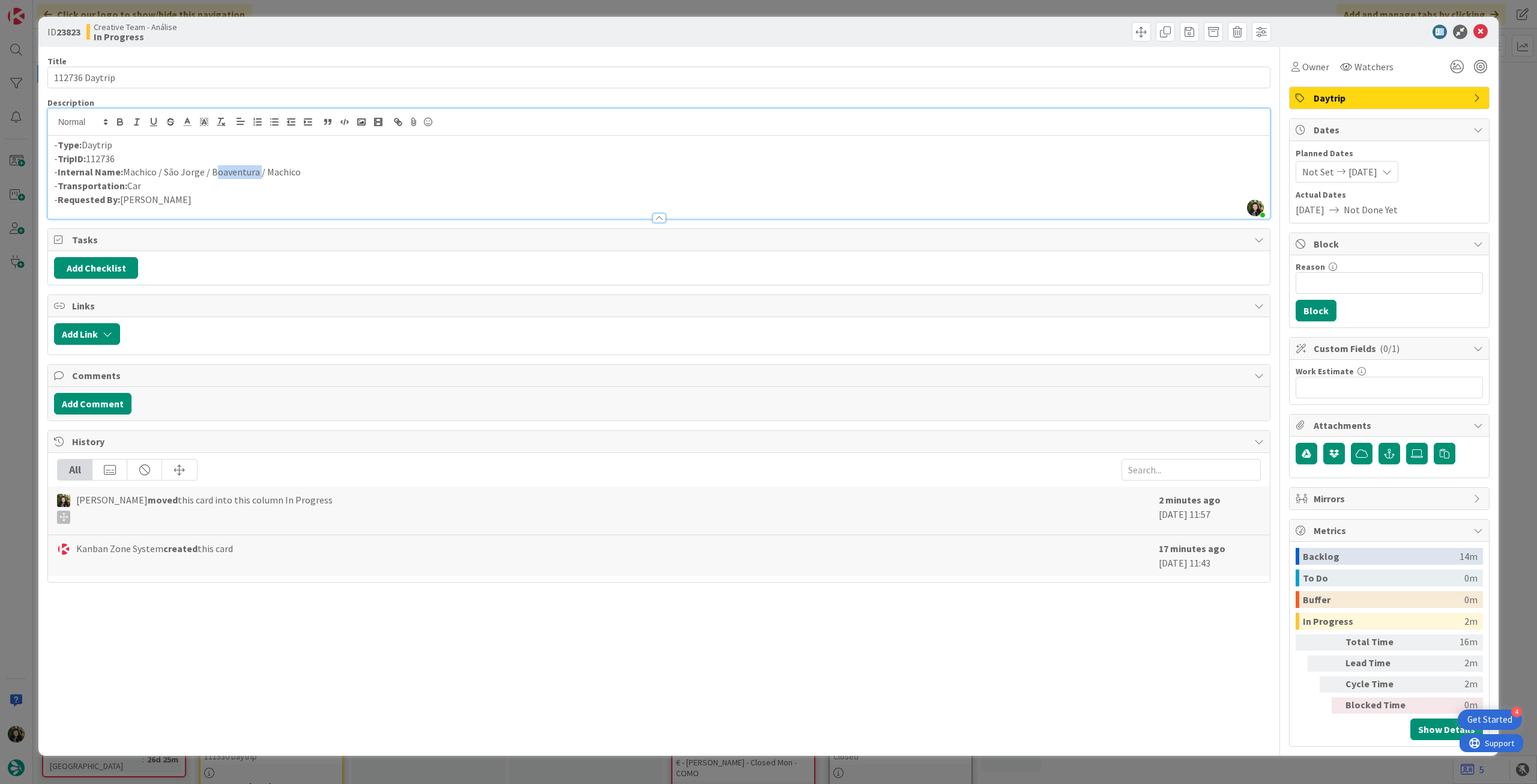
copy p "Boaventura"
click at [1434, 277] on input "Reason" at bounding box center [1390, 283] width 187 height 22
type input "pendente locations"
drag, startPoint x: 165, startPoint y: 175, endPoint x: 257, endPoint y: 168, distance: 92.3
click at [257, 168] on p "- Internal Name: [PERSON_NAME] / [GEOGRAPHIC_DATA][PERSON_NAME] / Boaventura / …" at bounding box center [658, 172] width 1210 height 14
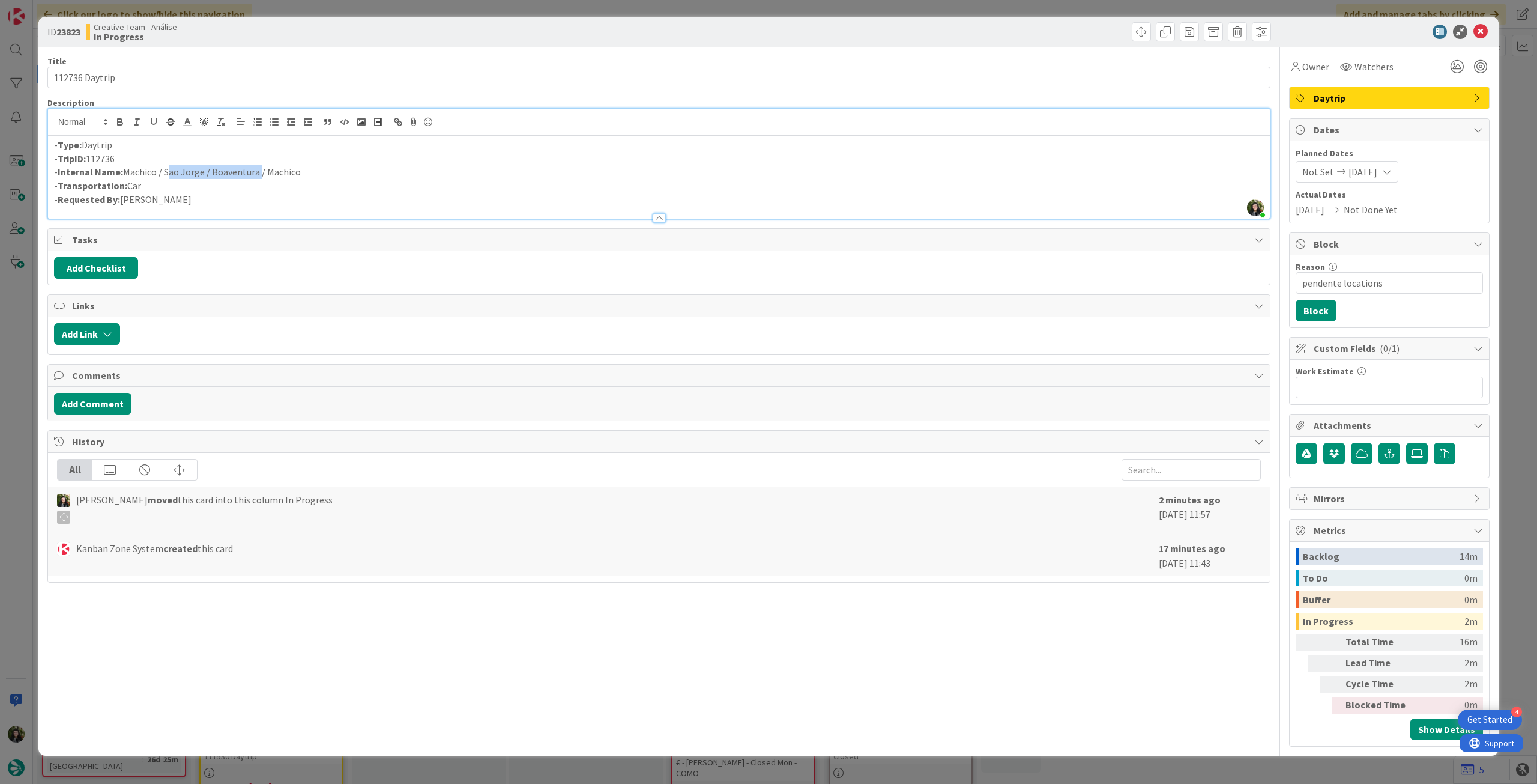
copy p "São [PERSON_NAME] / Boaventura"
click at [1485, 34] on icon at bounding box center [1480, 32] width 14 height 14
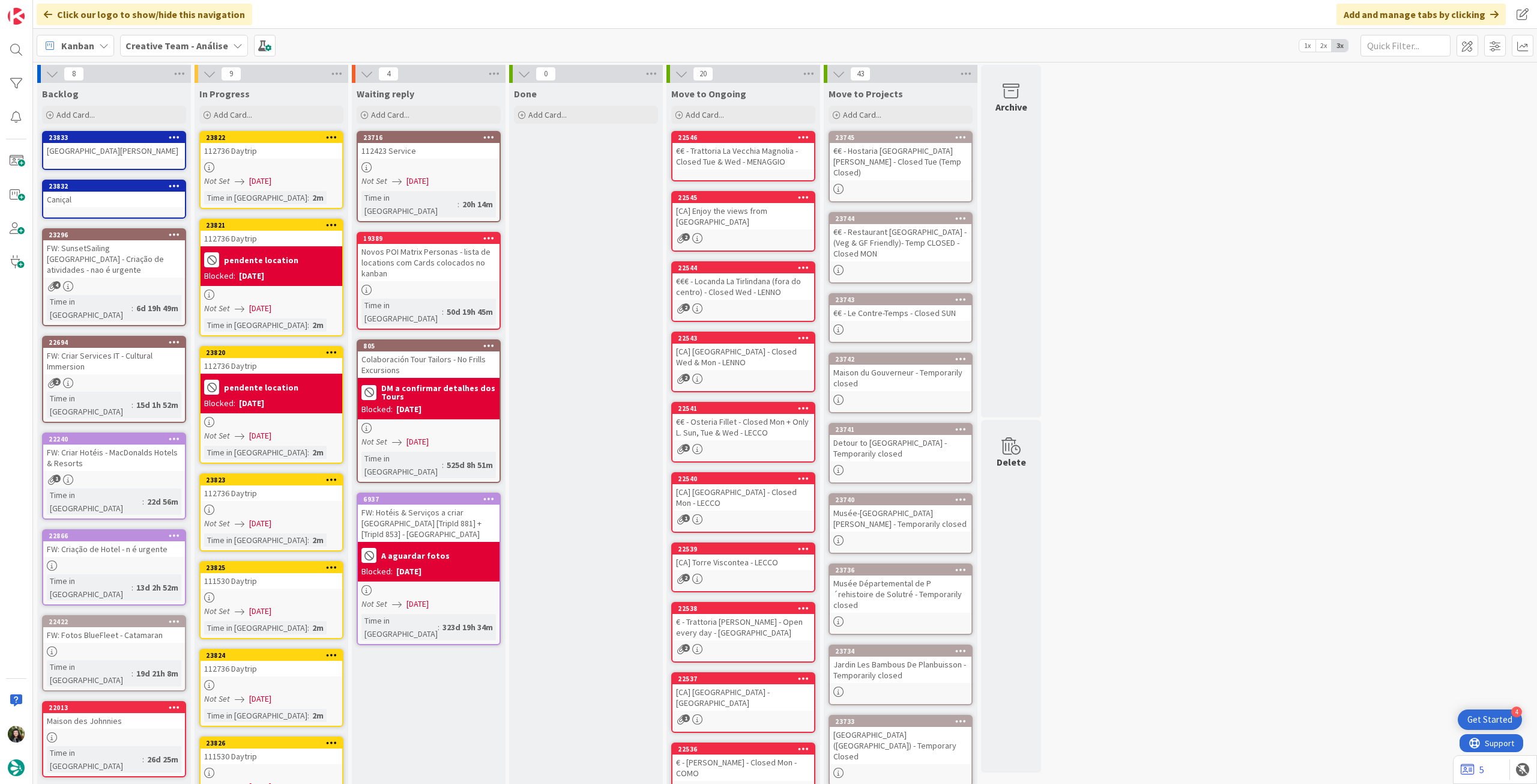
click at [218, 509] on div at bounding box center [271, 510] width 141 height 11
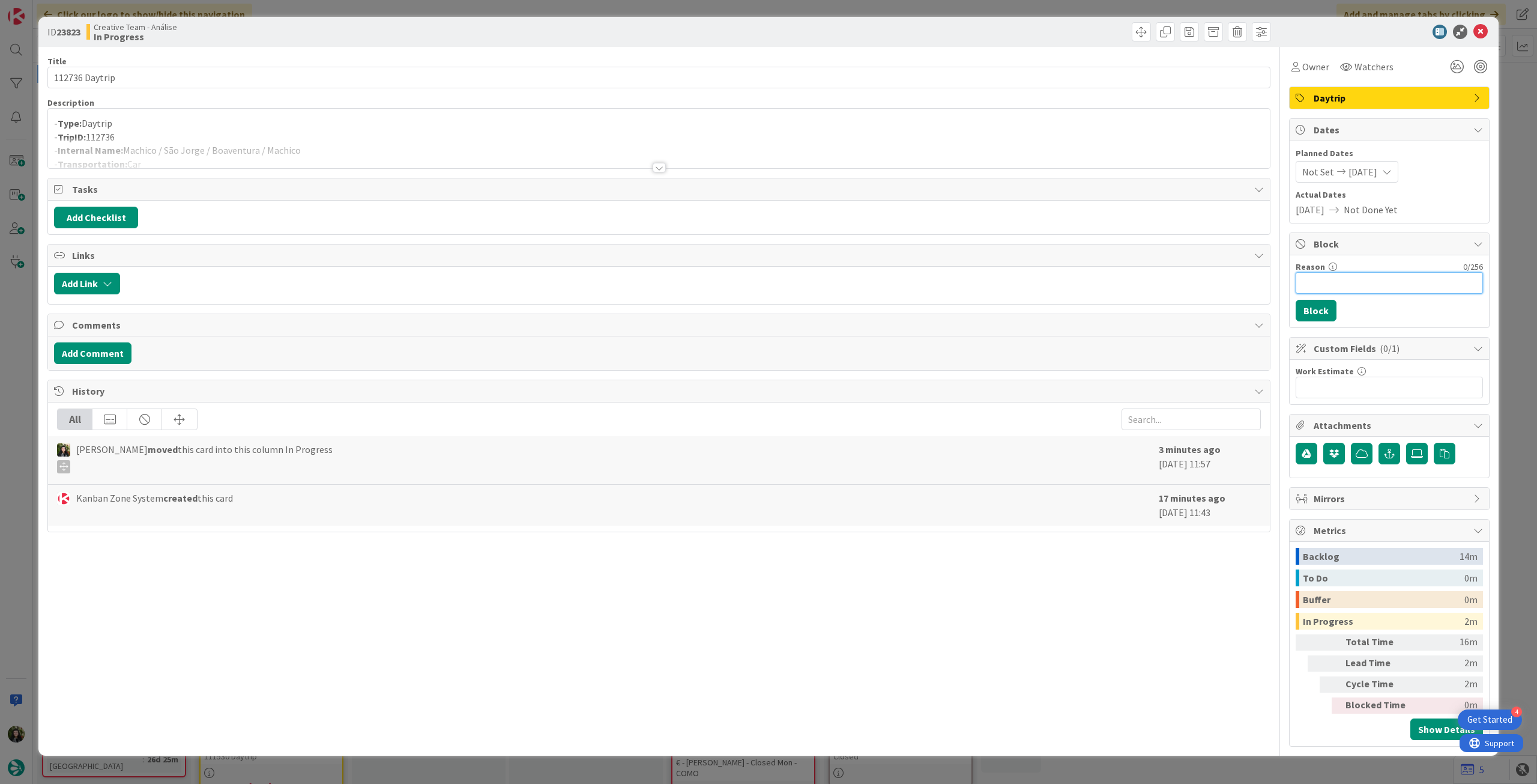
click at [1393, 277] on input "Reason" at bounding box center [1390, 283] width 187 height 22
type input "pendente locations"
click at [1322, 318] on button "Block" at bounding box center [1316, 310] width 41 height 22
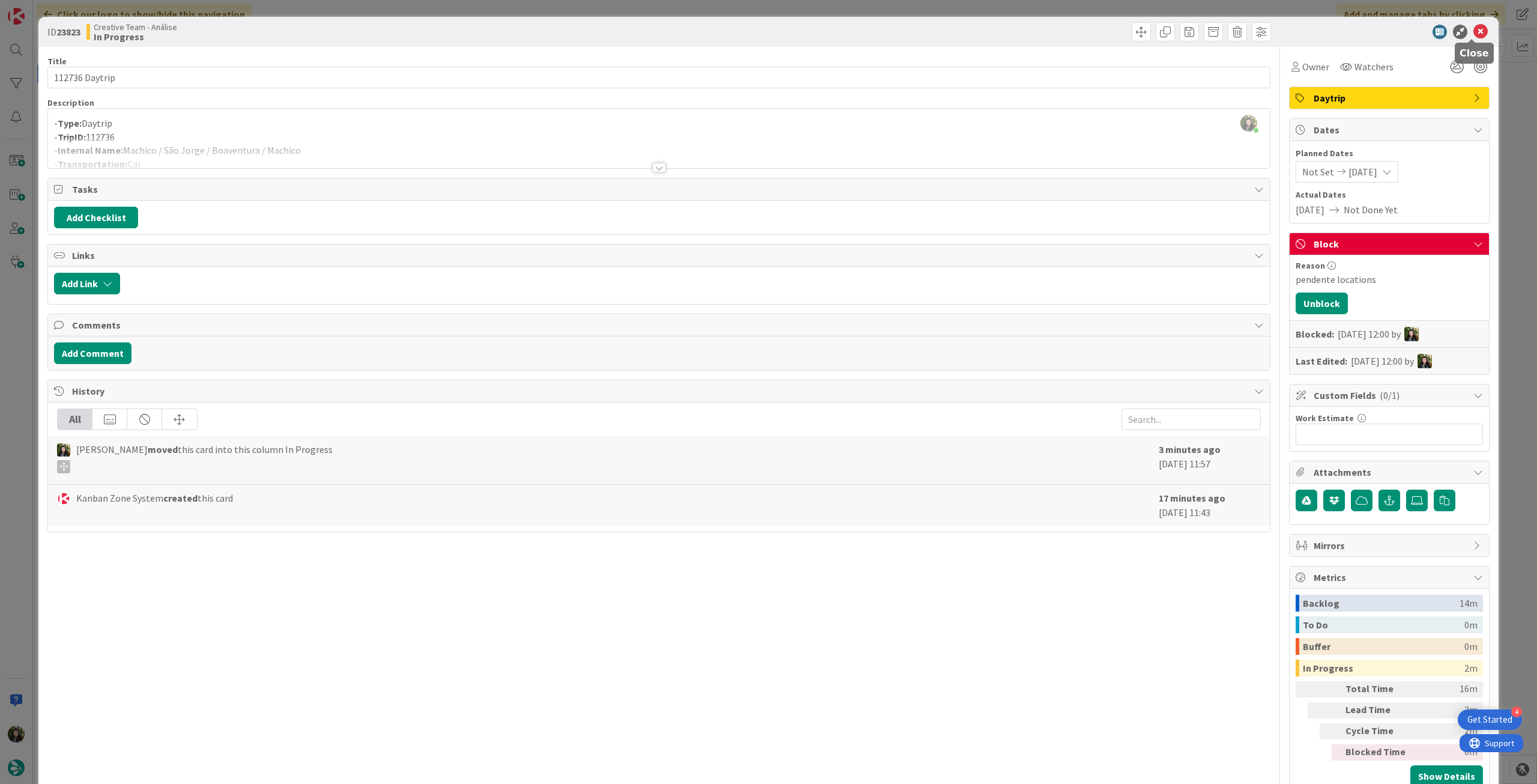
click at [1473, 33] on icon at bounding box center [1480, 32] width 14 height 14
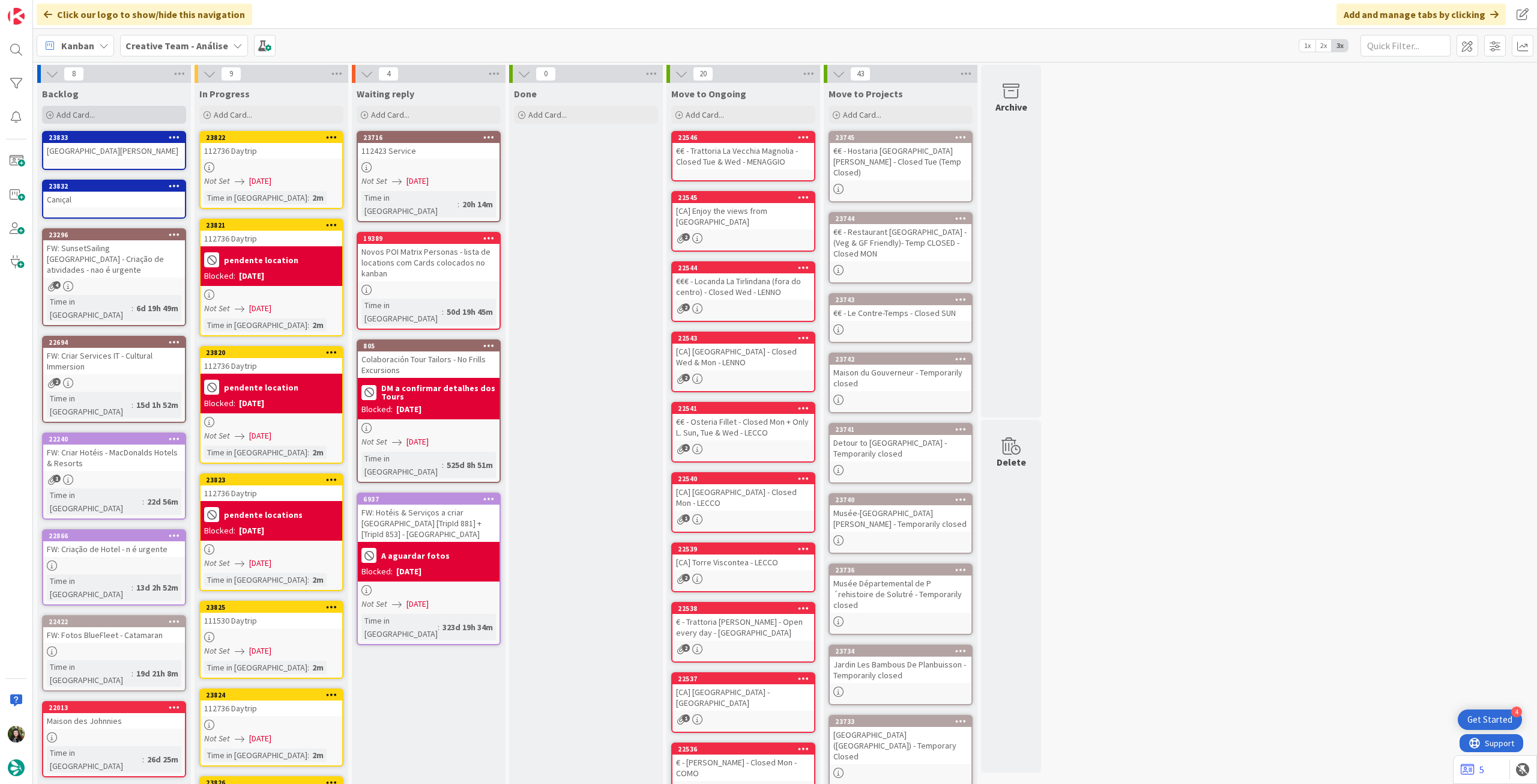
click at [74, 113] on span "Add Card..." at bounding box center [76, 115] width 39 height 11
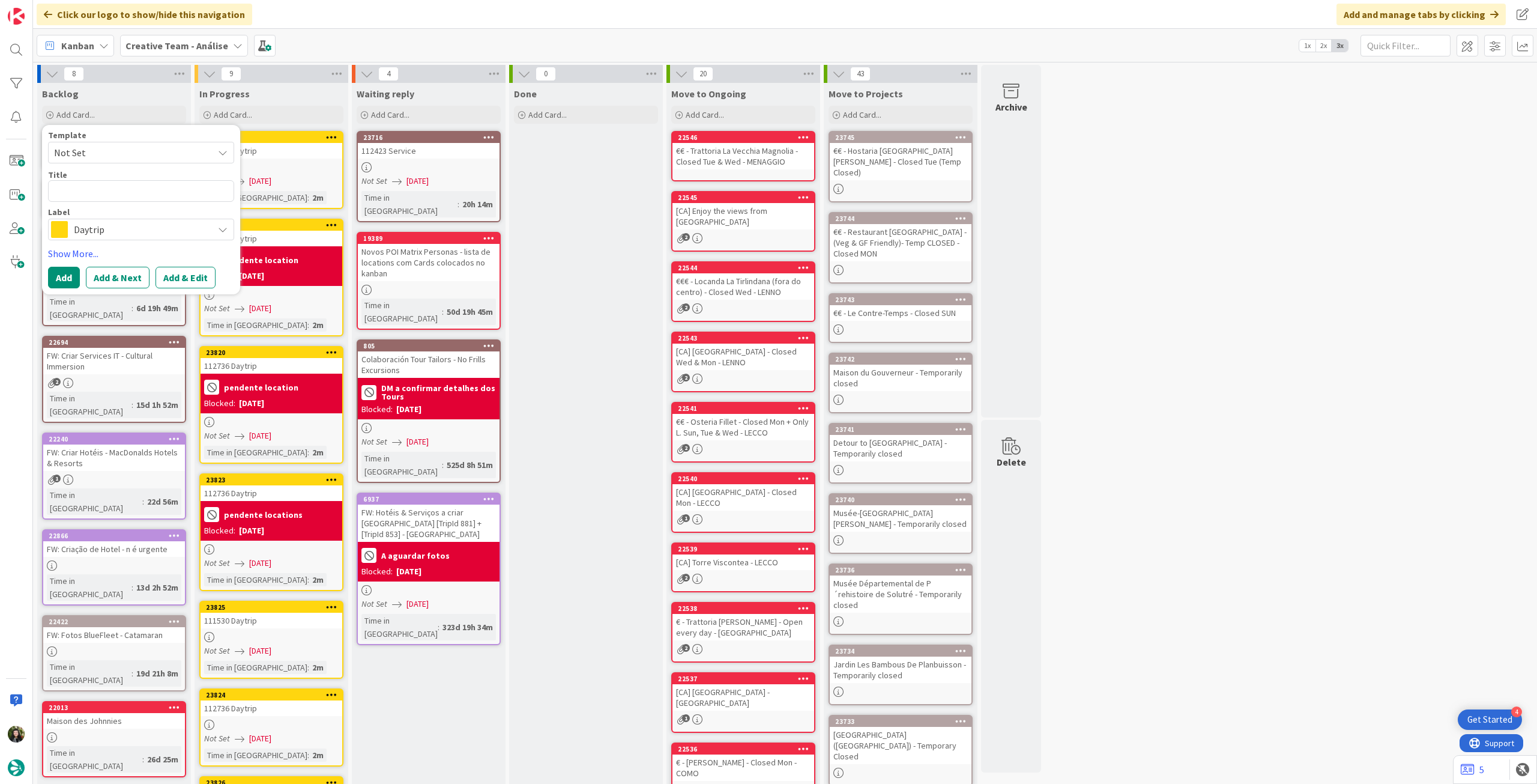
click at [95, 228] on span "Daytrip" at bounding box center [141, 229] width 133 height 17
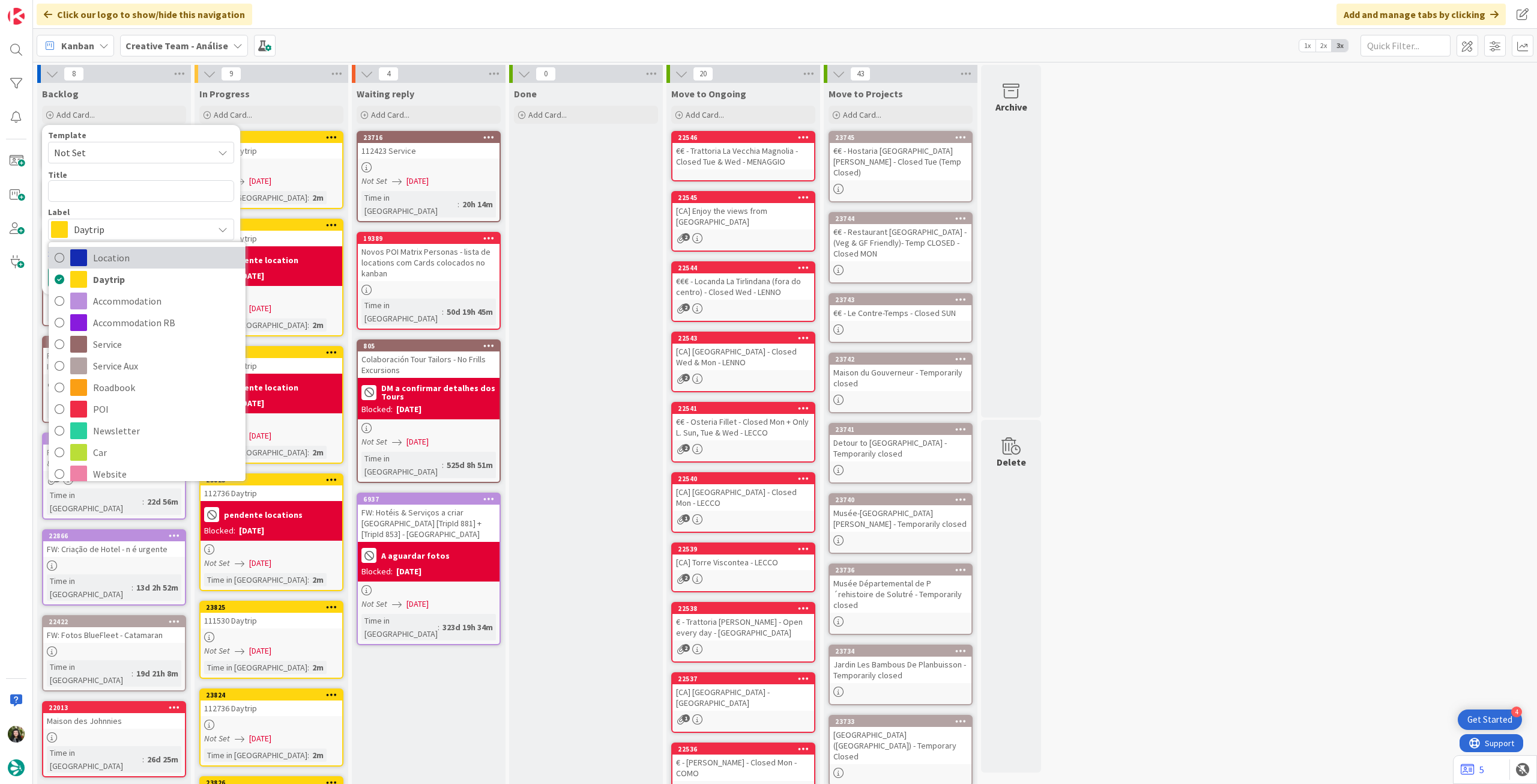
click at [136, 257] on span "Location" at bounding box center [166, 258] width 147 height 18
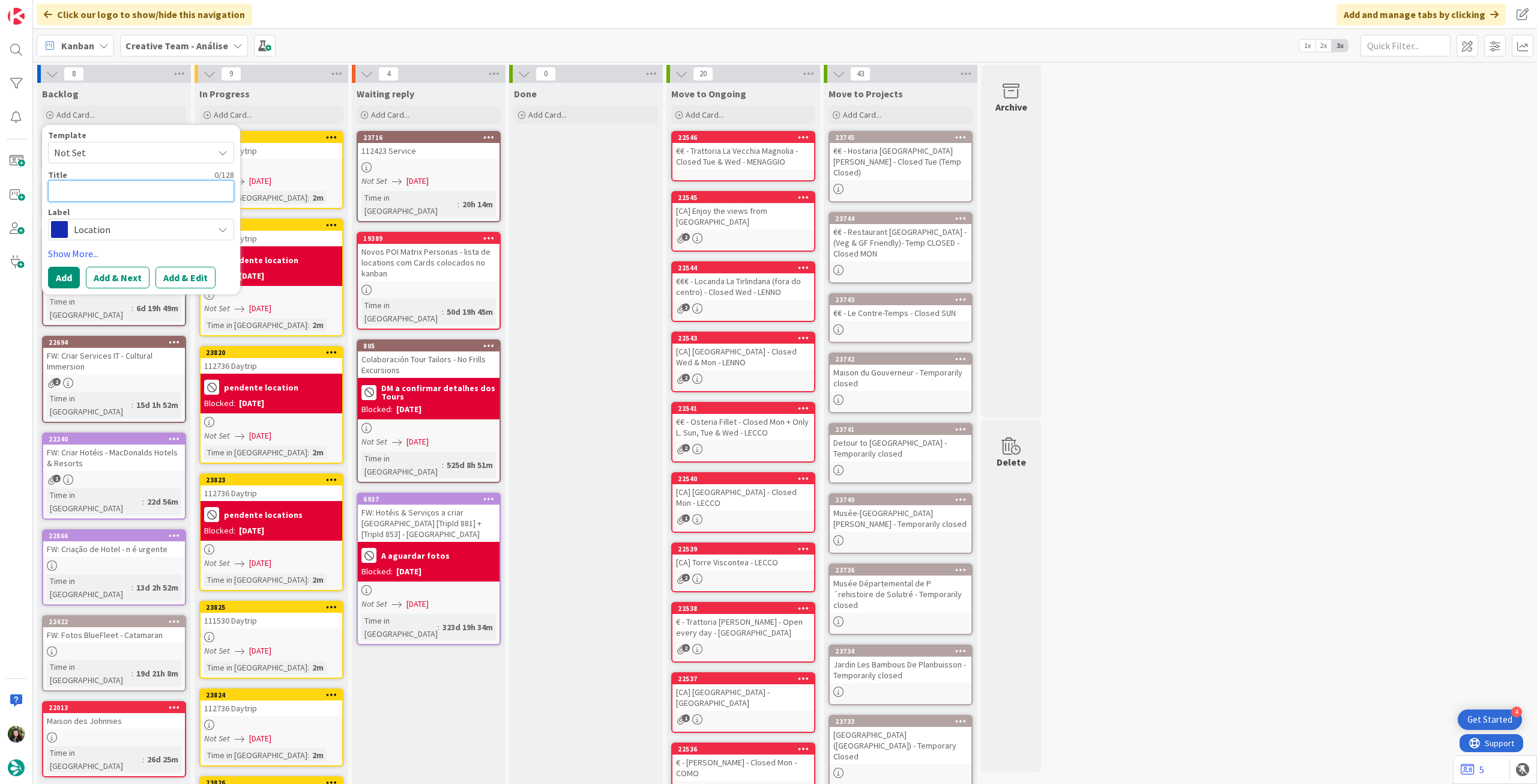
click at [129, 186] on textarea at bounding box center [141, 191] width 186 height 22
paste textarea "São [PERSON_NAME] / Boaventura"
type textarea "x"
type textarea "São [PERSON_NAME] / Boaventura"
drag, startPoint x: 95, startPoint y: 191, endPoint x: 324, endPoint y: 185, distance: 229.1
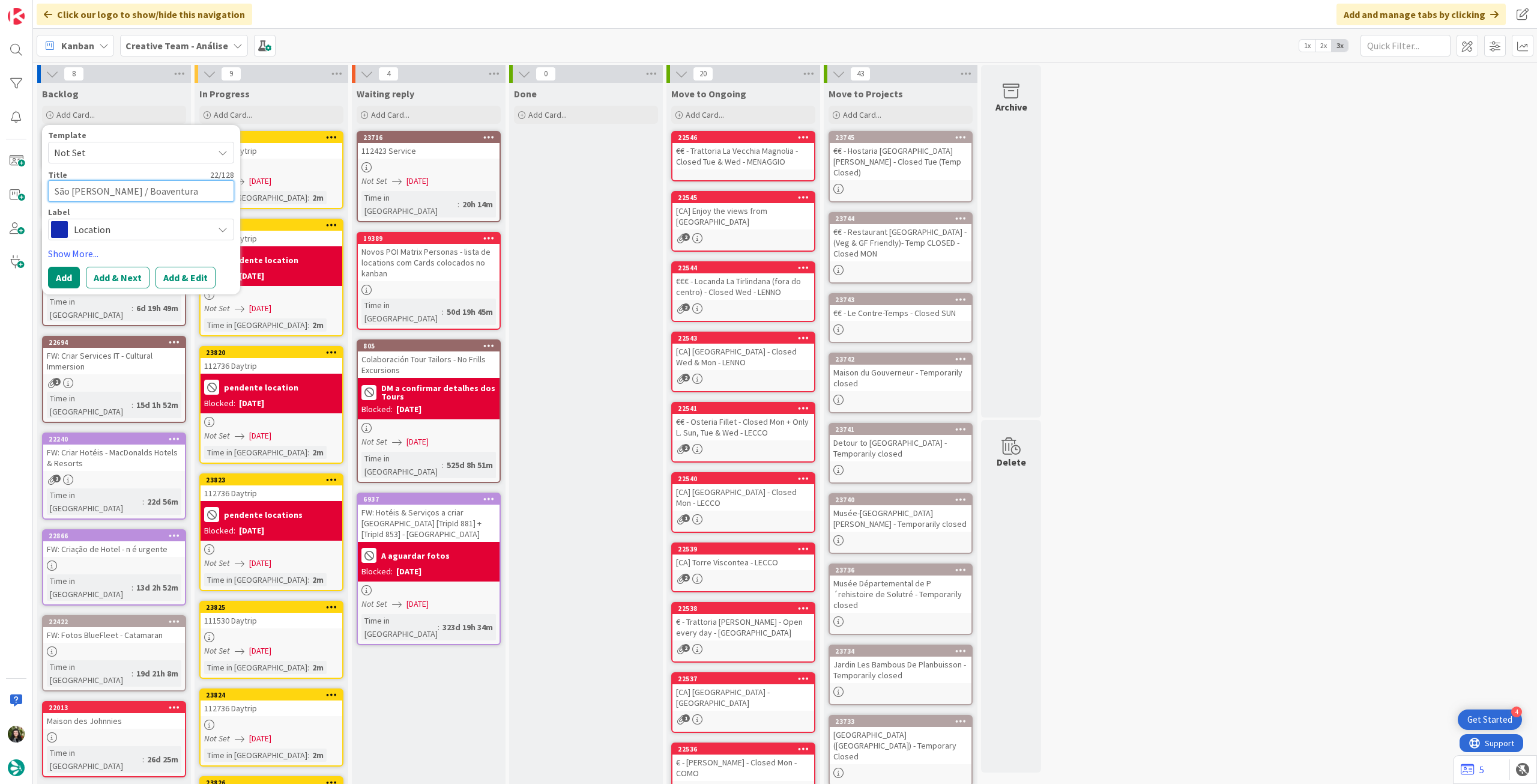
click at [318, 184] on div "8 Backlog Add Card... Template Not Set Title 22 / 128 São [PERSON_NAME] / Boave…" at bounding box center [539, 555] width 1008 height 980
type textarea "x"
type textarea "São Jorge"
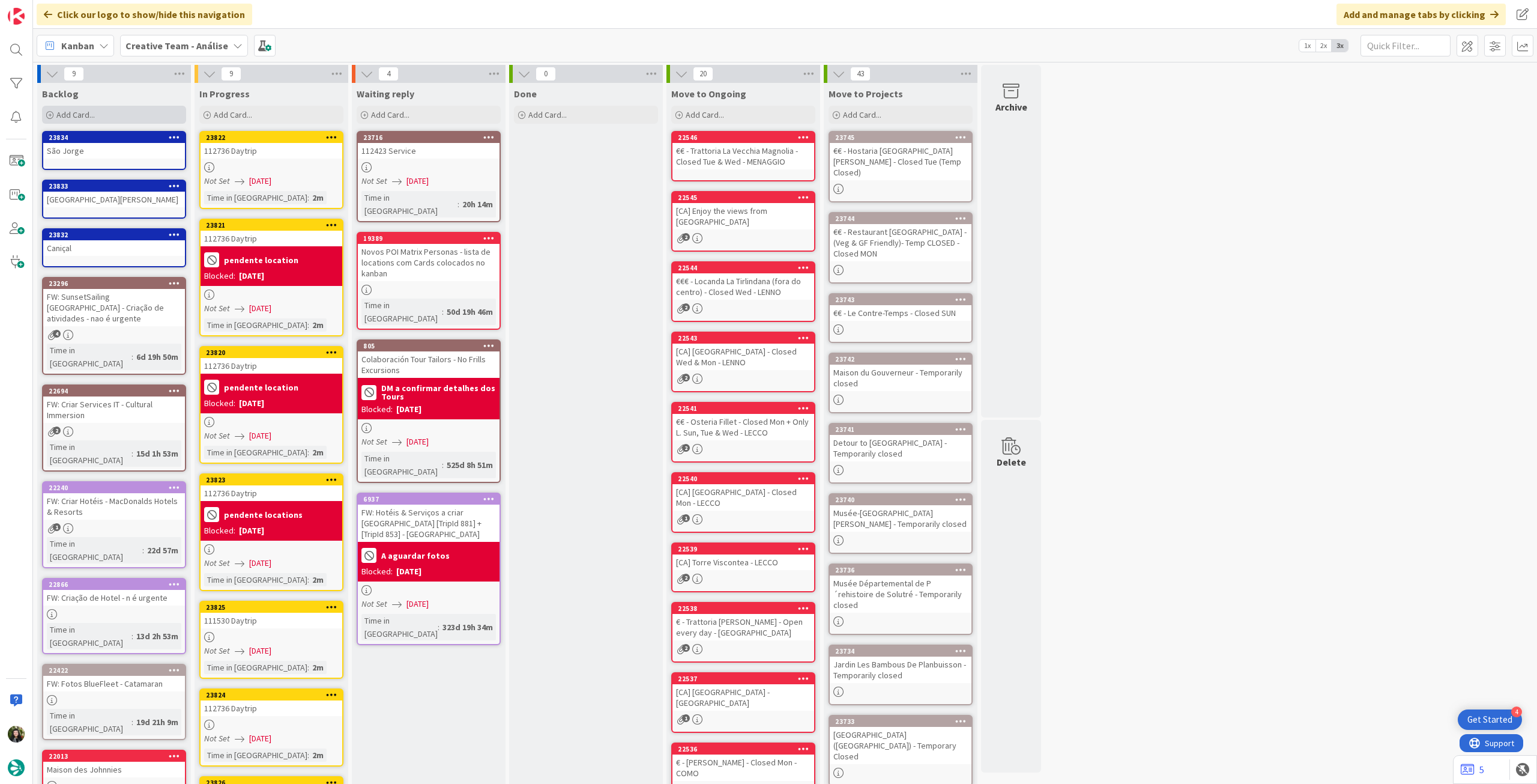
click at [123, 121] on div "Add Card..." at bounding box center [114, 115] width 144 height 18
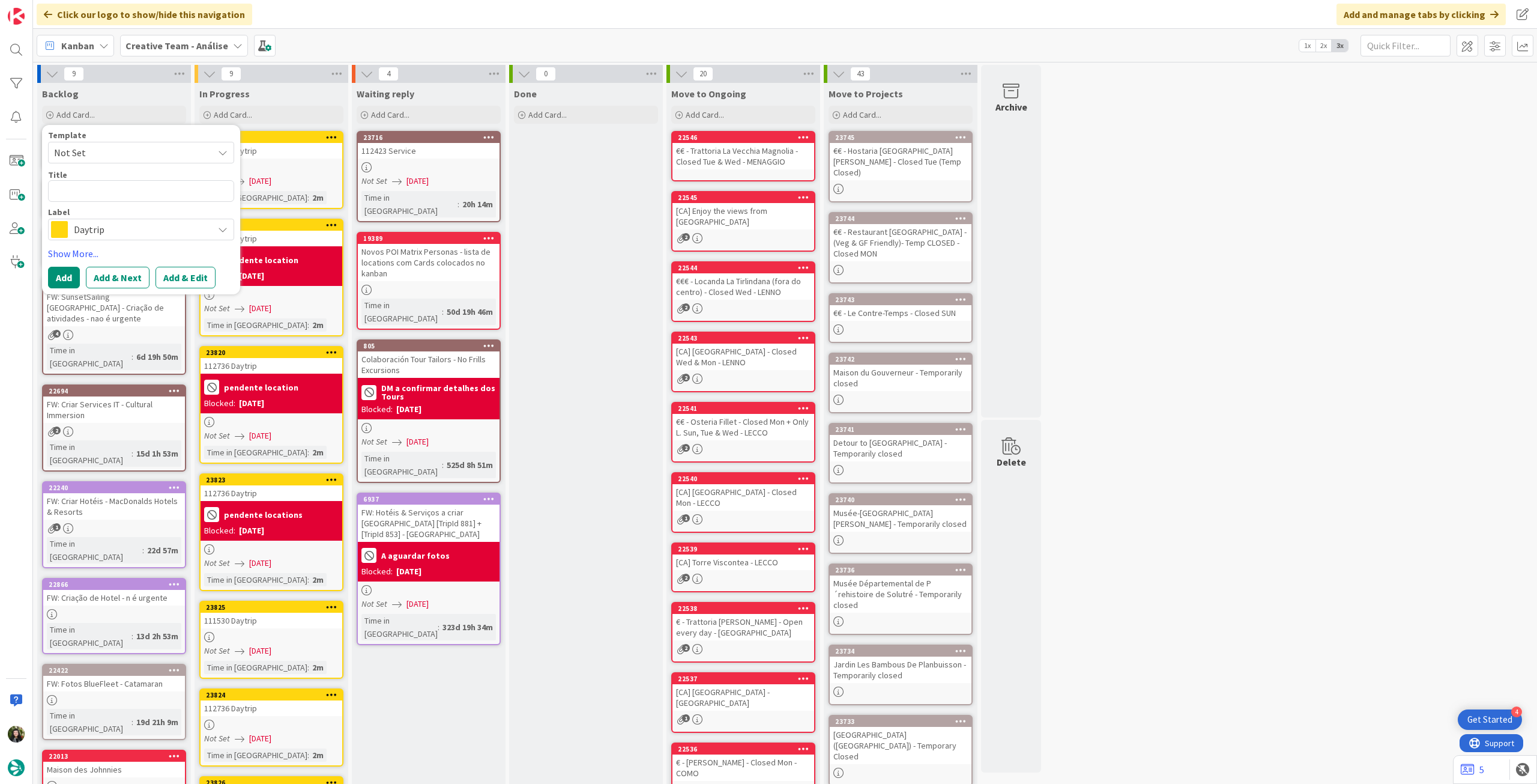
click at [103, 238] on div "Daytrip" at bounding box center [141, 229] width 186 height 22
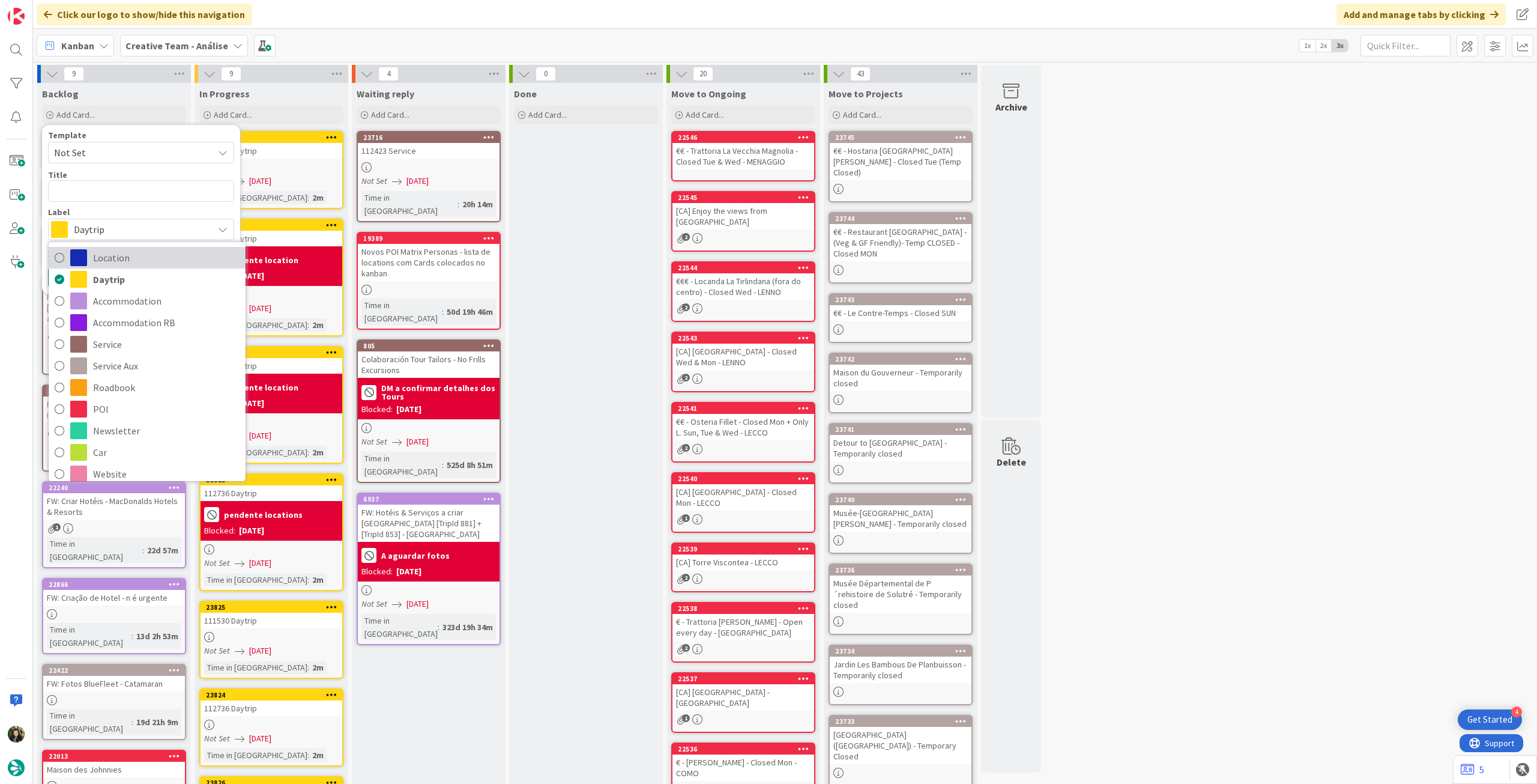
click at [153, 259] on span "Location" at bounding box center [166, 258] width 147 height 18
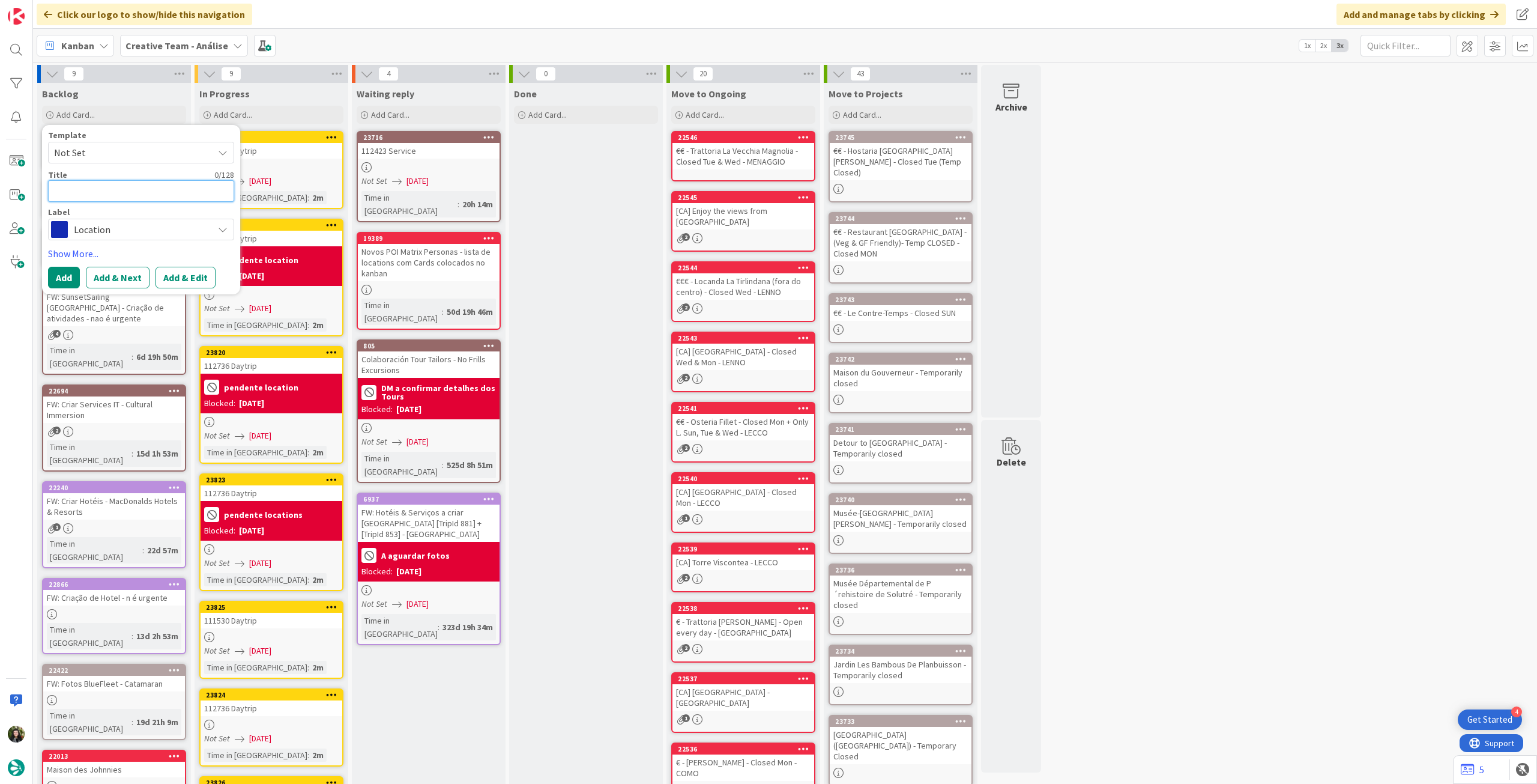
click at [159, 196] on textarea at bounding box center [141, 191] width 186 height 22
paste textarea "São [PERSON_NAME] / Boaventura"
type textarea "x"
type textarea "São [PERSON_NAME] / Boaventura"
drag, startPoint x: 101, startPoint y: 190, endPoint x: 0, endPoint y: 190, distance: 101.0
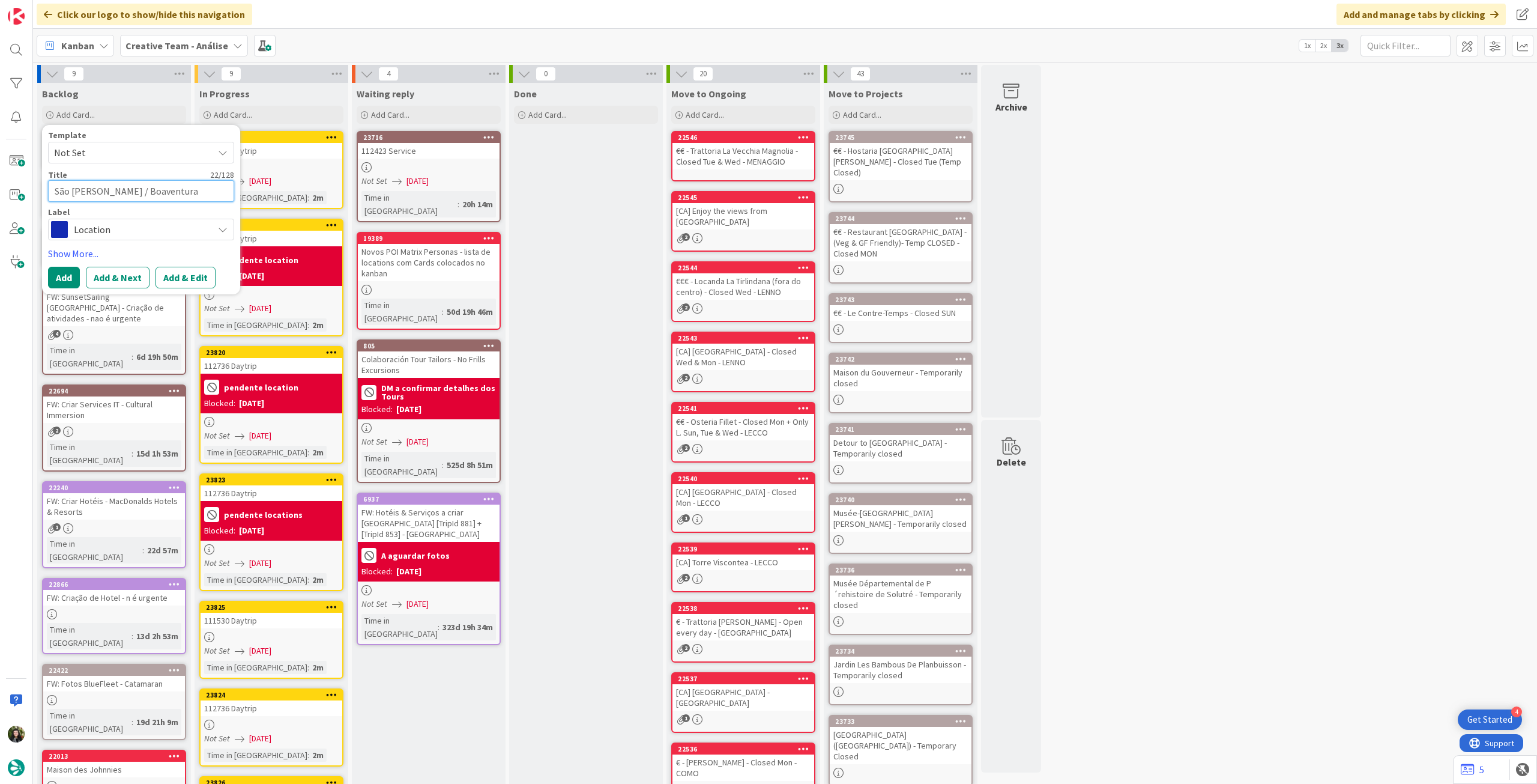
click at [0, 190] on div "Click our logo to show/hide this navigation Add and manage tabs by clicking Kan…" at bounding box center [768, 392] width 1537 height 784
type textarea "x"
type textarea "Boaventura"
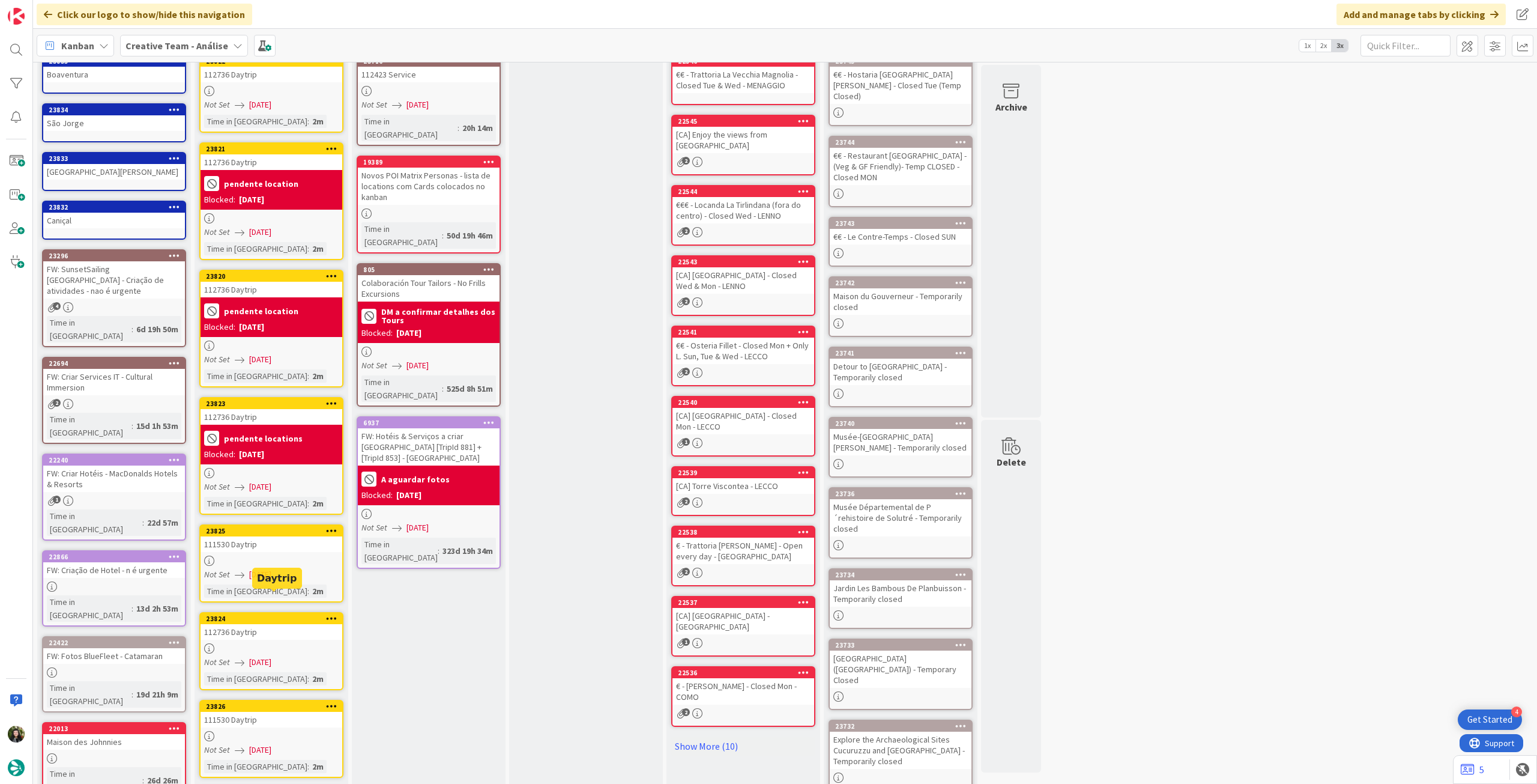
scroll to position [160, 0]
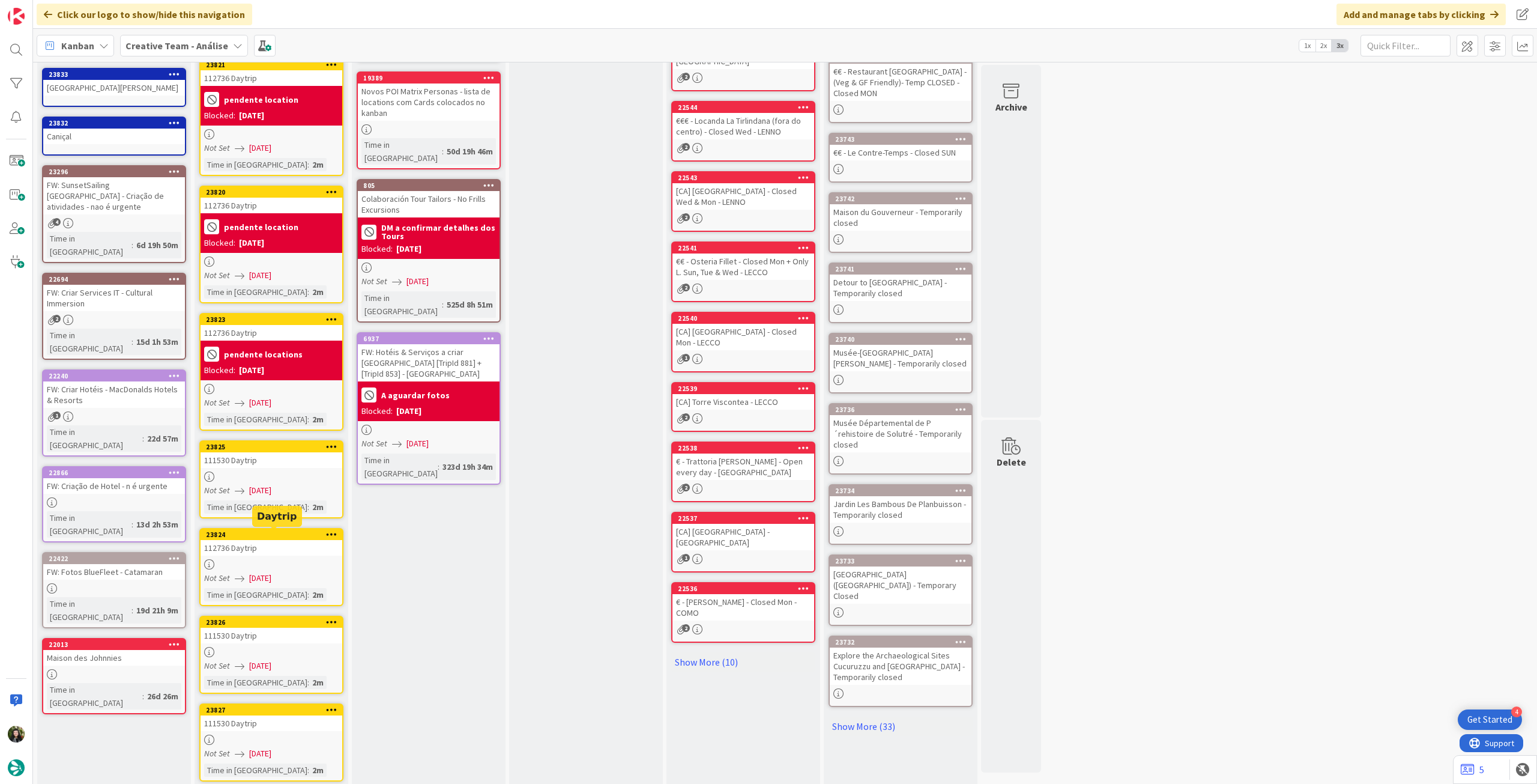
click at [302, 484] on div "Not Set [DATE]" at bounding box center [273, 490] width 138 height 13
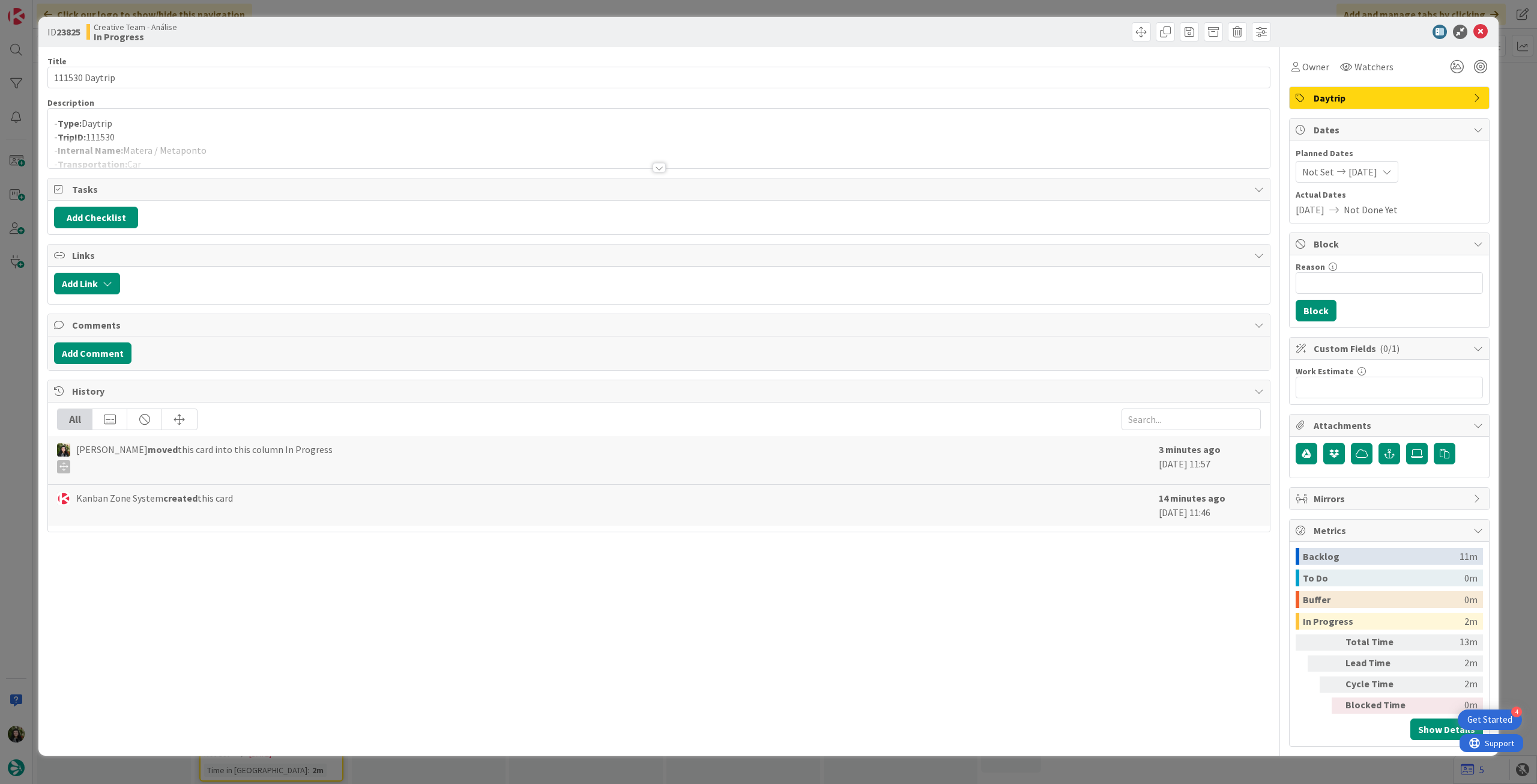
click at [255, 150] on div at bounding box center [659, 153] width 1222 height 31
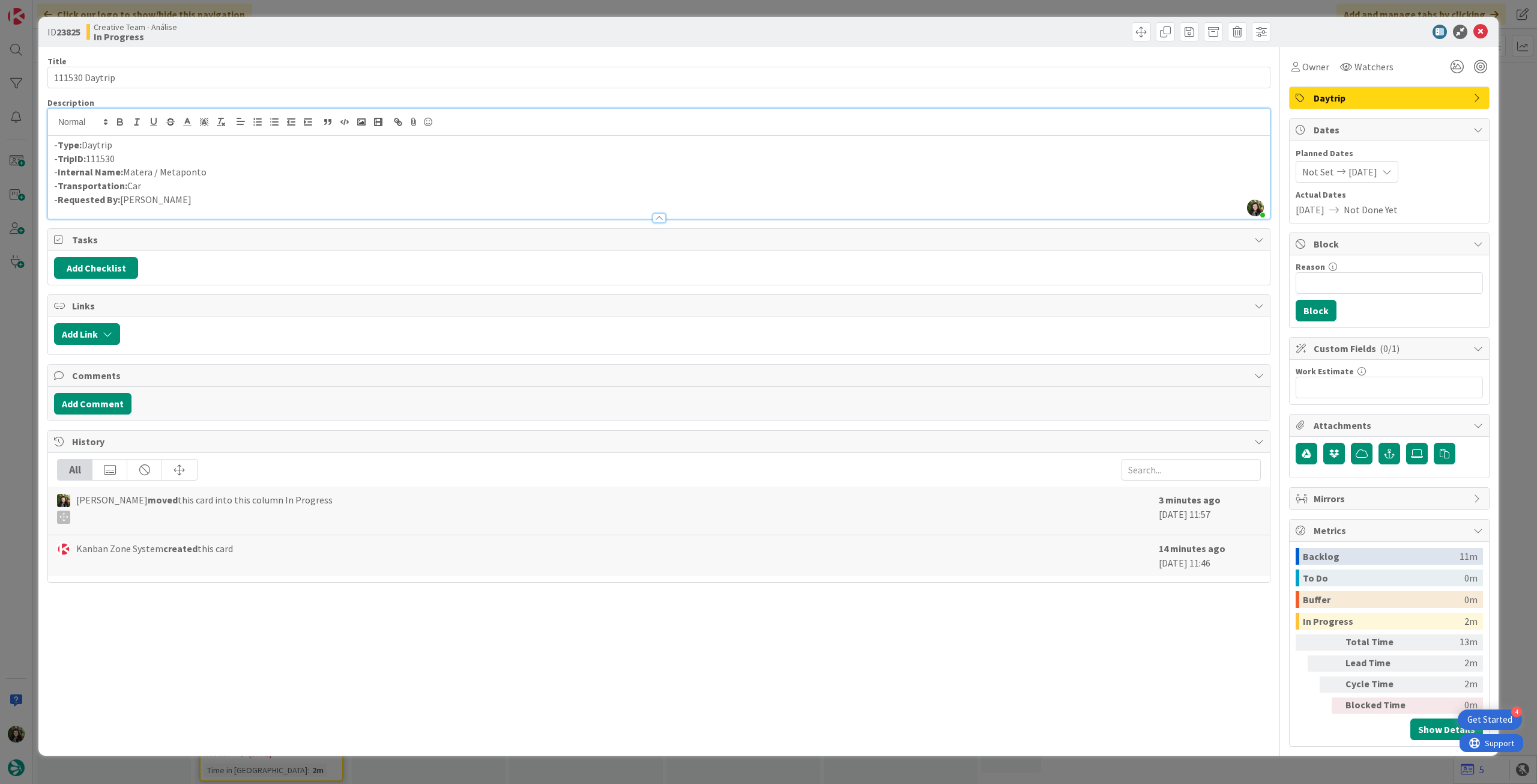
drag, startPoint x: 160, startPoint y: 172, endPoint x: 257, endPoint y: 167, distance: 97.1
click at [257, 167] on p "- Internal Name: [PERSON_NAME] / Metaponto" at bounding box center [658, 172] width 1210 height 14
copy p "Metaponto"
click at [1482, 30] on icon at bounding box center [1480, 32] width 14 height 14
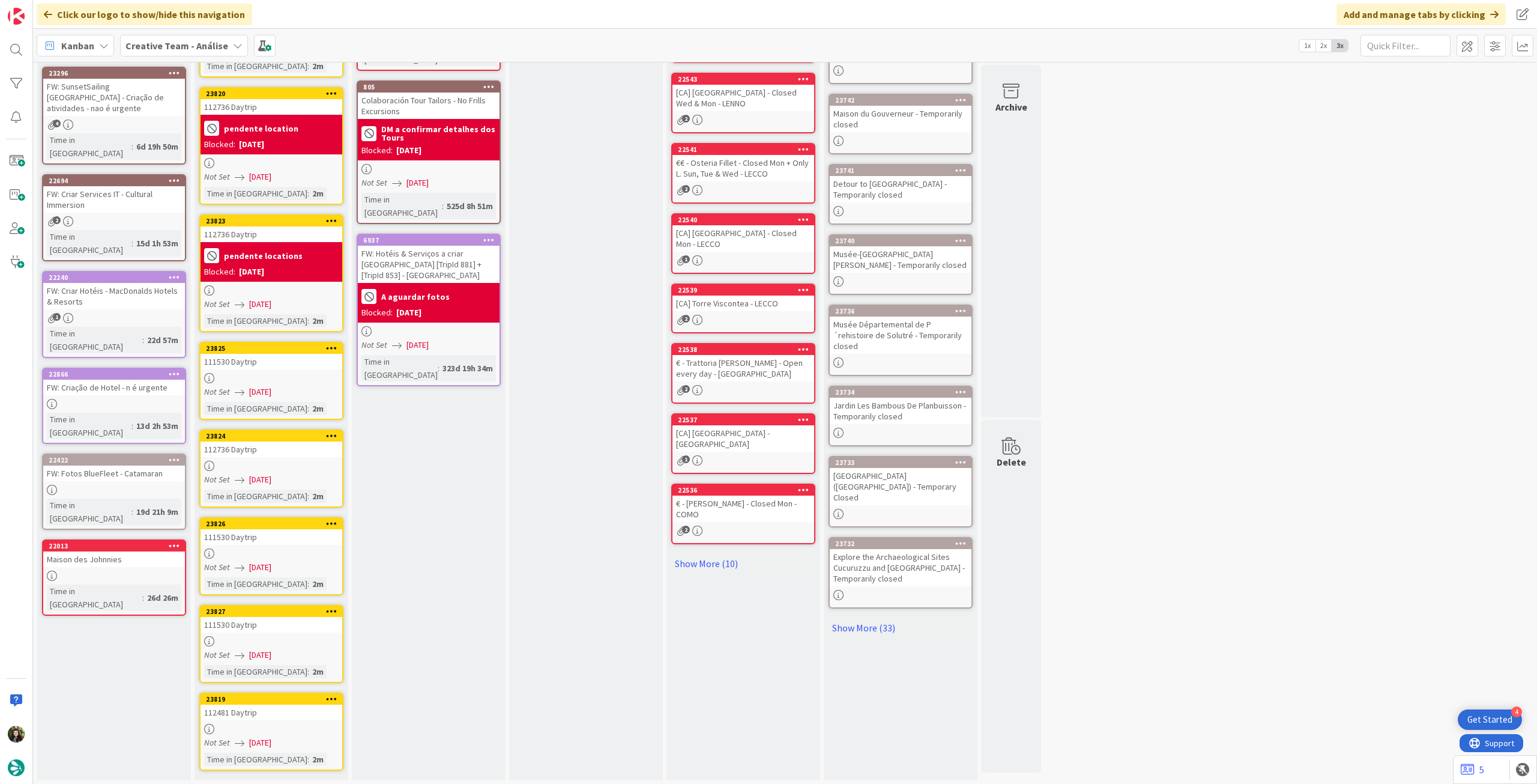
scroll to position [262, 0]
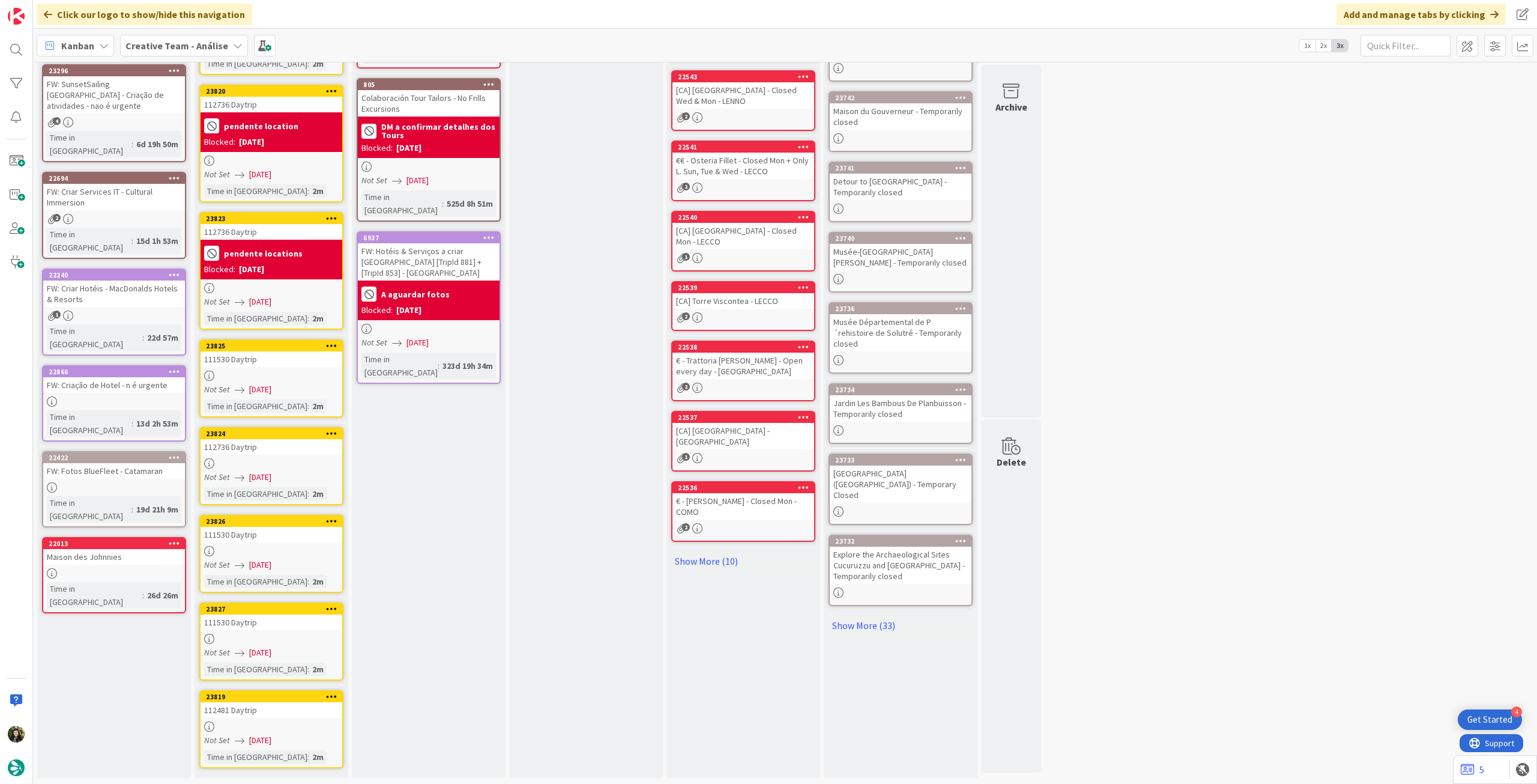
click at [302, 463] on div at bounding box center [271, 463] width 141 height 11
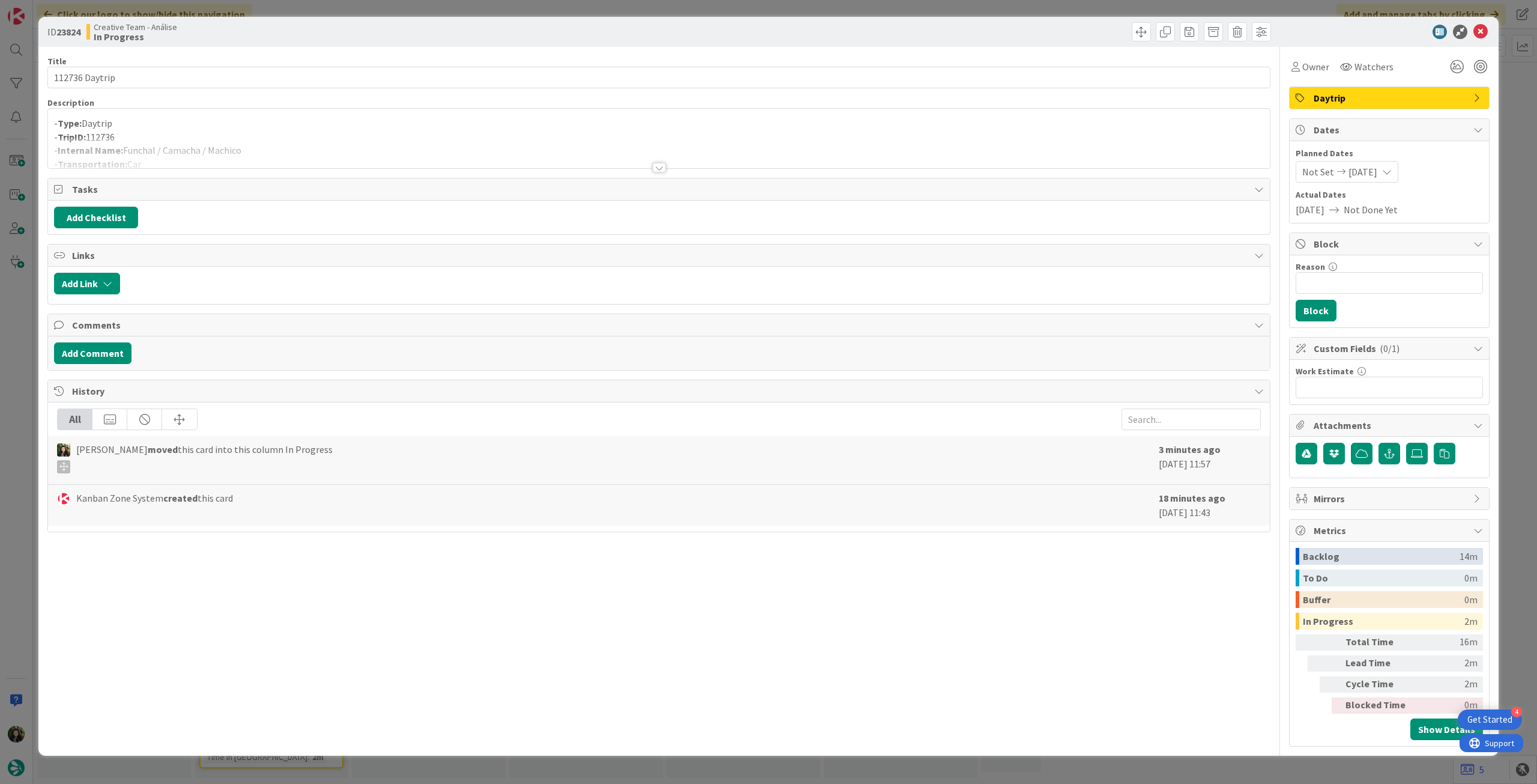
click at [320, 141] on div at bounding box center [659, 153] width 1222 height 31
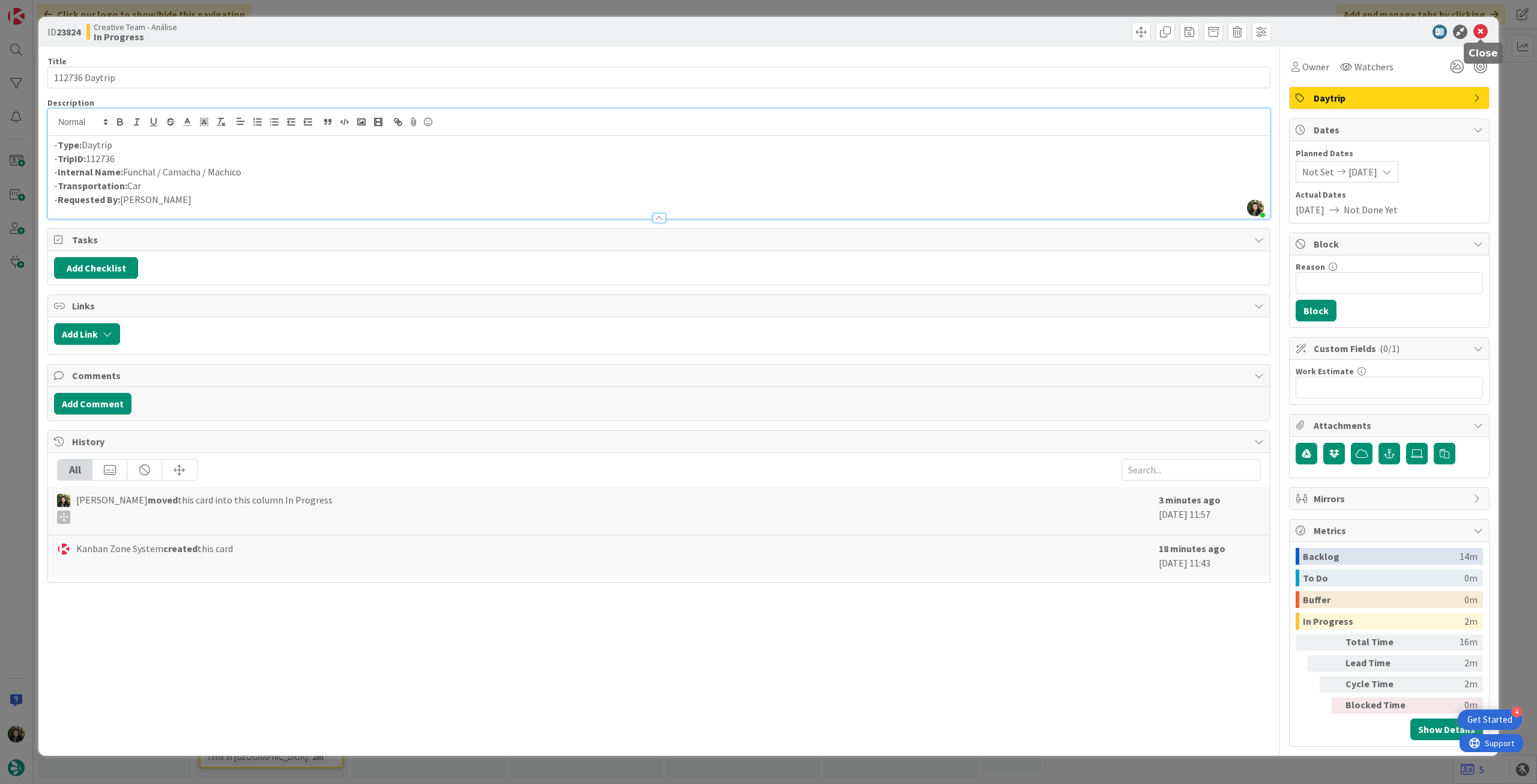
click at [1482, 33] on icon at bounding box center [1480, 32] width 14 height 14
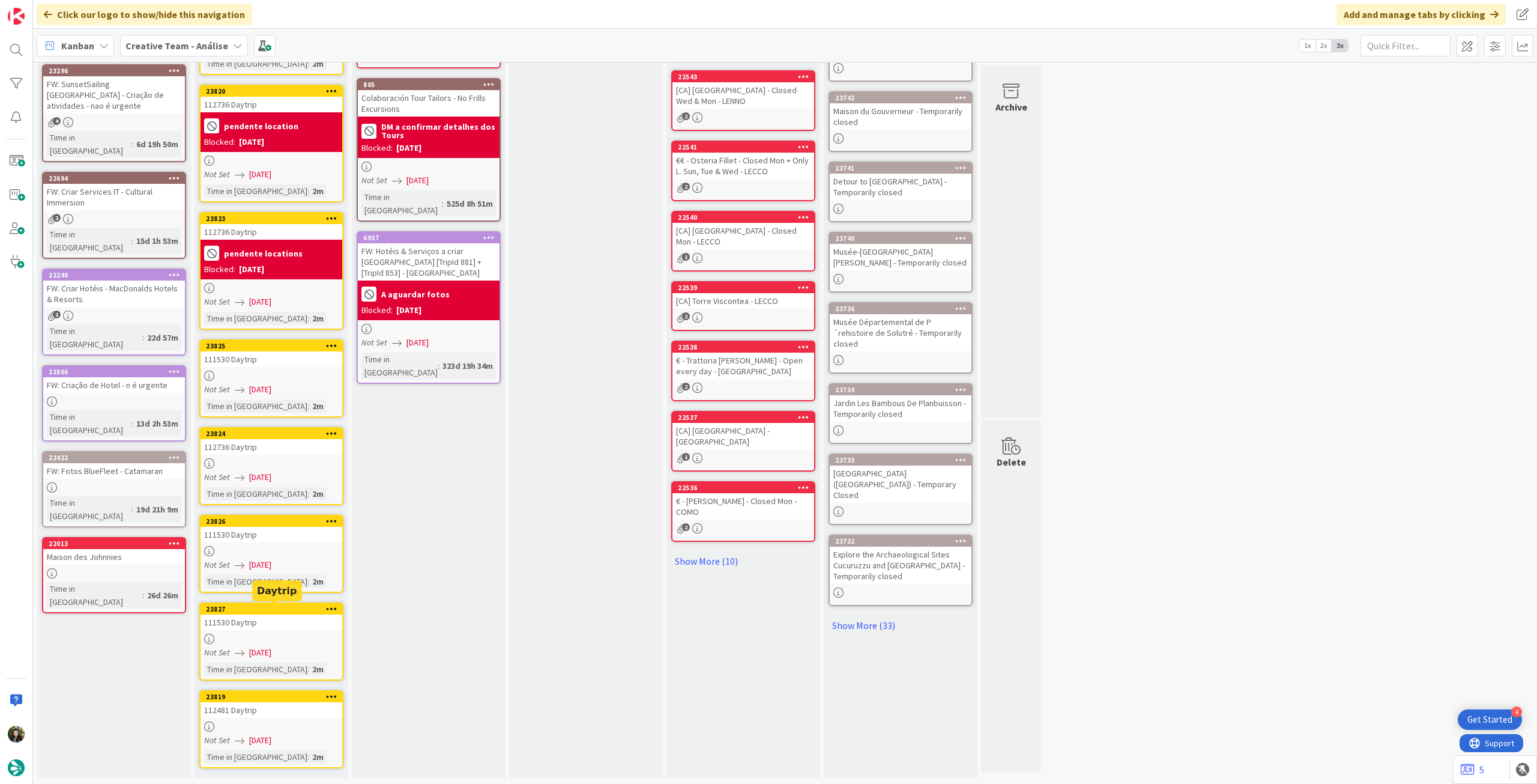
click at [254, 620] on div "111530 Daytrip" at bounding box center [271, 622] width 141 height 16
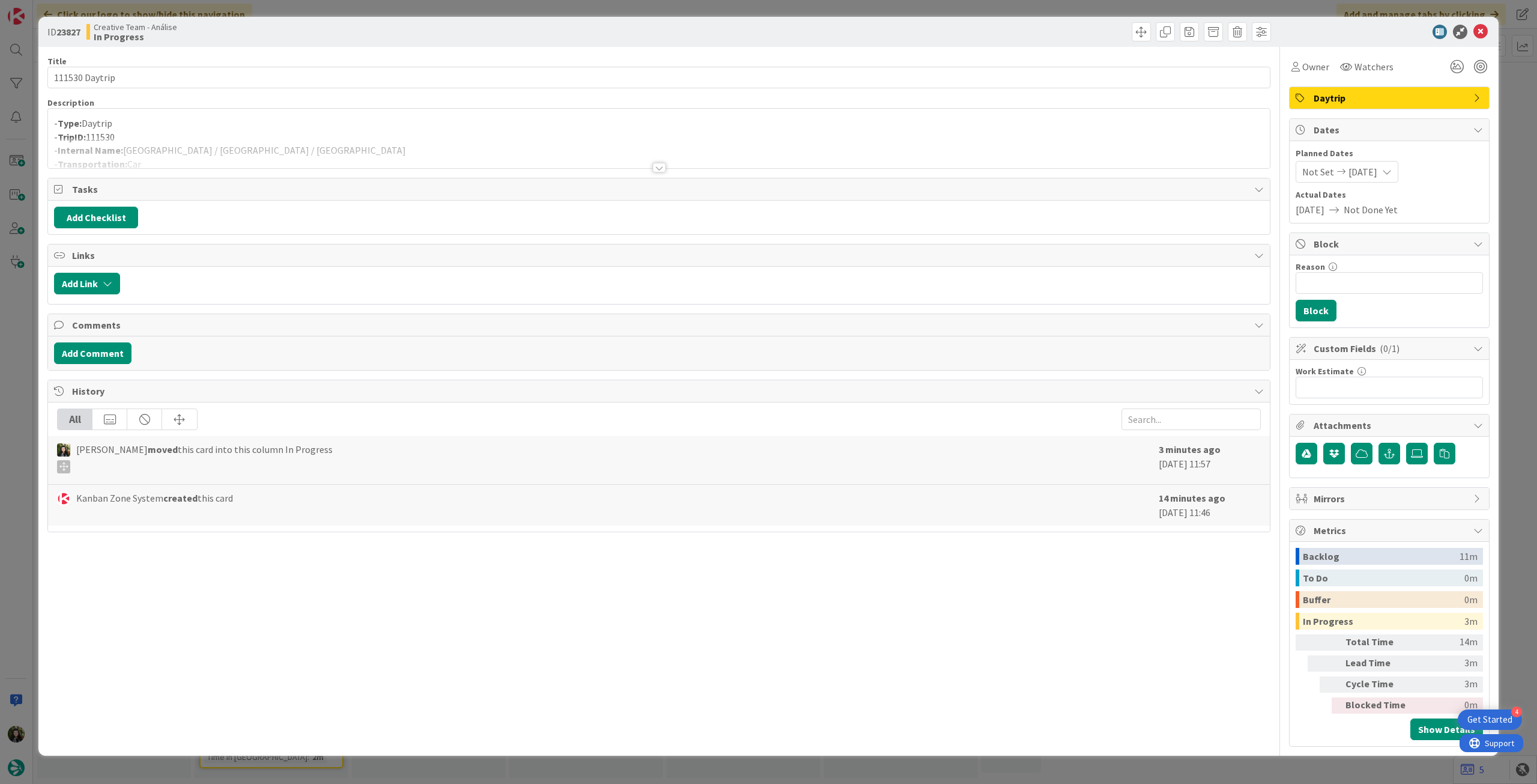
click at [325, 150] on div at bounding box center [659, 153] width 1222 height 31
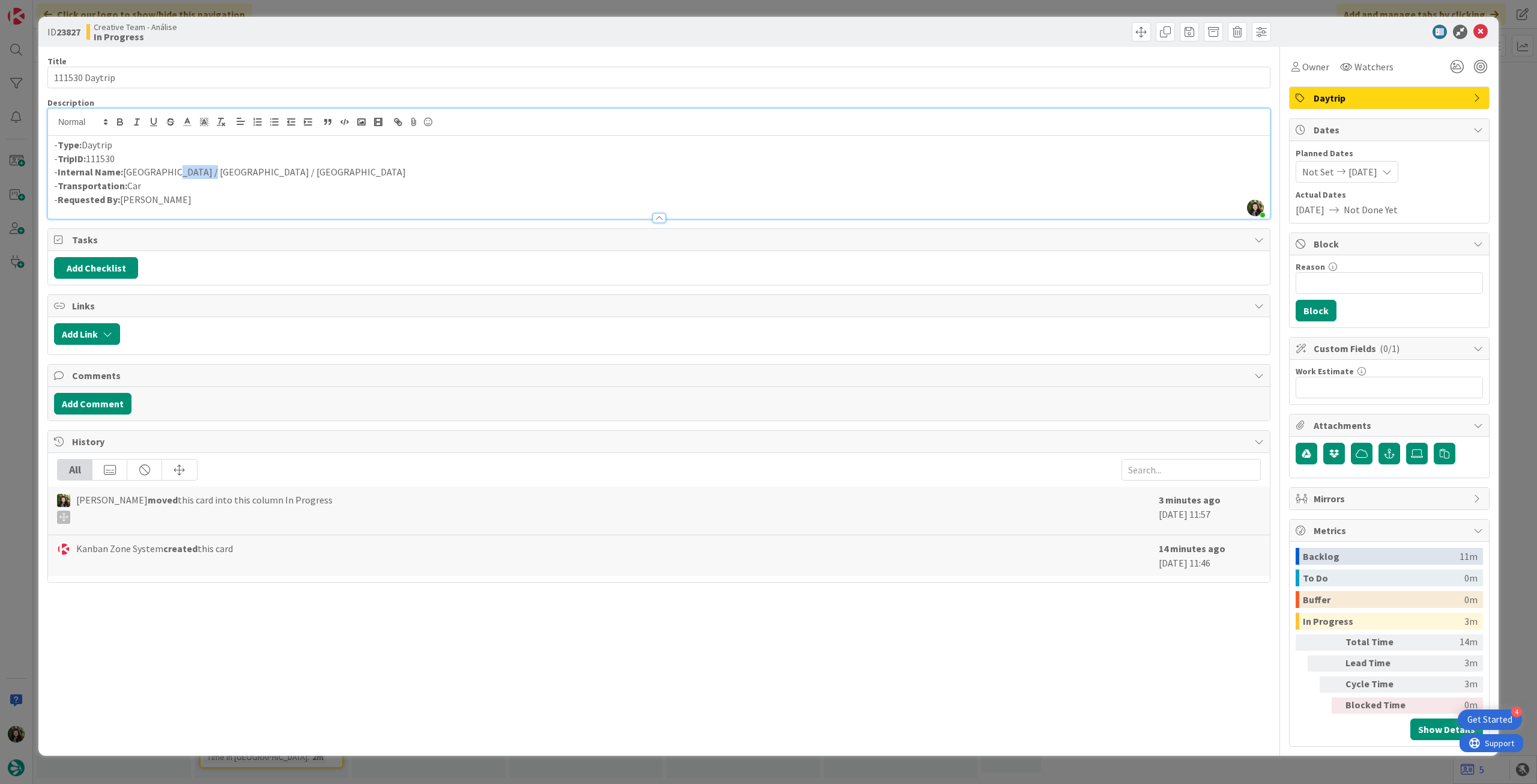
drag, startPoint x: 163, startPoint y: 174, endPoint x: 194, endPoint y: 177, distance: 31.1
click at [194, 177] on p "- Internal Name: [GEOGRAPHIC_DATA] / [GEOGRAPHIC_DATA] / [GEOGRAPHIC_DATA]" at bounding box center [658, 172] width 1210 height 14
copy p "Avellino"
click at [1380, 287] on input "Reason" at bounding box center [1390, 283] width 187 height 22
type input "pendente location"
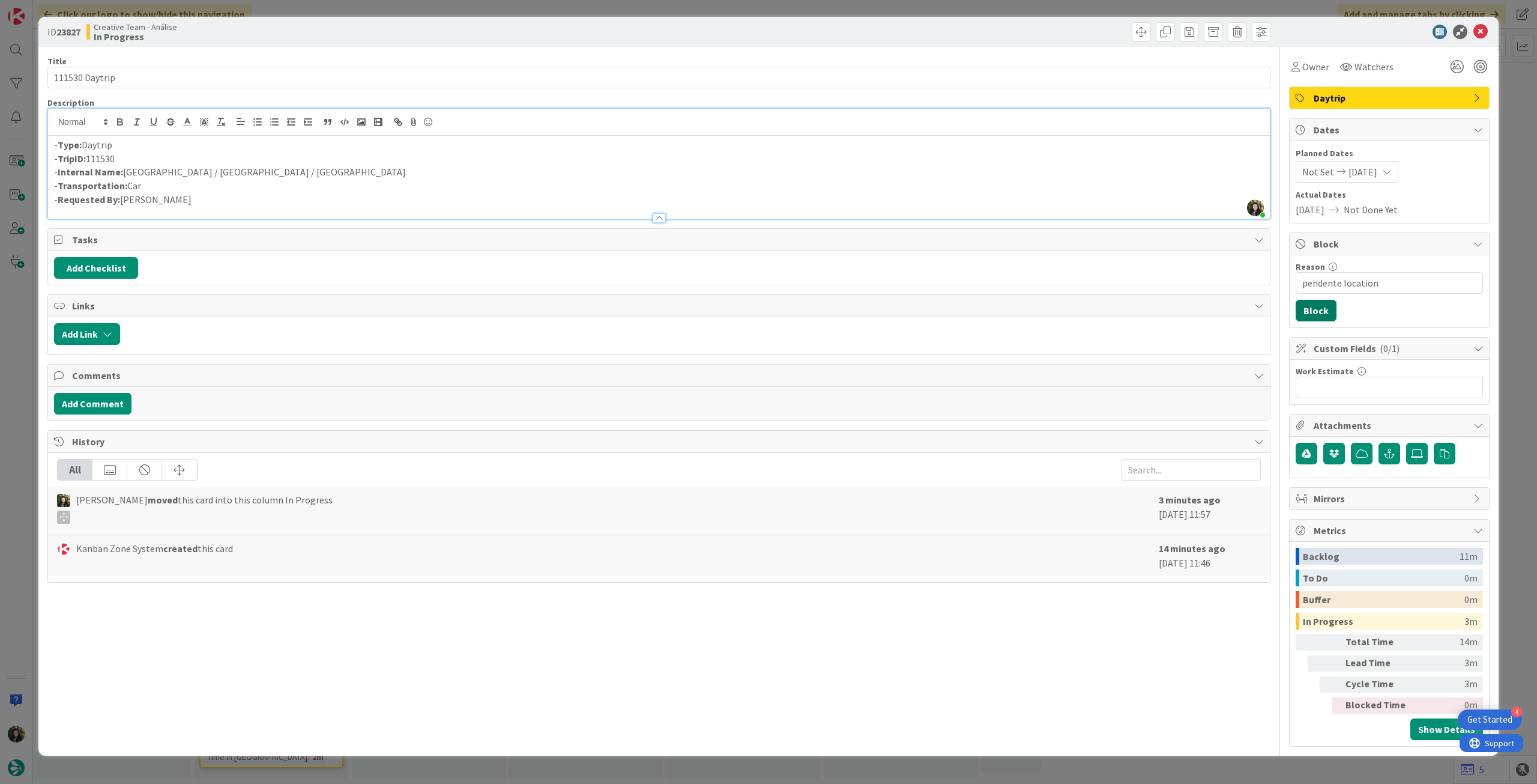
click at [1313, 306] on button "Block" at bounding box center [1316, 310] width 41 height 22
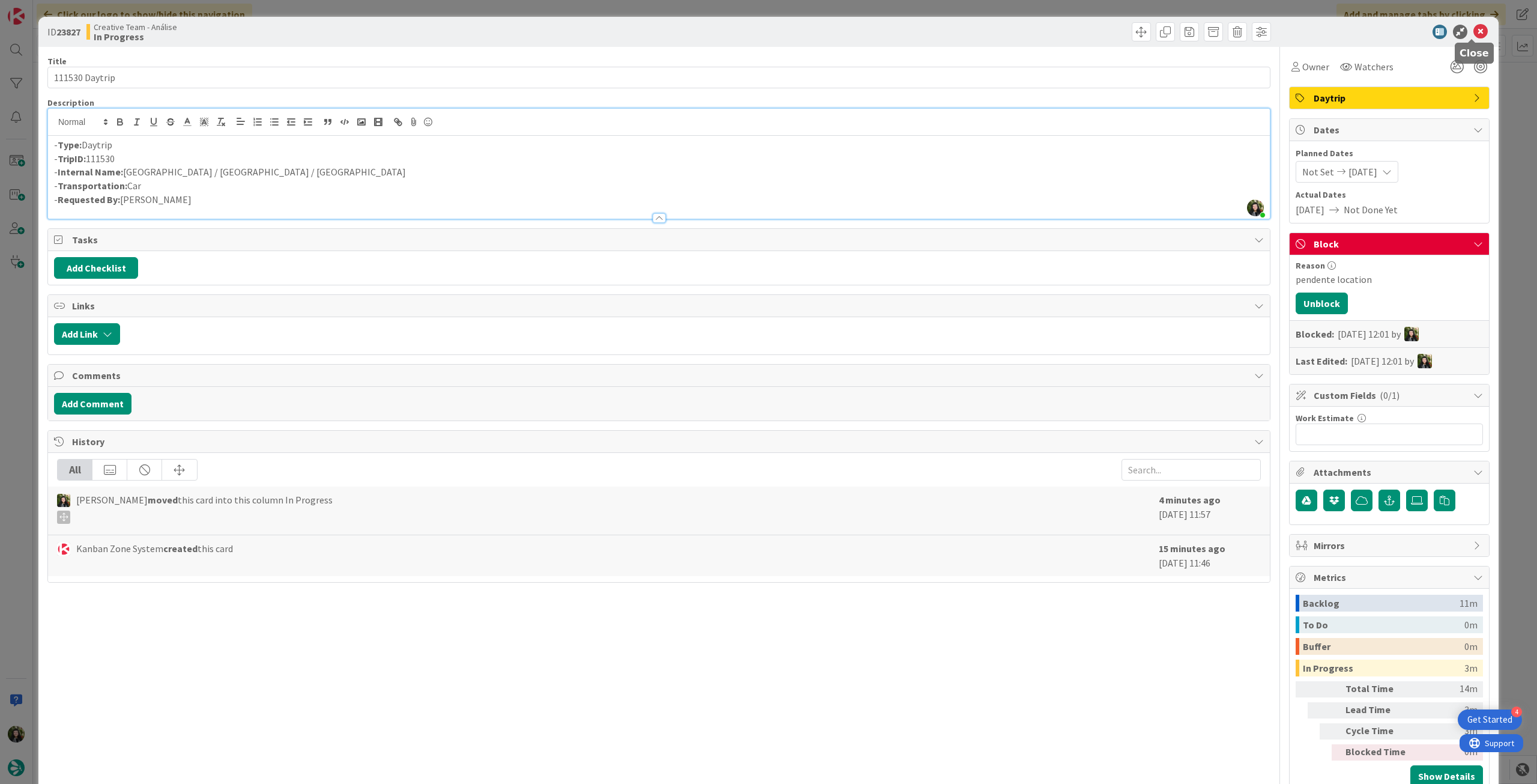
click at [1473, 36] on icon at bounding box center [1480, 32] width 14 height 14
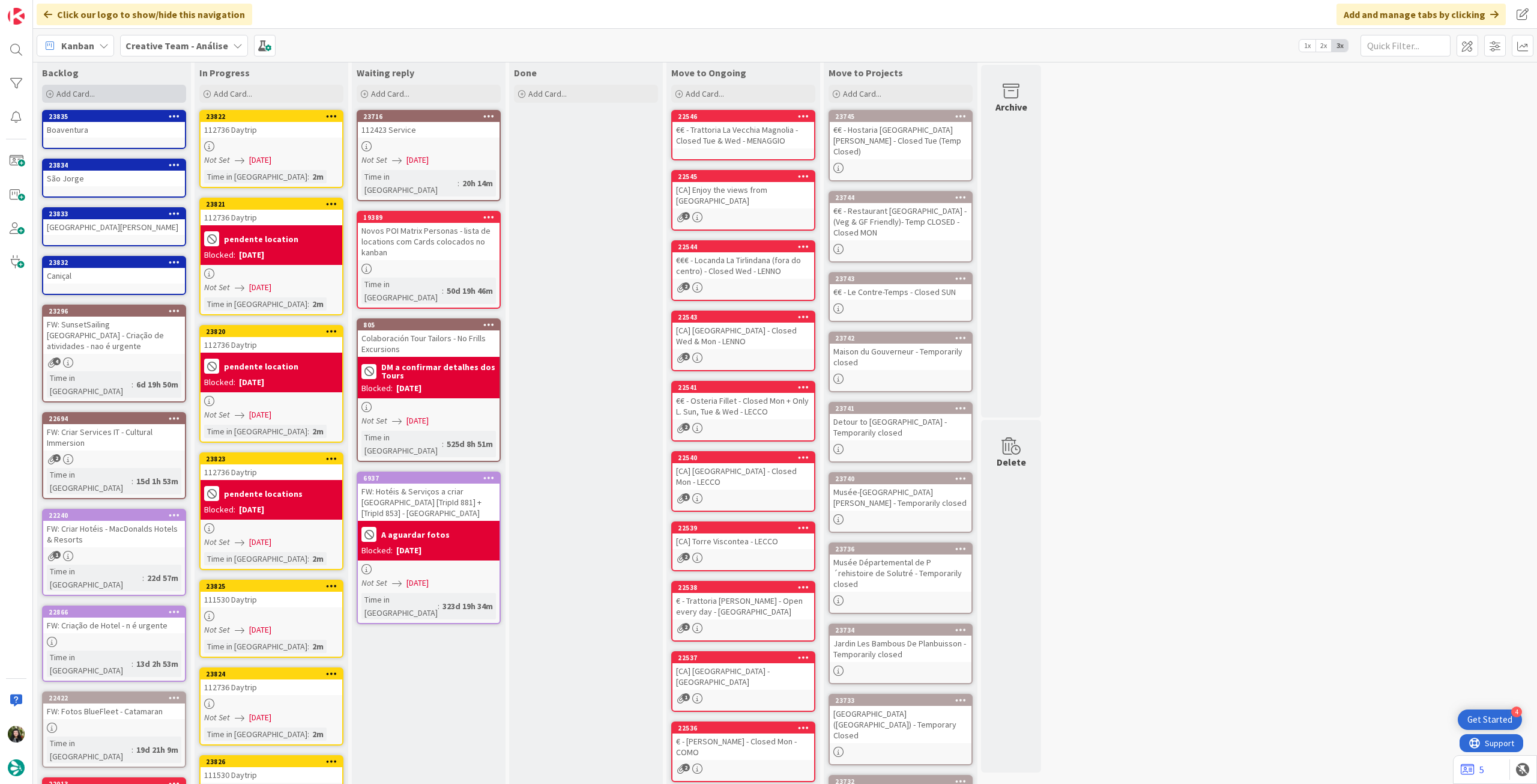
click at [119, 88] on div "Add Card..." at bounding box center [114, 94] width 144 height 18
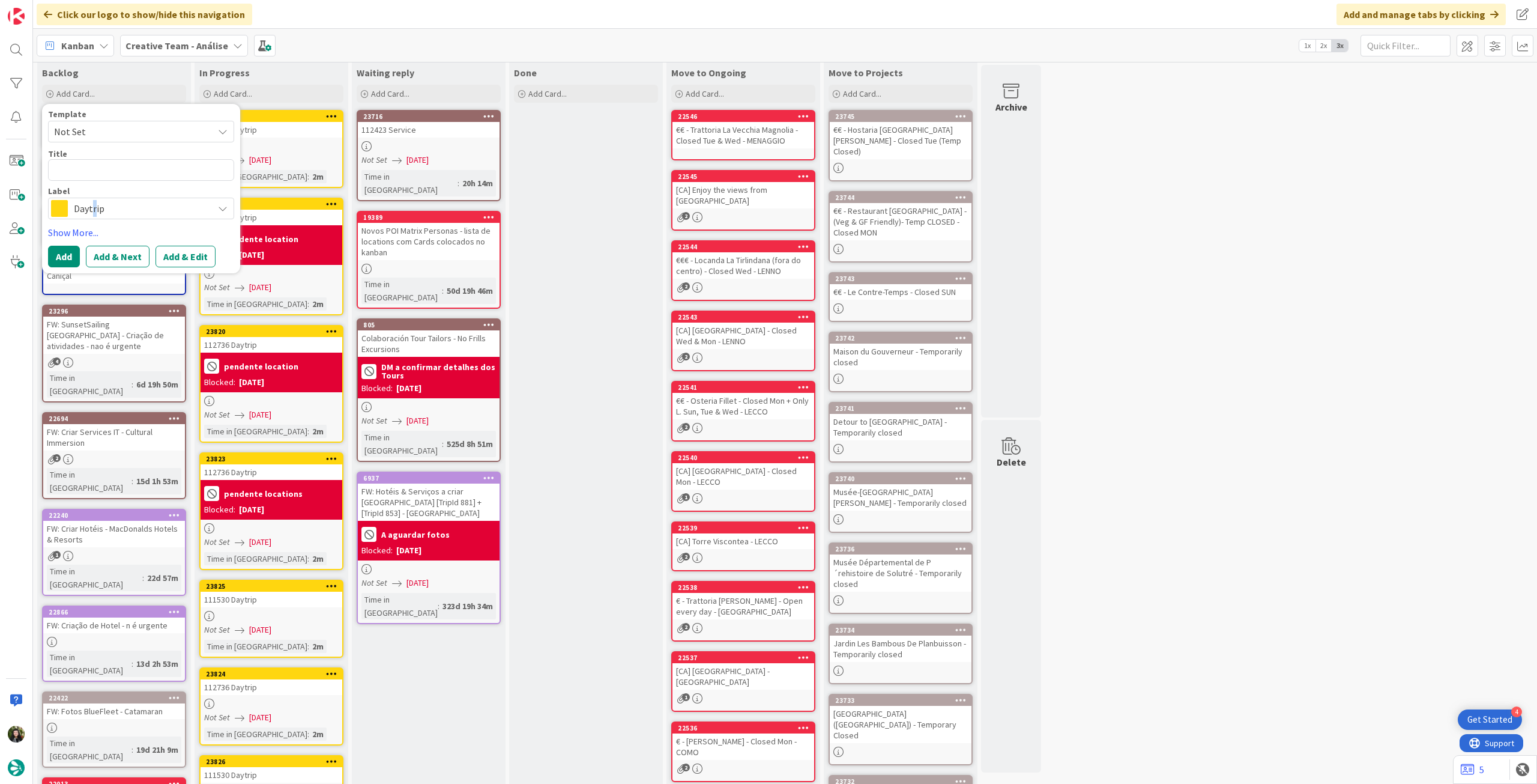
click at [93, 201] on span "Daytrip" at bounding box center [141, 209] width 133 height 17
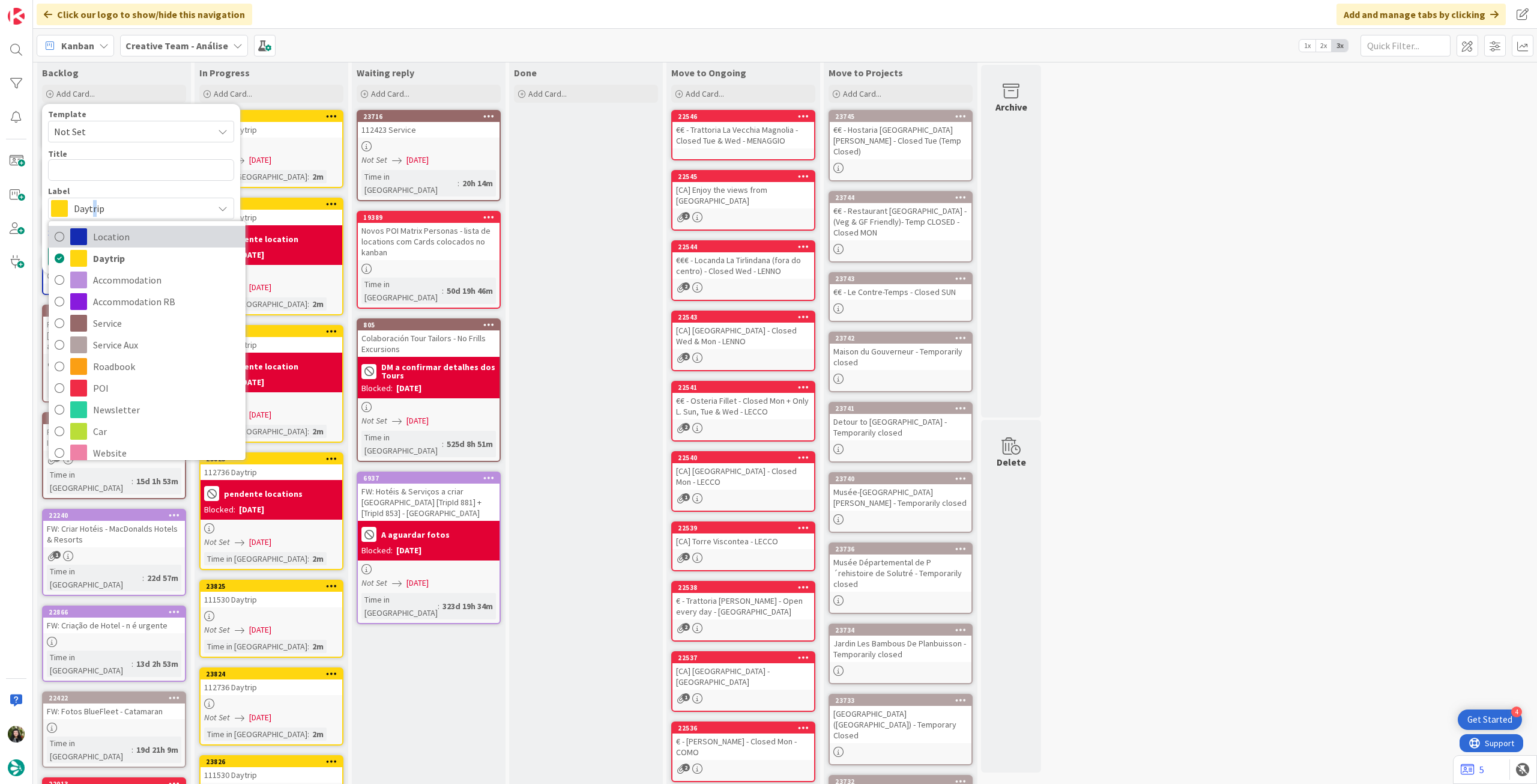
click at [112, 229] on span "Location" at bounding box center [166, 237] width 147 height 18
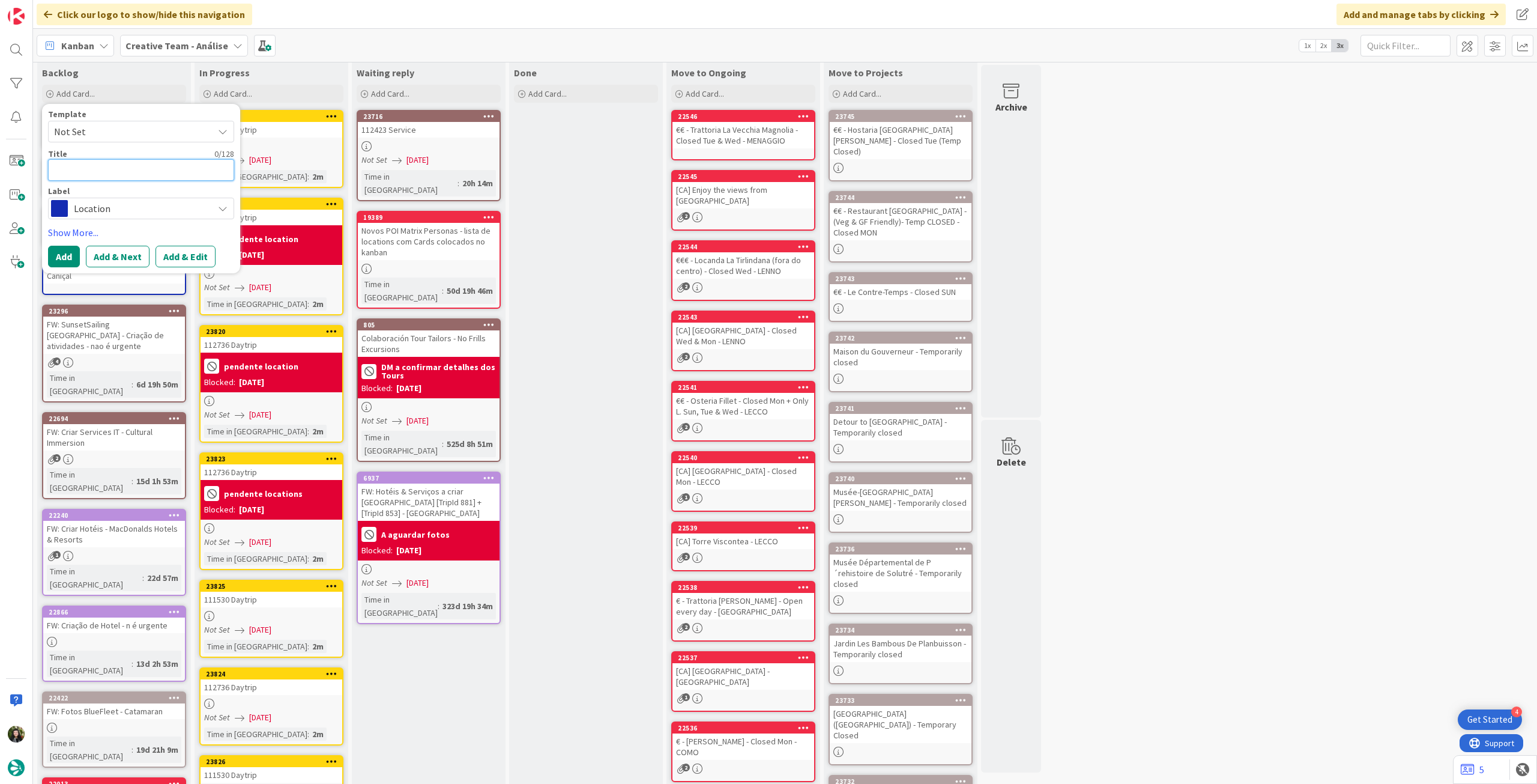
click at [125, 171] on textarea at bounding box center [141, 169] width 186 height 22
paste textarea "Avellino"
type textarea "x"
type textarea "Avellino"
click at [69, 249] on button "Add" at bounding box center [64, 256] width 32 height 22
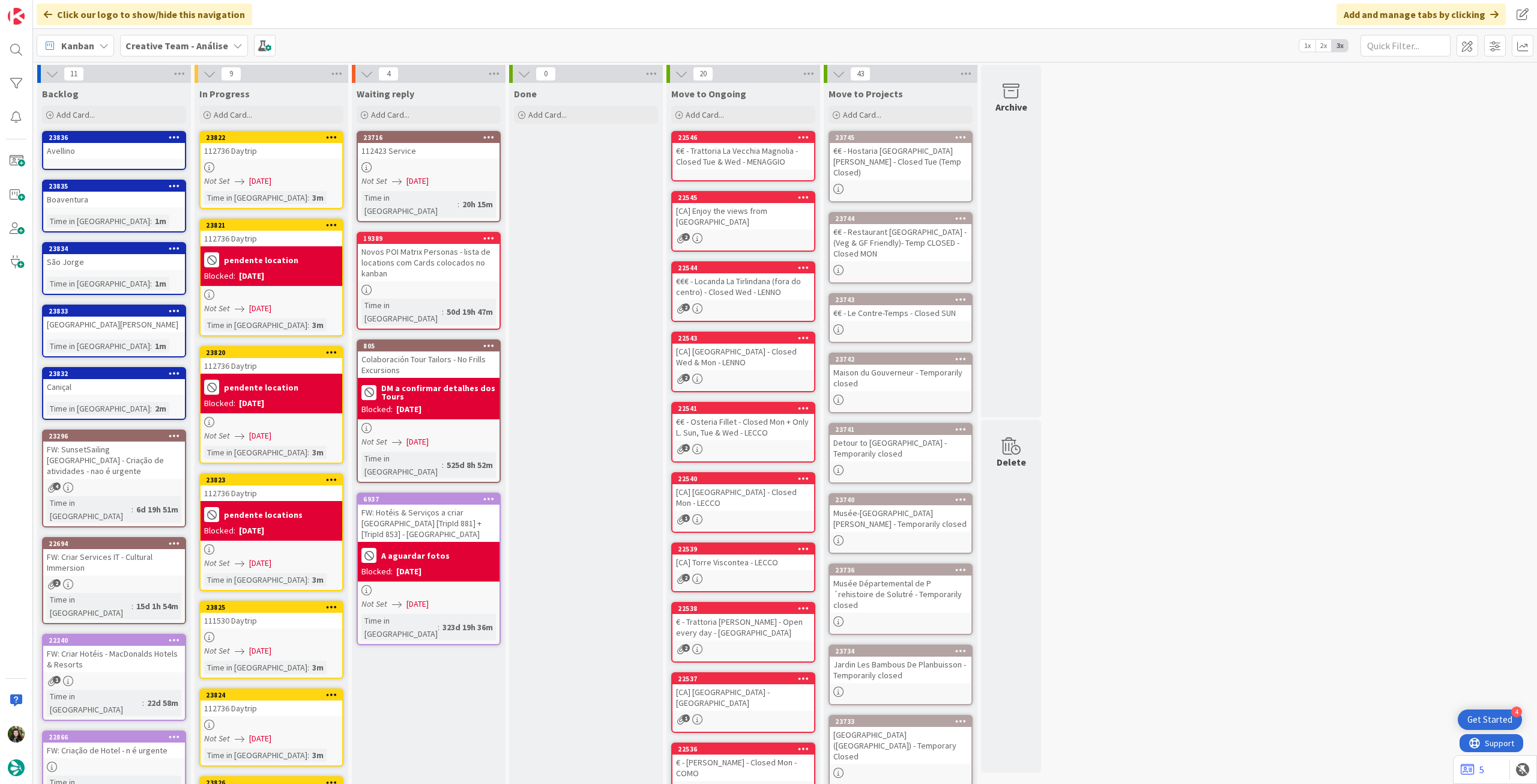
click at [119, 392] on div "Caniçal" at bounding box center [113, 386] width 141 height 16
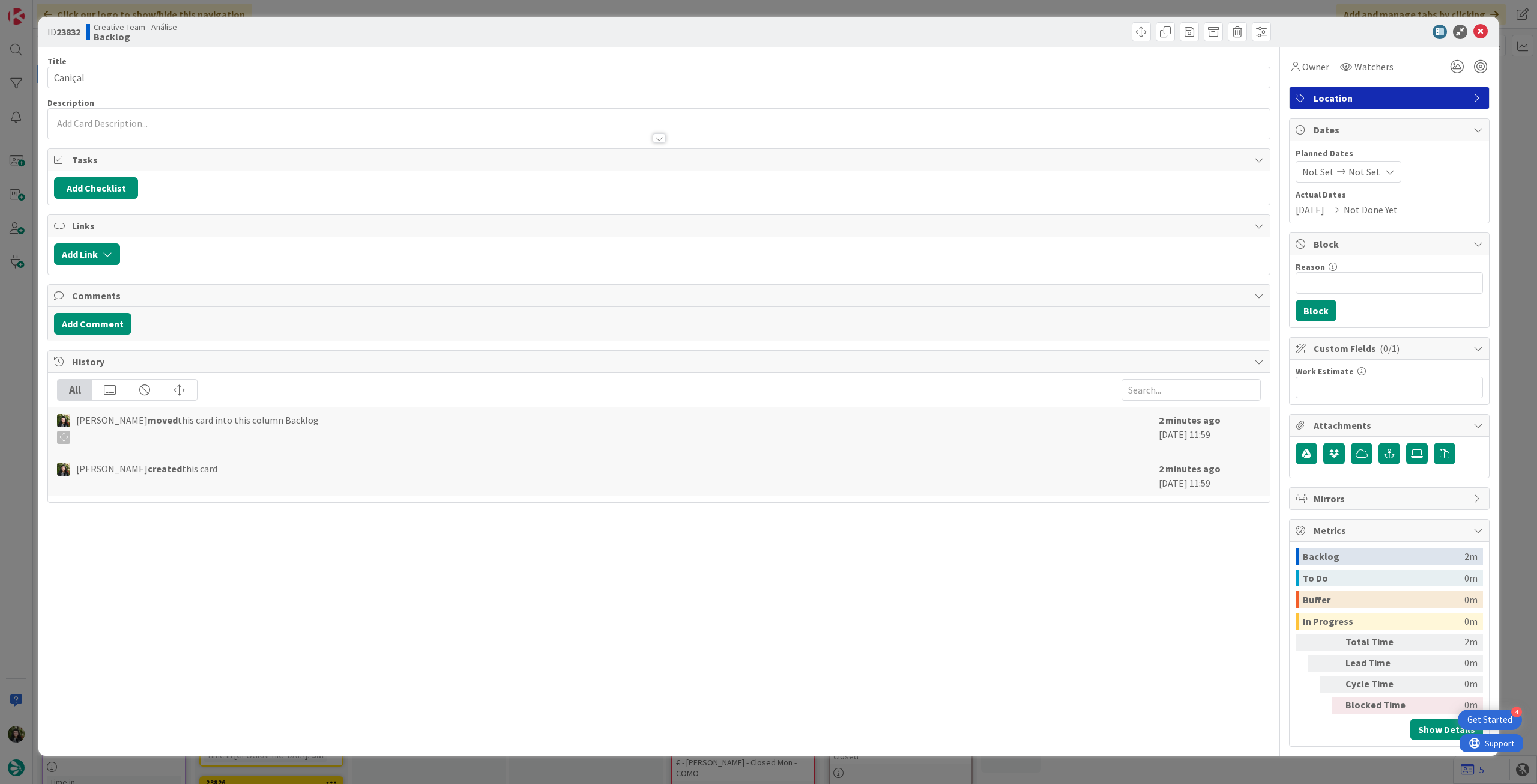
click at [192, 144] on div "Title 7 / 128 Caniçal Description Owner Watchers Location Tasks Add Checklist L…" at bounding box center [659, 396] width 1223 height 699
click at [215, 127] on div at bounding box center [659, 132] width 1222 height 13
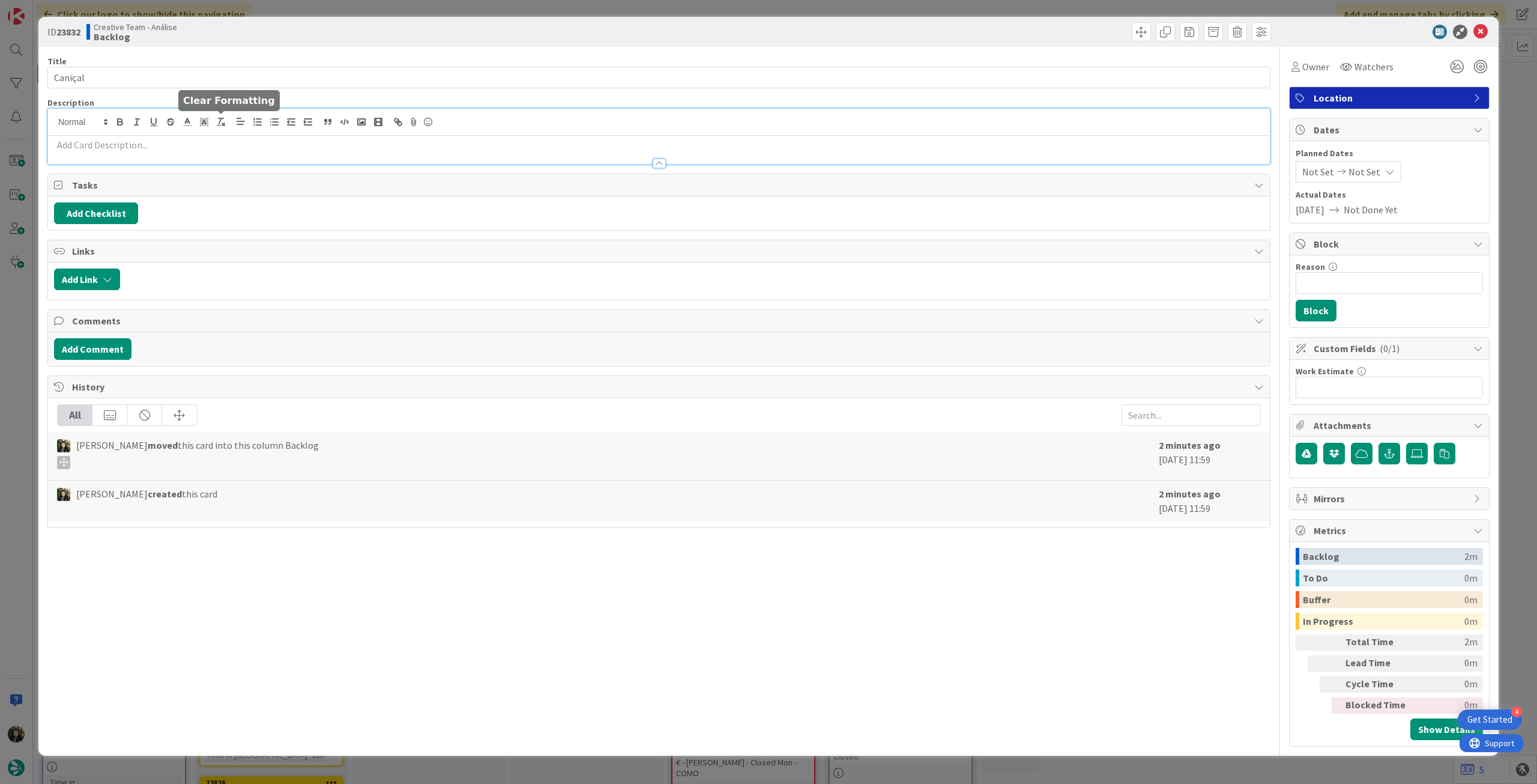
click at [207, 136] on div at bounding box center [659, 136] width 1222 height 55
click at [202, 144] on p at bounding box center [658, 145] width 1210 height 14
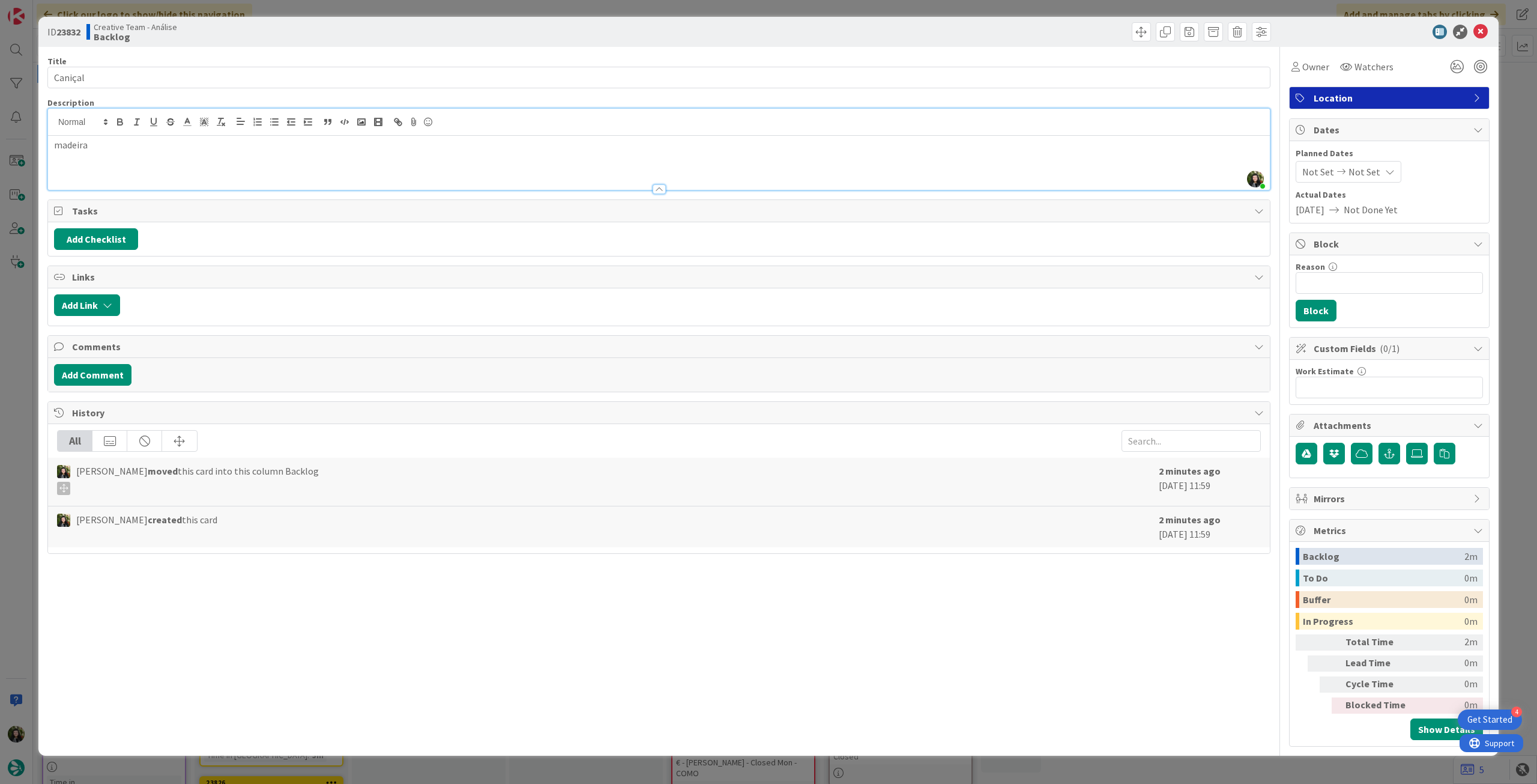
click at [83, 150] on p "madeira" at bounding box center [658, 145] width 1210 height 14
copy p "madeira"
click at [1479, 31] on icon at bounding box center [1480, 32] width 14 height 14
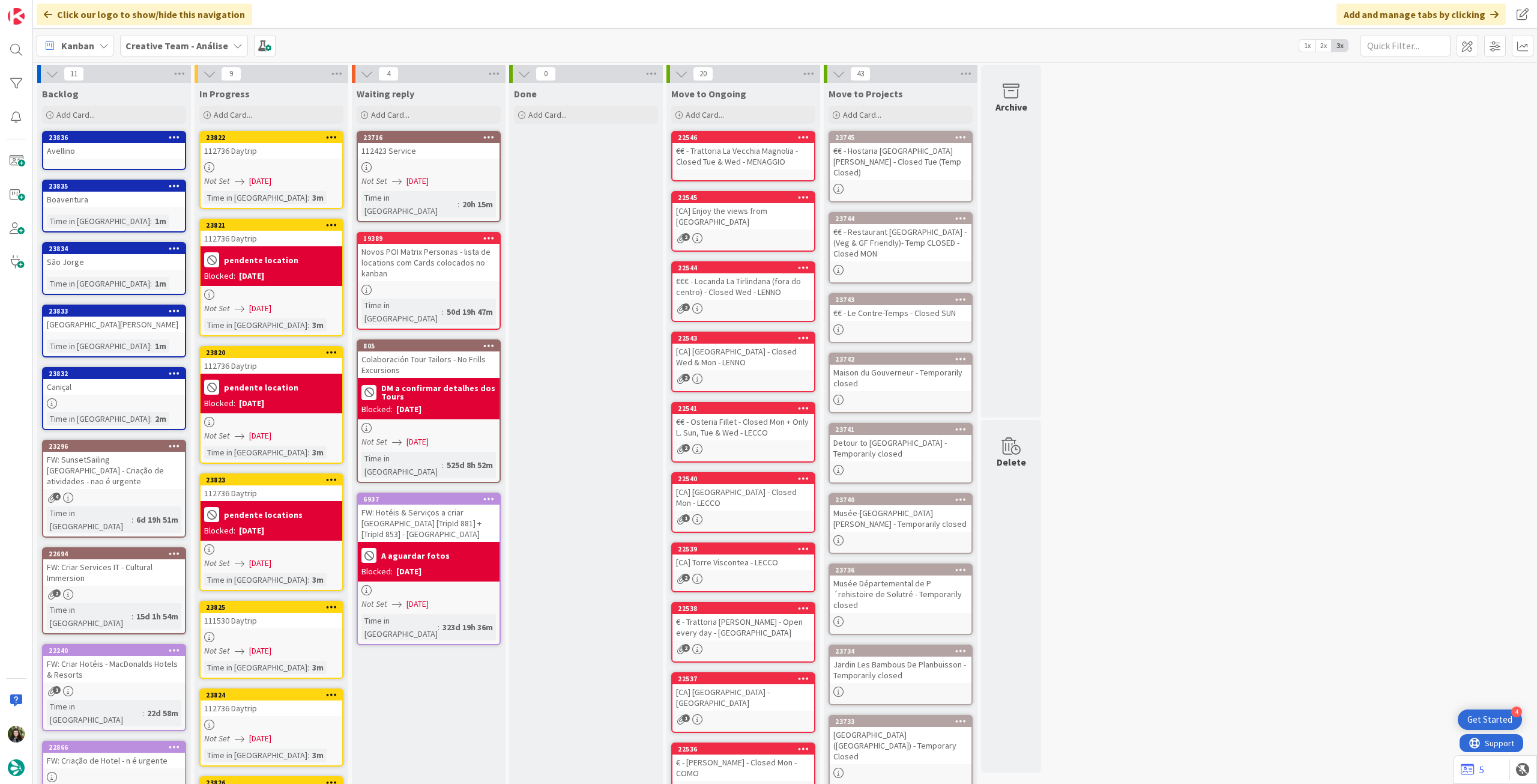
click at [138, 339] on link "23833 Porto [PERSON_NAME] Time in [GEOGRAPHIC_DATA] : 1m" at bounding box center [114, 331] width 144 height 53
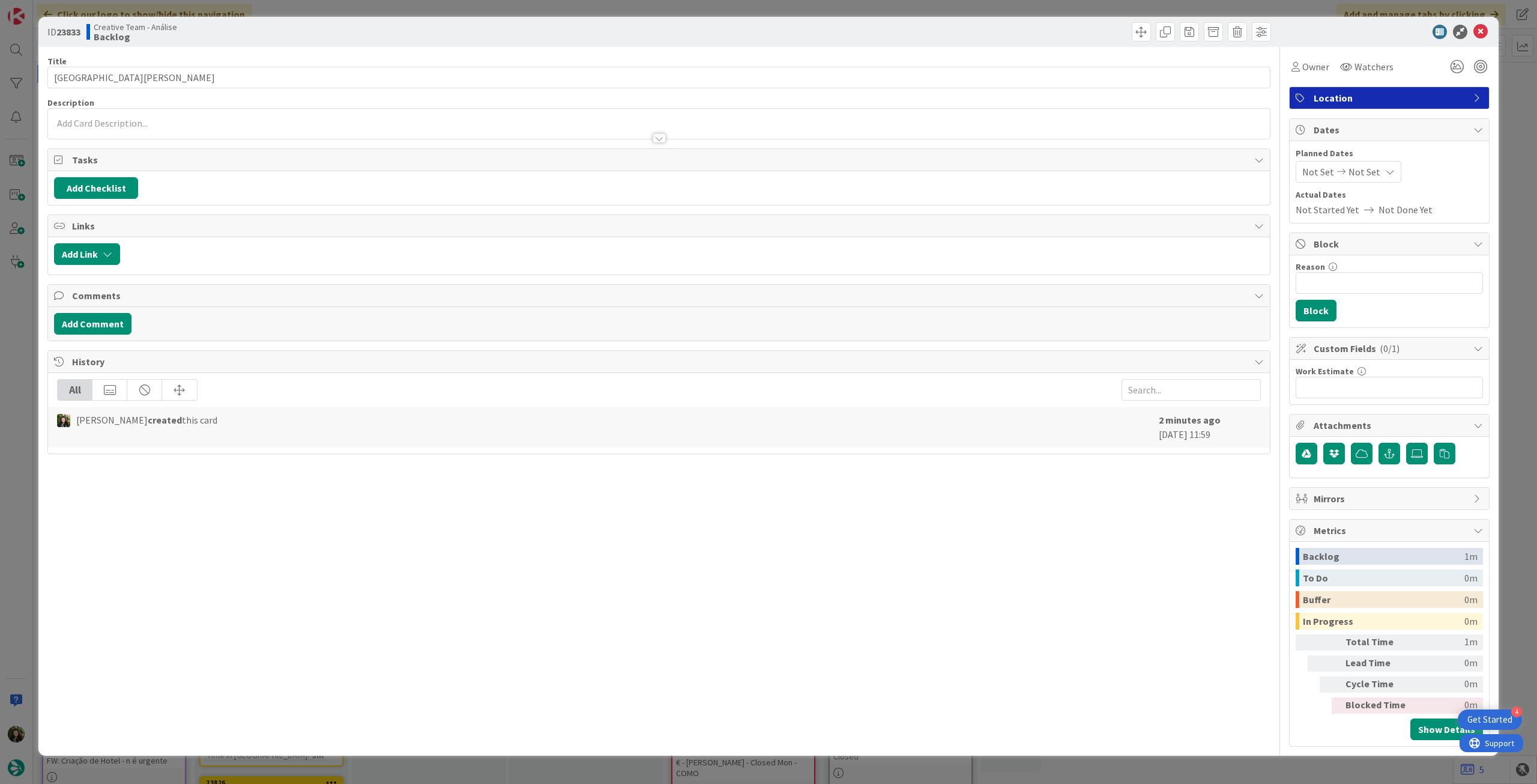
click at [163, 124] on p at bounding box center [658, 123] width 1210 height 14
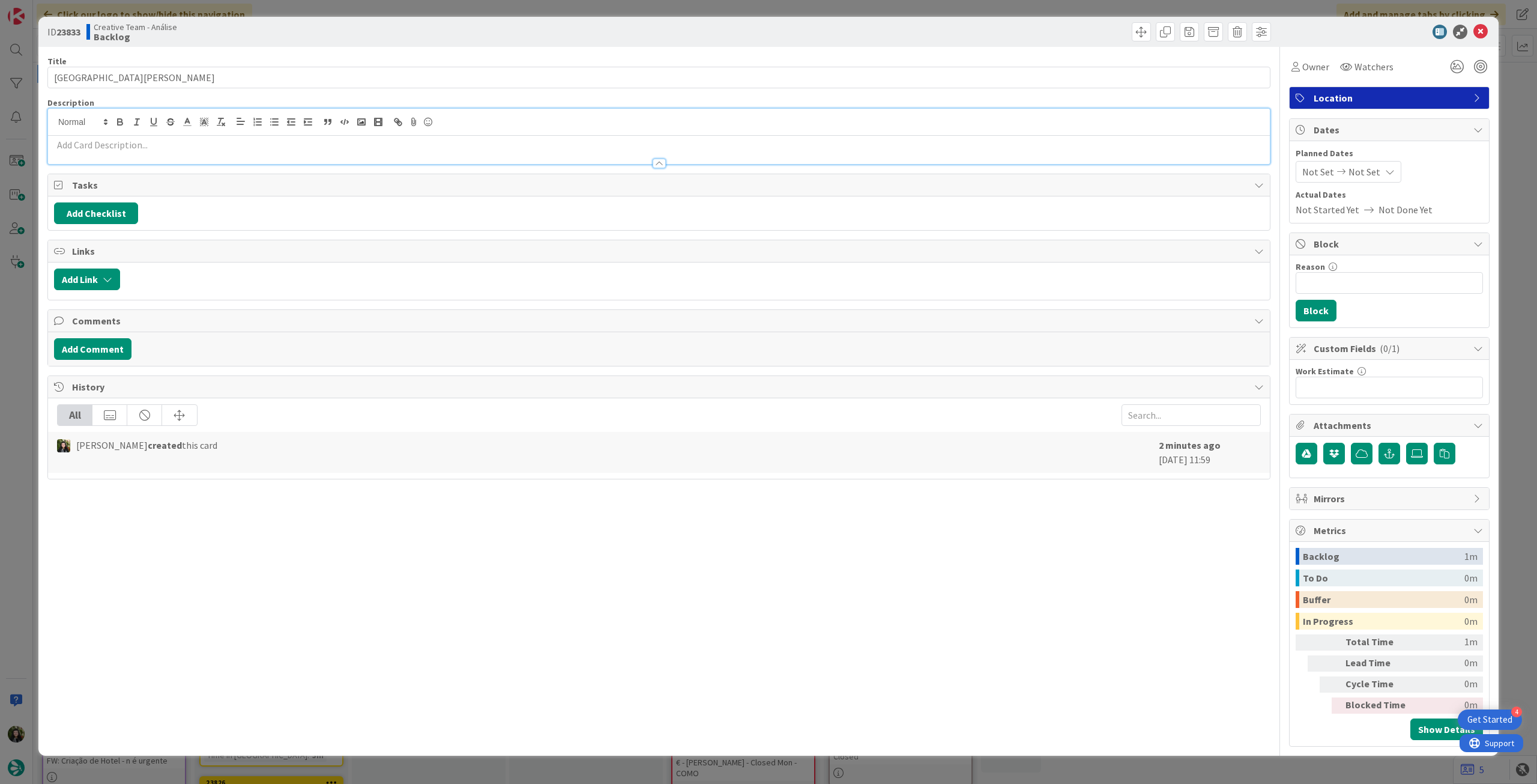
click at [159, 147] on p at bounding box center [658, 145] width 1210 height 14
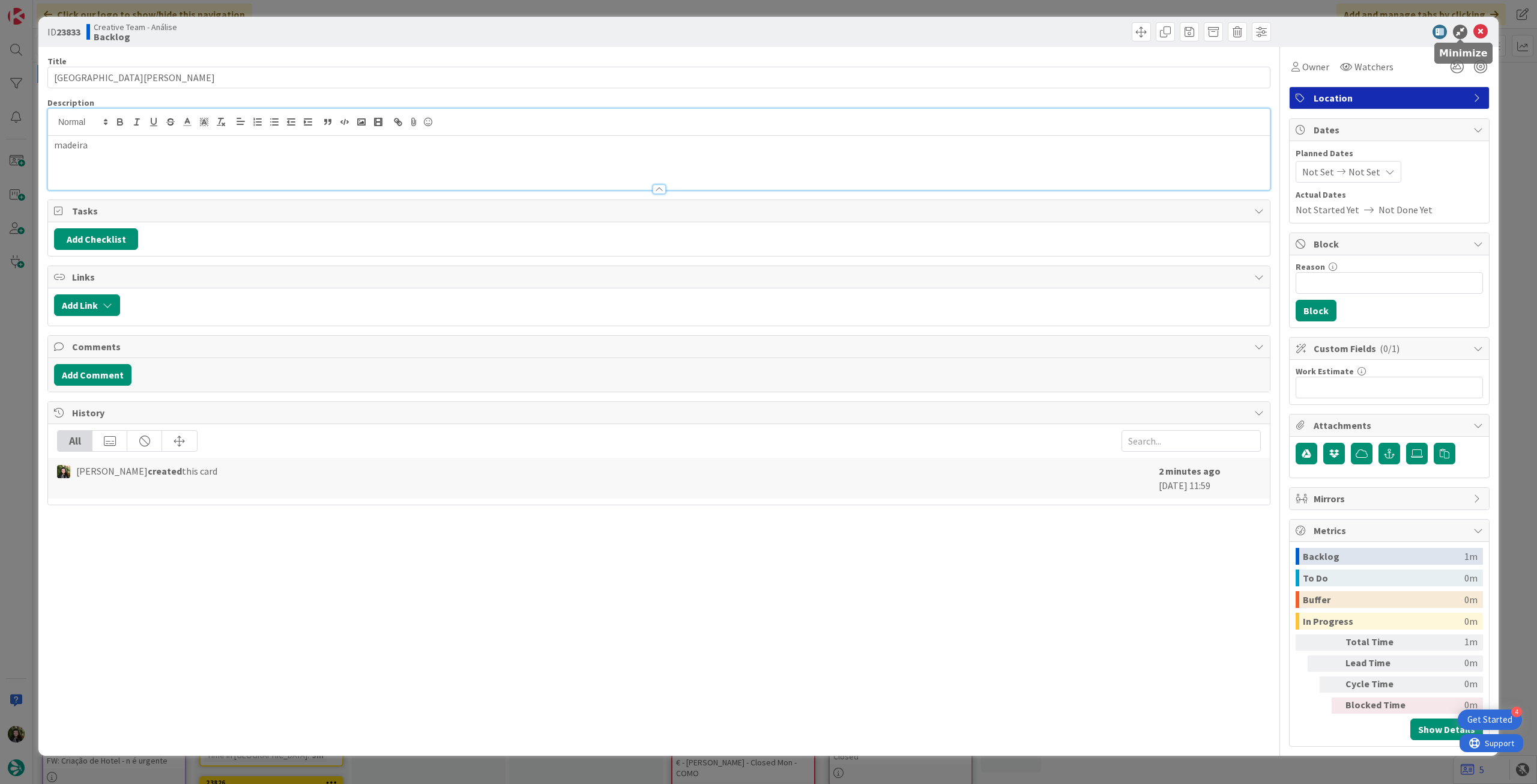
click at [1477, 32] on icon at bounding box center [1480, 32] width 14 height 14
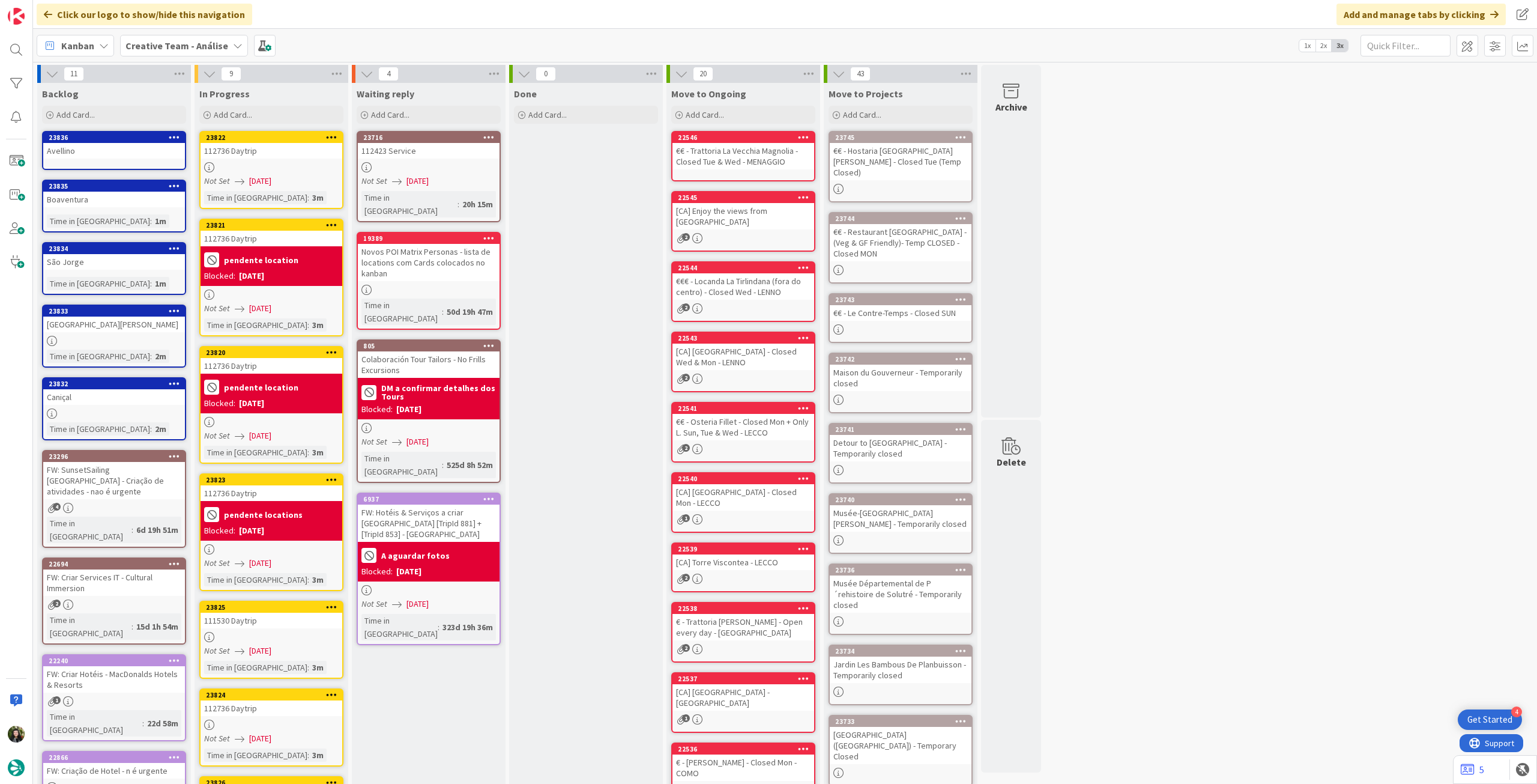
click at [136, 270] on link "23834 São [PERSON_NAME] Time in [GEOGRAPHIC_DATA] : 1m" at bounding box center [114, 268] width 144 height 53
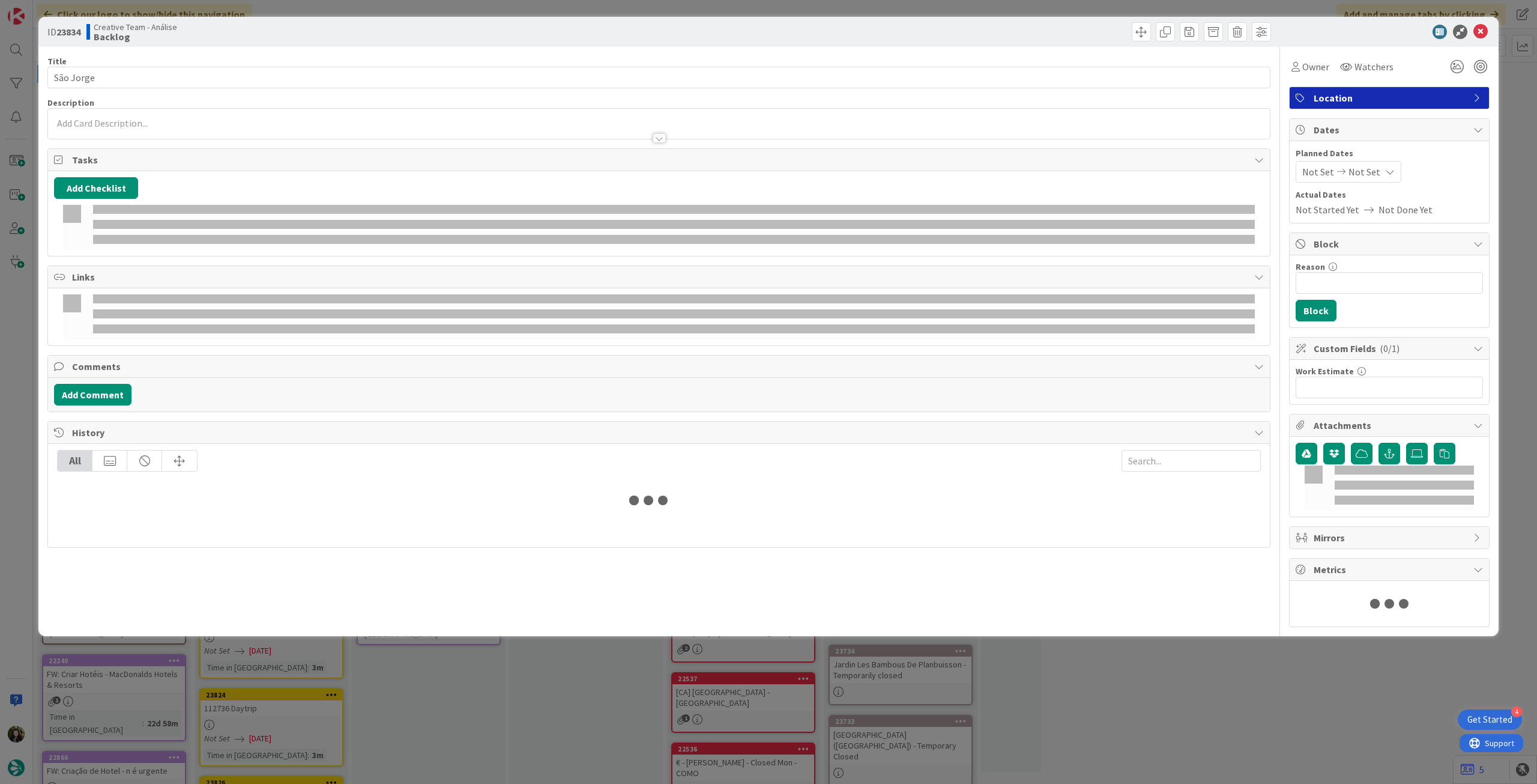
click at [135, 130] on div at bounding box center [659, 132] width 1222 height 13
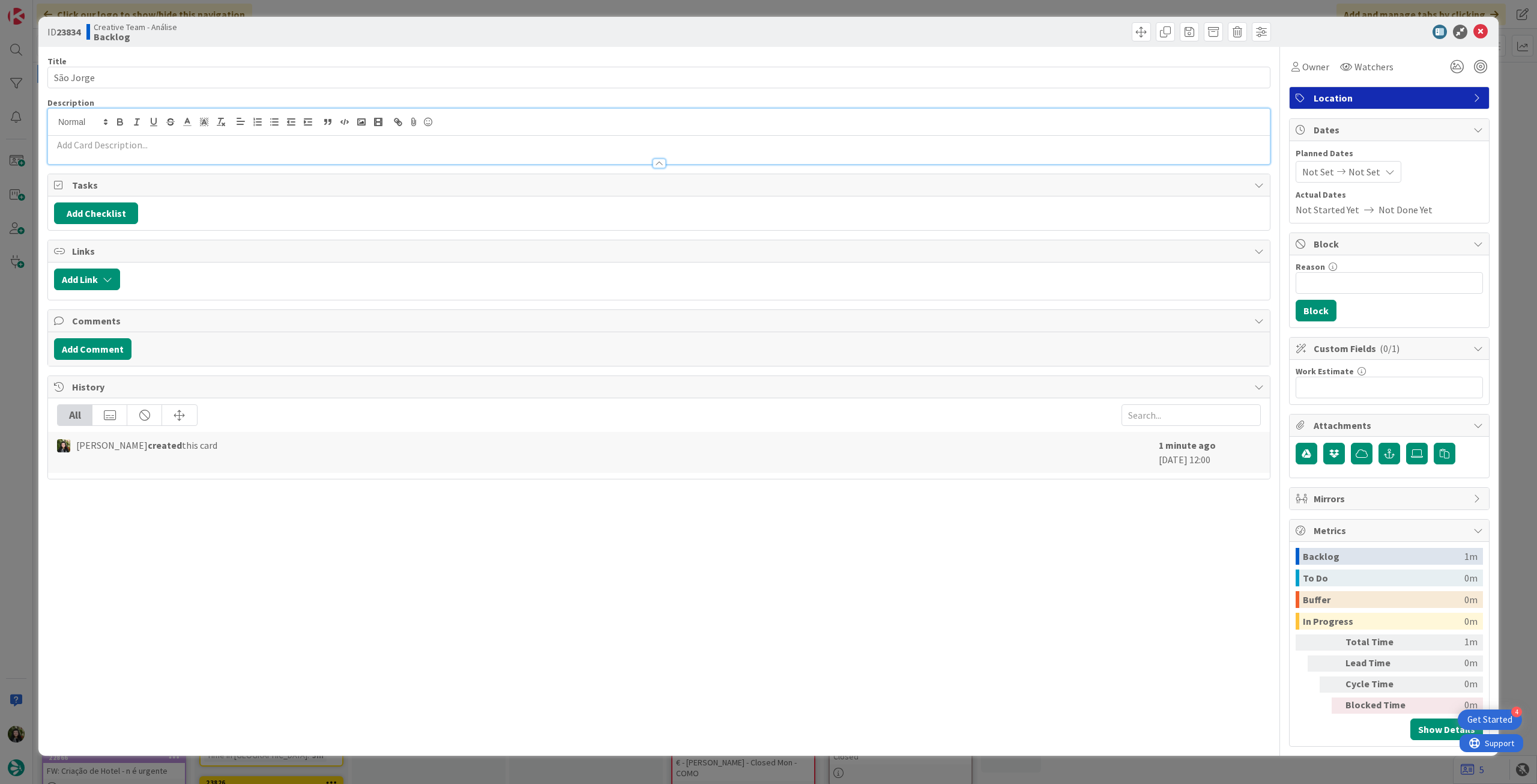
click at [138, 151] on div at bounding box center [659, 157] width 1222 height 13
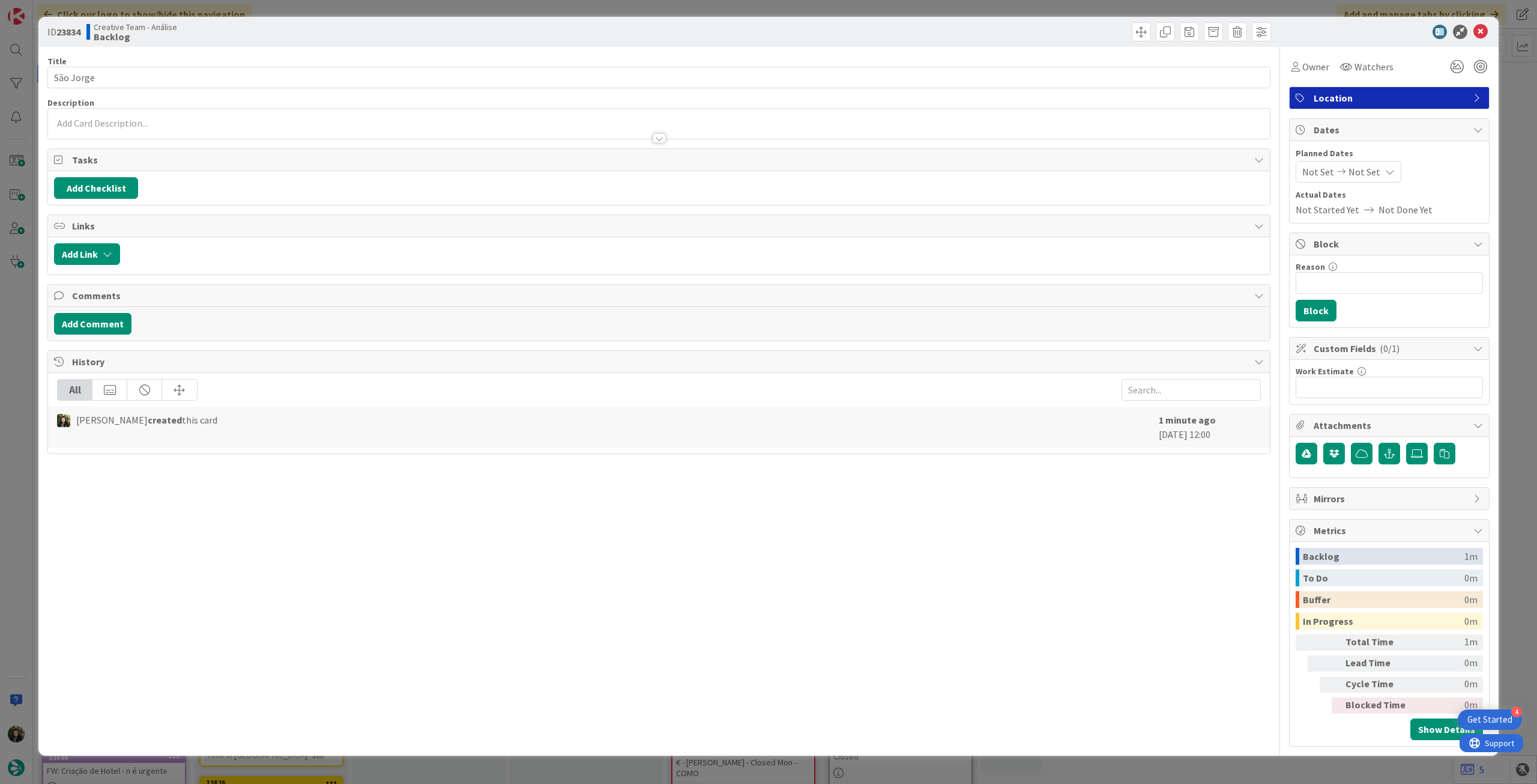
click at [547, 122] on div at bounding box center [659, 124] width 1222 height 30
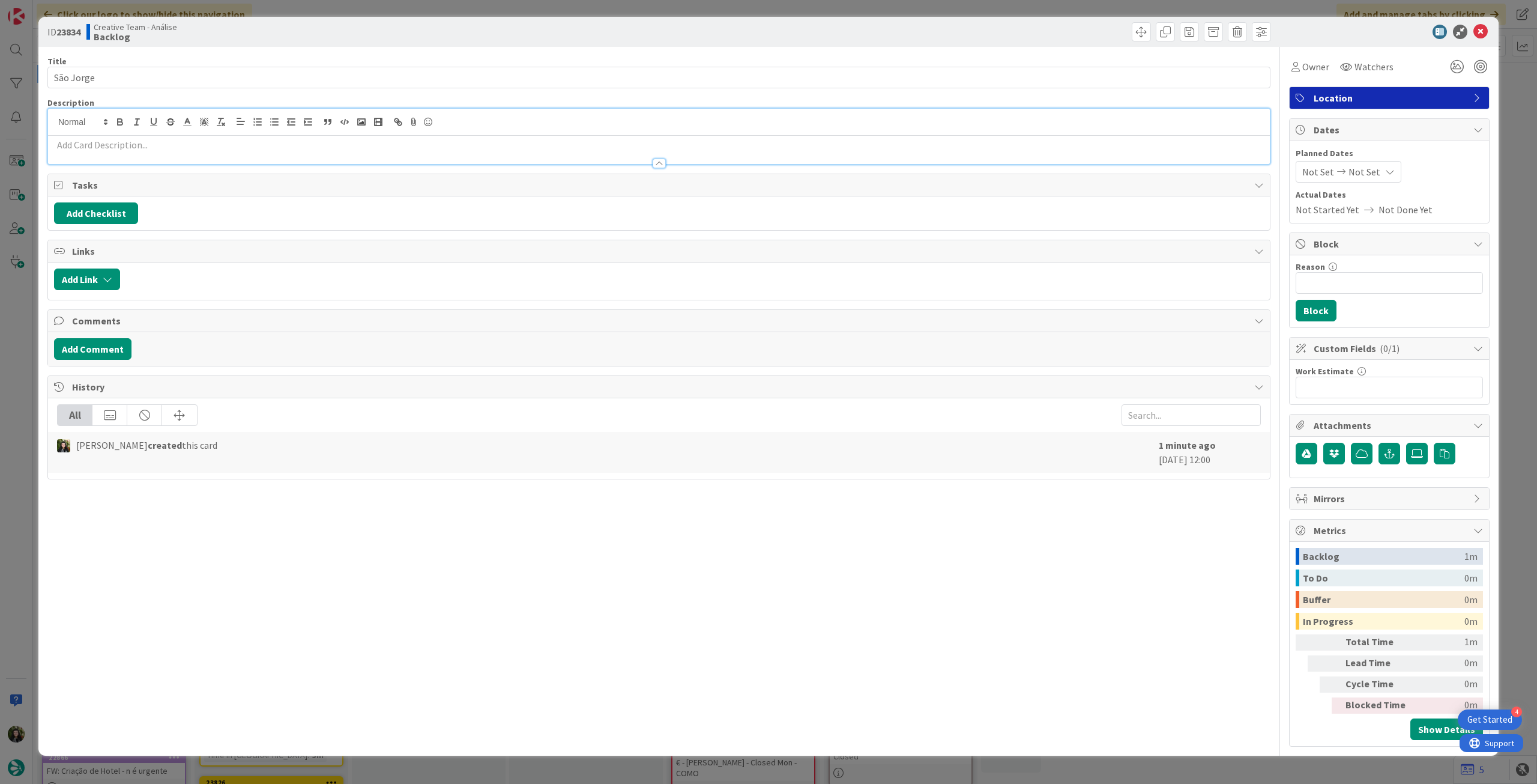
click at [530, 154] on div at bounding box center [659, 157] width 1222 height 13
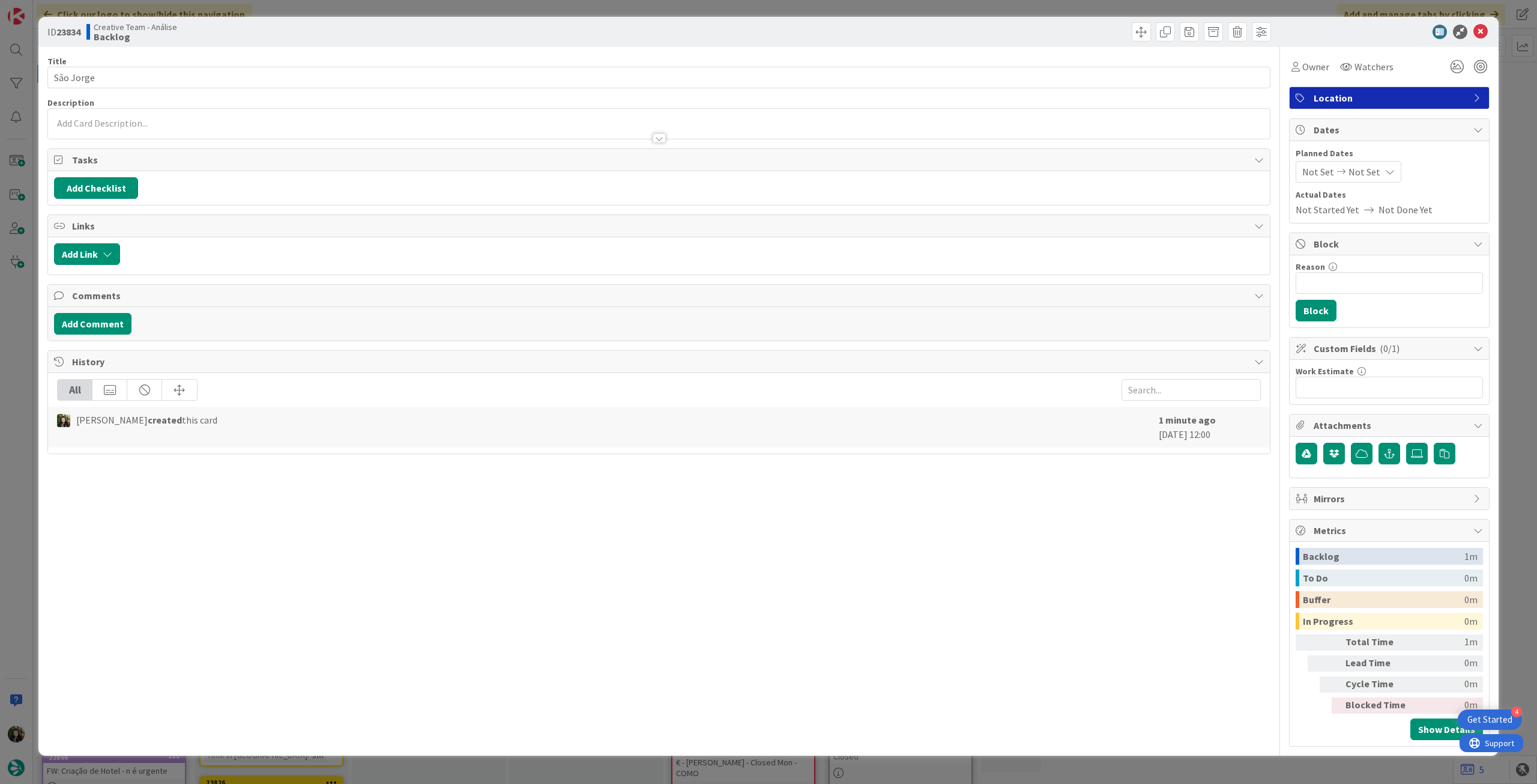
click at [539, 132] on div at bounding box center [659, 132] width 1222 height 13
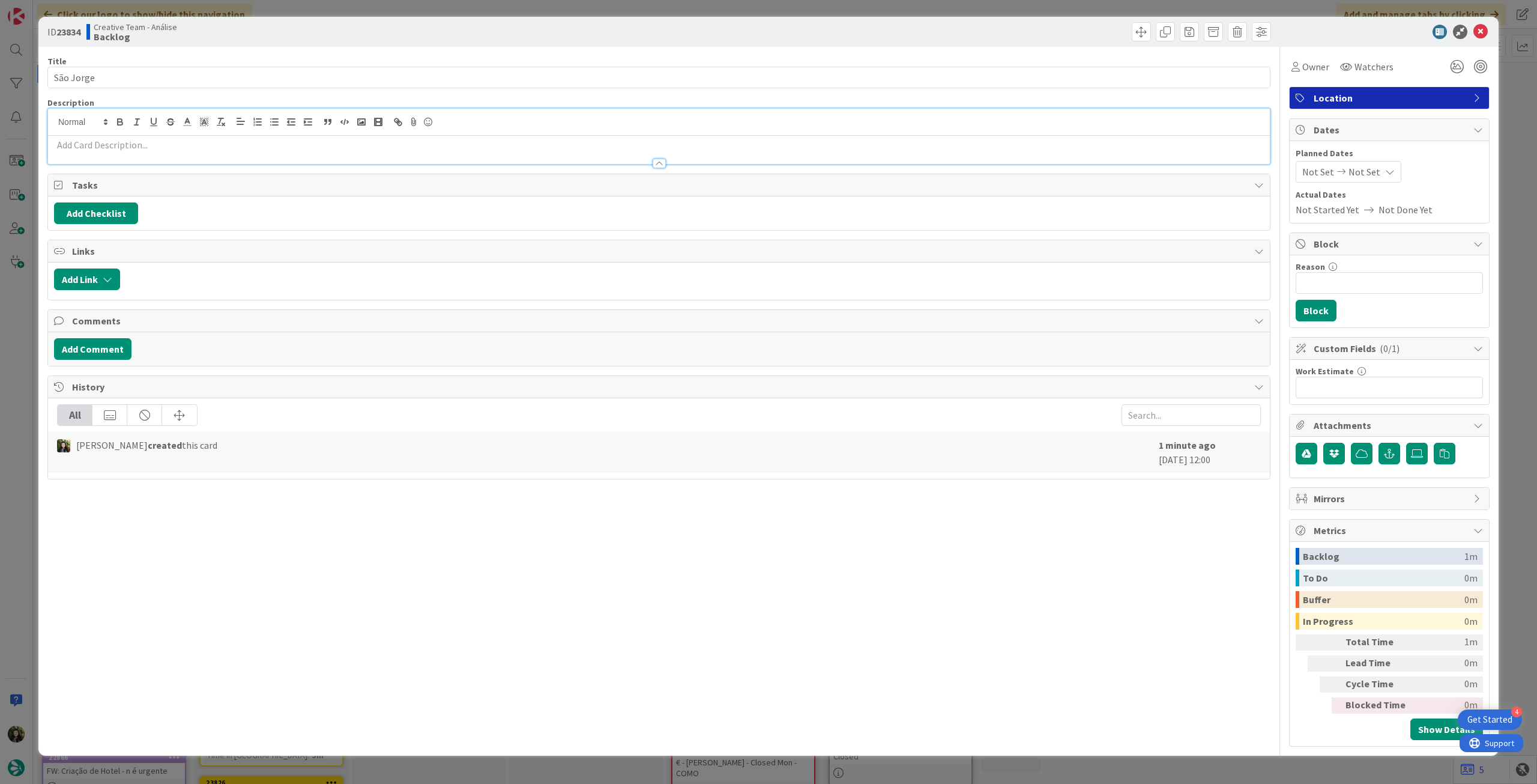
click at [537, 140] on p at bounding box center [658, 145] width 1210 height 14
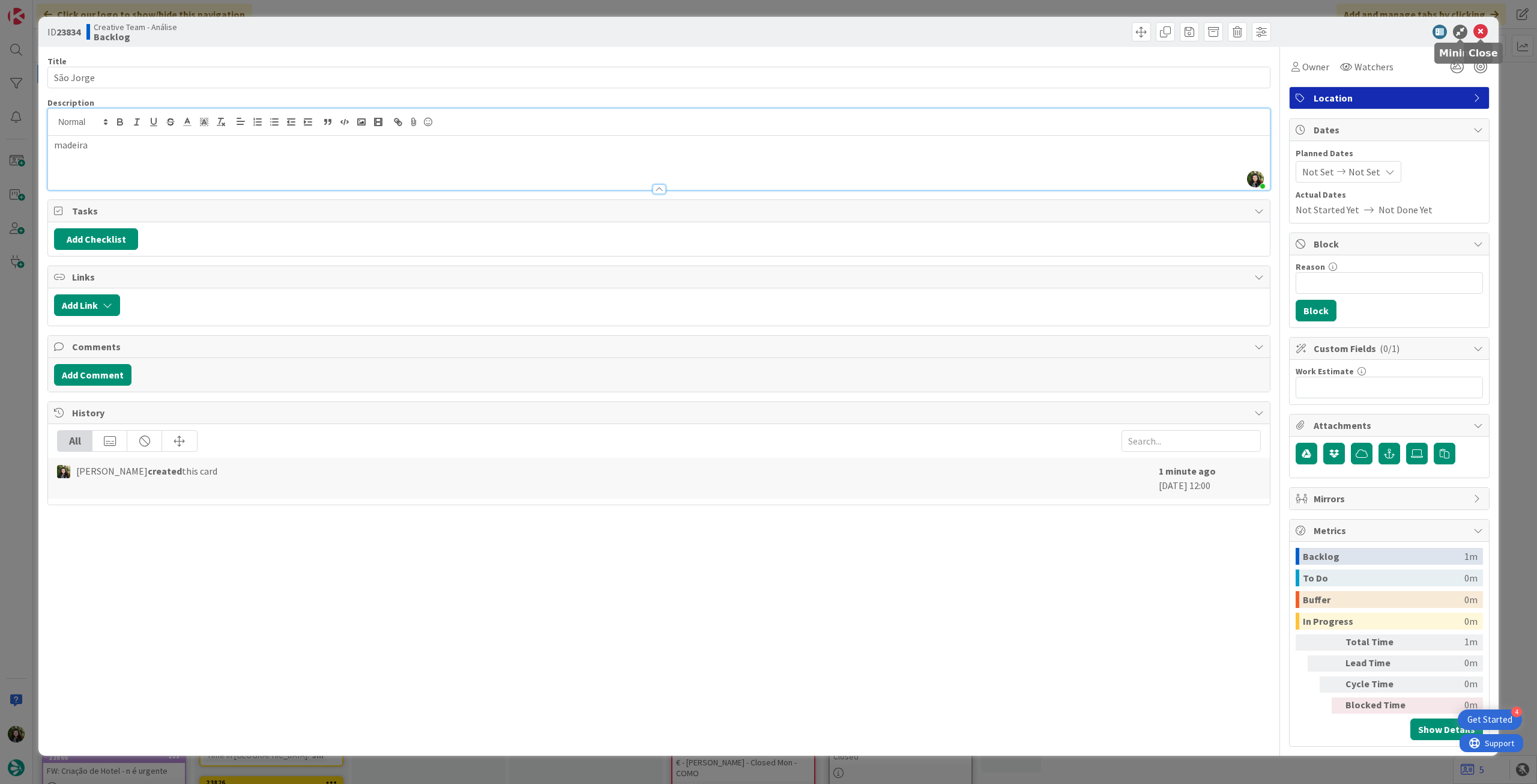
click at [1481, 31] on icon at bounding box center [1480, 32] width 14 height 14
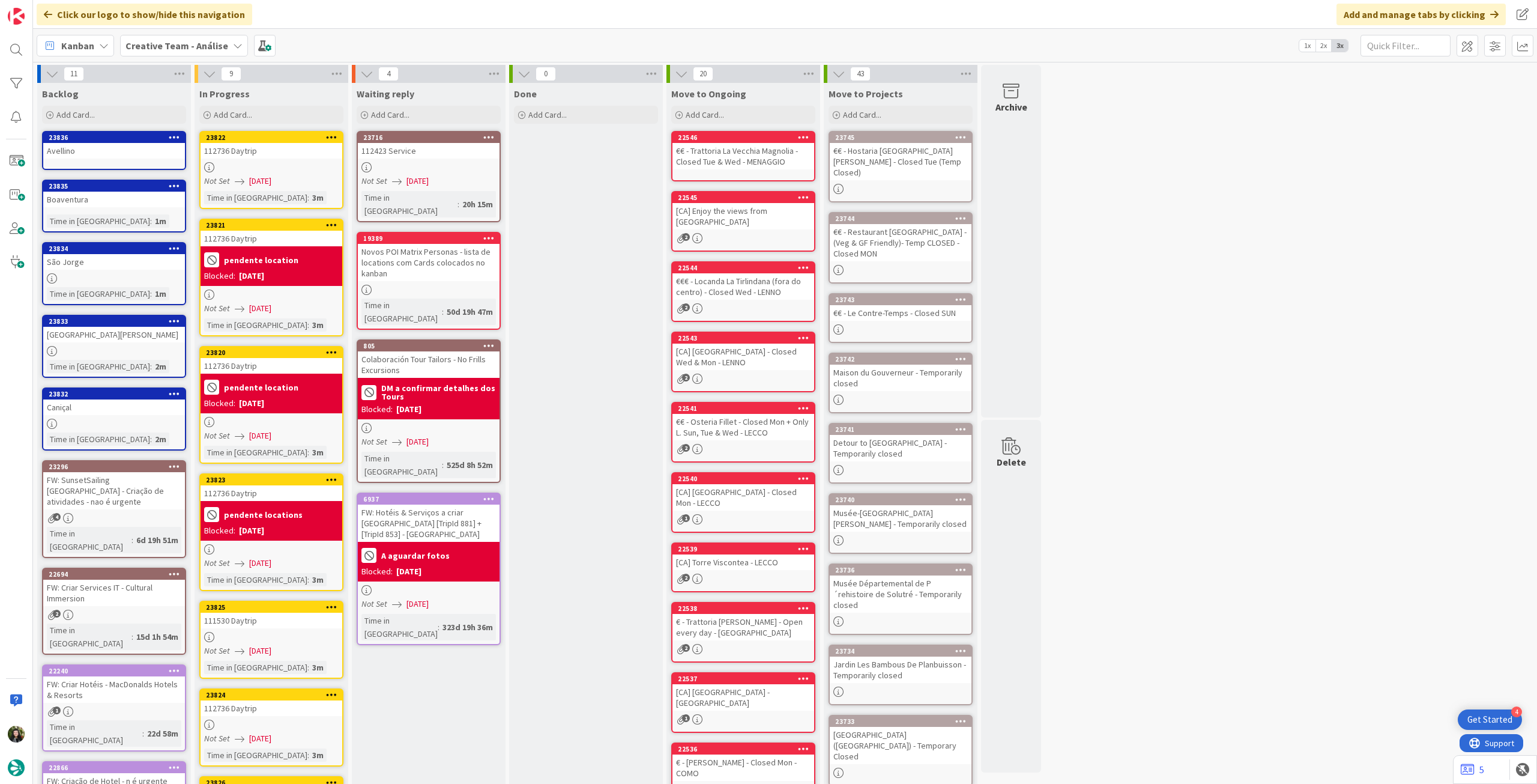
click at [161, 195] on div "Boaventura" at bounding box center [113, 199] width 141 height 16
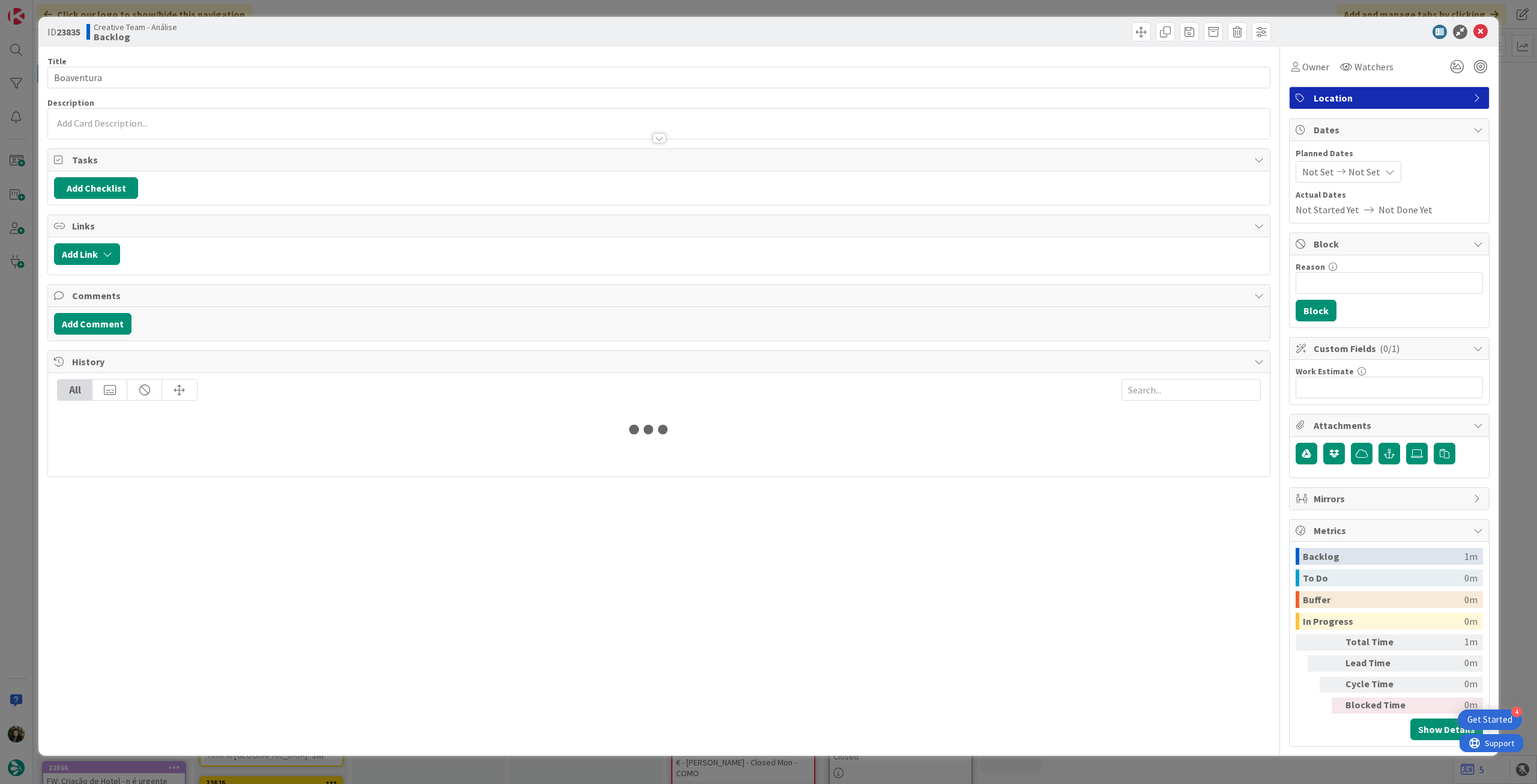
click at [145, 133] on div at bounding box center [659, 132] width 1222 height 13
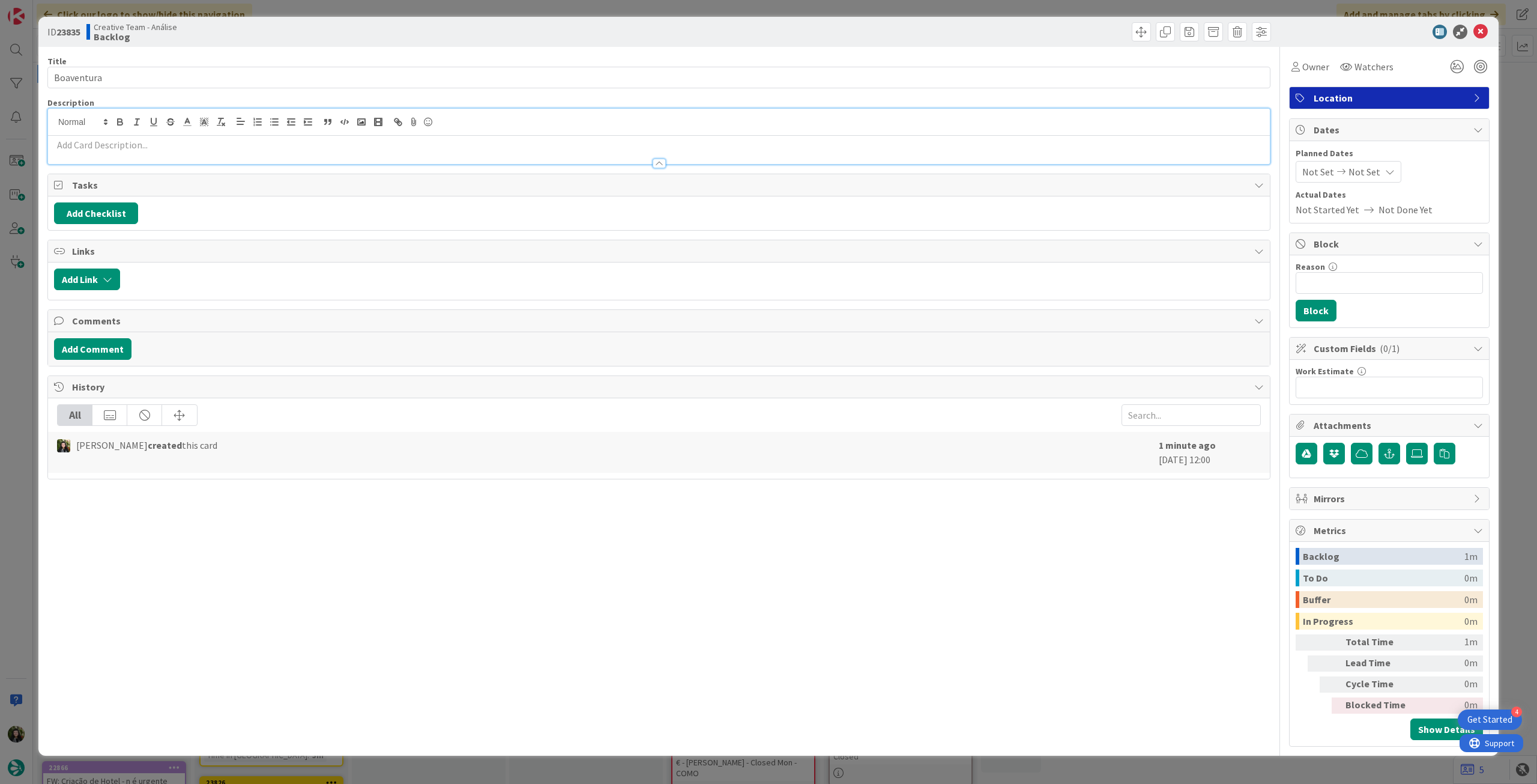
click at [141, 146] on p at bounding box center [658, 145] width 1210 height 14
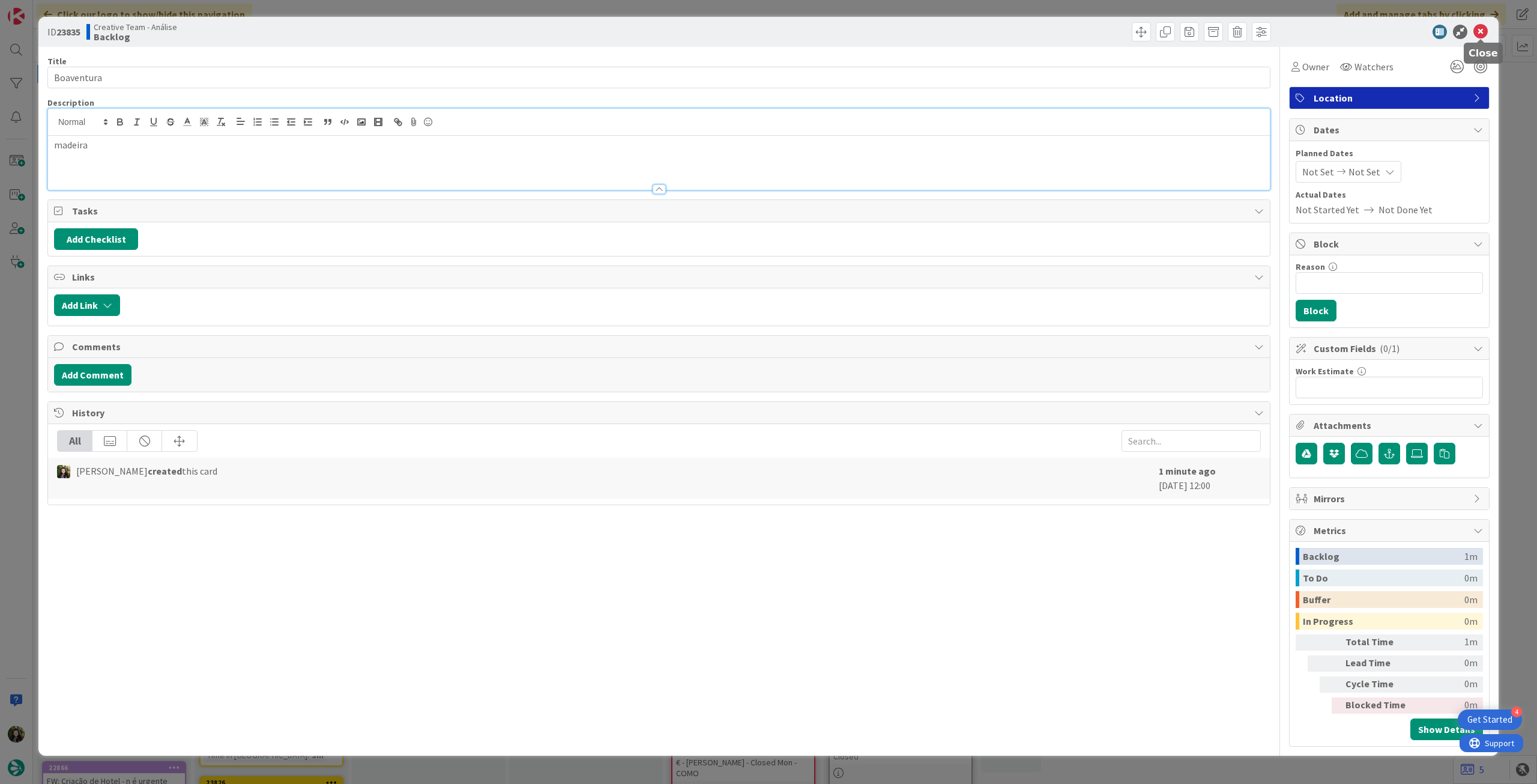
click at [1476, 29] on icon at bounding box center [1480, 32] width 14 height 14
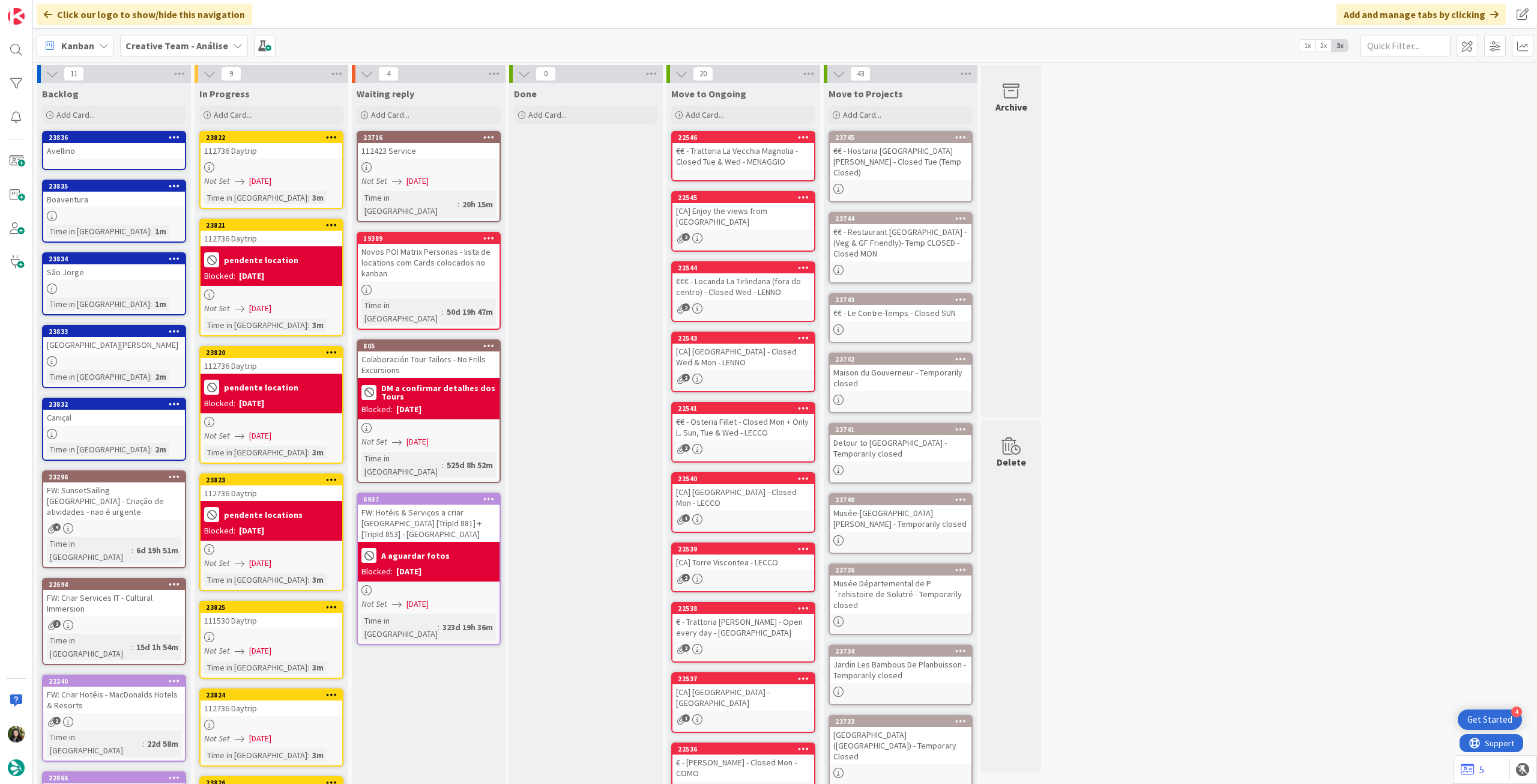
click at [122, 159] on link "[GEOGRAPHIC_DATA][PERSON_NAME]" at bounding box center [114, 150] width 144 height 39
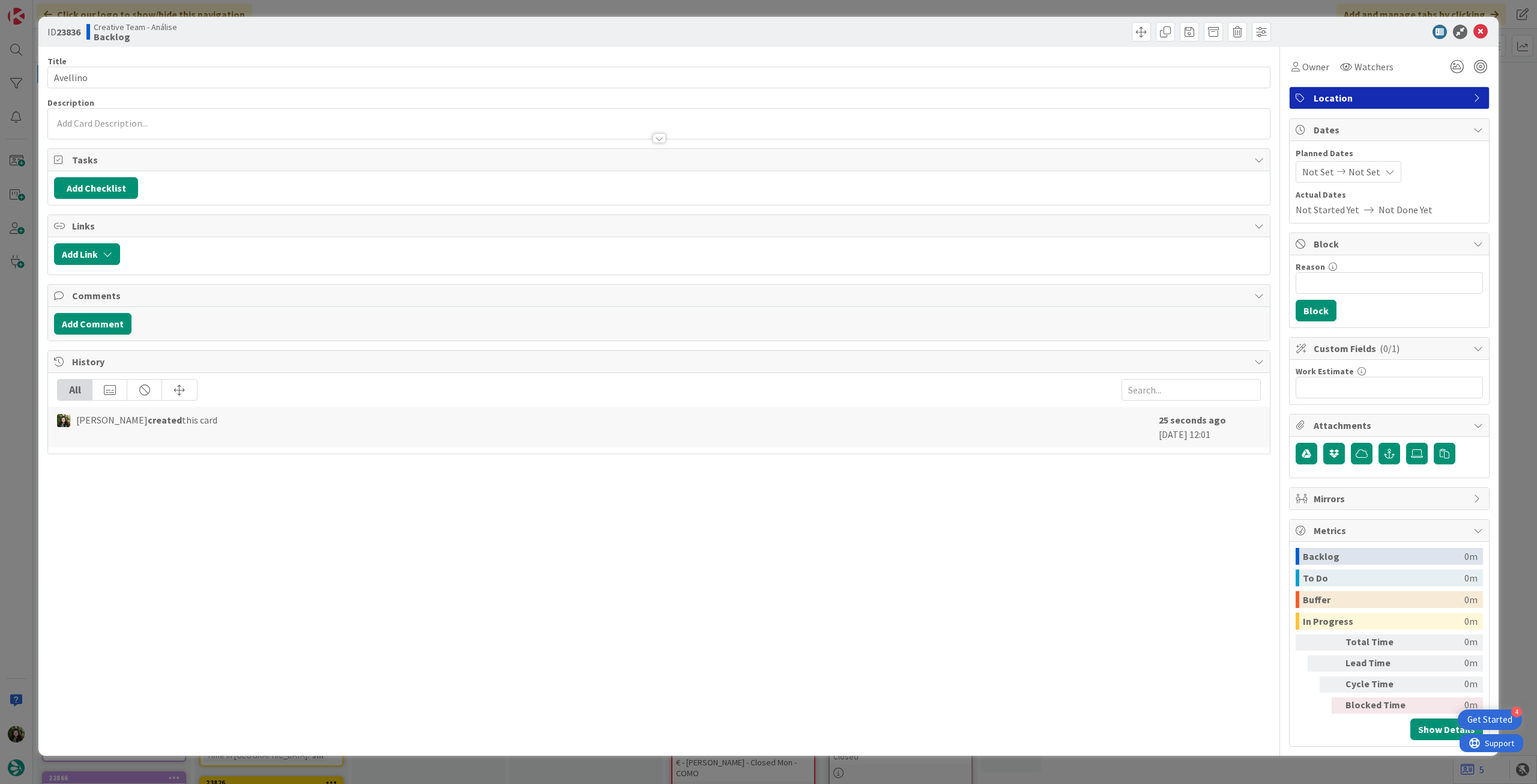
click at [135, 129] on div at bounding box center [659, 132] width 1222 height 13
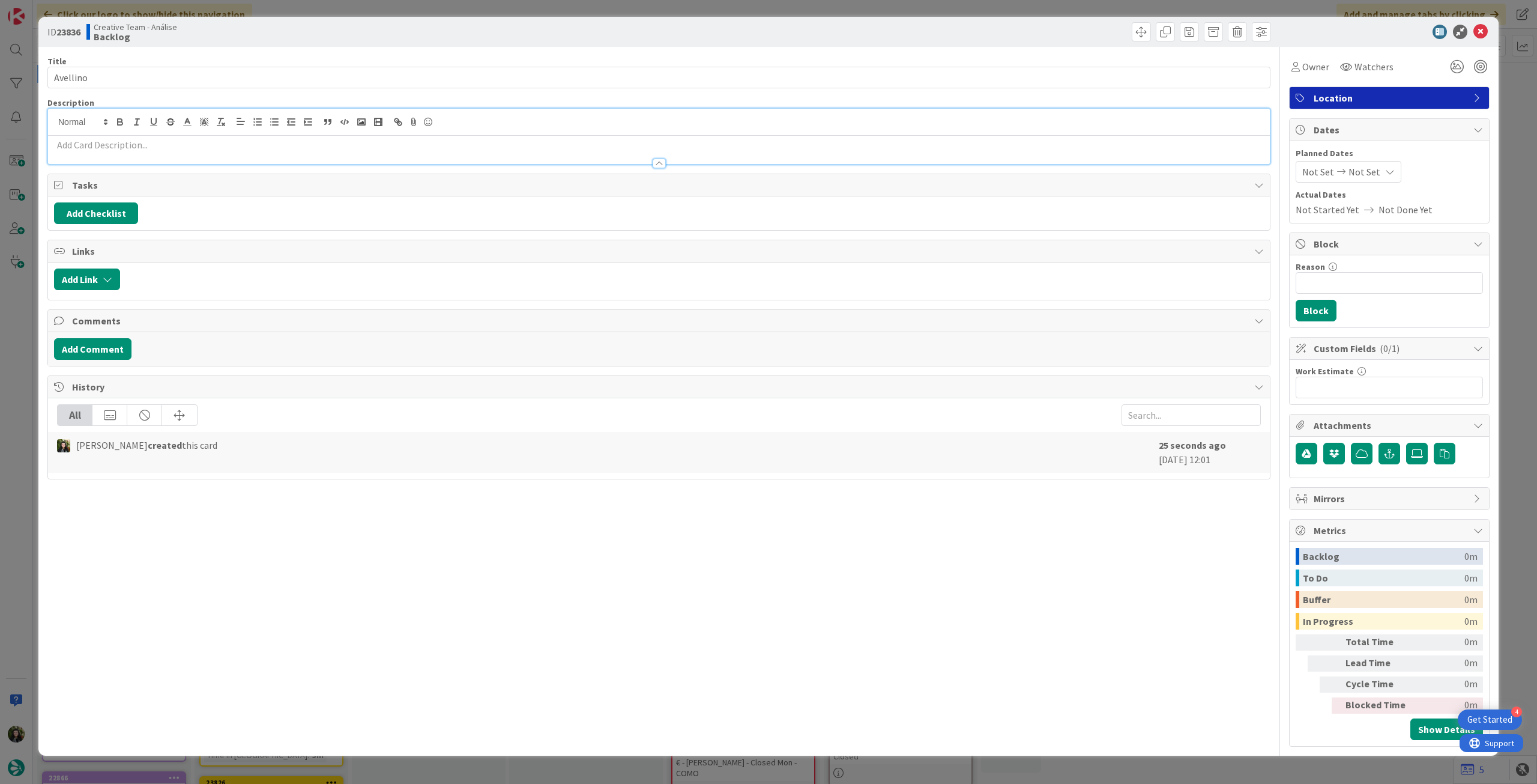
click at [129, 142] on p at bounding box center [658, 145] width 1210 height 14
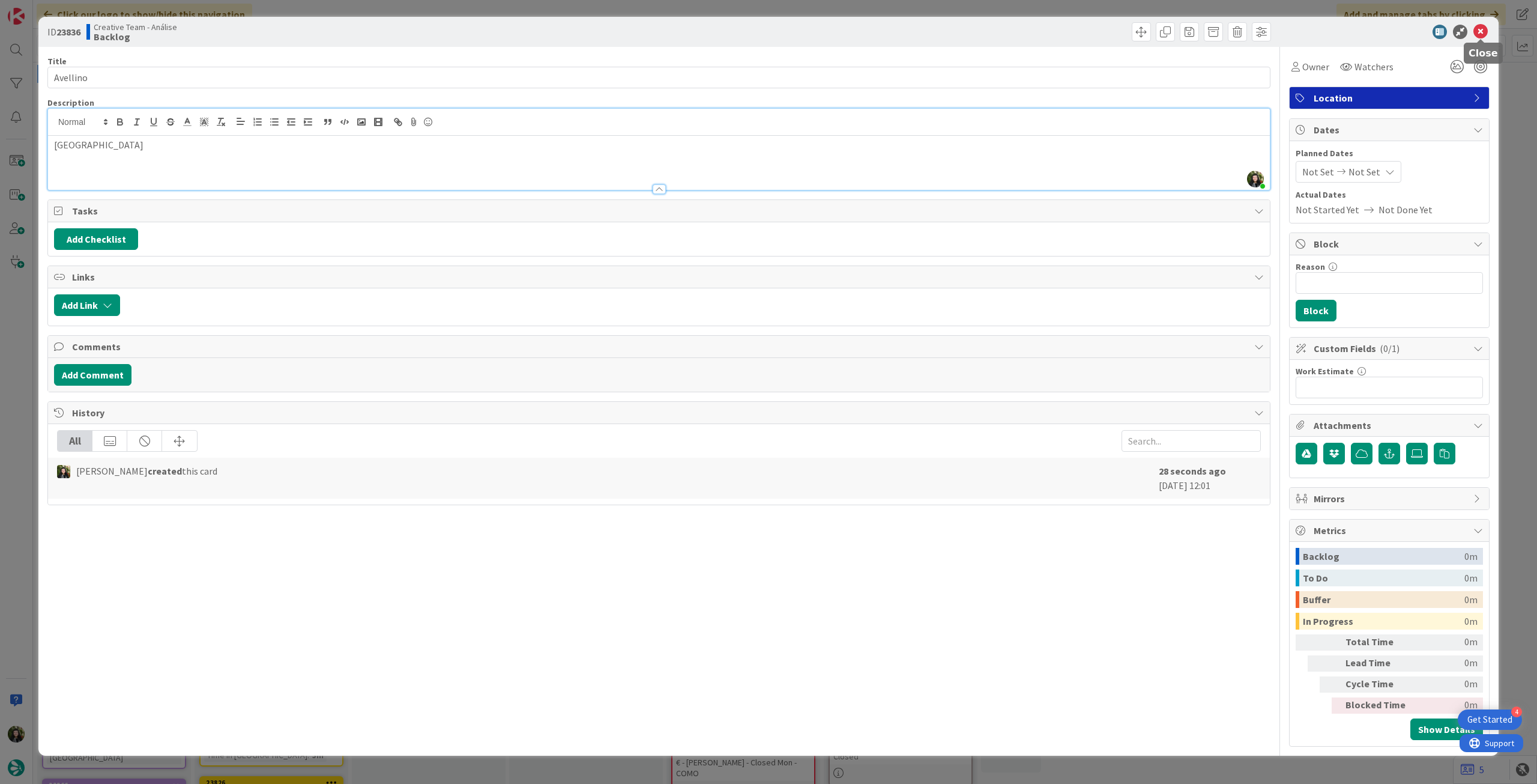
drag, startPoint x: 1485, startPoint y: 25, endPoint x: 1480, endPoint y: 31, distance: 7.8
click at [1485, 26] on icon at bounding box center [1480, 32] width 14 height 14
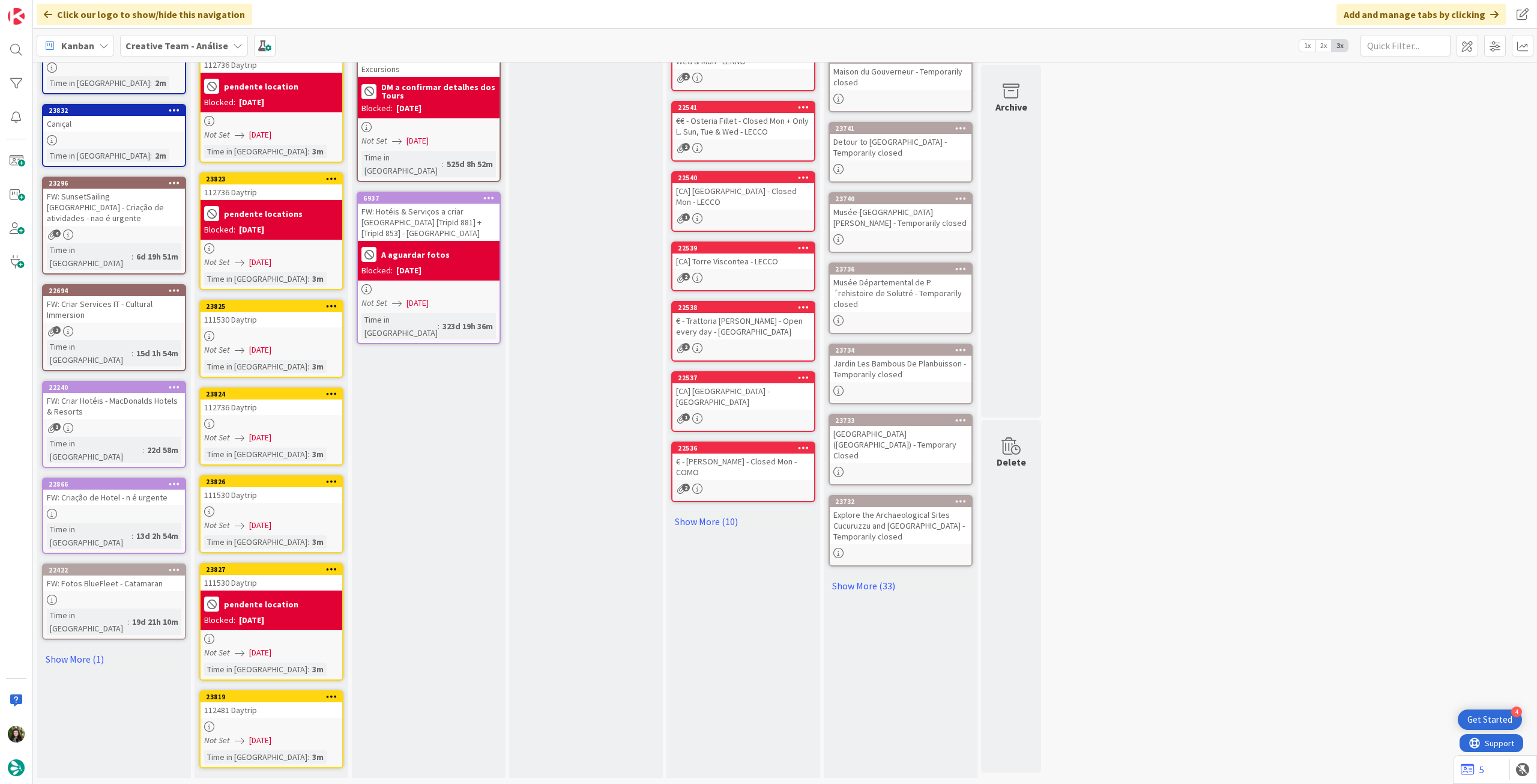
click at [289, 530] on div "Not Set [DATE]" at bounding box center [273, 525] width 138 height 13
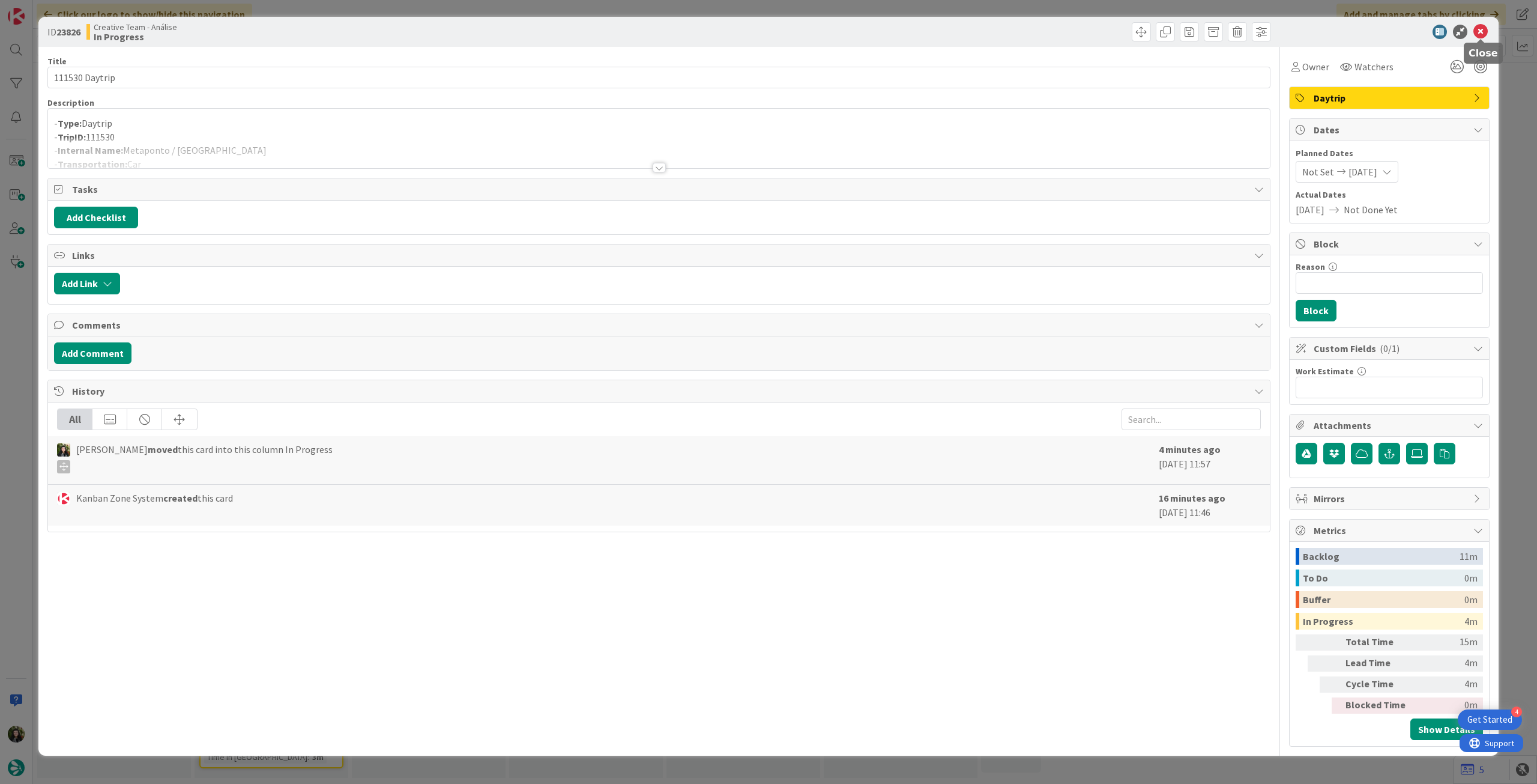
click at [1483, 39] on div at bounding box center [1481, 40] width 8 height 4
click at [1483, 35] on icon at bounding box center [1480, 32] width 14 height 14
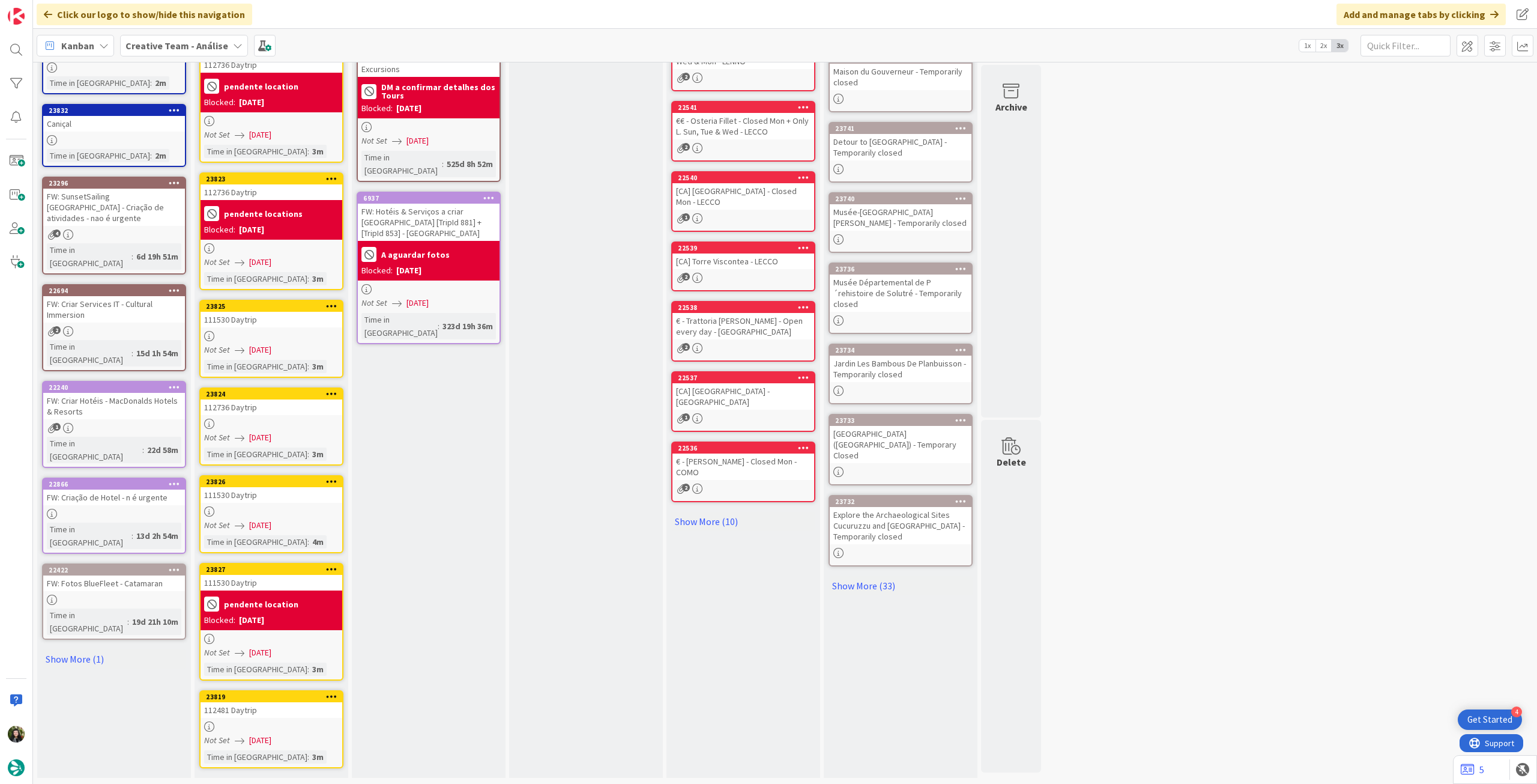
click at [304, 413] on div "112736 Daytrip" at bounding box center [271, 407] width 141 height 16
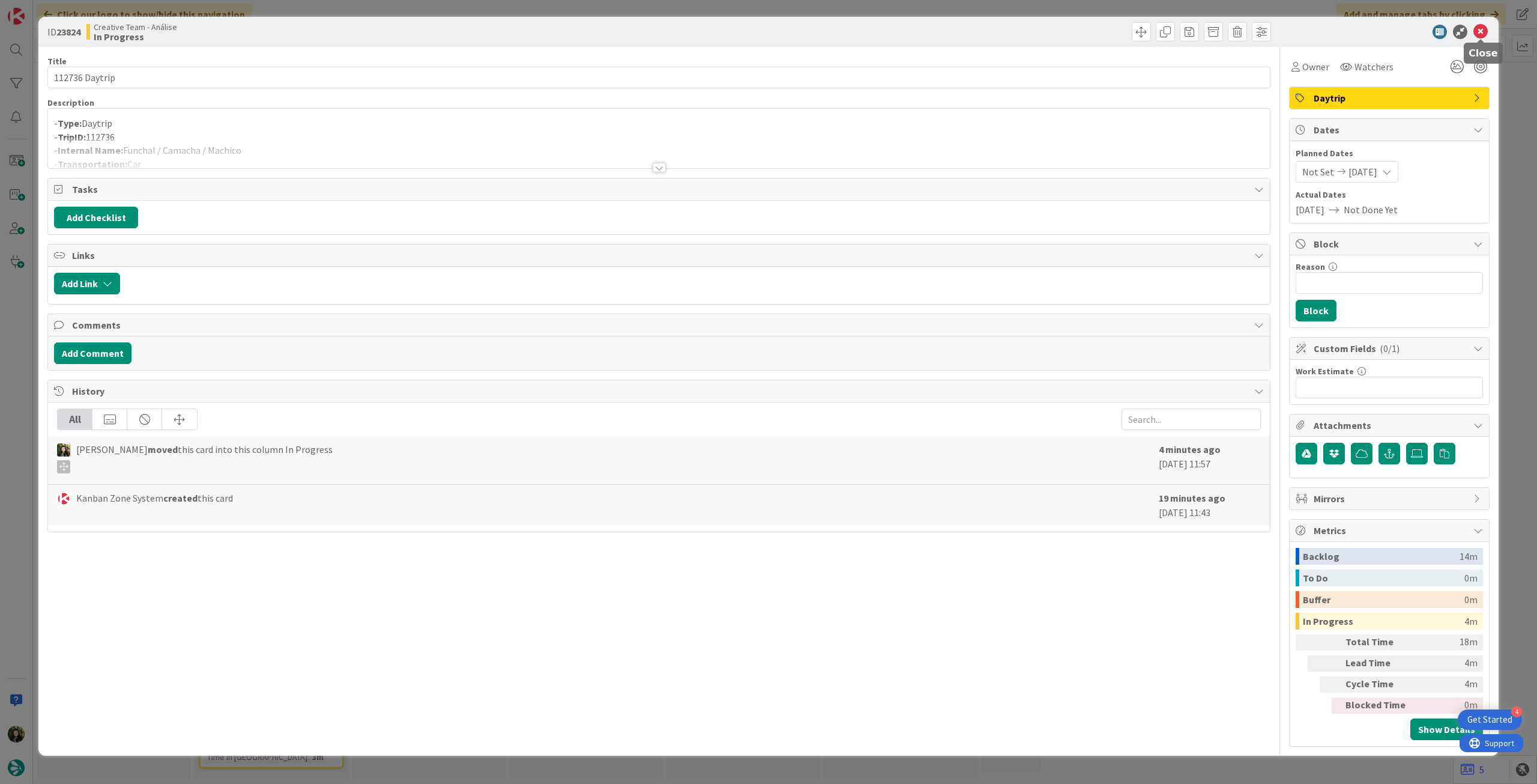
click at [1478, 35] on icon at bounding box center [1480, 32] width 14 height 14
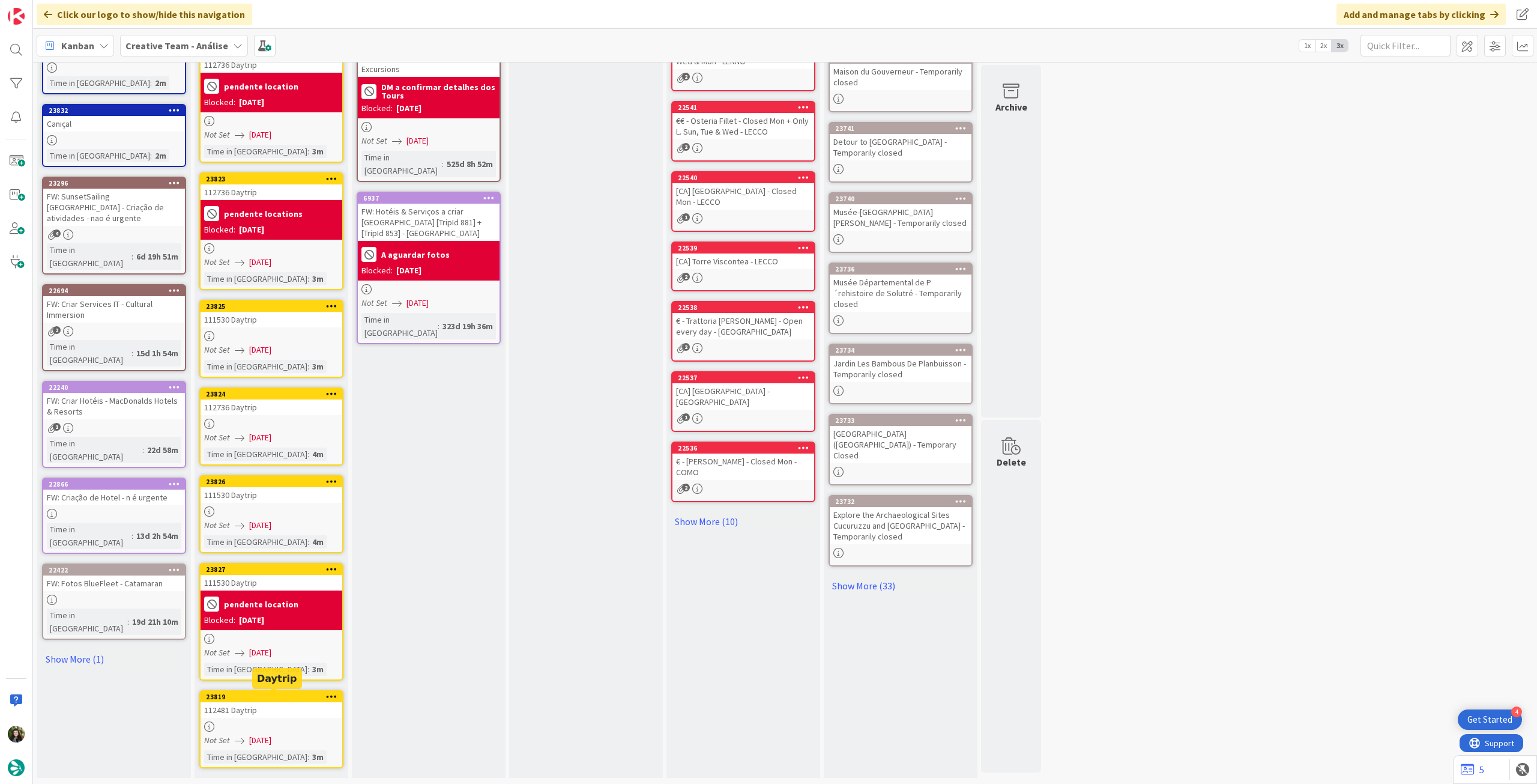
click at [214, 739] on icon "Not Set" at bounding box center [217, 739] width 26 height 11
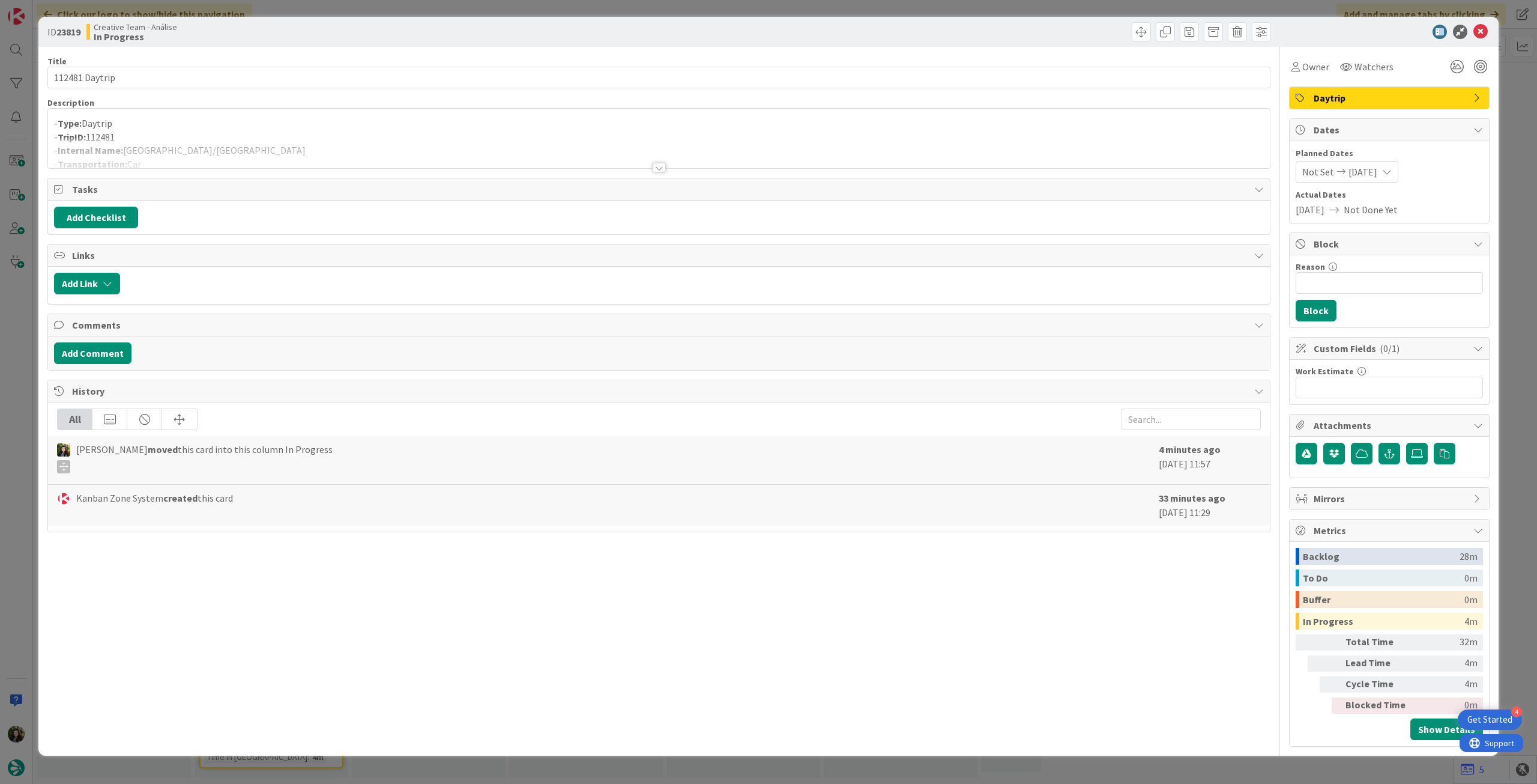
click at [290, 146] on div at bounding box center [659, 153] width 1222 height 31
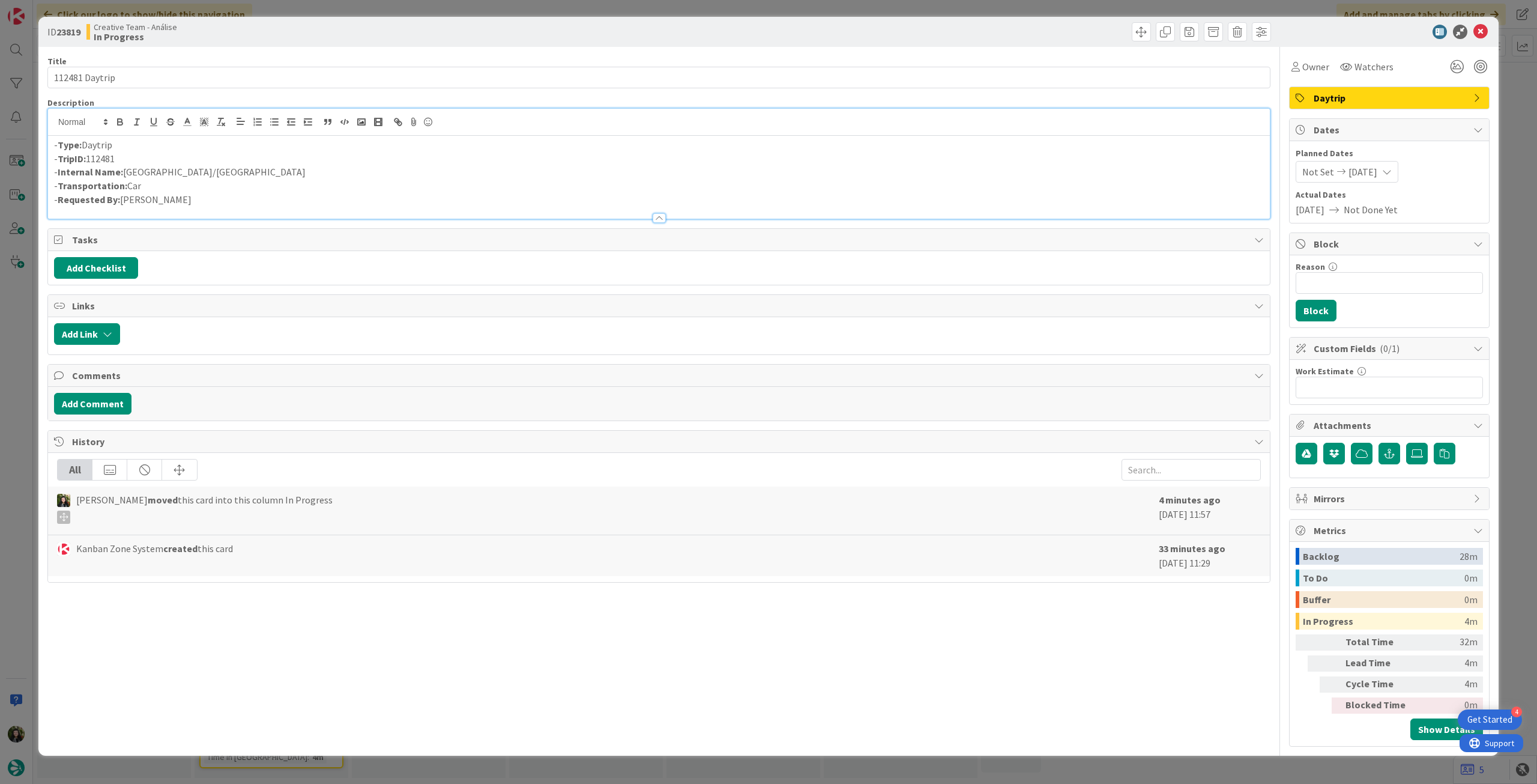
drag, startPoint x: 160, startPoint y: 171, endPoint x: 279, endPoint y: 181, distance: 119.4
click at [160, 171] on p "- Internal Name: [GEOGRAPHIC_DATA]/[GEOGRAPHIC_DATA]" at bounding box center [658, 172] width 1210 height 14
click at [1476, 29] on icon at bounding box center [1480, 32] width 14 height 14
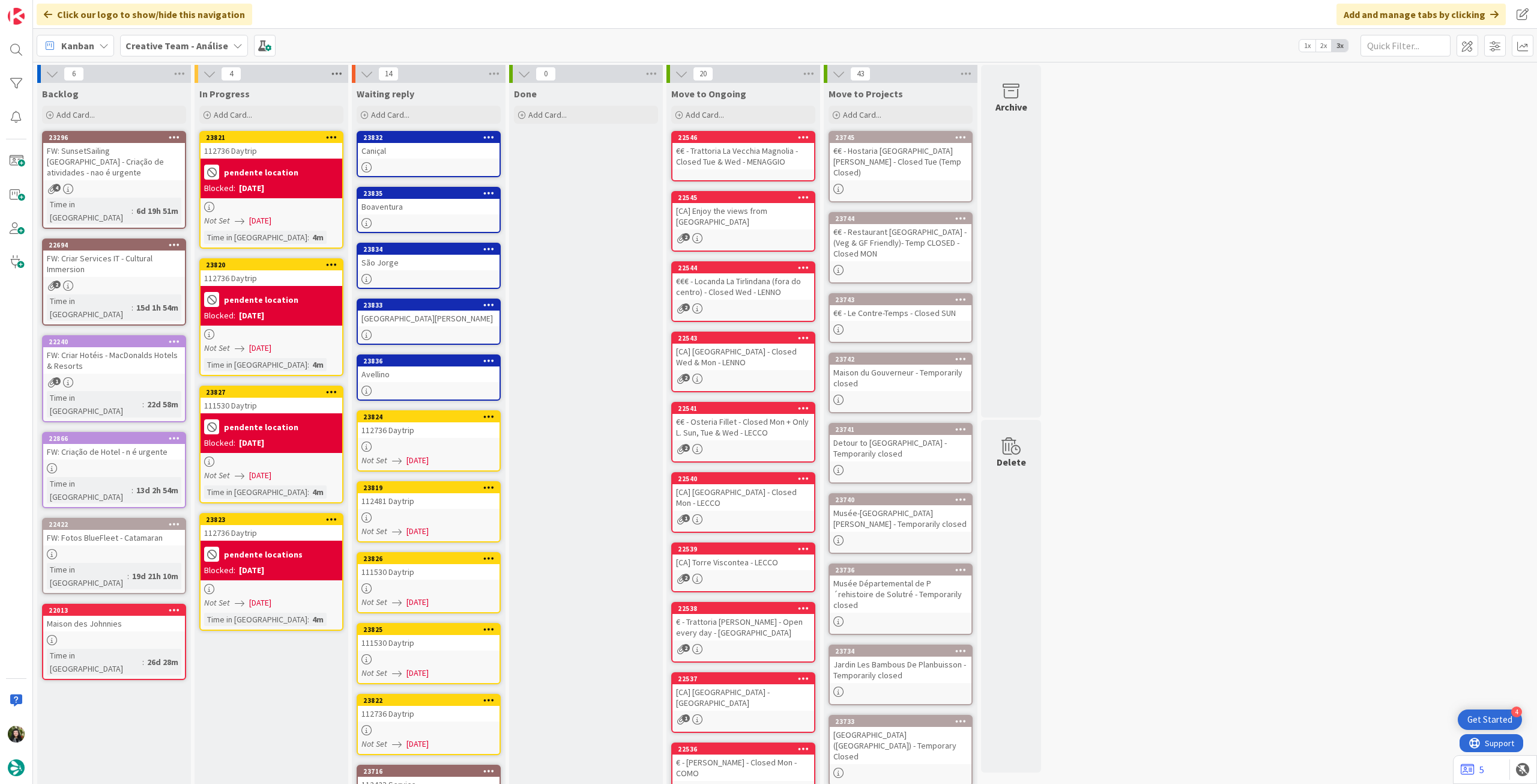
drag, startPoint x: 340, startPoint y: 72, endPoint x: 322, endPoint y: 122, distance: 53.1
click at [338, 74] on icon at bounding box center [336, 74] width 16 height 18
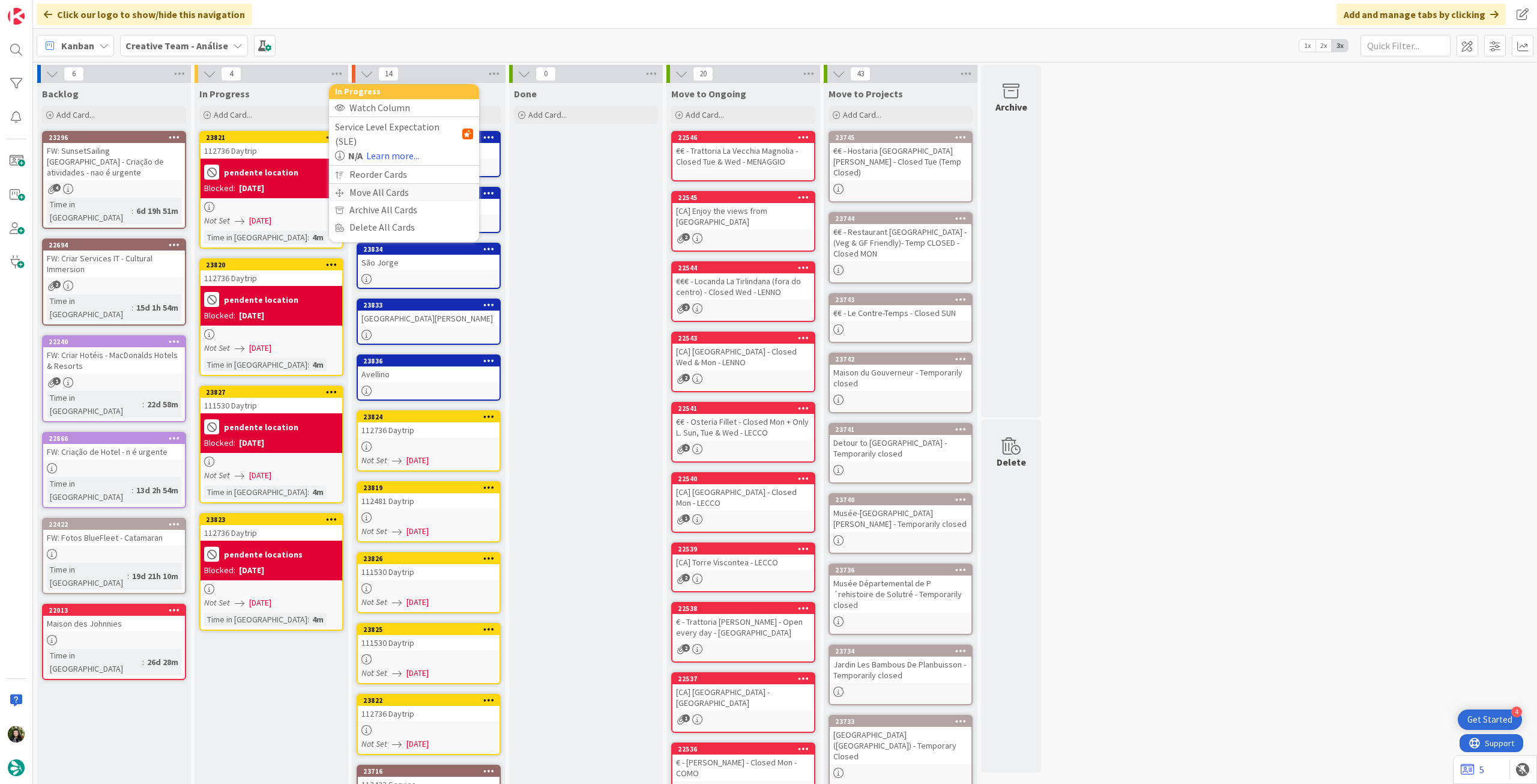
click at [365, 184] on div "Move All Cards" at bounding box center [404, 192] width 150 height 17
click at [398, 130] on span "Creative Team - Análise" at bounding box center [390, 131] width 97 height 12
click at [394, 186] on span "Creative Team" at bounding box center [412, 189] width 110 height 18
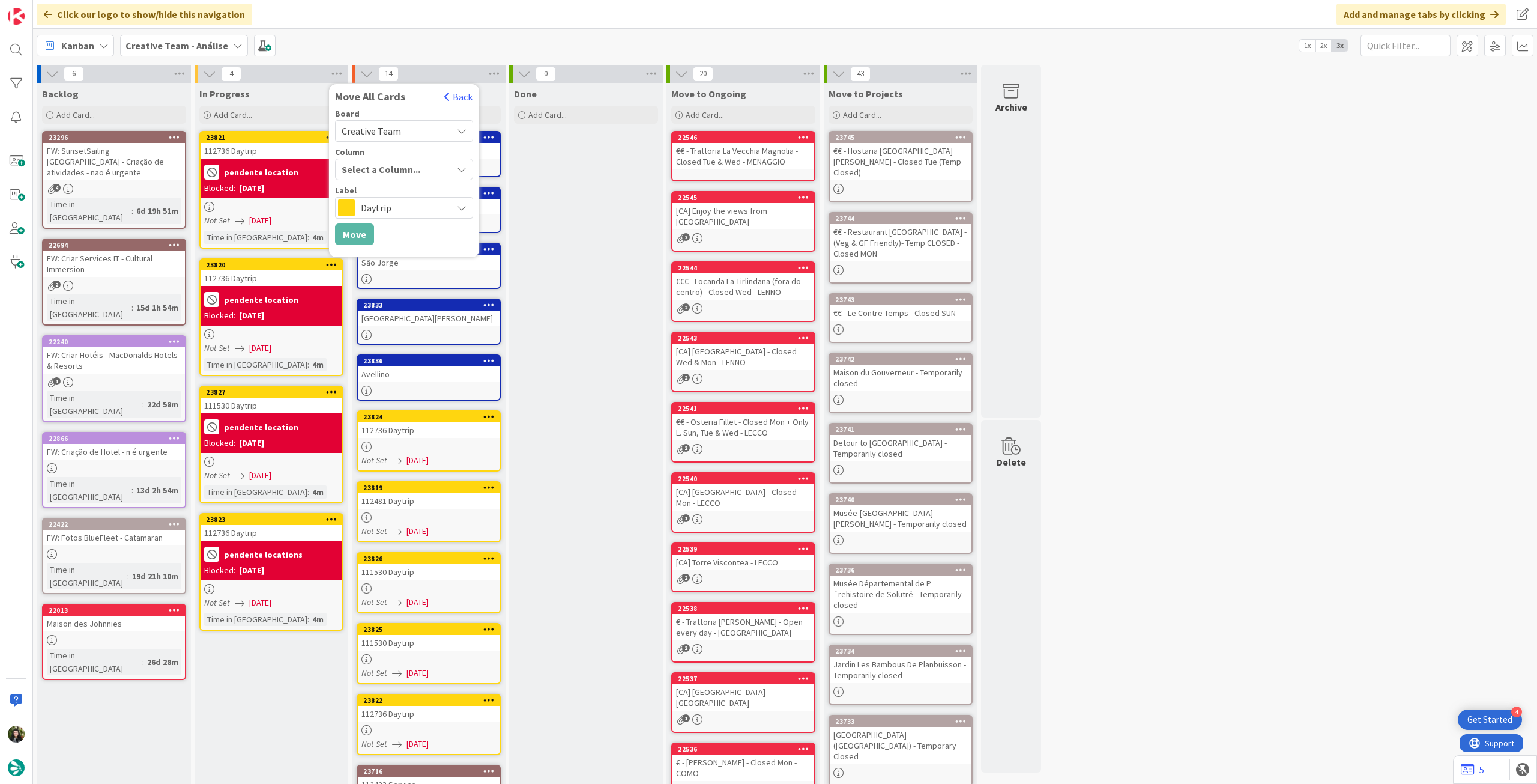
click at [404, 172] on div "Select a Column..." at bounding box center [395, 169] width 113 height 19
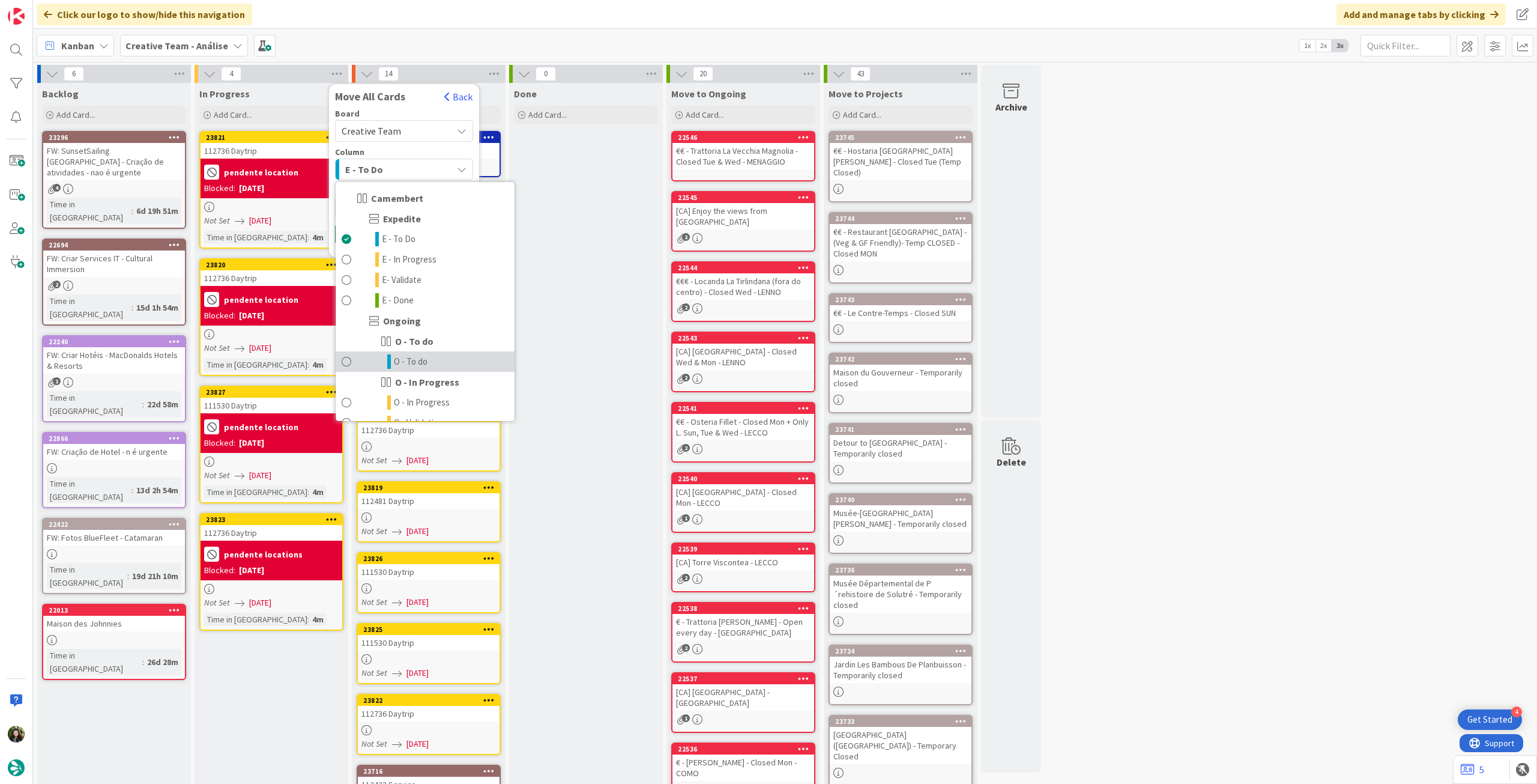
click at [430, 361] on link "O - To do" at bounding box center [425, 361] width 179 height 20
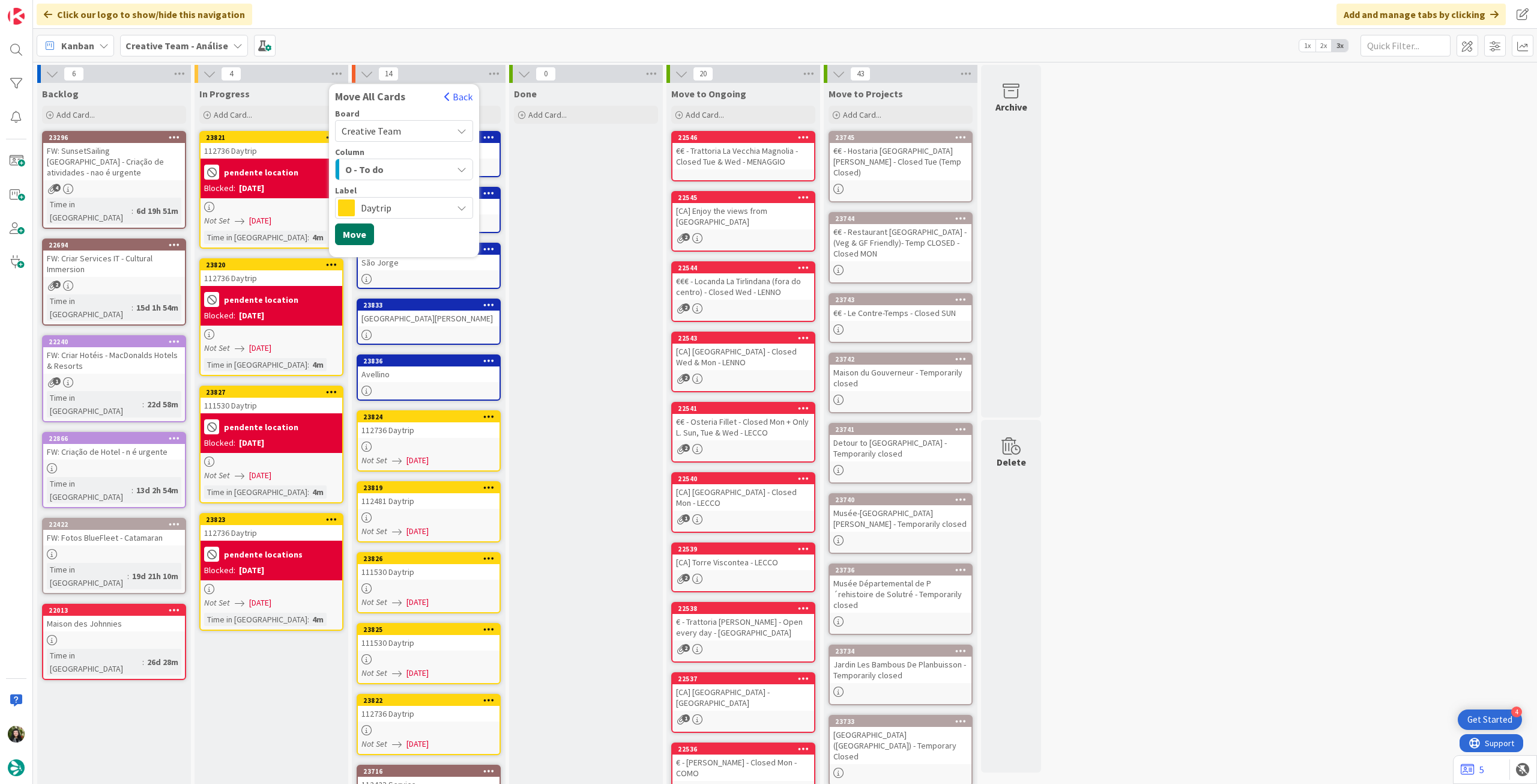
click at [364, 238] on button "Move" at bounding box center [355, 234] width 39 height 22
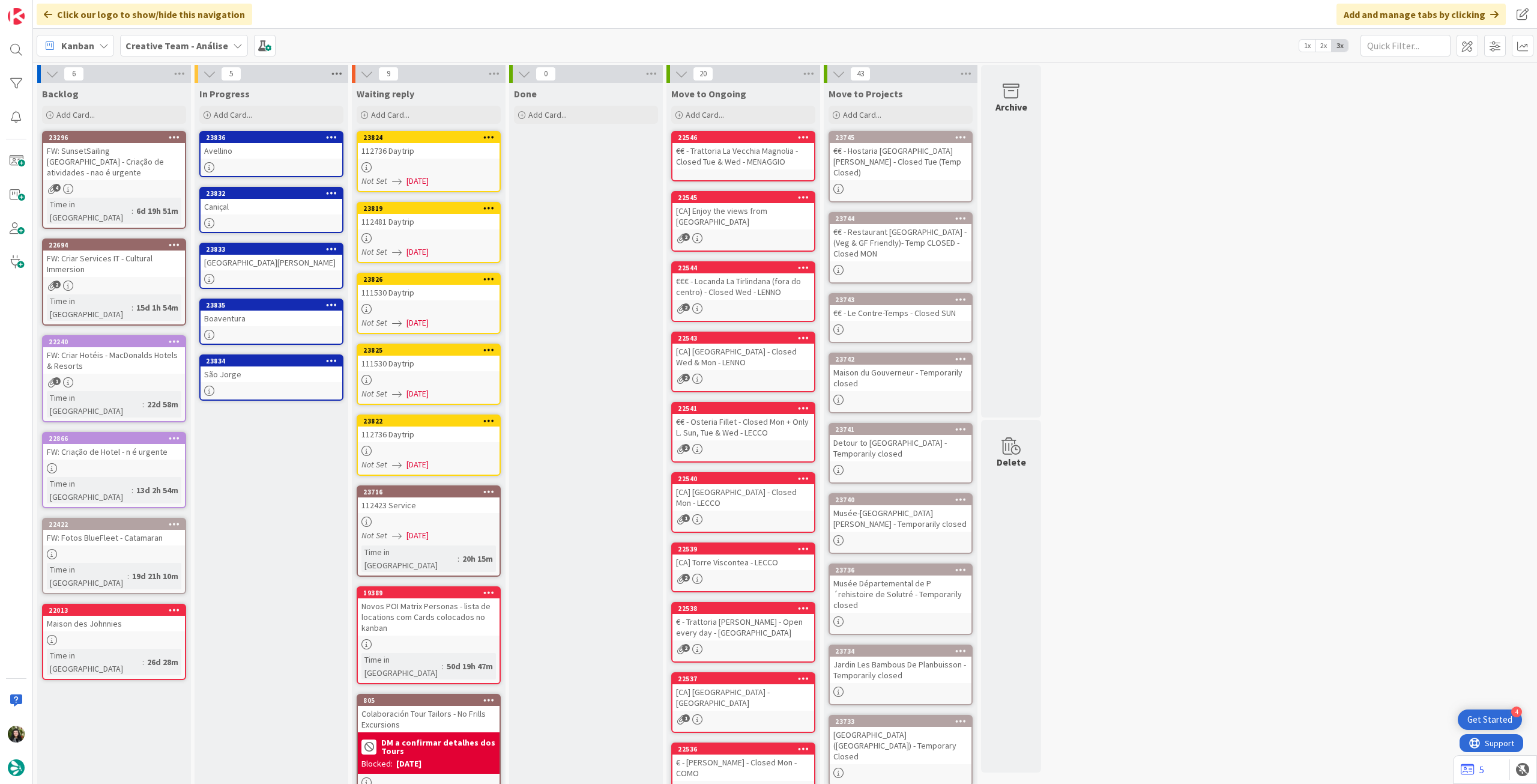
click at [333, 71] on icon at bounding box center [336, 74] width 16 height 18
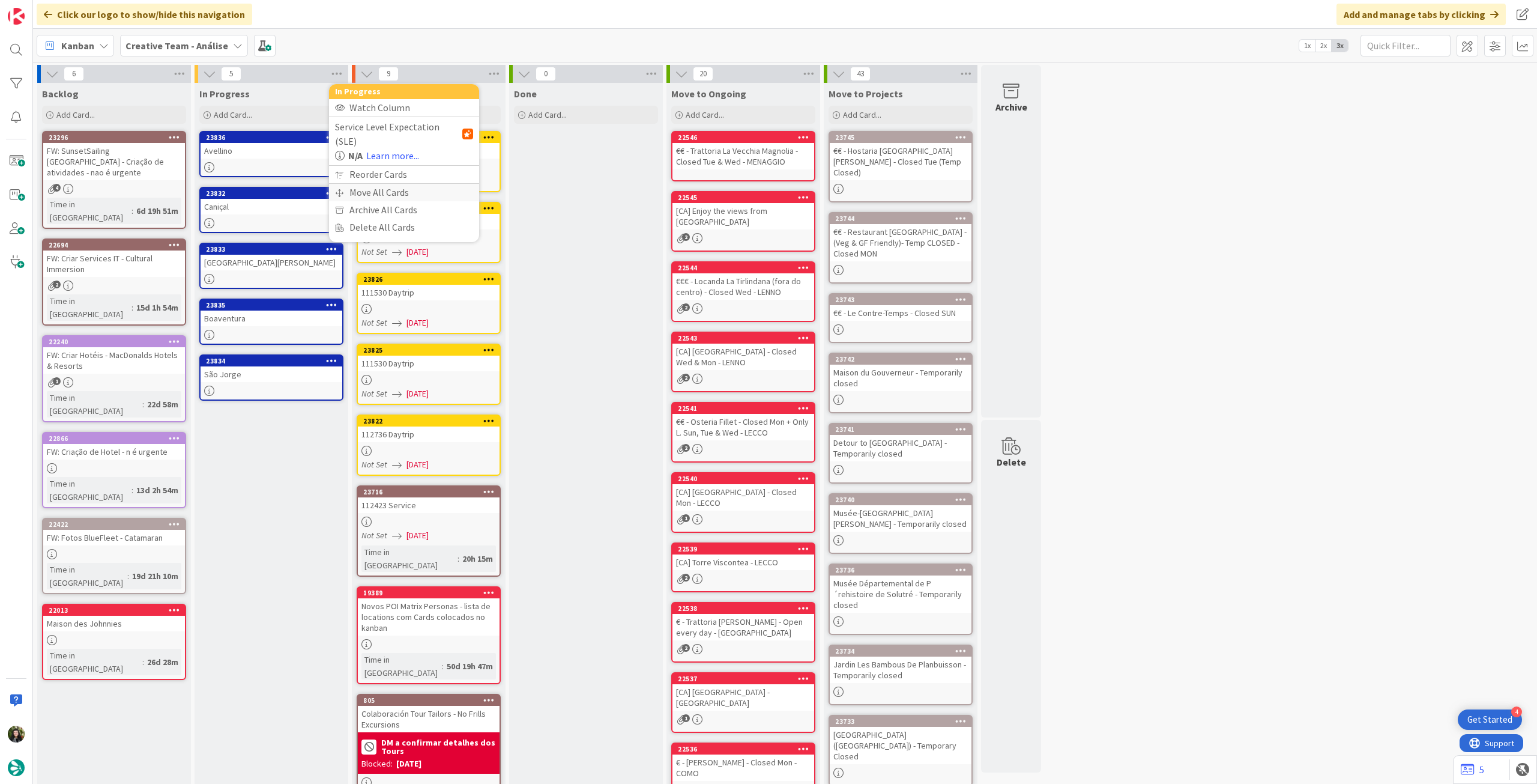
click at [362, 184] on div "Move All Cards" at bounding box center [404, 192] width 150 height 17
click at [404, 130] on span "Creative Team - Análise" at bounding box center [390, 131] width 97 height 12
click at [404, 192] on span "Creative Team" at bounding box center [412, 189] width 110 height 18
click at [405, 172] on div "Select a Column..." at bounding box center [395, 169] width 113 height 19
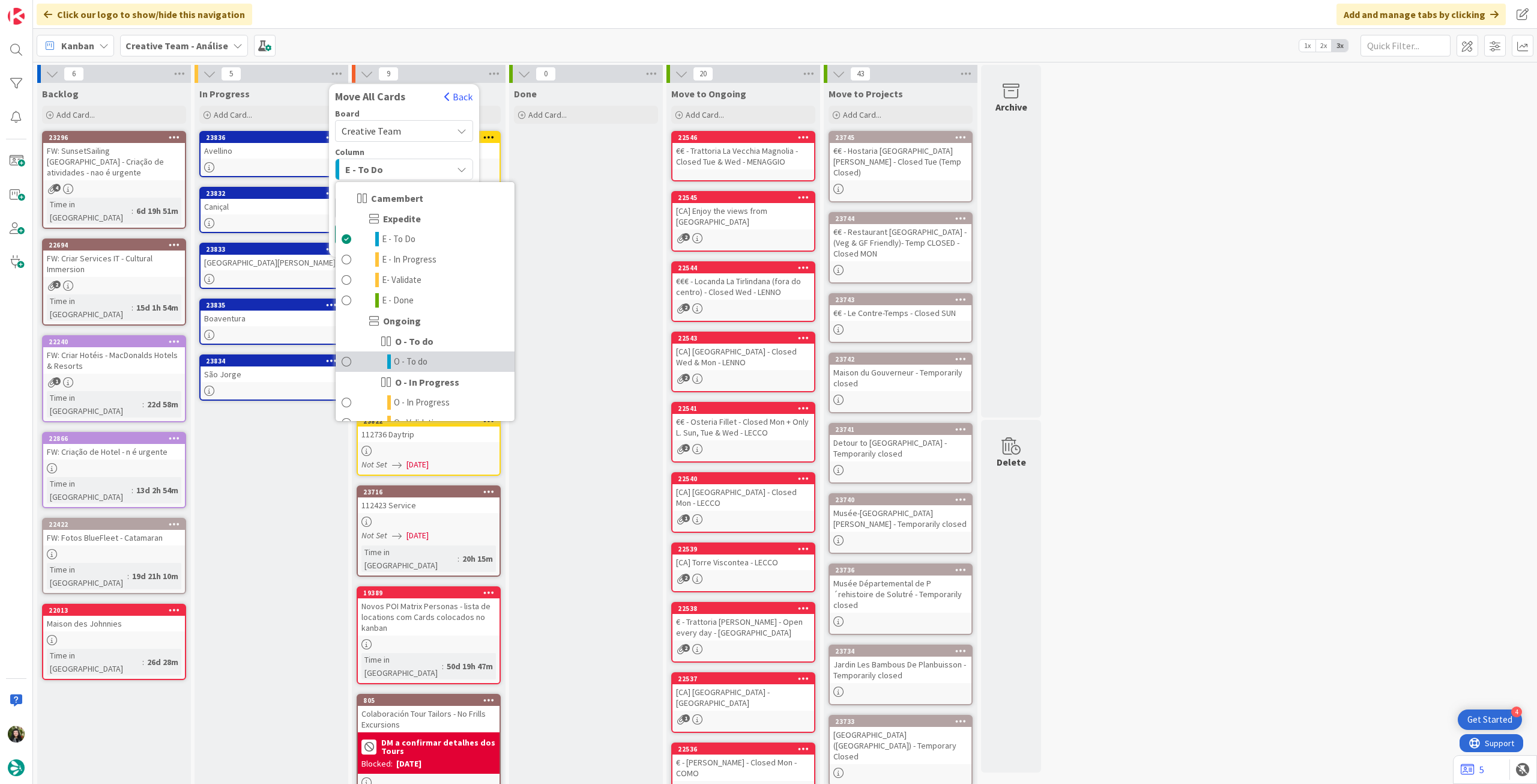
click at [416, 358] on span "O - To do" at bounding box center [411, 361] width 33 height 14
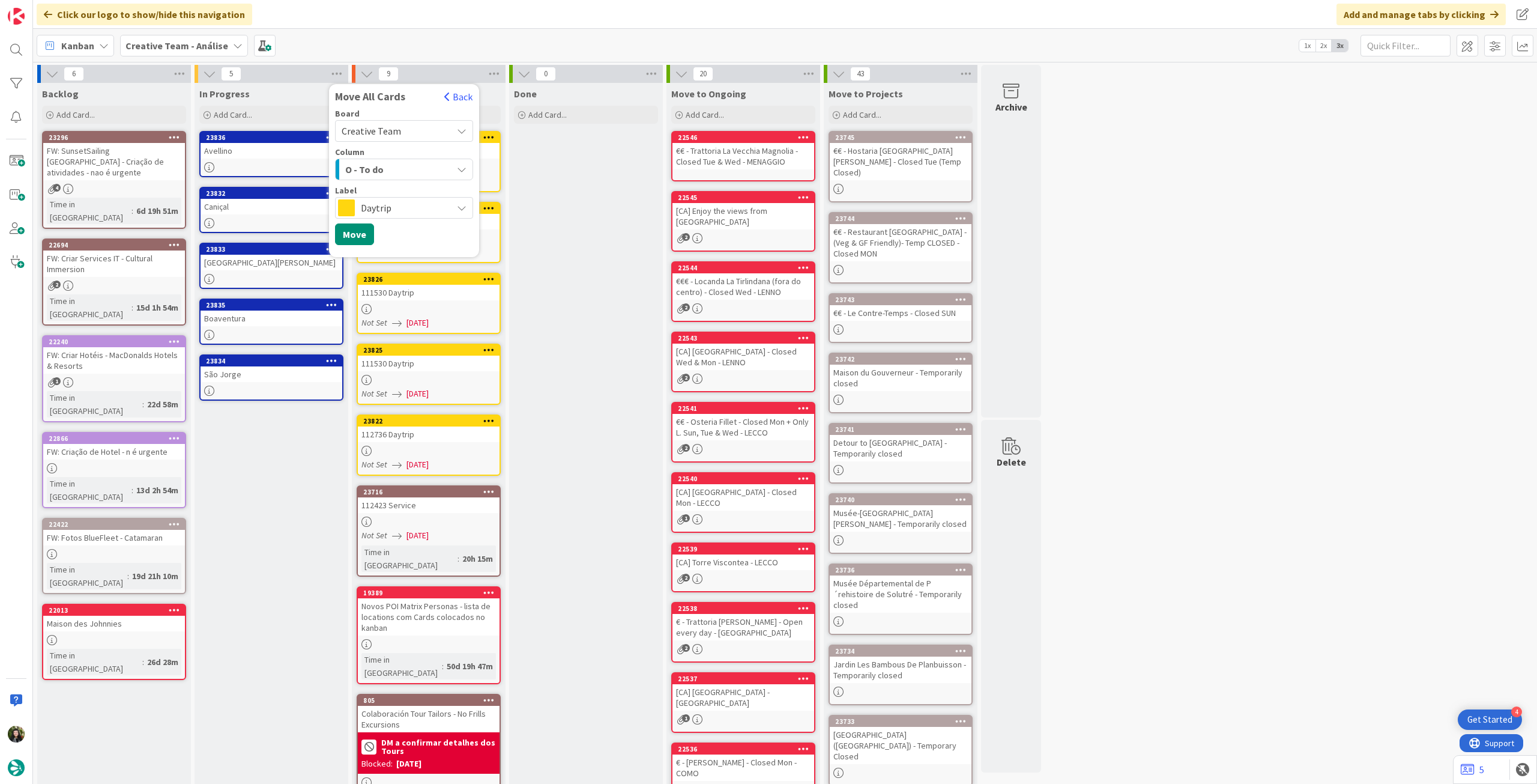
click at [404, 203] on span "Daytrip" at bounding box center [403, 208] width 85 height 17
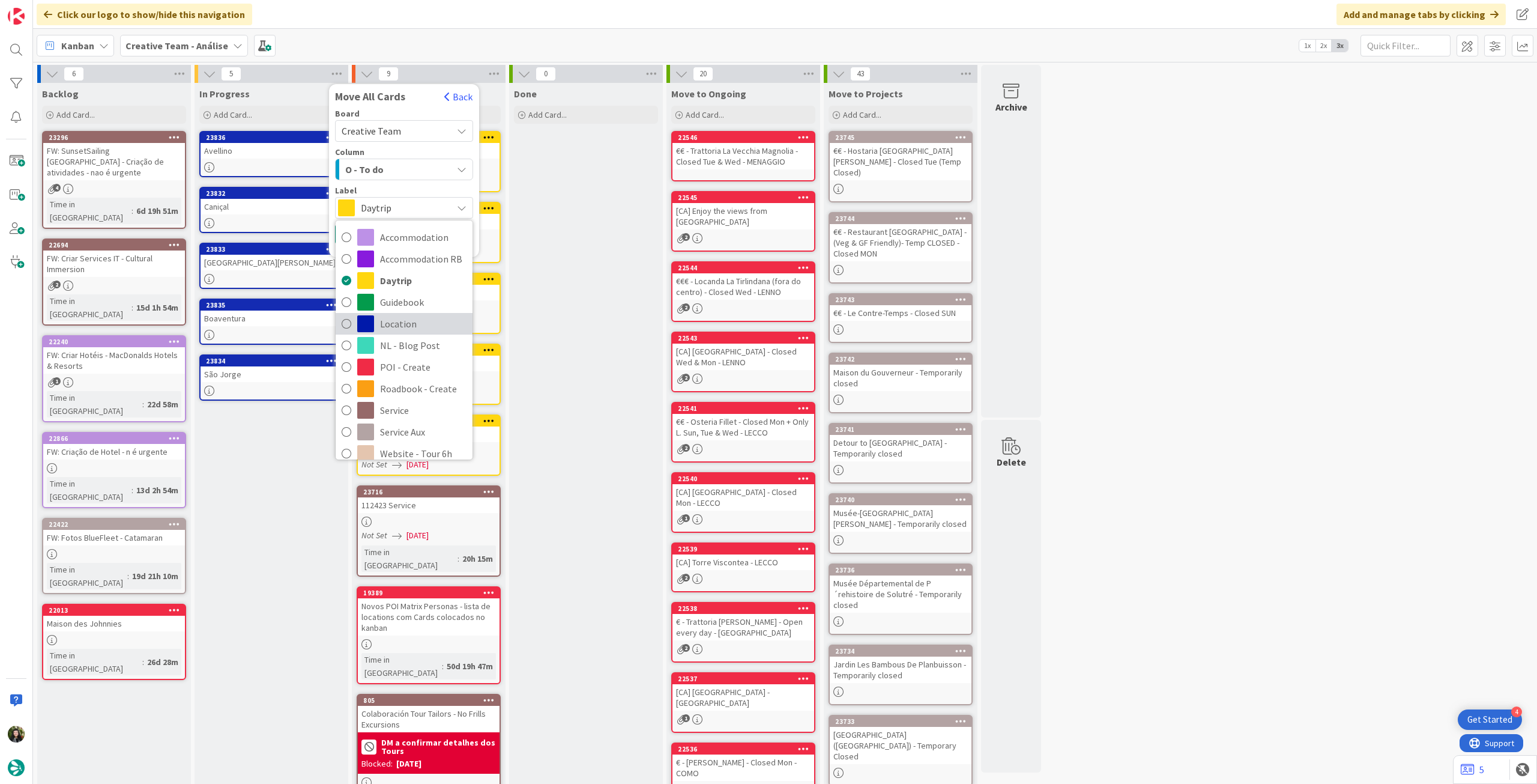
click at [401, 327] on span "Location" at bounding box center [423, 324] width 86 height 18
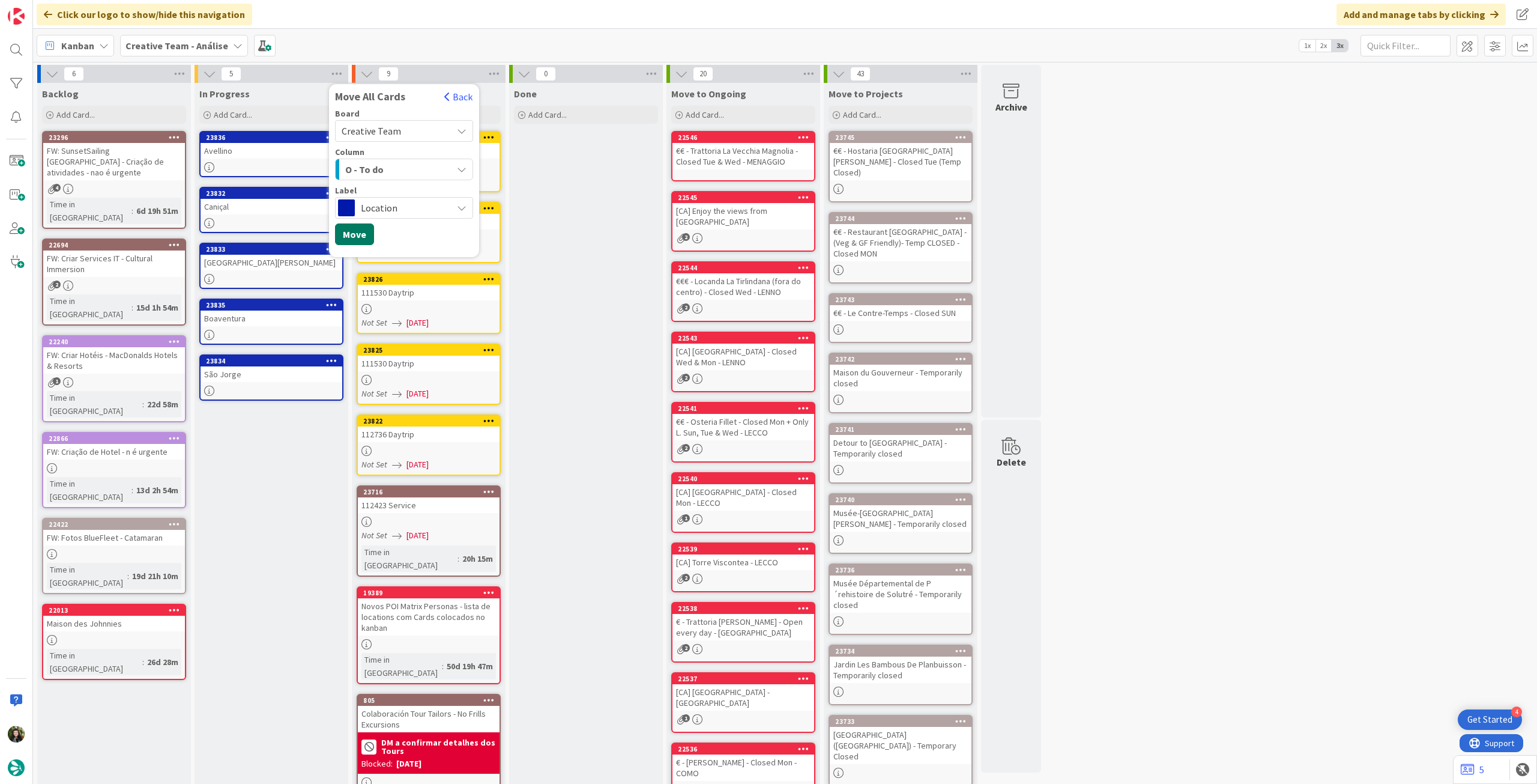
click at [365, 235] on button "Move" at bounding box center [355, 234] width 39 height 22
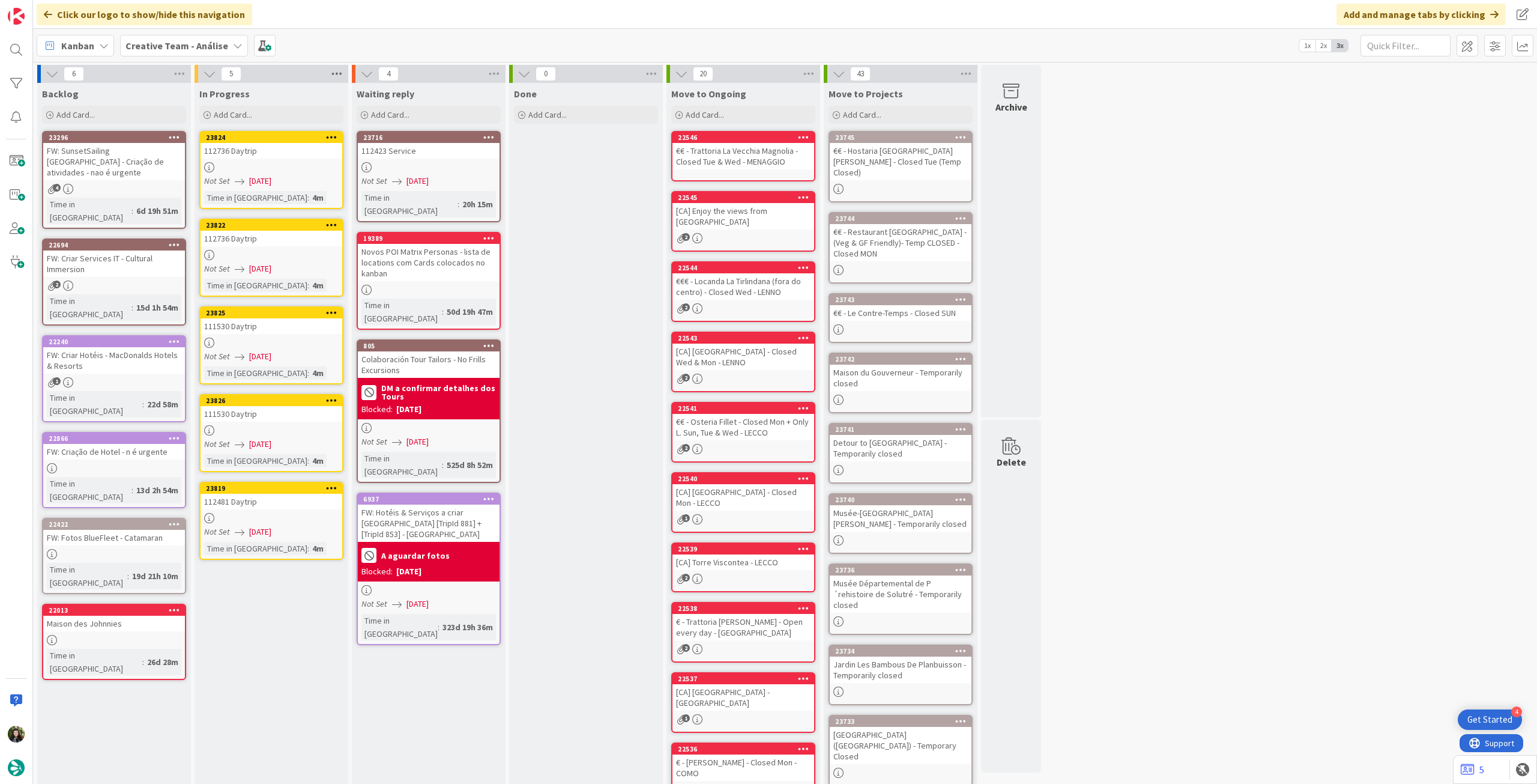
click at [344, 79] on icon at bounding box center [336, 74] width 16 height 18
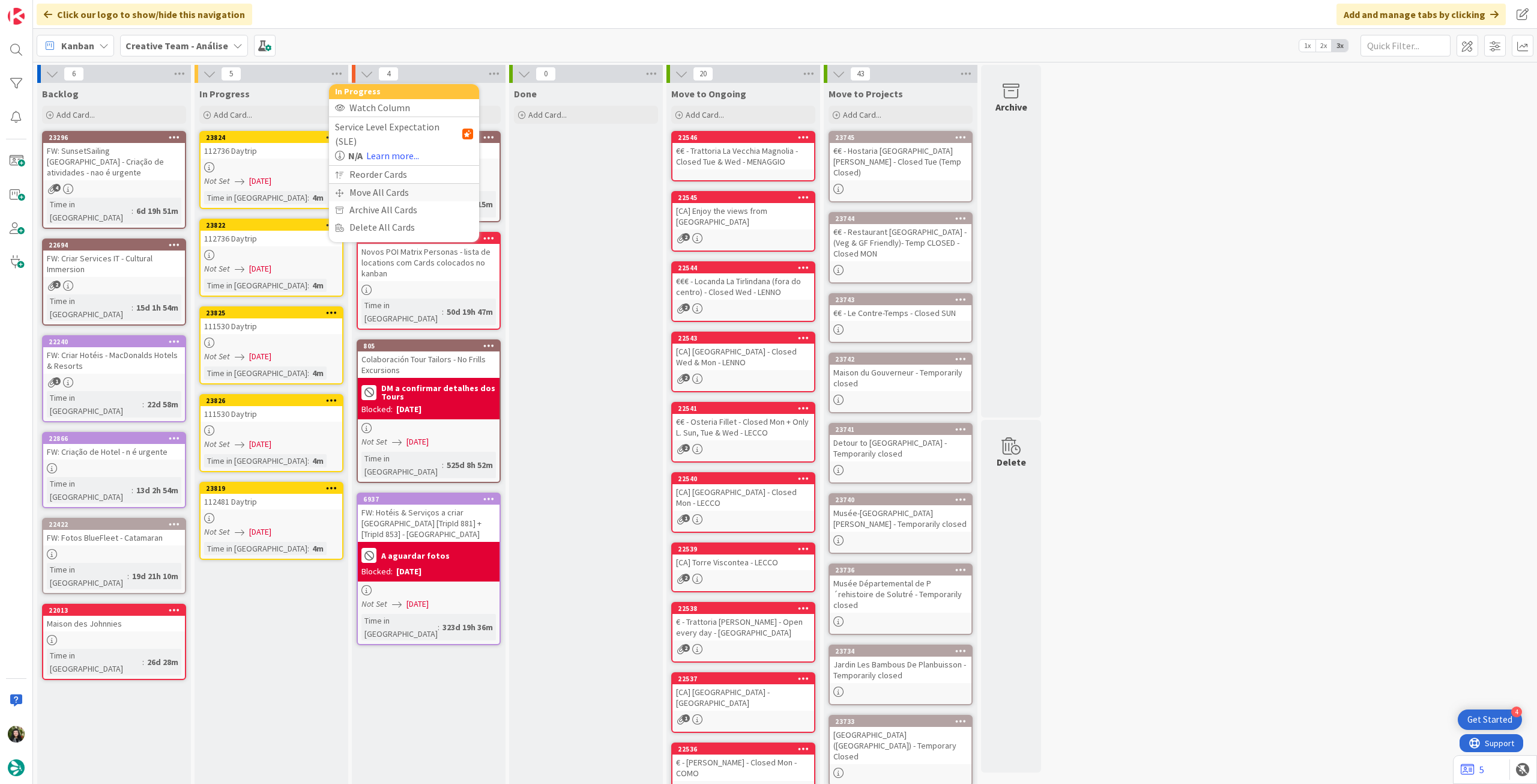
click at [367, 184] on div "Move All Cards" at bounding box center [404, 192] width 150 height 17
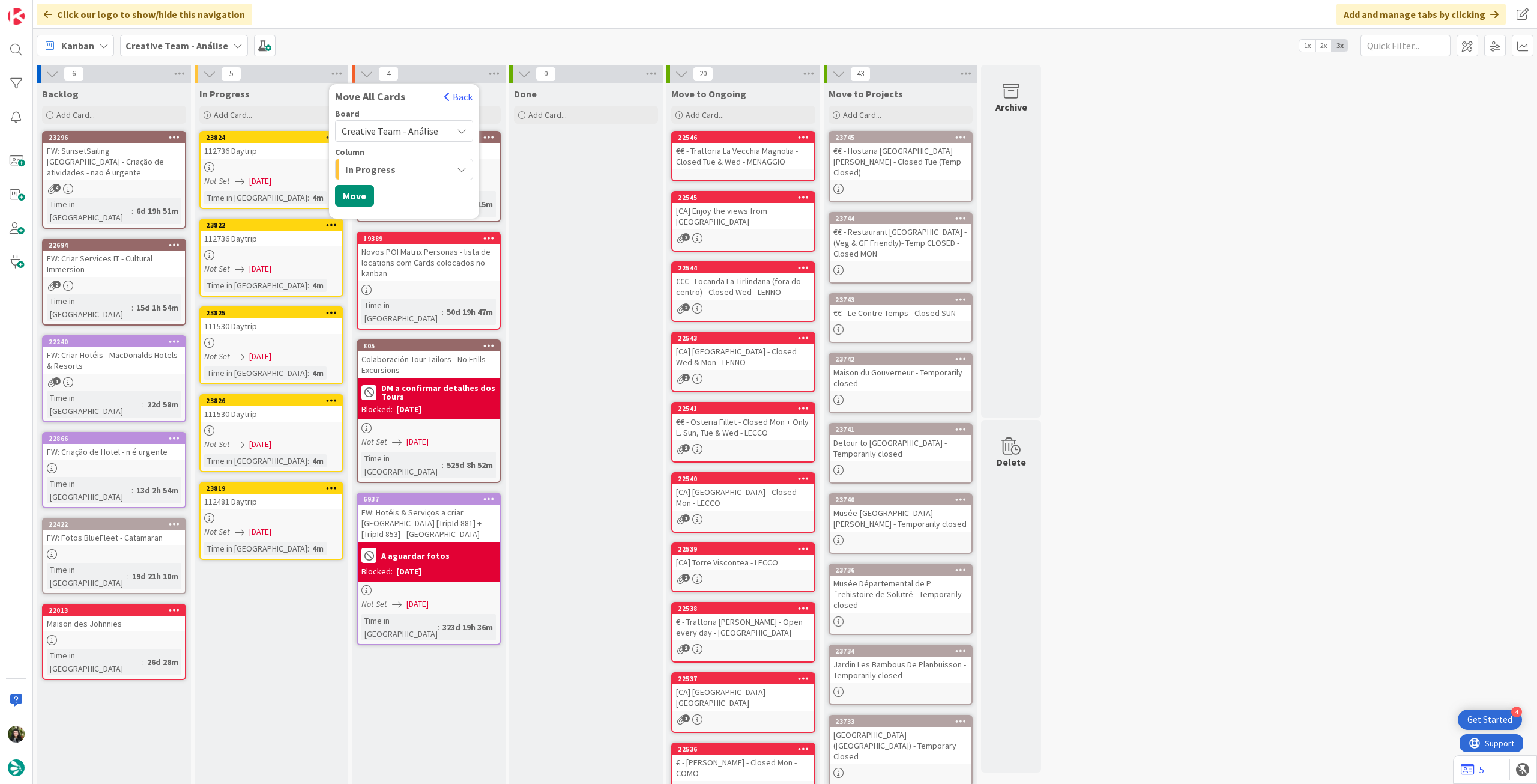
click at [395, 125] on span "Creative Team - Análise" at bounding box center [390, 131] width 97 height 12
click at [395, 183] on span "Creative Team" at bounding box center [412, 189] width 110 height 18
drag, startPoint x: 399, startPoint y: 164, endPoint x: 401, endPoint y: 175, distance: 11.2
click at [399, 165] on div "Select a Column..." at bounding box center [395, 169] width 113 height 19
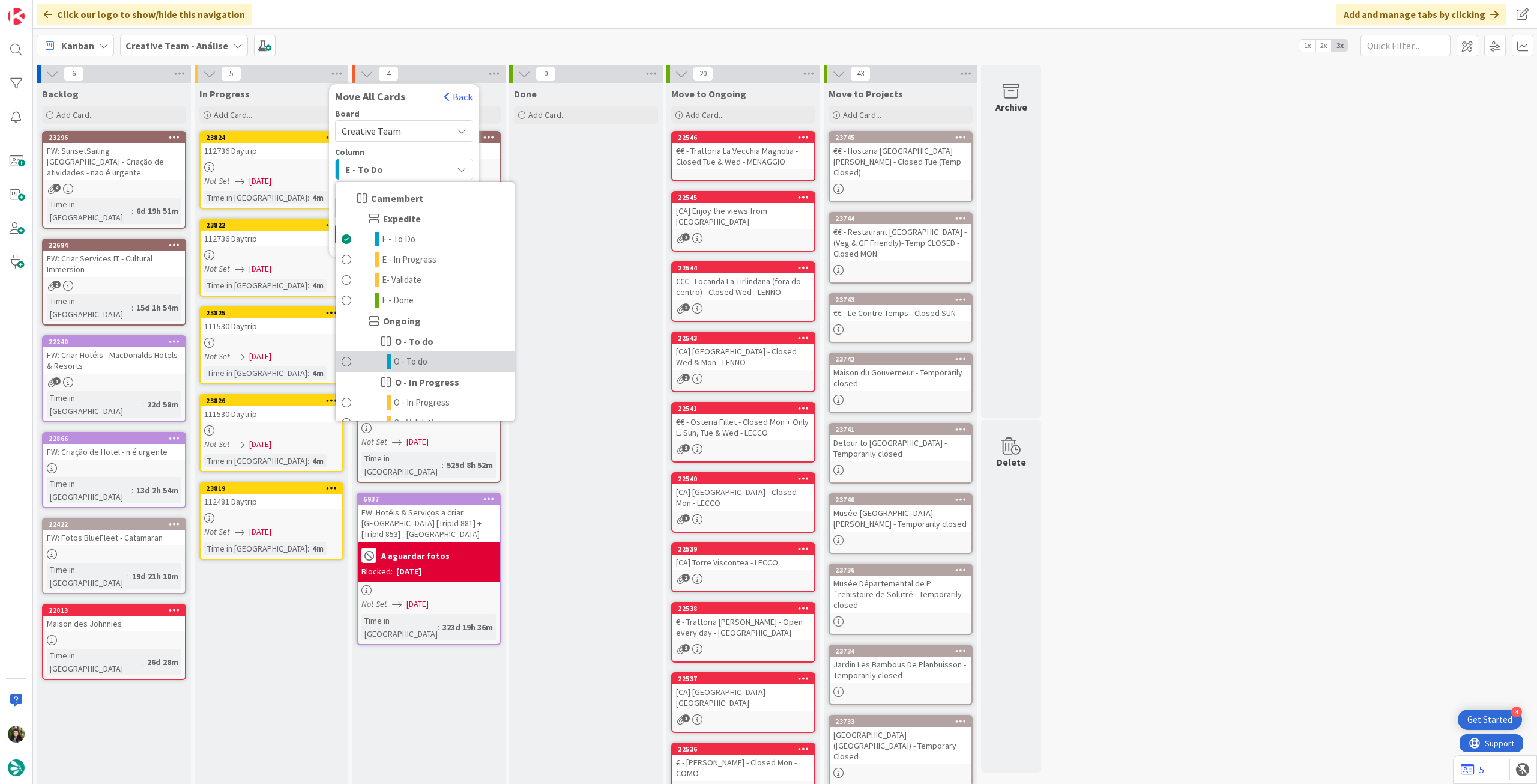
click at [396, 358] on span "O - To do" at bounding box center [411, 361] width 33 height 14
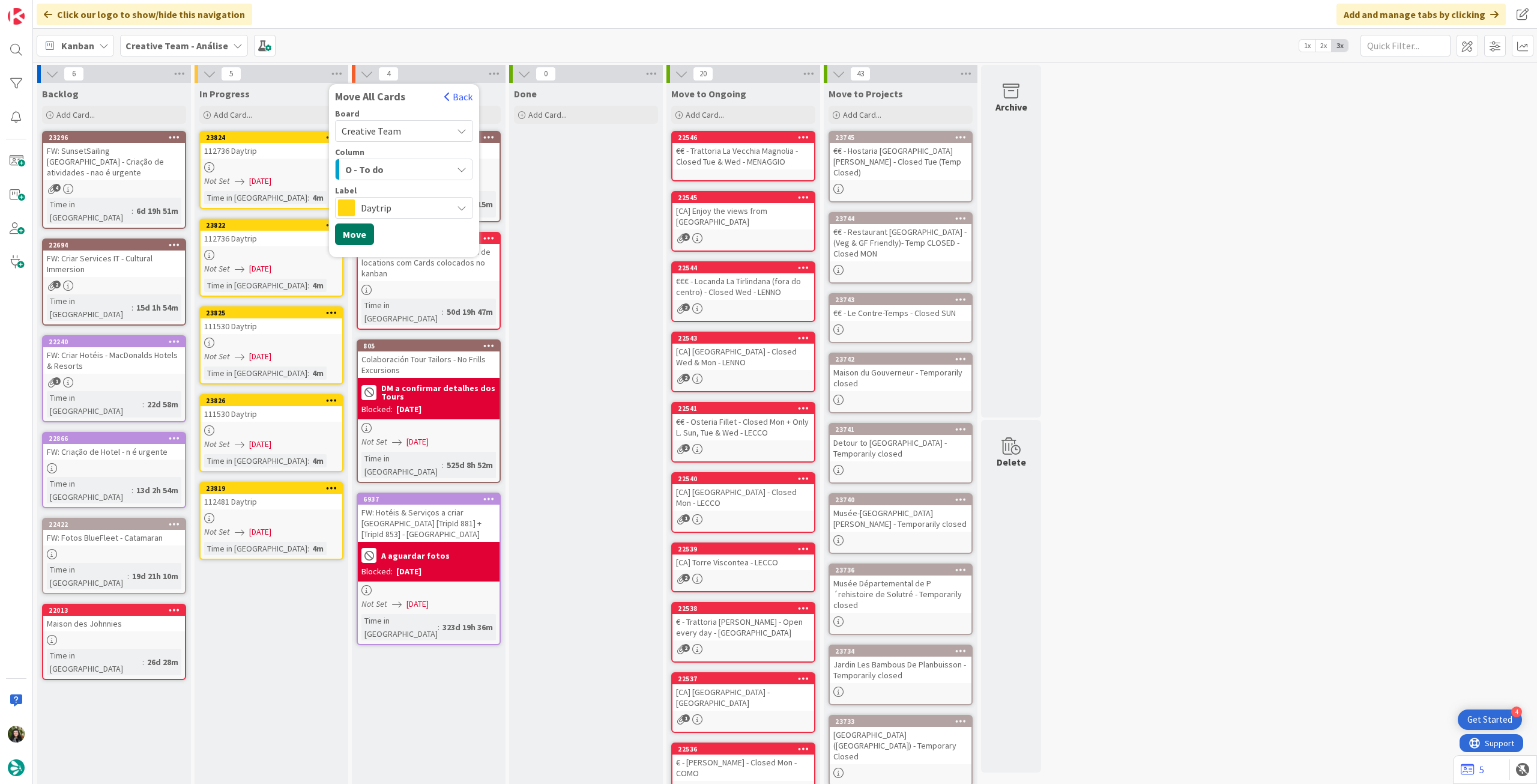
click at [355, 233] on button "Move" at bounding box center [355, 234] width 39 height 22
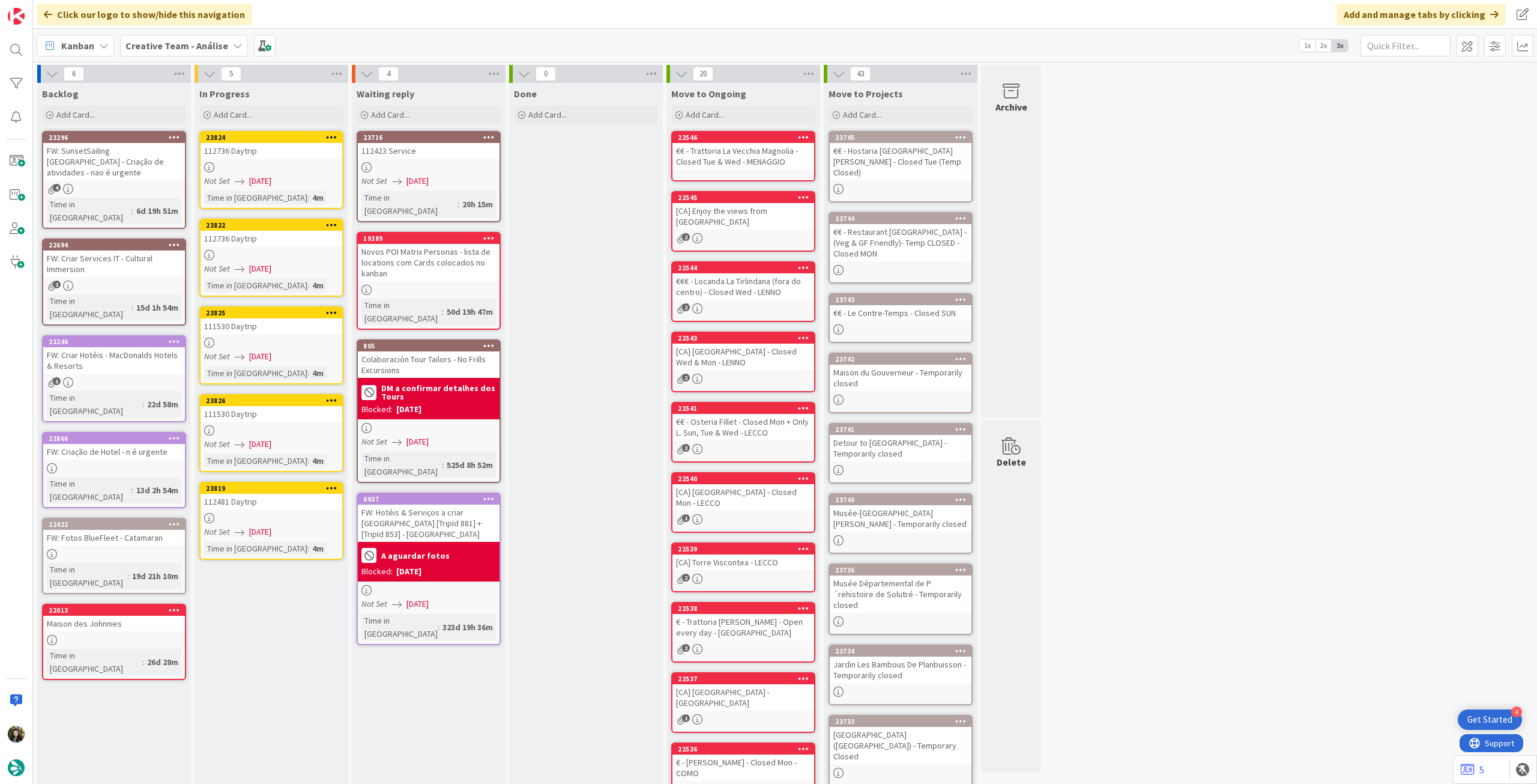
click at [194, 45] on b "Creative Team - Análise" at bounding box center [177, 45] width 103 height 12
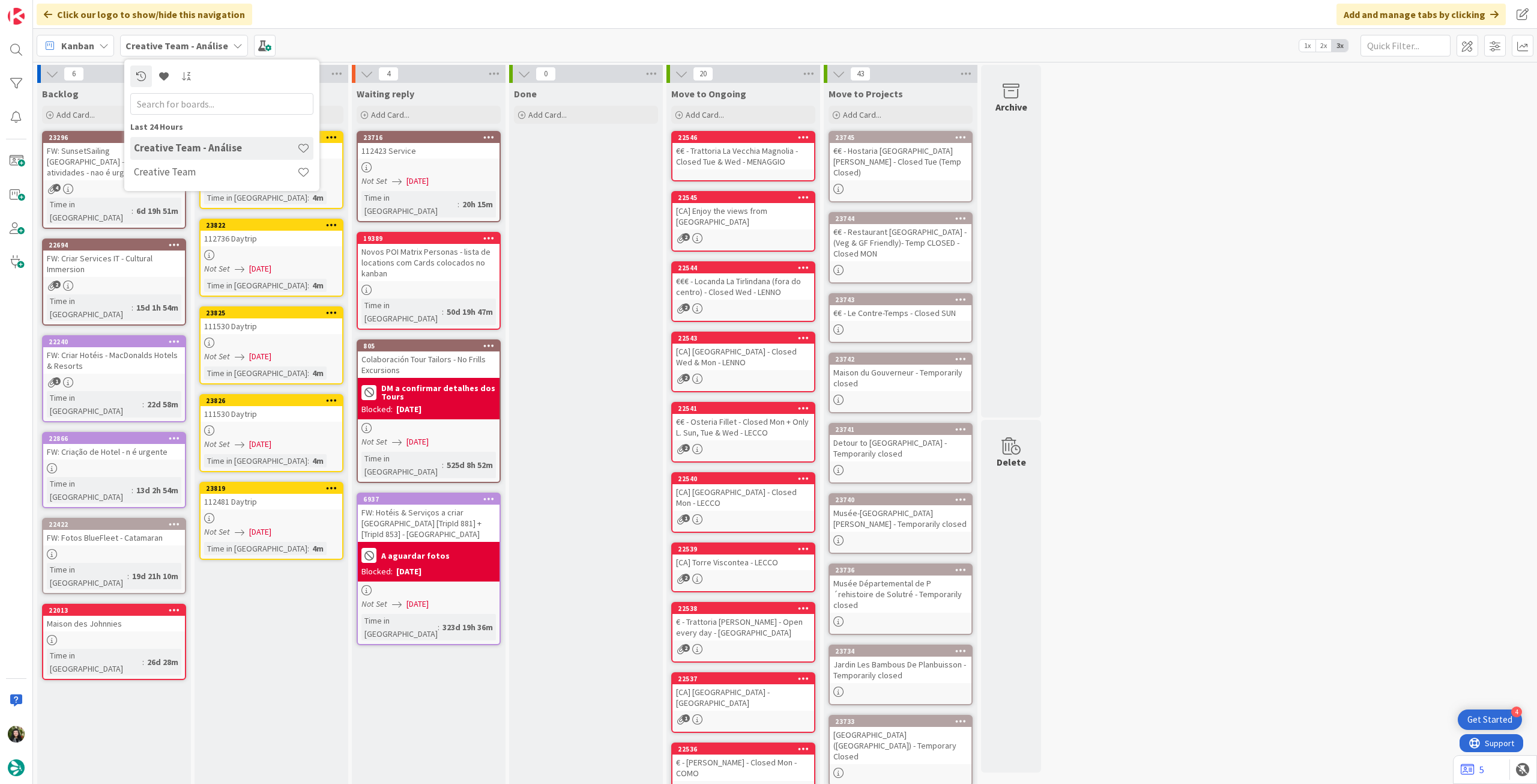
click at [230, 169] on h4 "Creative Team" at bounding box center [215, 172] width 163 height 12
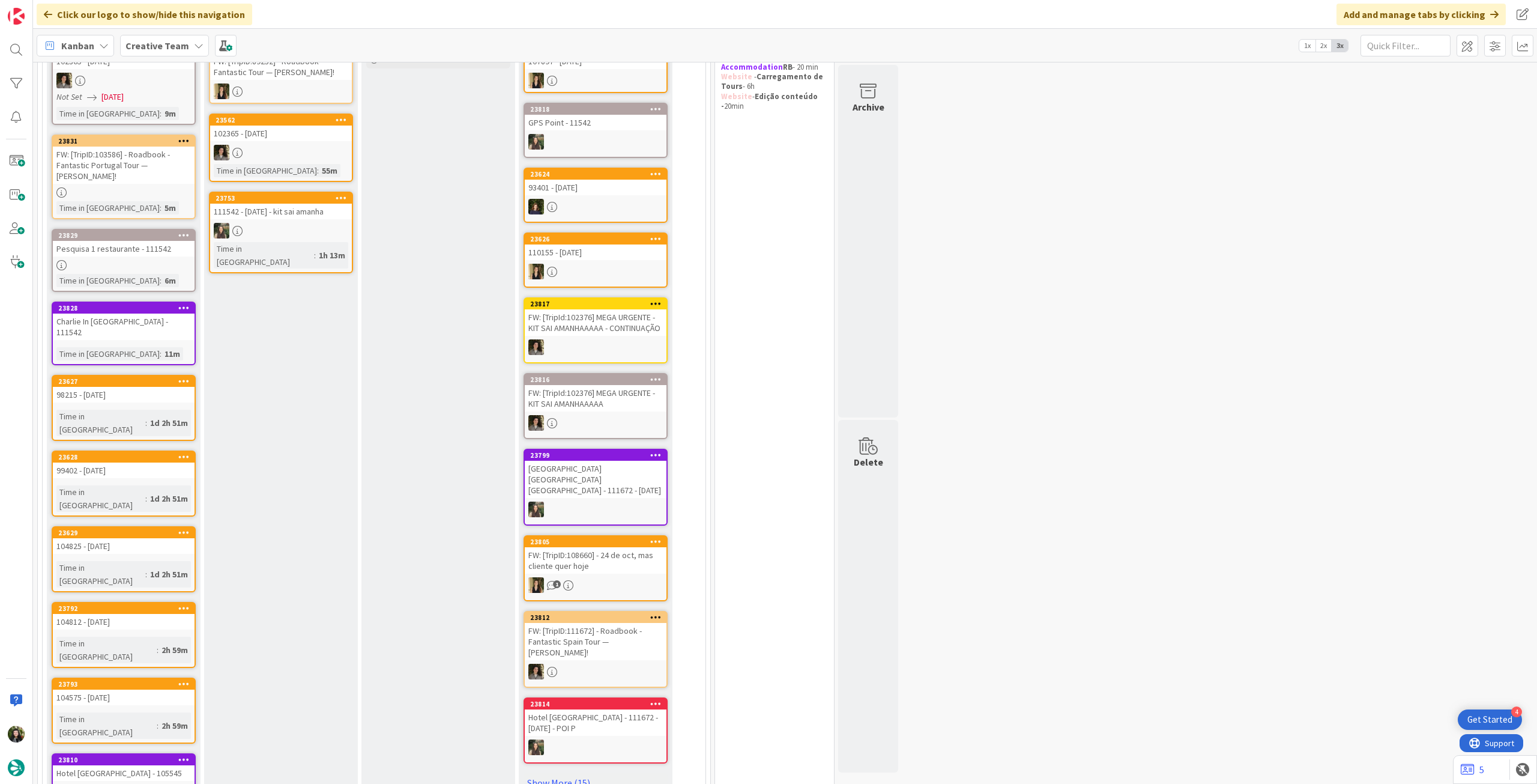
scroll to position [13, 0]
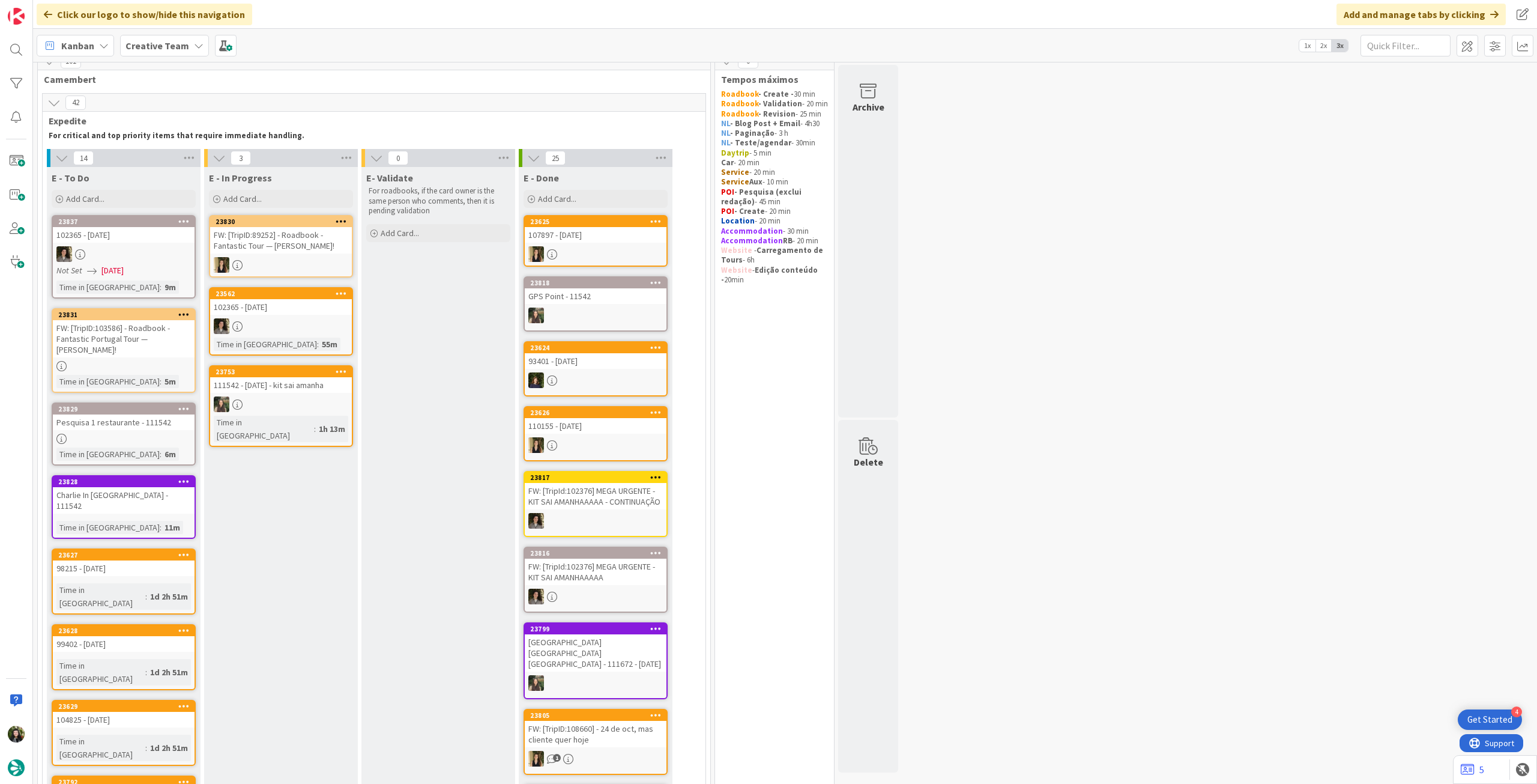
click at [302, 255] on link "23830 FW: [TripID:89252] - Roadbook - Fantastic Tour — [PERSON_NAME]!" at bounding box center [280, 246] width 144 height 63
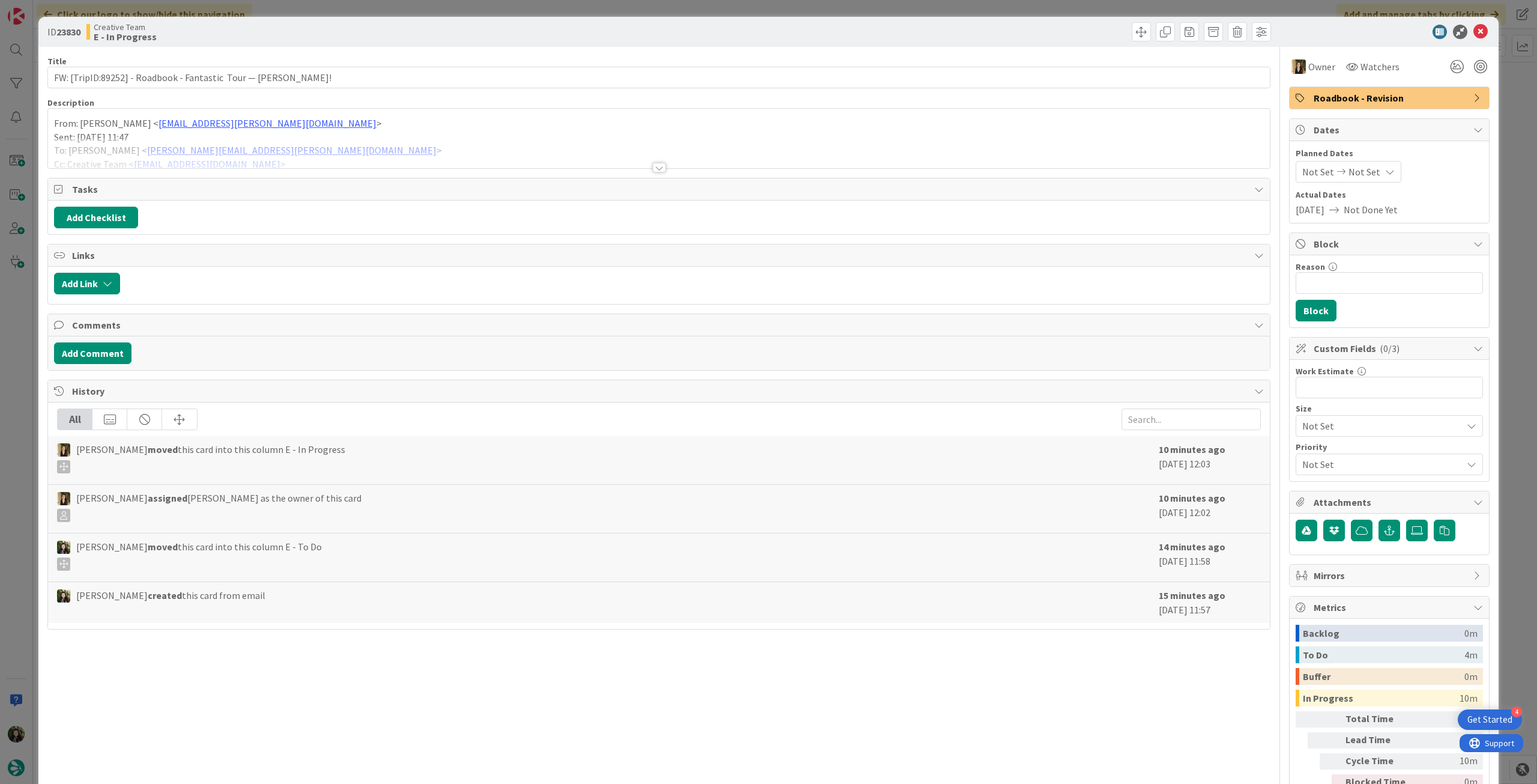
click at [101, 127] on div "From: [PERSON_NAME] < [PERSON_NAME][EMAIL_ADDRESS][PERSON_NAME][DOMAIN_NAME] > …" at bounding box center [659, 138] width 1222 height 60
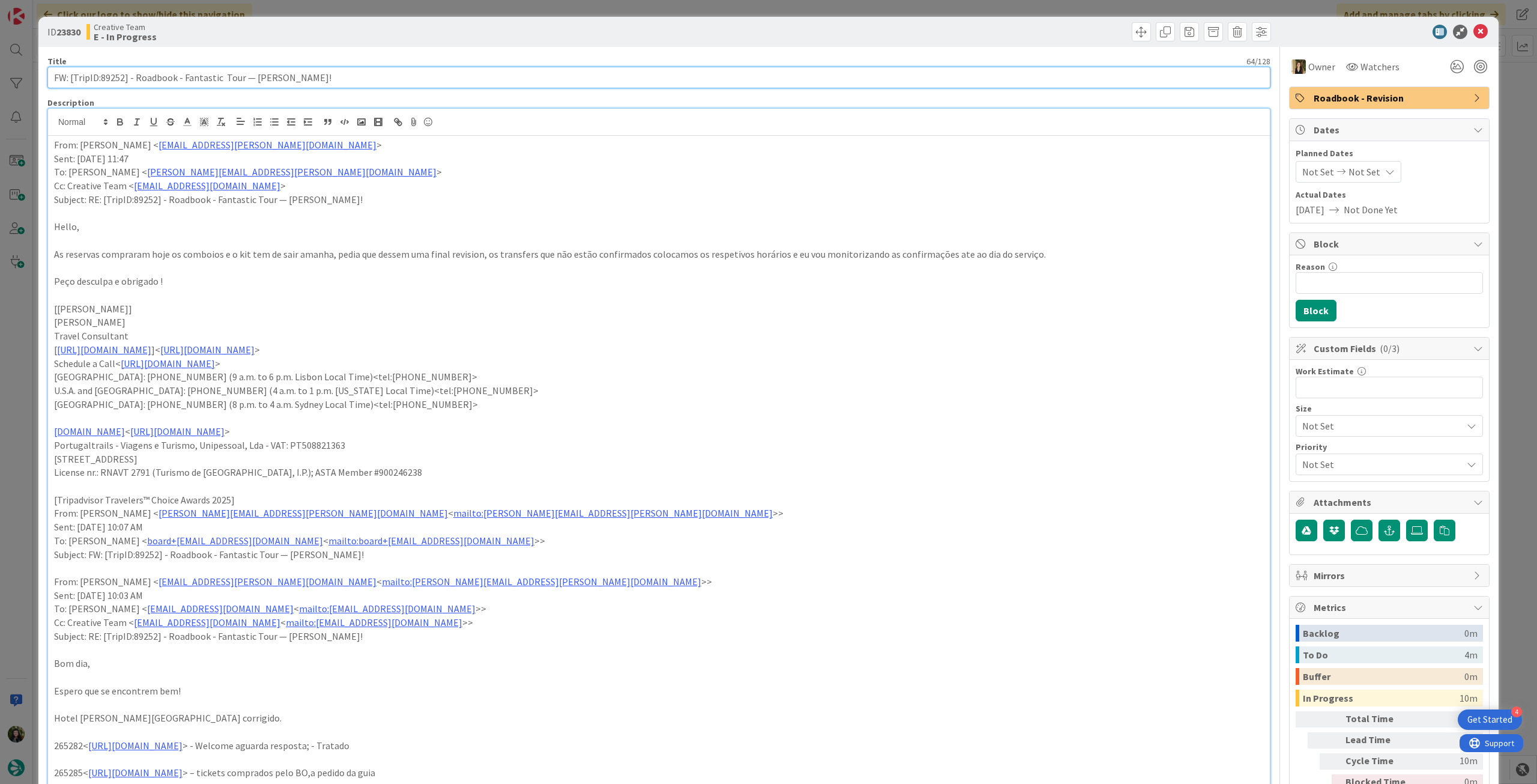
drag, startPoint x: 104, startPoint y: 79, endPoint x: 124, endPoint y: 81, distance: 20.1
click at [124, 81] on input "FW: [TripID:89252] - Roadbook - Fantastic Tour — [PERSON_NAME]!" at bounding box center [659, 77] width 1223 height 22
drag, startPoint x: 1472, startPoint y: 36, endPoint x: 1452, endPoint y: 49, distance: 23.9
click at [1473, 36] on icon at bounding box center [1480, 32] width 14 height 14
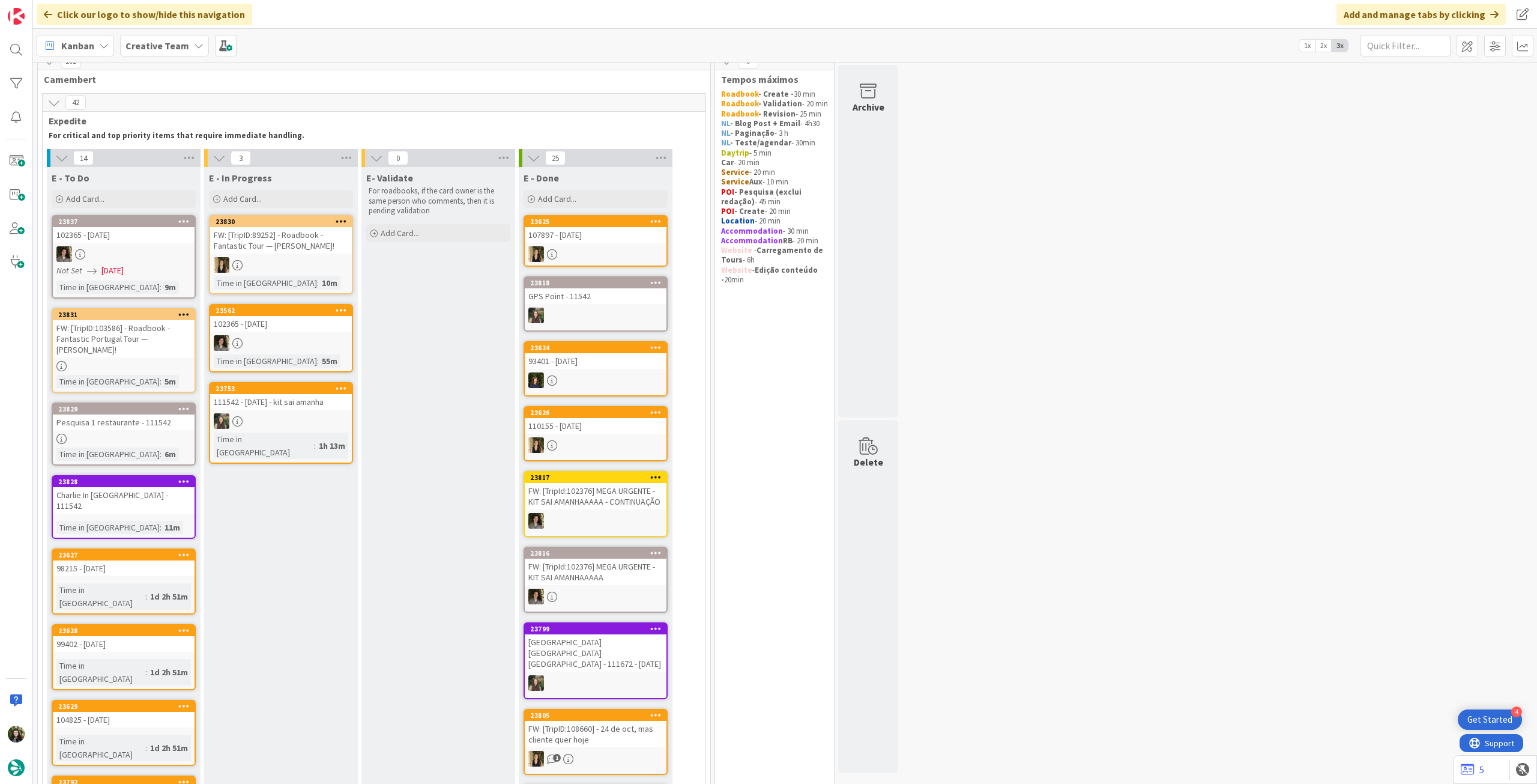
click at [299, 410] on div "111542 - [DATE] - kit sai amanha" at bounding box center [280, 401] width 141 height 16
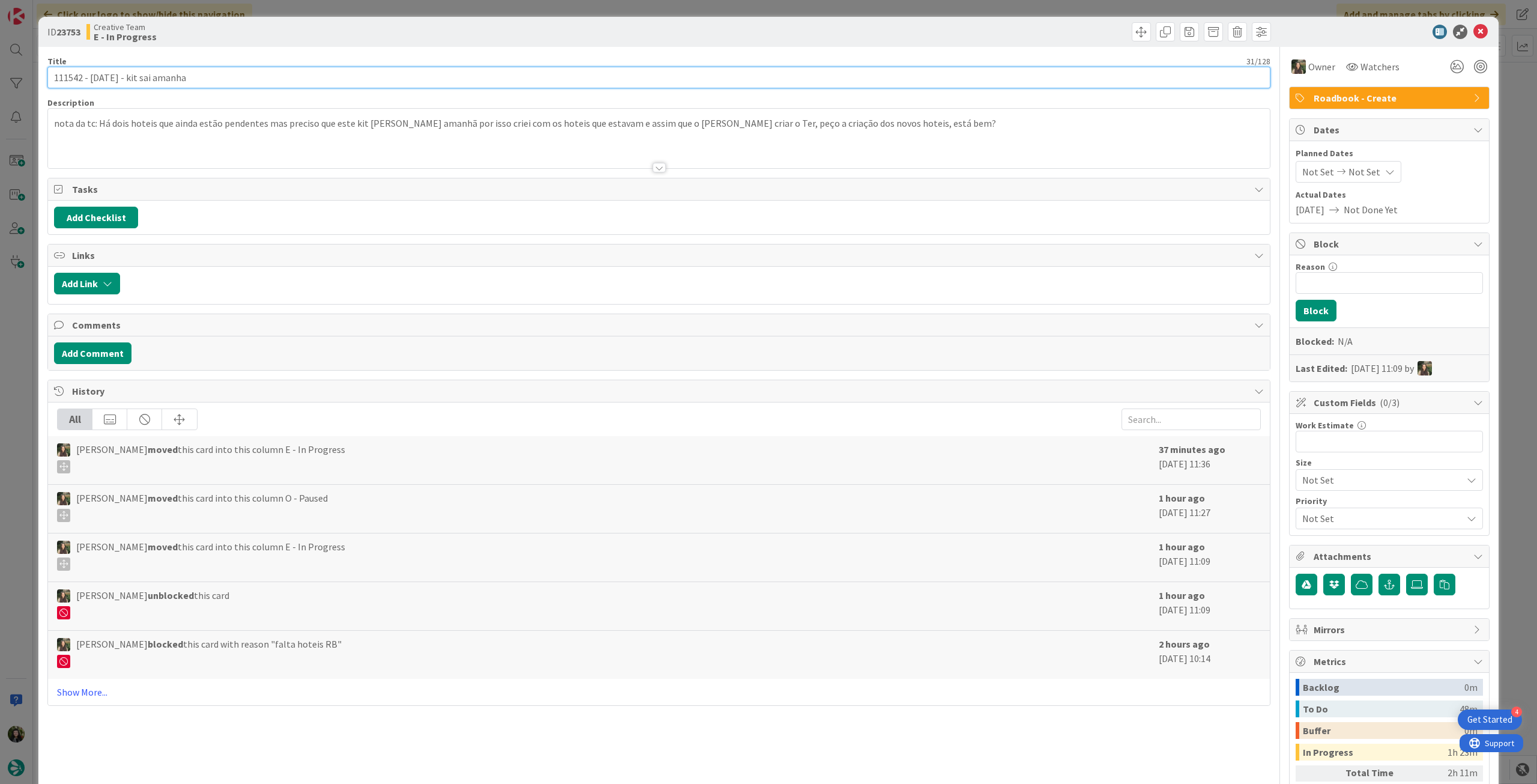
drag, startPoint x: 82, startPoint y: 77, endPoint x: 33, endPoint y: 69, distance: 49.6
click at [33, 69] on div "ID 23753 Creative Team E - In Progress Title 31 / 128 111542 - [DATE] - kit sai…" at bounding box center [768, 392] width 1537 height 784
click at [1473, 36] on icon at bounding box center [1480, 32] width 14 height 14
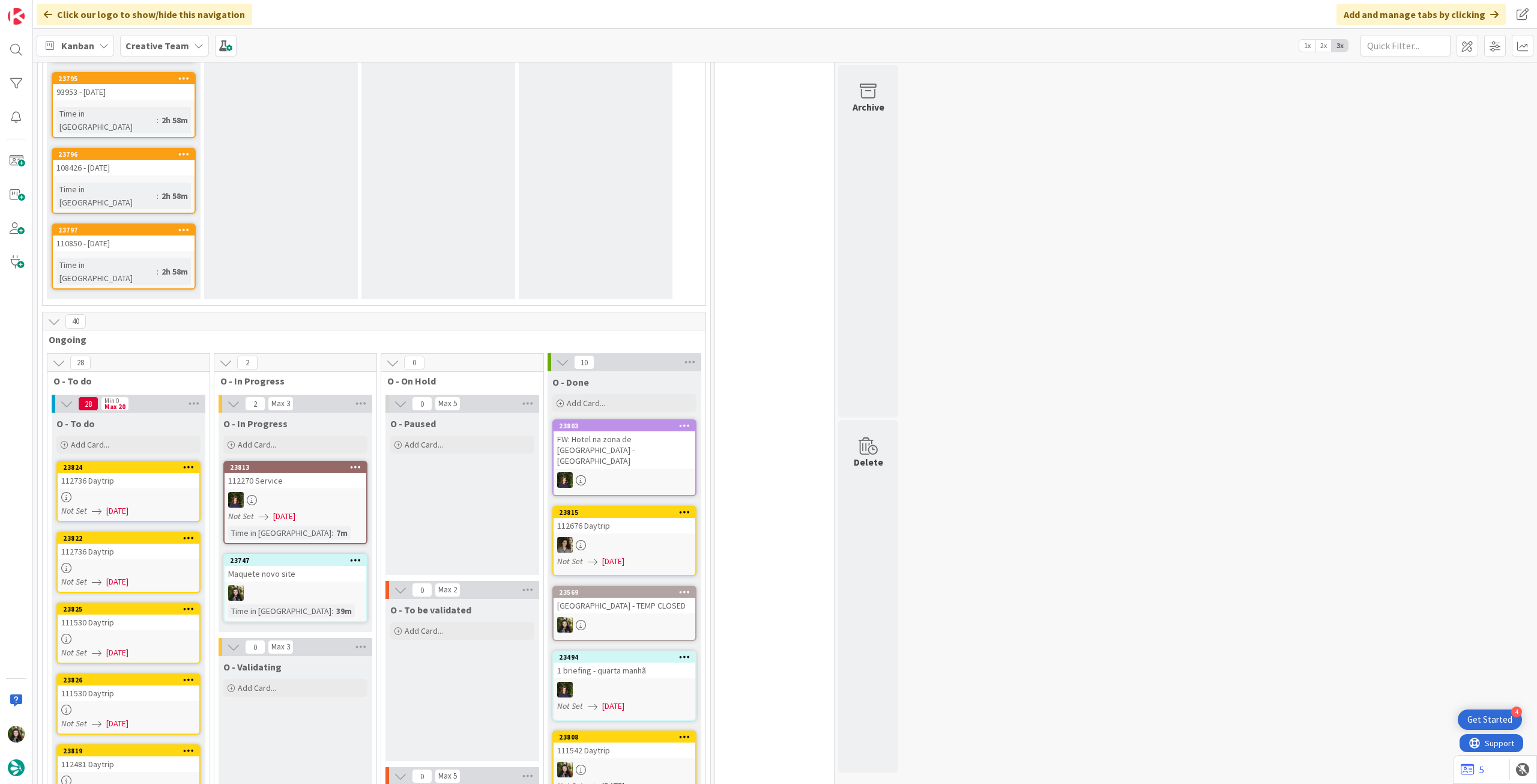
scroll to position [1134, 0]
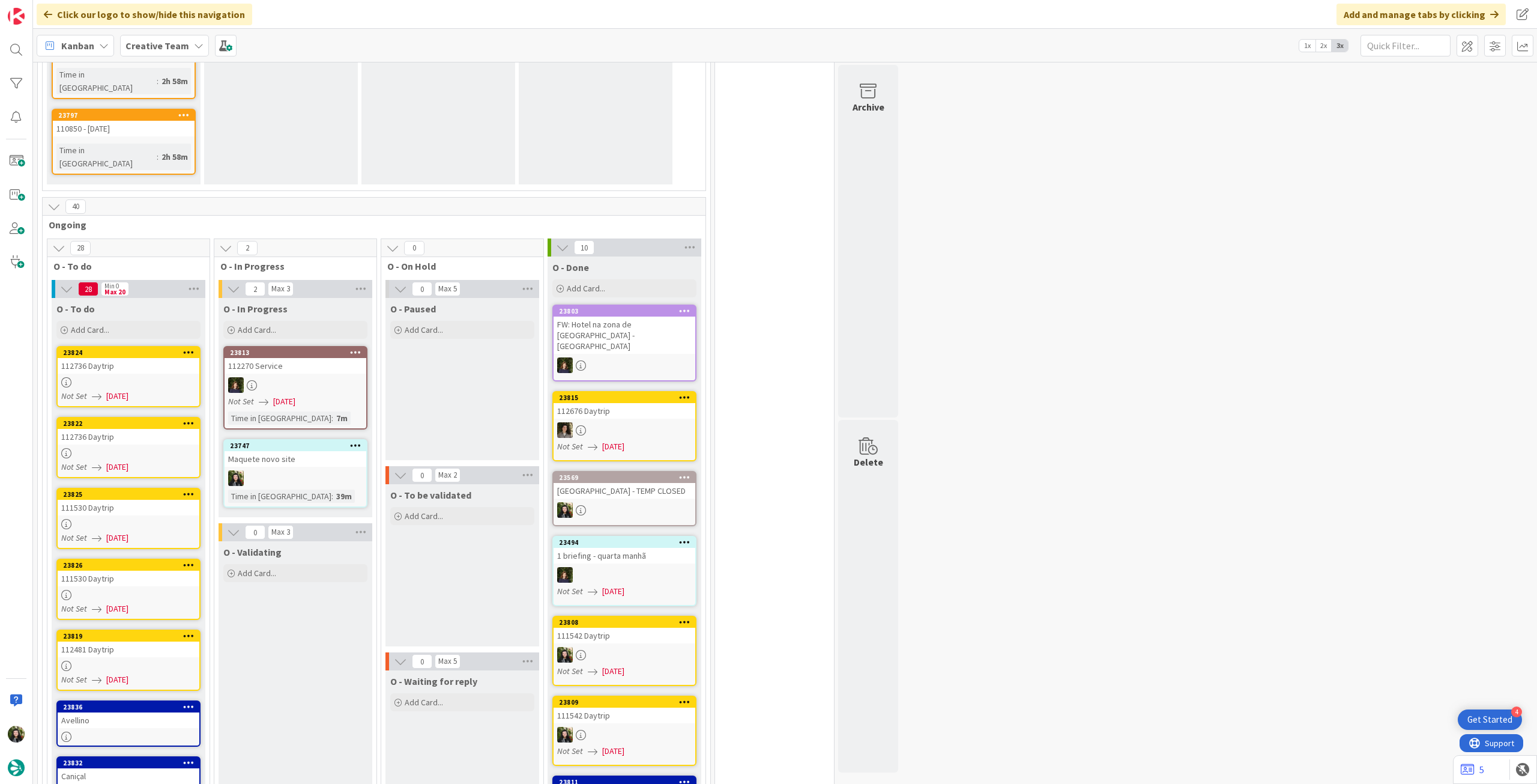
click at [130, 377] on div at bounding box center [128, 383] width 141 height 11
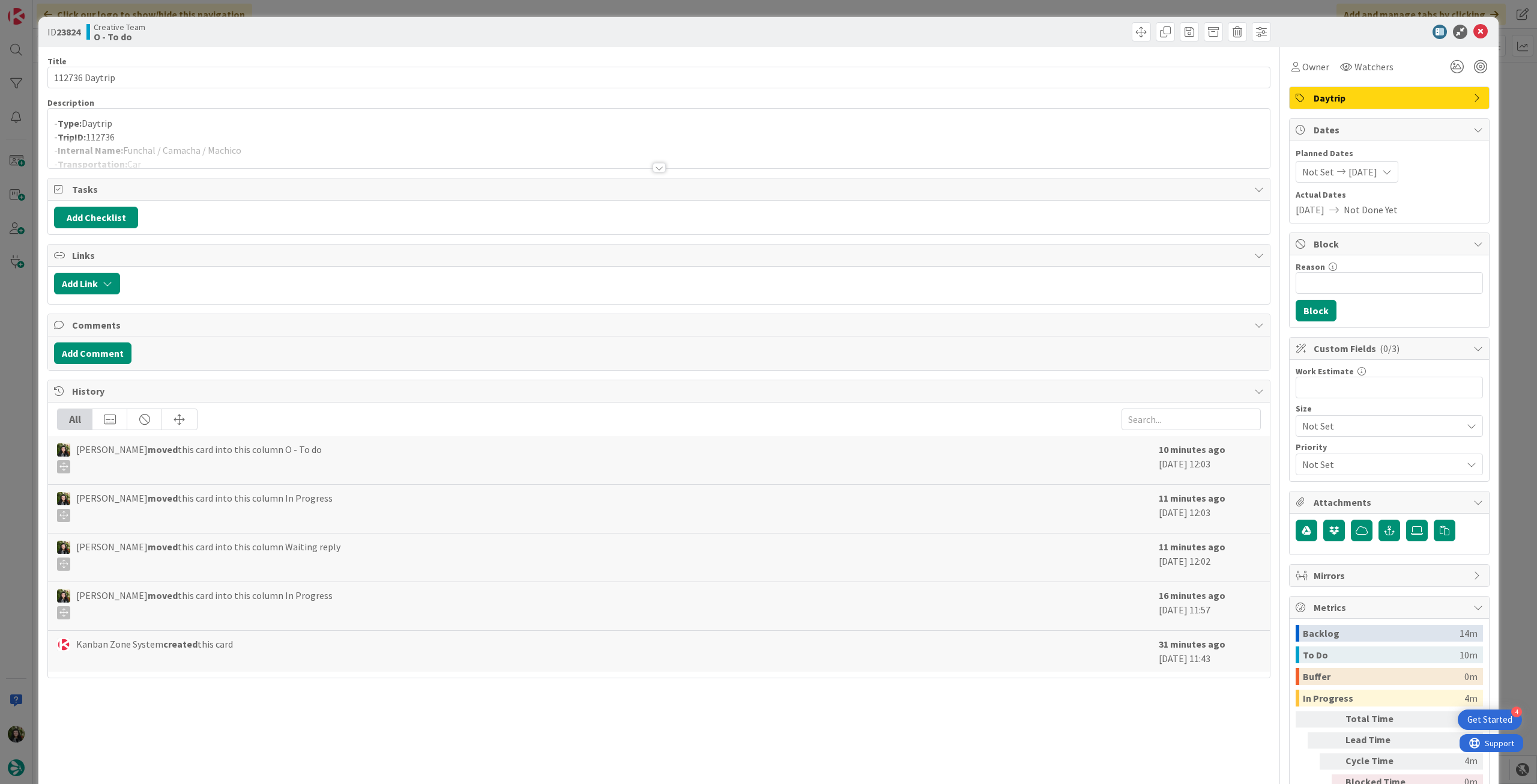
click at [214, 166] on div at bounding box center [659, 153] width 1222 height 31
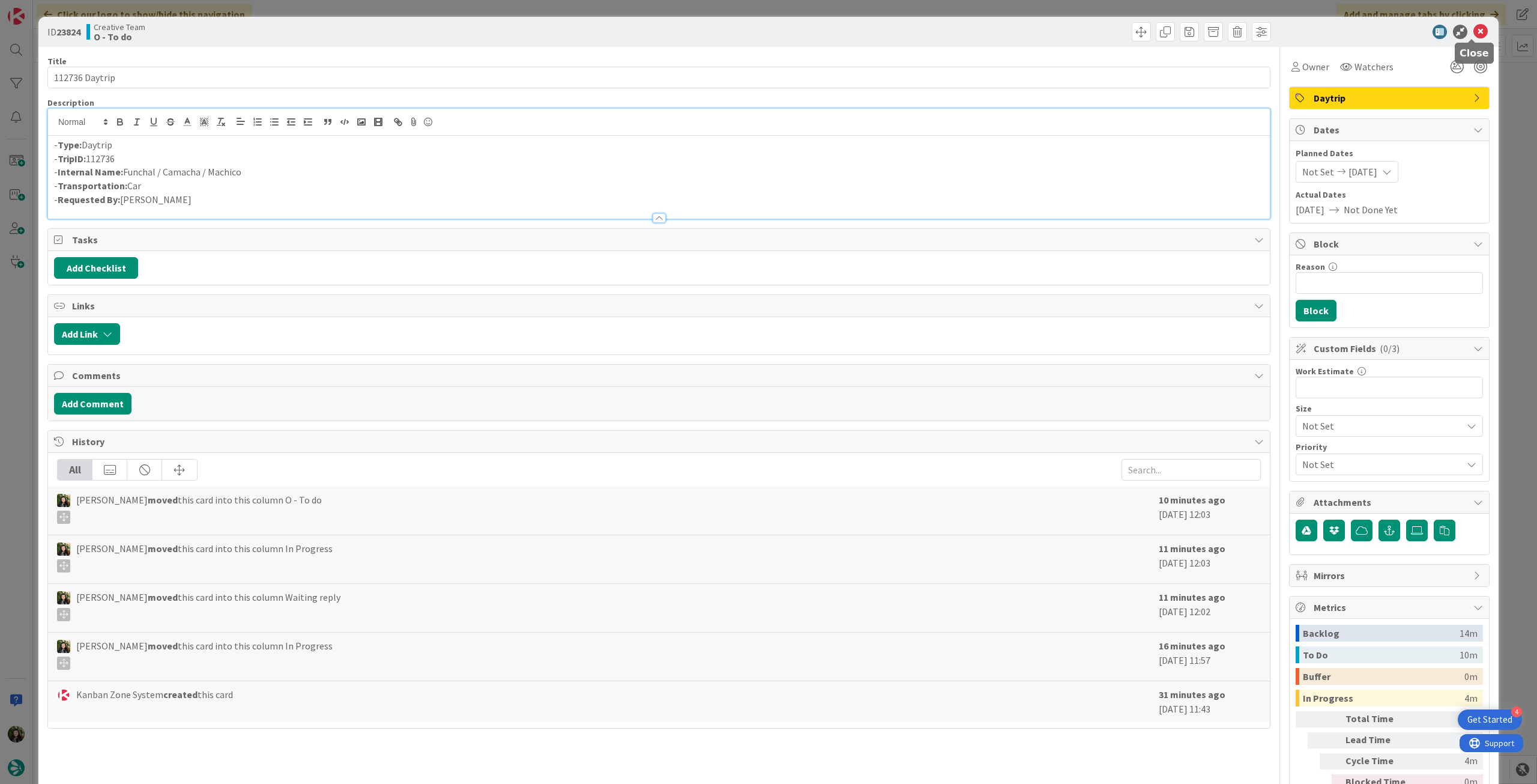
click at [1473, 36] on icon at bounding box center [1480, 32] width 14 height 14
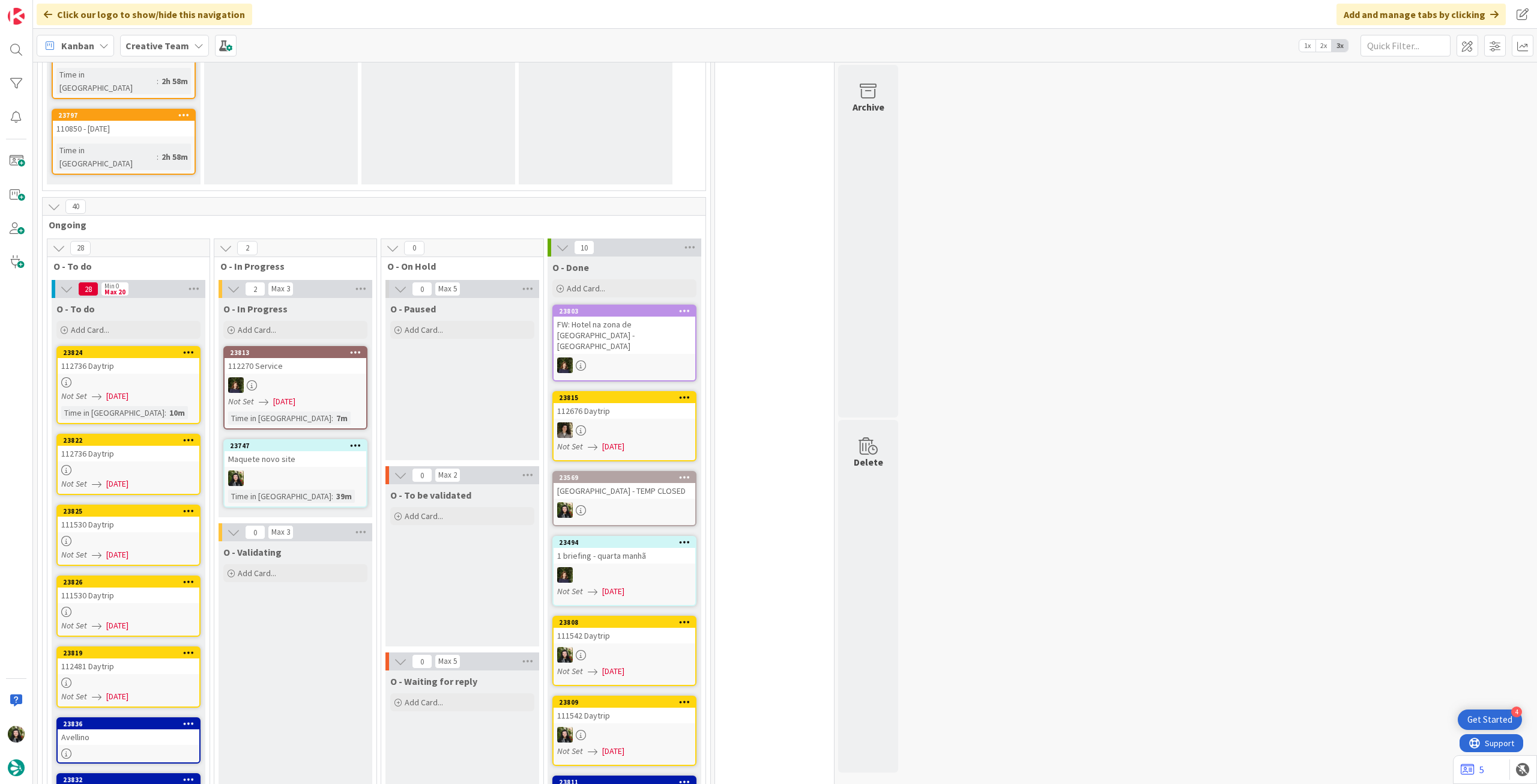
click at [161, 536] on div at bounding box center [128, 541] width 141 height 11
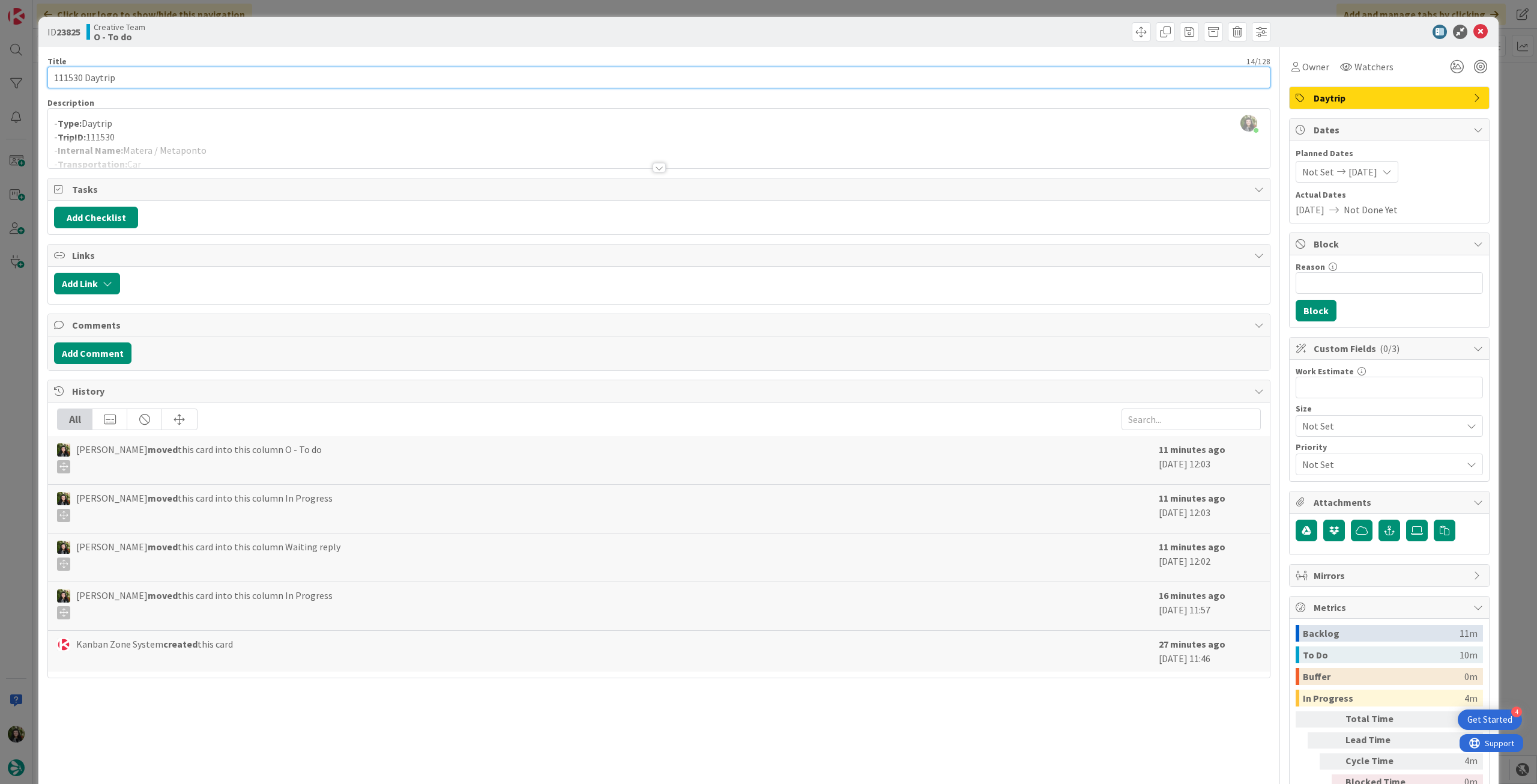
drag, startPoint x: 82, startPoint y: 76, endPoint x: 47, endPoint y: 77, distance: 35.0
click at [48, 77] on input "111530 Daytrip" at bounding box center [659, 77] width 1223 height 22
click at [1474, 31] on icon at bounding box center [1480, 32] width 14 height 14
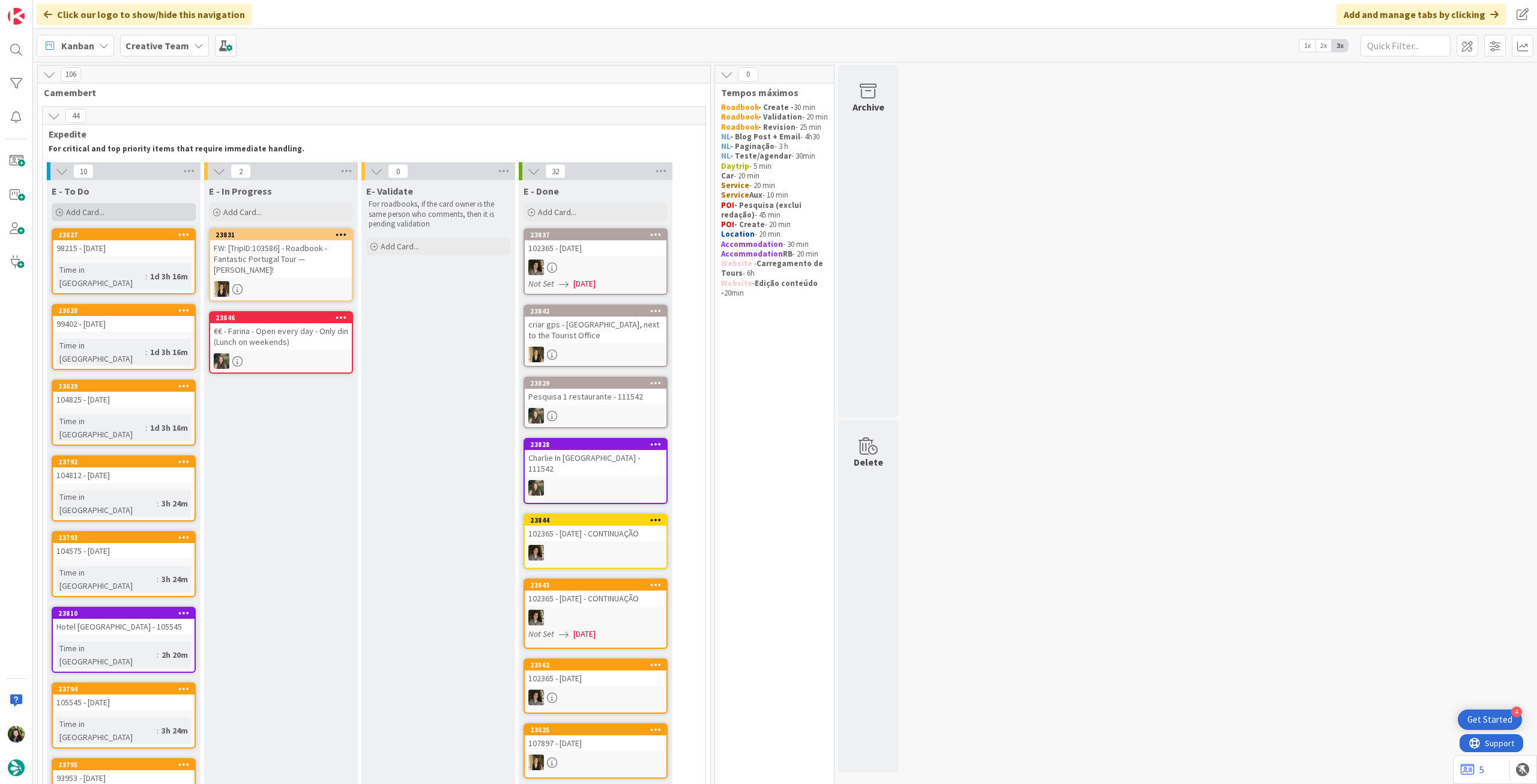
click at [160, 203] on div "Add Card..." at bounding box center [123, 212] width 144 height 18
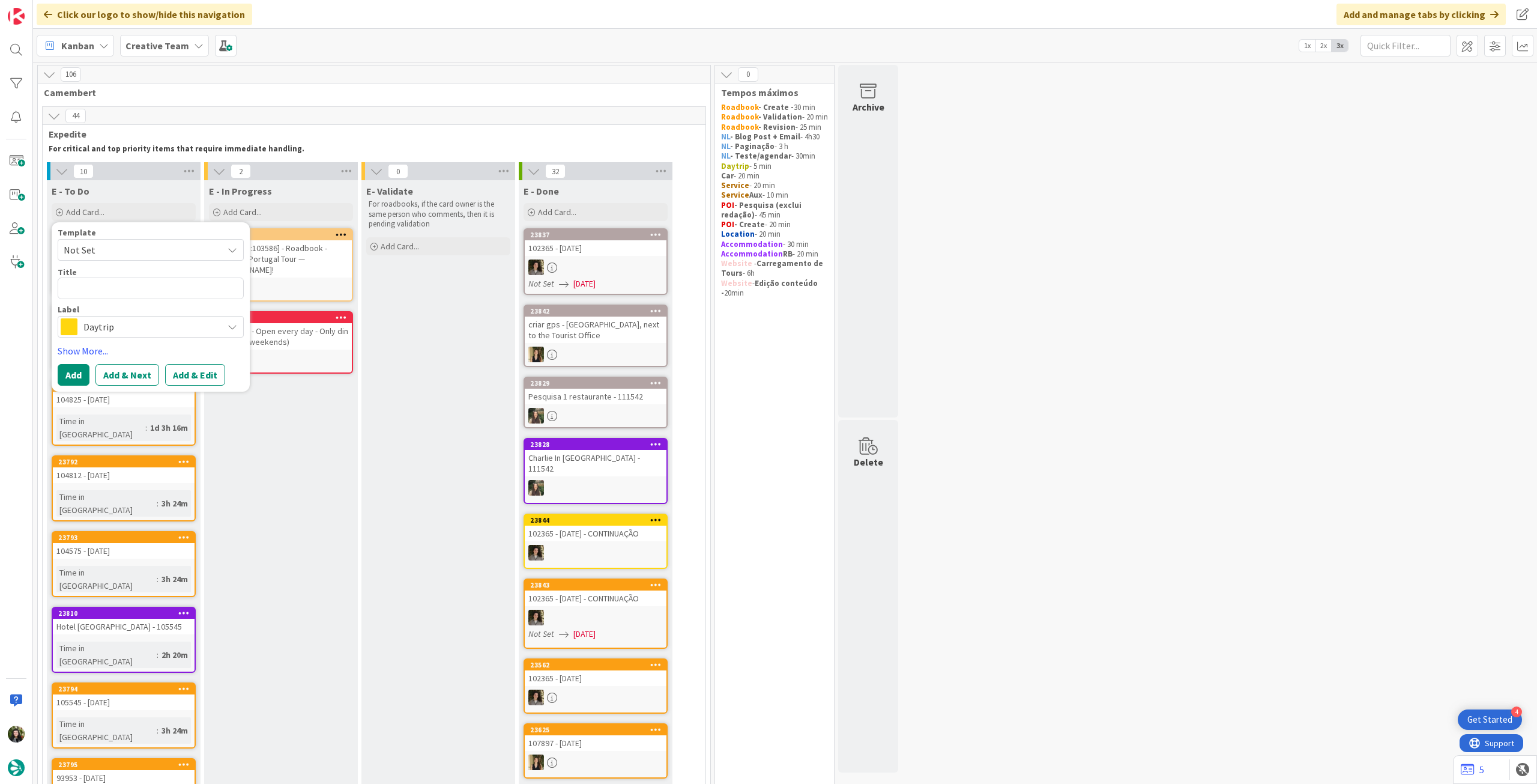
click at [130, 325] on span "Daytrip" at bounding box center [150, 327] width 133 height 17
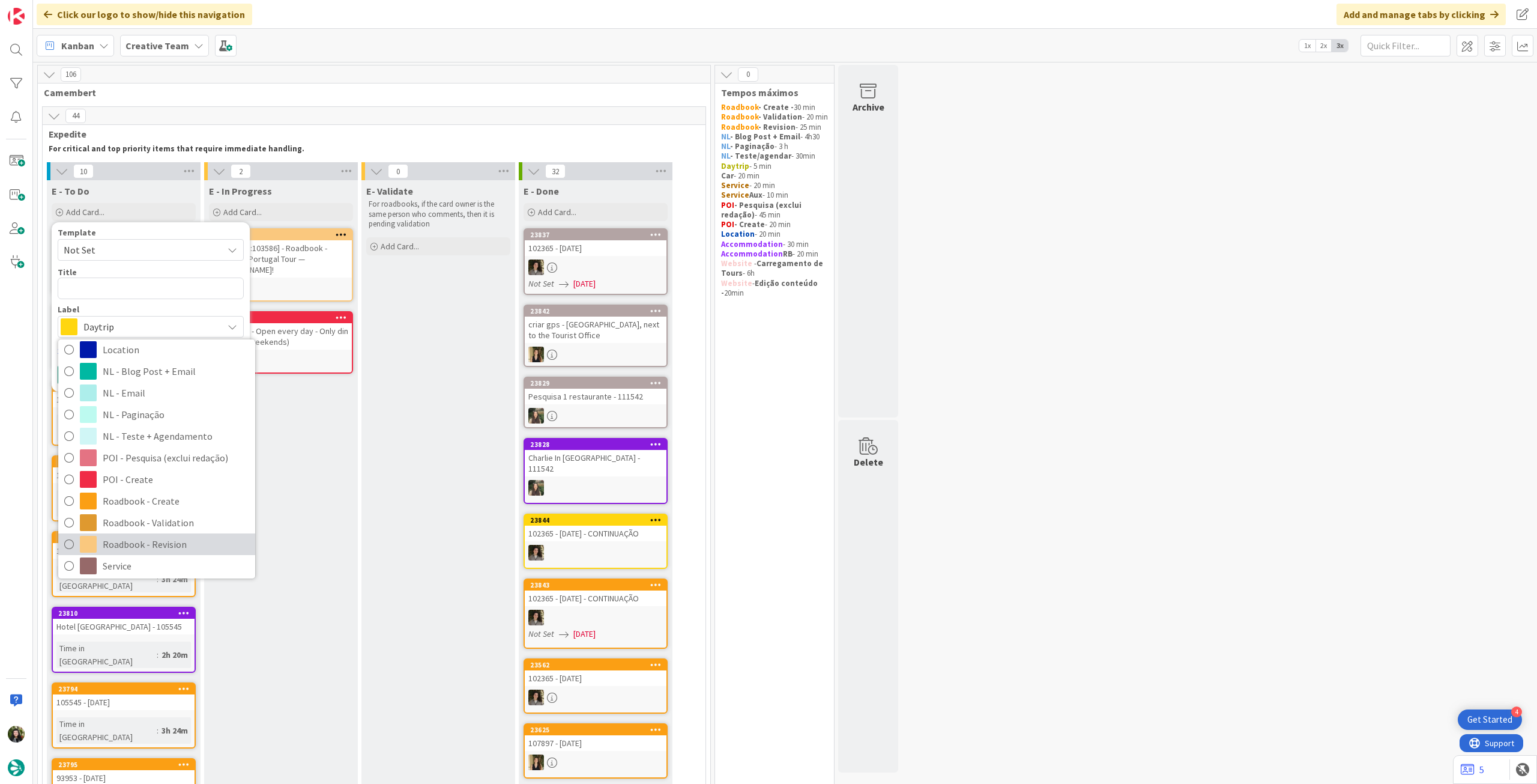
scroll to position [160, 0]
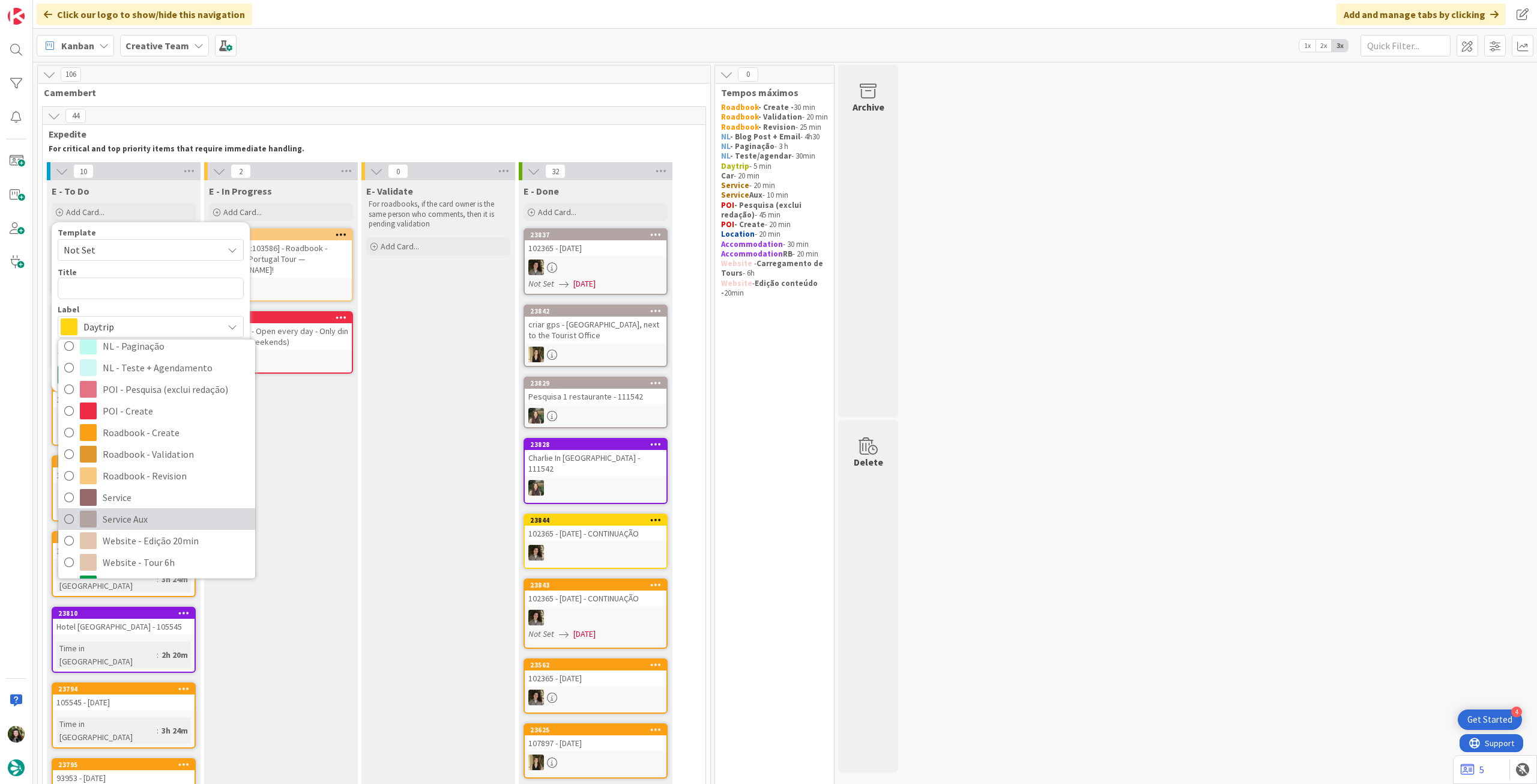
click at [153, 510] on span "Service Aux" at bounding box center [176, 519] width 147 height 18
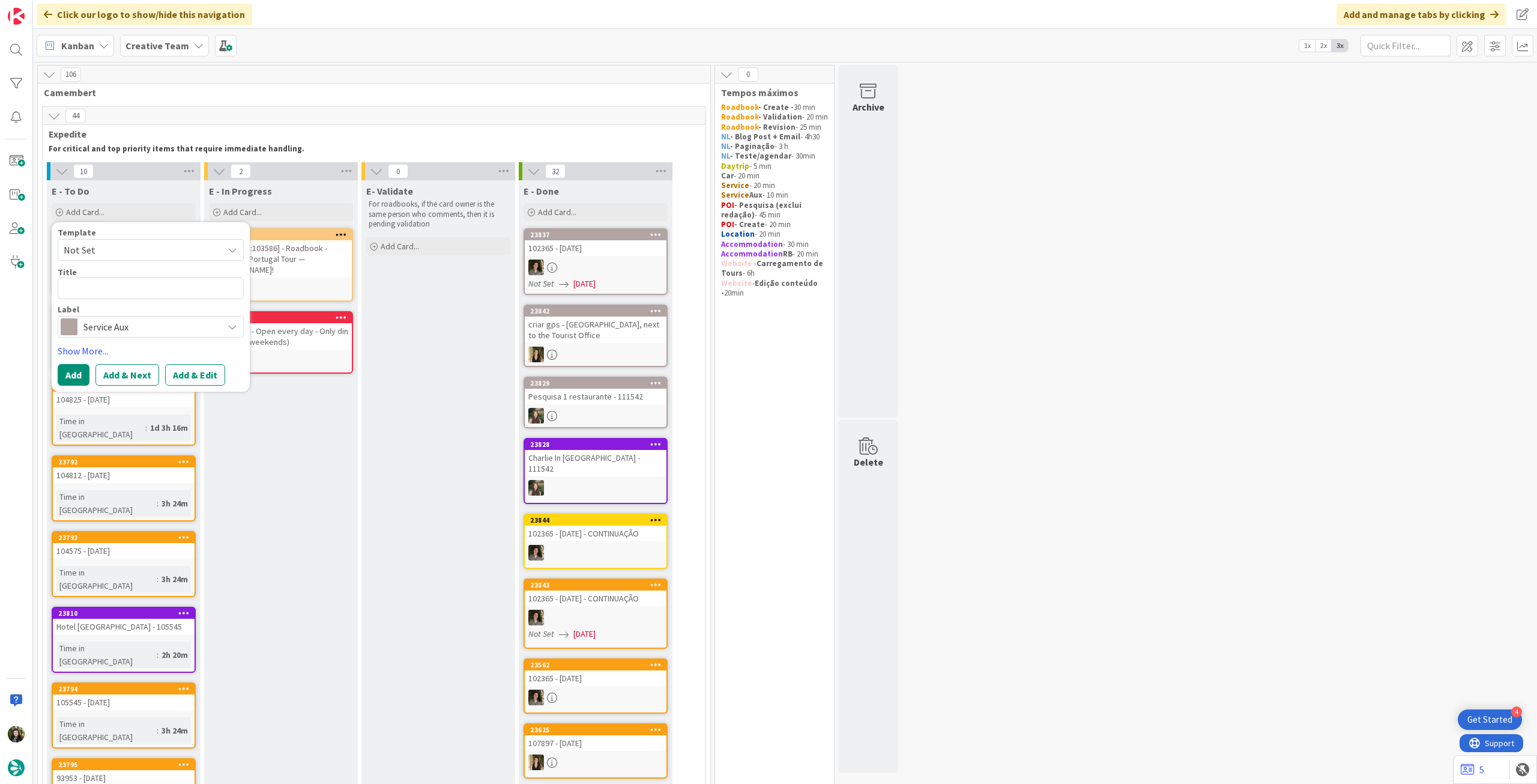
click at [190, 276] on div "Title 0 / 128" at bounding box center [150, 272] width 186 height 11
click at [187, 286] on textarea at bounding box center [150, 288] width 186 height 22
type textarea "x"
type textarea "P"
type textarea "x"
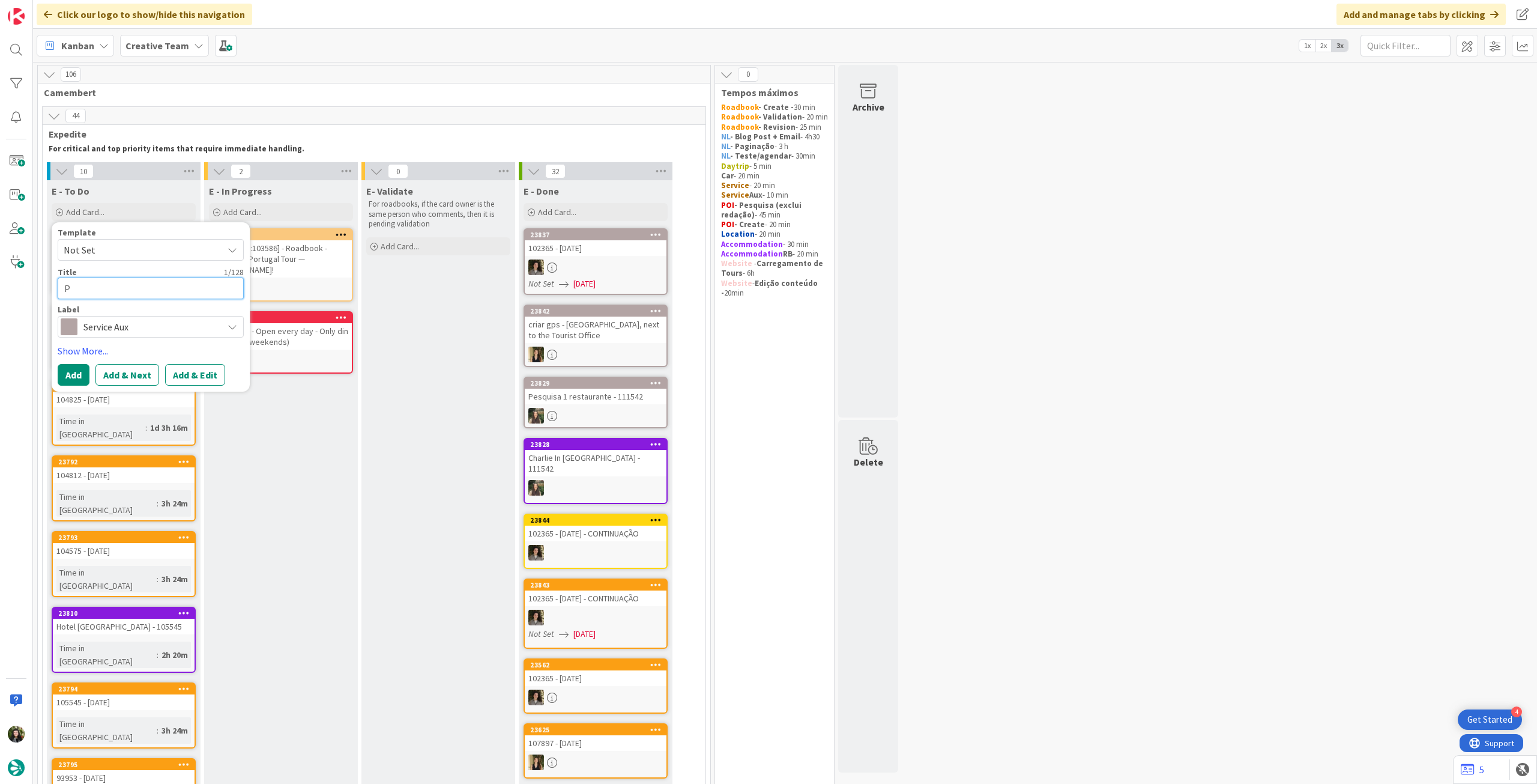
type textarea "Pe"
type textarea "x"
type textarea "Pes"
type textarea "x"
type textarea "Pesq"
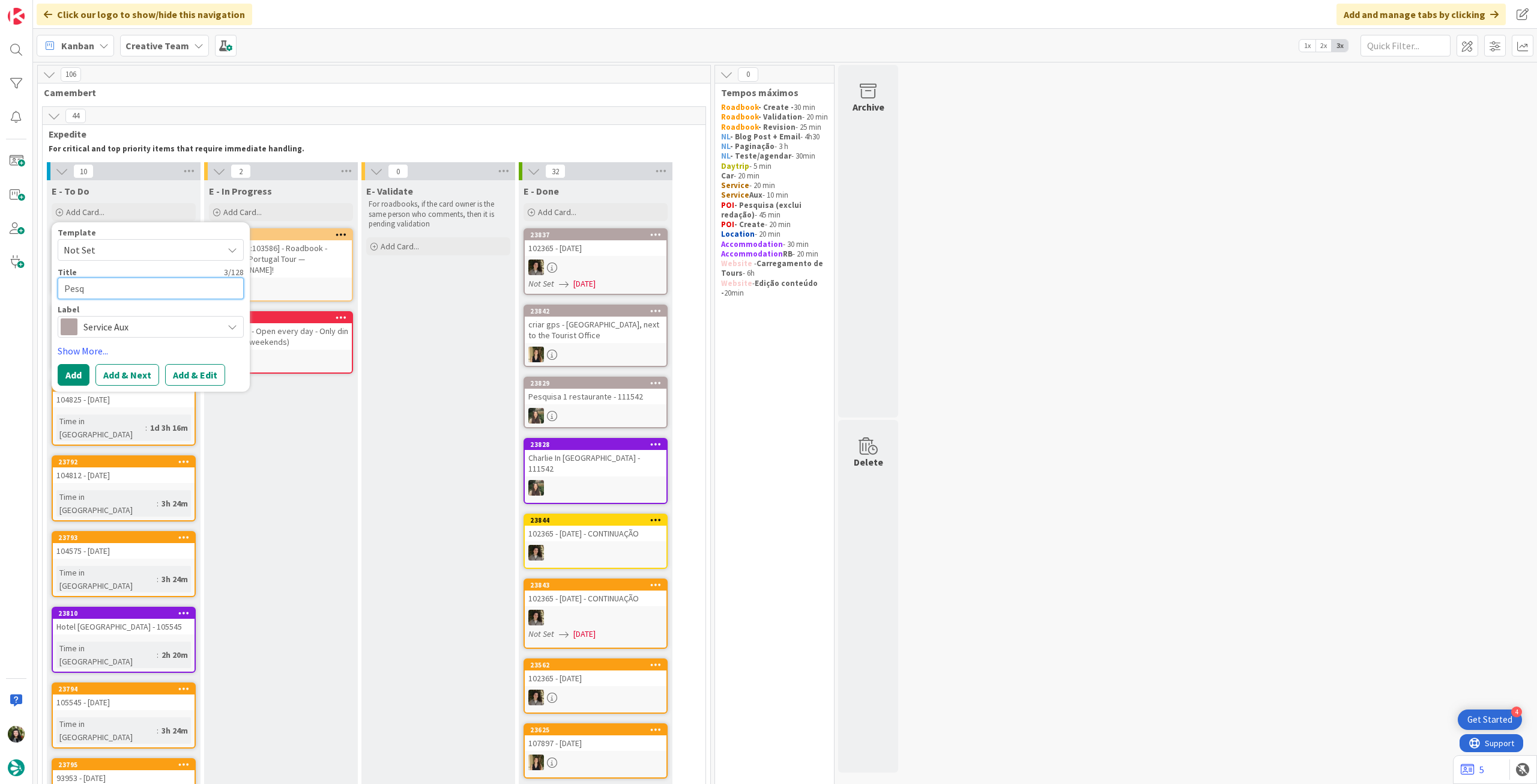
type textarea "x"
type textarea "Pesqu"
type textarea "x"
type textarea "Pesqui"
type textarea "x"
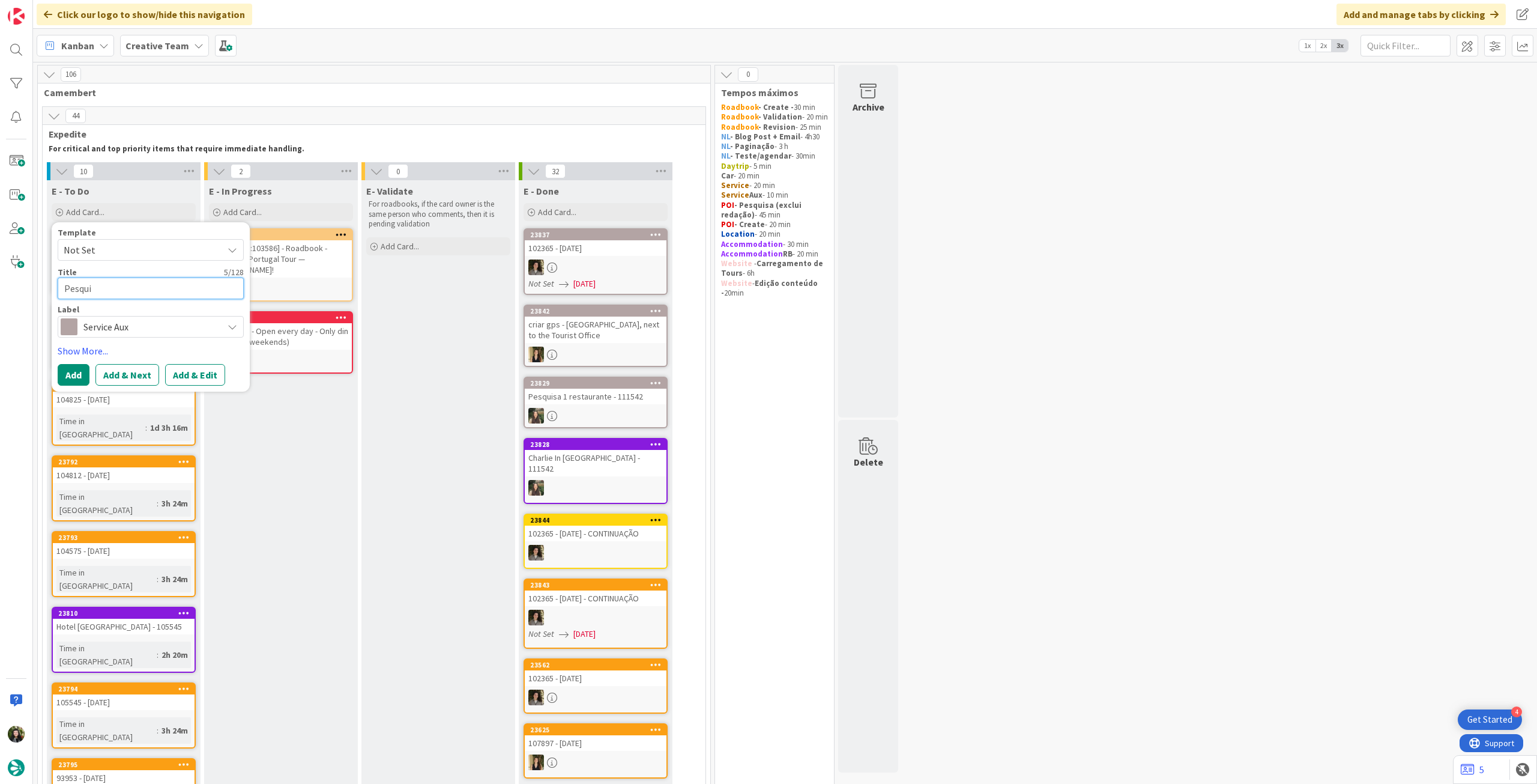
type textarea "Pesquis"
type textarea "x"
type textarea "Pesquisa"
type textarea "x"
type textarea "Pesquisa"
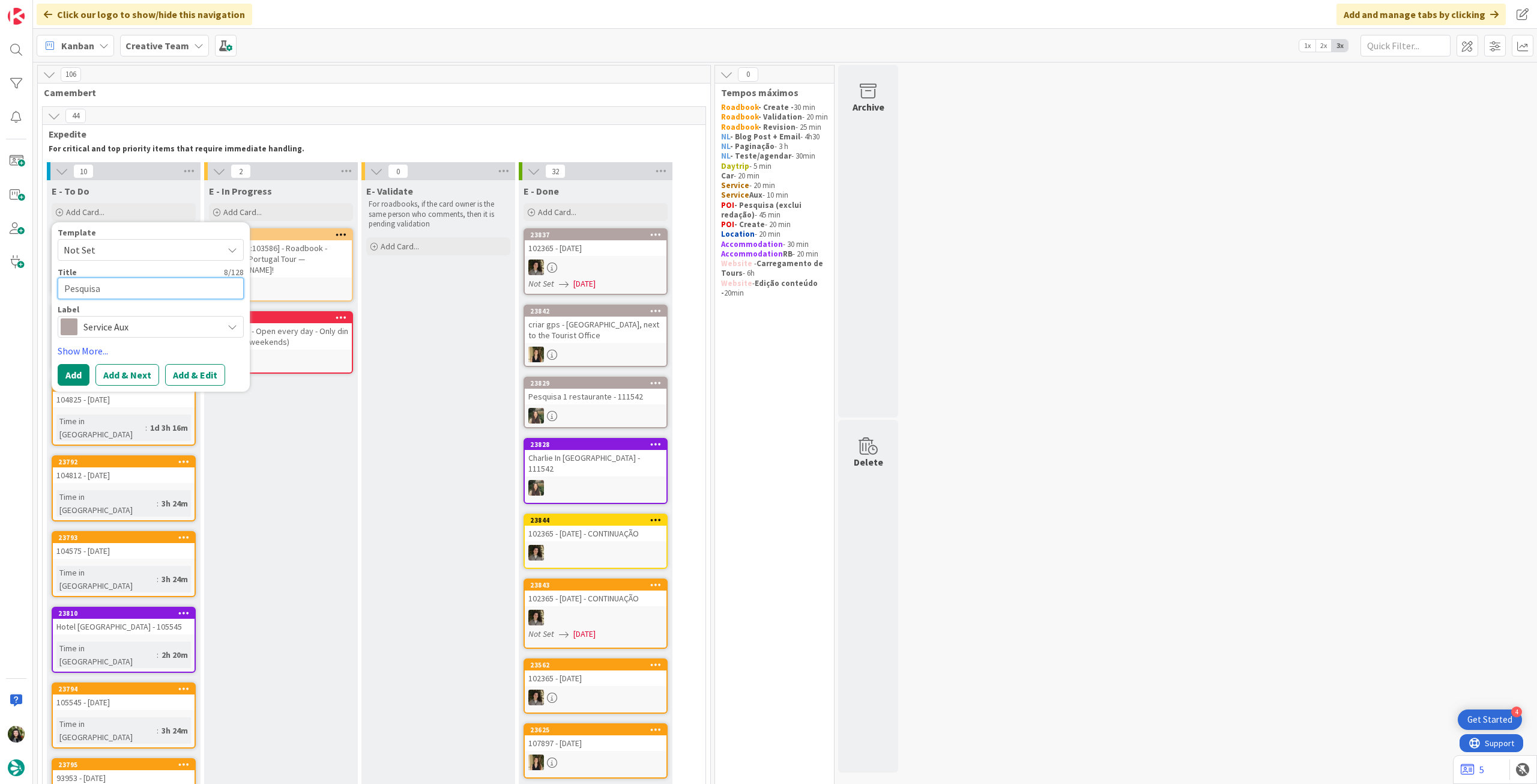
type textarea "x"
type textarea "Pesquisa r"
type textarea "x"
type textarea "Pesquisa re"
type textarea "x"
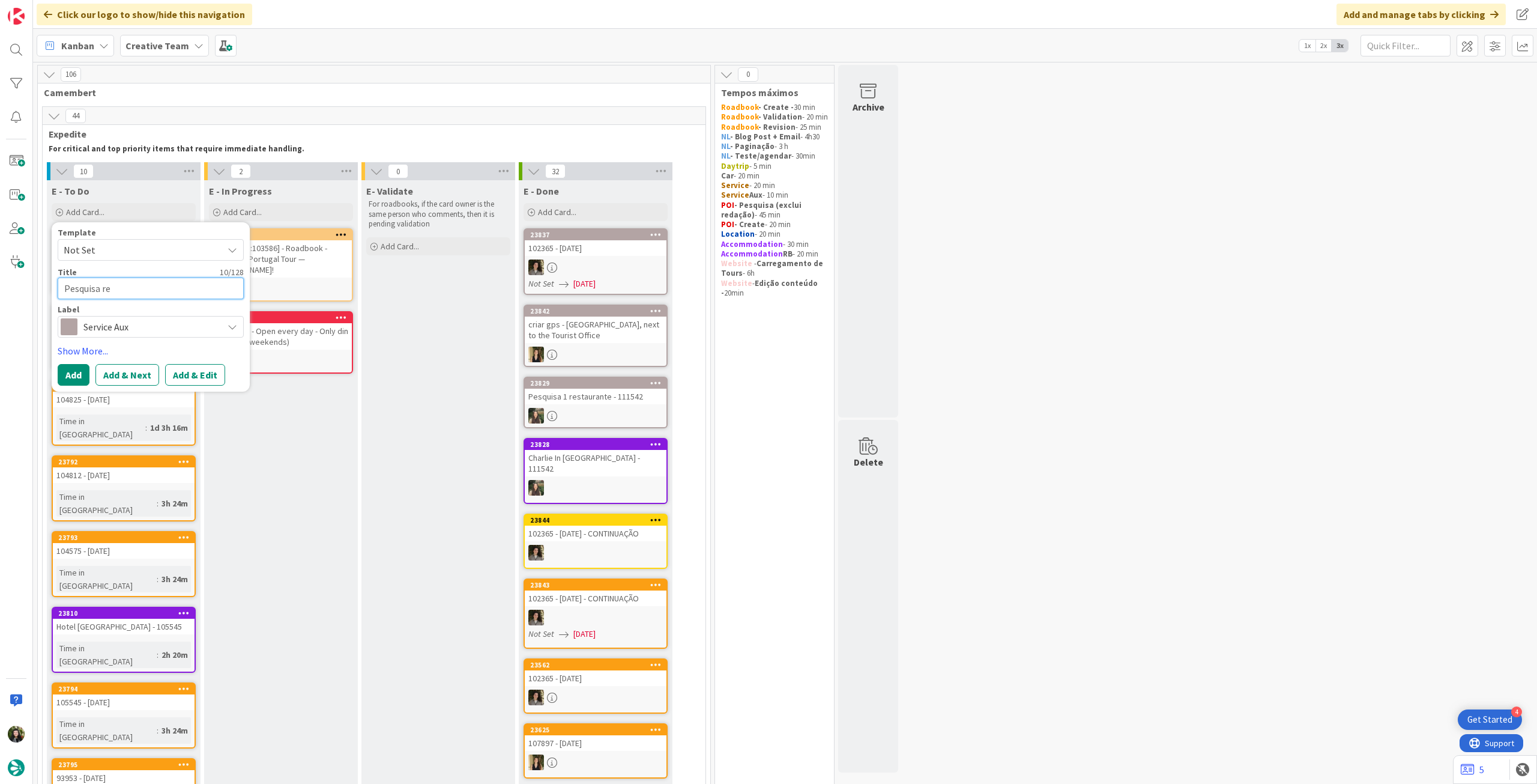
type textarea "Pesquisa res"
type textarea "x"
type textarea "Pesquisa rest"
type textarea "x"
type textarea "Pesquisa resta"
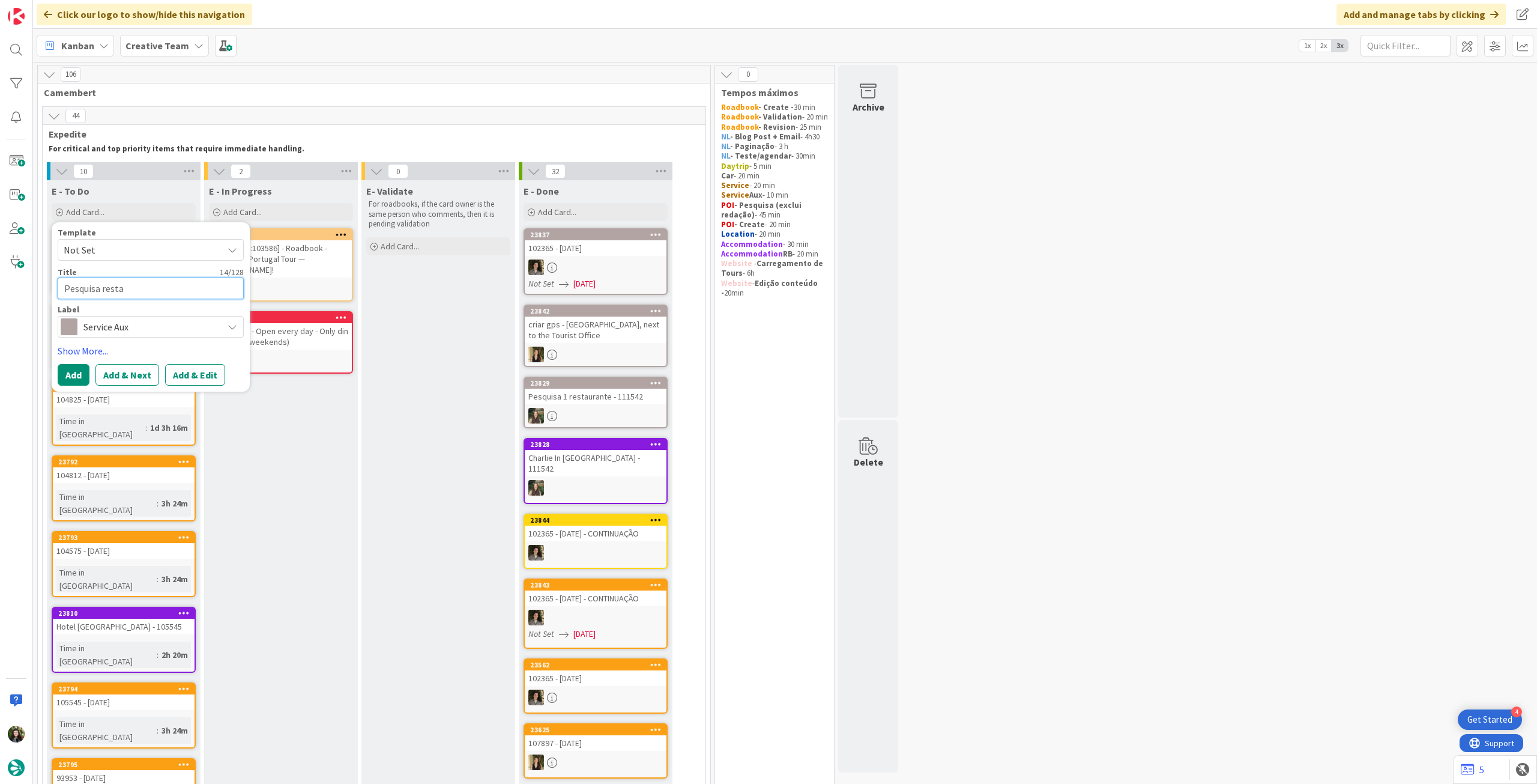
type textarea "x"
type textarea "Pesquisa restaur"
type textarea "x"
type textarea "Pesquisa restaura"
type textarea "x"
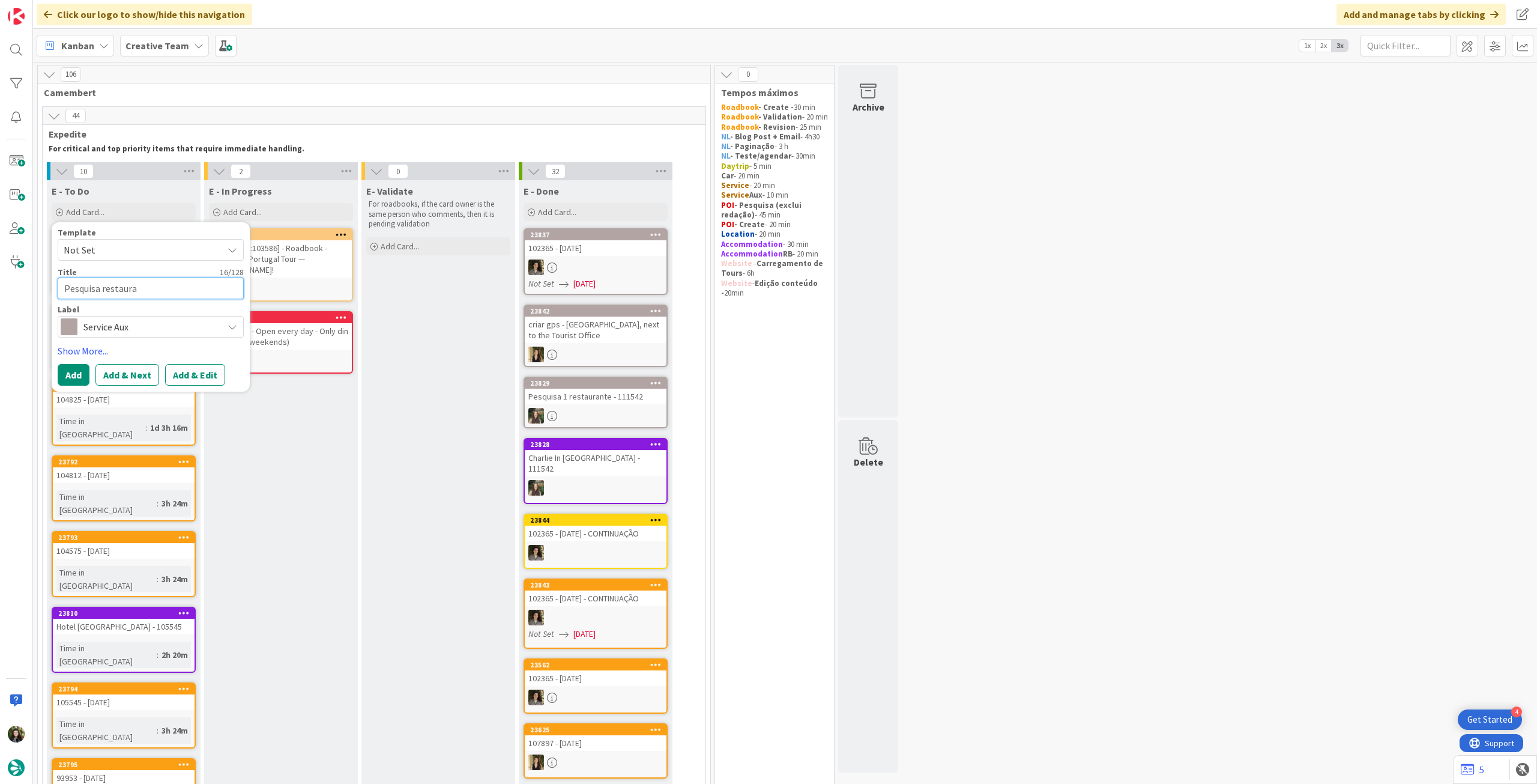
type textarea "Pesquisa restauran"
type textarea "x"
type textarea "Pesquisa restaurant"
type textarea "x"
type textarea "Pesquisa restaurante"
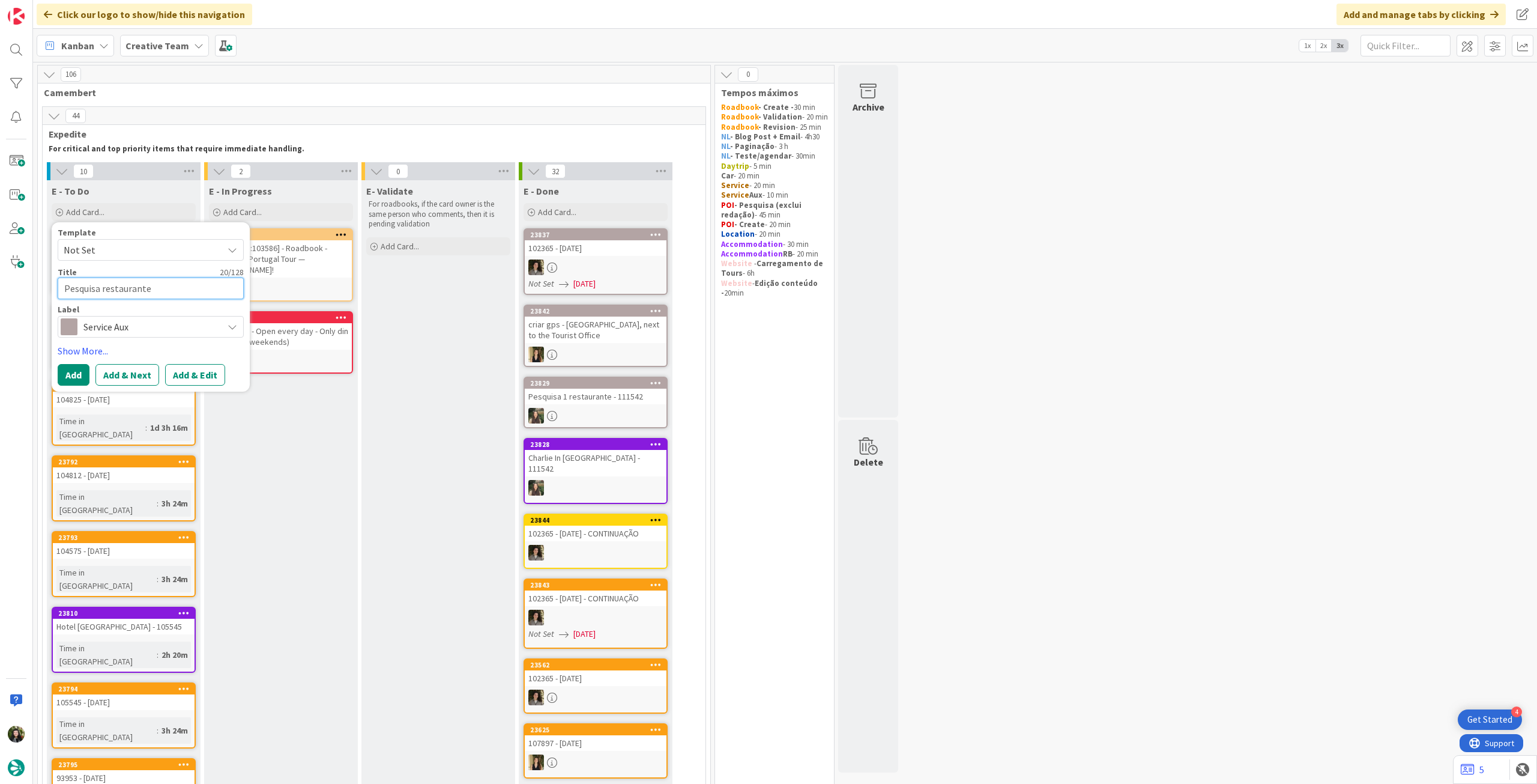
type textarea "x"
type textarea "Pesquisa restaurantes"
type textarea "x"
type textarea "Pesquisa restaurantes"
type textarea "x"
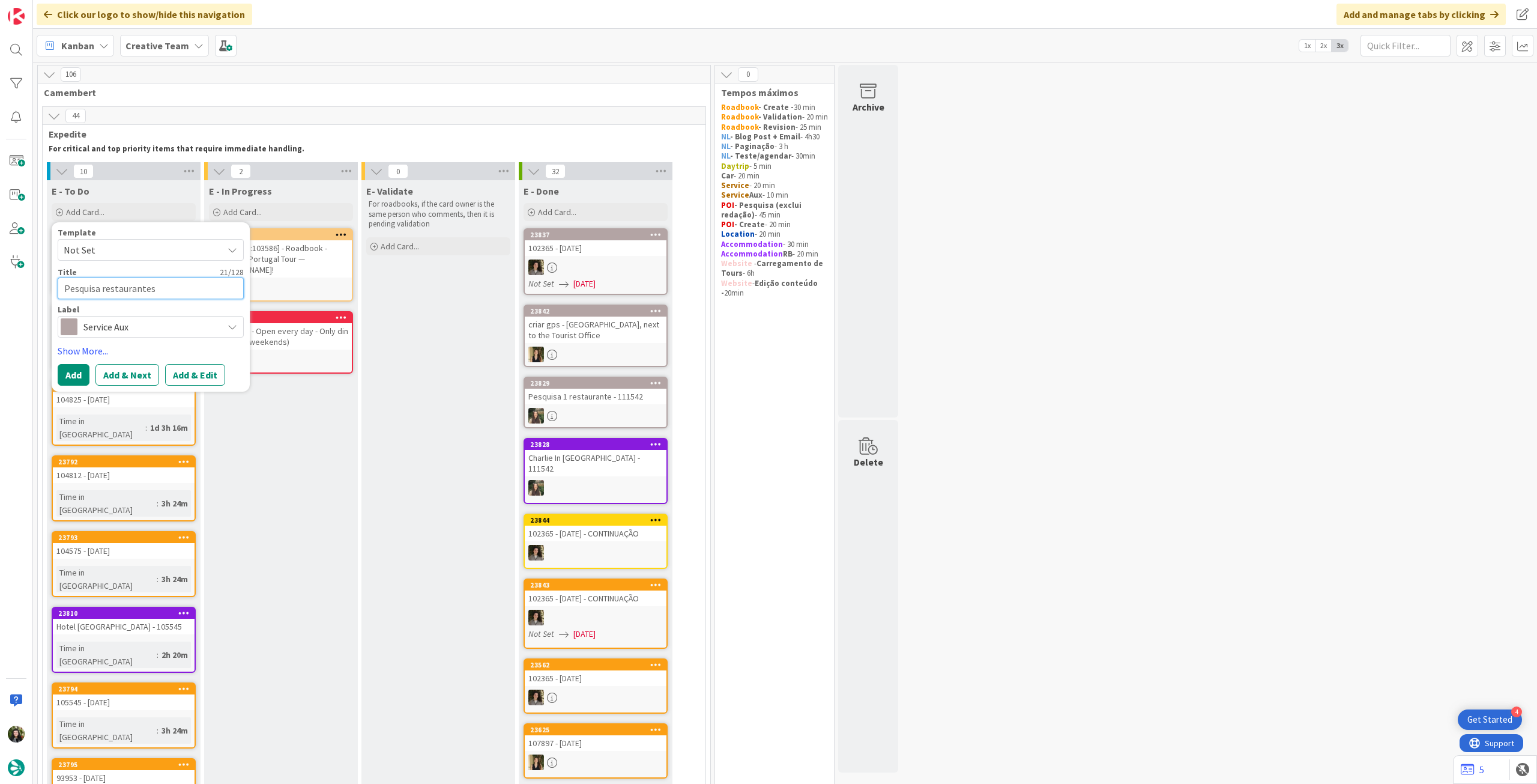
type textarea "Pesquisa restaurantes -"
type textarea "x"
type textarea "Pesquisa restaurantes -"
paste textarea "102365"
type textarea "x"
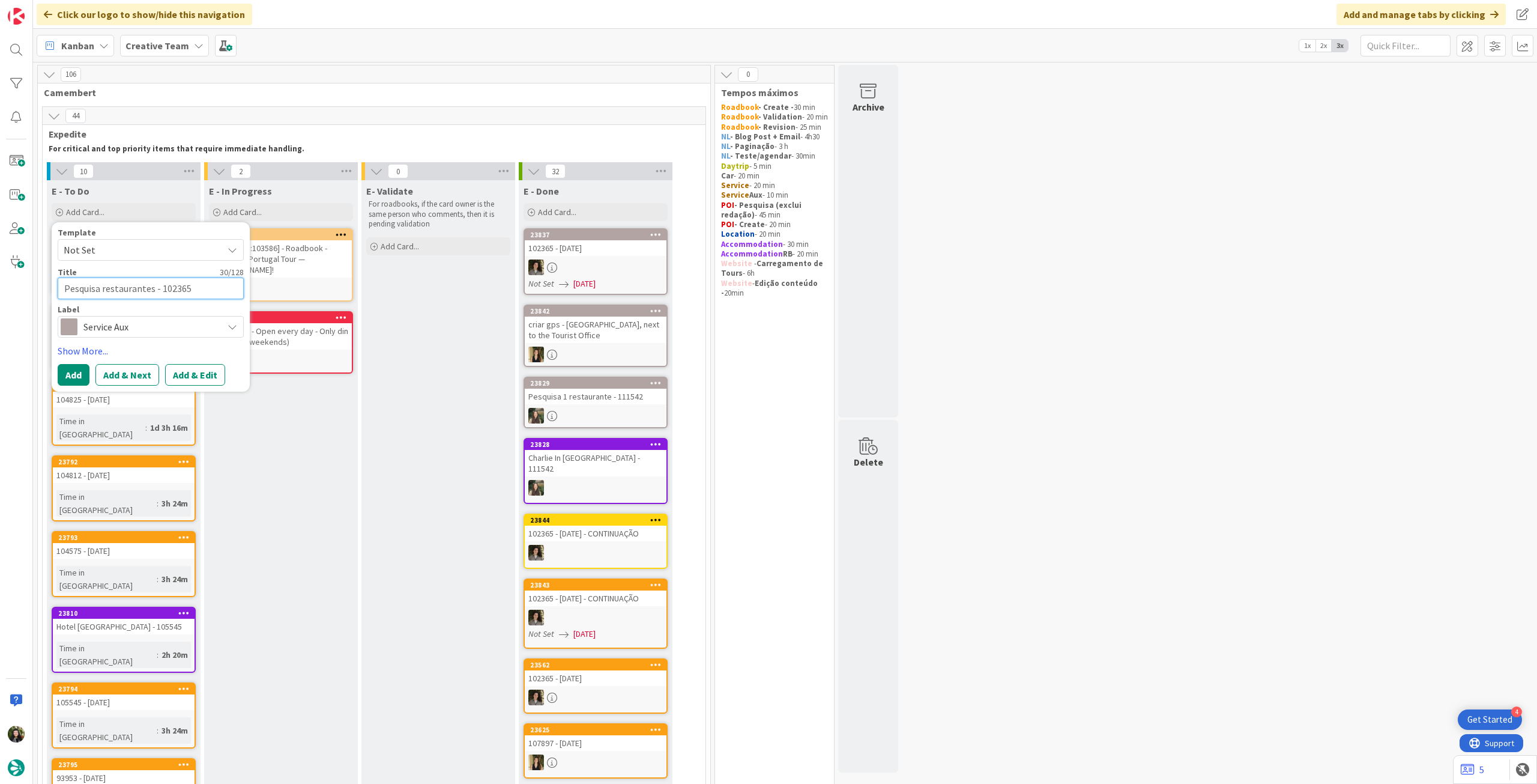
type textarea "Pesquisa restaurantes - 102365"
click at [78, 376] on button "Add" at bounding box center [73, 374] width 32 height 22
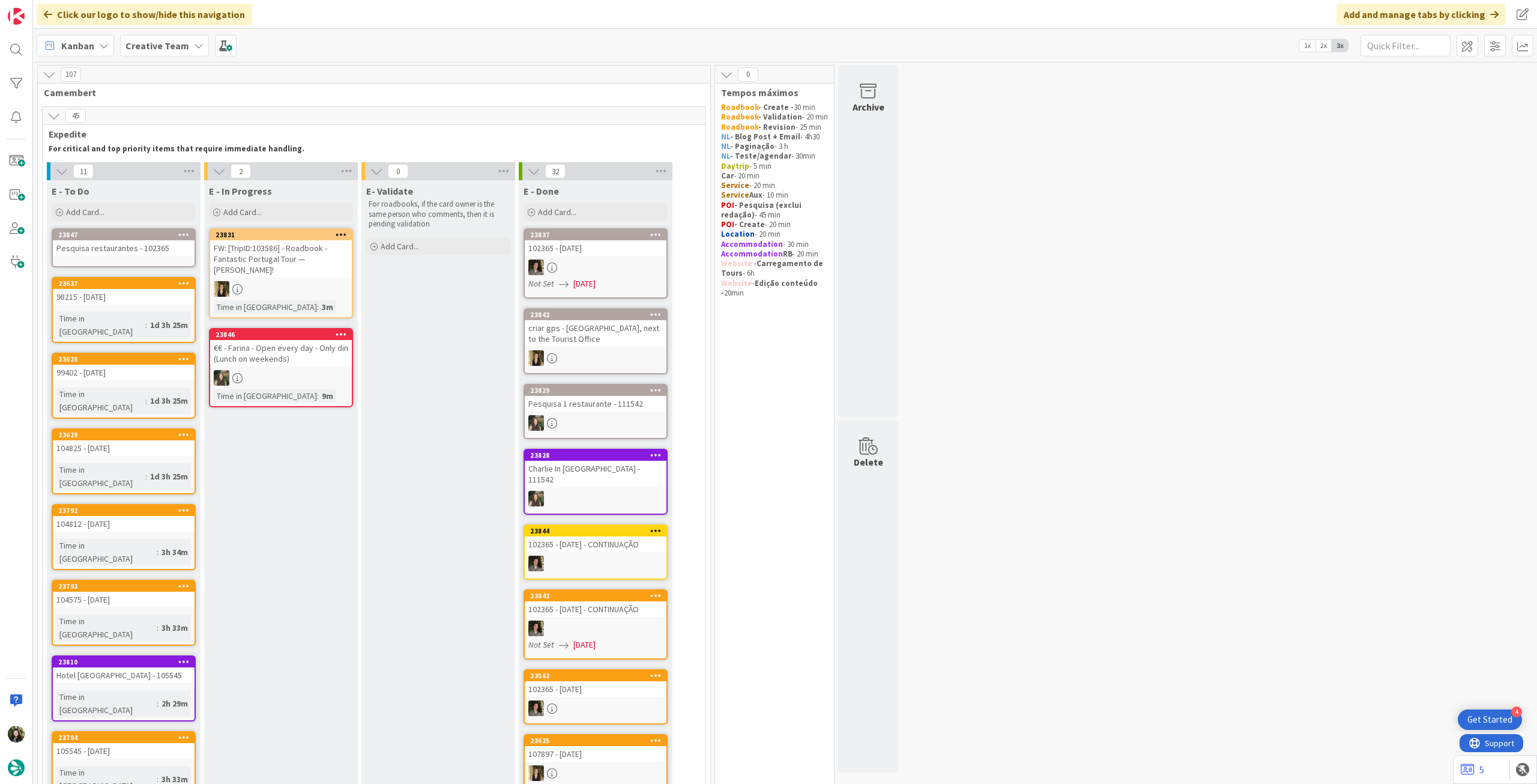
click at [125, 247] on div "Pesquisa restaurantes - 102365" at bounding box center [123, 248] width 141 height 16
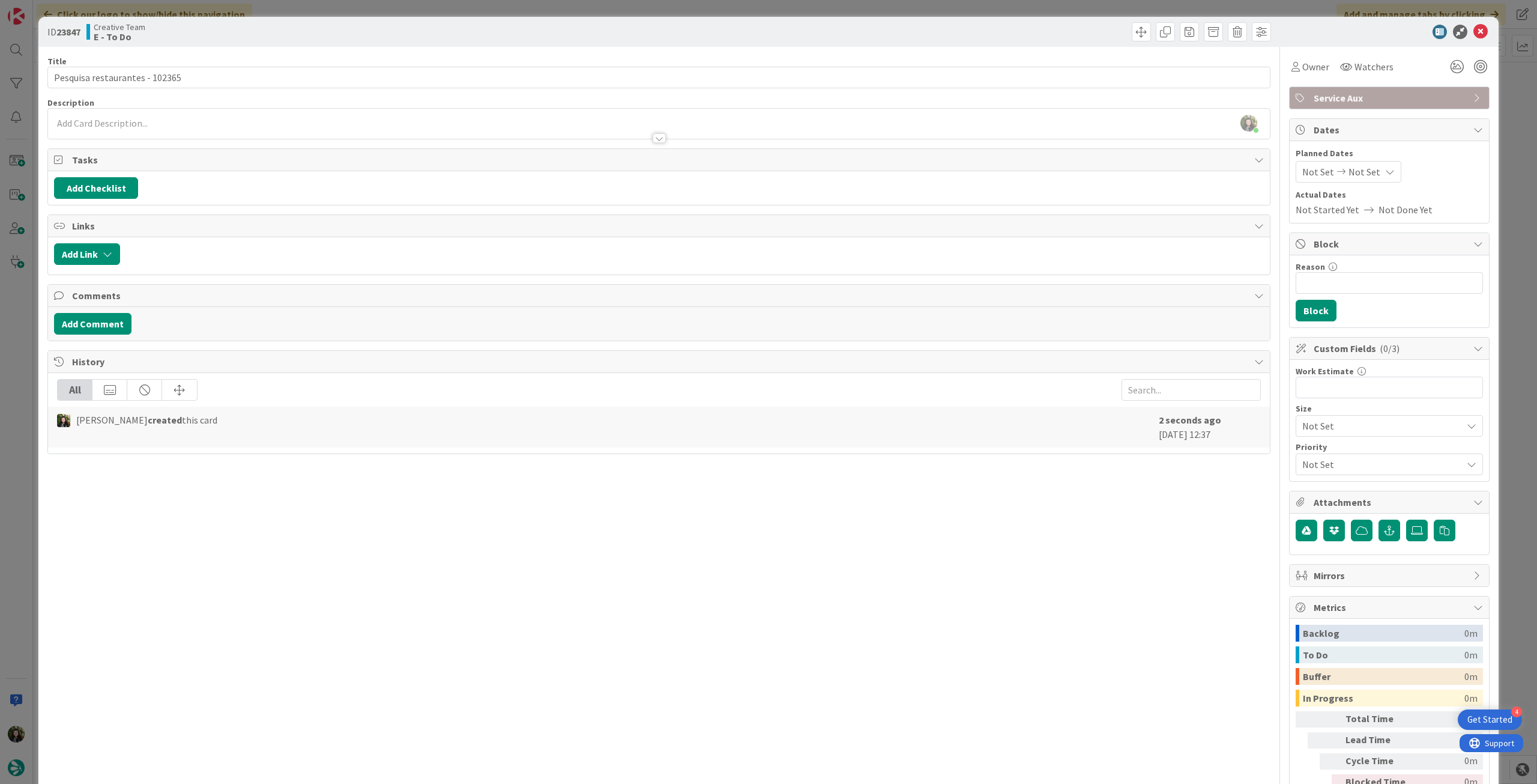
click at [233, 134] on div at bounding box center [659, 132] width 1222 height 13
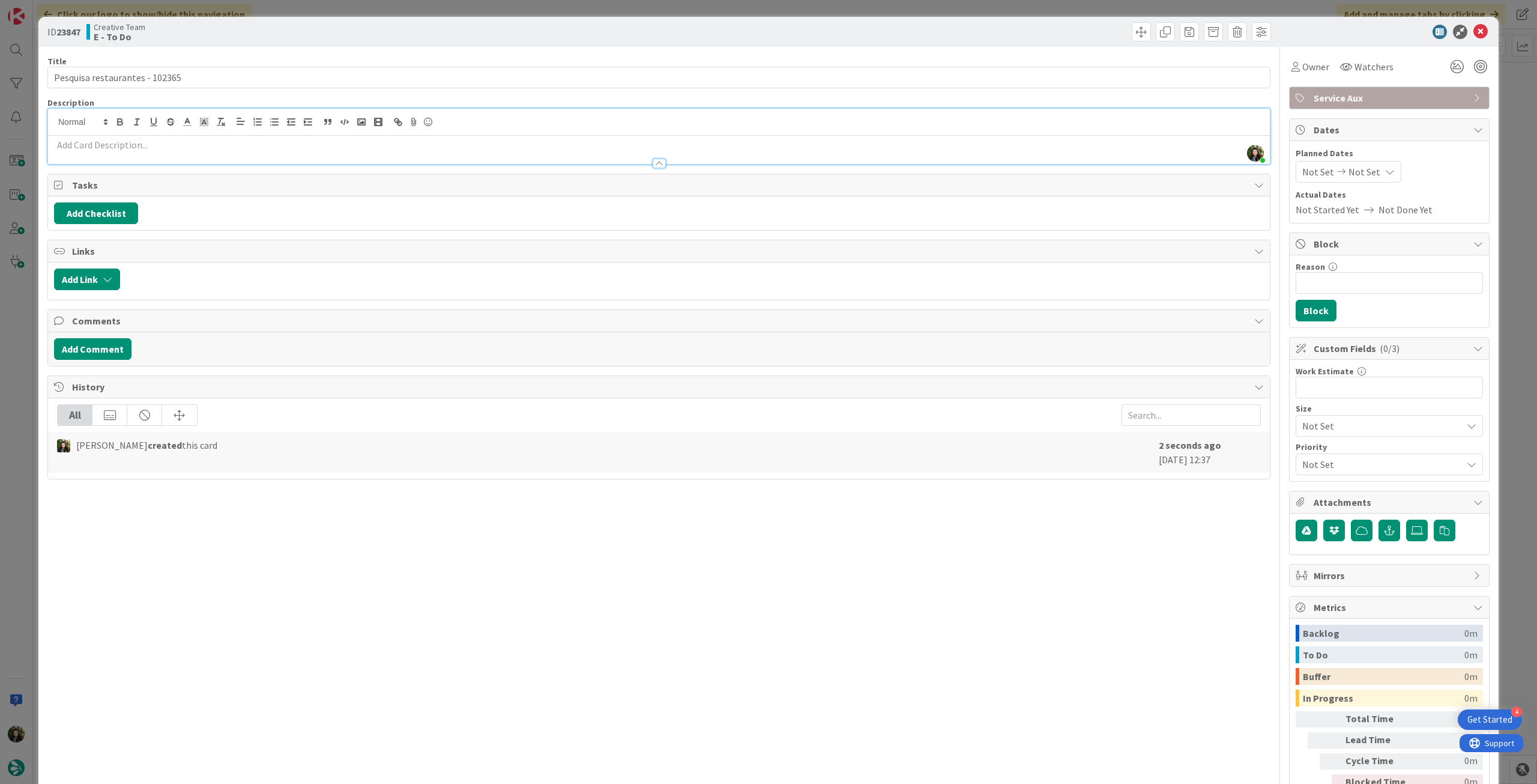
click at [216, 145] on p at bounding box center [658, 145] width 1210 height 14
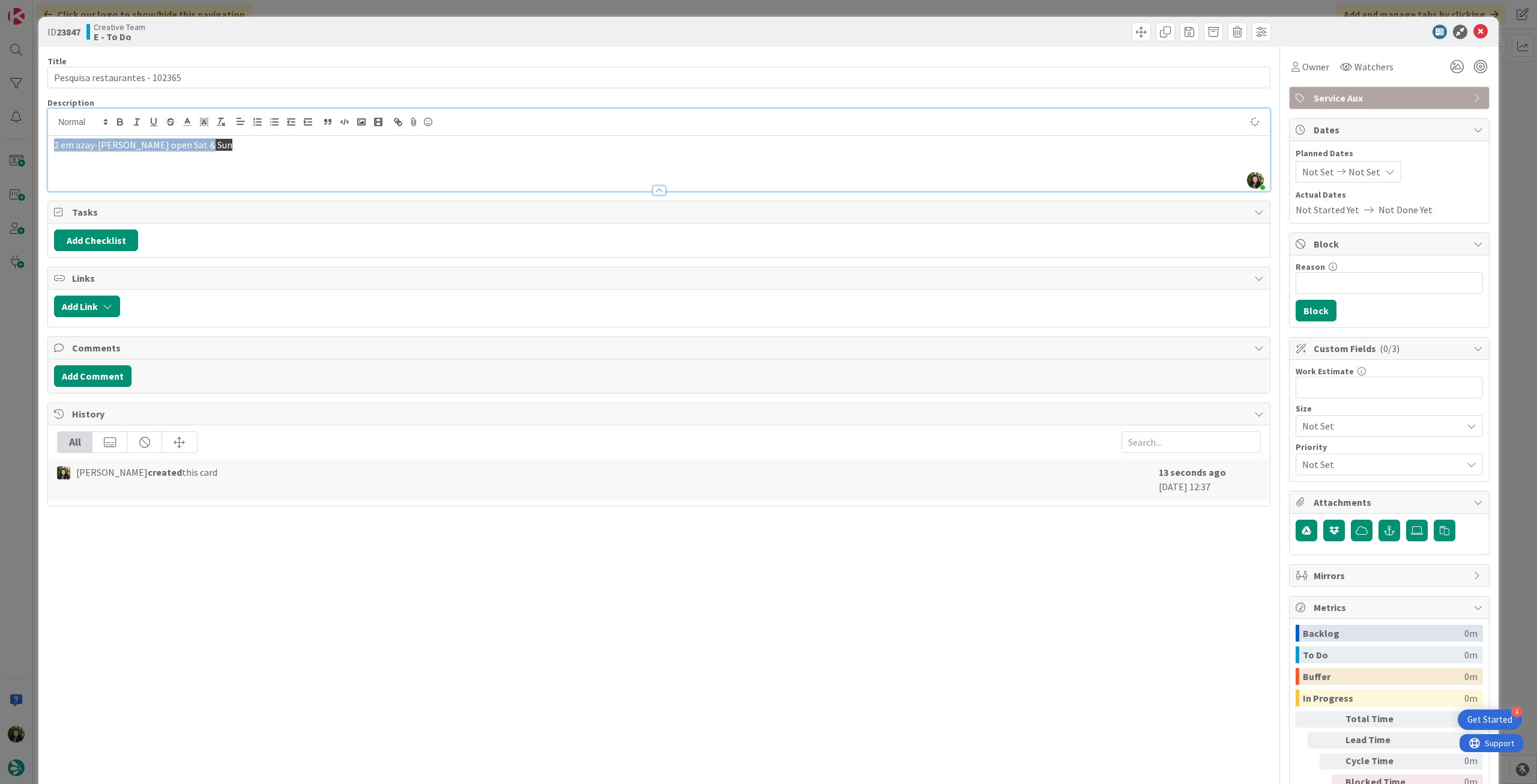
drag, startPoint x: 149, startPoint y: 146, endPoint x: -32, endPoint y: 146, distance: 181.0
click at [0, 146] on html "4 Get Started Click our logo to show/hide this navigation Add and manage tabs b…" at bounding box center [768, 392] width 1537 height 784
click at [222, 124] on icon "button" at bounding box center [221, 122] width 11 height 11
click at [128, 168] on p at bounding box center [658, 172] width 1210 height 14
click at [134, 144] on p "2 em azay-[PERSON_NAME] open Sat & Sun" at bounding box center [658, 145] width 1210 height 14
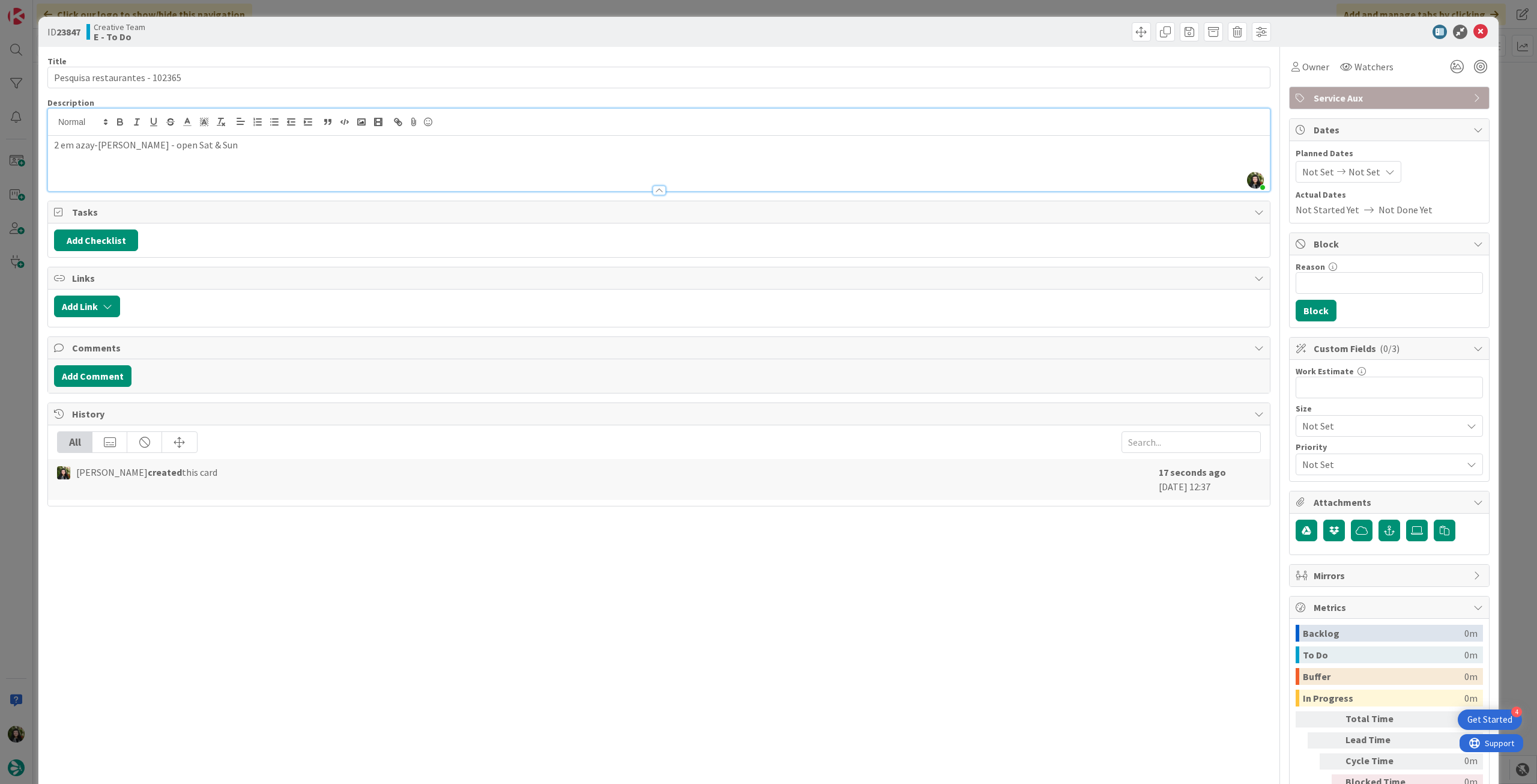
click at [285, 147] on p "2 em azay-[PERSON_NAME] - open Sat & Sun" at bounding box center [658, 145] width 1210 height 14
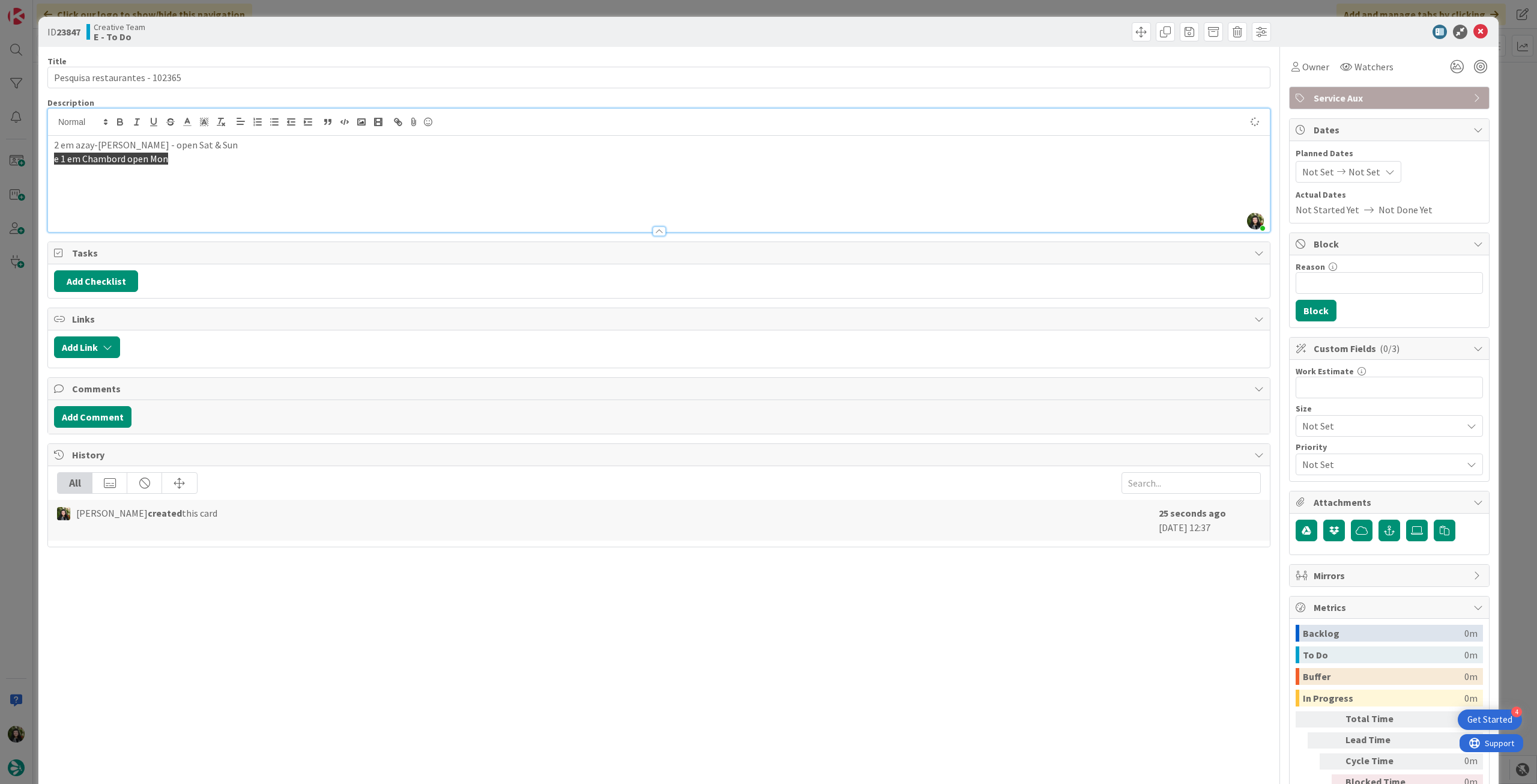
click at [90, 165] on p "e 1 em Chambord open Mon" at bounding box center [658, 159] width 1210 height 14
click at [228, 121] on button "button" at bounding box center [221, 122] width 17 height 14
click at [129, 176] on p at bounding box center [658, 172] width 1210 height 14
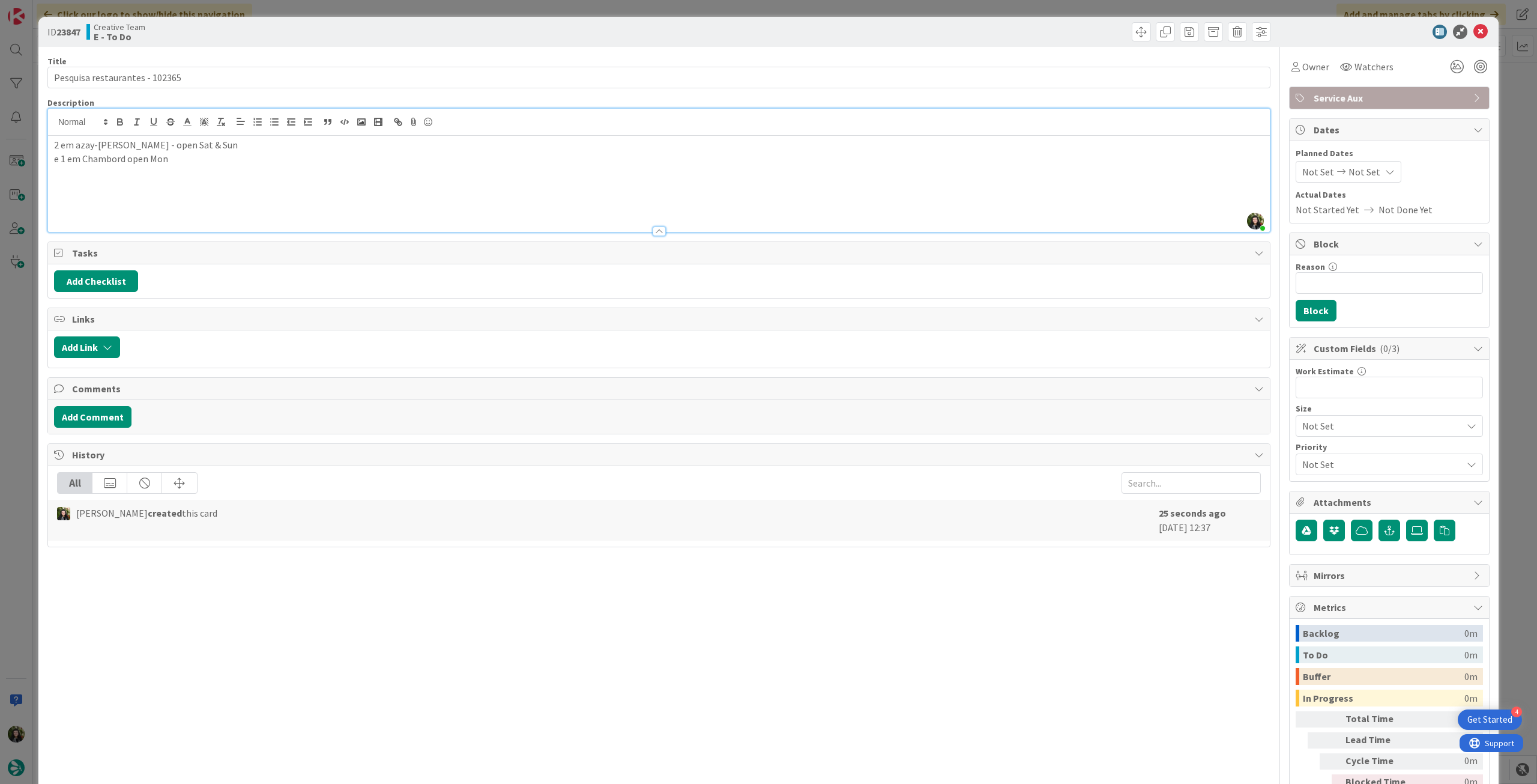
click at [126, 162] on p "e 1 em Chambord open Mon" at bounding box center [658, 159] width 1210 height 14
click at [194, 202] on p at bounding box center [658, 200] width 1210 height 14
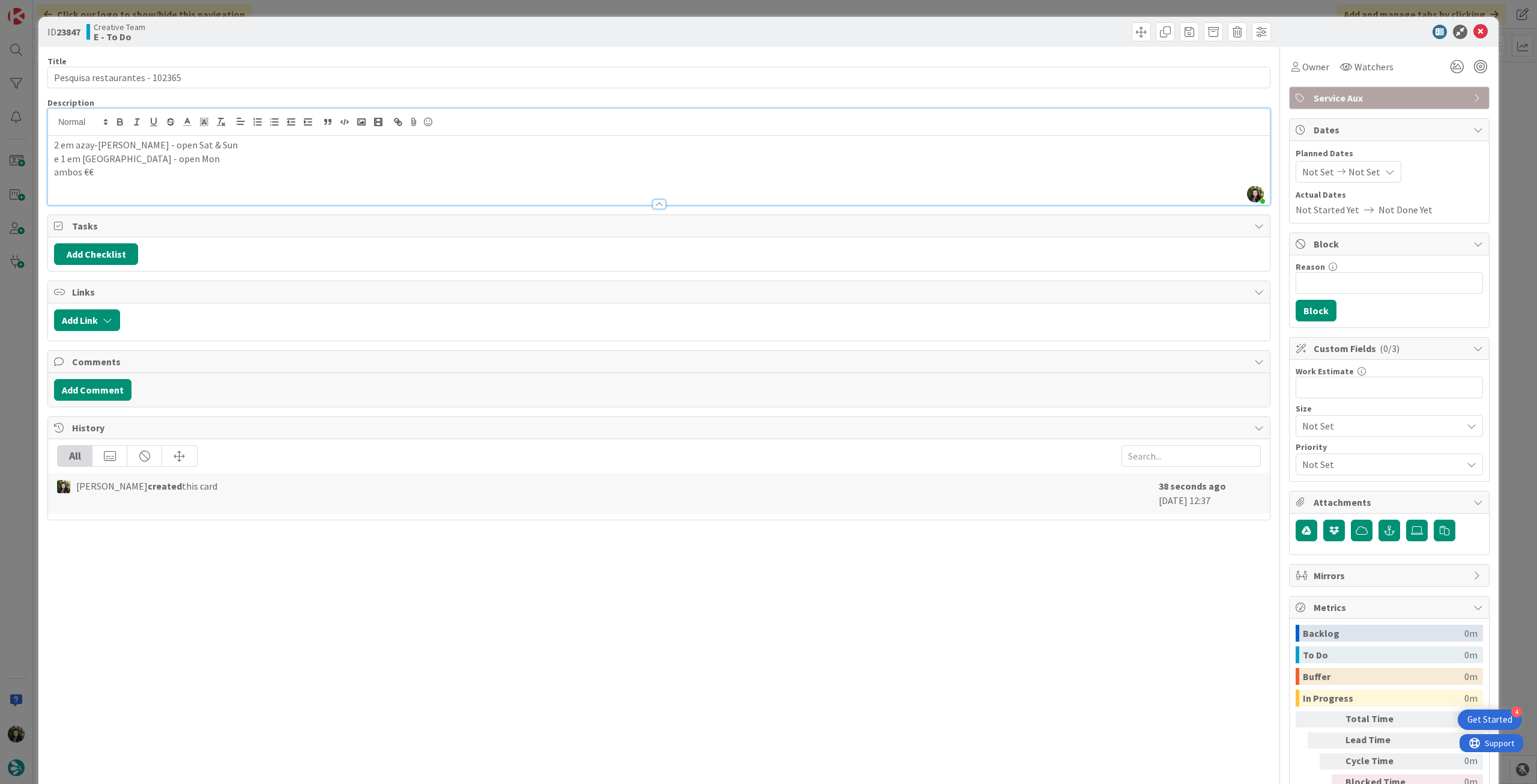
click at [131, 145] on p "2 em azay-[PERSON_NAME] - open Sat & Sun" at bounding box center [658, 145] width 1210 height 14
click at [209, 153] on p "e 1 em [GEOGRAPHIC_DATA] - open Mon" at bounding box center [658, 159] width 1210 height 14
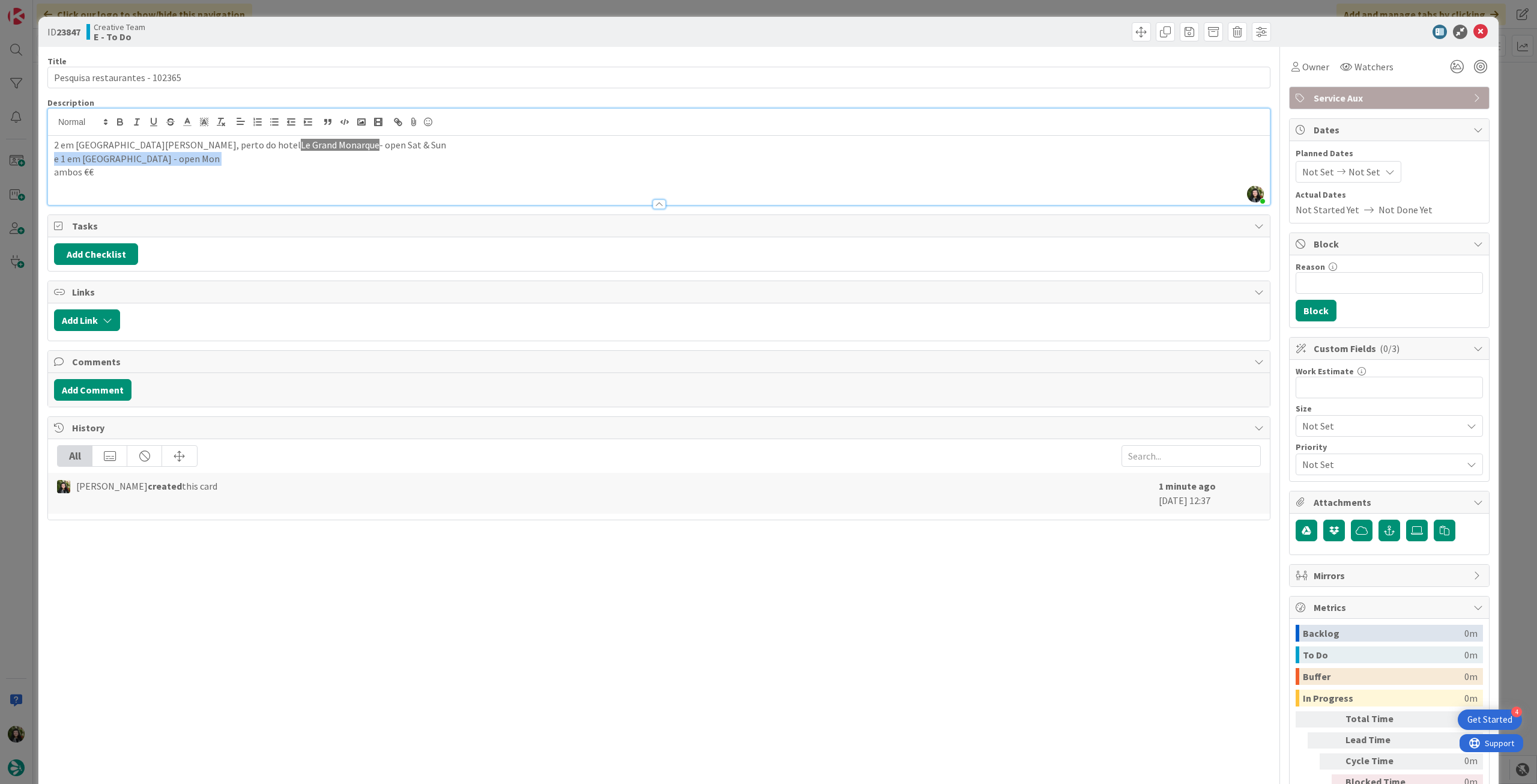
click at [301, 150] on span "Le Grand Monarque" at bounding box center [340, 144] width 79 height 12
click at [301, 149] on span "Le Grand Monarque" at bounding box center [340, 144] width 79 height 12
click at [221, 126] on icon "button" at bounding box center [221, 122] width 11 height 11
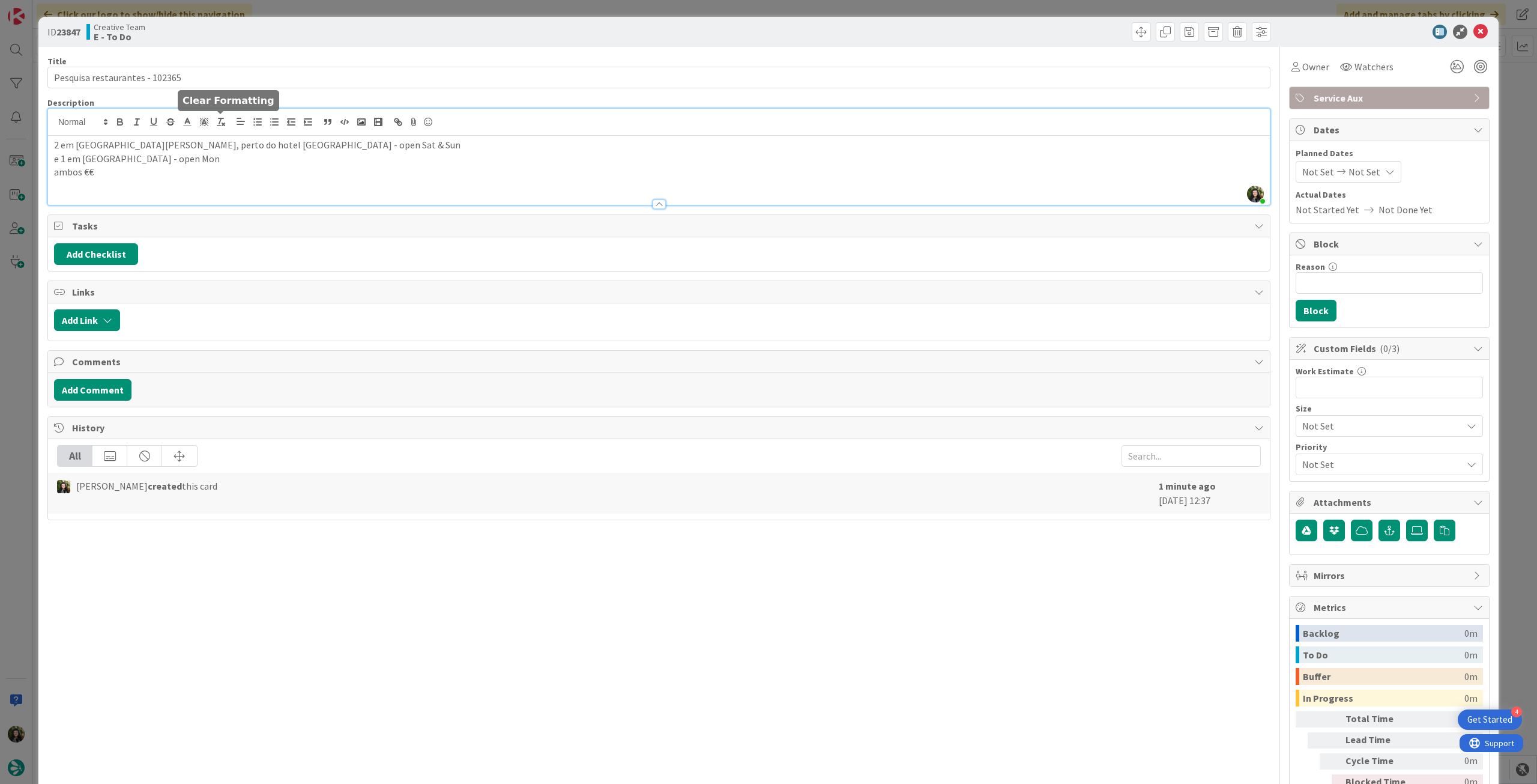
click at [240, 160] on p "e 1 em [GEOGRAPHIC_DATA] - open Mon" at bounding box center [658, 159] width 1210 height 14
click at [123, 160] on p "e 1 em [GEOGRAPHIC_DATA] - open Mon" at bounding box center [658, 159] width 1210 height 14
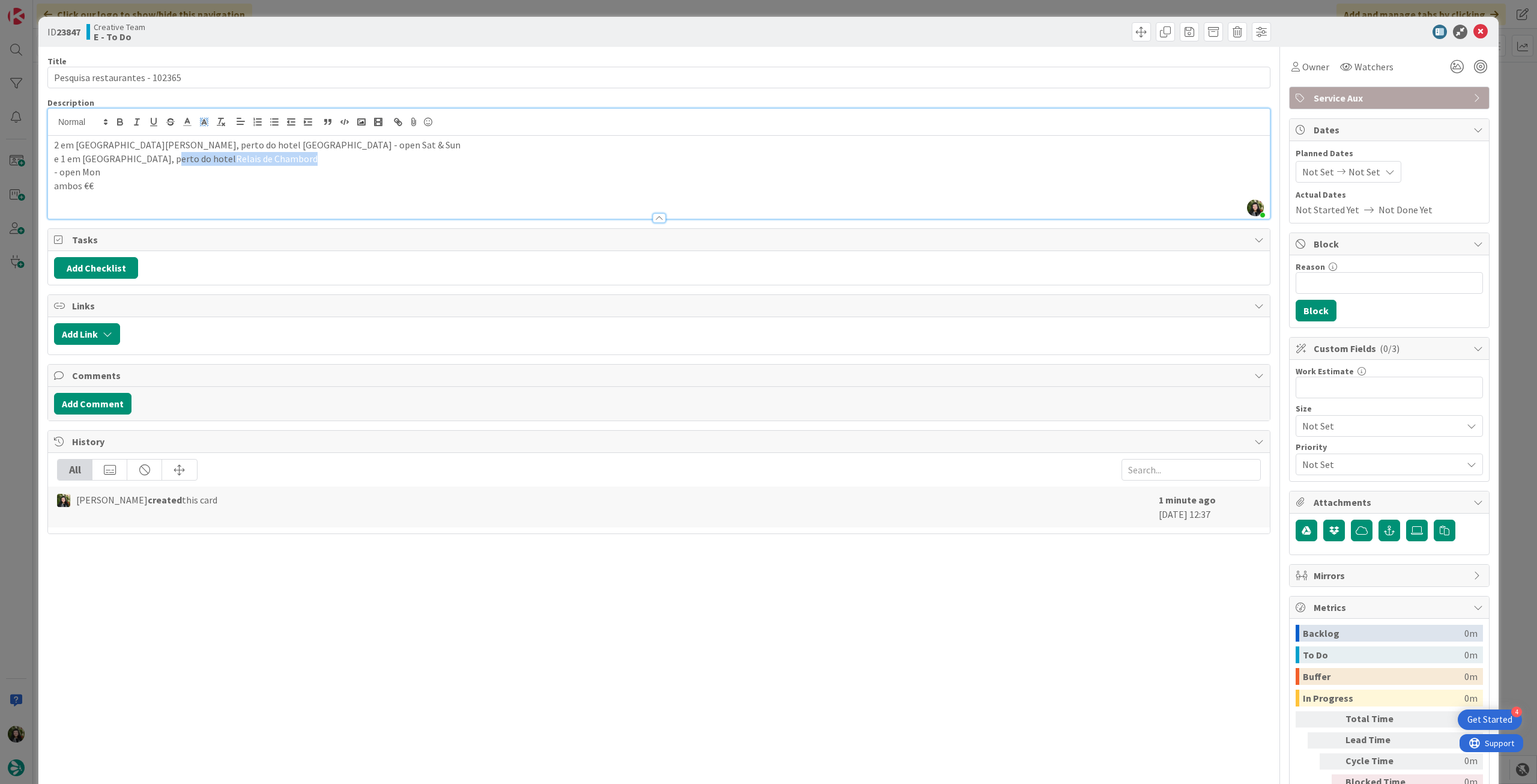
drag, startPoint x: 241, startPoint y: 162, endPoint x: 210, endPoint y: 122, distance: 50.6
click at [166, 157] on p "e 1 em [GEOGRAPHIC_DATA], perto do hotel [GEOGRAPHIC_DATA]" at bounding box center [658, 159] width 1210 height 14
click at [222, 114] on div at bounding box center [659, 122] width 1222 height 27
click at [221, 116] on button "button" at bounding box center [221, 122] width 17 height 14
click at [150, 183] on p "ambos €€" at bounding box center [658, 186] width 1210 height 14
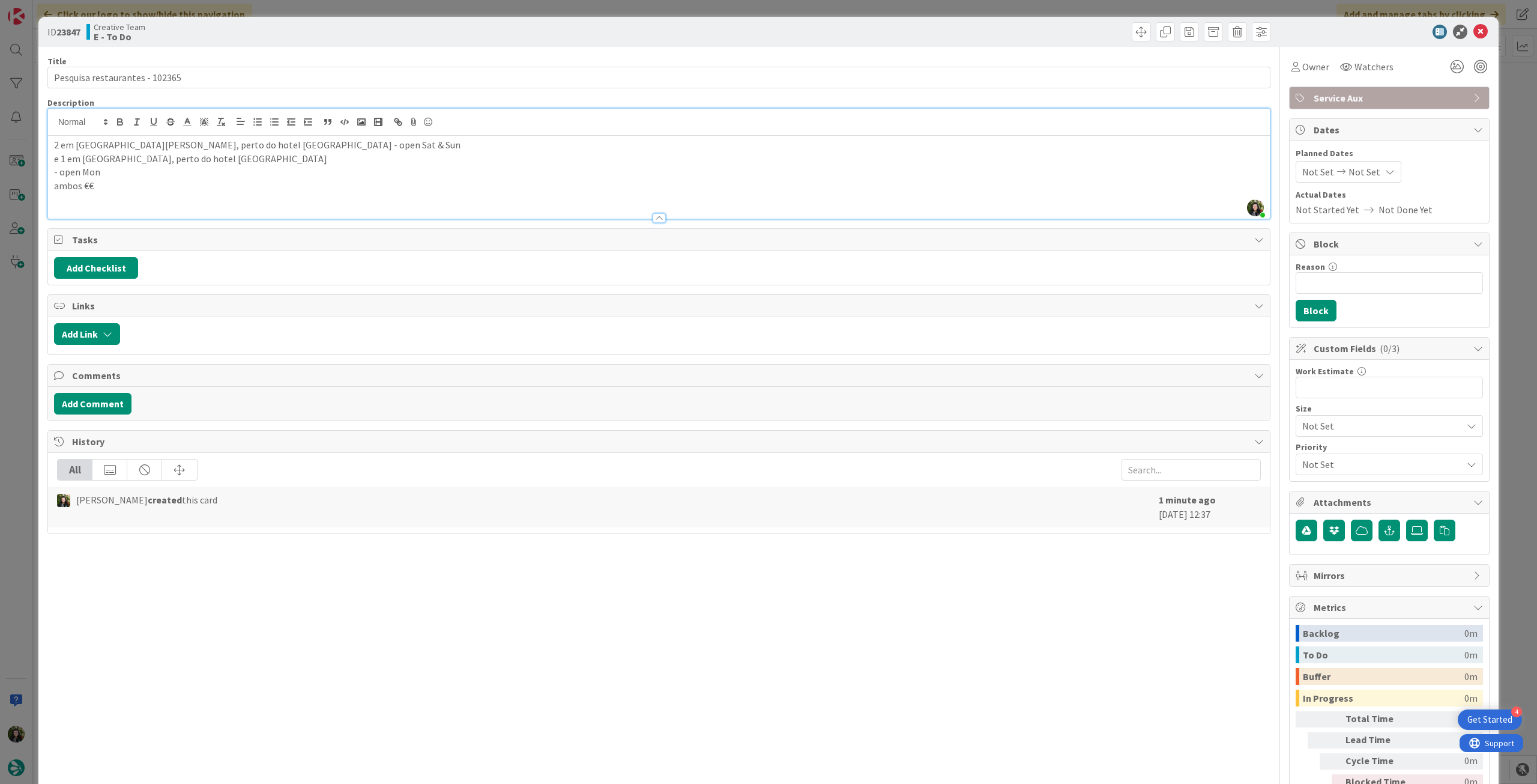
click at [52, 171] on div "2 em [GEOGRAPHIC_DATA][PERSON_NAME], perto do hotel [GEOGRAPHIC_DATA] - open [G…" at bounding box center [659, 178] width 1222 height 83
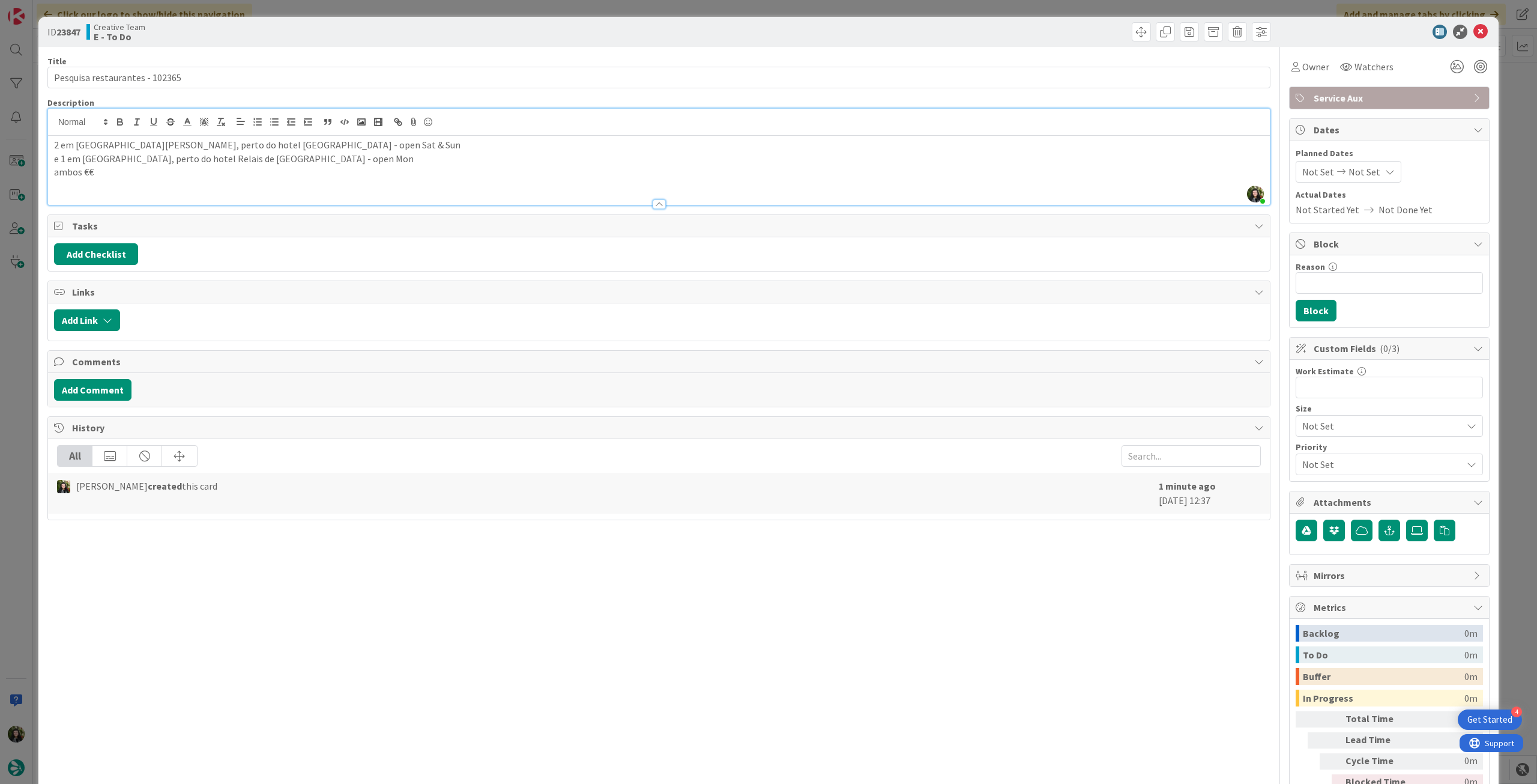
click at [277, 212] on div "Title 30 / 128 Pesquisa restaurantes - 102365 Description [PERSON_NAME] just jo…" at bounding box center [659, 435] width 1223 height 776
drag, startPoint x: 1471, startPoint y: 28, endPoint x: 1433, endPoint y: 57, distance: 47.8
click at [1473, 28] on icon at bounding box center [1480, 32] width 14 height 14
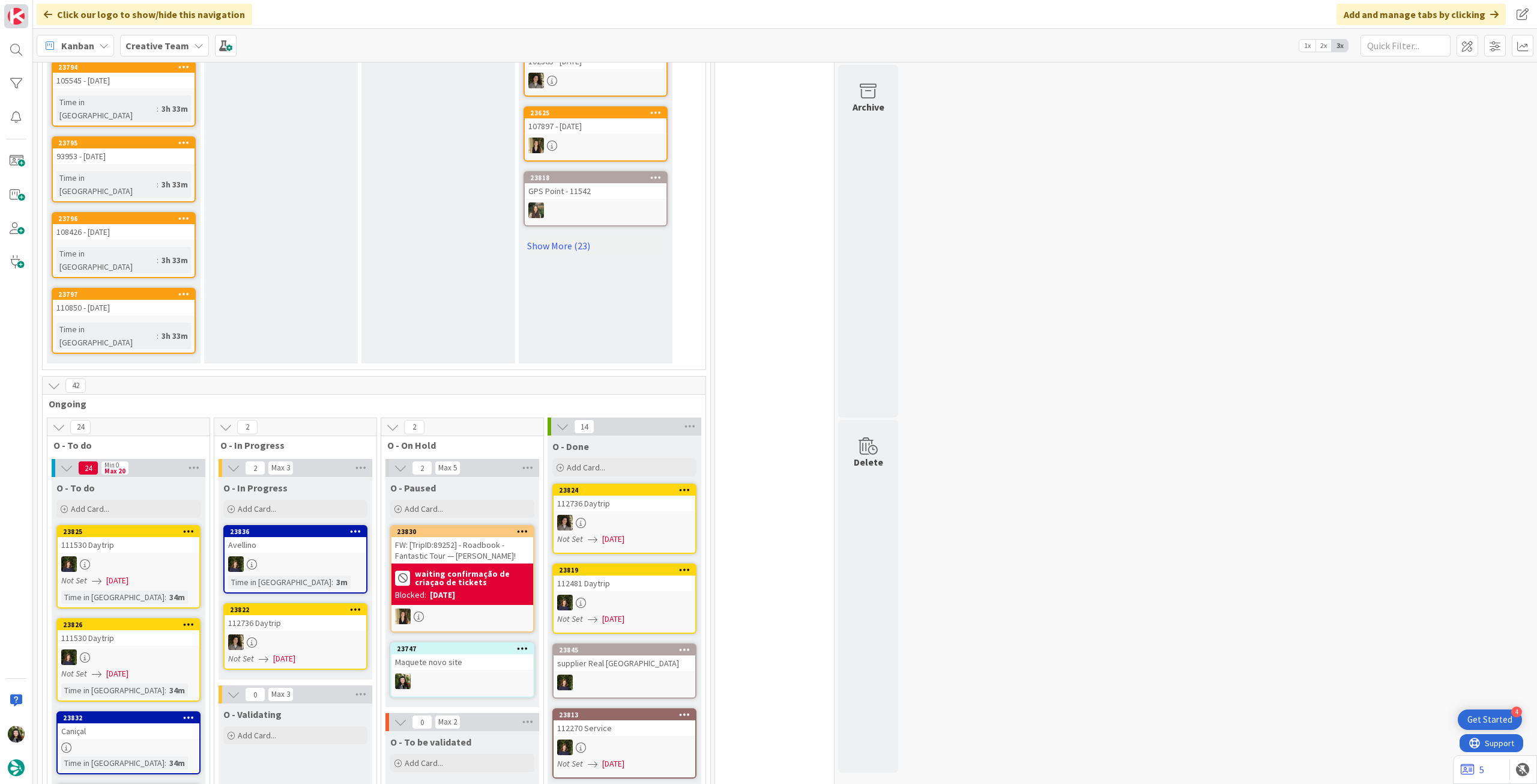
scroll to position [560, 0]
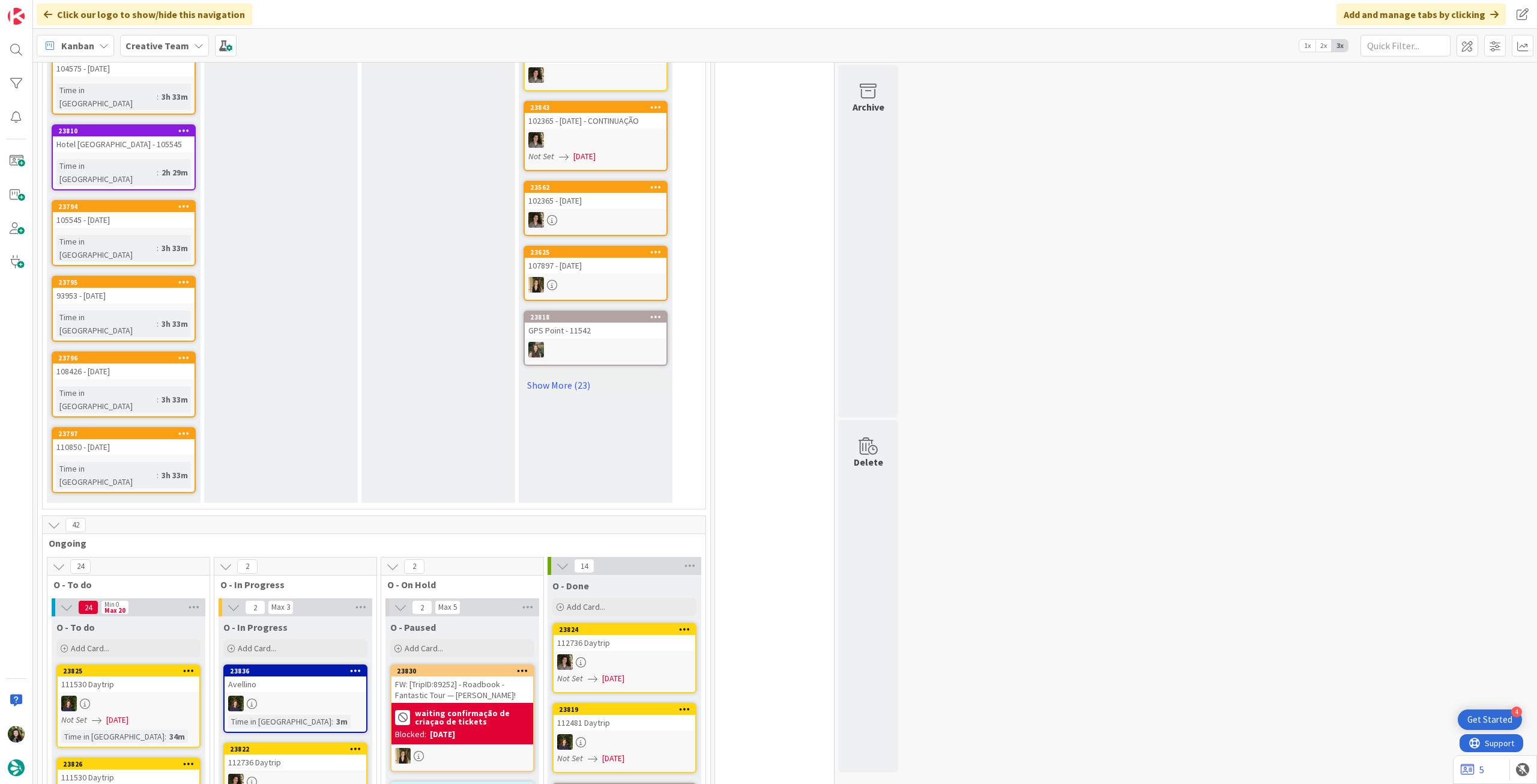
click at [138, 48] on b "Creative Team" at bounding box center [157, 45] width 64 height 12
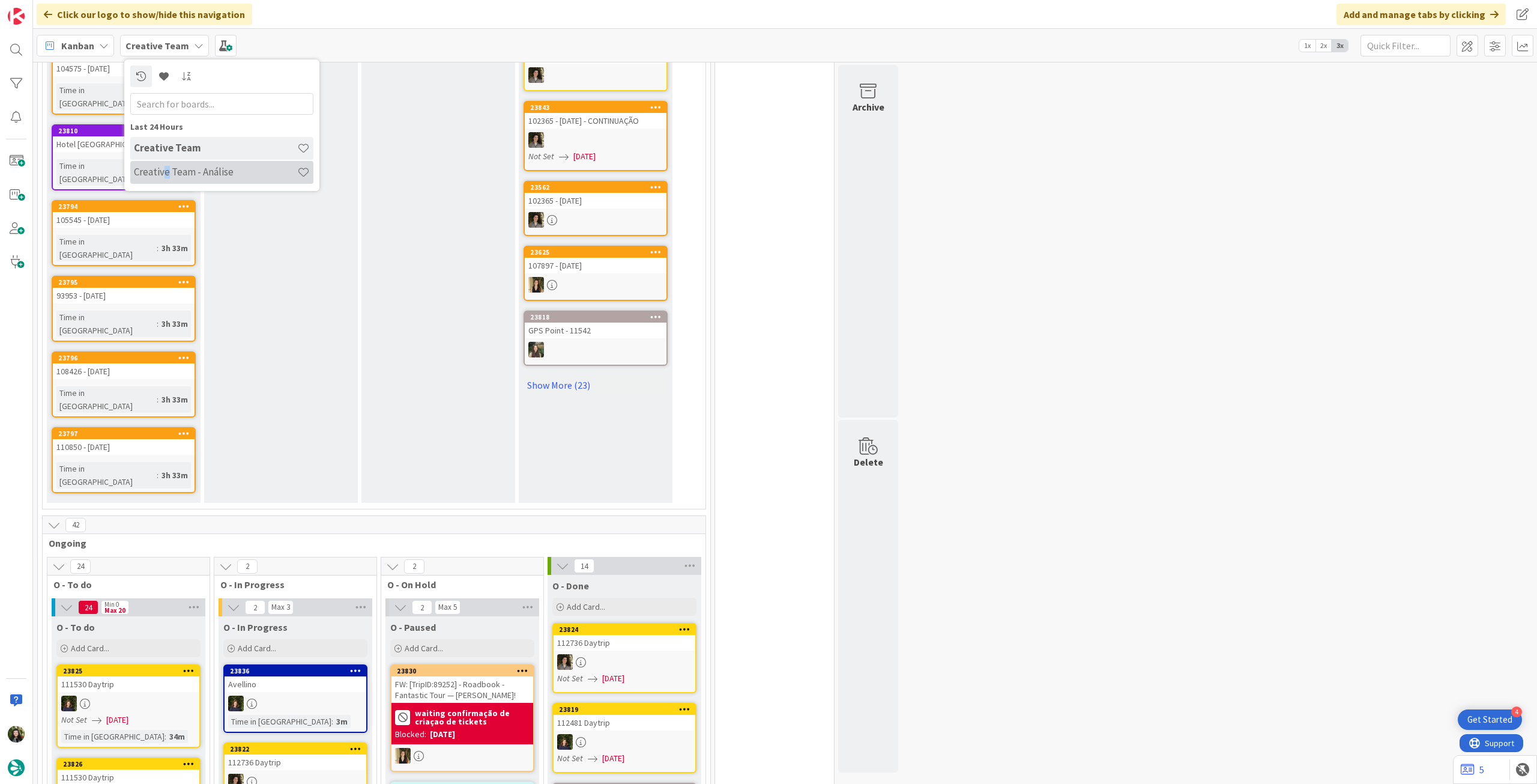
click at [165, 167] on div "Creative Team - Análise" at bounding box center [222, 172] width 183 height 23
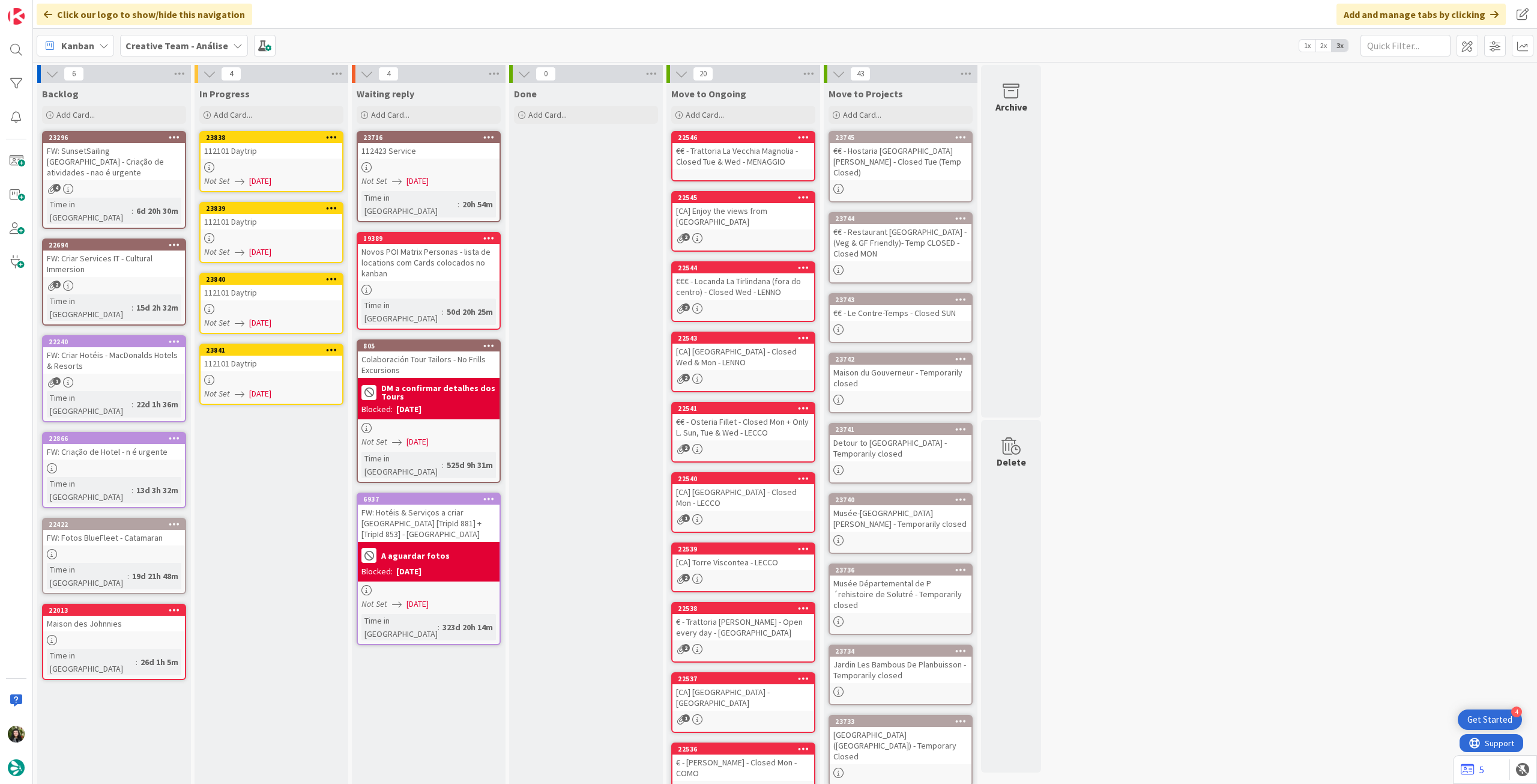
click at [262, 155] on div "112101 Daytrip" at bounding box center [271, 150] width 141 height 16
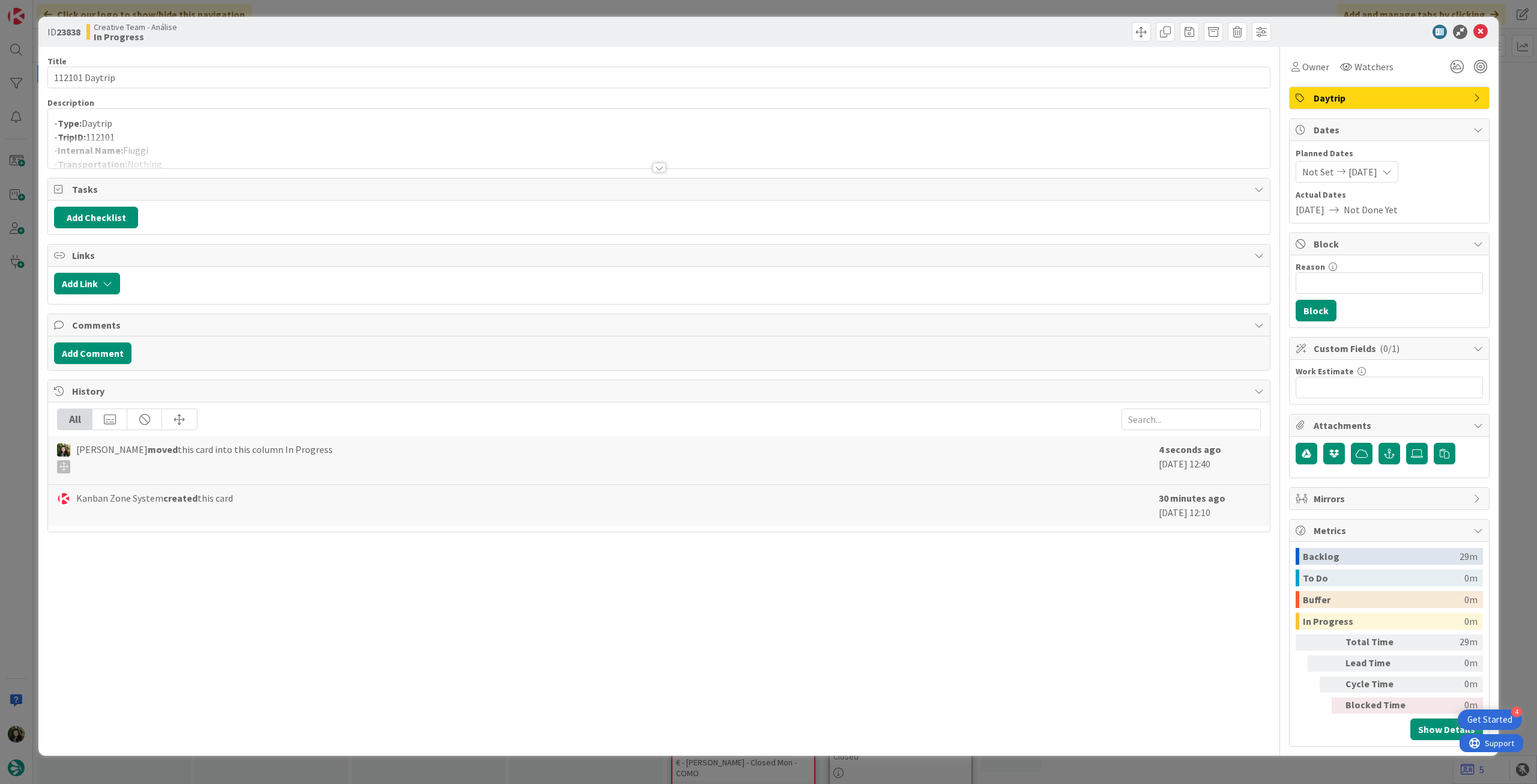
click at [284, 156] on div at bounding box center [659, 153] width 1222 height 31
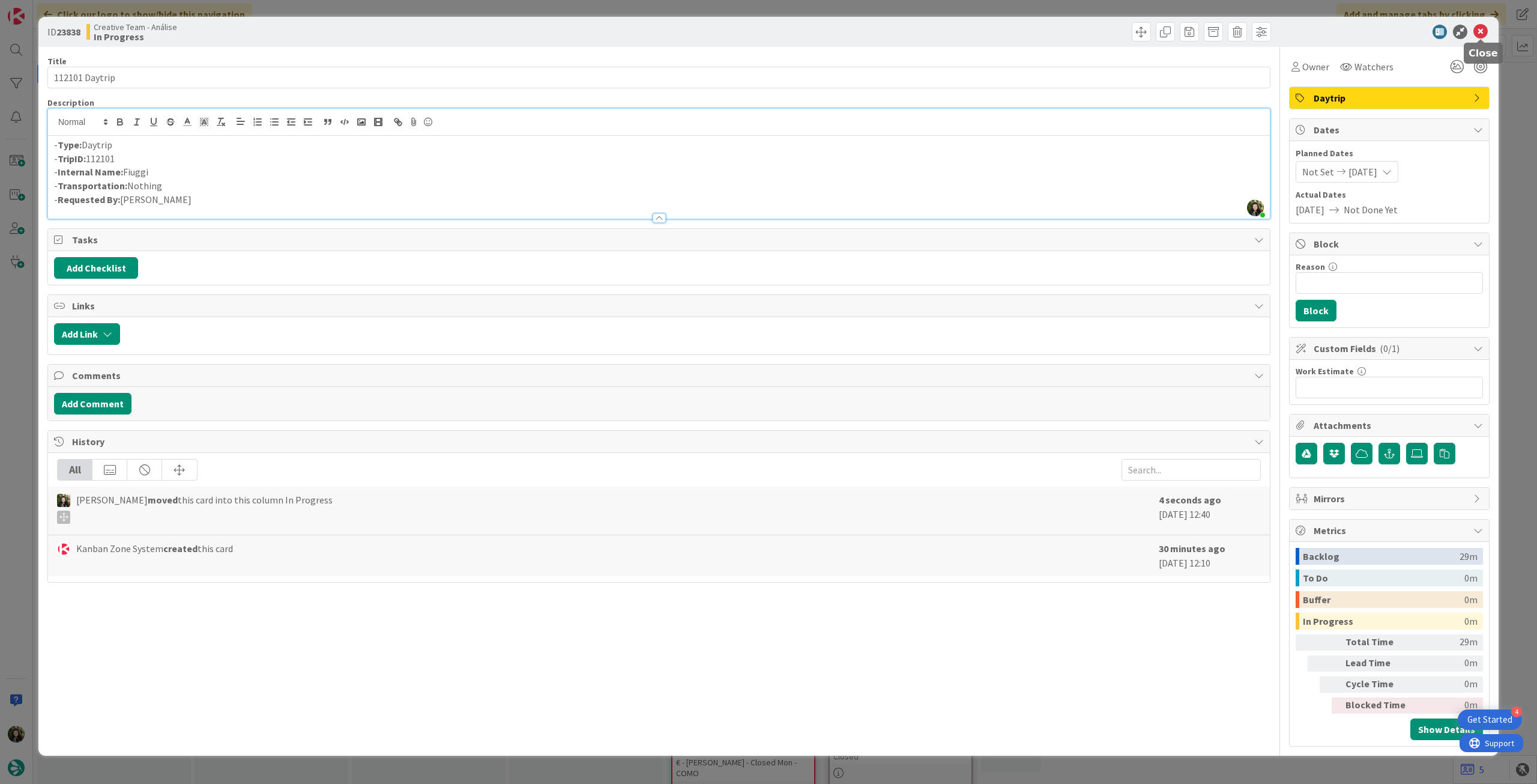
click at [1478, 28] on icon at bounding box center [1480, 32] width 14 height 14
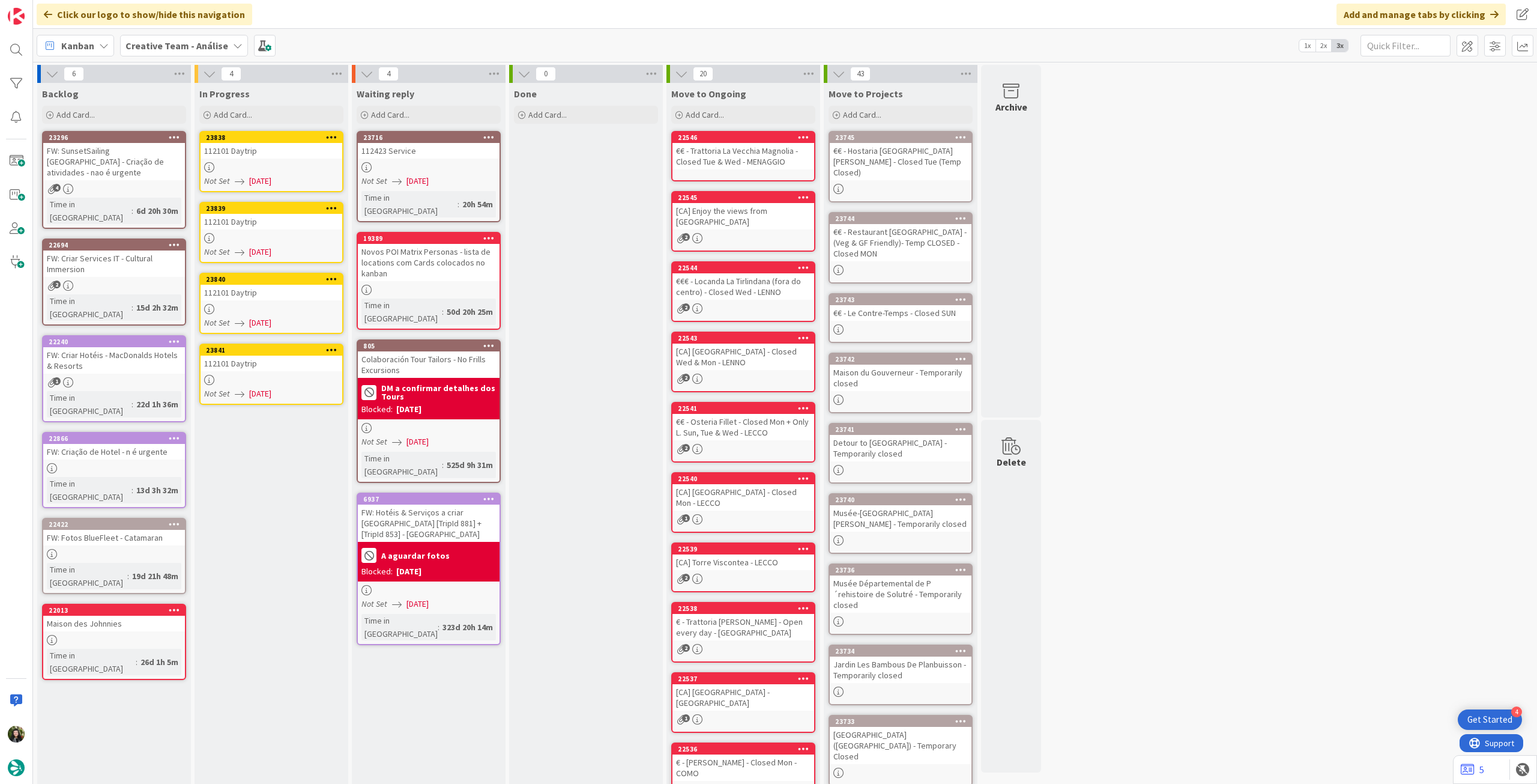
click at [326, 212] on icon at bounding box center [331, 207] width 11 height 8
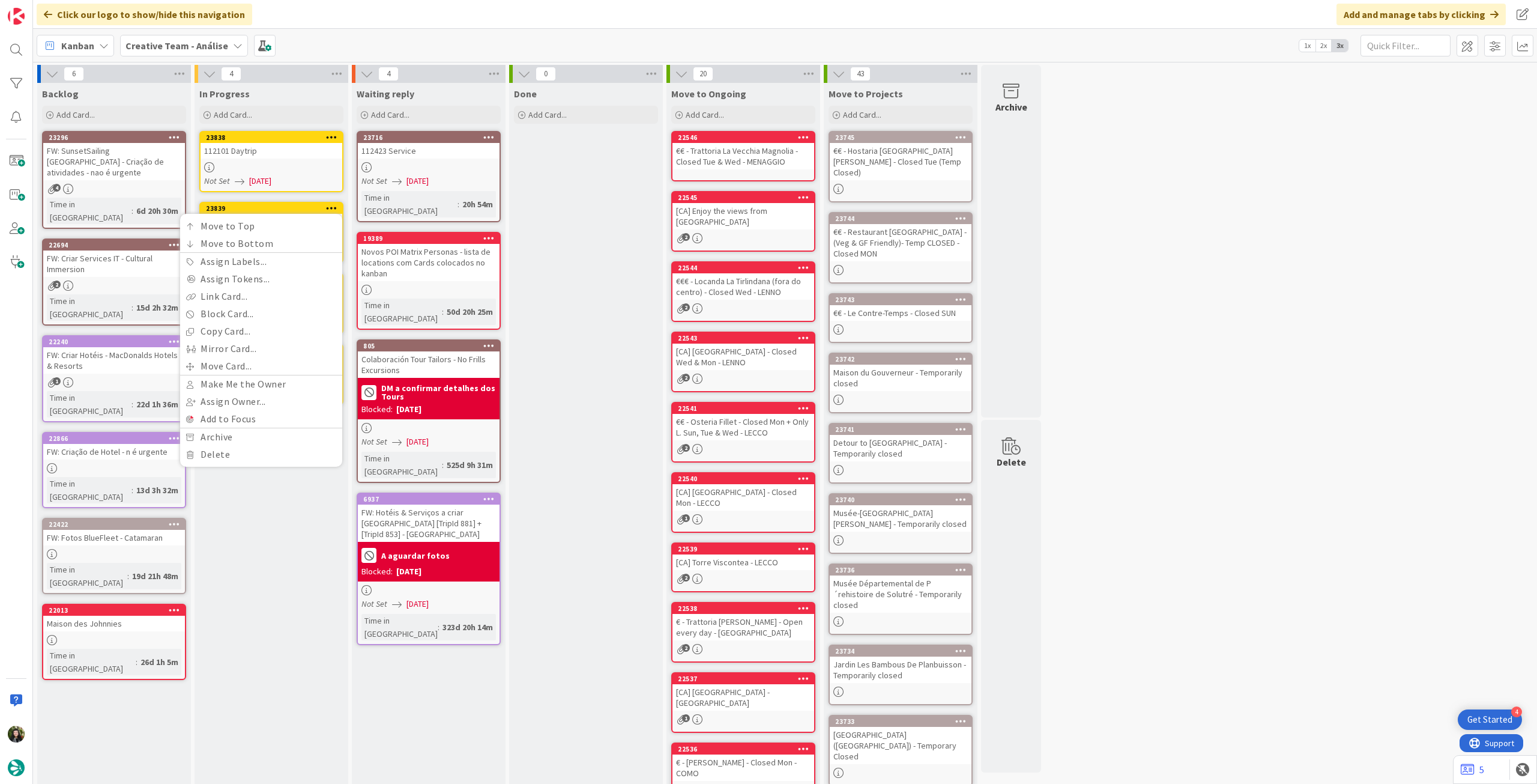
click at [280, 98] on div "In Progress" at bounding box center [271, 94] width 144 height 12
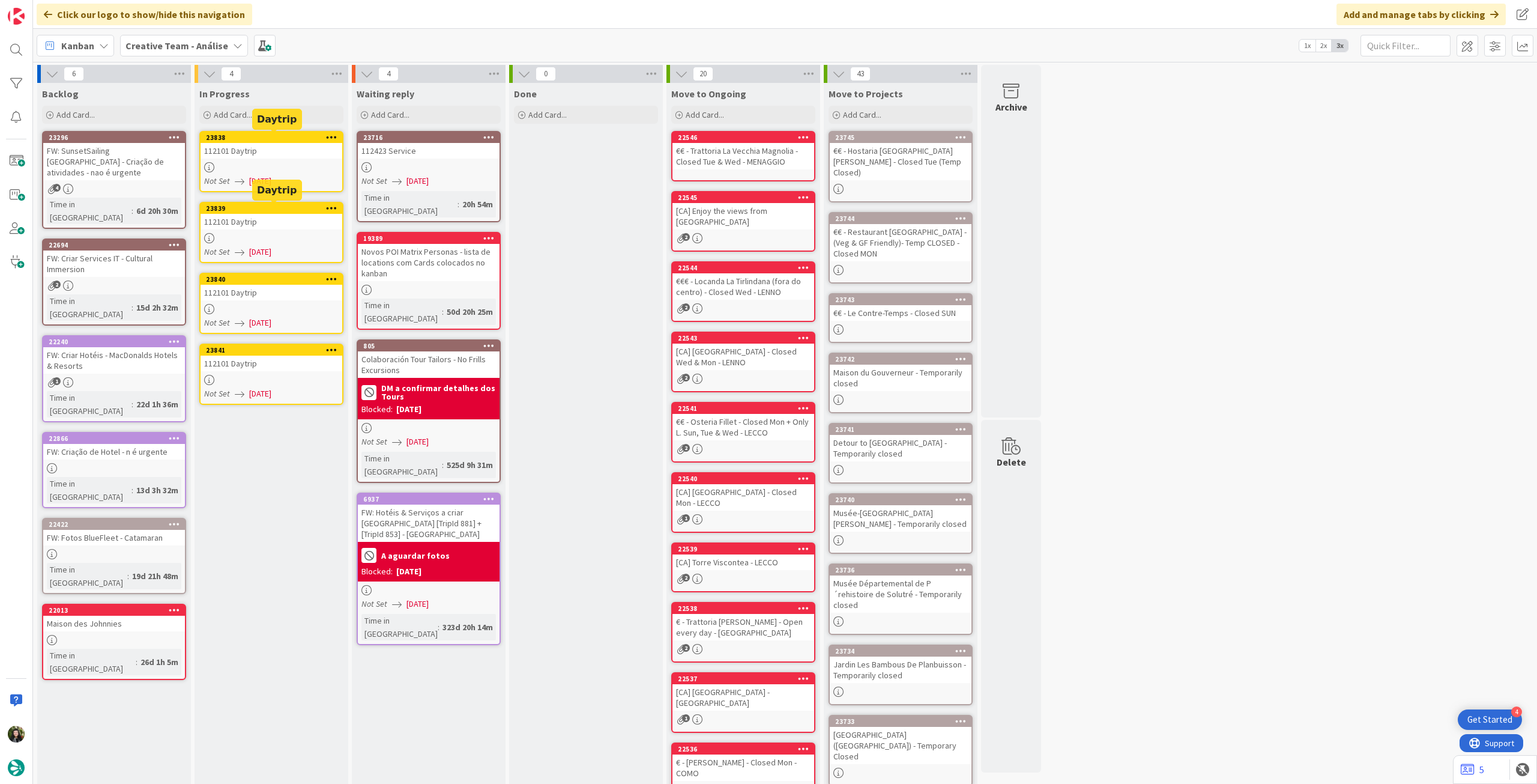
click at [271, 252] on span "[DATE]" at bounding box center [260, 252] width 22 height 13
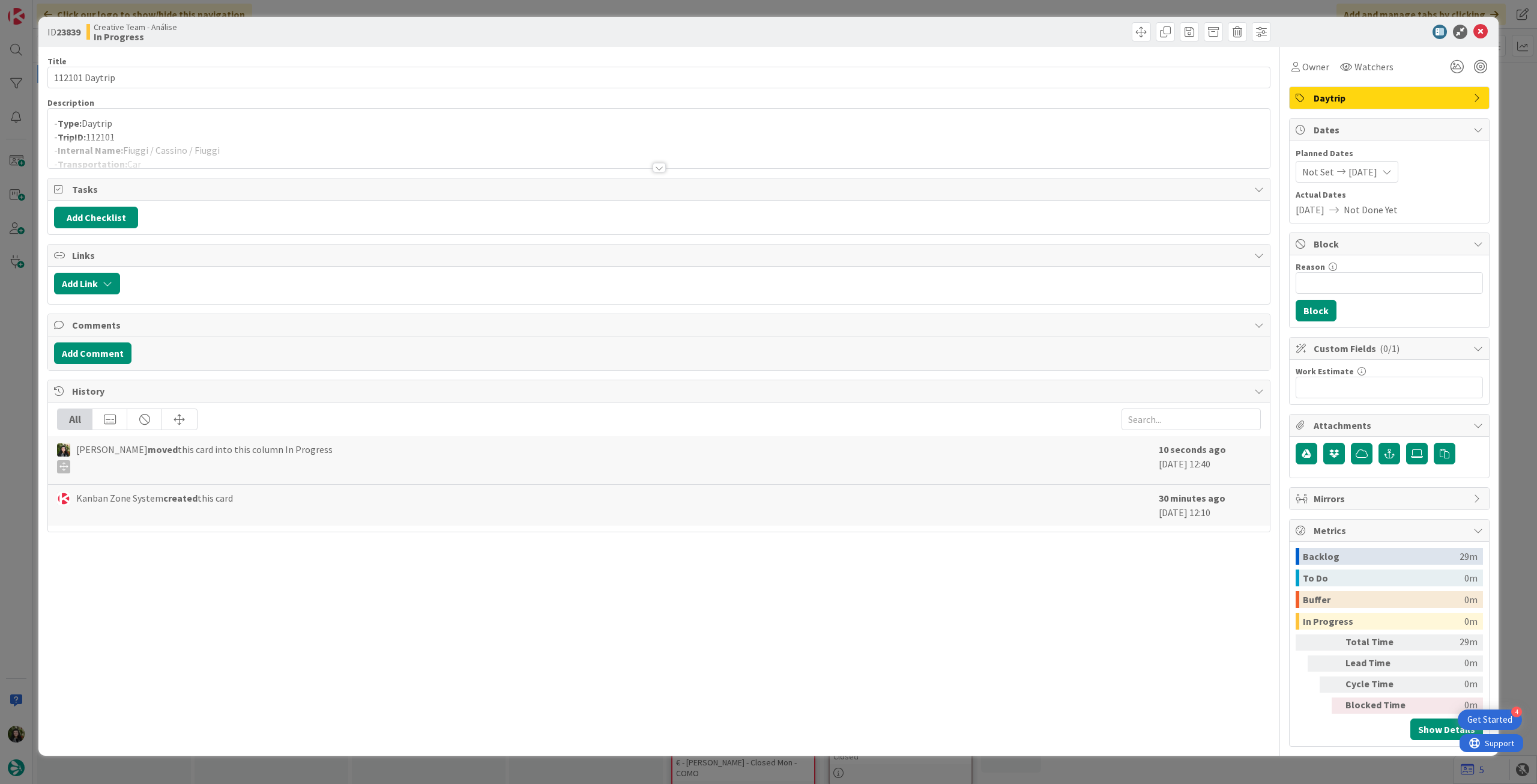
click at [280, 156] on div at bounding box center [659, 153] width 1222 height 31
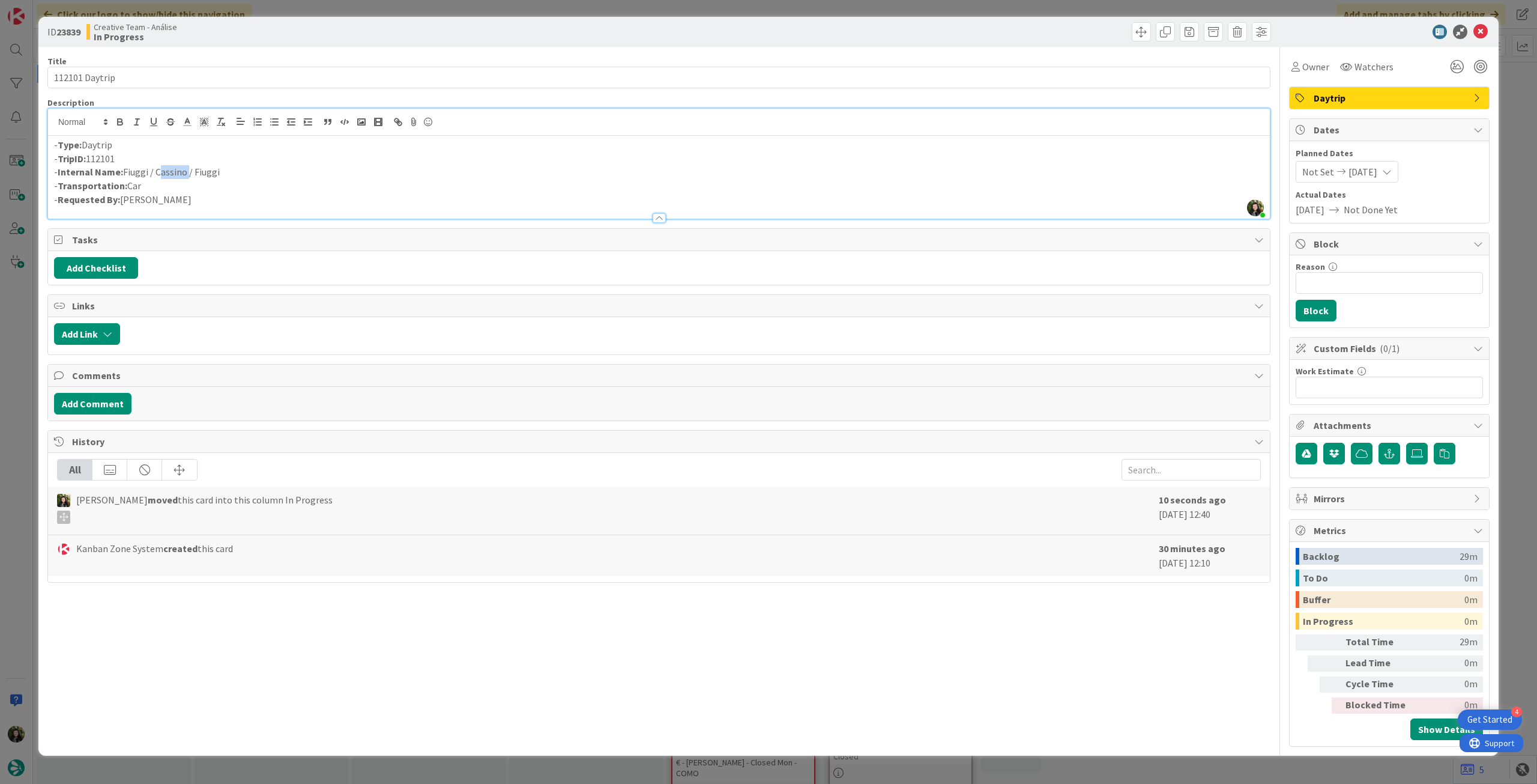
drag, startPoint x: 156, startPoint y: 172, endPoint x: 185, endPoint y: 173, distance: 29.0
click at [185, 173] on p "- Internal Name: Fiuggi / [PERSON_NAME] / Fiuggi" at bounding box center [658, 172] width 1210 height 14
copy p "Cassino"
click at [1483, 31] on icon at bounding box center [1480, 32] width 14 height 14
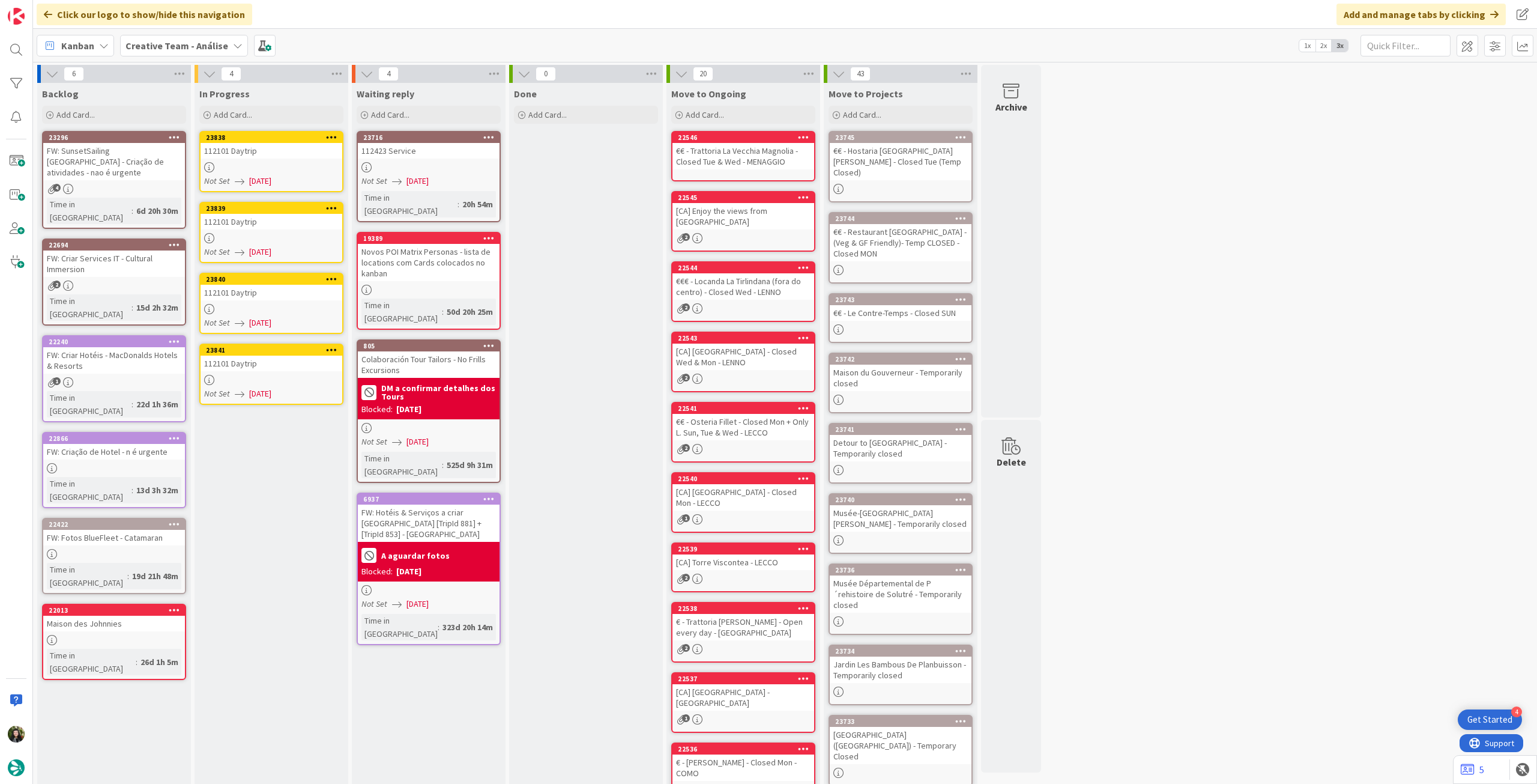
click at [311, 290] on div "112101 Daytrip" at bounding box center [271, 293] width 141 height 16
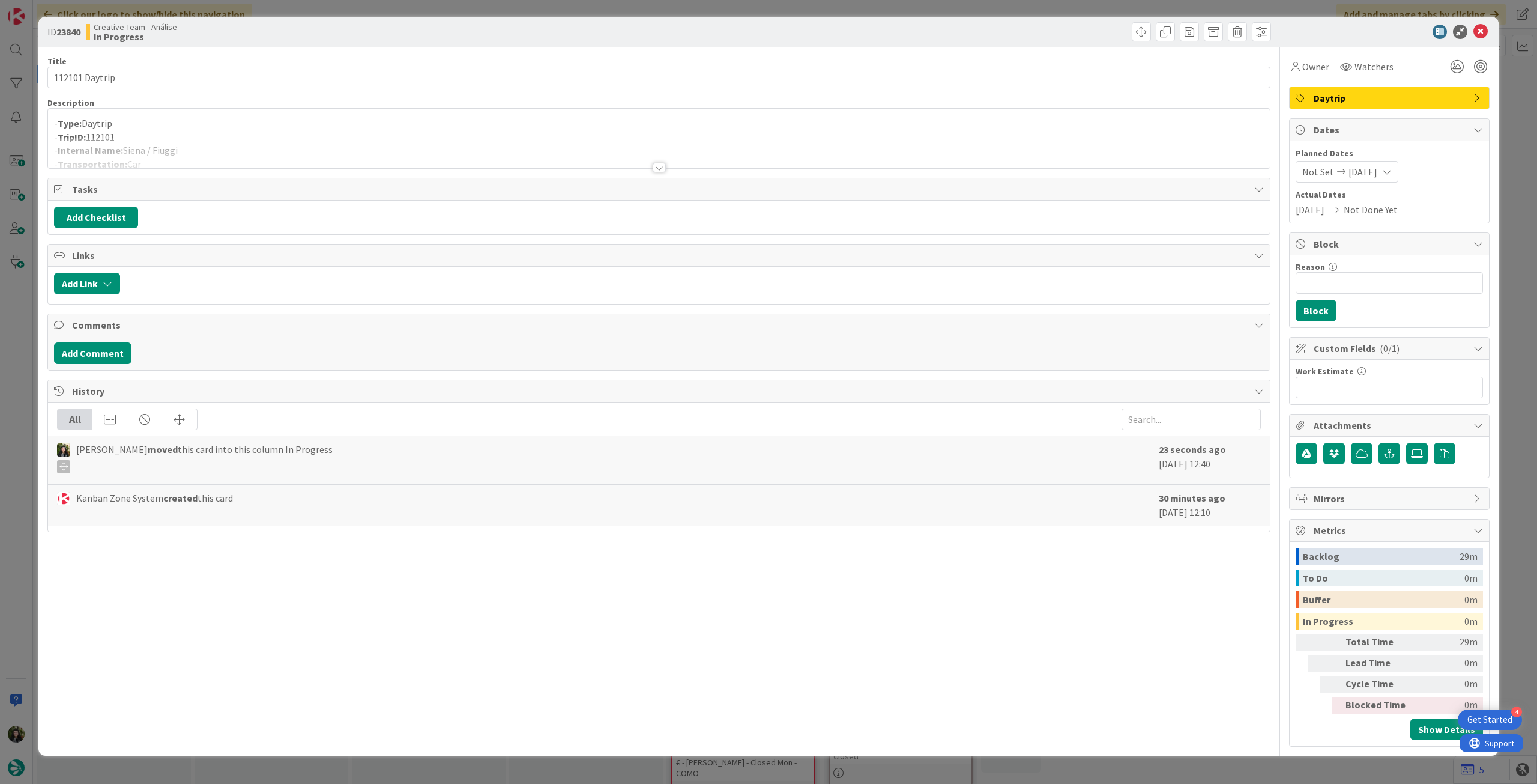
click at [328, 151] on div at bounding box center [659, 153] width 1222 height 31
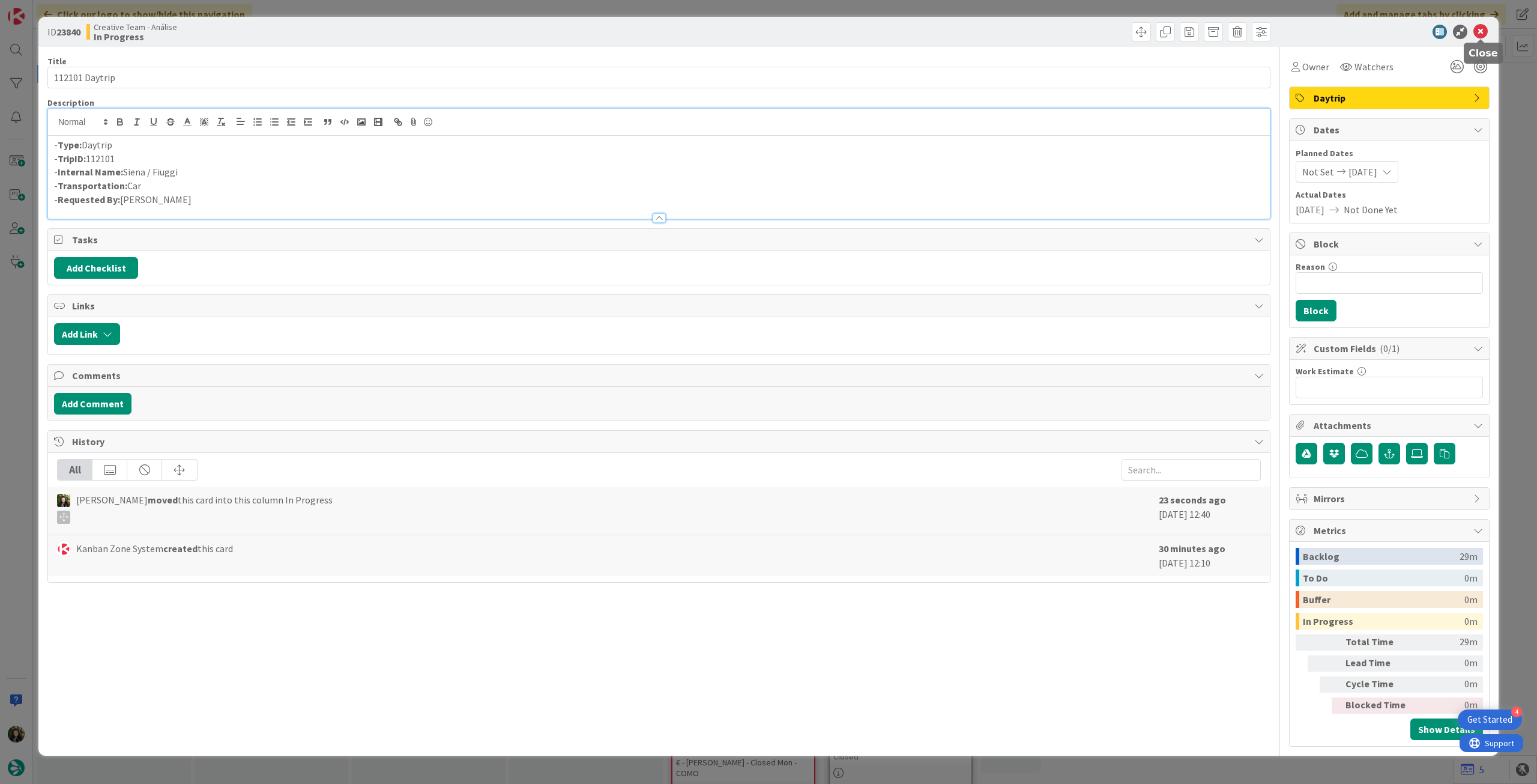
click at [1482, 34] on icon at bounding box center [1480, 32] width 14 height 14
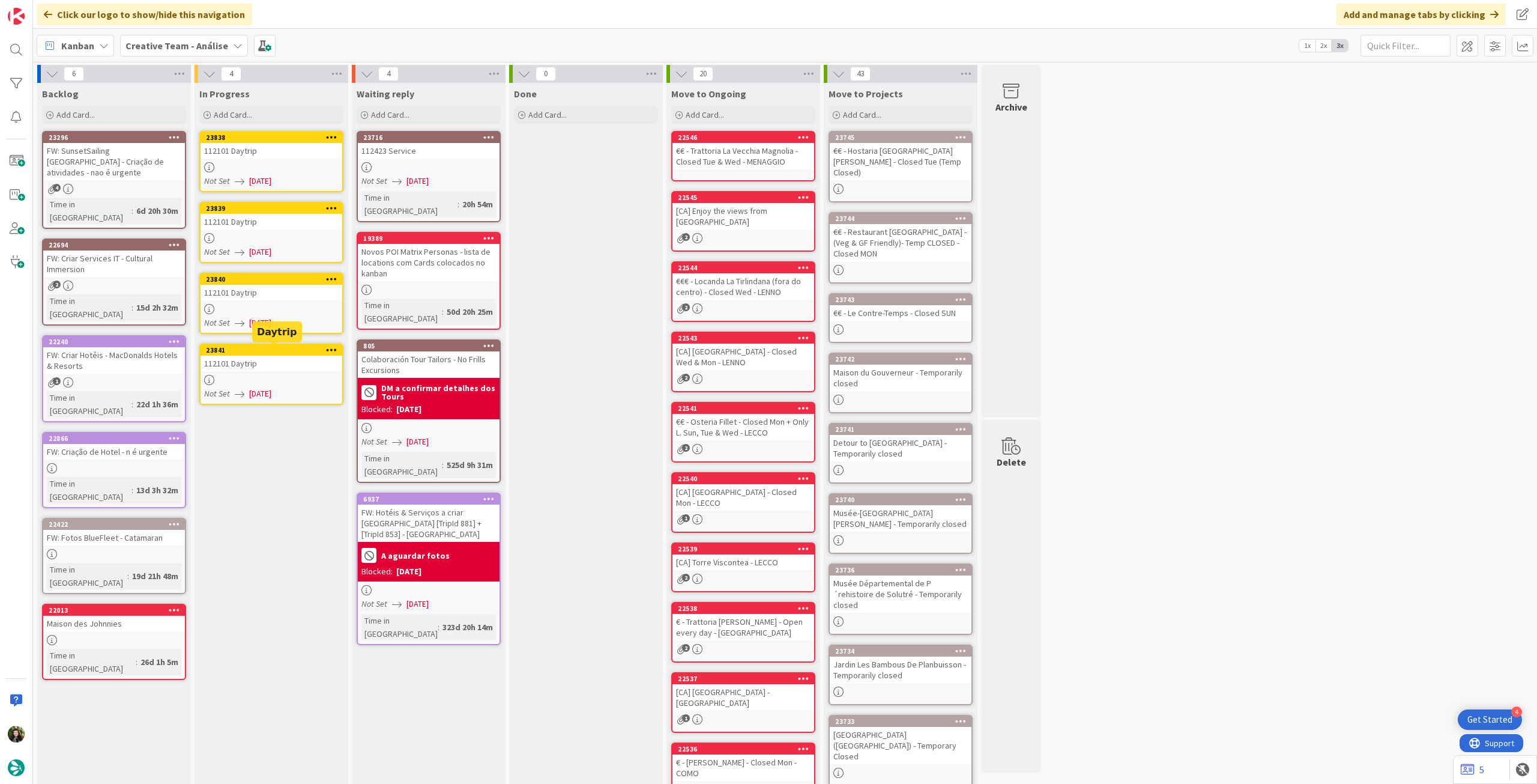
click at [280, 358] on div "112101 Daytrip" at bounding box center [271, 363] width 141 height 16
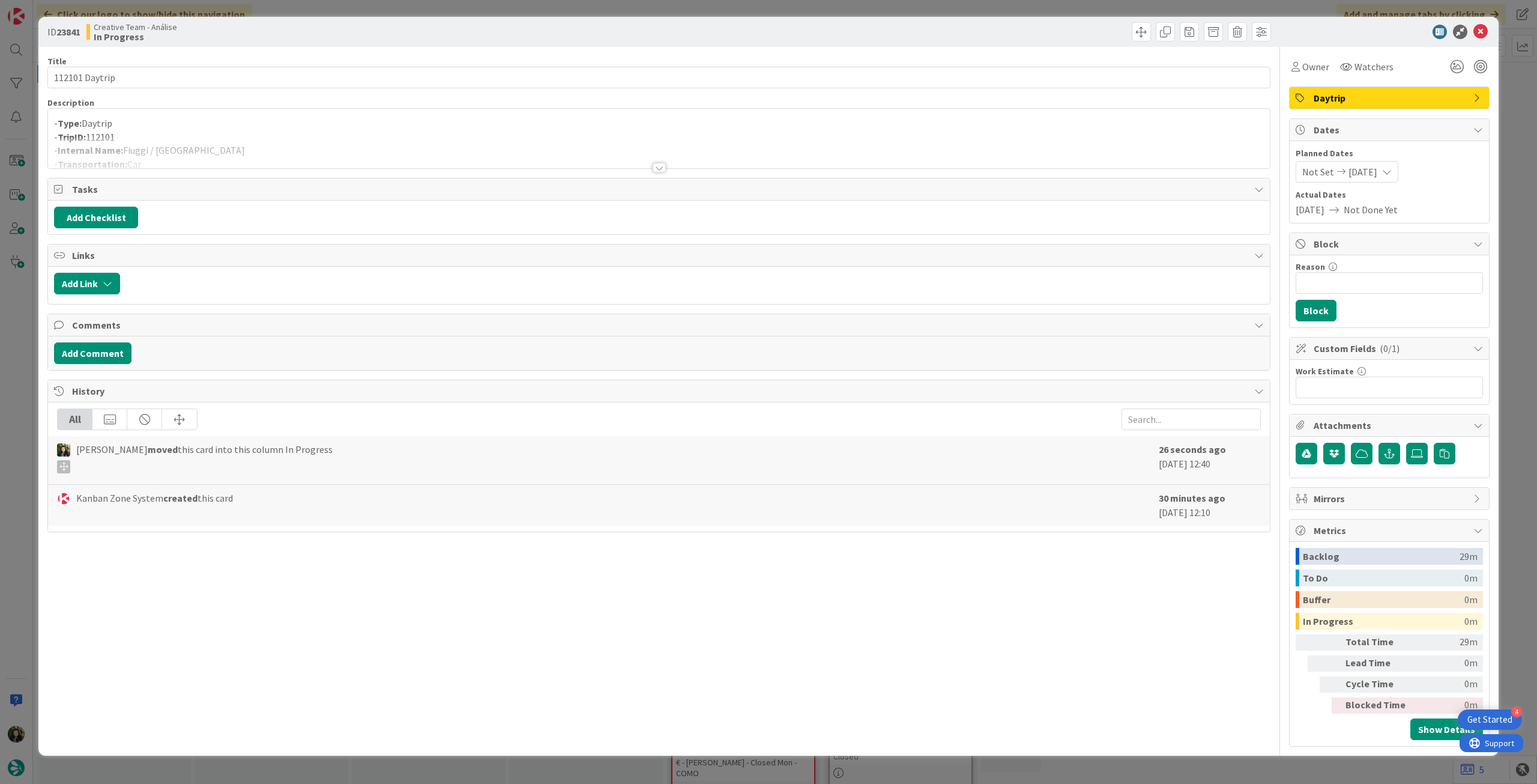
drag, startPoint x: 218, startPoint y: 163, endPoint x: 228, endPoint y: 157, distance: 11.7
click at [221, 162] on div at bounding box center [659, 153] width 1222 height 31
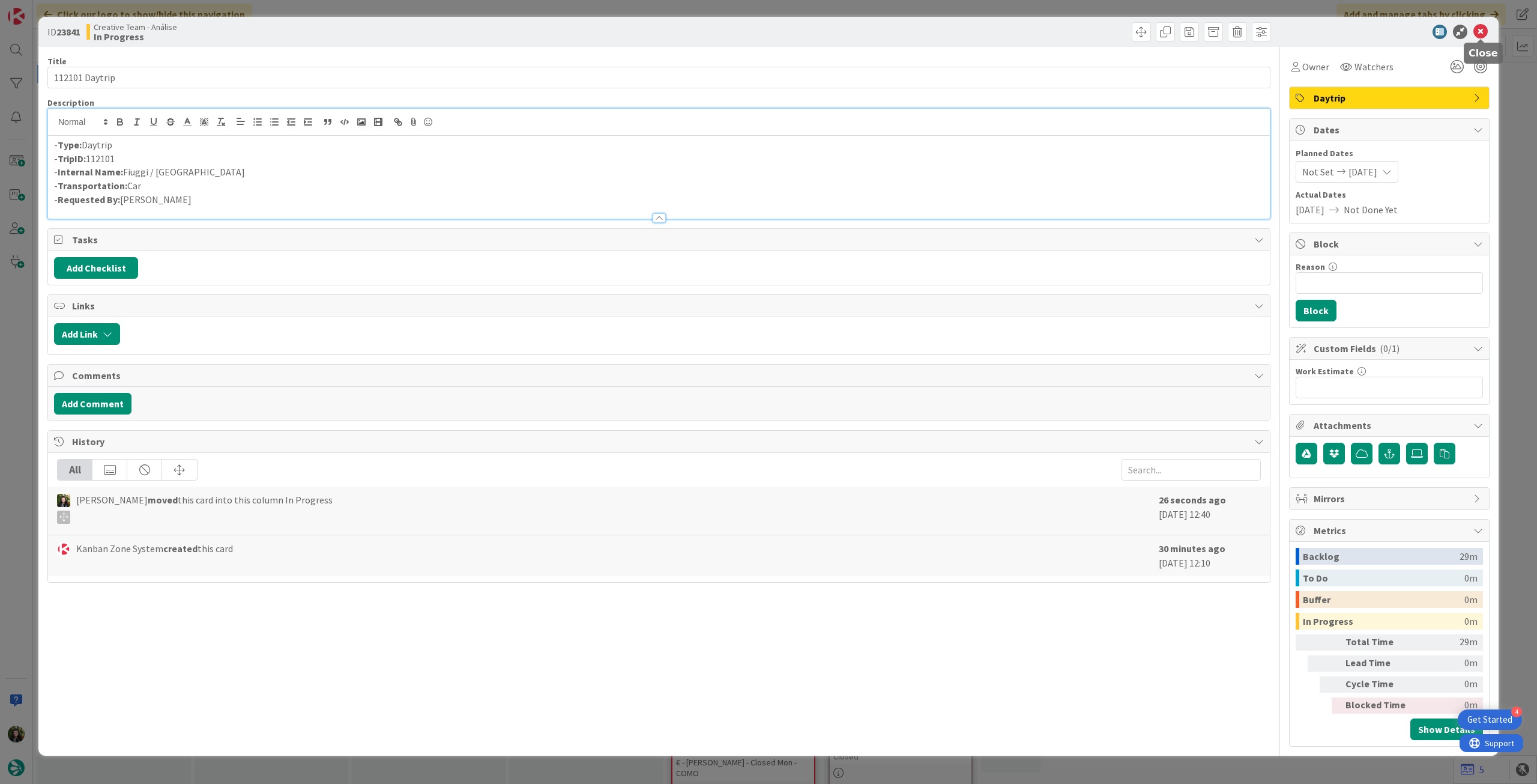
click at [1474, 31] on icon at bounding box center [1480, 32] width 14 height 14
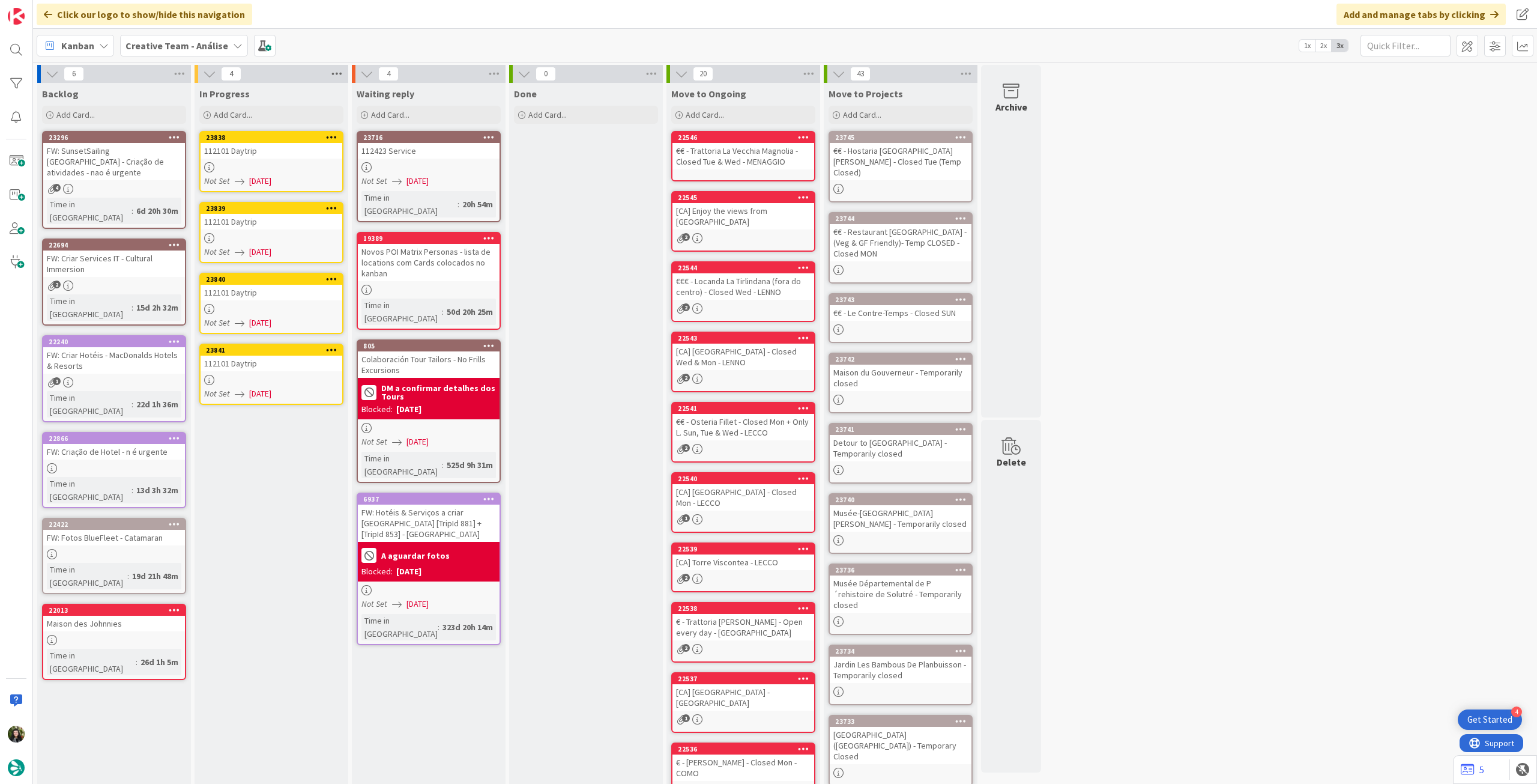
click at [337, 77] on icon at bounding box center [336, 74] width 16 height 18
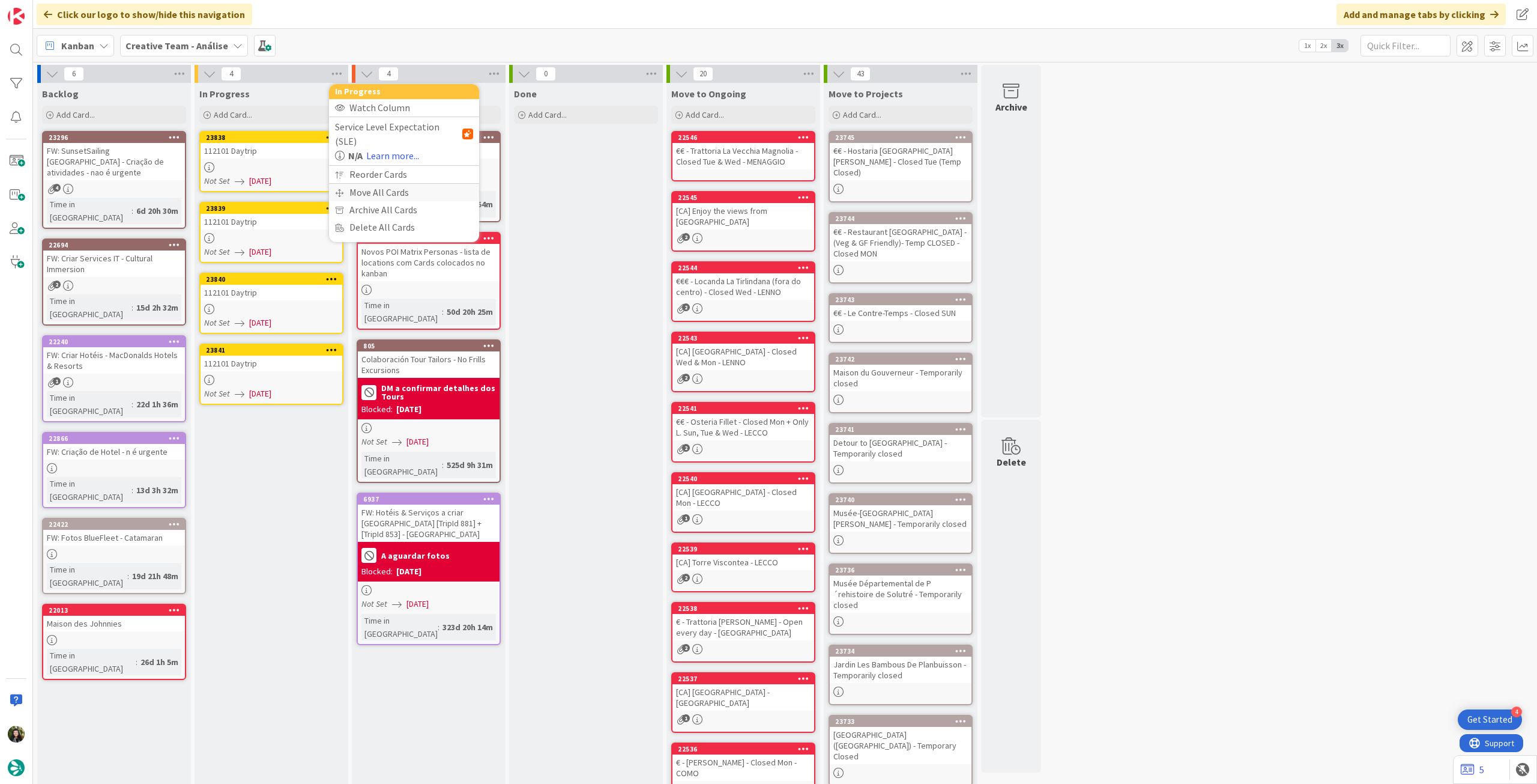
click at [364, 184] on div "Move All Cards" at bounding box center [404, 192] width 150 height 17
click at [386, 139] on div "Creative Team - Análise" at bounding box center [404, 131] width 138 height 22
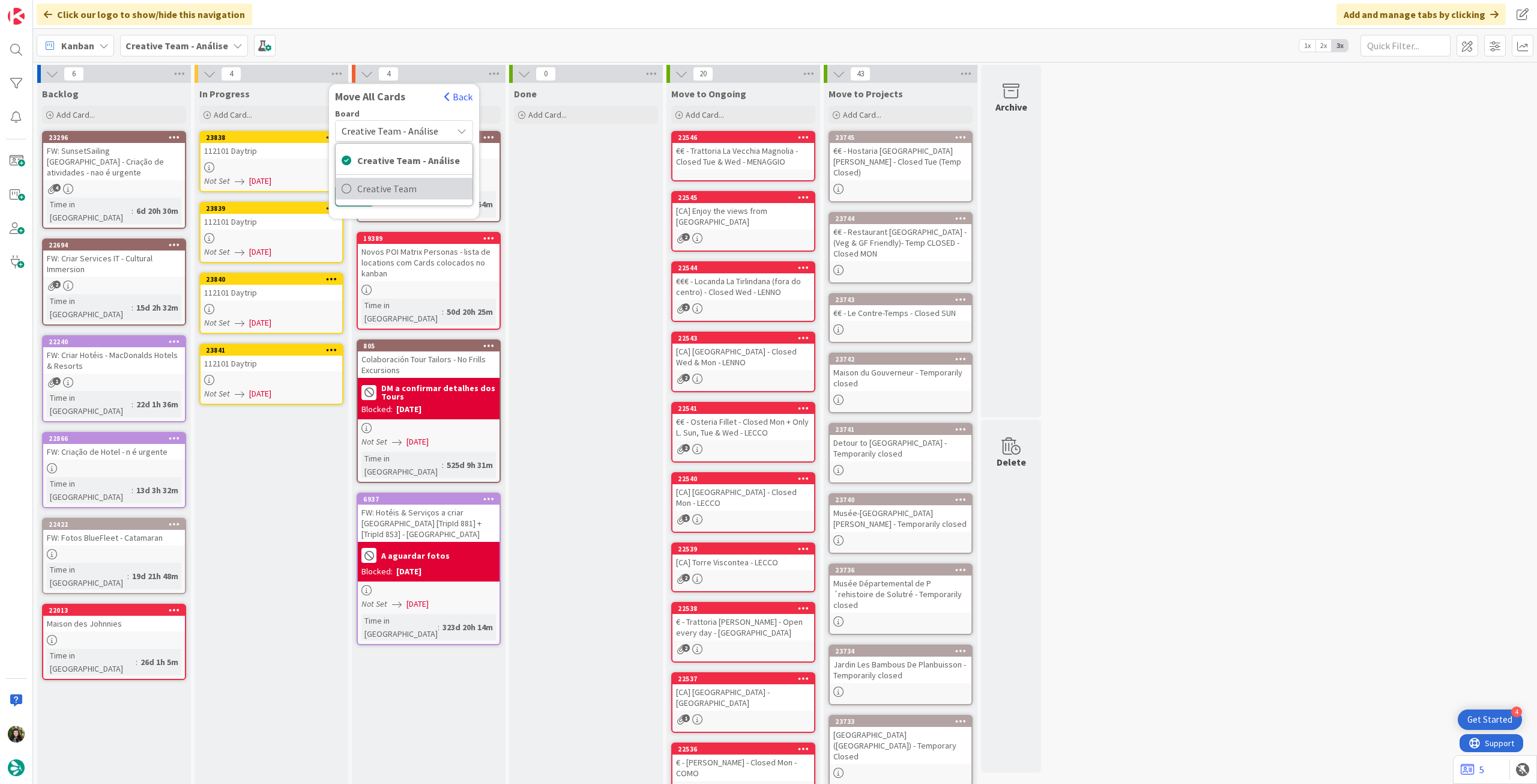
click at [373, 178] on div "Creative Team - Análise Creative Team" at bounding box center [404, 174] width 138 height 63
click at [371, 187] on span "Creative Team" at bounding box center [412, 189] width 110 height 18
click at [383, 165] on div "Select a Column..." at bounding box center [395, 169] width 113 height 19
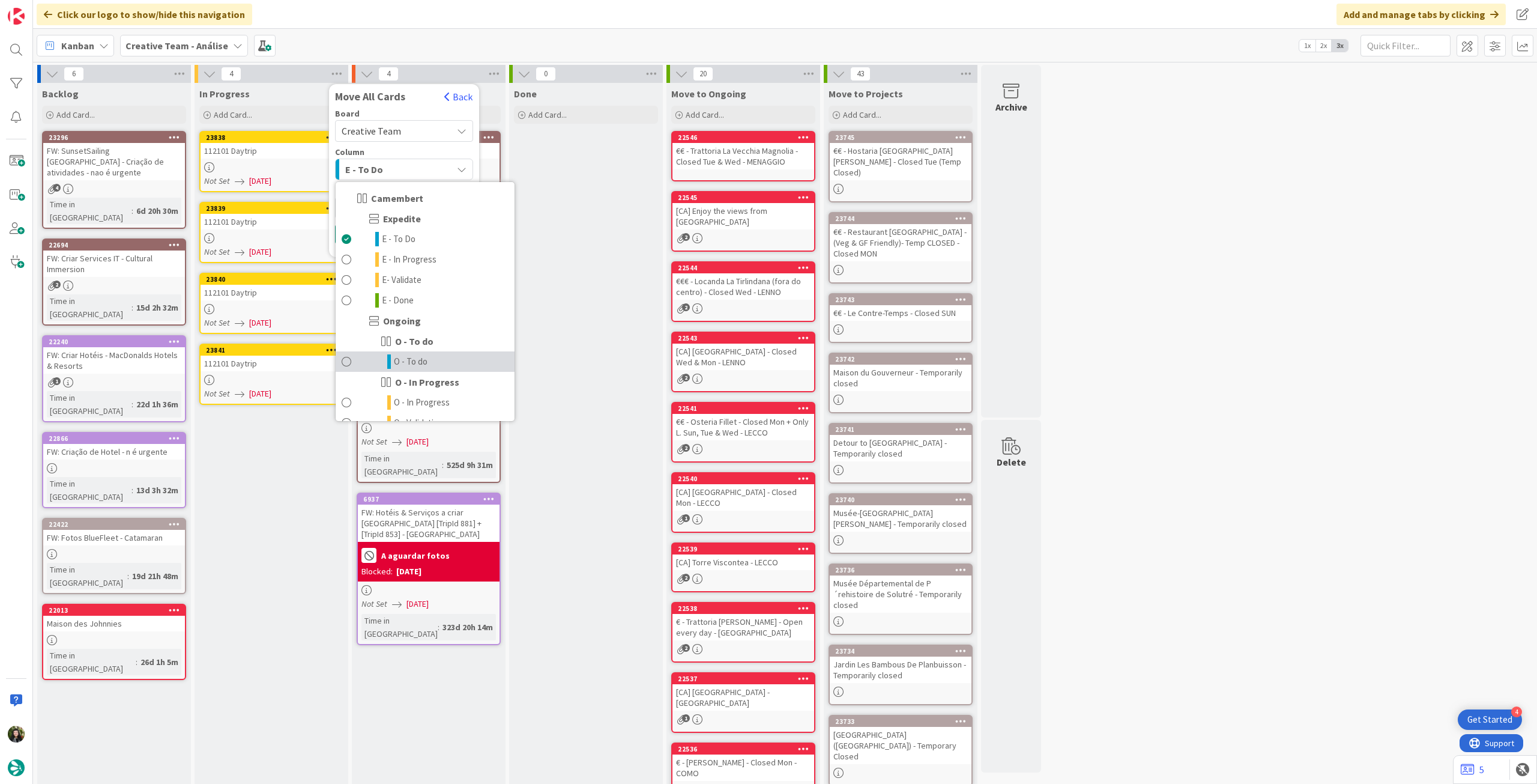
click at [392, 358] on link "O - To do" at bounding box center [425, 361] width 179 height 20
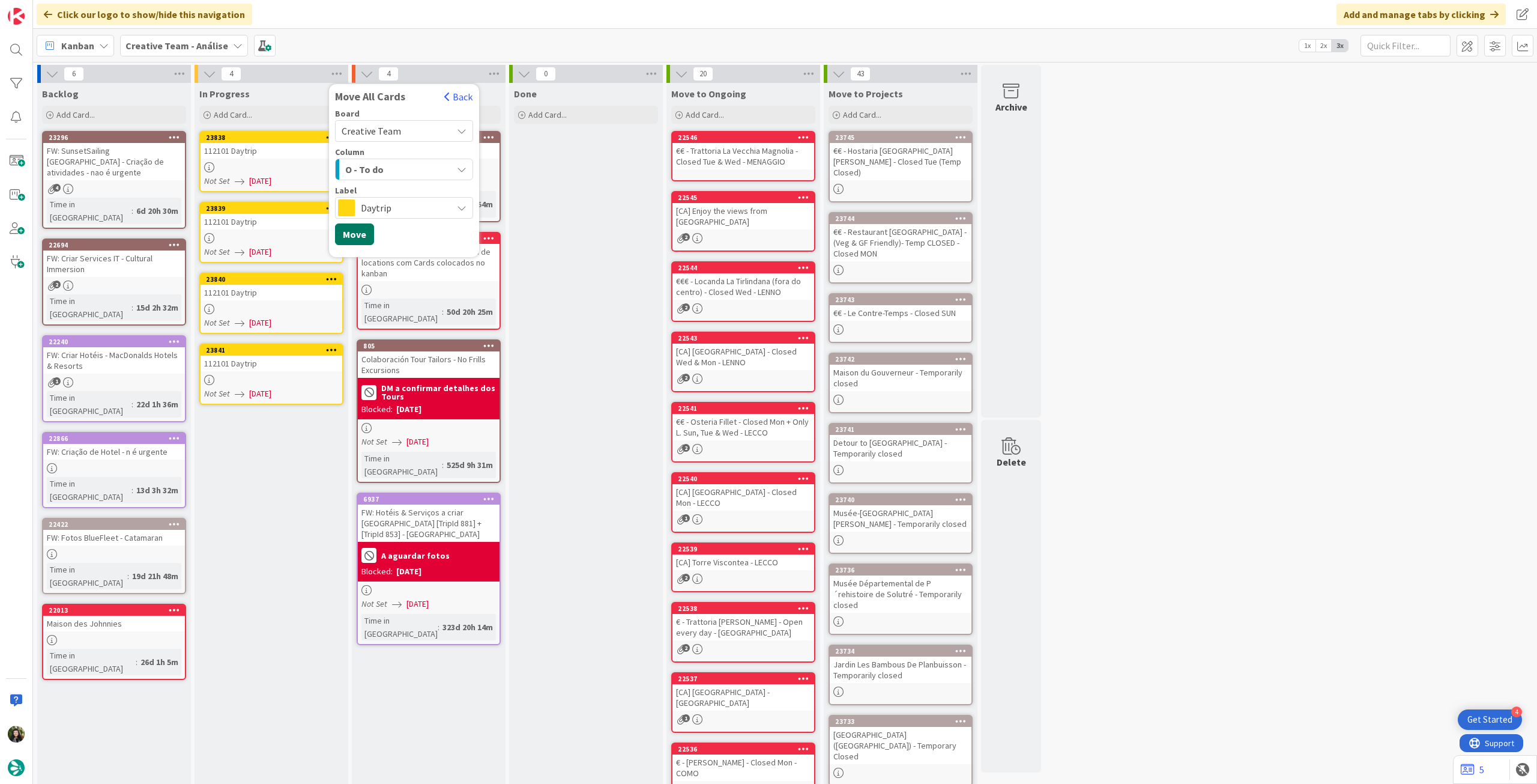
click at [364, 238] on button "Move" at bounding box center [355, 234] width 39 height 22
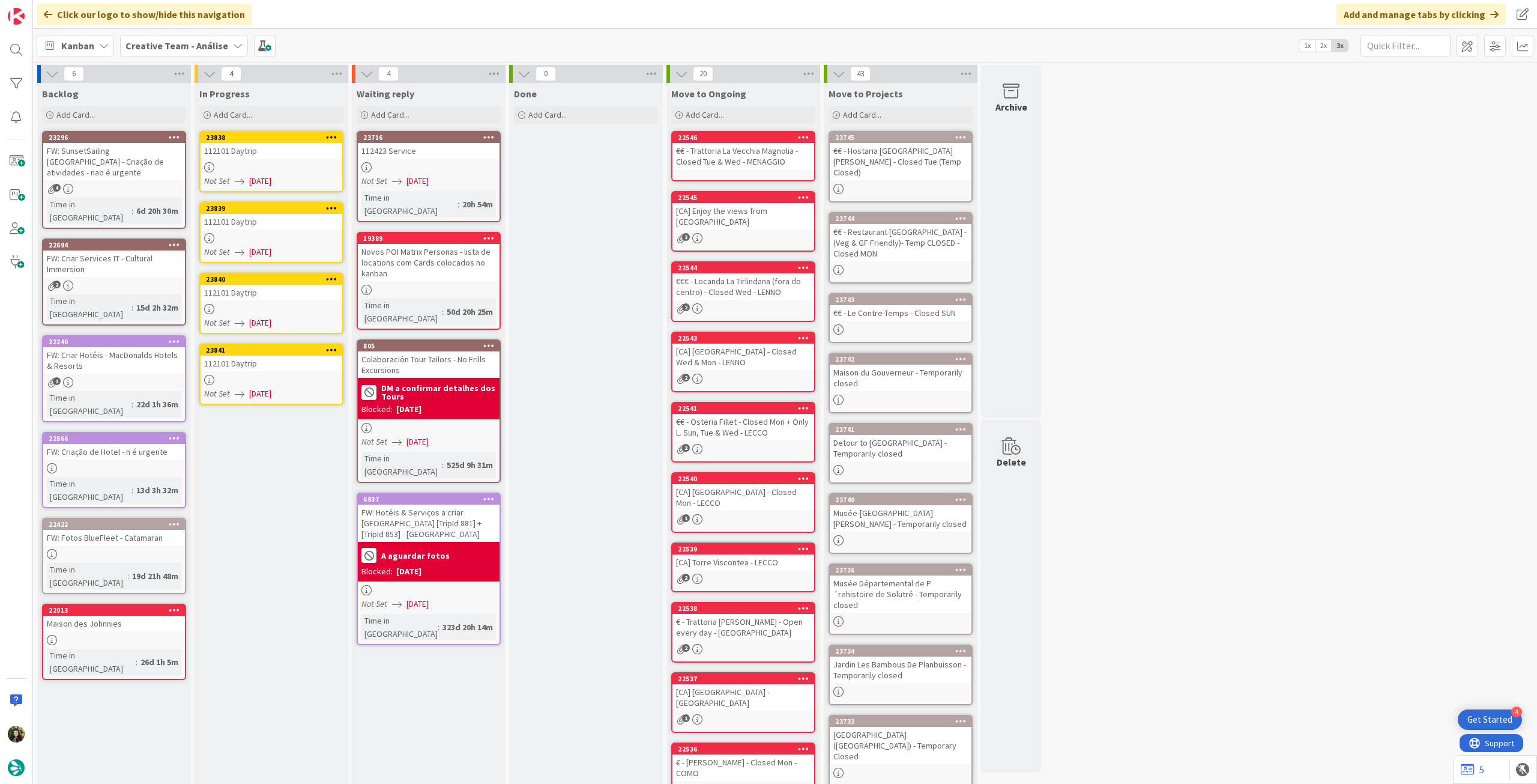
click at [146, 45] on b "Creative Team - Análise" at bounding box center [177, 45] width 103 height 12
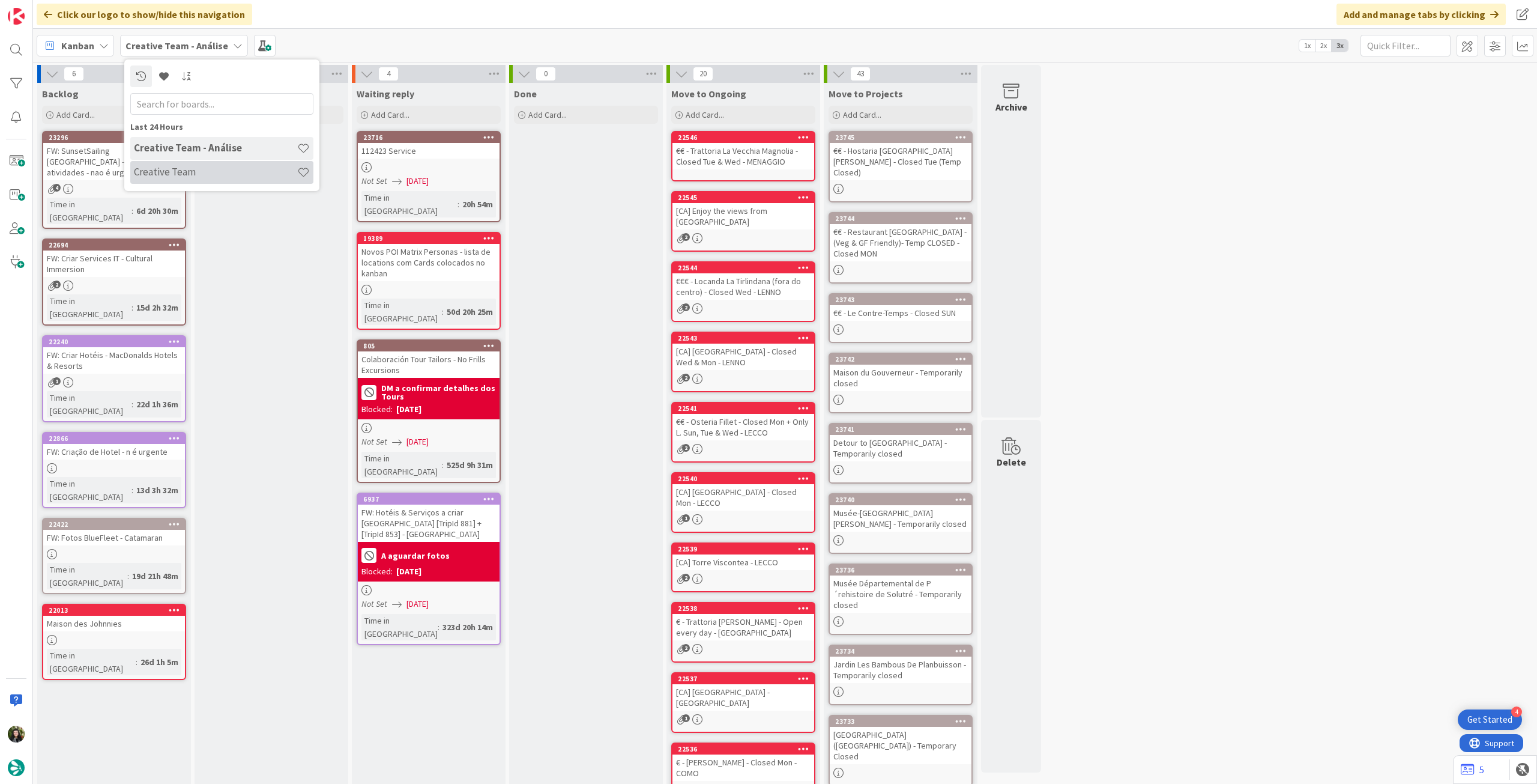
click at [203, 171] on h4 "Creative Team" at bounding box center [215, 172] width 163 height 12
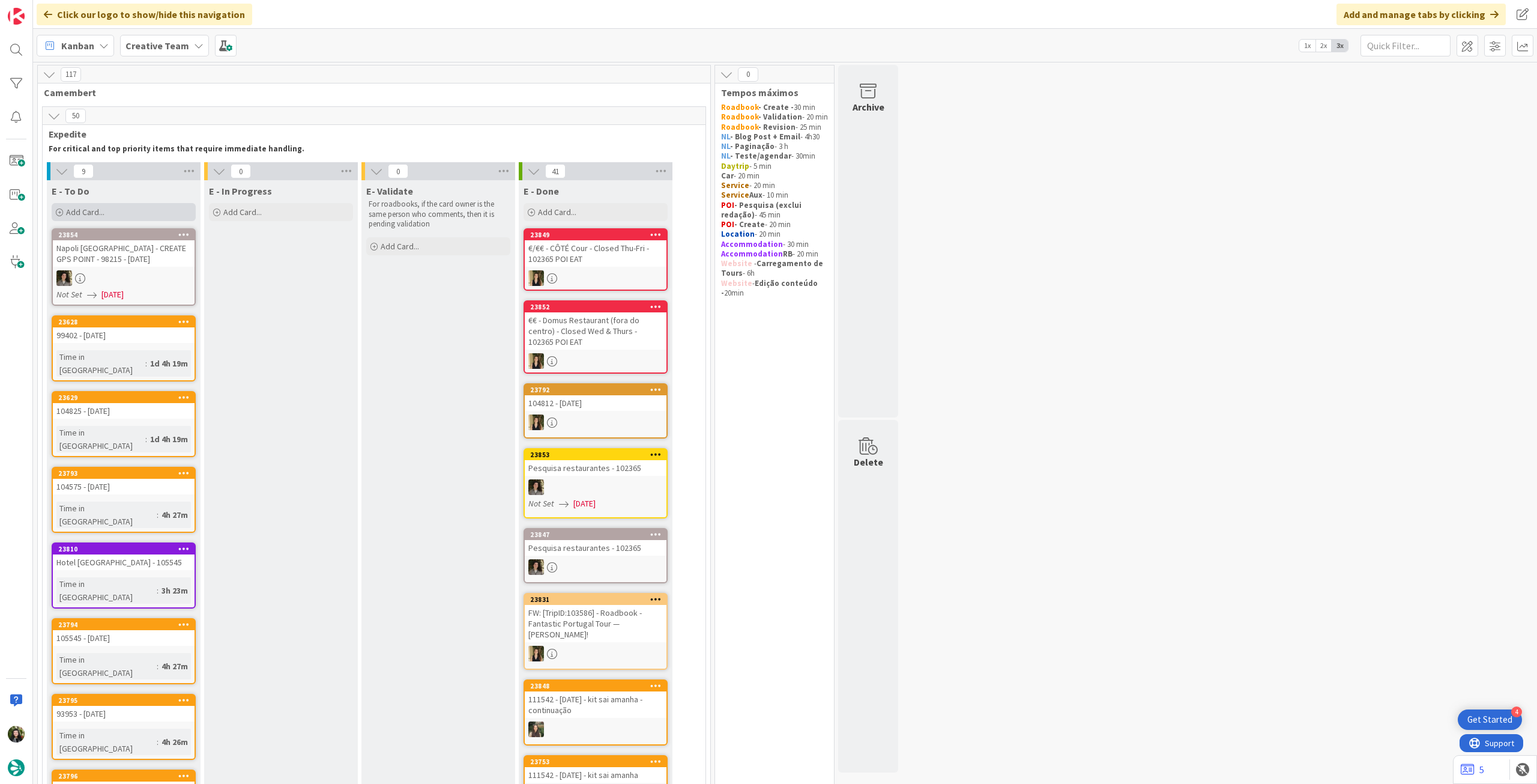
click at [140, 208] on div "Add Card..." at bounding box center [123, 212] width 144 height 18
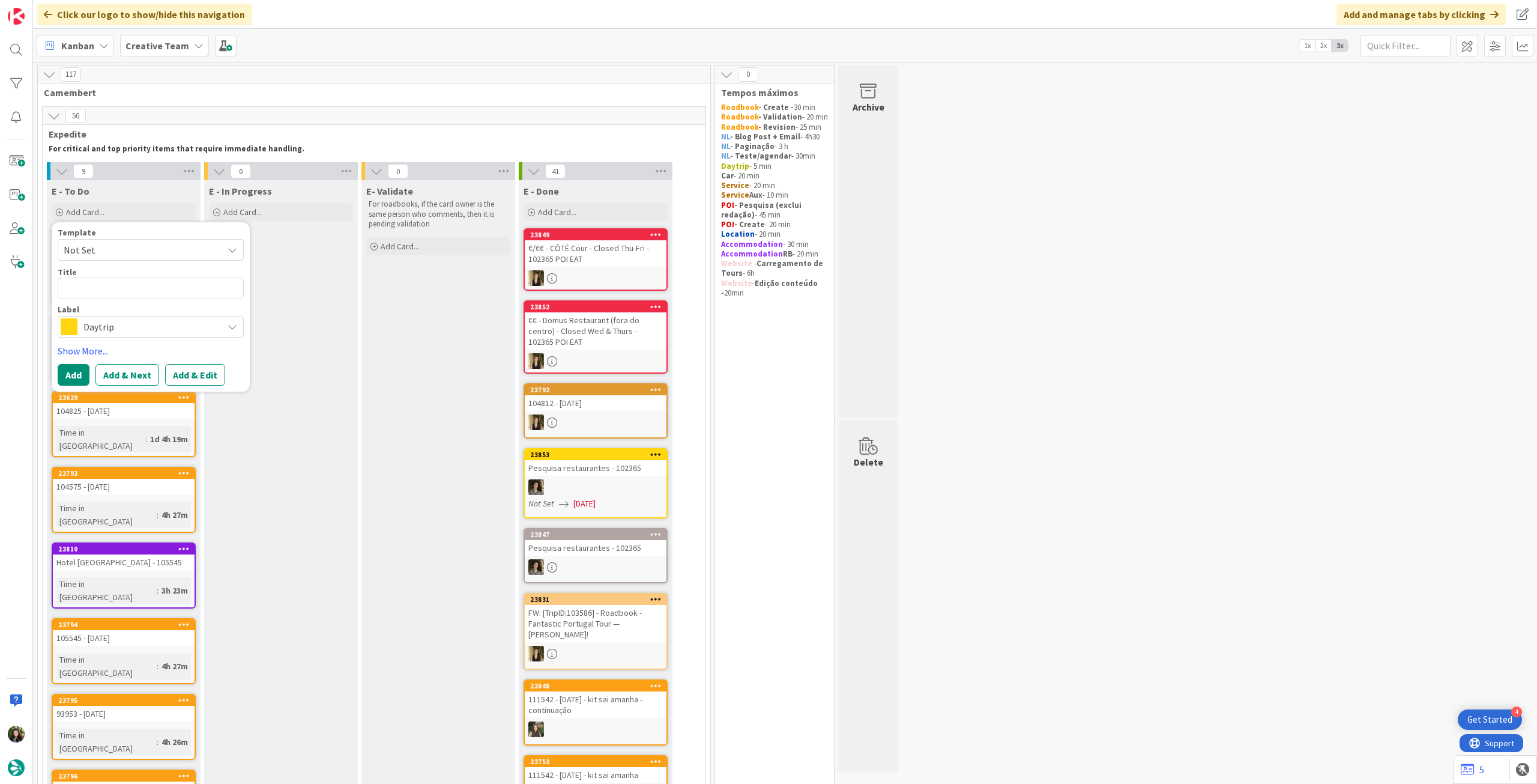
type textarea "x"
type textarea "t"
type textarea "x"
type textarea "tr"
type textarea "x"
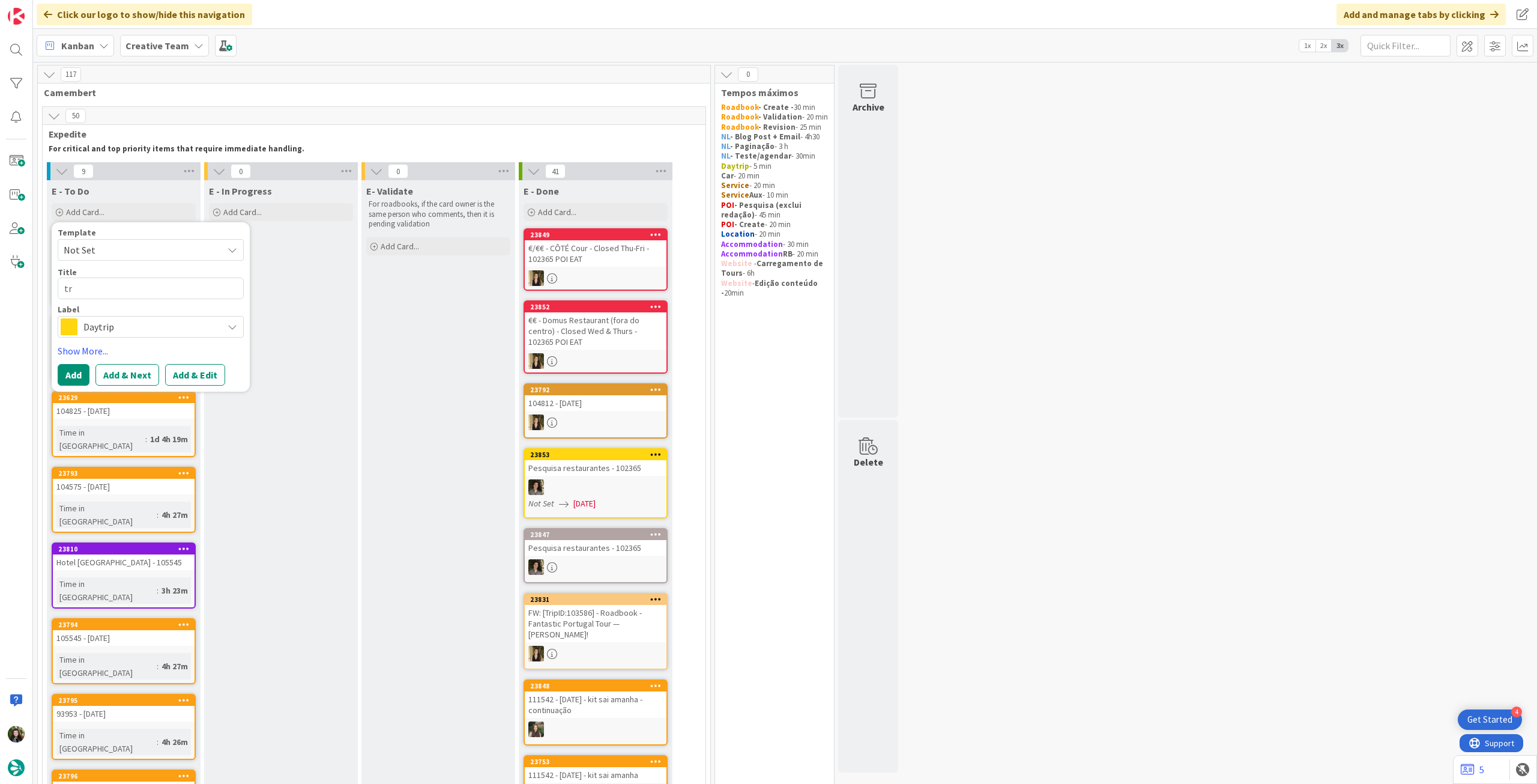
type textarea "tra"
type textarea "x"
type textarea "trai"
type textarea "x"
type textarea "train"
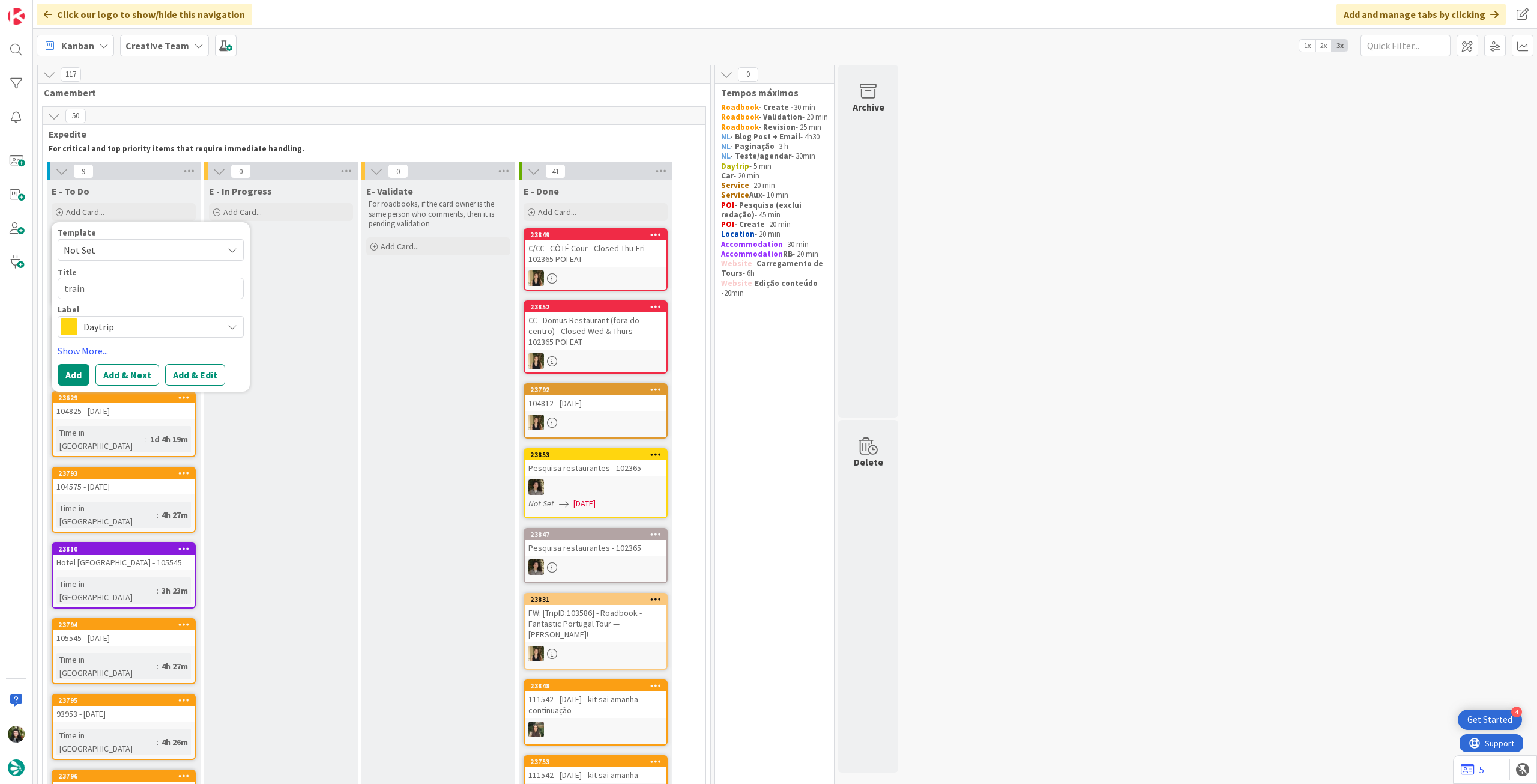
type textarea "x"
type textarea "train"
type textarea "x"
type textarea "train t"
type textarea "x"
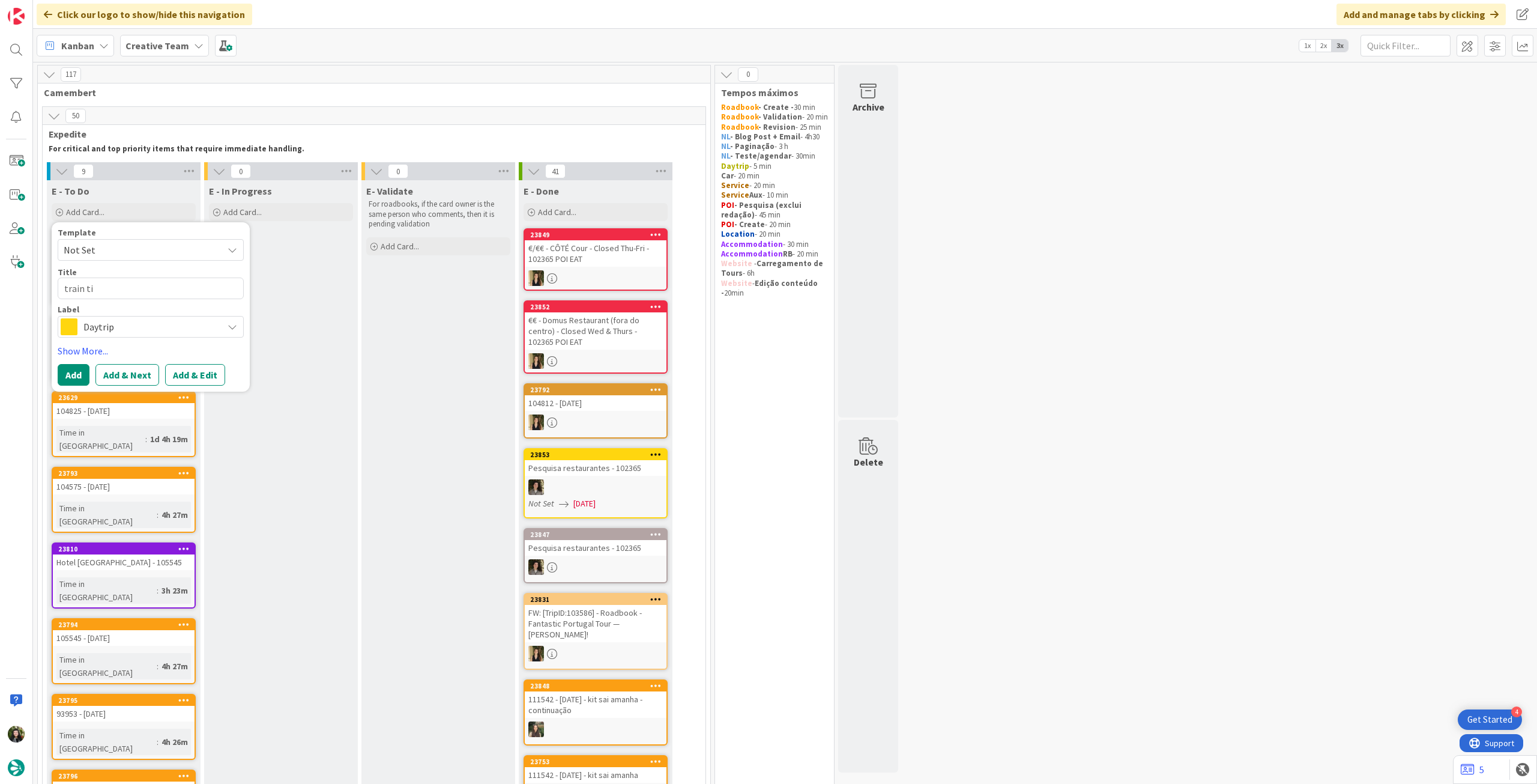
type textarea "train tic"
type textarea "x"
type textarea "train tick"
type textarea "x"
type textarea "train tic"
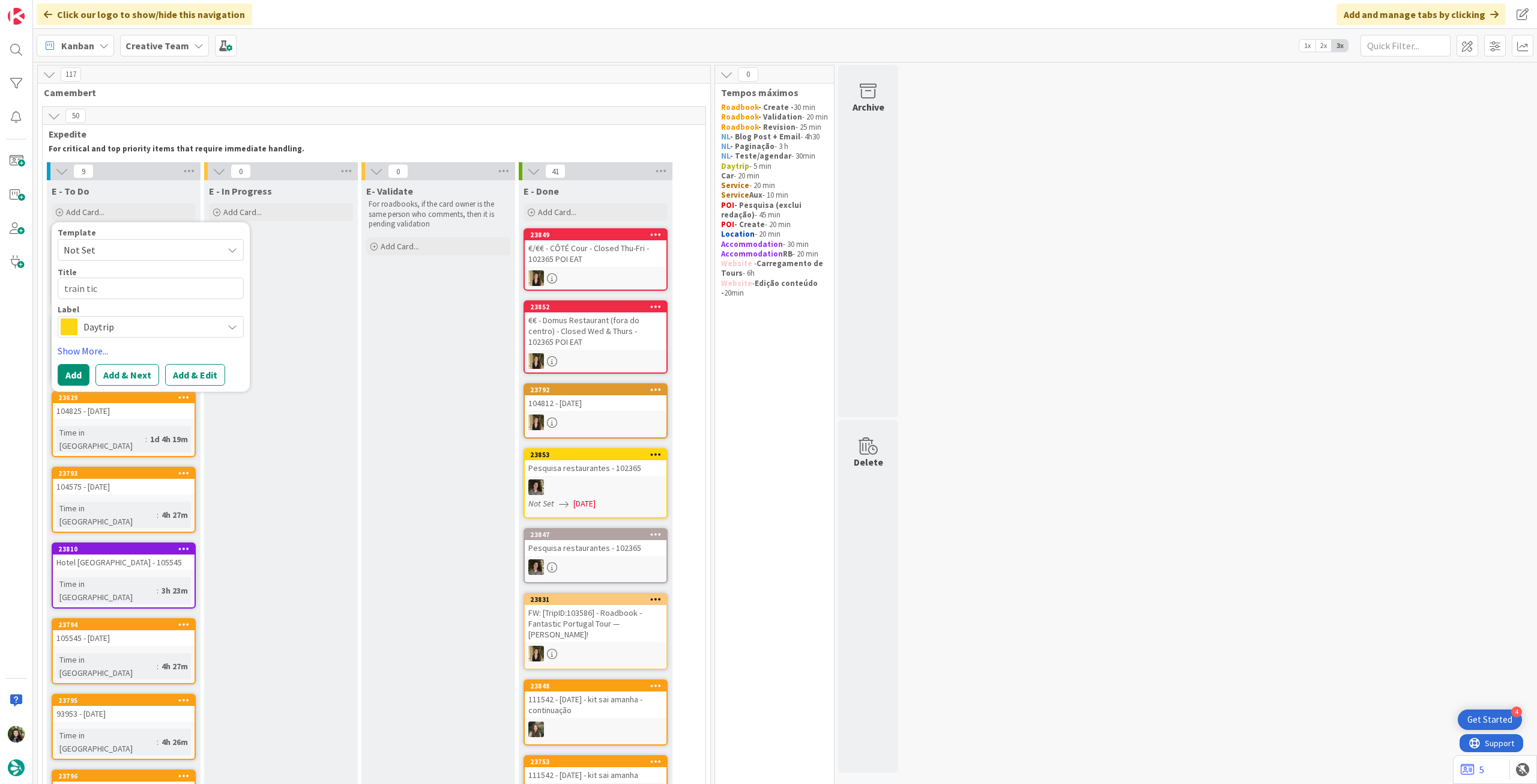
type textarea "x"
type textarea "train tick"
type textarea "x"
type textarea "train ticke"
type textarea "x"
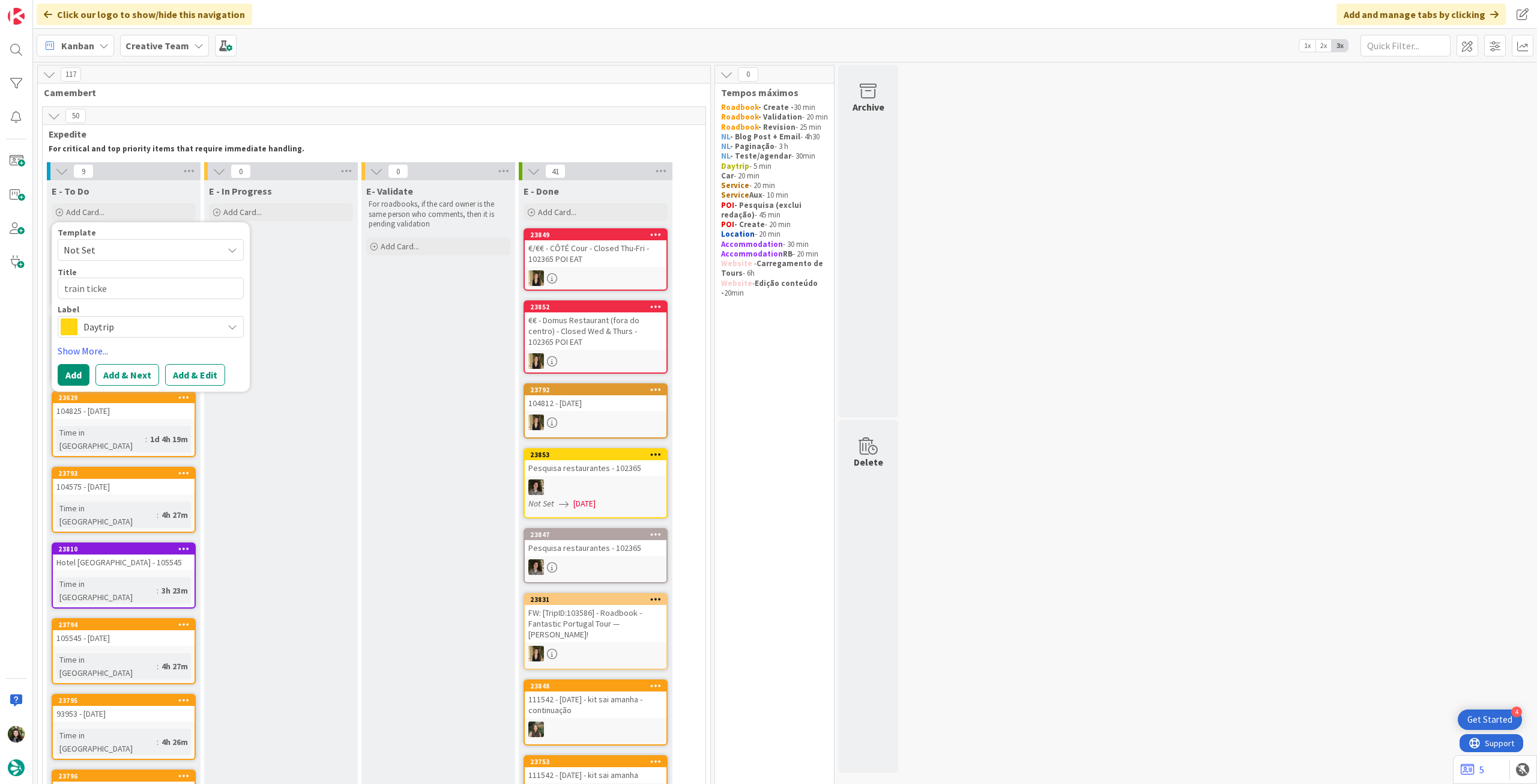
type textarea "train ticket"
type textarea "x"
type textarea "train tickets"
type textarea "x"
type textarea "train tickets"
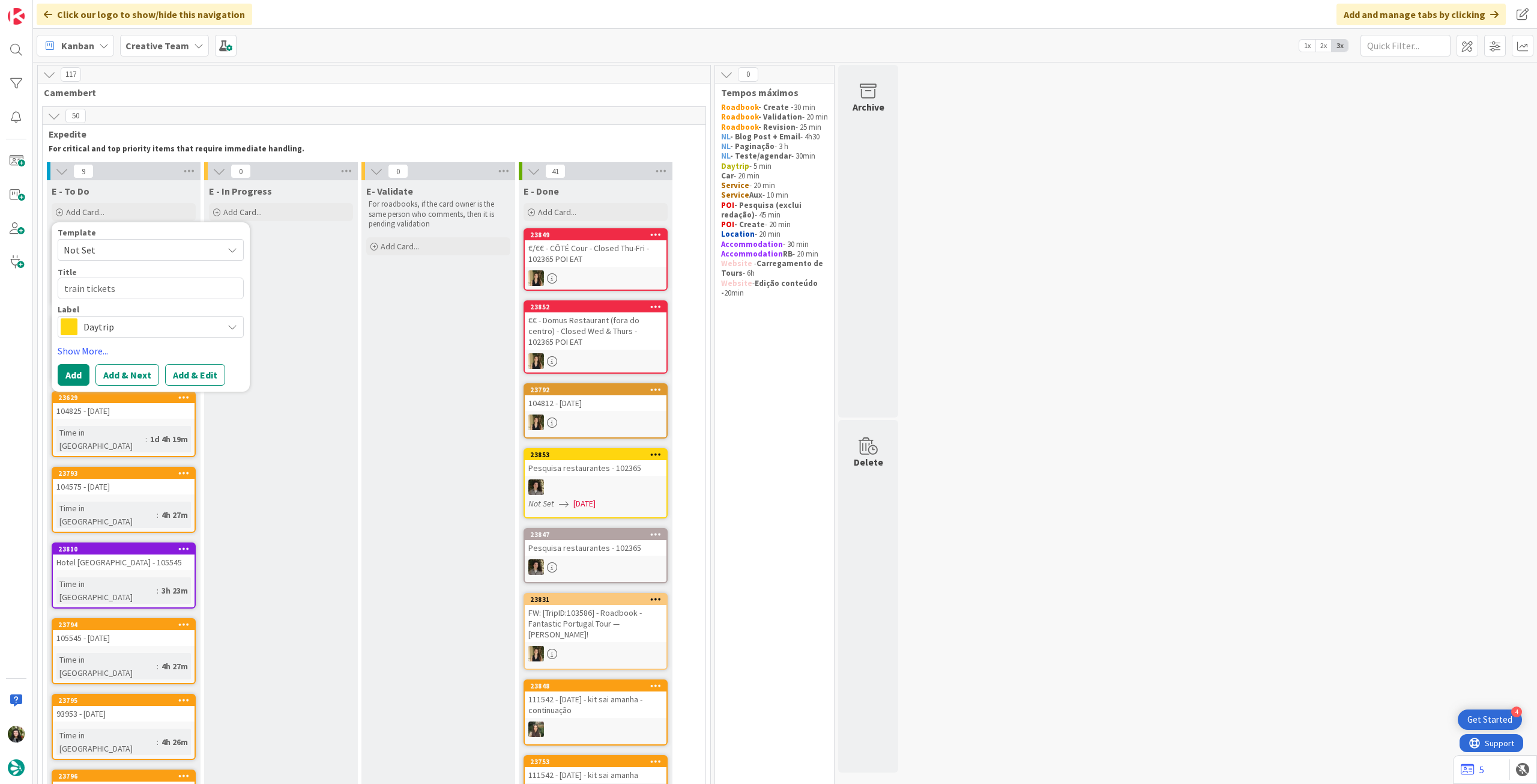
type textarea "x"
type textarea "train tickets -"
type textarea "x"
type textarea "train tickets -"
type textarea "x"
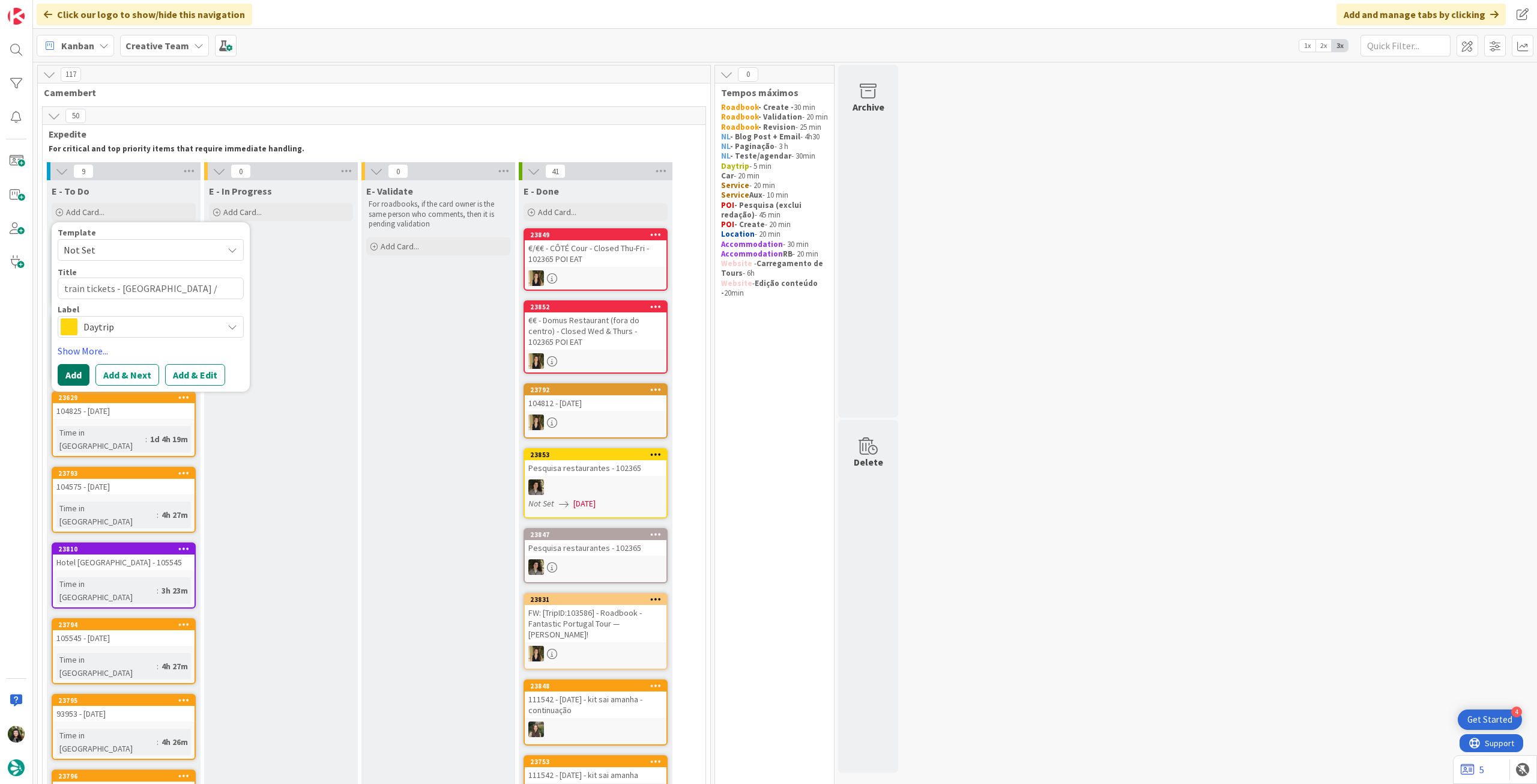
type textarea "train tickets - [GEOGRAPHIC_DATA] / [GEOGRAPHIC_DATA] / [GEOGRAPHIC_DATA]"
click at [81, 381] on button "Add" at bounding box center [73, 374] width 32 height 22
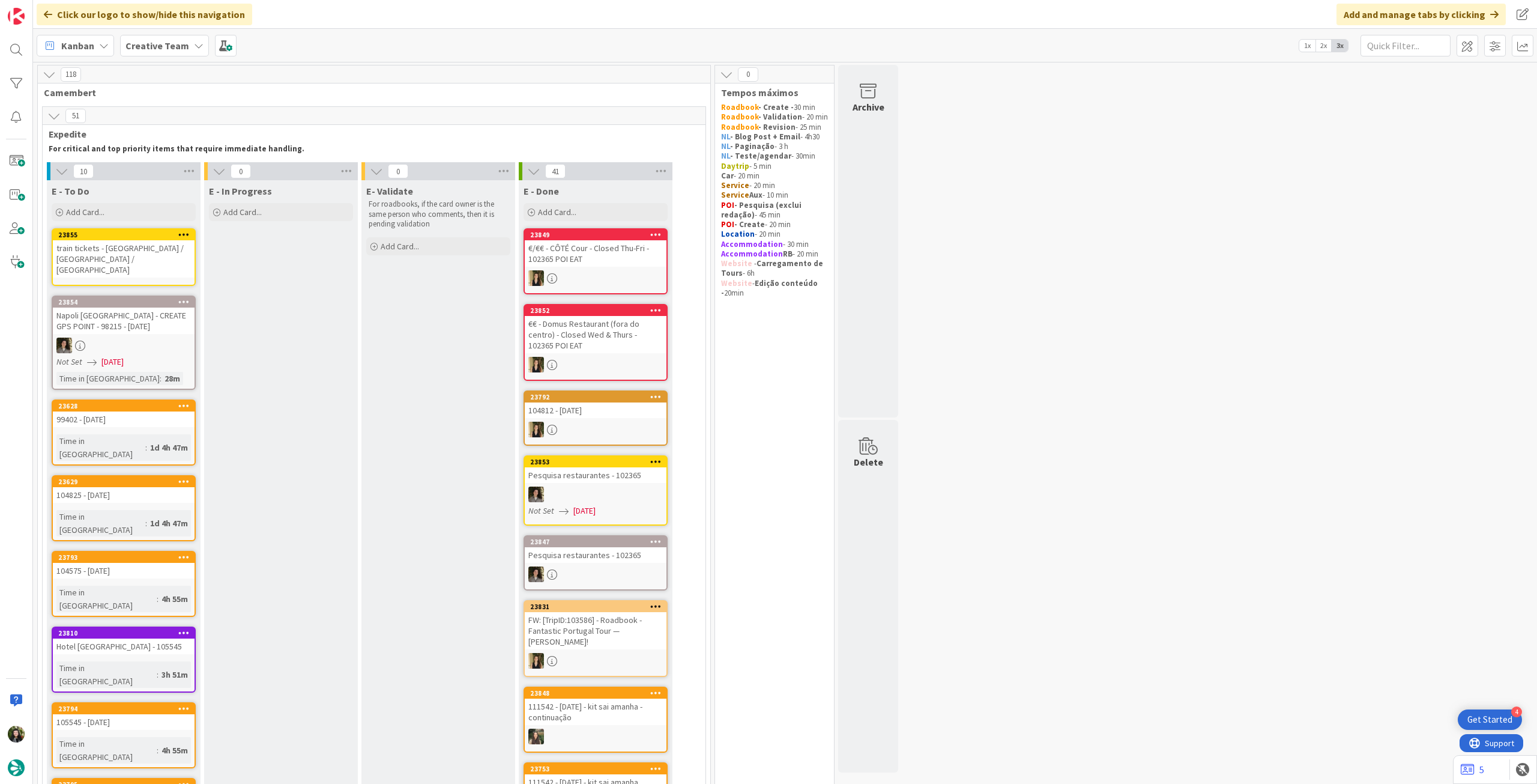
click at [144, 249] on div "train tickets - [GEOGRAPHIC_DATA] / [GEOGRAPHIC_DATA] / [GEOGRAPHIC_DATA]" at bounding box center [123, 259] width 141 height 37
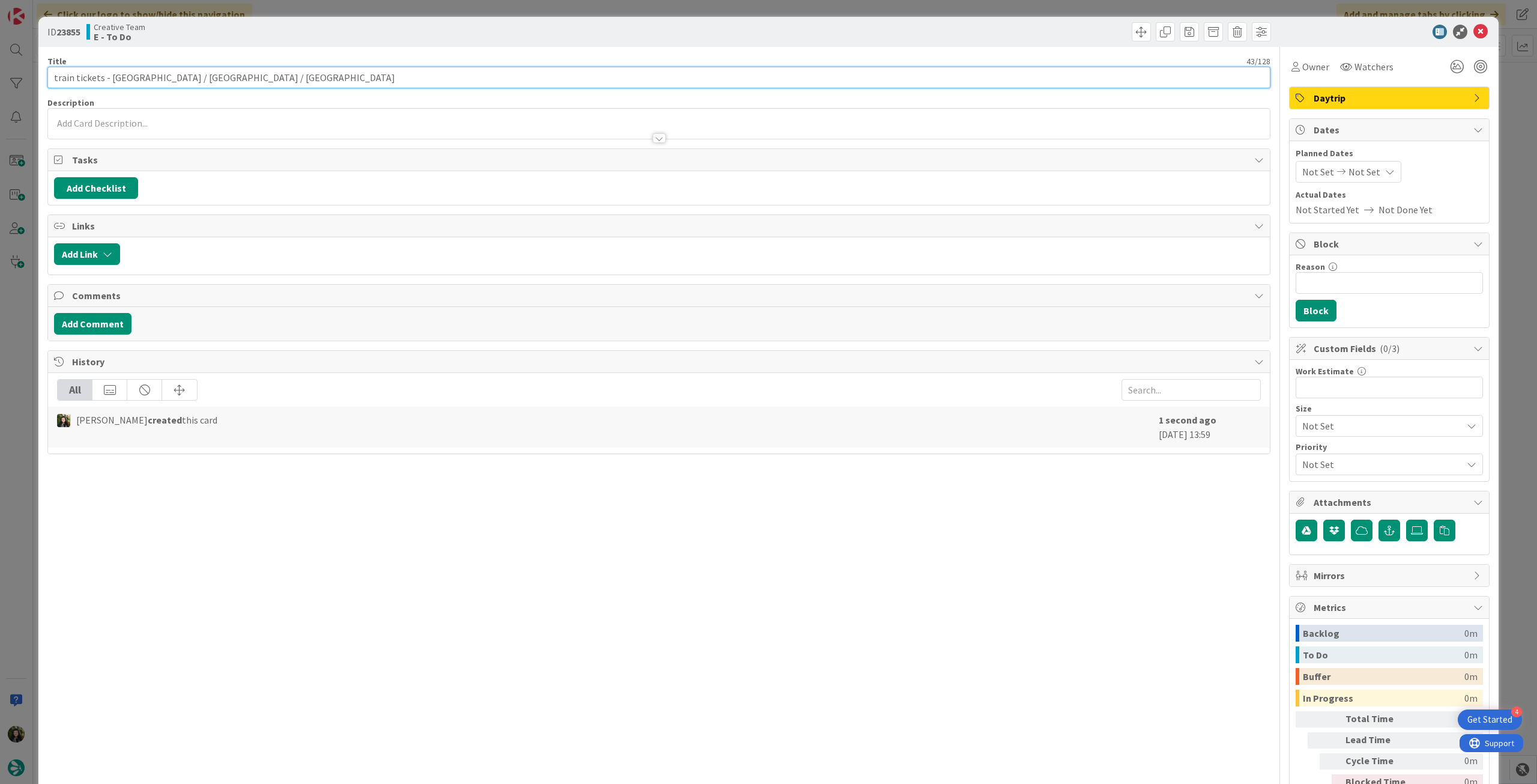
click at [200, 74] on input "train tickets - [GEOGRAPHIC_DATA] / [GEOGRAPHIC_DATA] / [GEOGRAPHIC_DATA]" at bounding box center [659, 77] width 1223 height 22
type input "train tickets - [GEOGRAPHIC_DATA] / [GEOGRAPHIC_DATA] / [GEOGRAPHIC_DATA]"
click at [191, 120] on div at bounding box center [659, 124] width 1222 height 30
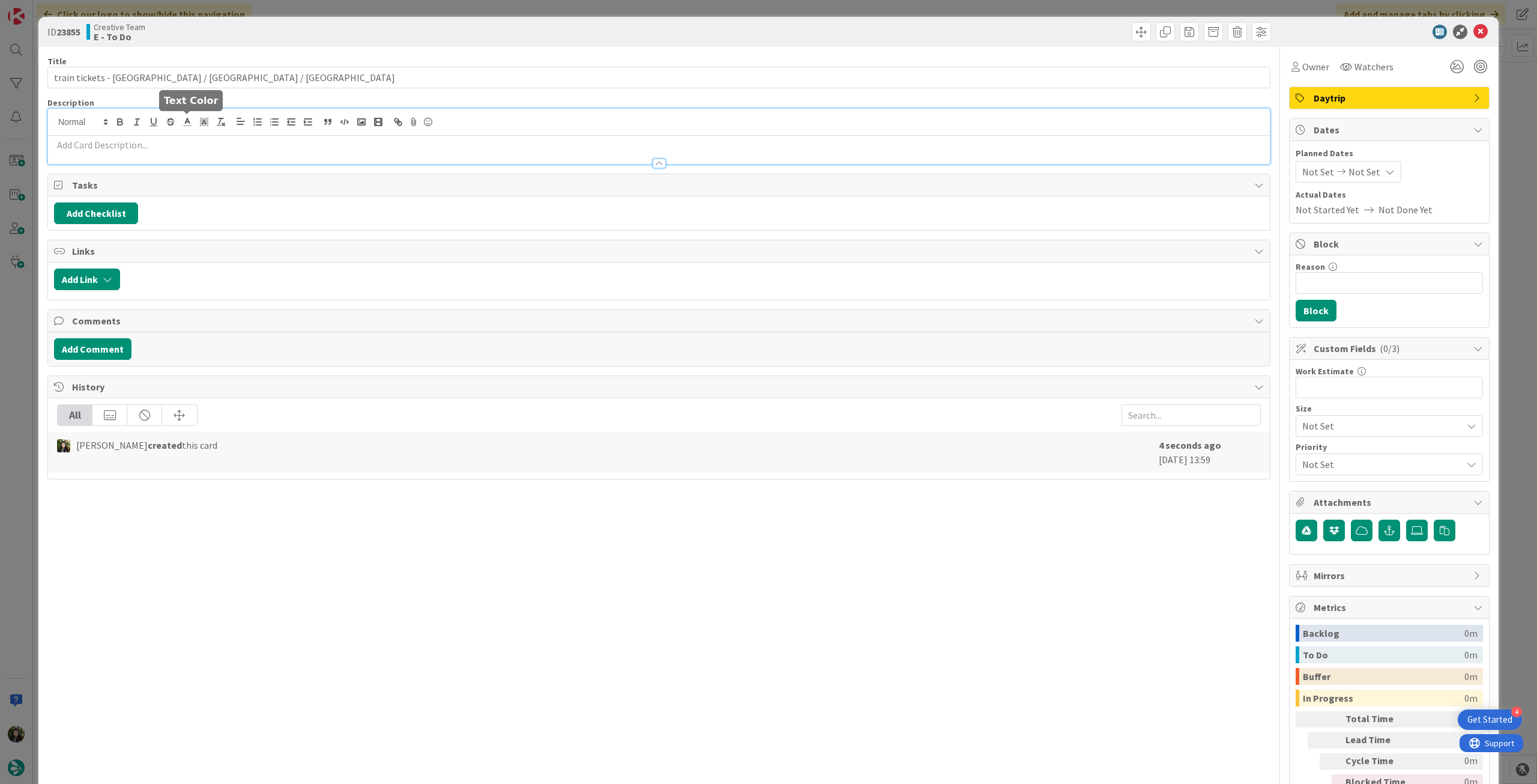
click at [181, 141] on p at bounding box center [658, 145] width 1210 height 14
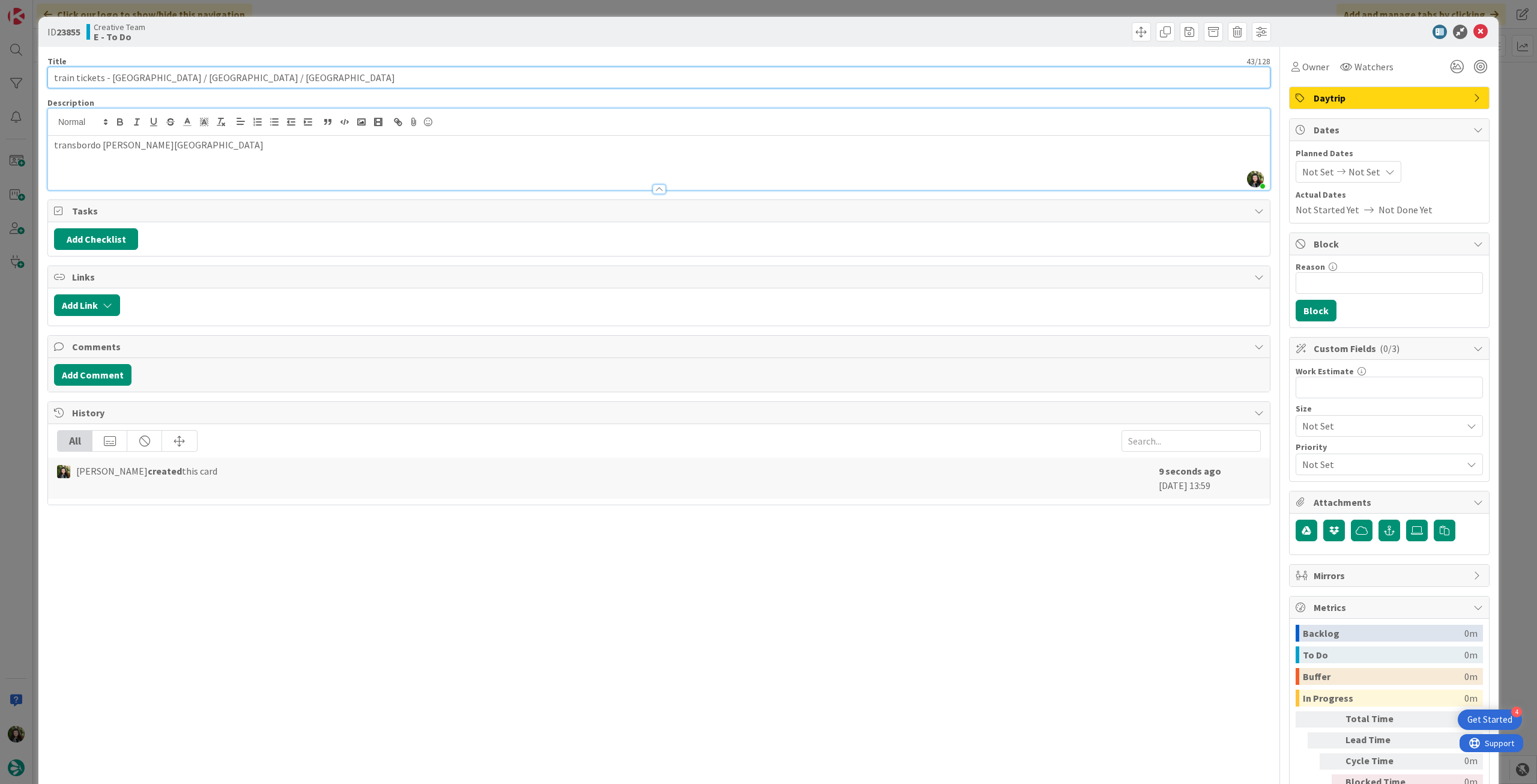
click at [280, 82] on input "train tickets - [GEOGRAPHIC_DATA] / [GEOGRAPHIC_DATA] / [GEOGRAPHIC_DATA]" at bounding box center [659, 77] width 1223 height 22
paste input "89252"
type input "train tickets - [GEOGRAPHIC_DATA] / [GEOGRAPHIC_DATA] / [GEOGRAPHIC_DATA] - 892…"
click at [1474, 34] on icon at bounding box center [1480, 32] width 14 height 14
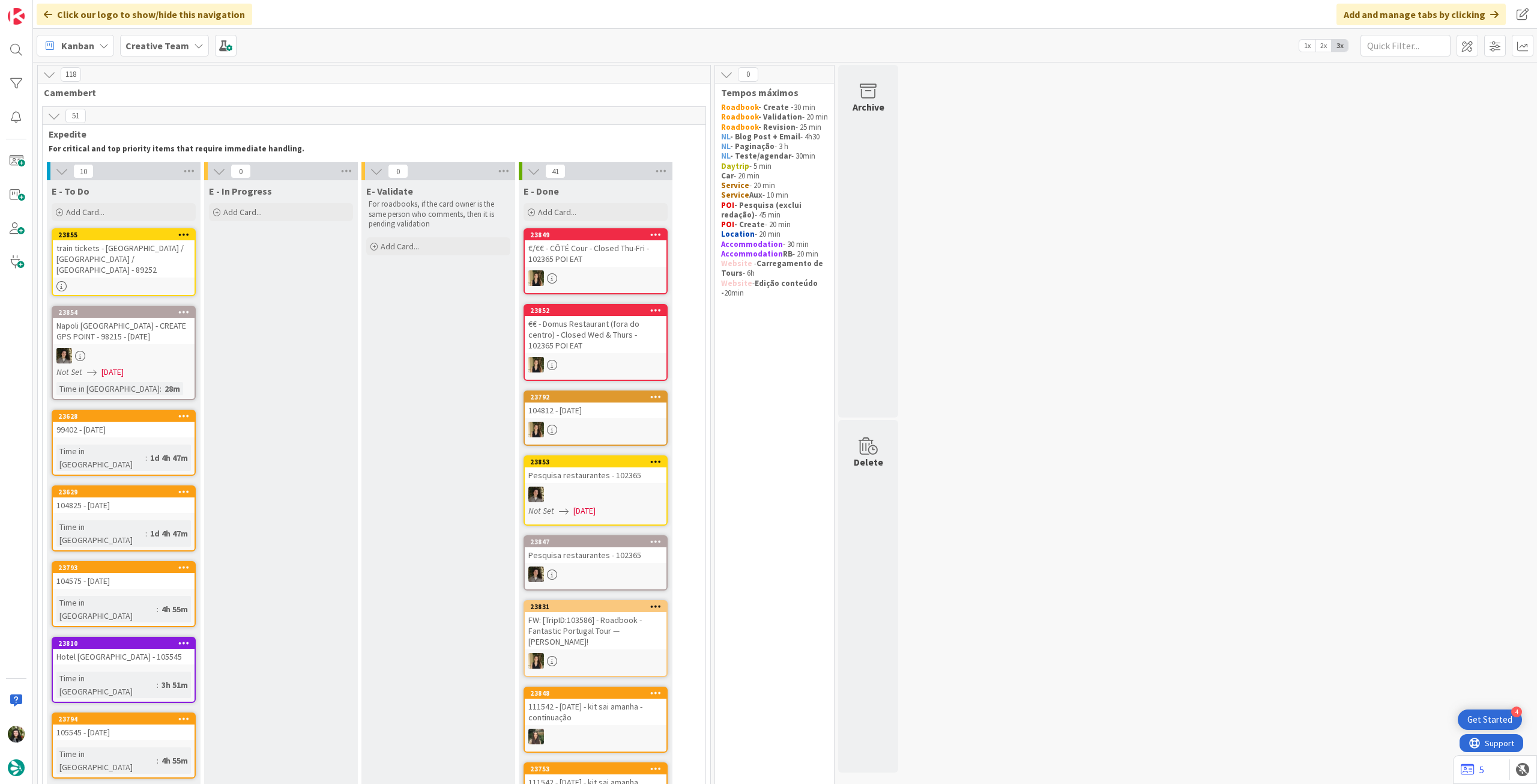
click at [159, 259] on div "train tickets - [GEOGRAPHIC_DATA] / [GEOGRAPHIC_DATA] / [GEOGRAPHIC_DATA] - 892…" at bounding box center [123, 259] width 141 height 37
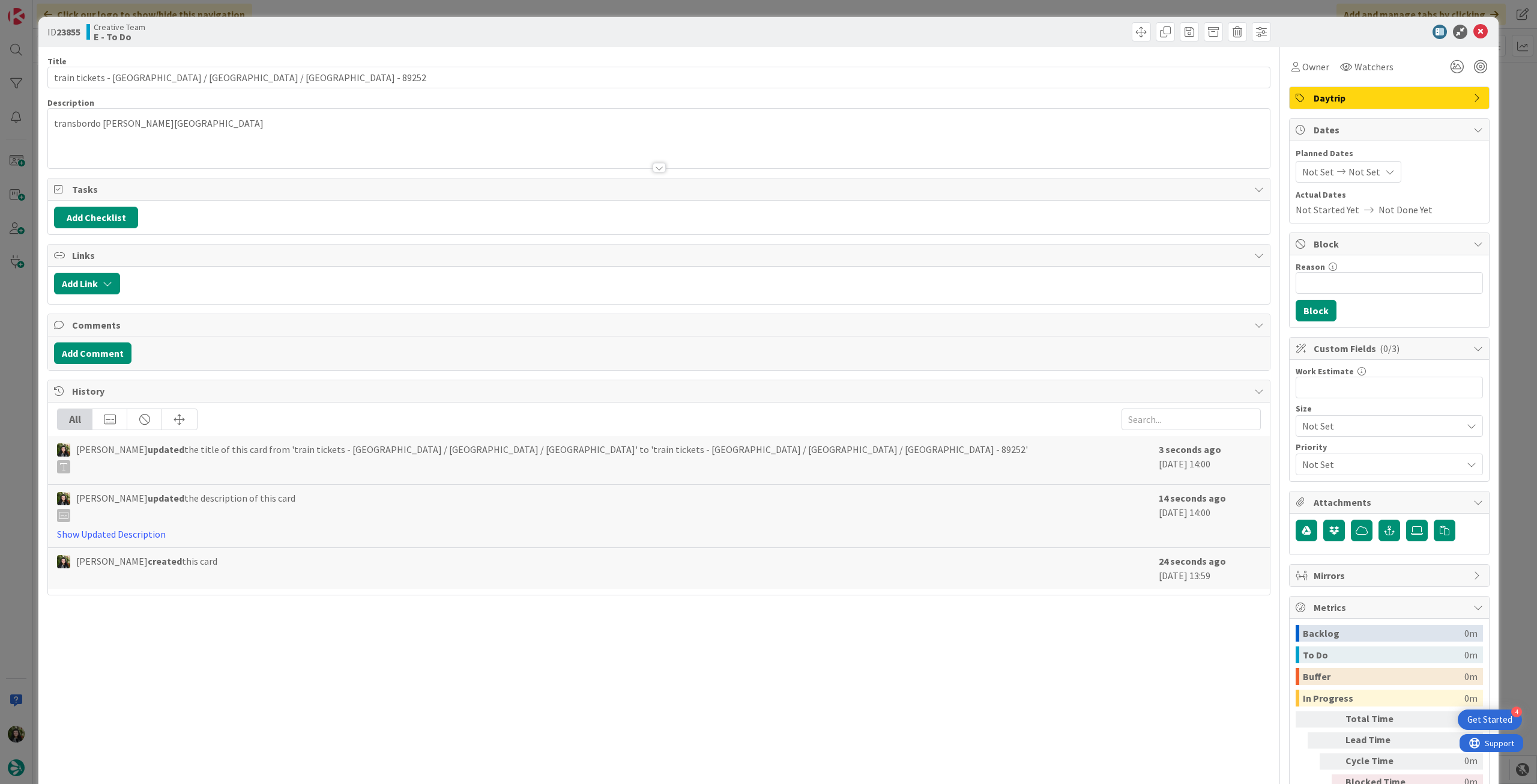
click at [1356, 103] on span "Daytrip" at bounding box center [1390, 98] width 153 height 14
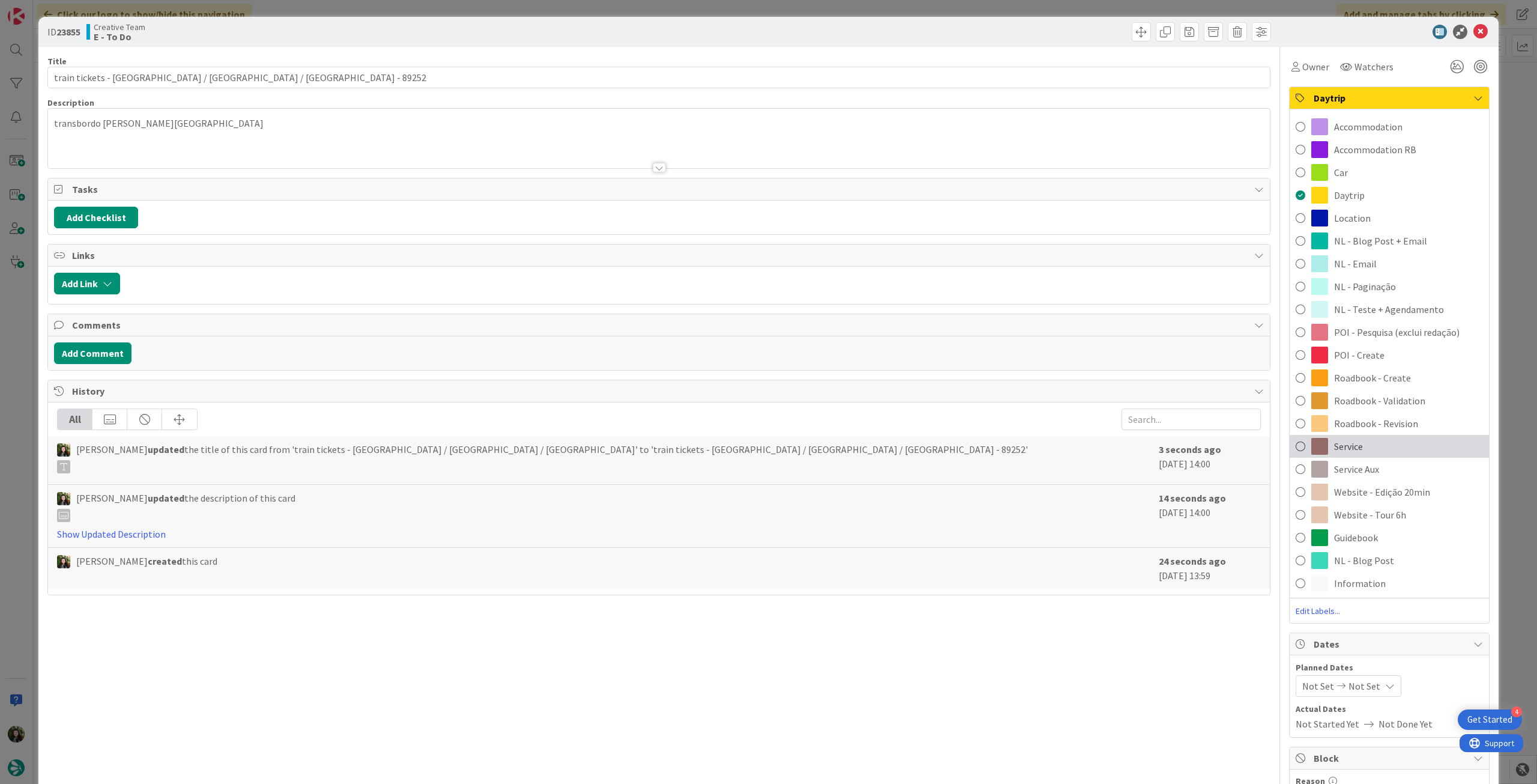
click at [1344, 448] on span "Service" at bounding box center [1349, 446] width 29 height 14
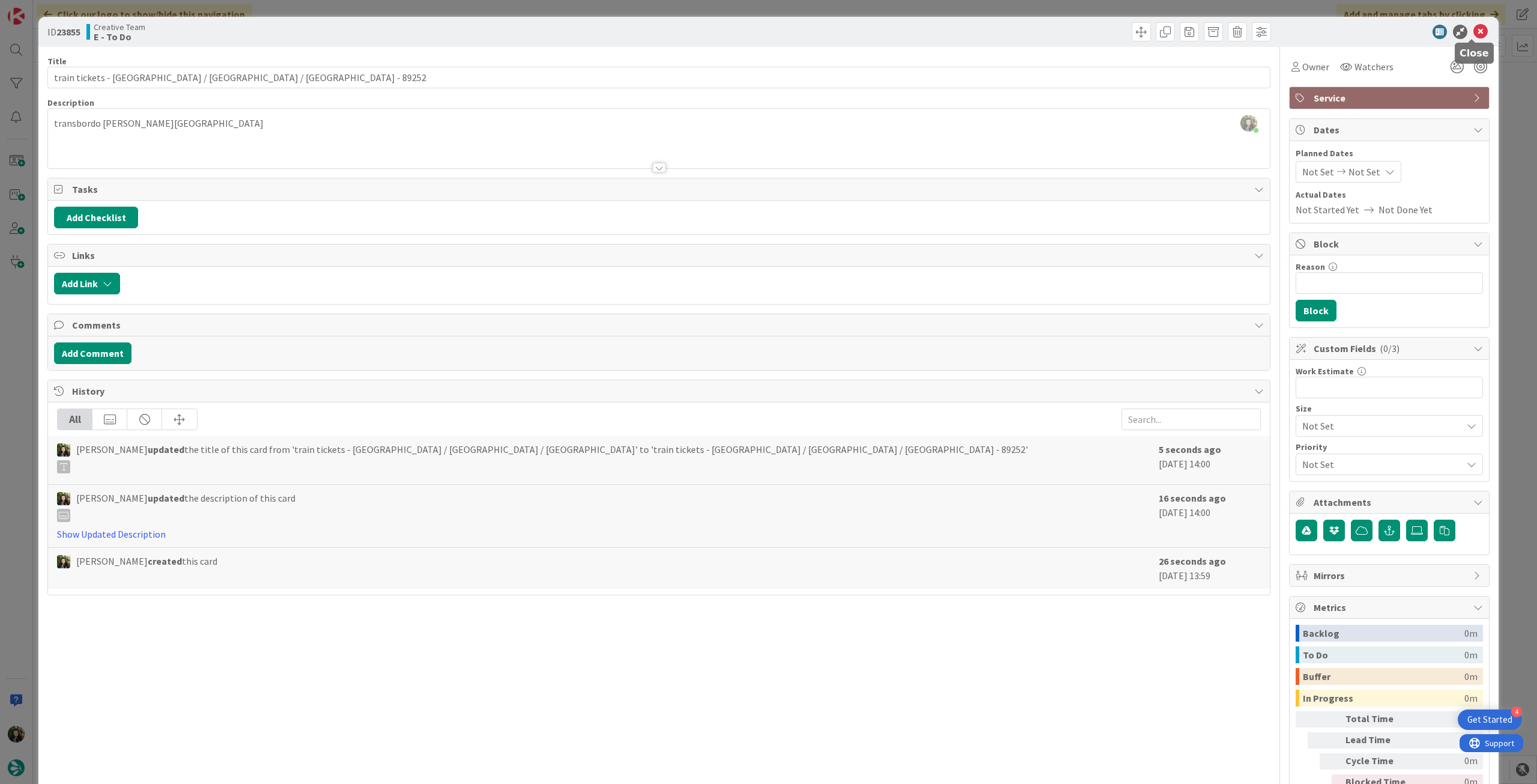
click at [1477, 31] on icon at bounding box center [1480, 32] width 14 height 14
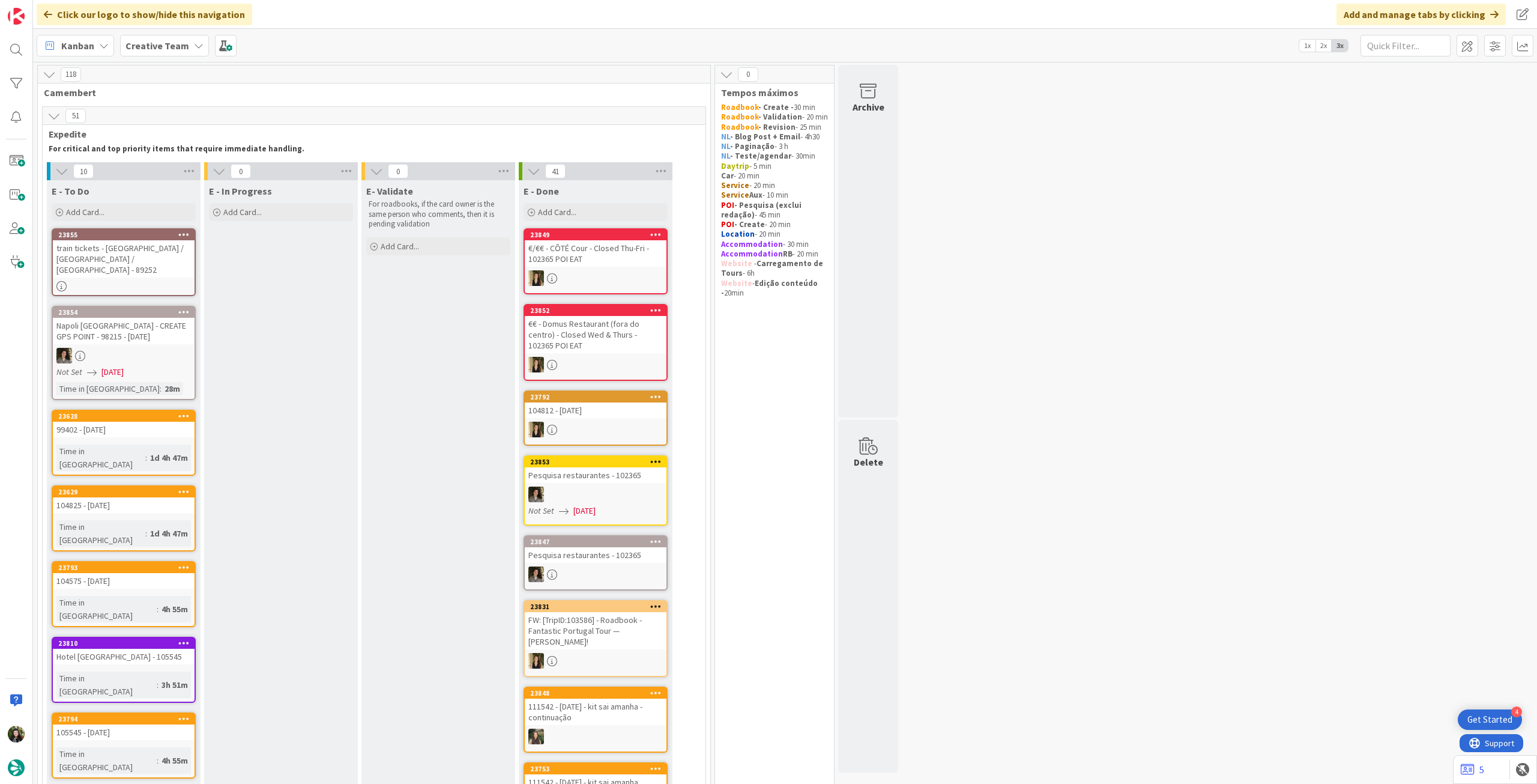
click at [166, 44] on b "Creative Team" at bounding box center [157, 45] width 64 height 12
click at [184, 175] on h4 "Creative Team - Análise" at bounding box center [215, 172] width 163 height 12
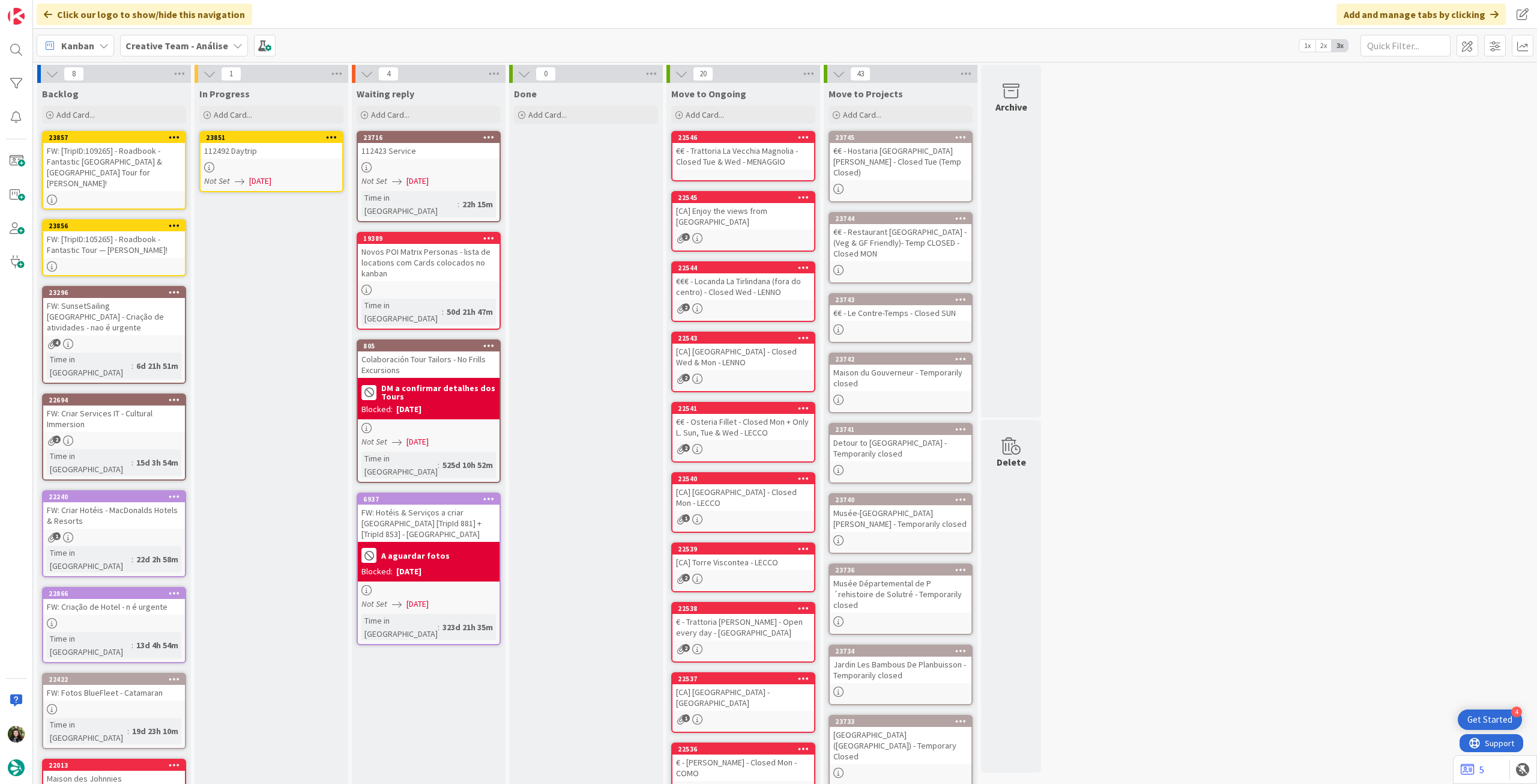
click at [280, 166] on div at bounding box center [271, 167] width 141 height 11
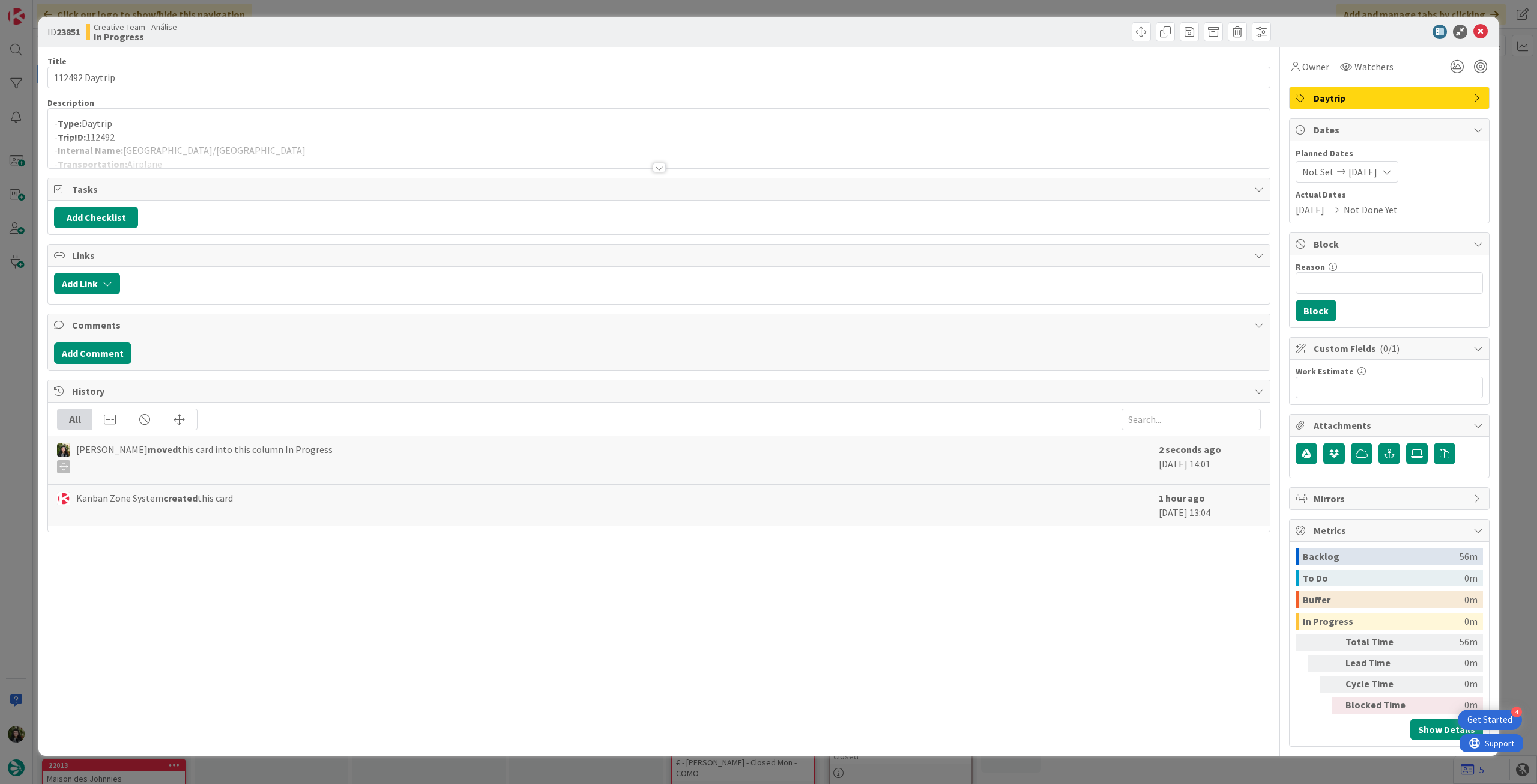
click at [293, 153] on div at bounding box center [659, 153] width 1222 height 31
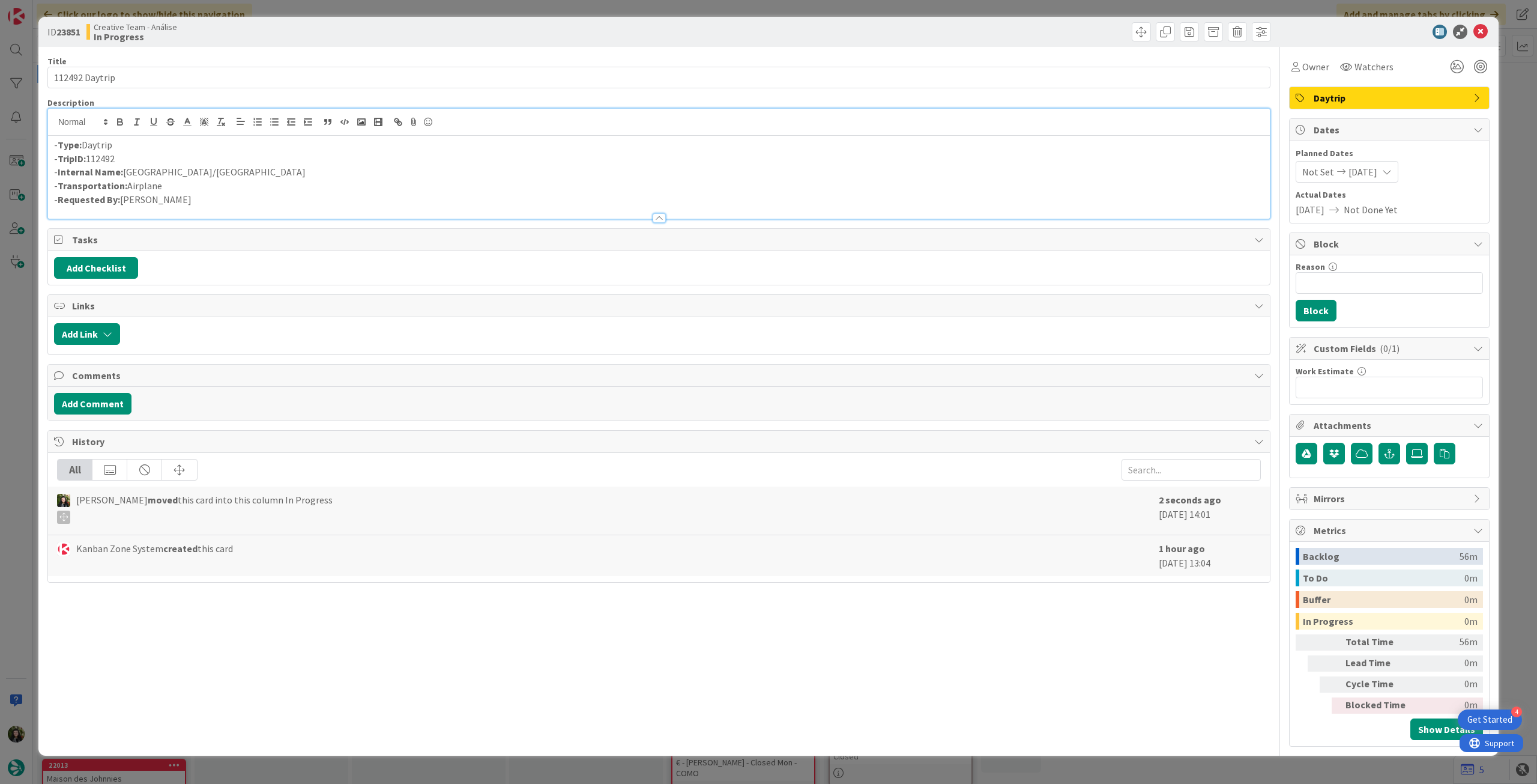
click at [159, 173] on p "- Internal Name: [PERSON_NAME]/[GEOGRAPHIC_DATA]" at bounding box center [658, 172] width 1210 height 14
drag, startPoint x: 166, startPoint y: 171, endPoint x: 570, endPoint y: 81, distance: 413.9
click at [231, 168] on p "- Internal Name: [PERSON_NAME] / [GEOGRAPHIC_DATA]" at bounding box center [658, 172] width 1210 height 14
click at [1483, 29] on icon at bounding box center [1480, 32] width 14 height 14
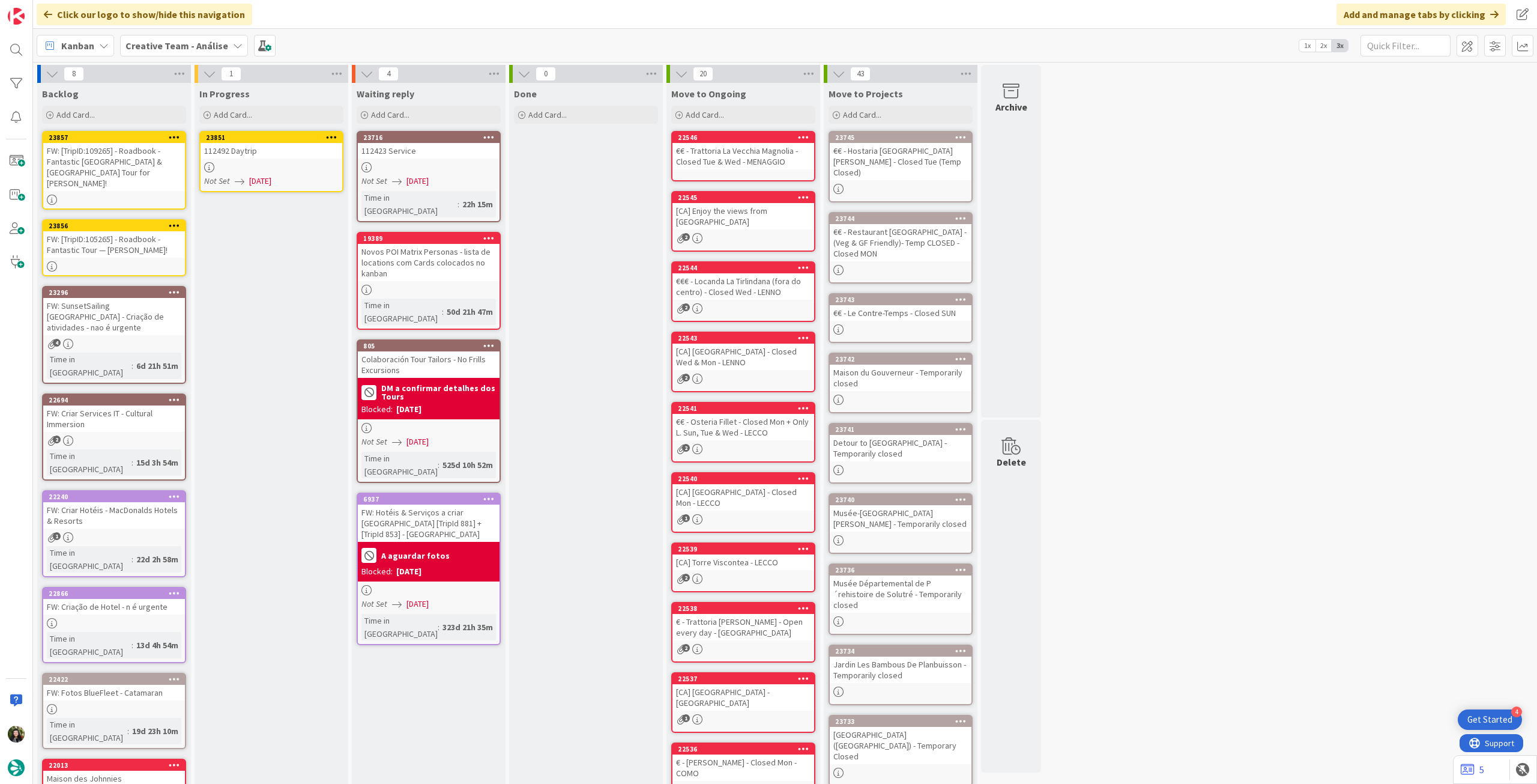
click at [334, 136] on icon at bounding box center [331, 137] width 11 height 8
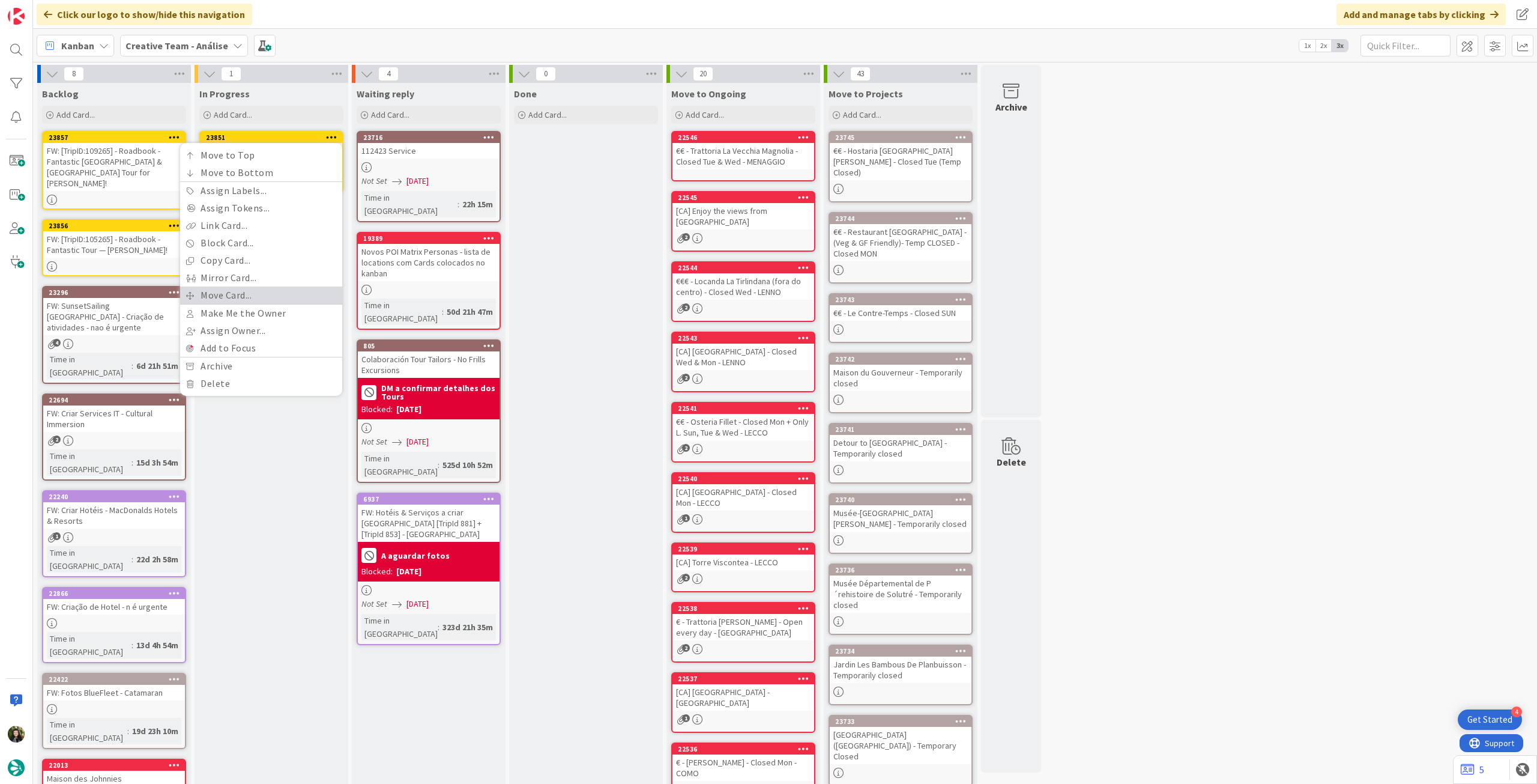
click at [274, 300] on link "Move Card..." at bounding box center [261, 295] width 162 height 17
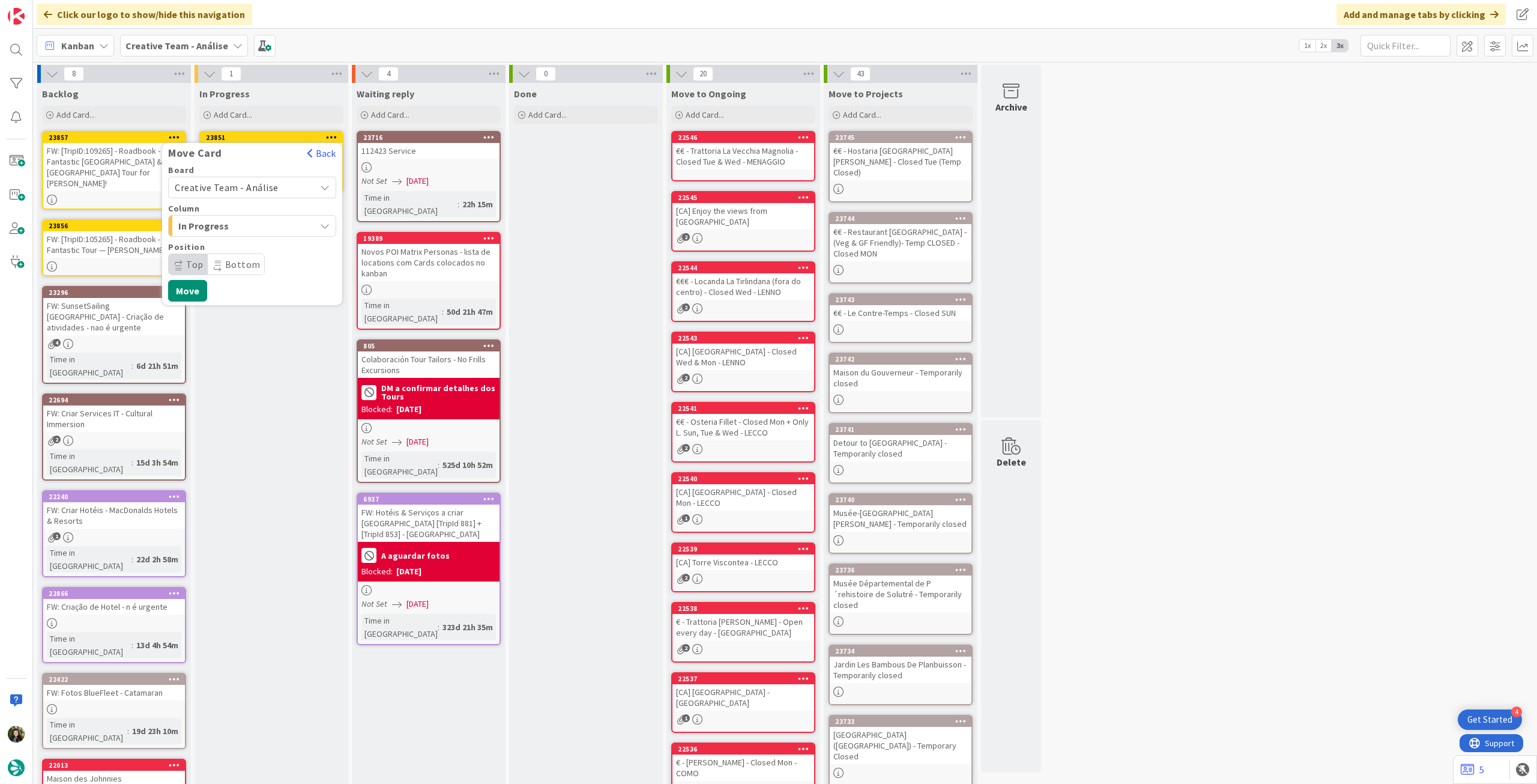
click at [287, 187] on span "Creative Team - Análise" at bounding box center [242, 187] width 135 height 17
click at [265, 239] on span "Creative Team" at bounding box center [260, 244] width 139 height 18
click at [259, 233] on span "E - To Do" at bounding box center [223, 225] width 90 height 16
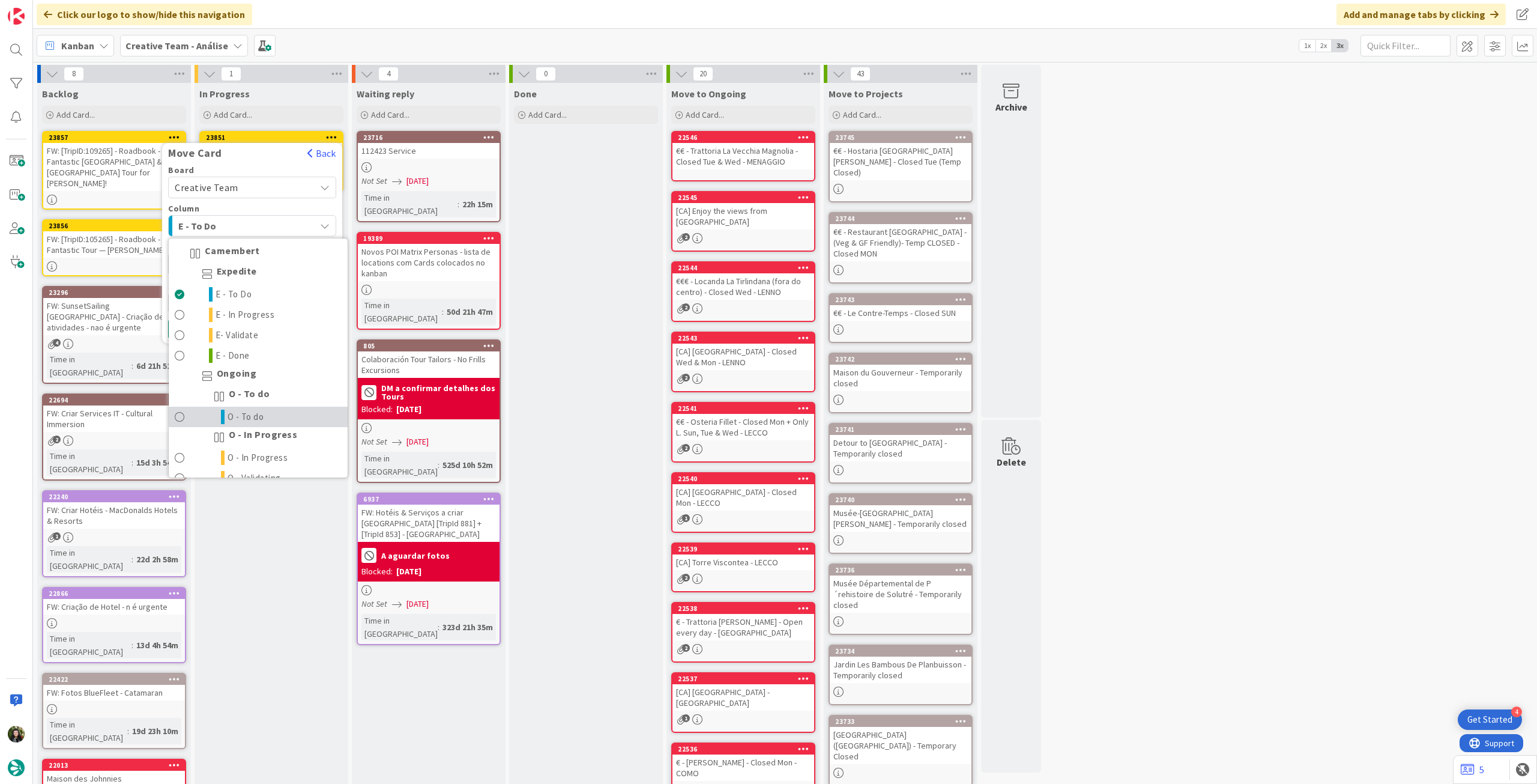
click at [290, 410] on link "O - To do" at bounding box center [258, 417] width 179 height 20
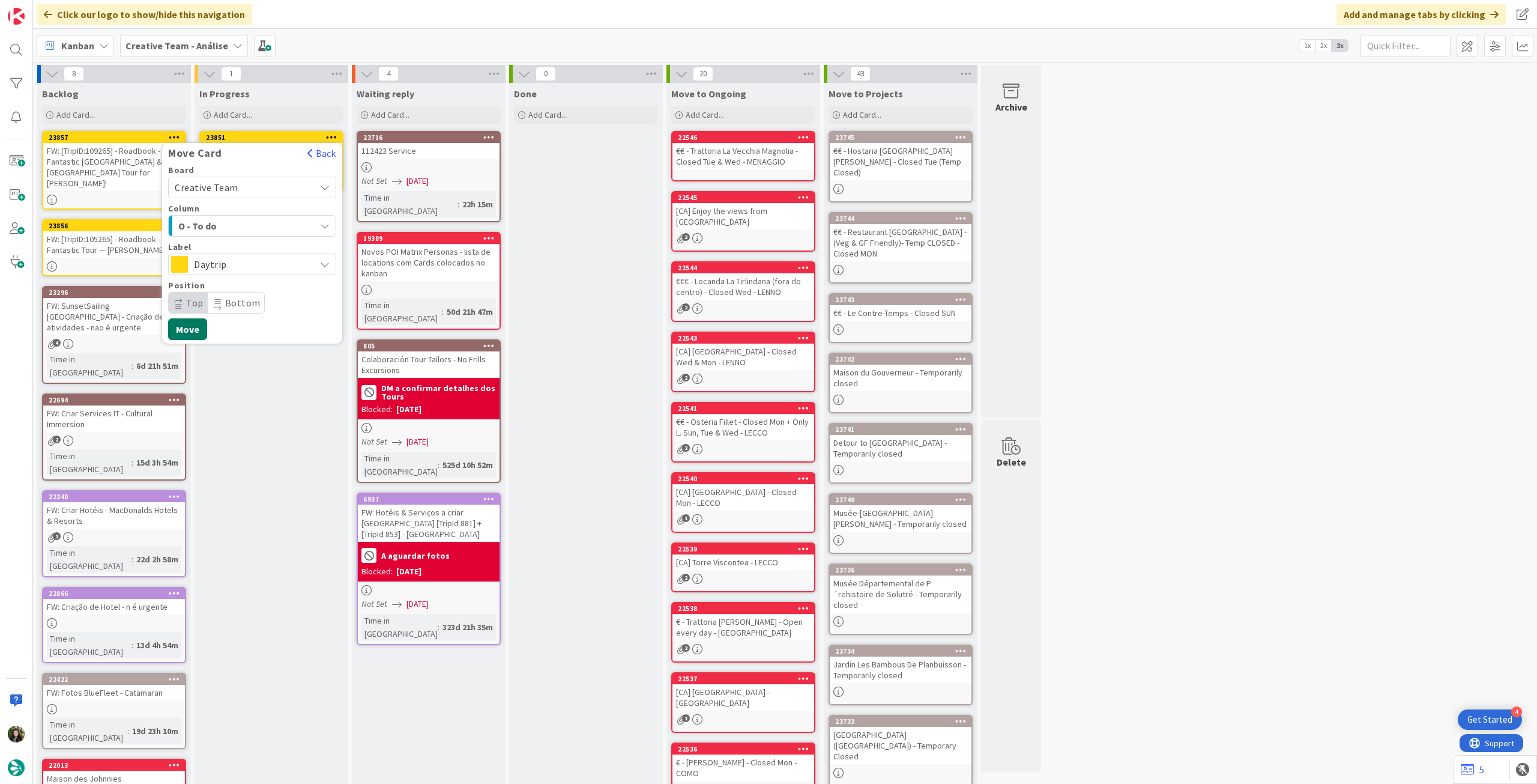
click at [200, 328] on button "Move" at bounding box center [187, 329] width 39 height 22
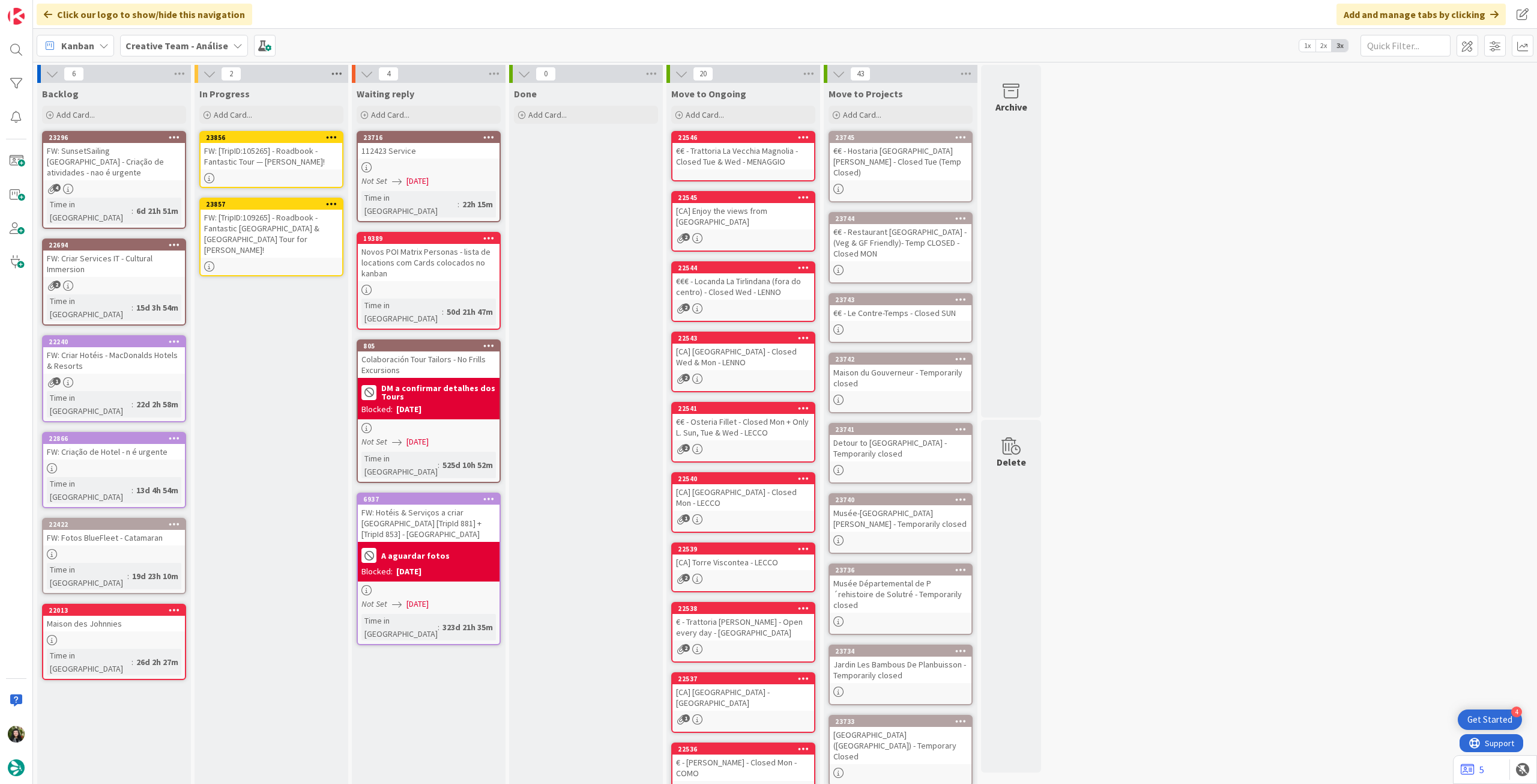
click at [340, 77] on icon at bounding box center [336, 74] width 16 height 18
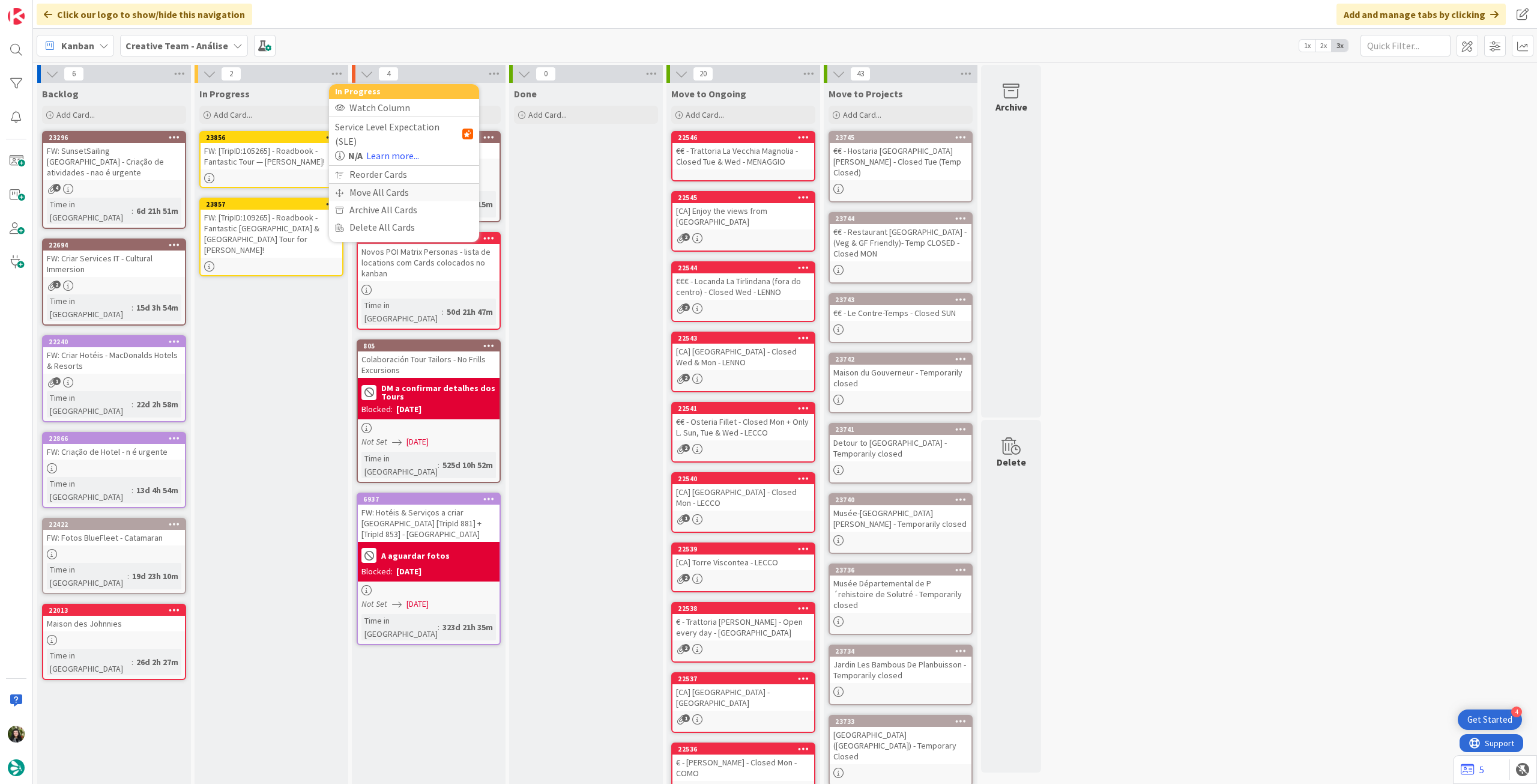
click at [350, 184] on div "Move All Cards" at bounding box center [404, 192] width 150 height 17
click at [391, 124] on span "Creative Team - Análise" at bounding box center [394, 131] width 104 height 17
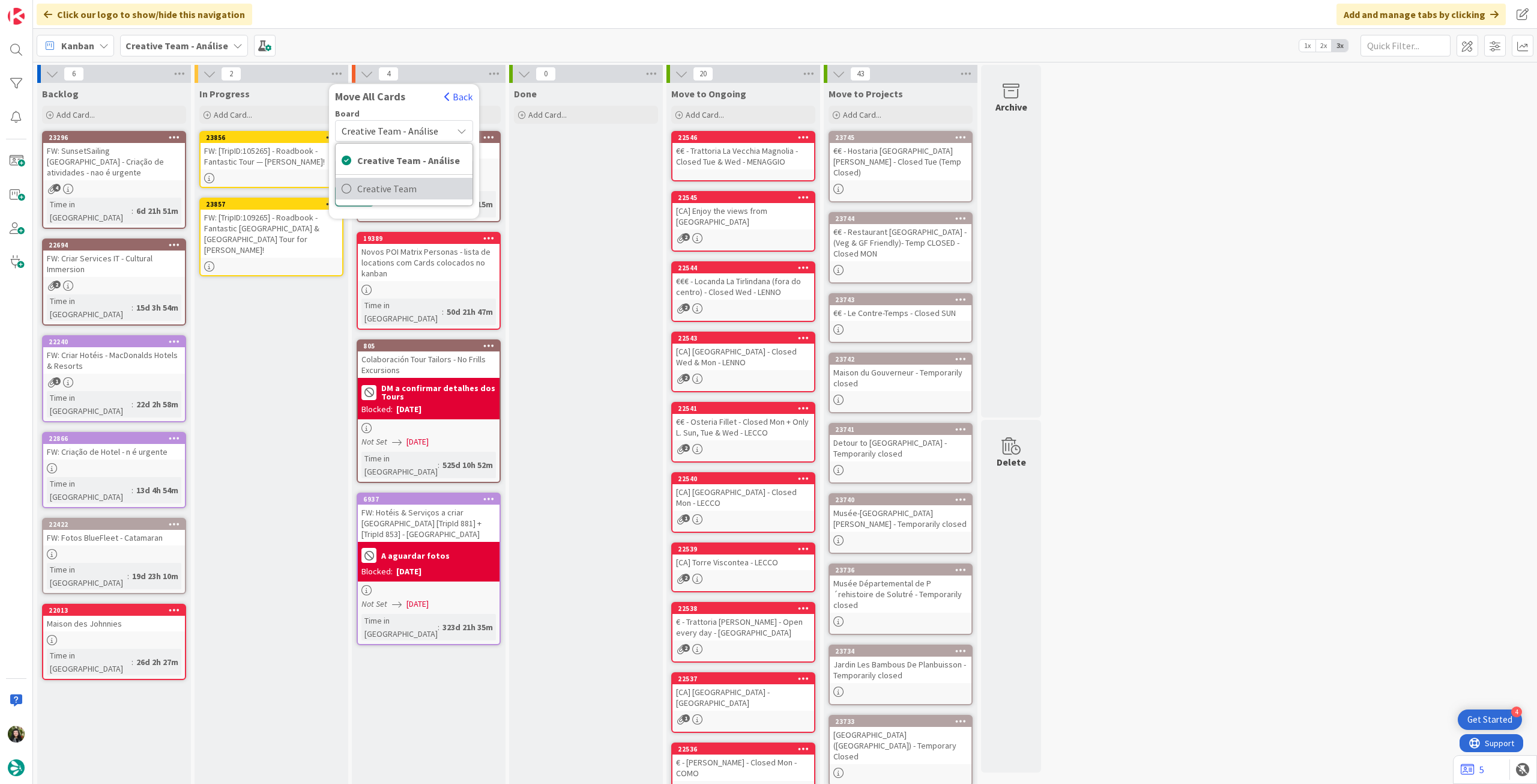
click at [383, 184] on span "Creative Team" at bounding box center [412, 189] width 110 height 18
click at [375, 206] on span "Daytrip" at bounding box center [403, 208] width 85 height 17
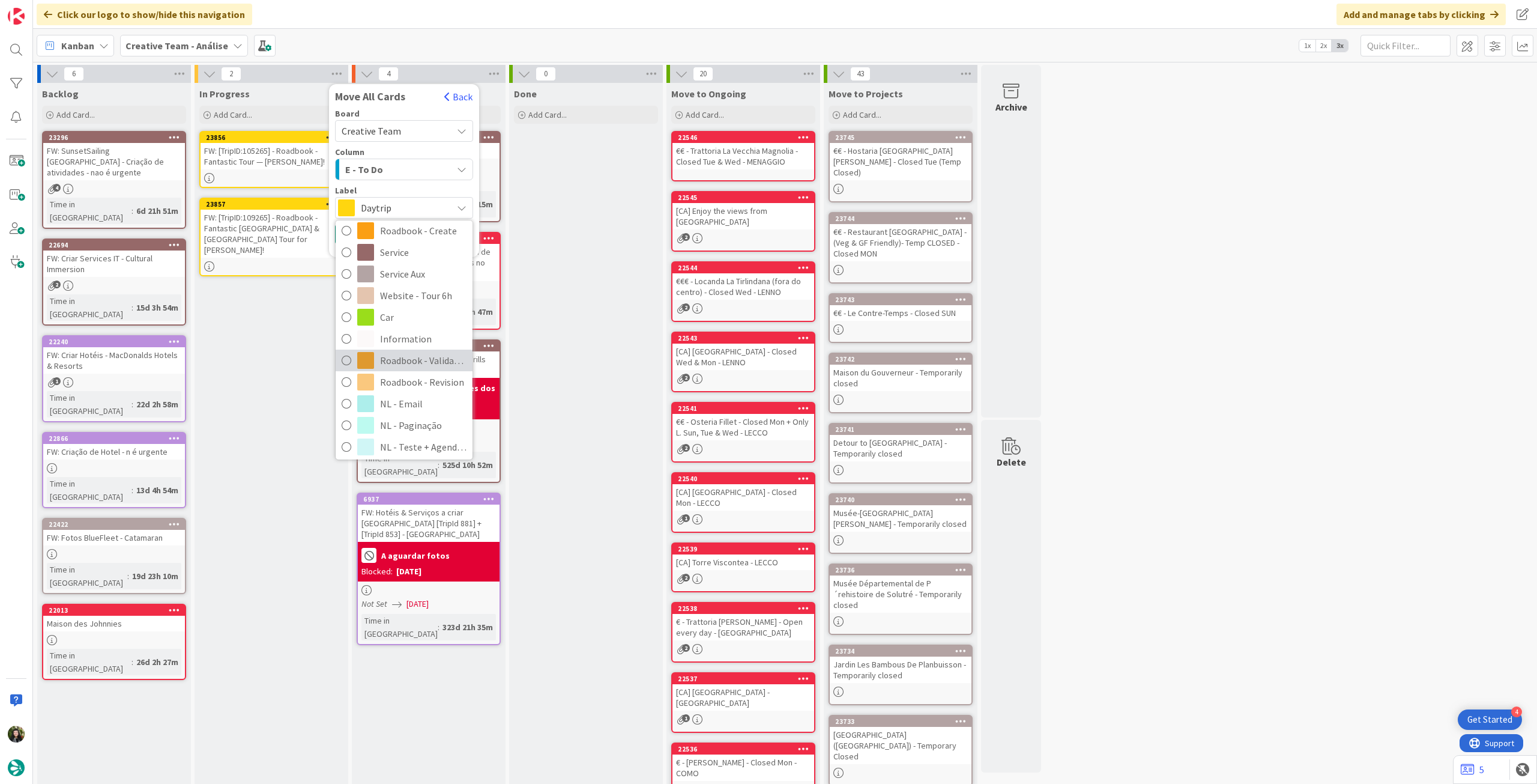
scroll to position [160, 0]
click at [400, 381] on span "Roadbook - Revision" at bounding box center [423, 380] width 86 height 18
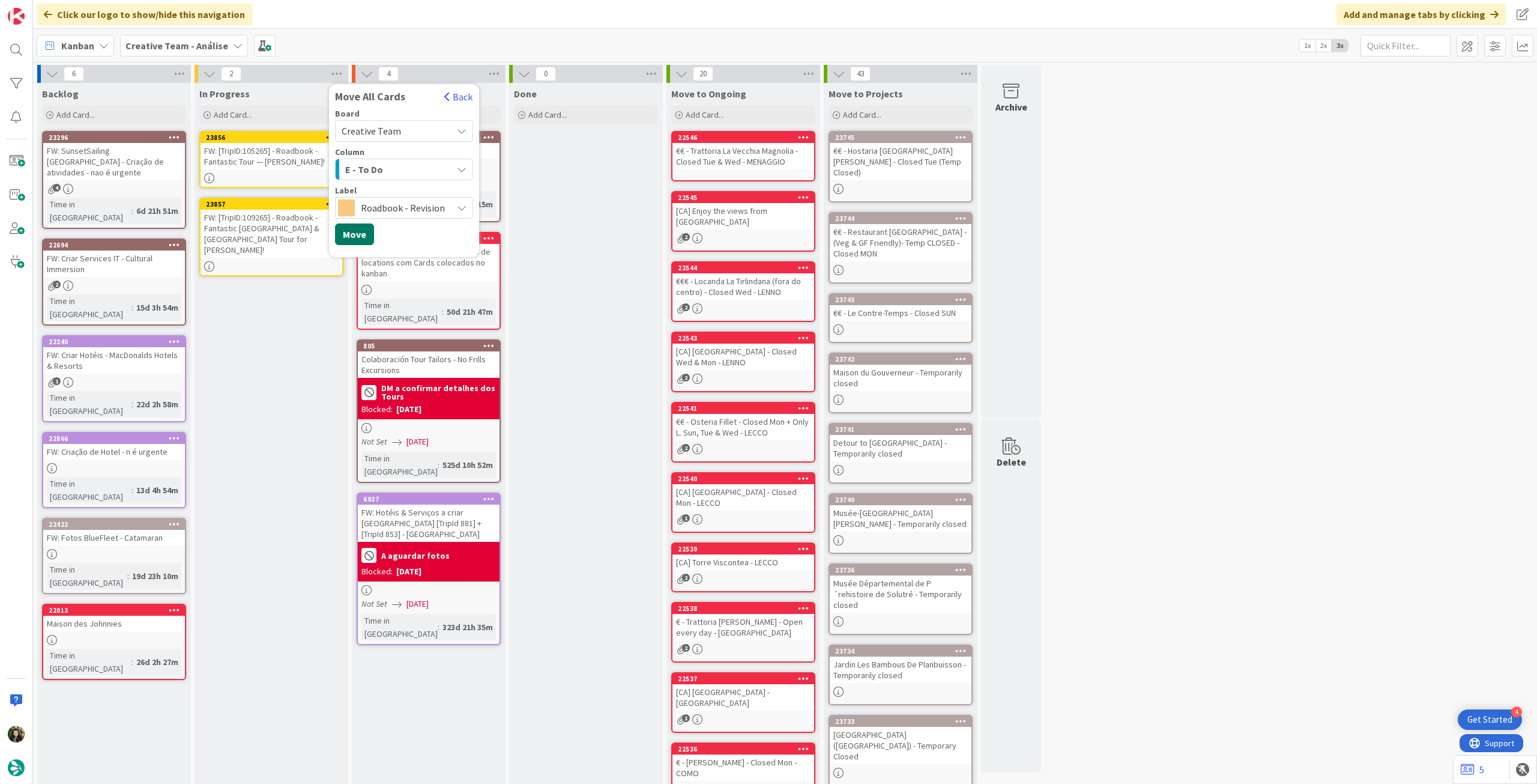
click at [363, 228] on button "Move" at bounding box center [355, 234] width 39 height 22
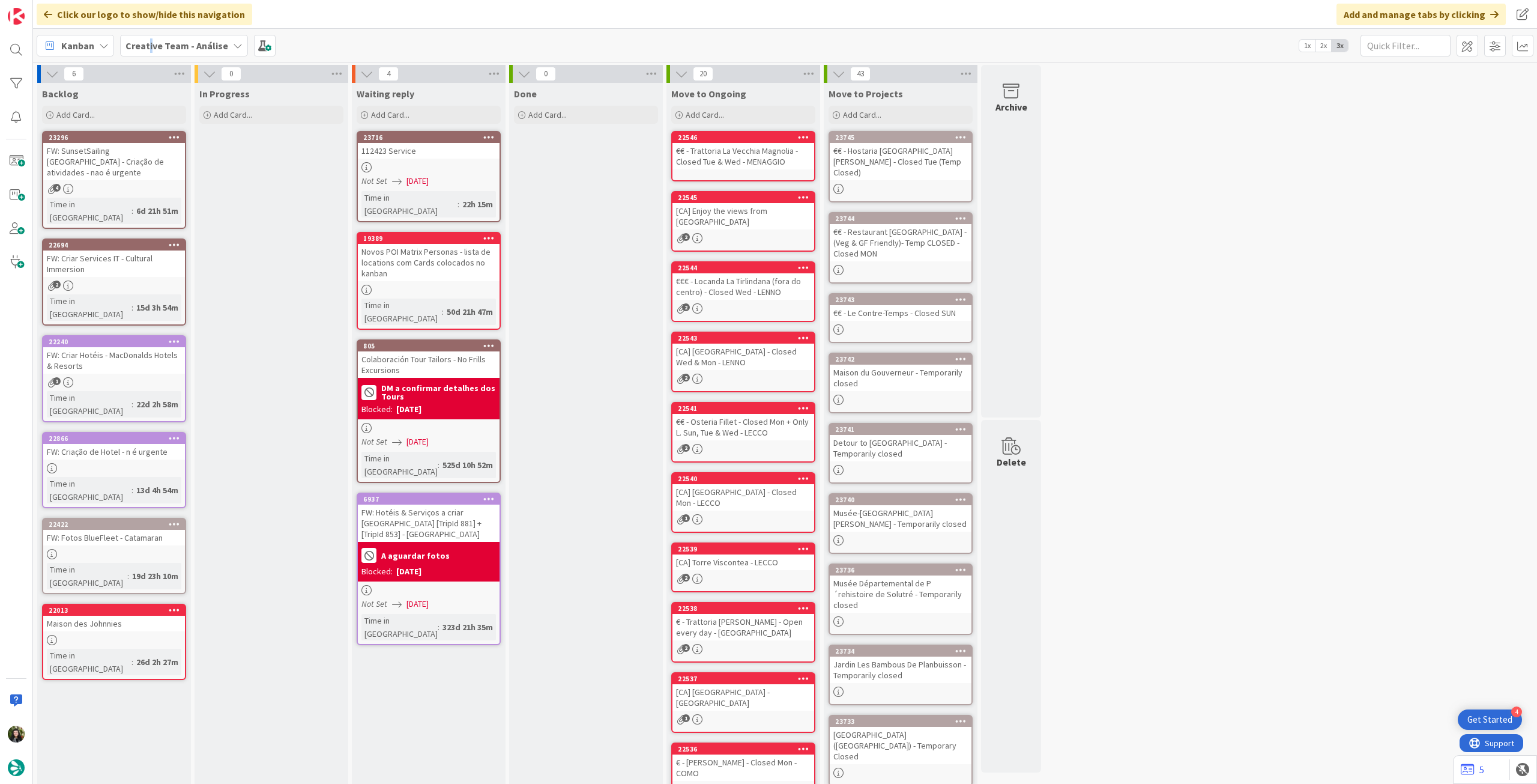
drag, startPoint x: 150, startPoint y: 41, endPoint x: 153, endPoint y: 57, distance: 16.3
click at [149, 42] on b "Creative Team - Análise" at bounding box center [177, 45] width 103 height 12
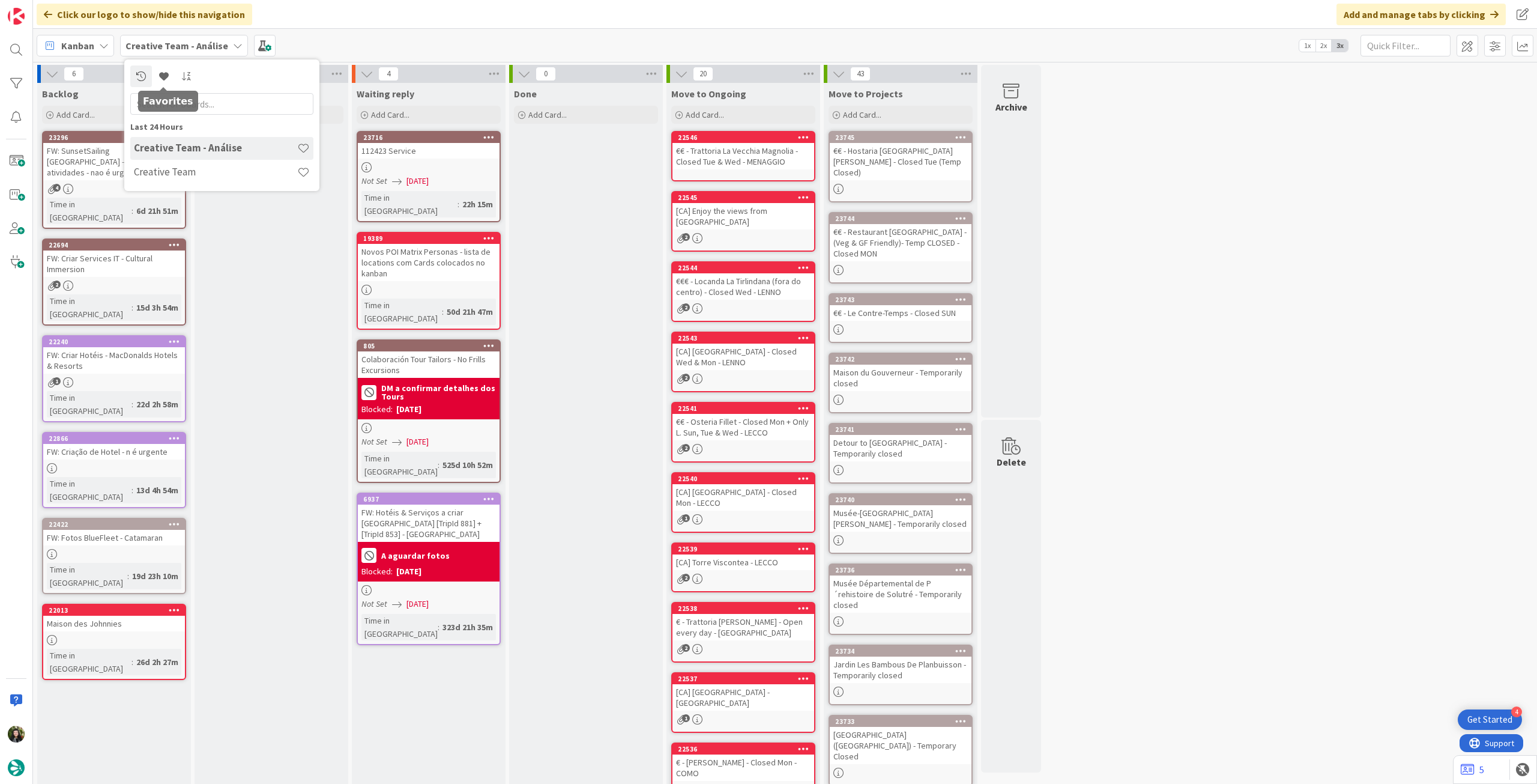
click at [162, 188] on div "Last 24 Hours Creative Team - Análise Creative Team" at bounding box center [222, 126] width 195 height 132
click at [171, 173] on h4 "Creative Team" at bounding box center [215, 172] width 163 height 12
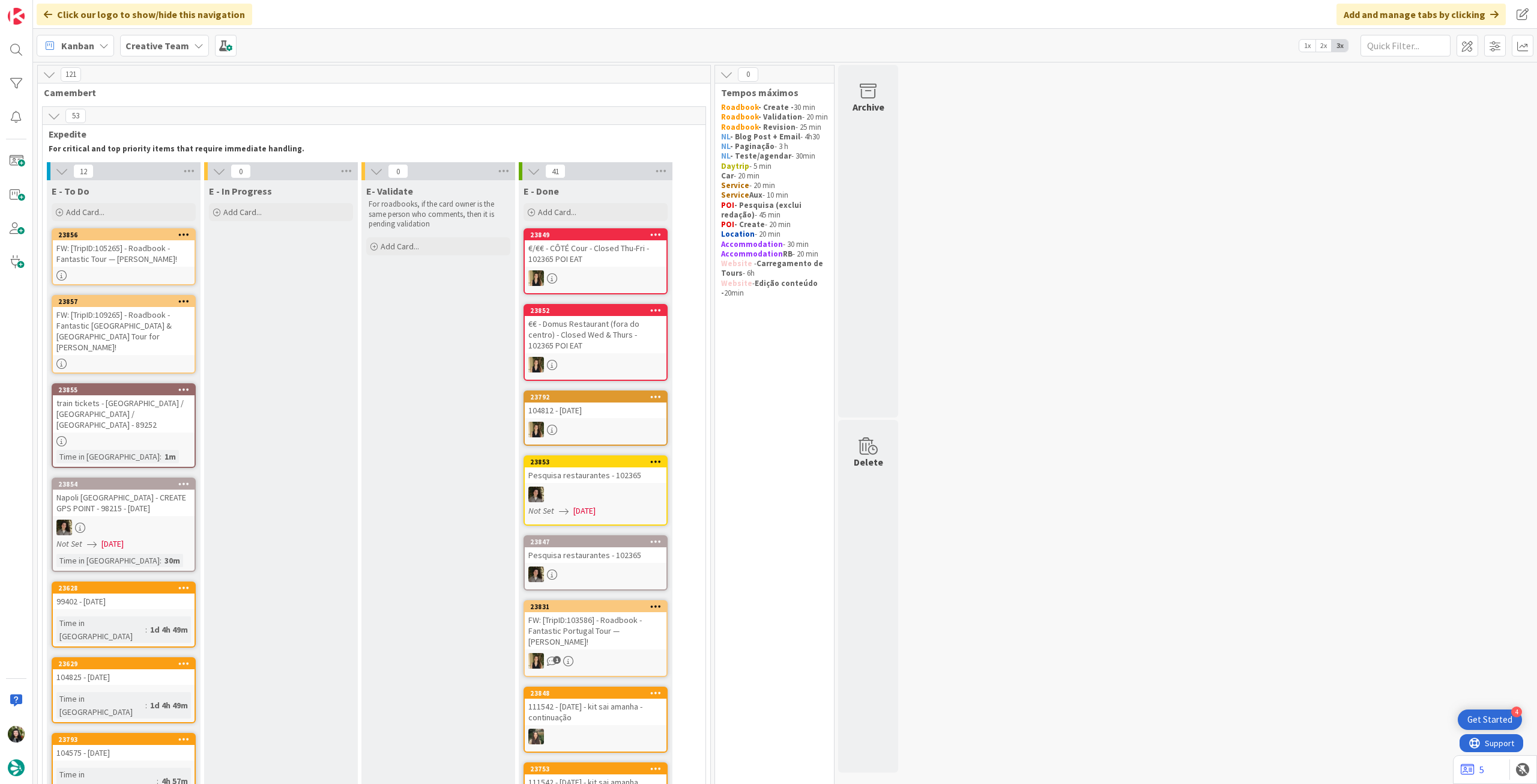
click at [180, 44] on b "Creative Team" at bounding box center [157, 45] width 64 height 12
click at [183, 165] on div "Creative Team - Análise" at bounding box center [222, 172] width 183 height 23
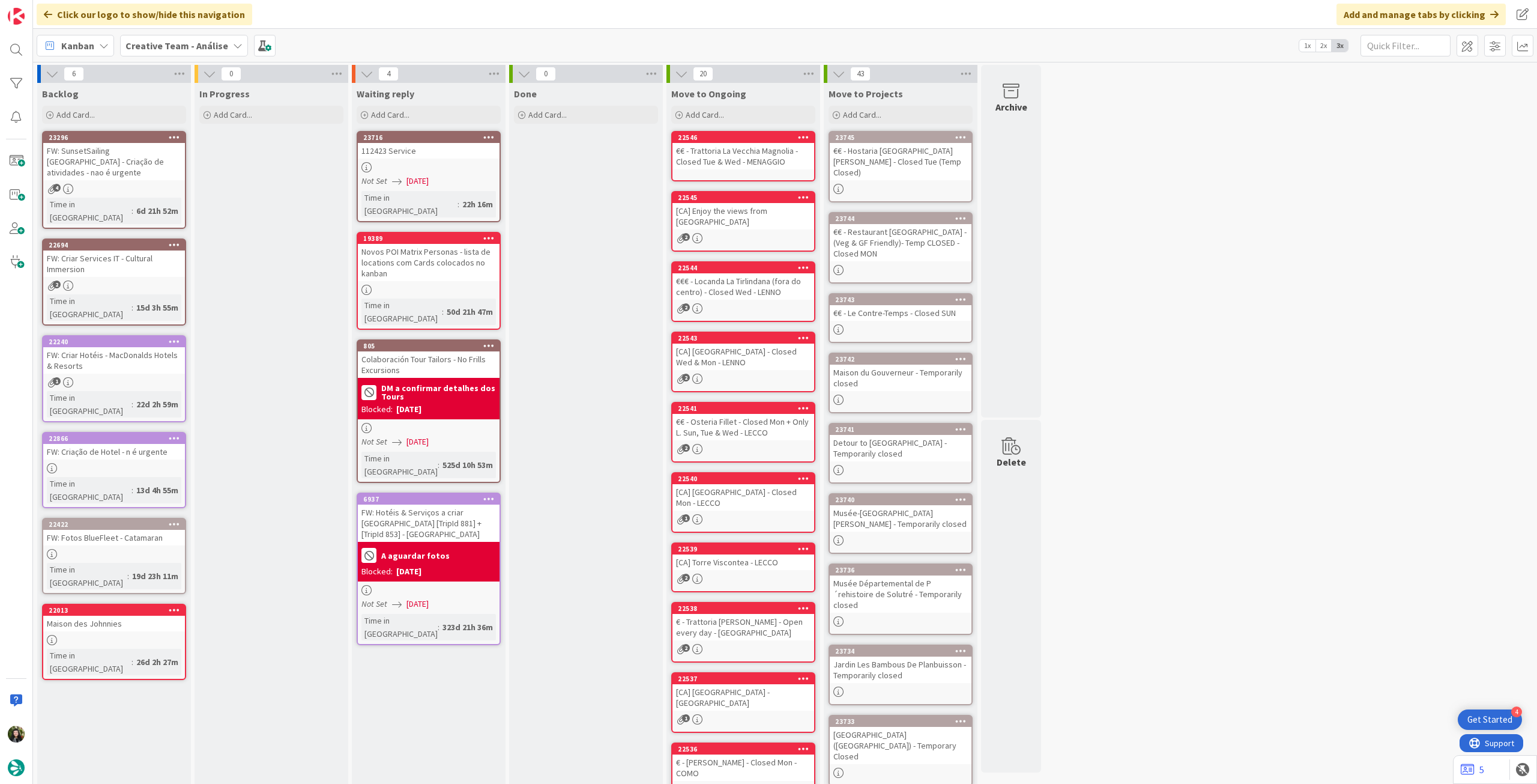
click at [172, 54] on div "Creative Team - Análise" at bounding box center [184, 45] width 128 height 22
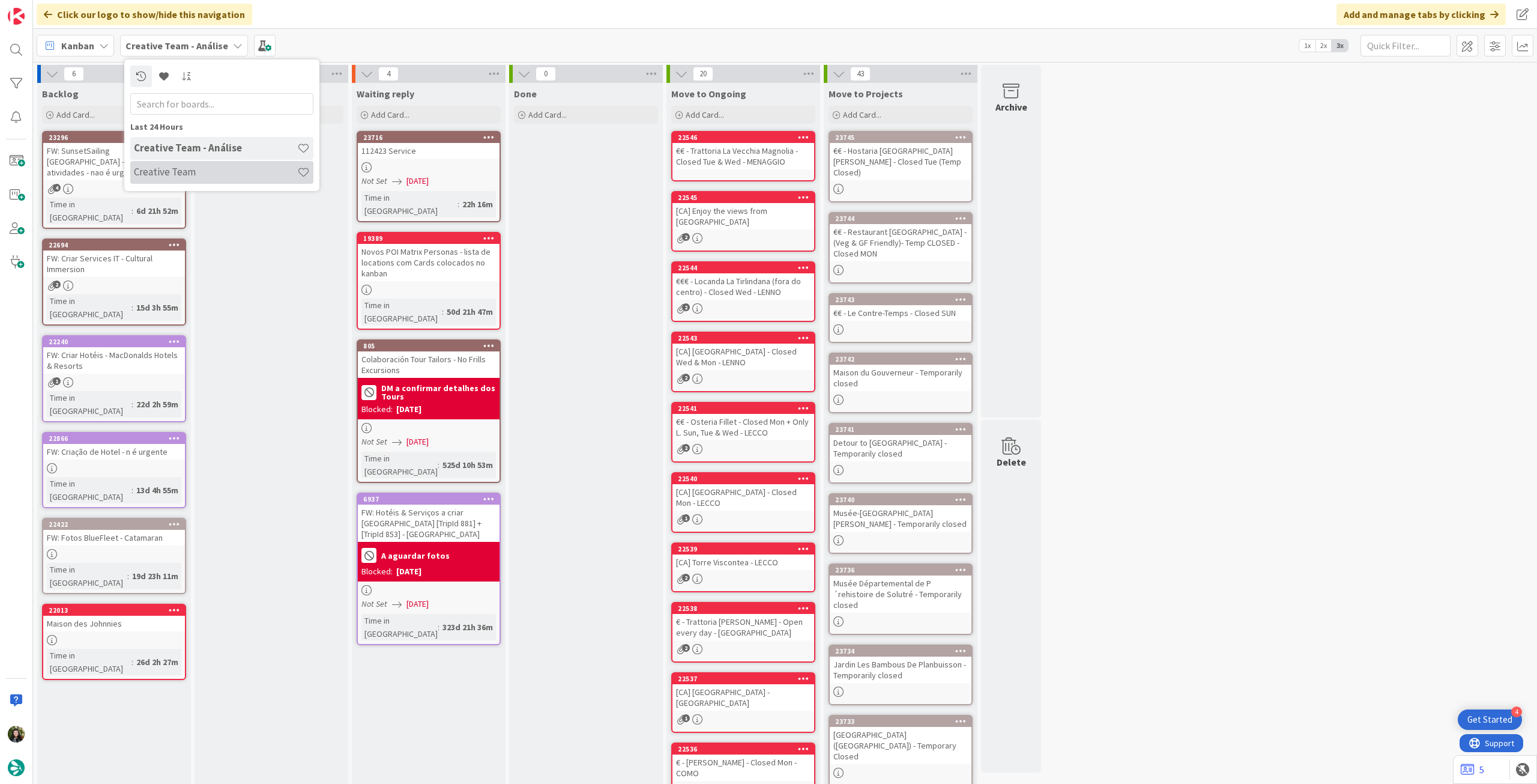
click at [177, 166] on h4 "Creative Team" at bounding box center [215, 172] width 163 height 12
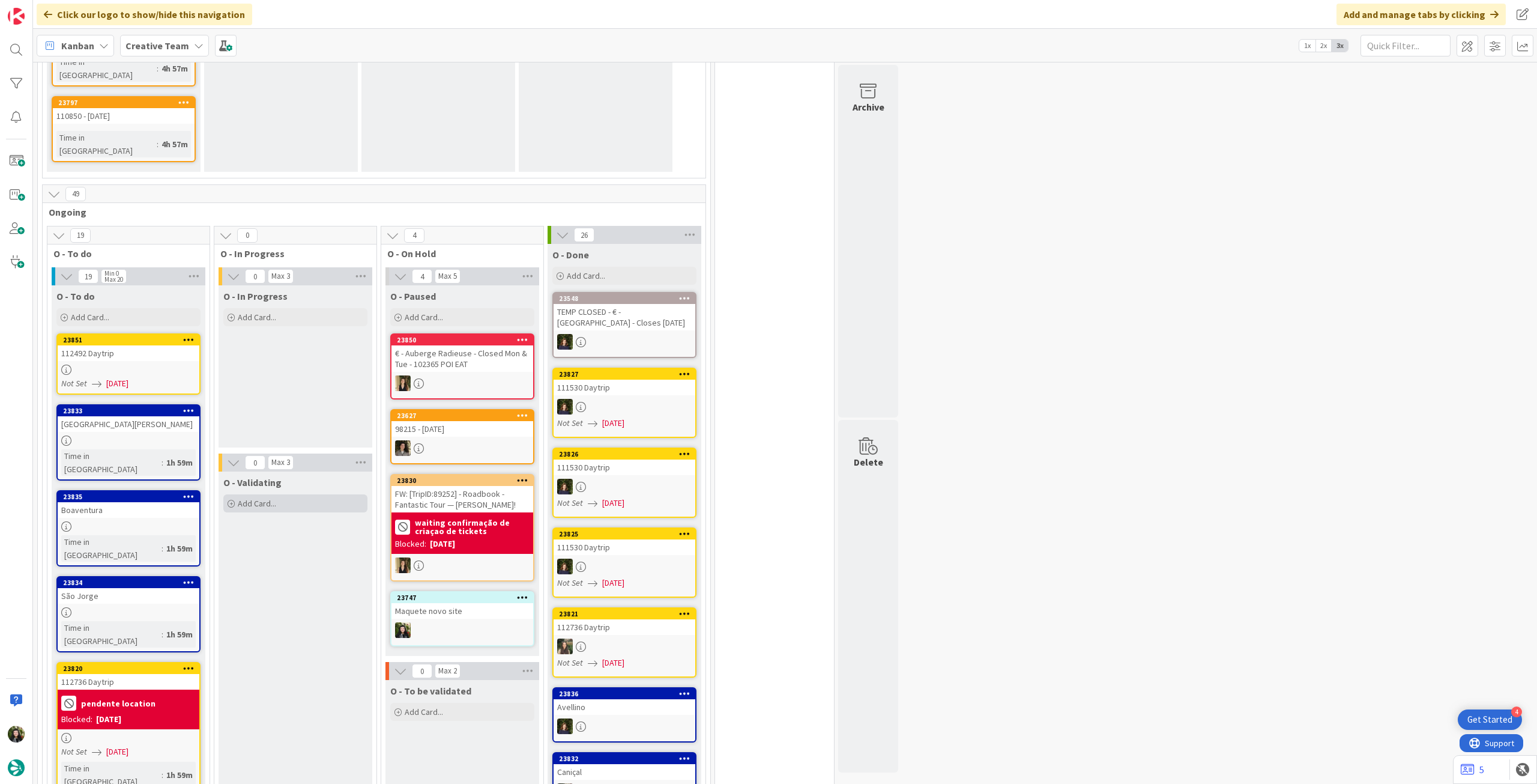
scroll to position [1041, 0]
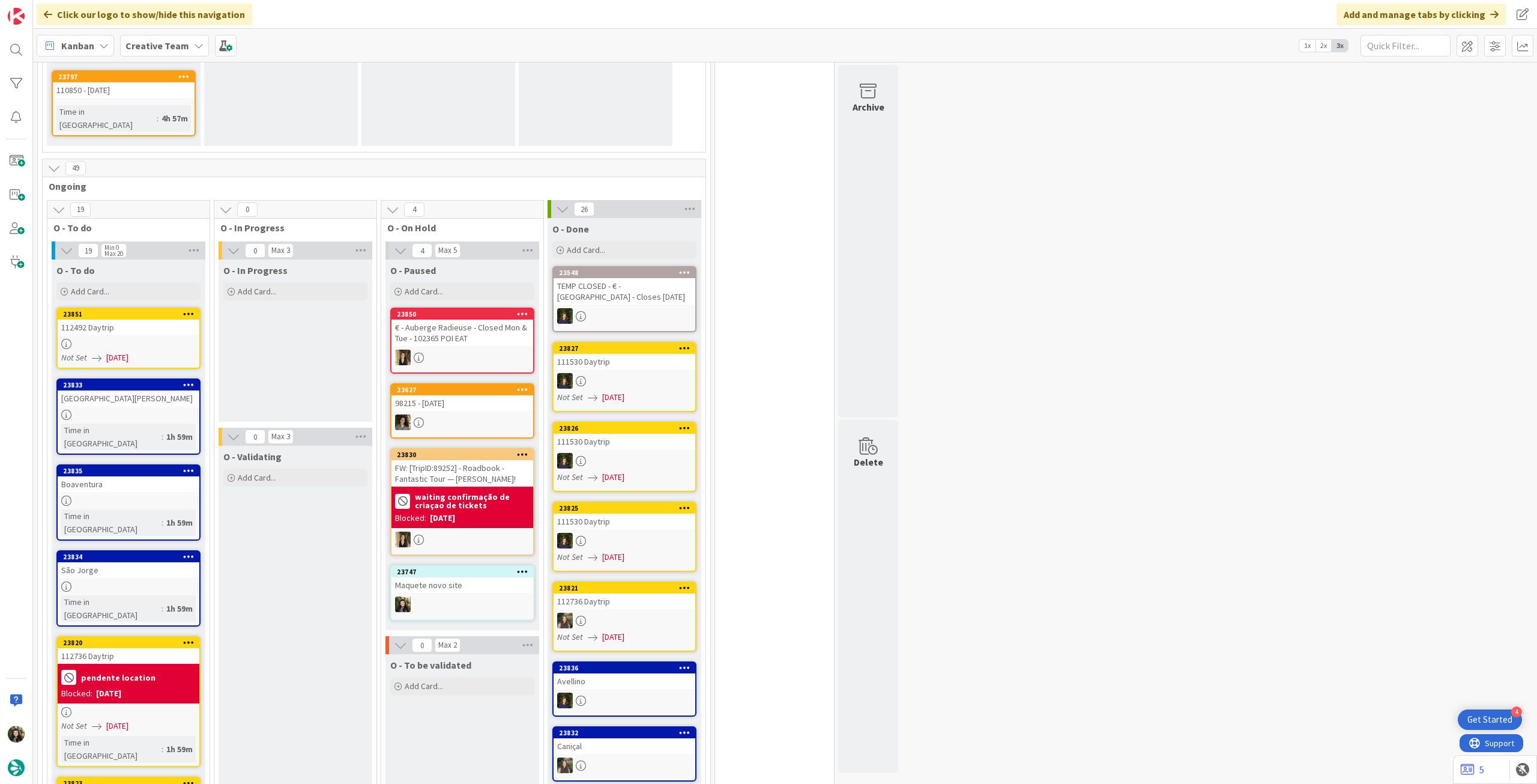
click at [323, 259] on div "O - In Progress Add Card..." at bounding box center [295, 280] width 153 height 43
click at [321, 282] on div "Add Card..." at bounding box center [295, 291] width 144 height 18
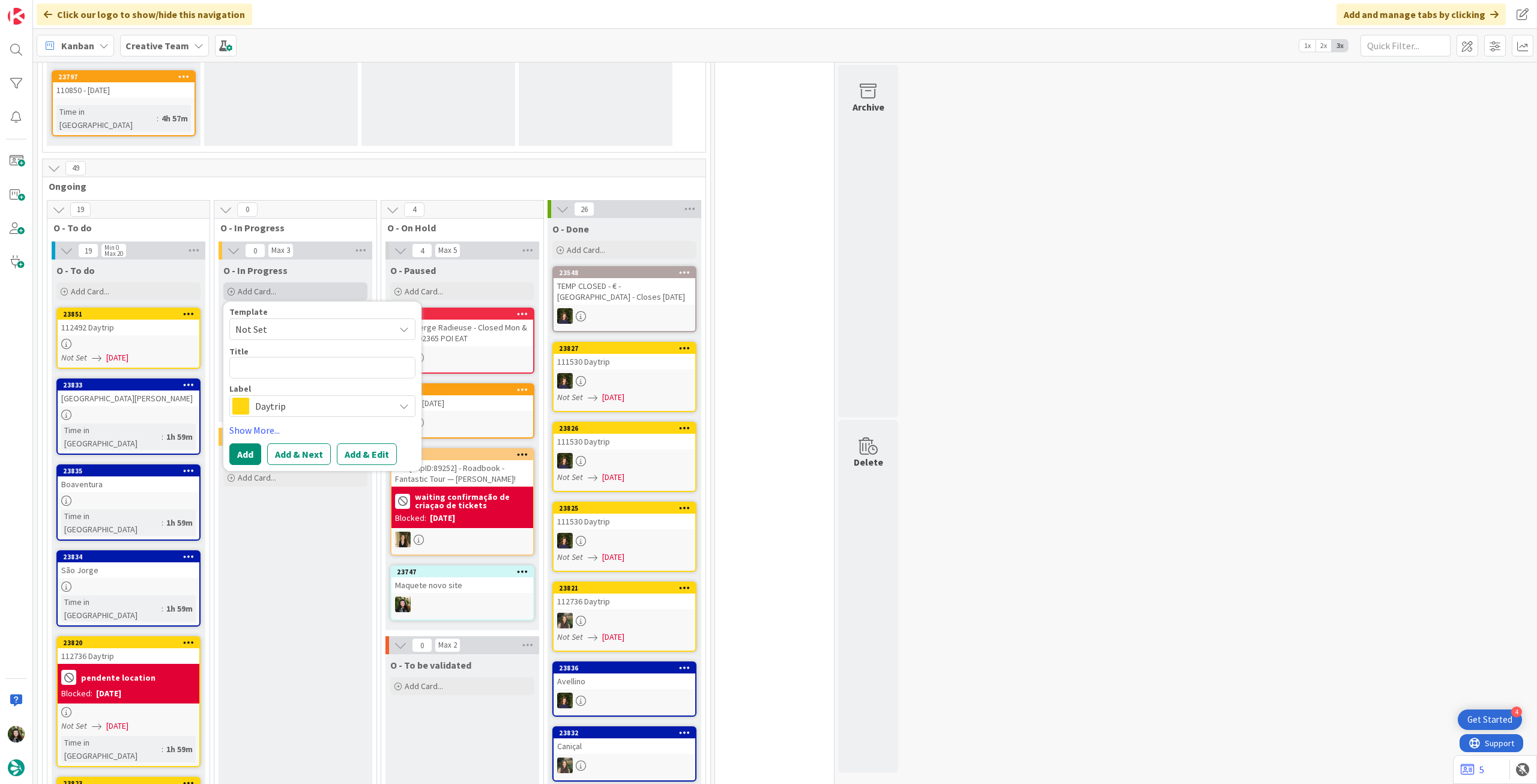
type textarea "x"
type textarea "r"
type textarea "x"
type textarea "re"
type textarea "x"
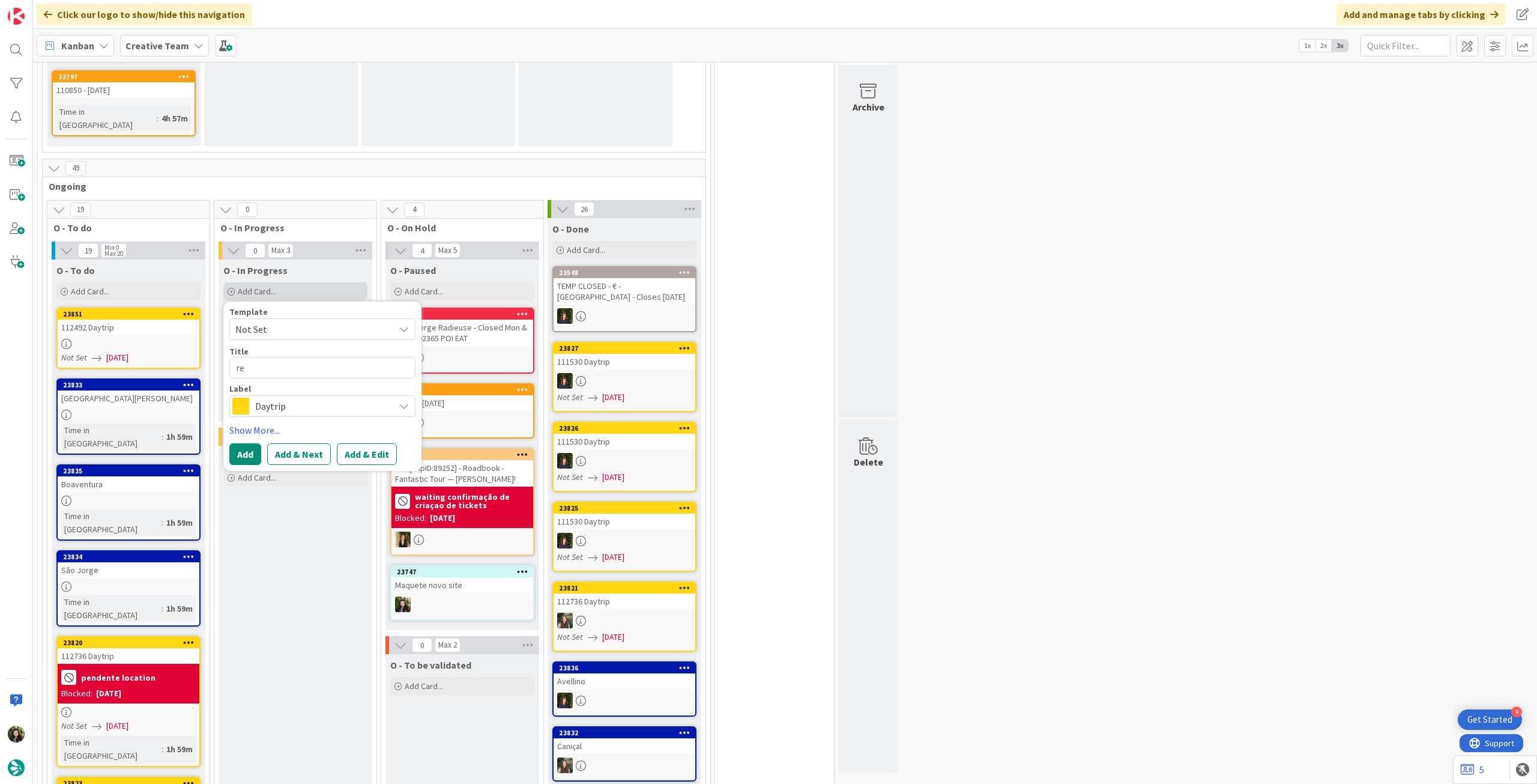
type textarea "rev"
type textarea "x"
type textarea "reve"
type textarea "x"
type textarea "rever"
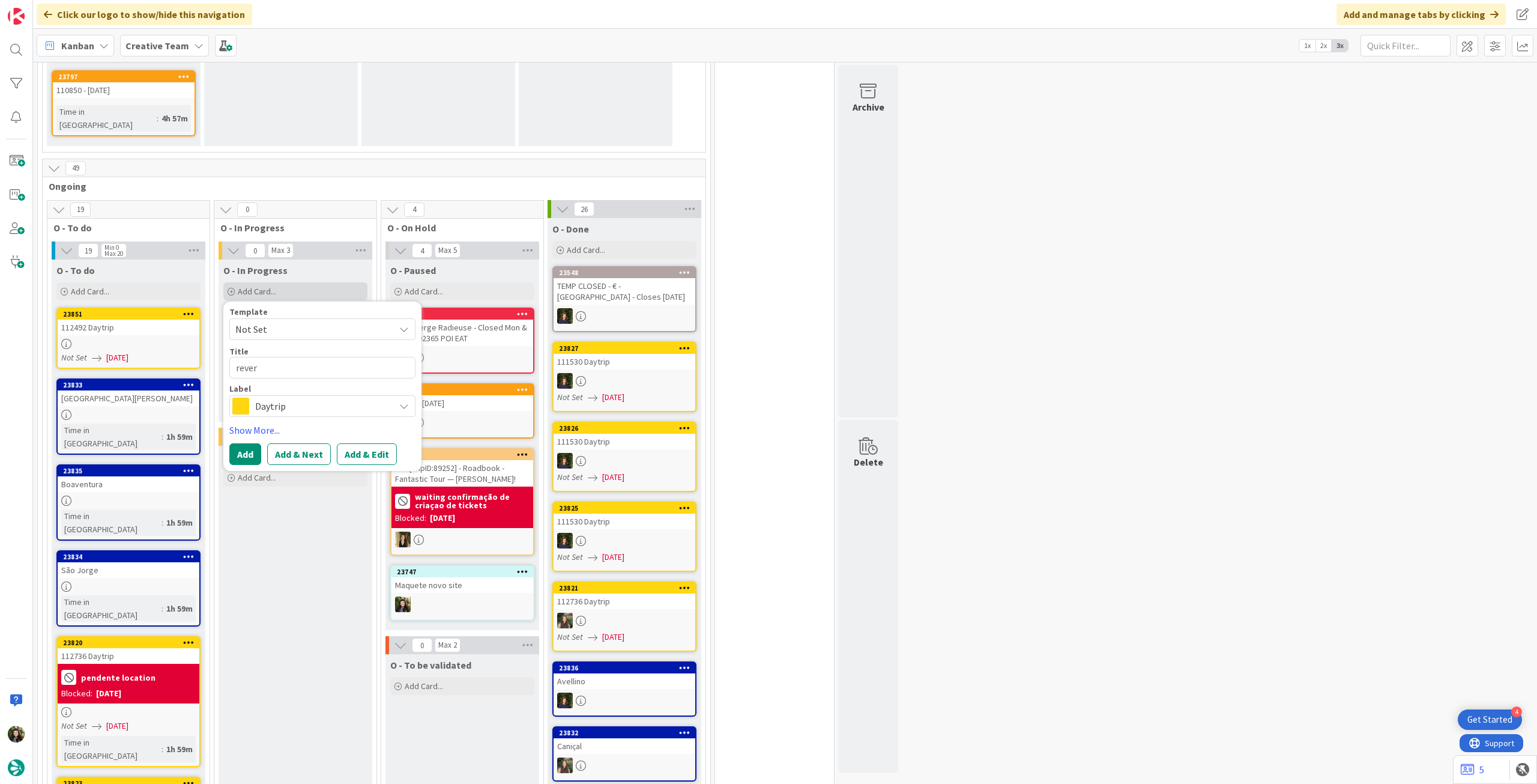
type textarea "x"
type textarea "rever"
type textarea "x"
type textarea "rever s"
type textarea "x"
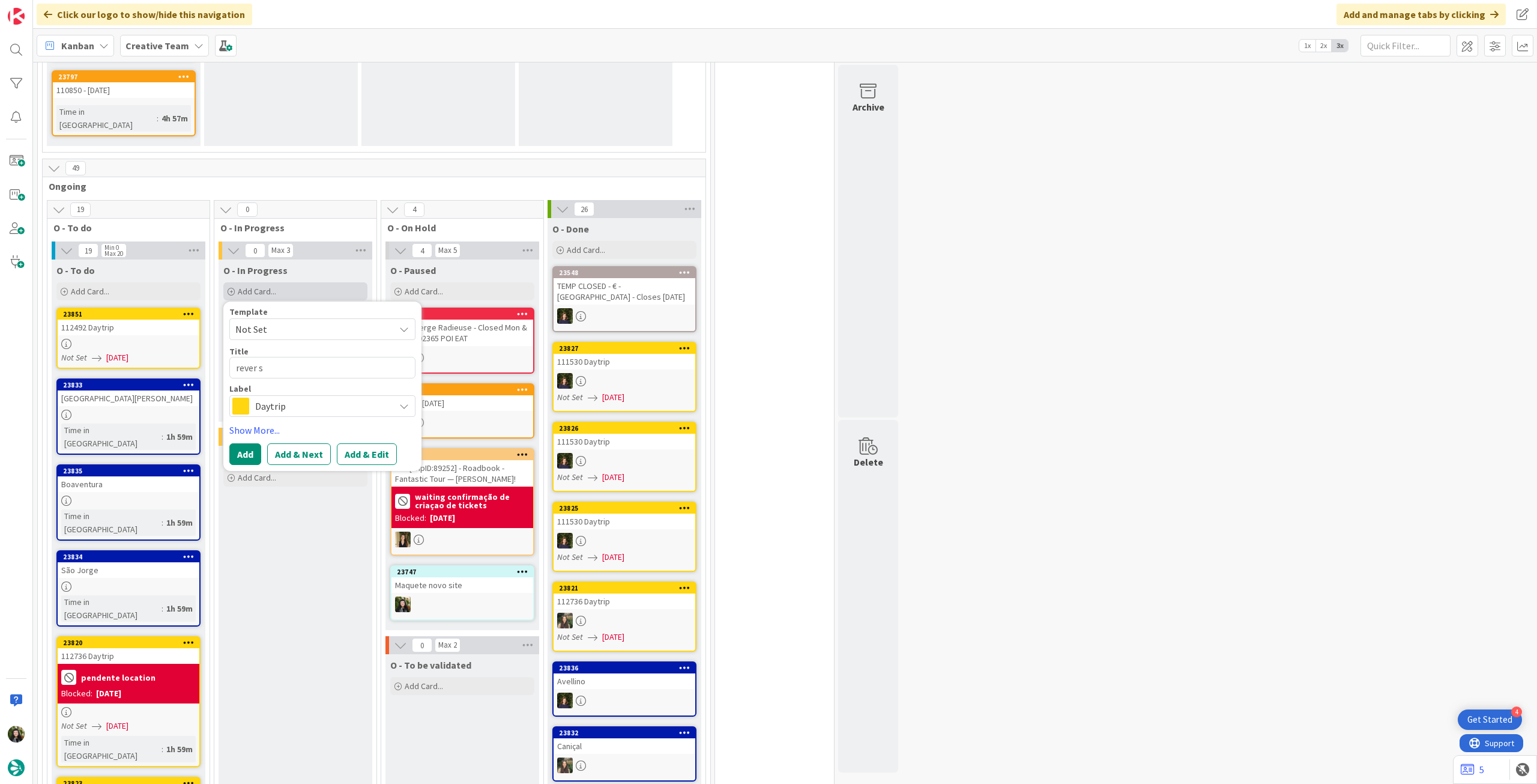
type textarea "rever se"
type textarea "x"
type textarea "rever ser"
type textarea "x"
type textarea "rever serv"
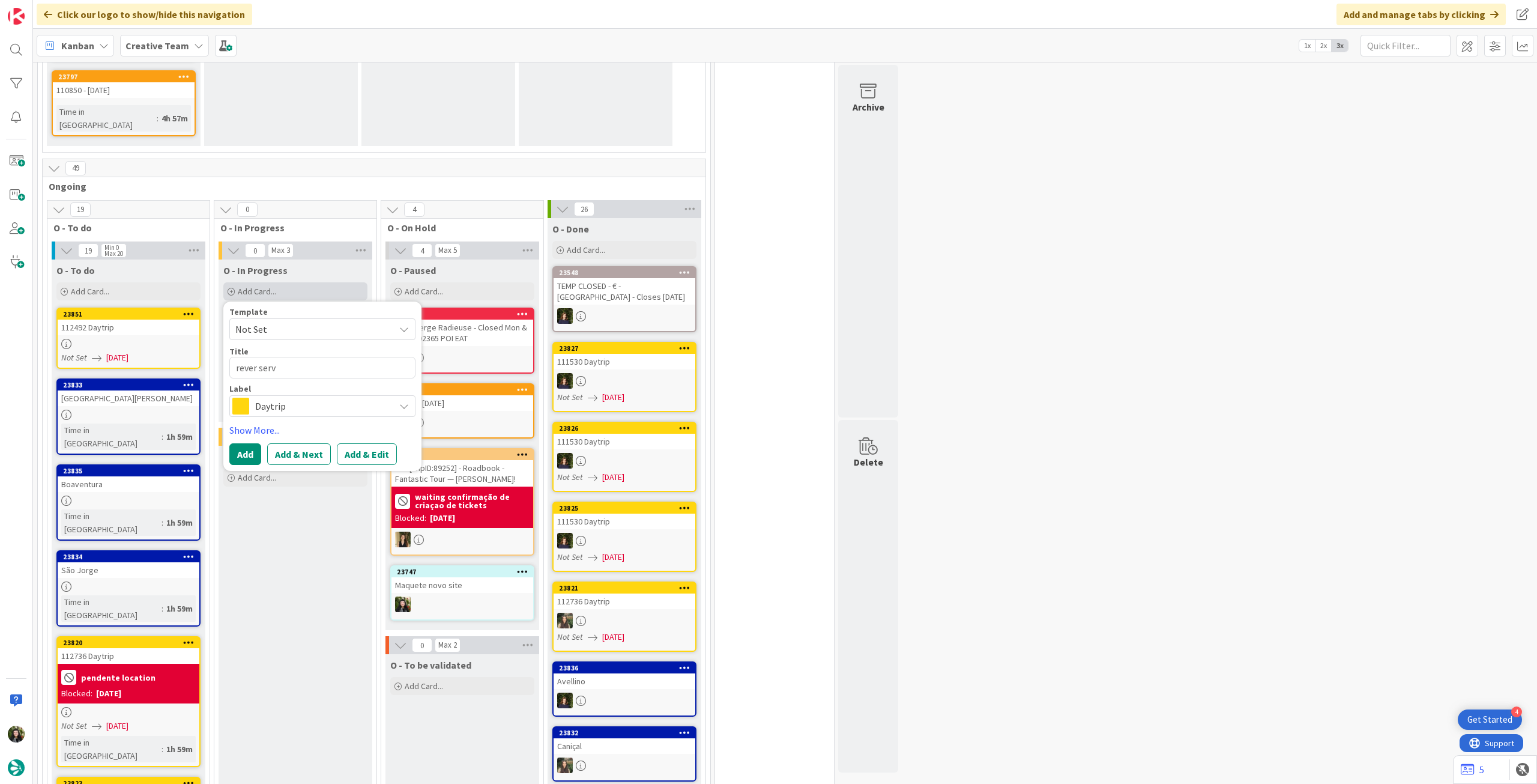
type textarea "x"
type textarea "rever servi"
type textarea "x"
type textarea "rever servic"
type textarea "x"
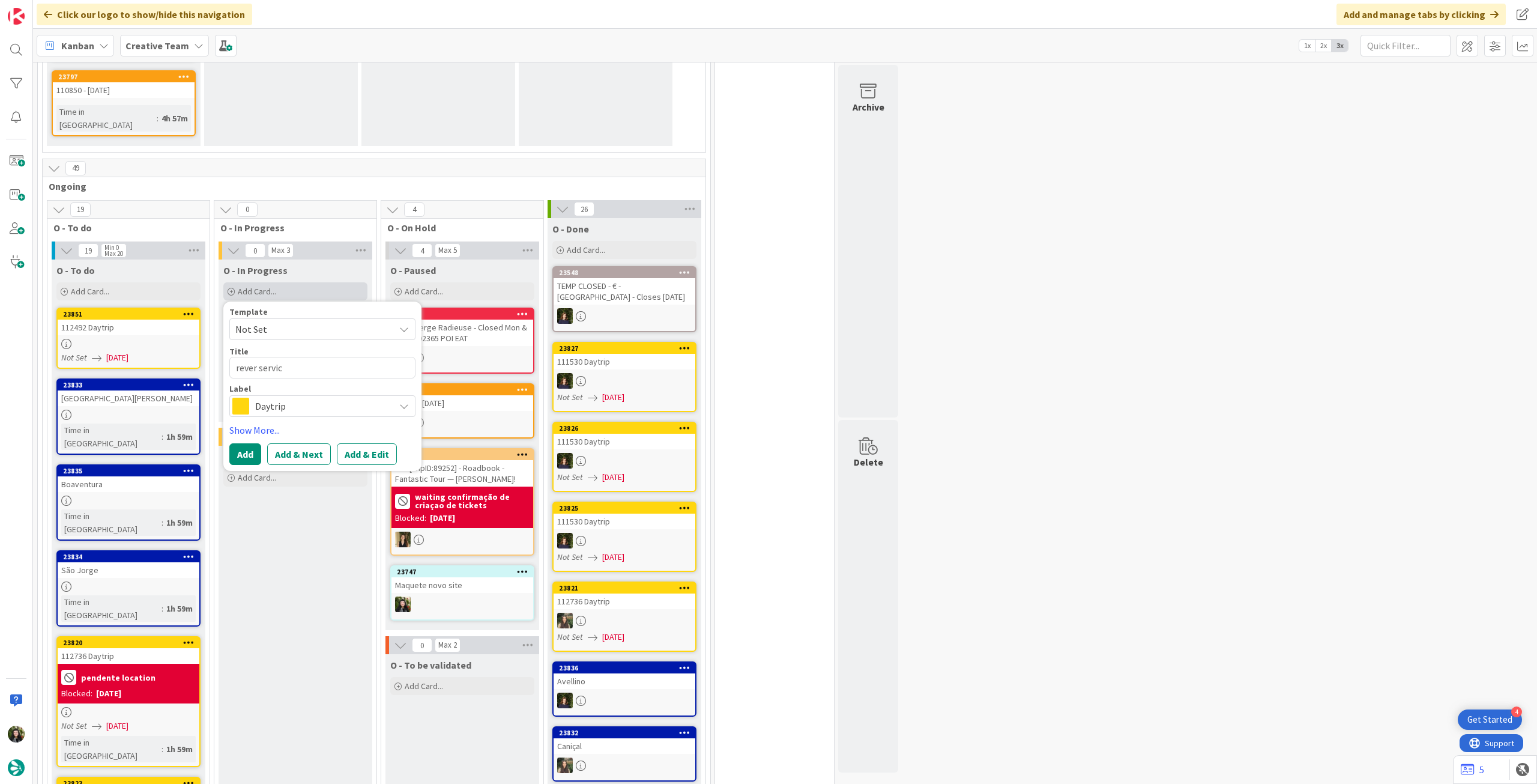
type textarea "rever service"
type textarea "x"
type textarea "rever service"
type textarea "x"
click at [307, 398] on span "Daytrip" at bounding box center [322, 406] width 133 height 17
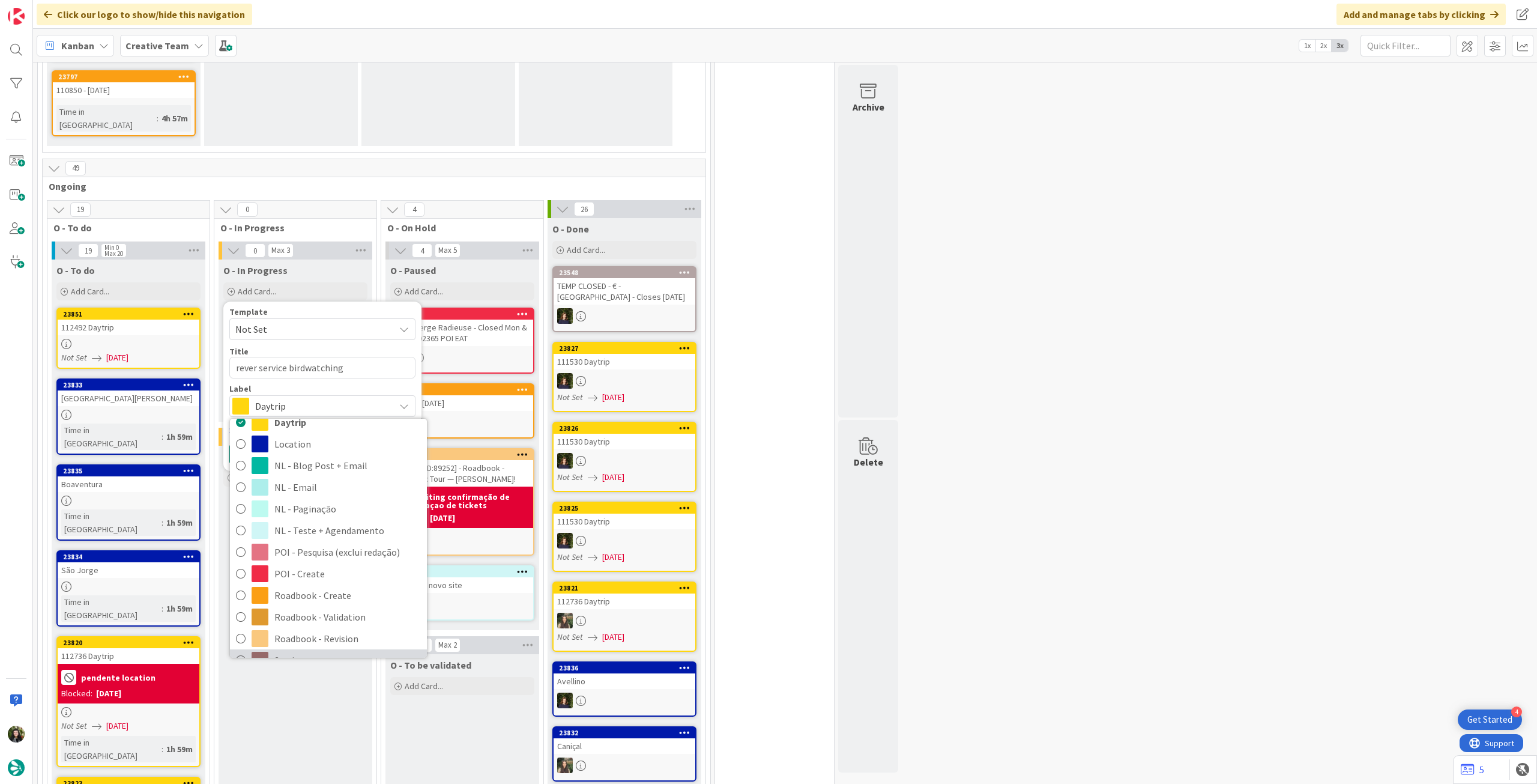
scroll to position [160, 0]
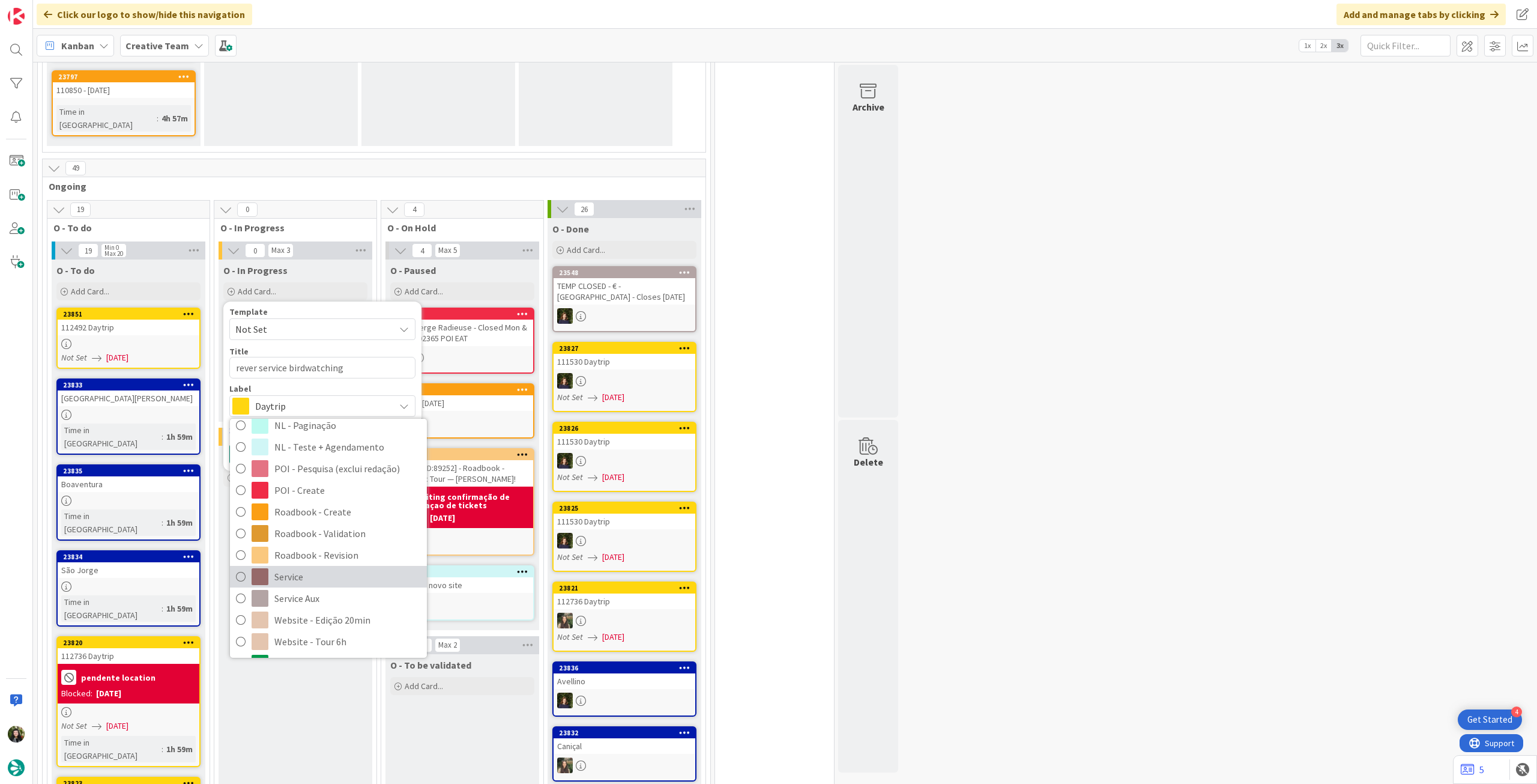
click at [312, 568] on span "Service" at bounding box center [348, 577] width 147 height 18
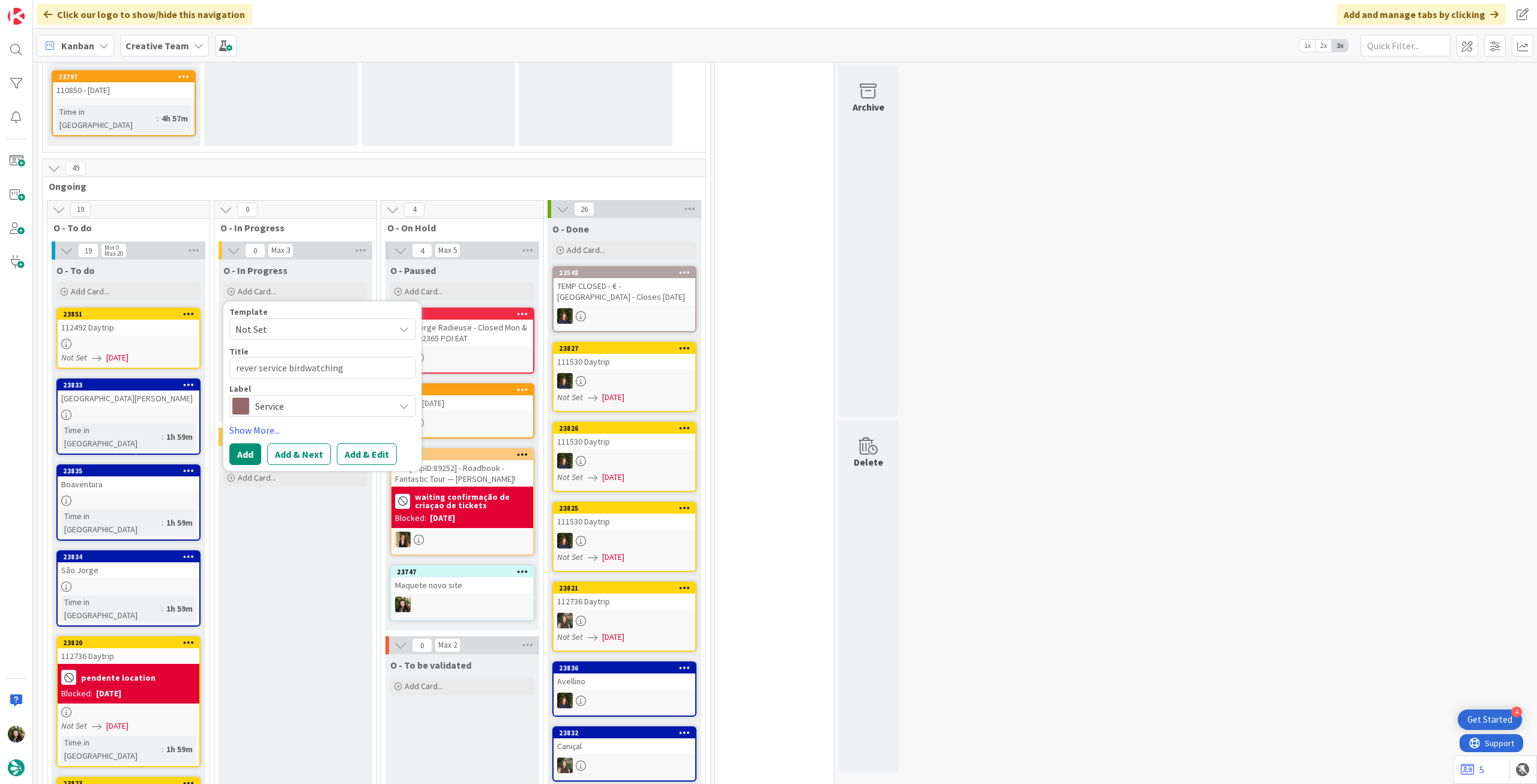
click at [305, 398] on span "Service" at bounding box center [322, 406] width 133 height 17
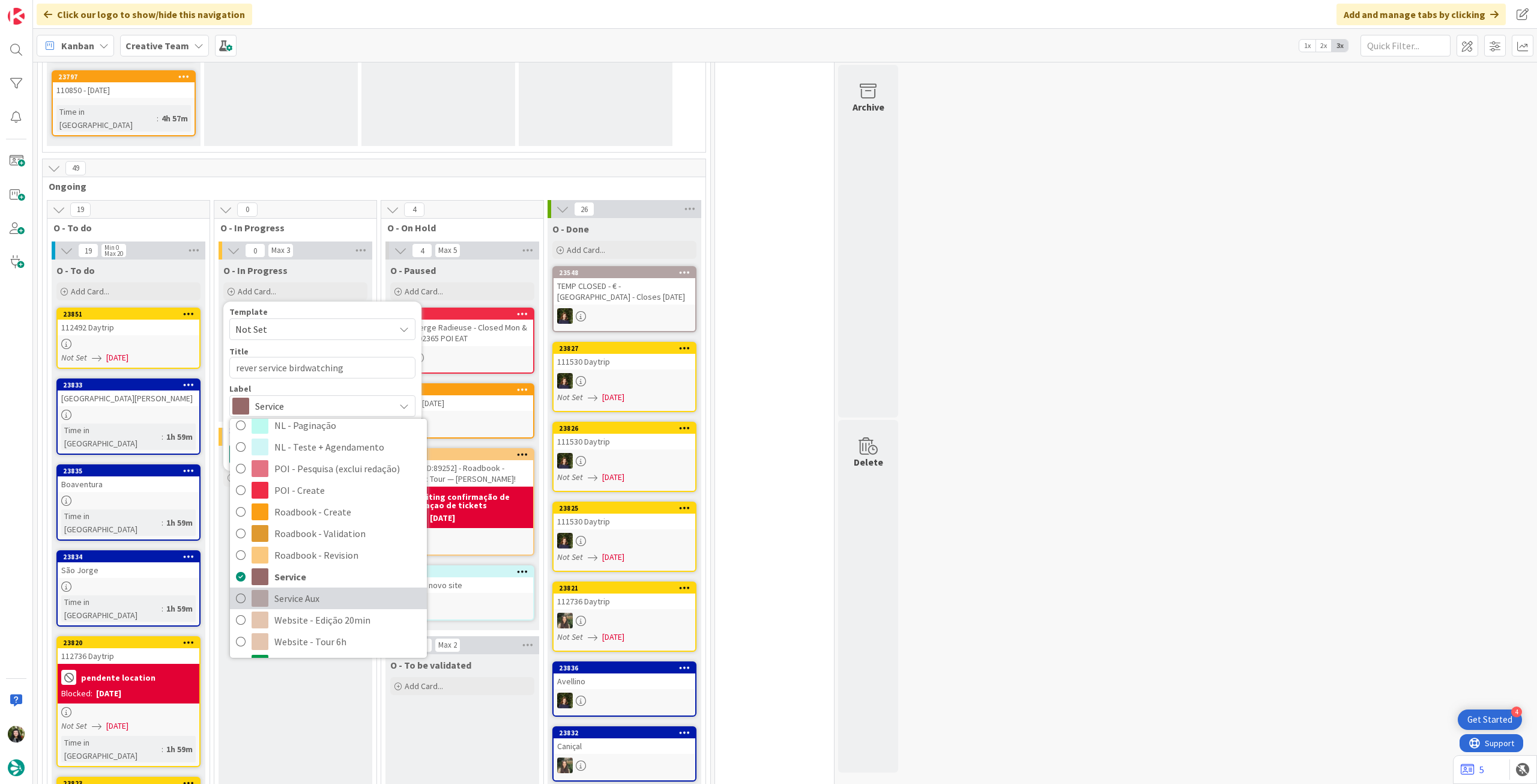
click at [287, 589] on span "Service Aux" at bounding box center [348, 598] width 147 height 18
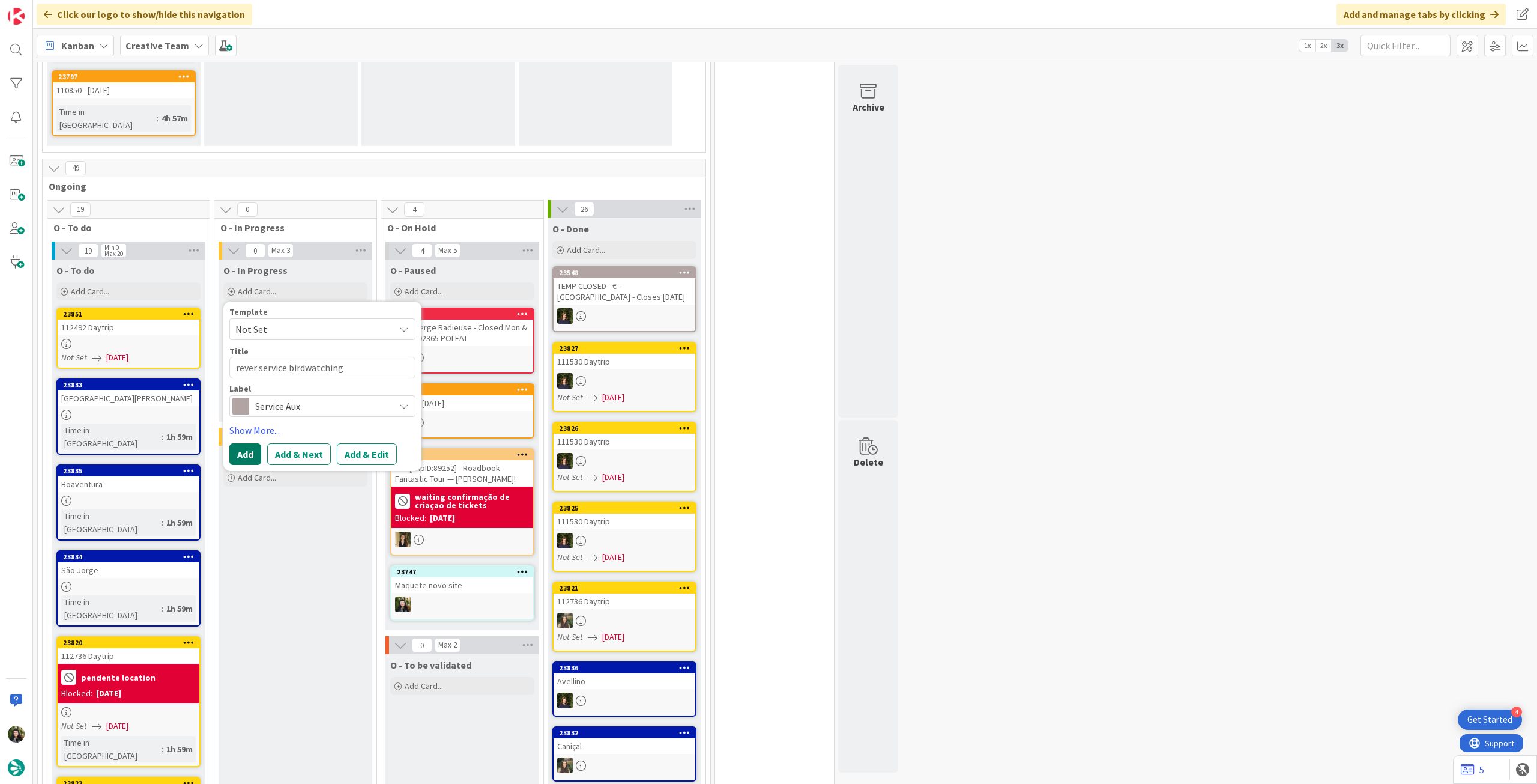
click at [253, 443] on button "Add" at bounding box center [245, 454] width 32 height 22
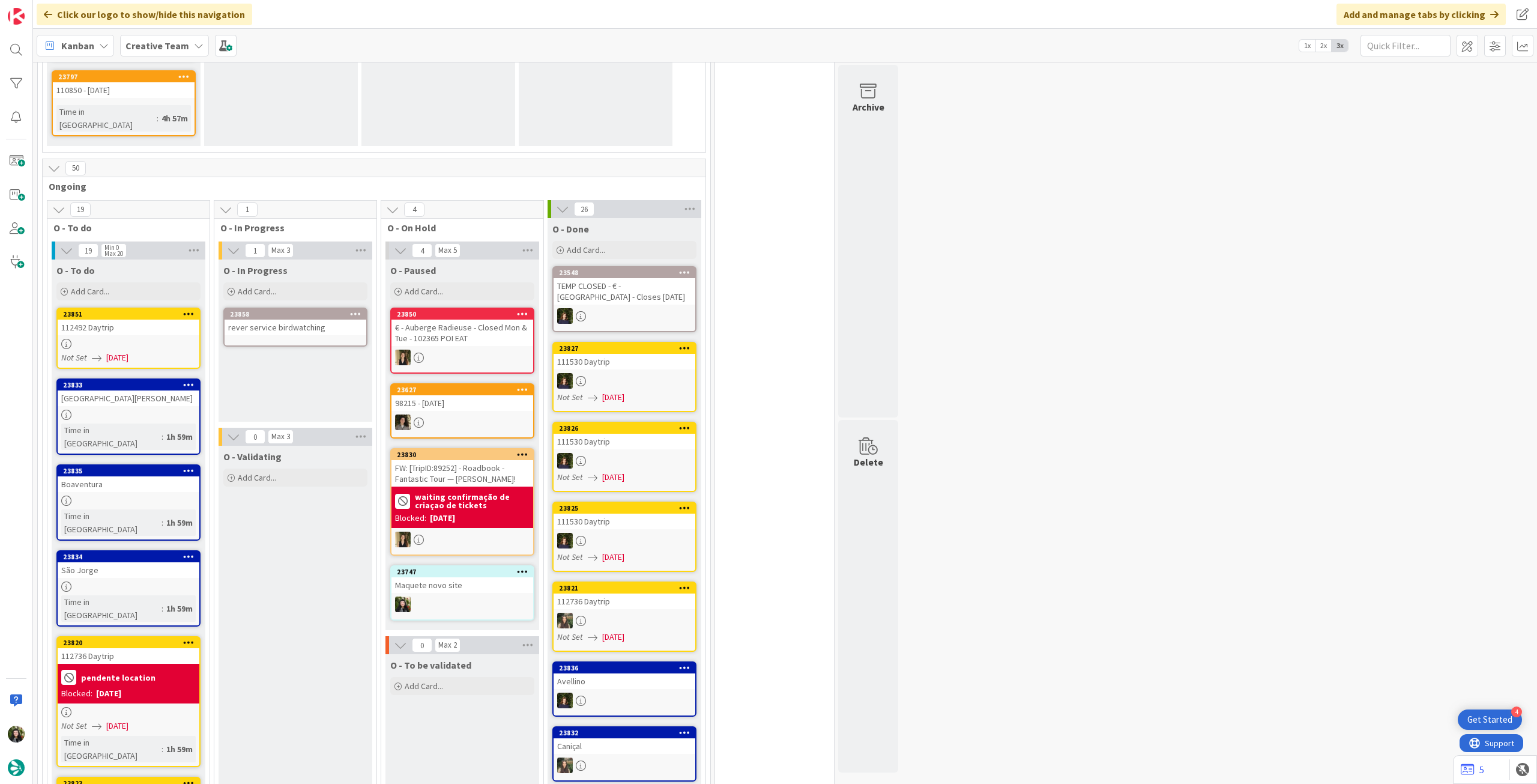
click at [327, 320] on div "rever service birdwatching" at bounding box center [295, 327] width 141 height 16
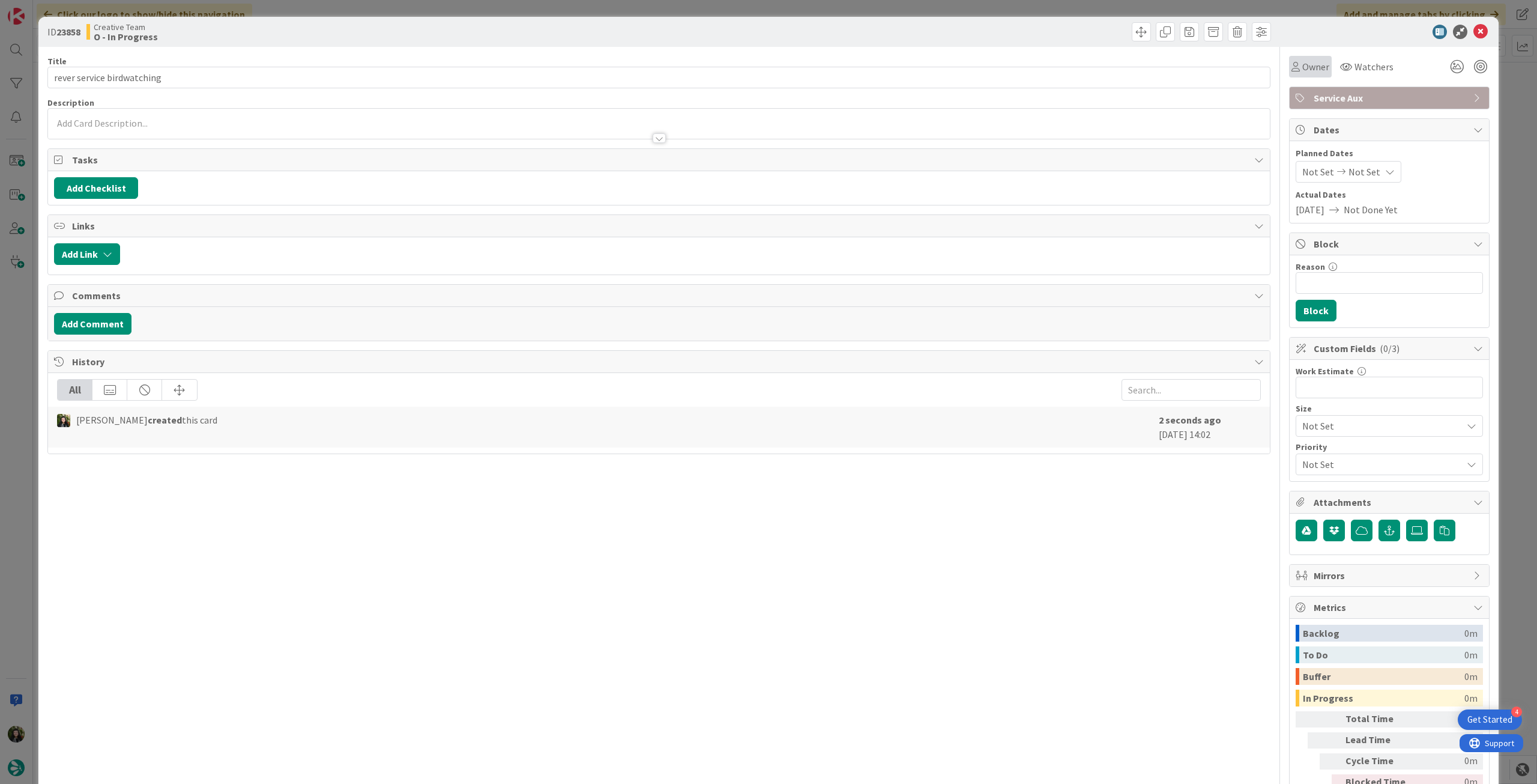
click at [1303, 60] on span "Owner" at bounding box center [1316, 67] width 27 height 14
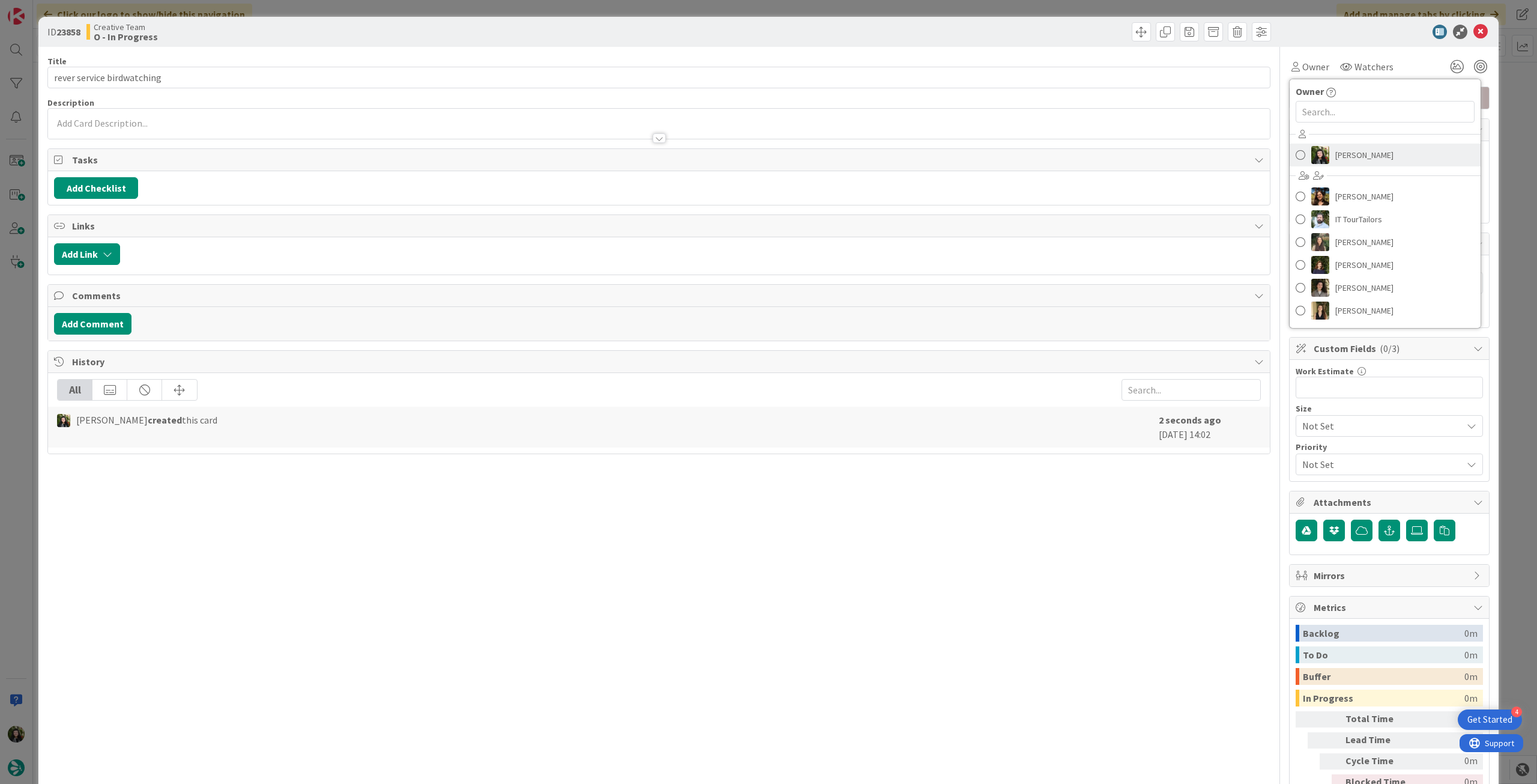
click at [1342, 150] on span "[PERSON_NAME]" at bounding box center [1365, 155] width 58 height 18
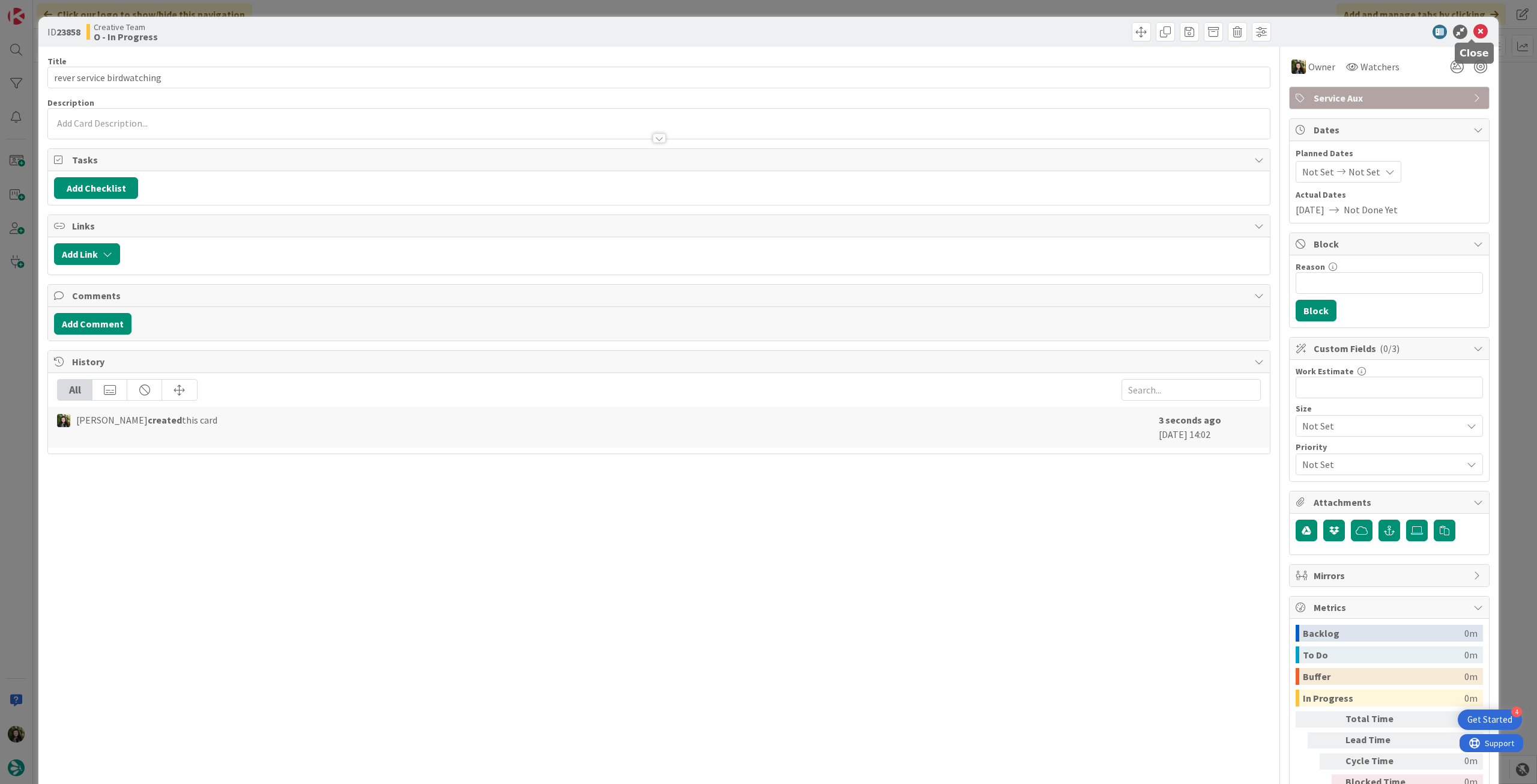
drag, startPoint x: 1477, startPoint y: 31, endPoint x: 873, endPoint y: 643, distance: 859.9
click at [1476, 31] on icon at bounding box center [1480, 32] width 14 height 14
click at [1474, 32] on div "Kanban Creative Team 1x 2x 3x" at bounding box center [786, 45] width 1504 height 33
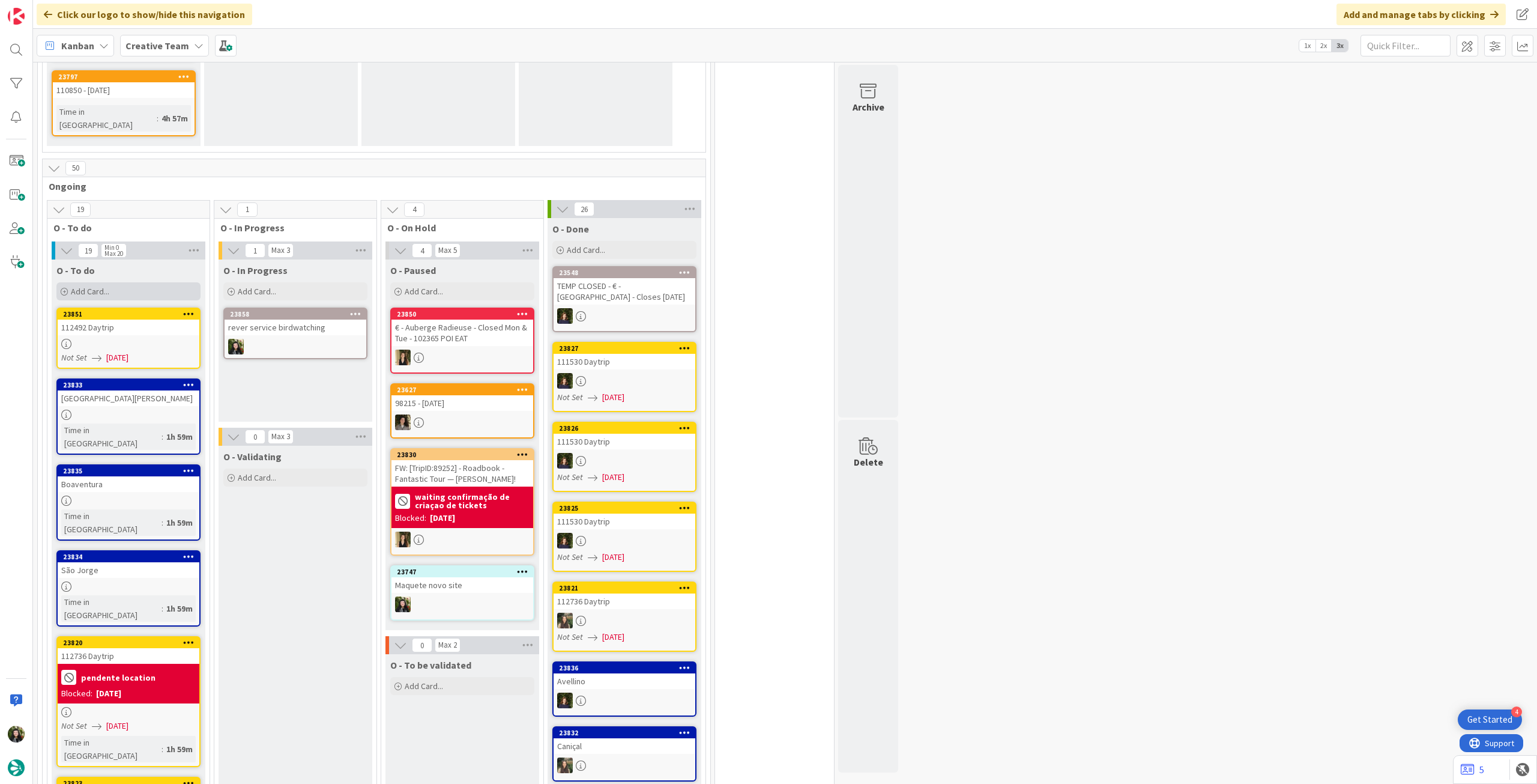
click at [131, 282] on div "Add Card..." at bounding box center [129, 291] width 144 height 18
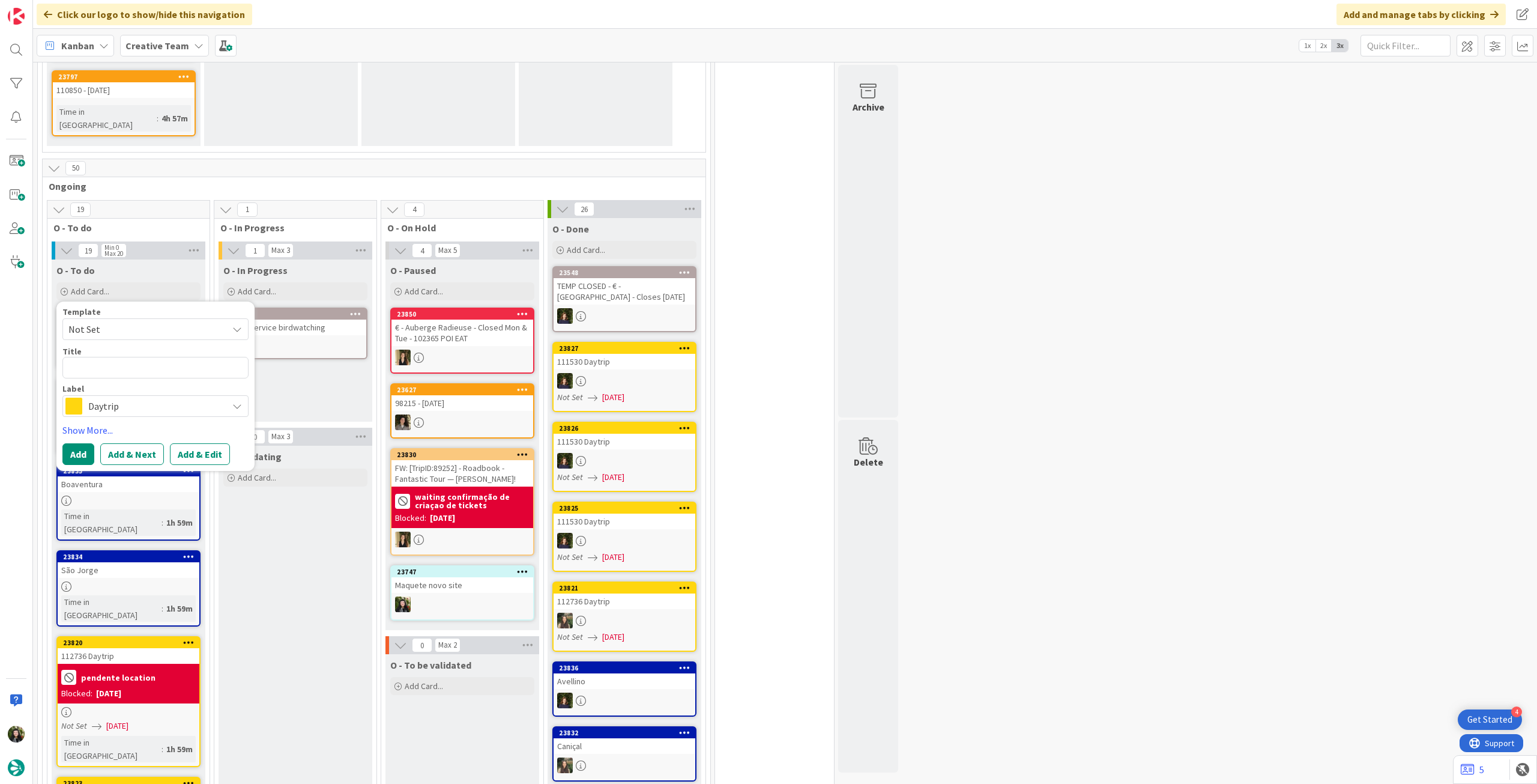
click at [133, 398] on span "Daytrip" at bounding box center [155, 406] width 133 height 17
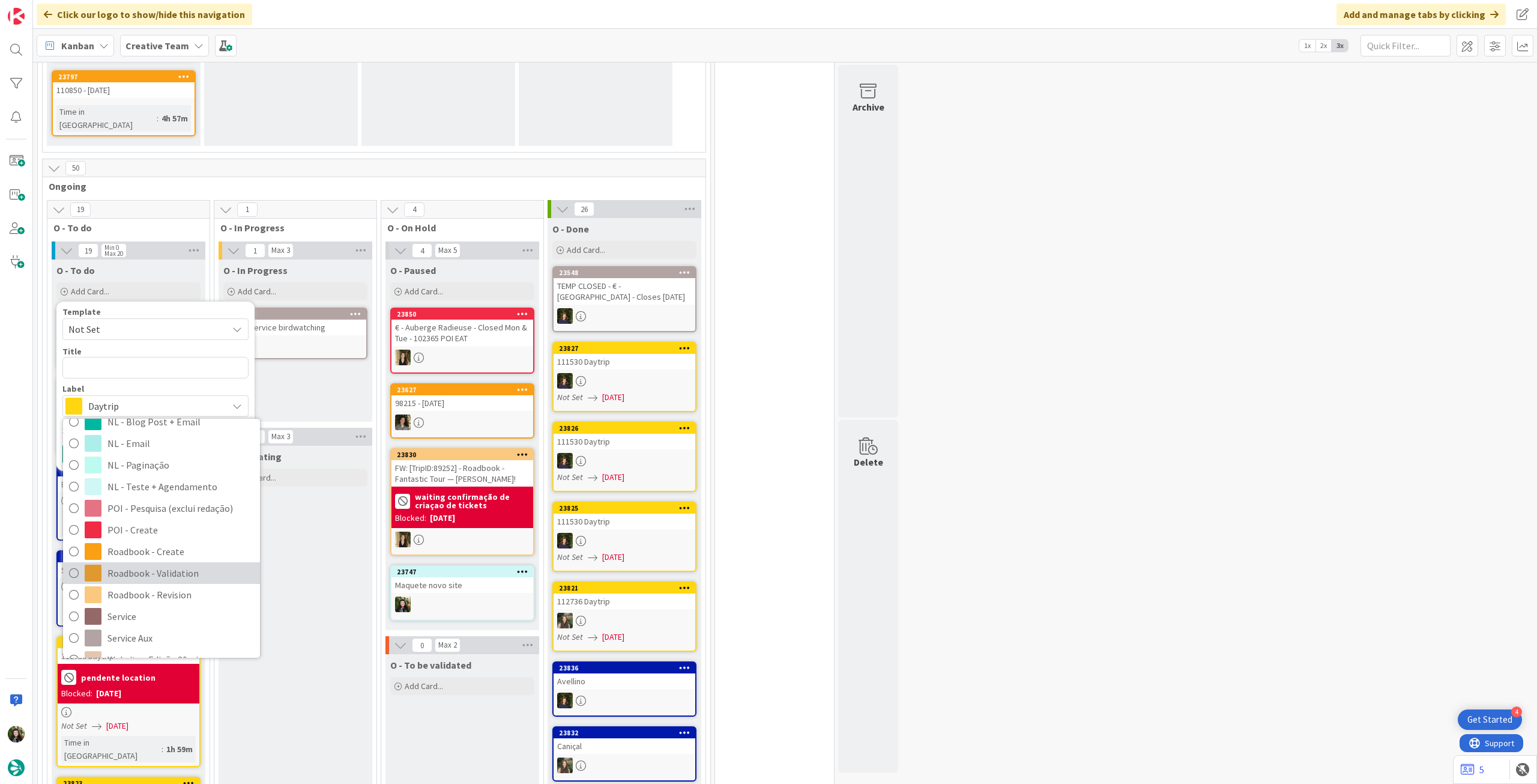
scroll to position [160, 0]
drag, startPoint x: 133, startPoint y: 444, endPoint x: 133, endPoint y: 425, distance: 19.0
click at [133, 568] on span "Service" at bounding box center [181, 577] width 147 height 18
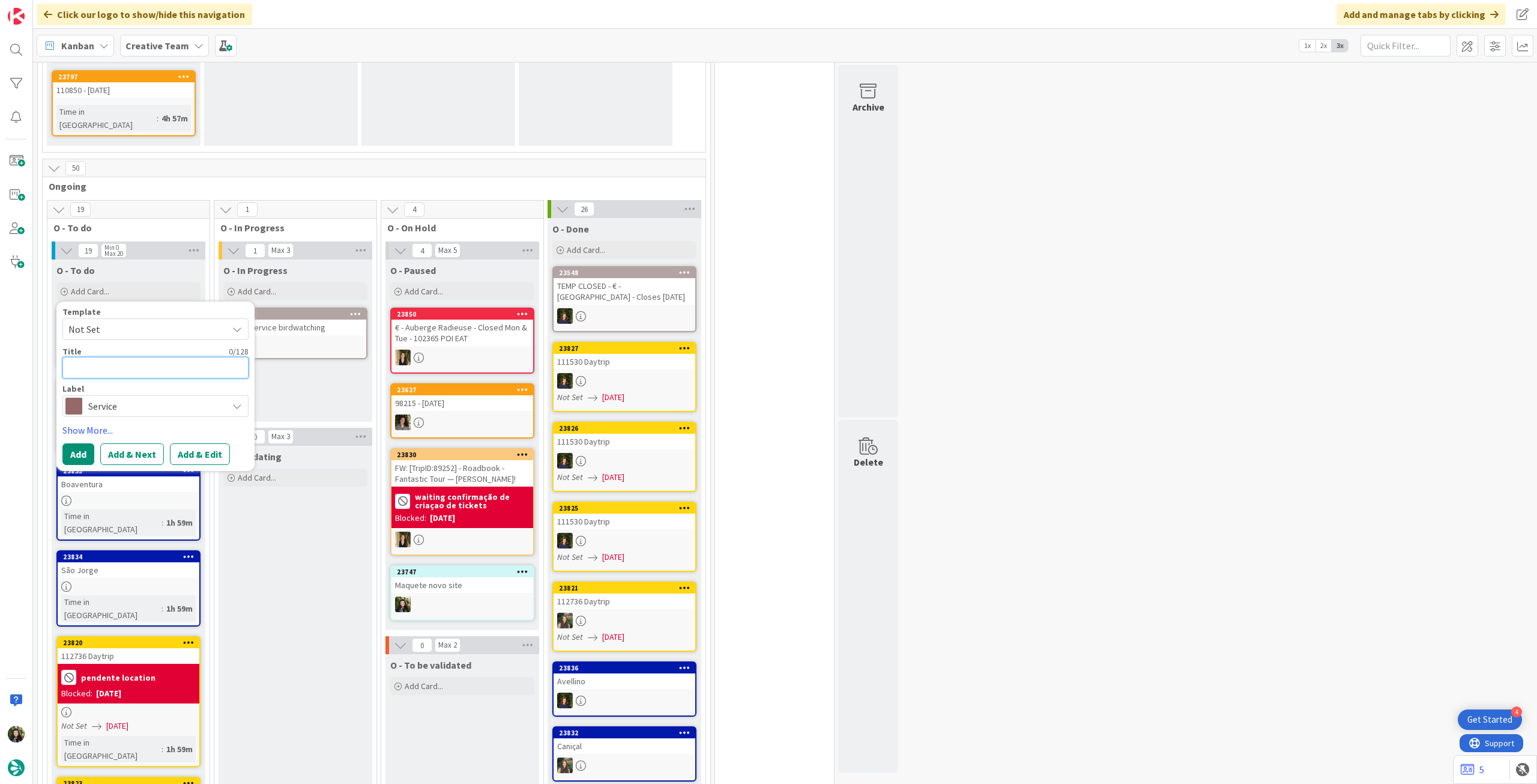
click at [159, 357] on textarea at bounding box center [156, 367] width 186 height 22
paste textarea "2h Birdwatching in [GEOGRAPHIC_DATA]"
click at [79, 443] on button "Add" at bounding box center [79, 454] width 32 height 22
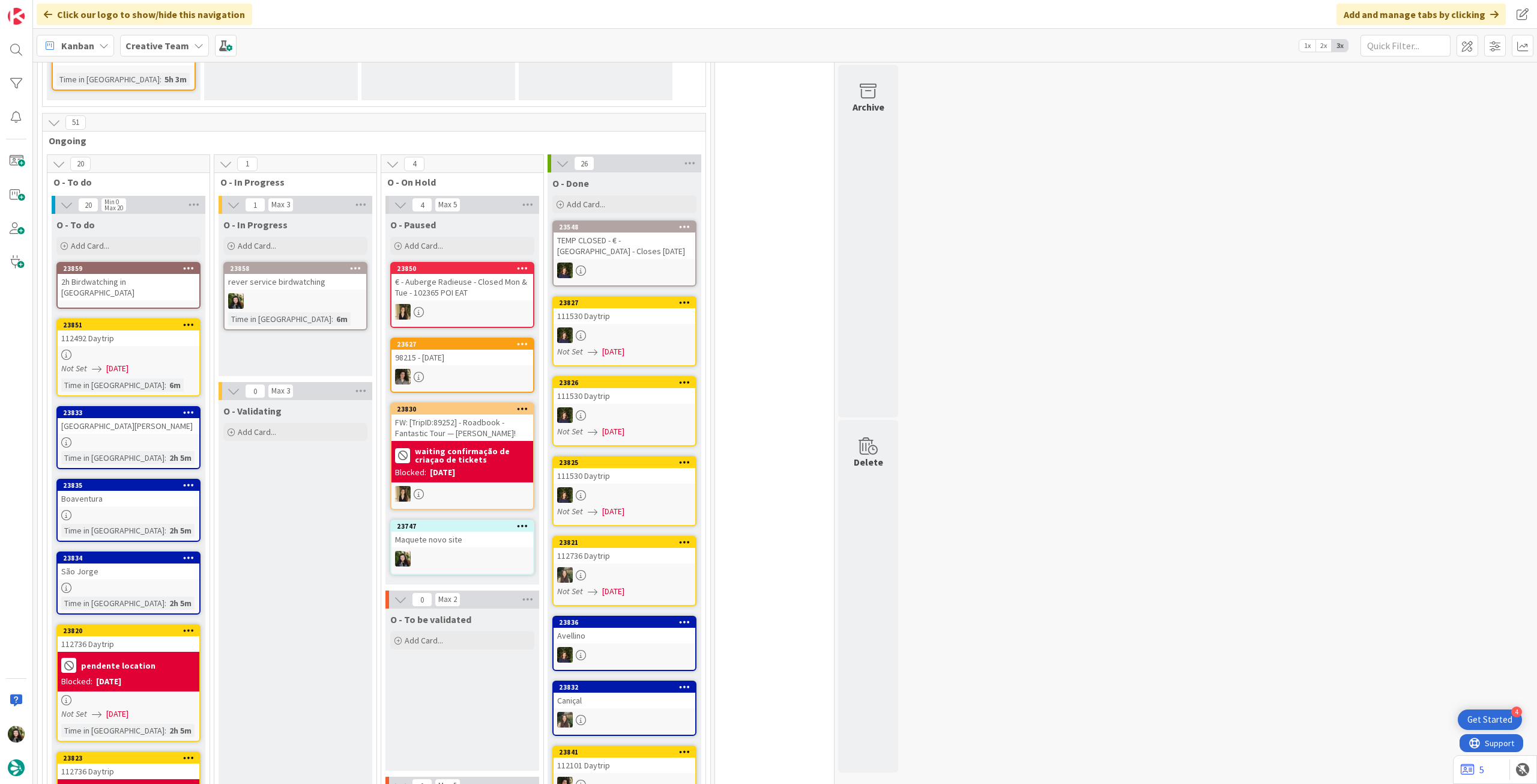
scroll to position [1074, 0]
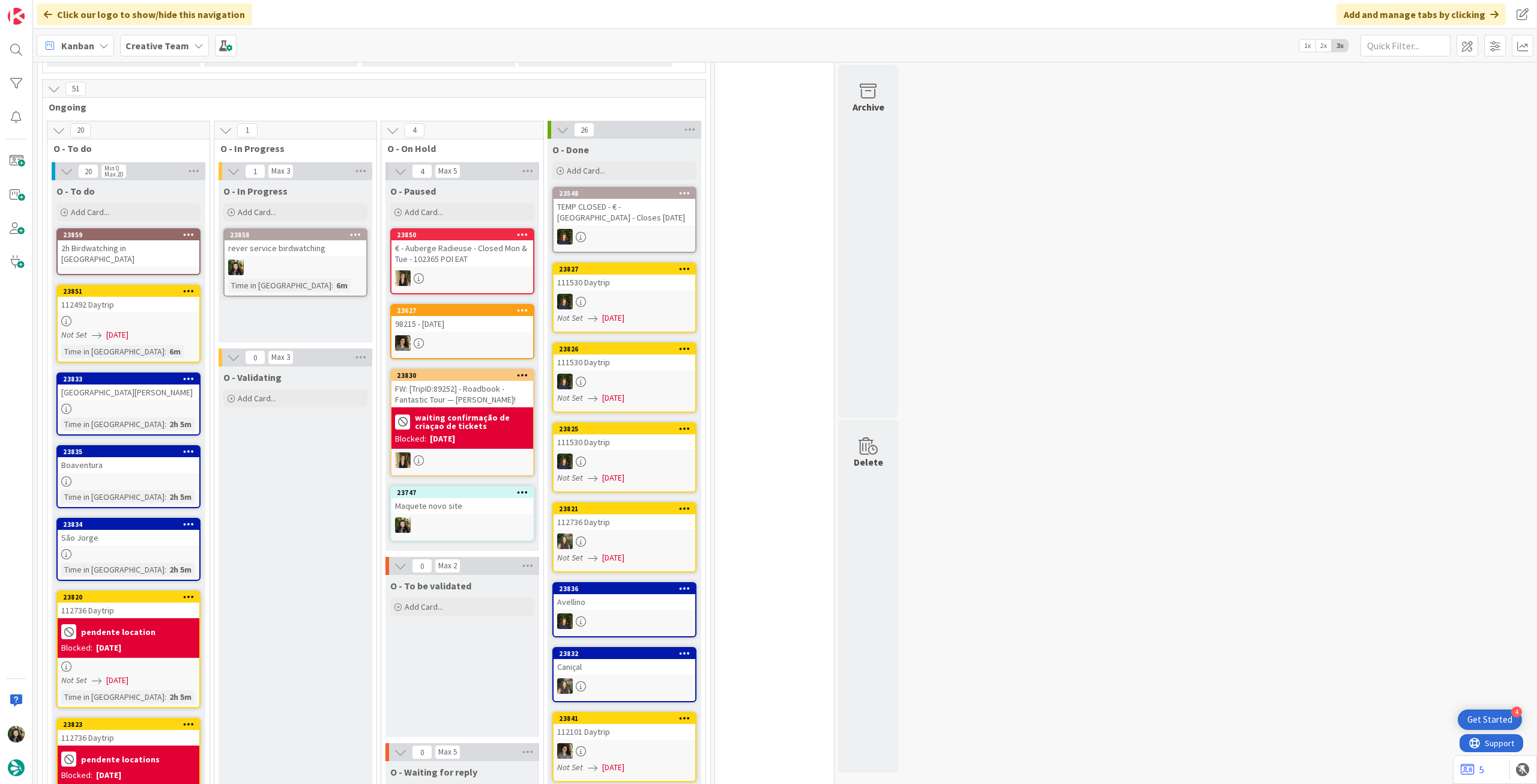
click at [140, 240] on div "2h Birdwatching in [GEOGRAPHIC_DATA]" at bounding box center [128, 253] width 141 height 26
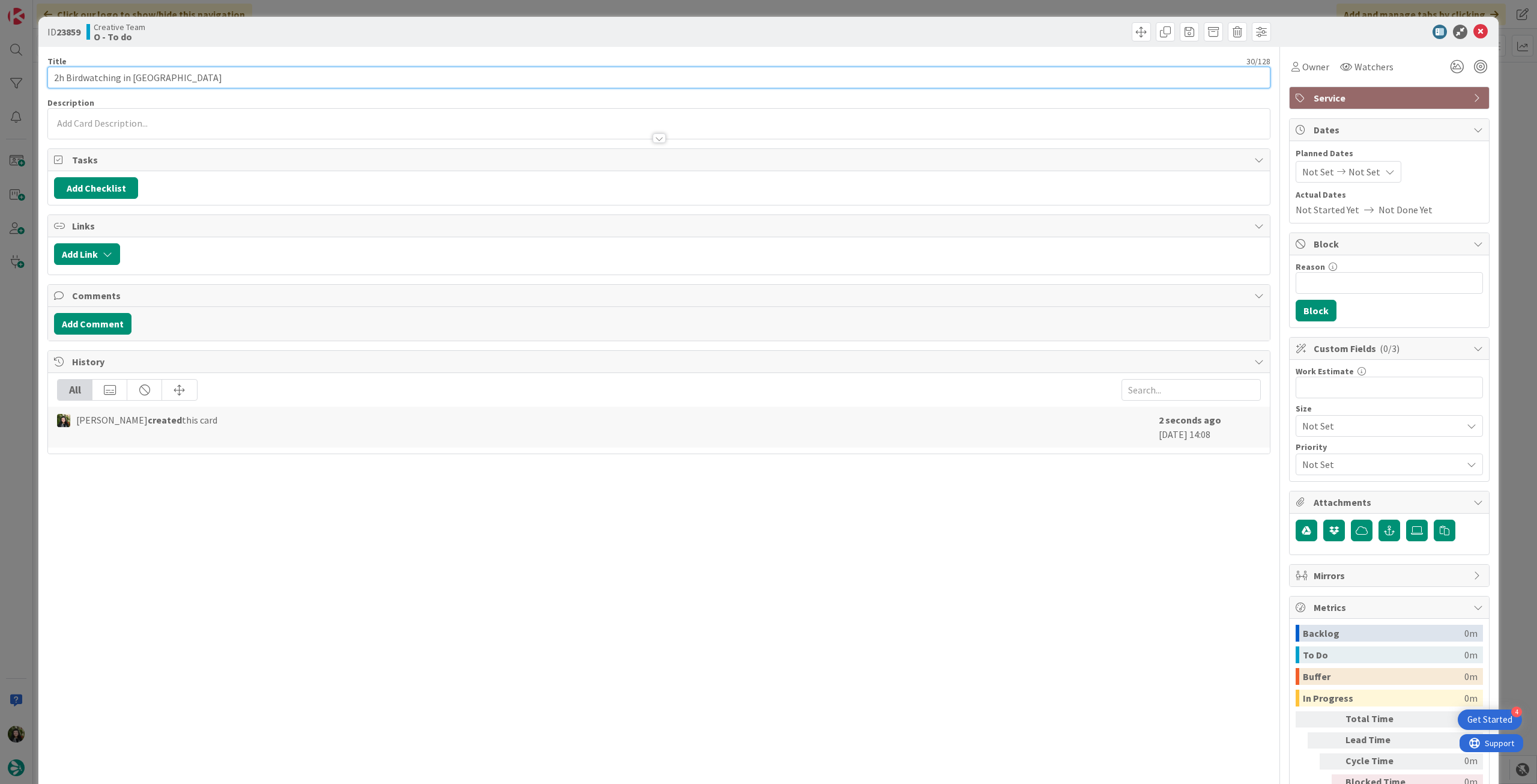
click at [243, 83] on input "2h Birdwatching in [GEOGRAPHIC_DATA]" at bounding box center [659, 77] width 1223 height 22
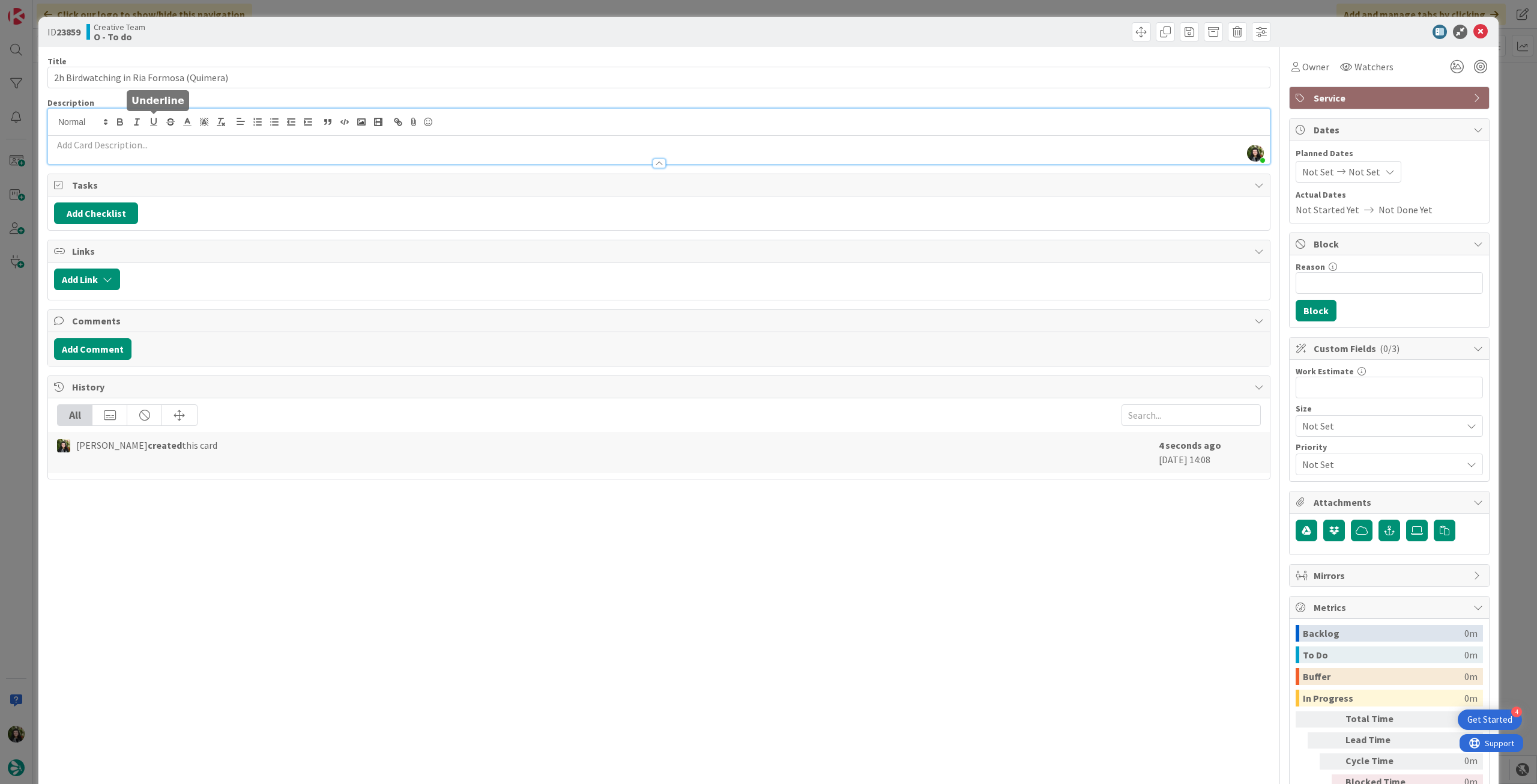
click at [156, 122] on div "[PERSON_NAME] just joined" at bounding box center [659, 136] width 1222 height 55
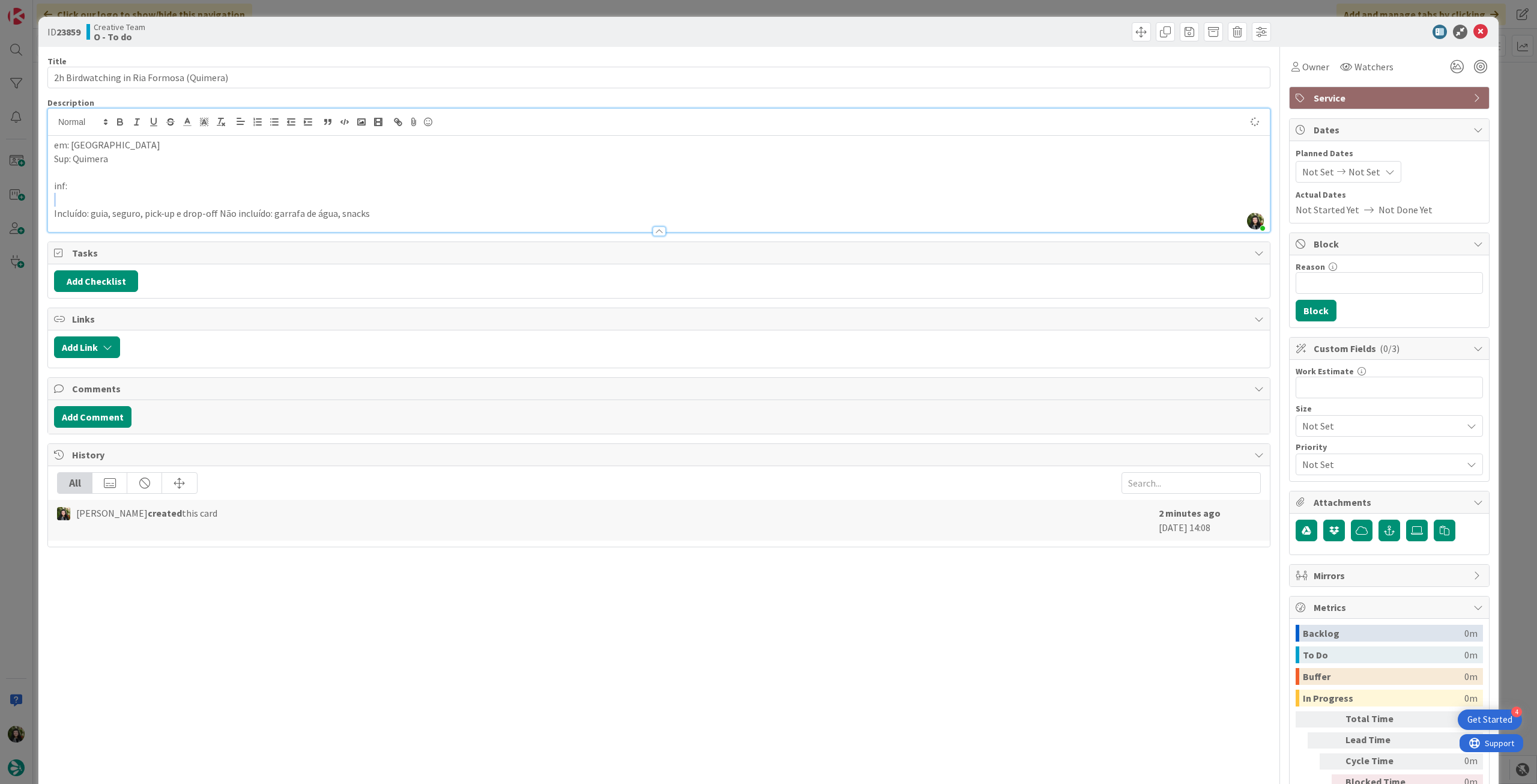
click at [185, 196] on div "em: Faro Sup: Quimera inf: Incluído: guia, seguro, pick-up e drop-off Não inclu…" at bounding box center [659, 184] width 1222 height 96
click at [177, 197] on p at bounding box center [658, 200] width 1210 height 14
click at [110, 196] on p at bounding box center [658, 200] width 1210 height 14
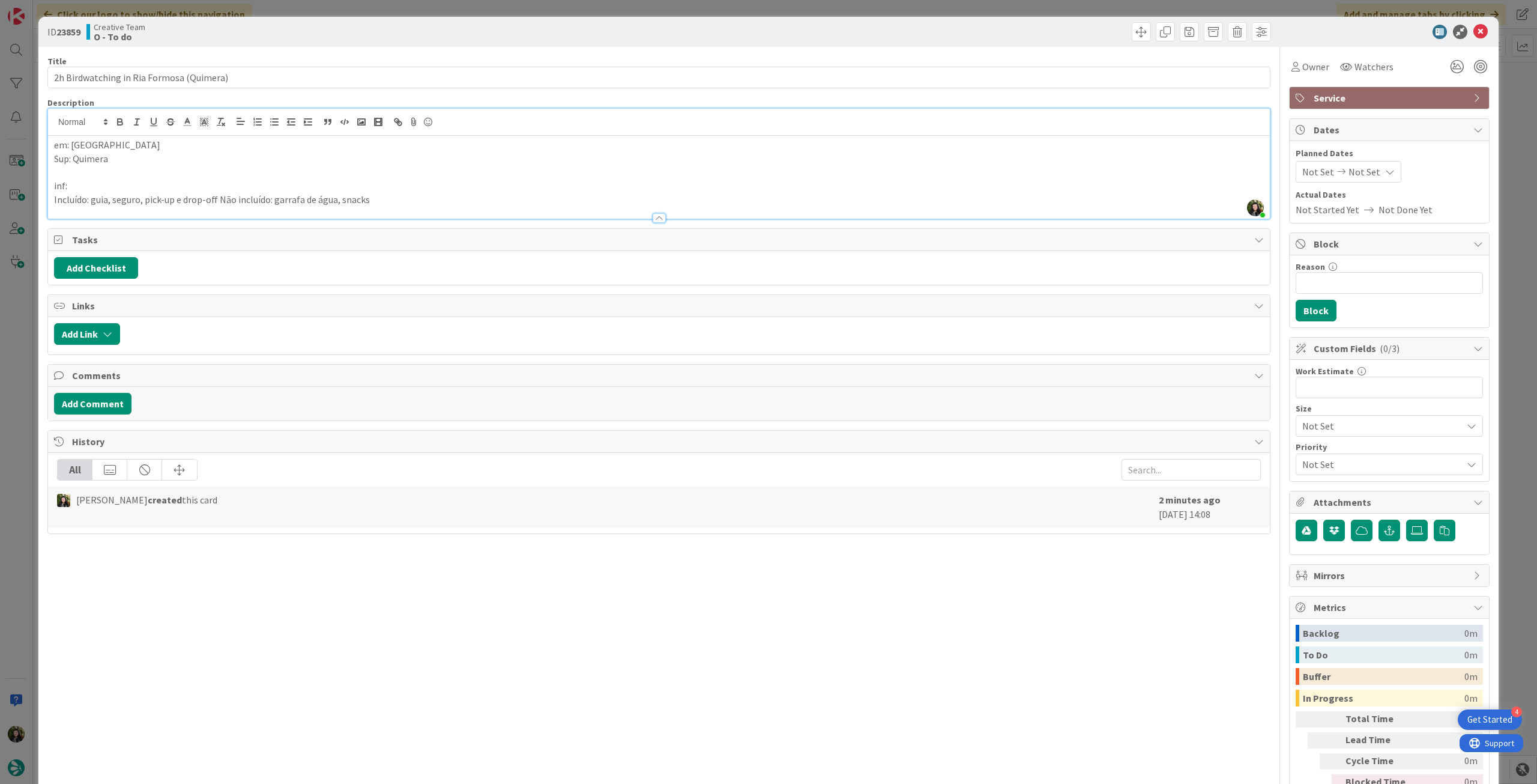
click at [108, 171] on p at bounding box center [658, 172] width 1210 height 14
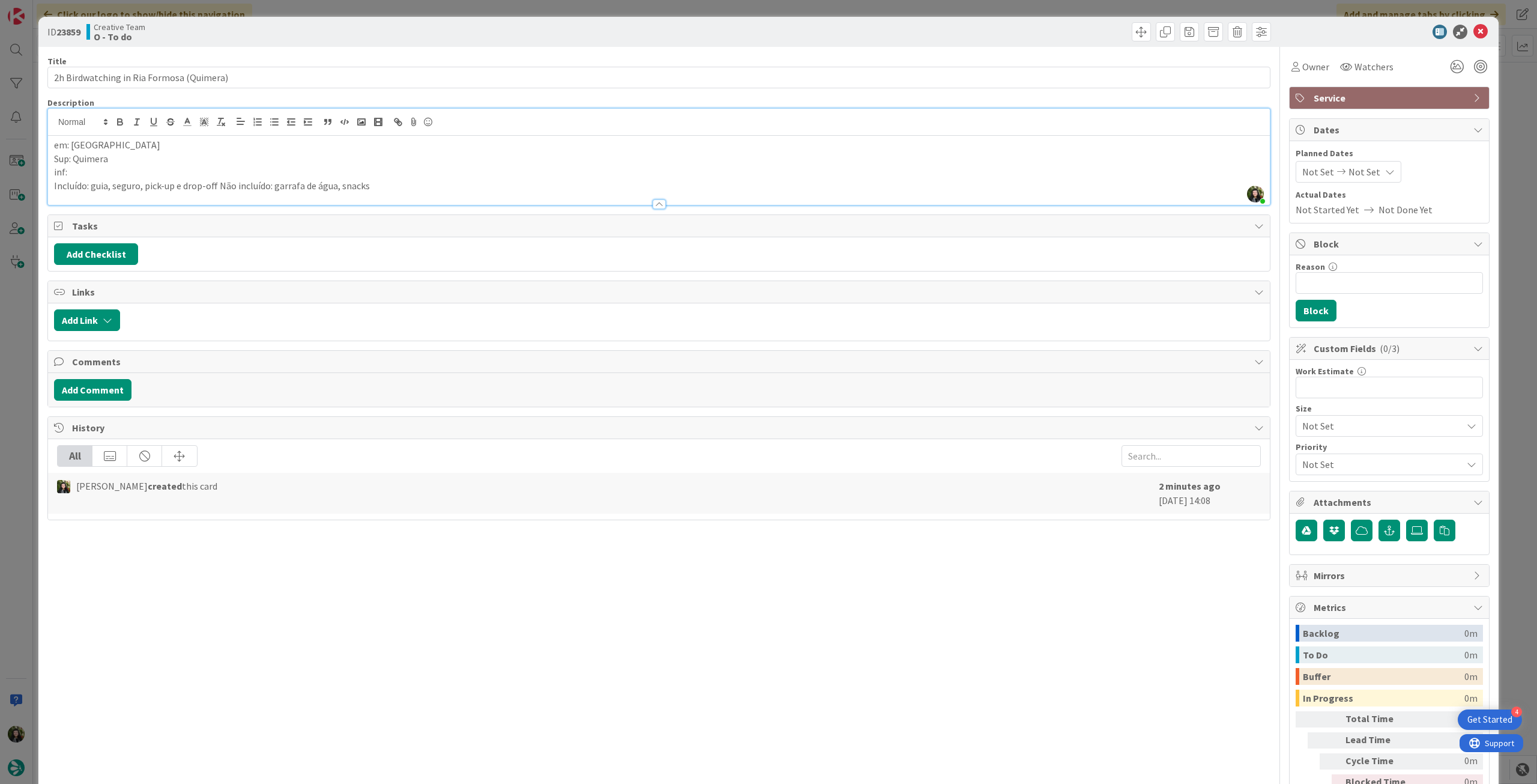
click at [444, 181] on p "Incluído: guia, seguro, pick-up e drop-off Não incluído: garrafa de água, snacks" at bounding box center [658, 186] width 1210 height 14
click at [218, 187] on p "Incluído: guia, seguro, pick-up e drop-off Não incluído: garrafa de água, snacks" at bounding box center [658, 186] width 1210 height 14
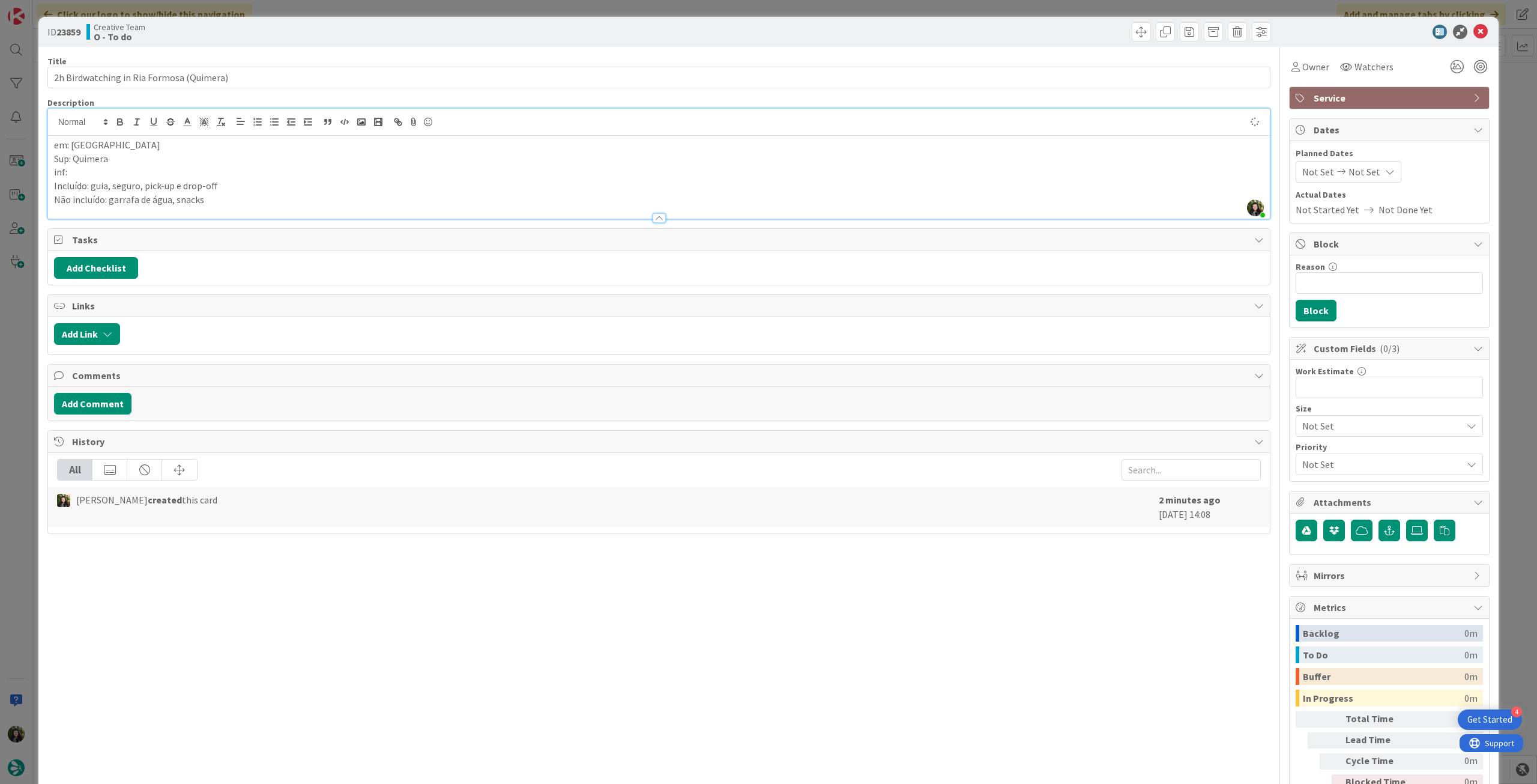
click at [249, 197] on p "Não incluído: garrafa de água, snacks" at bounding box center [658, 200] width 1210 height 14
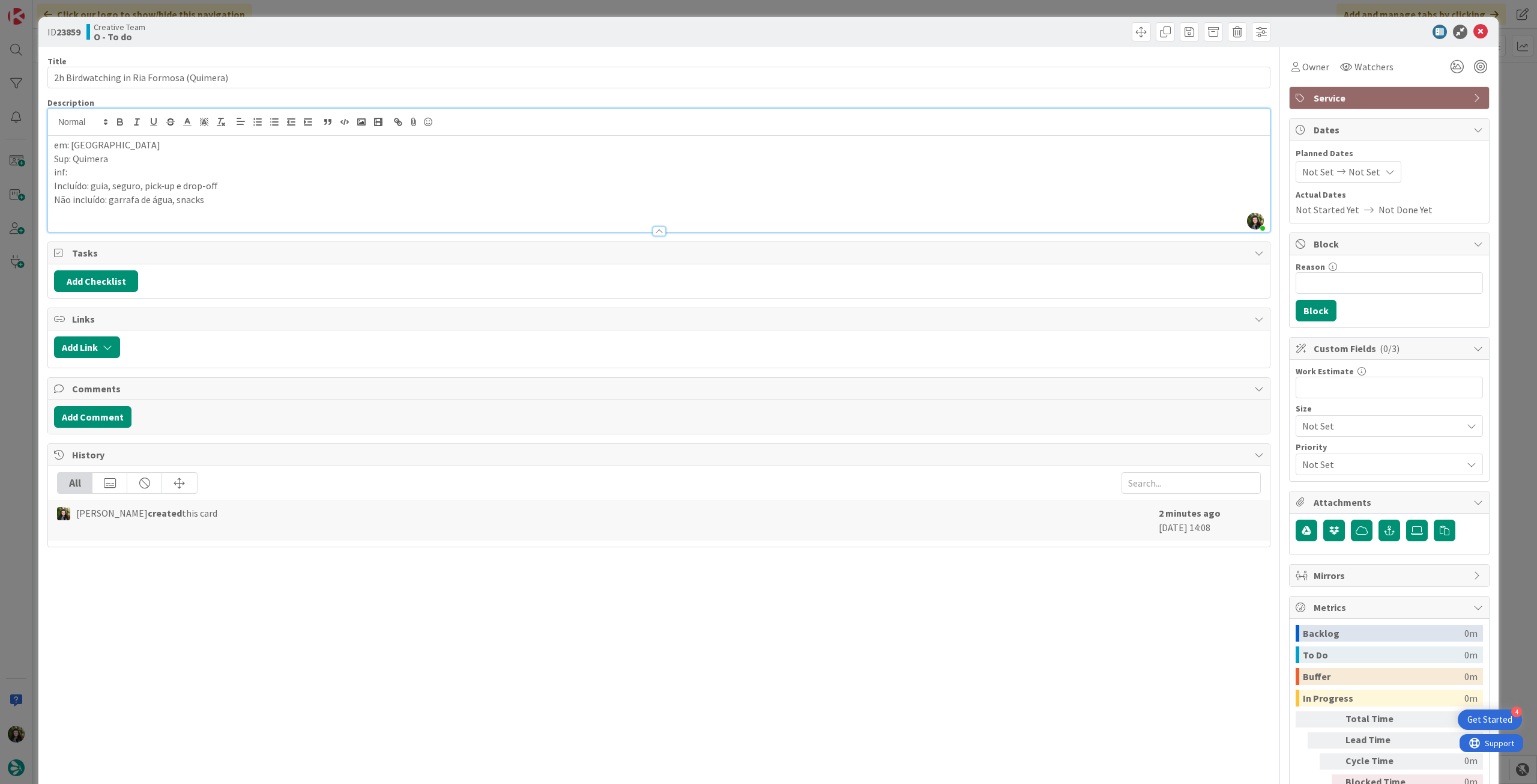
click at [219, 180] on p "Incluído: guia, seguro, pick-up e drop-off" at bounding box center [658, 186] width 1210 height 14
click at [233, 169] on p "inf:" at bounding box center [658, 172] width 1210 height 14
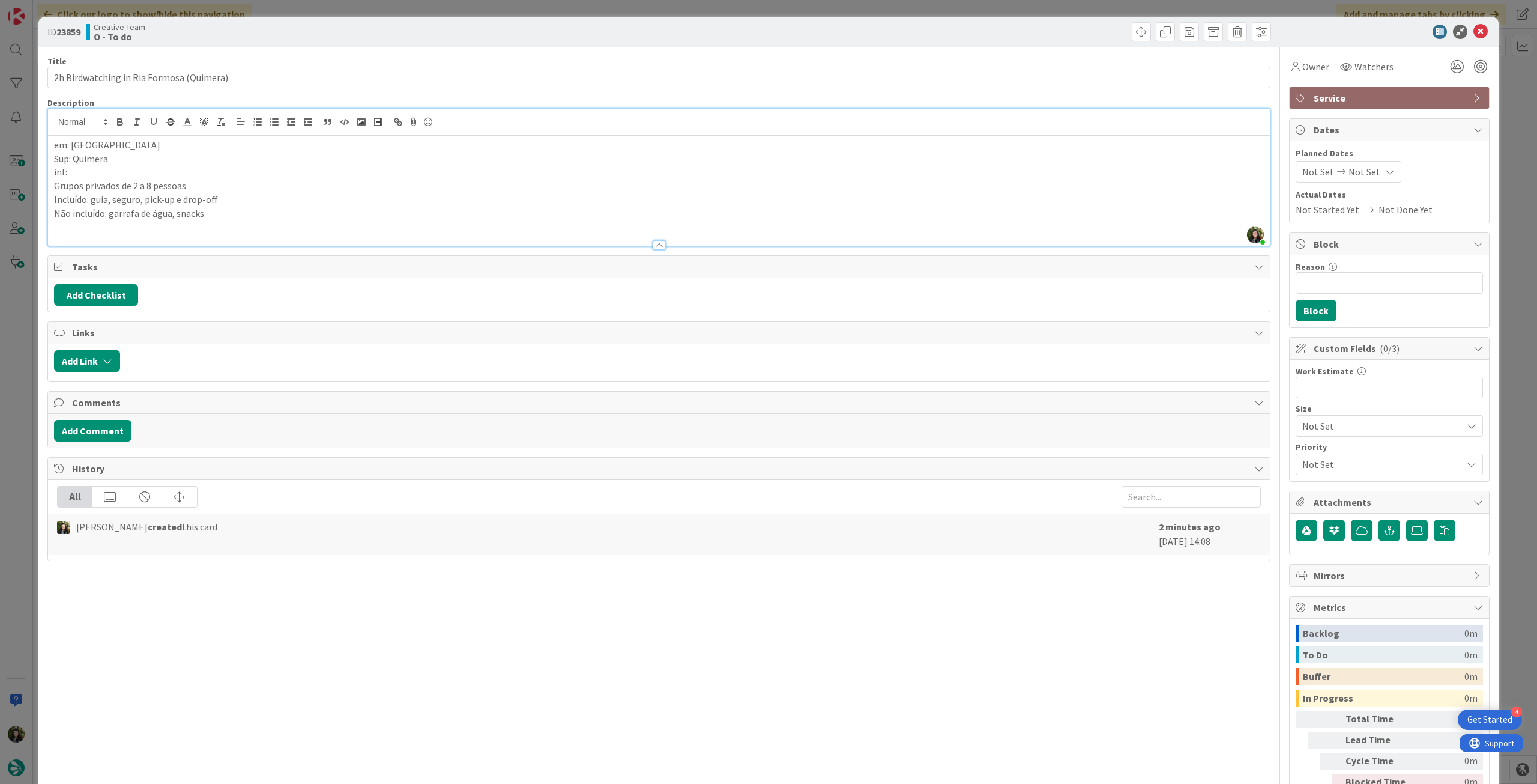
click at [301, 210] on p "Não incluído: garrafa de água, snacks" at bounding box center [658, 213] width 1210 height 14
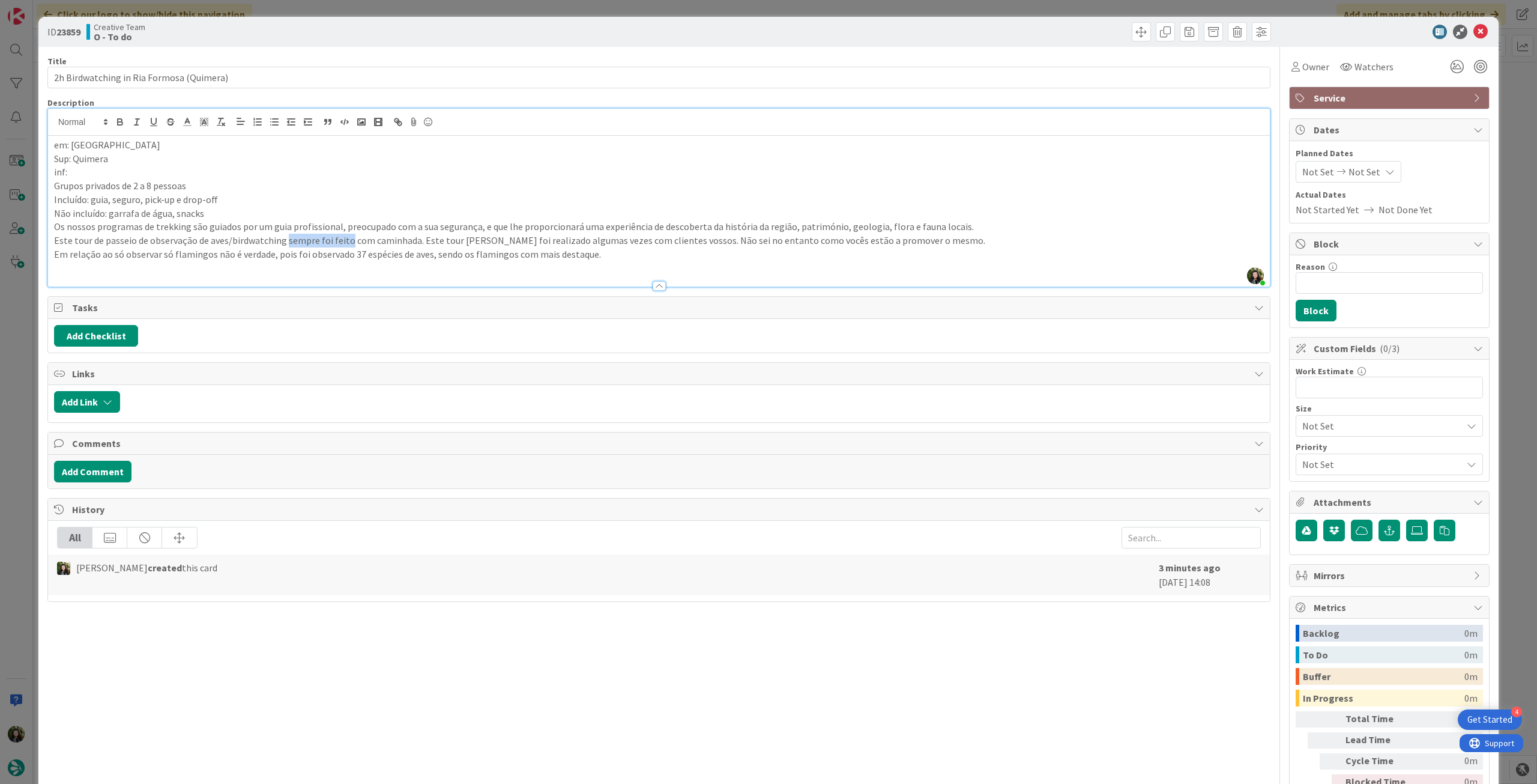
drag, startPoint x: 346, startPoint y: 240, endPoint x: 285, endPoint y: 240, distance: 61.0
click at [285, 240] on p "Este tour de passeio de observação de aves/birdwatching sempre foi feito com ca…" at bounding box center [658, 240] width 1210 height 14
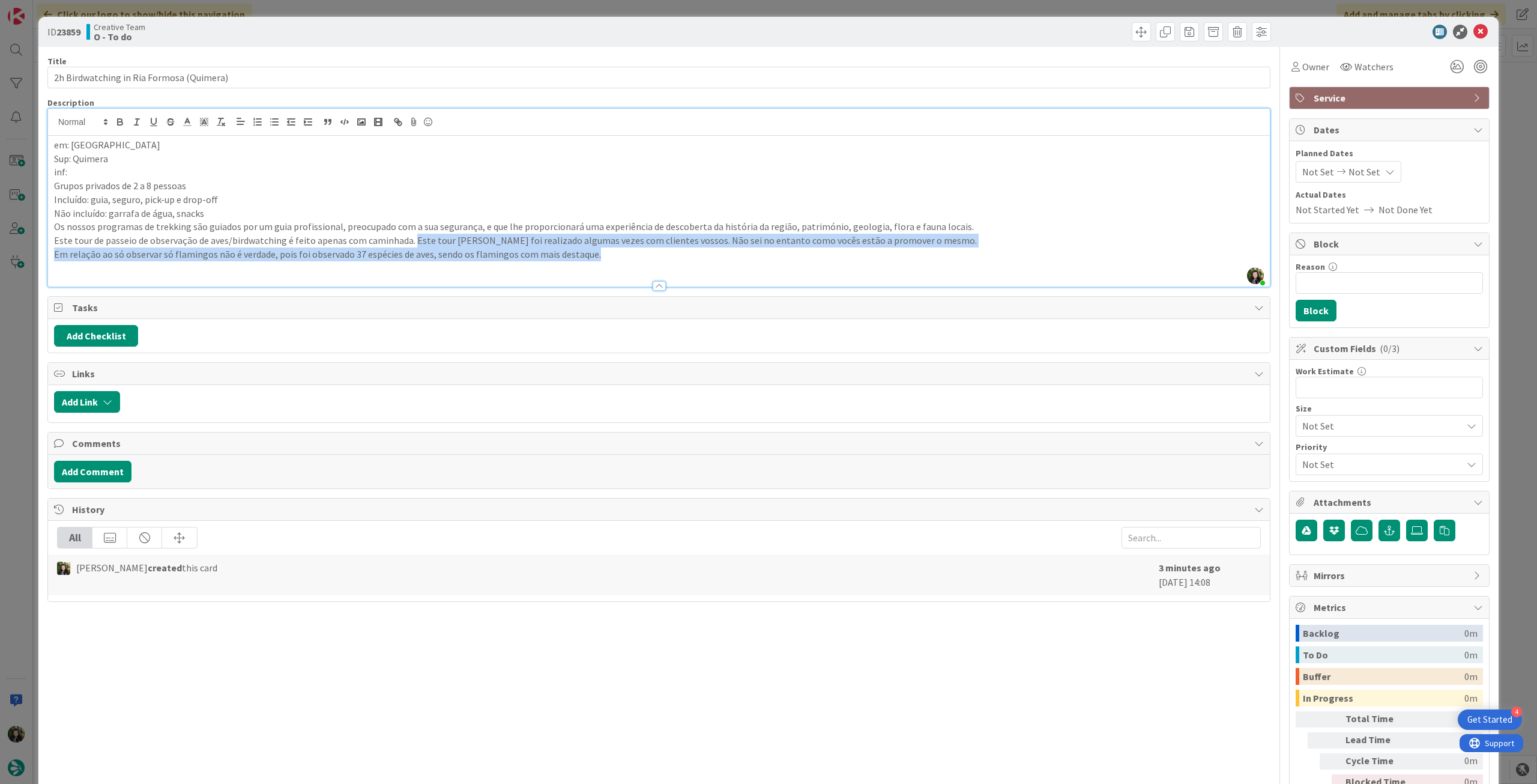
drag, startPoint x: 413, startPoint y: 243, endPoint x: 930, endPoint y: 247, distance: 517.0
click at [930, 247] on div "em: Faro Sup: Quimera inf: Grupos privados de 2 a 8 pessoas Incluído: guia, seg…" at bounding box center [659, 211] width 1222 height 150
click at [851, 243] on p "Este tour de passeio de observação de aves/birdwatching é feito apenas com cami…" at bounding box center [658, 240] width 1210 height 14
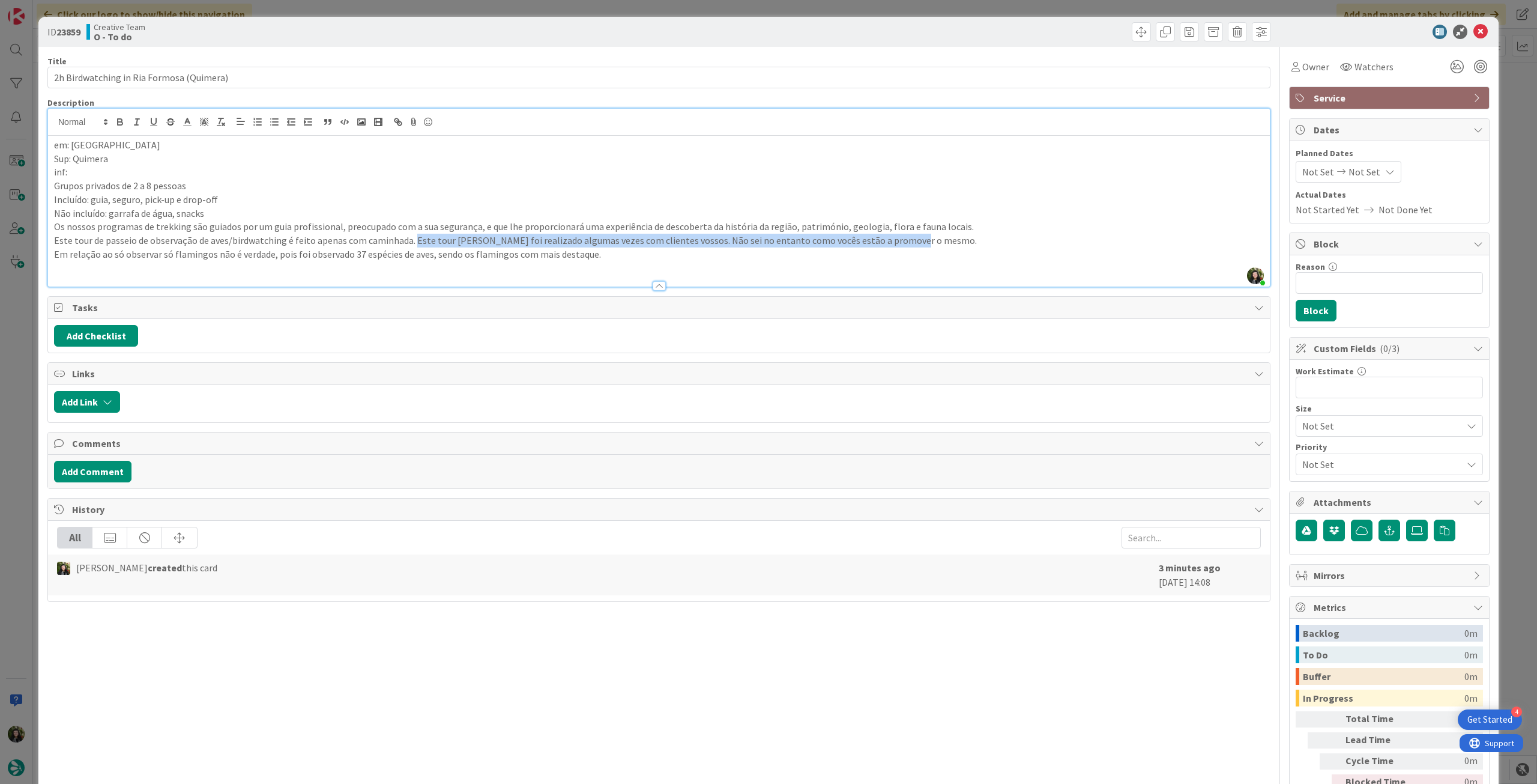
drag, startPoint x: 899, startPoint y: 238, endPoint x: 411, endPoint y: 239, distance: 488.0
click at [411, 239] on p "Este tour de passeio de observação de aves/birdwatching é feito apenas com cami…" at bounding box center [658, 240] width 1210 height 14
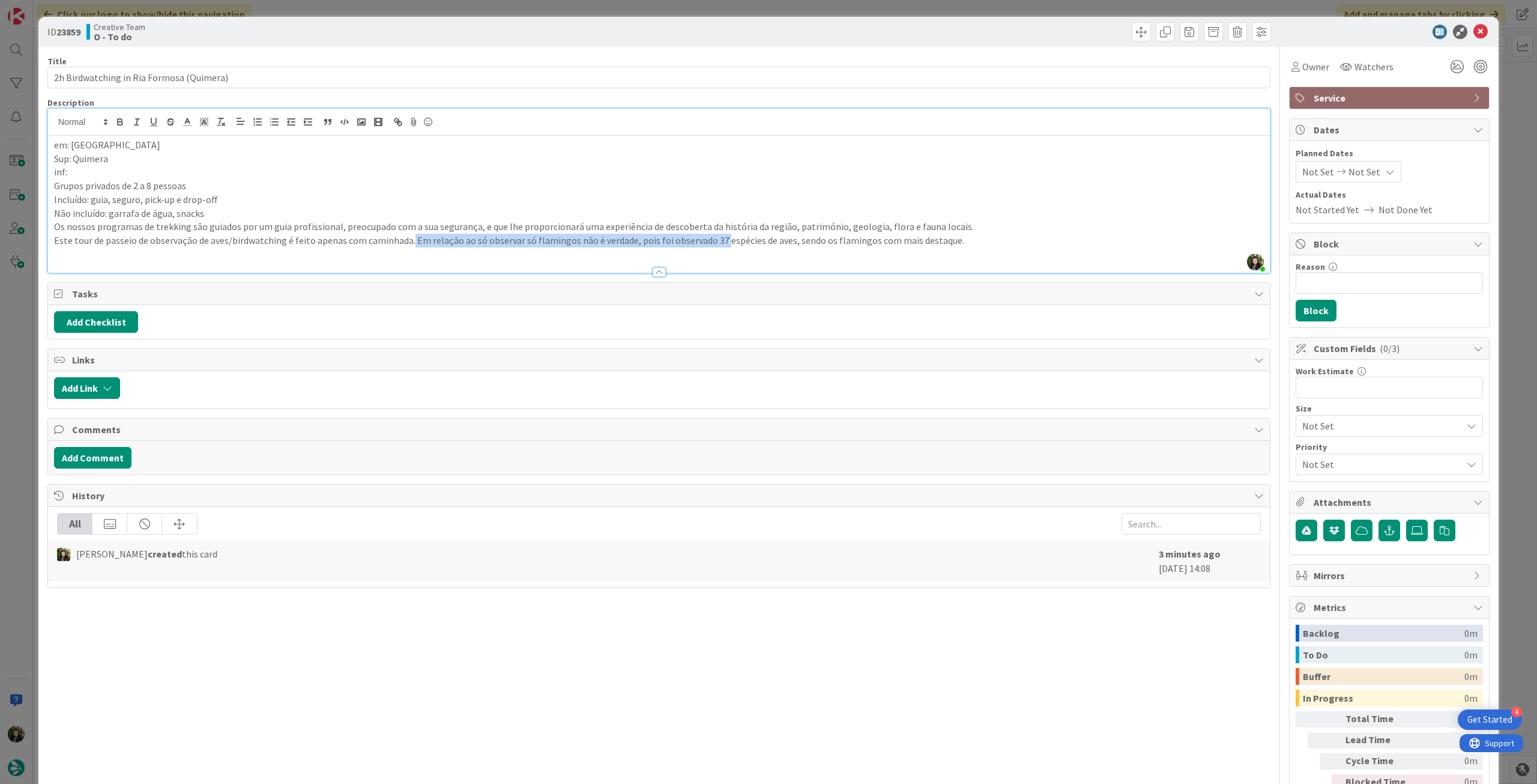
drag, startPoint x: 717, startPoint y: 240, endPoint x: 410, endPoint y: 243, distance: 307.0
click at [410, 243] on p "Este tour de passeio de observação de aves/birdwatching é feito apenas com cami…" at bounding box center [658, 240] width 1210 height 14
click at [410, 243] on p "Este tour de passeio de observação de aves/birdwatching é feito apenas com cami…" at bounding box center [658, 240] width 1210 height 14
click at [751, 240] on p "Este tour de passeio de observação de aves/birdwatching é feito apenas com cami…" at bounding box center [658, 240] width 1210 height 14
click at [1473, 29] on icon at bounding box center [1480, 32] width 14 height 14
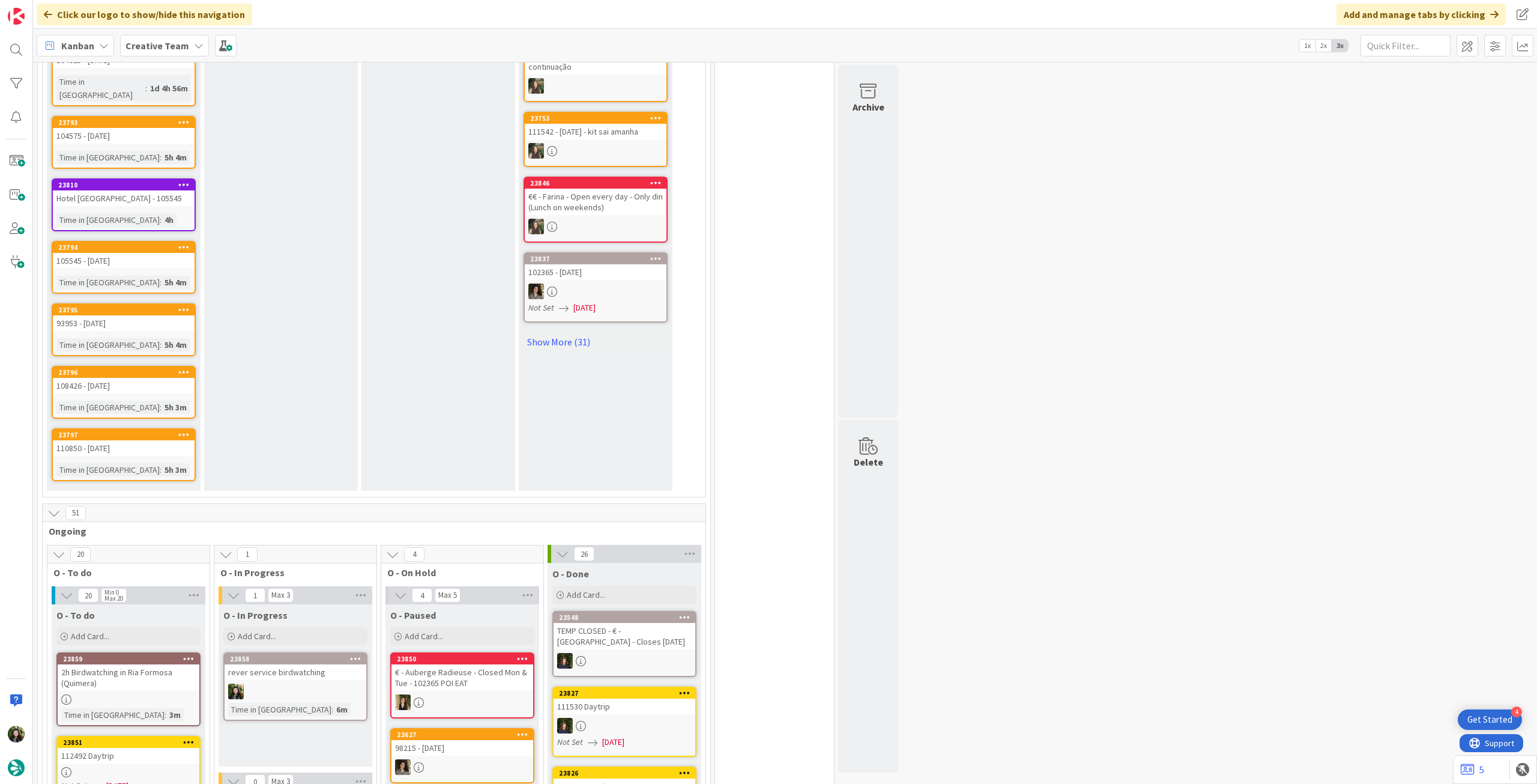
scroll to position [881, 0]
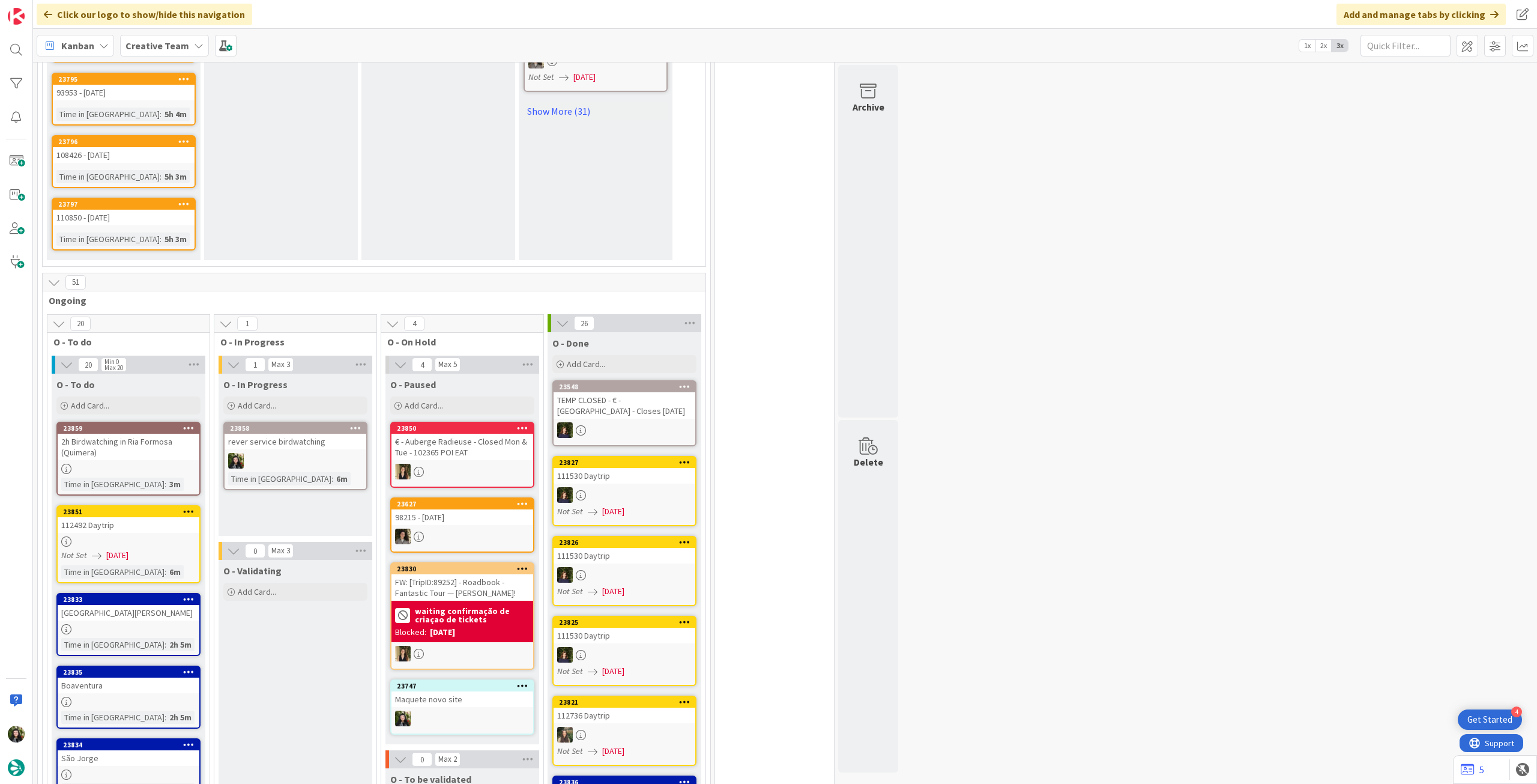
click at [341, 423] on link "23858 rever service birdwatching Time in [GEOGRAPHIC_DATA] : 6m" at bounding box center [295, 456] width 144 height 69
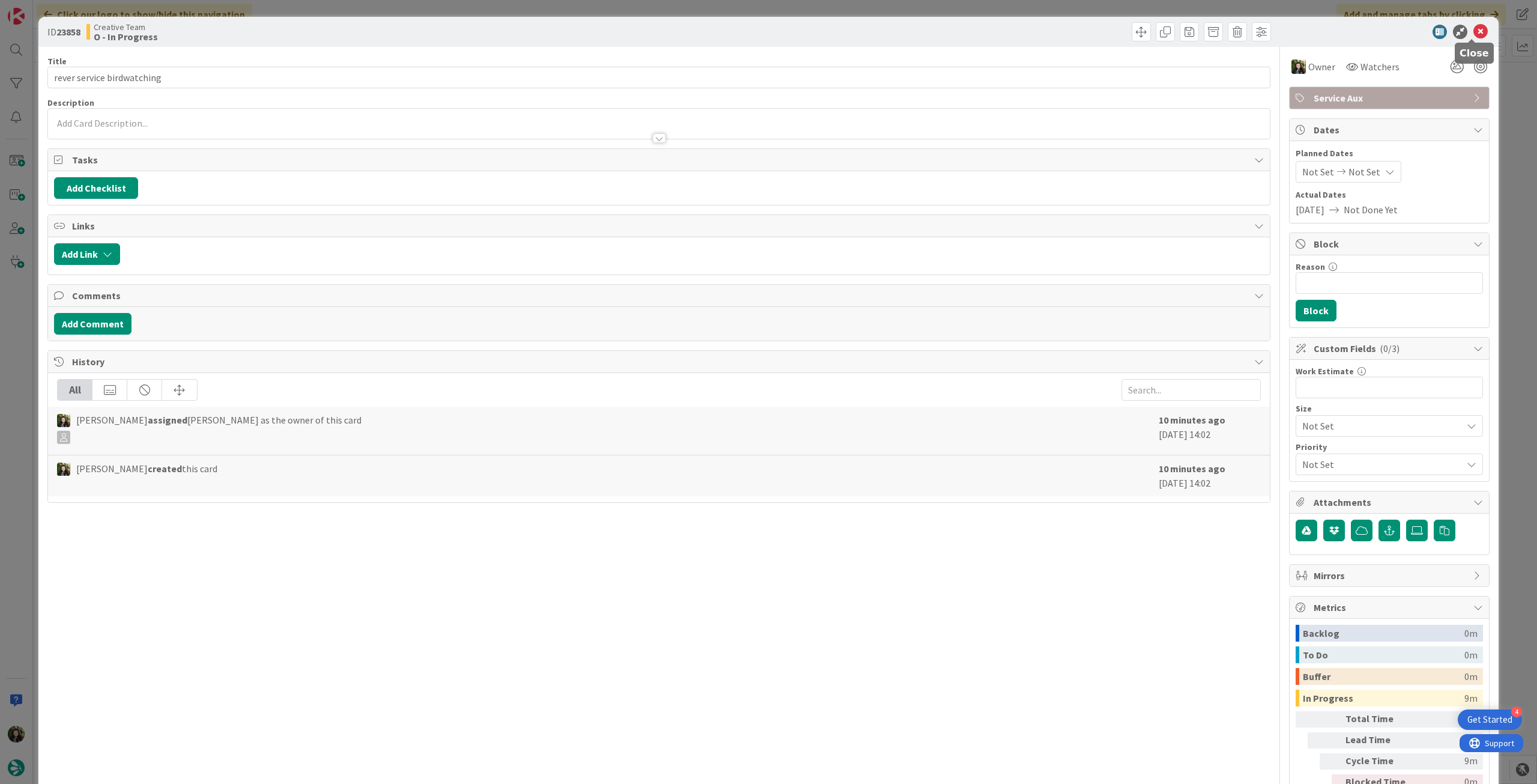
click at [1473, 33] on icon at bounding box center [1480, 32] width 14 height 14
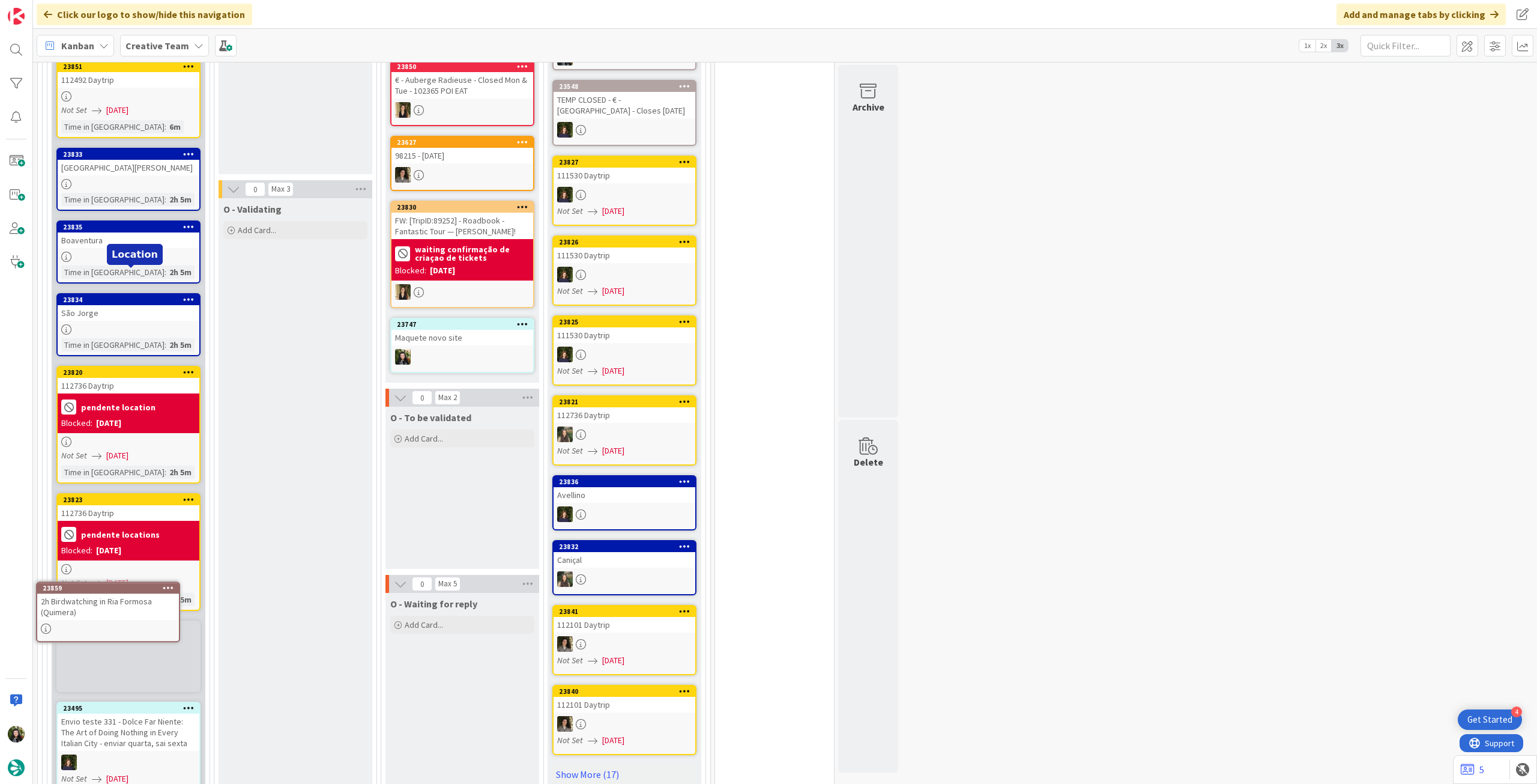
scroll to position [1248, 0]
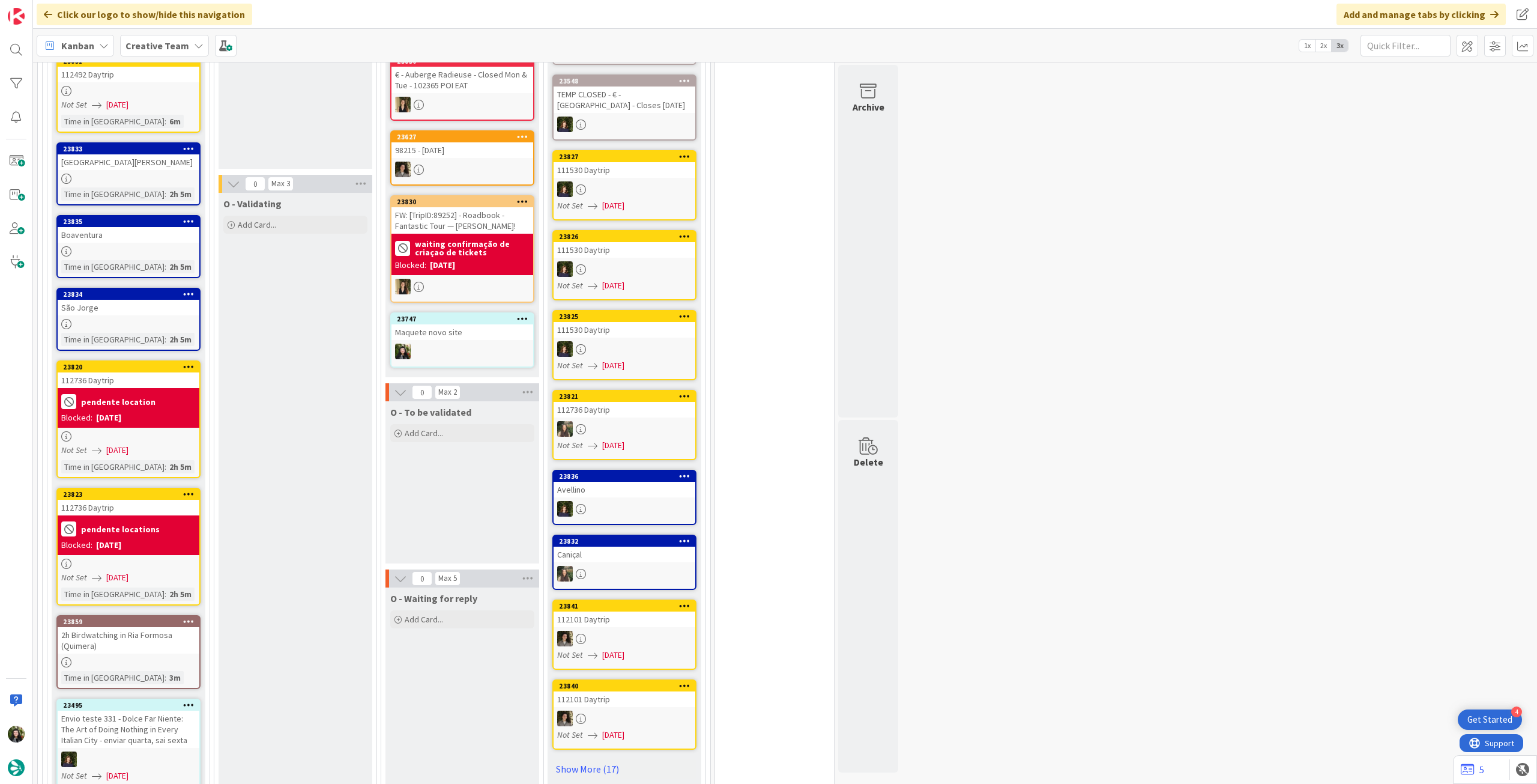
click at [154, 615] on link "23859 2h Birdwatching in Ria Formosa (Quimera) Time in Column : 3m" at bounding box center [129, 652] width 144 height 74
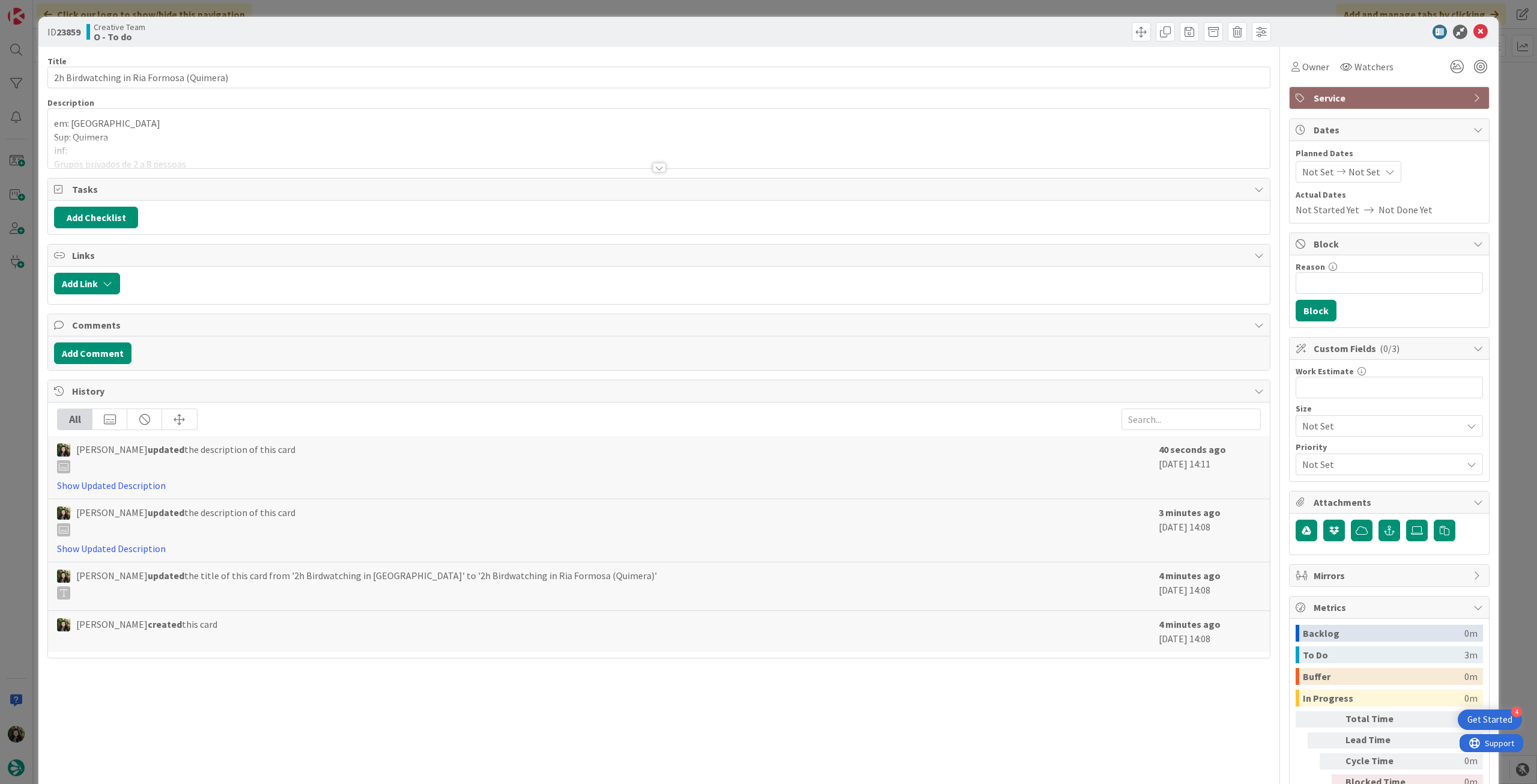
click at [213, 151] on div at bounding box center [659, 153] width 1222 height 31
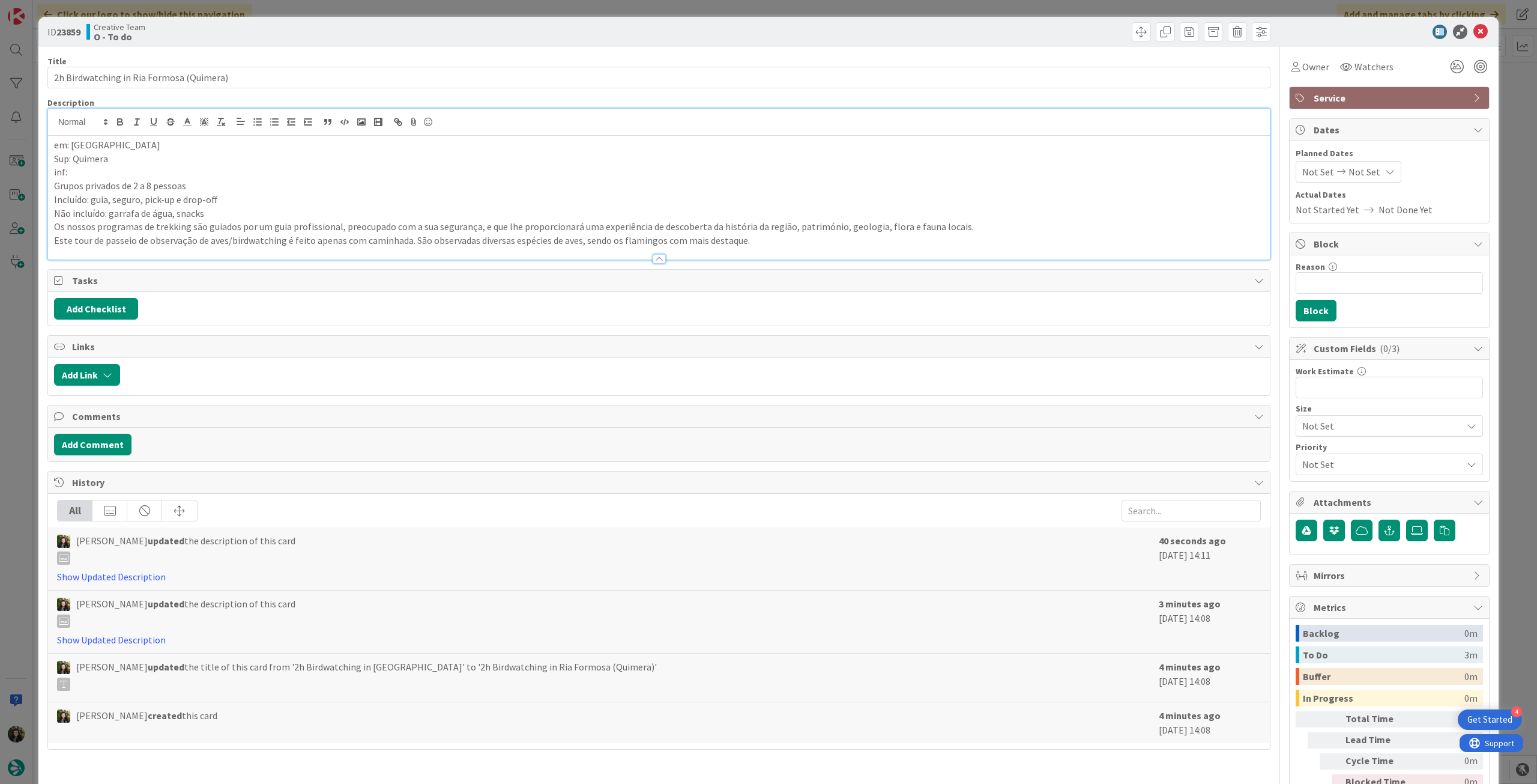
click at [766, 237] on p "Este tour de passeio de observação de aves/birdwatching é feito apenas com cami…" at bounding box center [658, 240] width 1210 height 14
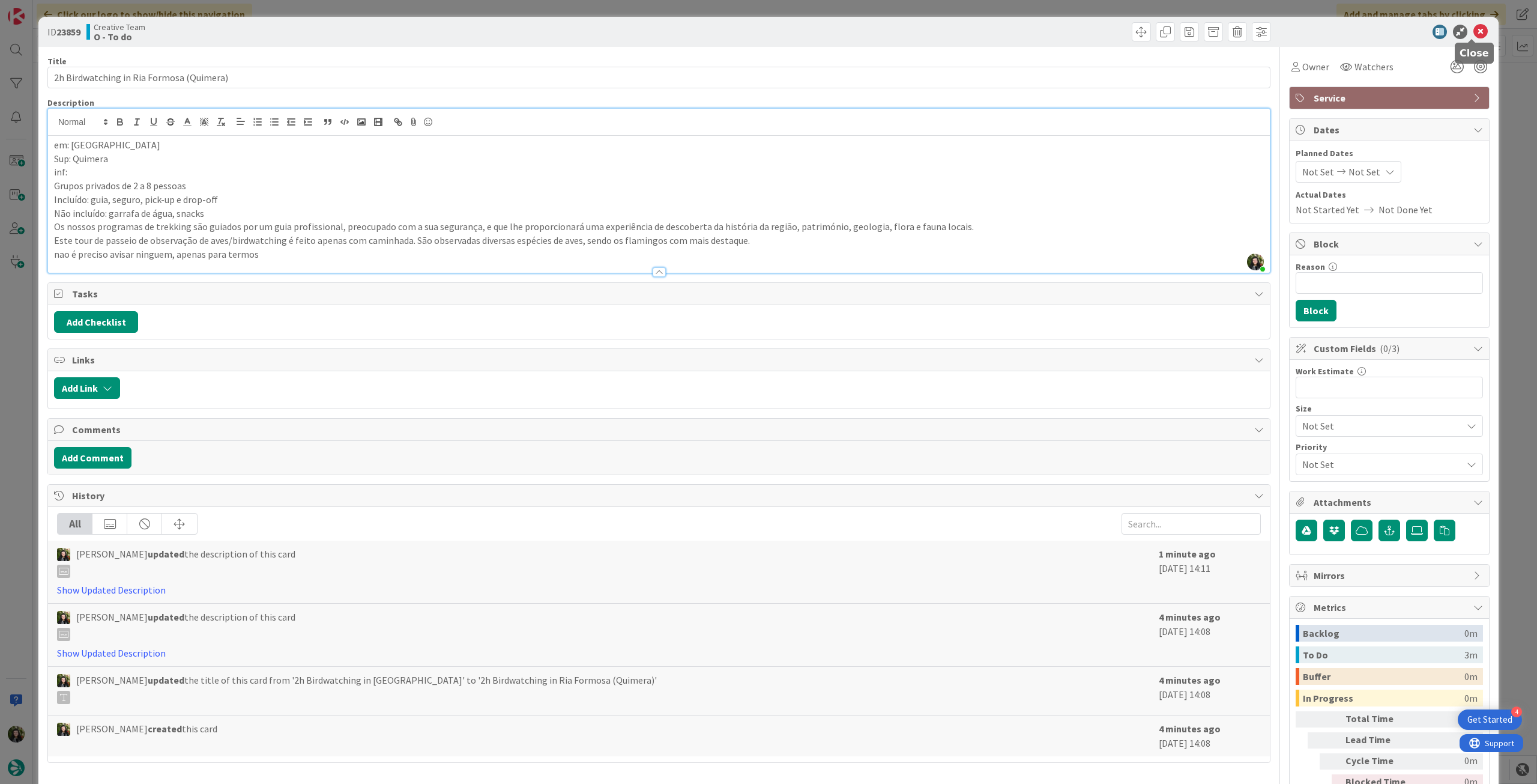
click at [1474, 35] on icon at bounding box center [1480, 32] width 14 height 14
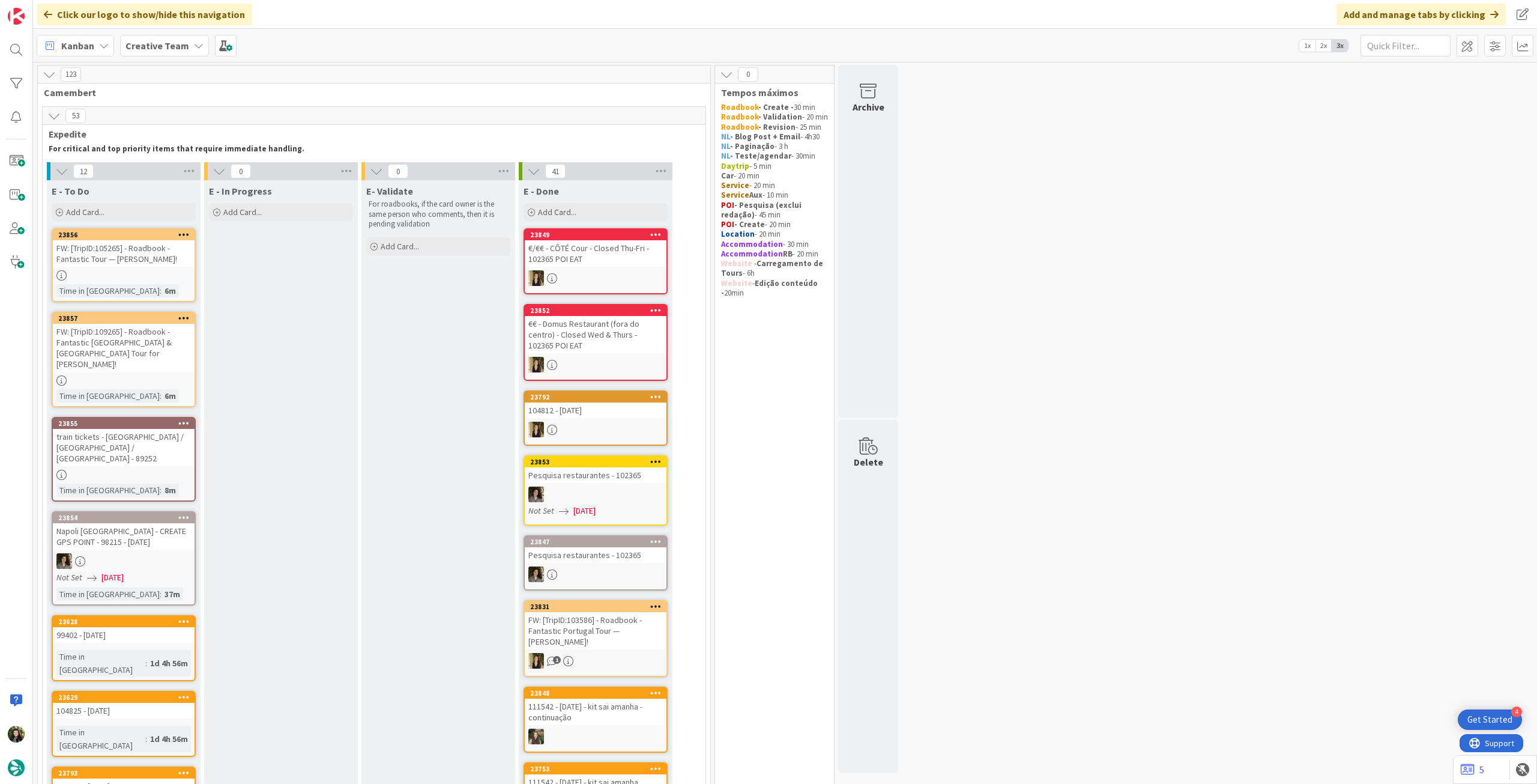
click at [144, 48] on b "Creative Team" at bounding box center [157, 45] width 64 height 12
click at [215, 171] on h4 "Creative Team - Análise" at bounding box center [215, 172] width 163 height 12
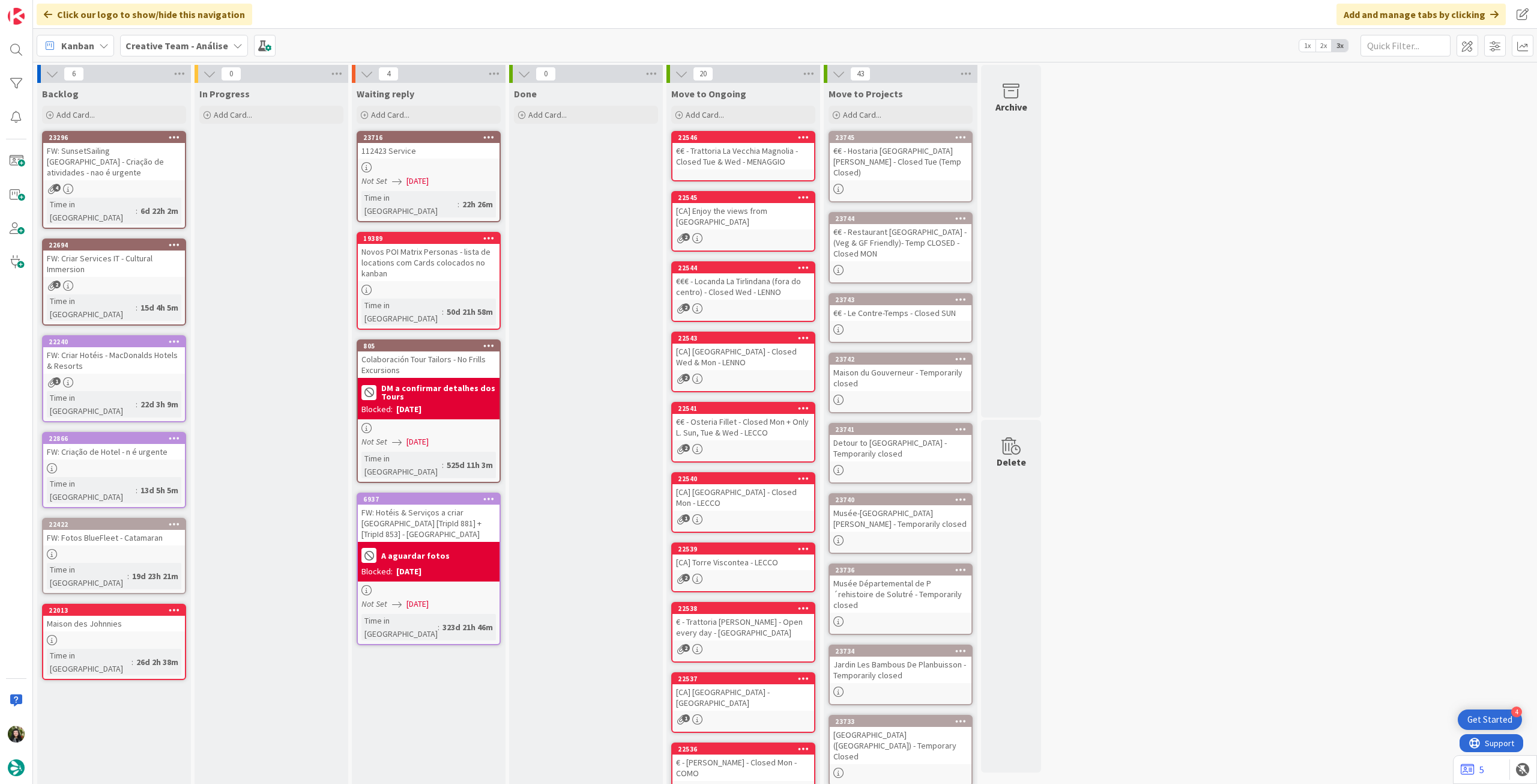
click at [169, 45] on b "Creative Team - Análise" at bounding box center [177, 45] width 103 height 12
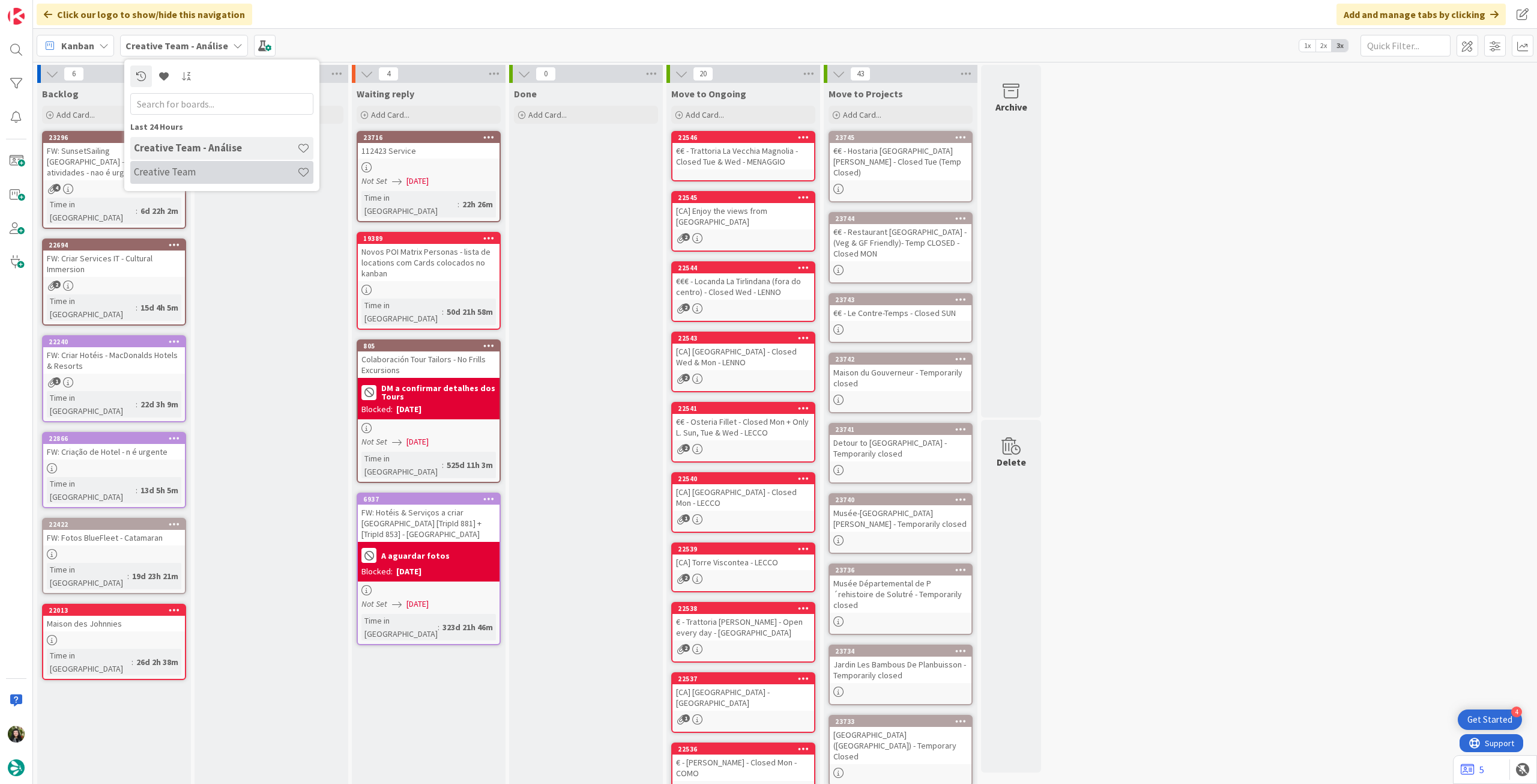
click at [181, 174] on h4 "Creative Team" at bounding box center [215, 172] width 163 height 12
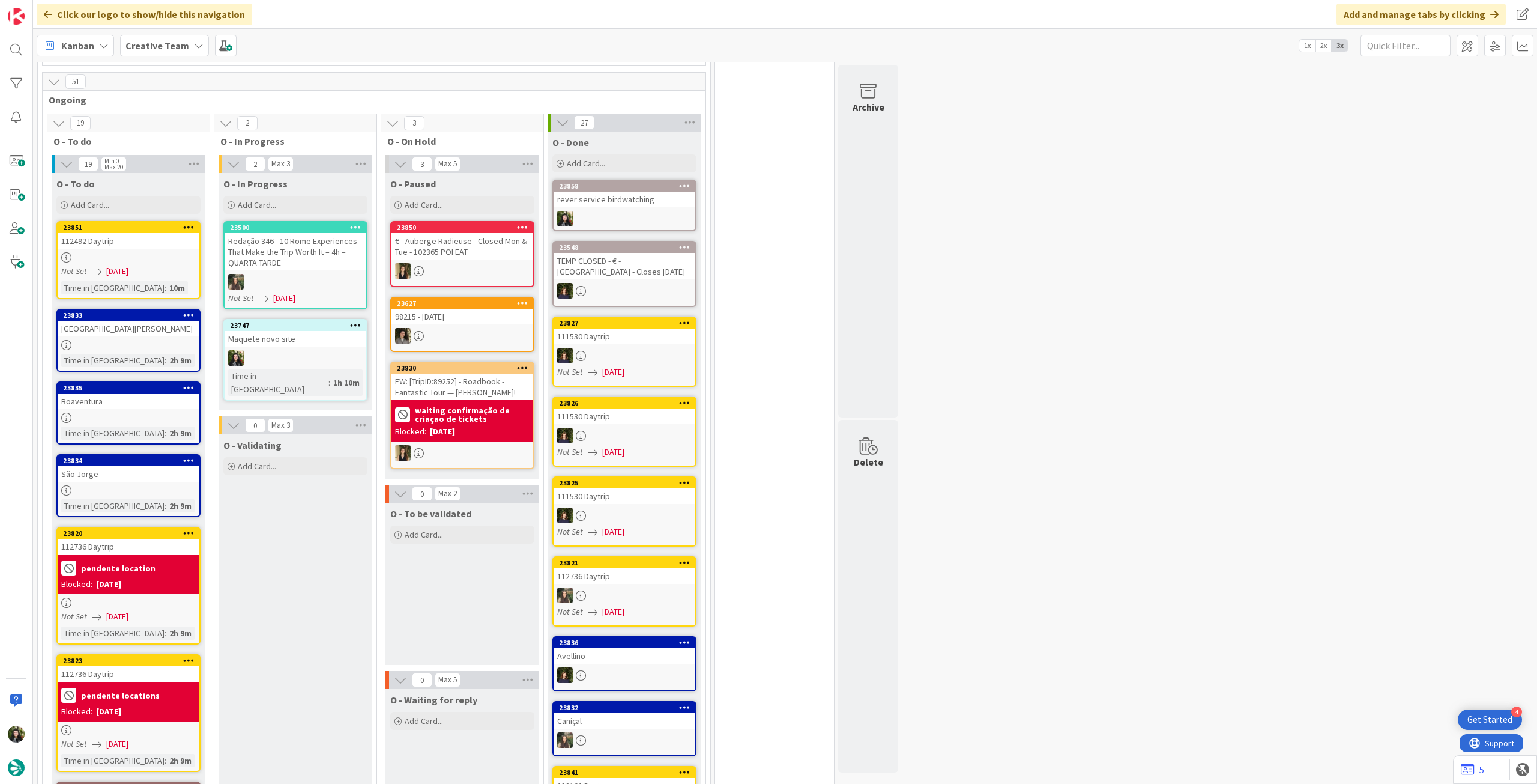
scroll to position [878, 0]
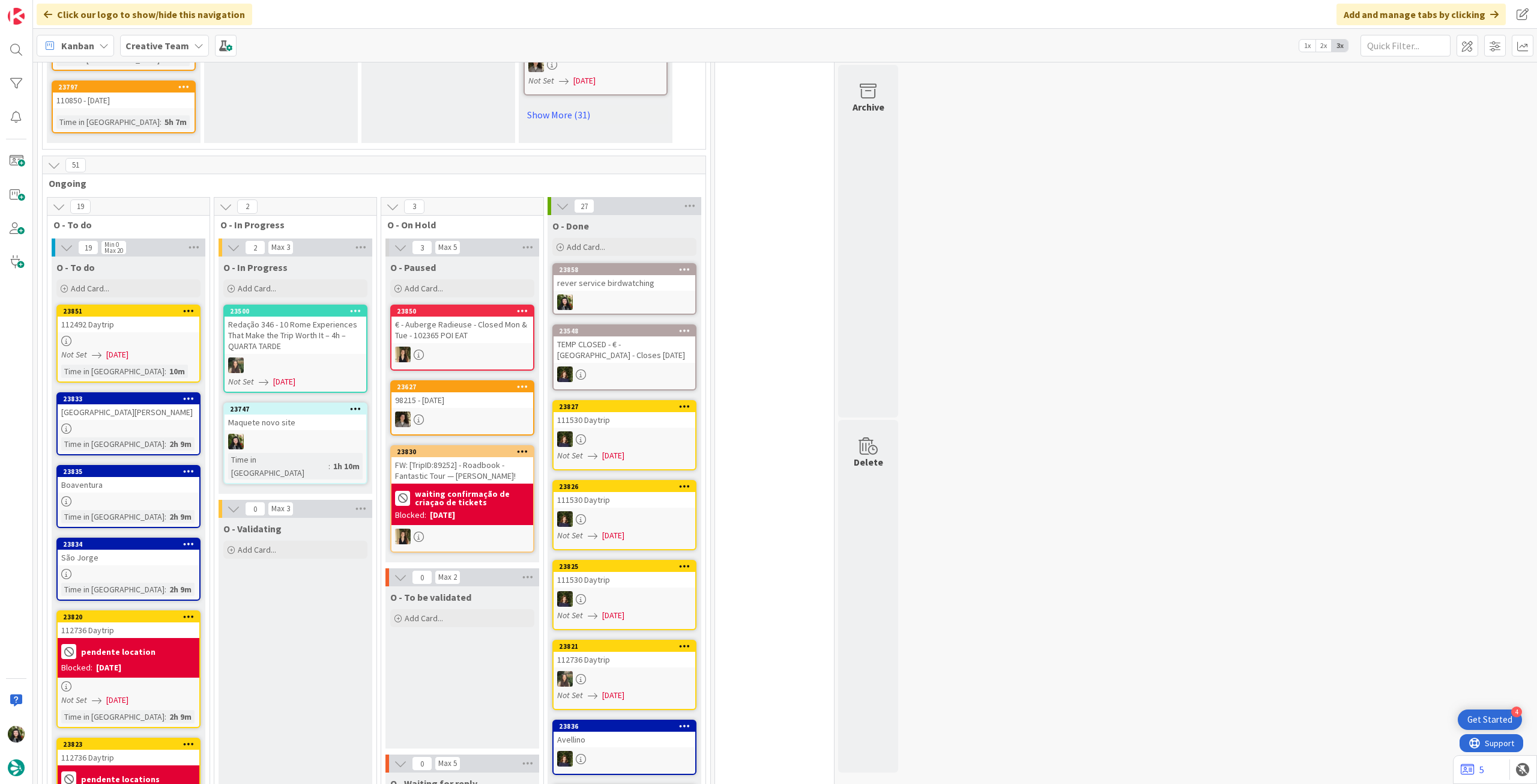
drag, startPoint x: 165, startPoint y: 41, endPoint x: 171, endPoint y: 46, distance: 7.8
click at [165, 41] on b "Creative Team" at bounding box center [157, 45] width 64 height 12
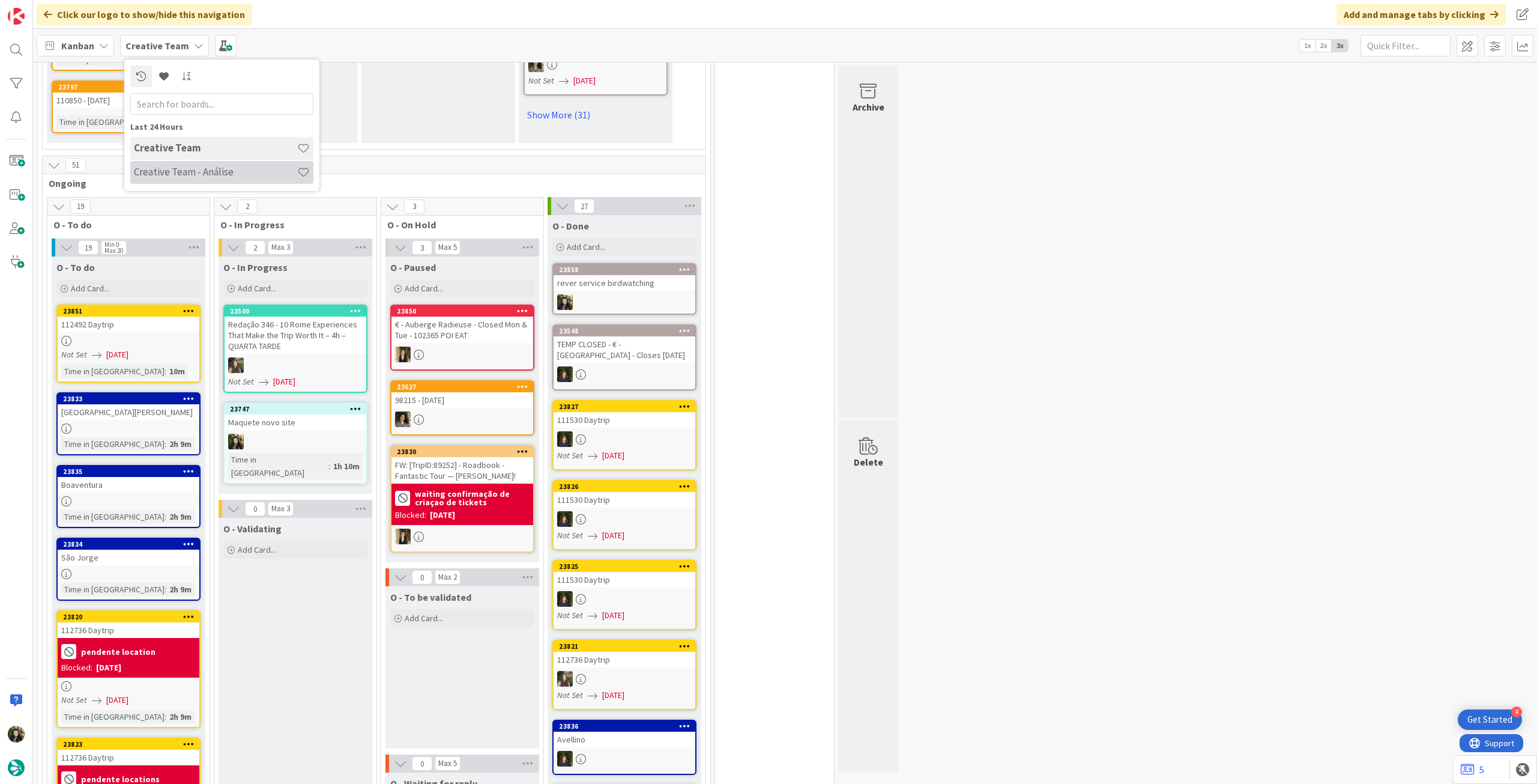
click at [223, 165] on div "Creative Team - Análise" at bounding box center [222, 172] width 183 height 23
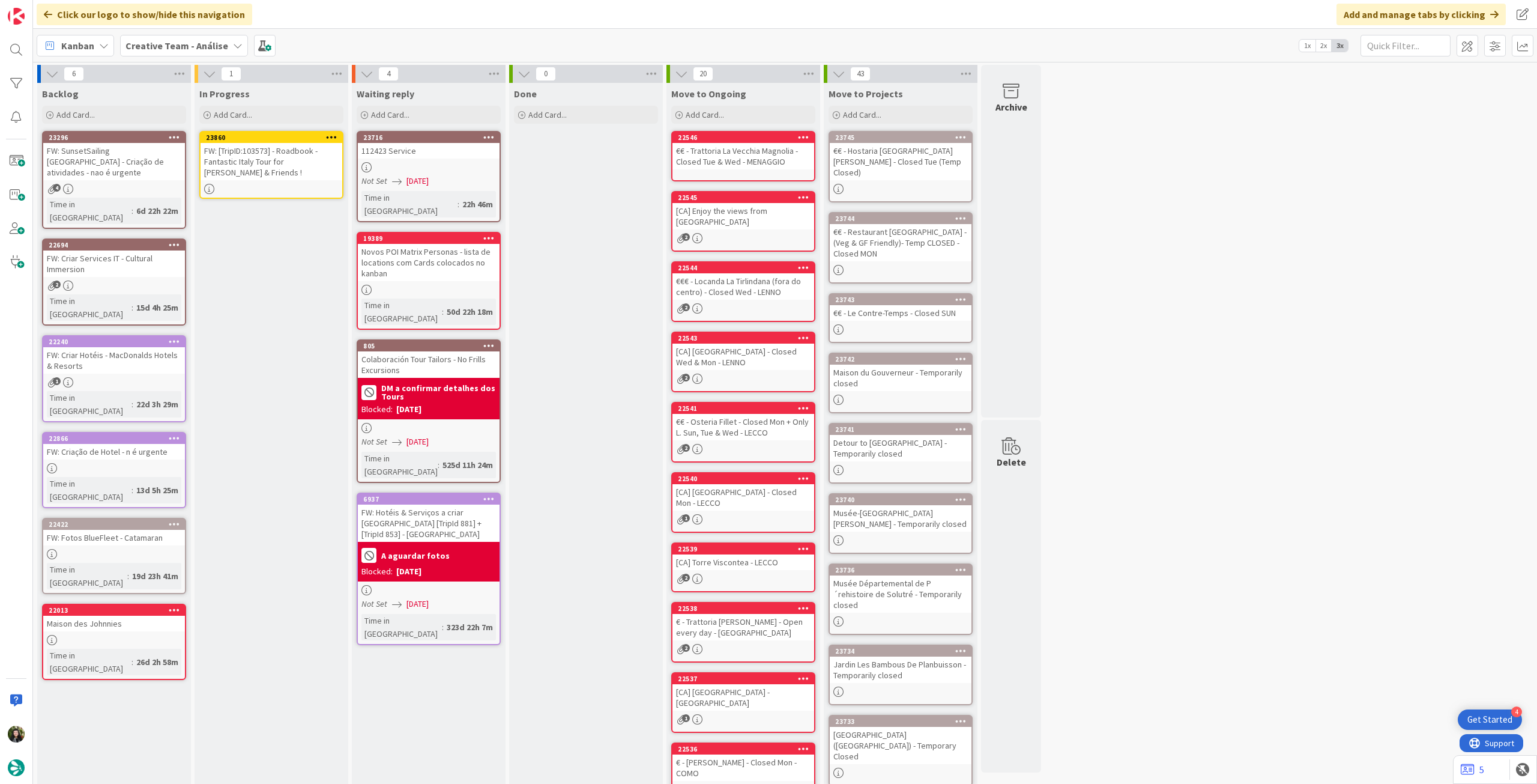
click at [330, 135] on icon at bounding box center [331, 137] width 11 height 8
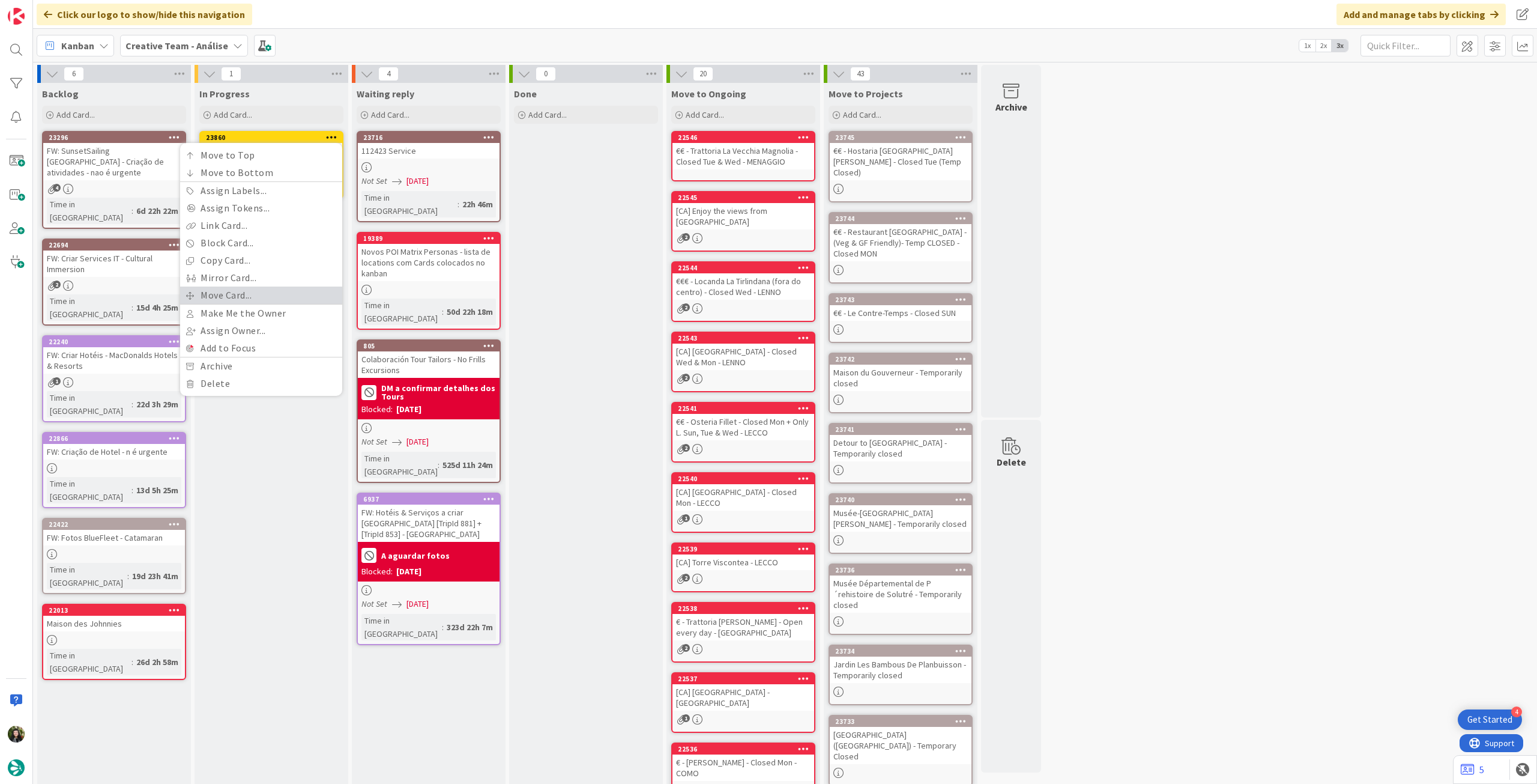
click at [290, 294] on link "Move Card..." at bounding box center [261, 295] width 162 height 17
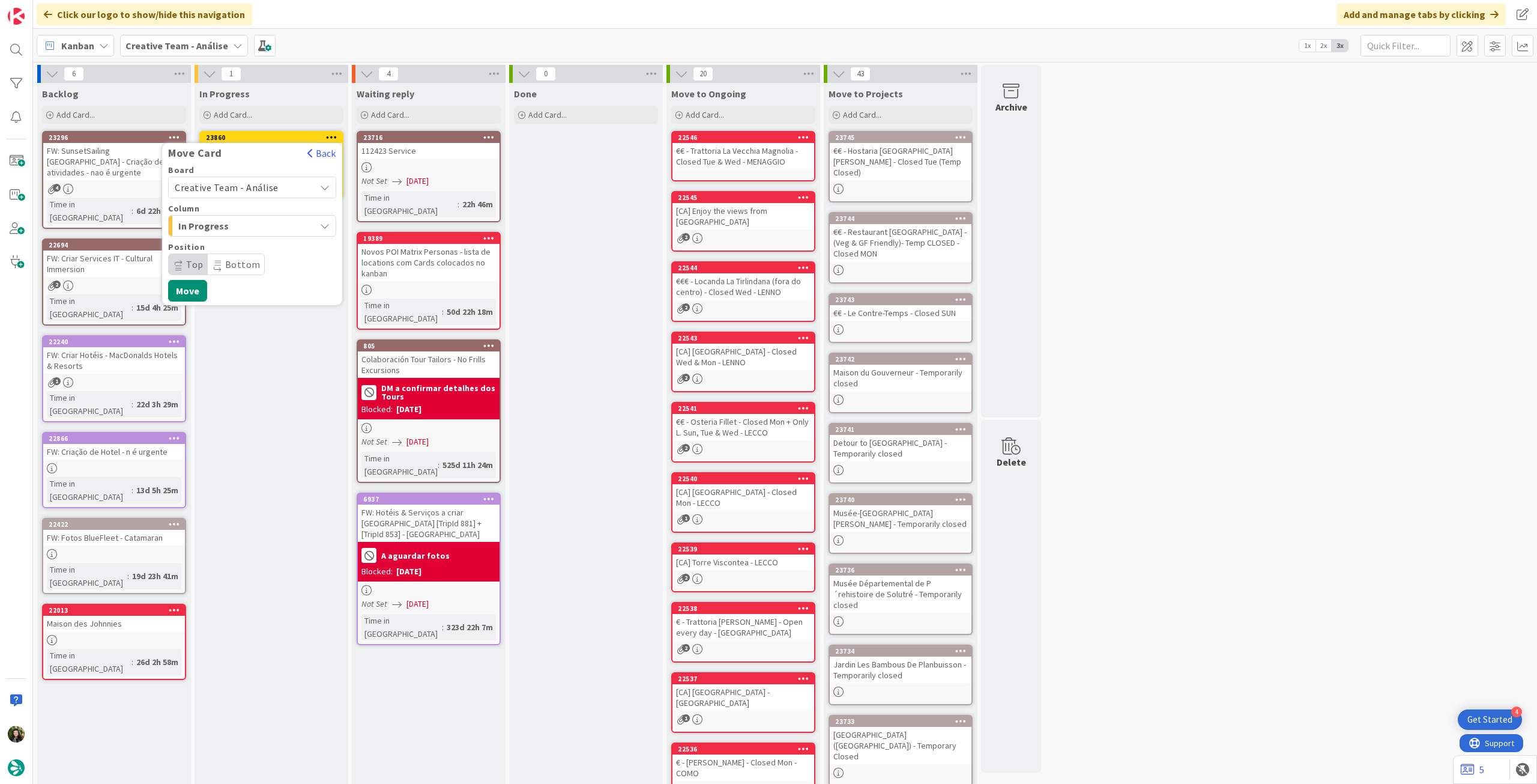
click at [257, 189] on span "Creative Team - Análise" at bounding box center [226, 187] width 104 height 12
click at [246, 245] on span "Creative Team" at bounding box center [260, 244] width 139 height 18
click at [246, 259] on span "Daytrip" at bounding box center [252, 264] width 116 height 17
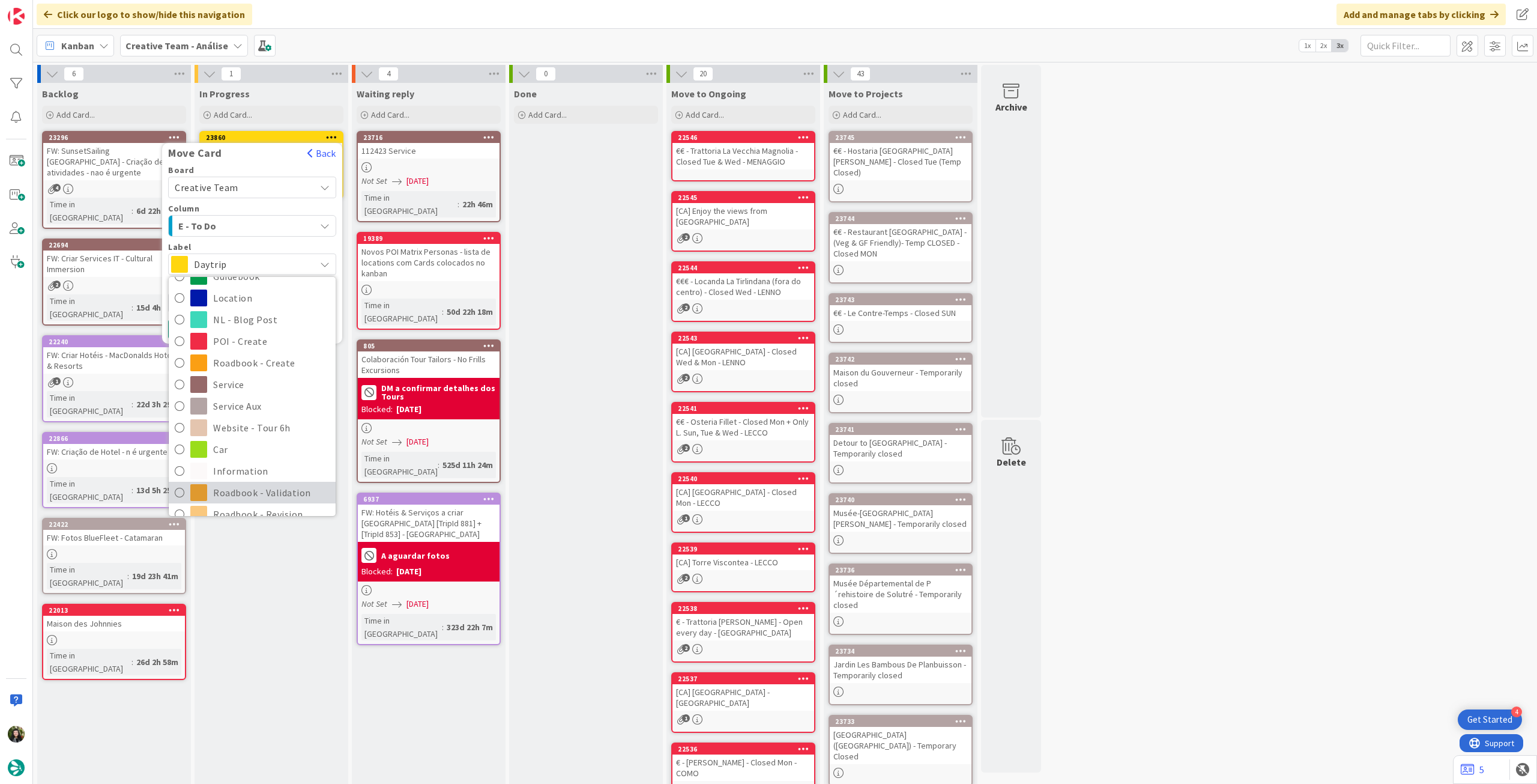
scroll to position [160, 0]
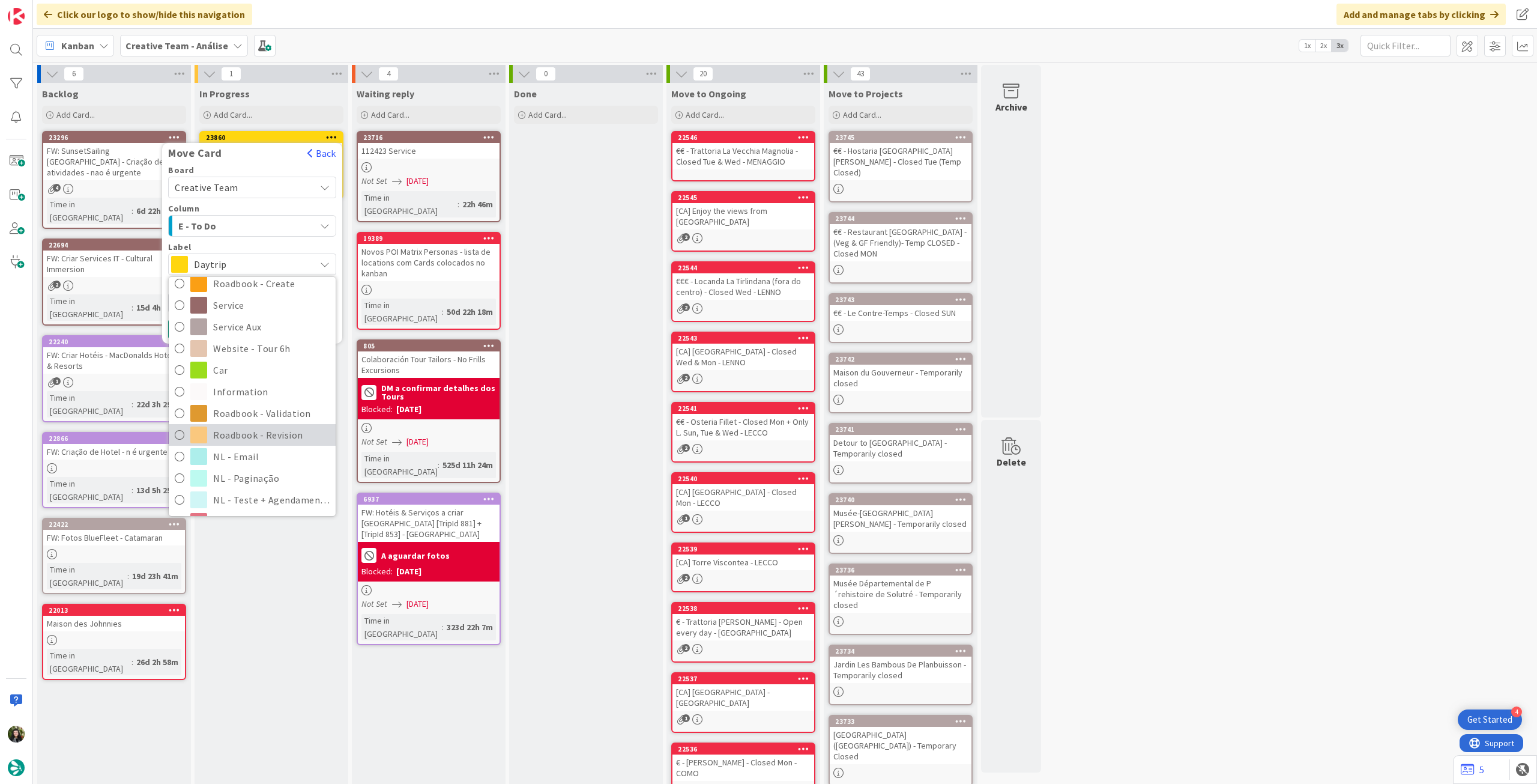
click at [238, 435] on span "Roadbook - Revision" at bounding box center [271, 435] width 116 height 18
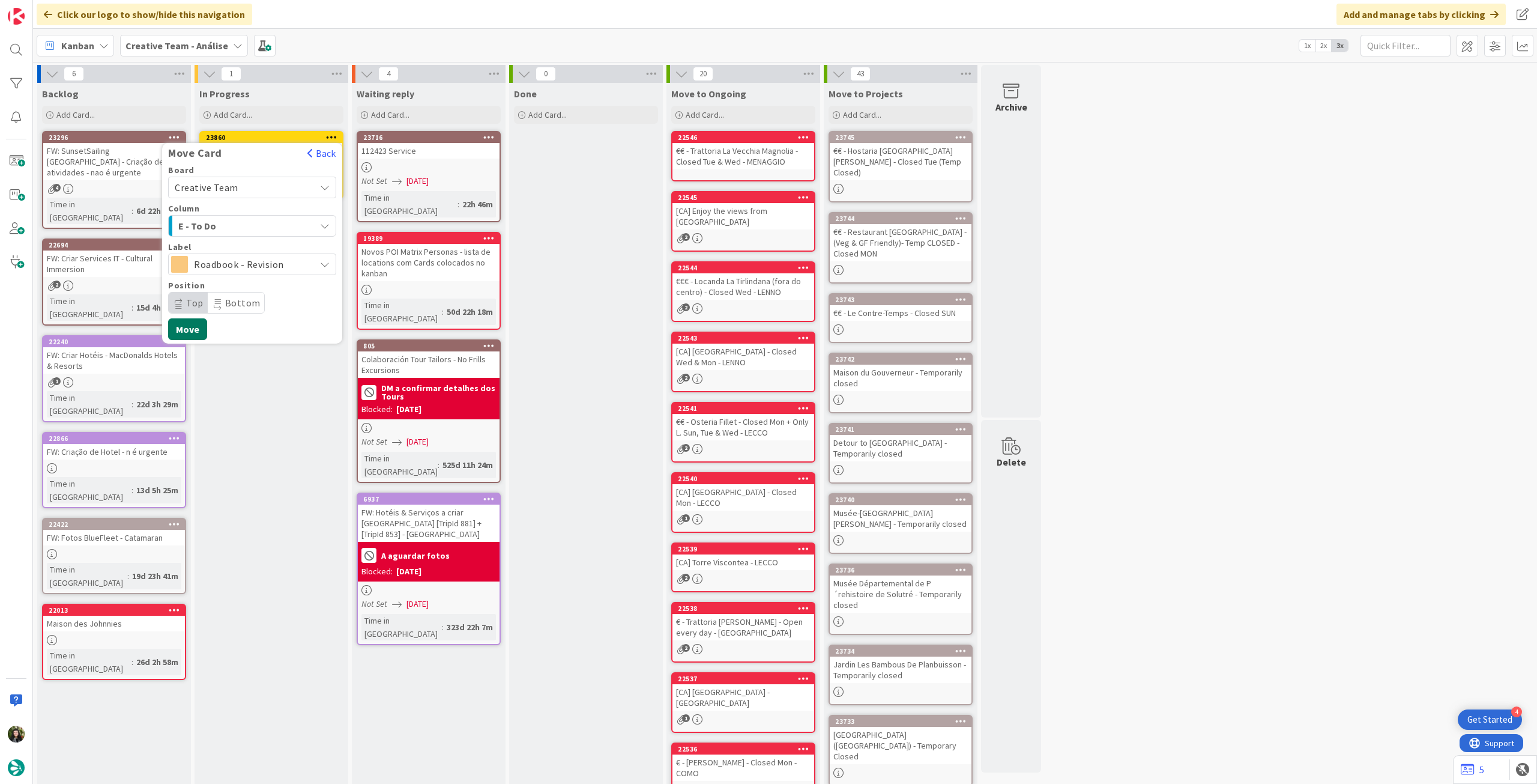
click at [189, 324] on button "Move" at bounding box center [187, 329] width 39 height 22
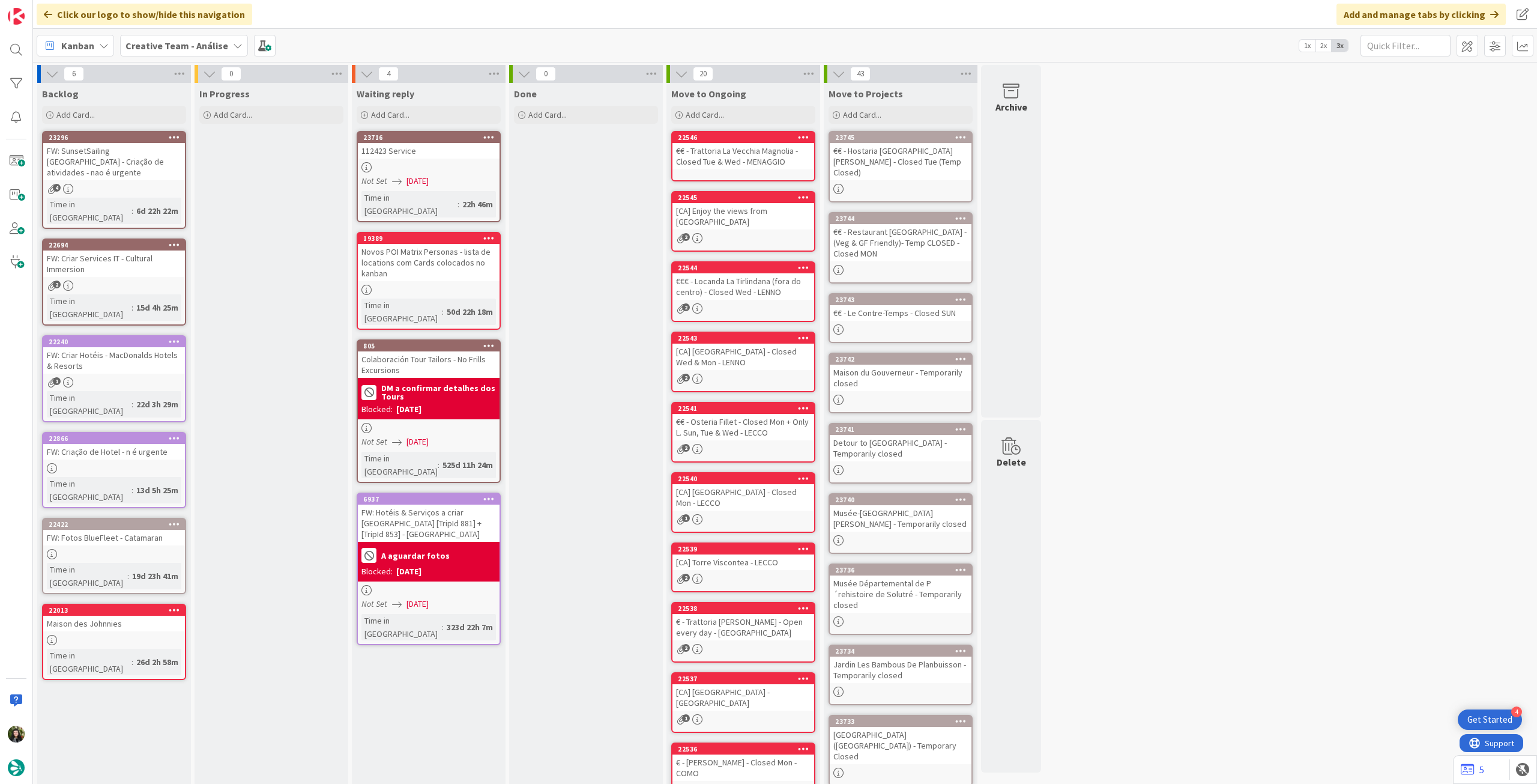
click at [166, 42] on b "Creative Team - Análise" at bounding box center [177, 45] width 103 height 12
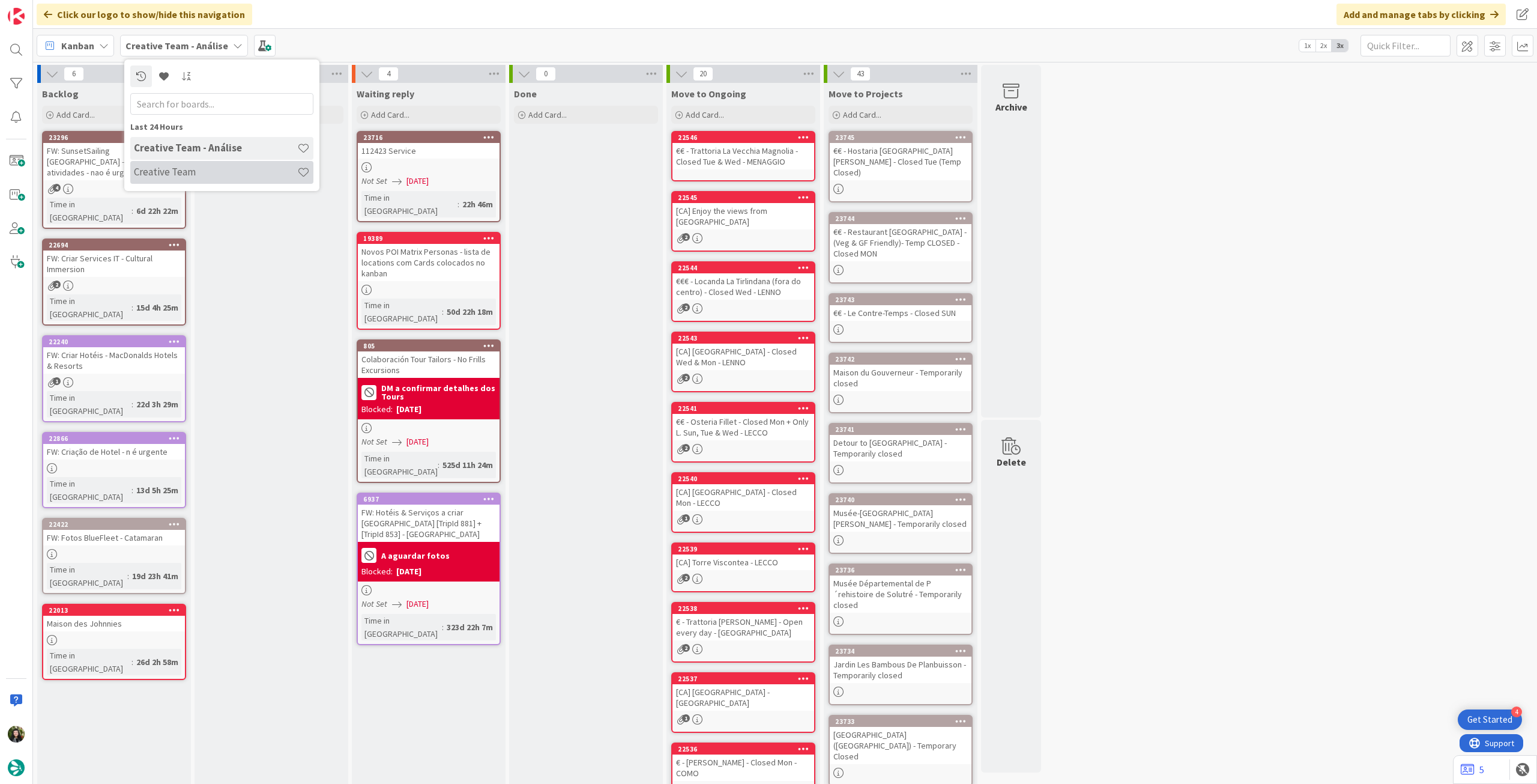
click at [197, 166] on h4 "Creative Team" at bounding box center [215, 172] width 163 height 12
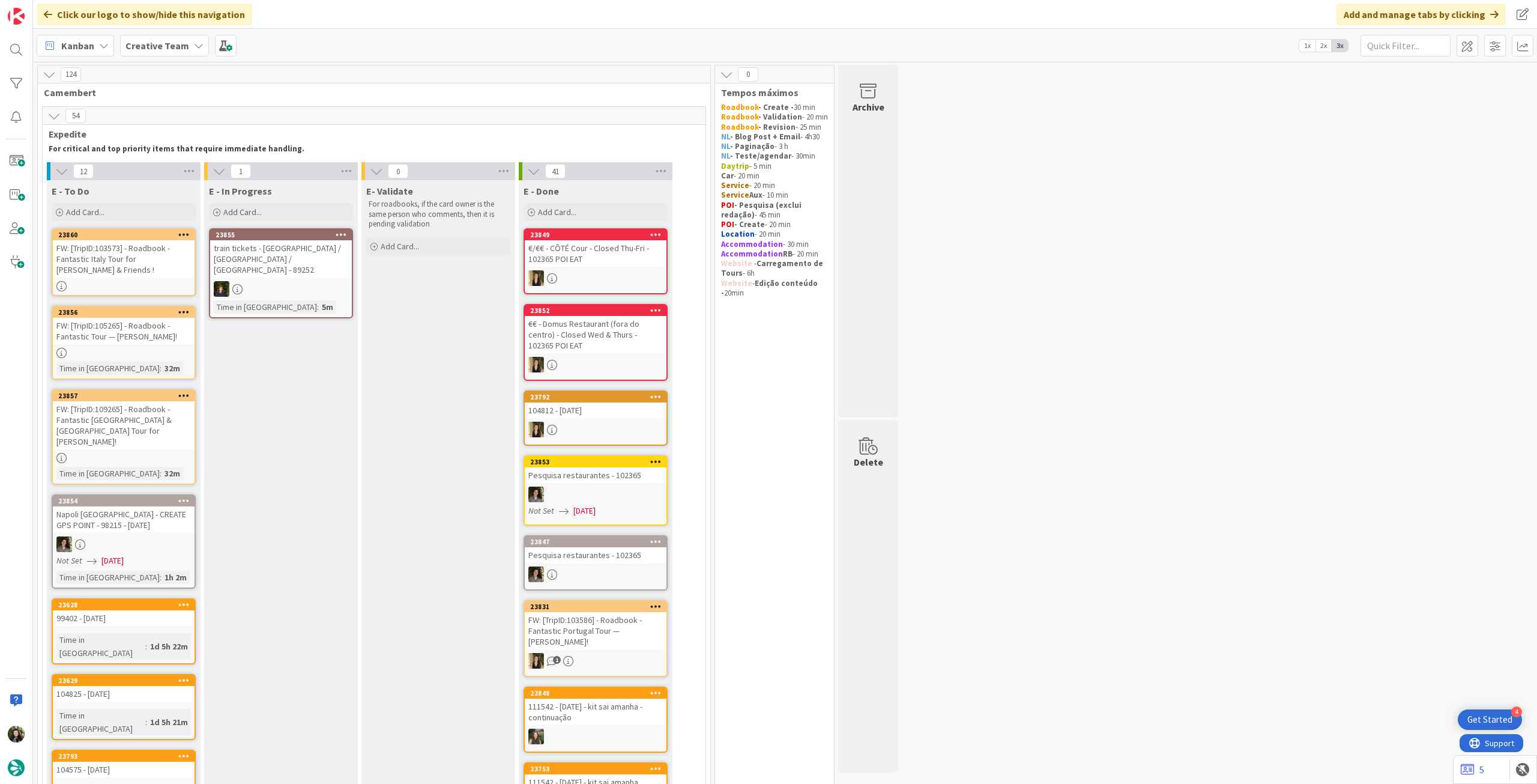
drag, startPoint x: 177, startPoint y: 39, endPoint x: 182, endPoint y: 45, distance: 7.8
click at [177, 39] on span "Creative Team" at bounding box center [157, 45] width 64 height 14
click at [201, 181] on div "Creative Team - Análise" at bounding box center [222, 172] width 183 height 23
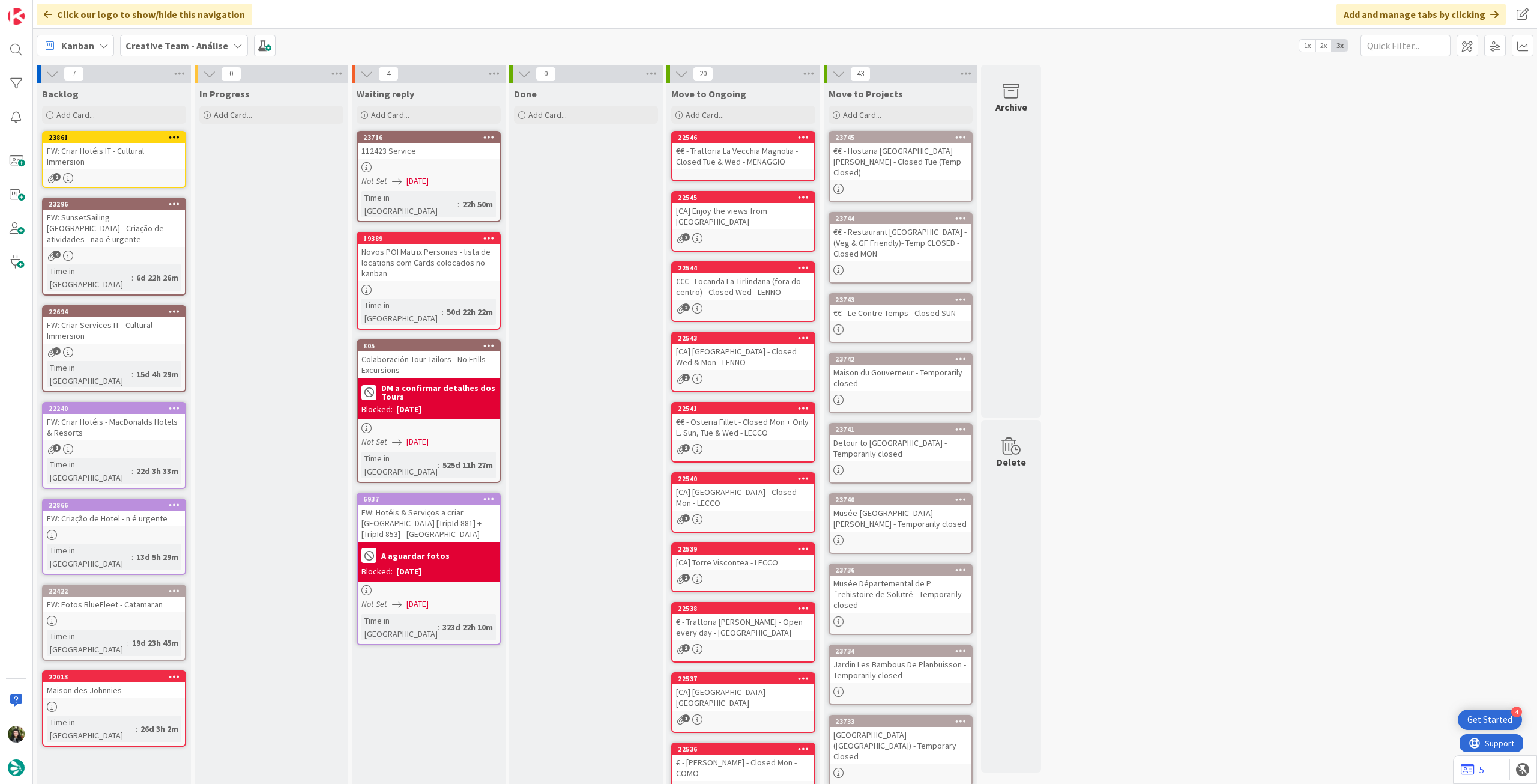
click at [154, 50] on b "Creative Team - Análise" at bounding box center [177, 45] width 103 height 12
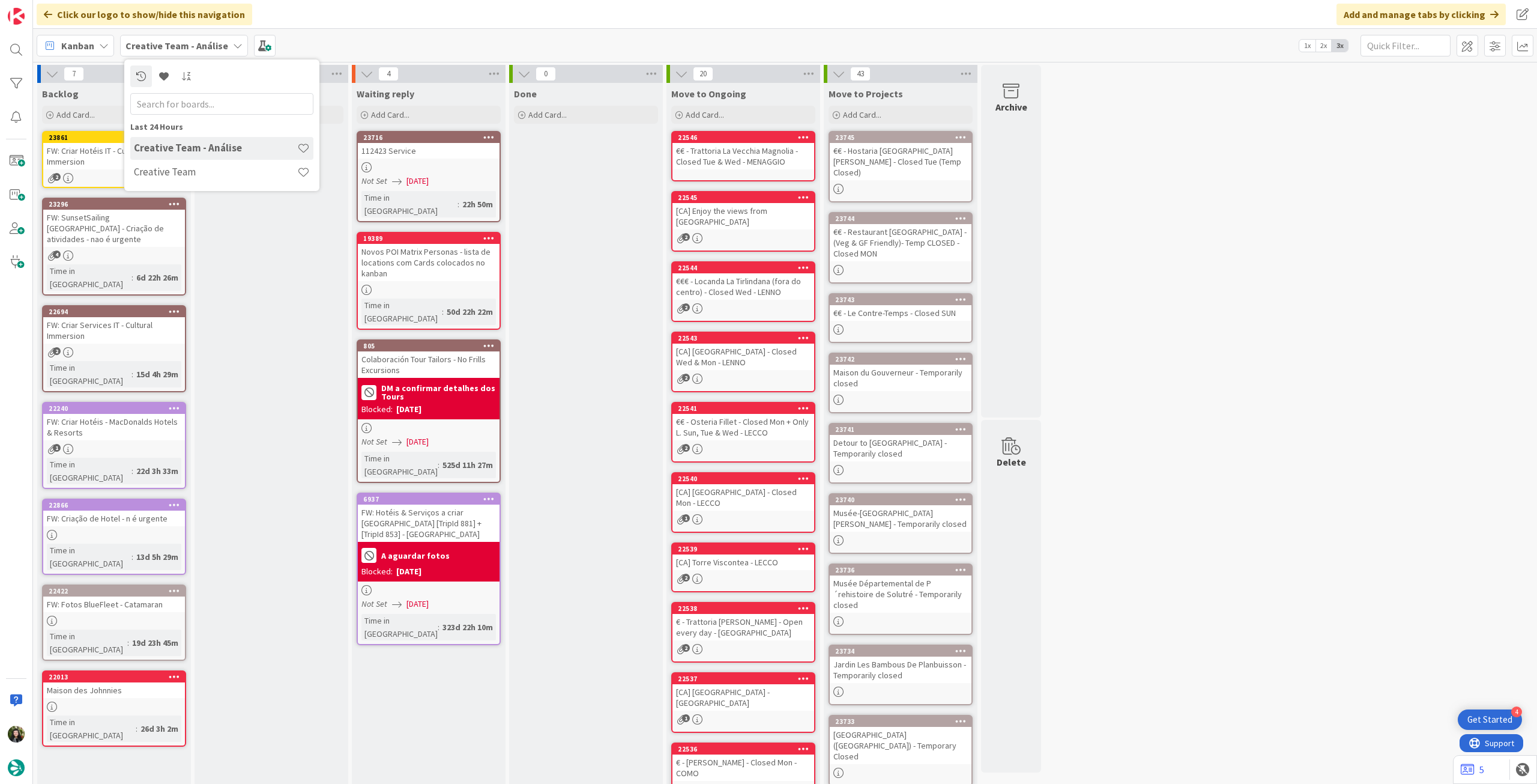
drag, startPoint x: 243, startPoint y: 260, endPoint x: 239, endPoint y: 252, distance: 8.9
click at [243, 259] on div "In Progress Add Card..." at bounding box center [271, 494] width 153 height 823
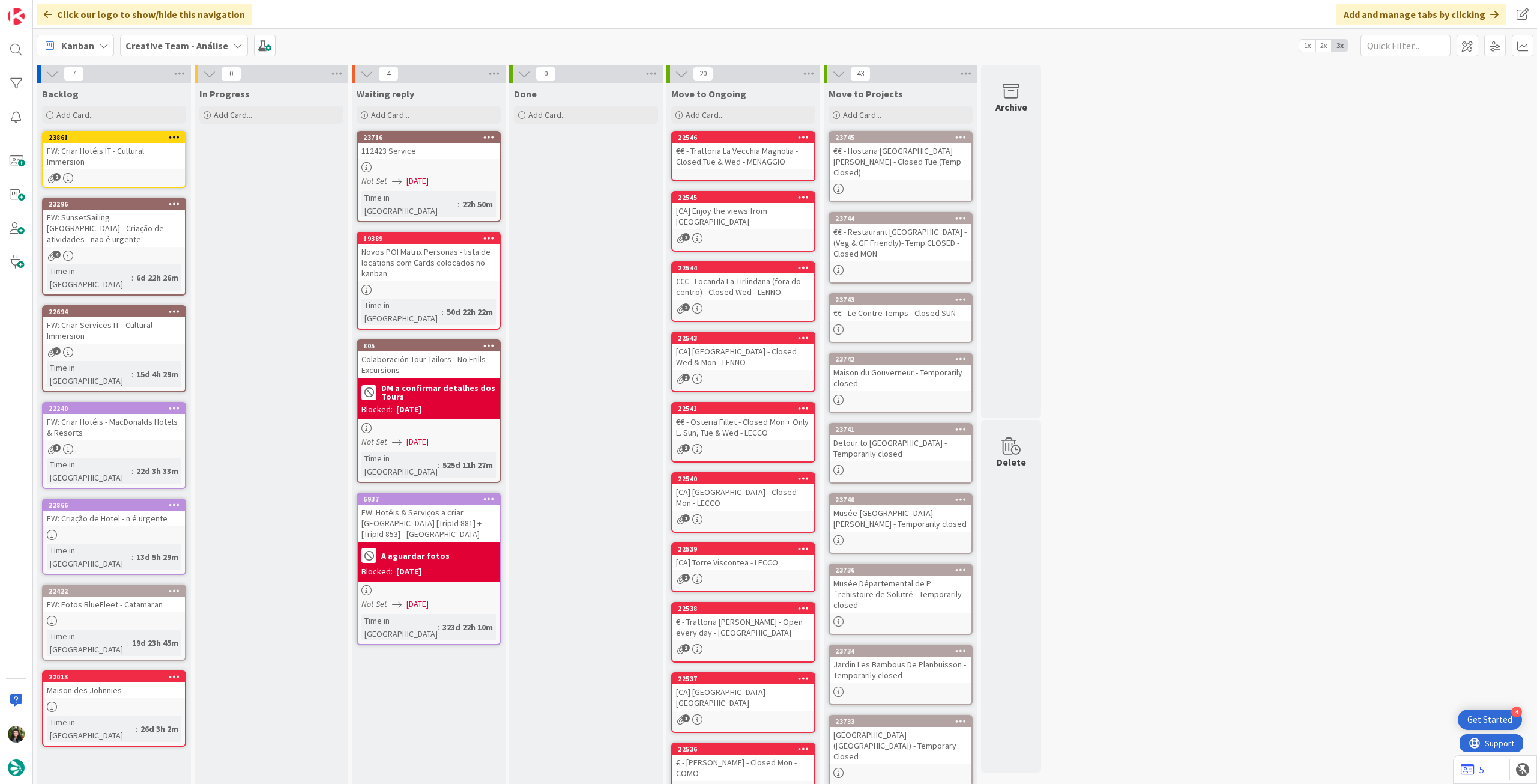
click at [111, 152] on div "FW: Criar Hotéis IT - Cultural Immersion" at bounding box center [113, 156] width 141 height 26
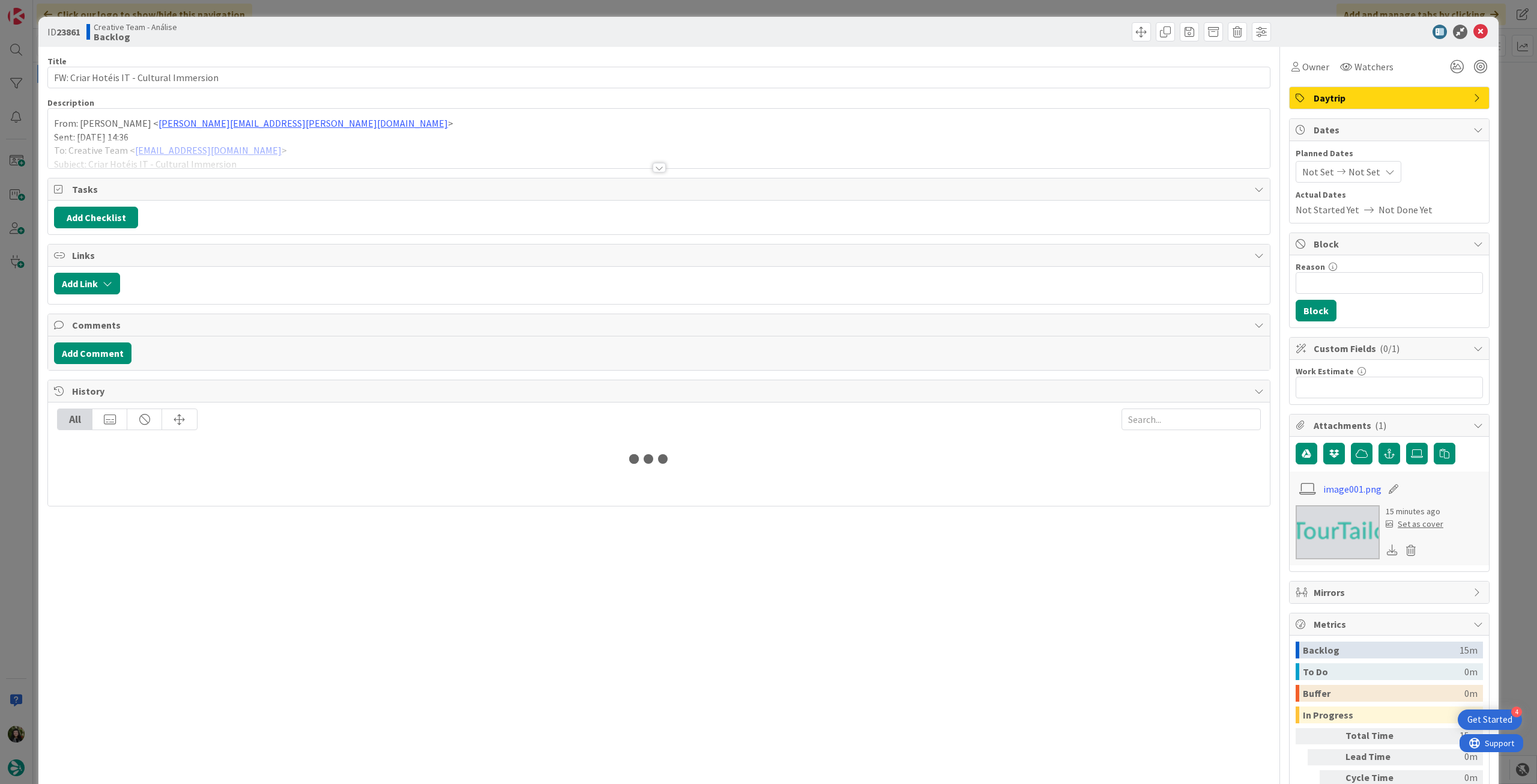
click at [1353, 98] on span "Daytrip" at bounding box center [1390, 98] width 153 height 14
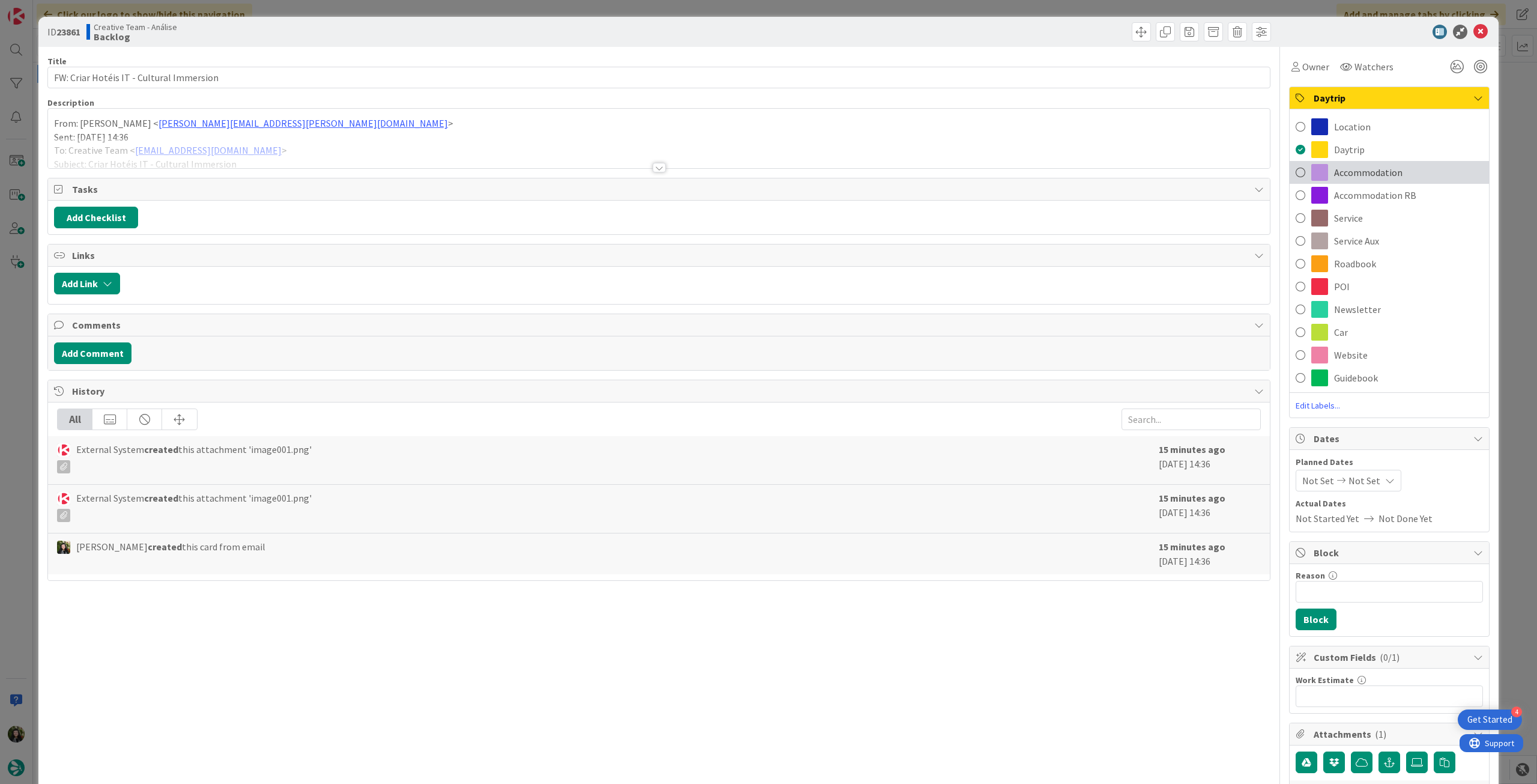
click at [1415, 173] on div "Accommodation" at bounding box center [1390, 172] width 200 height 23
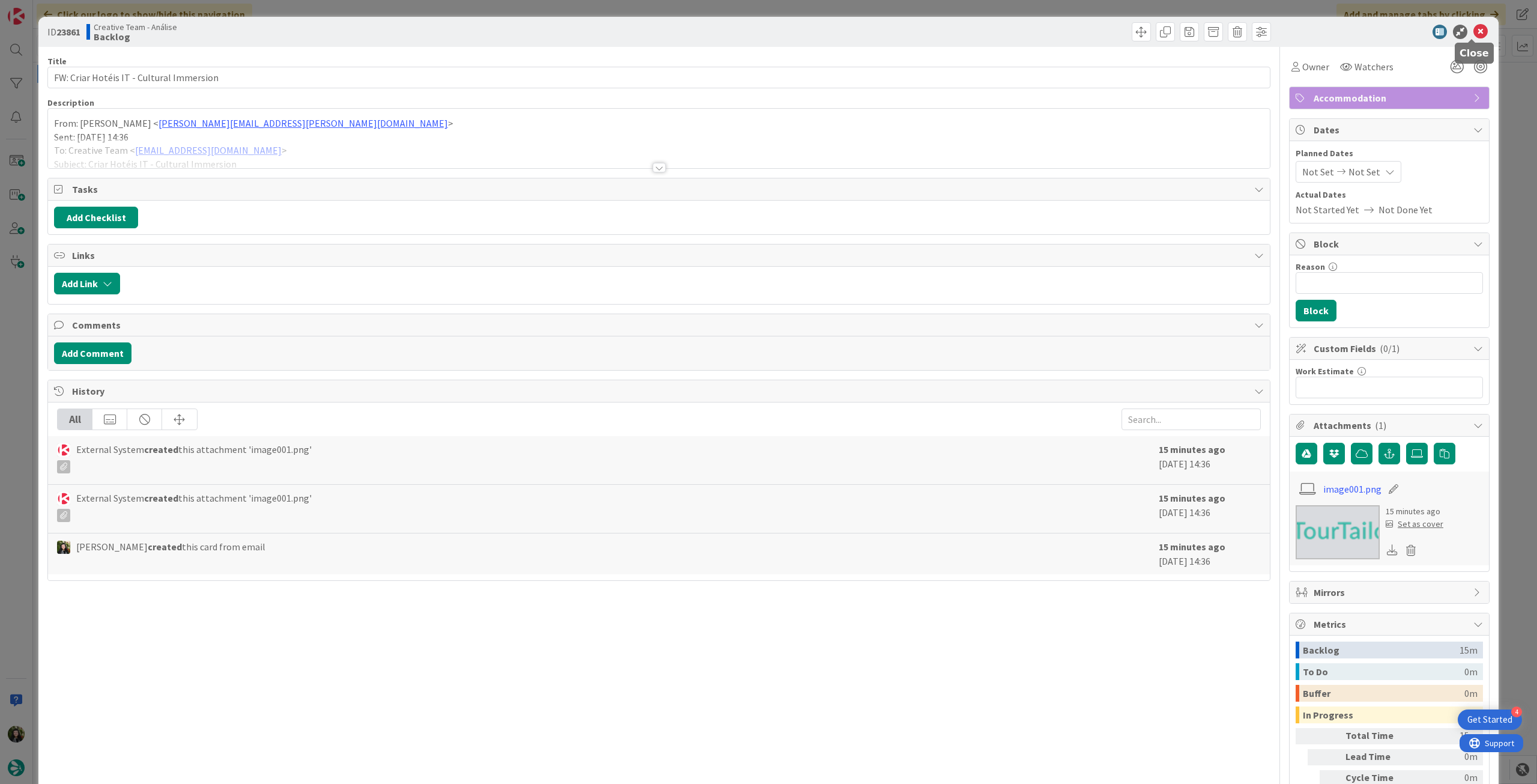
click at [1476, 28] on icon at bounding box center [1480, 32] width 14 height 14
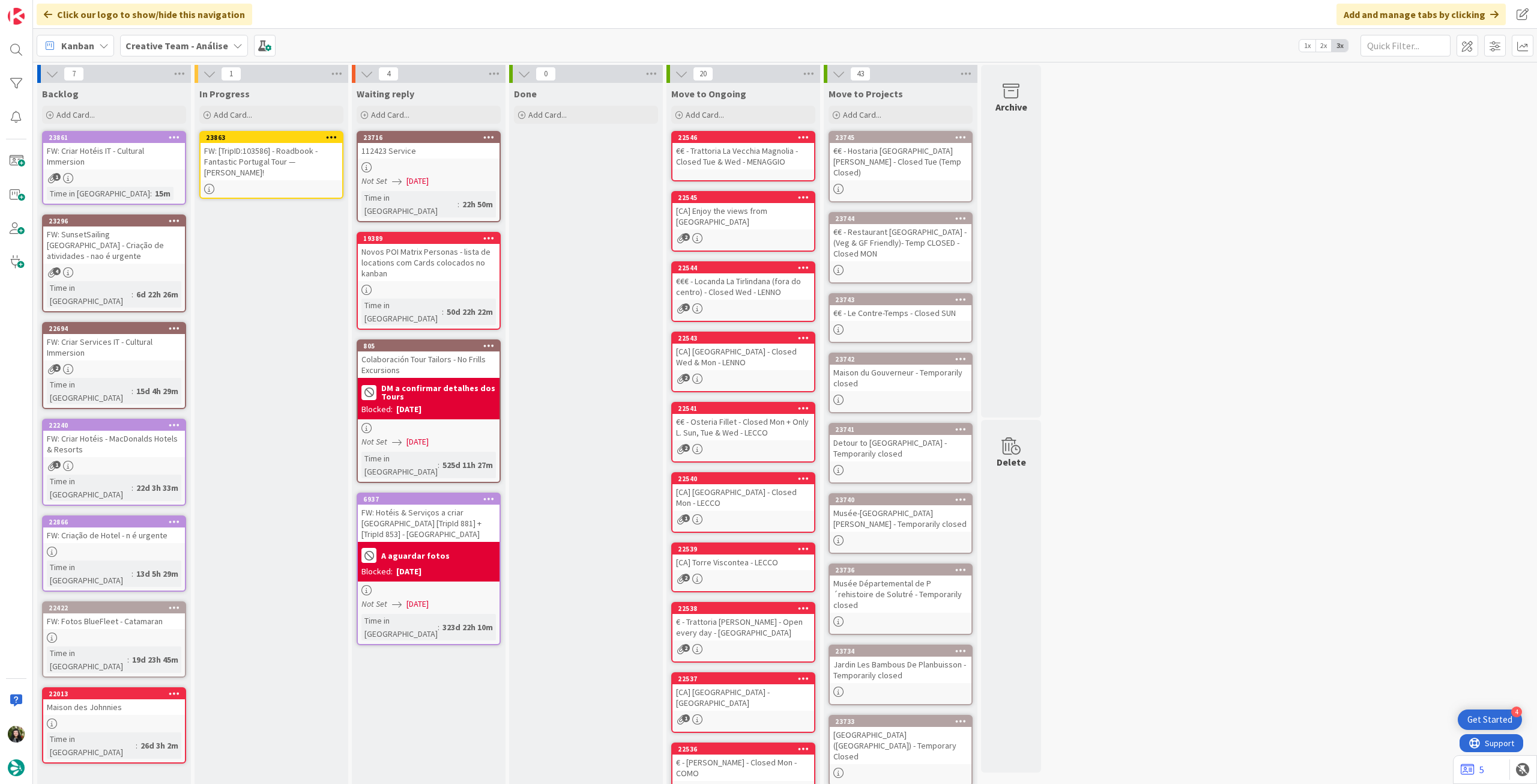
drag, startPoint x: 110, startPoint y: 159, endPoint x: 259, endPoint y: 158, distance: 149.0
click at [259, 158] on div "FW: [TripID:103586] - Roadbook - Fantastic Portugal Tour — [PERSON_NAME]!" at bounding box center [271, 161] width 141 height 37
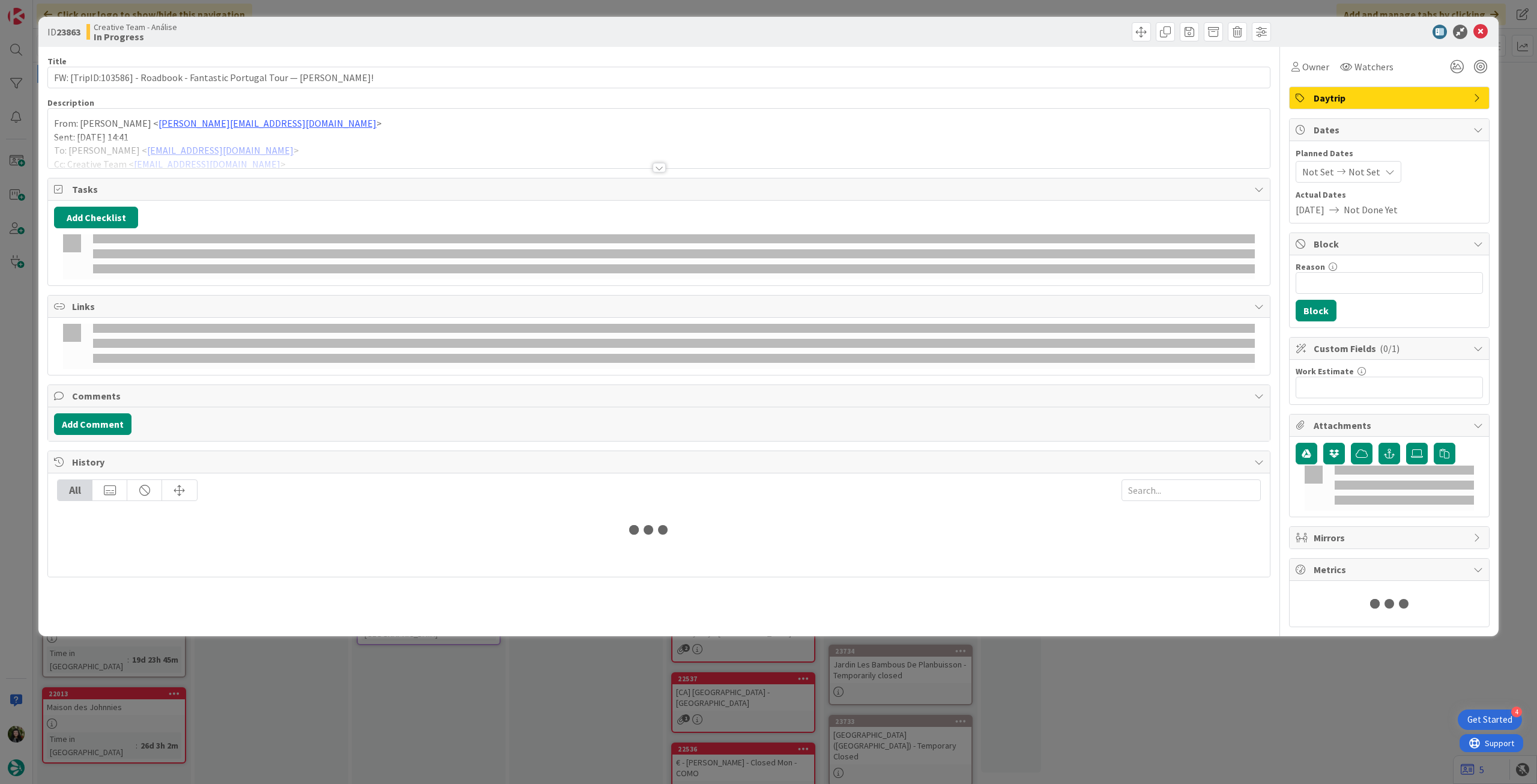
drag, startPoint x: 110, startPoint y: 146, endPoint x: 96, endPoint y: 138, distance: 16.1
click at [110, 146] on div at bounding box center [659, 153] width 1222 height 31
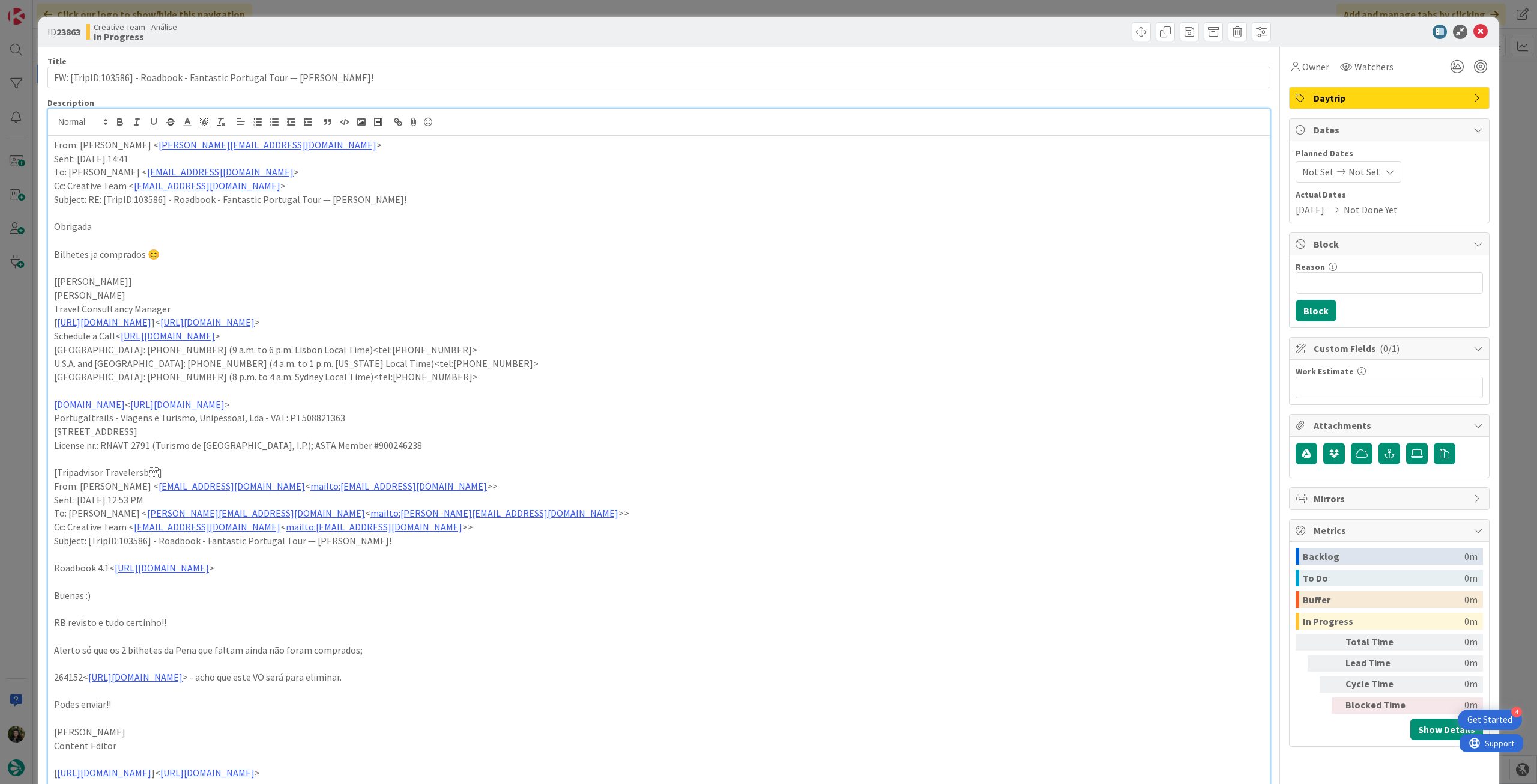
click at [53, 142] on div "From: [PERSON_NAME] < [PERSON_NAME][EMAIL_ADDRESS][DOMAIN_NAME] > Sent: [DATE] …" at bounding box center [659, 525] width 1222 height 778
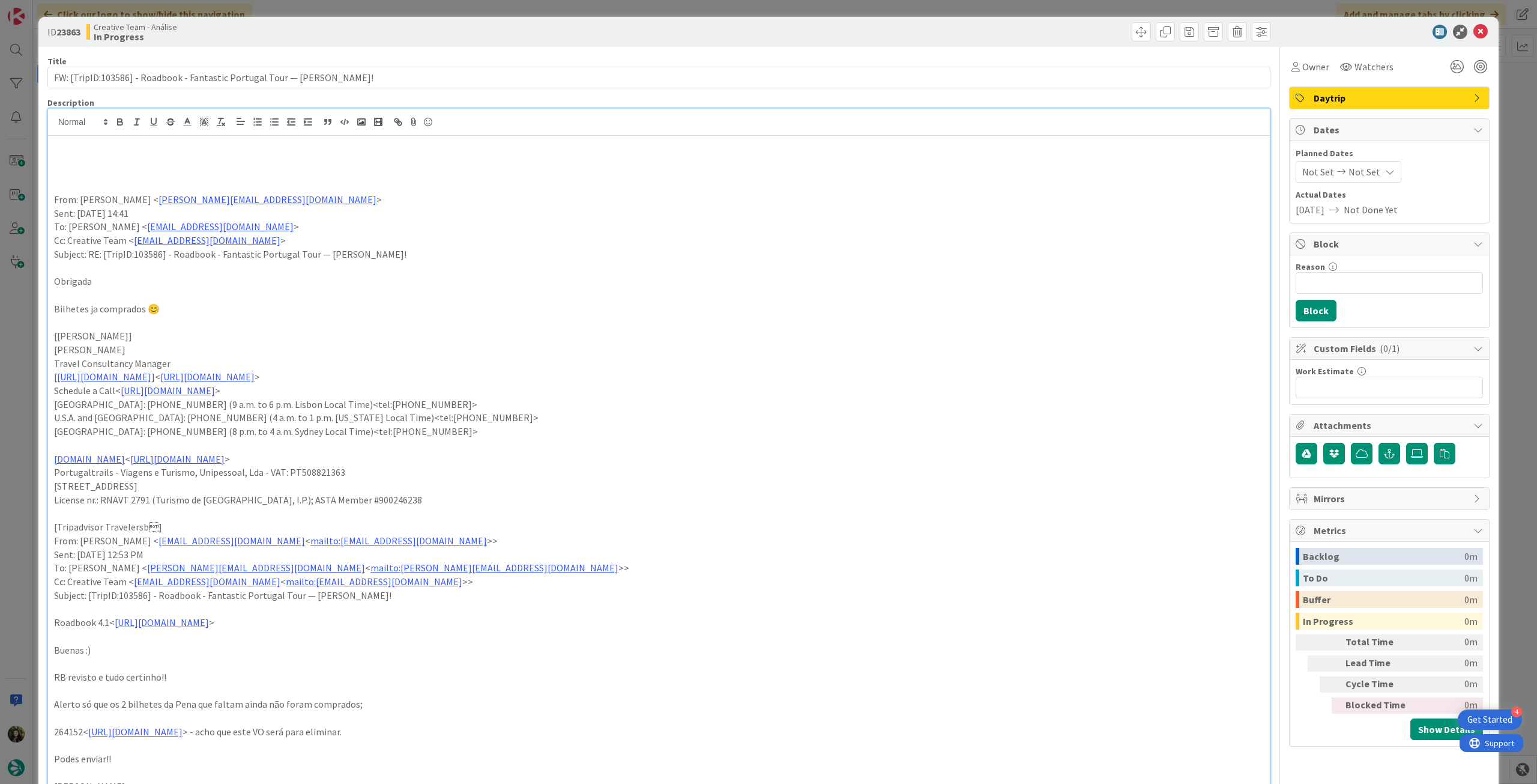
click at [64, 158] on p at bounding box center [658, 159] width 1210 height 14
click at [122, 156] on p "ver so a questao dos bilhetes" at bounding box center [658, 159] width 1210 height 14
click at [118, 126] on icon "button" at bounding box center [120, 122] width 11 height 11
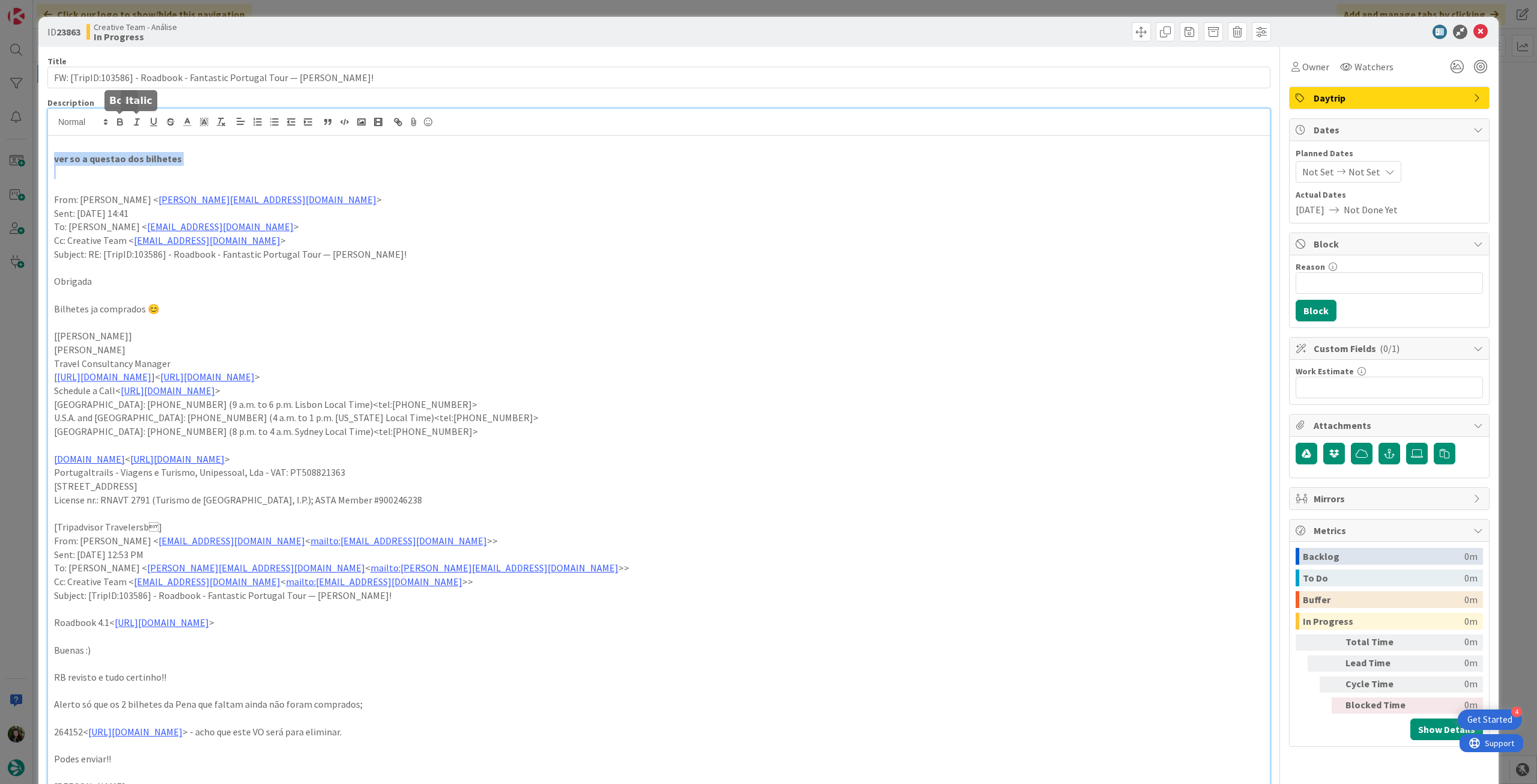
click at [343, 156] on p "ver so a questao dos bilhetes" at bounding box center [658, 159] width 1210 height 14
click at [1473, 32] on icon at bounding box center [1480, 32] width 14 height 14
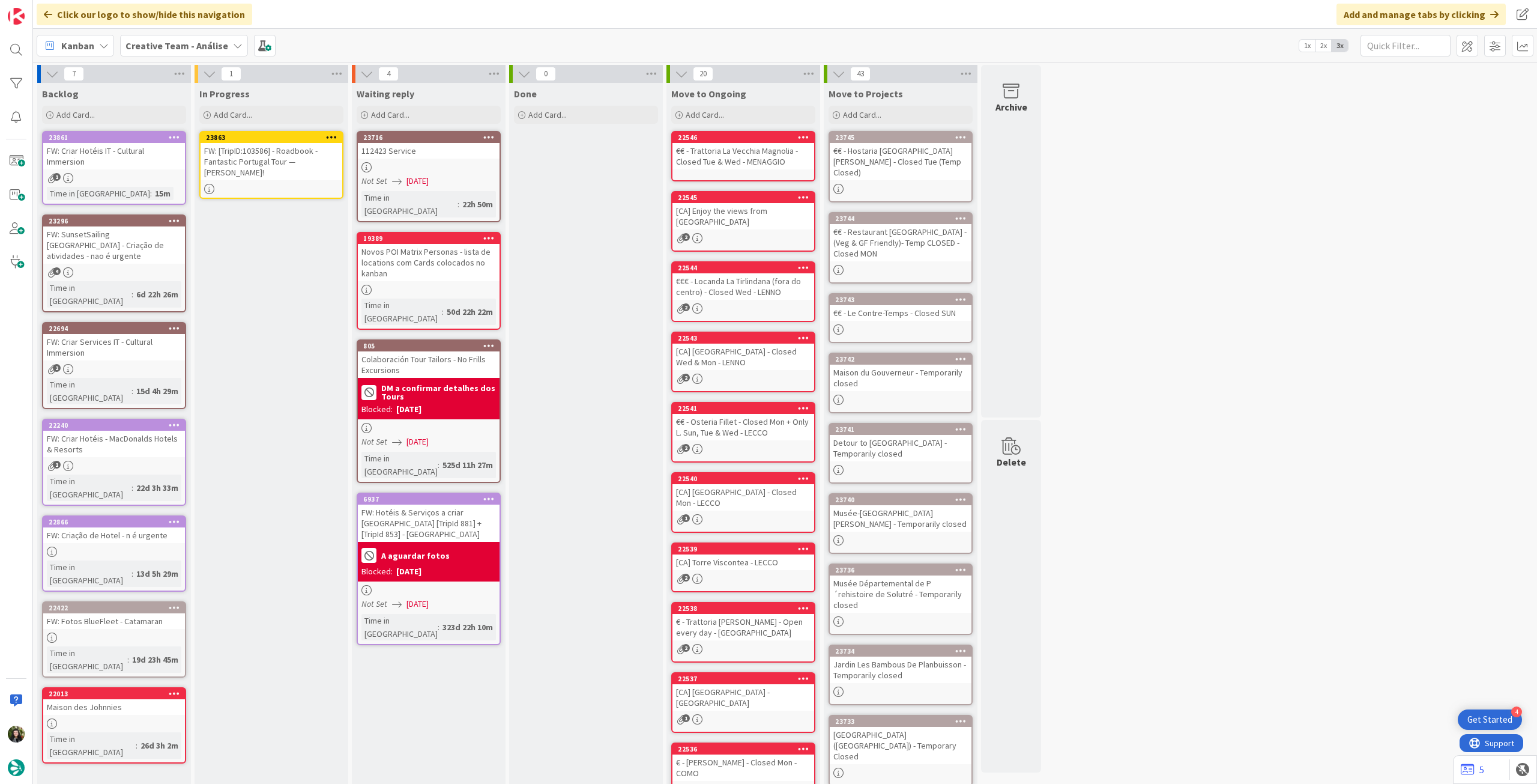
click at [333, 135] on icon at bounding box center [331, 137] width 11 height 8
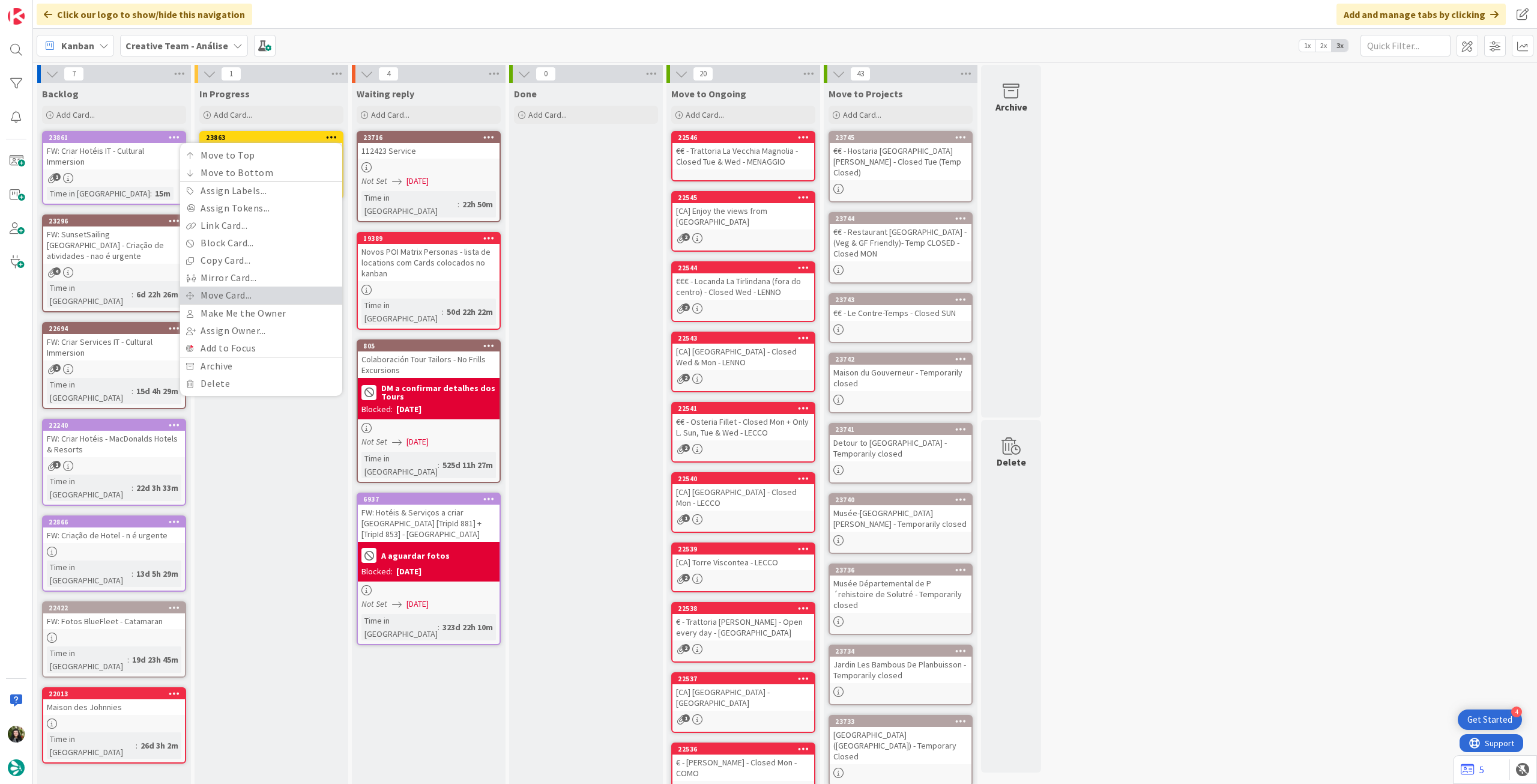
click at [254, 302] on link "Move Card..." at bounding box center [261, 295] width 162 height 17
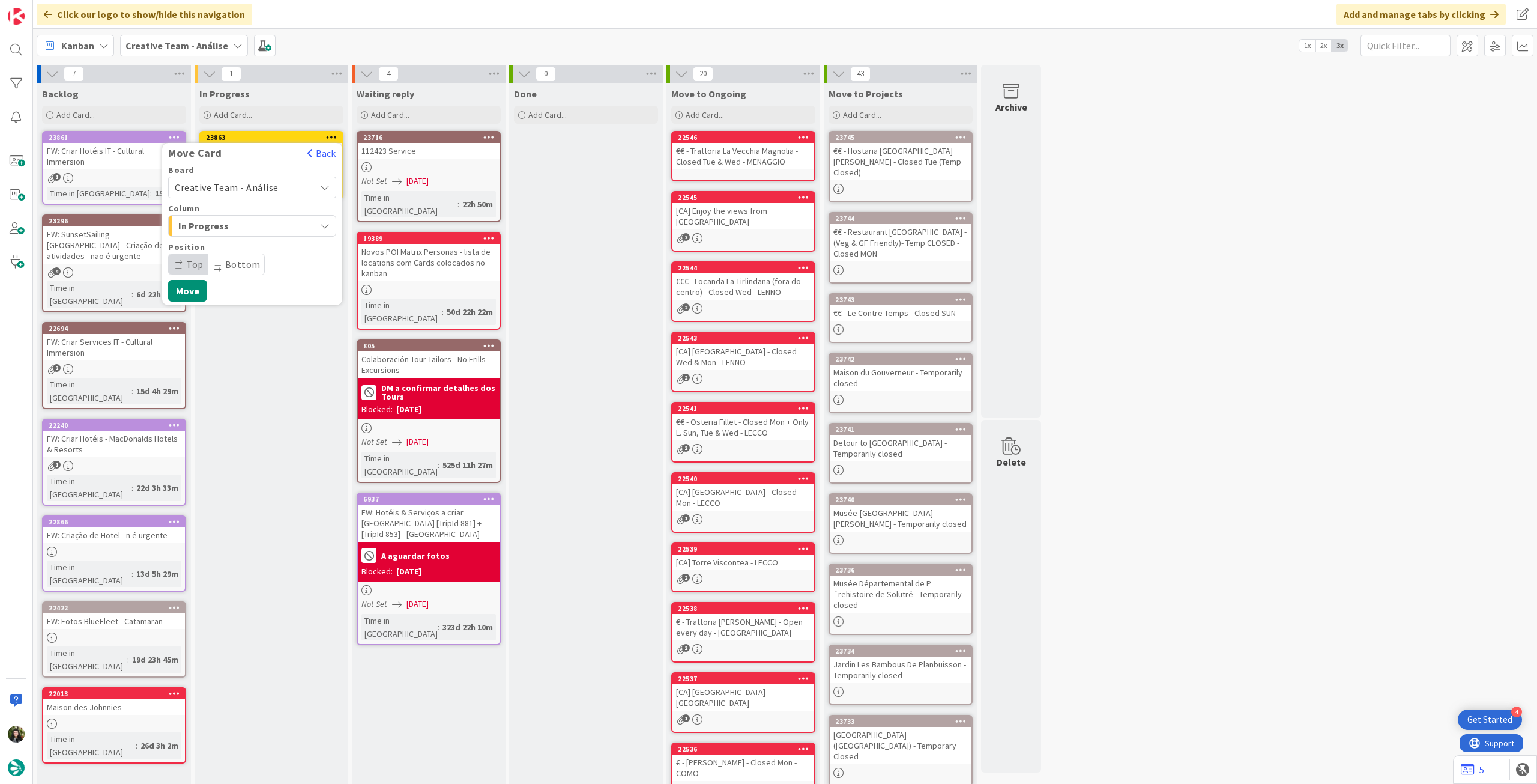
drag, startPoint x: 256, startPoint y: 182, endPoint x: 256, endPoint y: 199, distance: 17.0
click at [256, 182] on span "Creative Team - Análise" at bounding box center [226, 187] width 104 height 12
drag, startPoint x: 240, startPoint y: 240, endPoint x: 287, endPoint y: 225, distance: 49.3
click at [240, 241] on span "Creative Team" at bounding box center [260, 244] width 139 height 18
click at [272, 266] on span "Daytrip" at bounding box center [252, 264] width 116 height 17
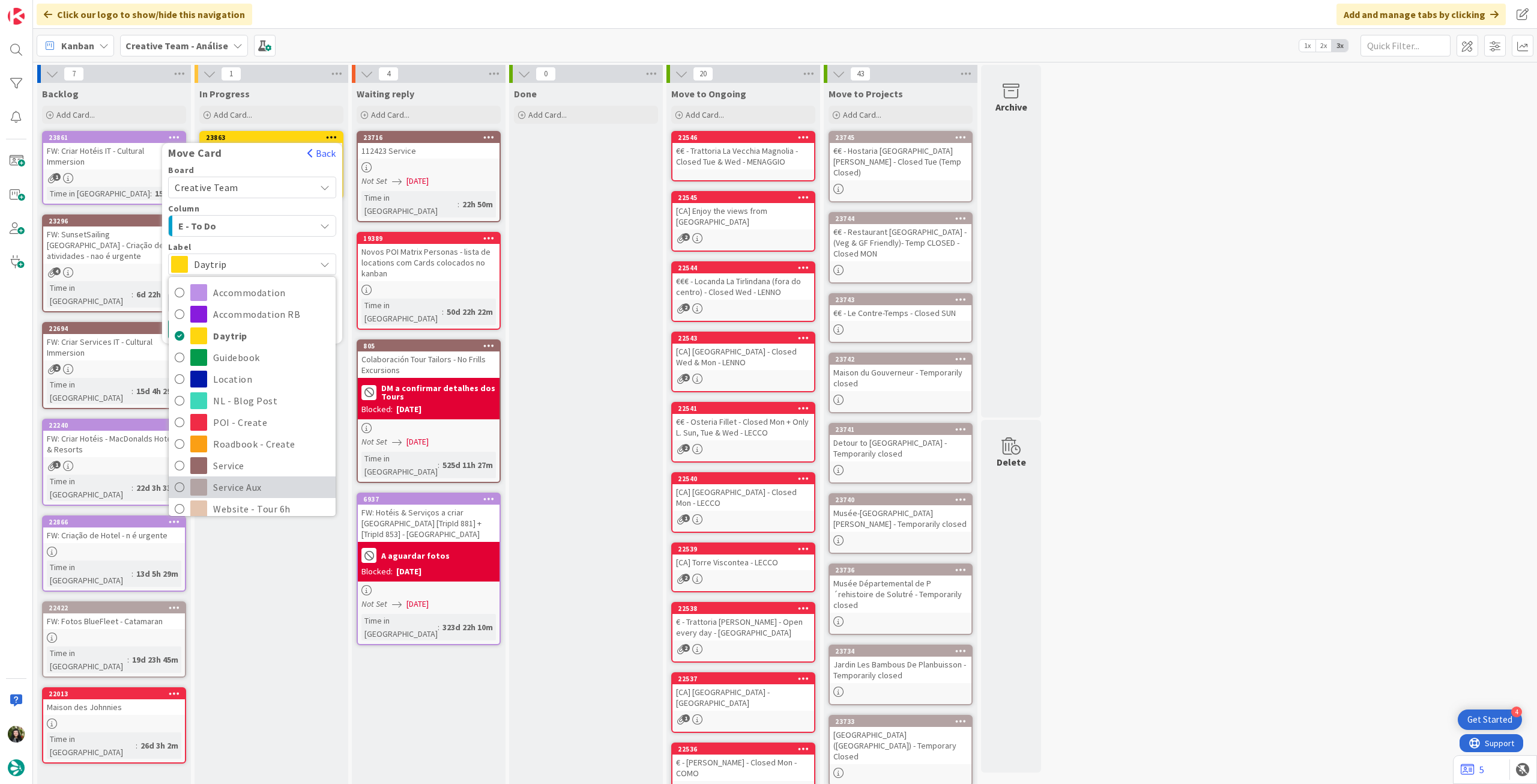
click at [257, 478] on span "Service Aux" at bounding box center [271, 487] width 116 height 18
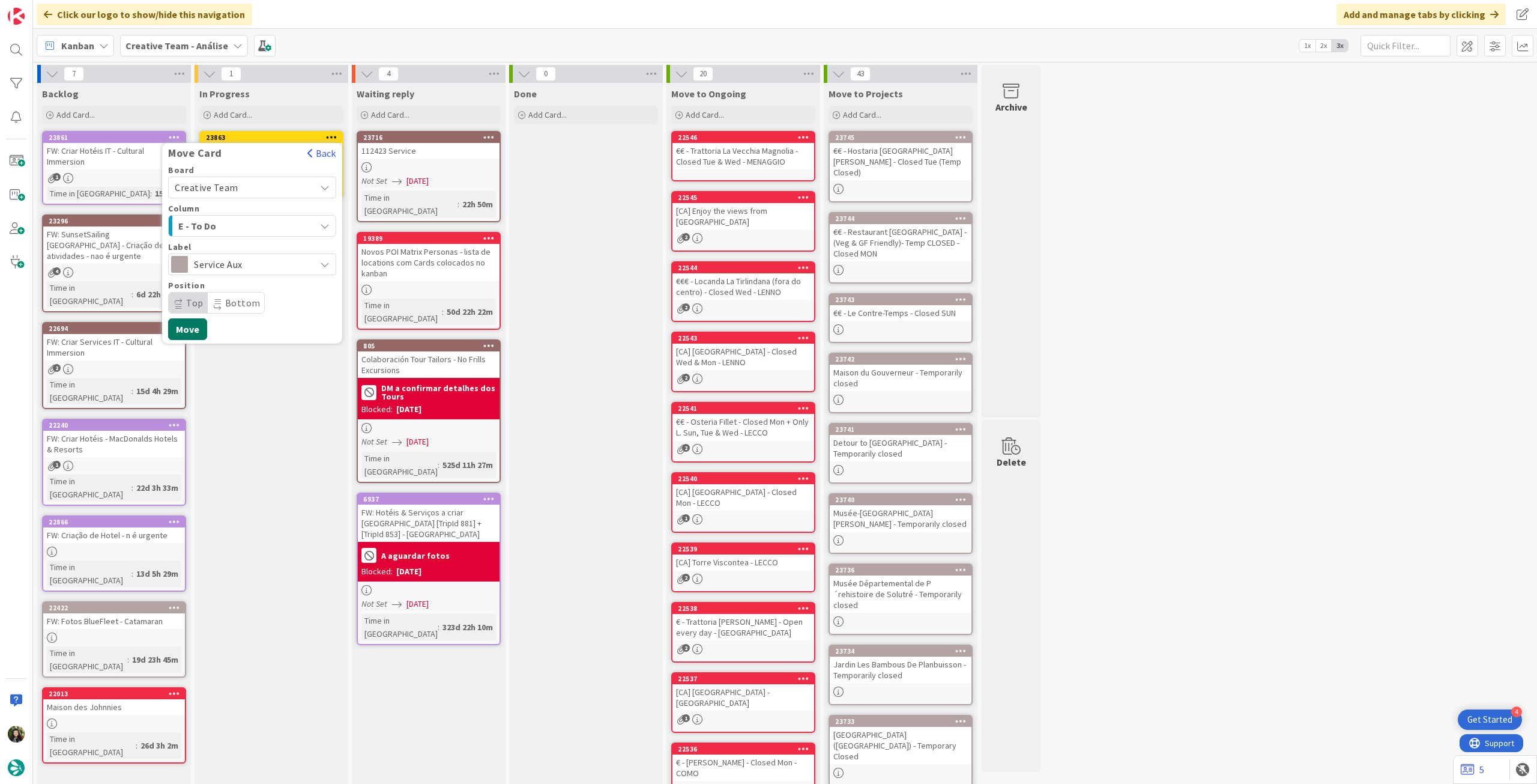
click at [184, 321] on button "Move" at bounding box center [187, 329] width 39 height 22
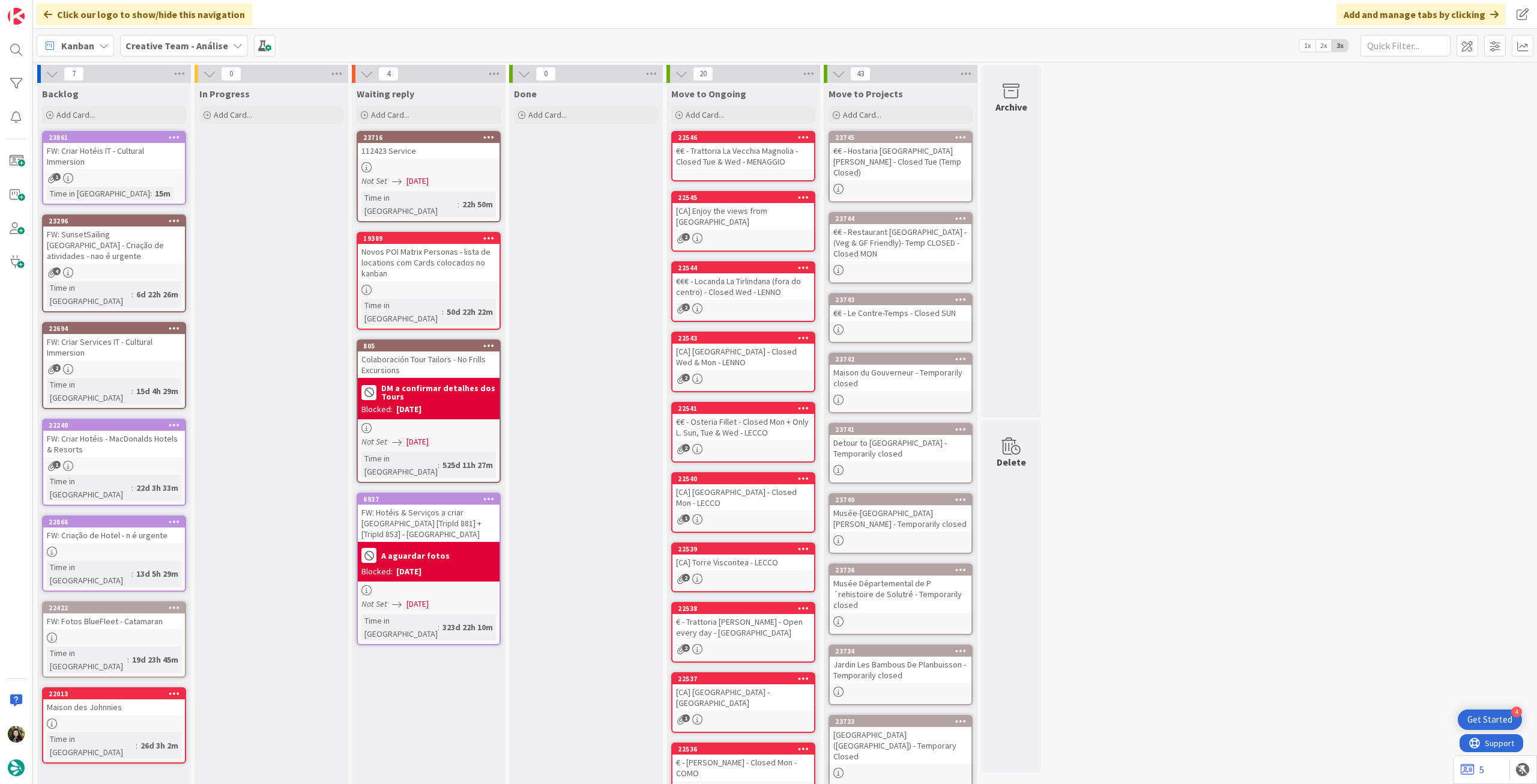
click at [153, 48] on b "Creative Team - Análise" at bounding box center [177, 45] width 103 height 12
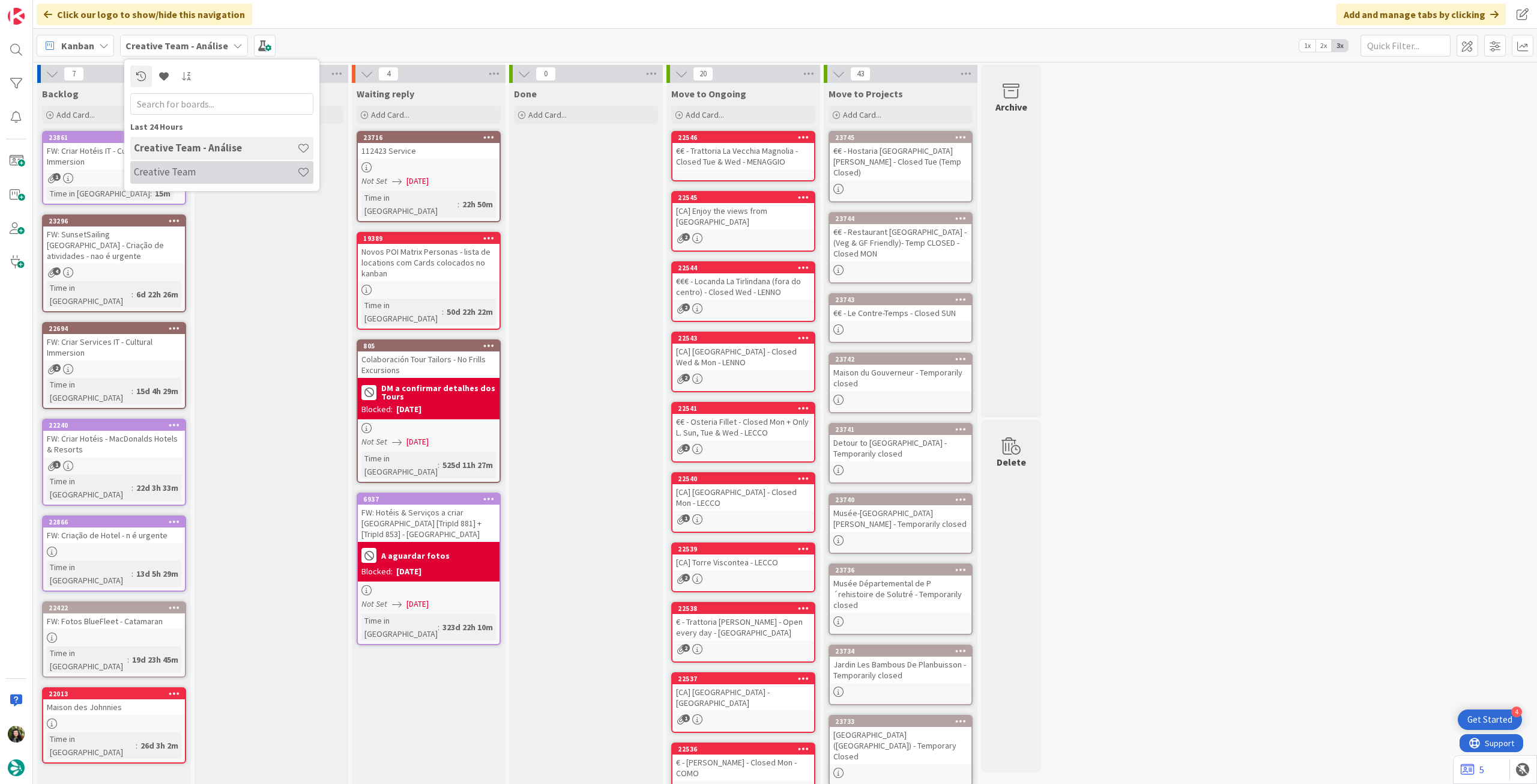
click at [203, 178] on h4 "Creative Team" at bounding box center [215, 172] width 163 height 12
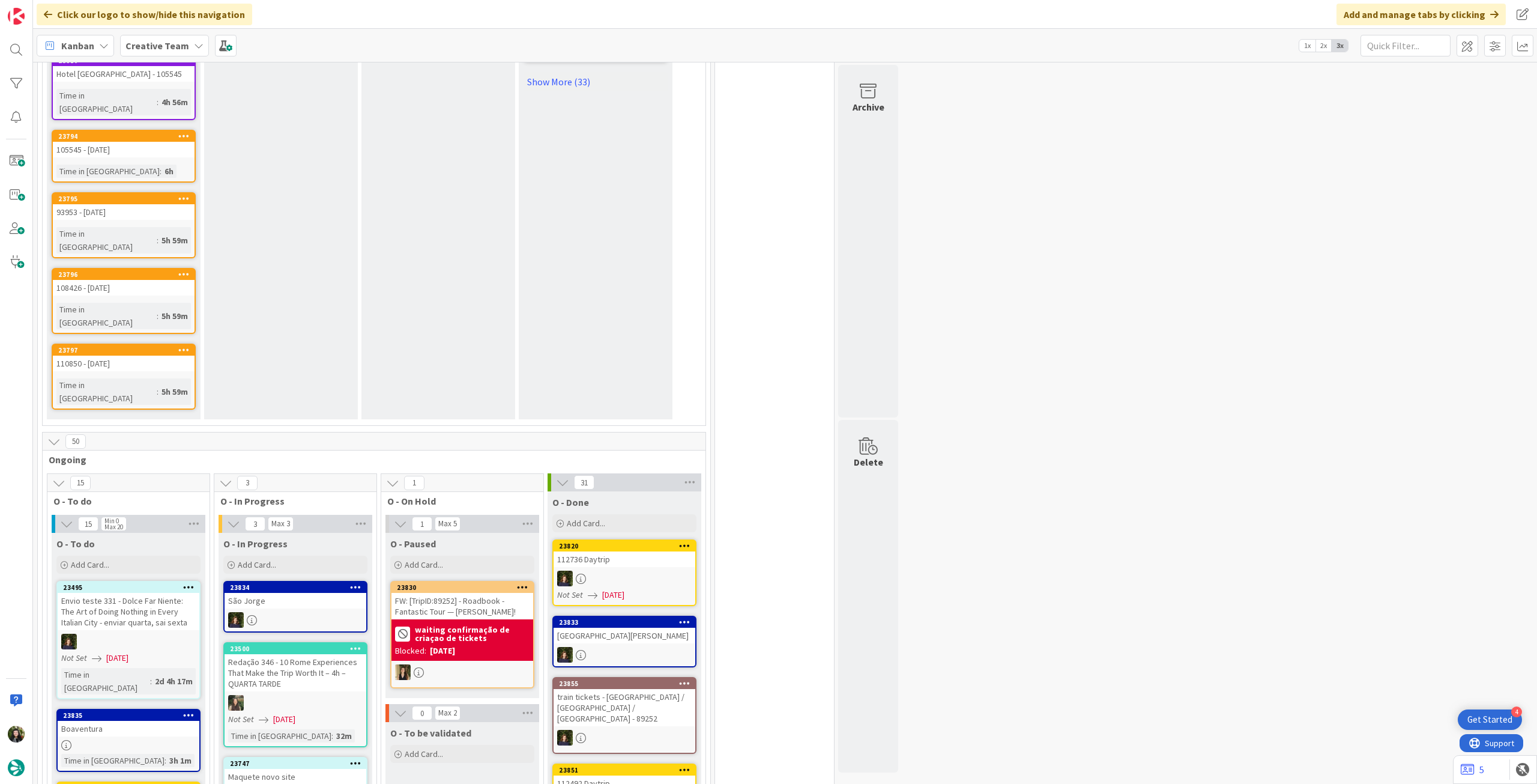
scroll to position [799, 0]
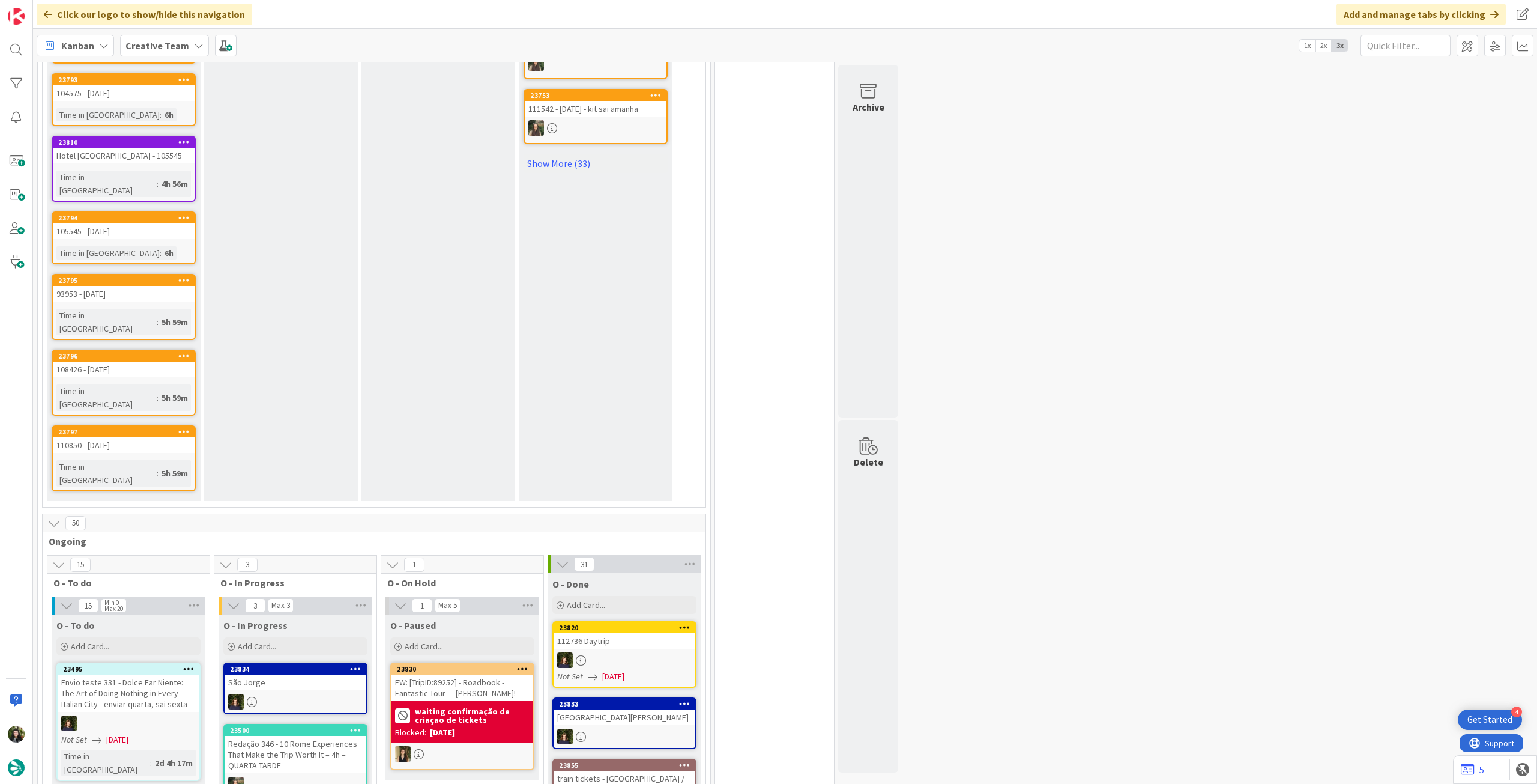
click at [164, 52] on span "Creative Team" at bounding box center [157, 45] width 64 height 14
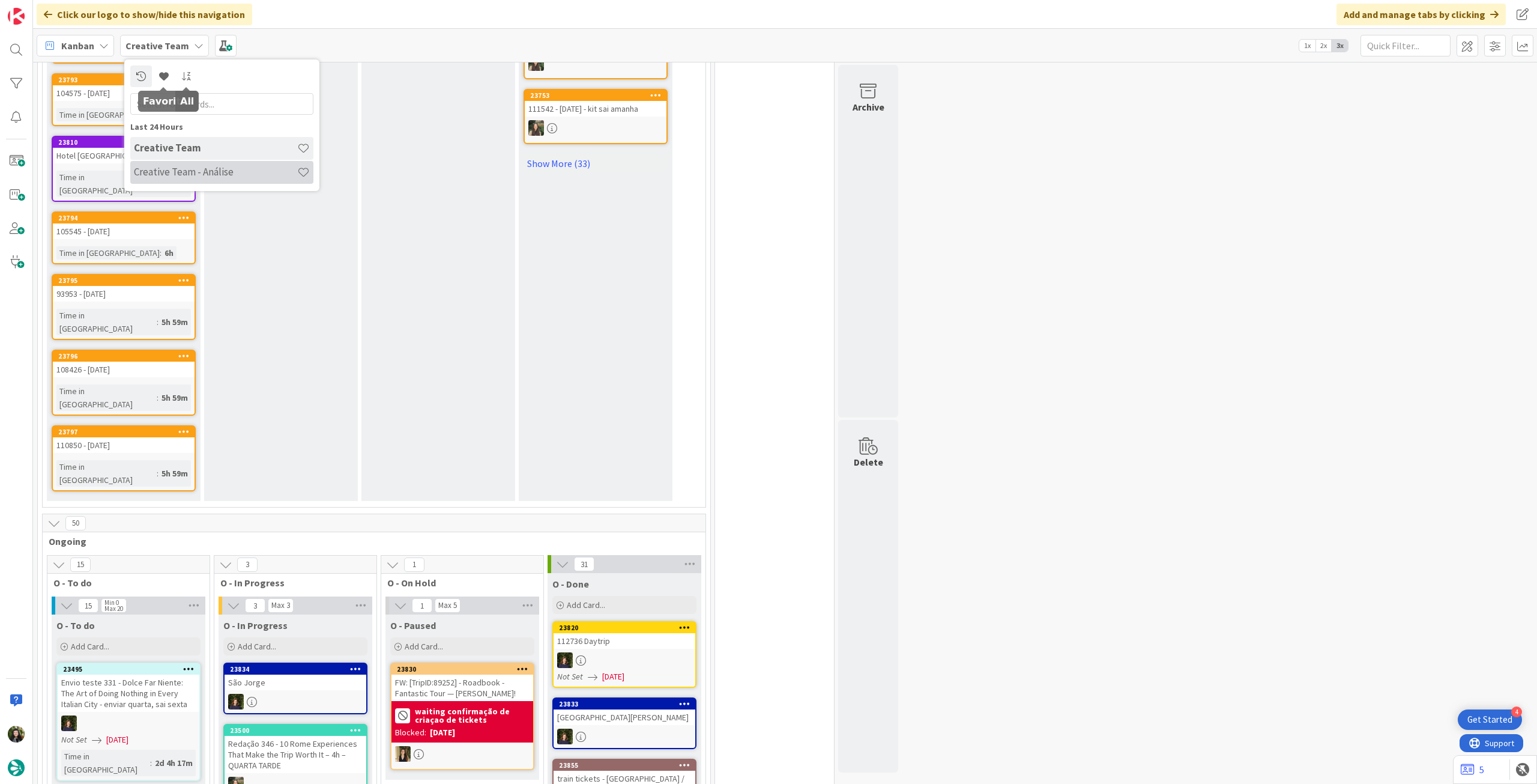
click at [191, 181] on div "Creative Team - Análise" at bounding box center [222, 172] width 183 height 23
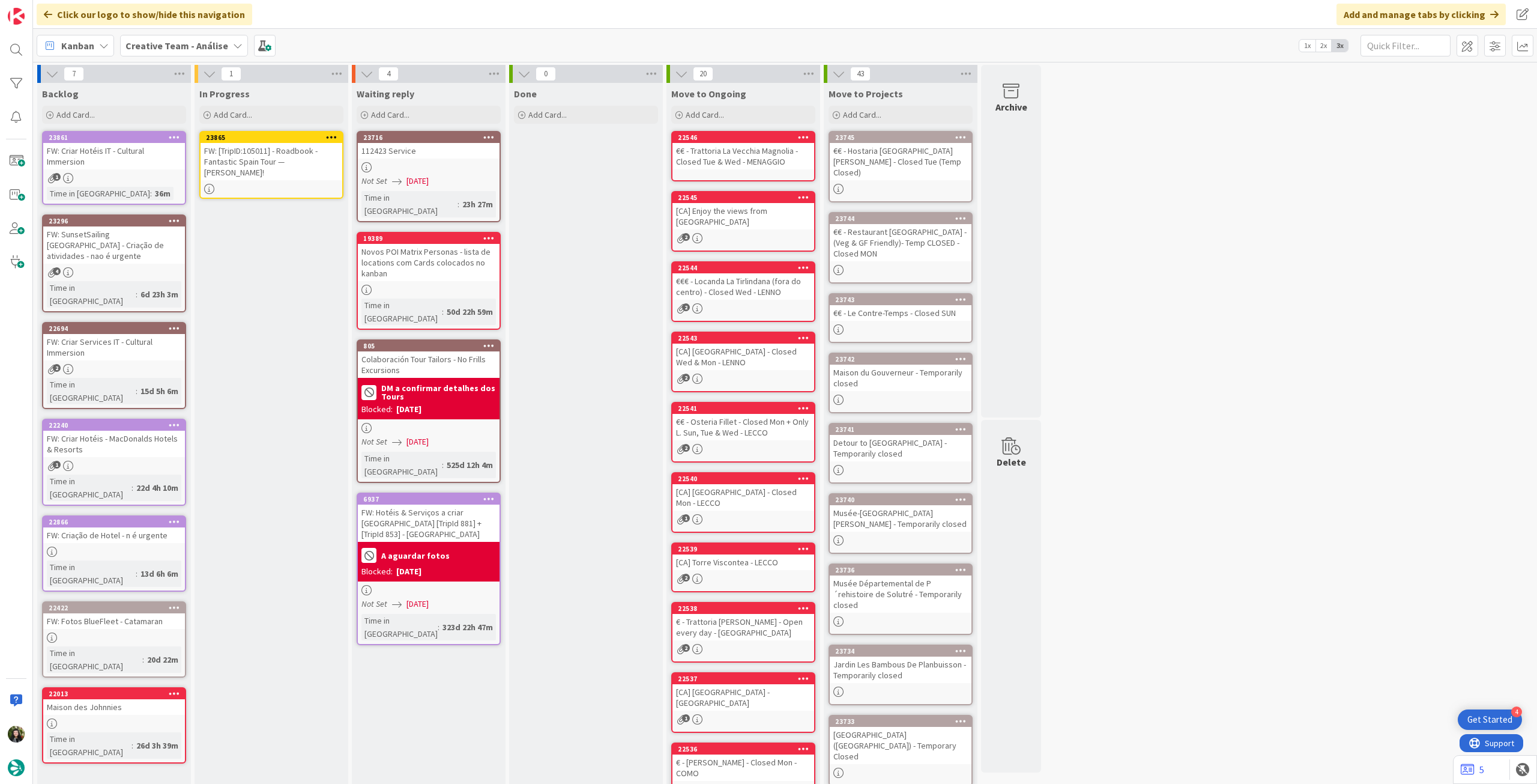
click at [241, 163] on div "FW: [TripID:105011] - Roadbook - Fantastic Spain Tour — [PERSON_NAME]!" at bounding box center [271, 161] width 141 height 37
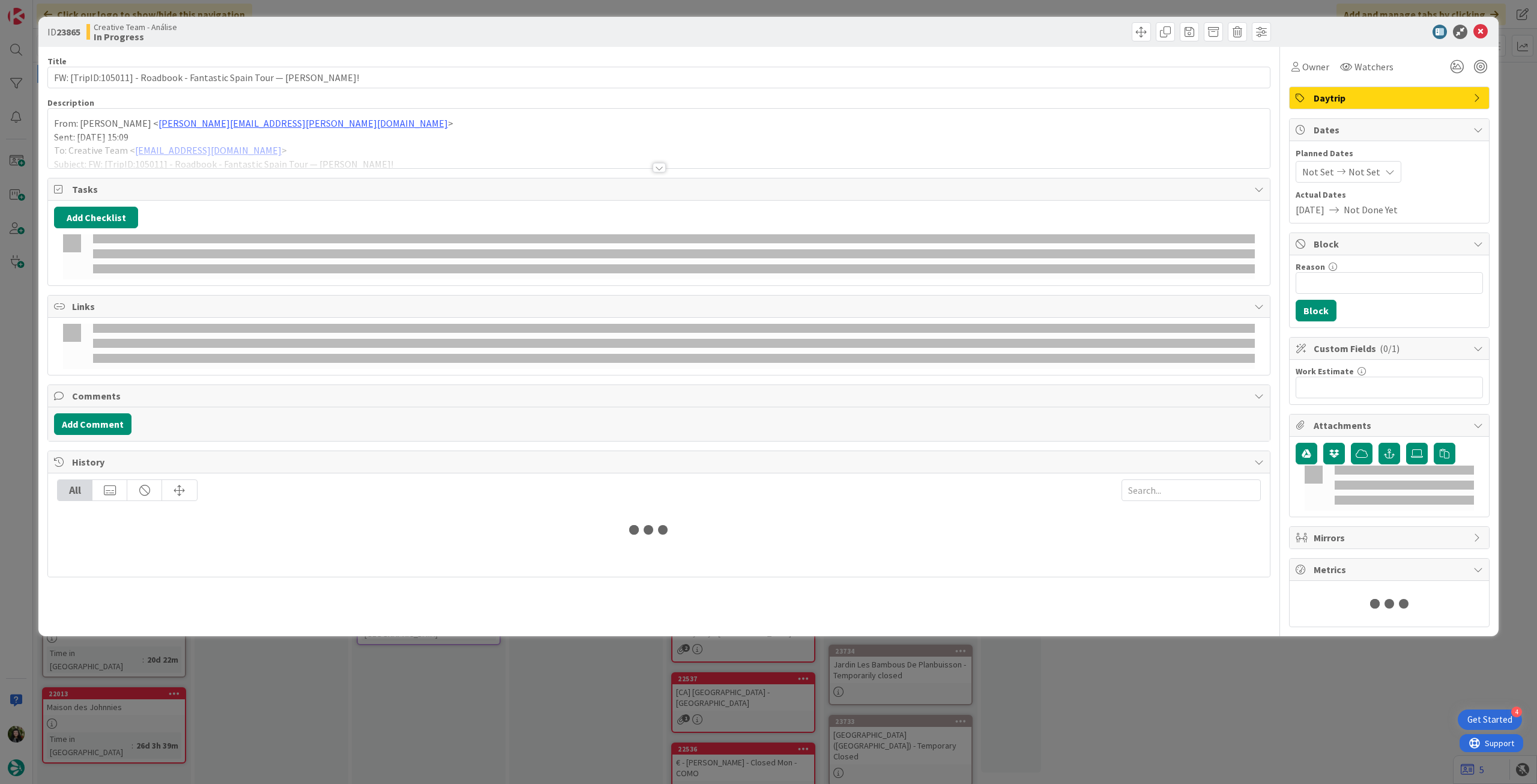
click at [253, 144] on div at bounding box center [659, 153] width 1222 height 31
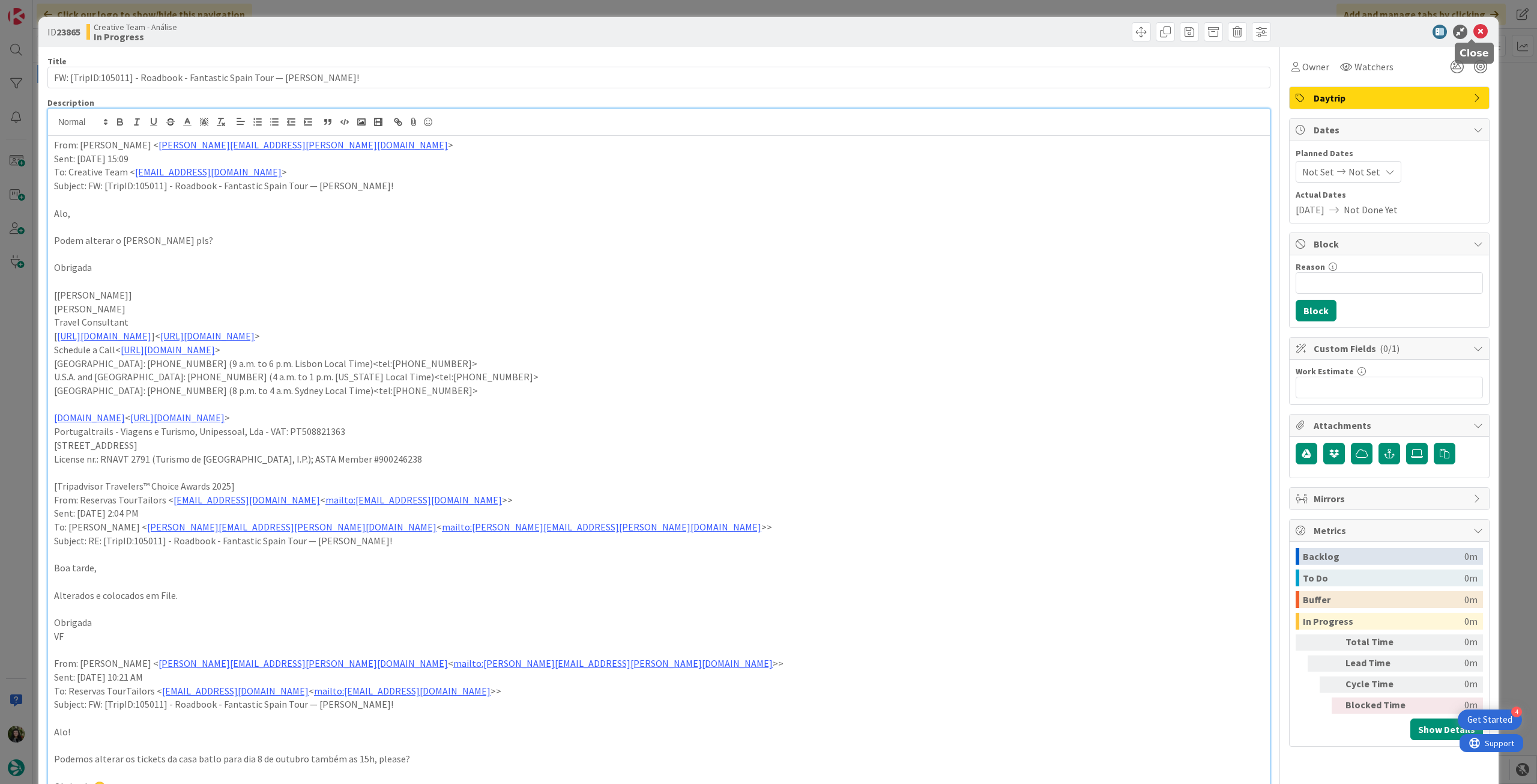
click at [1473, 31] on icon at bounding box center [1480, 32] width 14 height 14
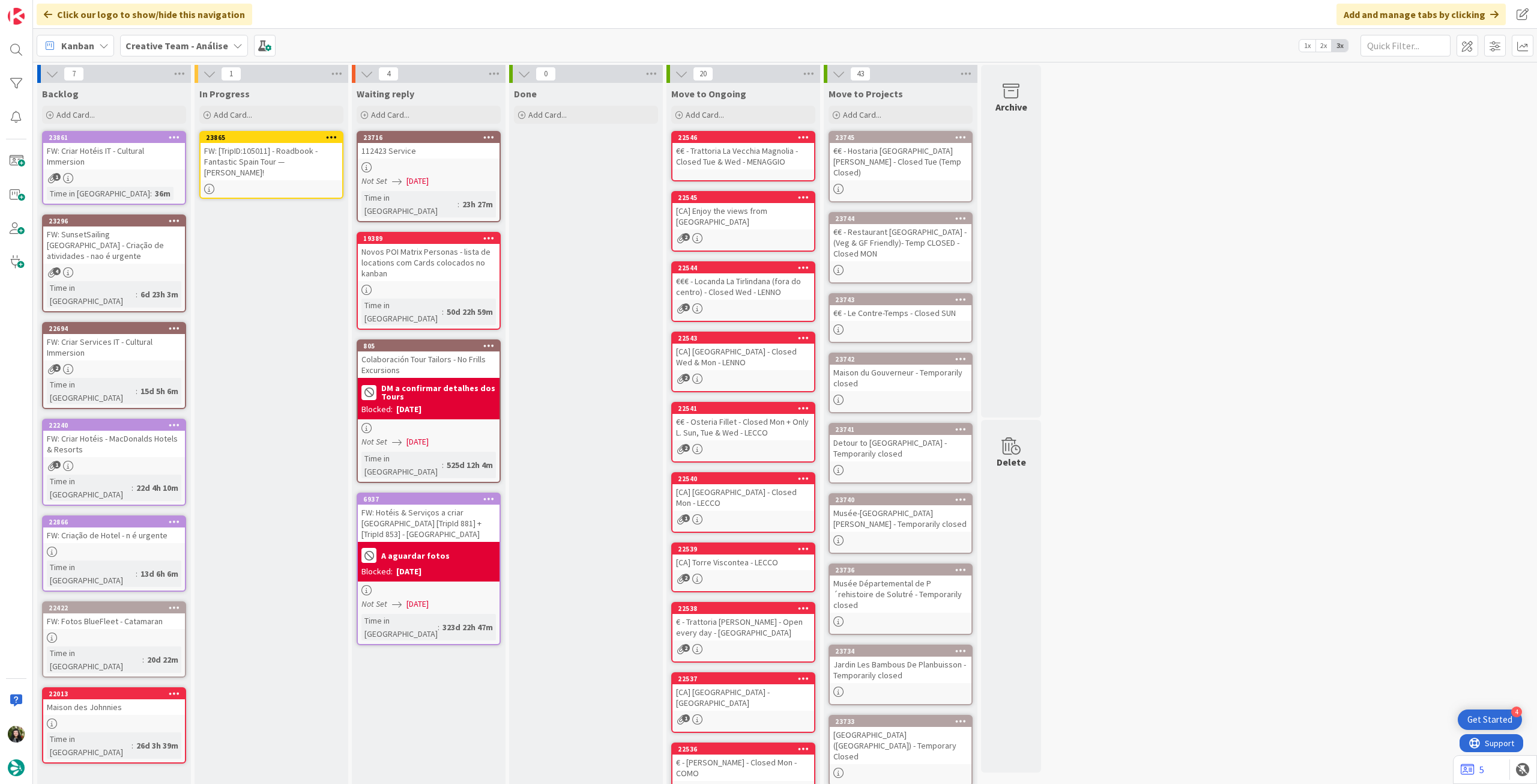
click at [333, 136] on icon at bounding box center [331, 137] width 11 height 8
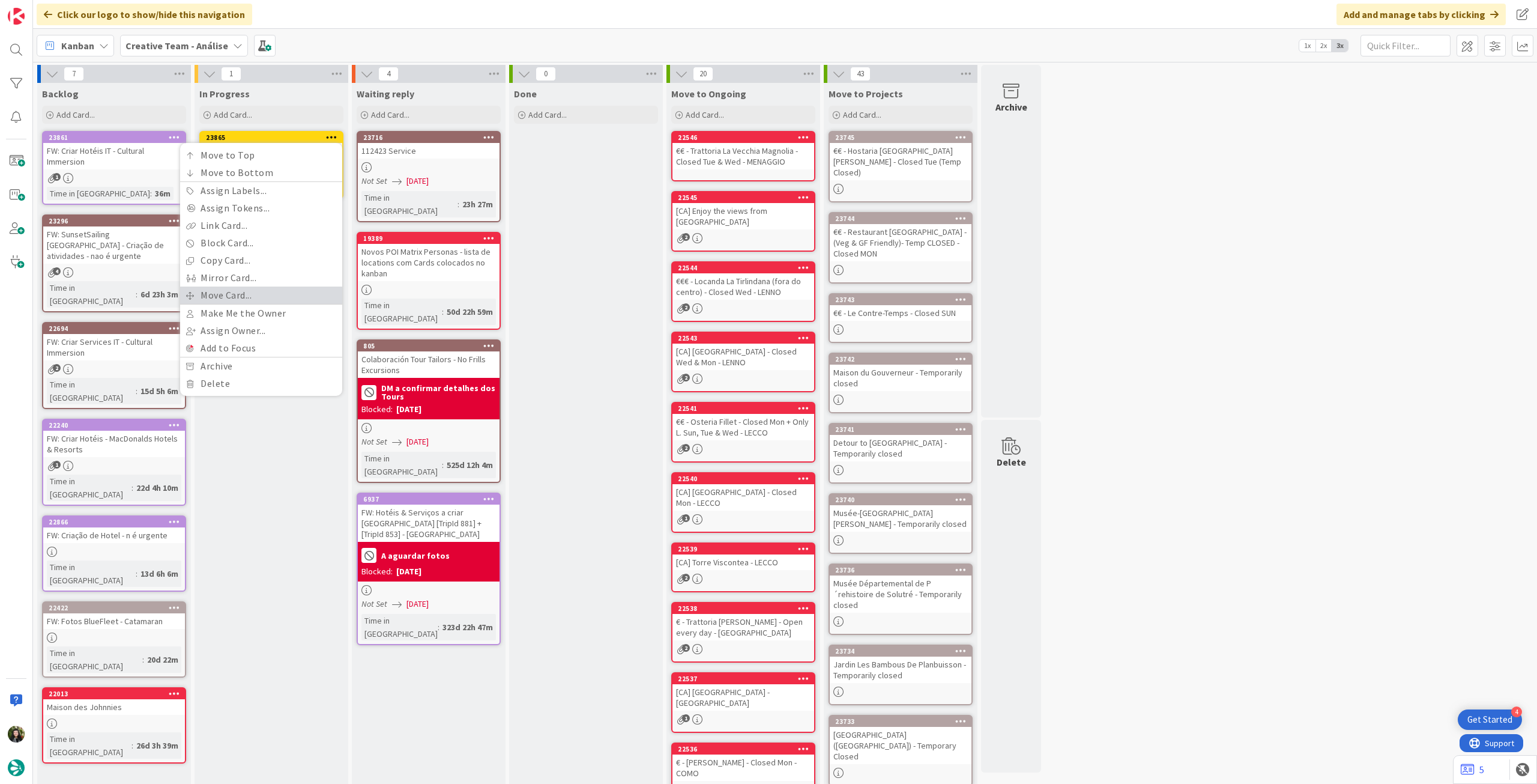
click at [263, 290] on link "Move Card..." at bounding box center [261, 295] width 162 height 17
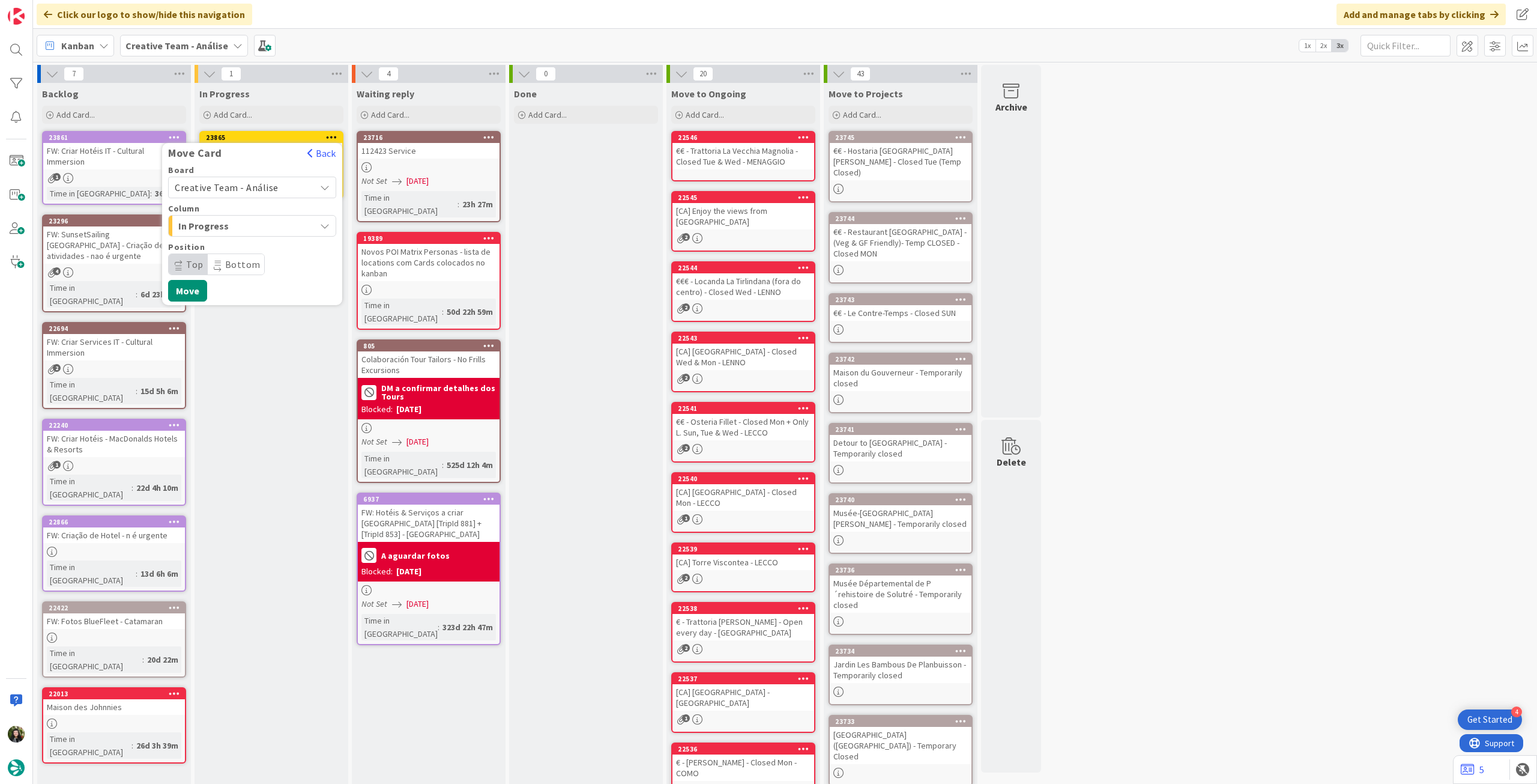
click at [269, 191] on span "Creative Team - Análise" at bounding box center [226, 187] width 104 height 12
click at [253, 243] on span "Creative Team" at bounding box center [260, 244] width 139 height 18
click at [238, 265] on span "Daytrip" at bounding box center [252, 264] width 116 height 17
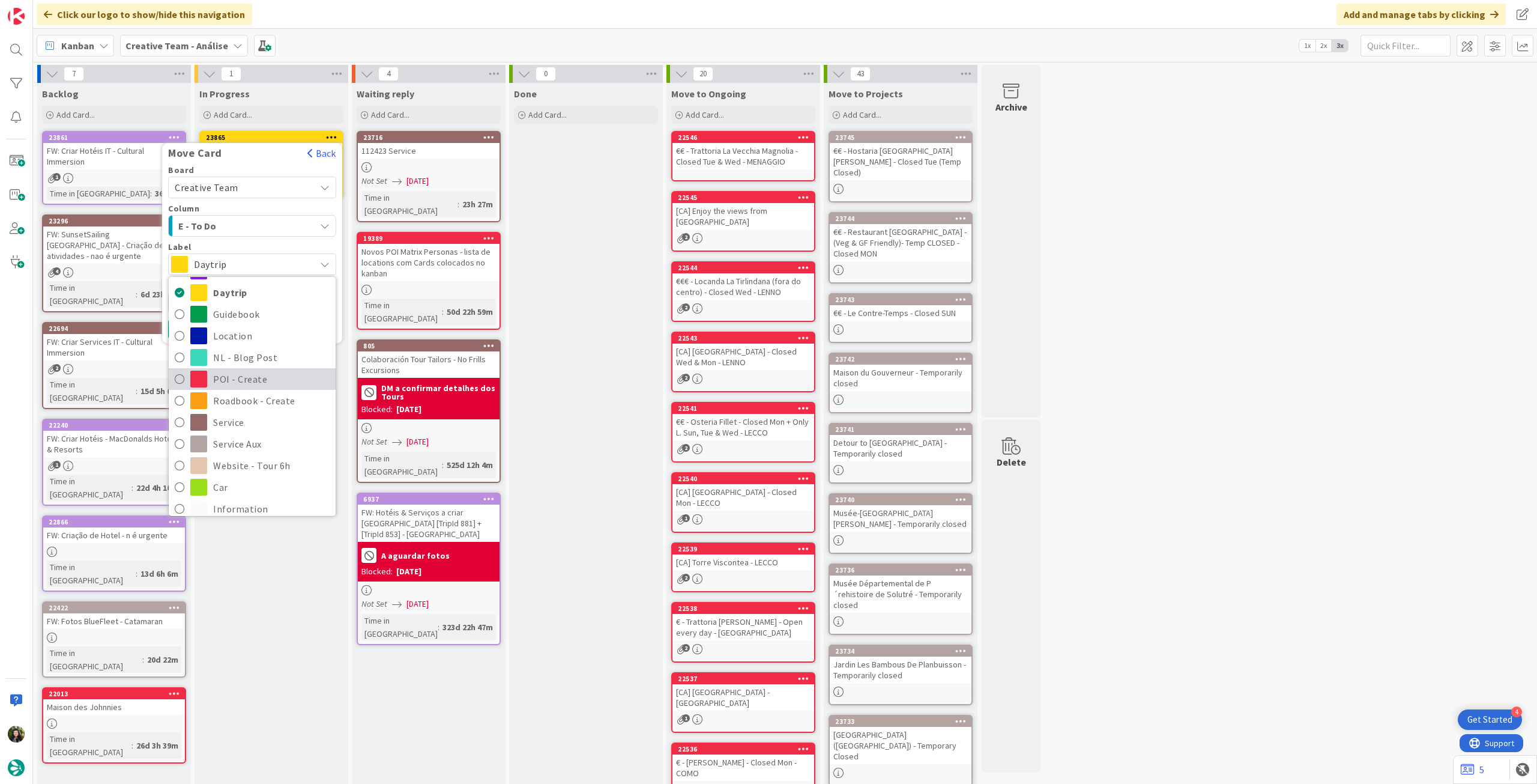
scroll to position [80, 0]
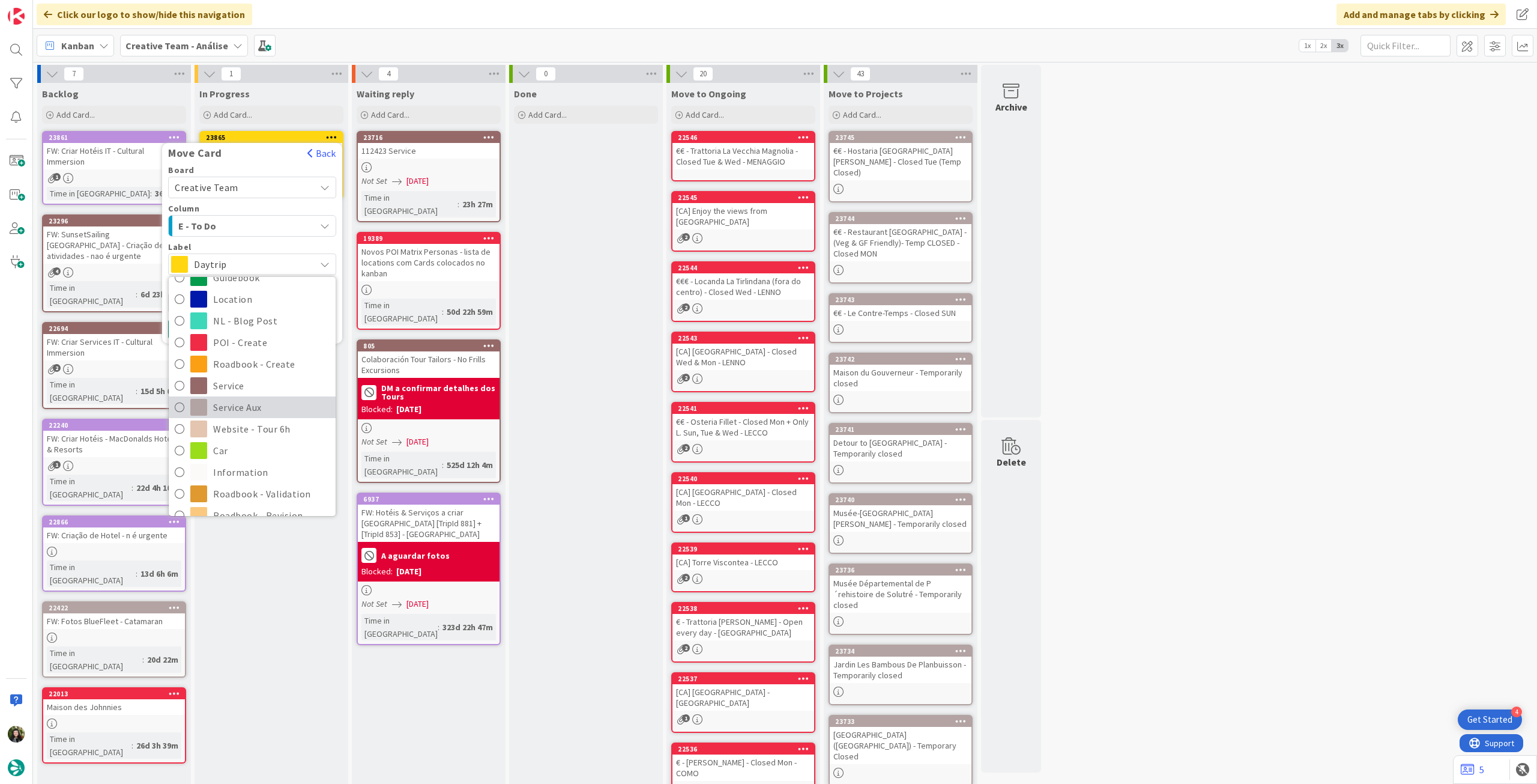
click at [253, 407] on span "Service Aux" at bounding box center [271, 407] width 116 height 18
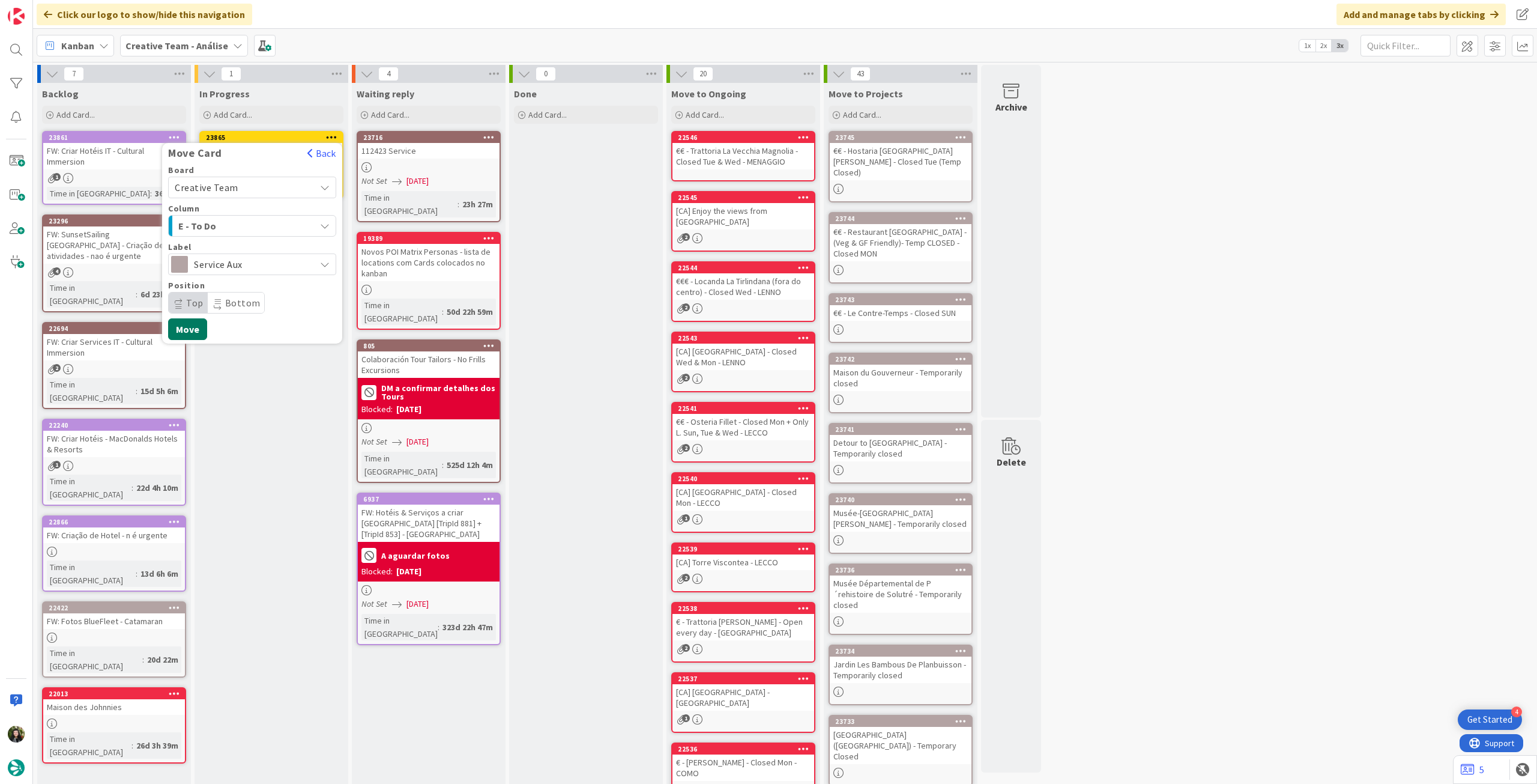
click at [191, 330] on button "Move" at bounding box center [187, 329] width 39 height 22
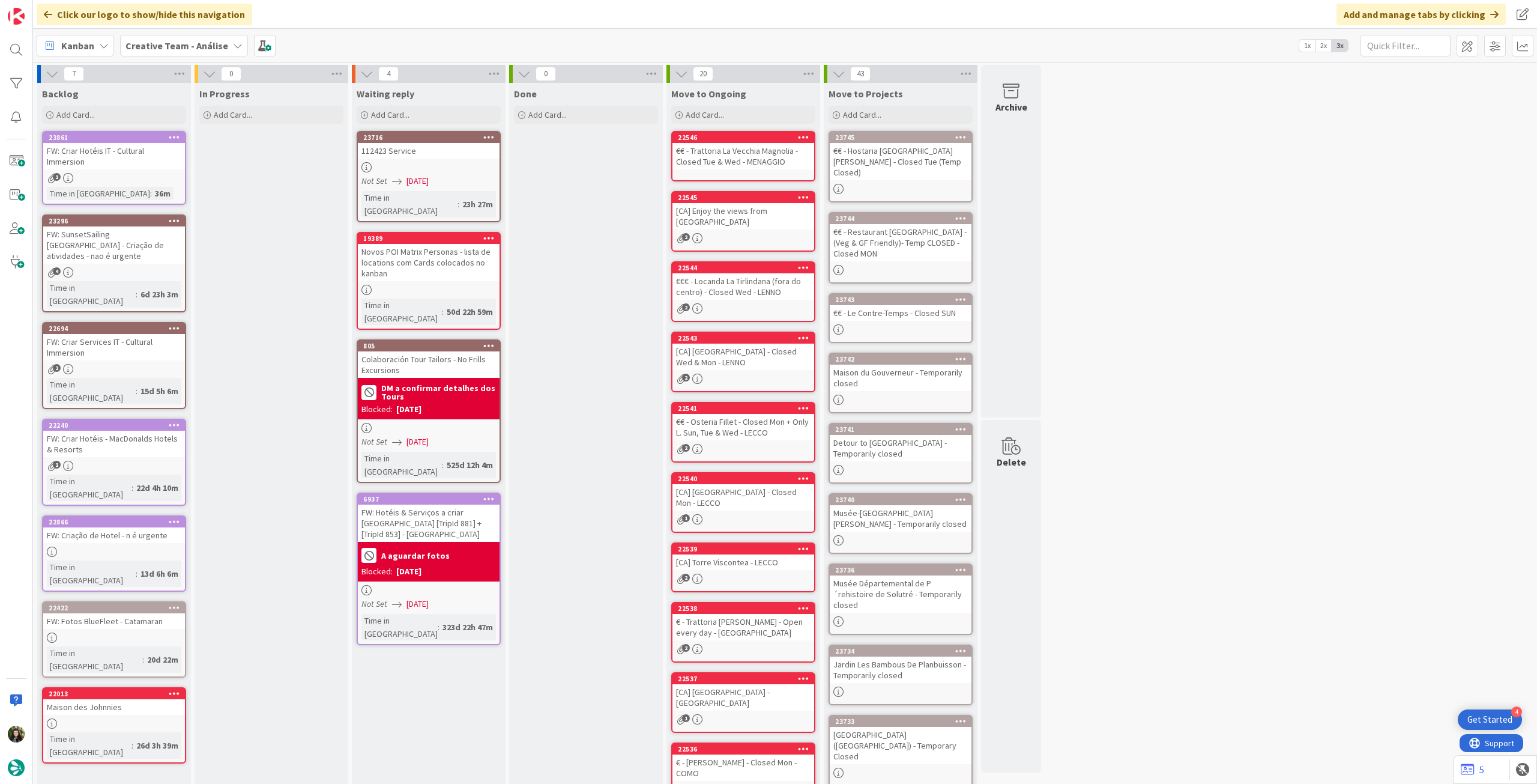
drag, startPoint x: 169, startPoint y: 46, endPoint x: 180, endPoint y: 64, distance: 21.1
click at [169, 46] on b "Creative Team - Análise" at bounding box center [177, 45] width 103 height 12
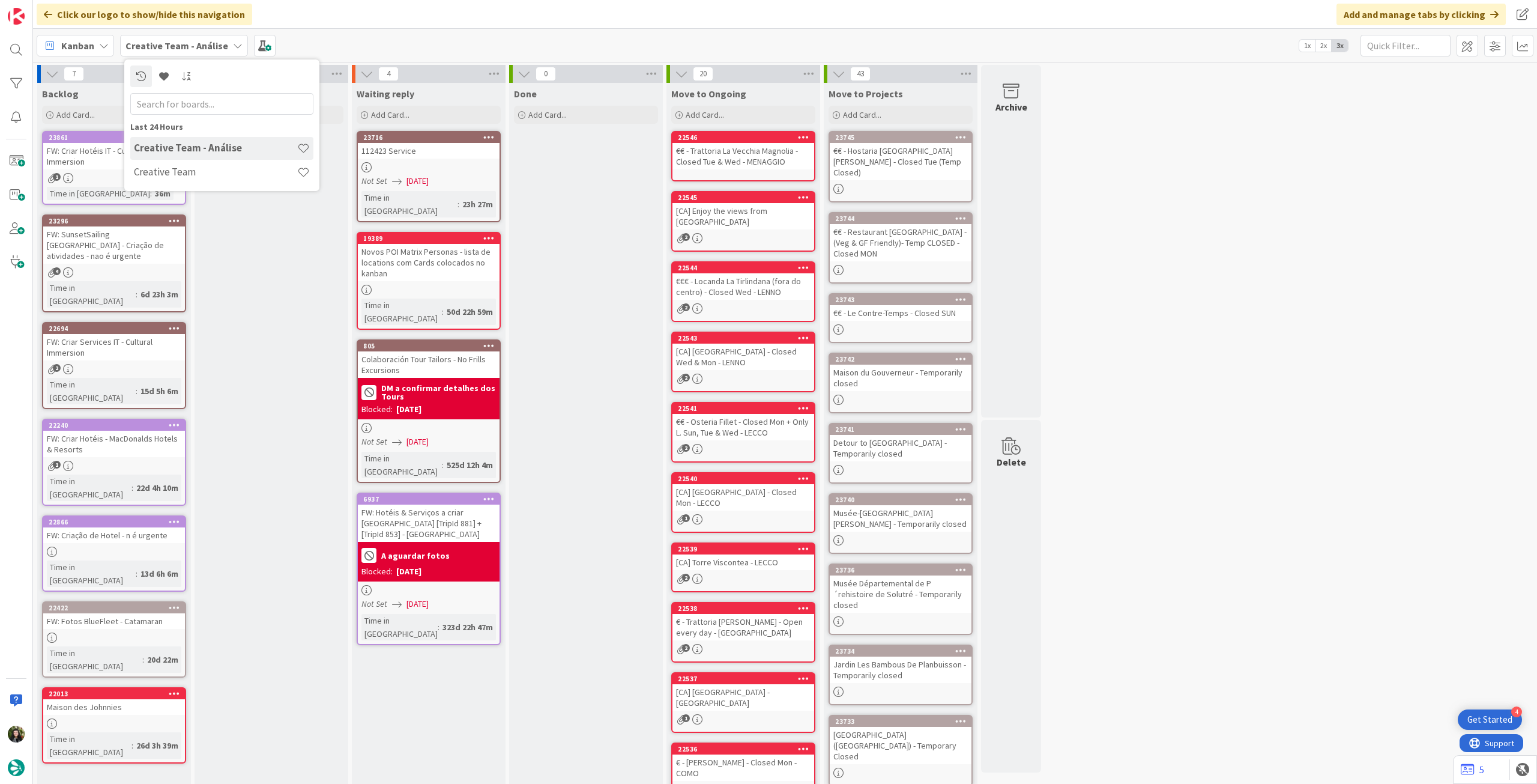
click at [222, 185] on div "Last 24 Hours Creative Team - Análise Creative Team" at bounding box center [222, 126] width 195 height 132
click at [222, 181] on div "Creative Team" at bounding box center [222, 172] width 183 height 23
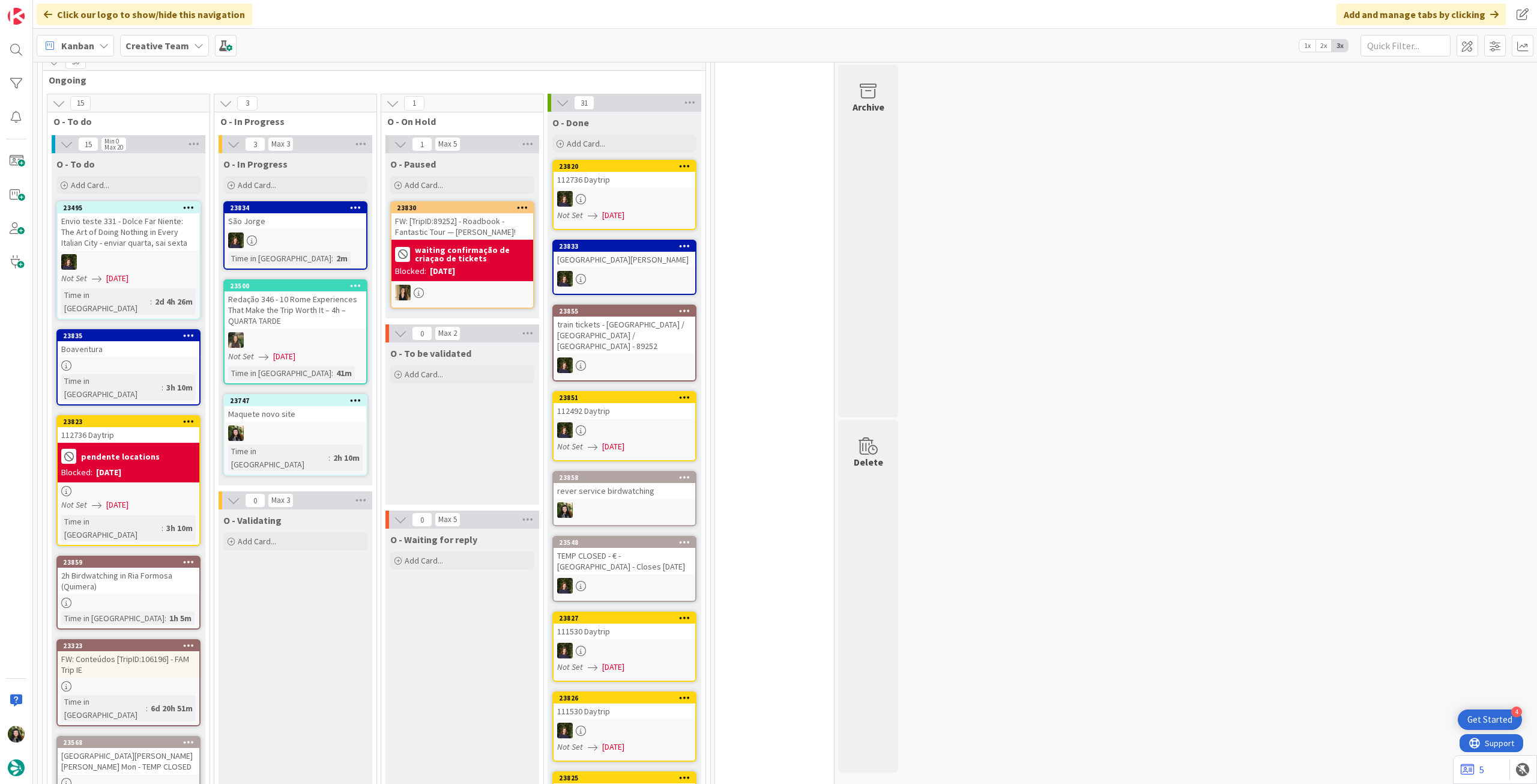
scroll to position [1090, 0]
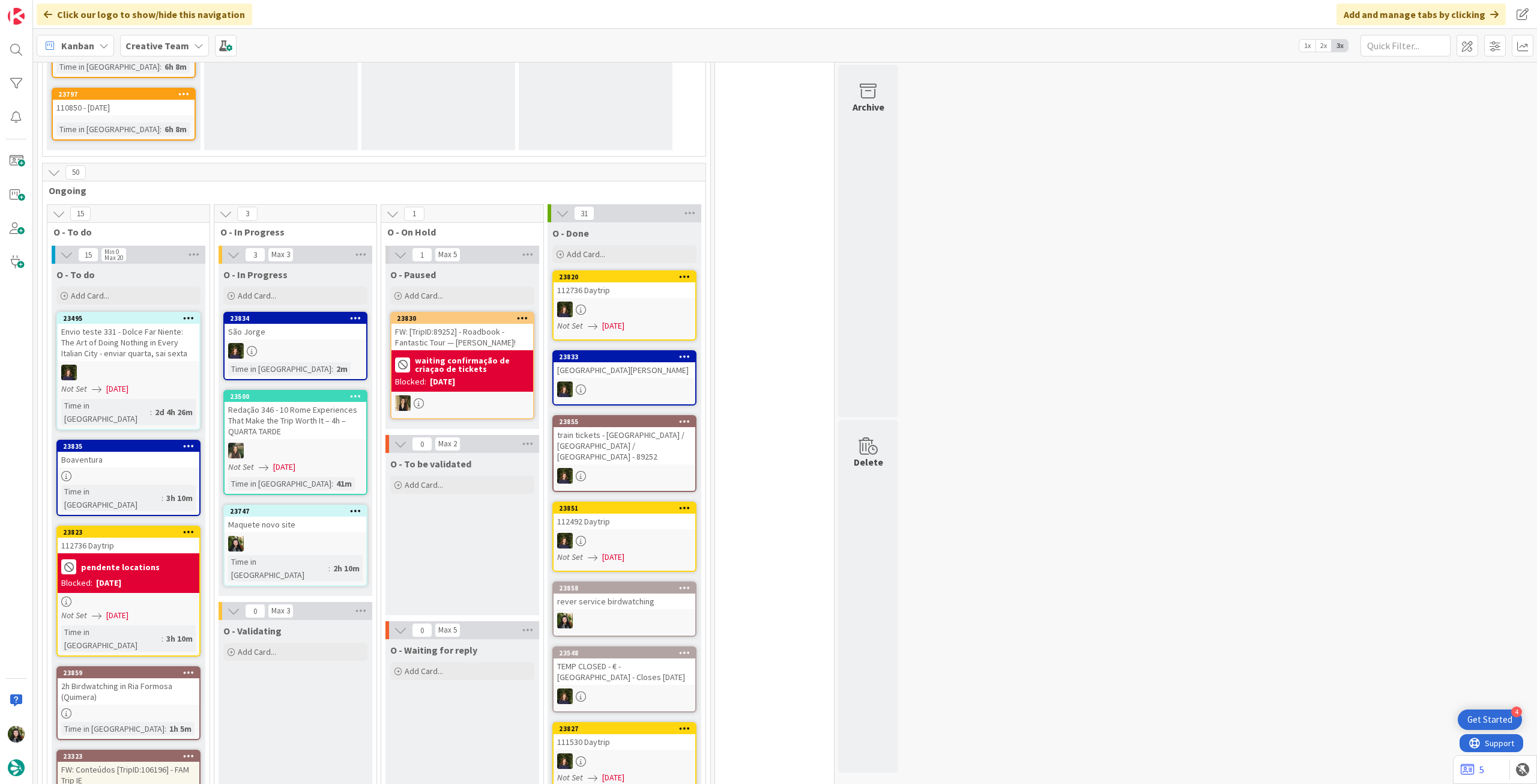
click at [149, 46] on b "Creative Team" at bounding box center [157, 45] width 64 height 12
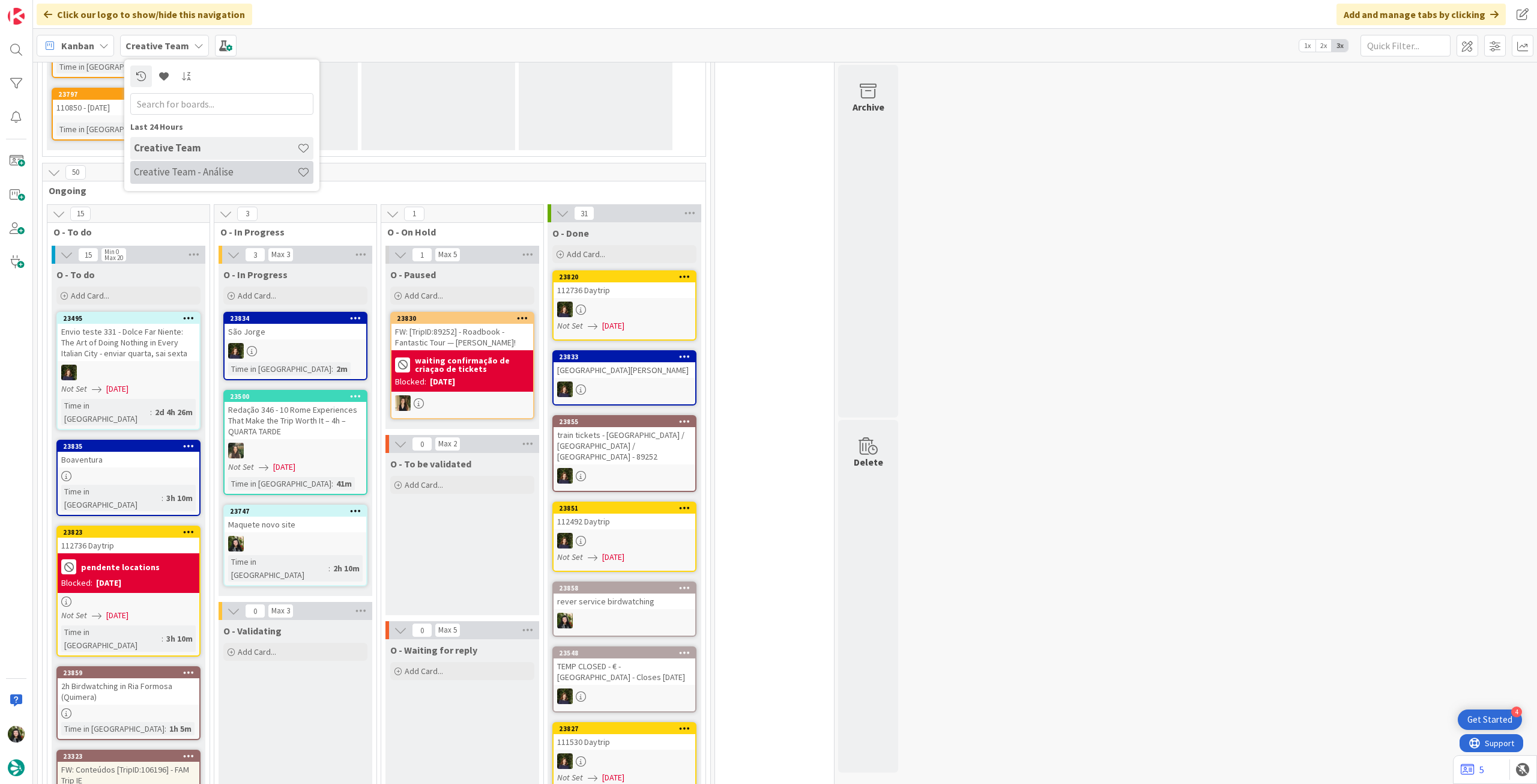
click at [190, 170] on h4 "Creative Team - Análise" at bounding box center [215, 172] width 163 height 12
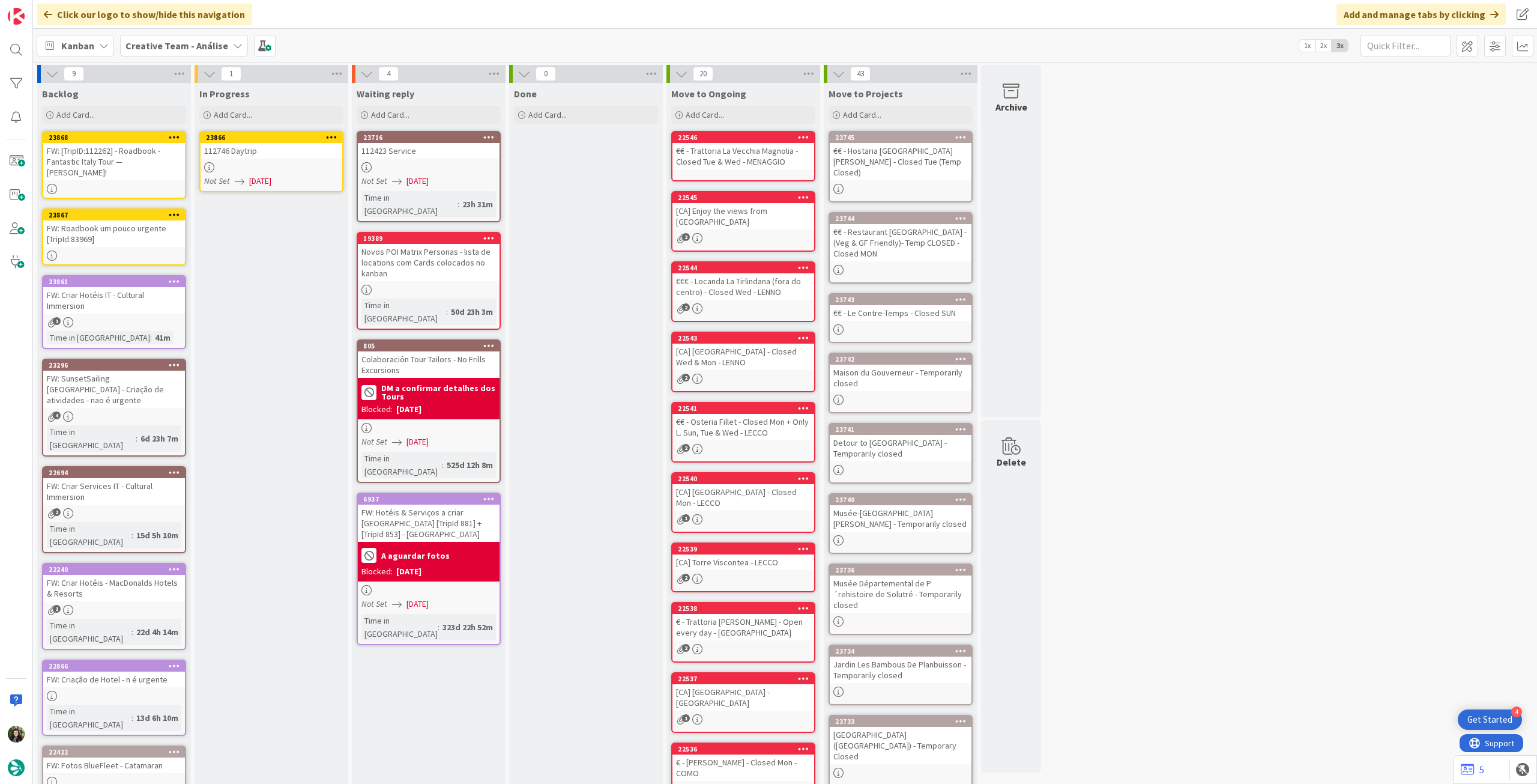
click at [295, 180] on div "Not Set [DATE]" at bounding box center [273, 181] width 138 height 13
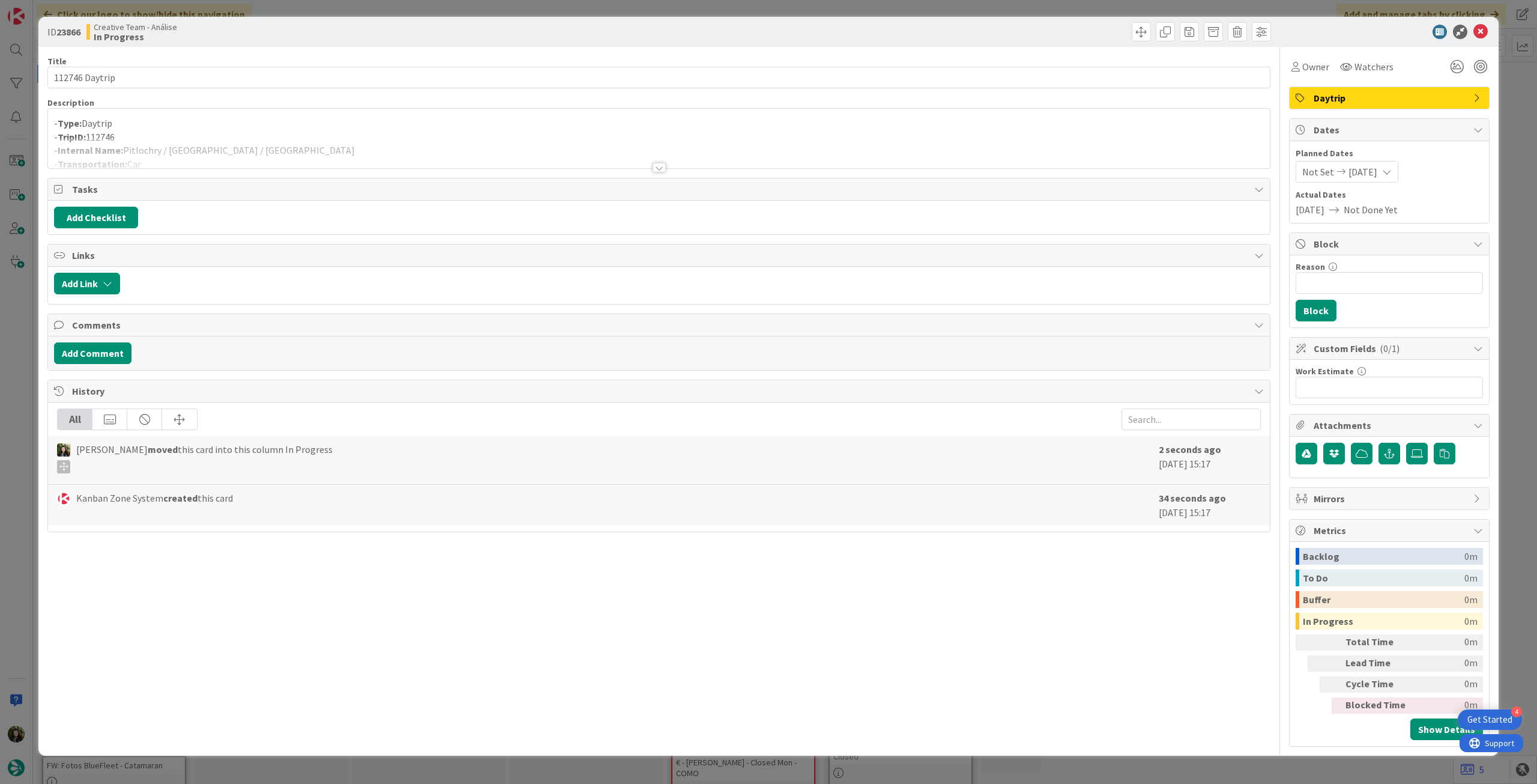
click at [235, 145] on div at bounding box center [659, 153] width 1222 height 31
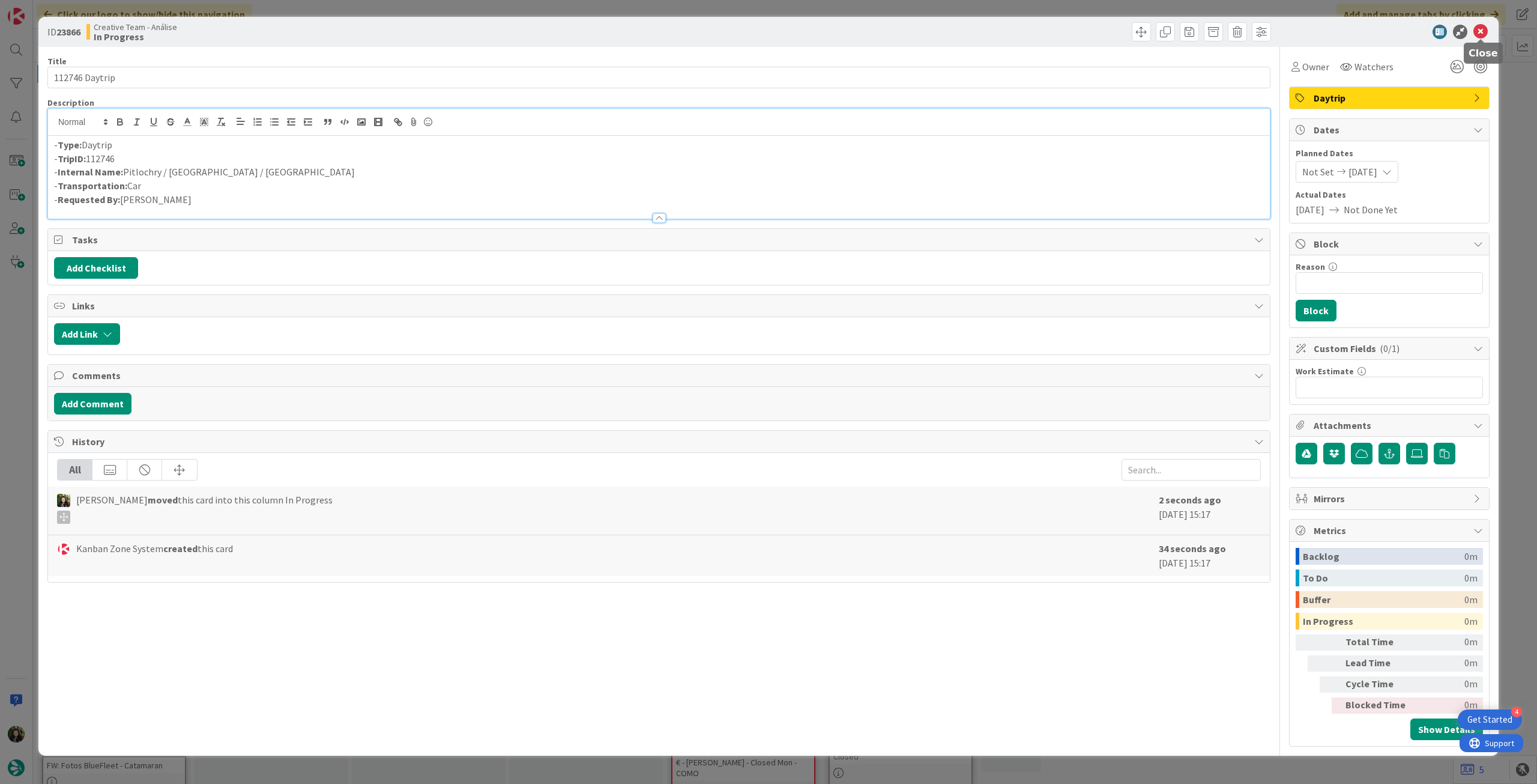
click at [1483, 32] on icon at bounding box center [1480, 32] width 14 height 14
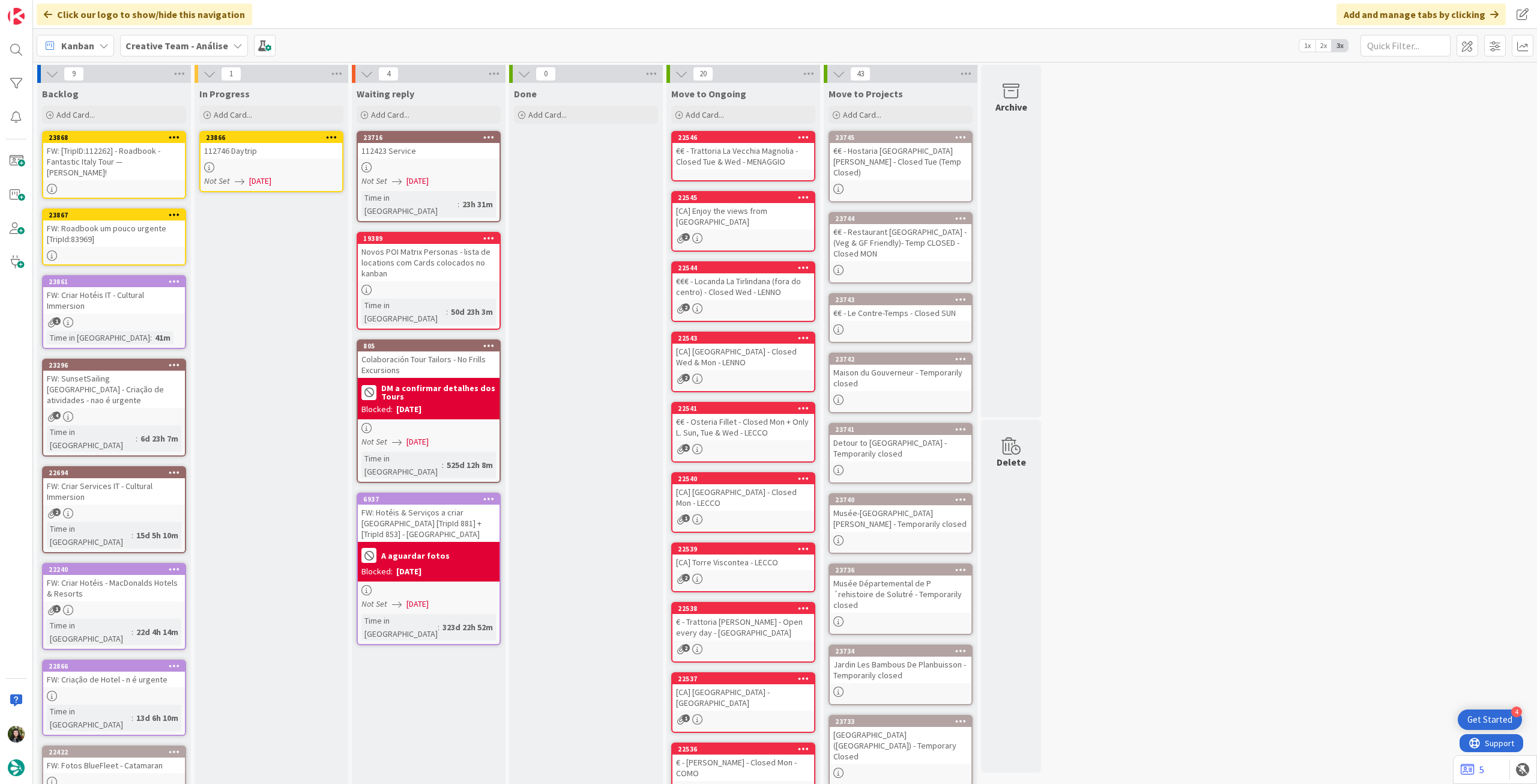
click at [327, 135] on icon at bounding box center [331, 137] width 11 height 8
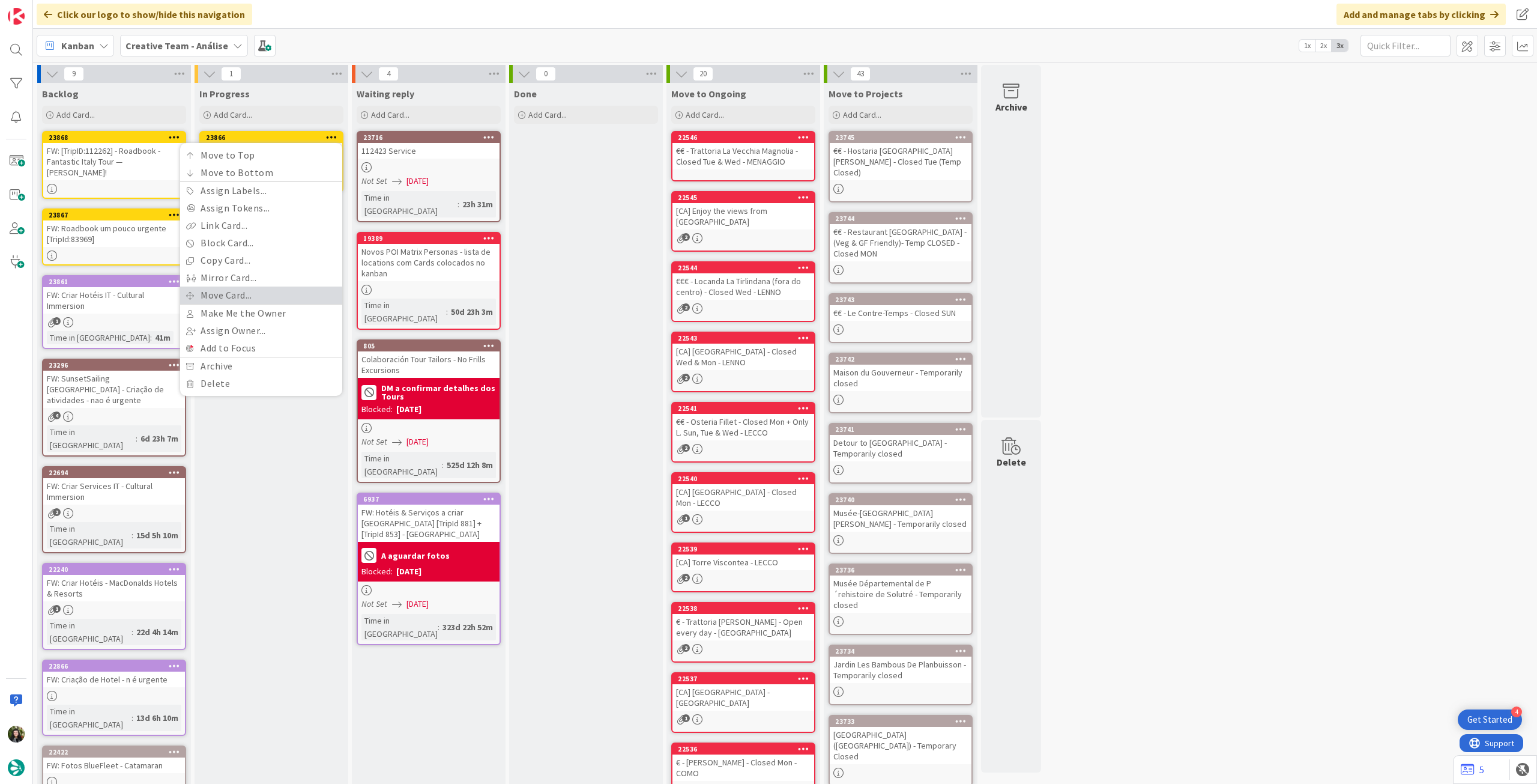
click at [265, 290] on link "Move Card..." at bounding box center [261, 295] width 162 height 17
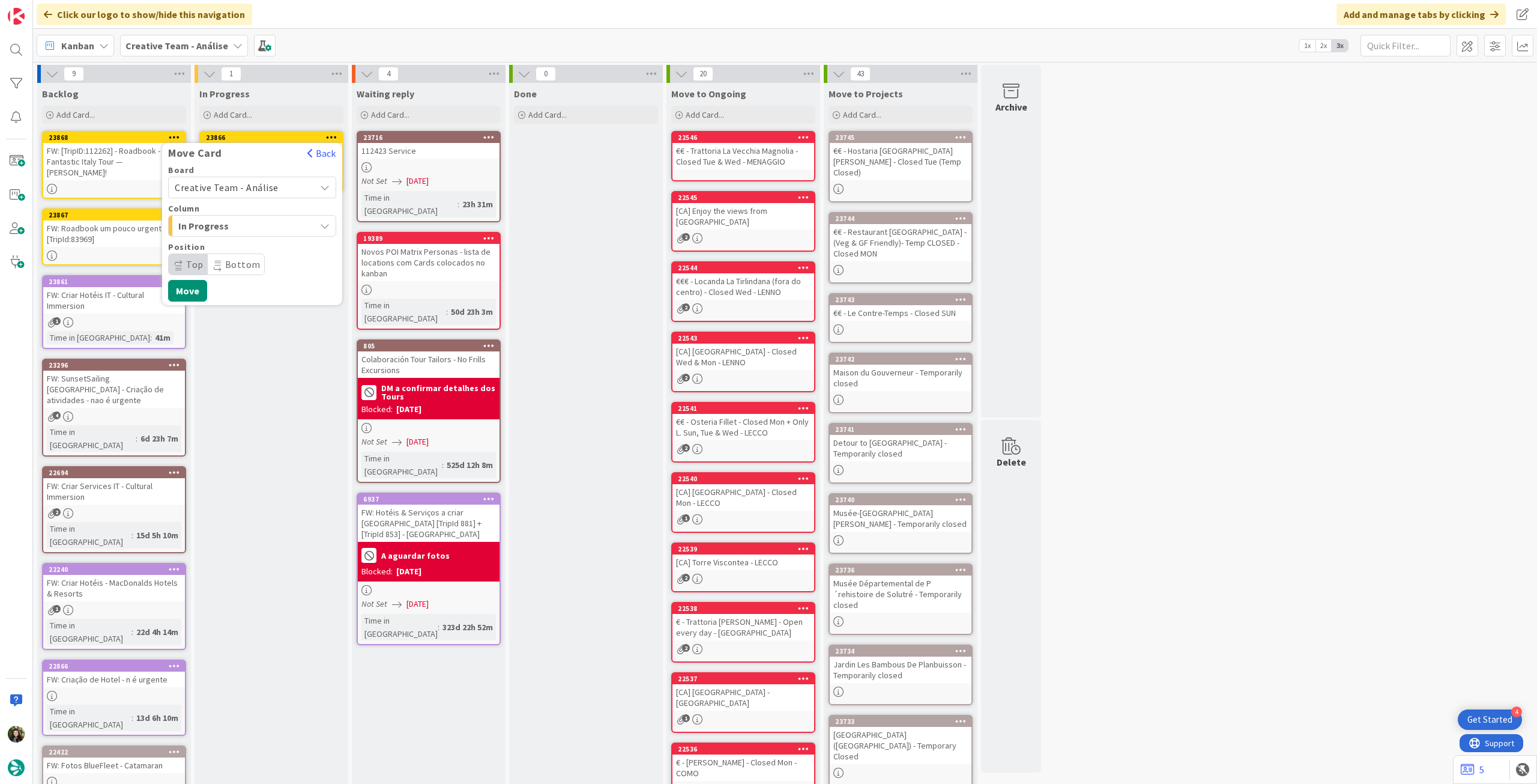
click at [267, 189] on span "Creative Team - Análise" at bounding box center [226, 187] width 104 height 12
click at [246, 240] on span "Creative Team" at bounding box center [260, 244] width 139 height 18
click at [251, 226] on span "Select a Column..." at bounding box center [219, 225] width 90 height 16
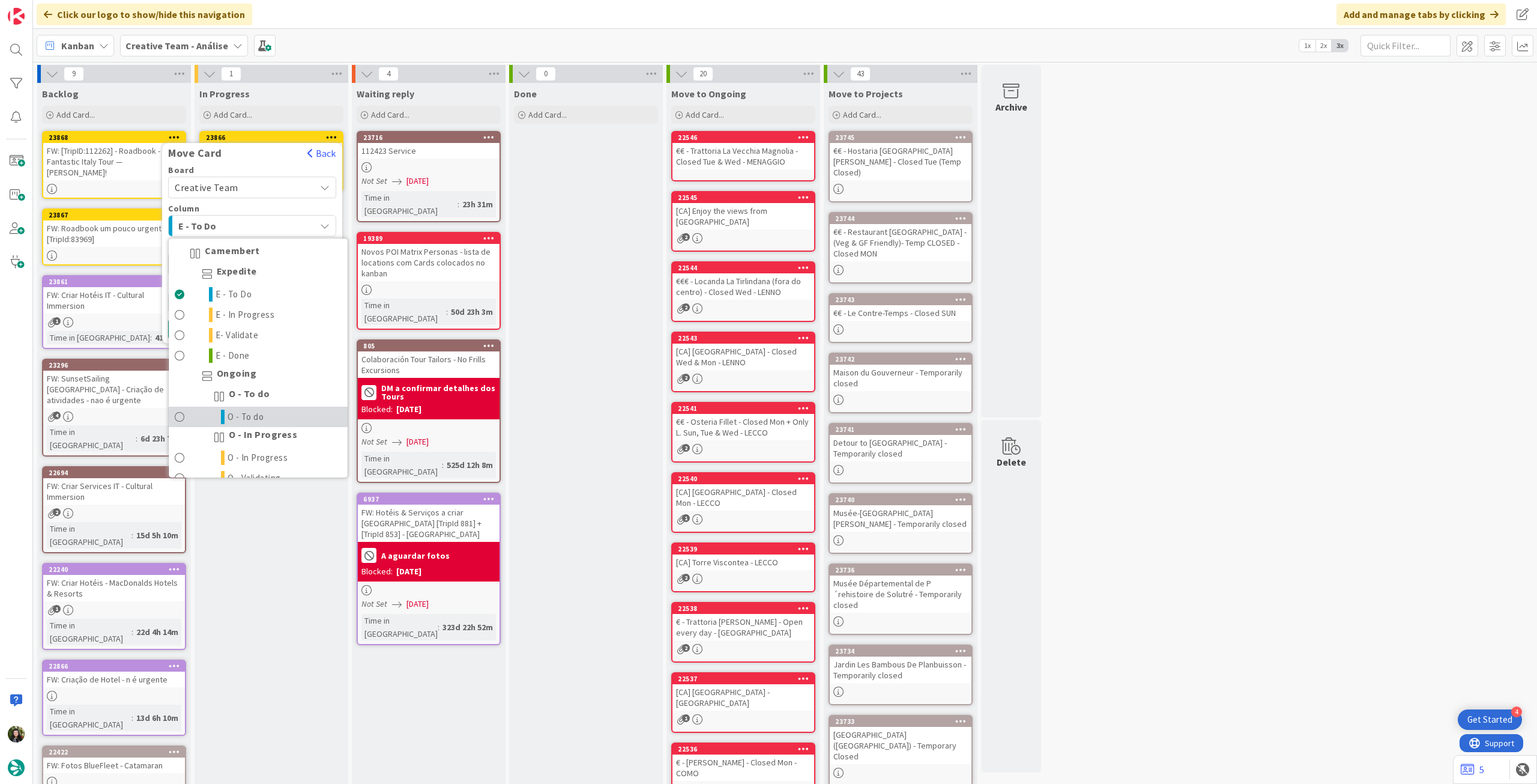
click at [269, 410] on link "O - To do" at bounding box center [258, 417] width 179 height 20
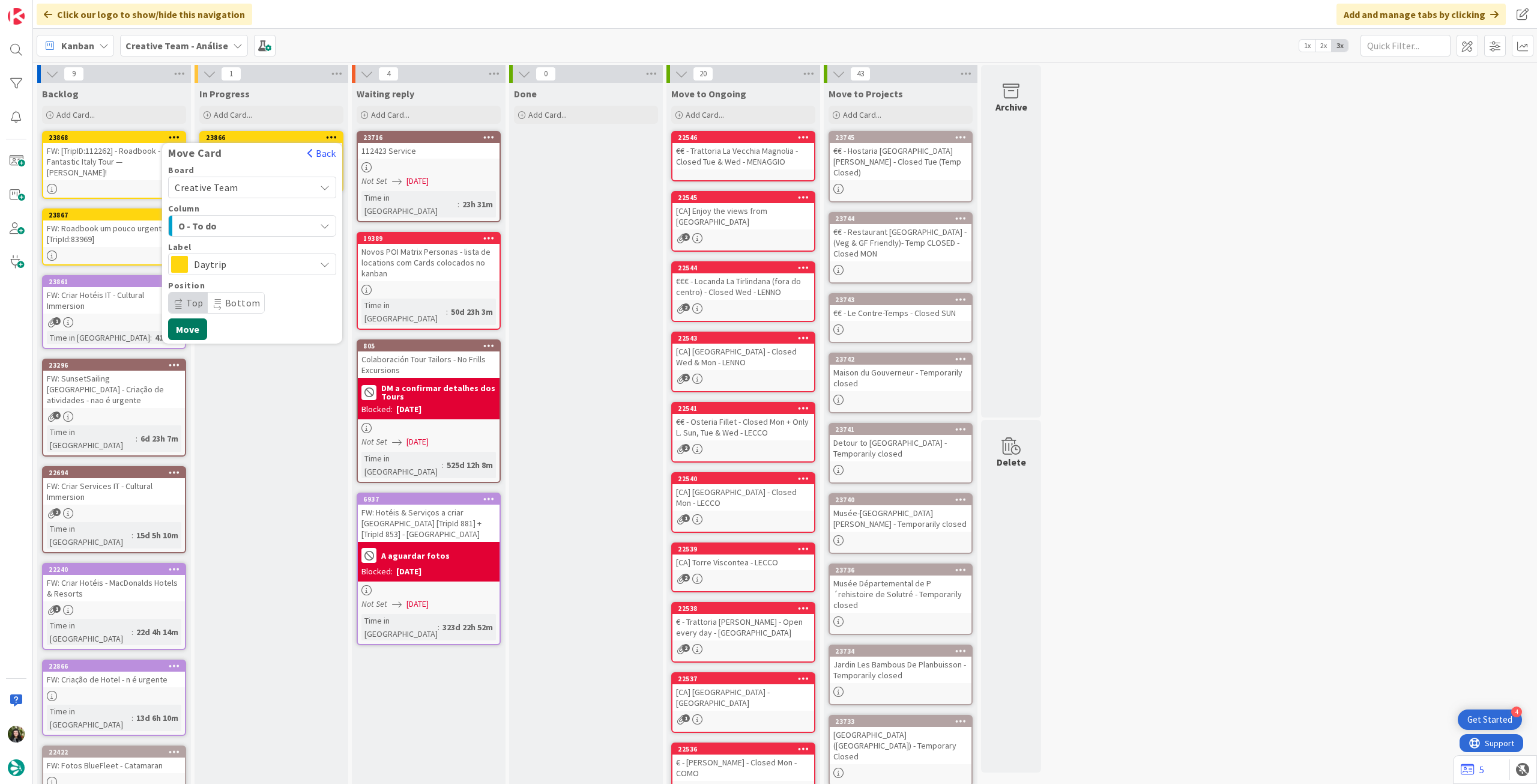
click at [197, 327] on button "Move" at bounding box center [187, 329] width 39 height 22
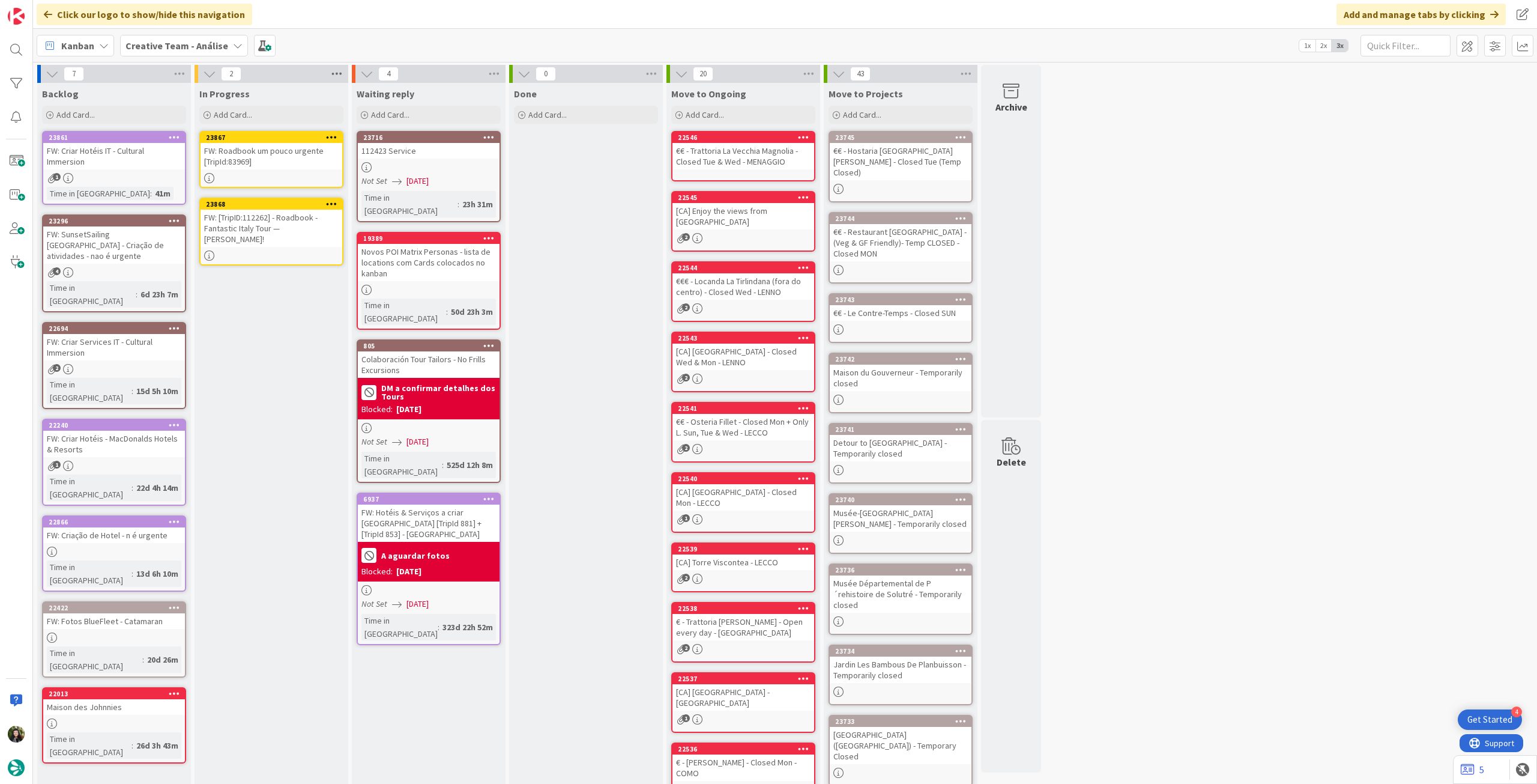
click at [336, 80] on icon at bounding box center [336, 74] width 16 height 18
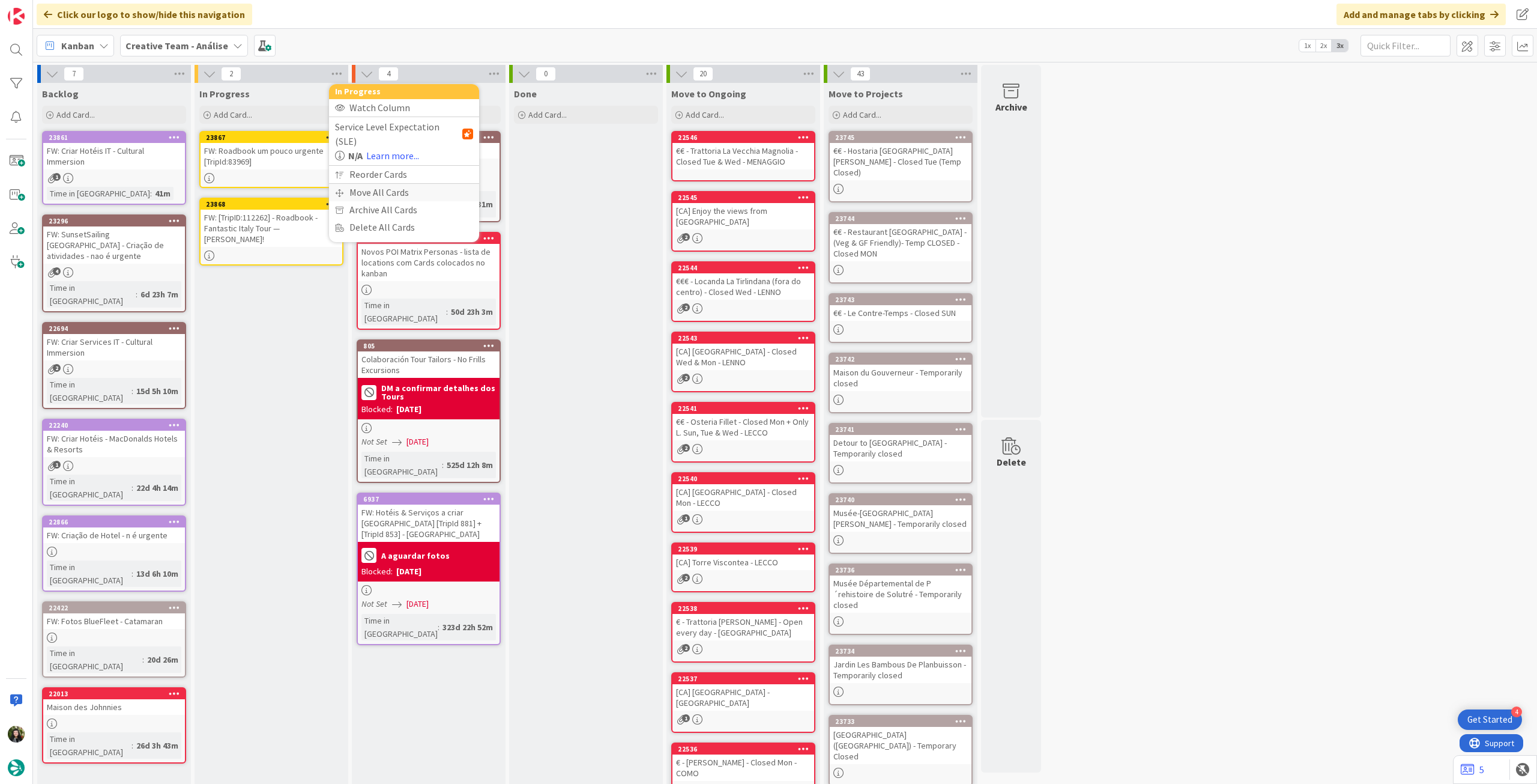
click at [372, 184] on div "Move All Cards" at bounding box center [404, 192] width 150 height 17
click at [405, 129] on span "Creative Team - Análise" at bounding box center [390, 131] width 97 height 12
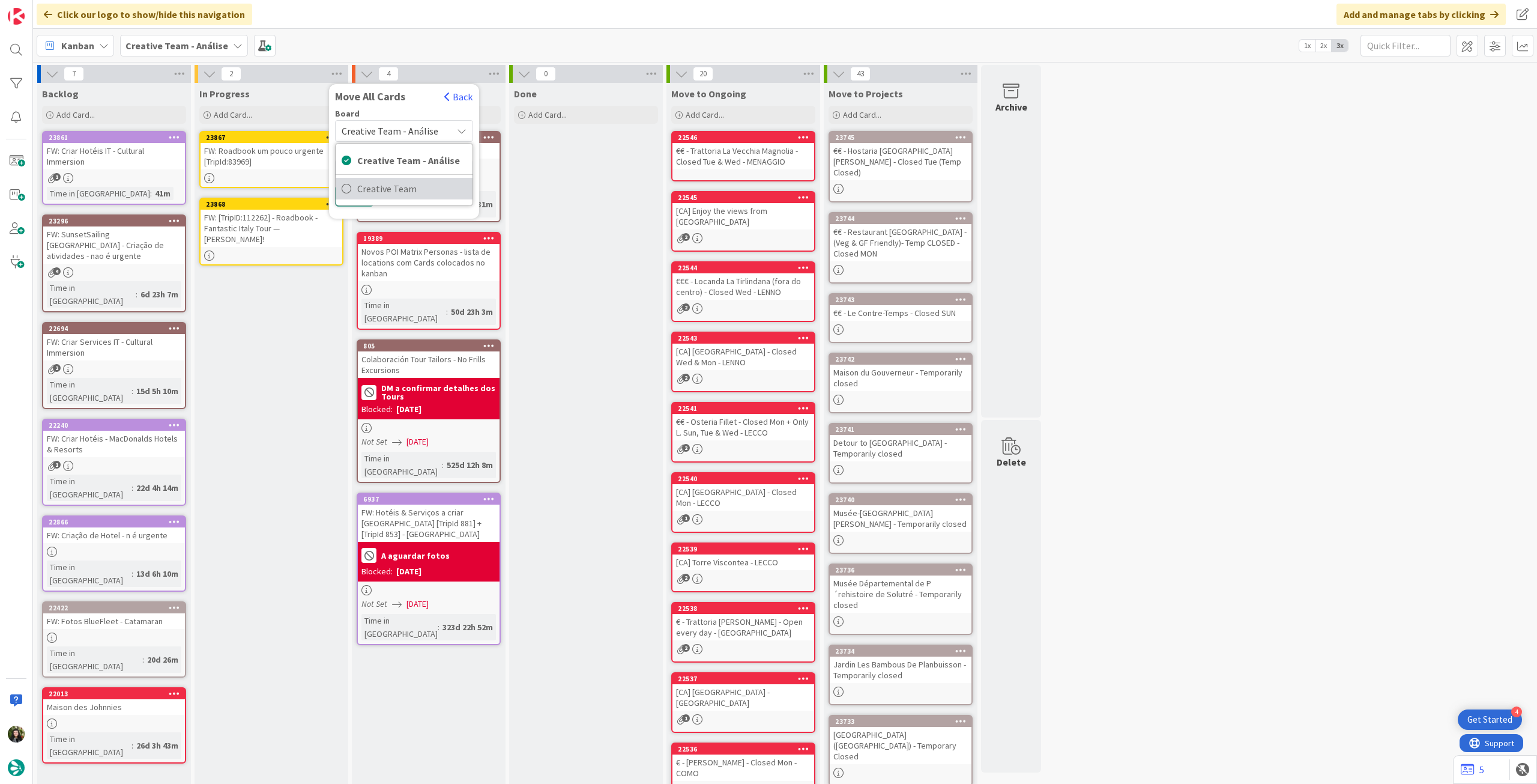
click at [411, 194] on span "Creative Team" at bounding box center [412, 189] width 110 height 18
click at [395, 206] on span "Daytrip" at bounding box center [403, 208] width 85 height 17
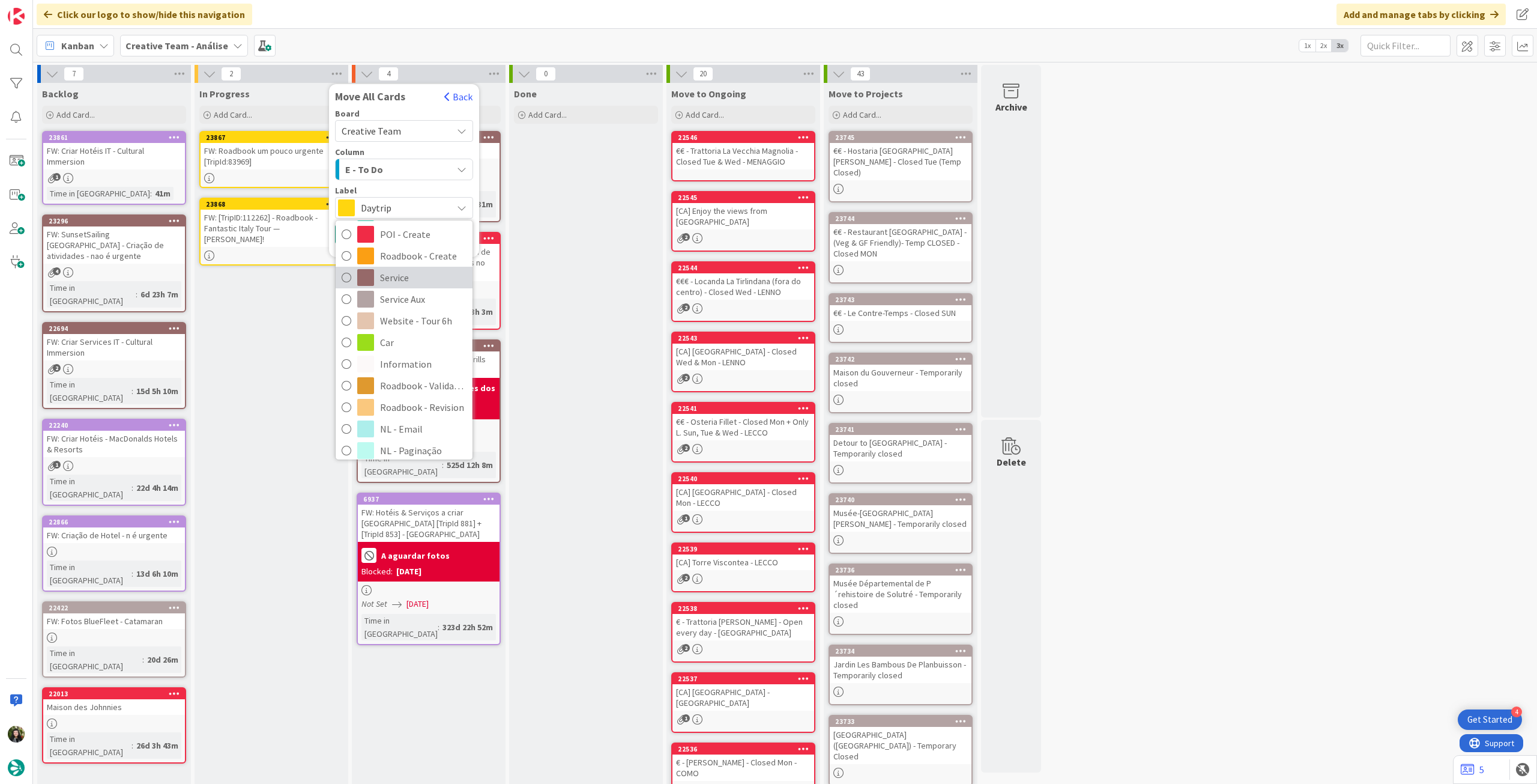
scroll to position [160, 0]
click at [414, 375] on span "Roadbook - Revision" at bounding box center [423, 380] width 86 height 18
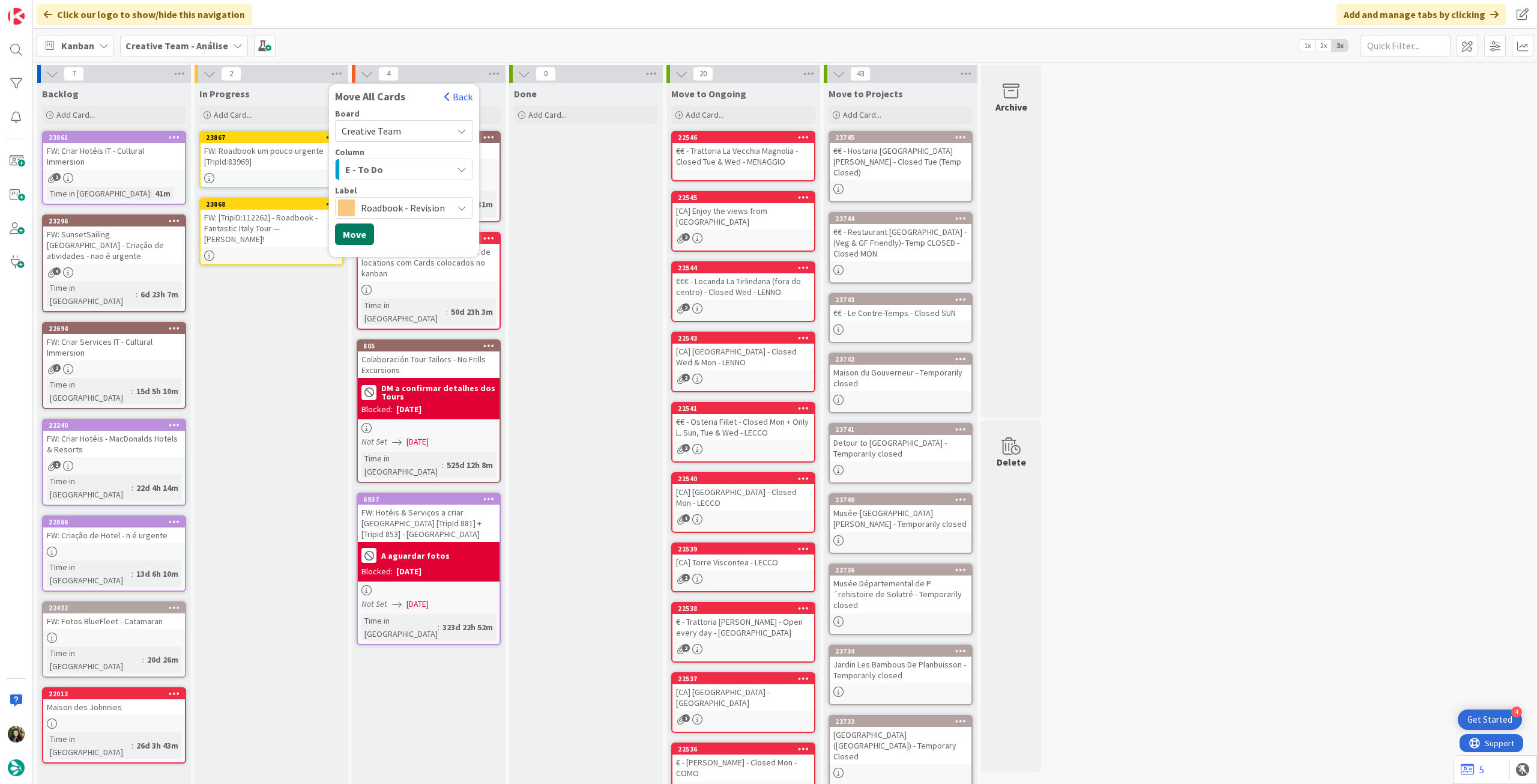
click at [355, 236] on button "Move" at bounding box center [355, 234] width 39 height 22
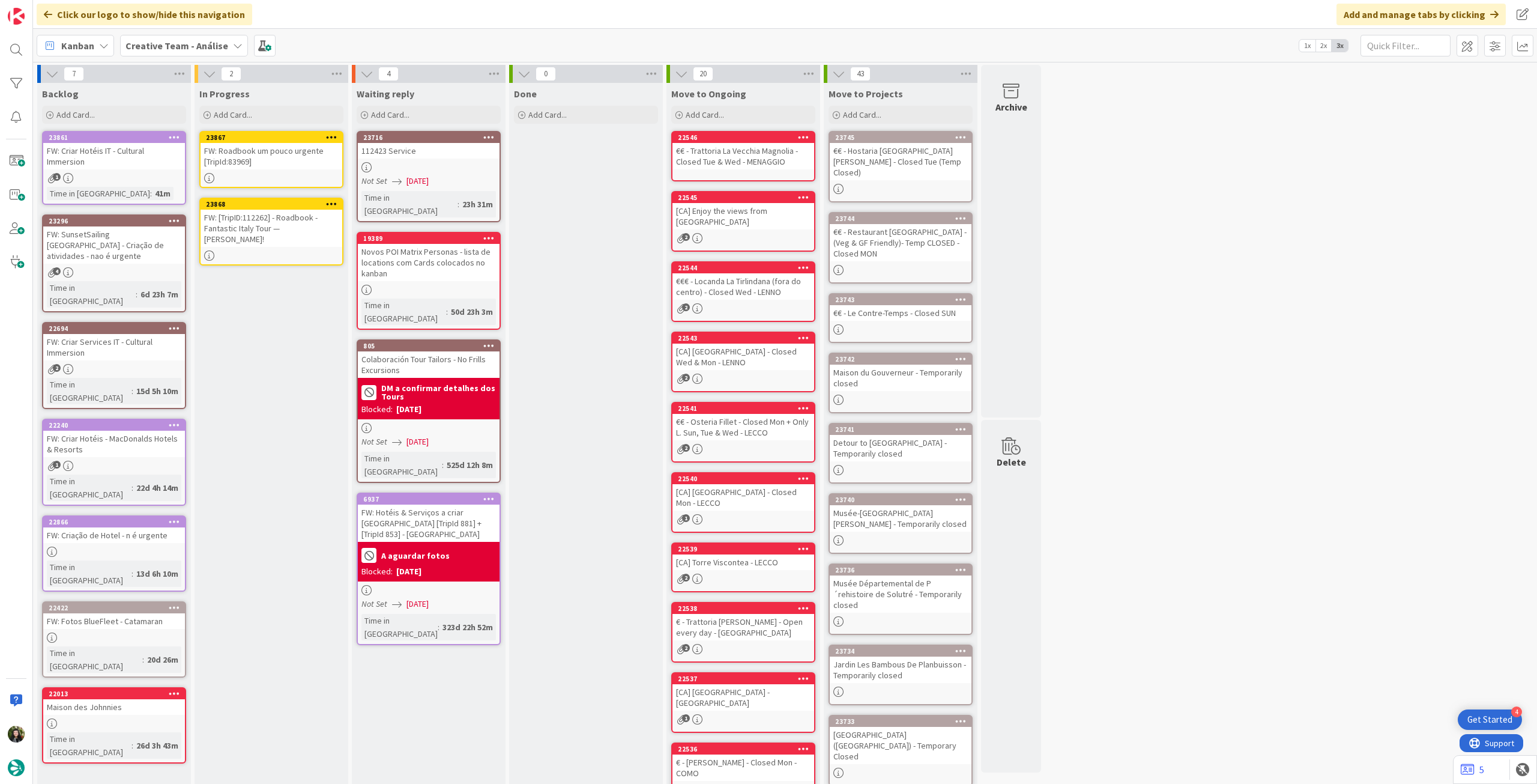
click at [144, 42] on b "Creative Team - Análise" at bounding box center [177, 45] width 103 height 12
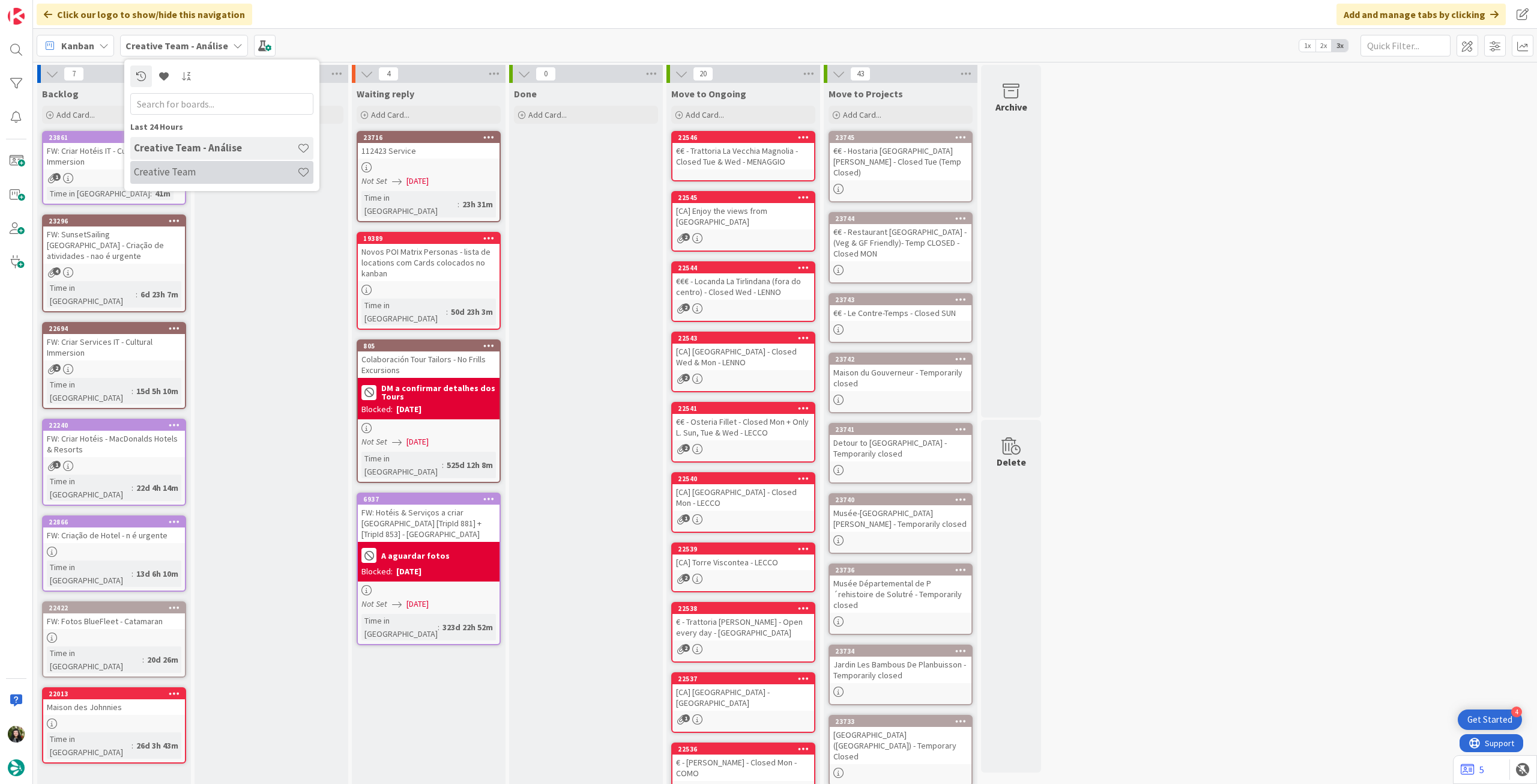
click at [188, 166] on h4 "Creative Team" at bounding box center [215, 172] width 163 height 12
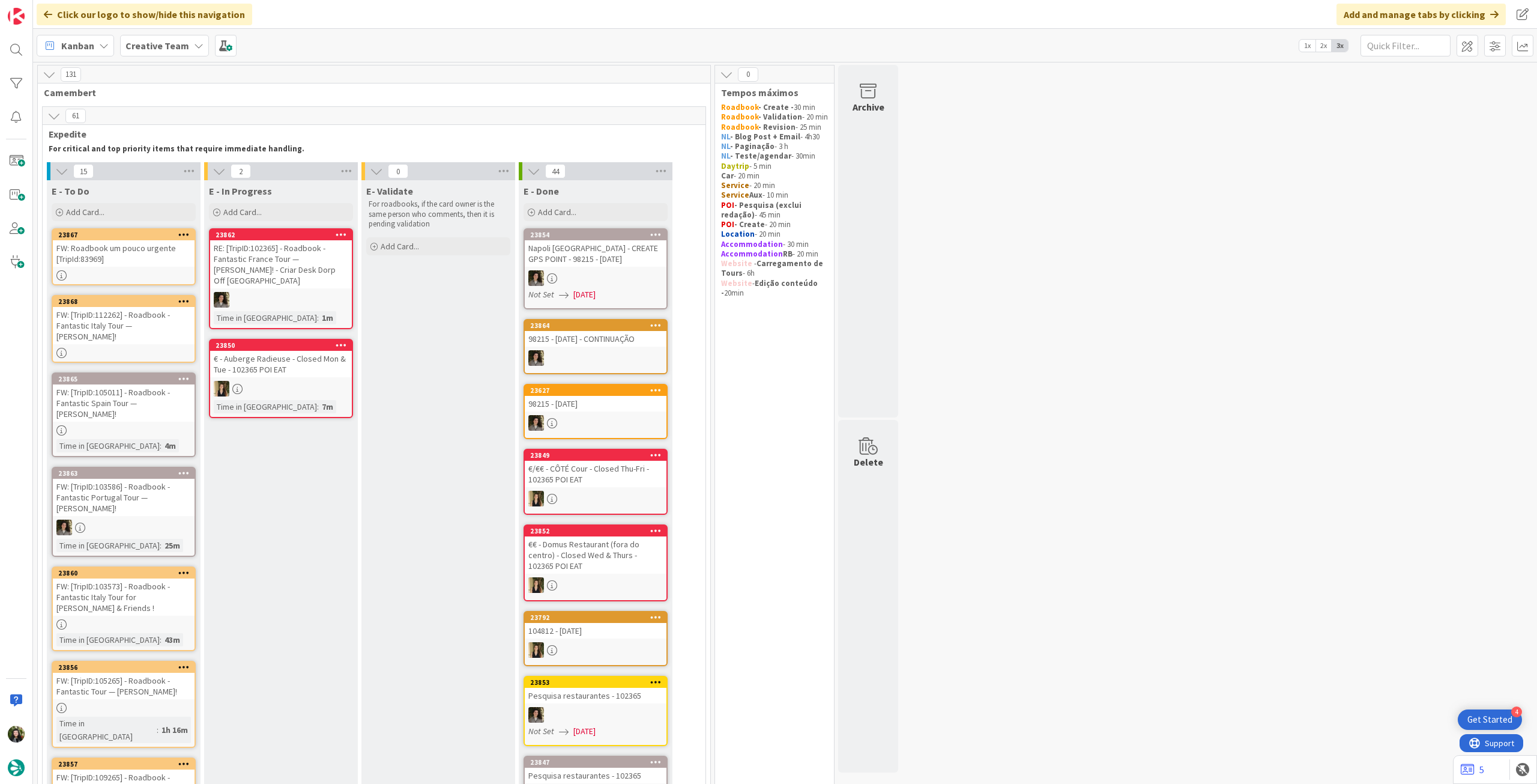
click at [330, 383] on div at bounding box center [280, 389] width 141 height 16
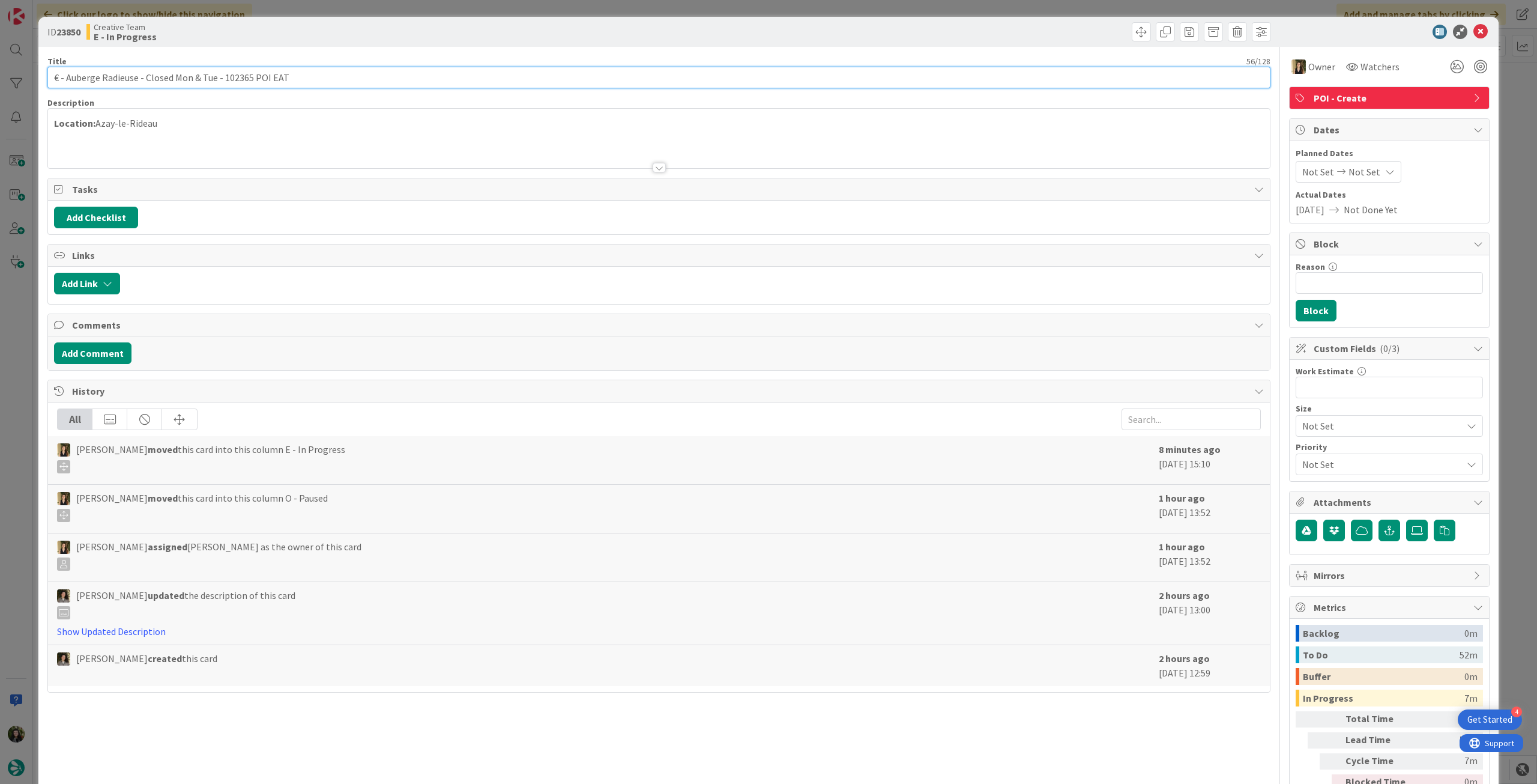
drag, startPoint x: 222, startPoint y: 74, endPoint x: 249, endPoint y: 76, distance: 27.1
click at [249, 76] on input "€ - Auberge Radieuse - Closed Mon & Tue - 102365 POI EAT" at bounding box center [659, 77] width 1223 height 22
click at [1473, 33] on icon at bounding box center [1480, 32] width 14 height 14
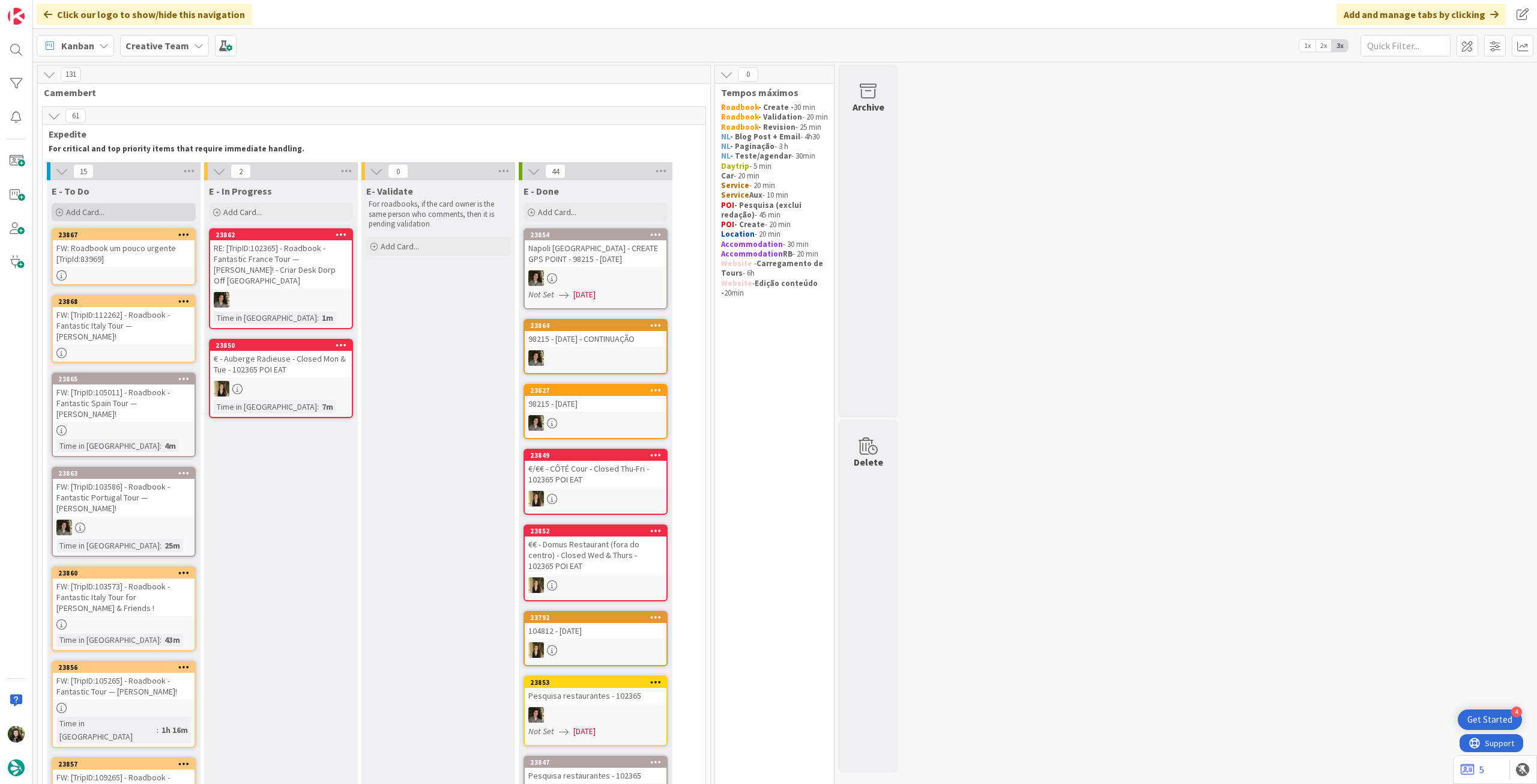
click at [107, 209] on div "Add Card..." at bounding box center [123, 212] width 144 height 18
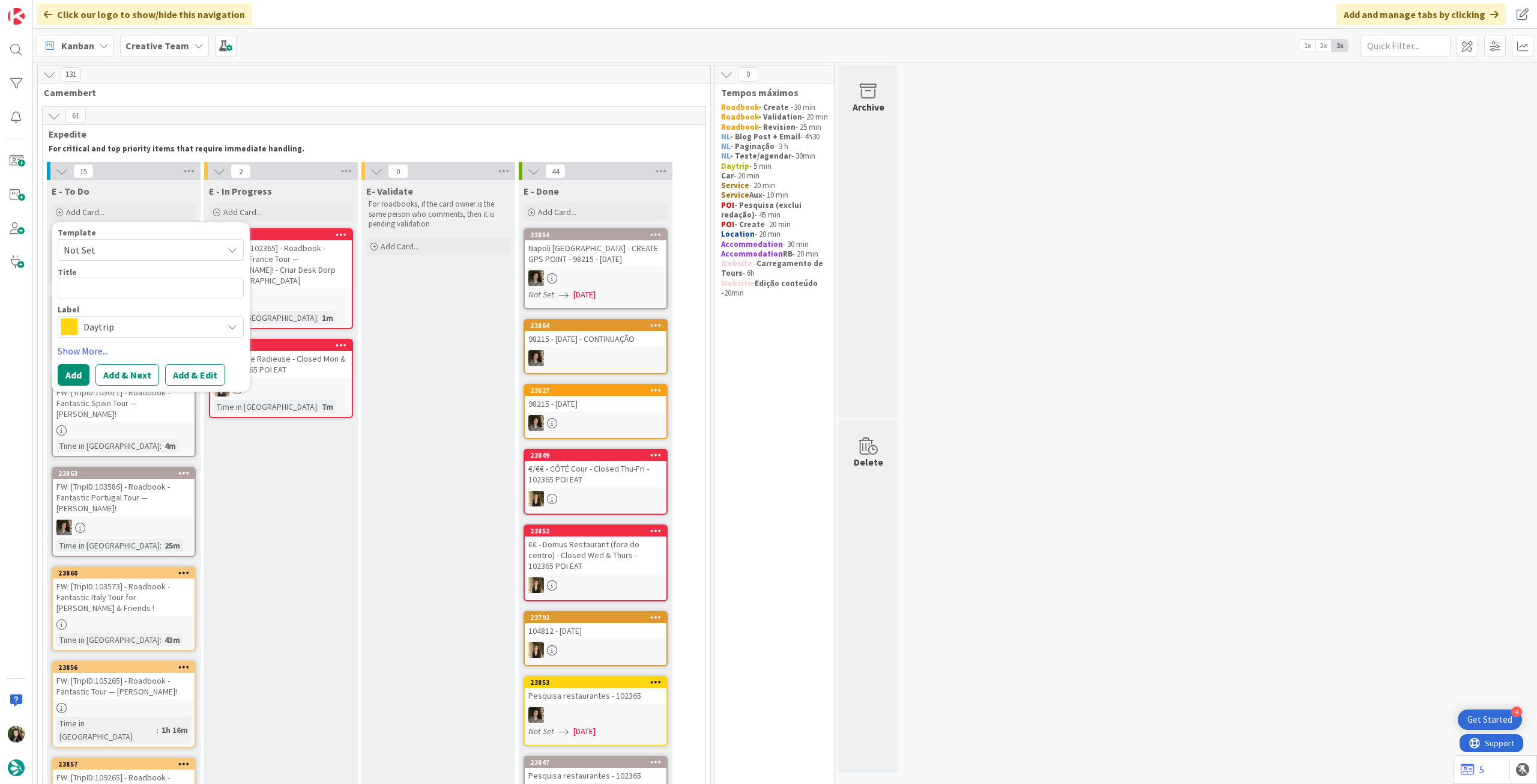
click at [109, 330] on span "Daytrip" at bounding box center [150, 327] width 133 height 17
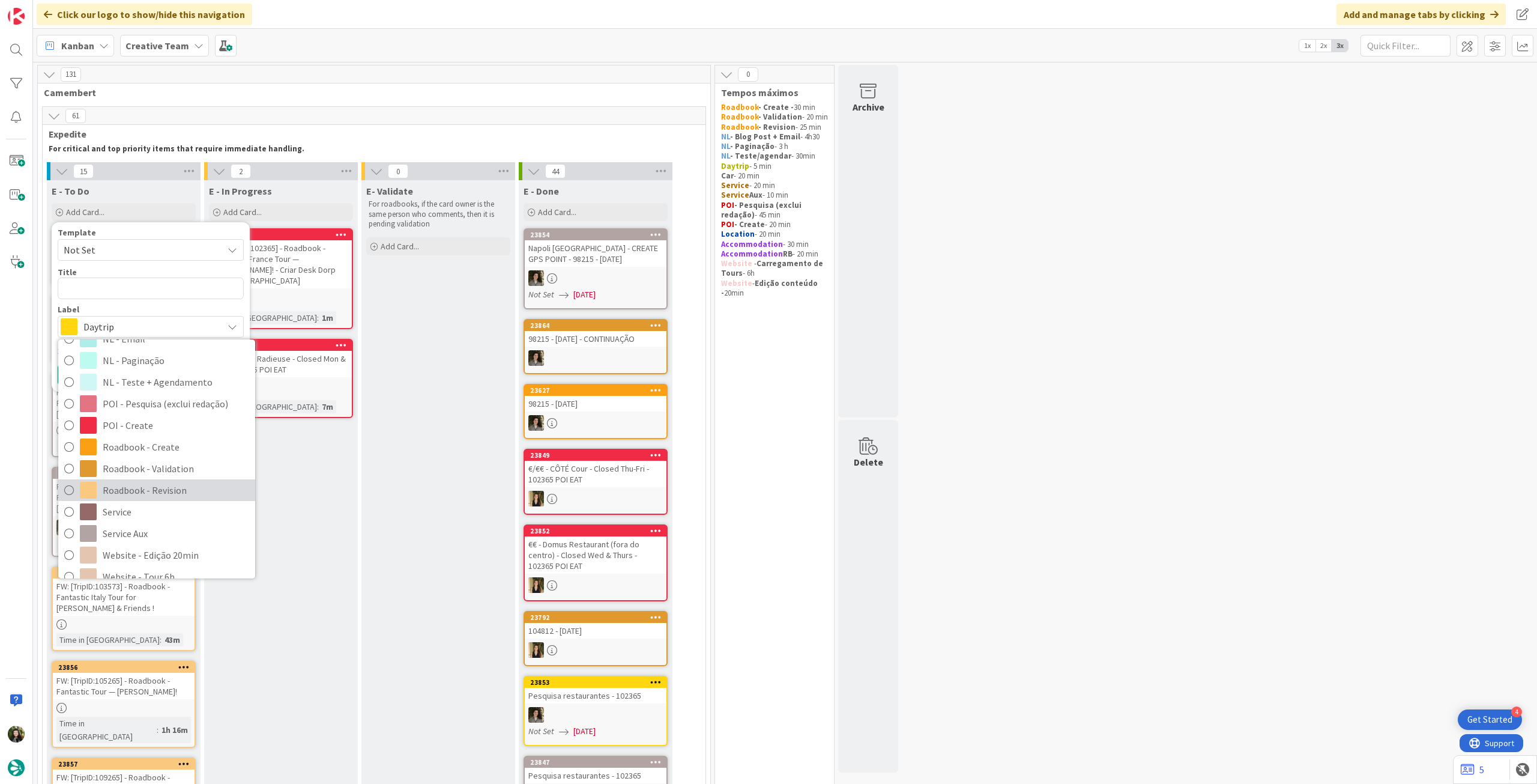
scroll to position [160, 0]
drag, startPoint x: 127, startPoint y: 515, endPoint x: 130, endPoint y: 405, distance: 110.0
click at [127, 515] on span "Service Aux" at bounding box center [176, 519] width 147 height 18
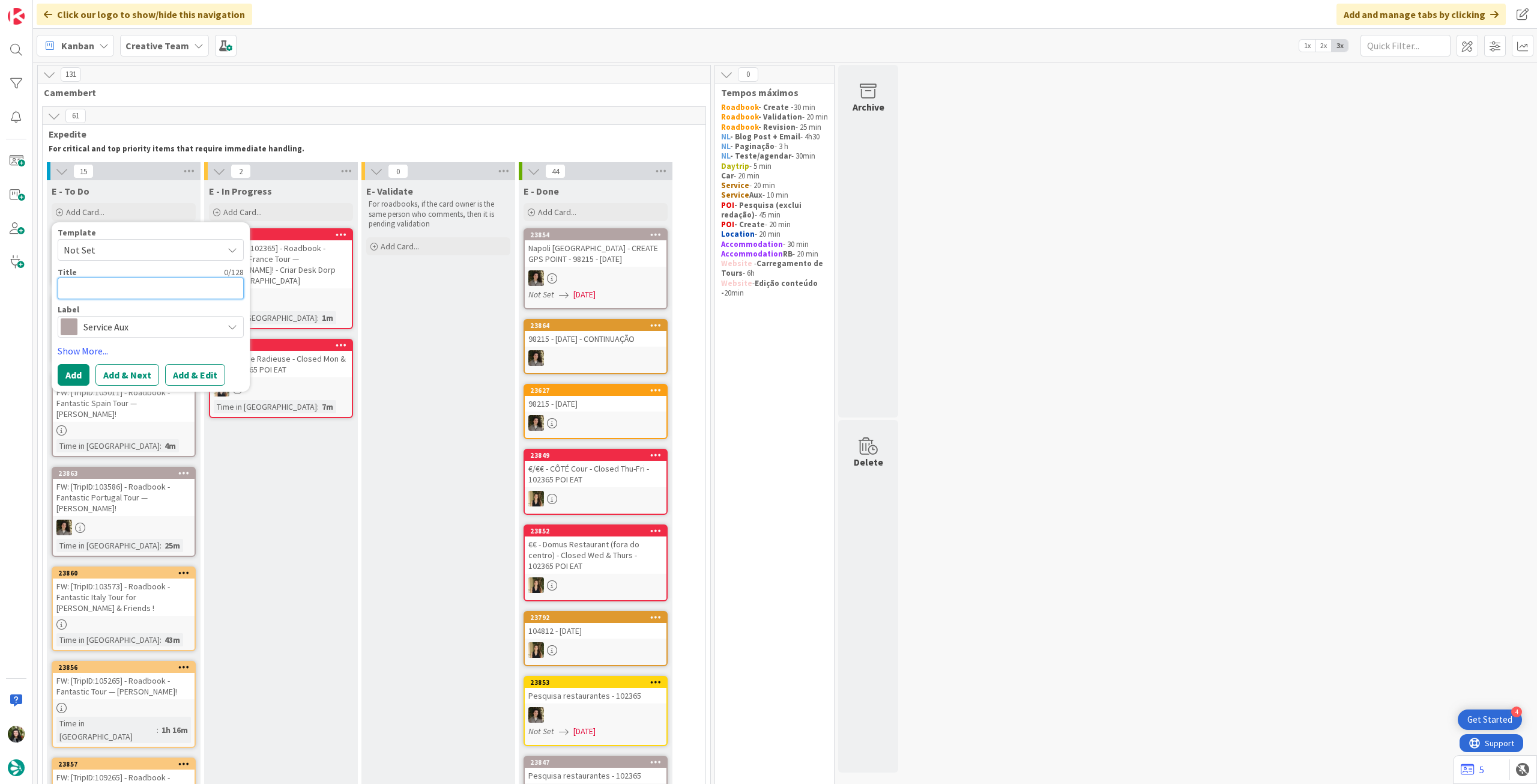
click at [166, 290] on textarea at bounding box center [150, 288] width 186 height 22
paste textarea "102365"
click at [73, 365] on div "Template Not Set Title 40 / 128 colocar os restaurantes feitos no 102365 Label …" at bounding box center [150, 307] width 186 height 157
click at [74, 365] on button "Add" at bounding box center [73, 374] width 32 height 22
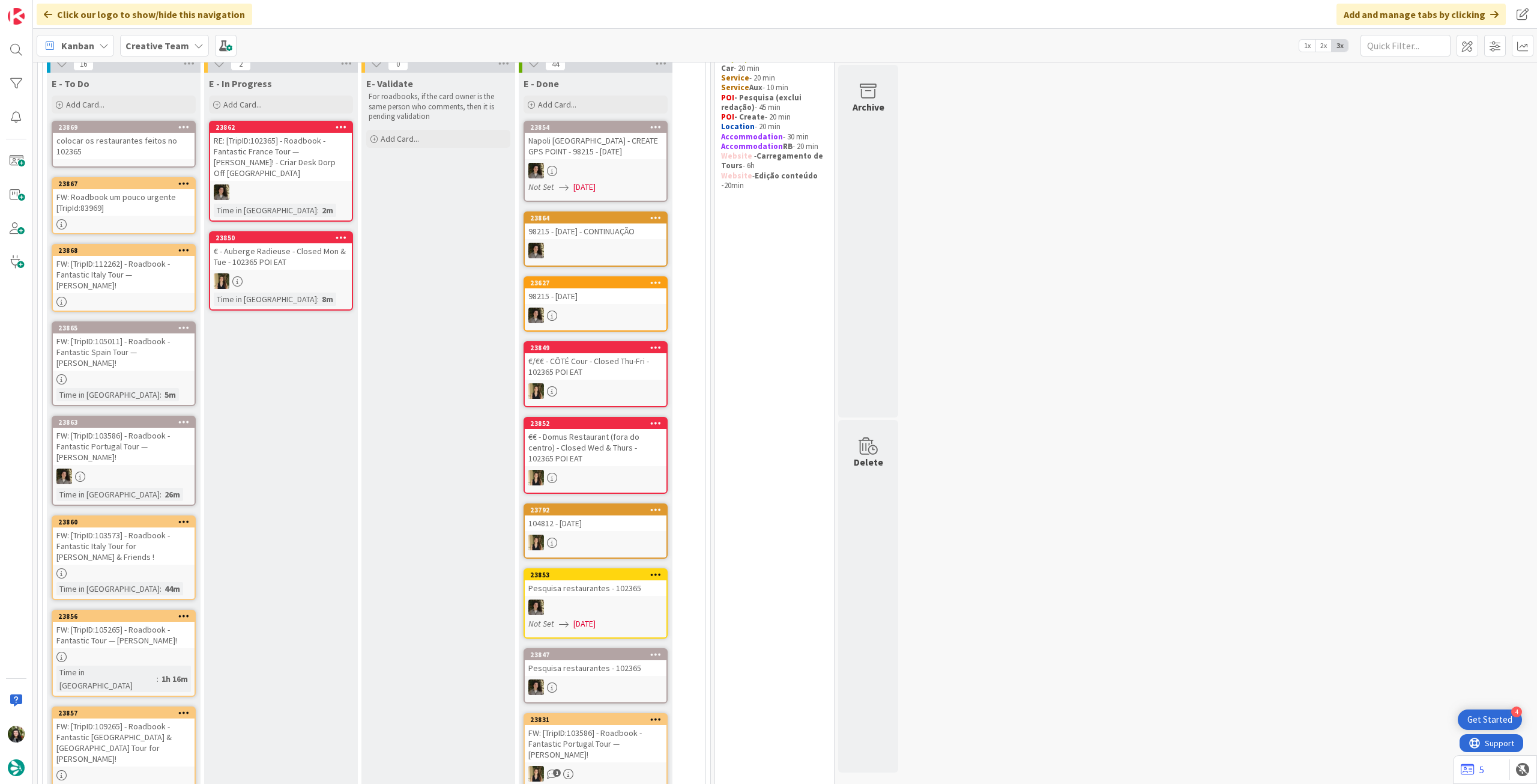
scroll to position [80, 0]
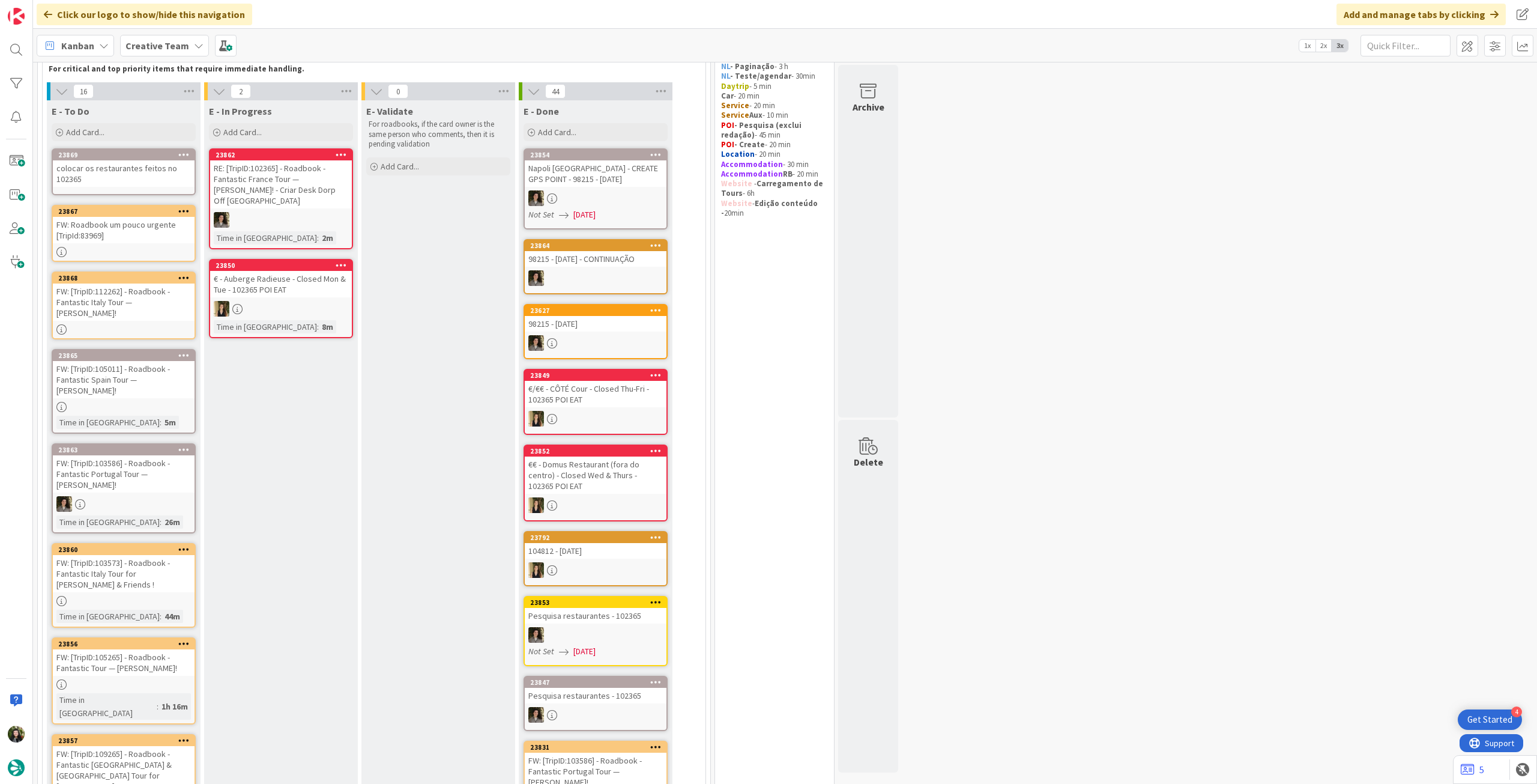
click at [174, 180] on div "colocar os restaurantes feitos no 102365" at bounding box center [123, 173] width 141 height 26
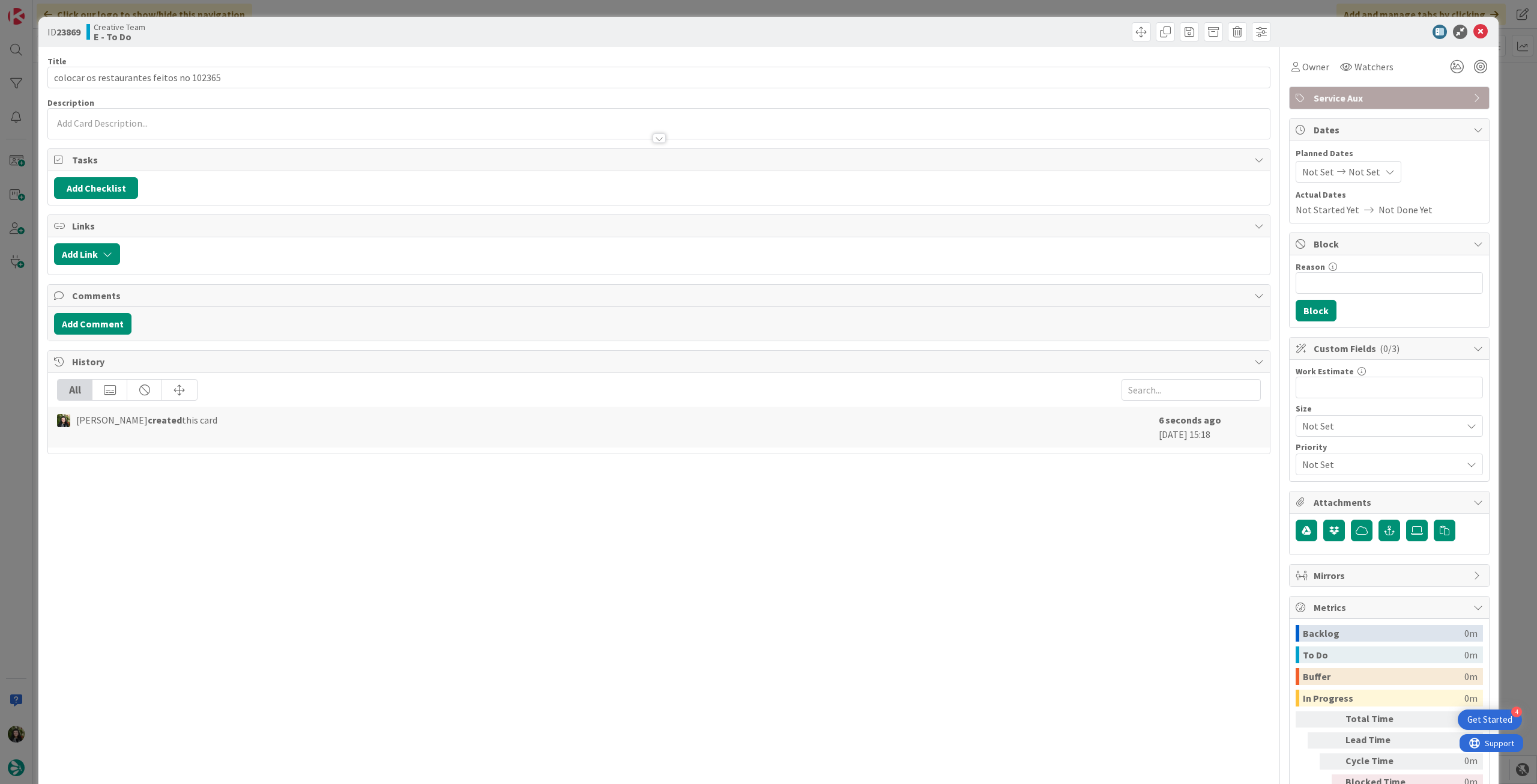
click at [1377, 104] on span "Service Aux" at bounding box center [1390, 98] width 153 height 14
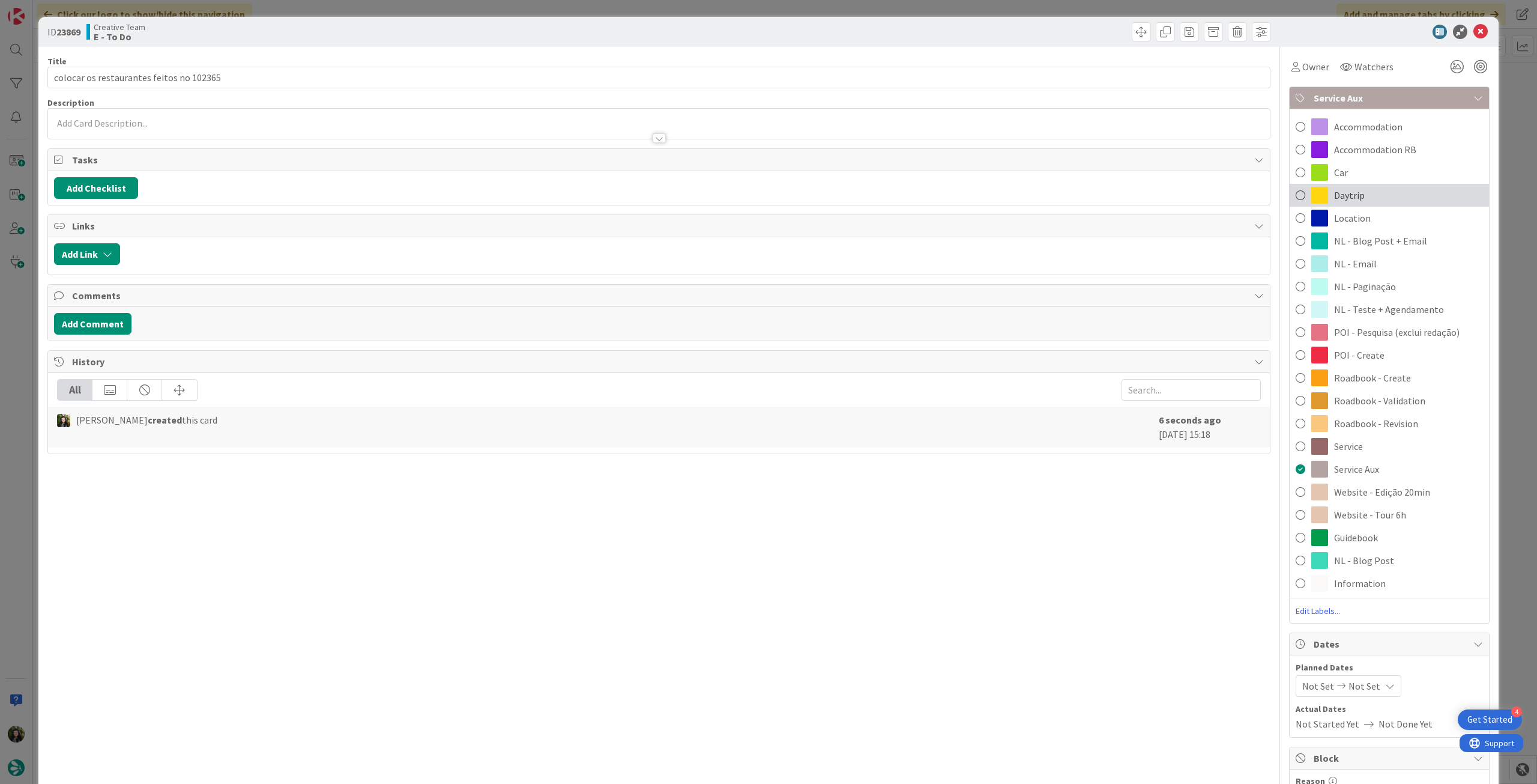
click at [1353, 200] on span "Daytrip" at bounding box center [1350, 195] width 31 height 14
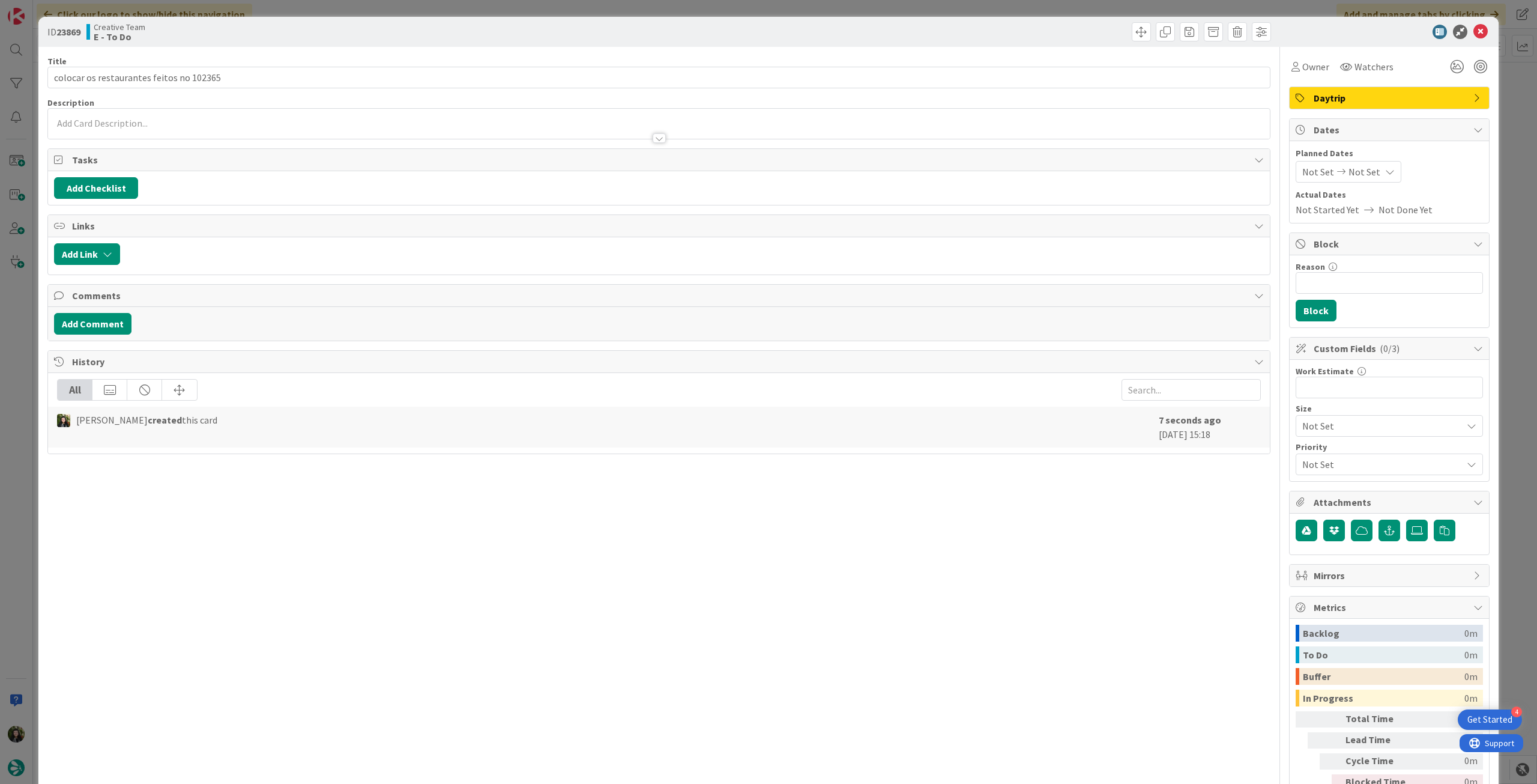
click at [1473, 34] on icon at bounding box center [1480, 32] width 14 height 14
